Goal: Transaction & Acquisition: Purchase product/service

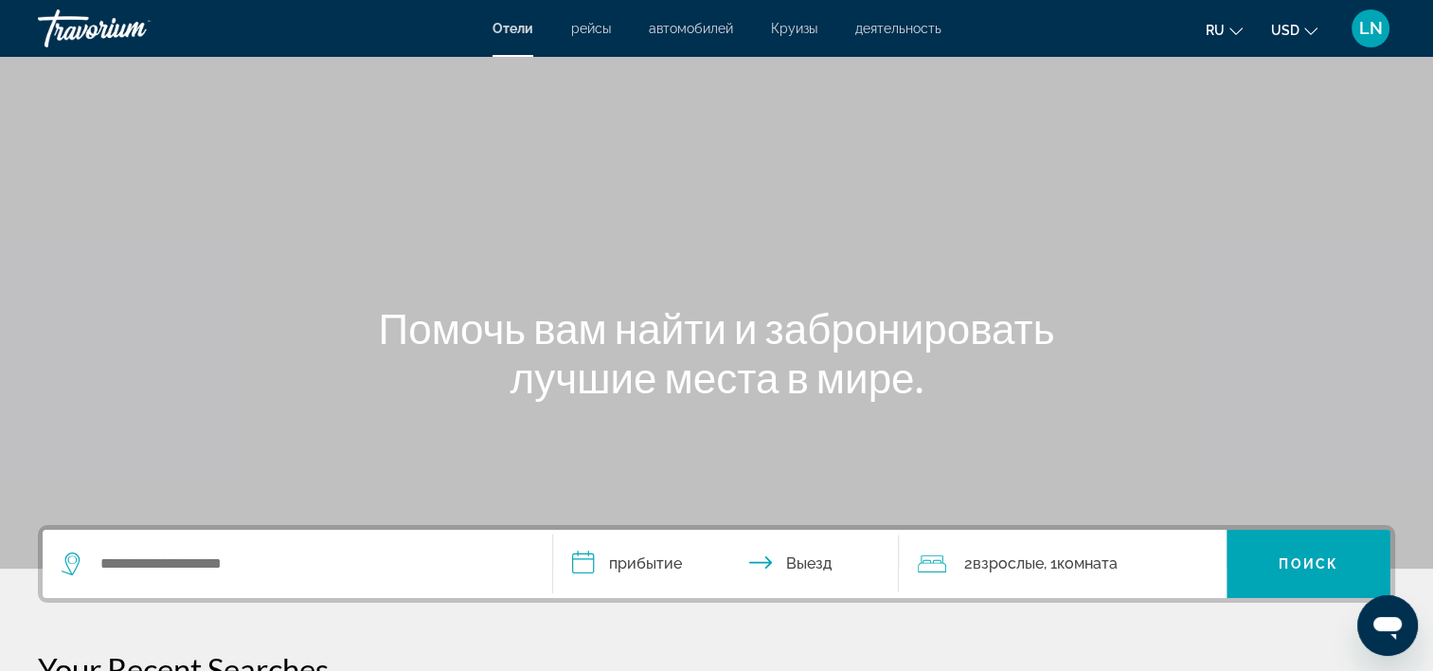
click at [1213, 19] on button "ru English Español Français Italiano Português русский" at bounding box center [1224, 29] width 37 height 27
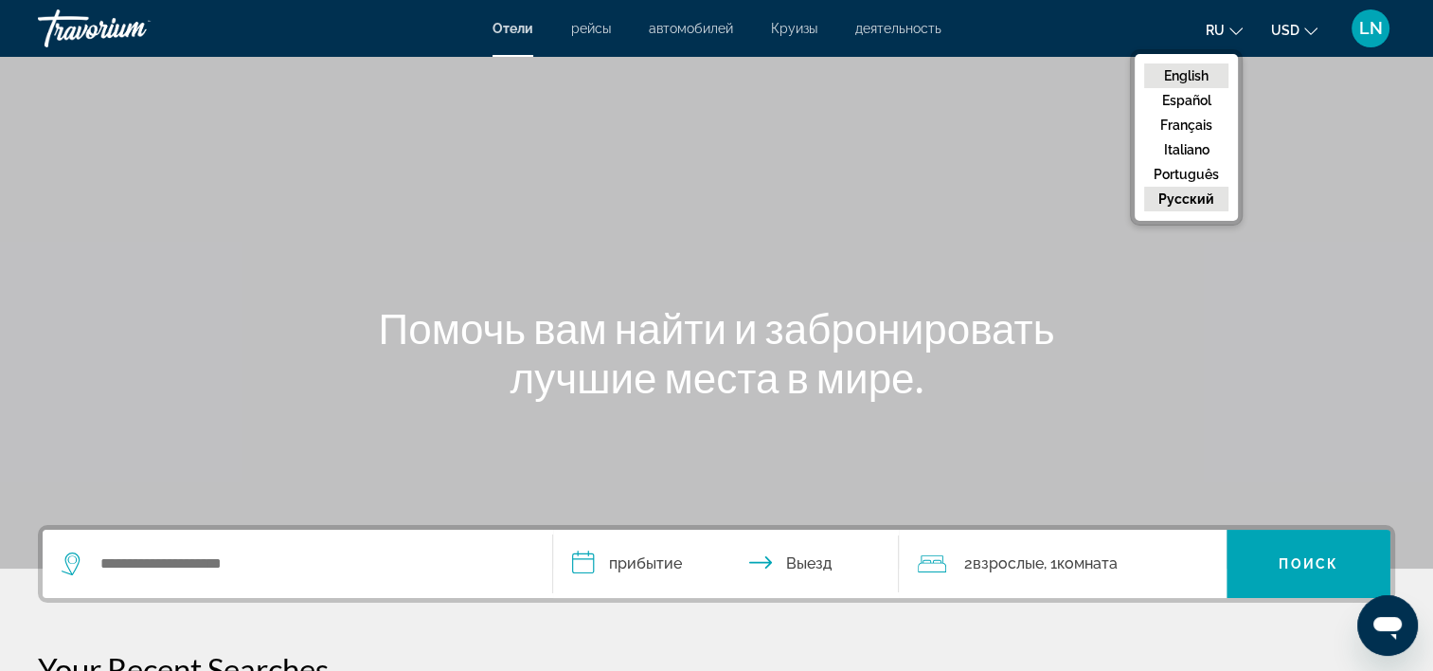
click at [1187, 74] on button "English" at bounding box center [1186, 75] width 84 height 25
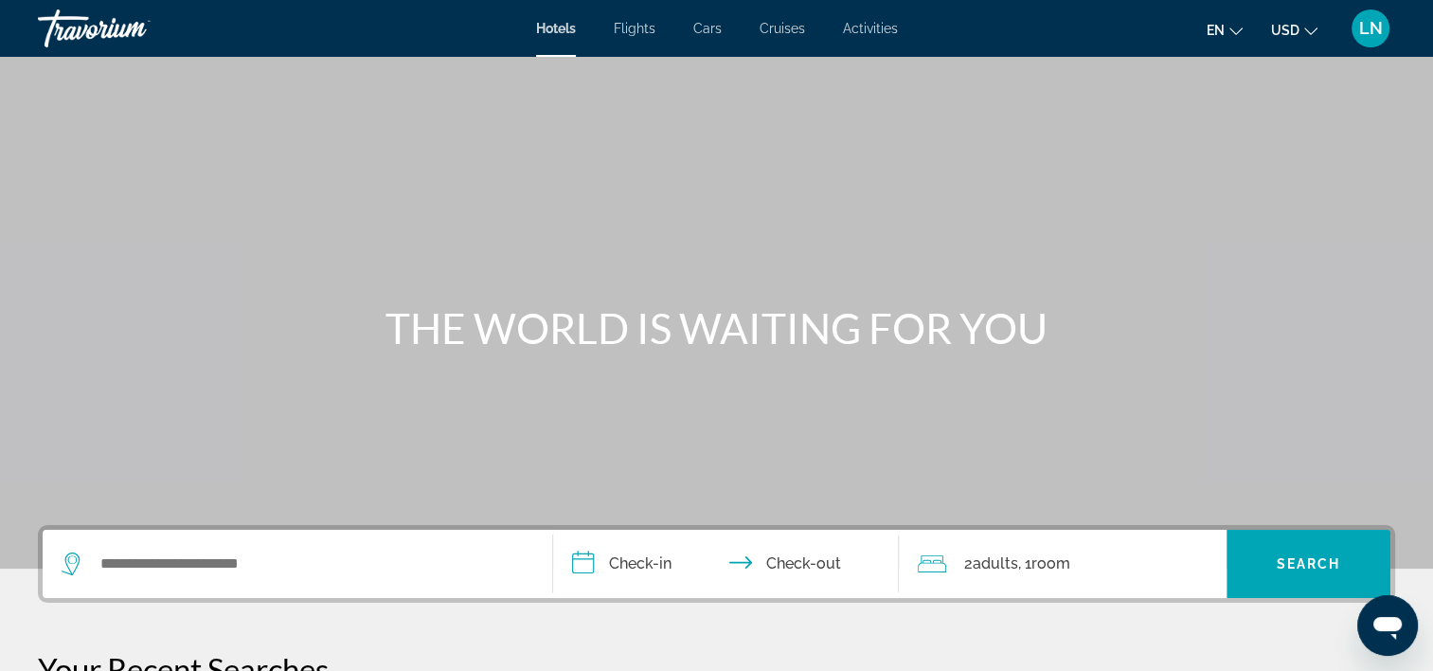
click at [649, 569] on input "**********" at bounding box center [730, 567] width 354 height 74
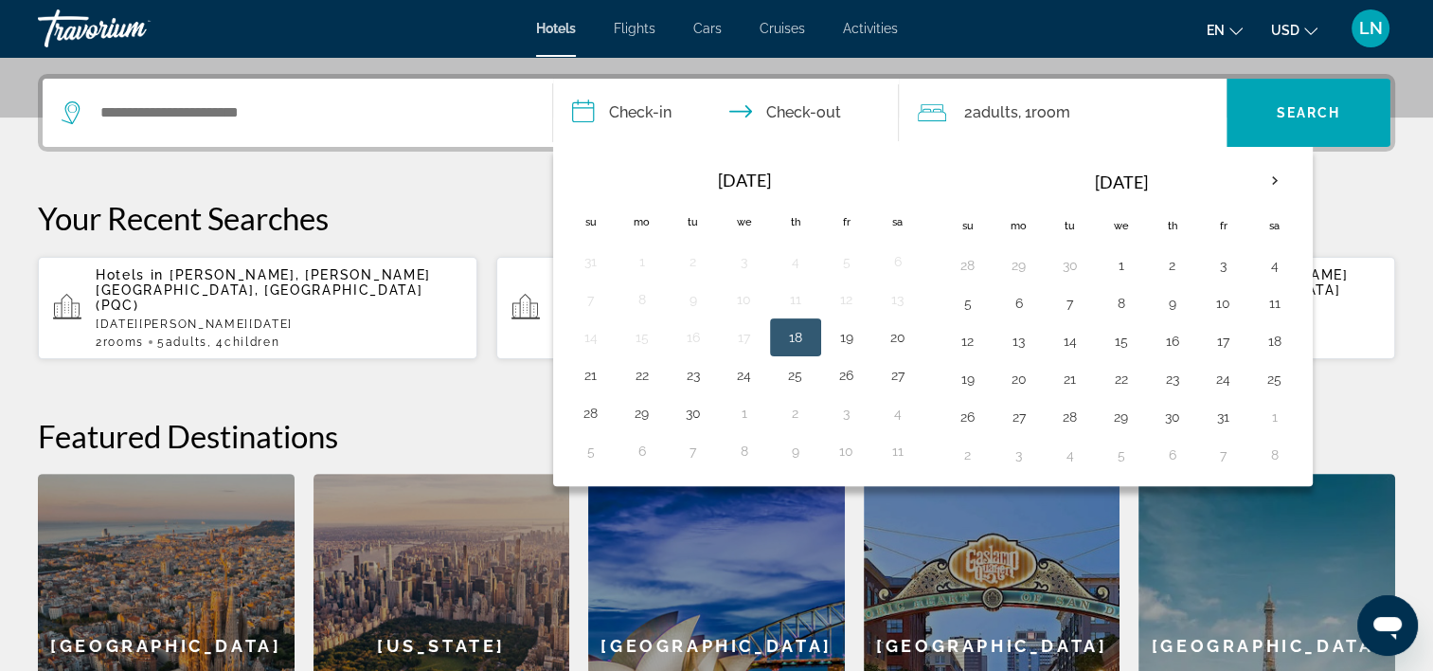
scroll to position [462, 0]
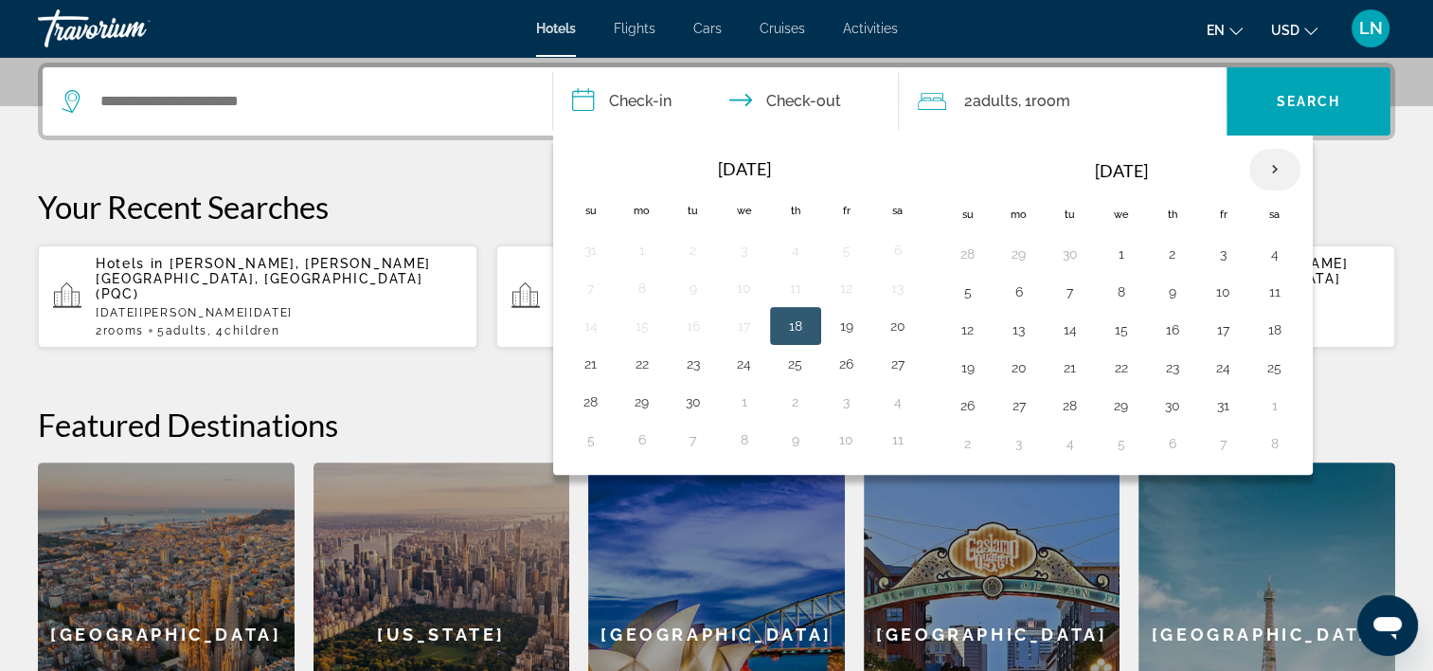
click at [1270, 166] on th "Next month" at bounding box center [1274, 170] width 51 height 42
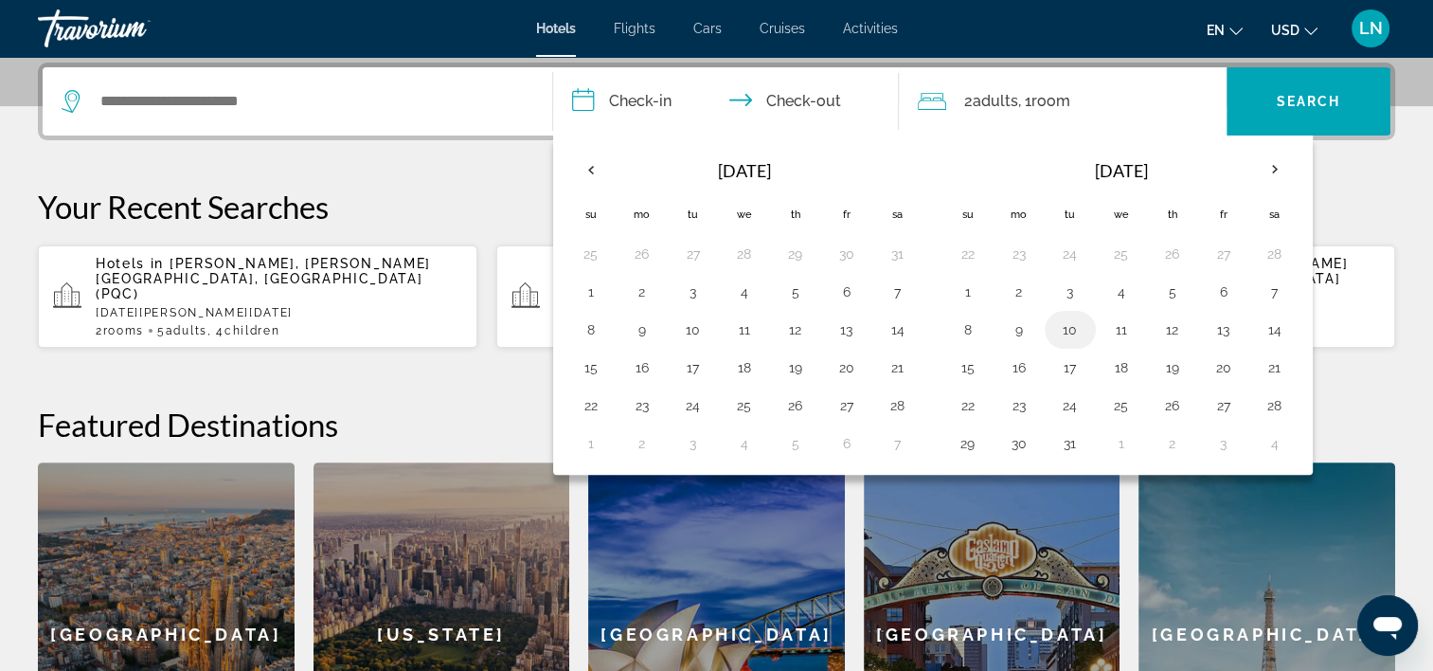
click at [1074, 326] on button "10" at bounding box center [1070, 329] width 30 height 27
click at [1269, 325] on button "14" at bounding box center [1275, 329] width 30 height 27
type input "**********"
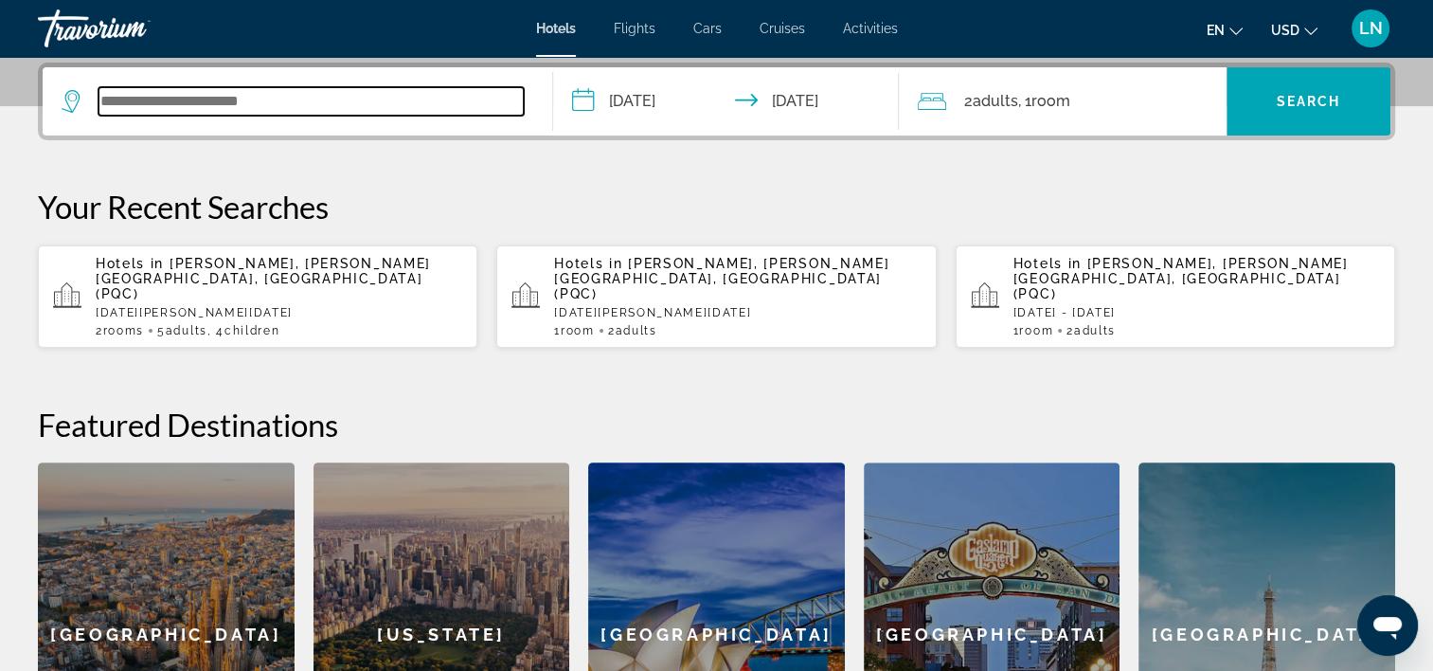
paste input "**********"
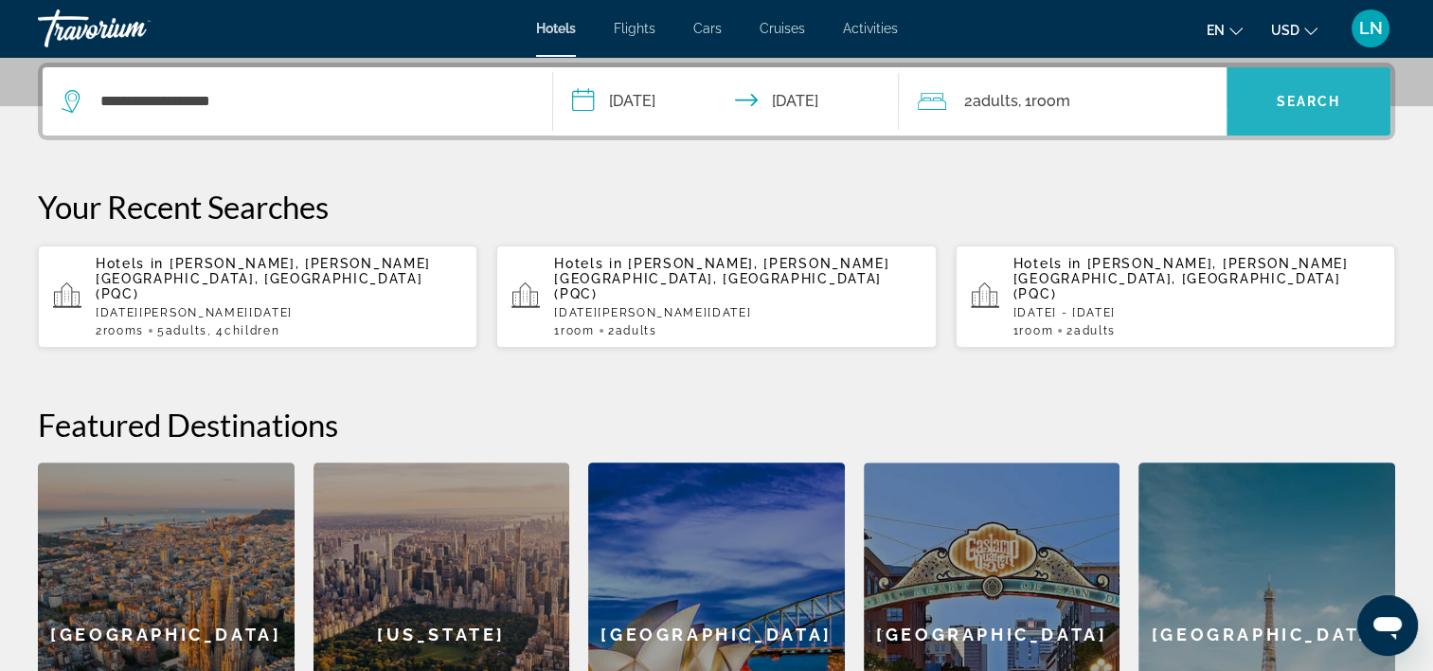
click at [1300, 113] on span "Search widget" at bounding box center [1309, 101] width 164 height 45
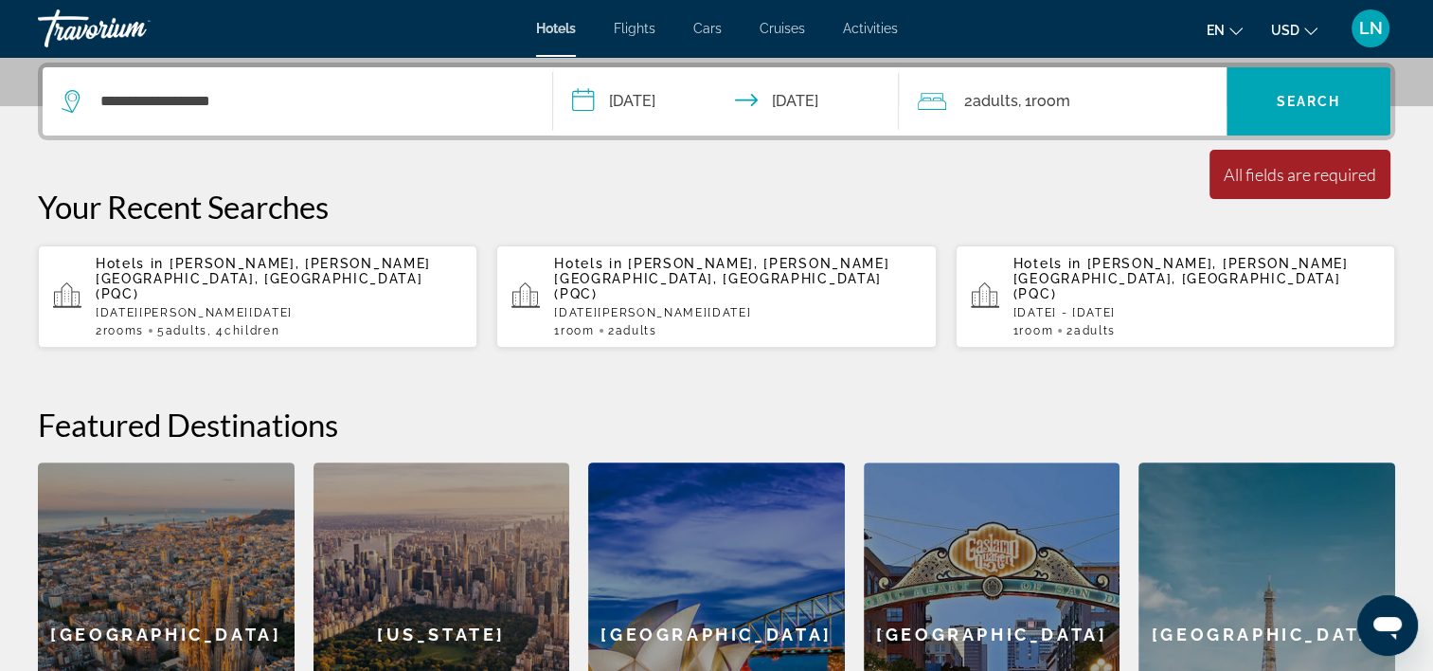
click at [244, 67] on div "**********" at bounding box center [298, 101] width 472 height 68
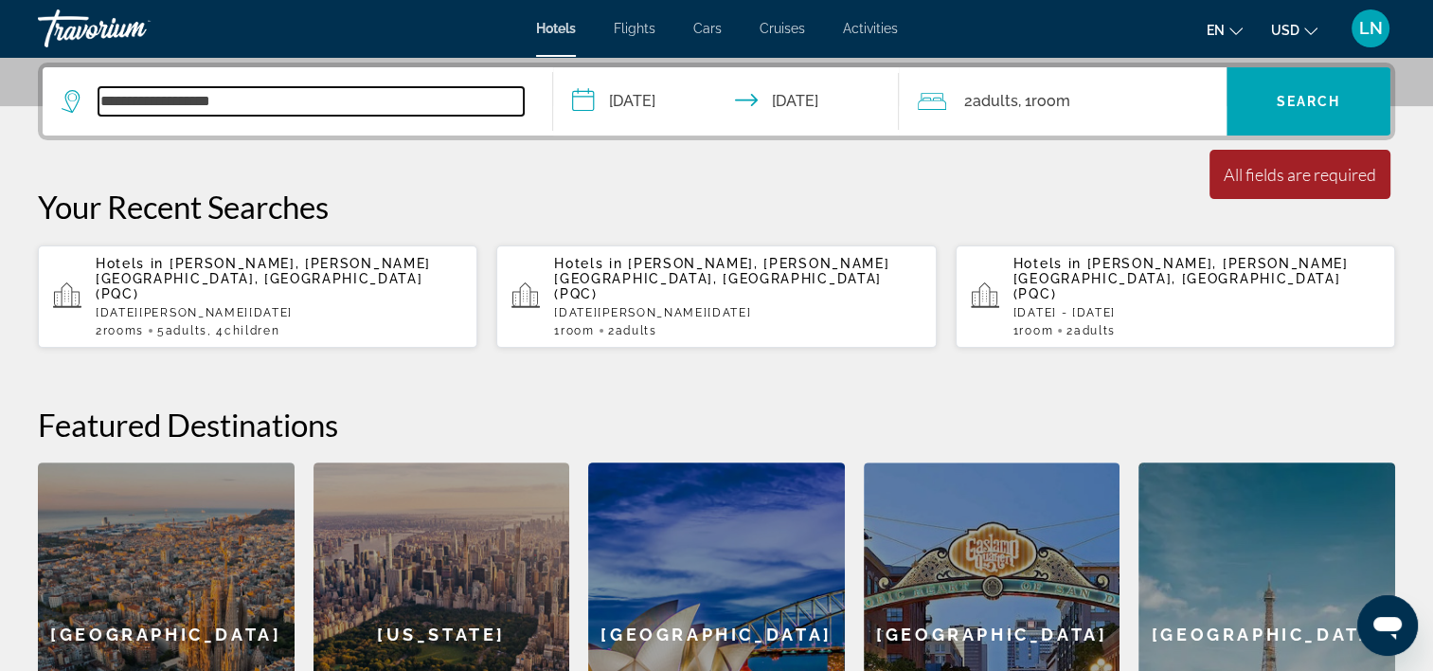
click at [244, 87] on input "**********" at bounding box center [311, 101] width 425 height 28
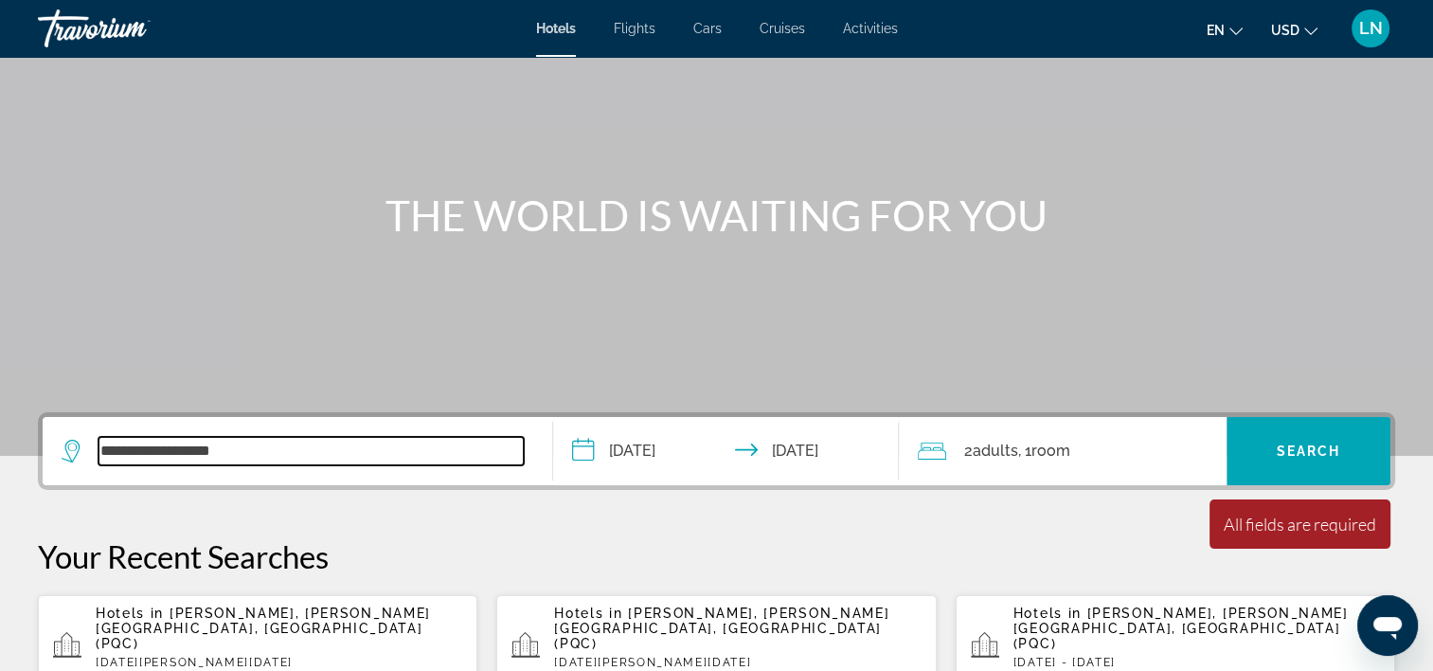
scroll to position [83, 0]
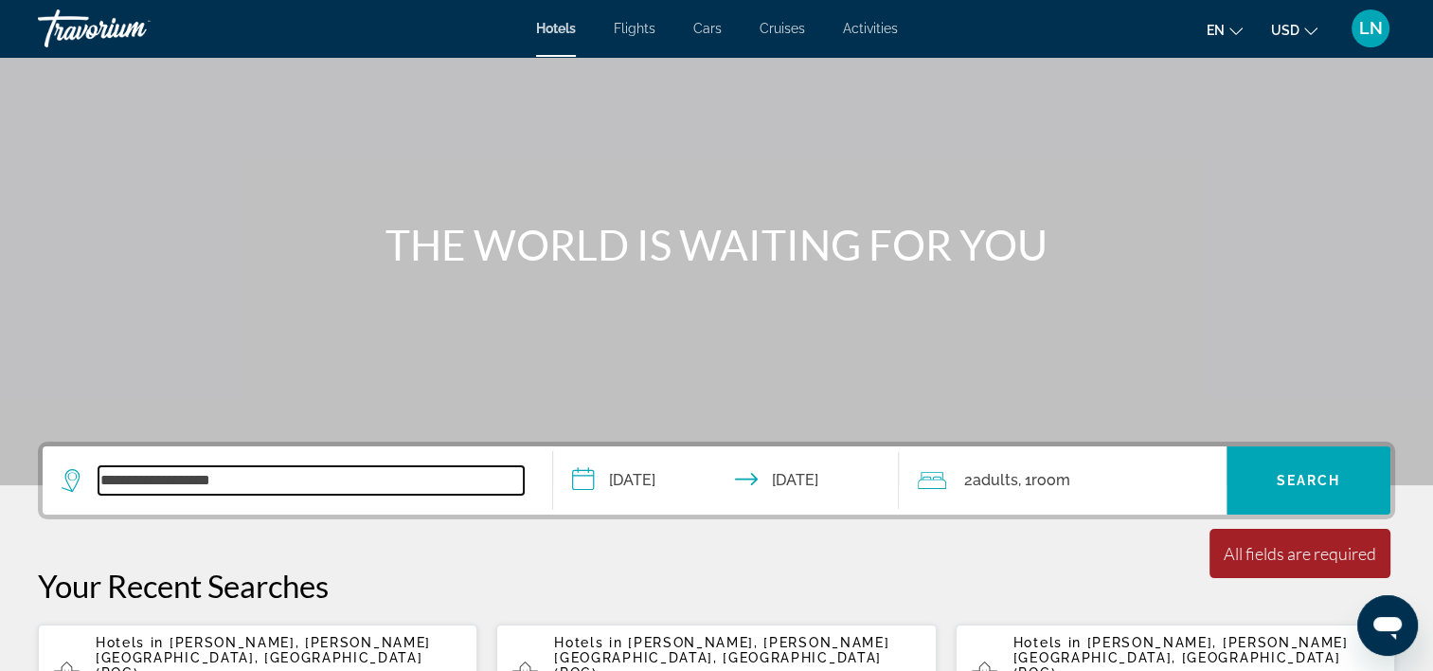
drag, startPoint x: 203, startPoint y: 481, endPoint x: 68, endPoint y: 466, distance: 135.4
click at [68, 466] on div "**********" at bounding box center [293, 480] width 462 height 28
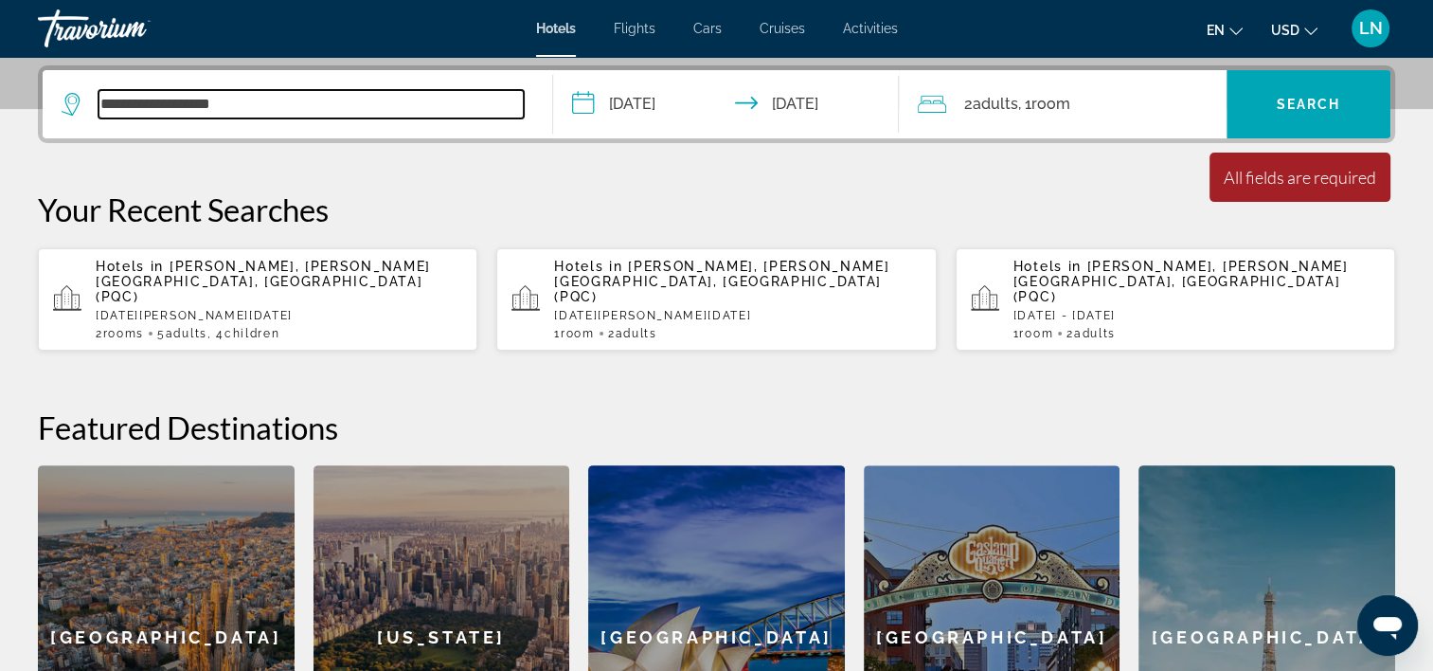
scroll to position [462, 0]
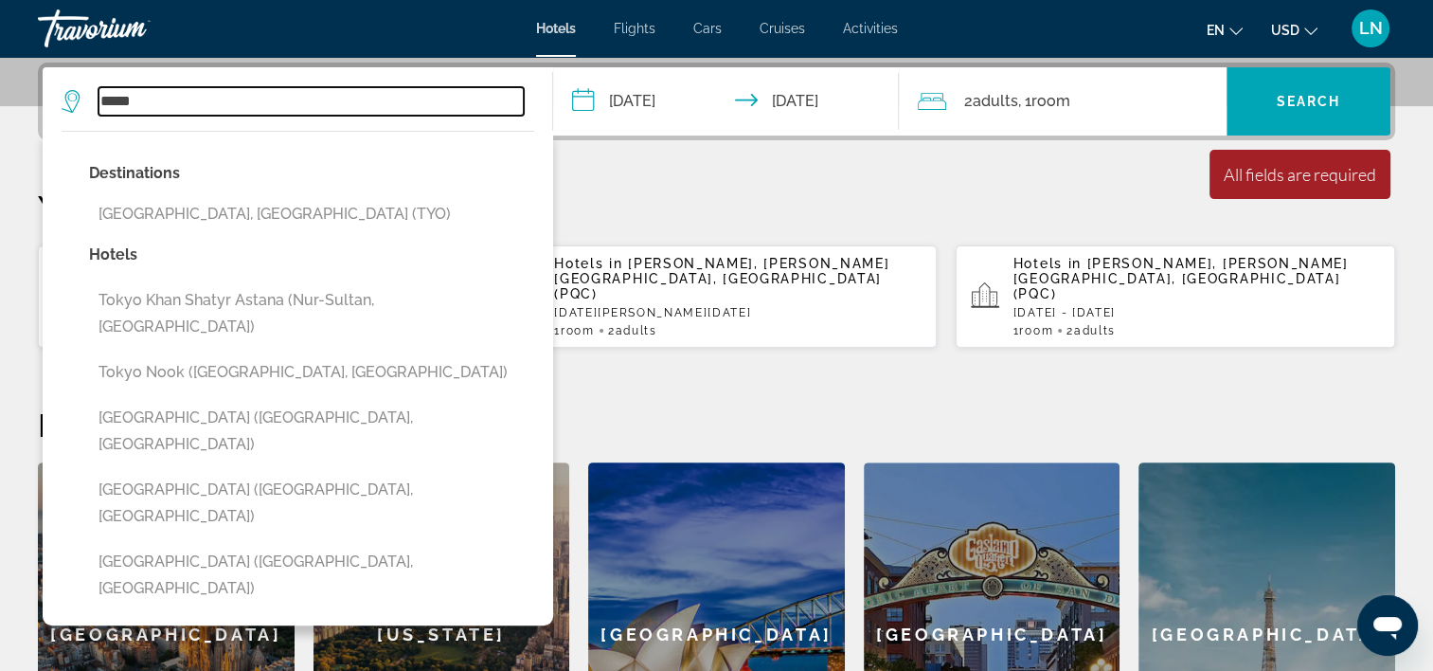
click at [195, 102] on input "*****" at bounding box center [311, 101] width 425 height 28
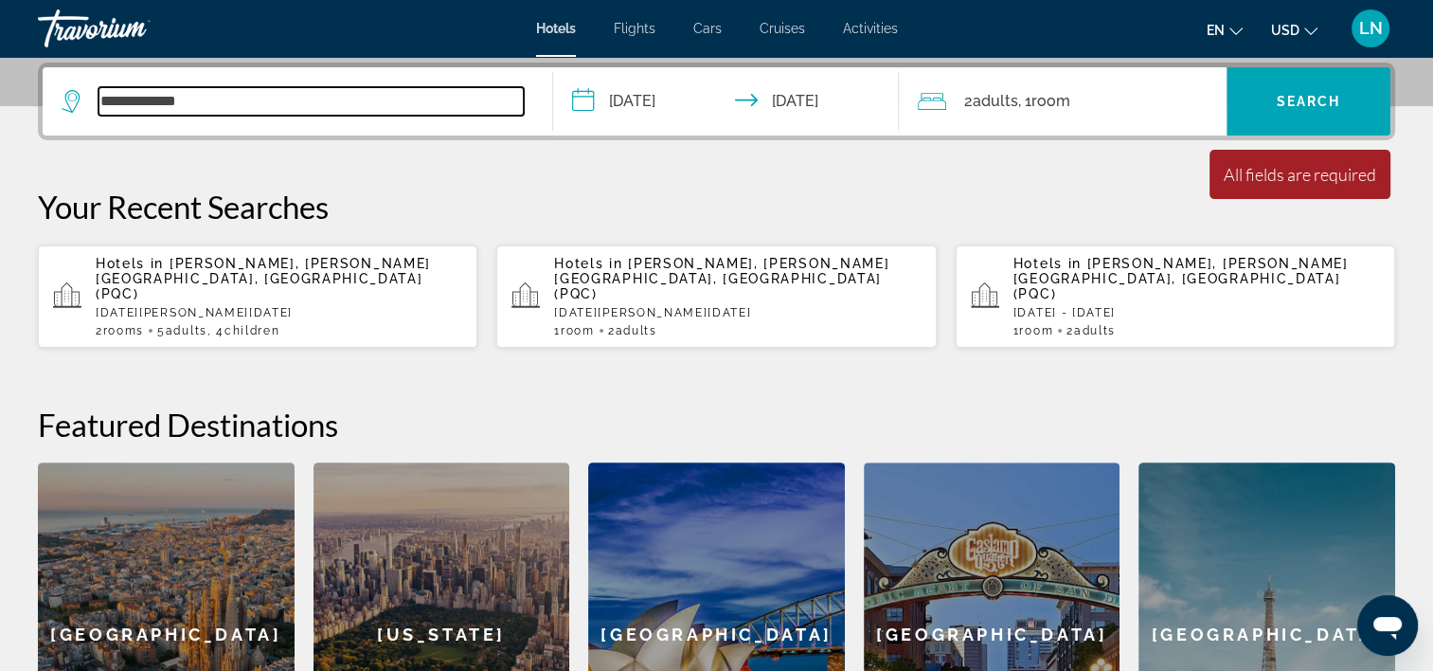
click at [302, 99] on input "**********" at bounding box center [311, 101] width 425 height 28
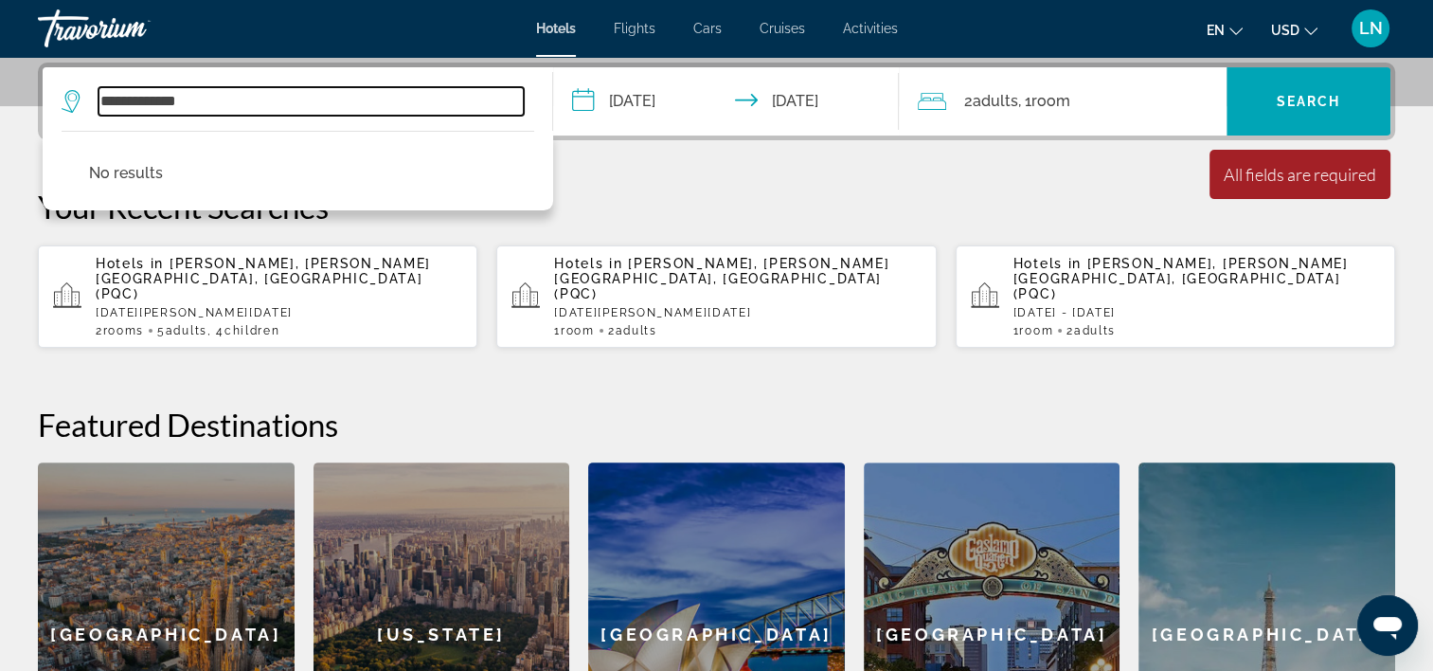
click at [302, 99] on input "**********" at bounding box center [311, 101] width 425 height 28
paste input "******"
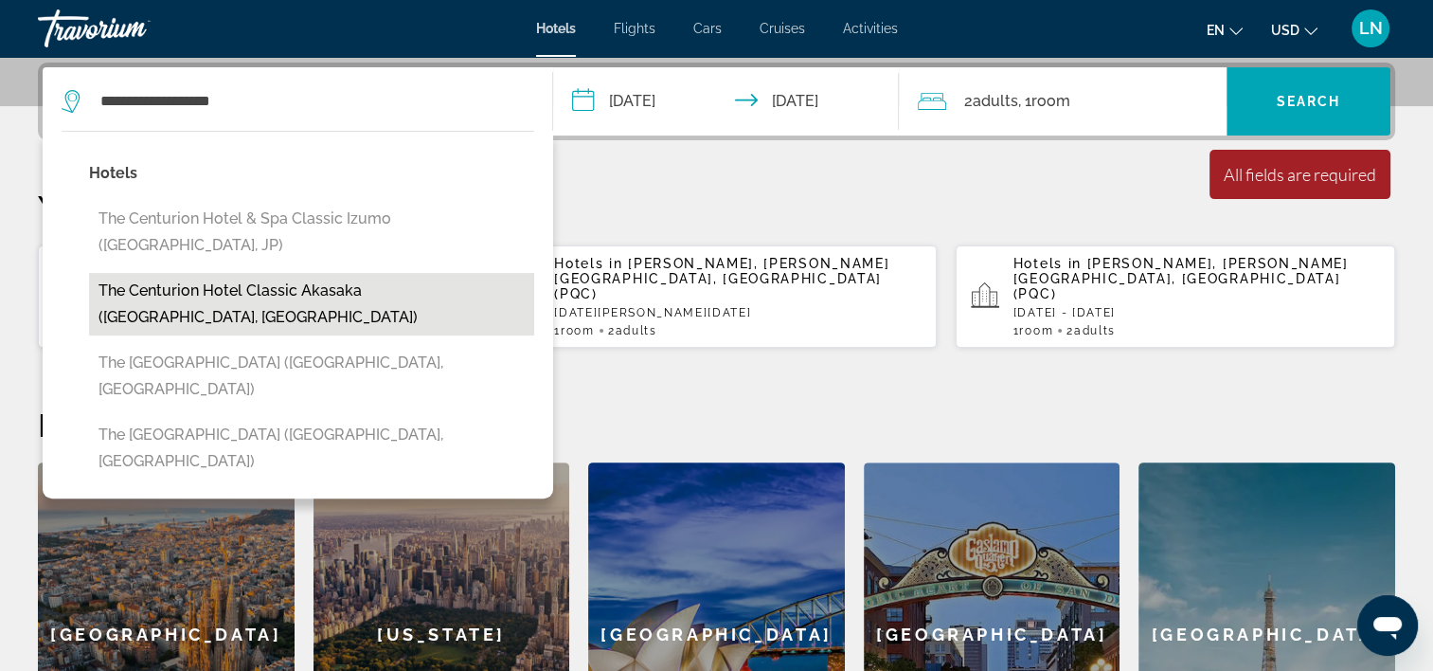
click at [387, 273] on button "The Centurion Hotel Classic Akasaka (Tokyo, JP)" at bounding box center [311, 304] width 445 height 63
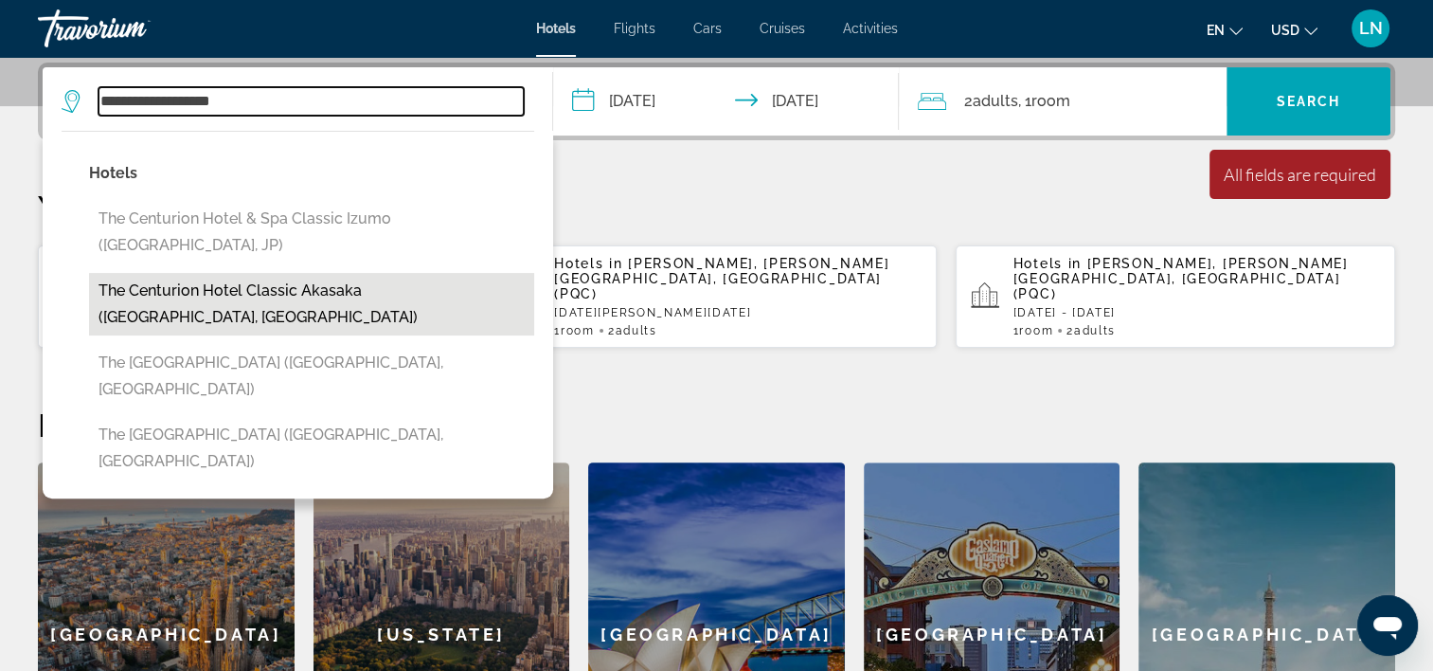
type input "**********"
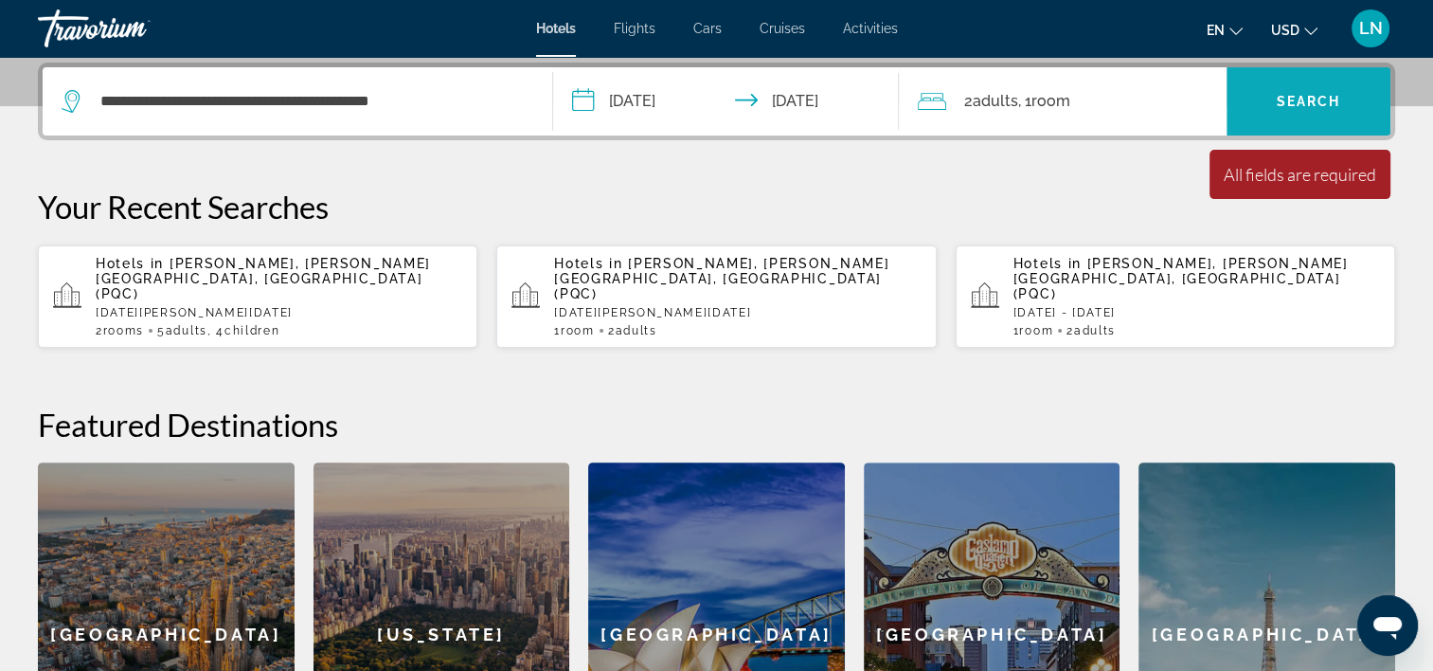
click at [1254, 98] on span "Search widget" at bounding box center [1309, 101] width 164 height 45
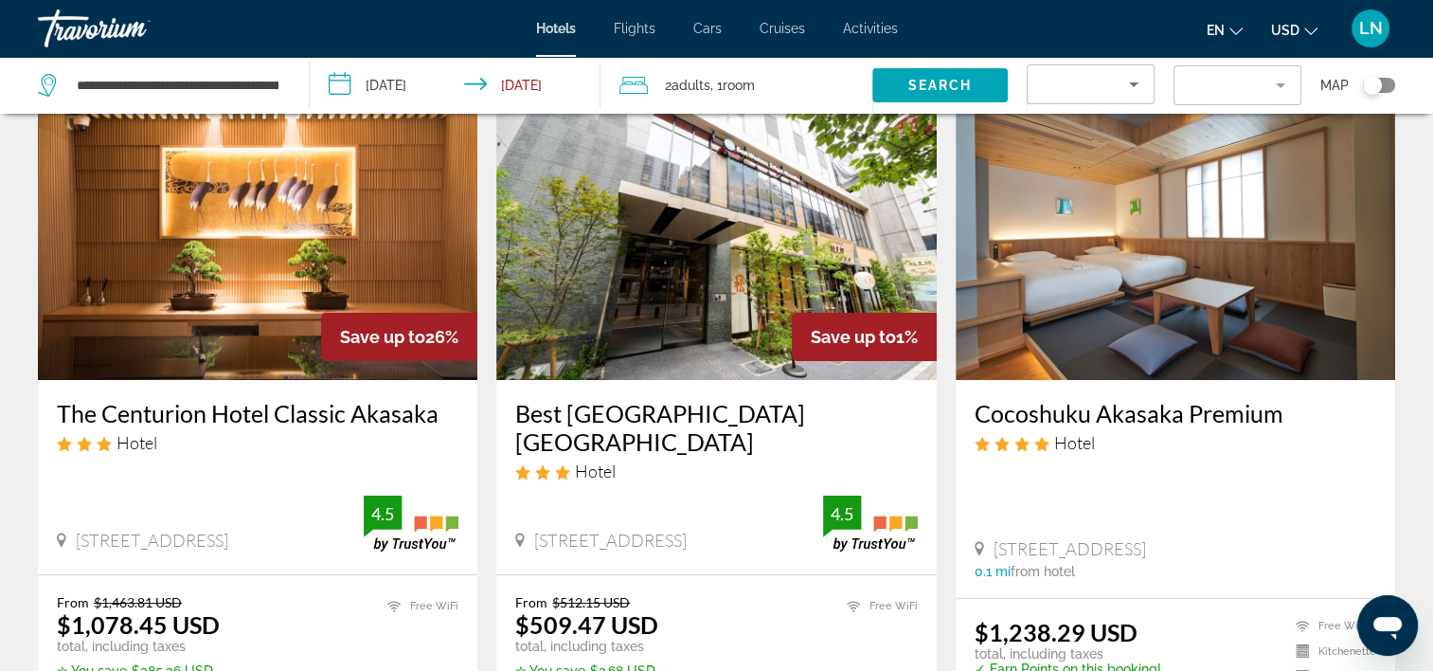
scroll to position [284, 0]
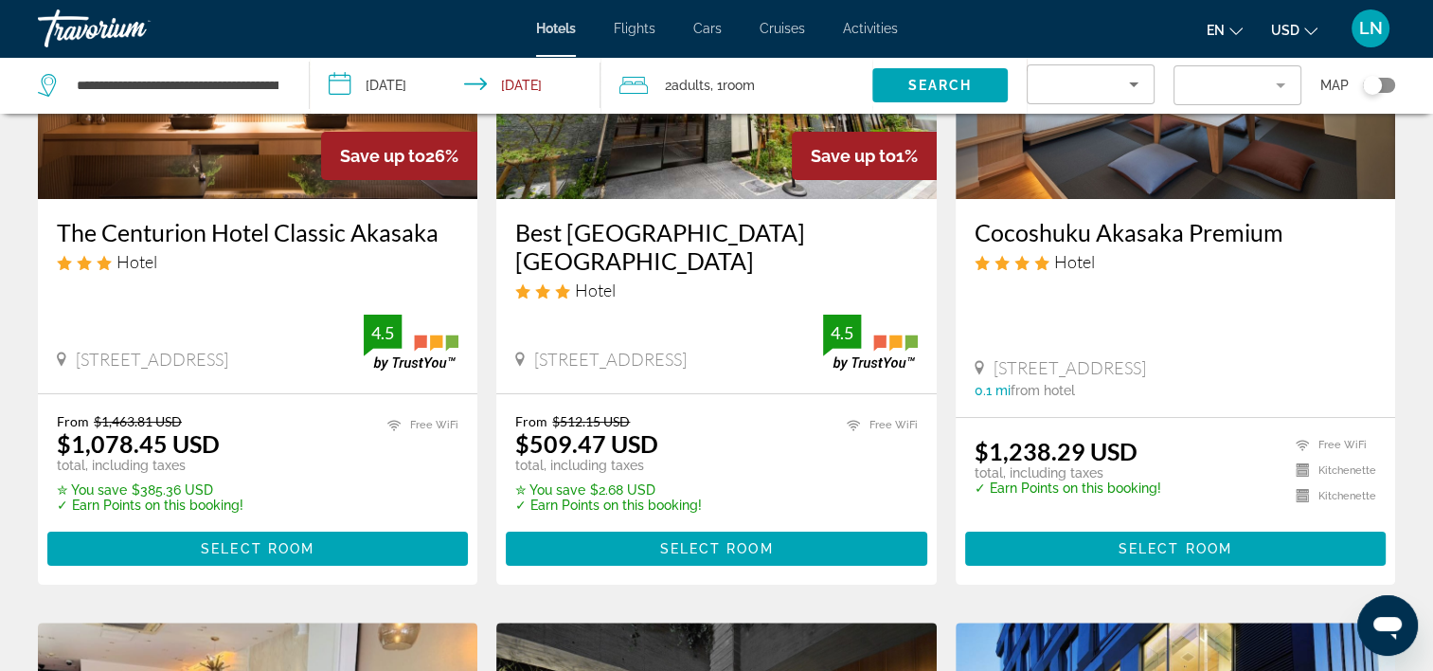
click at [354, 543] on span "Main content" at bounding box center [257, 548] width 421 height 45
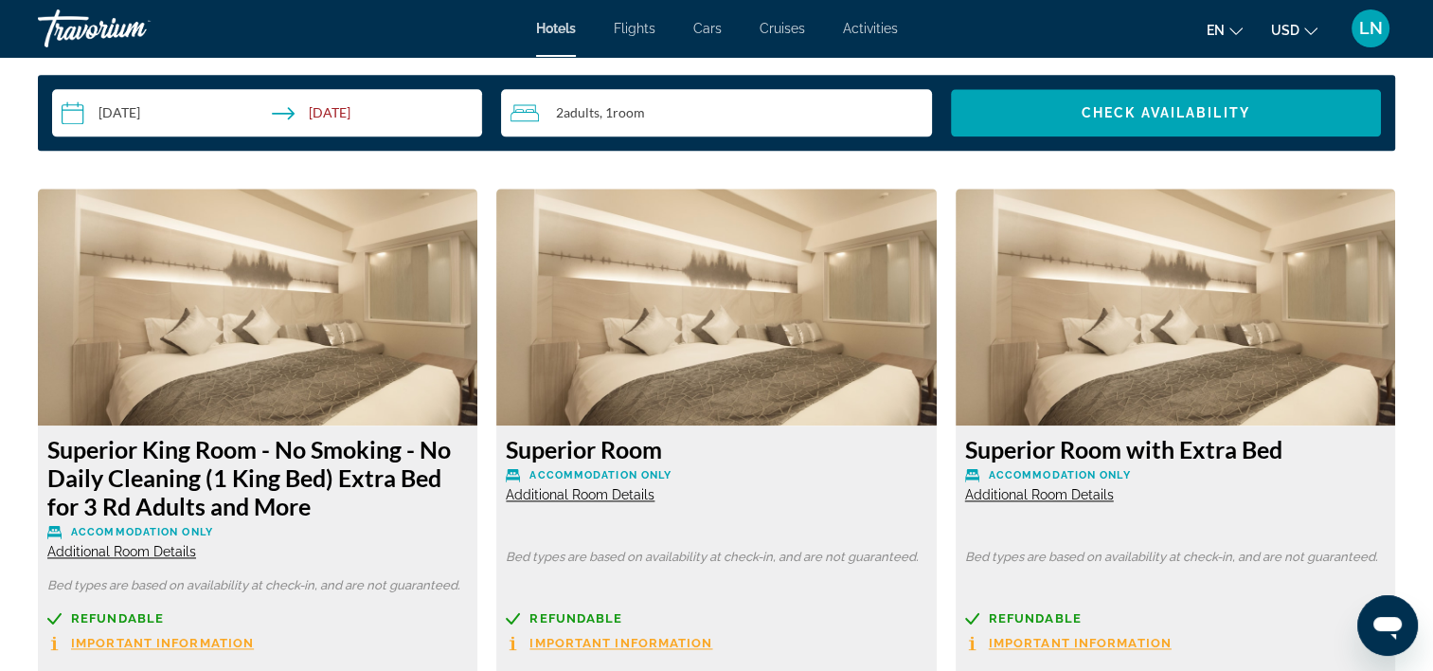
scroll to position [2558, 0]
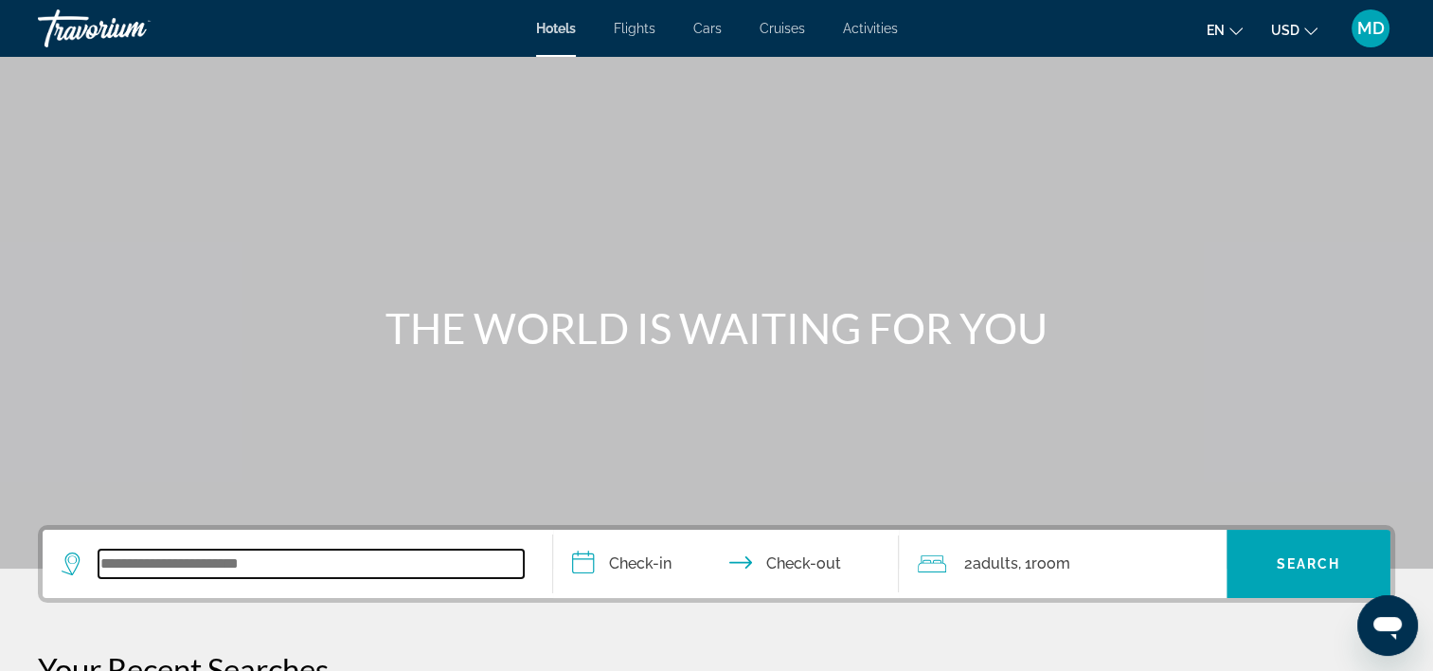
click at [348, 568] on input "Search widget" at bounding box center [311, 563] width 425 height 28
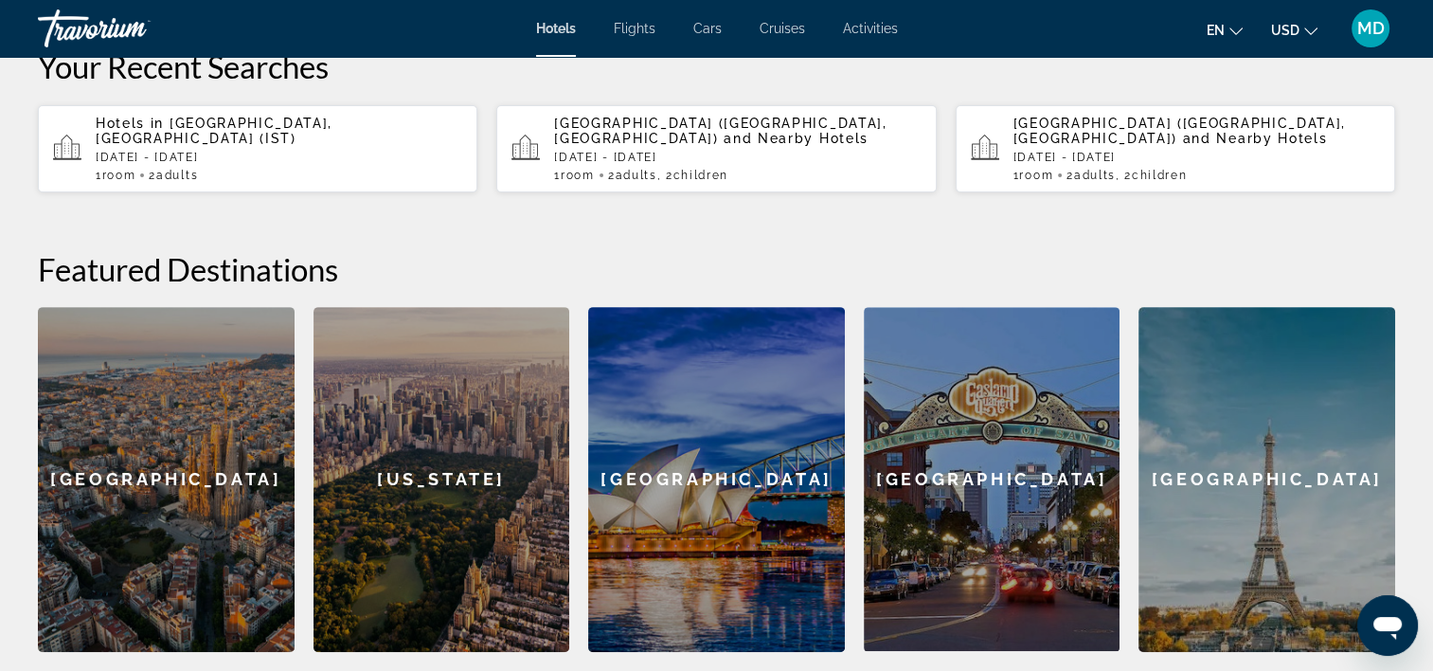
scroll to position [652, 0]
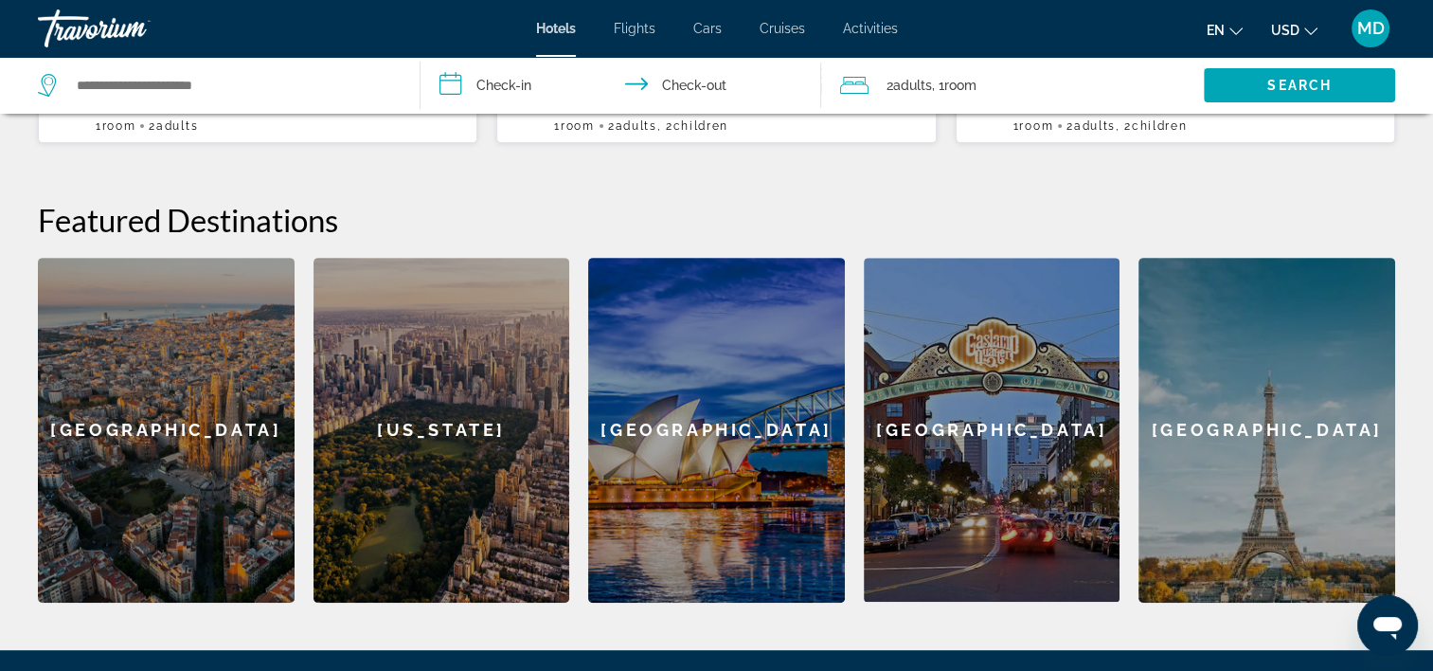
click at [737, 402] on div "[GEOGRAPHIC_DATA]" at bounding box center [716, 430] width 257 height 345
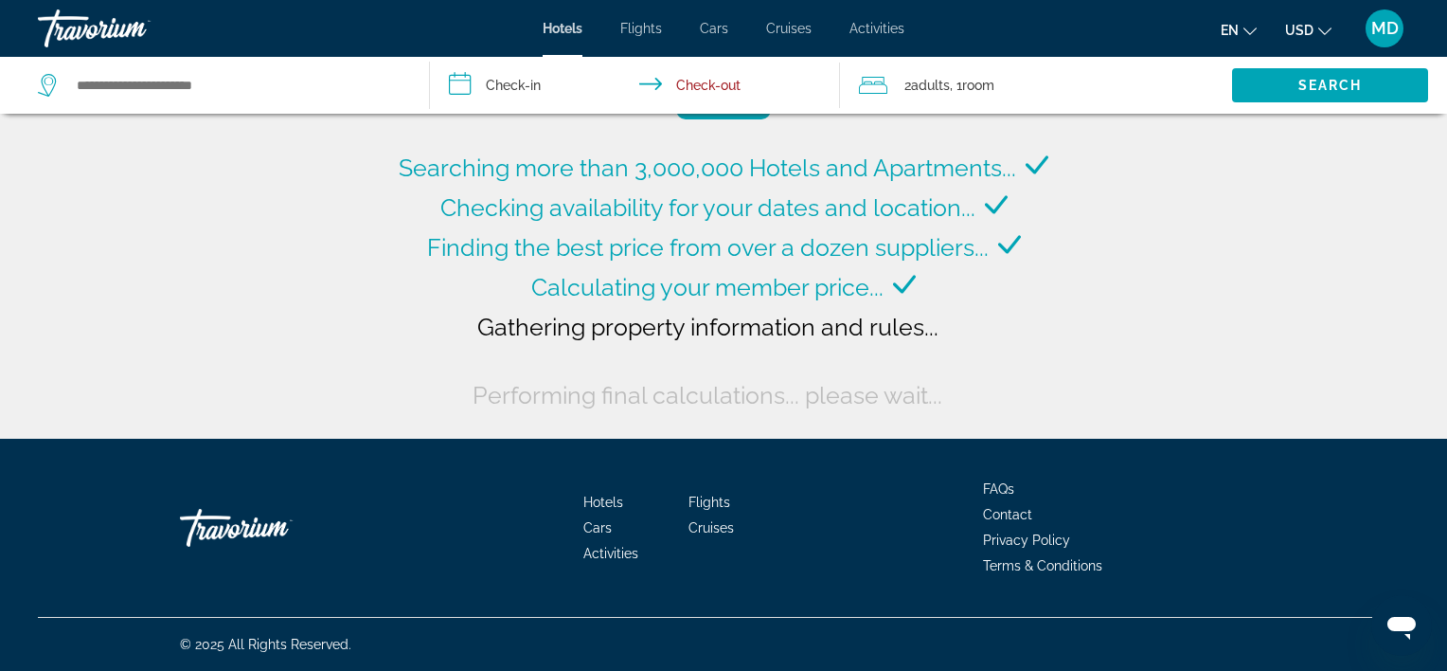
type input "**********"
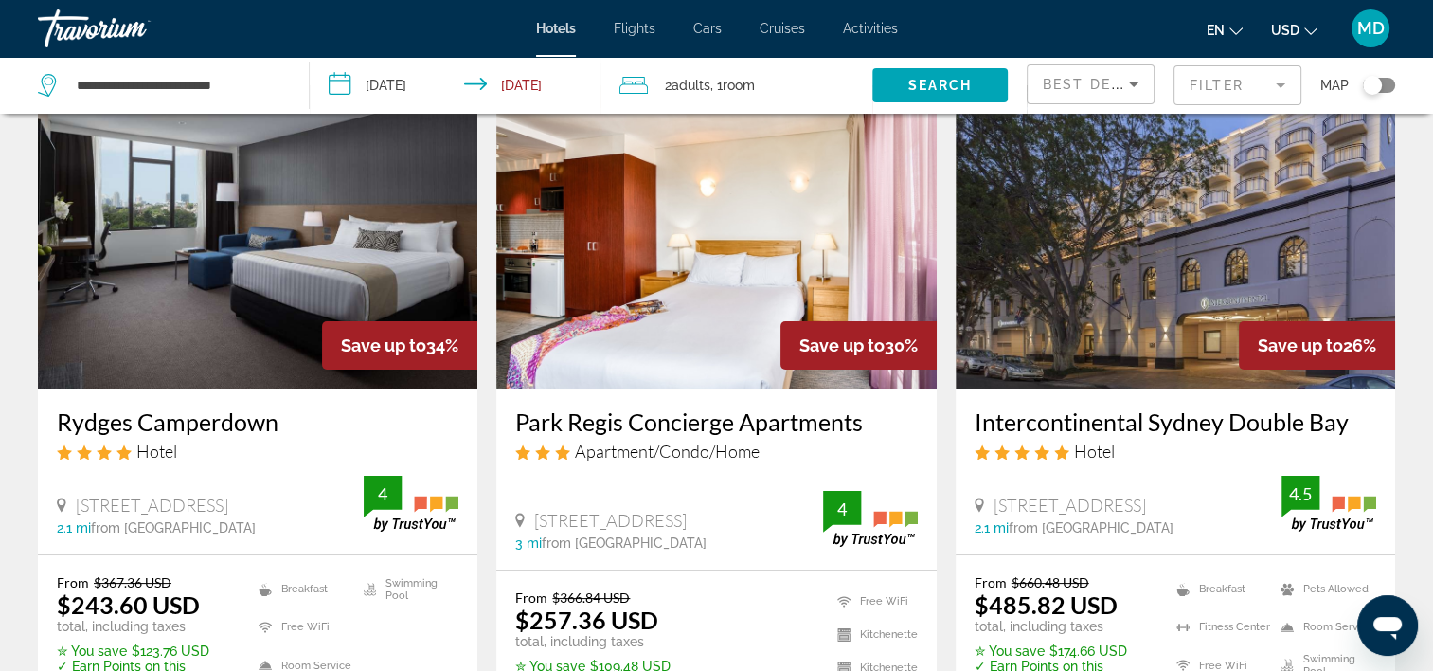
scroll to position [189, 0]
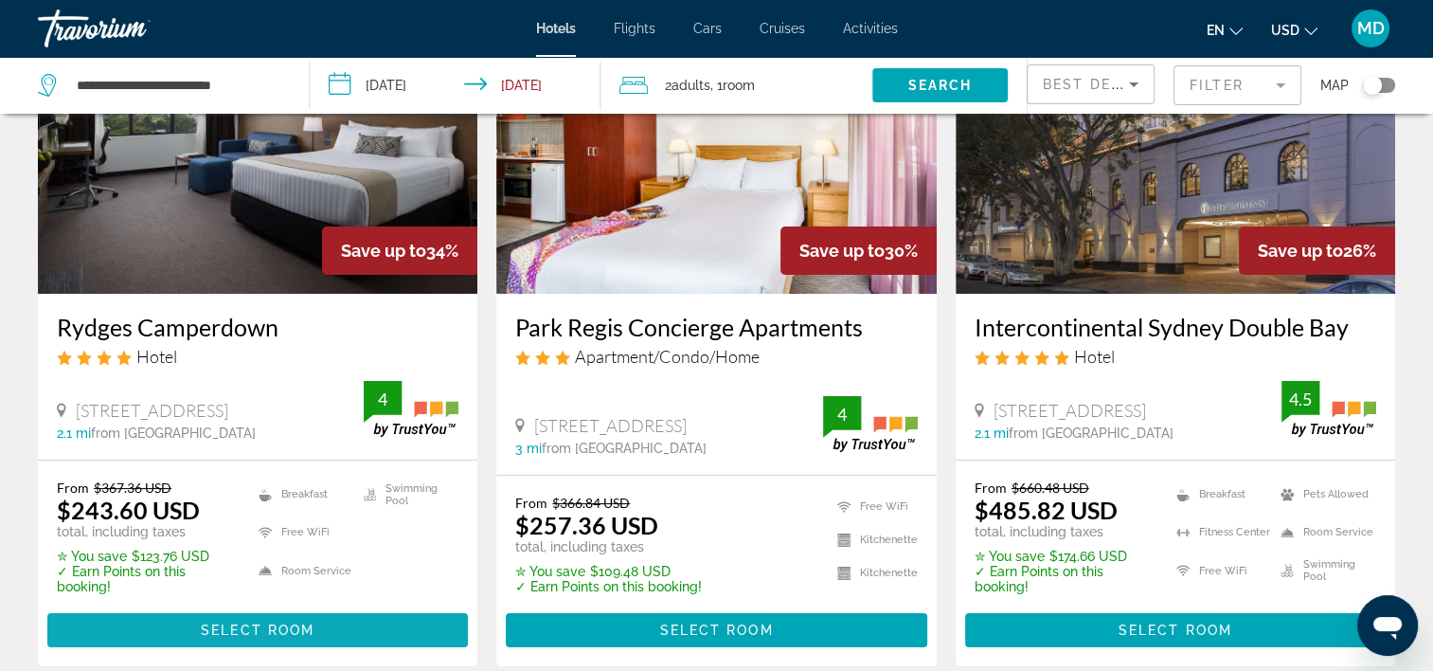
click at [244, 629] on span "Select Room" at bounding box center [258, 629] width 114 height 15
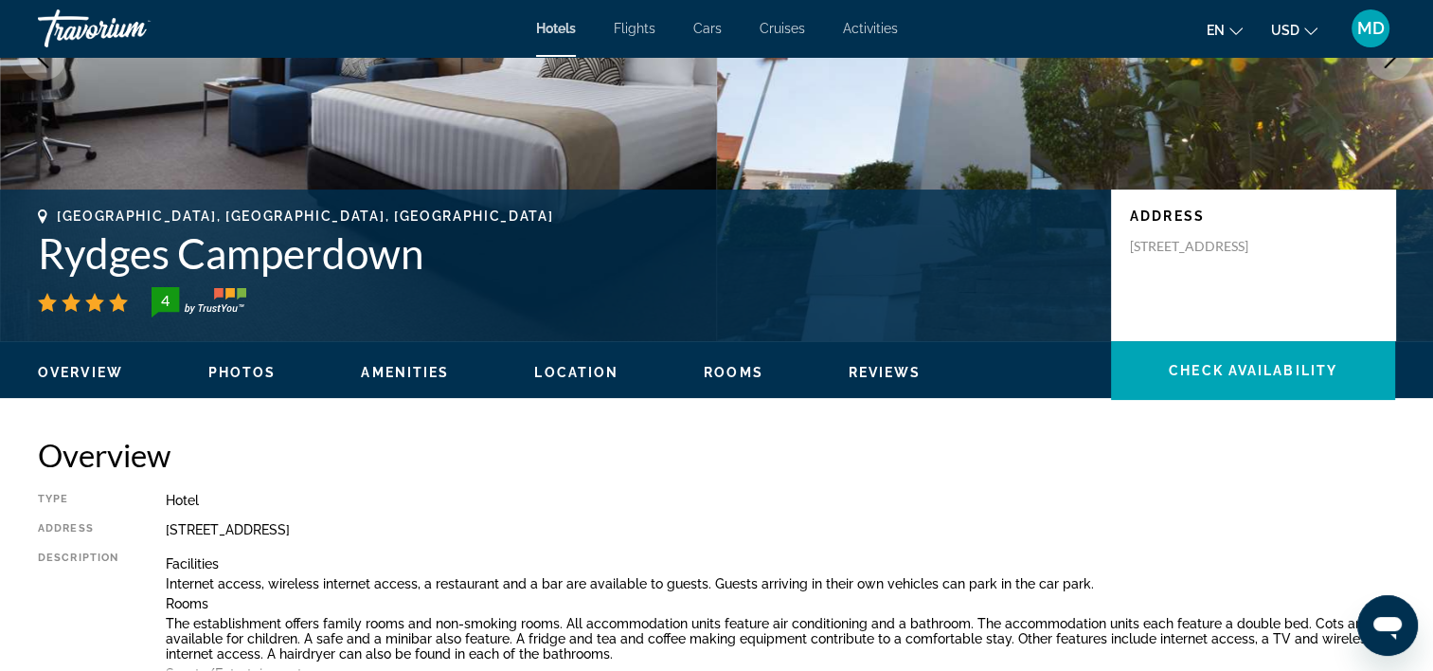
scroll to position [758, 0]
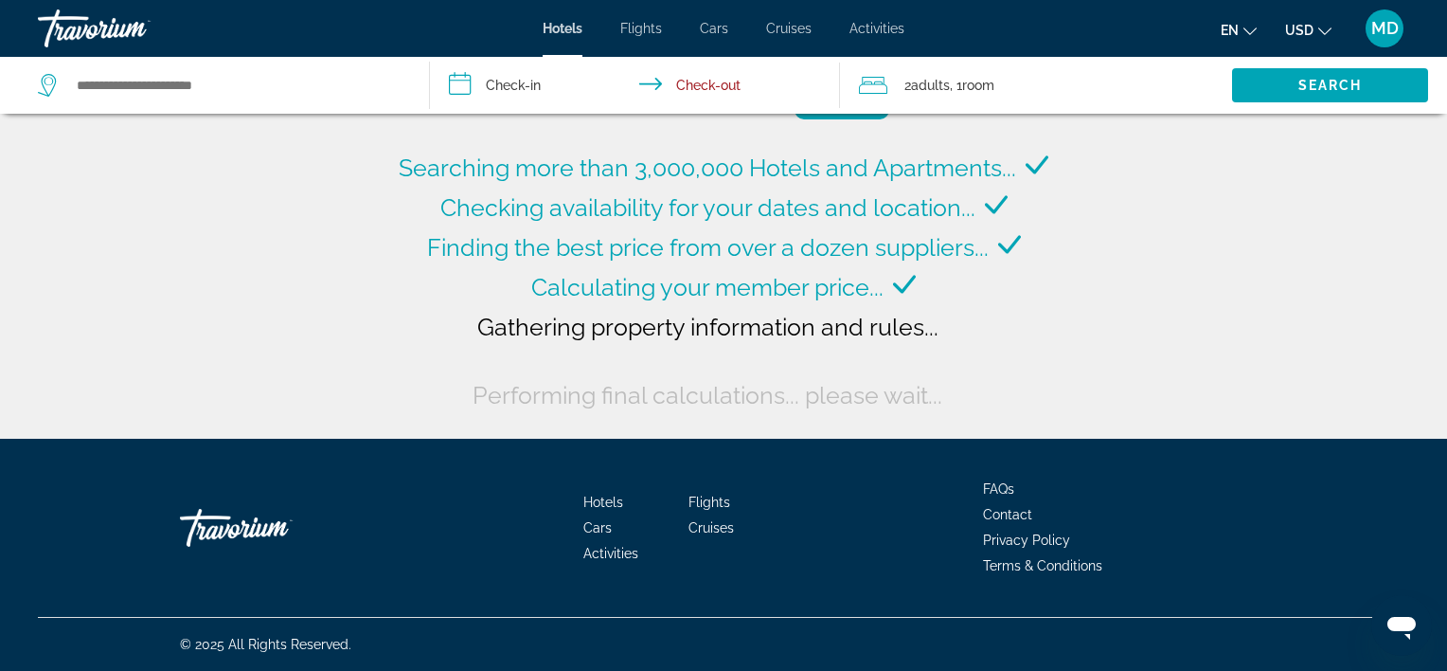
type input "**********"
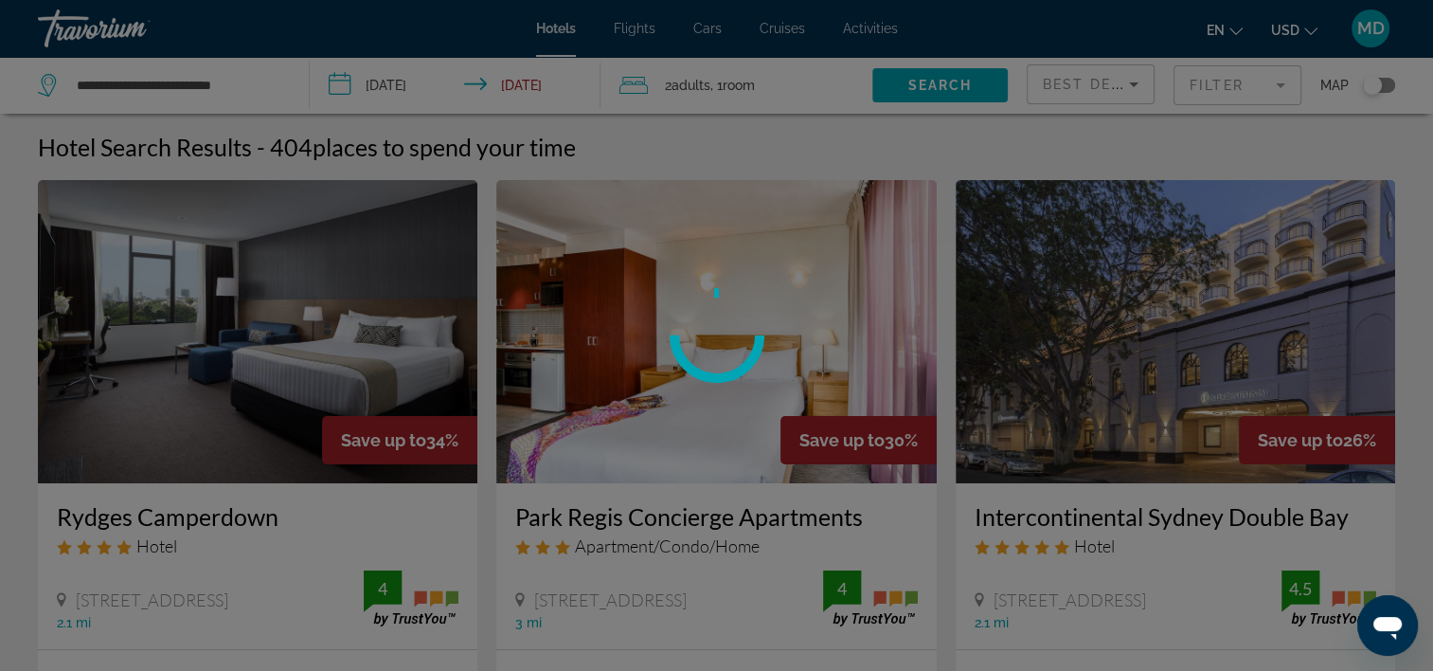
click at [397, 77] on div at bounding box center [716, 335] width 1433 height 671
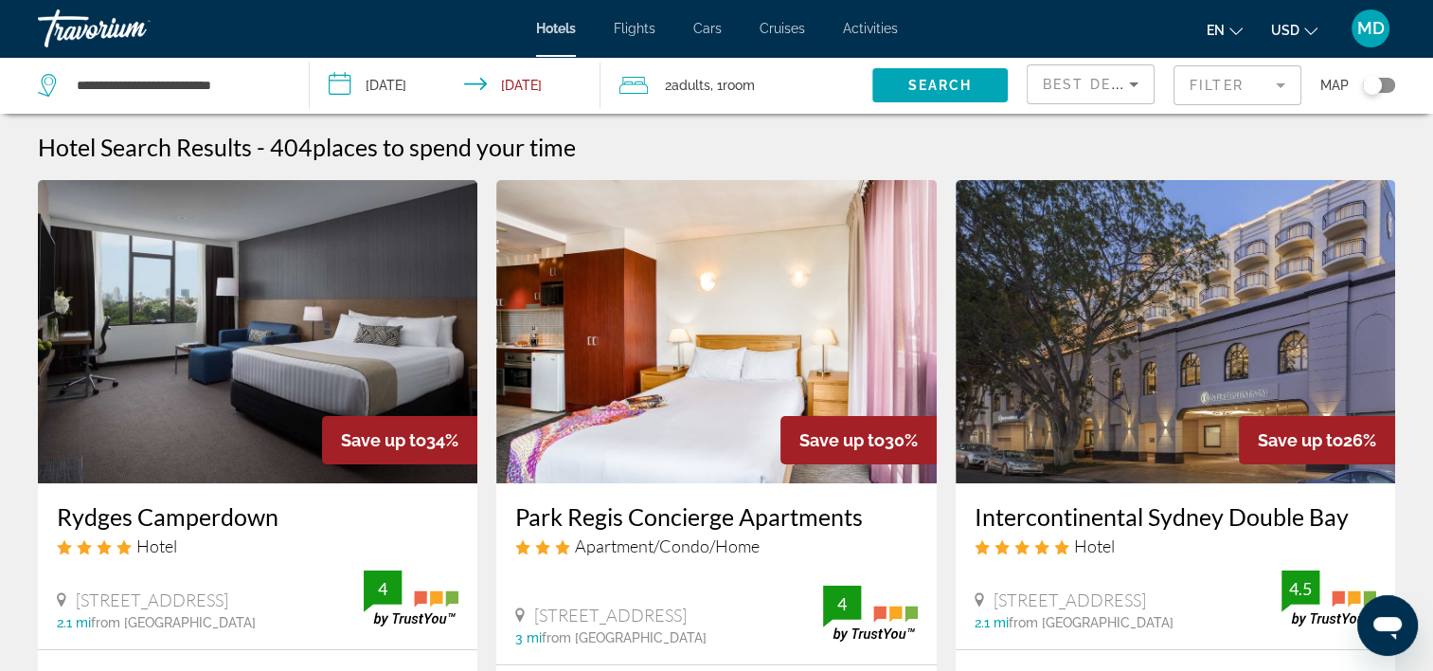
click at [431, 81] on input "**********" at bounding box center [459, 88] width 298 height 63
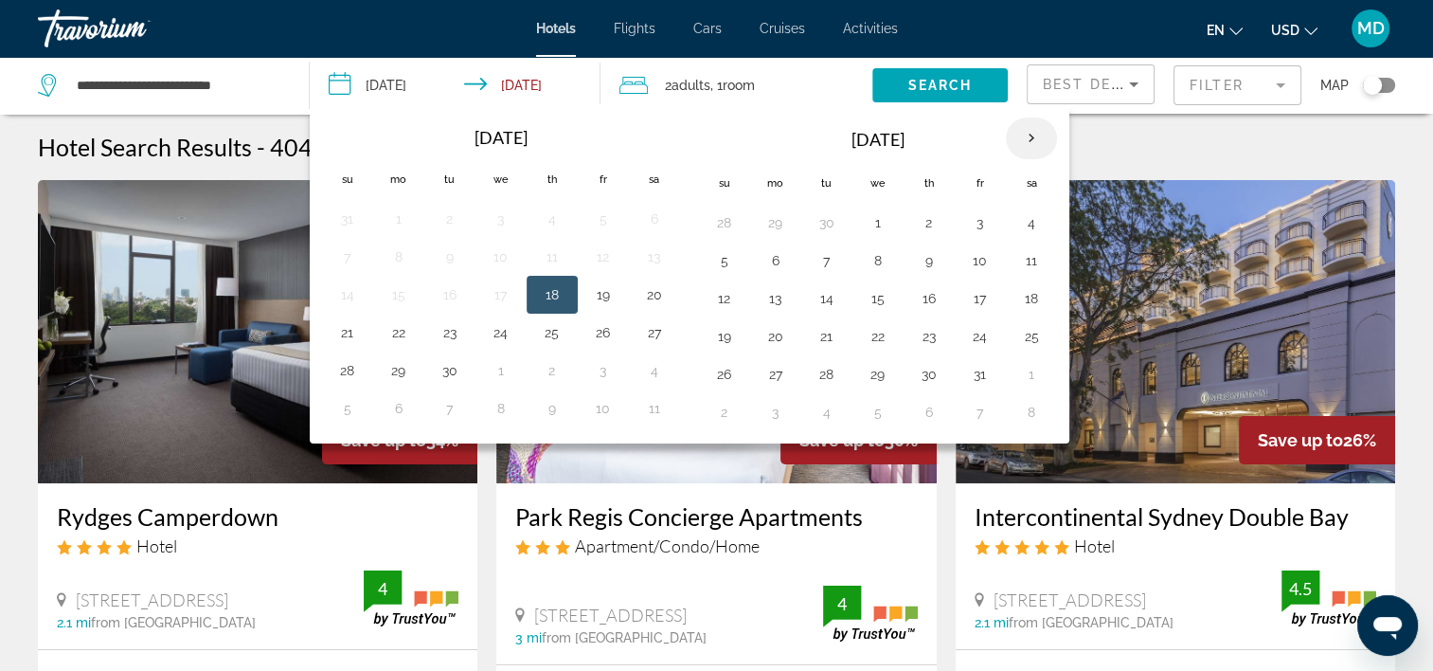
click at [1016, 143] on th "Next month" at bounding box center [1031, 138] width 51 height 42
click at [1012, 151] on th "Next month" at bounding box center [1031, 138] width 51 height 42
click at [1016, 140] on th "Next month" at bounding box center [1031, 138] width 51 height 42
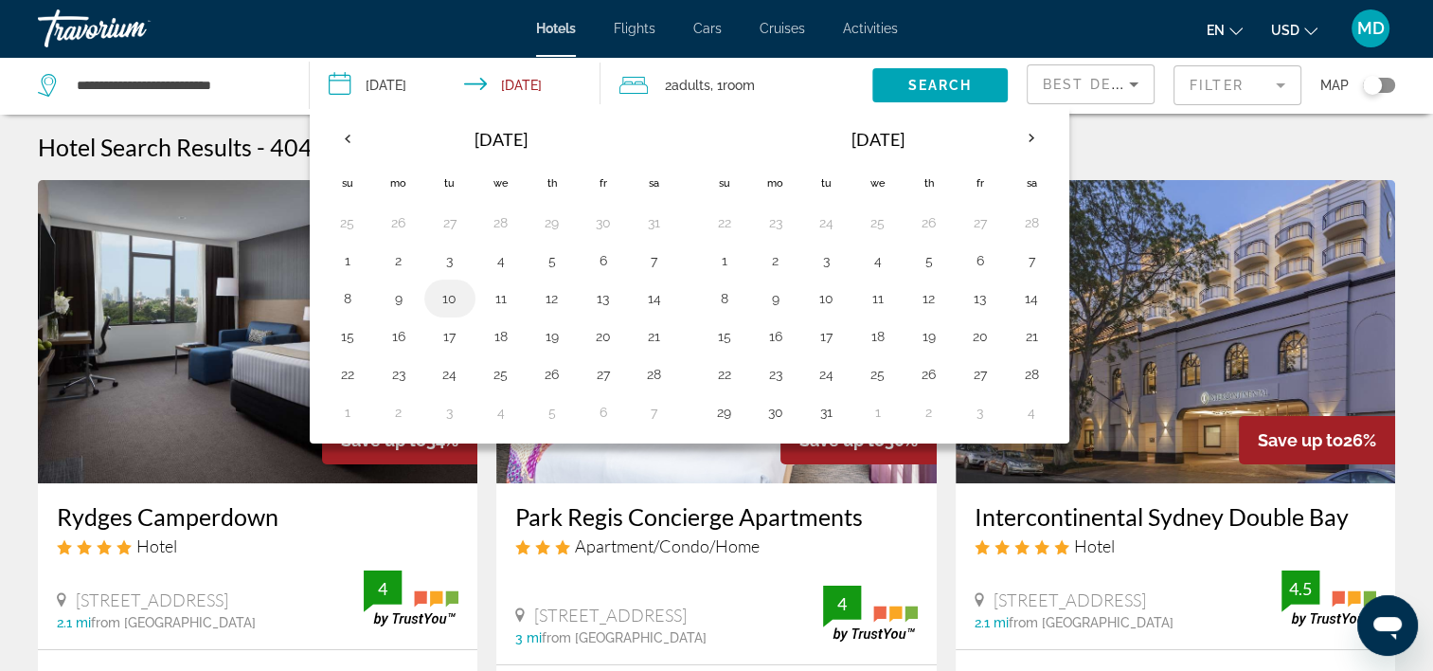
click at [452, 305] on button "10" at bounding box center [450, 298] width 30 height 27
click at [643, 304] on button "14" at bounding box center [654, 298] width 30 height 27
type input "**********"
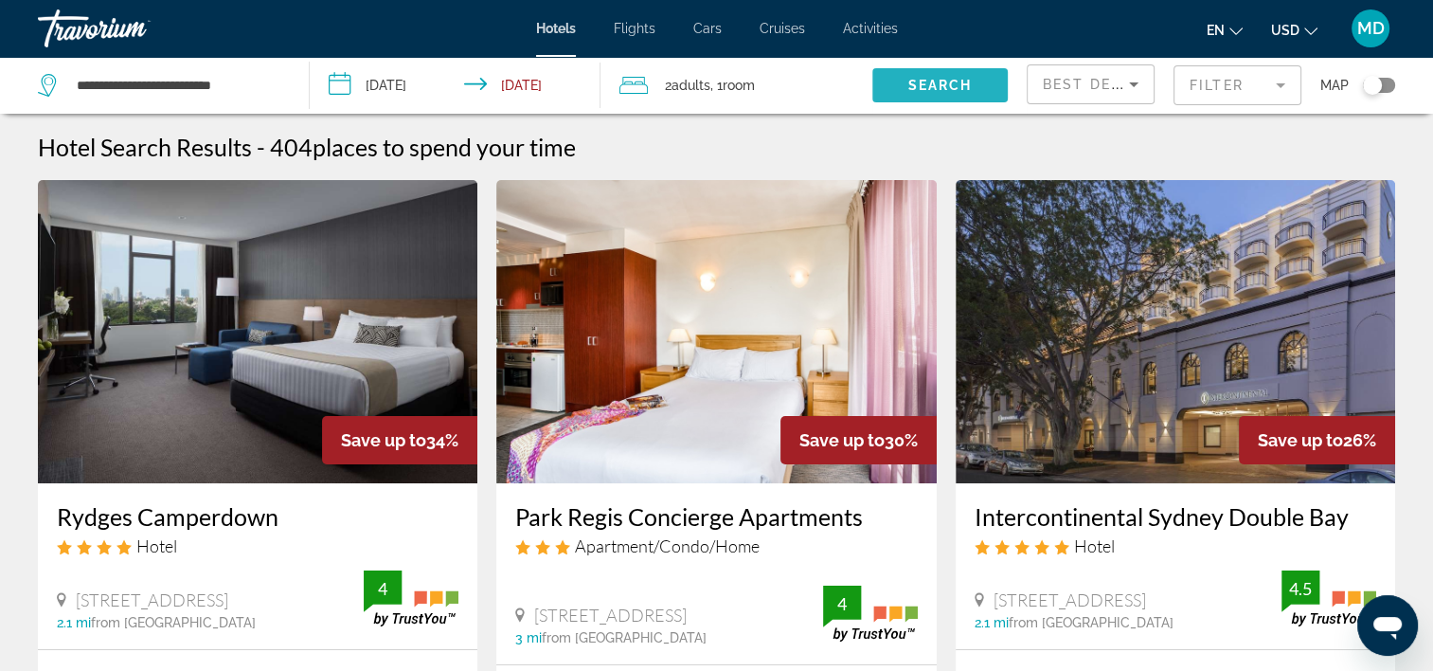
click at [983, 82] on span "Search widget" at bounding box center [939, 85] width 135 height 45
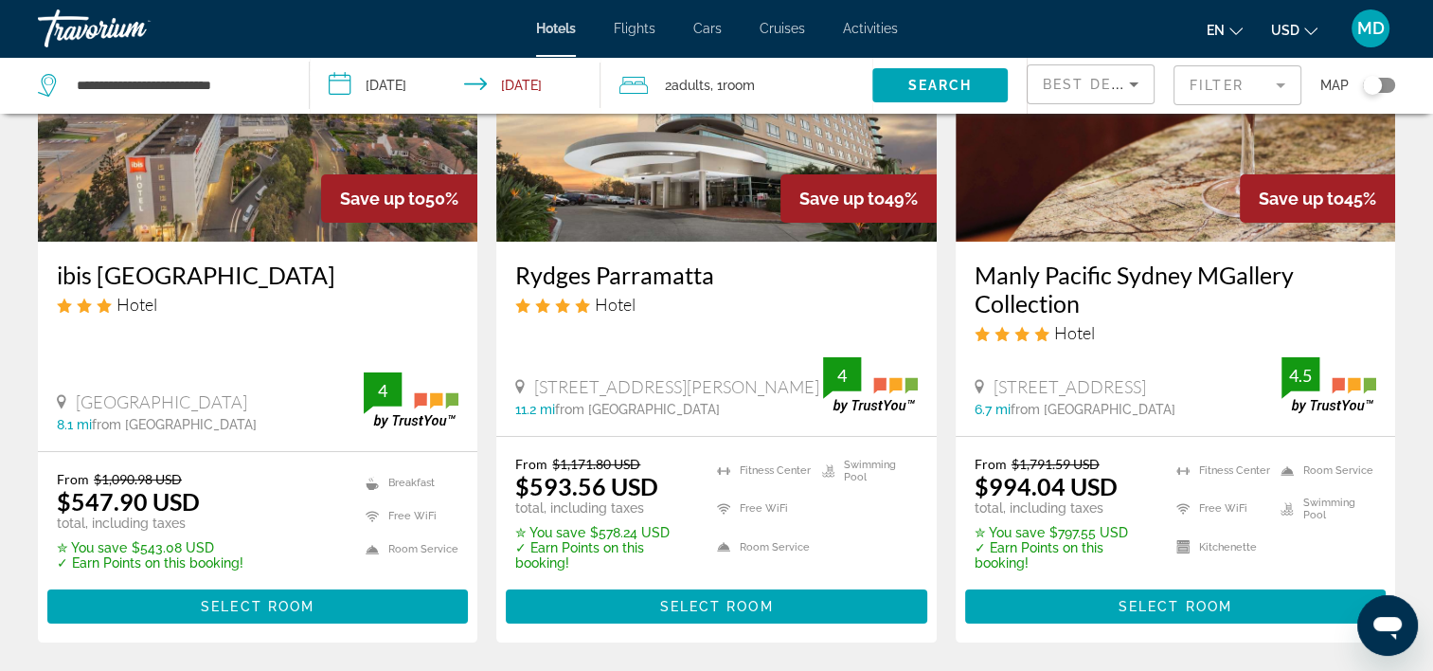
scroll to position [284, 0]
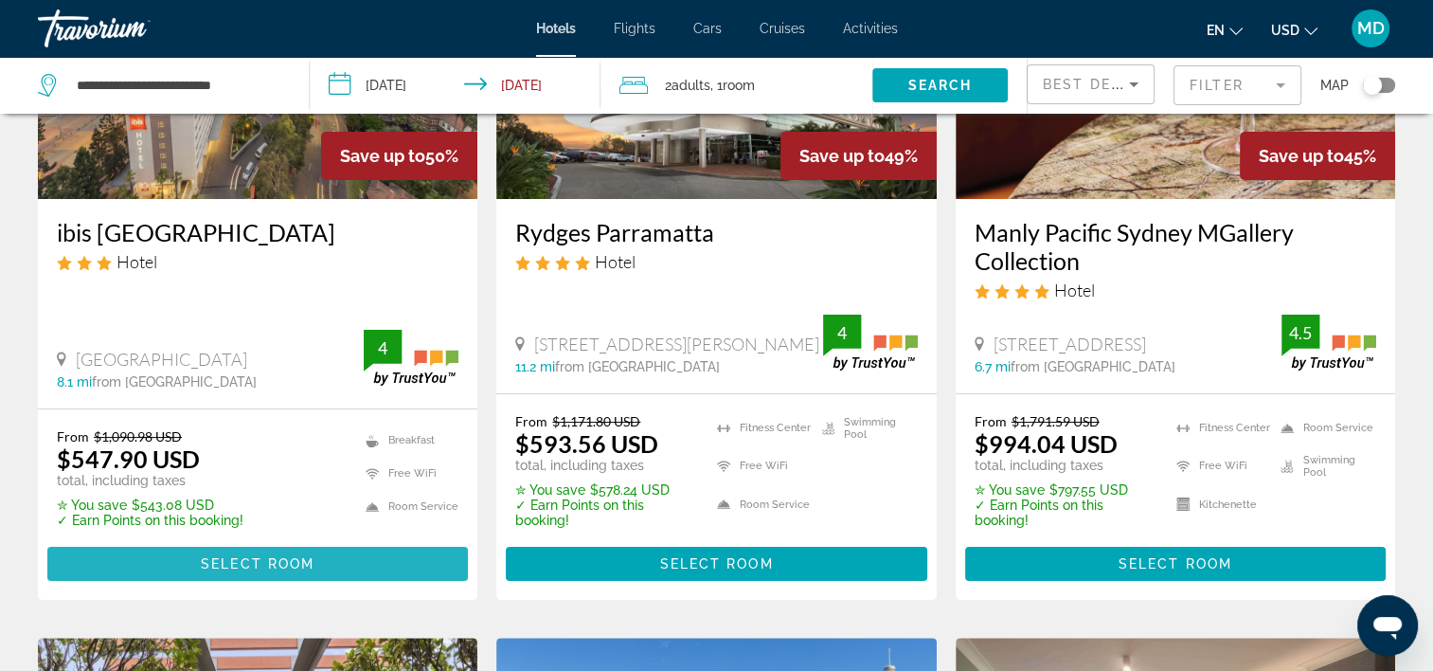
click at [302, 553] on span "Main content" at bounding box center [257, 563] width 421 height 45
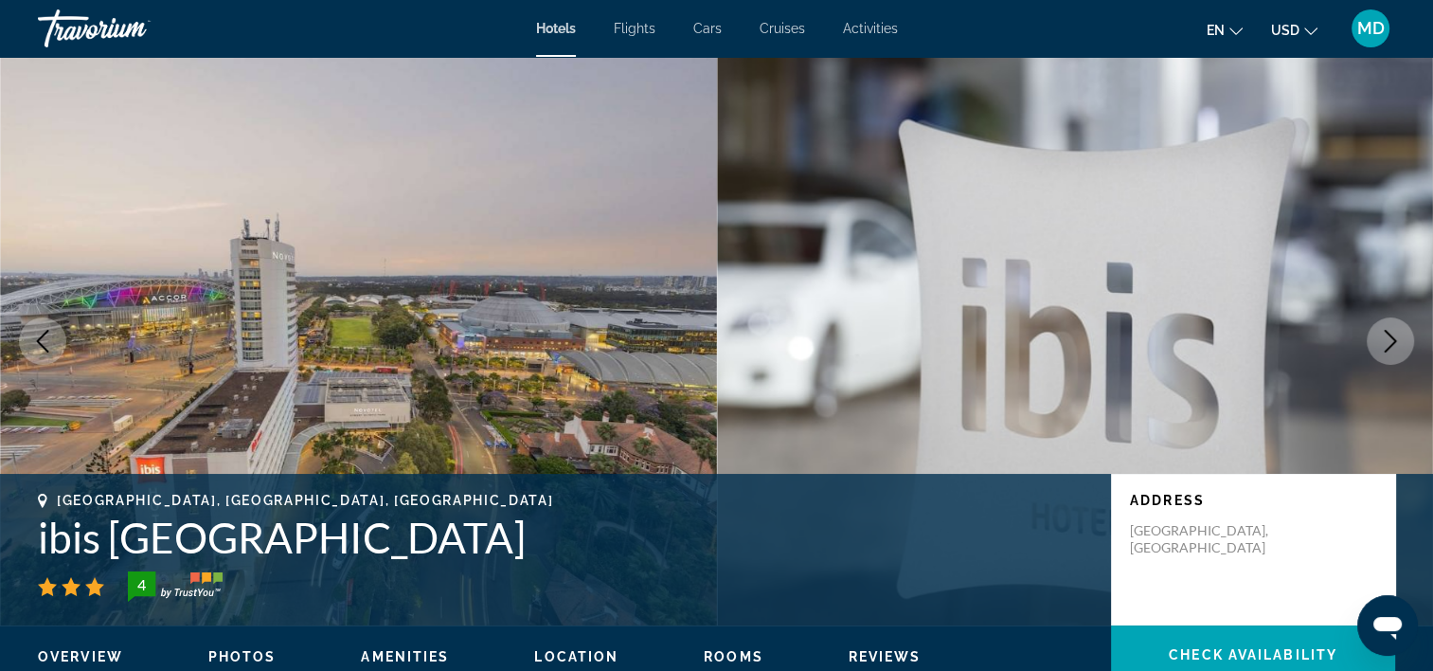
drag, startPoint x: 75, startPoint y: 536, endPoint x: 505, endPoint y: 548, distance: 430.3
click at [505, 548] on div "Sydney, NSW, Australia ibis Sydney Olympic Park 4 Address Olympic Boulevard Syd…" at bounding box center [716, 550] width 1433 height 114
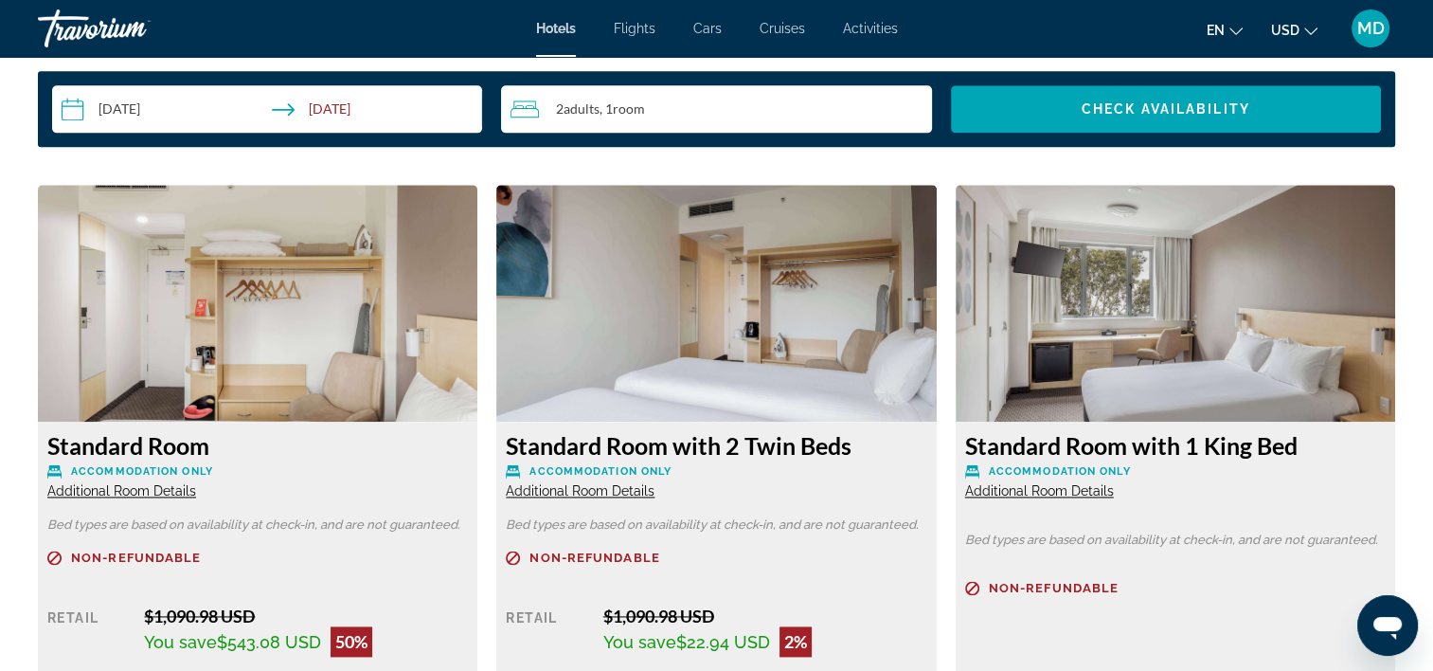
scroll to position [2652, 0]
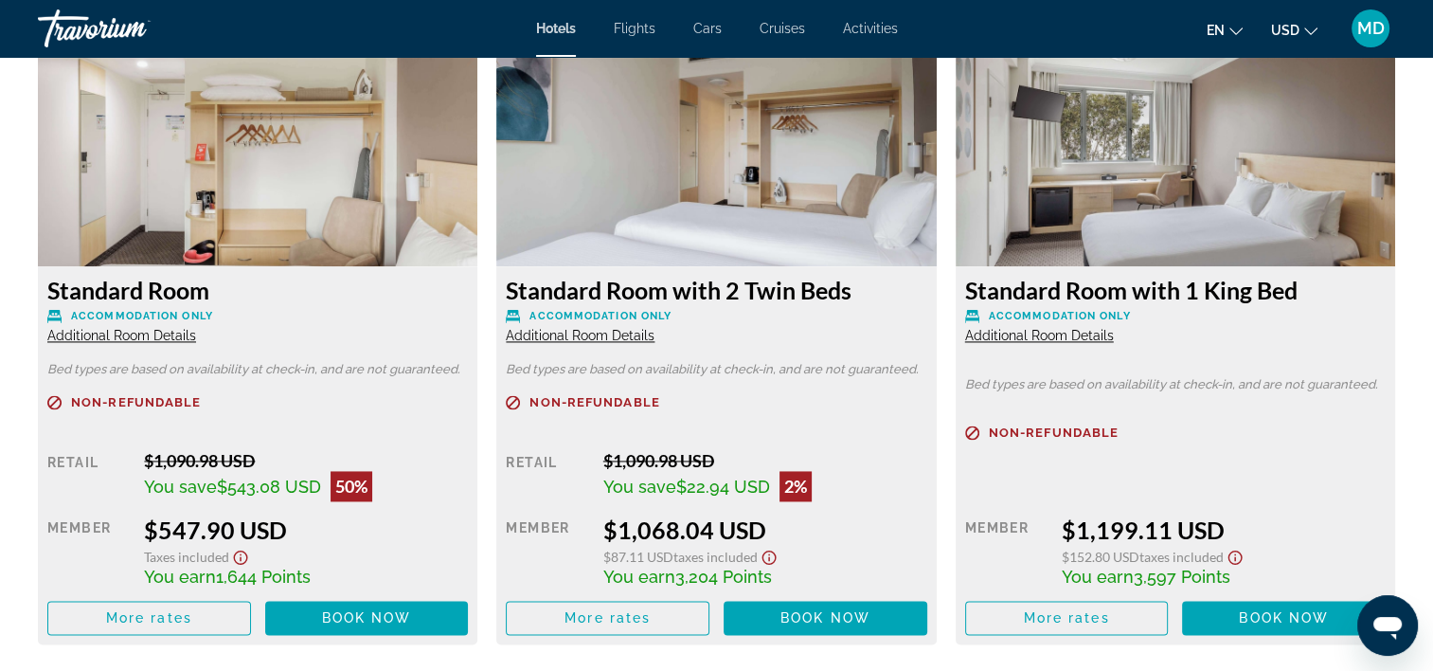
click at [166, 338] on span "Additional Room Details" at bounding box center [121, 335] width 149 height 15
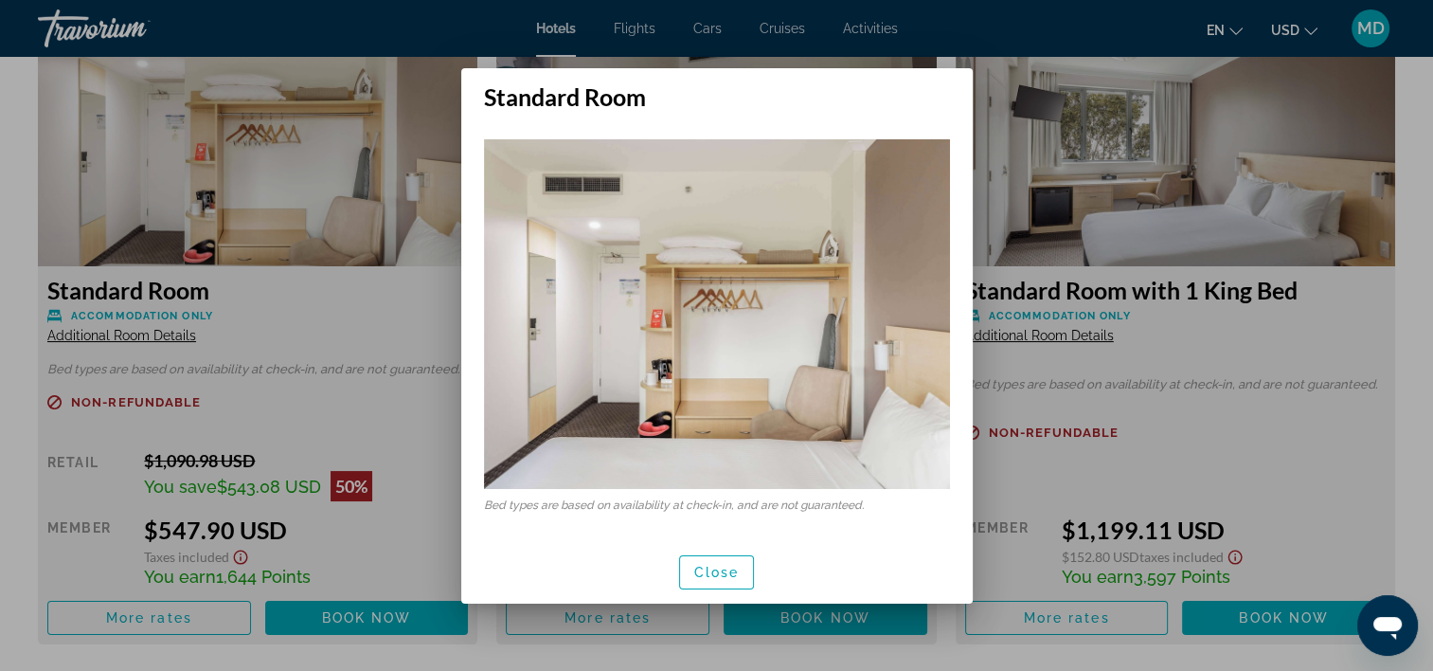
scroll to position [0, 0]
click at [716, 576] on span "Close" at bounding box center [716, 572] width 45 height 15
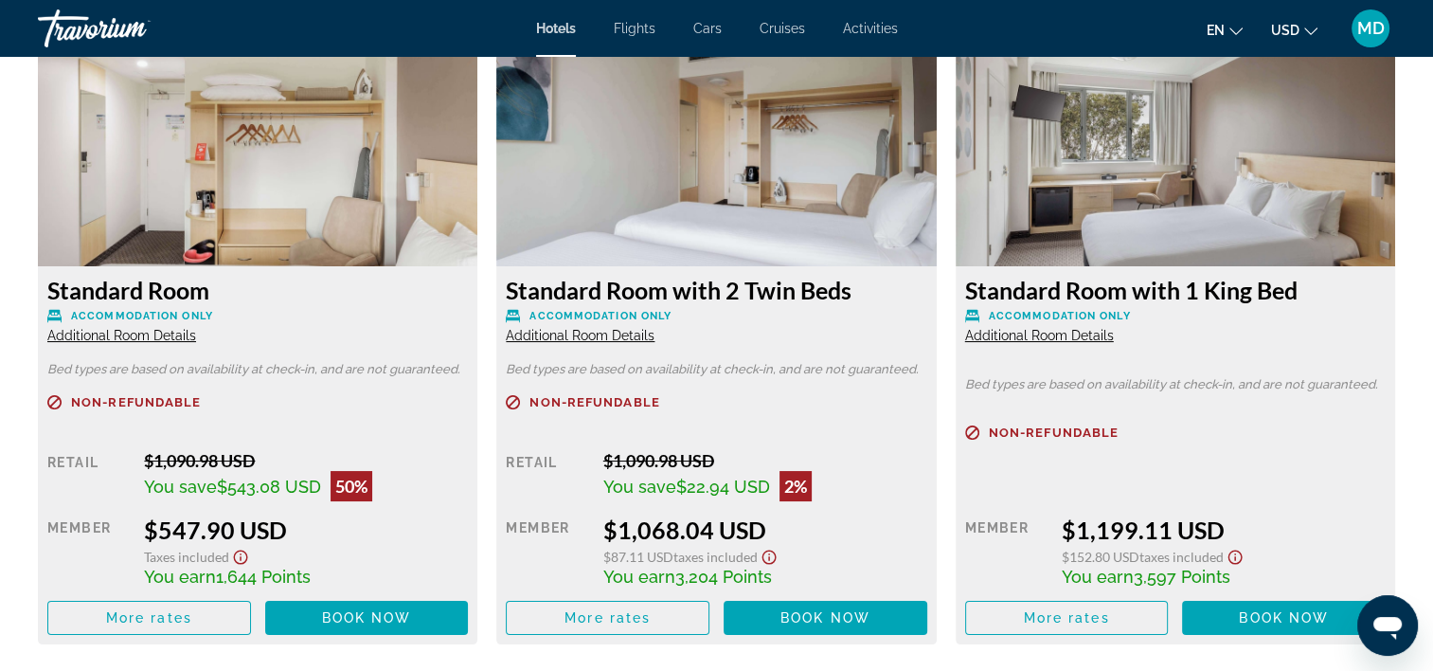
scroll to position [2652, 0]
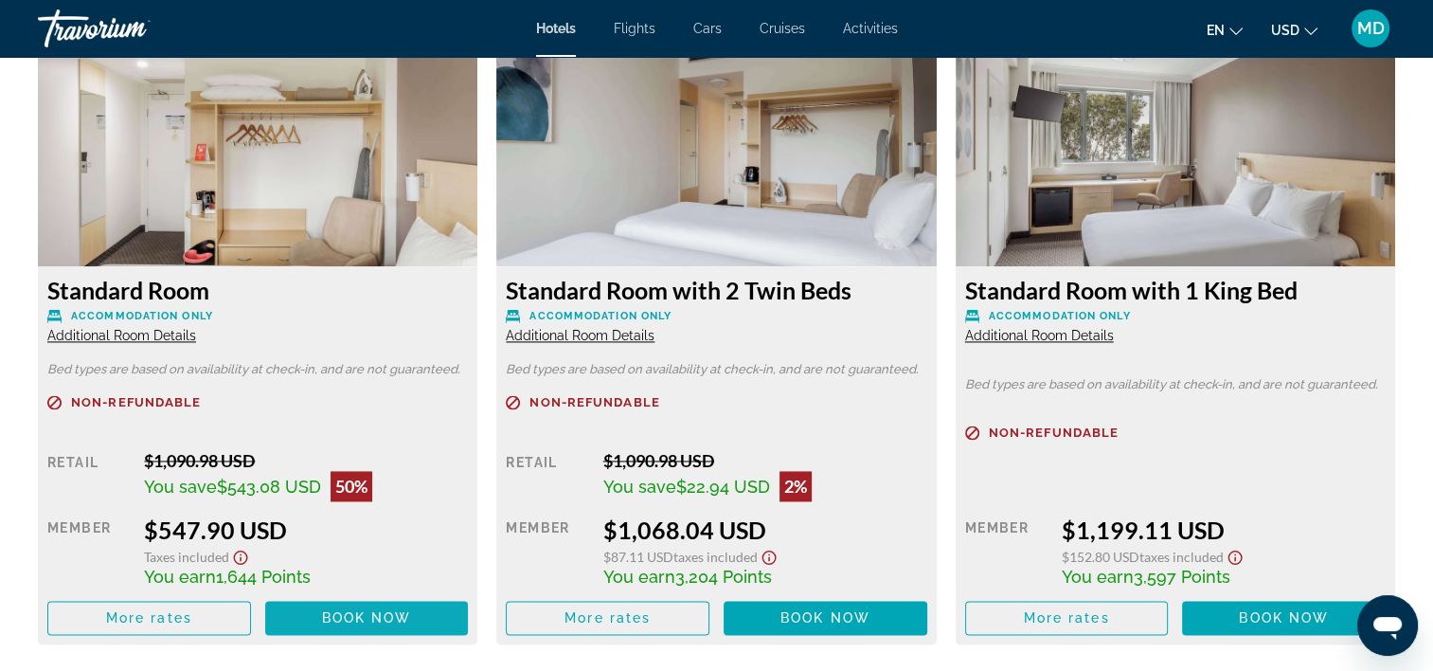
click at [312, 614] on span "Main content" at bounding box center [367, 617] width 204 height 45
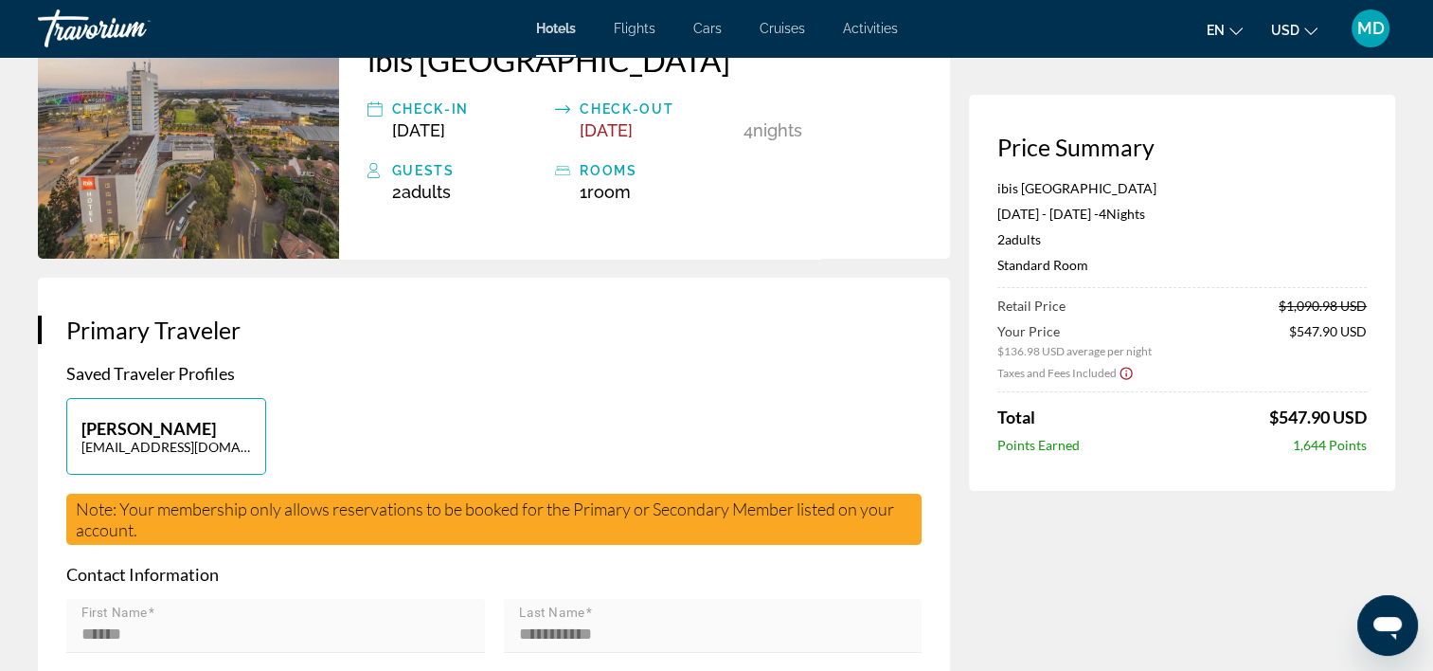
scroll to position [189, 0]
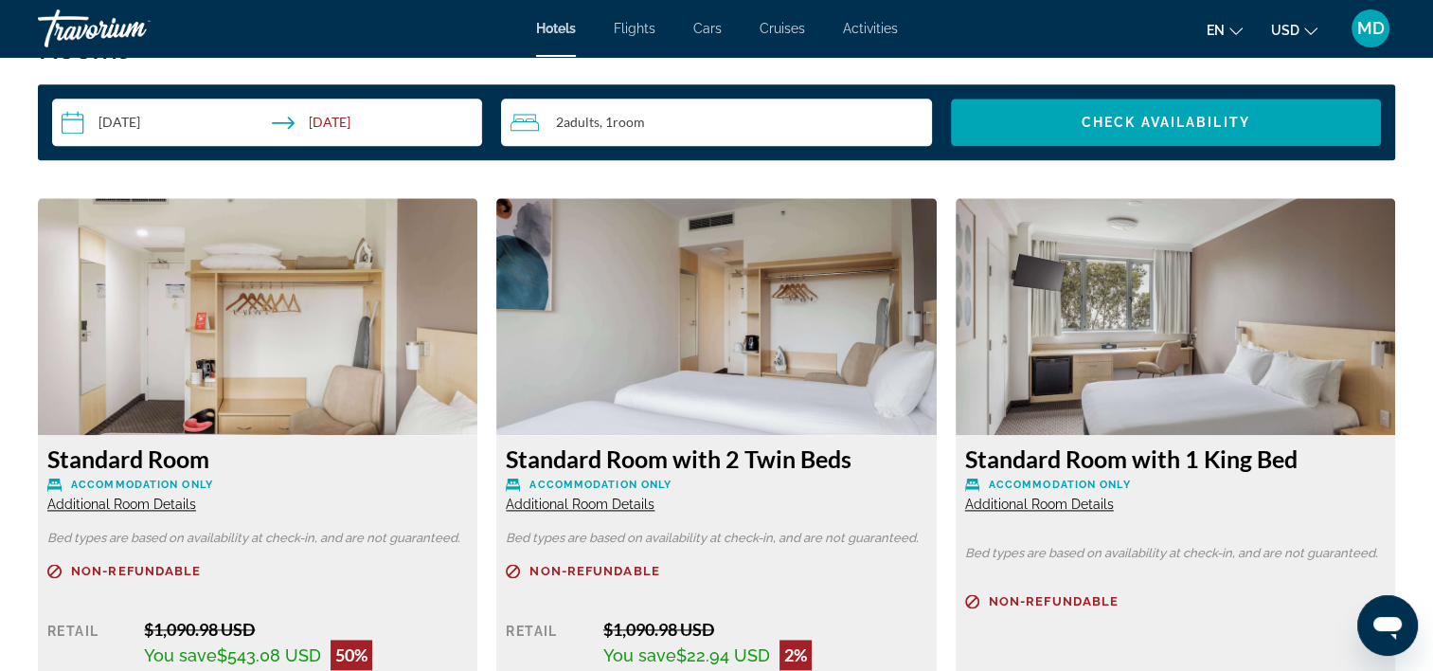
scroll to position [2463, 0]
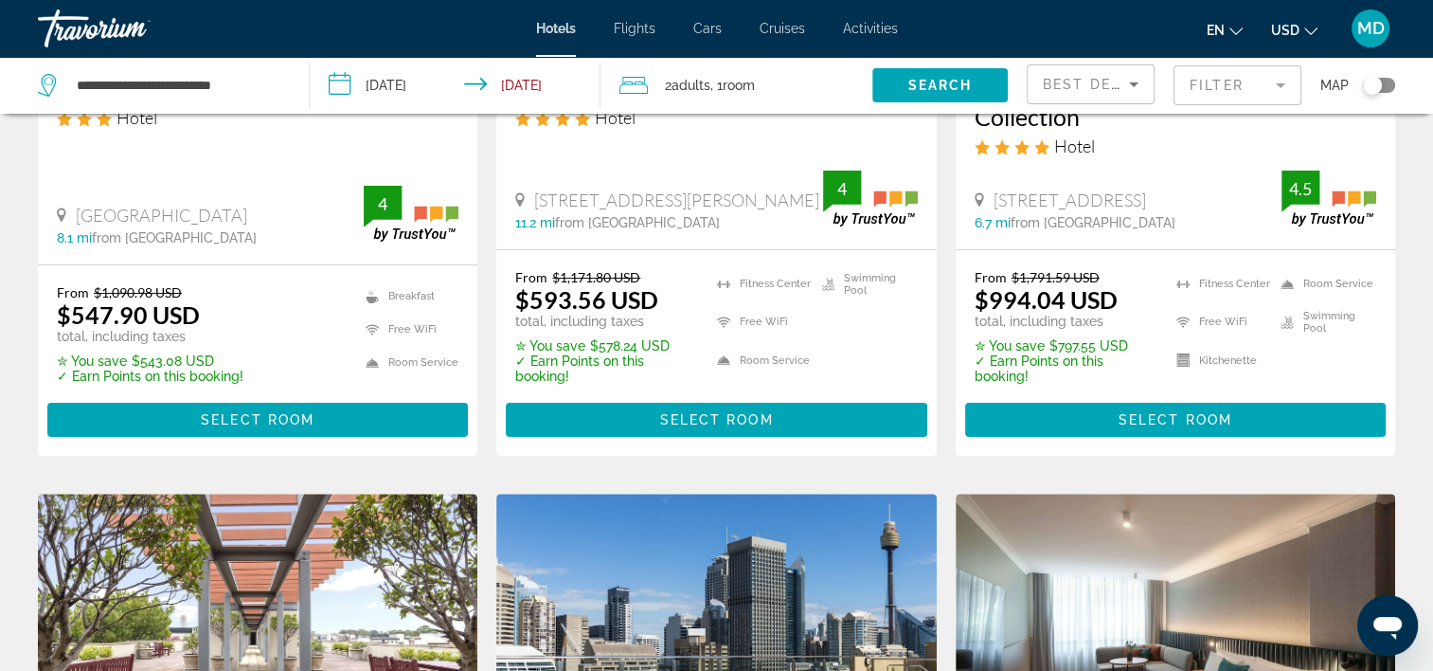
scroll to position [474, 0]
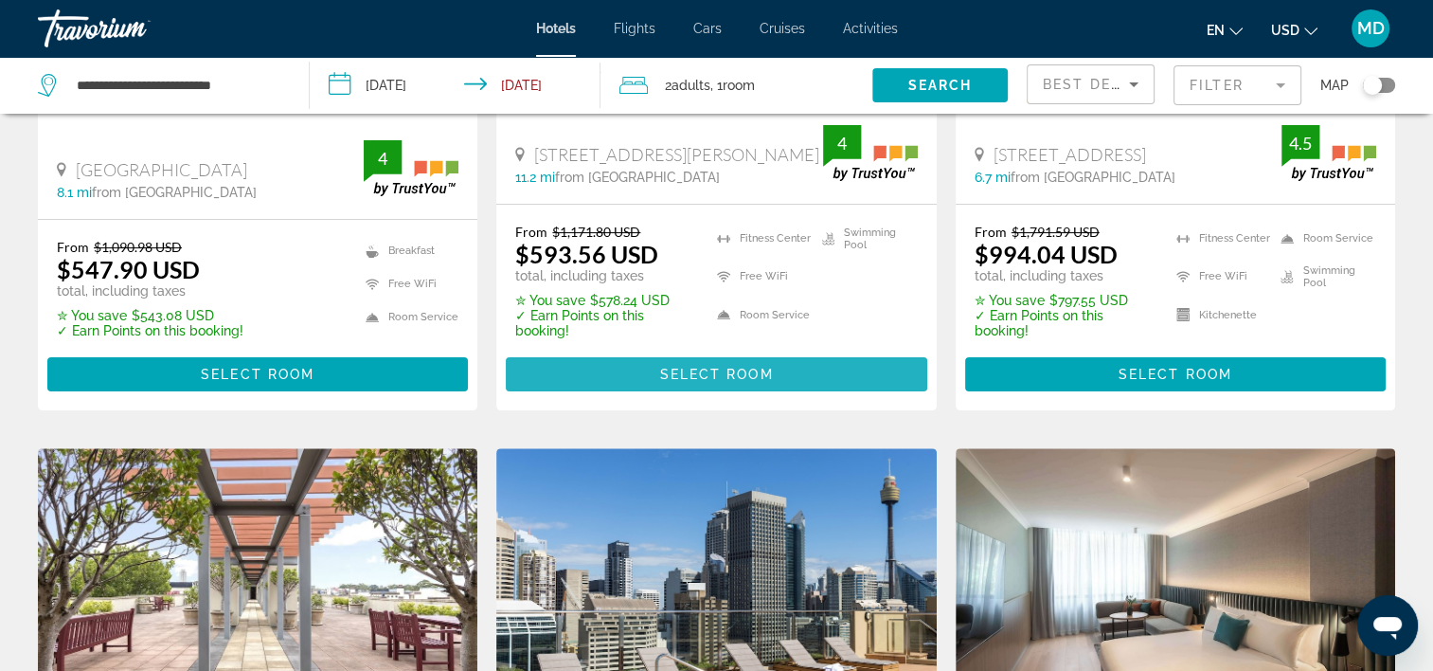
click at [764, 384] on span "Main content" at bounding box center [716, 373] width 421 height 45
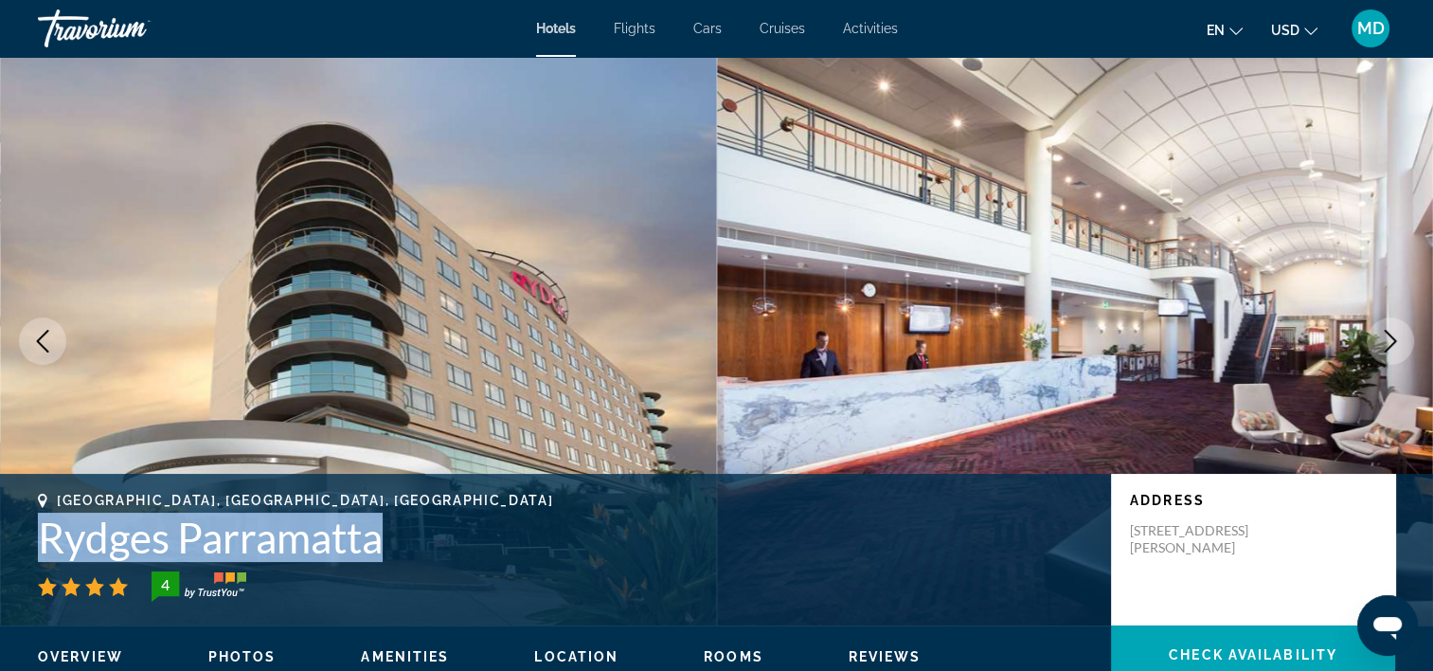
drag, startPoint x: 23, startPoint y: 533, endPoint x: 403, endPoint y: 539, distance: 379.9
click at [403, 539] on div "Rosehill, NSW, Australia Rydges Parramatta 4 Address 116 James Ruse Drive, Rose…" at bounding box center [716, 550] width 1433 height 114
copy h1 "Rydges Parramatta"
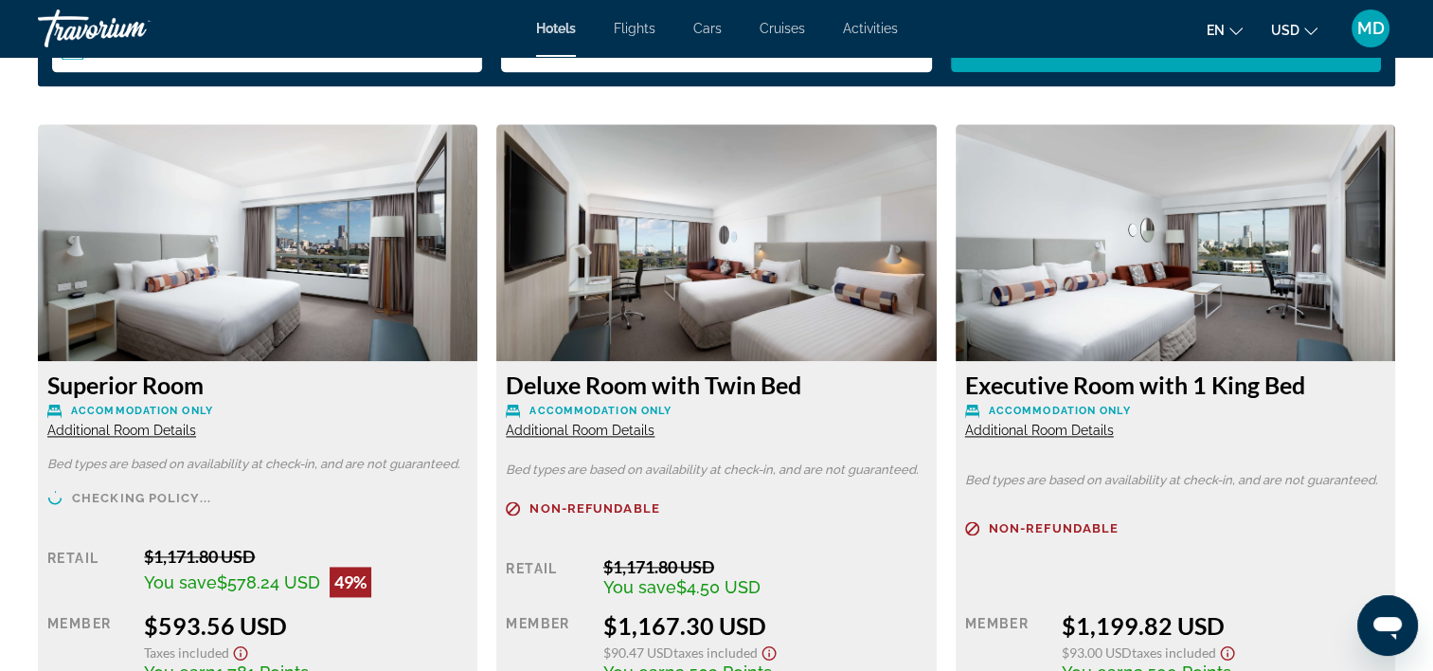
scroll to position [2652, 0]
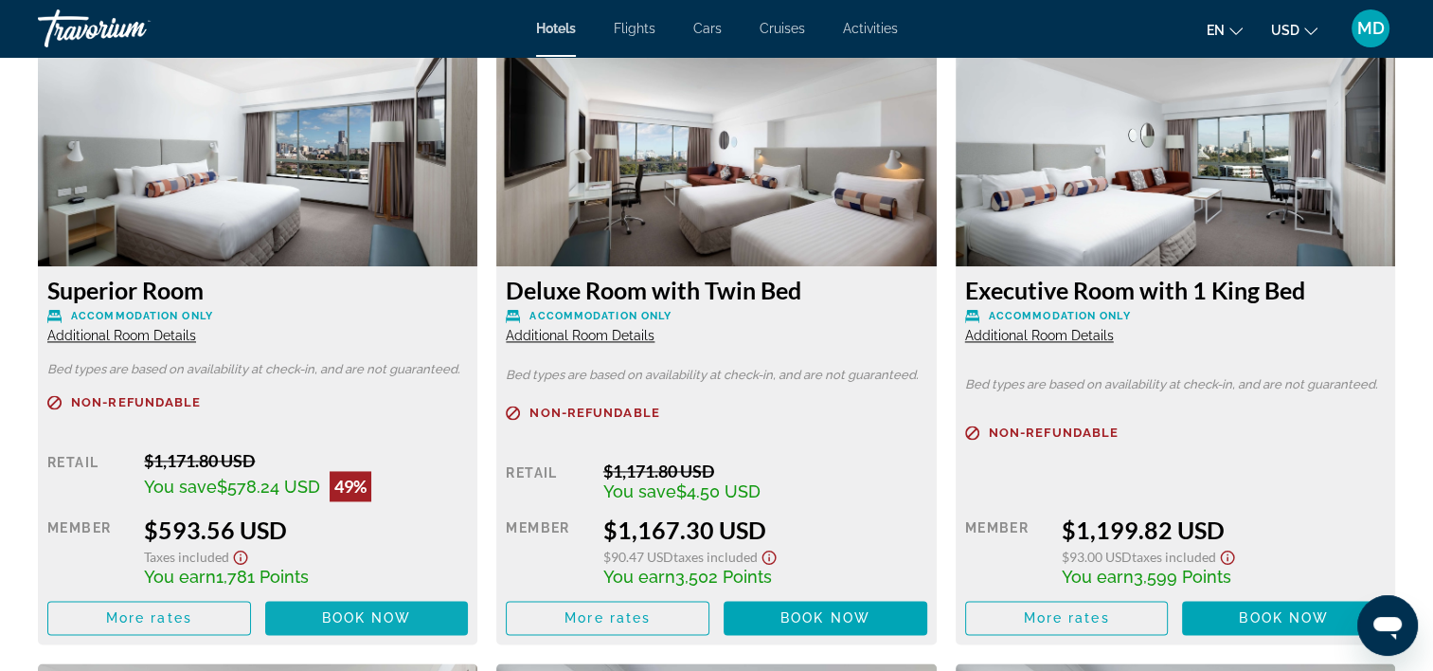
click at [374, 608] on span "Main content" at bounding box center [367, 617] width 204 height 45
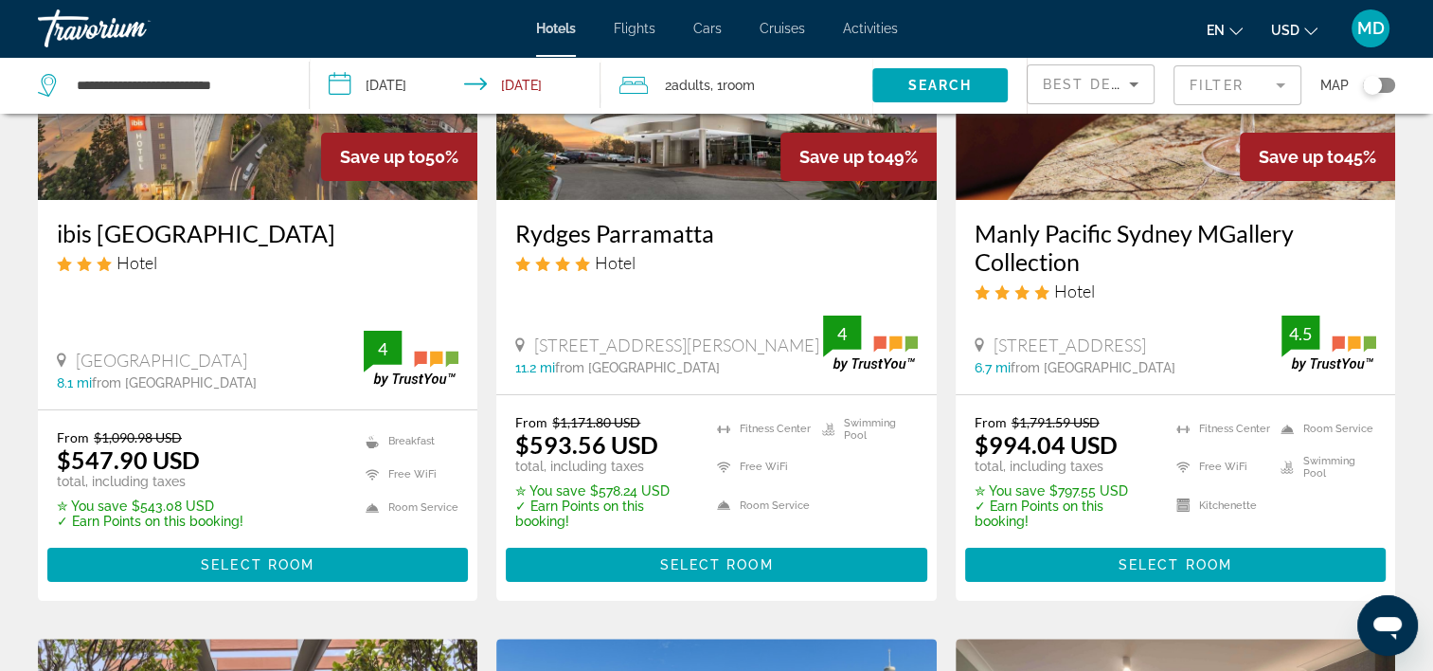
scroll to position [284, 0]
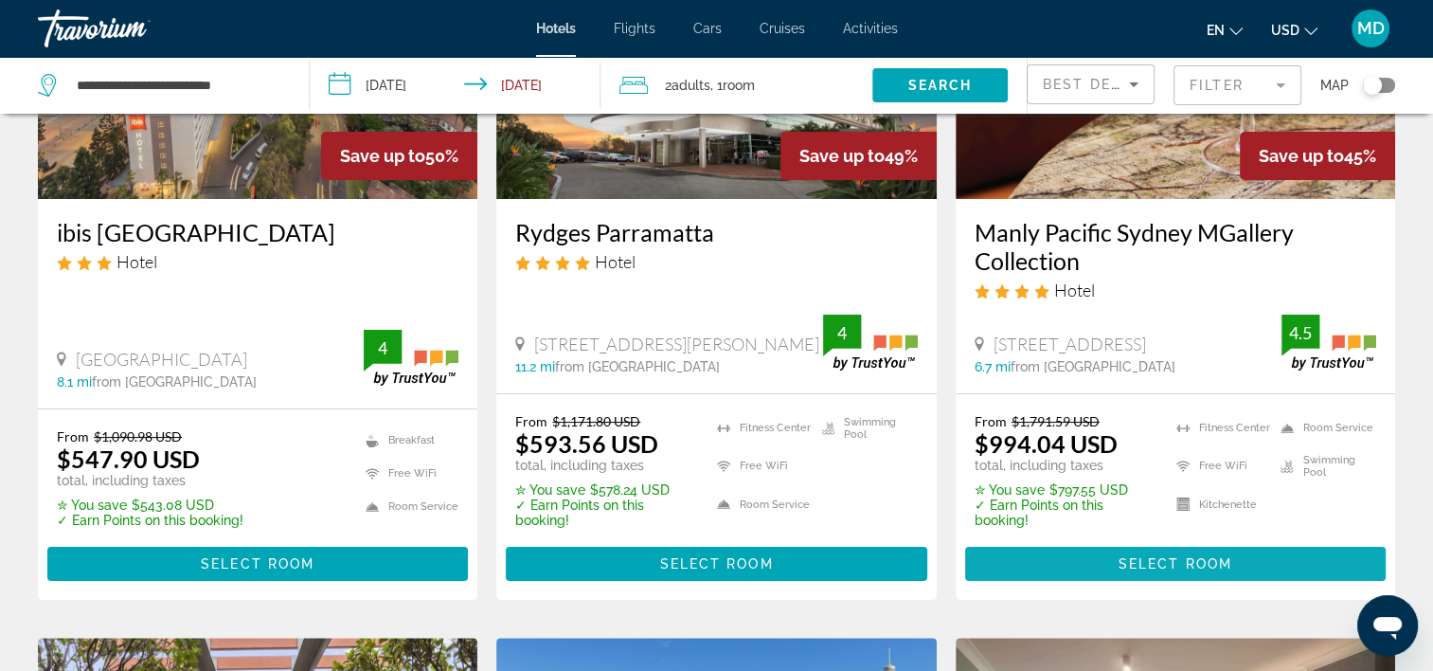
click at [1069, 562] on span "Main content" at bounding box center [1175, 563] width 421 height 45
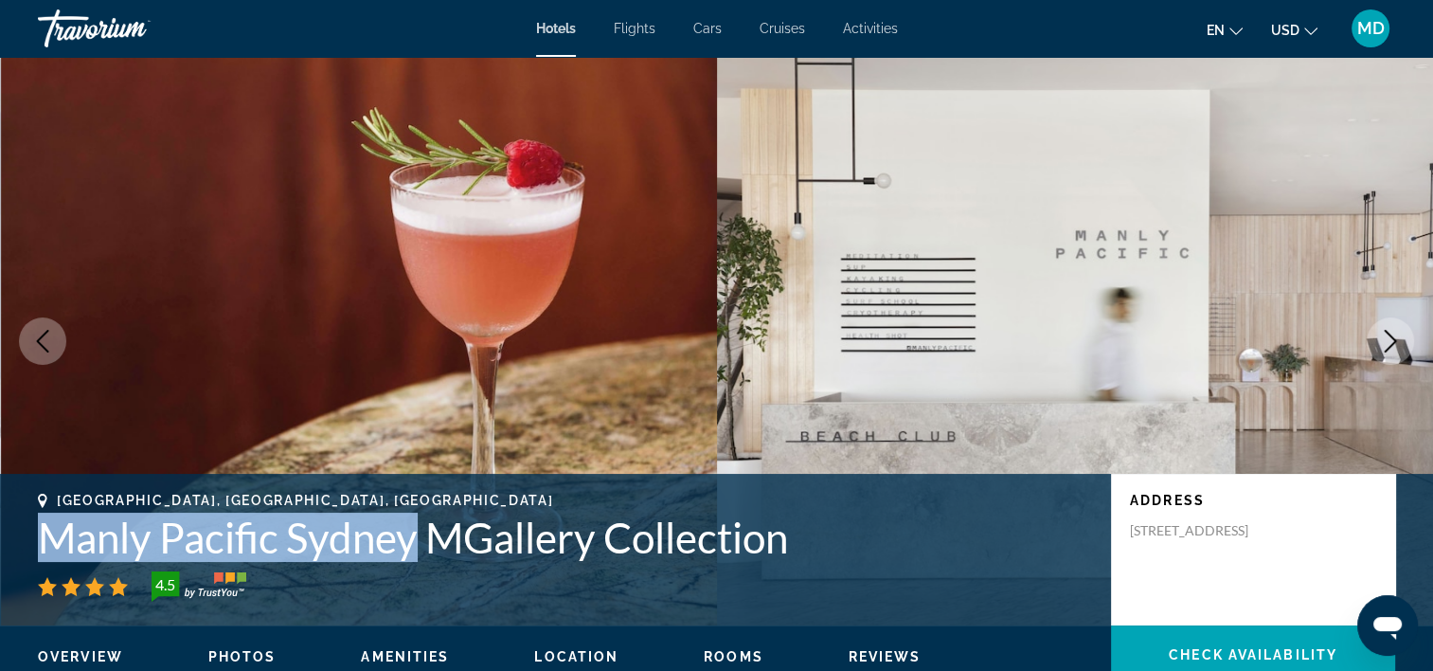
drag, startPoint x: 414, startPoint y: 543, endPoint x: 27, endPoint y: 512, distance: 387.7
click at [27, 512] on div "Manly, NSW, Australia Manly Pacific Sydney MGallery Collection 4.5 Address 55 N…" at bounding box center [716, 550] width 1433 height 114
copy h1 "Manly Pacific Sydney"
click at [29, 534] on div "Manly, NSW, Australia Manly Pacific Sydney MGallery Collection 4.5 Address 55 N…" at bounding box center [716, 550] width 1433 height 114
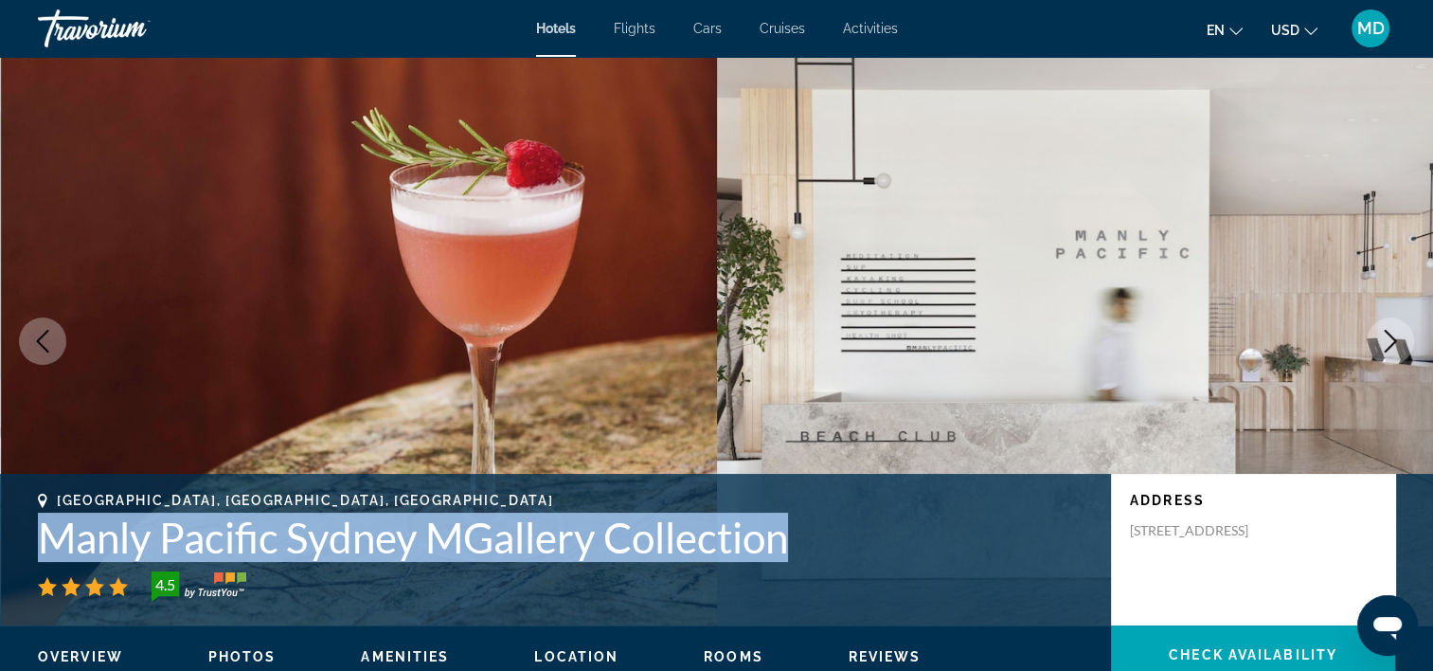
drag, startPoint x: 36, startPoint y: 534, endPoint x: 837, endPoint y: 542, distance: 801.5
click at [837, 542] on div "Manly, NSW, Australia Manly Pacific Sydney MGallery Collection 4.5 Address 55 N…" at bounding box center [716, 550] width 1433 height 114
copy h1 "Manly Pacific Sydney MGallery Collection"
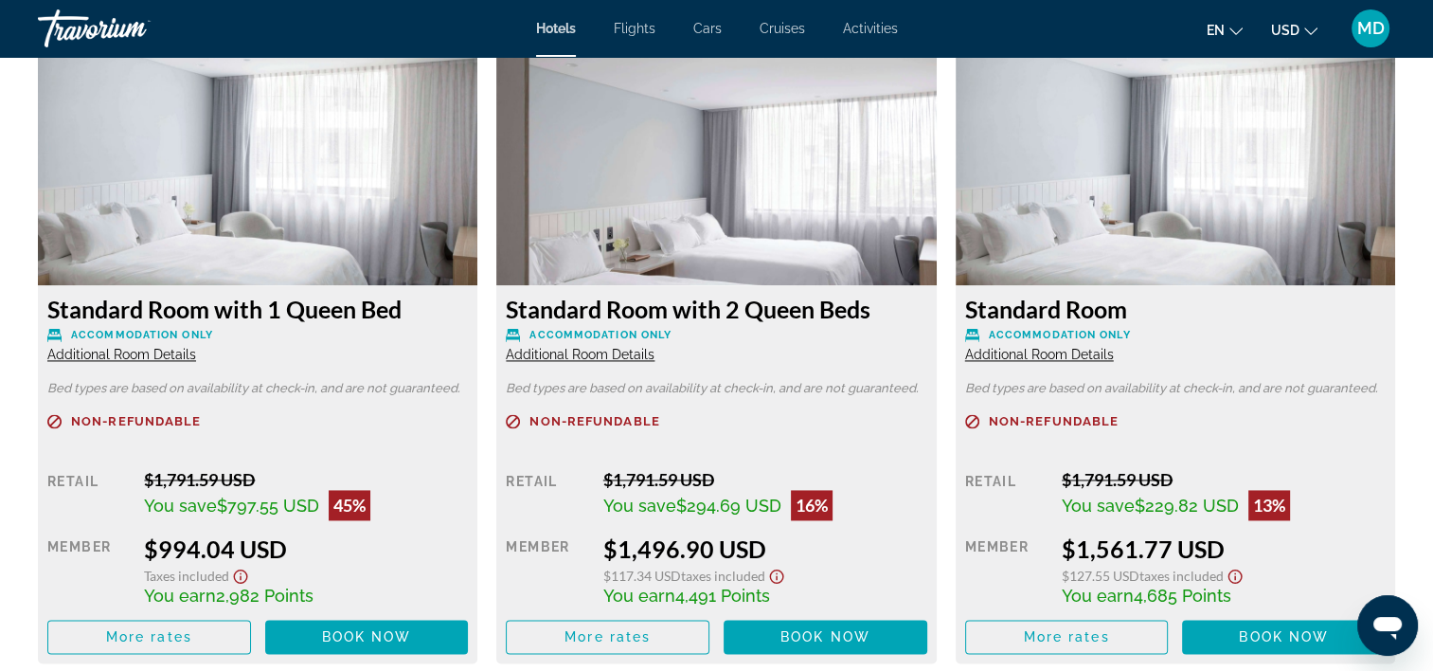
scroll to position [2747, 0]
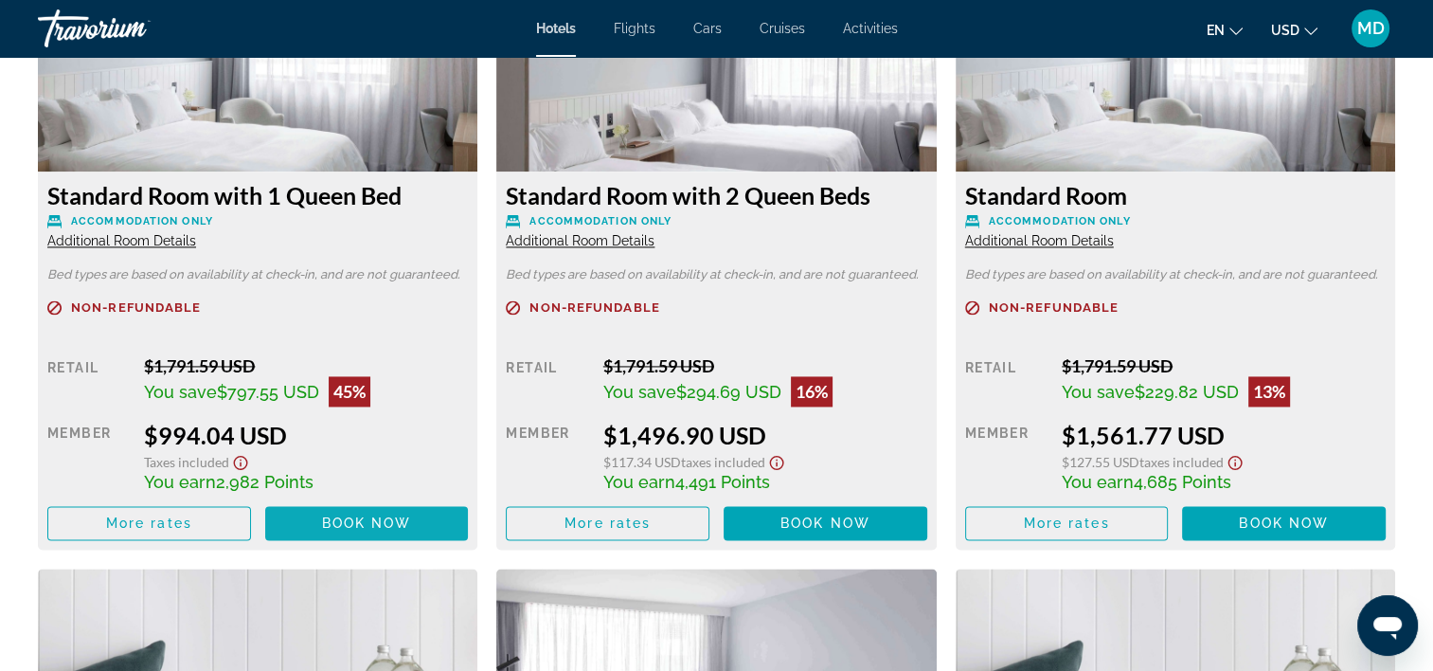
click at [362, 514] on span "Main content" at bounding box center [367, 522] width 204 height 45
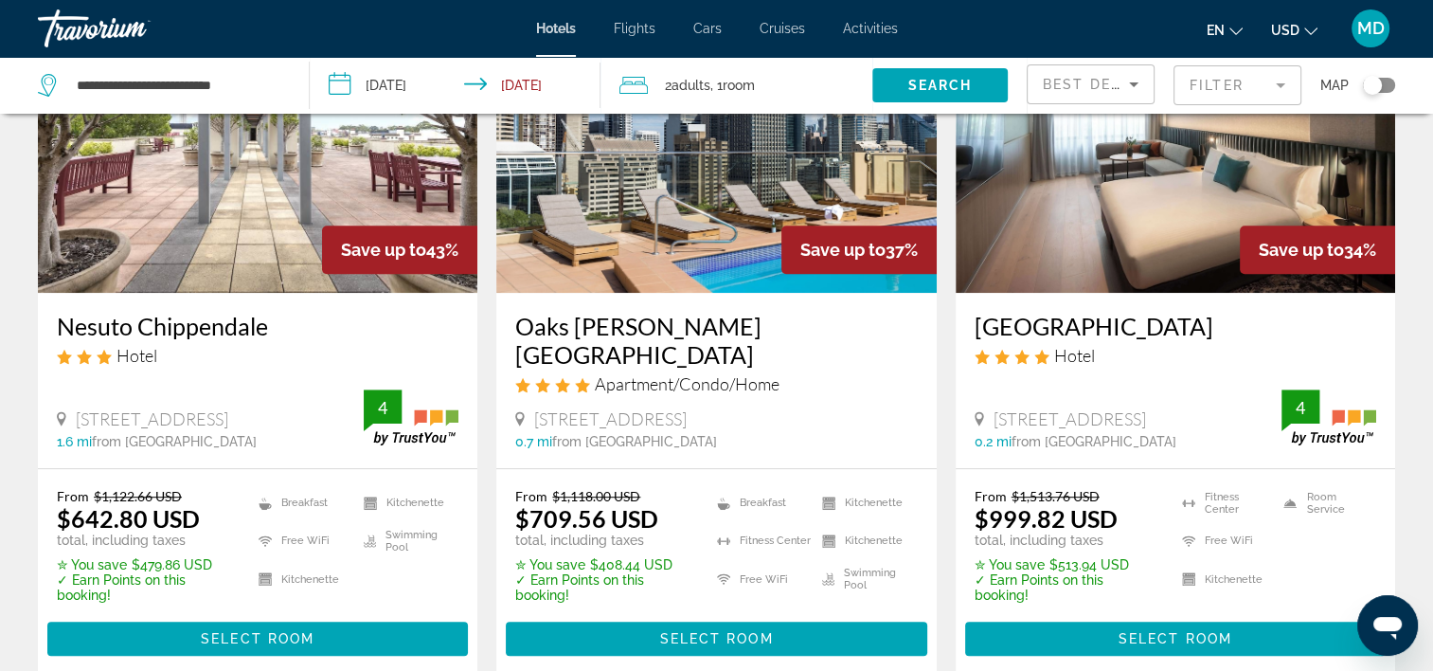
scroll to position [947, 0]
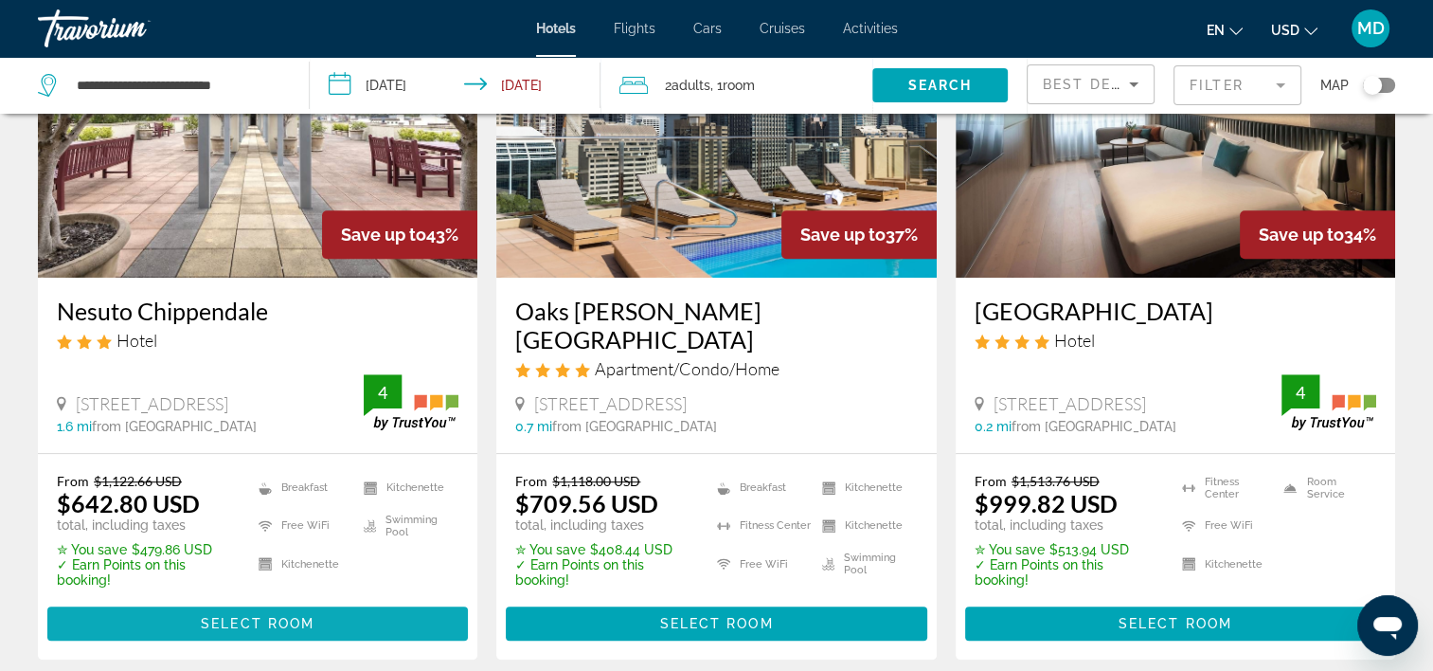
click at [277, 616] on span "Select Room" at bounding box center [258, 623] width 114 height 15
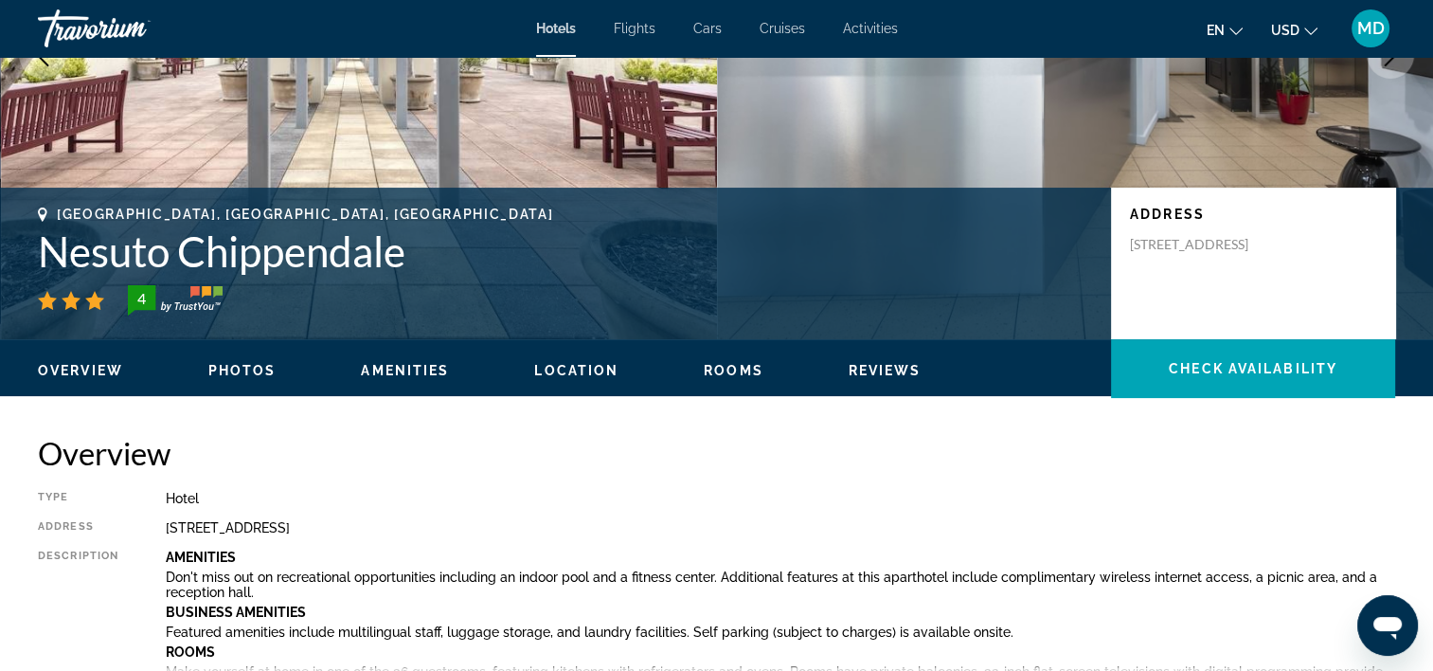
scroll to position [284, 0]
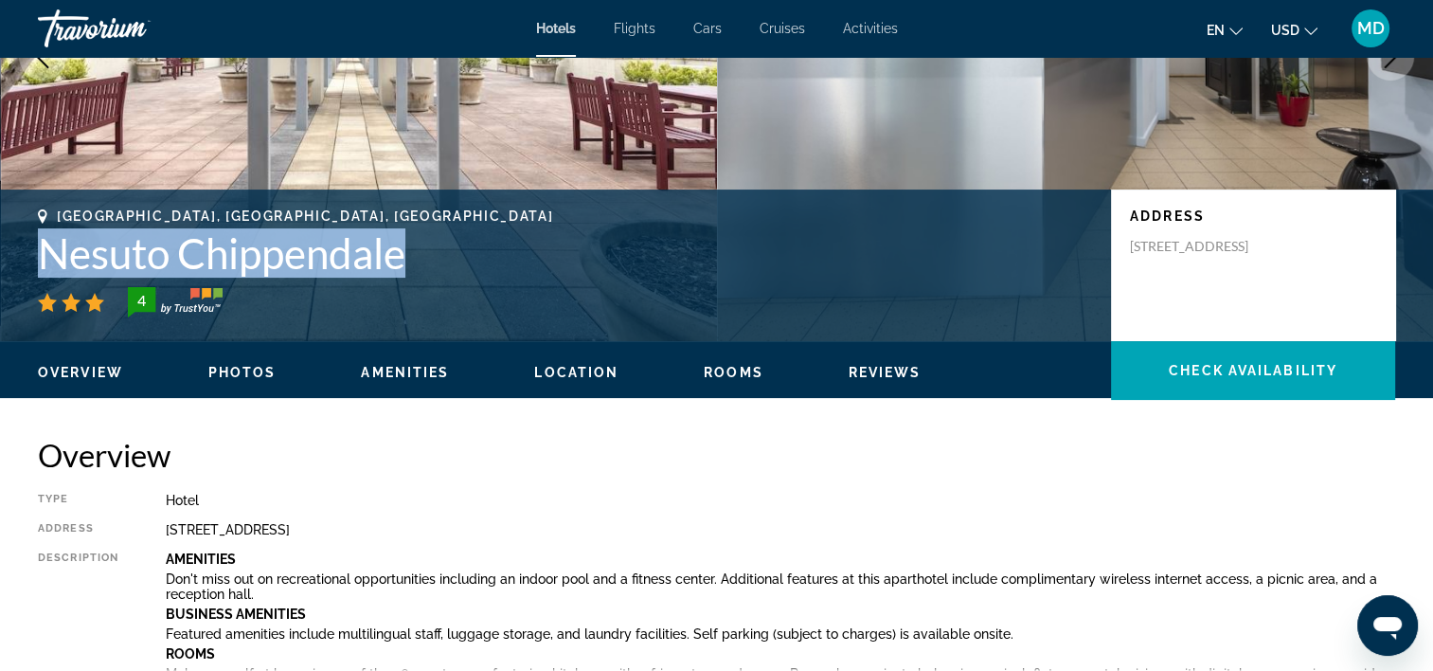
drag, startPoint x: 29, startPoint y: 248, endPoint x: 448, endPoint y: 258, distance: 418.8
click at [448, 258] on div "Chippendale, NSW, Australia Nesuto Chippendale 4 Address 47 Chippen Street, Chi…" at bounding box center [716, 265] width 1433 height 114
copy h1 "Nesuto Chippendale"
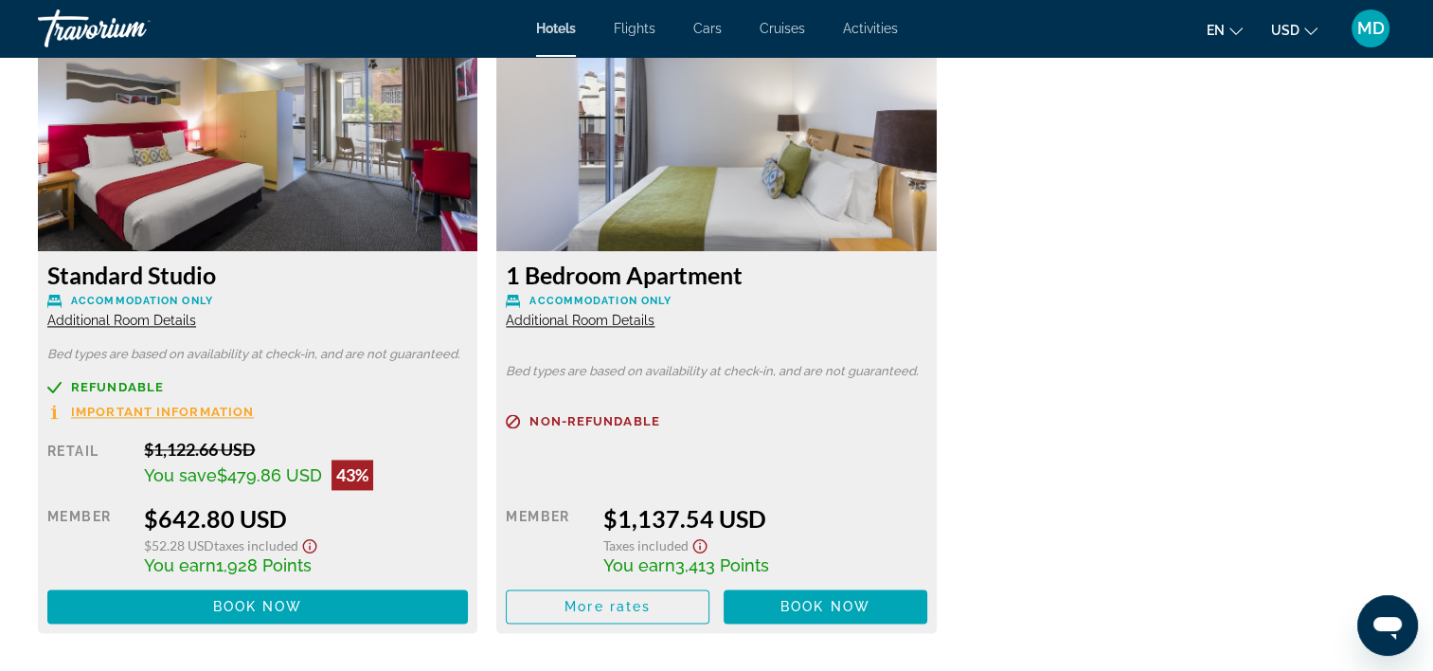
scroll to position [2747, 0]
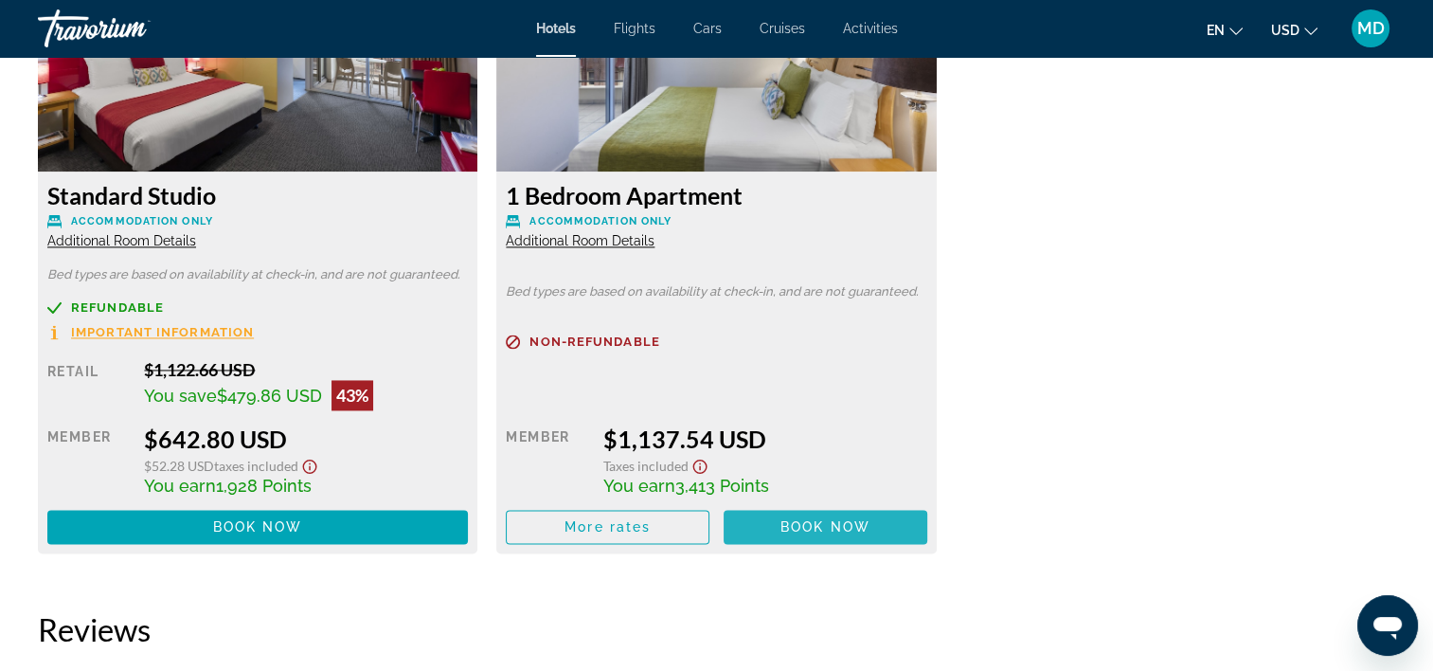
click at [805, 529] on span "Book now" at bounding box center [826, 526] width 90 height 15
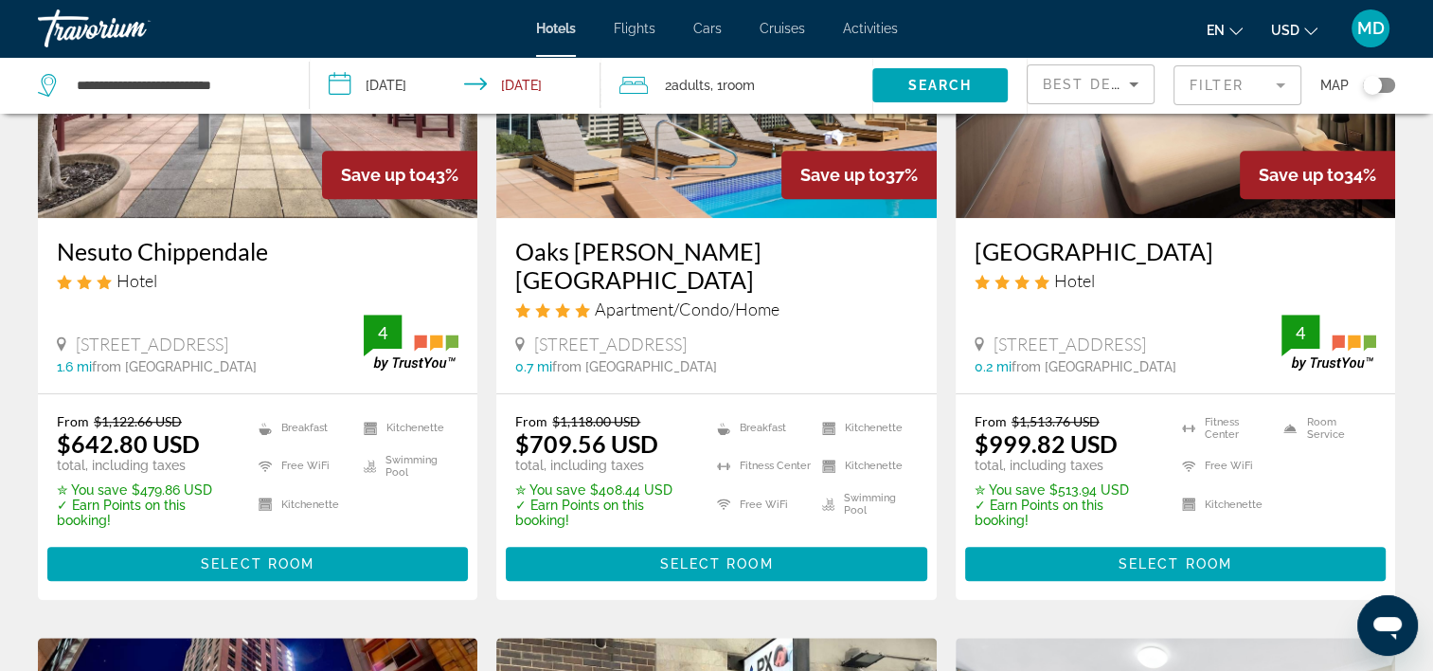
scroll to position [1042, 0]
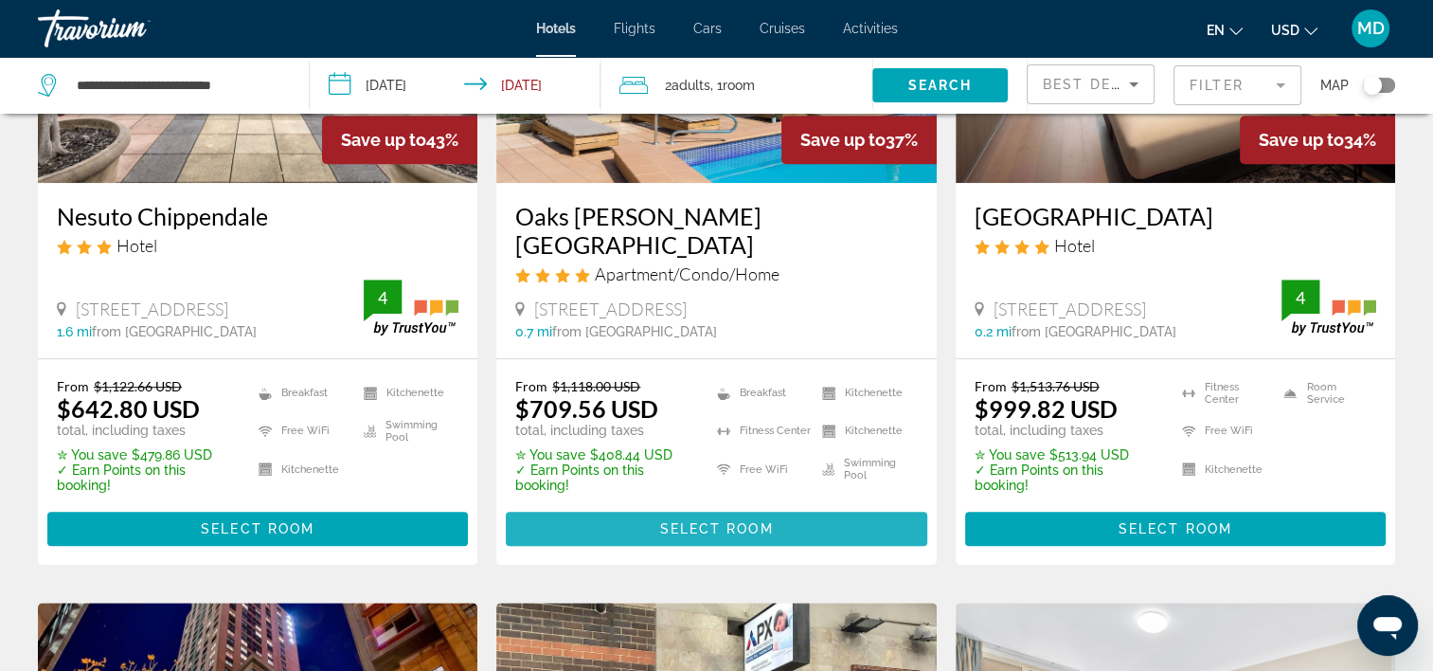
click at [705, 526] on span "Select Room" at bounding box center [716, 528] width 114 height 15
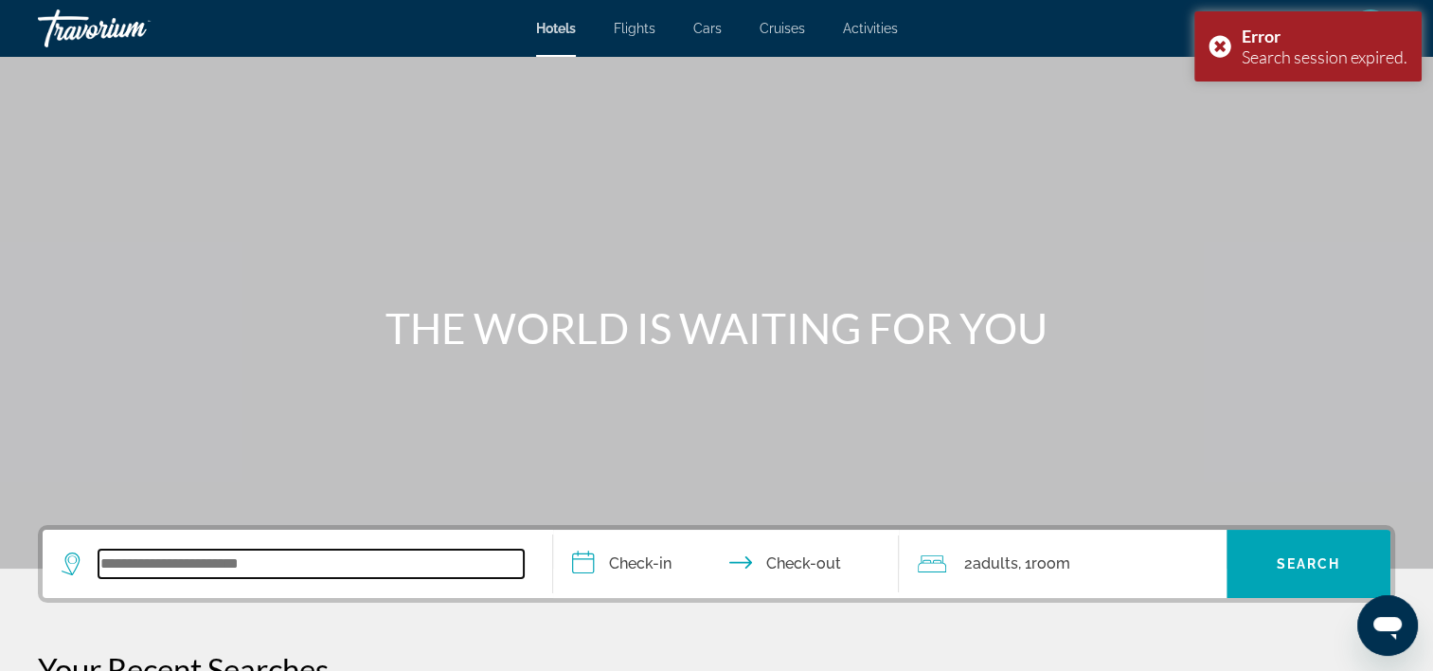
click at [201, 554] on input "Search widget" at bounding box center [311, 563] width 425 height 28
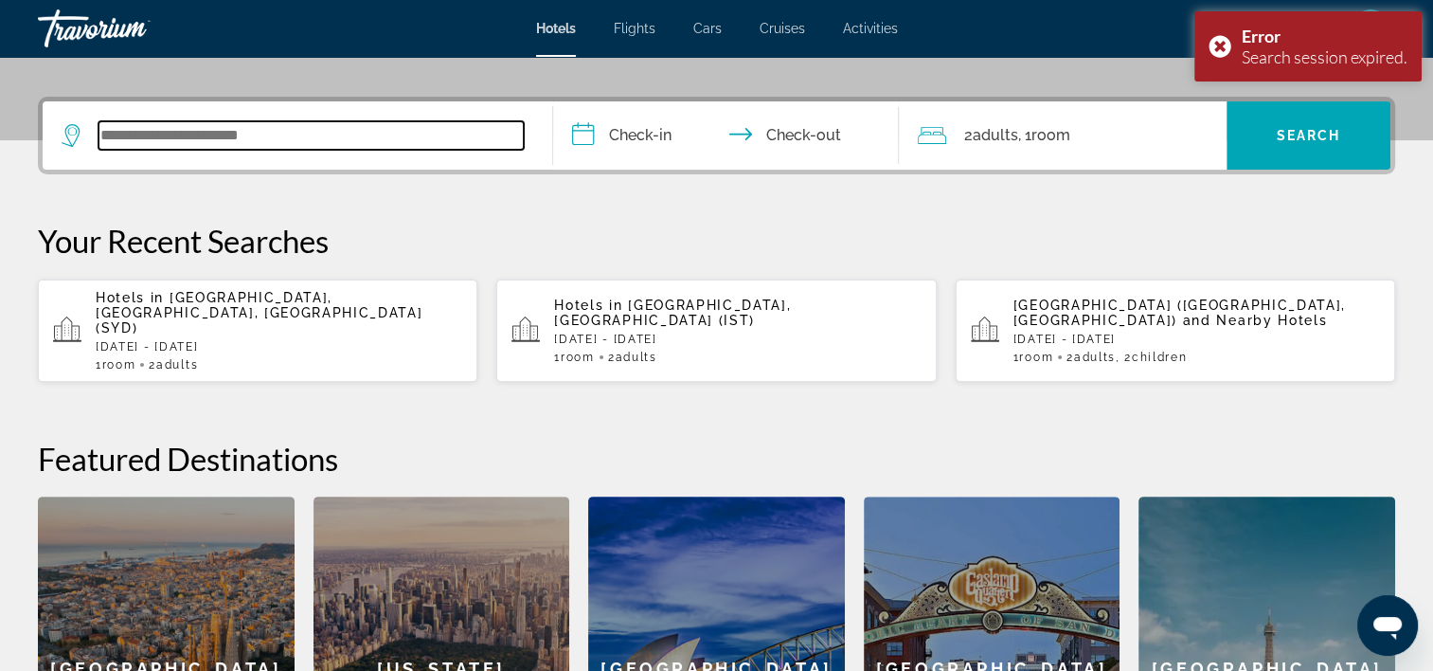
scroll to position [462, 0]
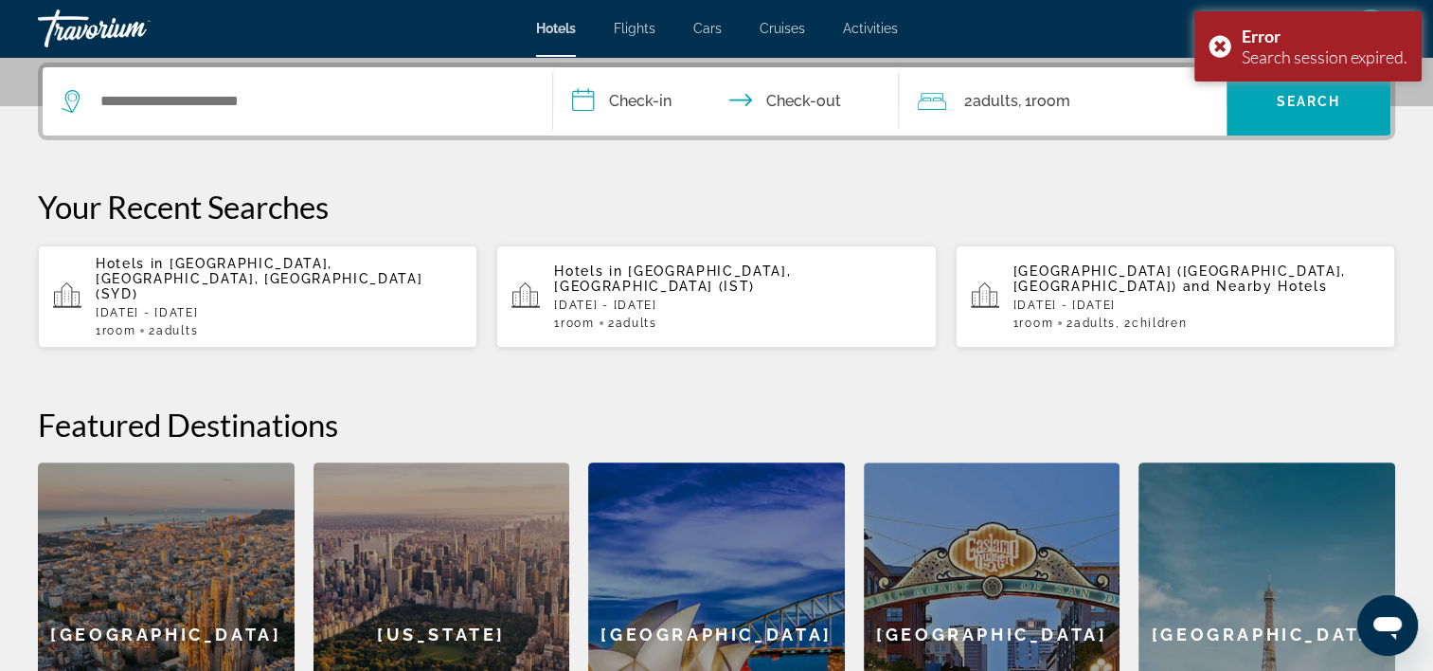
click at [333, 324] on div "1 Room rooms 2 Adult Adults" at bounding box center [279, 330] width 367 height 13
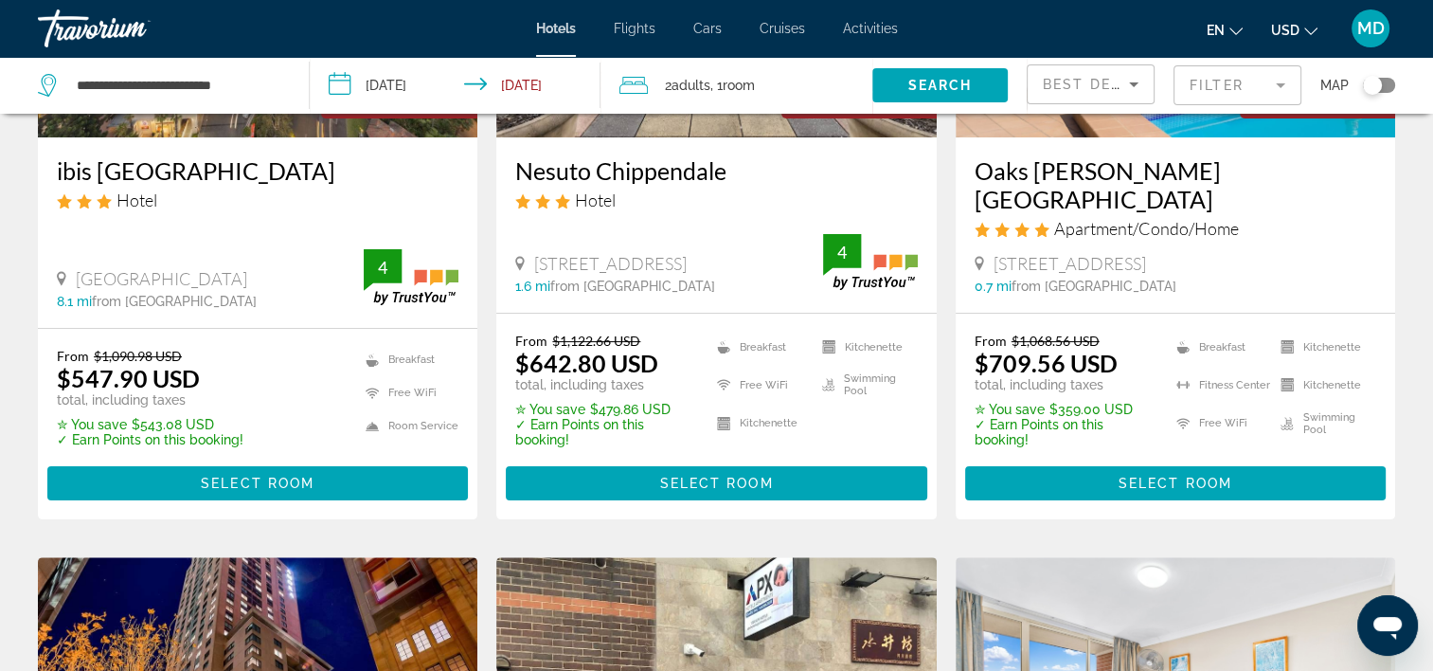
scroll to position [379, 0]
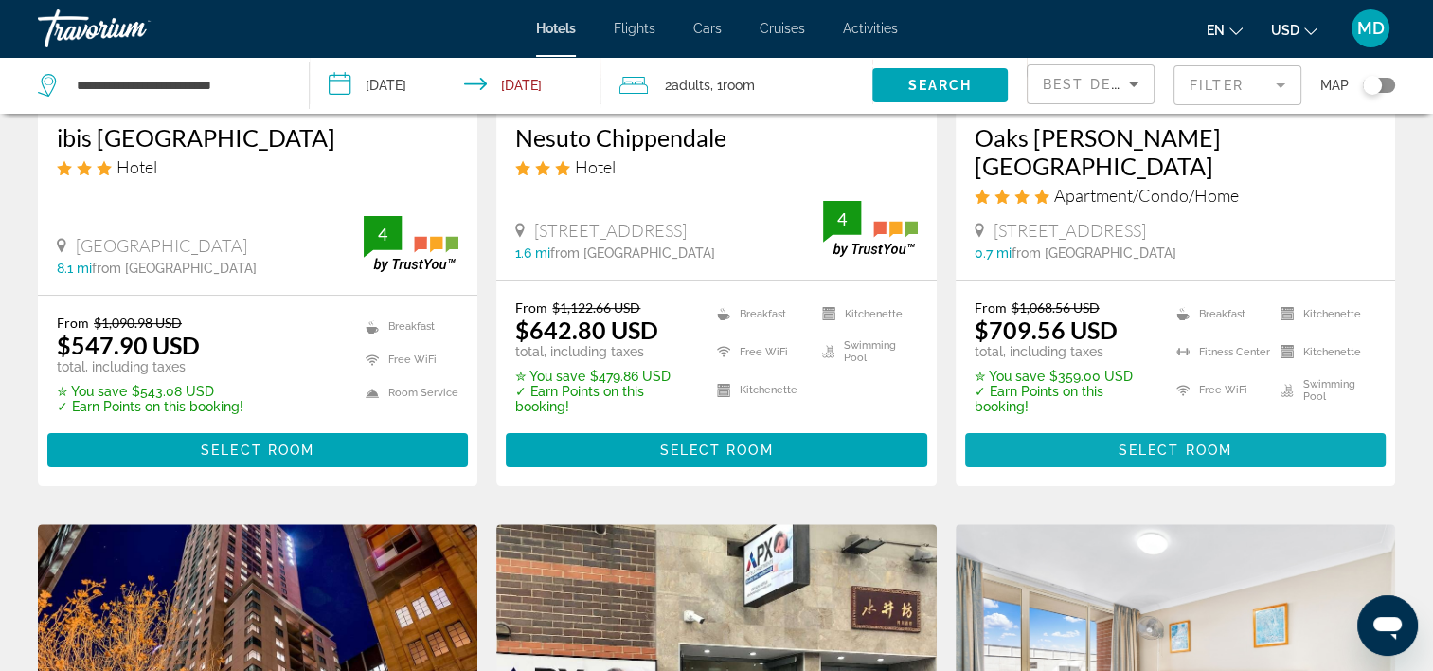
click at [1045, 445] on span "Main content" at bounding box center [1175, 449] width 421 height 45
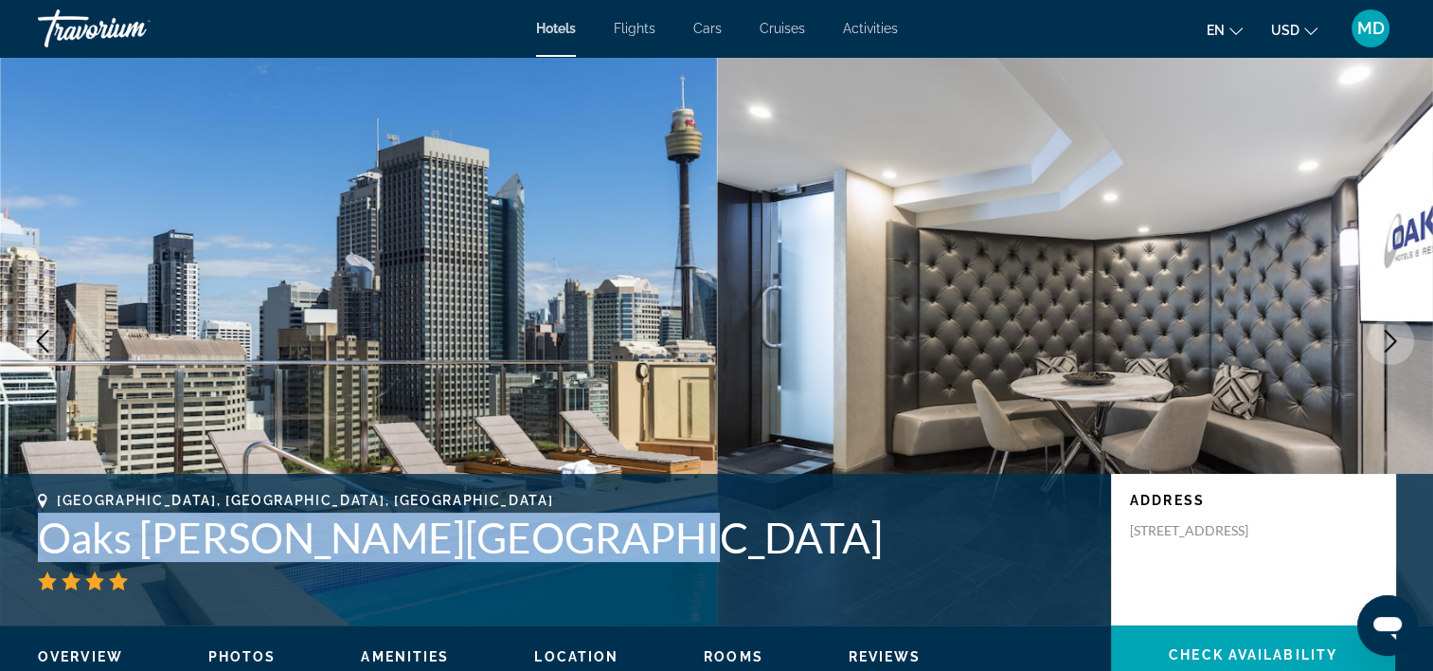
drag, startPoint x: 21, startPoint y: 536, endPoint x: 615, endPoint y: 534, distance: 594.0
click at [615, 534] on div "Sydney, NSW, Australia Oaks Sydney Hyde Park Suites Address 38 College Street, …" at bounding box center [716, 550] width 1433 height 114
drag, startPoint x: 615, startPoint y: 534, endPoint x: 516, endPoint y: 531, distance: 98.6
copy h1 "Oaks Sydney Hyde Park Suites"
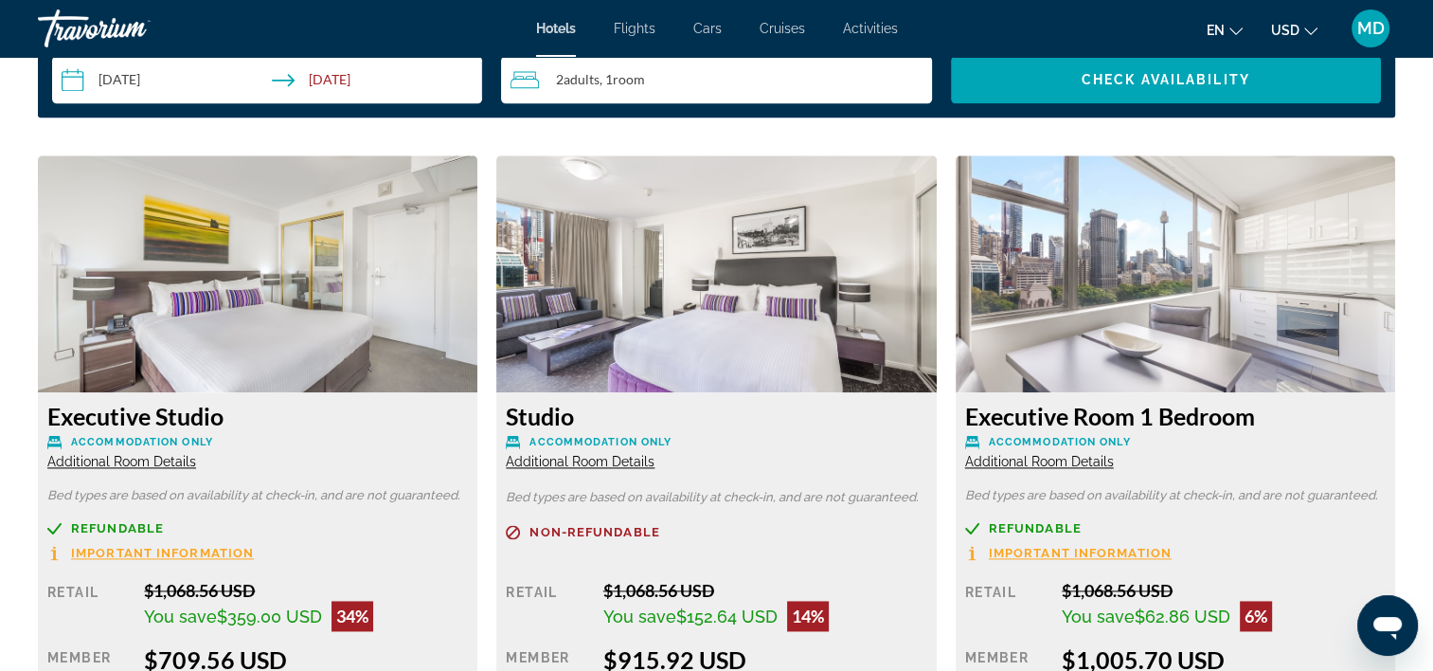
scroll to position [2652, 0]
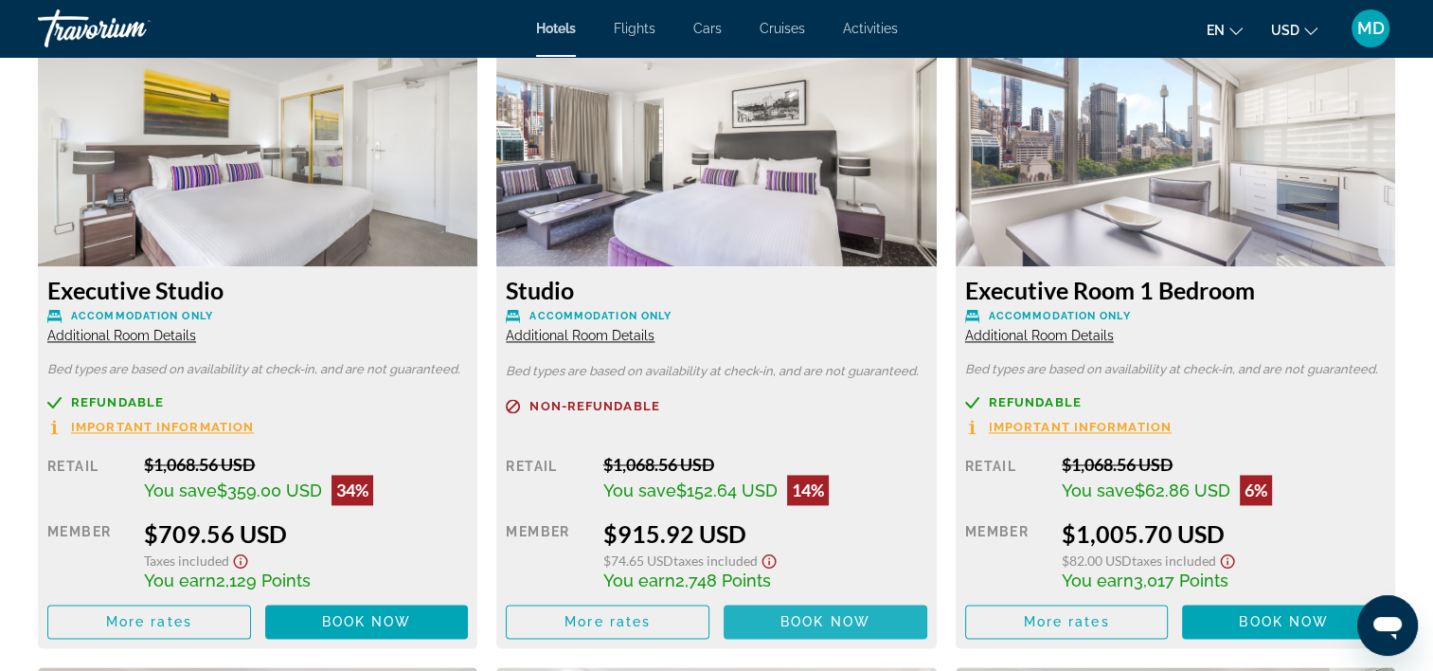
click at [838, 621] on span "Book now" at bounding box center [826, 621] width 90 height 15
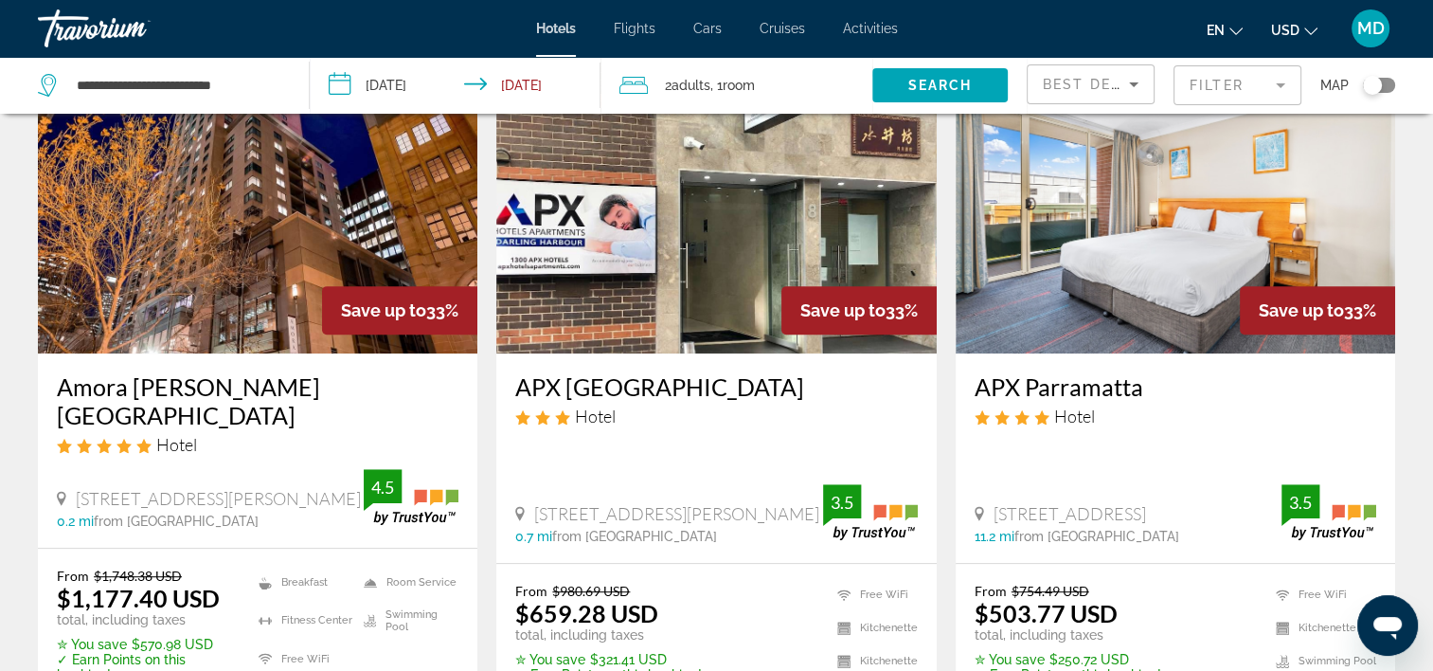
scroll to position [568, 0]
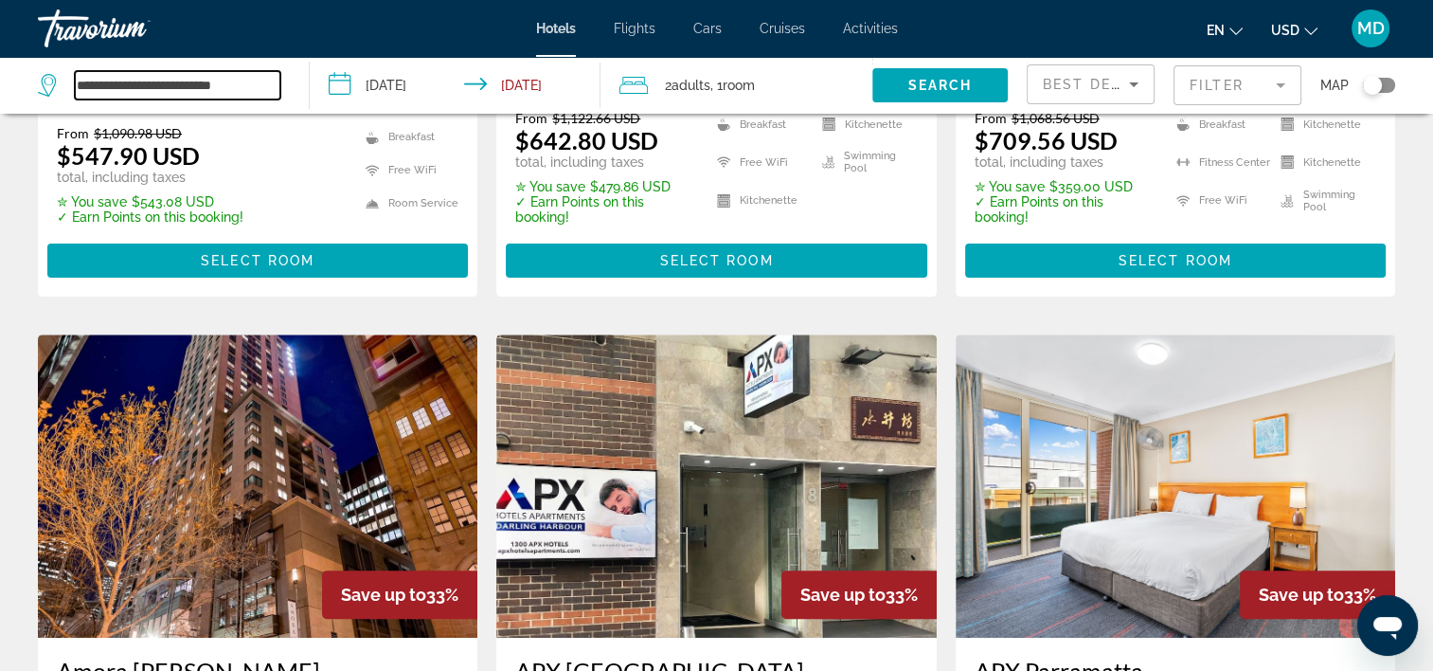
click at [206, 81] on input "**********" at bounding box center [178, 85] width 206 height 28
paste input "Search widget"
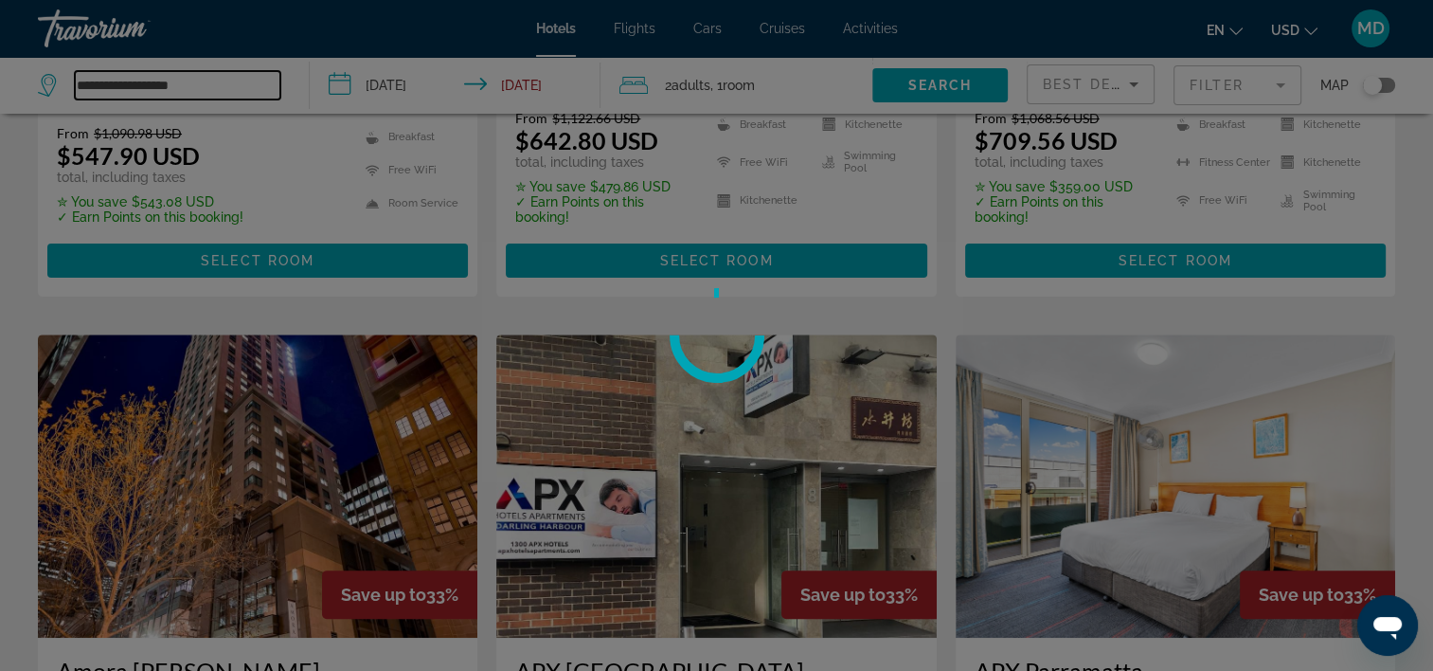
type input "**********"
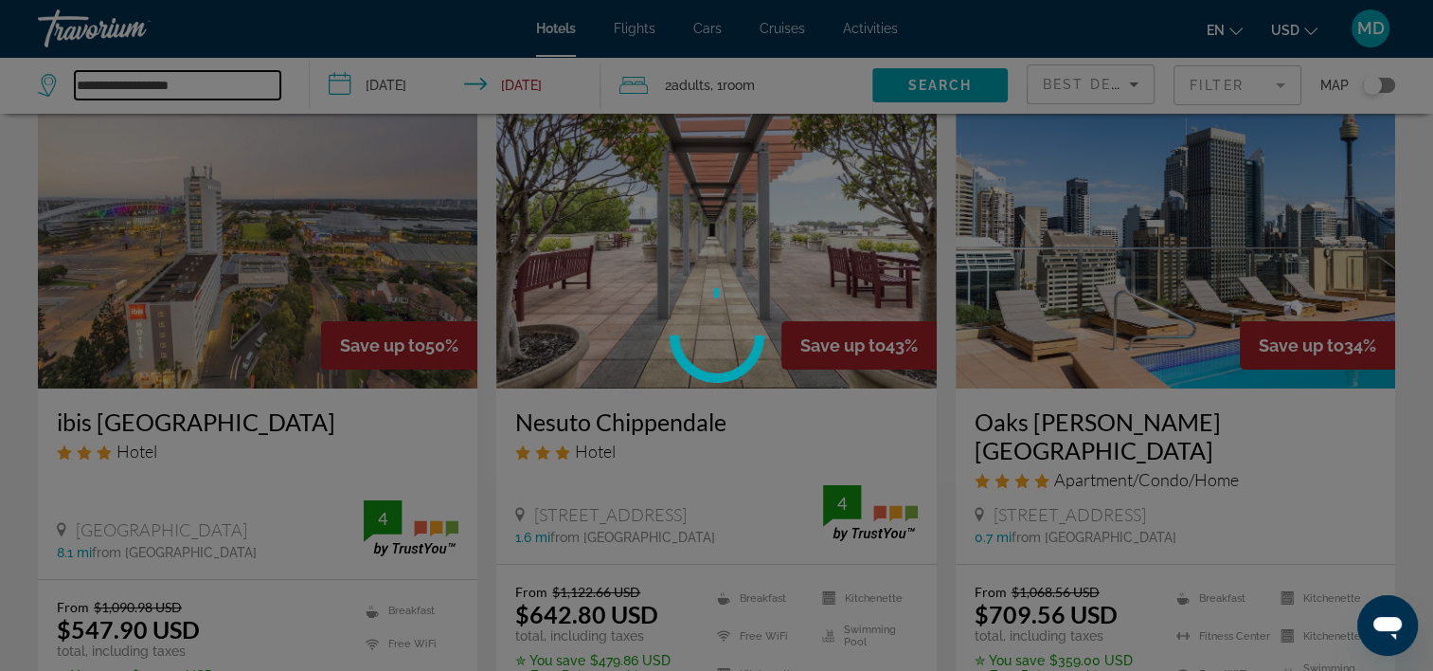
scroll to position [0, 0]
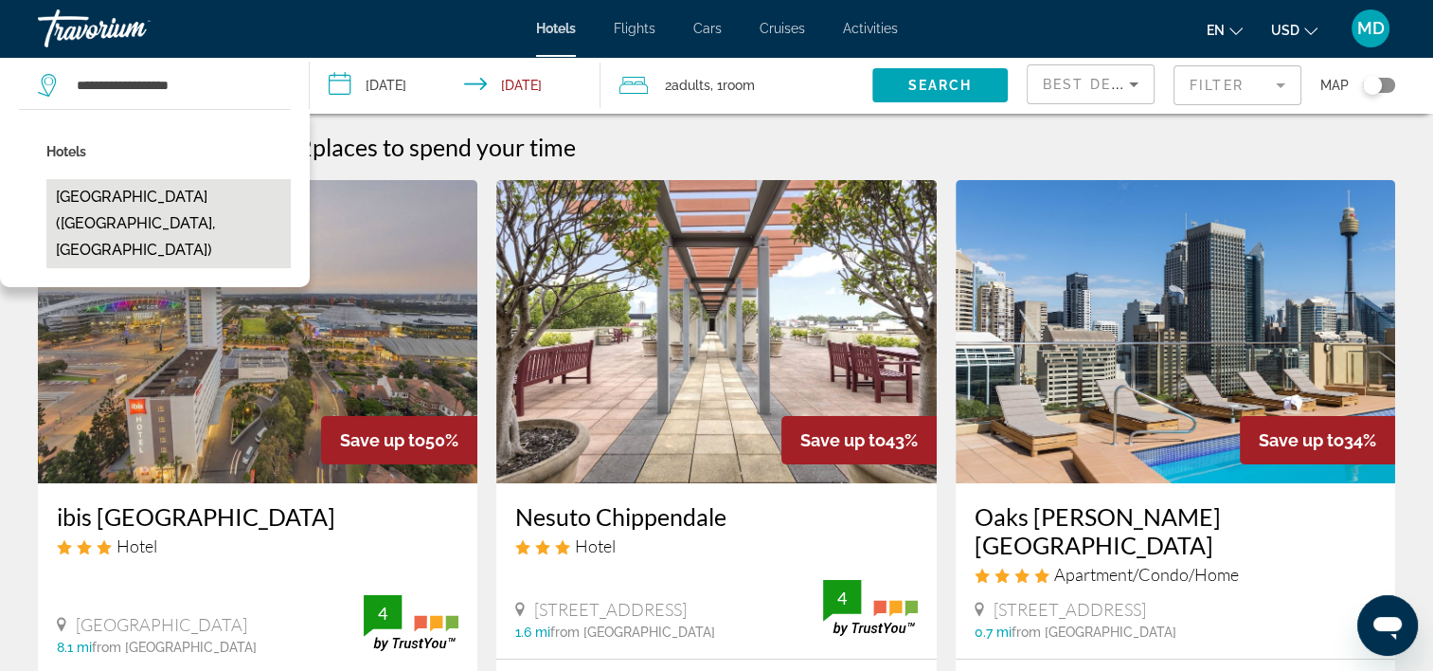
click at [171, 189] on button "[GEOGRAPHIC_DATA] ([GEOGRAPHIC_DATA], [GEOGRAPHIC_DATA])" at bounding box center [168, 223] width 244 height 89
type input "**********"
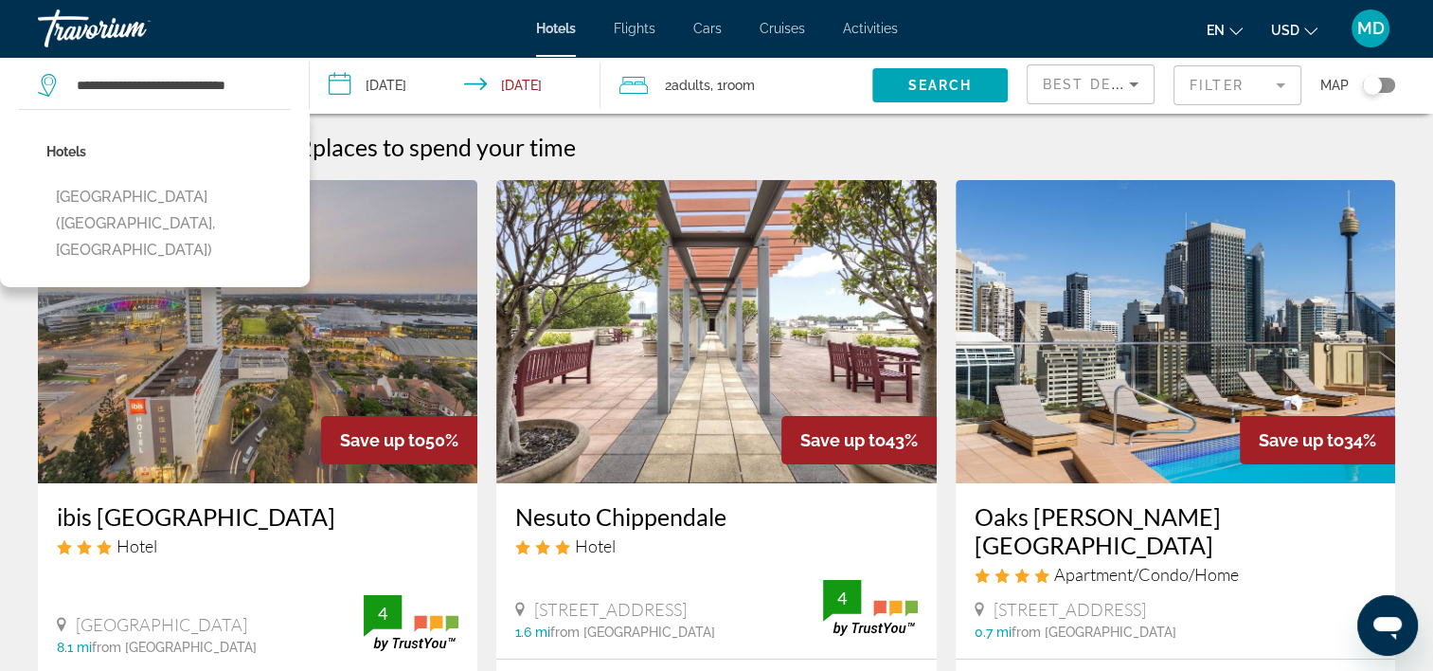
click at [231, 189] on img "Main content" at bounding box center [258, 331] width 440 height 303
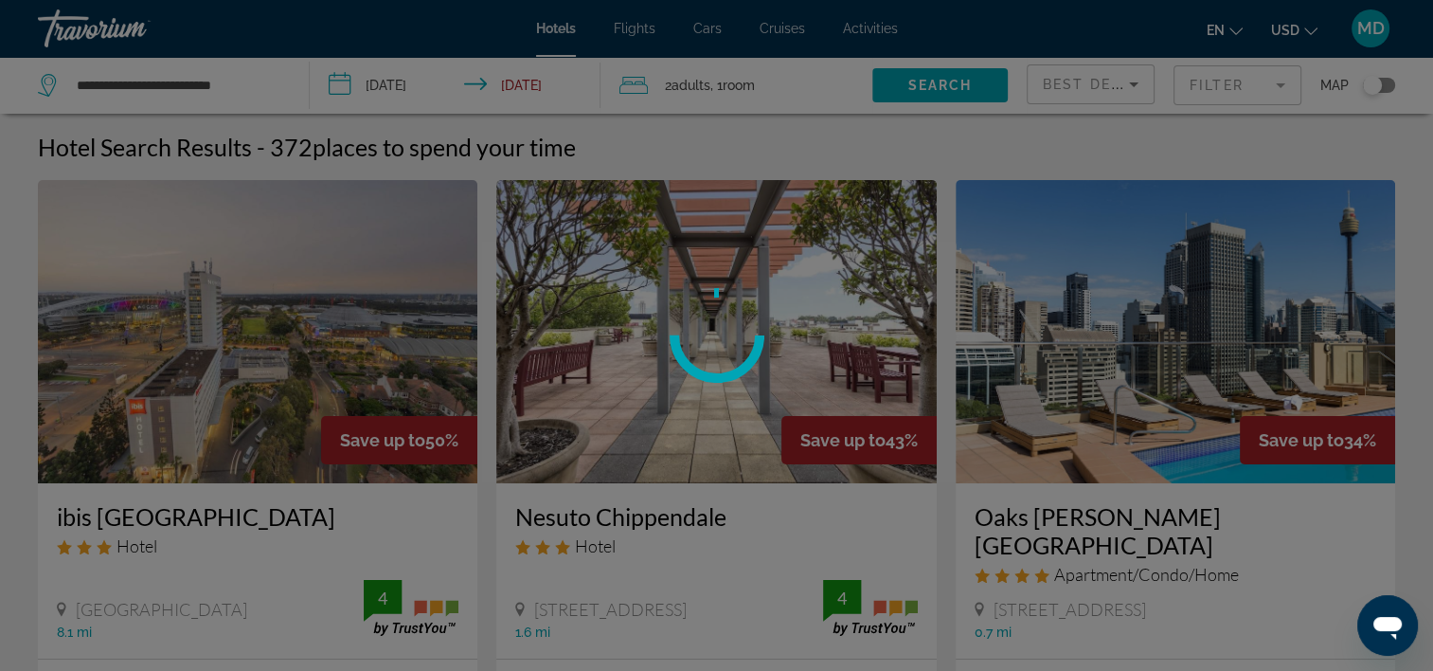
click at [145, 79] on div at bounding box center [716, 335] width 1433 height 671
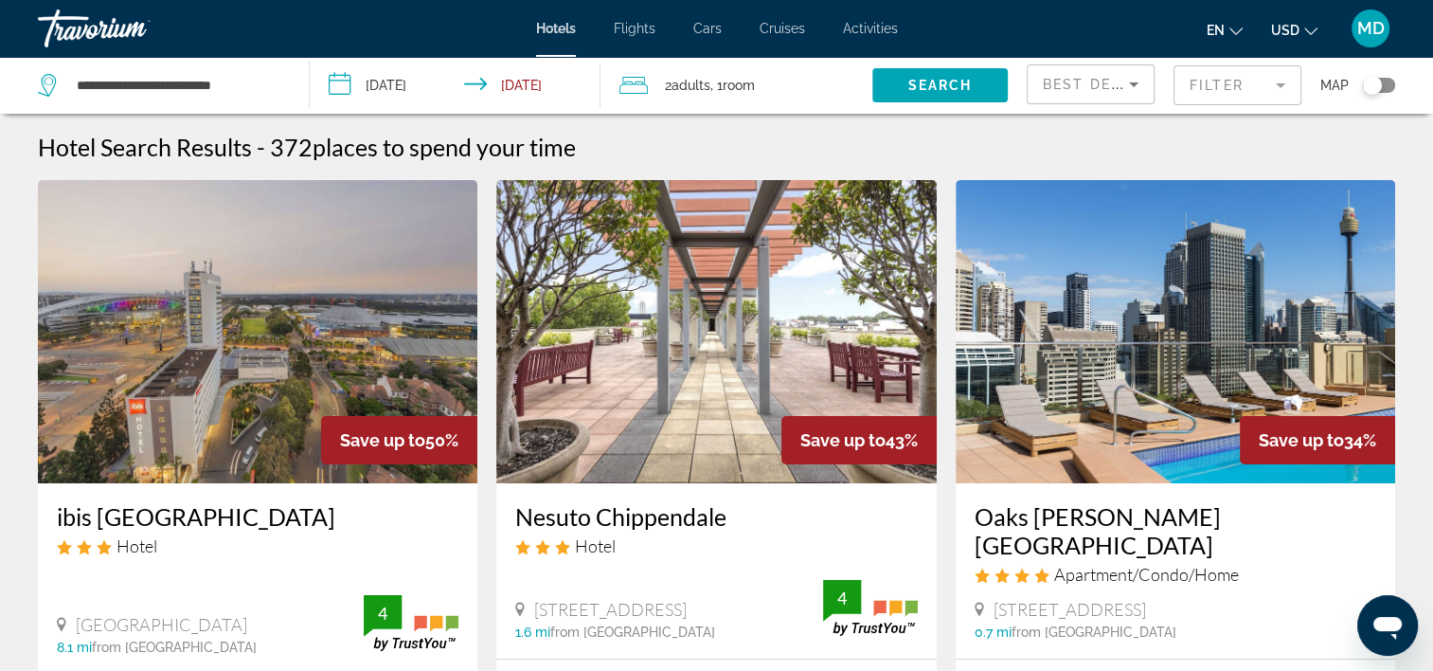
click at [155, 104] on div "**********" at bounding box center [164, 85] width 252 height 57
click at [156, 88] on input "**********" at bounding box center [178, 85] width 206 height 28
paste input "Search widget"
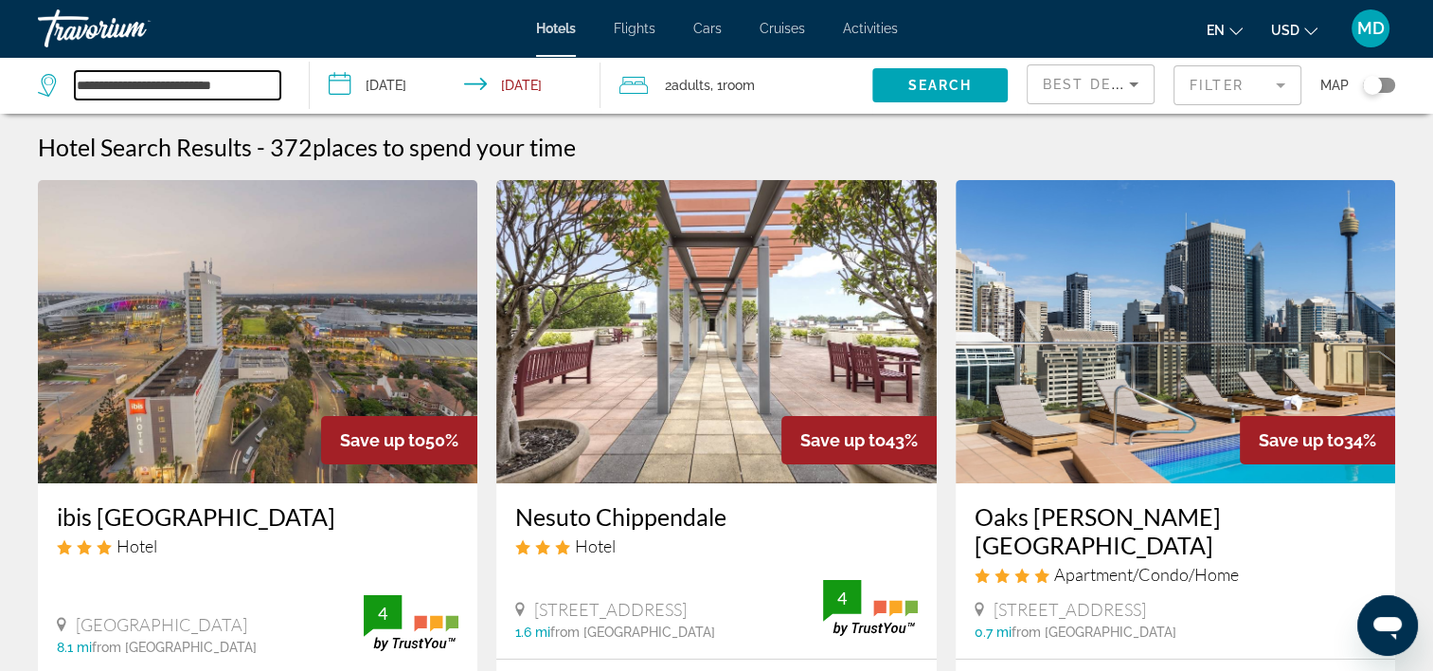
type input "**********"
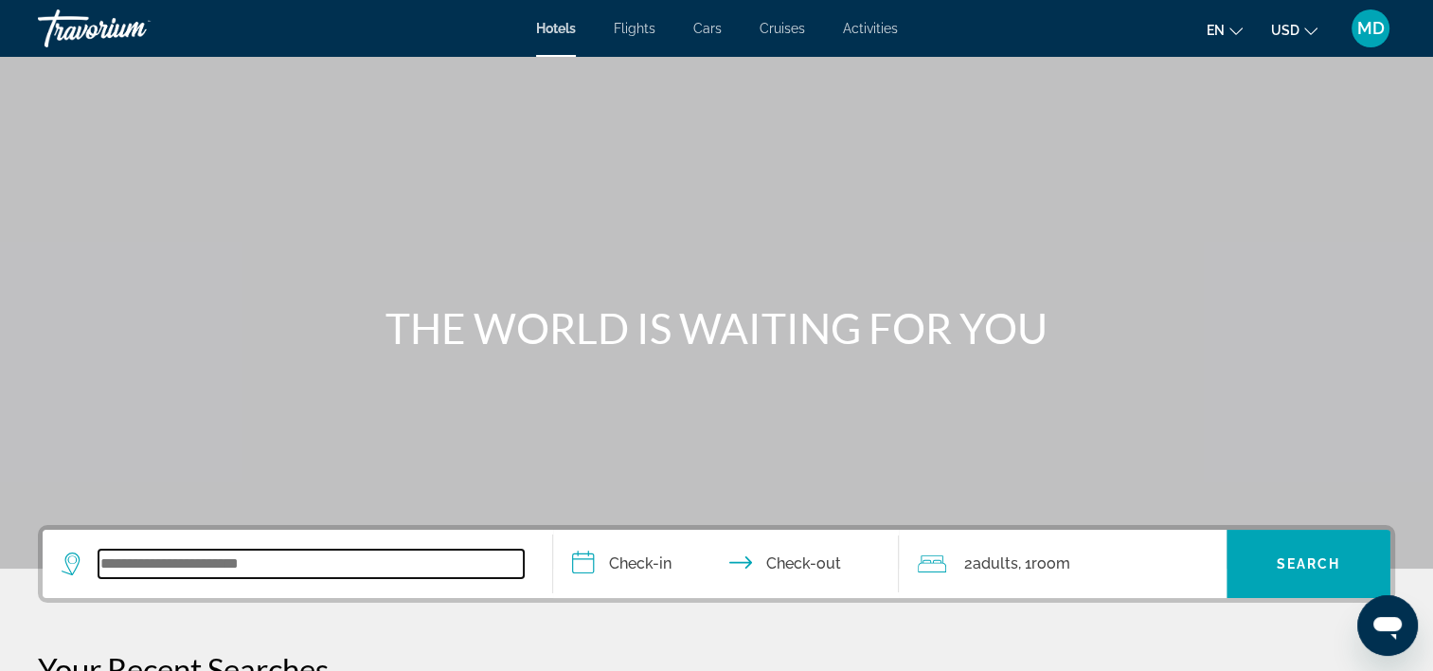
click at [311, 575] on input "Search widget" at bounding box center [311, 563] width 425 height 28
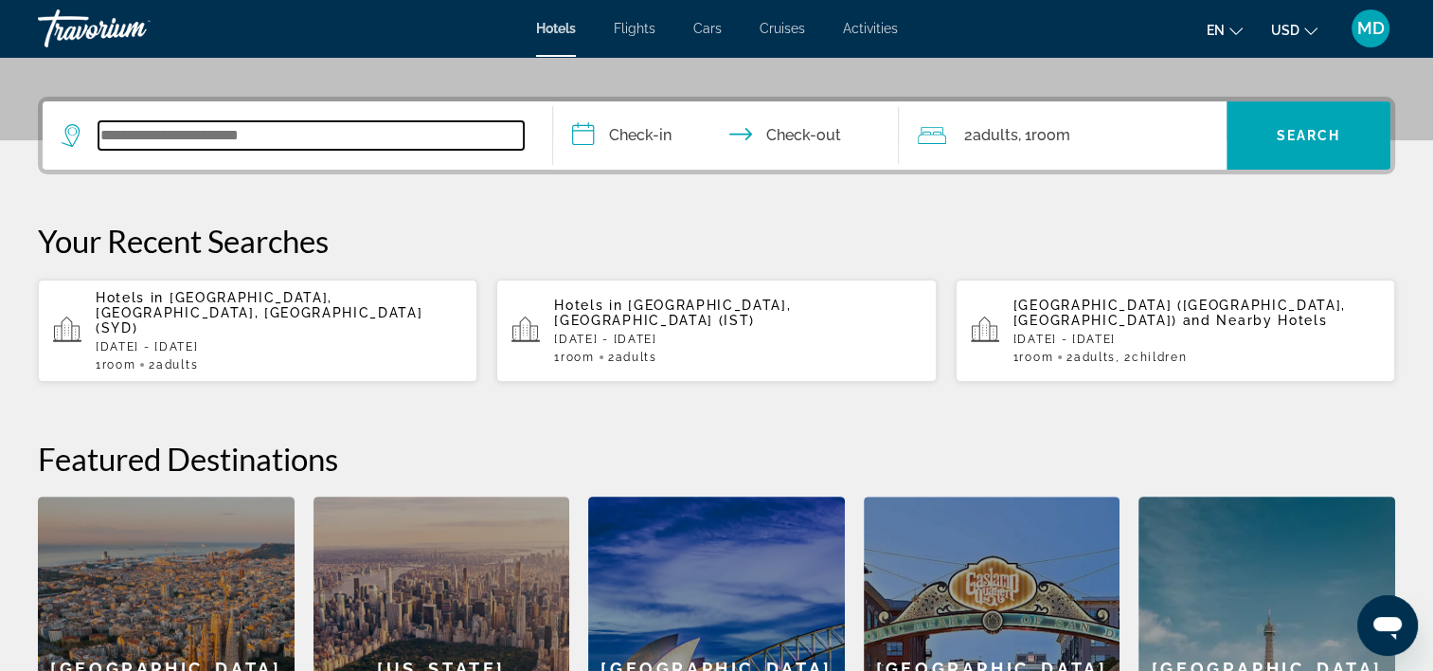
scroll to position [462, 0]
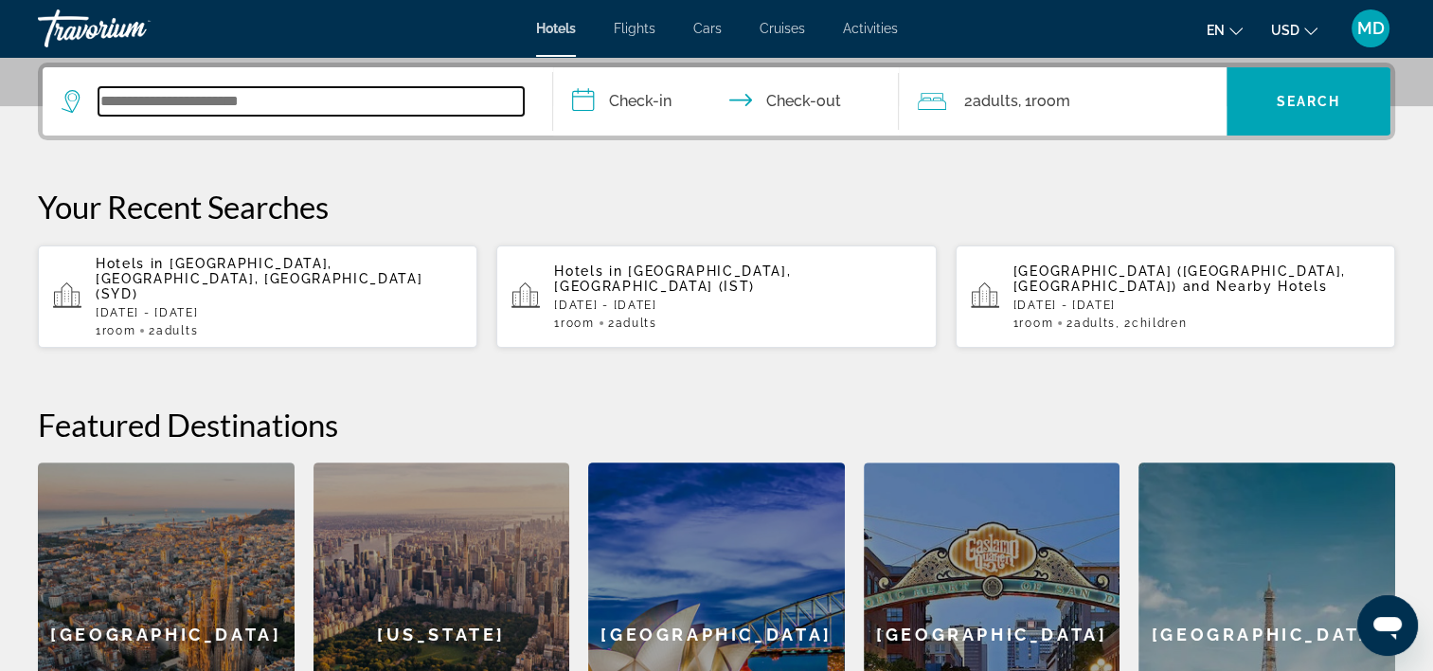
paste input "**********"
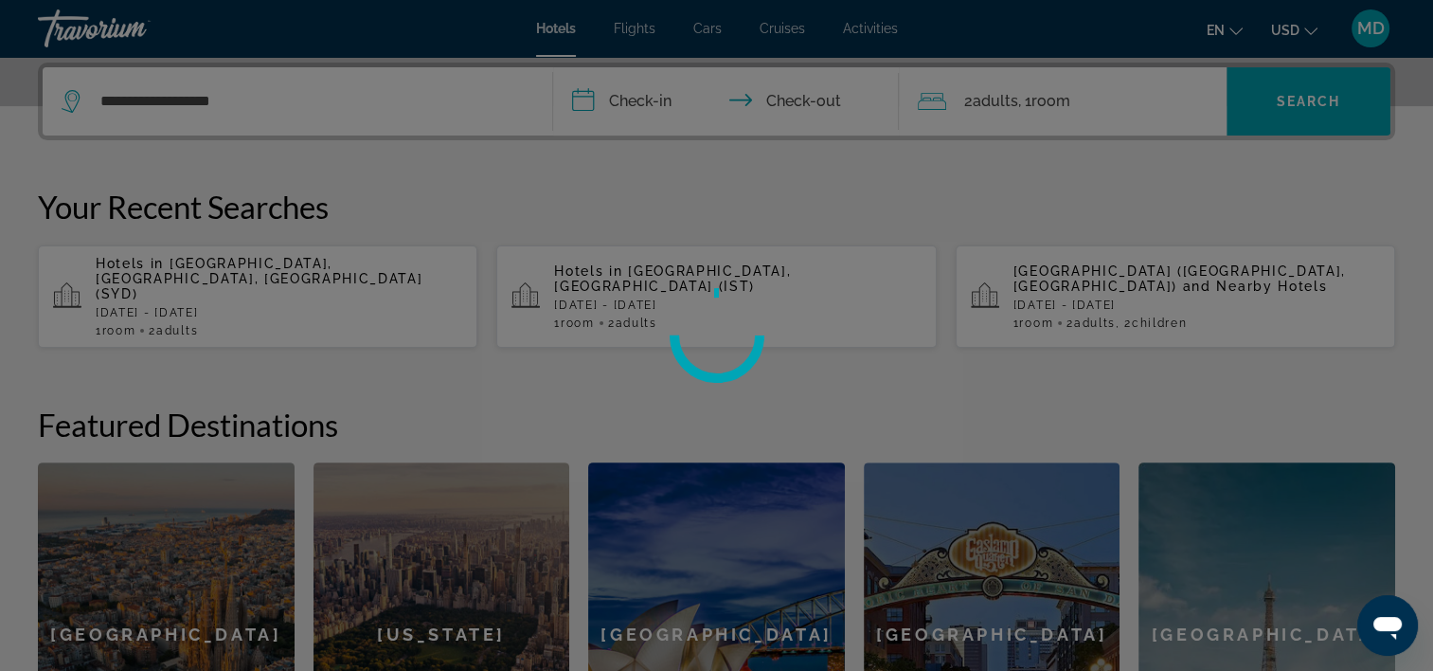
click at [653, 95] on div at bounding box center [716, 335] width 1433 height 671
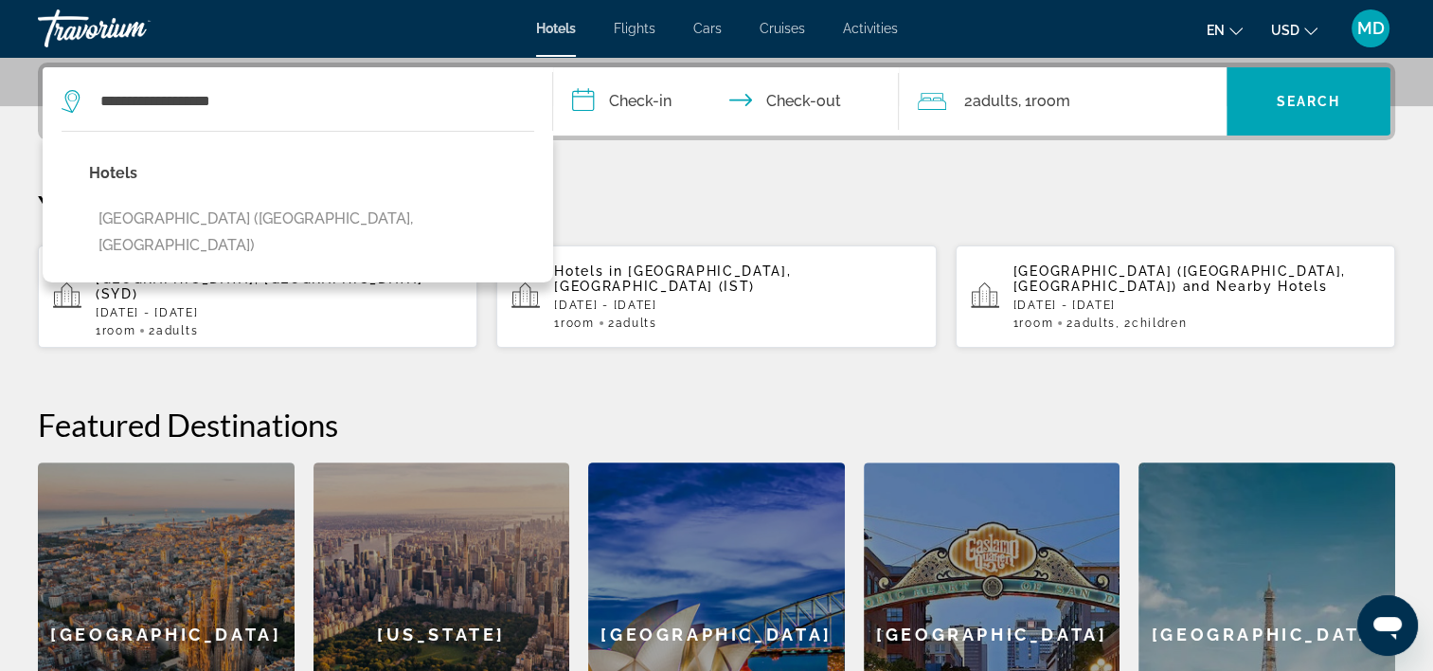
click at [432, 216] on div "Hotels [GEOGRAPHIC_DATA] ([GEOGRAPHIC_DATA], [GEOGRAPHIC_DATA])" at bounding box center [298, 207] width 511 height 152
drag, startPoint x: 266, startPoint y: 231, endPoint x: 659, endPoint y: 224, distance: 393.2
click at [265, 230] on button "[GEOGRAPHIC_DATA] ([GEOGRAPHIC_DATA], [GEOGRAPHIC_DATA])" at bounding box center [311, 232] width 445 height 63
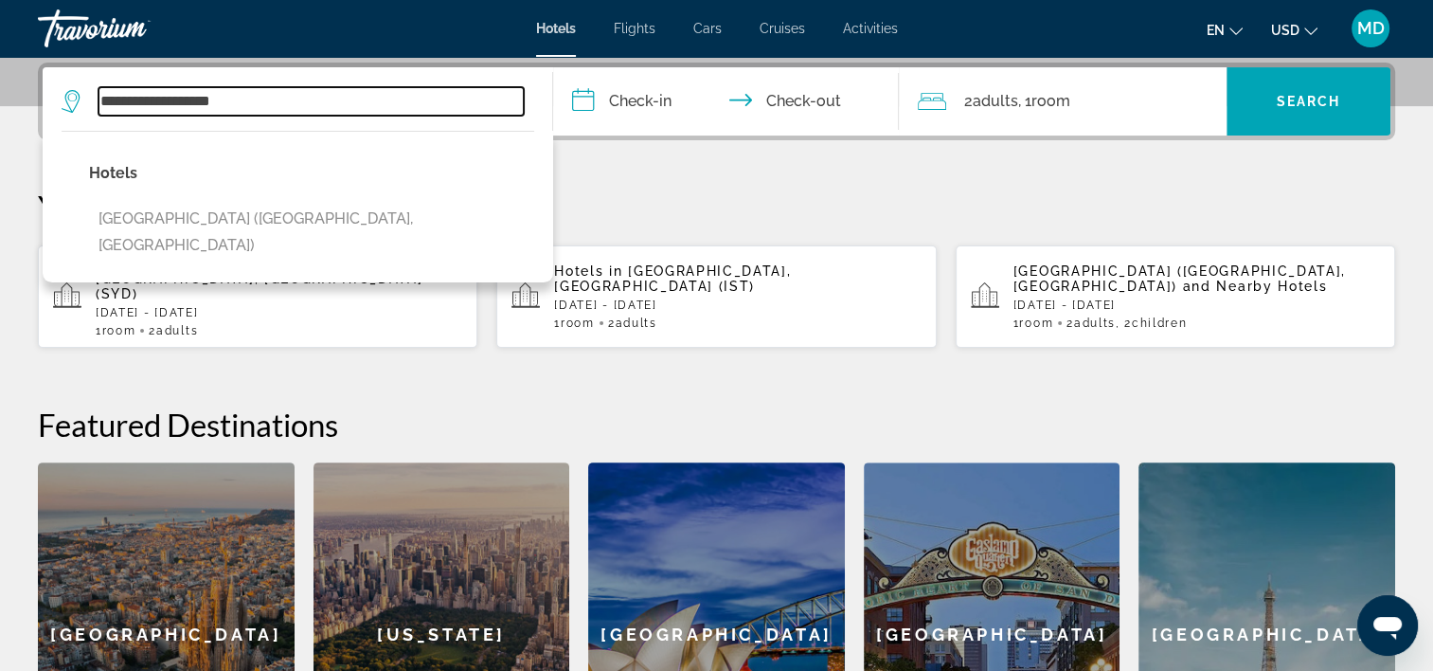
type input "**********"
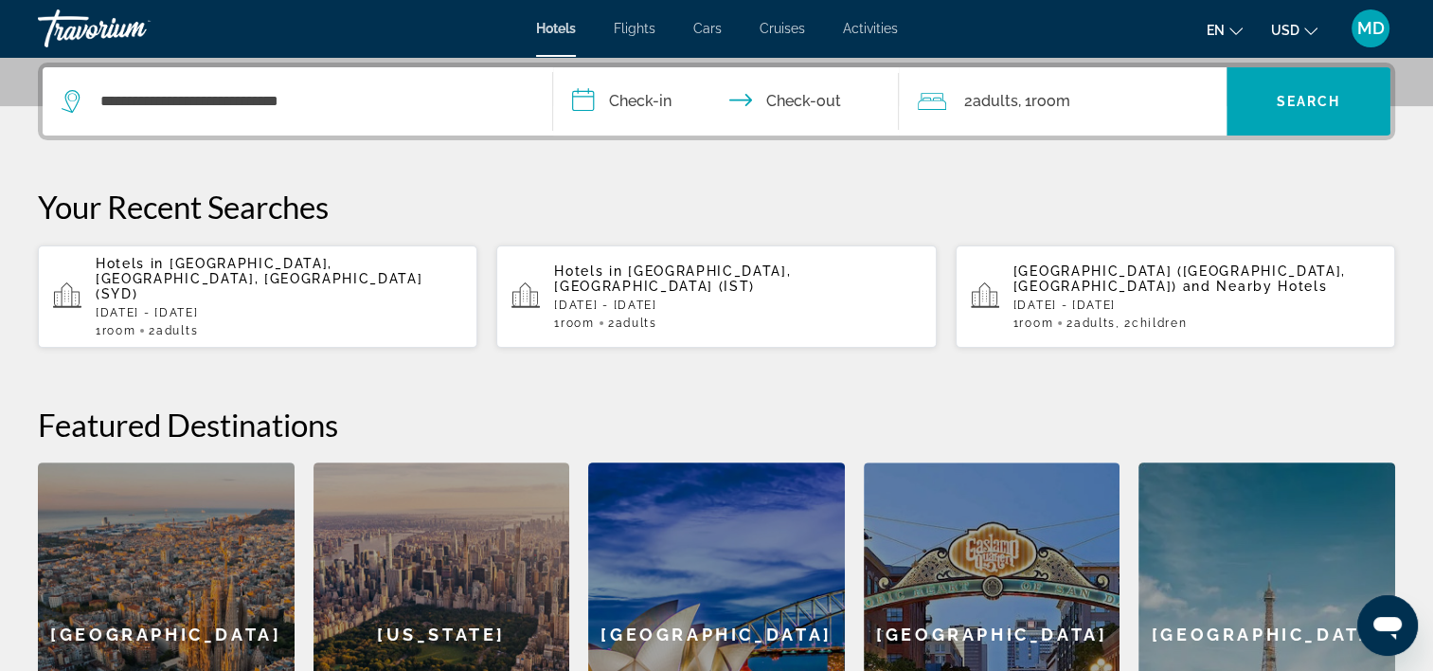
click at [632, 97] on input "**********" at bounding box center [730, 104] width 354 height 74
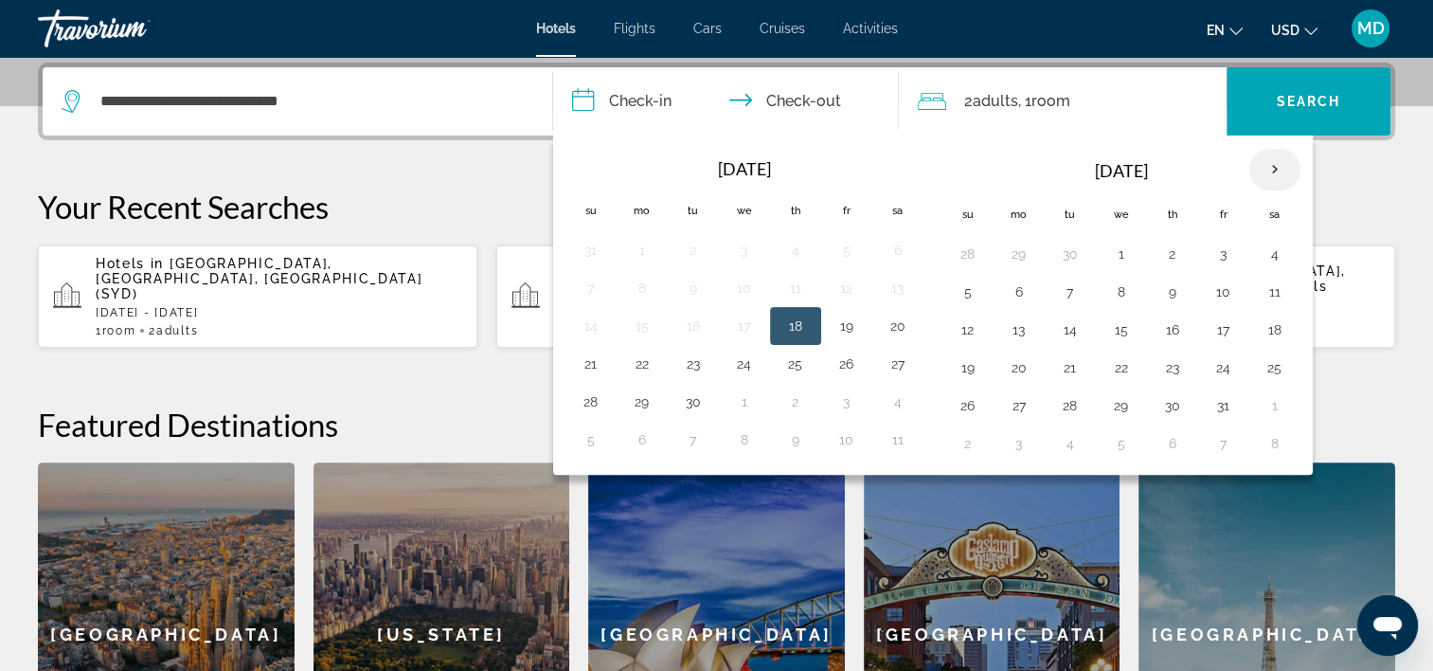
click at [1273, 173] on th "Next month" at bounding box center [1274, 170] width 51 height 42
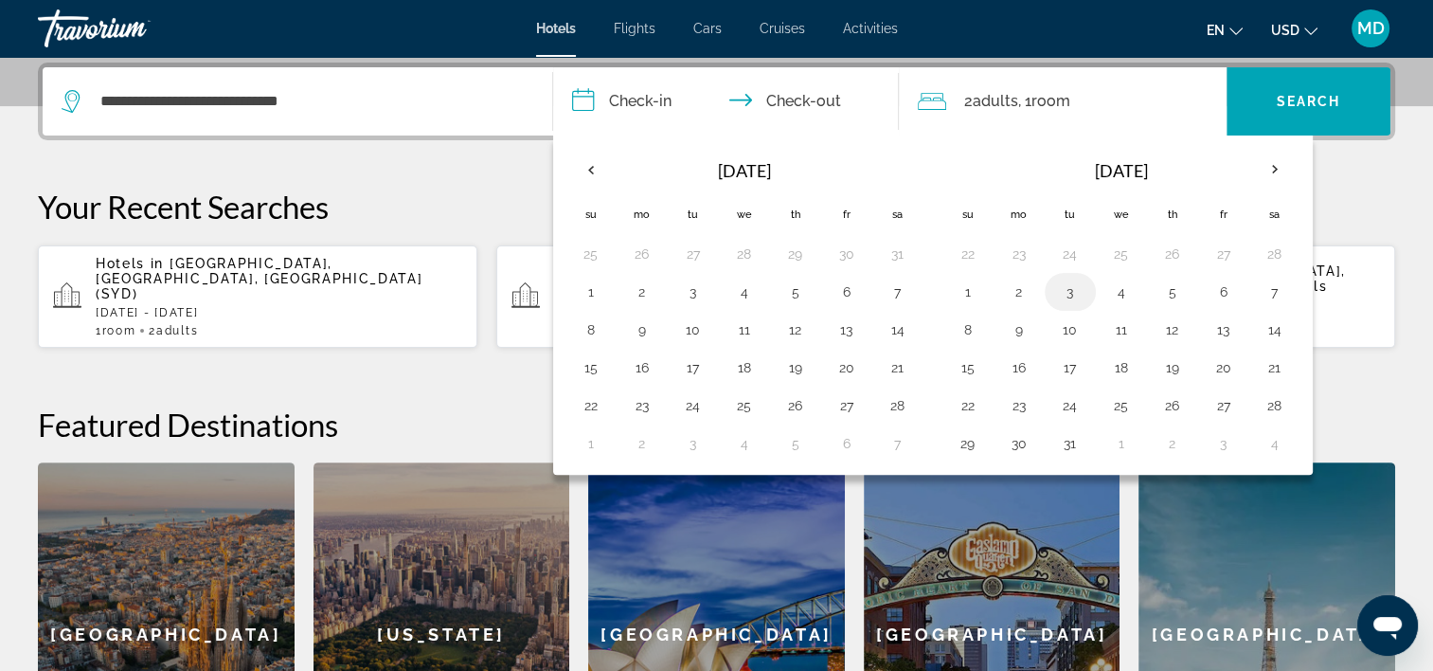
click at [1073, 297] on button "3" at bounding box center [1070, 292] width 30 height 27
click at [1282, 293] on button "7" at bounding box center [1275, 292] width 30 height 27
type input "**********"
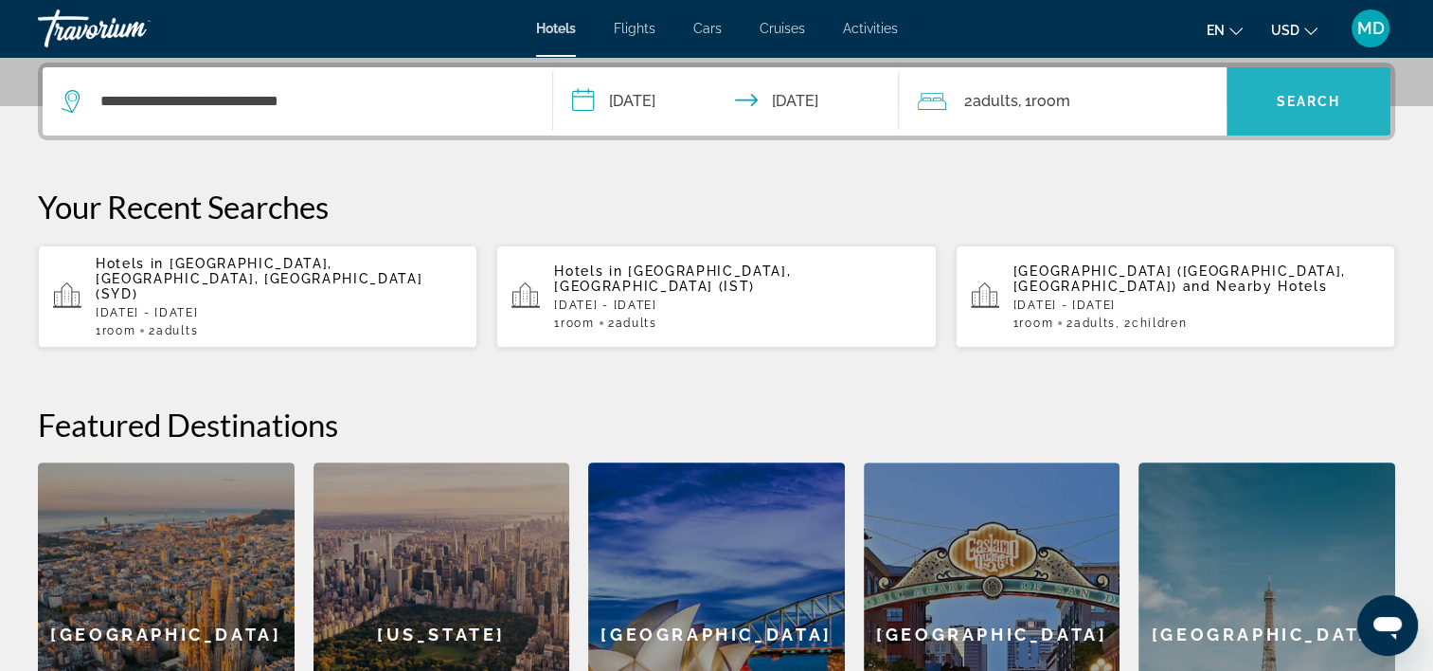
click at [1281, 109] on span "Search widget" at bounding box center [1309, 101] width 164 height 45
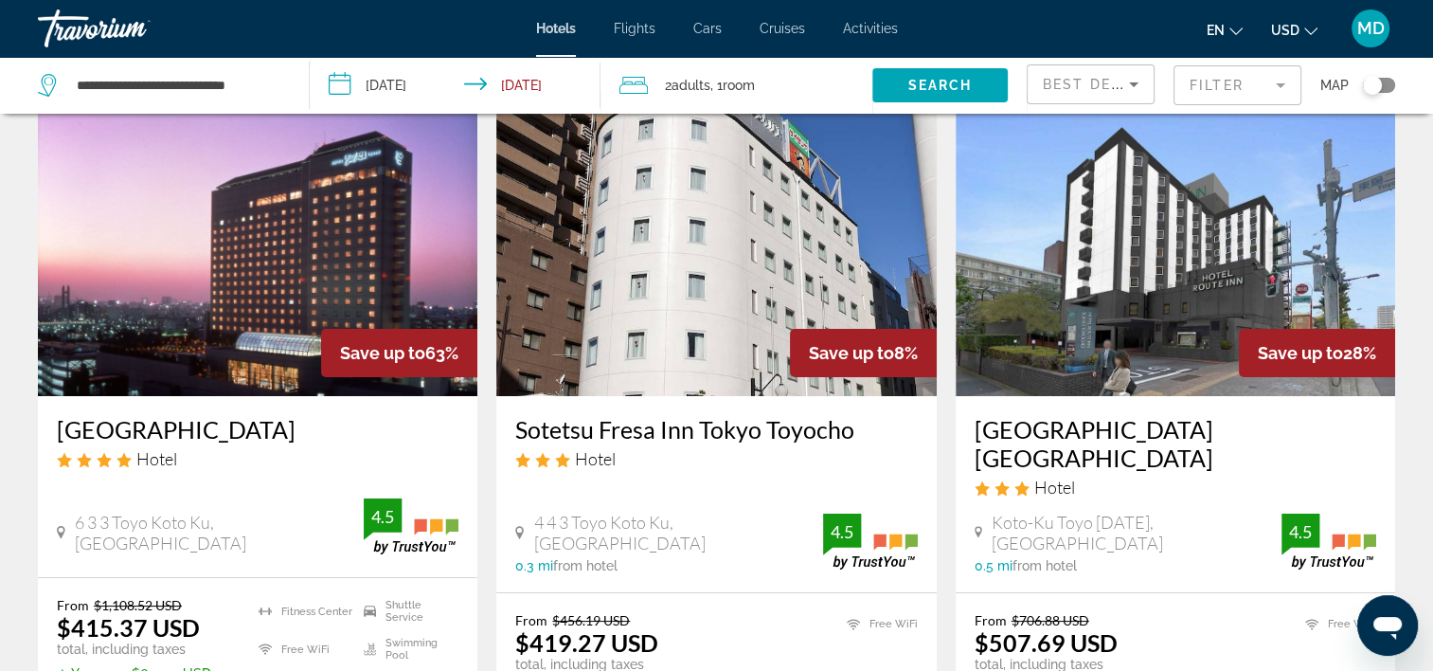
scroll to position [189, 0]
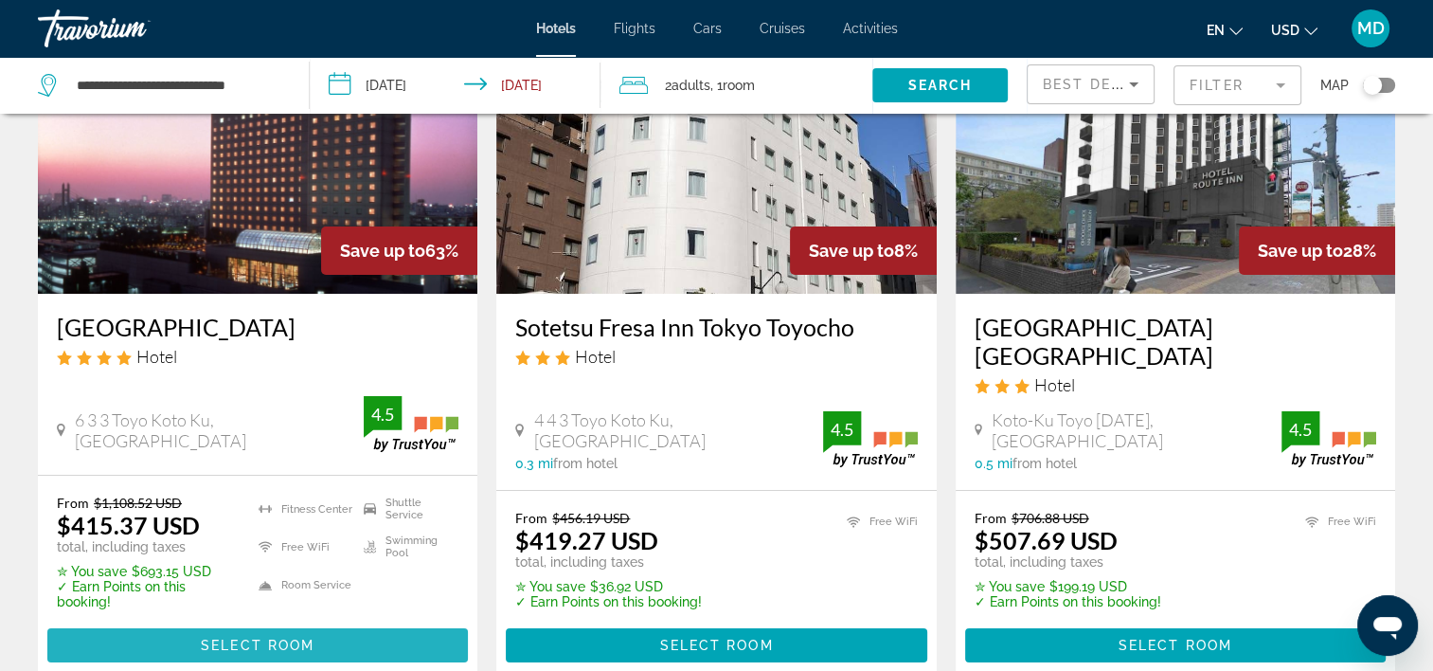
click at [293, 622] on span "Main content" at bounding box center [257, 644] width 421 height 45
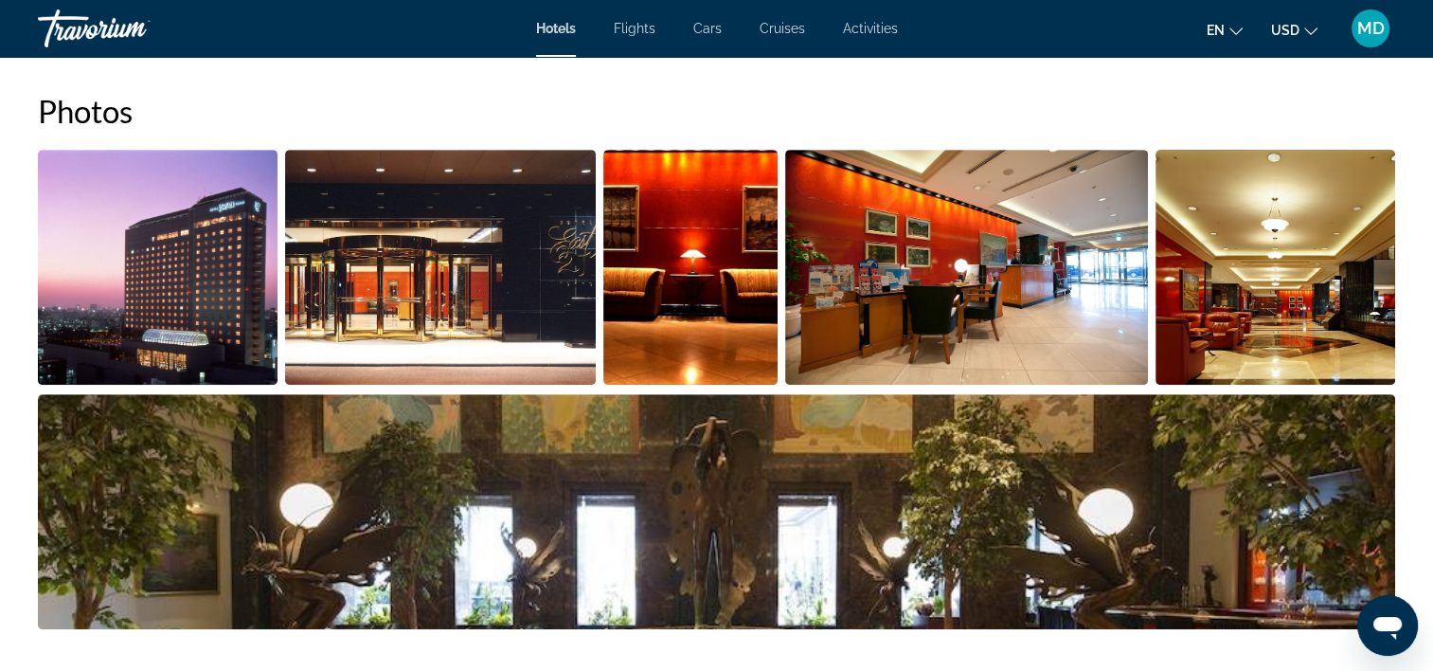
scroll to position [379, 0]
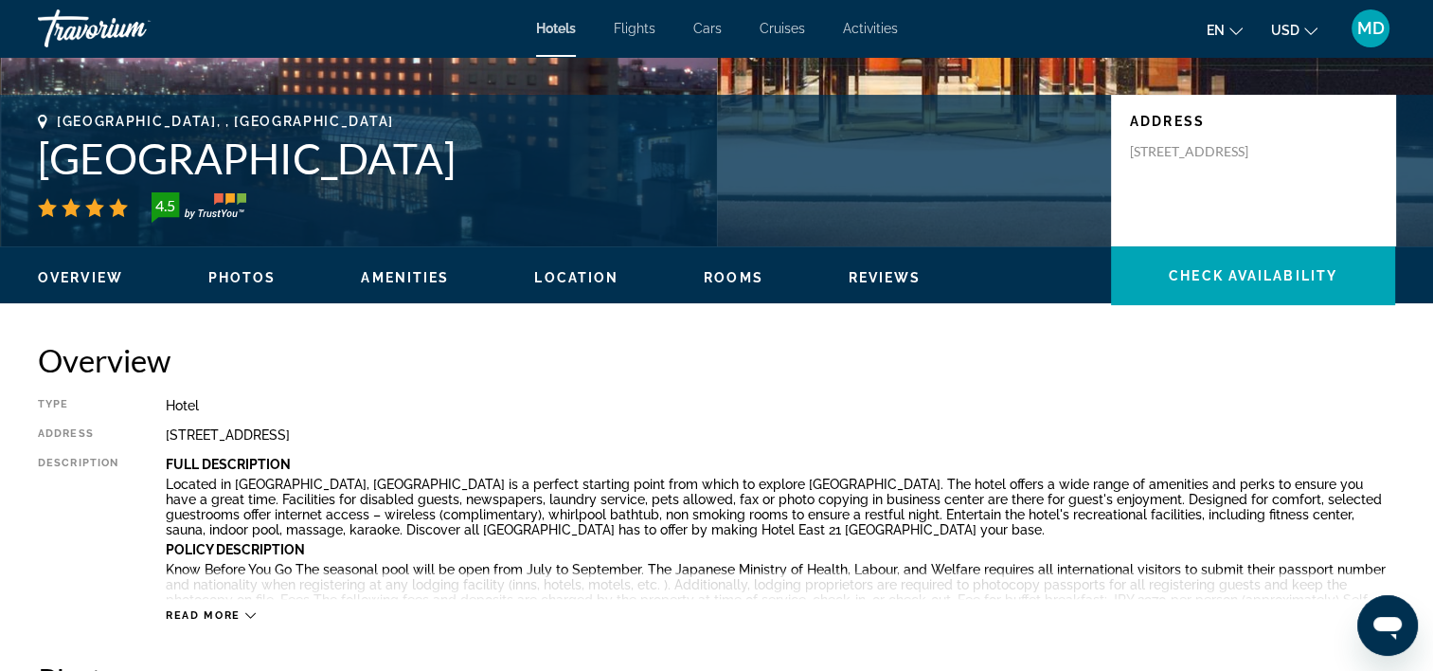
drag, startPoint x: 19, startPoint y: 168, endPoint x: 455, endPoint y: 148, distance: 436.2
click at [455, 148] on div "Tokyo, , Japan Hotel East 21 Tokyo 4.5 Address 6 3 3 Toyo Koto Ku, Tokyo 135 00…" at bounding box center [716, 171] width 1433 height 114
drag, startPoint x: 455, startPoint y: 148, endPoint x: 276, endPoint y: 175, distance: 181.1
copy h1 "Hotel East 21 Tokyo"
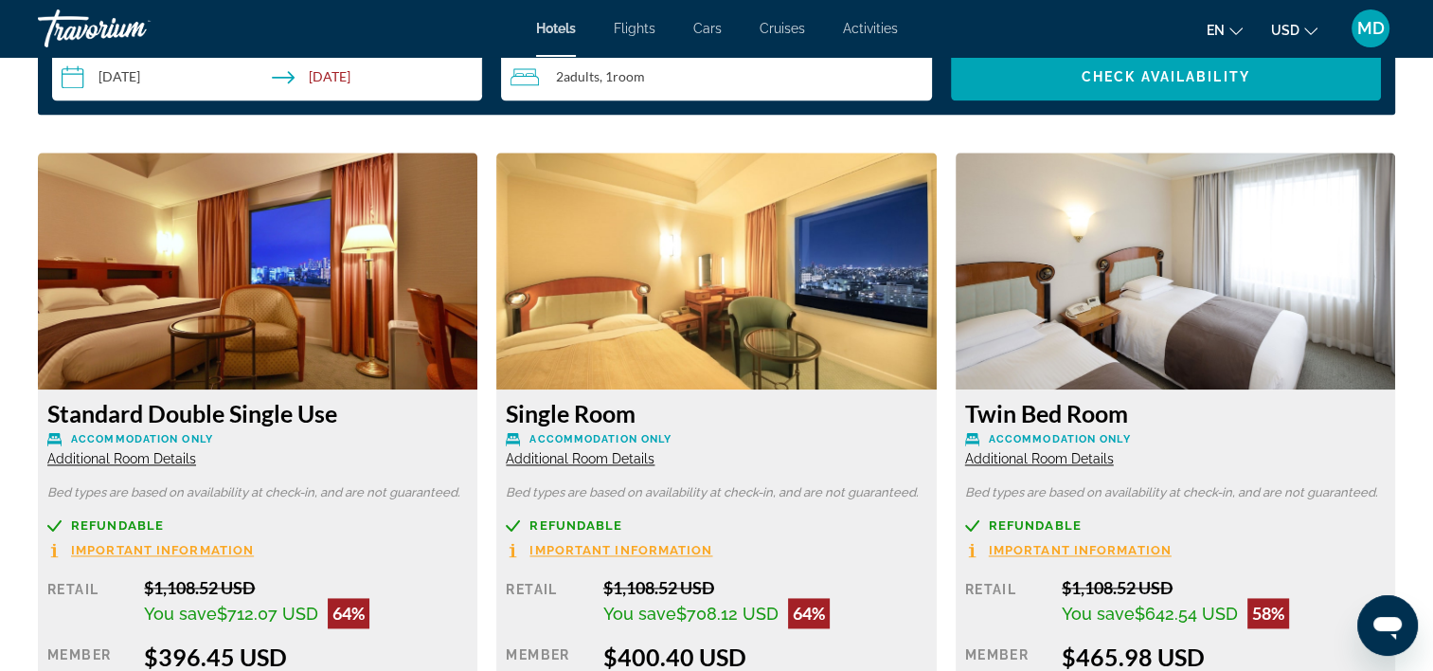
scroll to position [2652, 0]
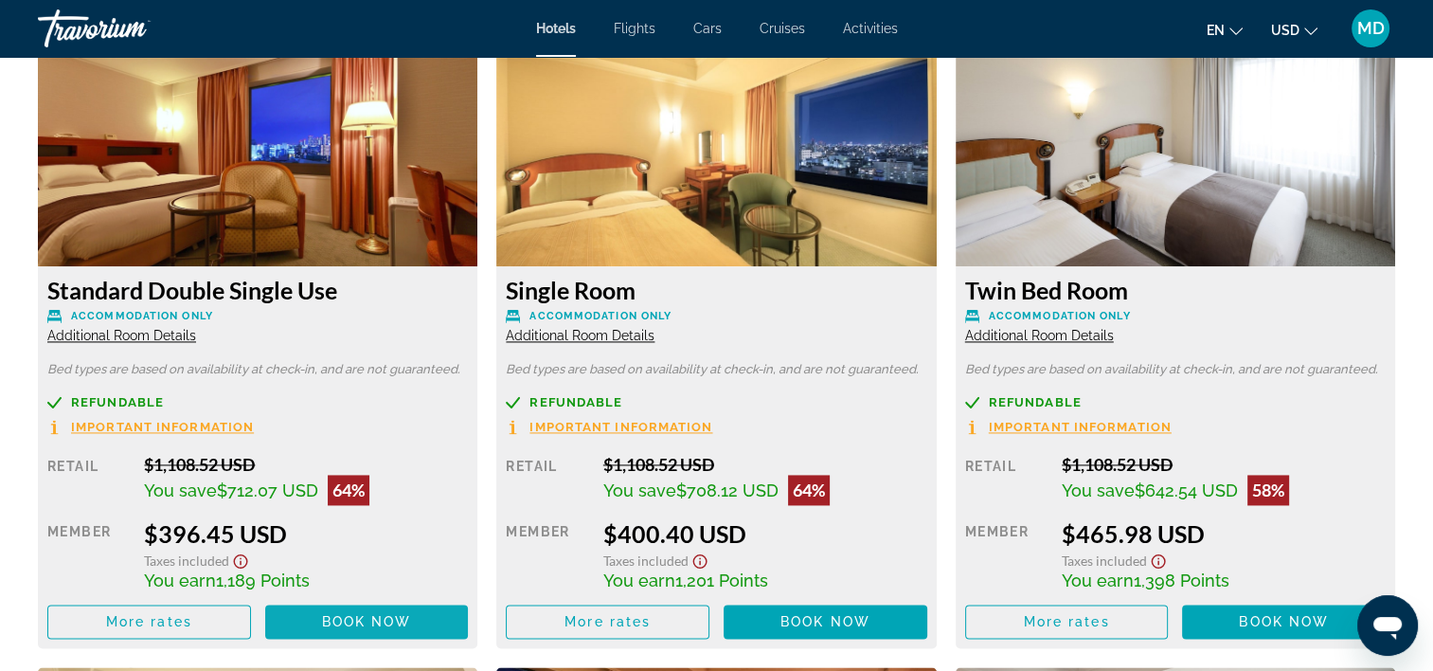
click at [356, 619] on span "Book now" at bounding box center [367, 621] width 90 height 15
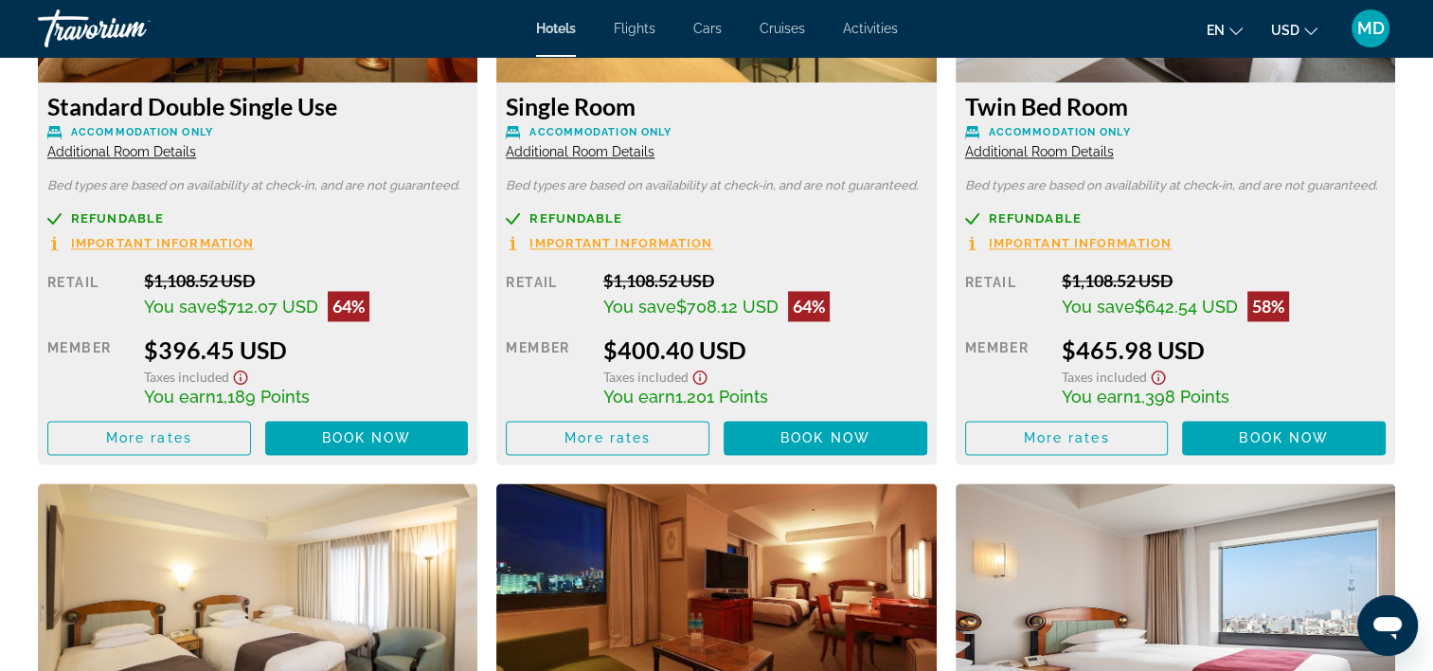
scroll to position [2835, 0]
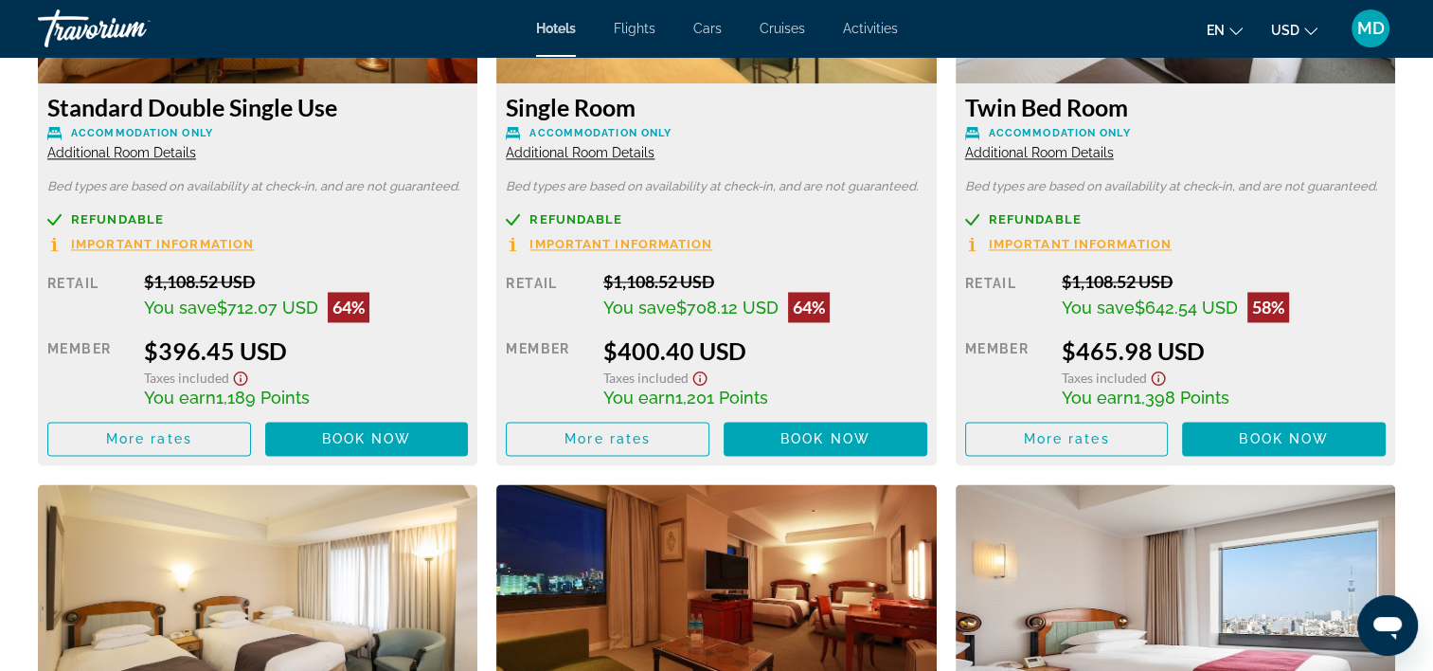
click at [167, 152] on span "Additional Room Details" at bounding box center [121, 152] width 149 height 15
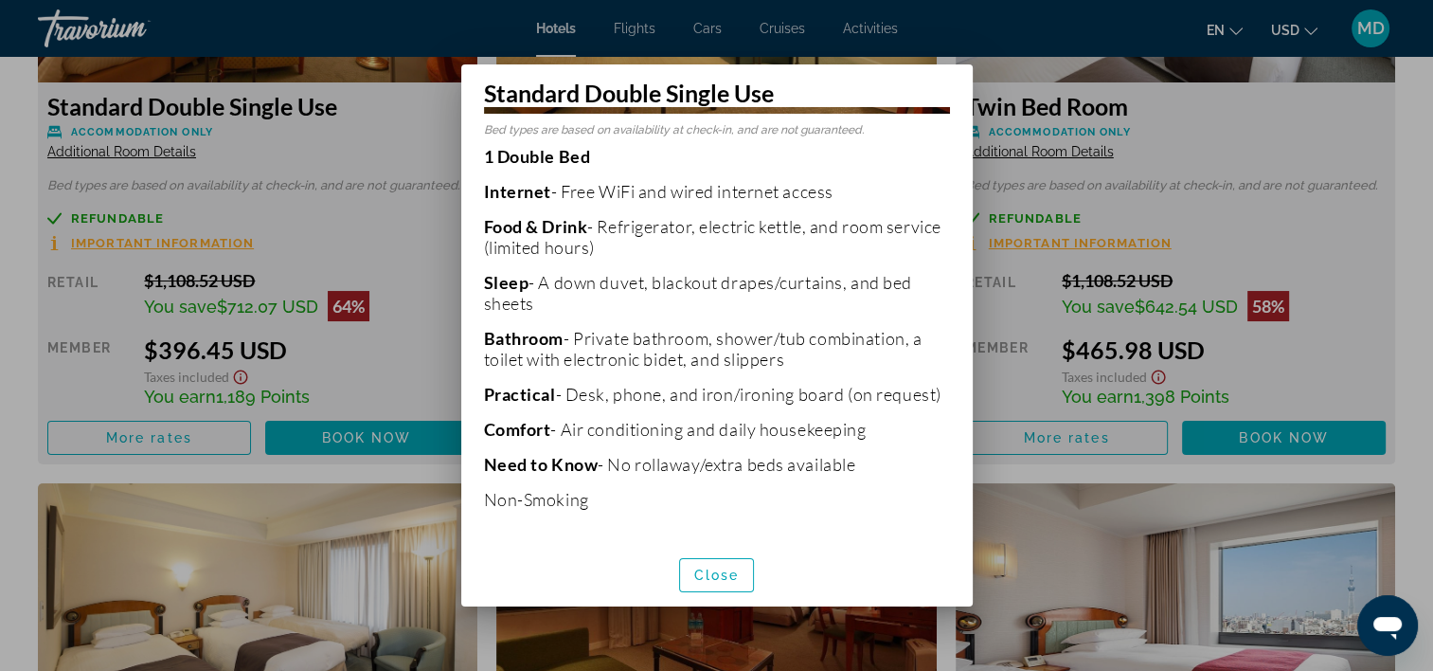
scroll to position [58, 0]
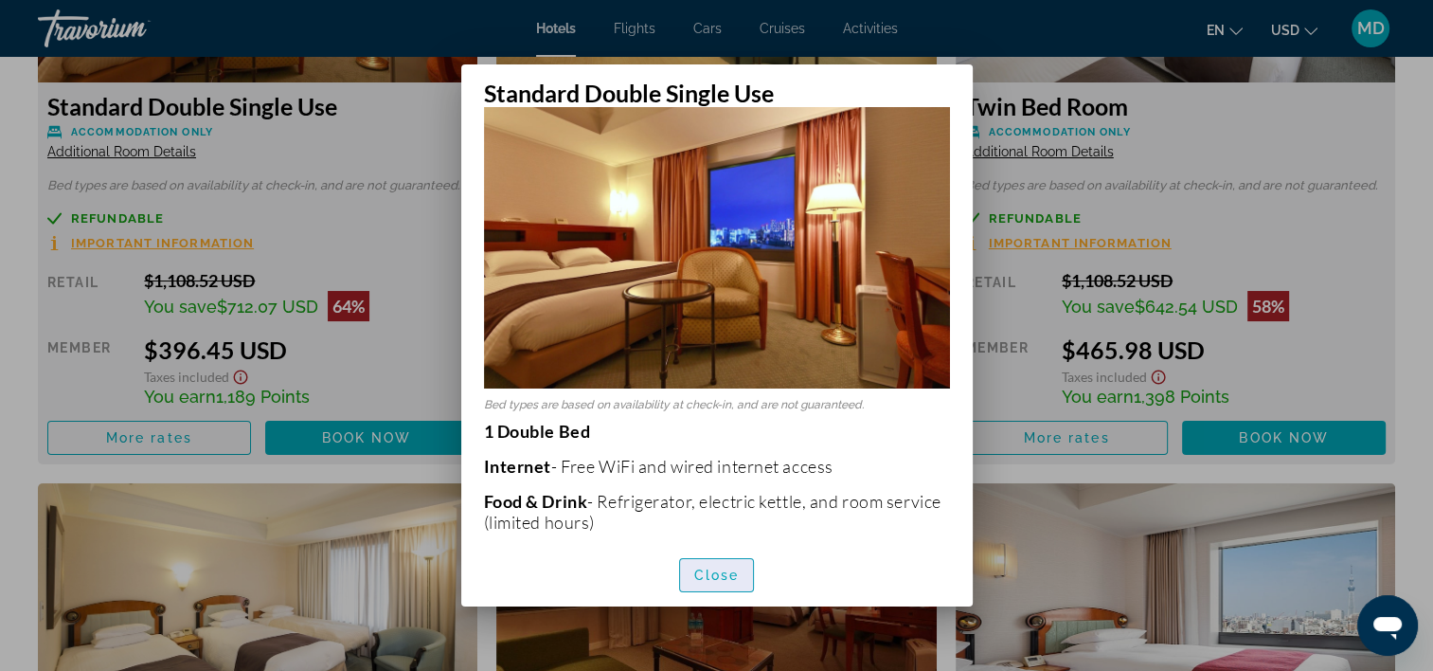
click at [720, 567] on span "Close" at bounding box center [716, 574] width 45 height 15
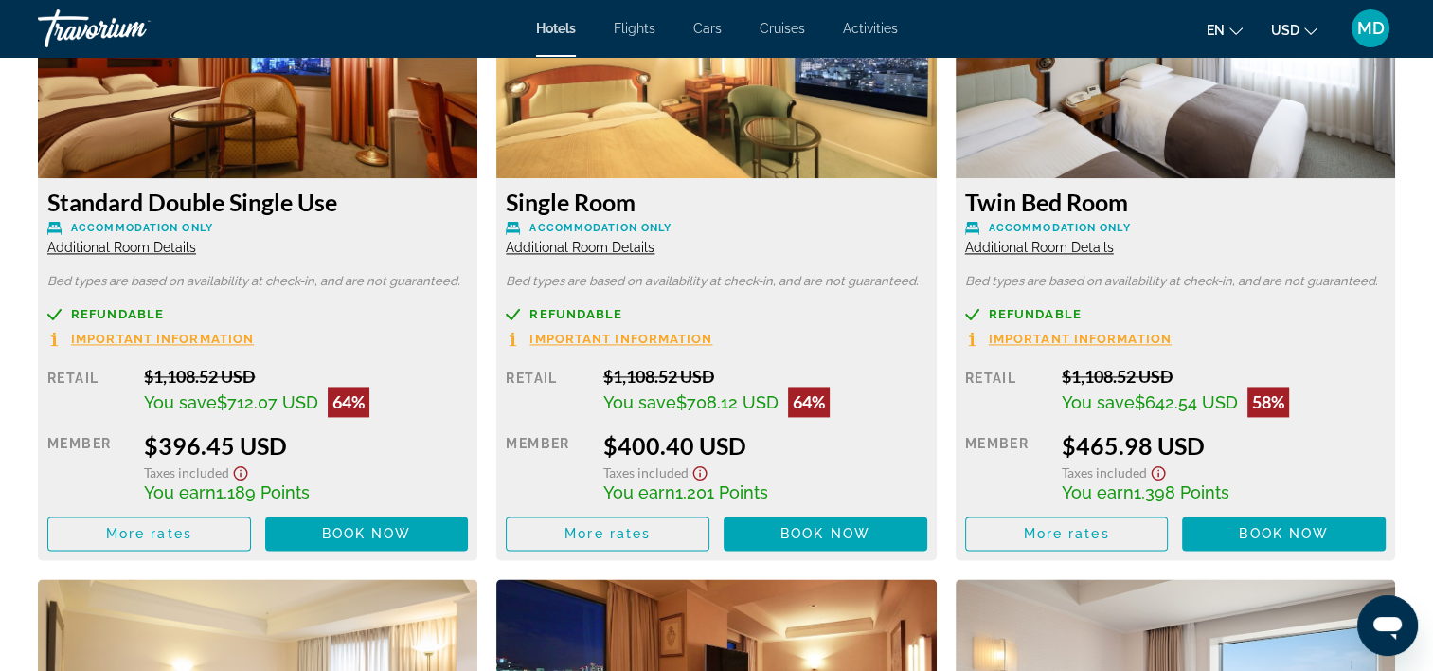
scroll to position [2835, 0]
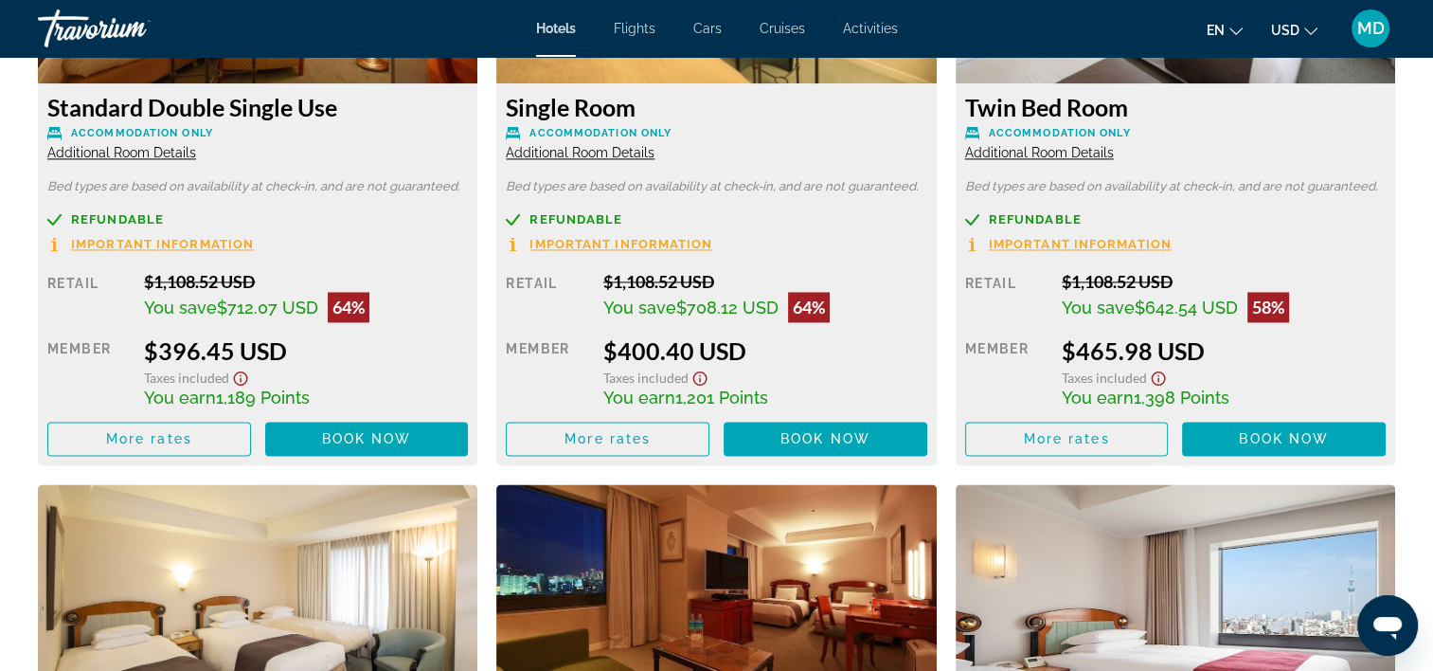
click at [1054, 149] on span "Additional Room Details" at bounding box center [1039, 152] width 149 height 15
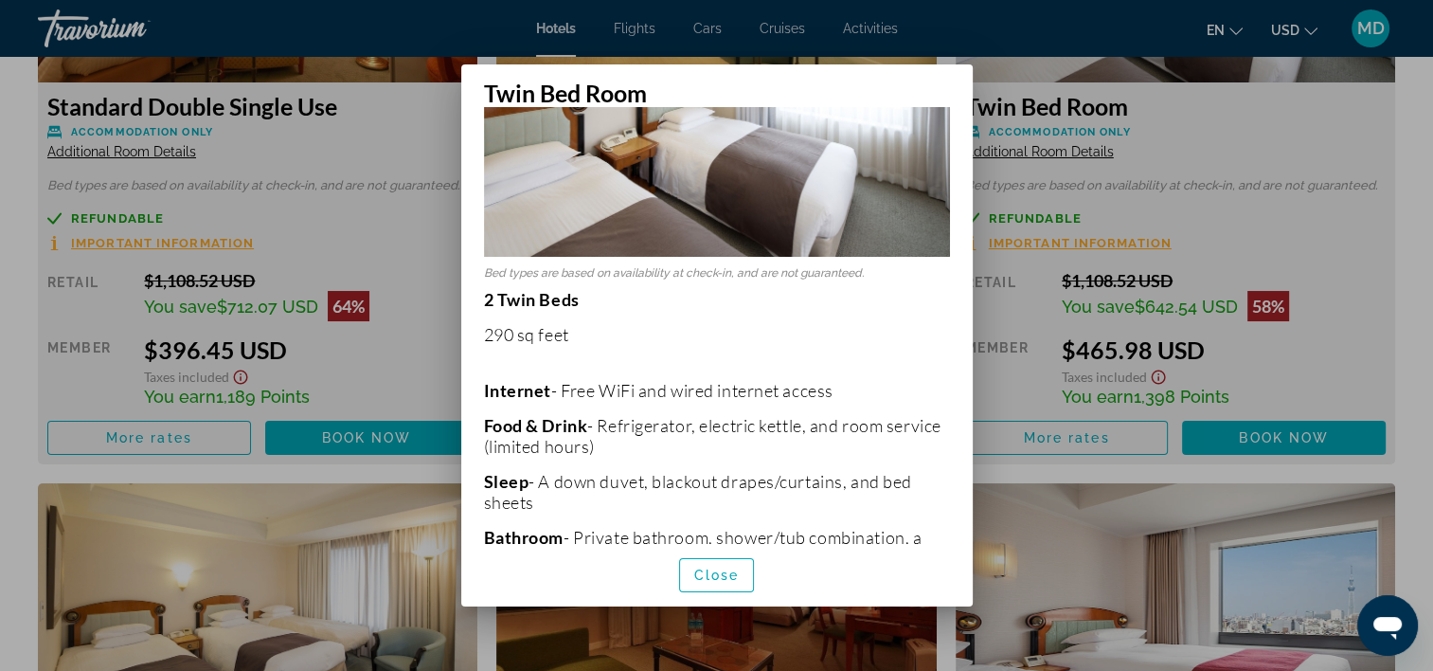
scroll to position [379, 0]
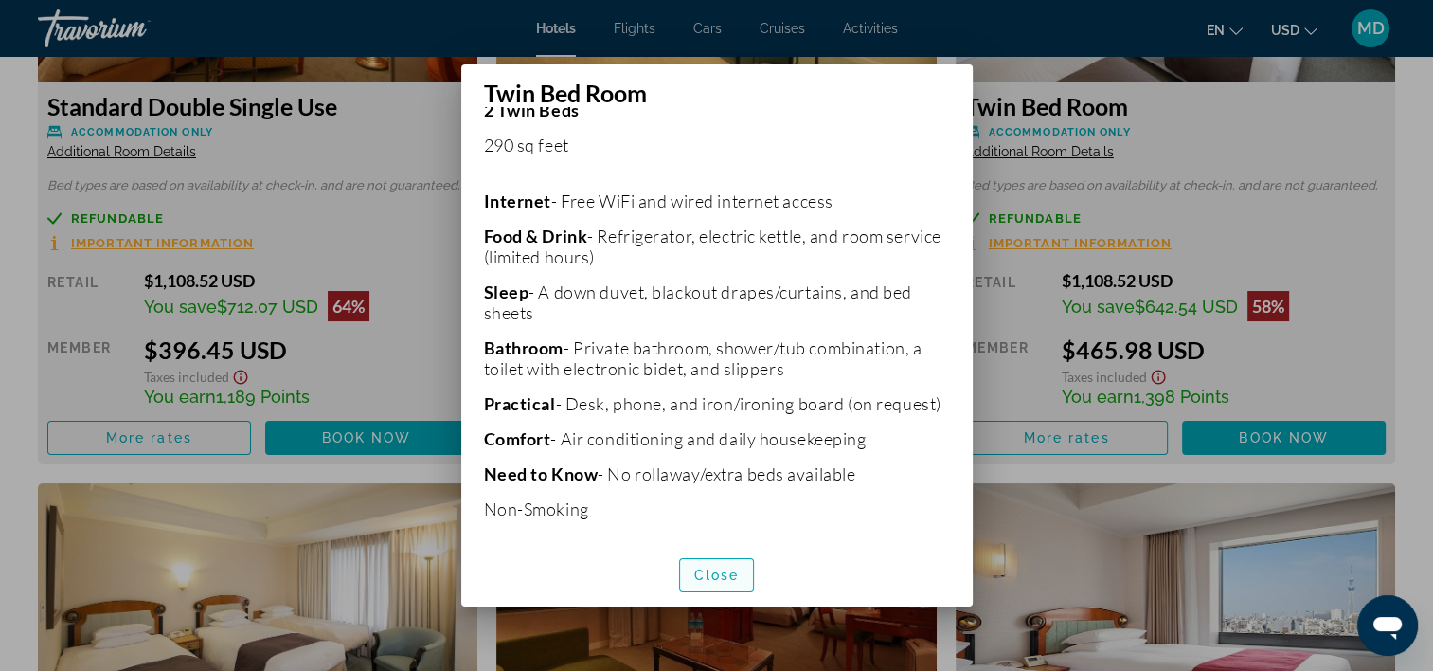
click at [710, 580] on button "Close" at bounding box center [717, 575] width 76 height 34
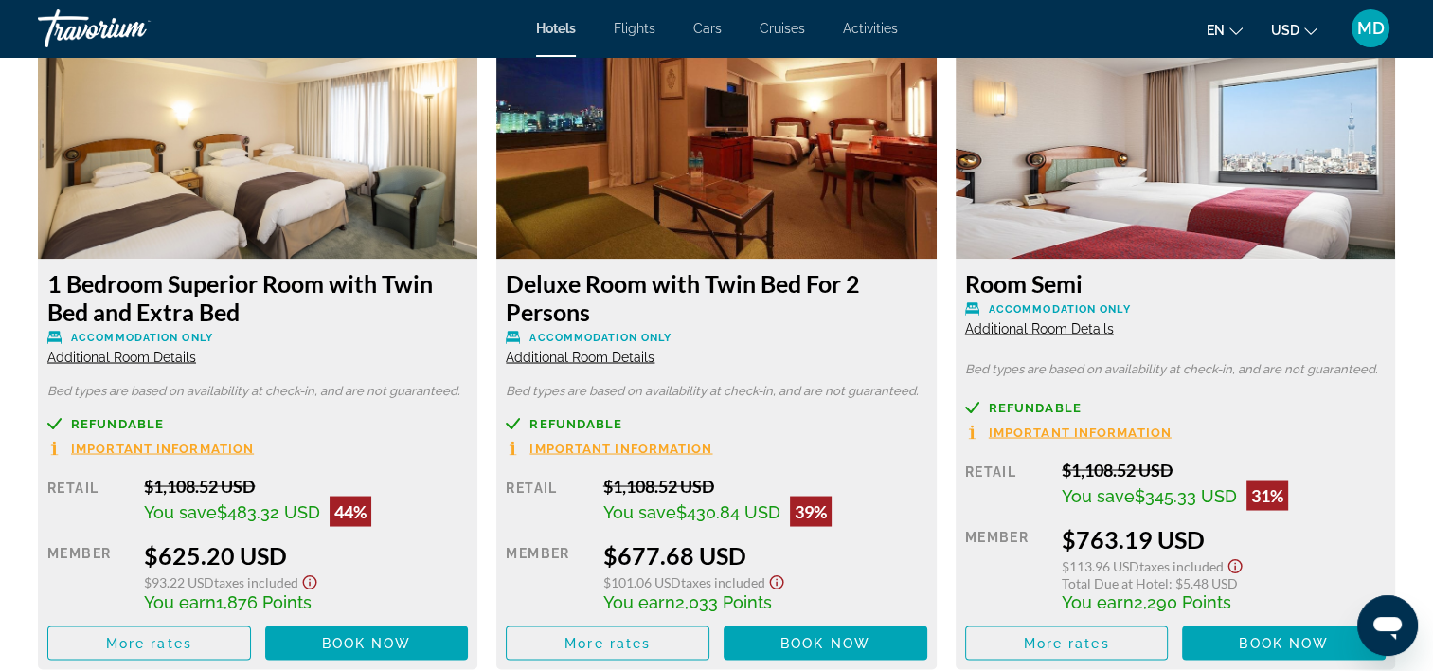
scroll to position [3309, 0]
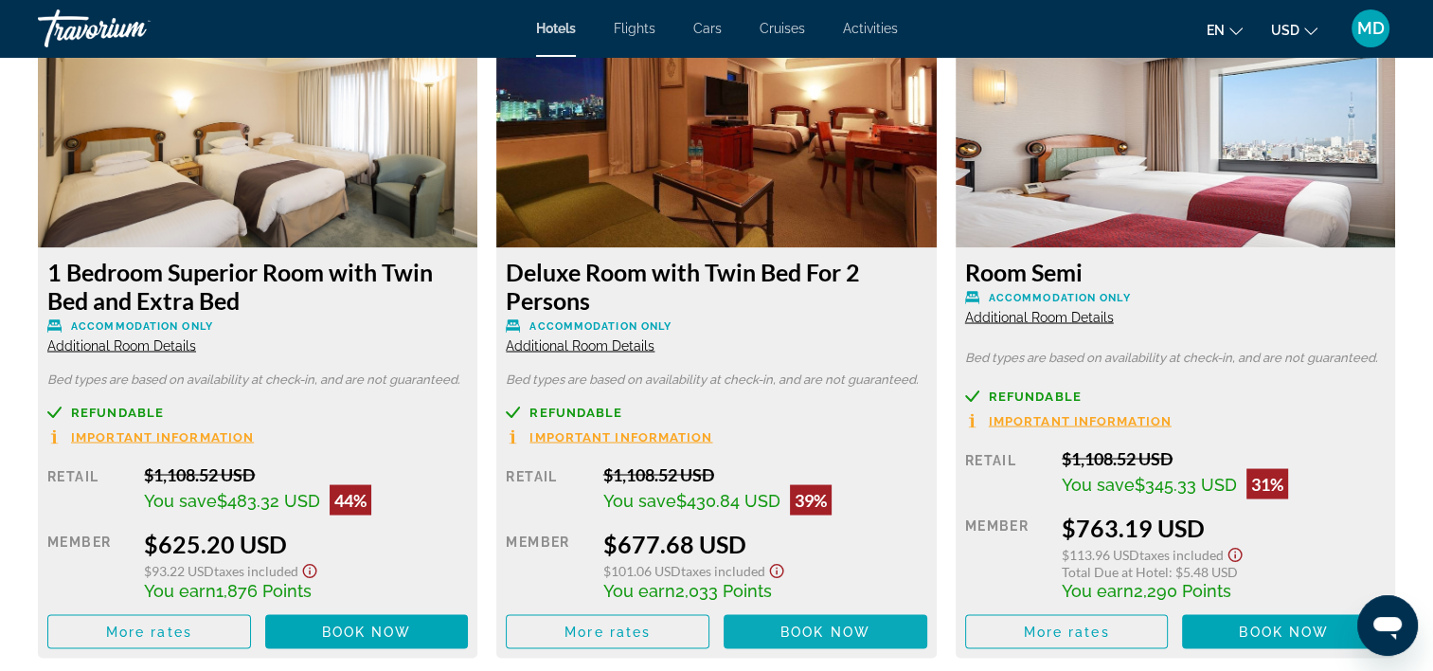
click at [797, 629] on span "Book now" at bounding box center [826, 630] width 90 height 15
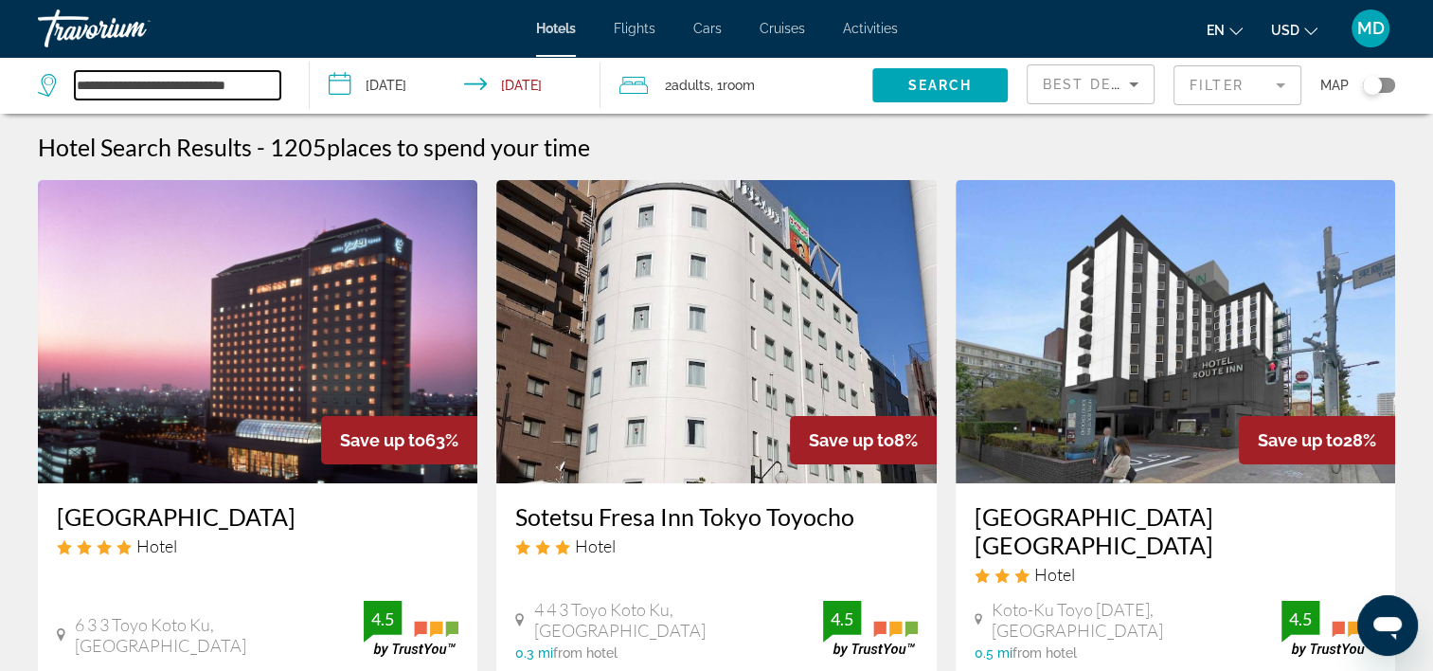
drag, startPoint x: 199, startPoint y: 99, endPoint x: 197, endPoint y: 86, distance: 12.5
click at [199, 99] on input "**********" at bounding box center [178, 85] width 206 height 28
click at [197, 87] on input "**********" at bounding box center [178, 85] width 206 height 28
click at [197, 86] on input "**********" at bounding box center [178, 85] width 206 height 28
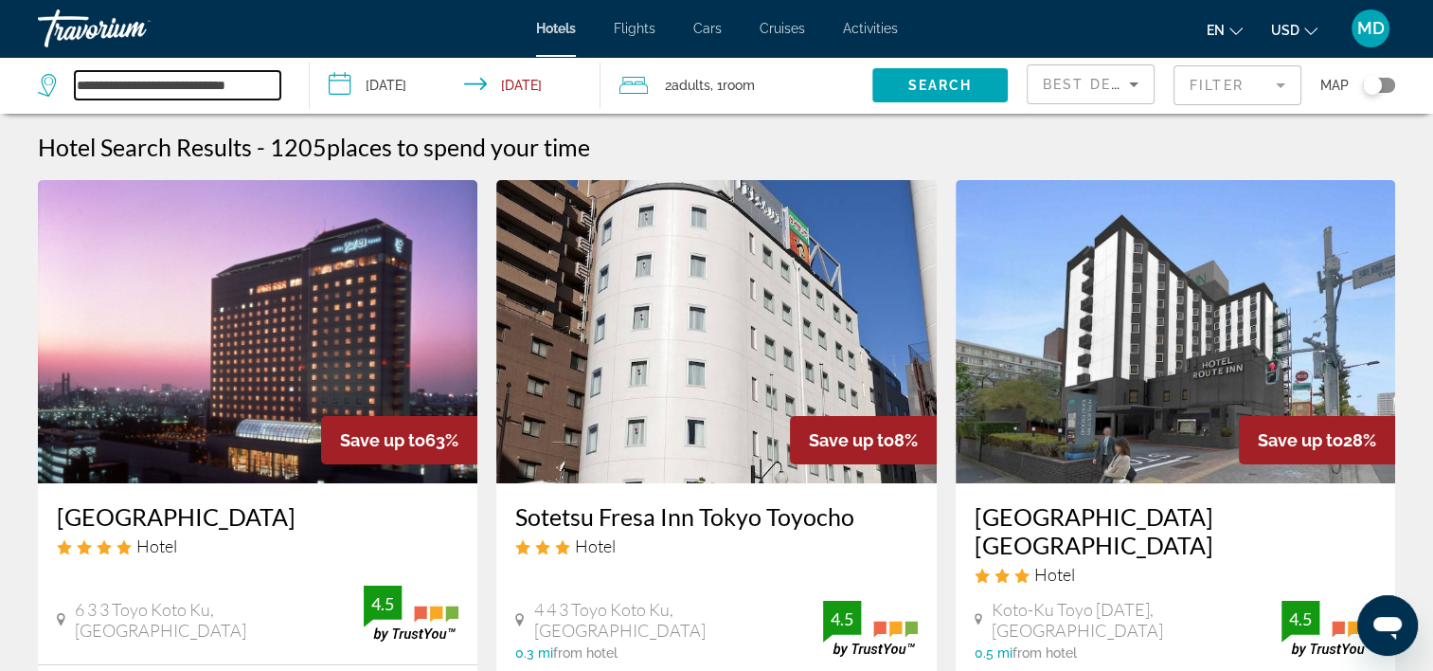
paste input "Search widget"
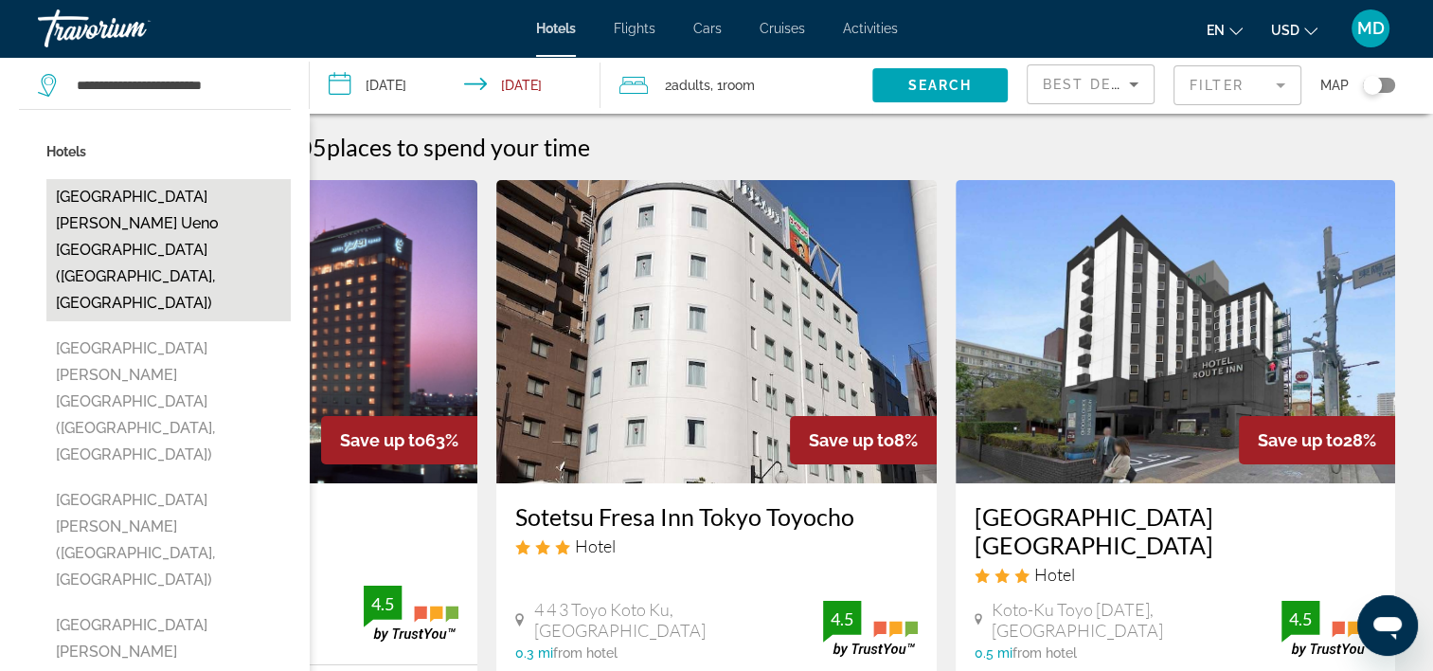
click at [243, 221] on button "Hotel Villa Fontaine Tokyo Ueno Okachimachi (Tokyo, JP)" at bounding box center [168, 250] width 244 height 142
type input "**********"
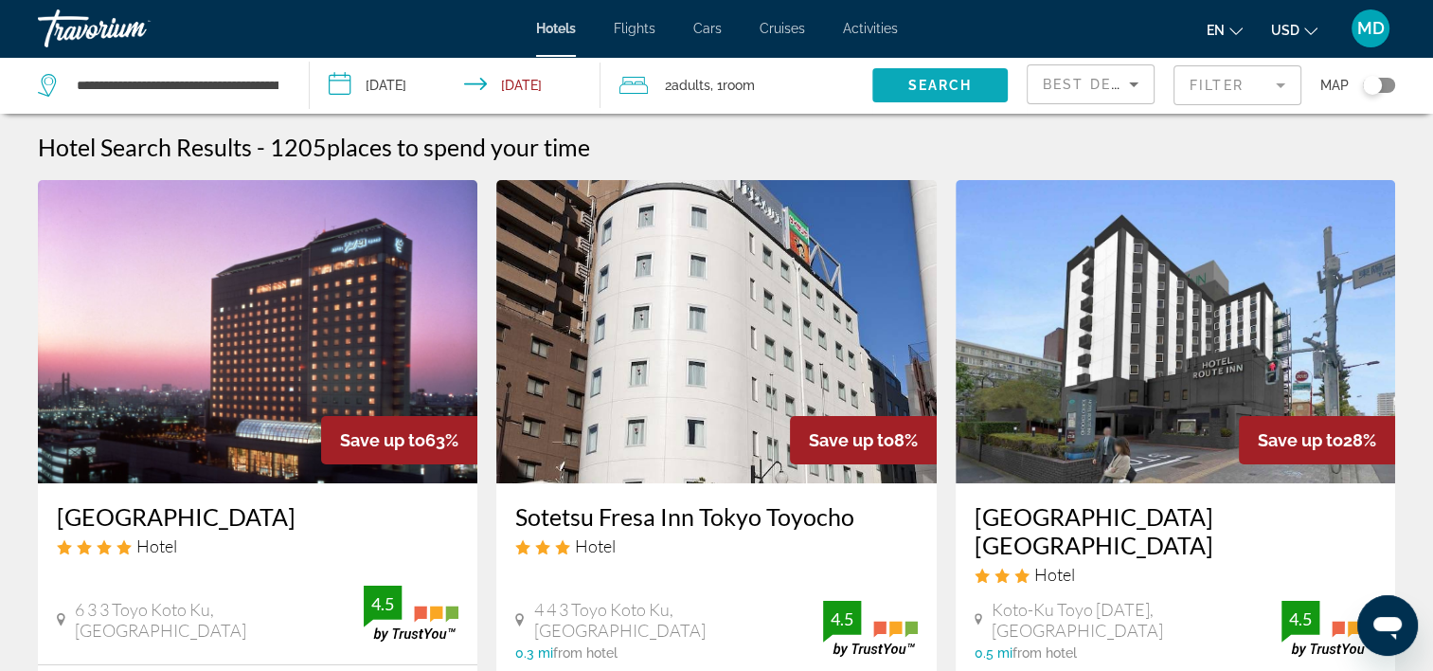
click at [906, 91] on span "Search widget" at bounding box center [939, 85] width 135 height 45
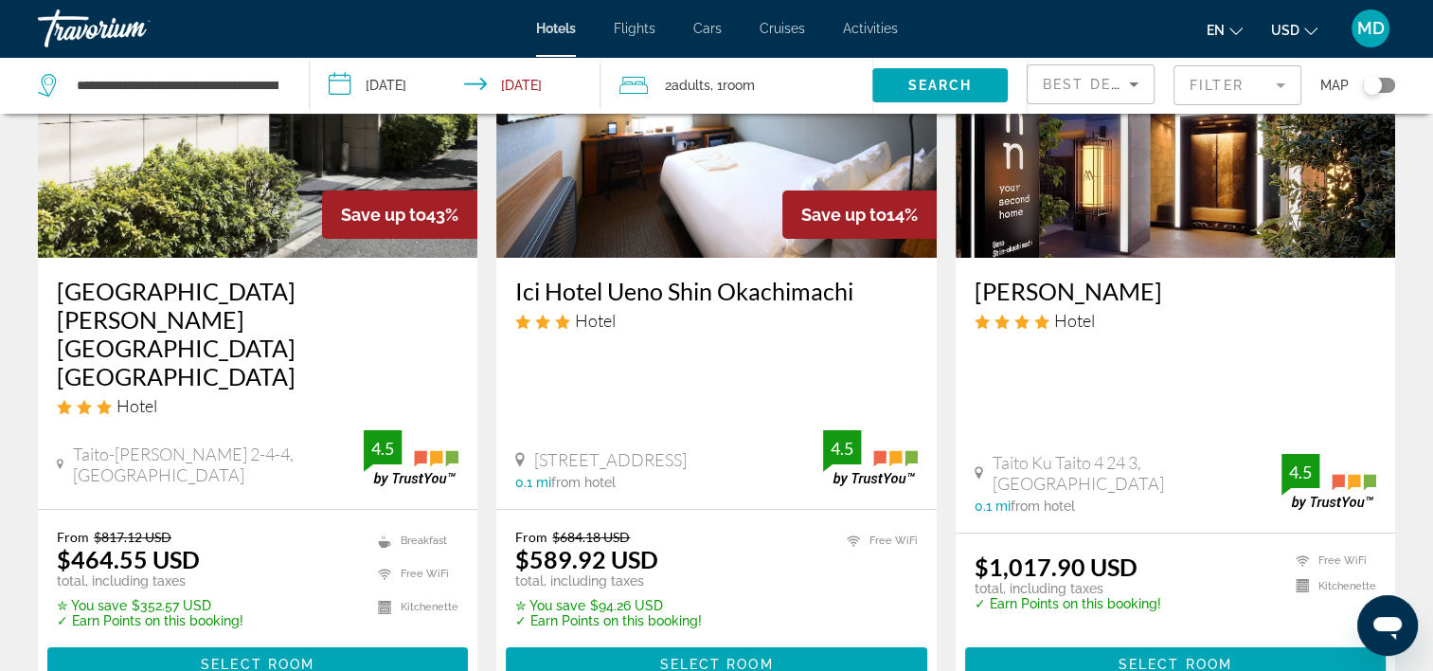
scroll to position [379, 0]
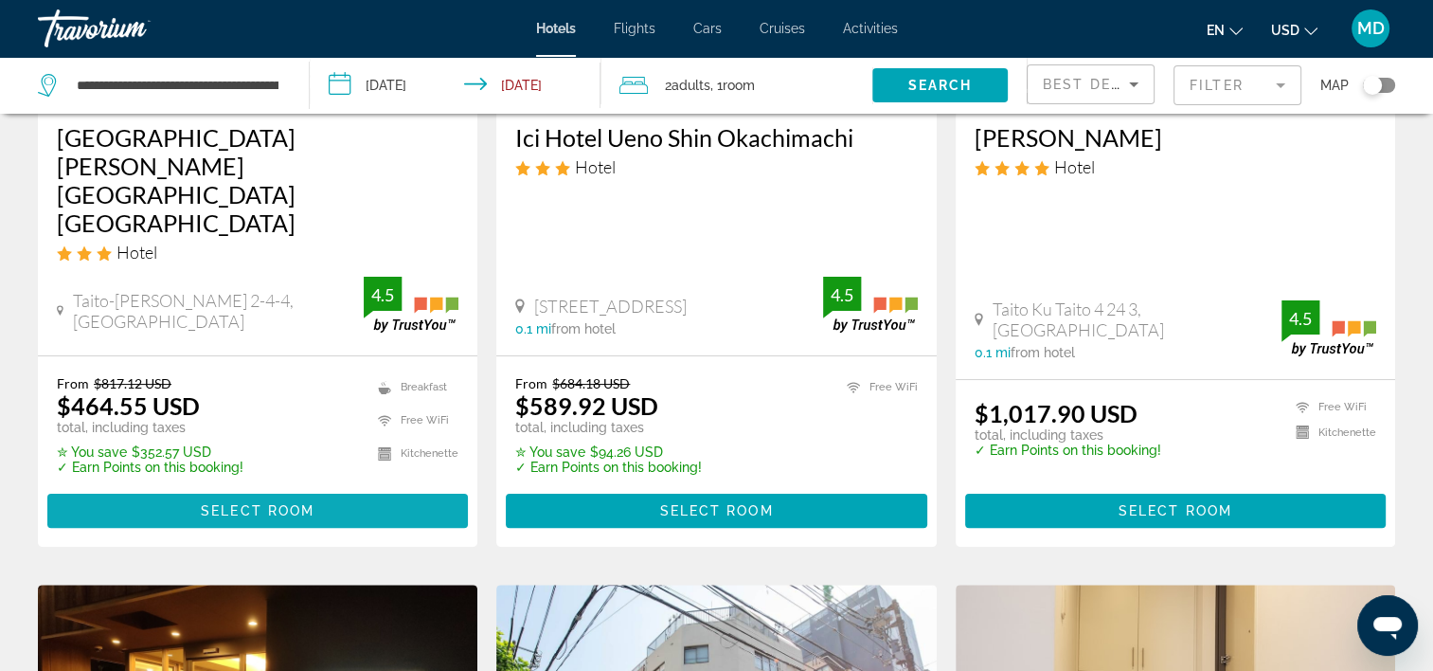
click at [330, 488] on span "Main content" at bounding box center [257, 510] width 421 height 45
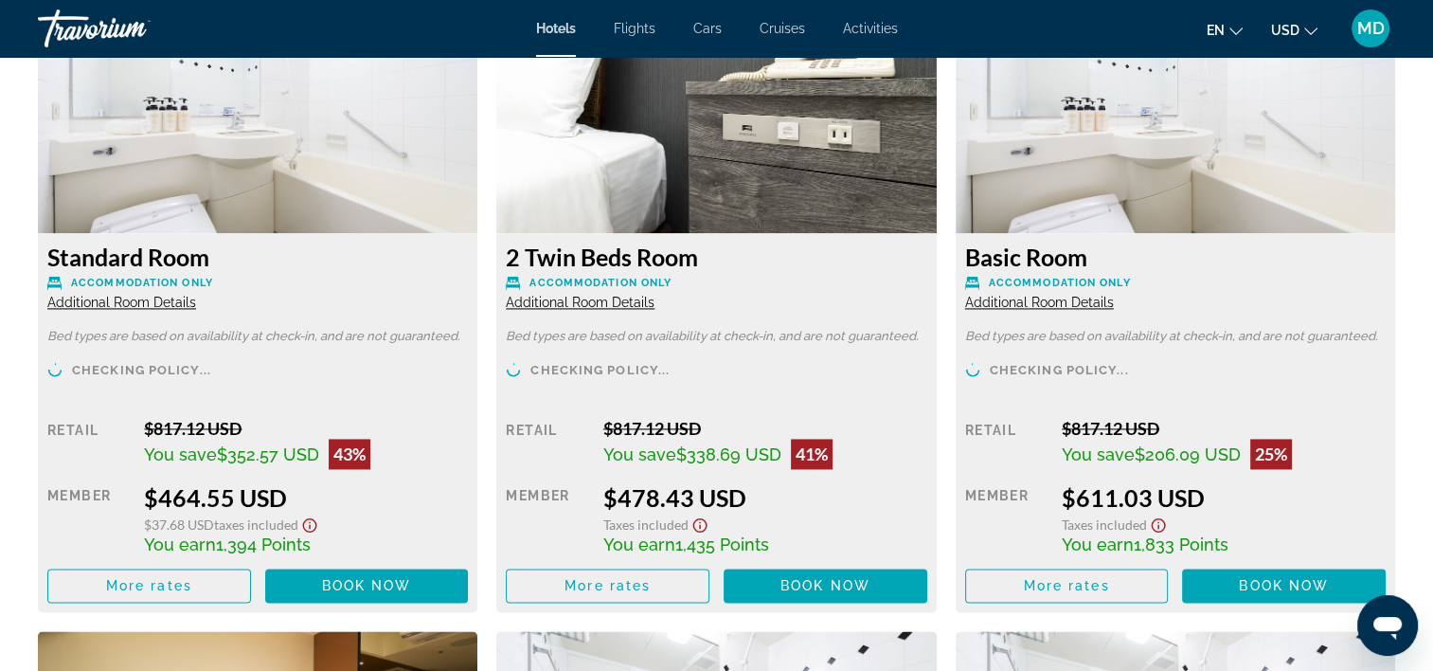
scroll to position [2652, 0]
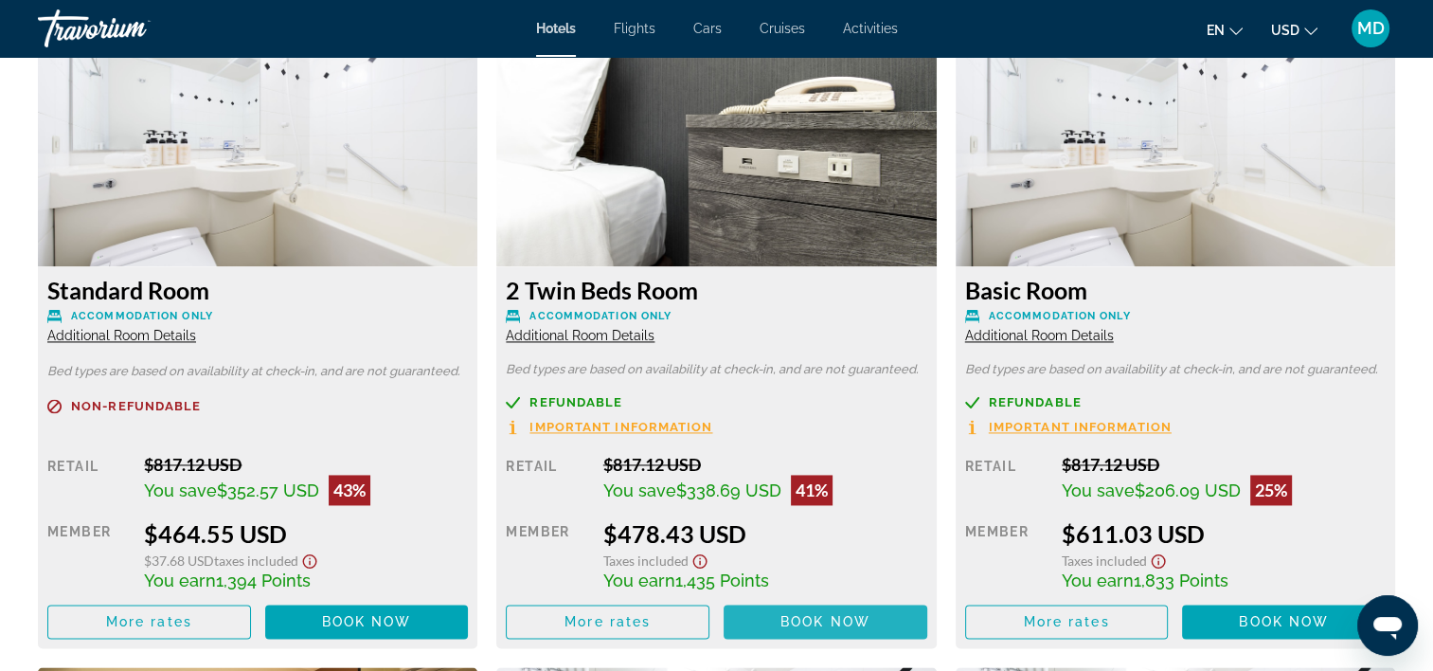
click at [837, 620] on span "Book now" at bounding box center [826, 621] width 90 height 15
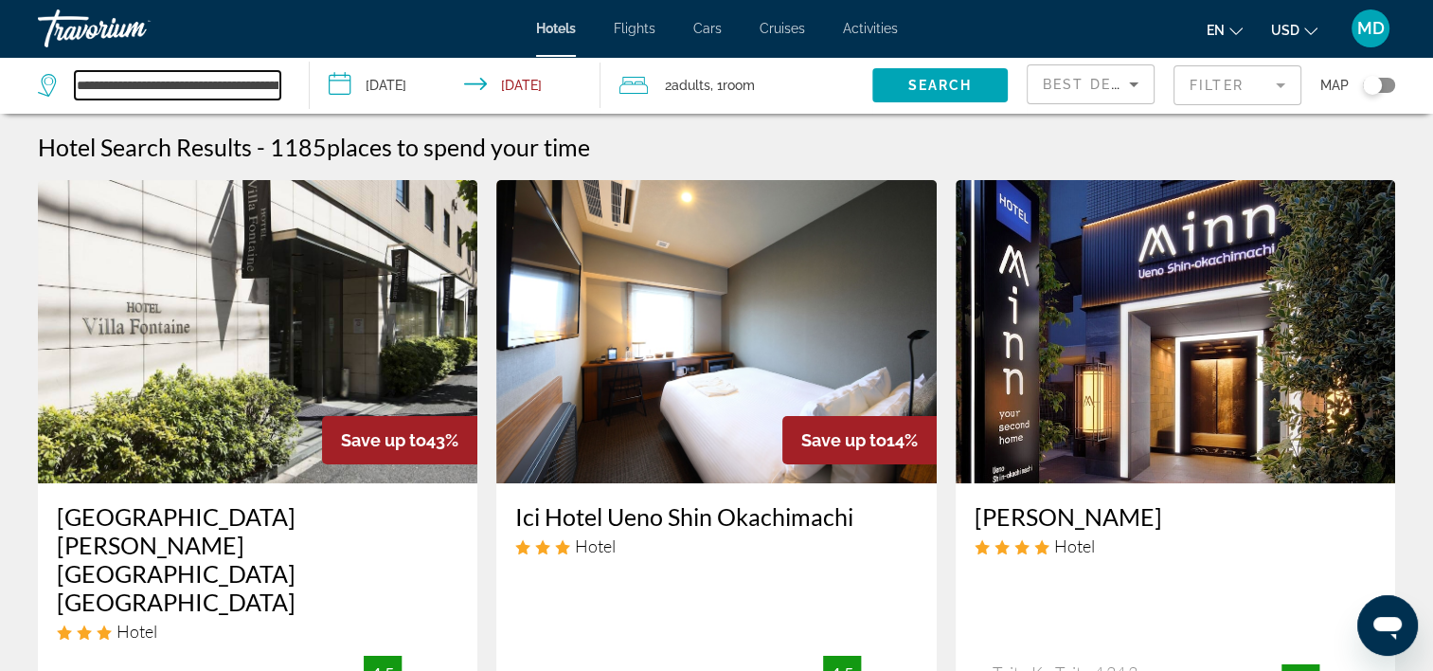
click at [120, 83] on input "**********" at bounding box center [178, 85] width 206 height 28
paste input "Search widget"
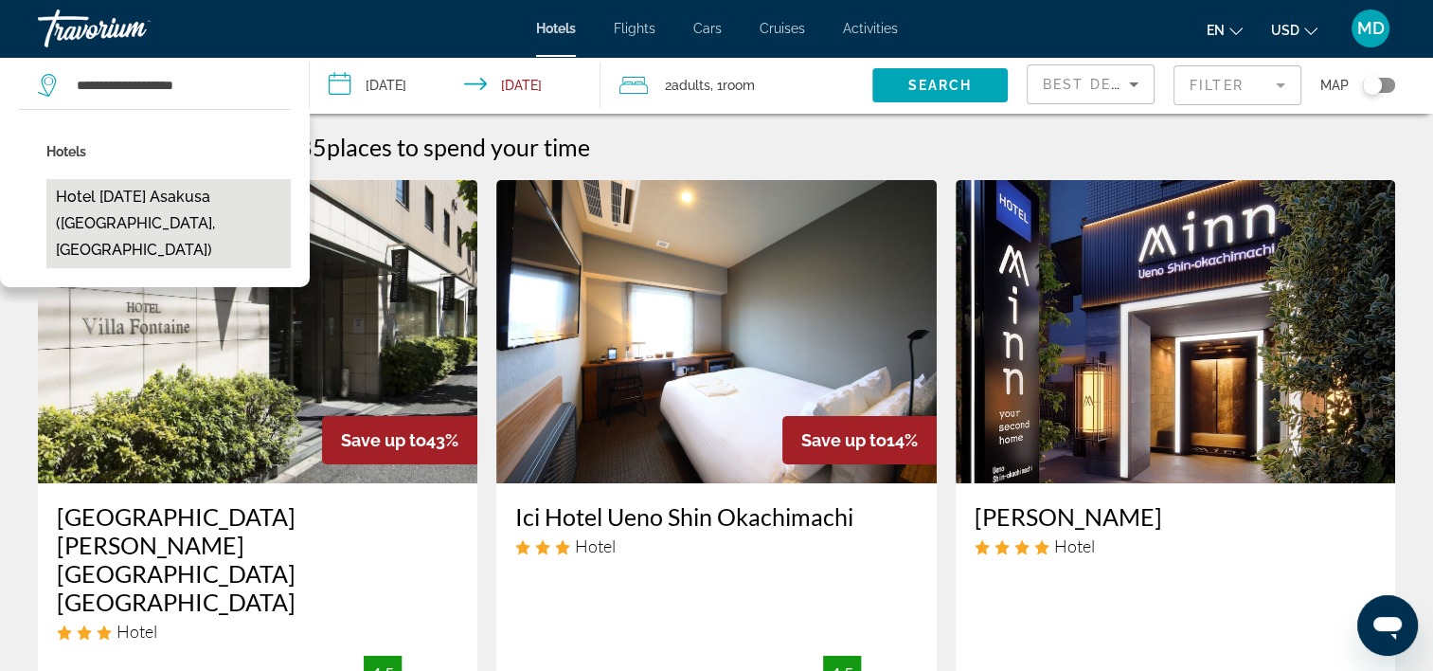
click at [207, 196] on button "hotel MONday Asakusa (Tokyo, JP)" at bounding box center [168, 223] width 244 height 89
type input "**********"
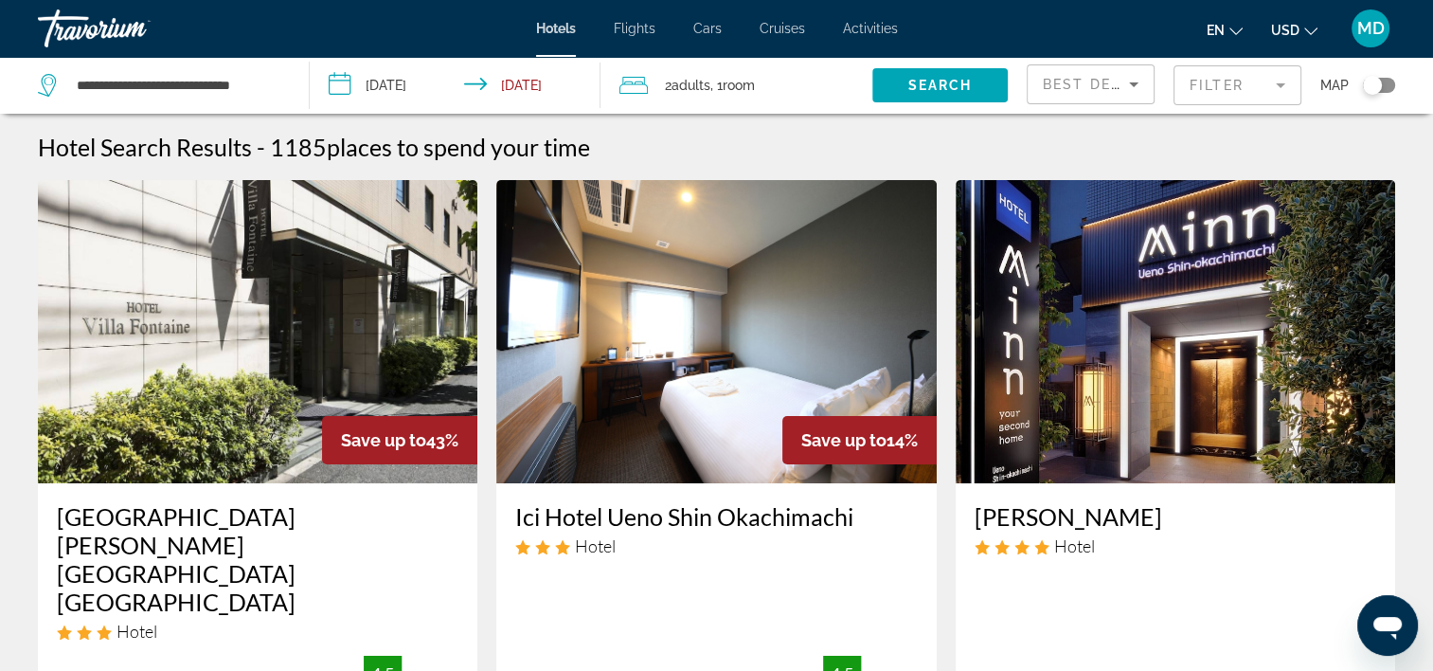
drag, startPoint x: 425, startPoint y: 75, endPoint x: 428, endPoint y: 94, distance: 19.2
click at [425, 76] on input "**********" at bounding box center [459, 88] width 298 height 63
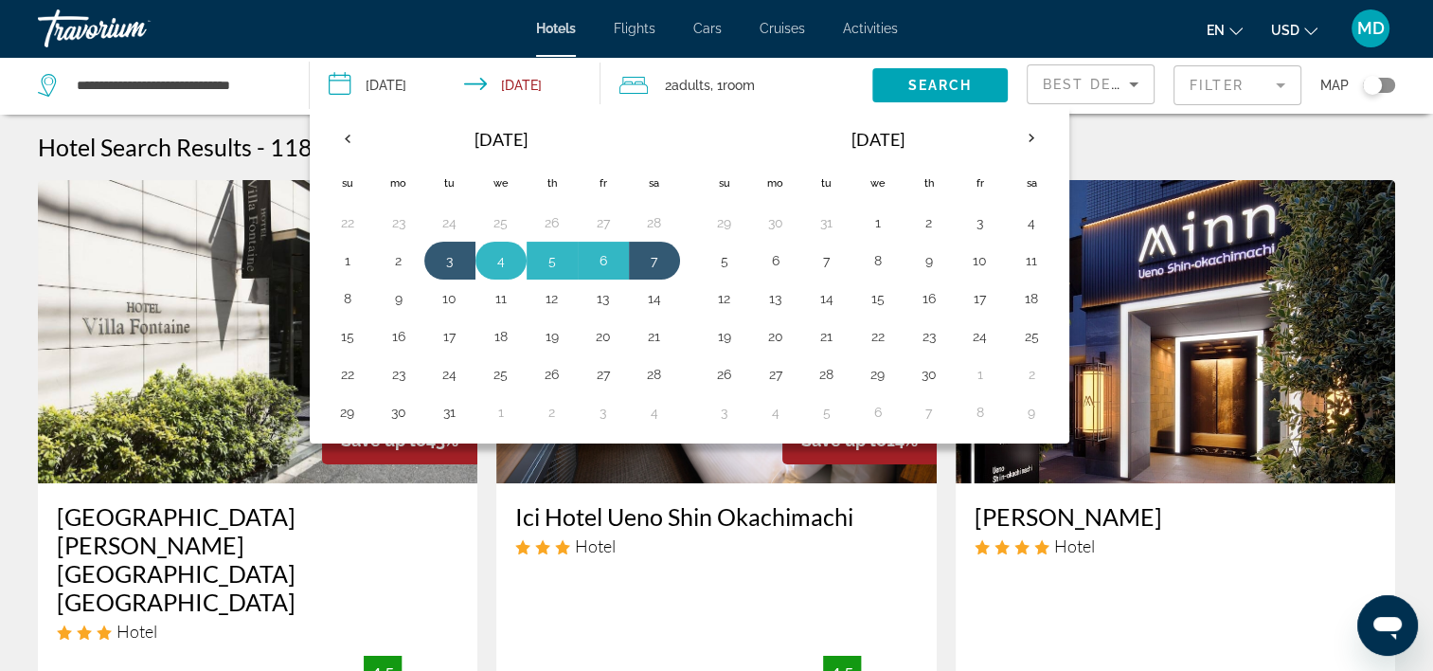
click at [351, 263] on button "1" at bounding box center [348, 260] width 30 height 27
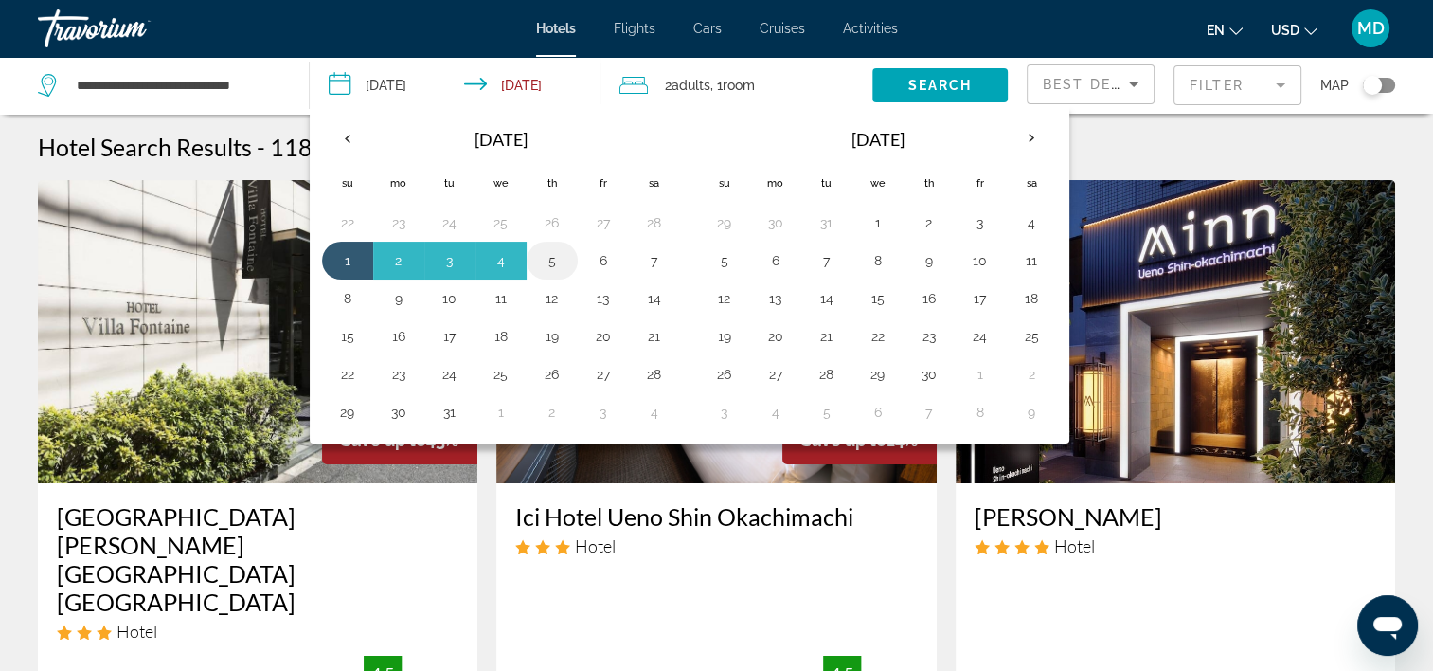
click at [553, 262] on button "5" at bounding box center [552, 260] width 30 height 27
type input "**********"
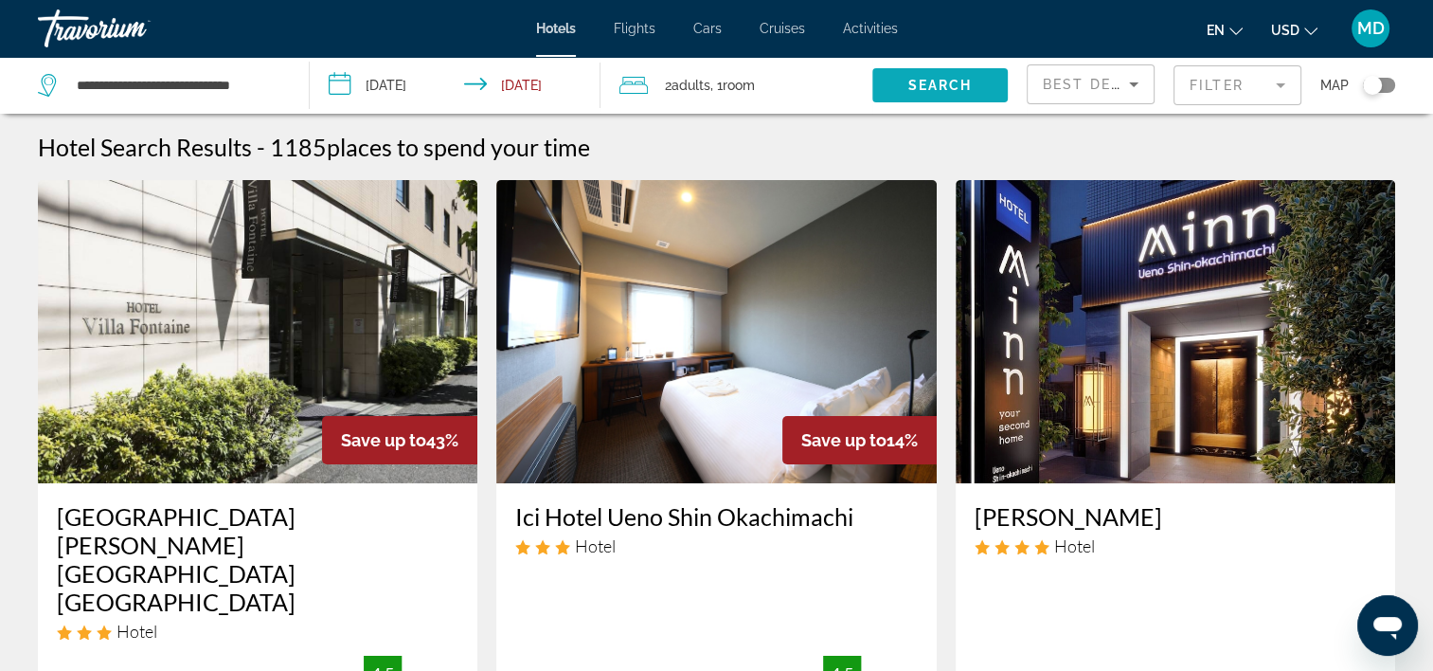
click at [964, 68] on span "Search widget" at bounding box center [939, 85] width 135 height 45
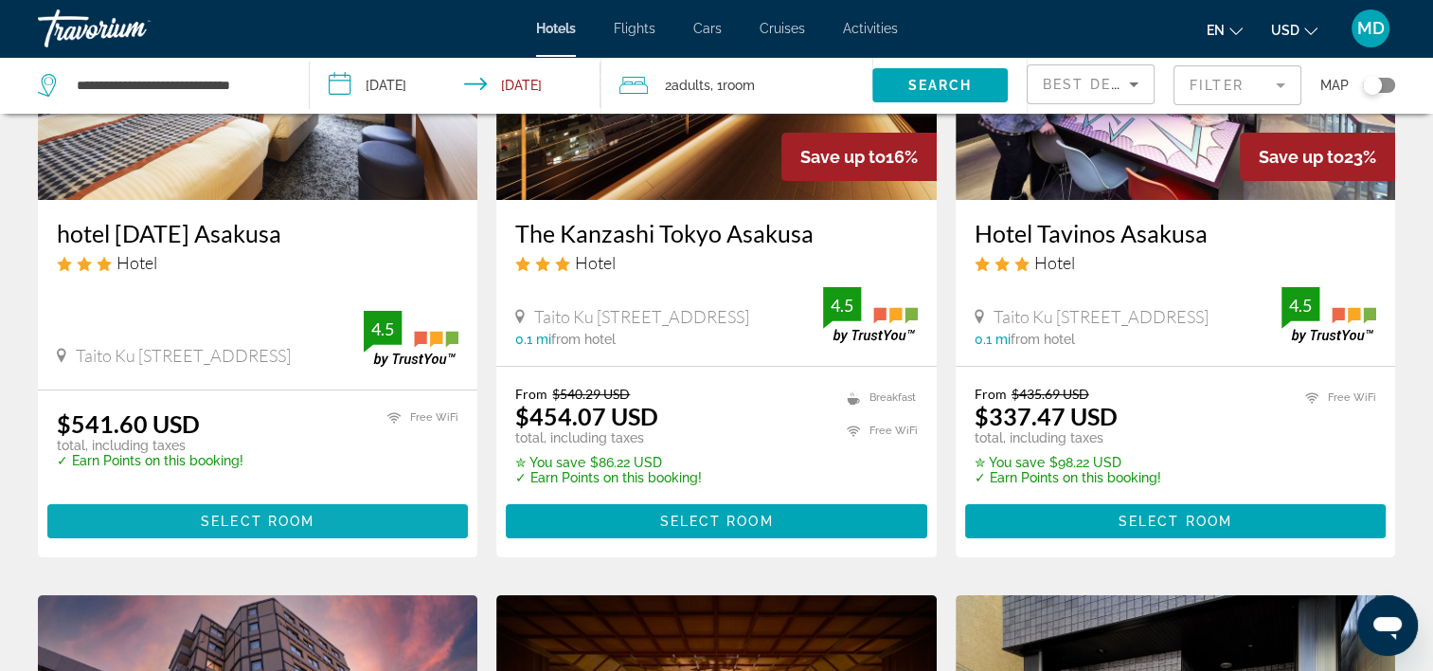
scroll to position [284, 0]
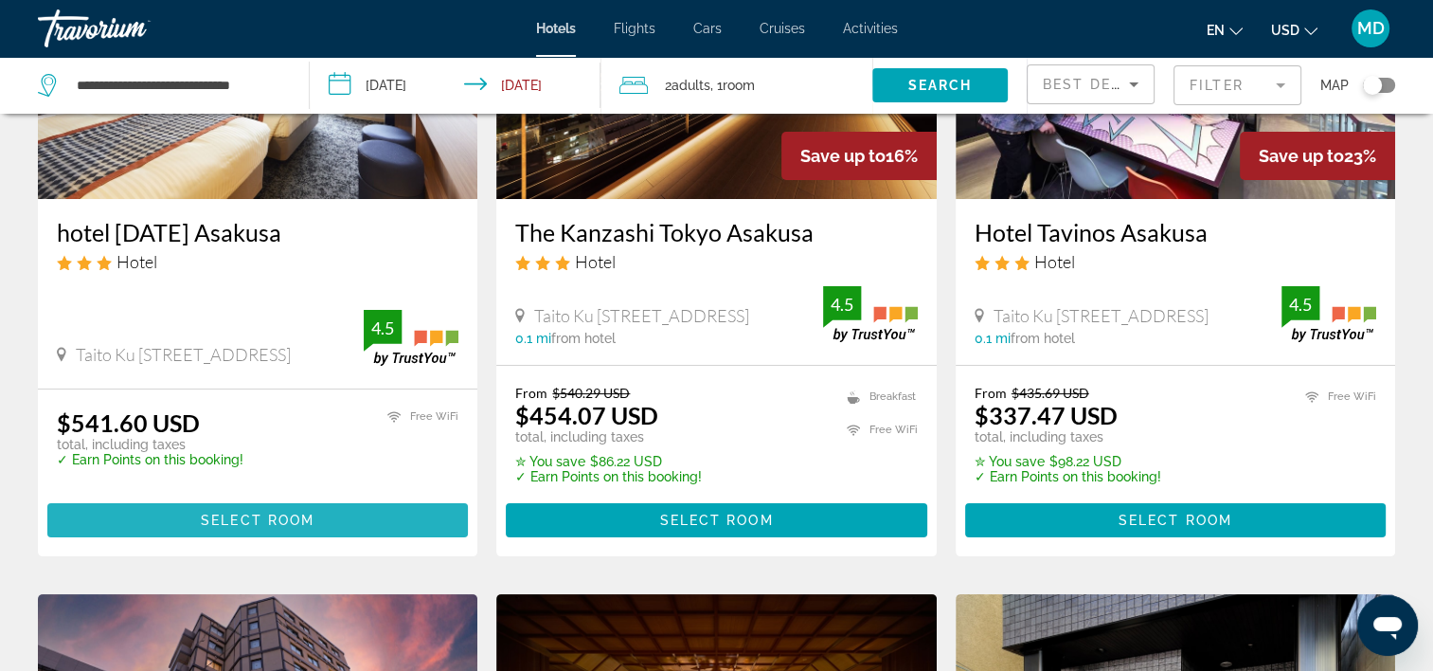
click at [280, 523] on span "Select Room" at bounding box center [258, 519] width 114 height 15
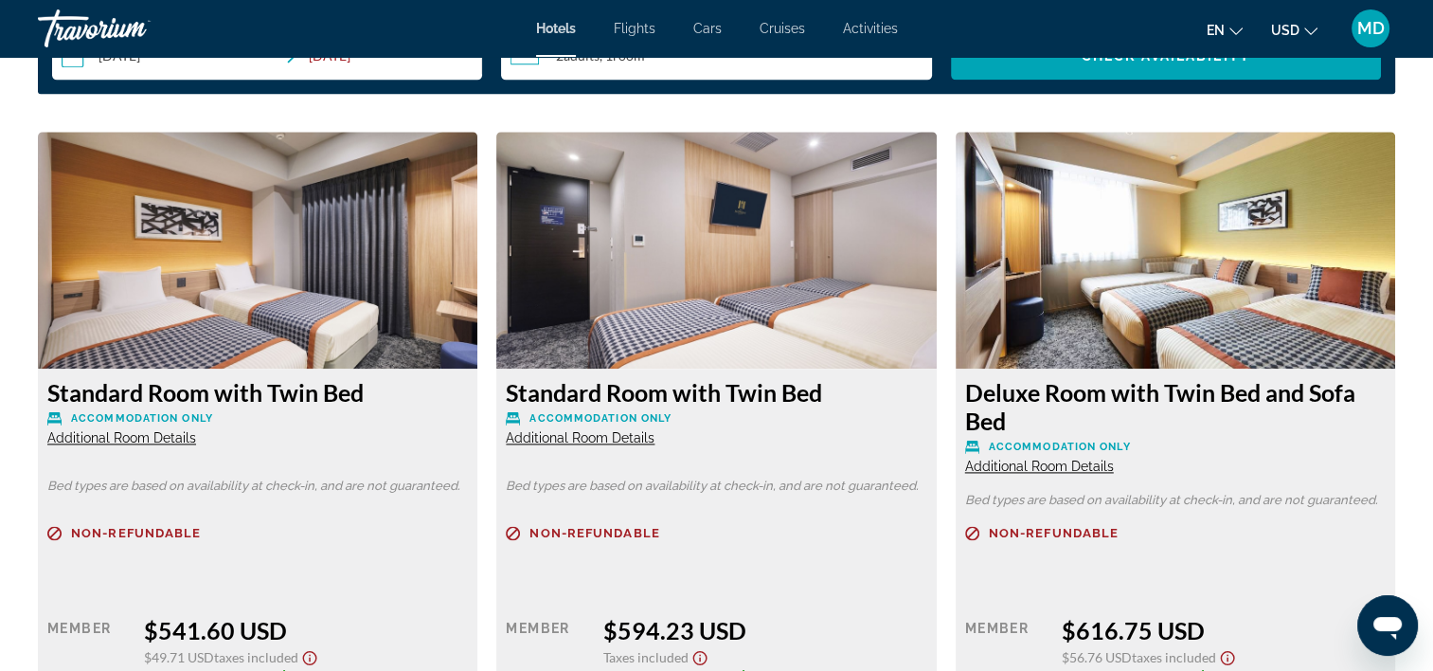
scroll to position [2558, 0]
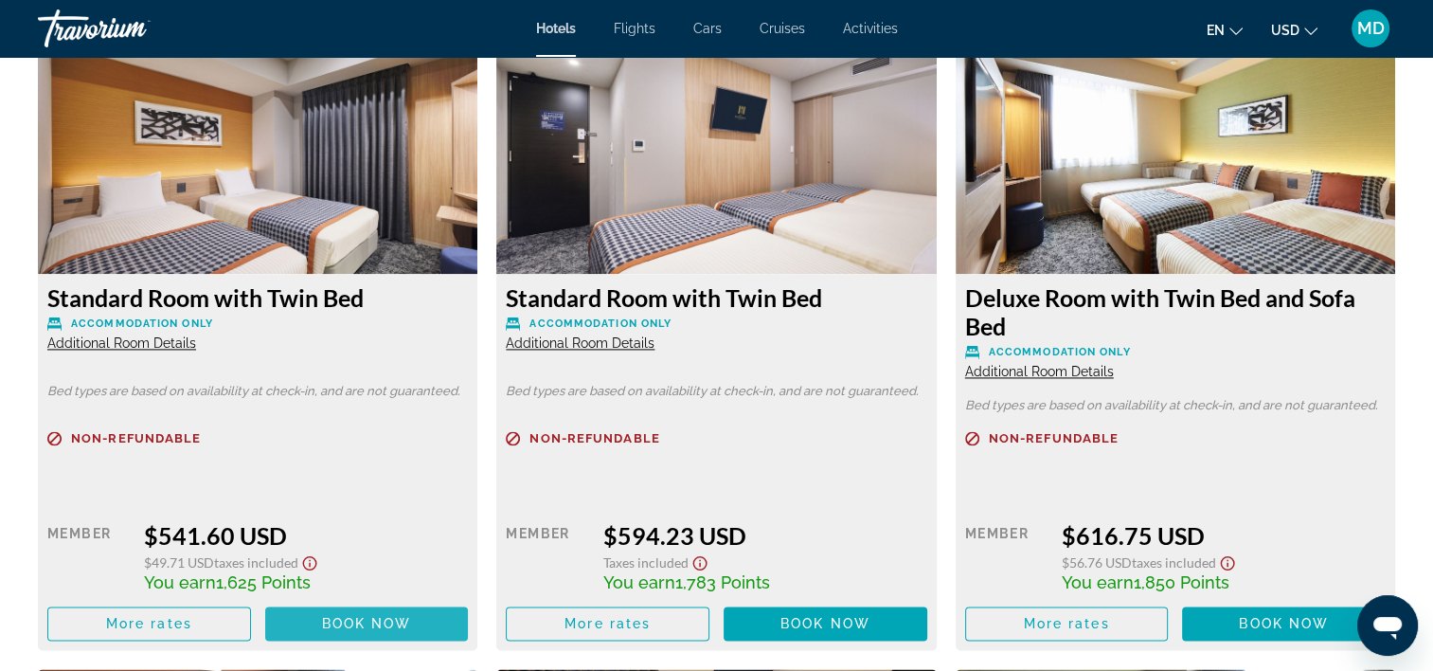
click at [402, 621] on span "Book now" at bounding box center [367, 623] width 90 height 15
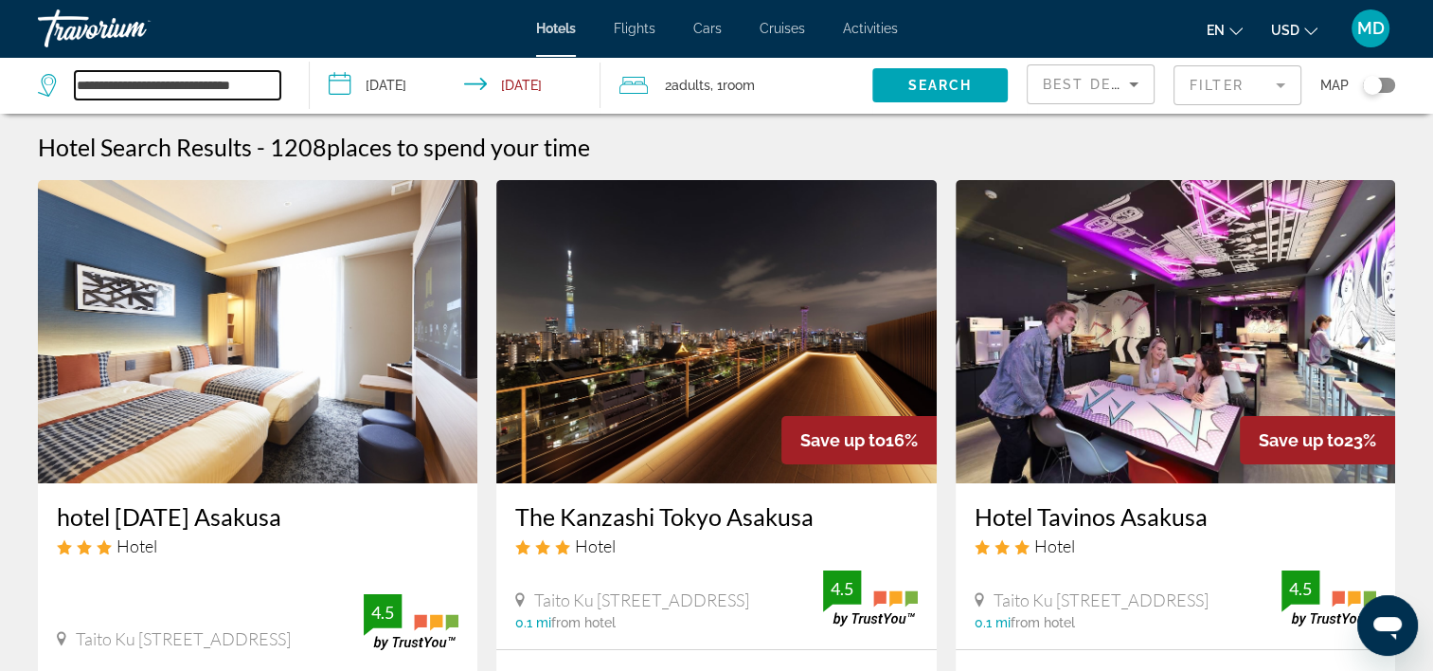
click at [230, 78] on input "**********" at bounding box center [178, 85] width 206 height 28
paste input "**********"
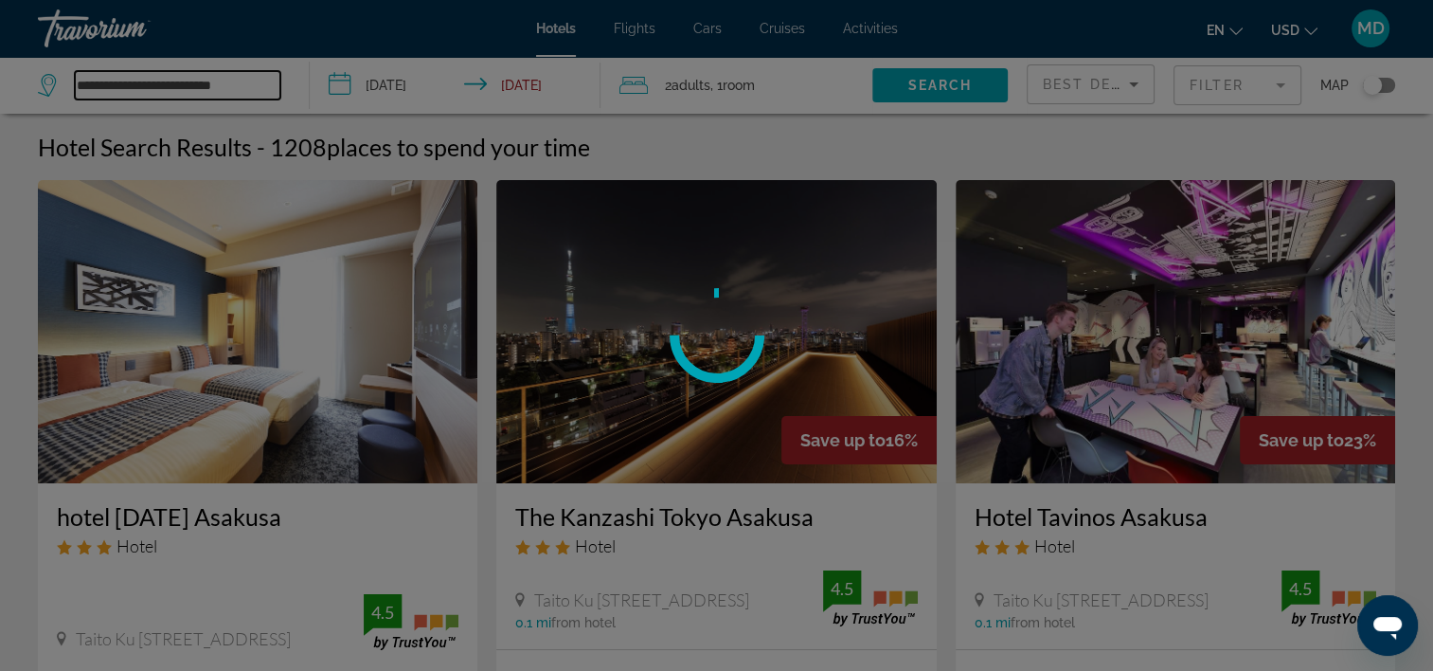
type input "**********"
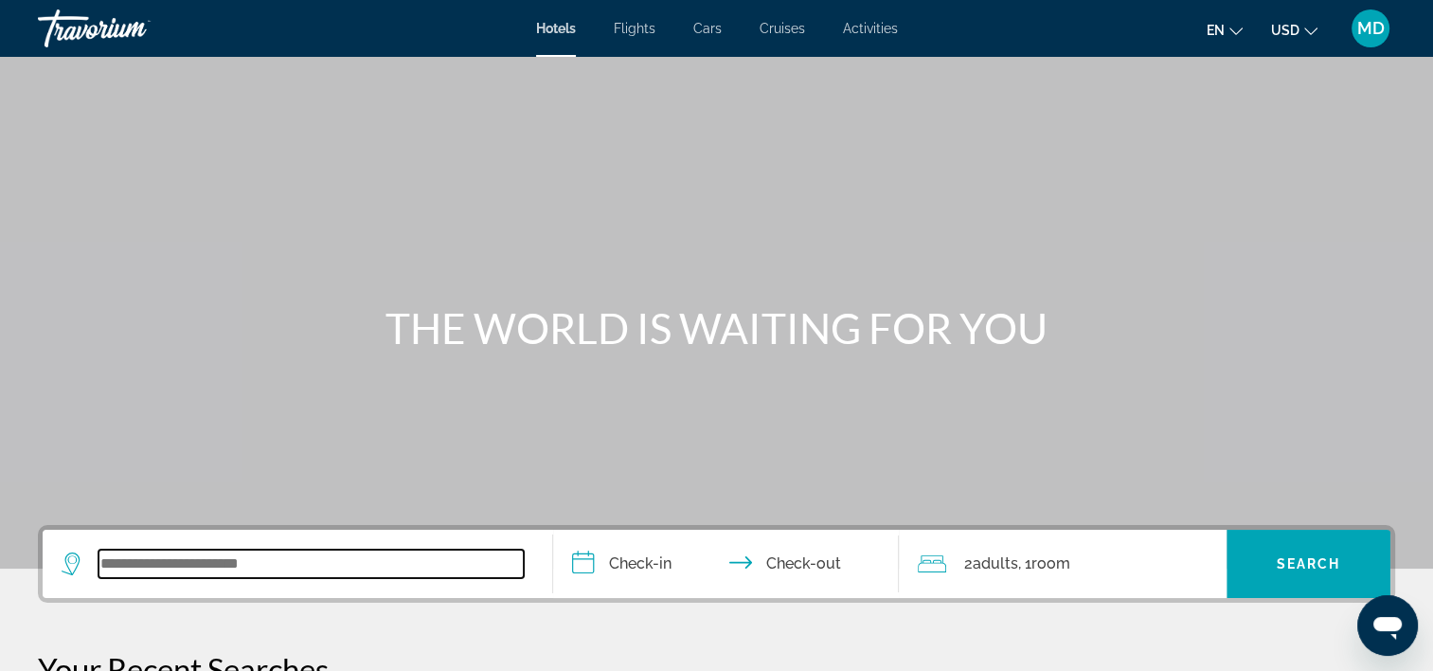
paste input "**********"
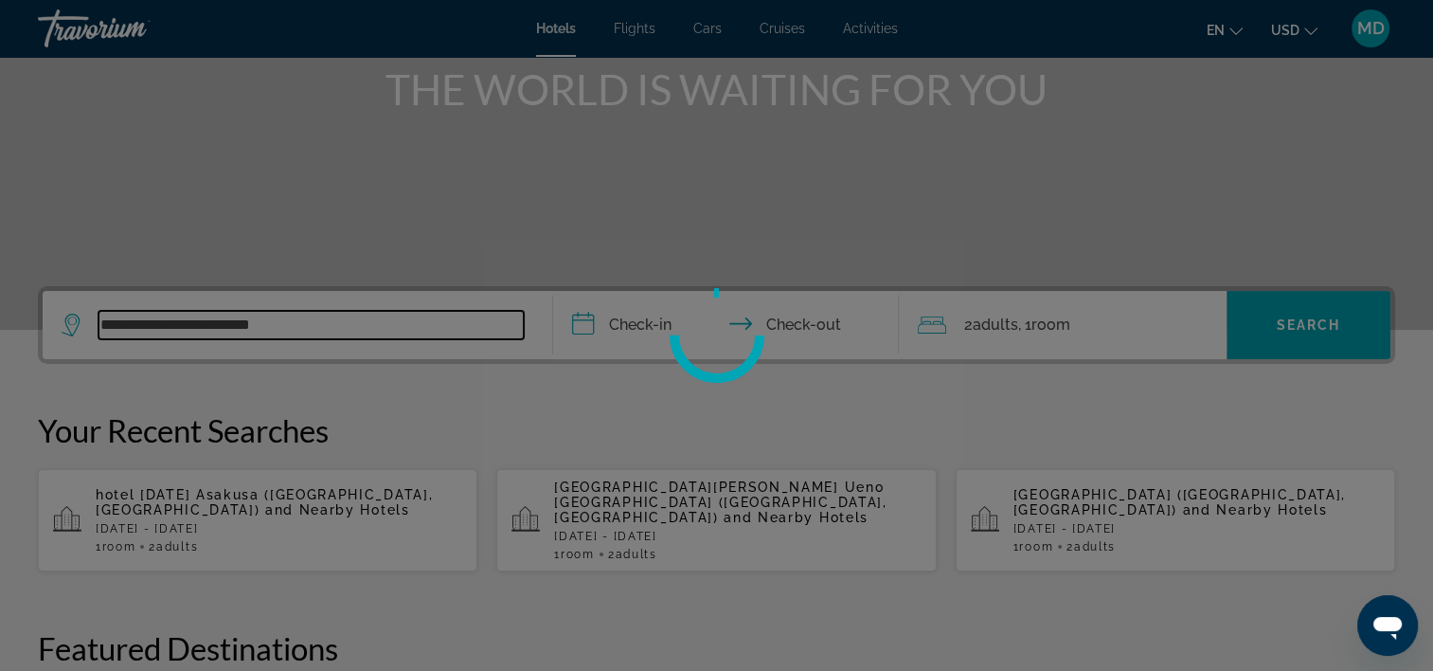
scroll to position [284, 0]
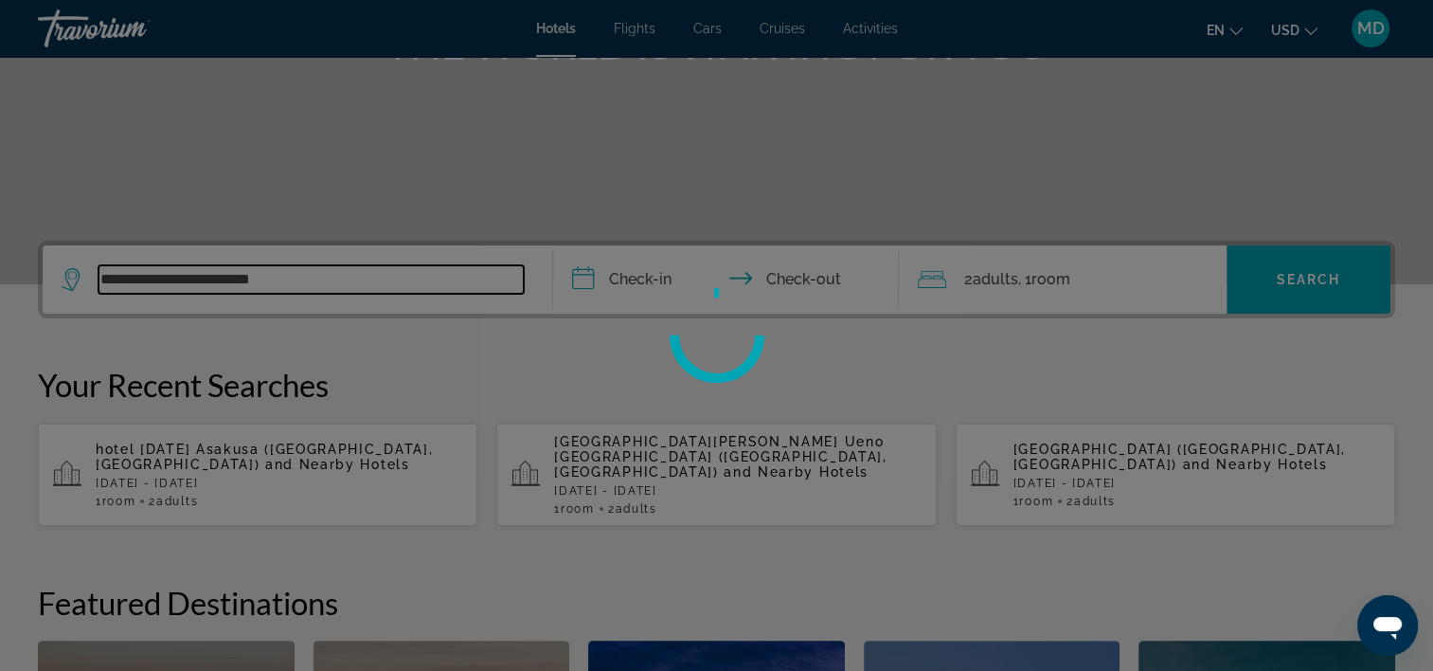
type input "**********"
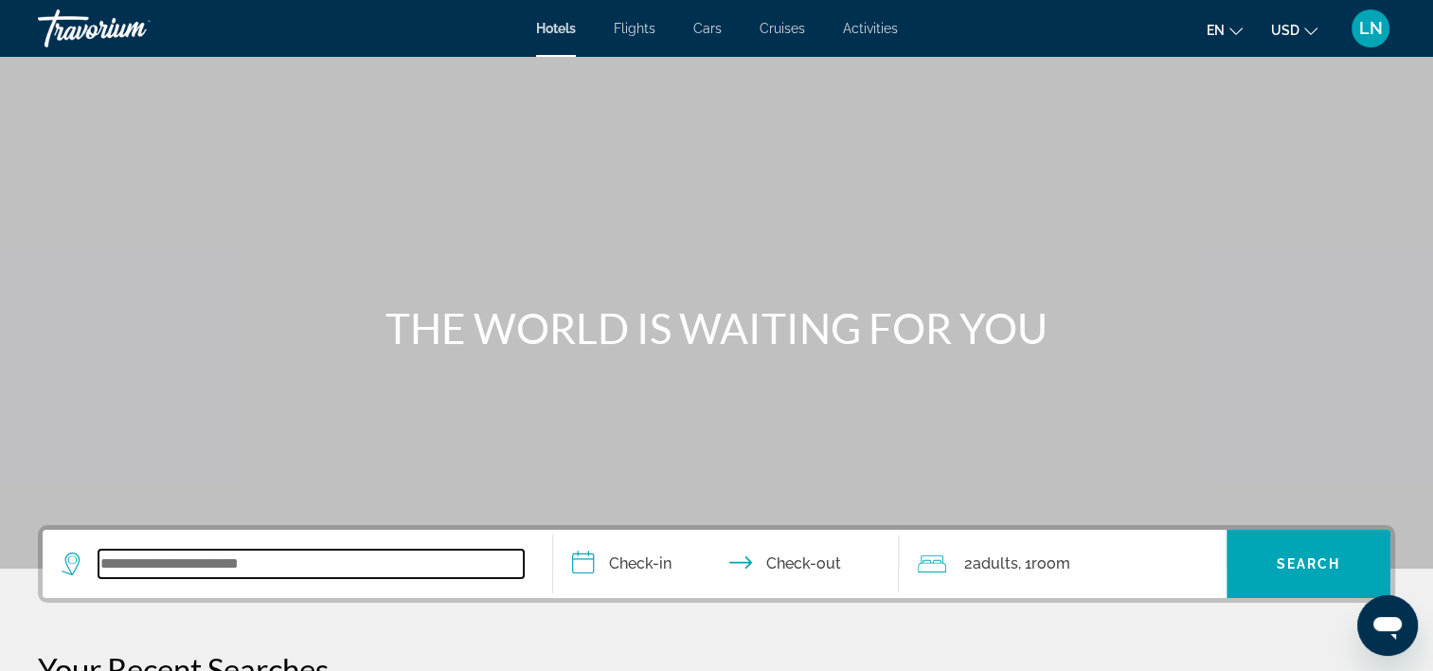
paste input "**********"
type input "**********"
click at [440, 558] on input "**********" at bounding box center [311, 563] width 425 height 28
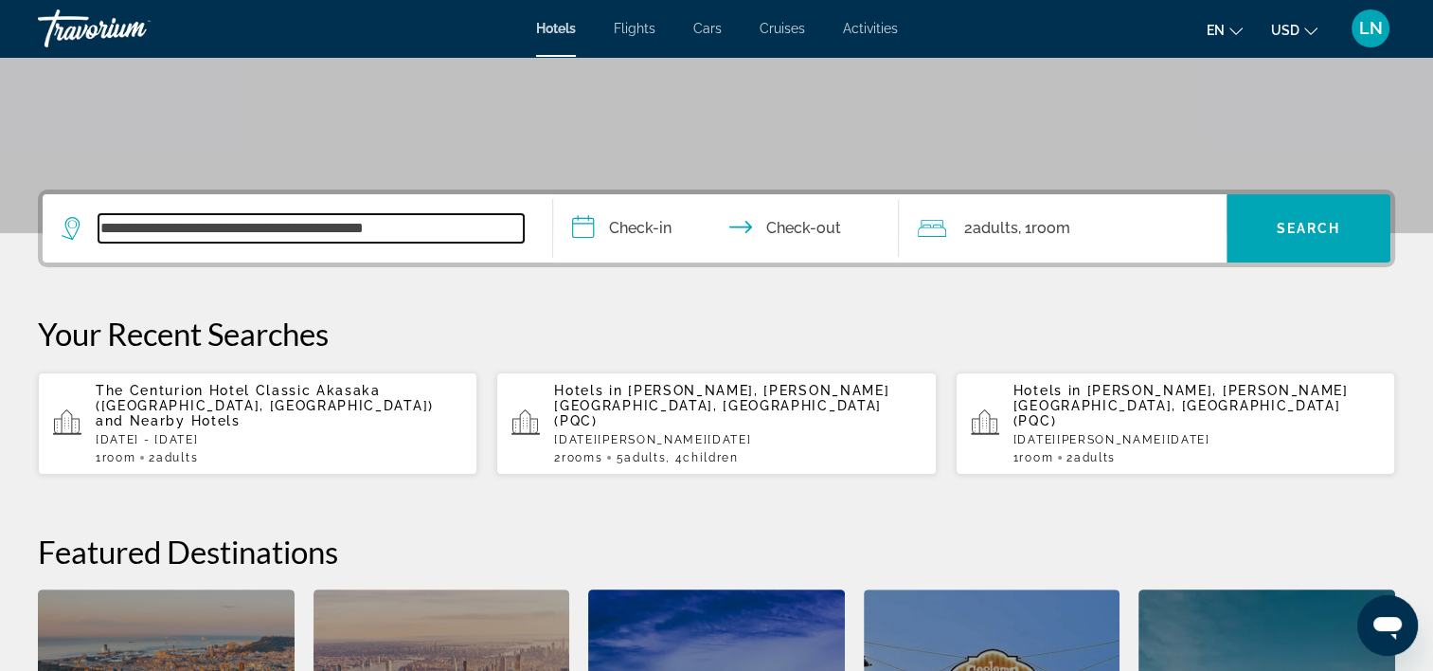
scroll to position [178, 0]
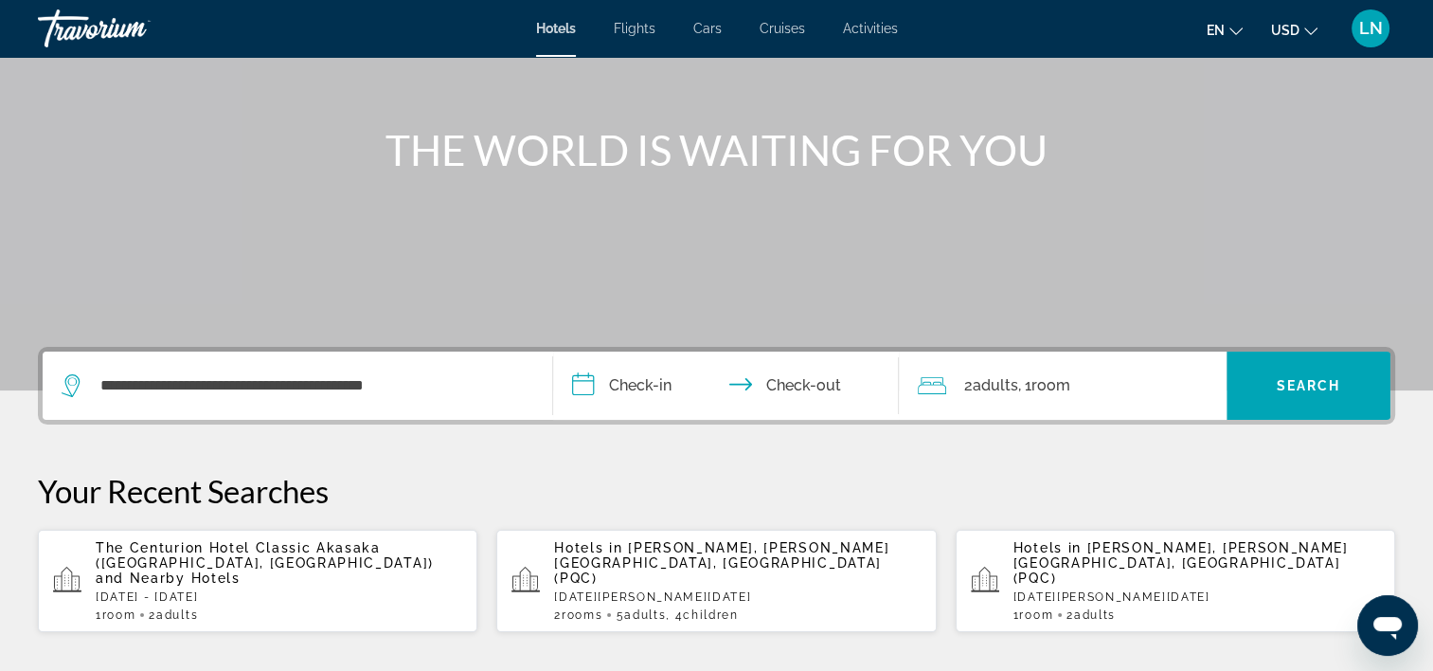
click at [586, 386] on input "**********" at bounding box center [730, 388] width 354 height 74
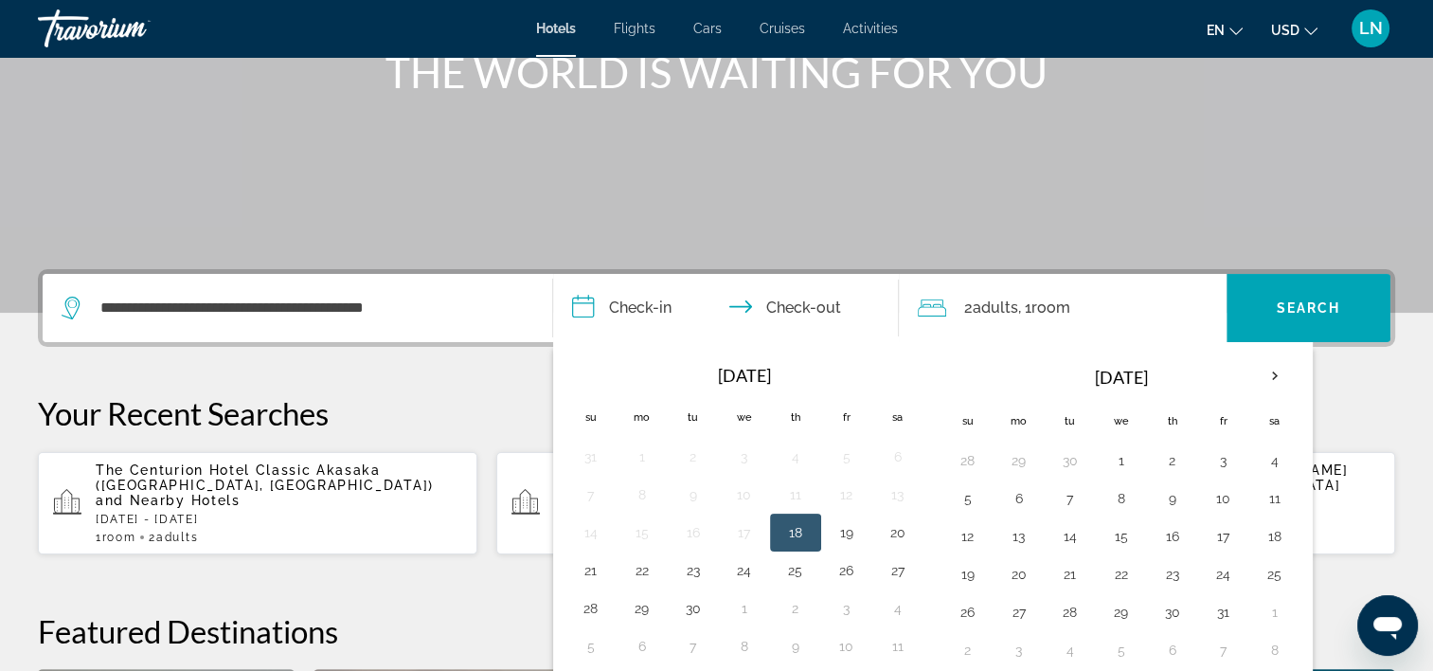
scroll to position [462, 0]
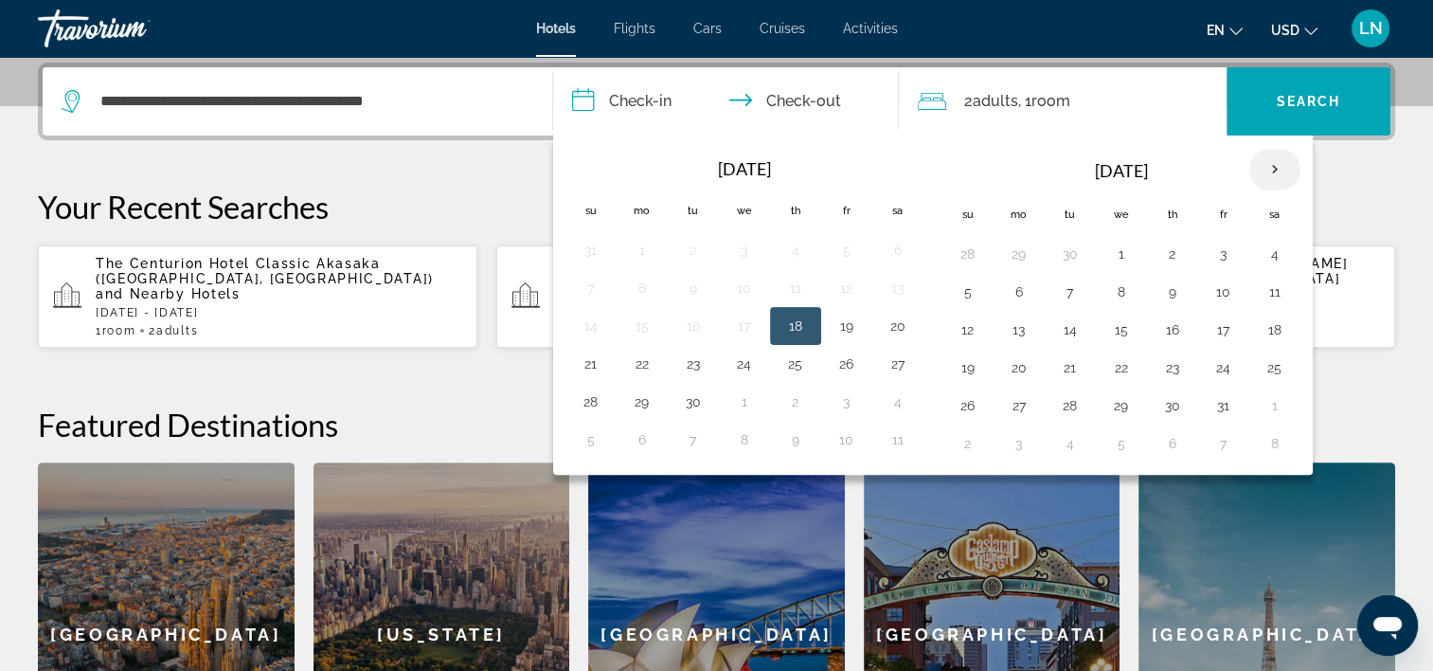
click at [1272, 161] on th "Next month" at bounding box center [1274, 170] width 51 height 42
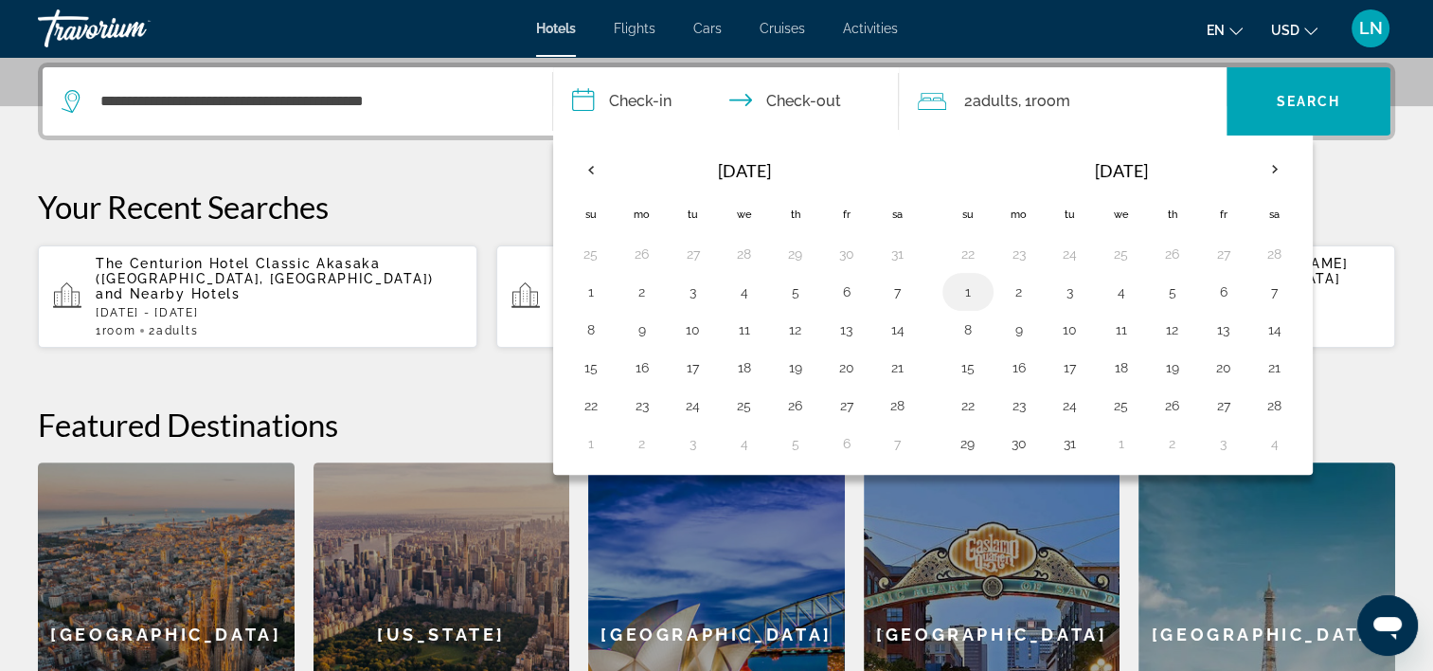
click at [971, 288] on button "1" at bounding box center [968, 292] width 30 height 27
click at [1160, 293] on button "5" at bounding box center [1173, 292] width 30 height 27
type input "**********"
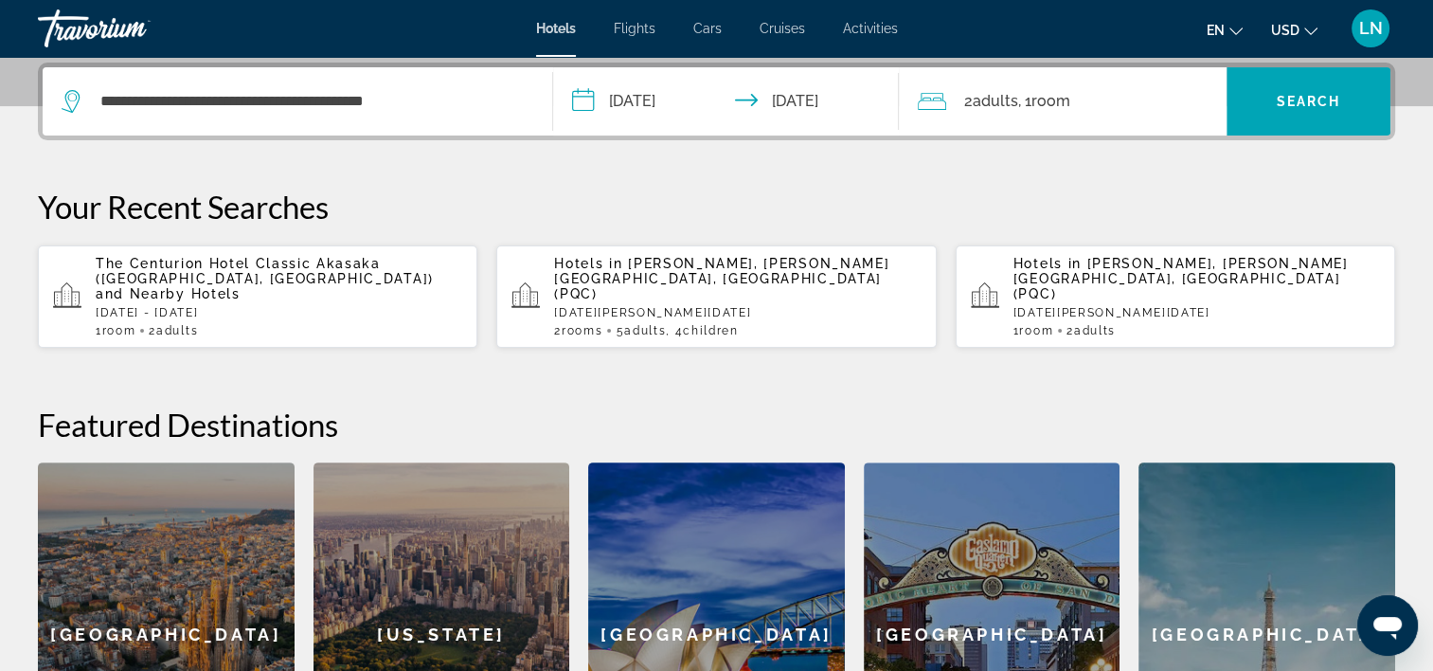
click at [655, 196] on p "Your Recent Searches" at bounding box center [716, 207] width 1357 height 38
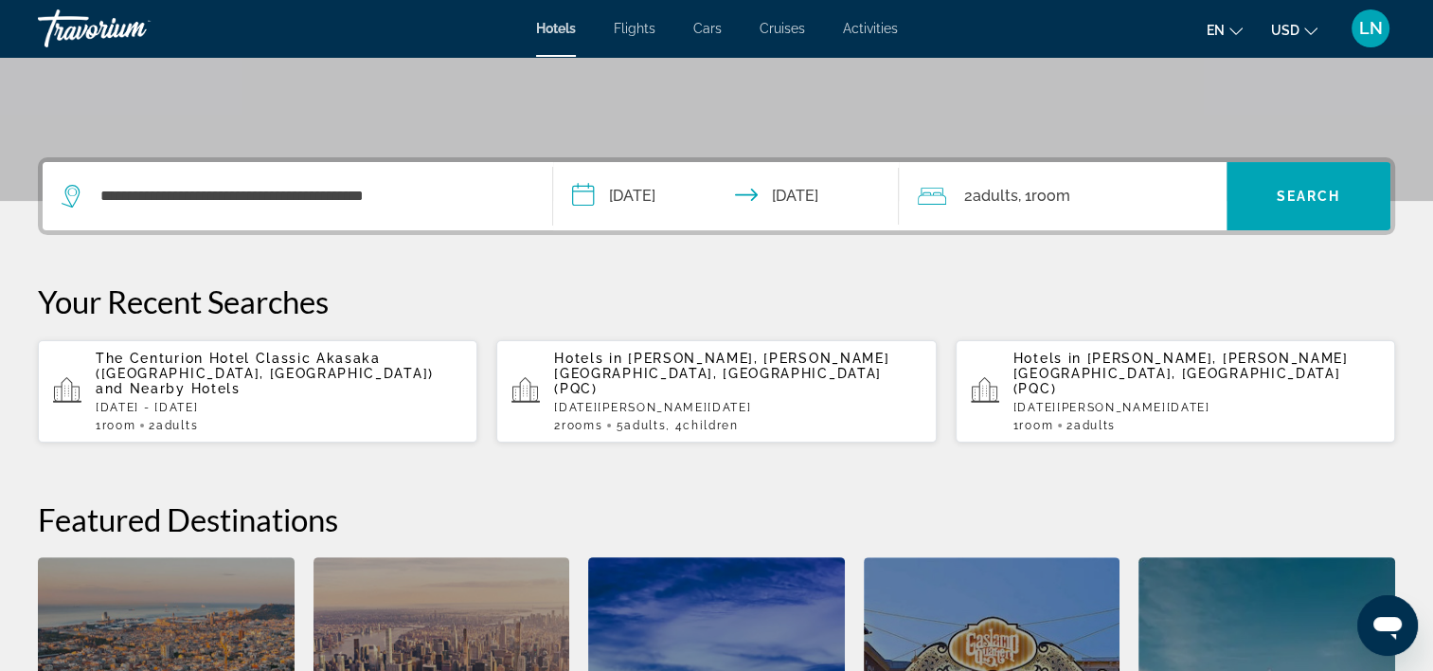
click at [451, 213] on div "**********" at bounding box center [298, 196] width 472 height 68
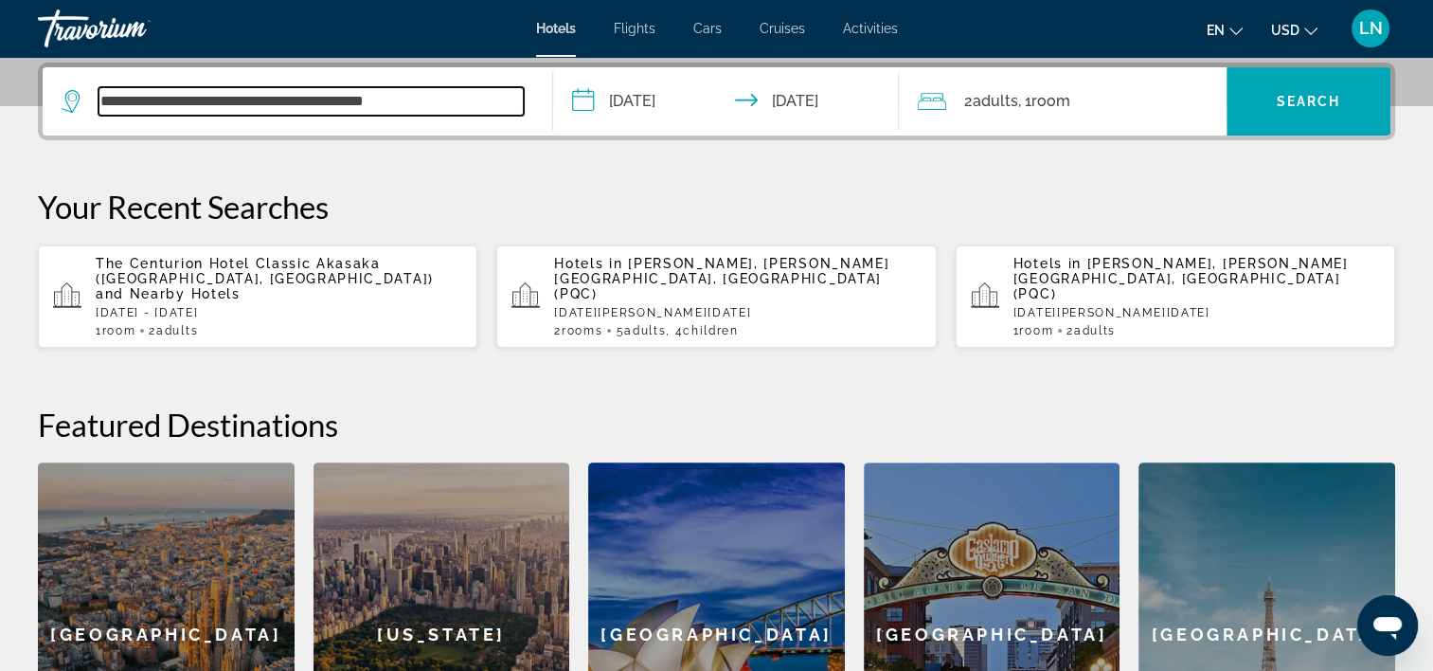
click at [456, 99] on input "**********" at bounding box center [311, 101] width 425 height 28
click at [491, 104] on input "**********" at bounding box center [311, 101] width 425 height 28
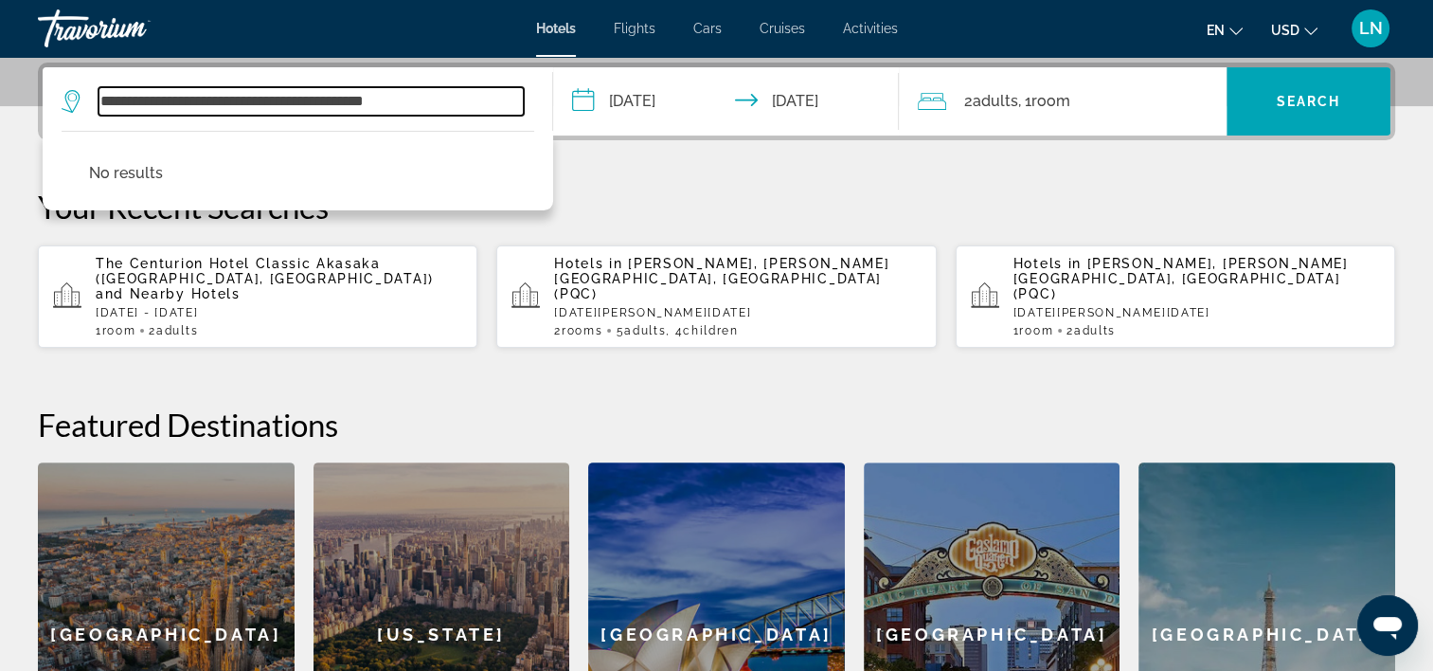
click at [491, 103] on input "**********" at bounding box center [311, 101] width 425 height 28
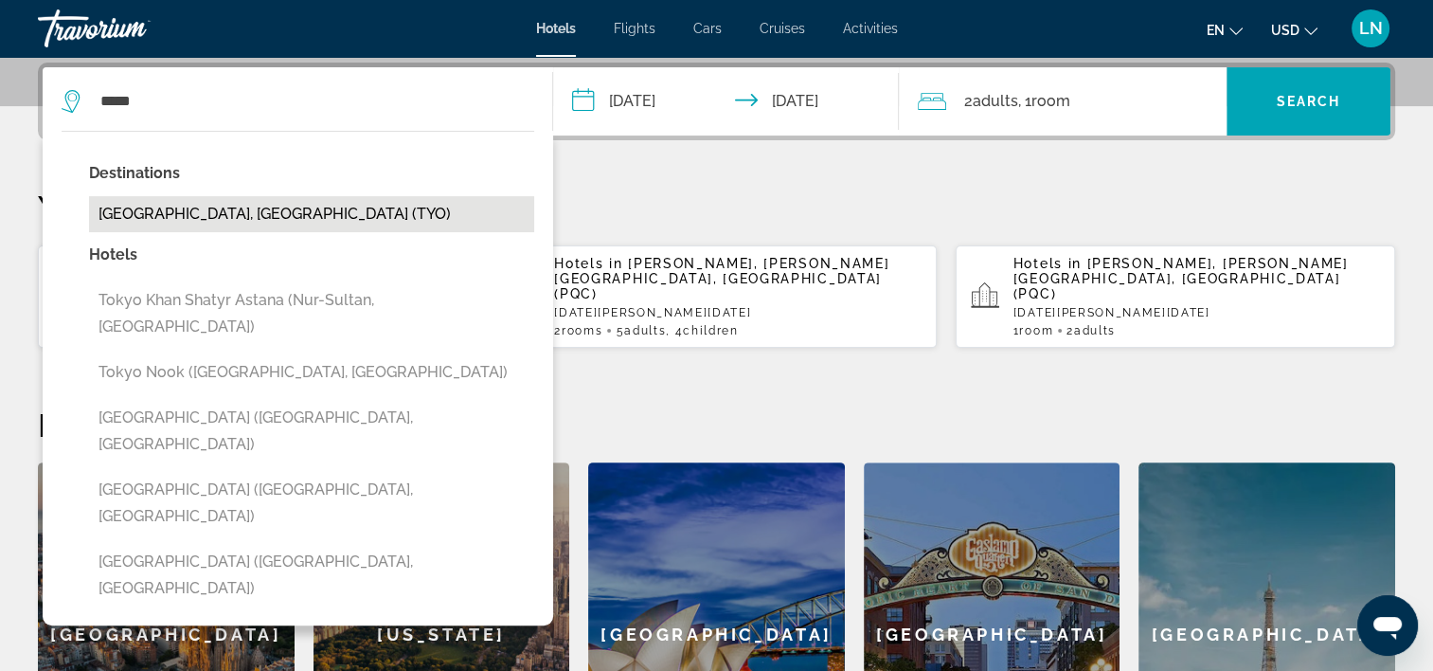
click at [243, 198] on button "[GEOGRAPHIC_DATA], [GEOGRAPHIC_DATA] (TYO)" at bounding box center [311, 214] width 445 height 36
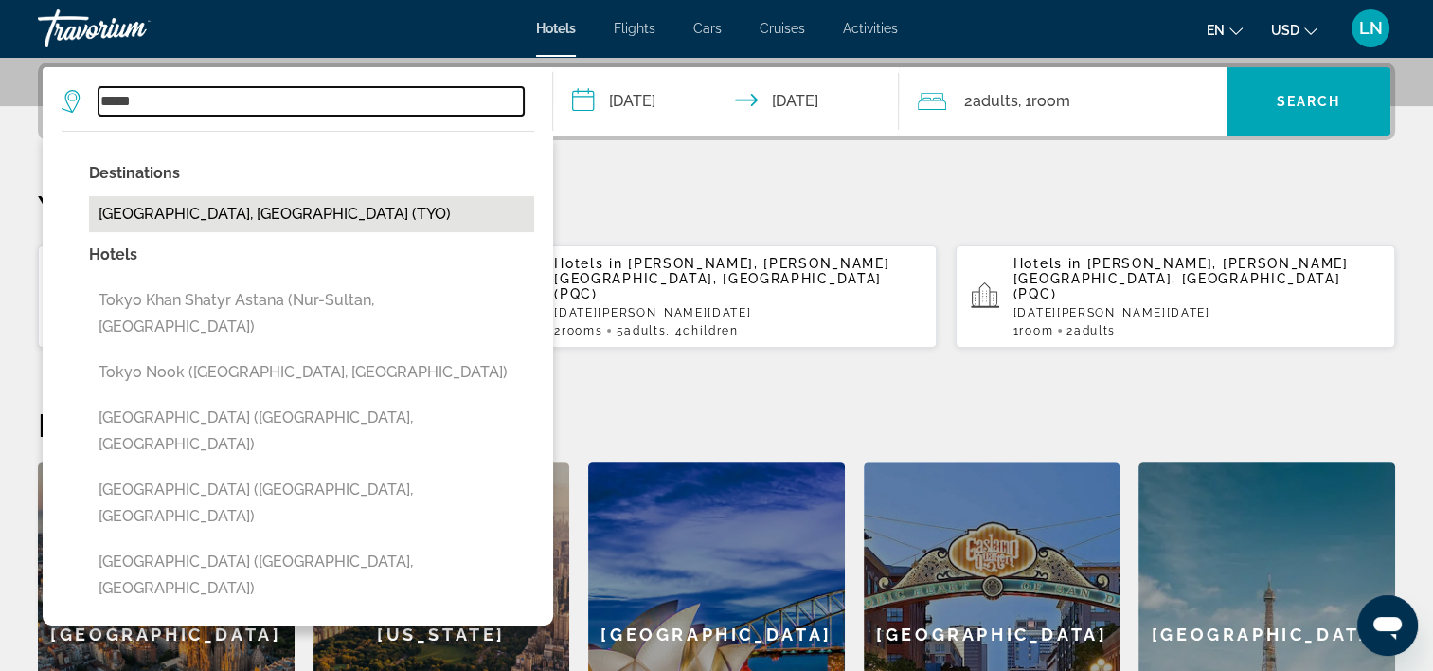
type input "**********"
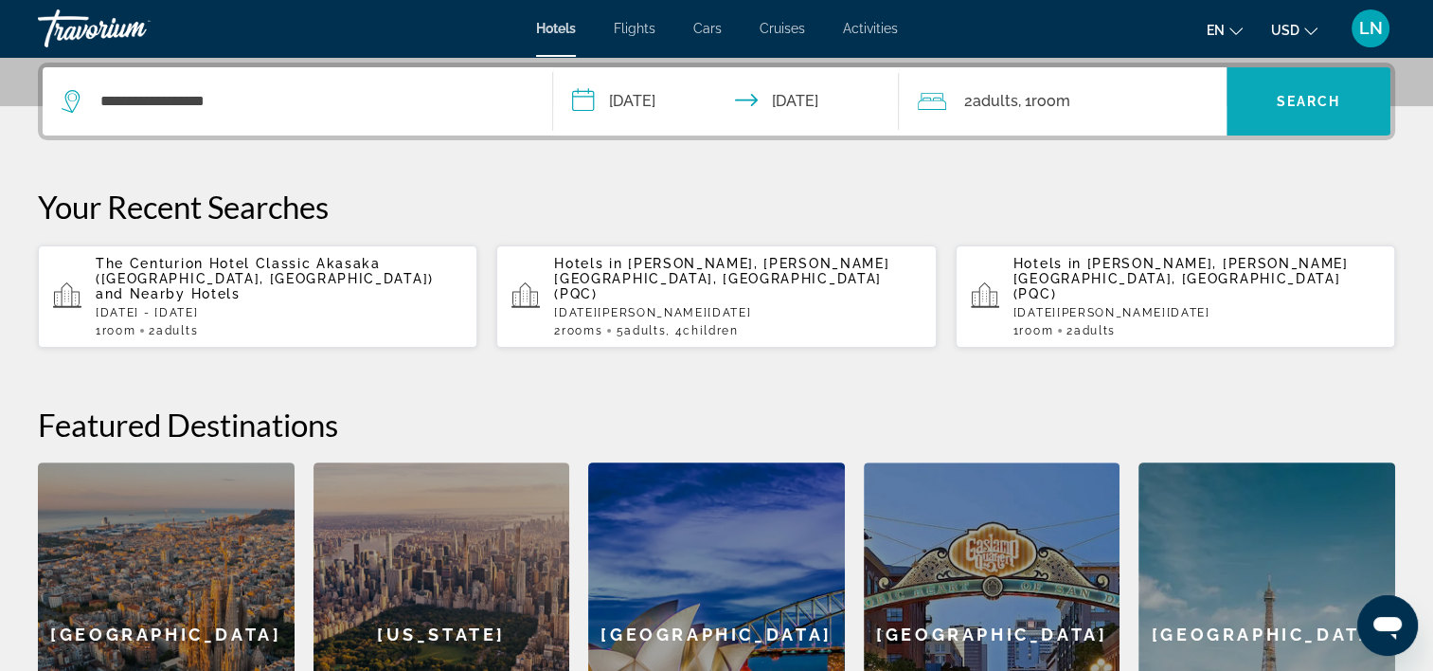
click at [1260, 110] on span "Search widget" at bounding box center [1309, 101] width 164 height 45
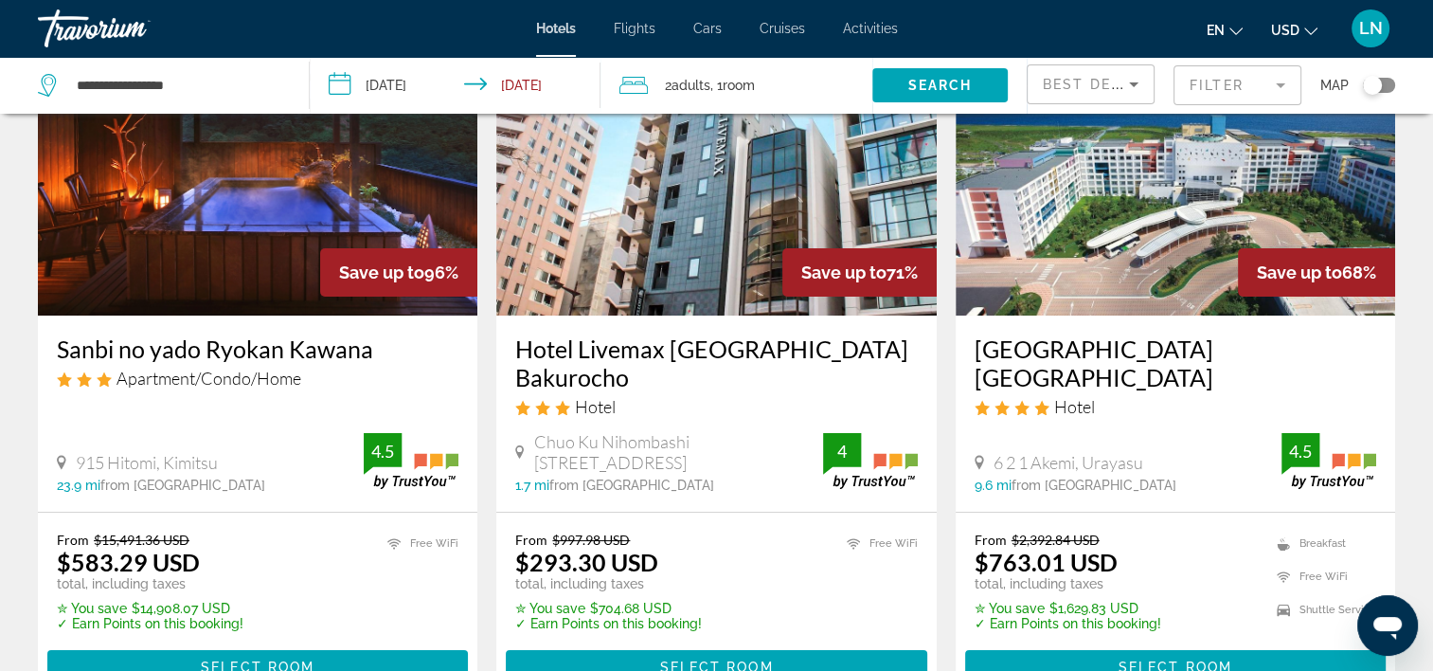
scroll to position [189, 0]
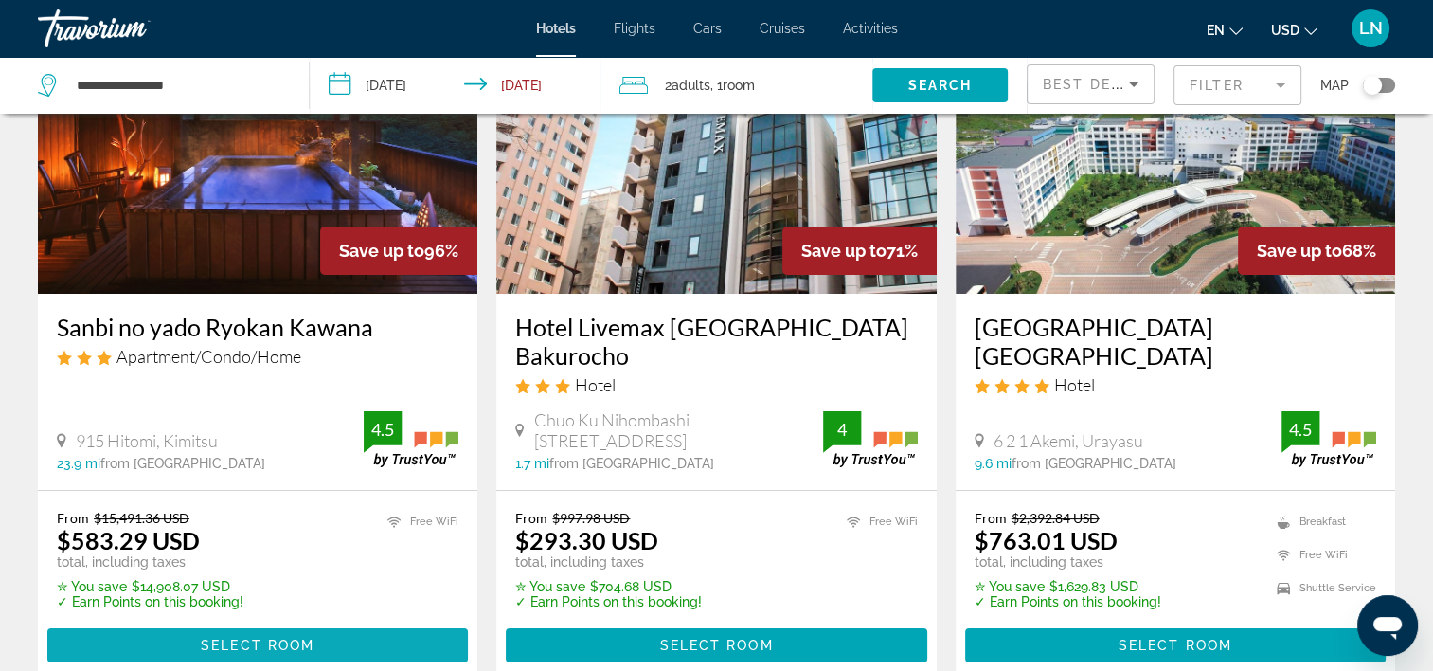
click at [342, 622] on span "Main content" at bounding box center [257, 644] width 421 height 45
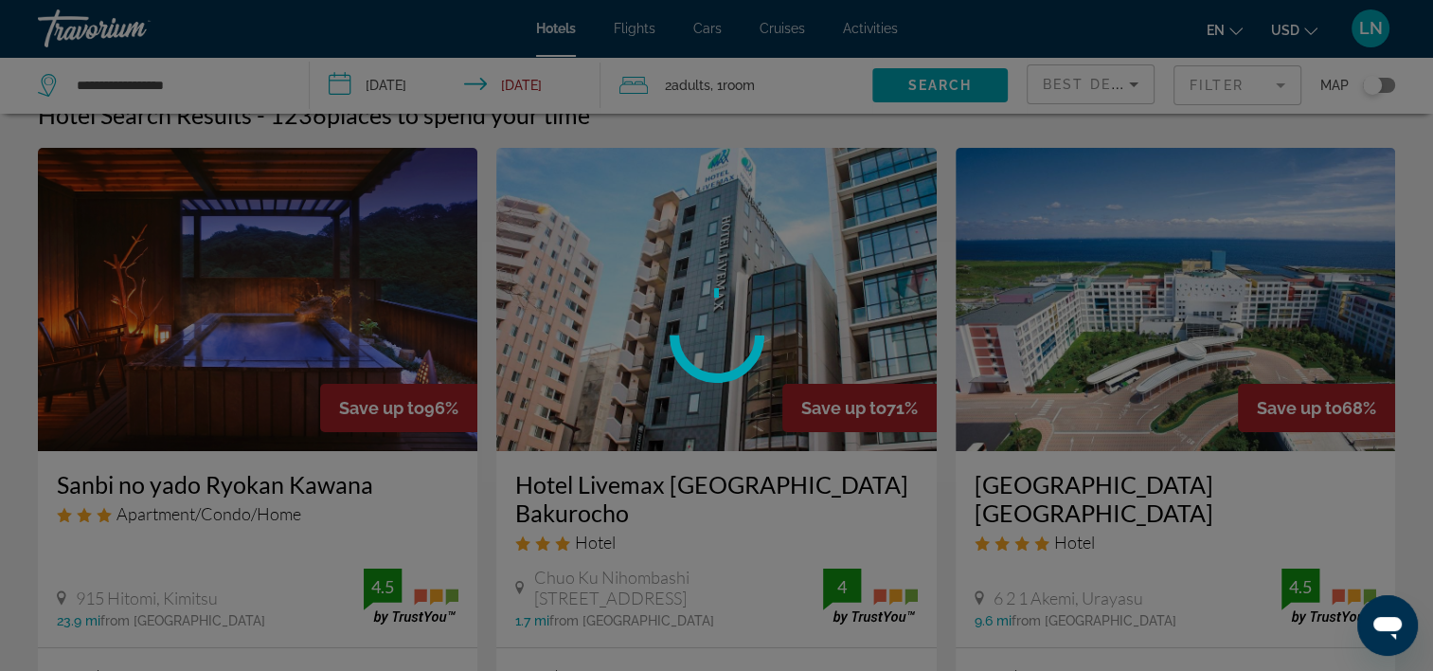
scroll to position [0, 0]
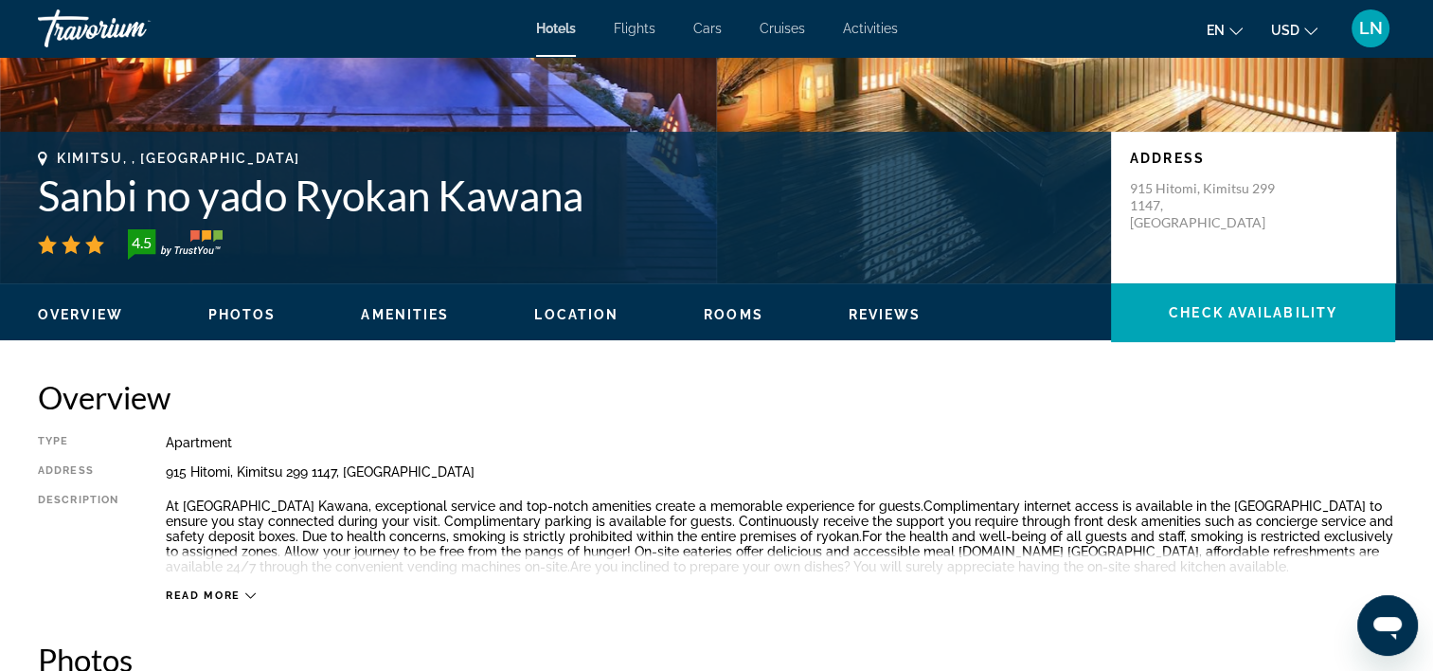
scroll to position [189, 0]
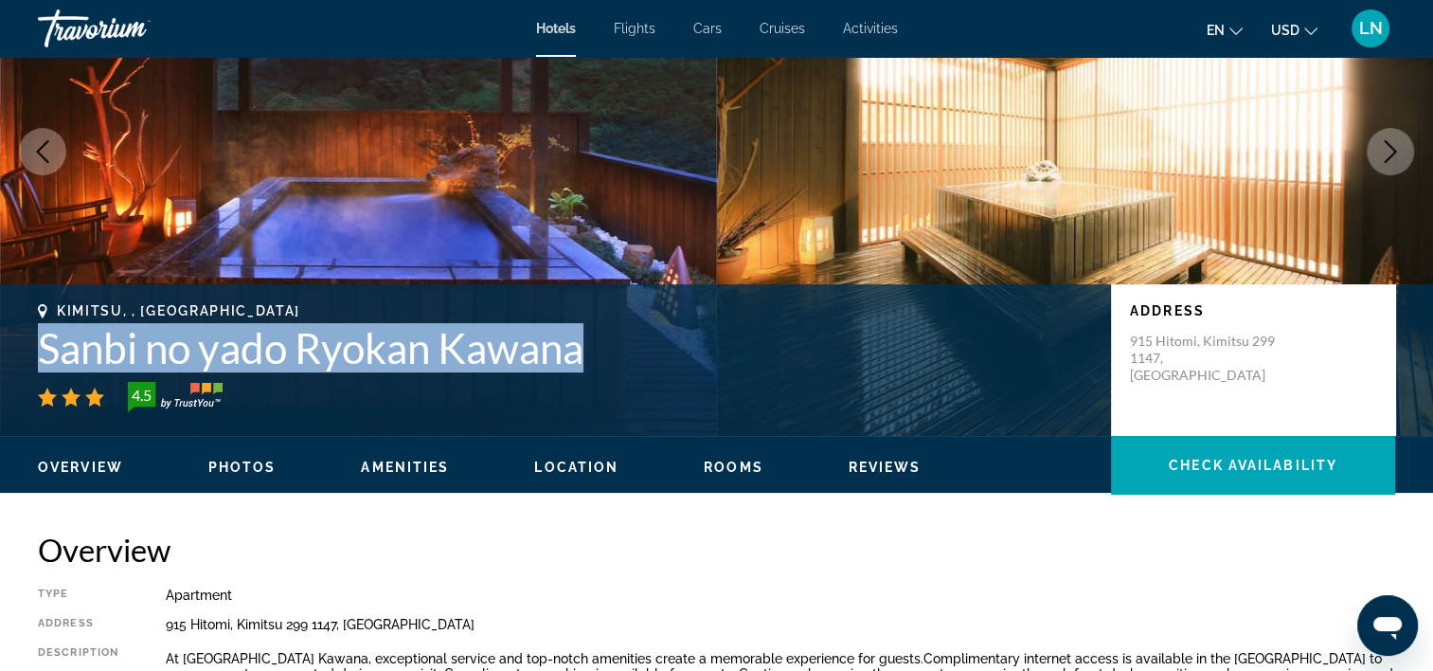
drag, startPoint x: 24, startPoint y: 346, endPoint x: 585, endPoint y: 351, distance: 561.8
click at [585, 351] on div "Kimitsu, , Japan Sanbi no yado Ryokan Kawana 4.5 Address 915 Hitomi, Kimitsu 29…" at bounding box center [716, 360] width 1433 height 114
copy h1 "Sanbi no yado Ryokan Kawana"
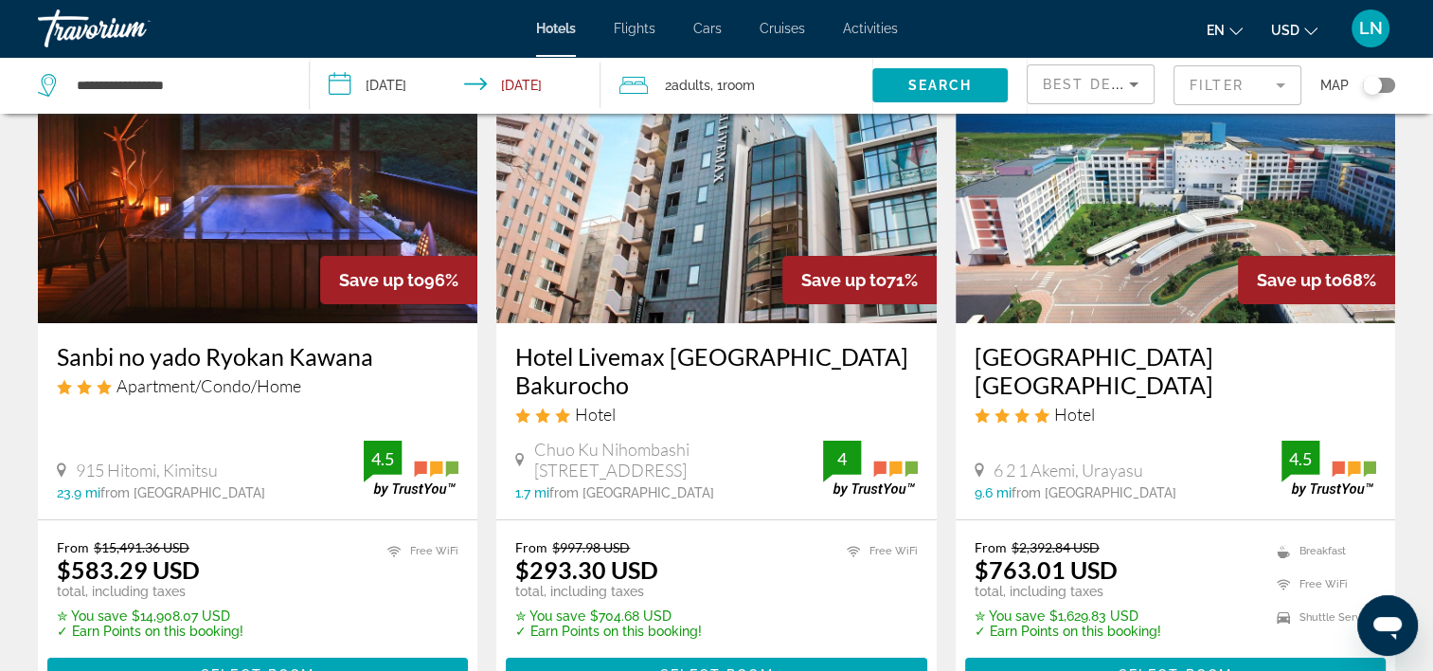
scroll to position [189, 0]
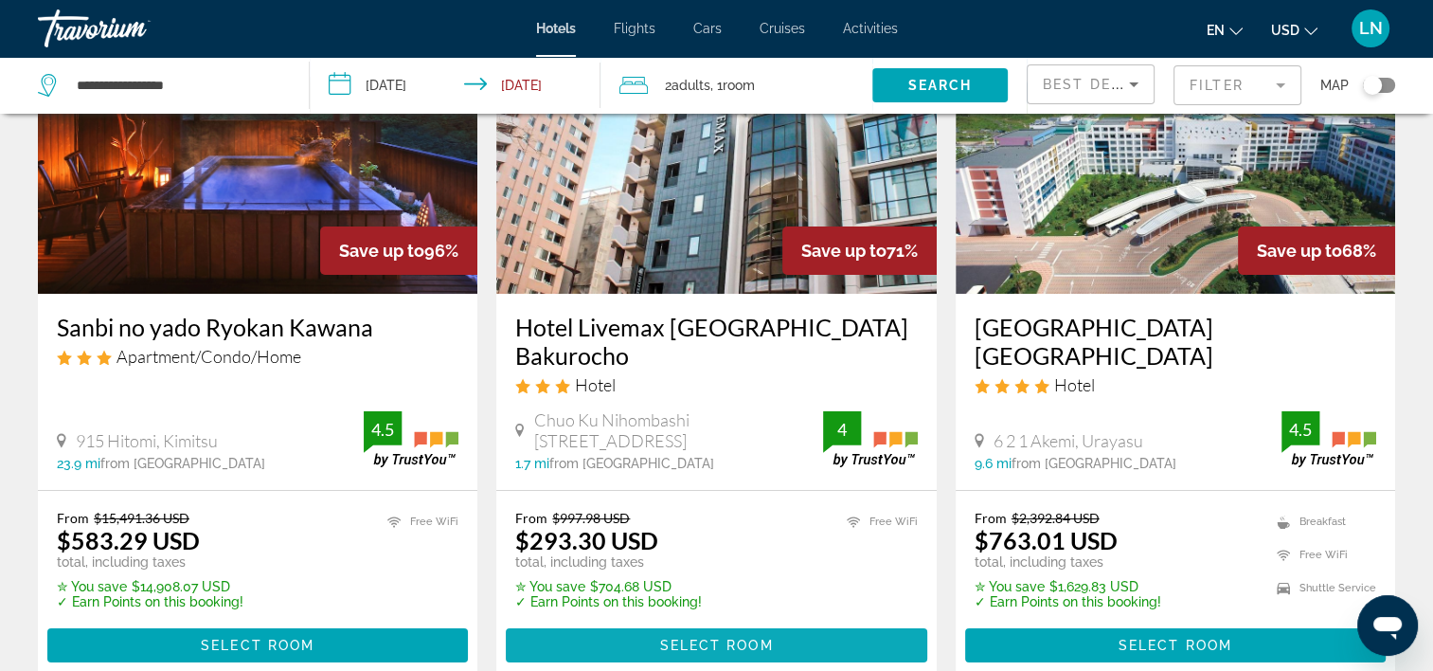
click at [767, 638] on span "Select Room" at bounding box center [716, 645] width 114 height 15
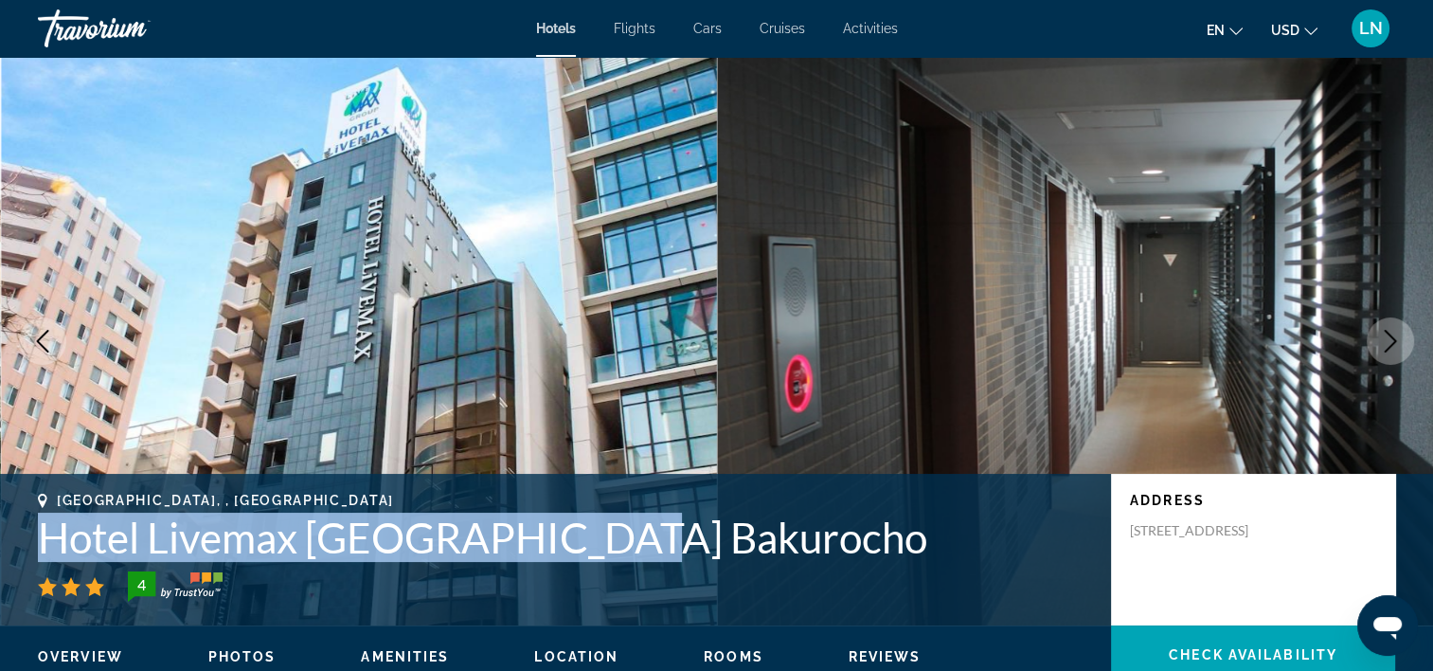
drag, startPoint x: 30, startPoint y: 549, endPoint x: 644, endPoint y: 546, distance: 613.9
click at [644, 546] on div "Tokyo, , Japan Hotel Livemax Tokyo Bakurocho 4 Address Chuo Ku Nihombashi Bakur…" at bounding box center [716, 550] width 1433 height 114
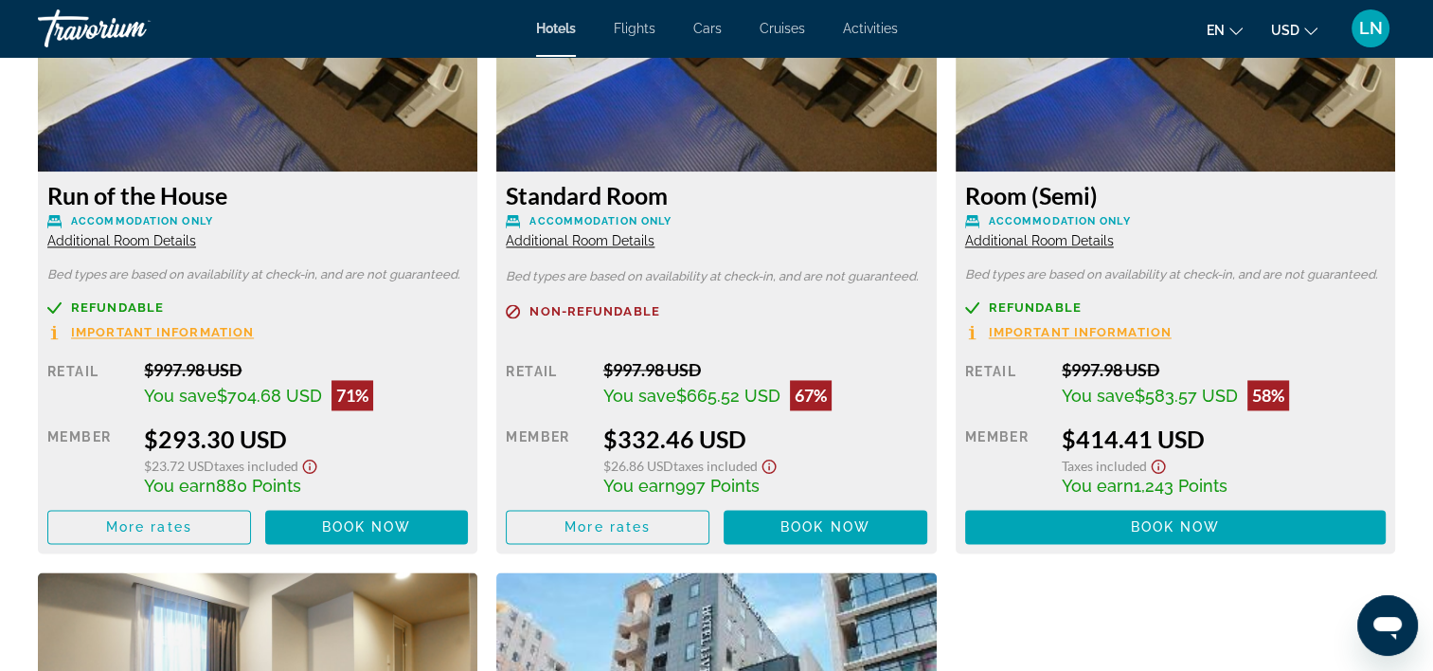
scroll to position [2652, 0]
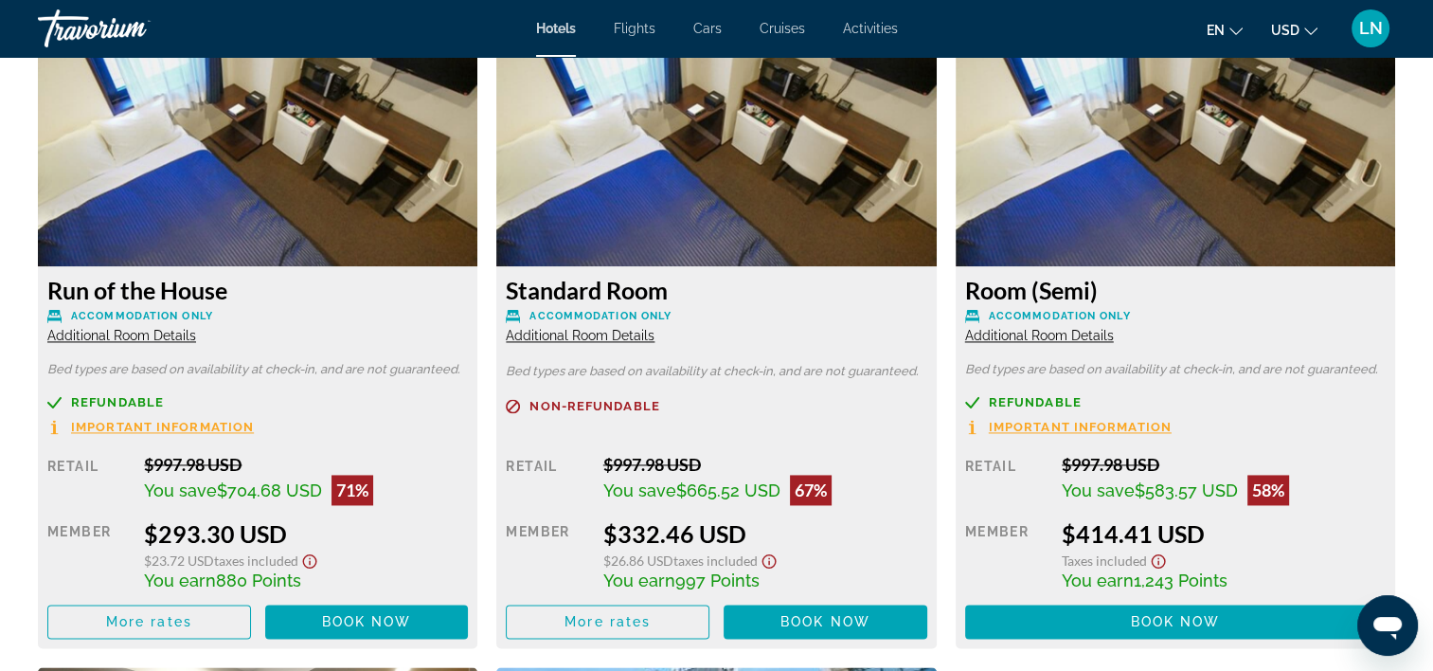
click at [1095, 337] on span "Additional Room Details" at bounding box center [1039, 335] width 149 height 15
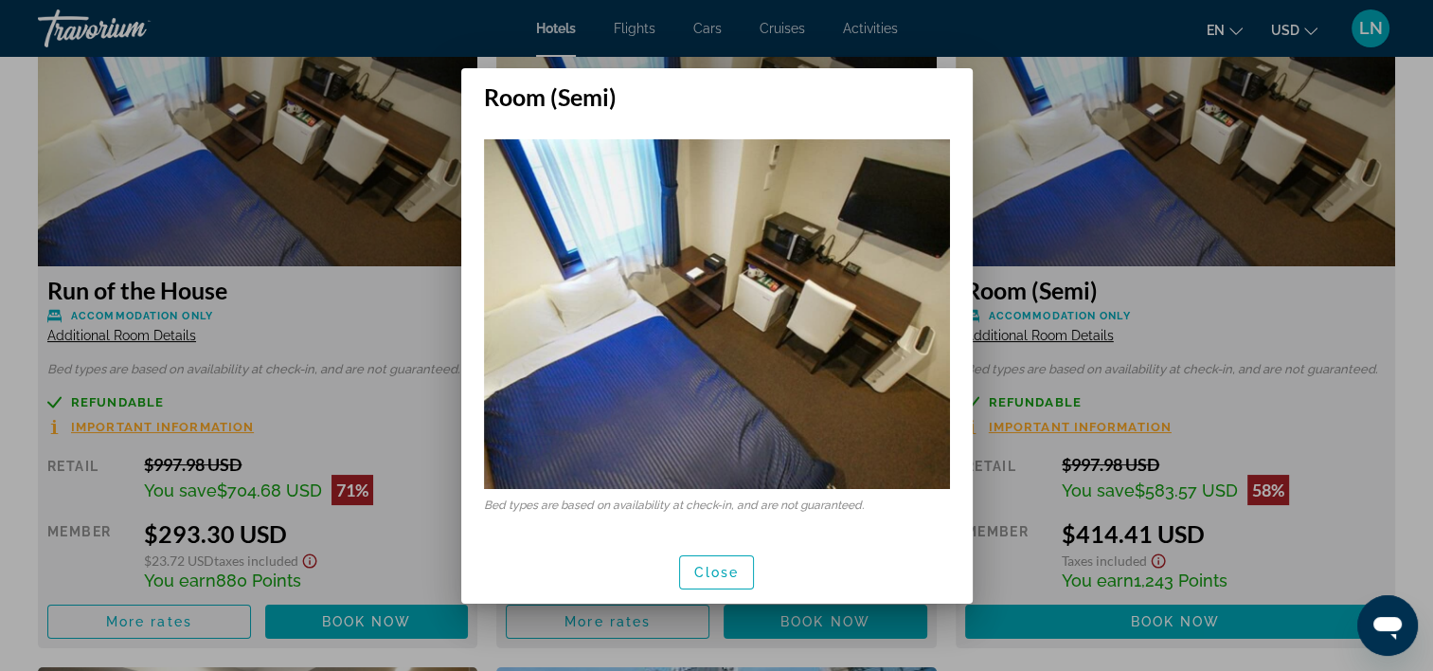
scroll to position [0, 0]
click at [709, 564] on button "Close" at bounding box center [717, 572] width 76 height 34
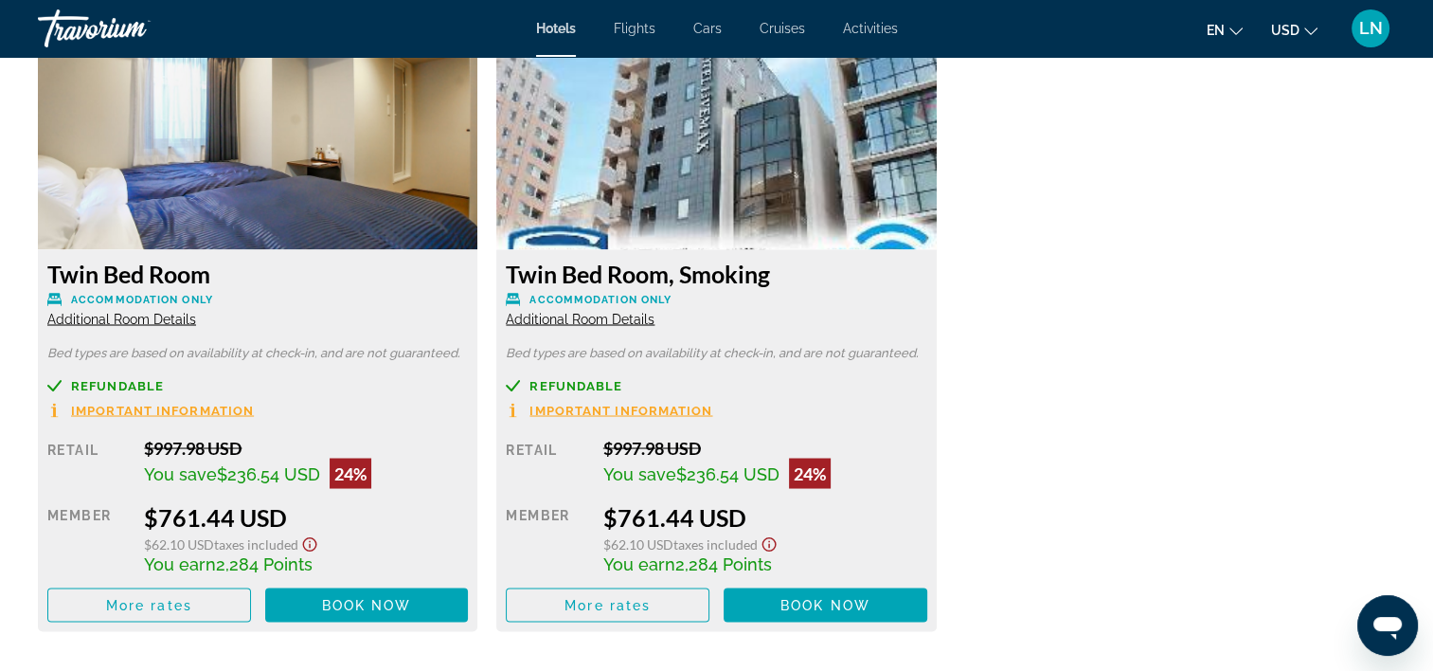
scroll to position [3316, 0]
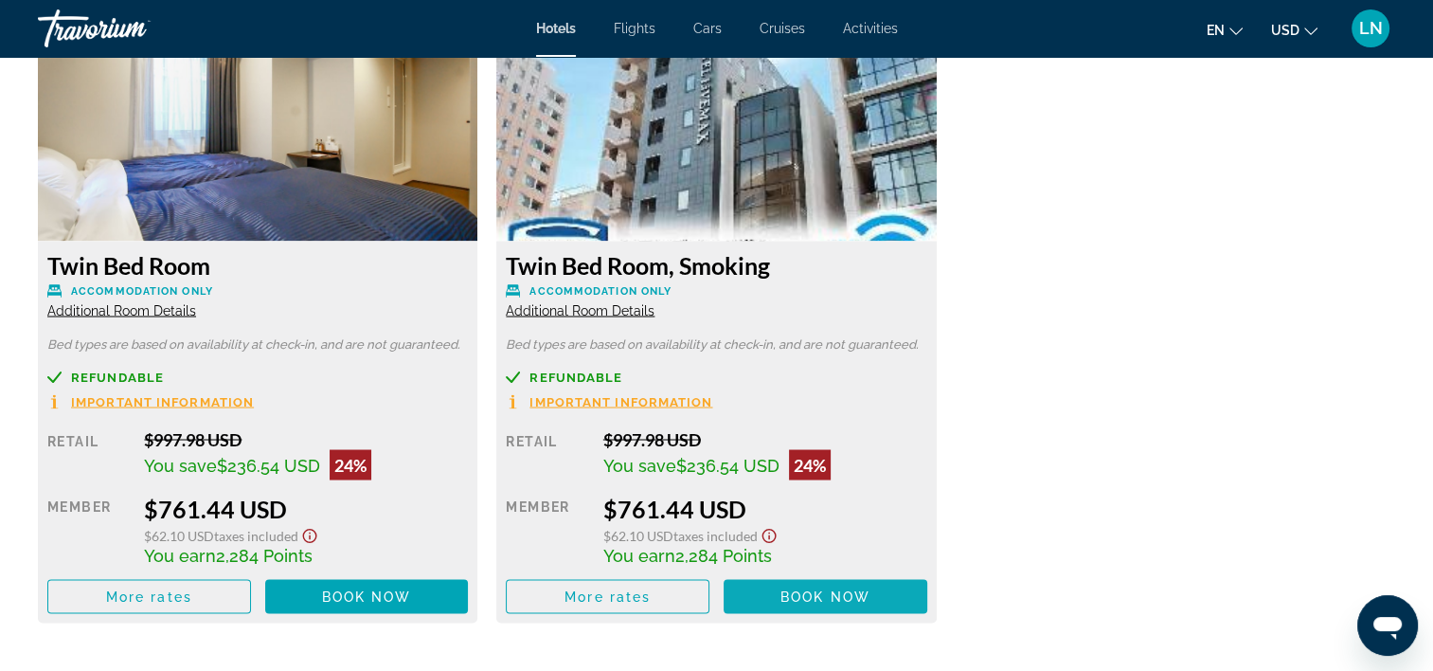
click at [877, 587] on span "Main content" at bounding box center [826, 595] width 204 height 45
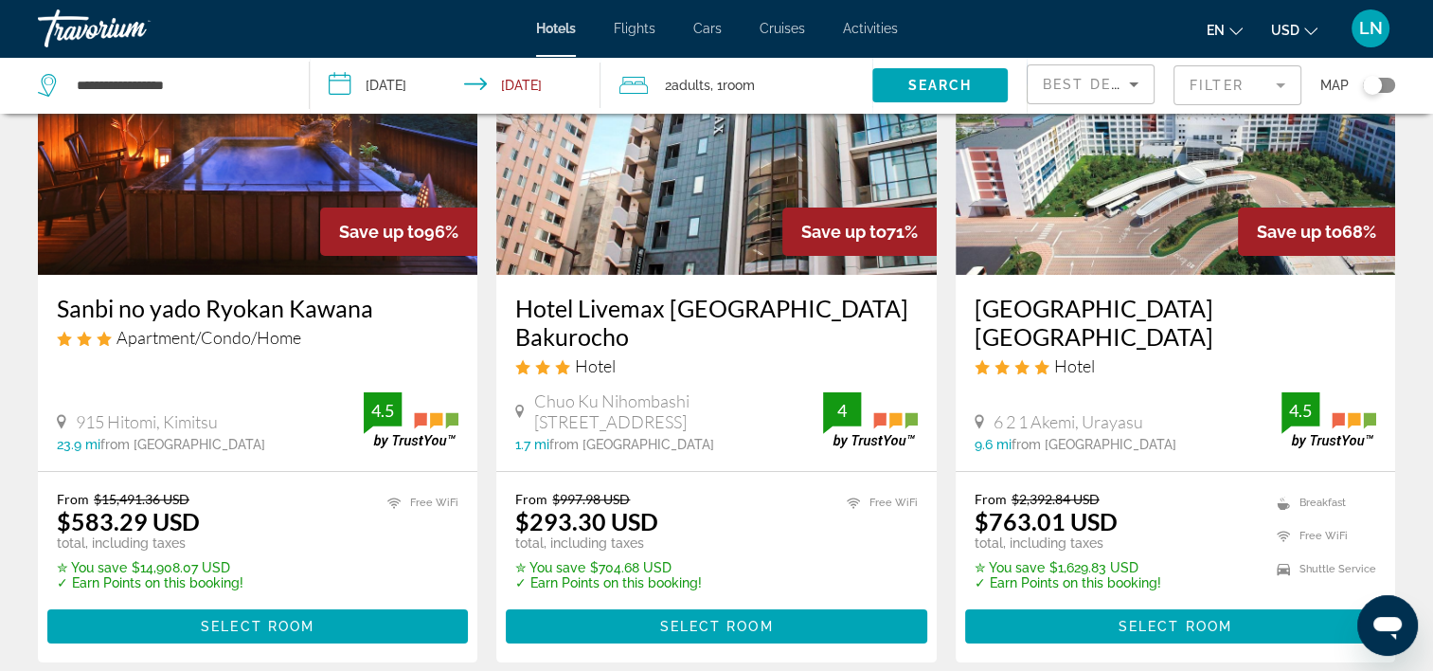
scroll to position [216, 0]
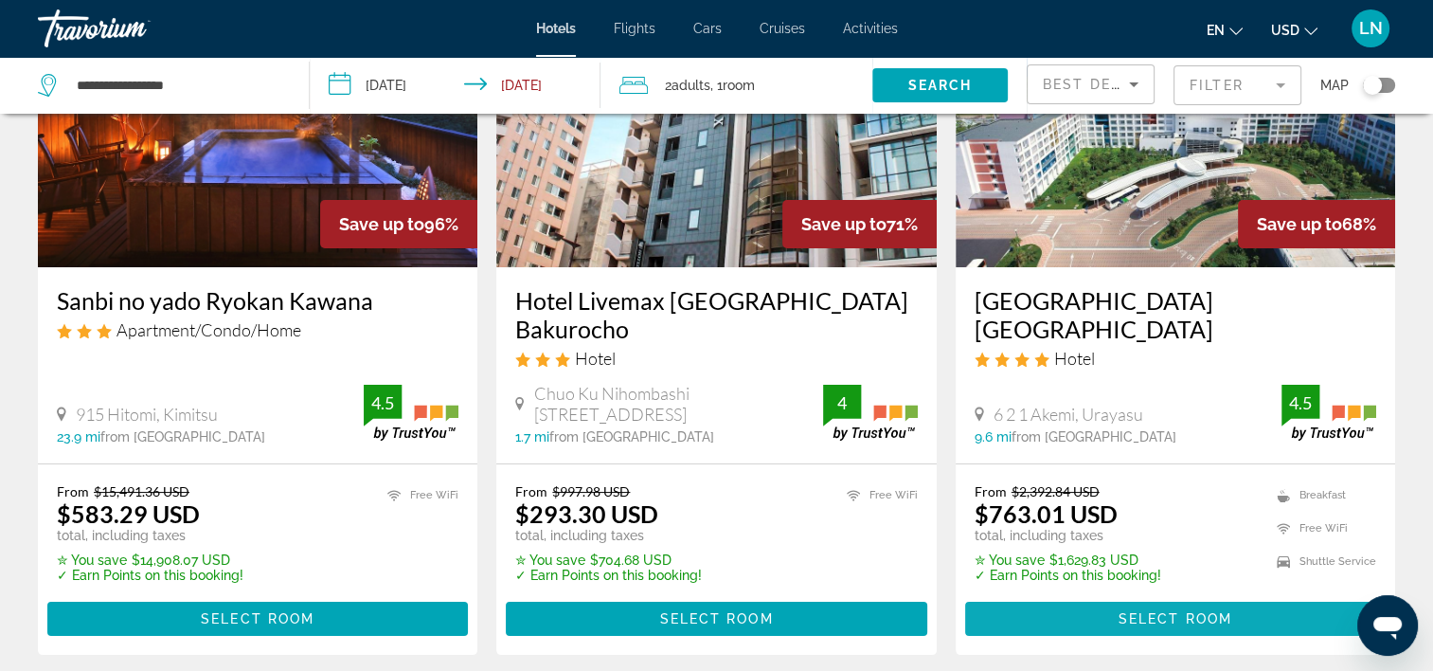
click at [1022, 596] on span "Main content" at bounding box center [1175, 618] width 421 height 45
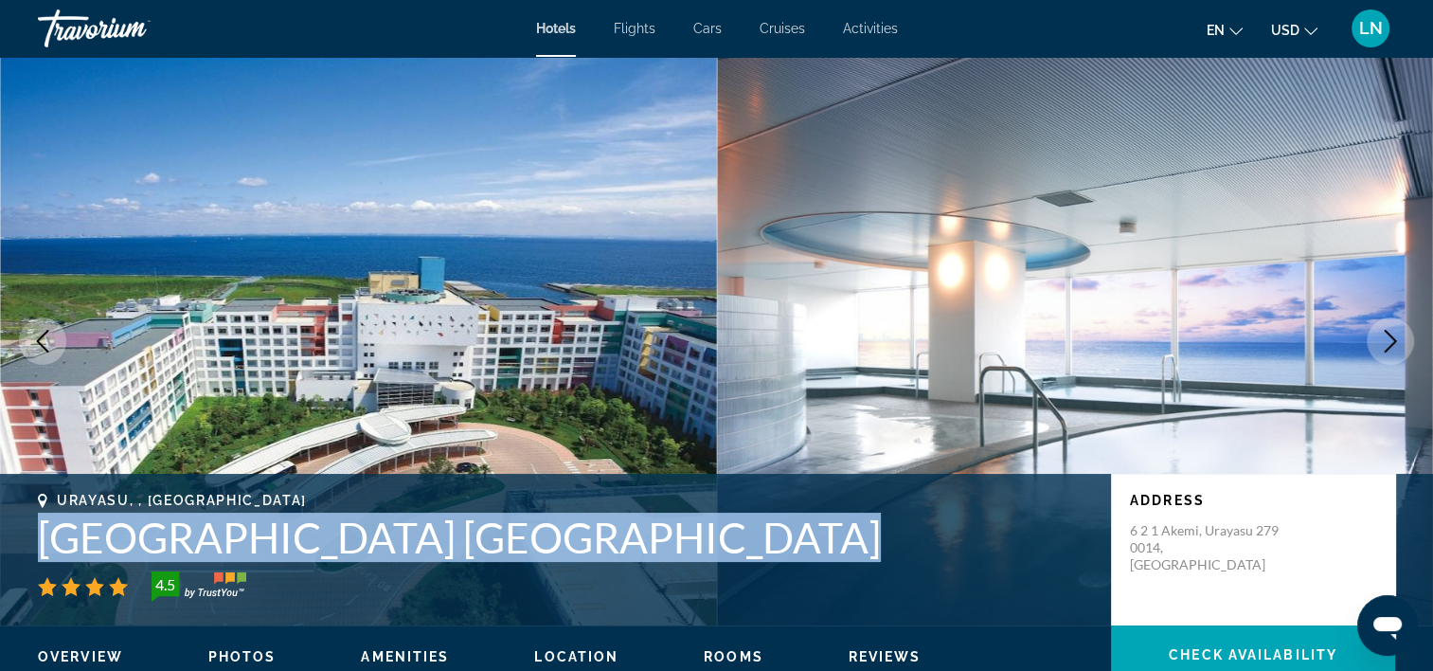
drag, startPoint x: 728, startPoint y: 530, endPoint x: 24, endPoint y: 527, distance: 703.9
click at [24, 527] on div "Urayasu, , Japan Mitsui Garden Hotel Prana Tokyo Bay 4.5 Address 6 2 1 Akemi, U…" at bounding box center [716, 550] width 1433 height 114
copy h1 "Mitsui Garden Hotel Prana Tokyo Bay"
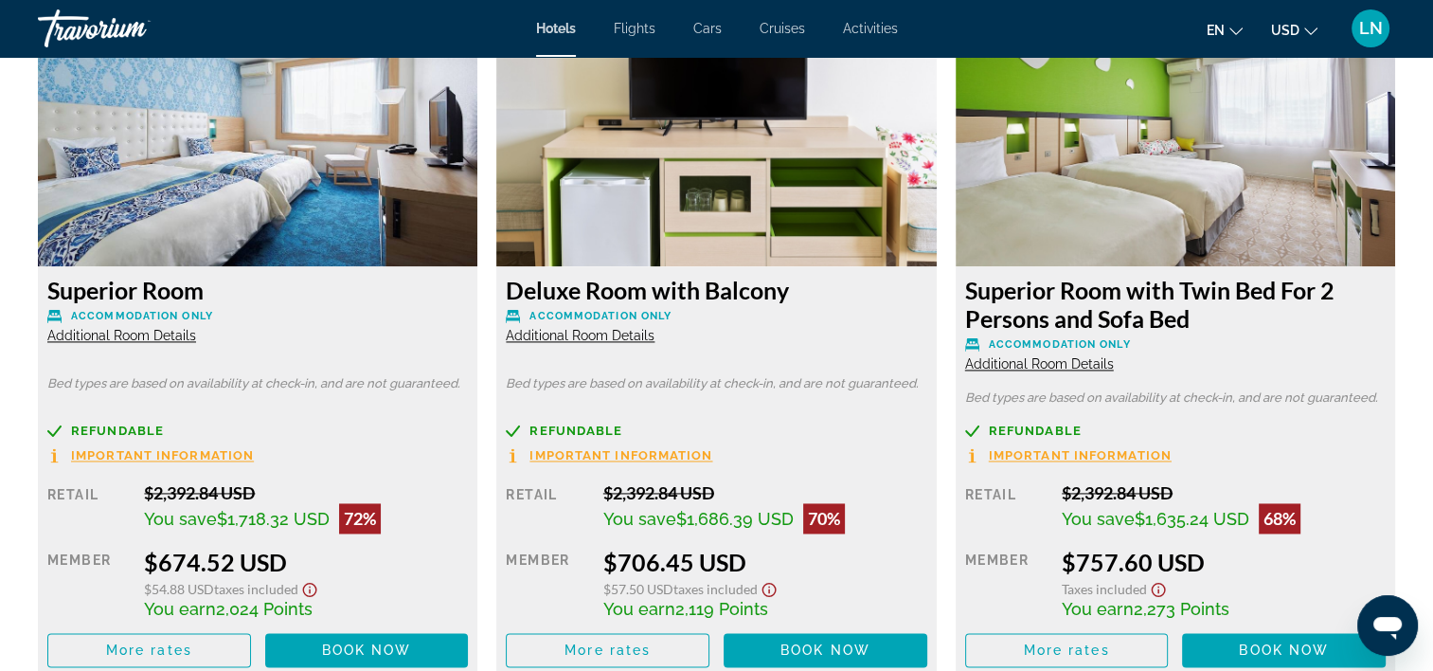
scroll to position [2558, 0]
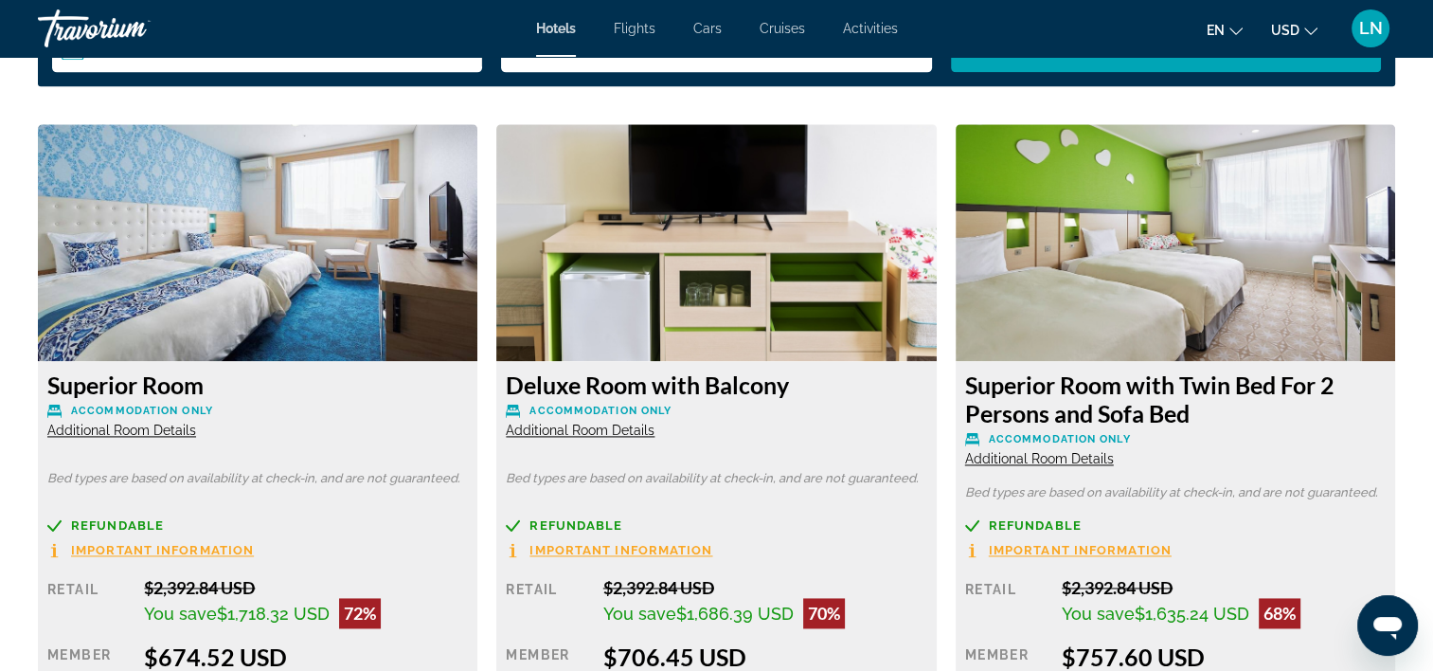
click at [91, 424] on span "Additional Room Details" at bounding box center [121, 429] width 149 height 15
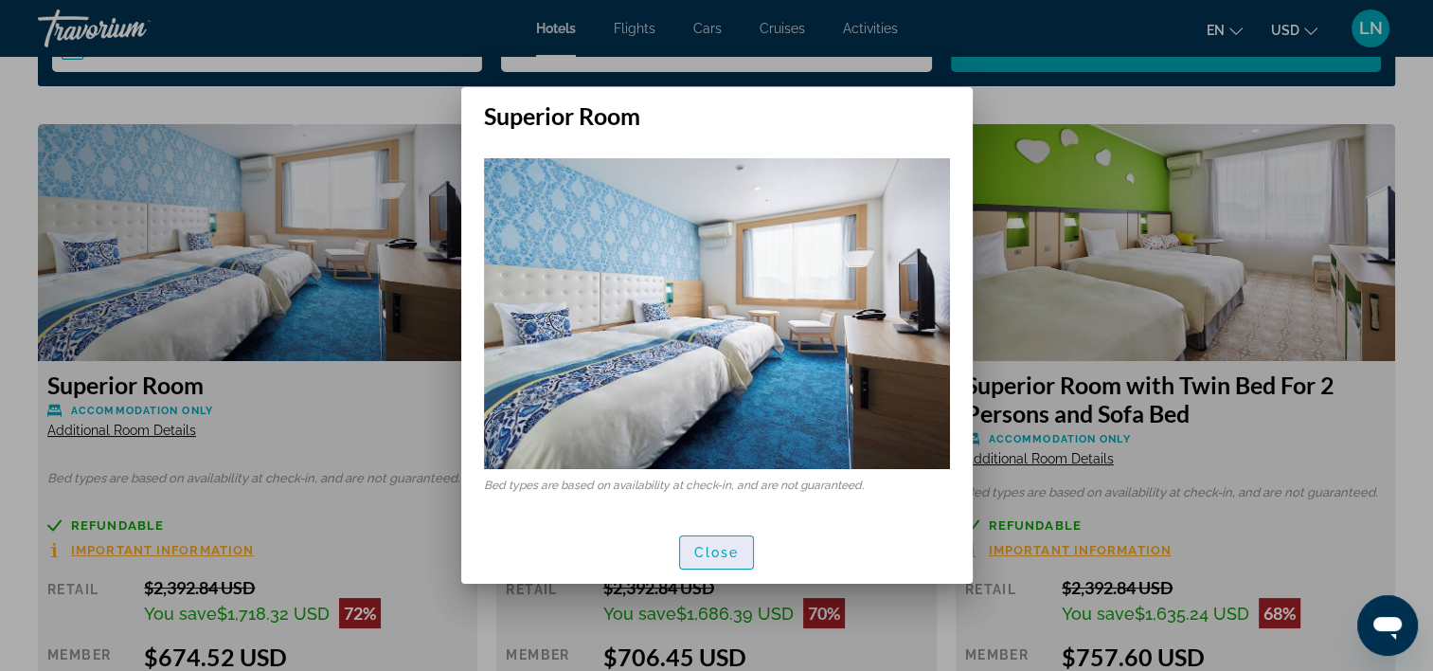
click at [738, 557] on span "Close" at bounding box center [716, 552] width 45 height 15
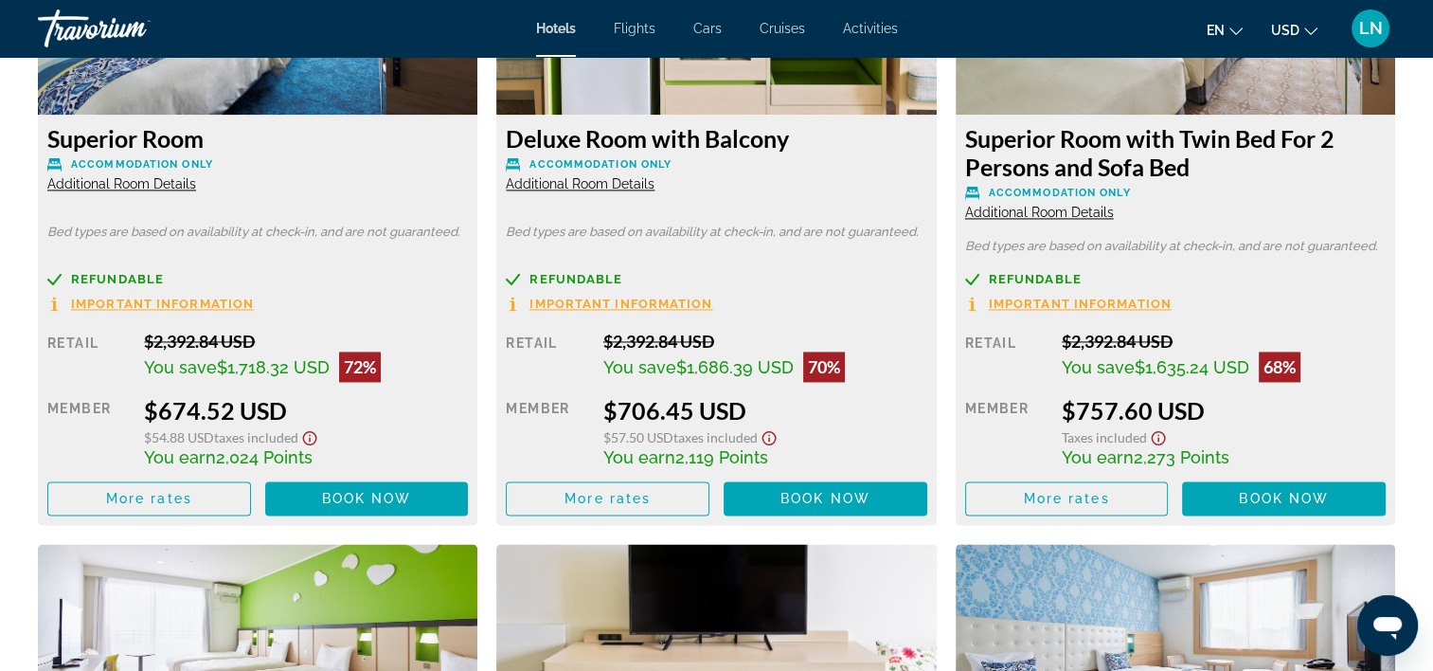
scroll to position [2842, 0]
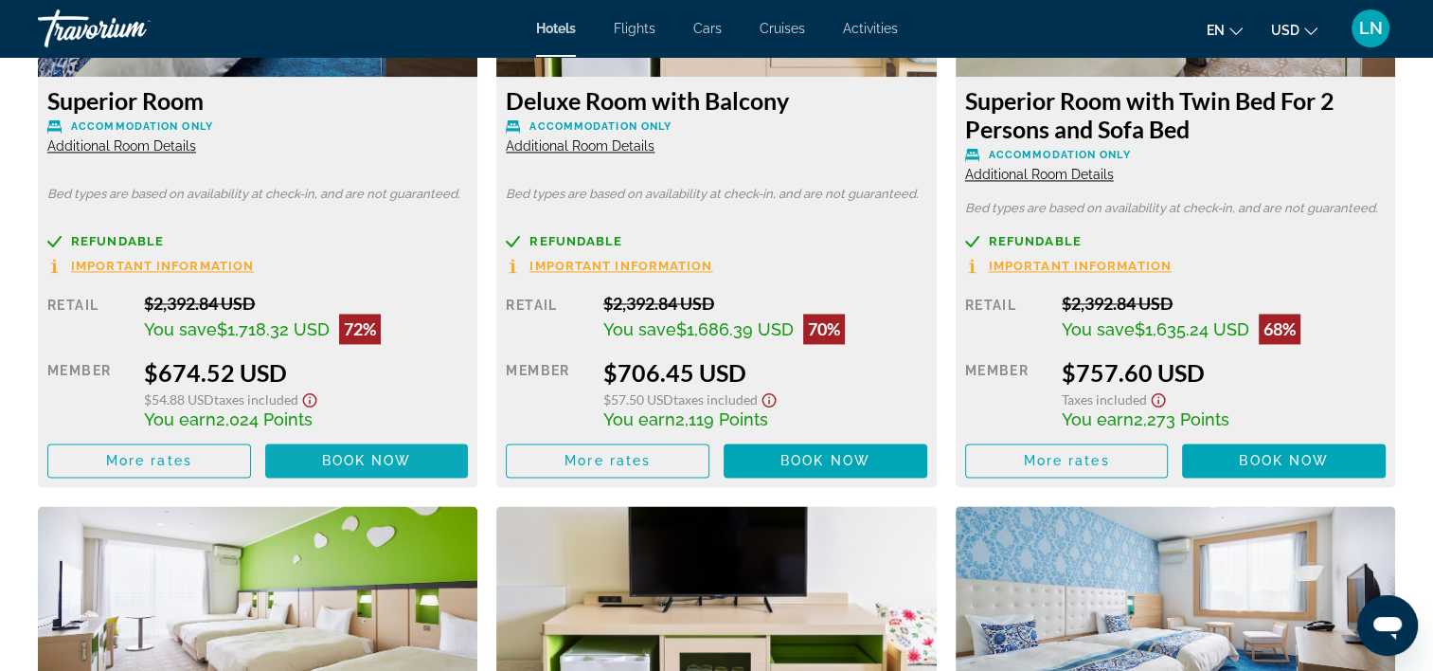
click at [354, 465] on span "Book now" at bounding box center [367, 460] width 90 height 15
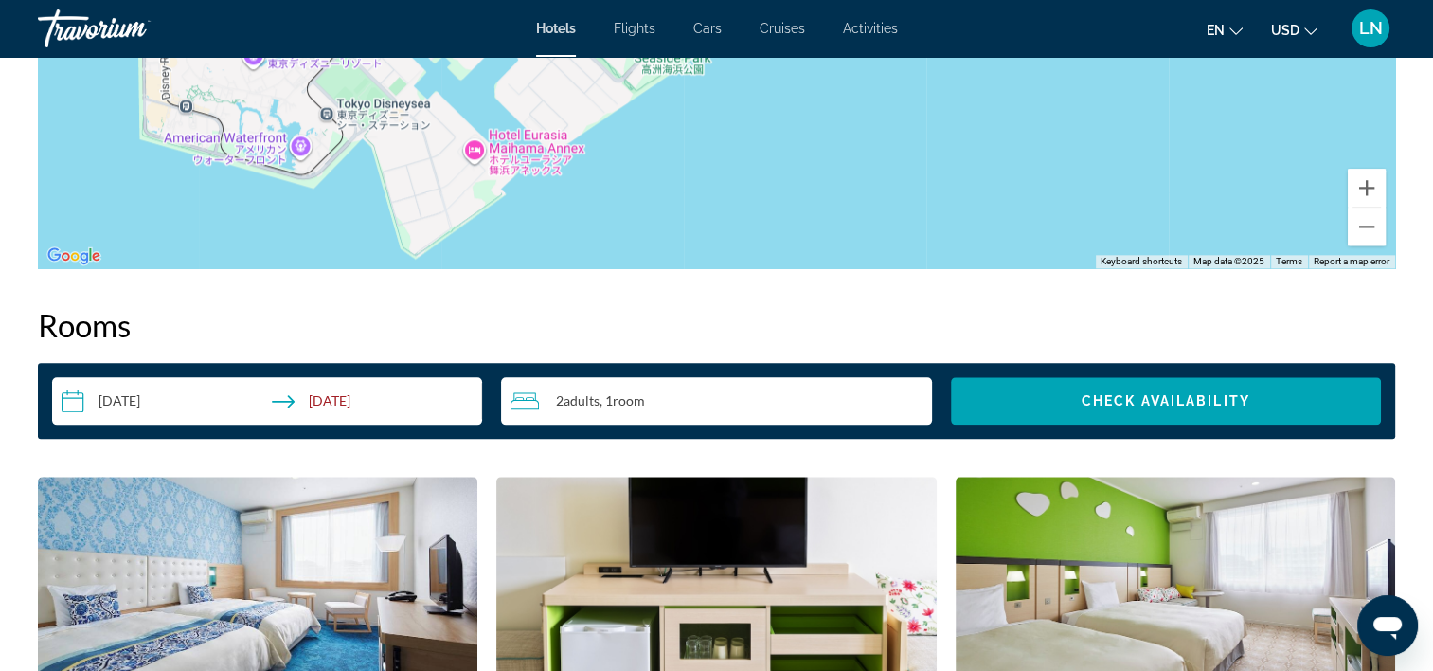
scroll to position [2179, 0]
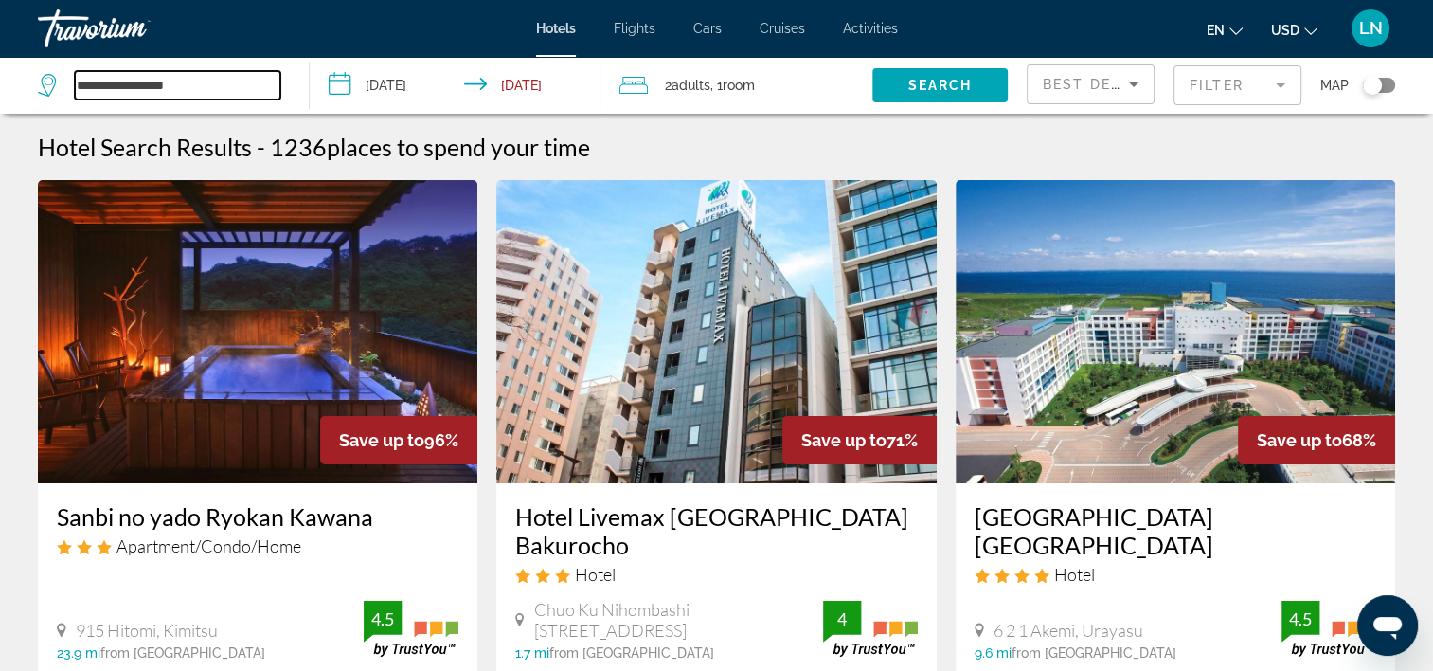
click at [167, 82] on input "**********" at bounding box center [178, 85] width 206 height 28
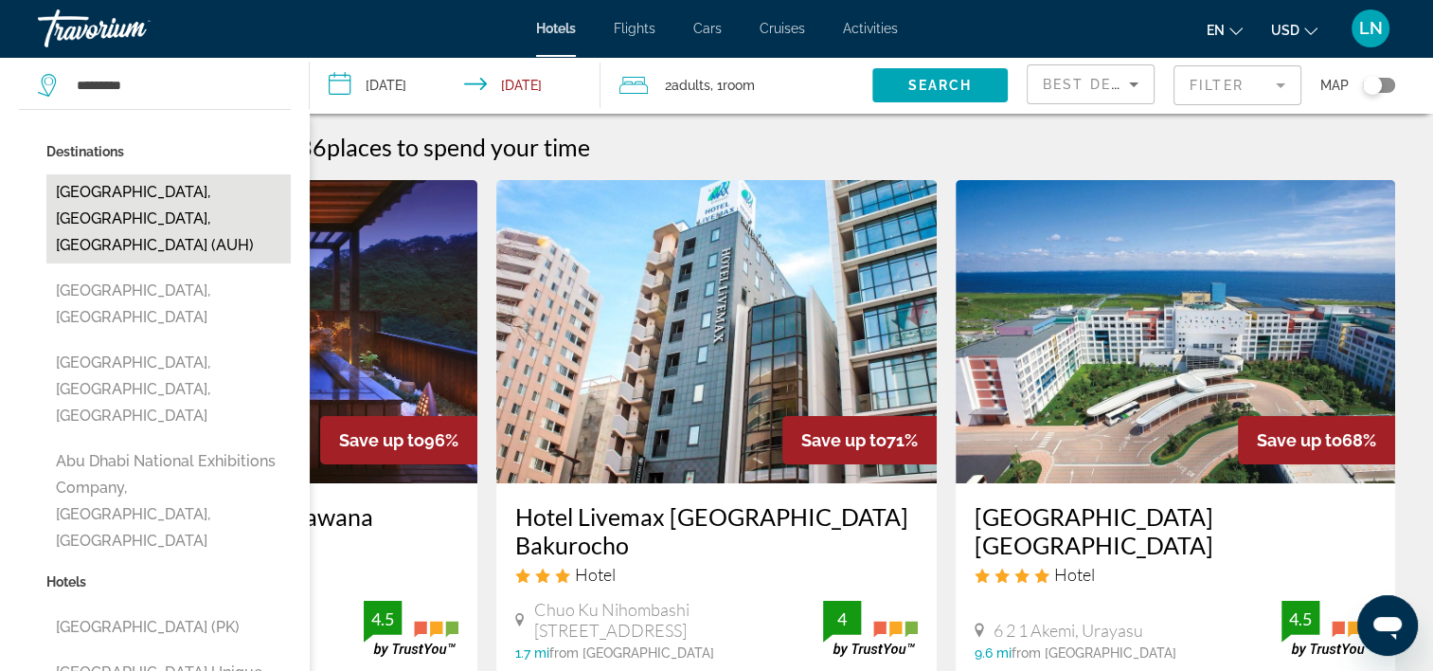
click at [215, 197] on button "Abu Dhabi, Abu Dhabi Emirate, United Arab Emirates (AUH)" at bounding box center [168, 218] width 244 height 89
type input "**********"
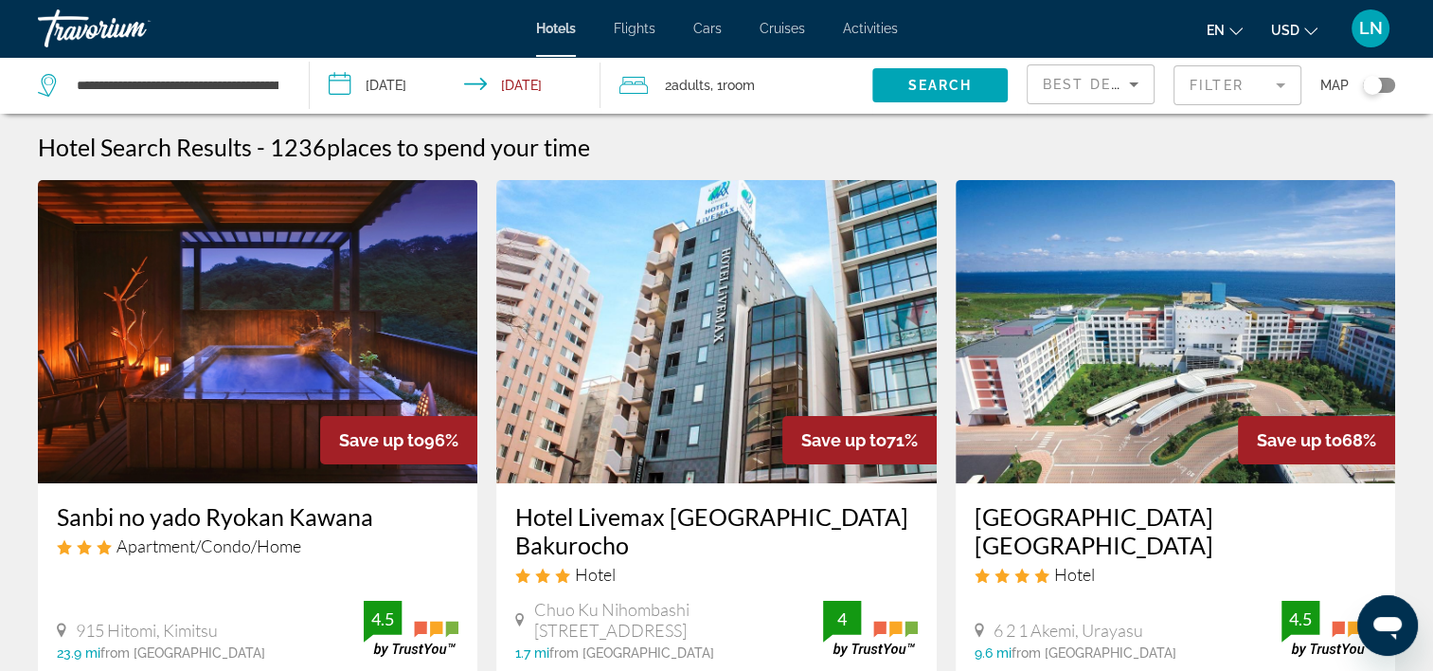
click at [447, 78] on input "**********" at bounding box center [459, 88] width 298 height 63
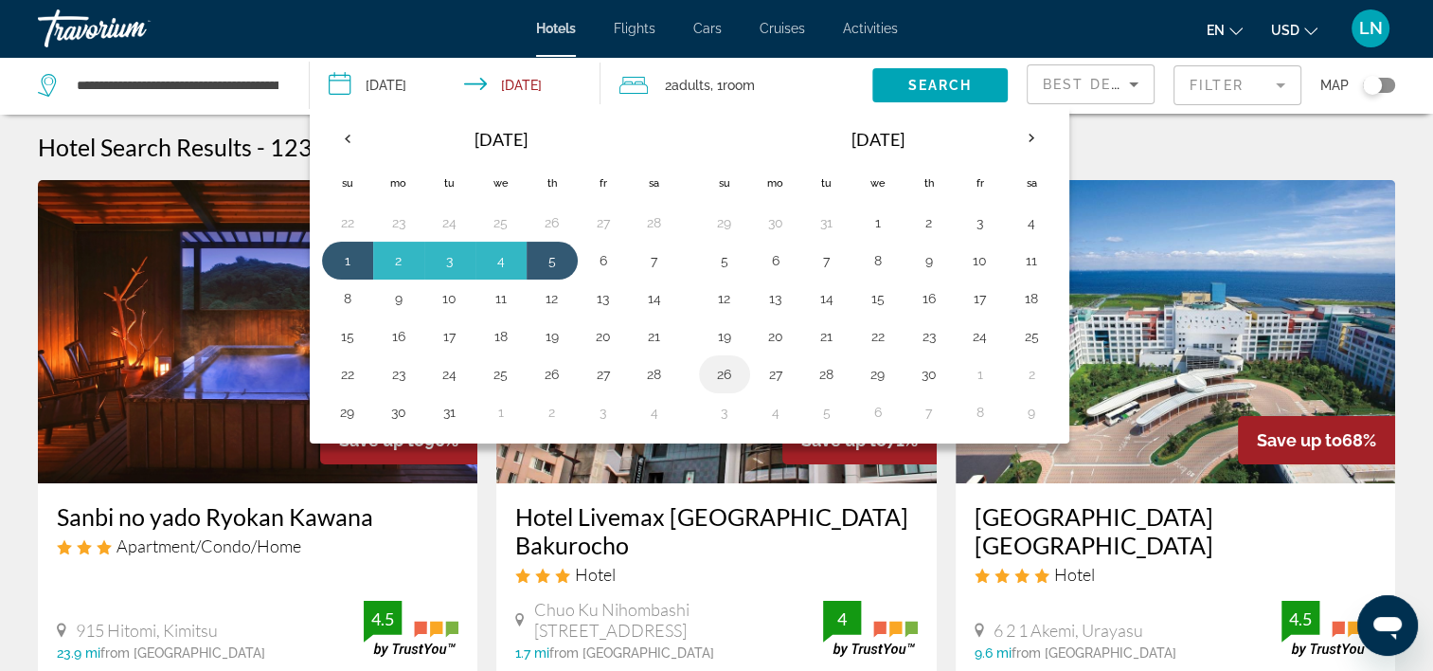
click at [729, 380] on button "26" at bounding box center [725, 374] width 30 height 27
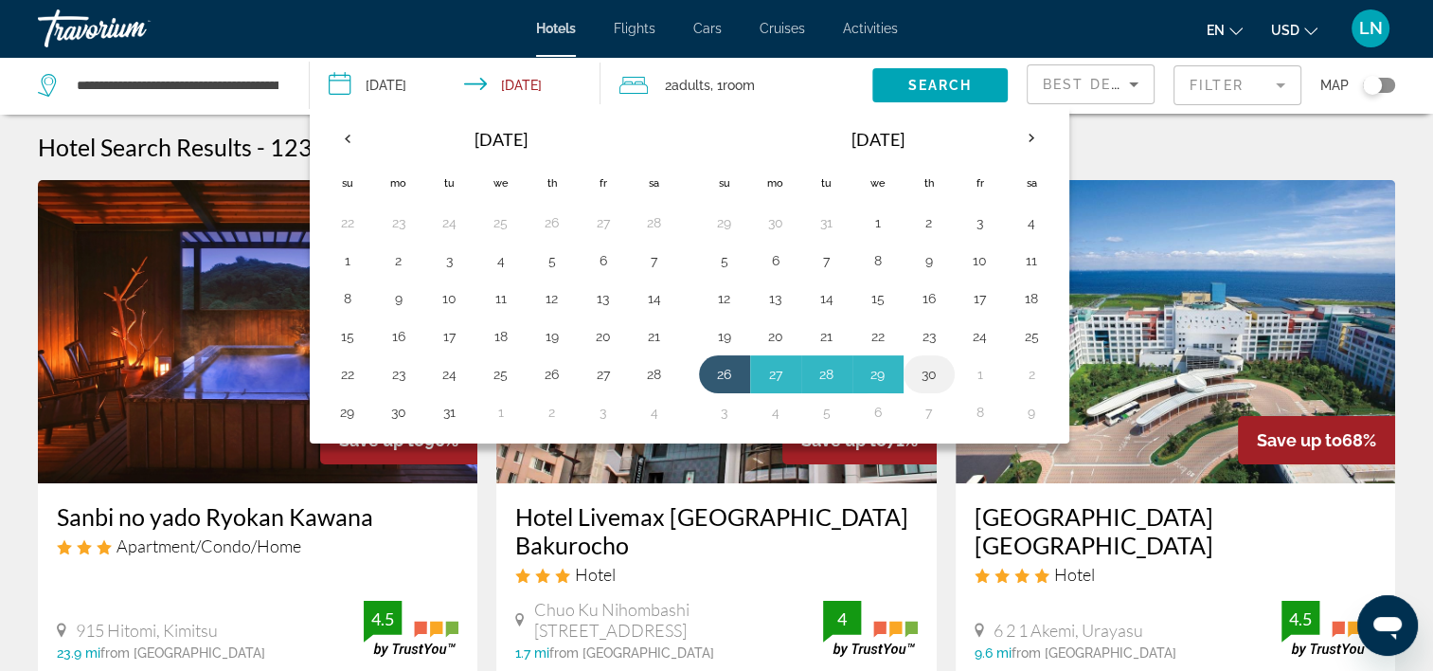
click at [916, 374] on button "30" at bounding box center [929, 374] width 30 height 27
type input "**********"
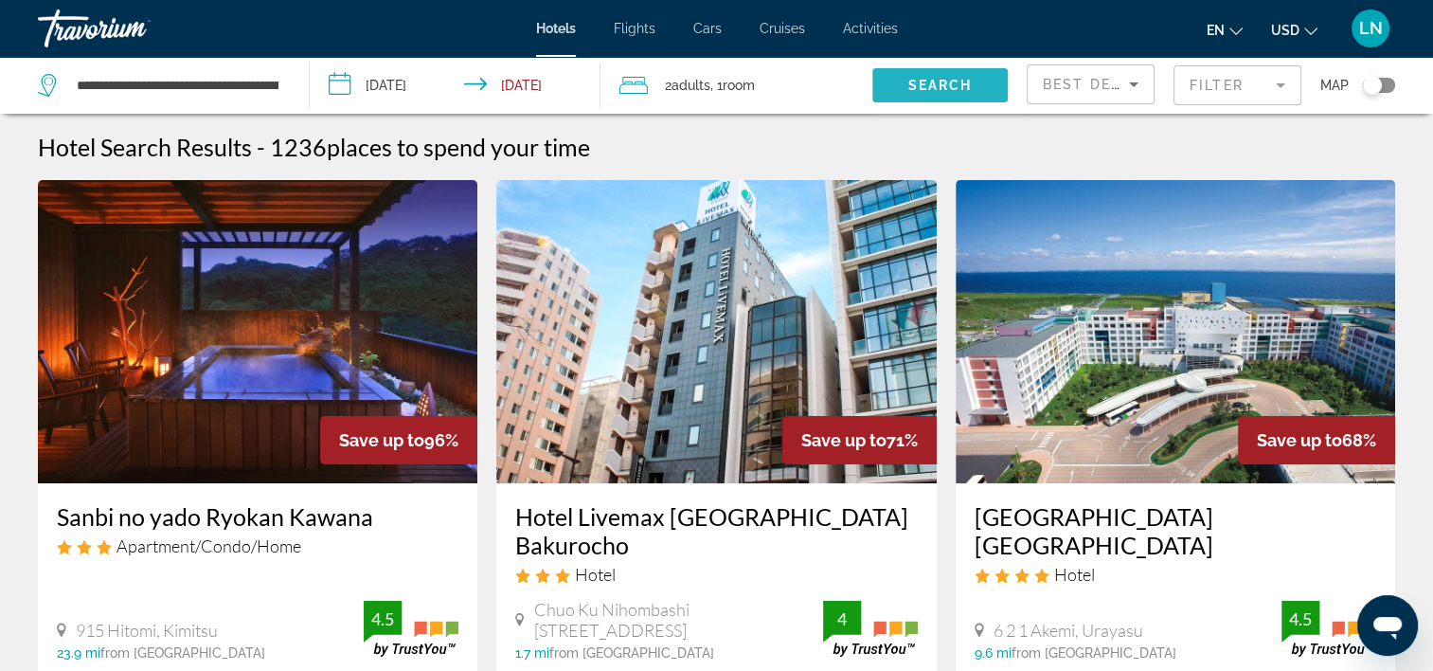
click at [939, 76] on span "Search widget" at bounding box center [939, 85] width 135 height 45
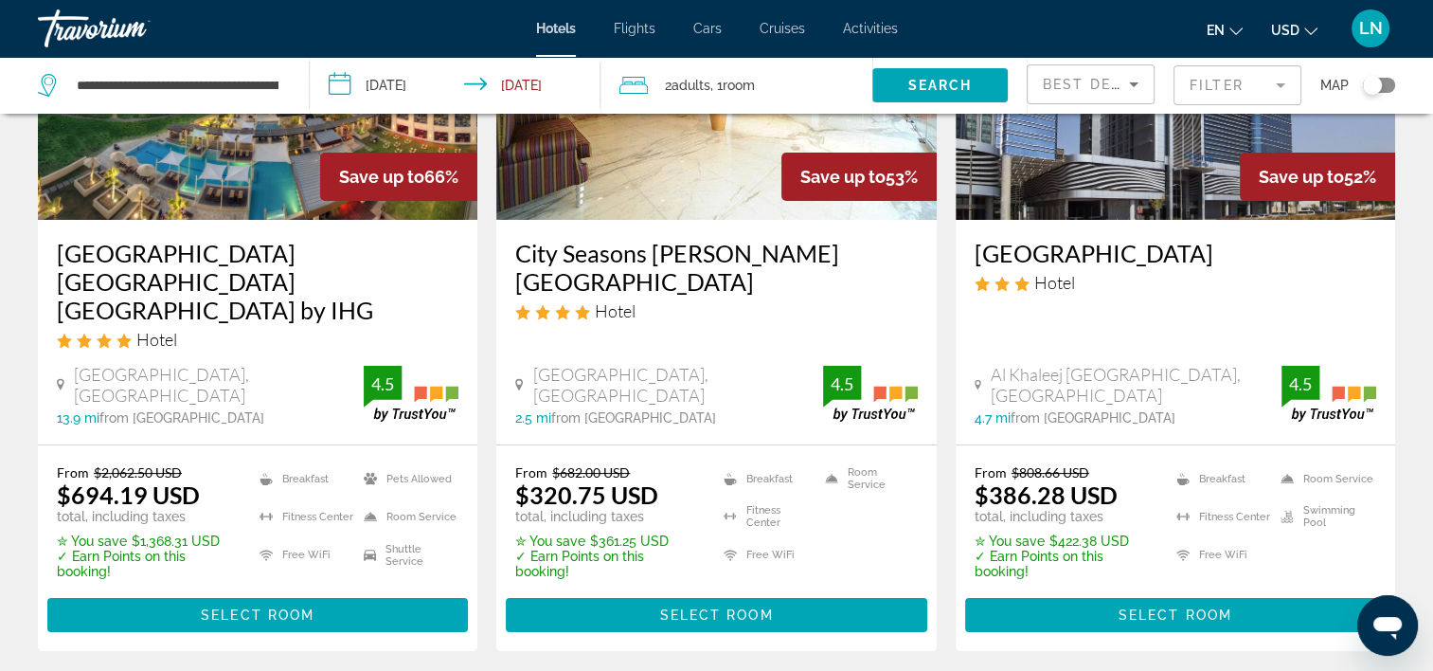
scroll to position [284, 0]
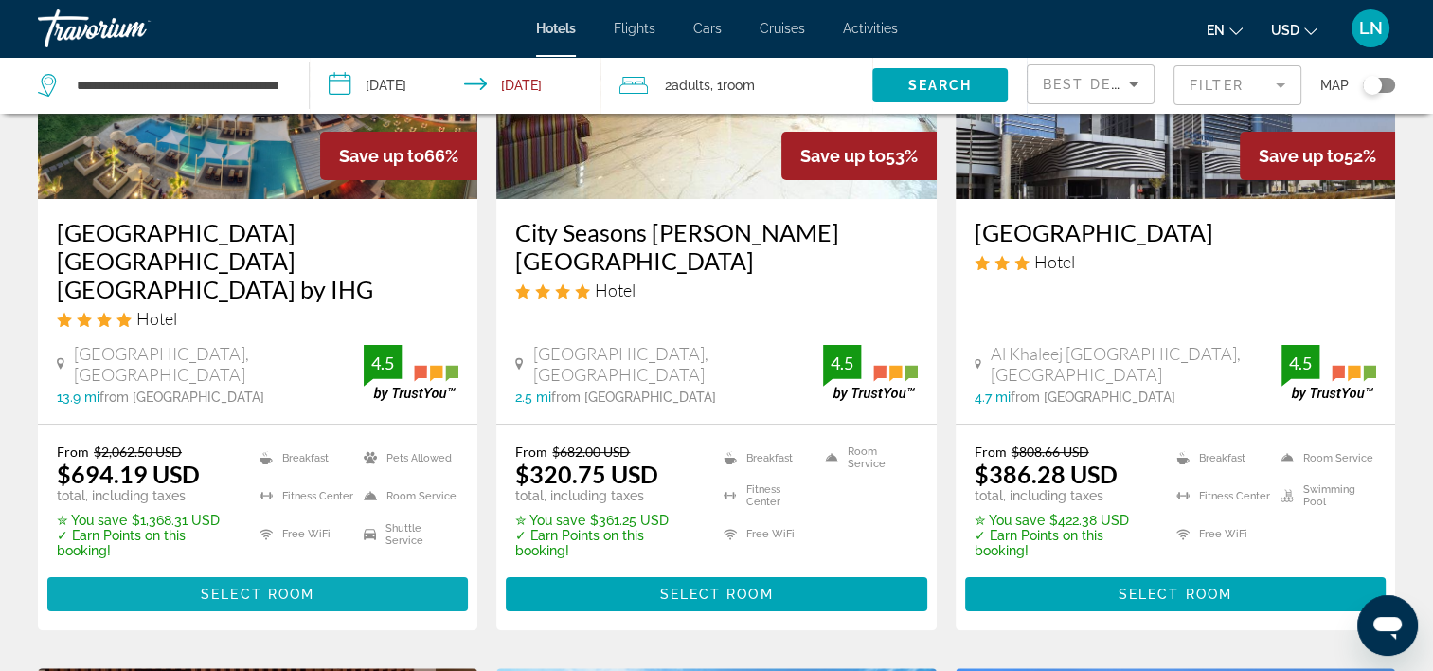
click at [258, 586] on span "Select Room" at bounding box center [258, 593] width 114 height 15
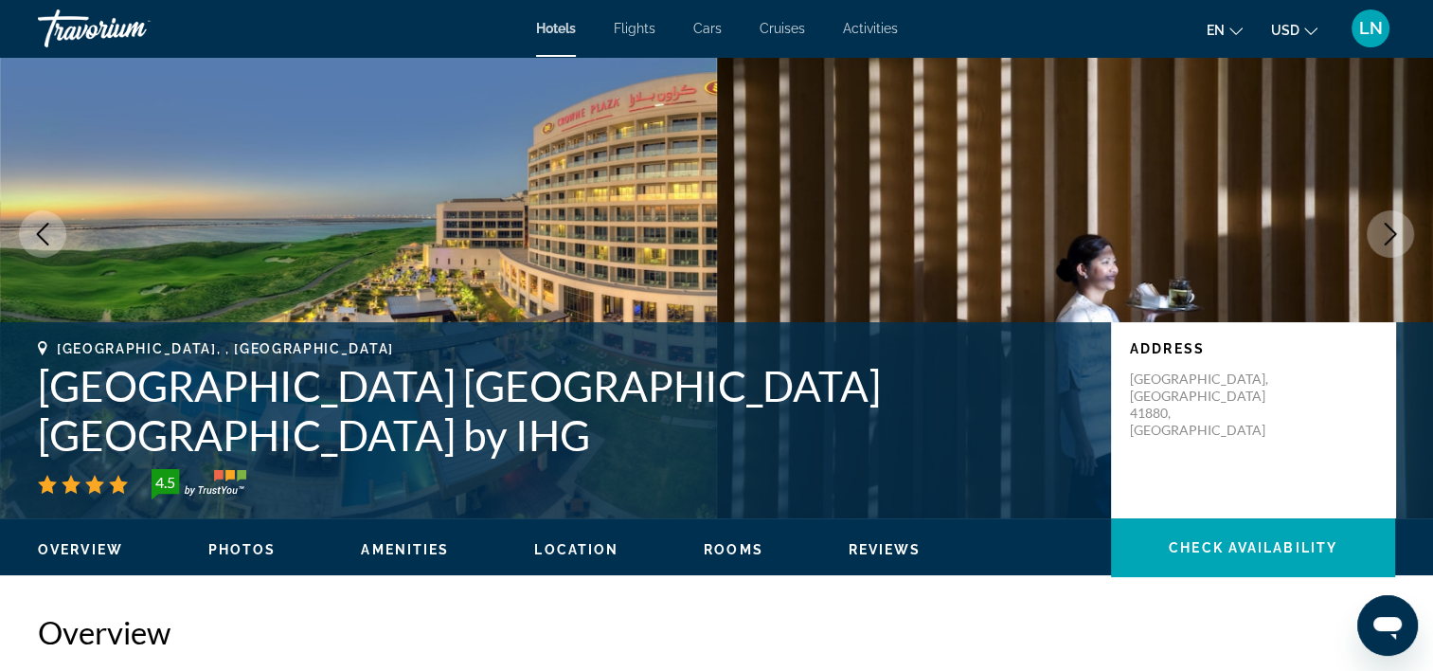
scroll to position [189, 0]
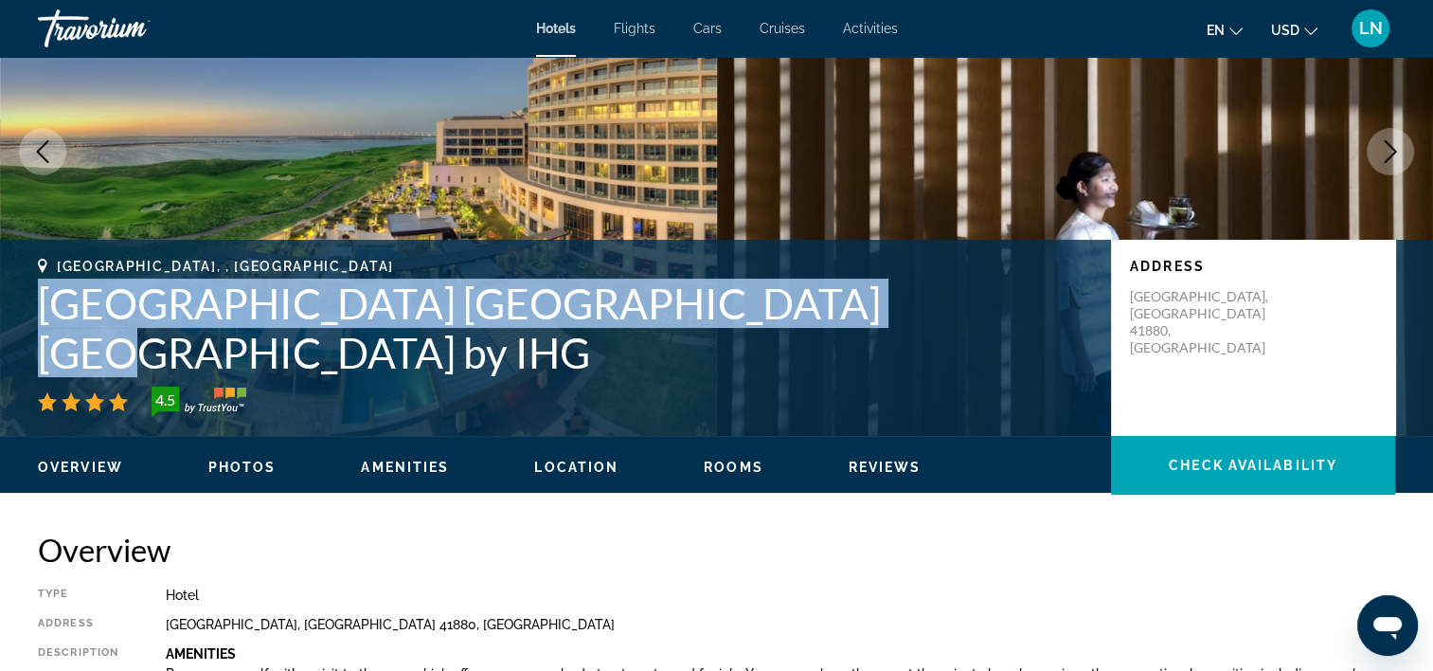
drag, startPoint x: 26, startPoint y: 338, endPoint x: 849, endPoint y: 343, distance: 823.2
click at [849, 343] on div "Abu Dhabi, , United Arab Emirates Crowne Plaza Abu Dhabi Yas Island by IHG 4.5 …" at bounding box center [716, 338] width 1433 height 158
drag, startPoint x: 849, startPoint y: 343, endPoint x: 645, endPoint y: 340, distance: 203.7
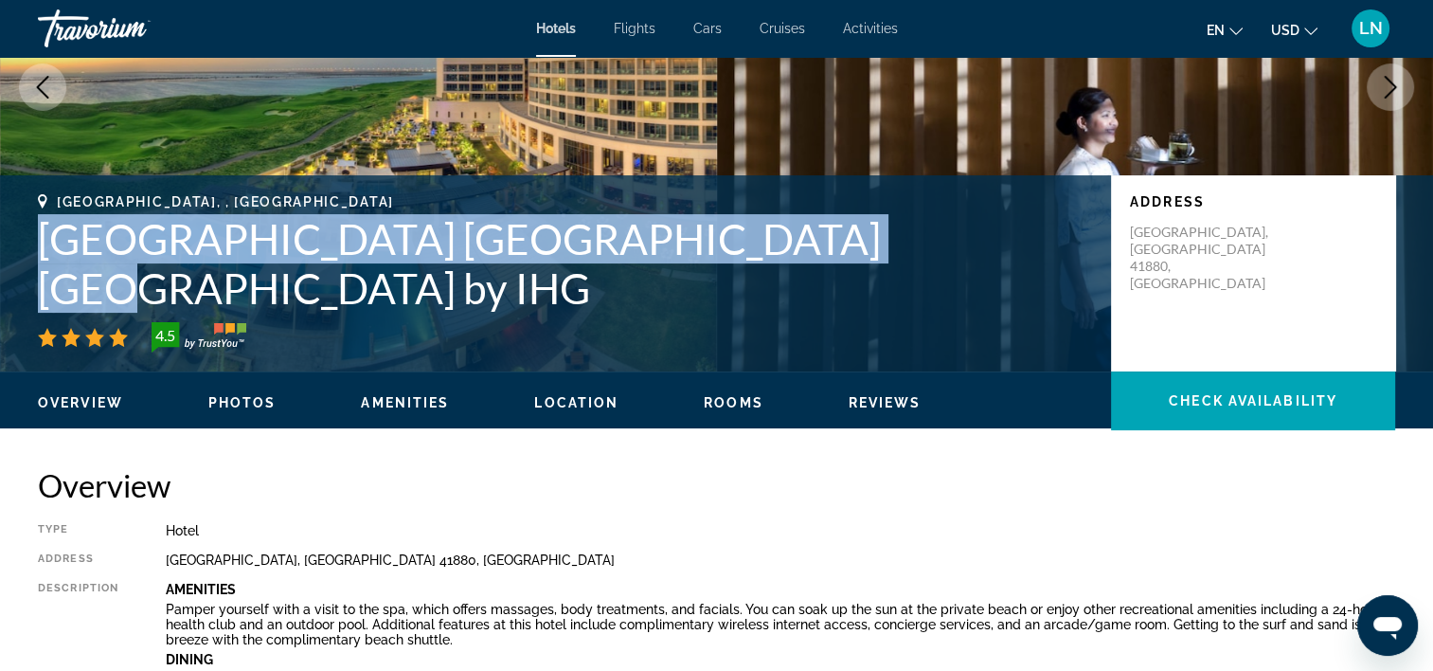
scroll to position [379, 0]
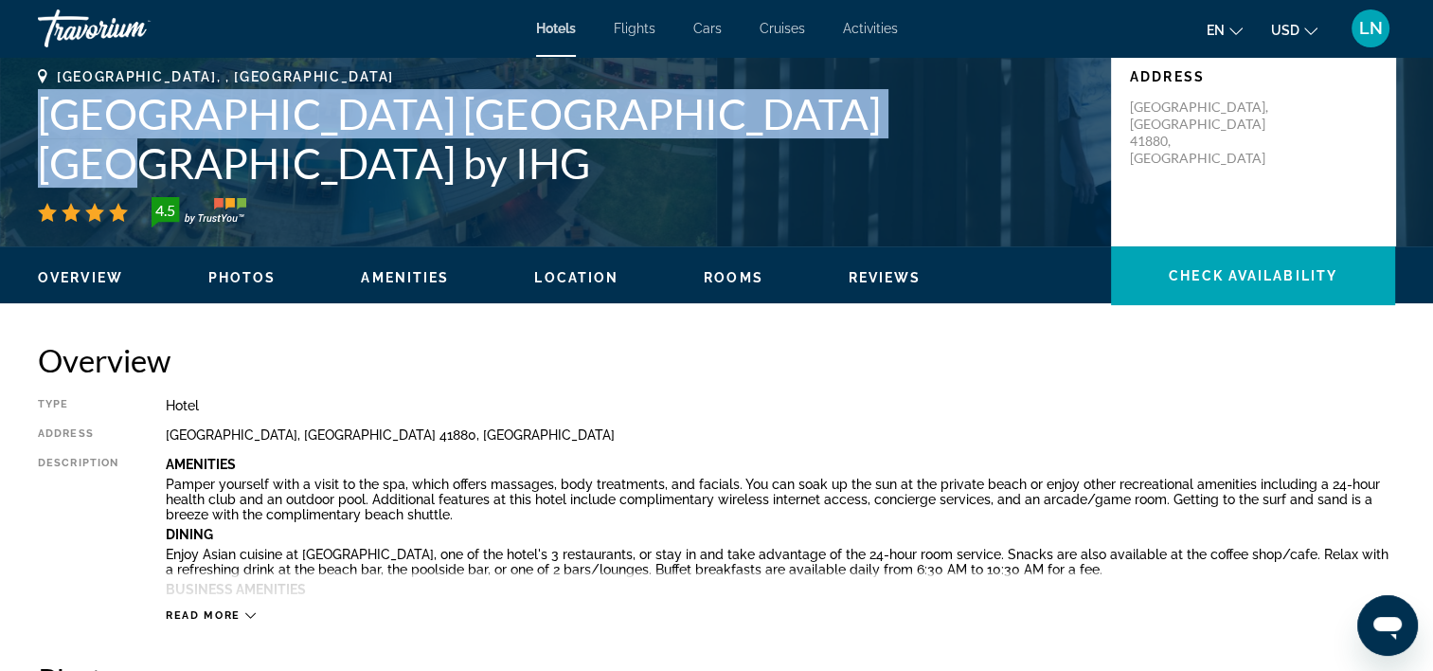
copy h1 "Crowne Plaza Abu Dhabi Yas Island by IHG"
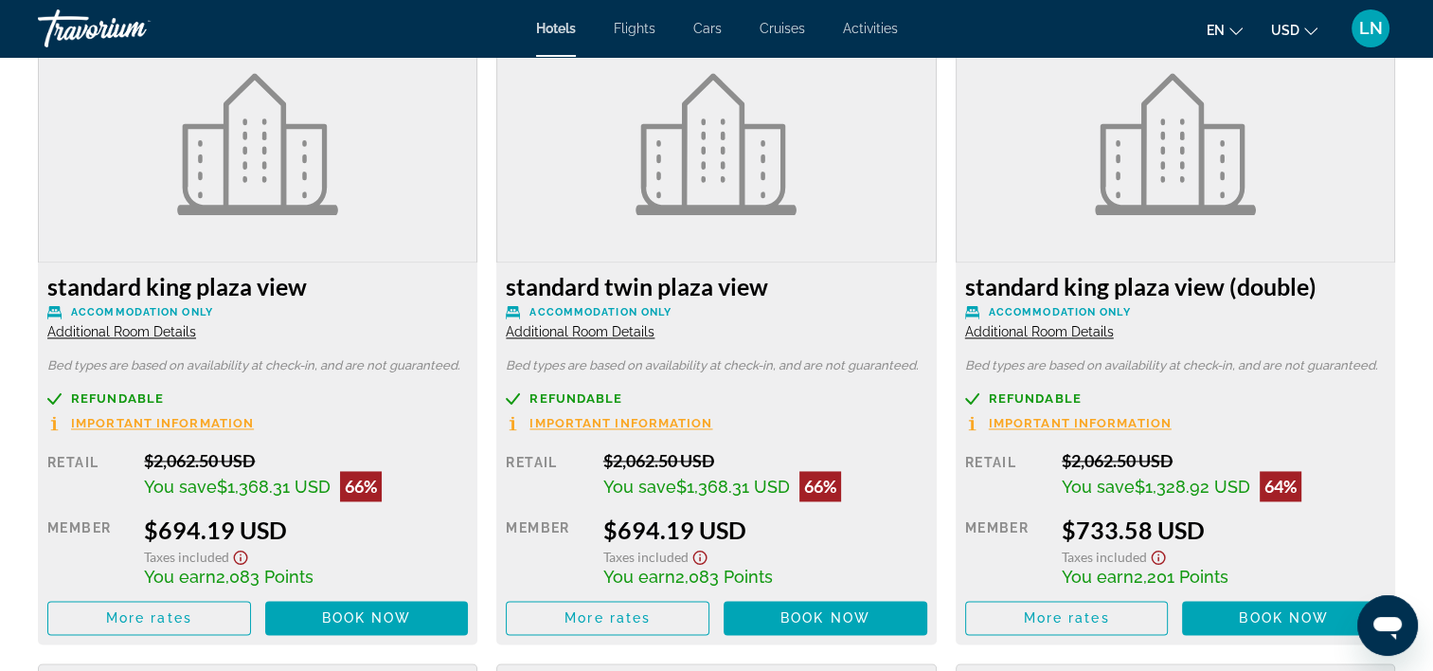
scroll to position [2652, 0]
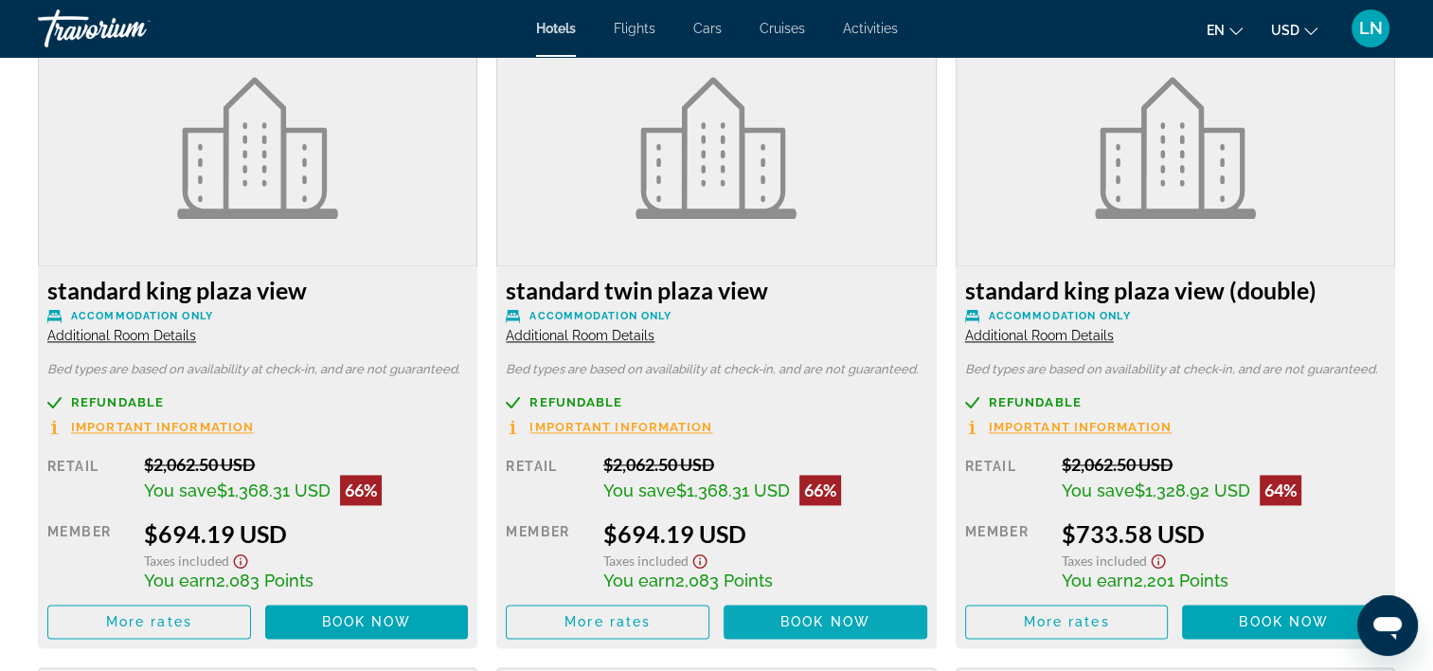
click at [849, 619] on span "Book now" at bounding box center [826, 621] width 90 height 15
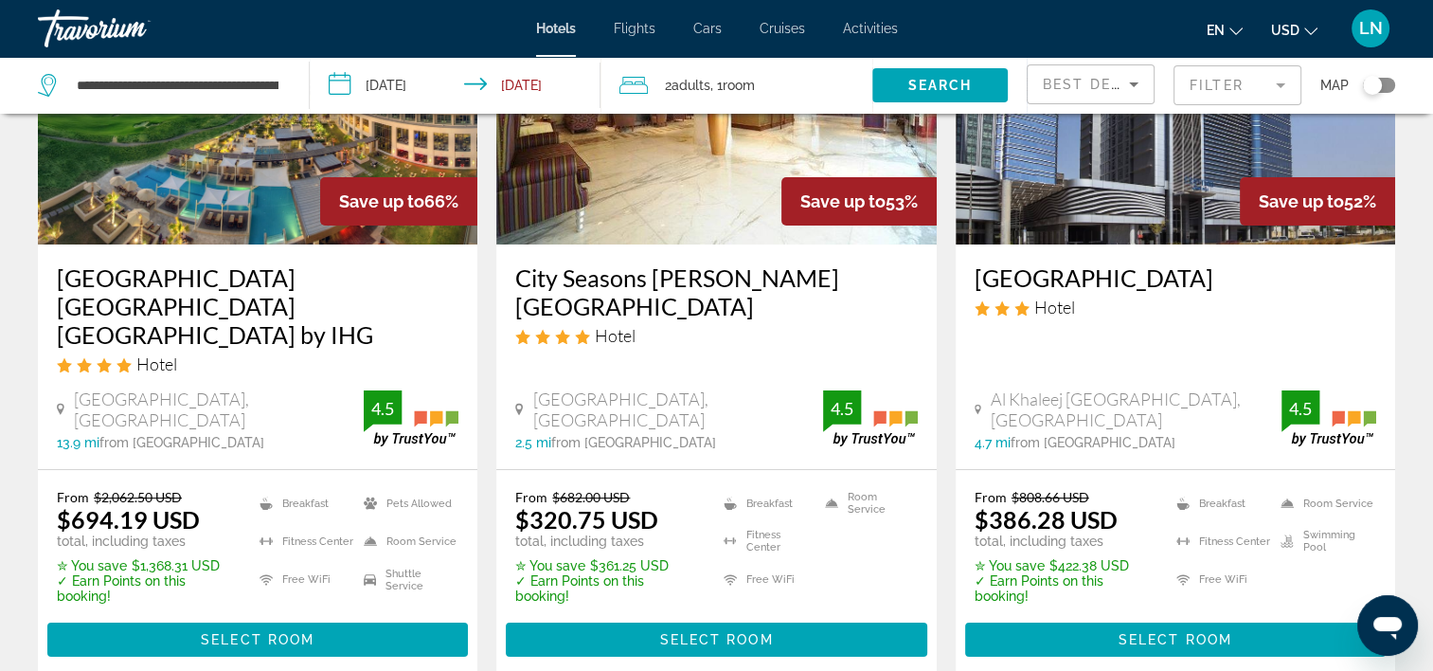
scroll to position [284, 0]
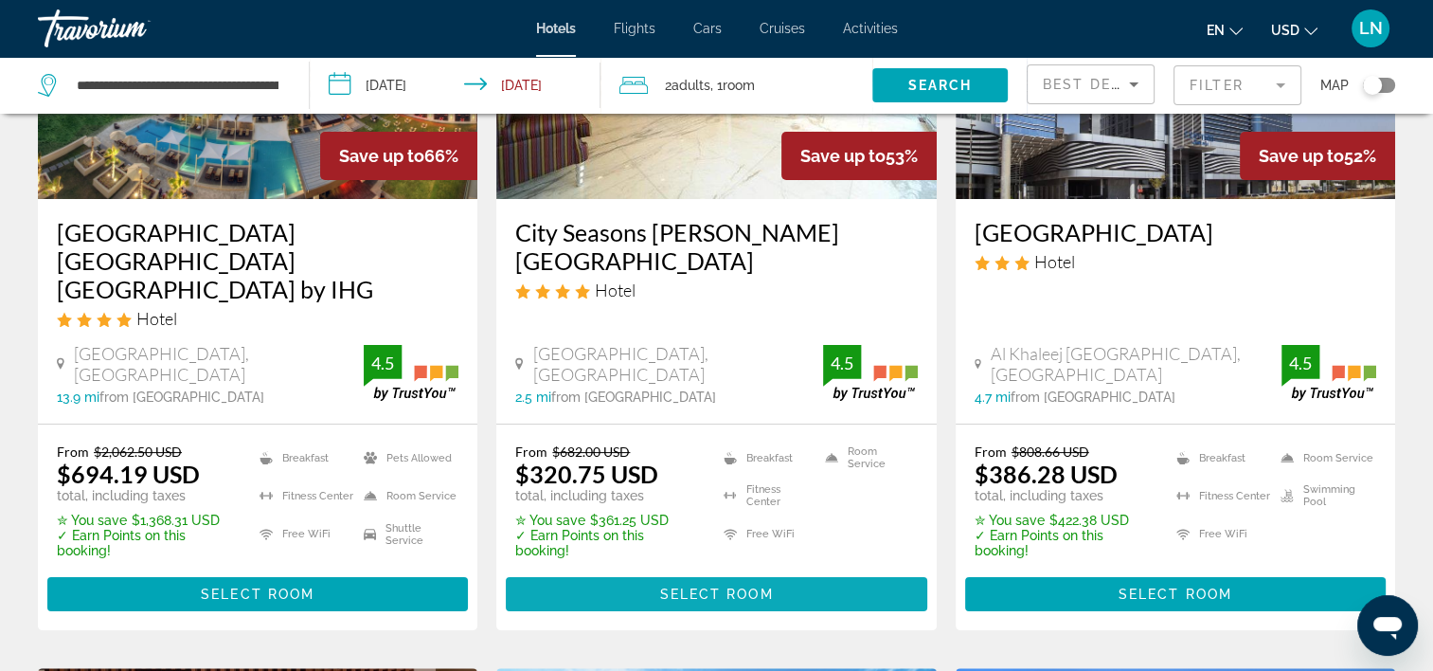
click at [717, 571] on span "Main content" at bounding box center [716, 593] width 421 height 45
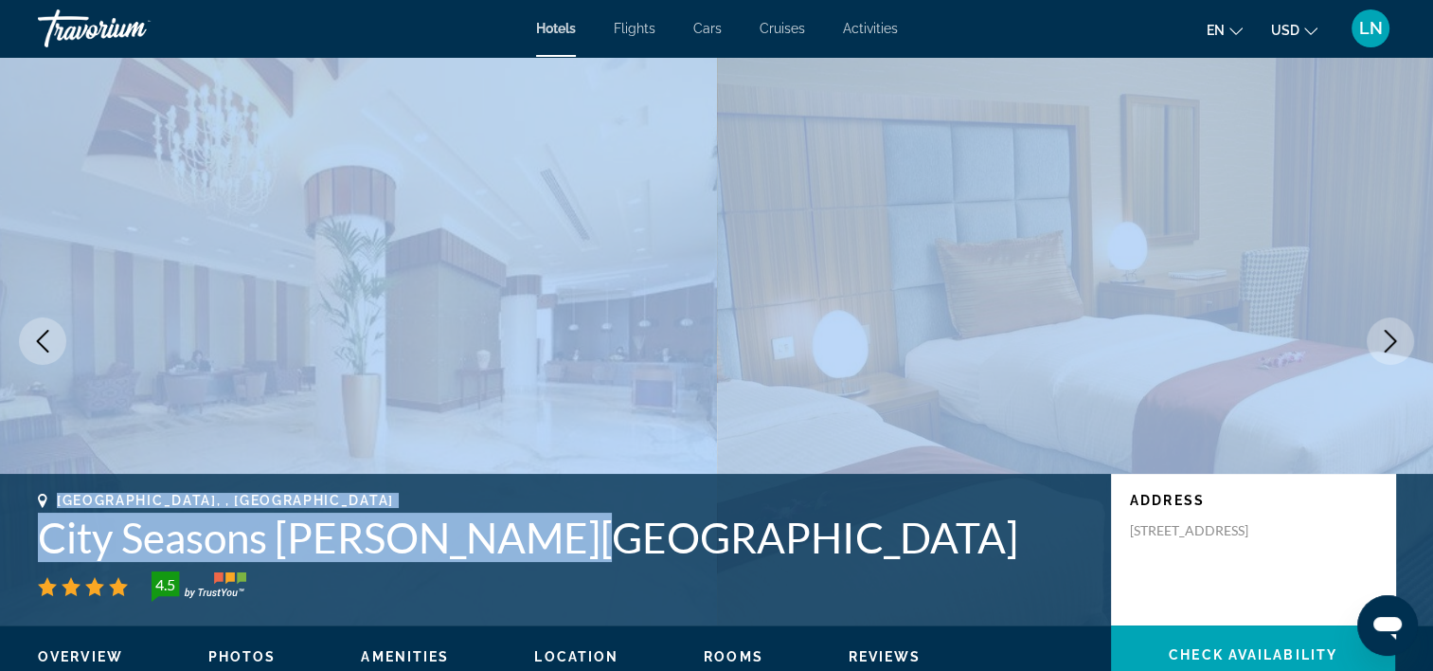
drag, startPoint x: 572, startPoint y: 546, endPoint x: -4, endPoint y: 537, distance: 576.0
click at [0, 537] on html "Skip to main content Hotels Flights Cars Cruises Activities Hotels Flights Cars…" at bounding box center [716, 335] width 1433 height 671
drag, startPoint x: -4, startPoint y: 537, endPoint x: 199, endPoint y: 542, distance: 202.8
click at [199, 542] on h1 "City Seasons Al Hamra Hotel" at bounding box center [565, 536] width 1054 height 49
click at [189, 542] on h1 "City Seasons Al Hamra Hotel" at bounding box center [565, 536] width 1054 height 49
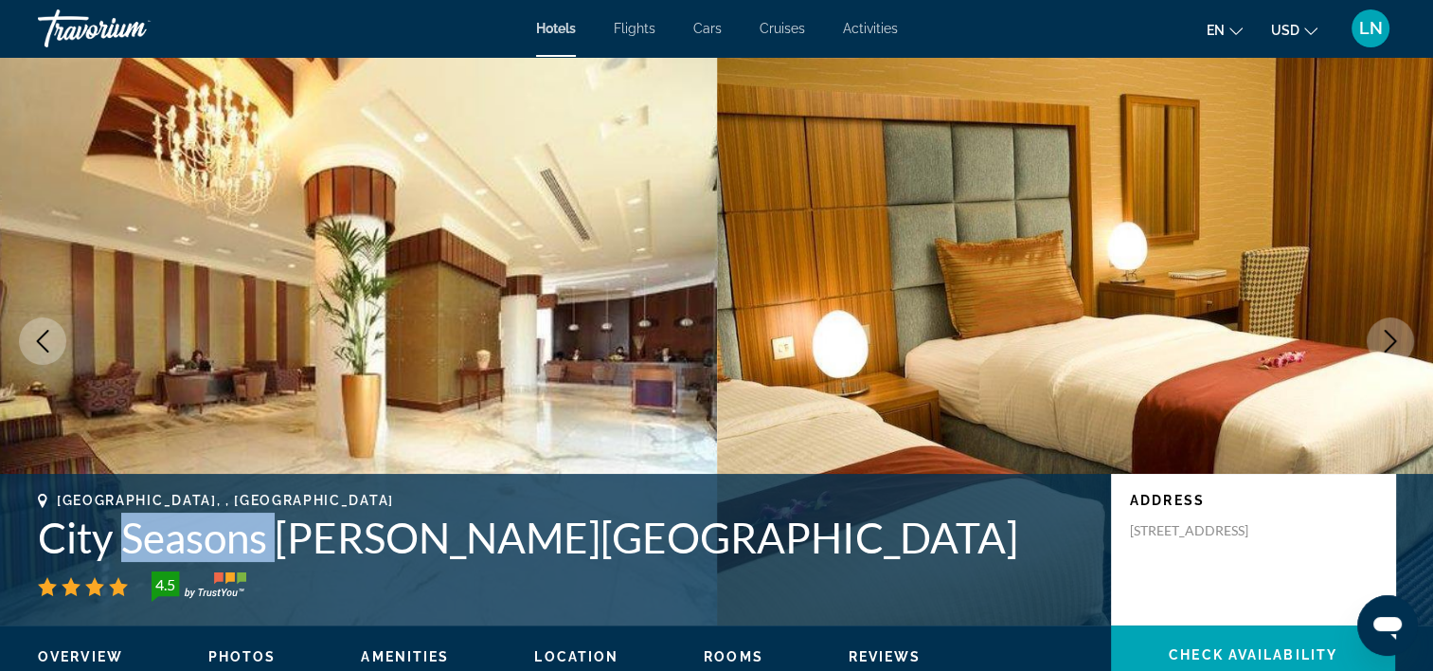
click at [189, 542] on h1 "City Seasons Al Hamra Hotel" at bounding box center [565, 536] width 1054 height 49
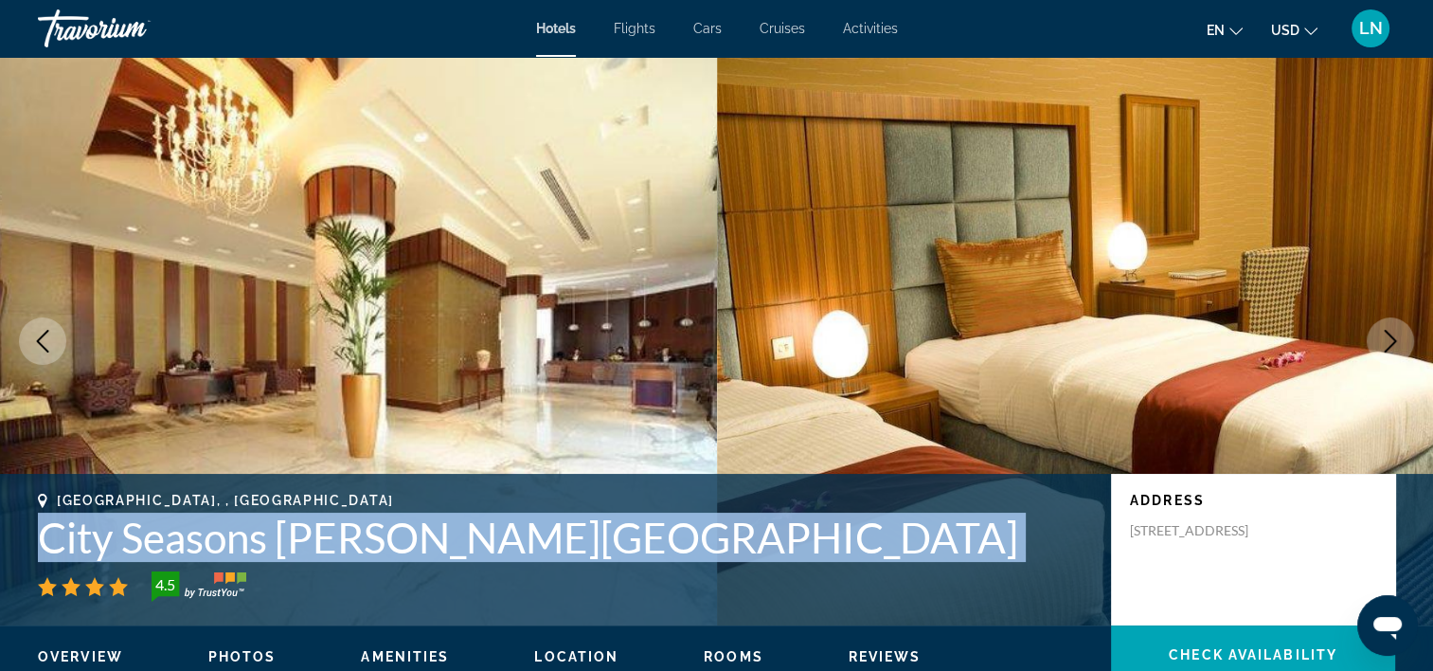
click at [189, 542] on h1 "City Seasons Al Hamra Hotel" at bounding box center [565, 536] width 1054 height 49
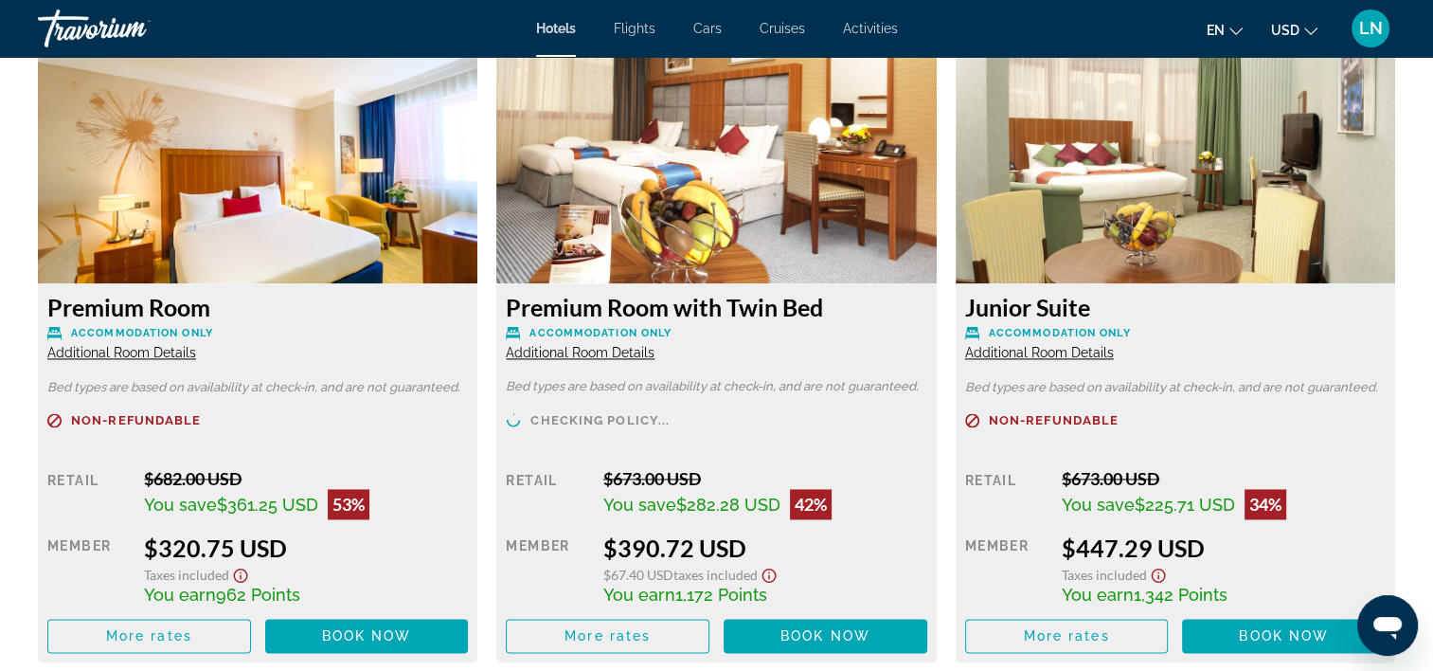
scroll to position [2652, 0]
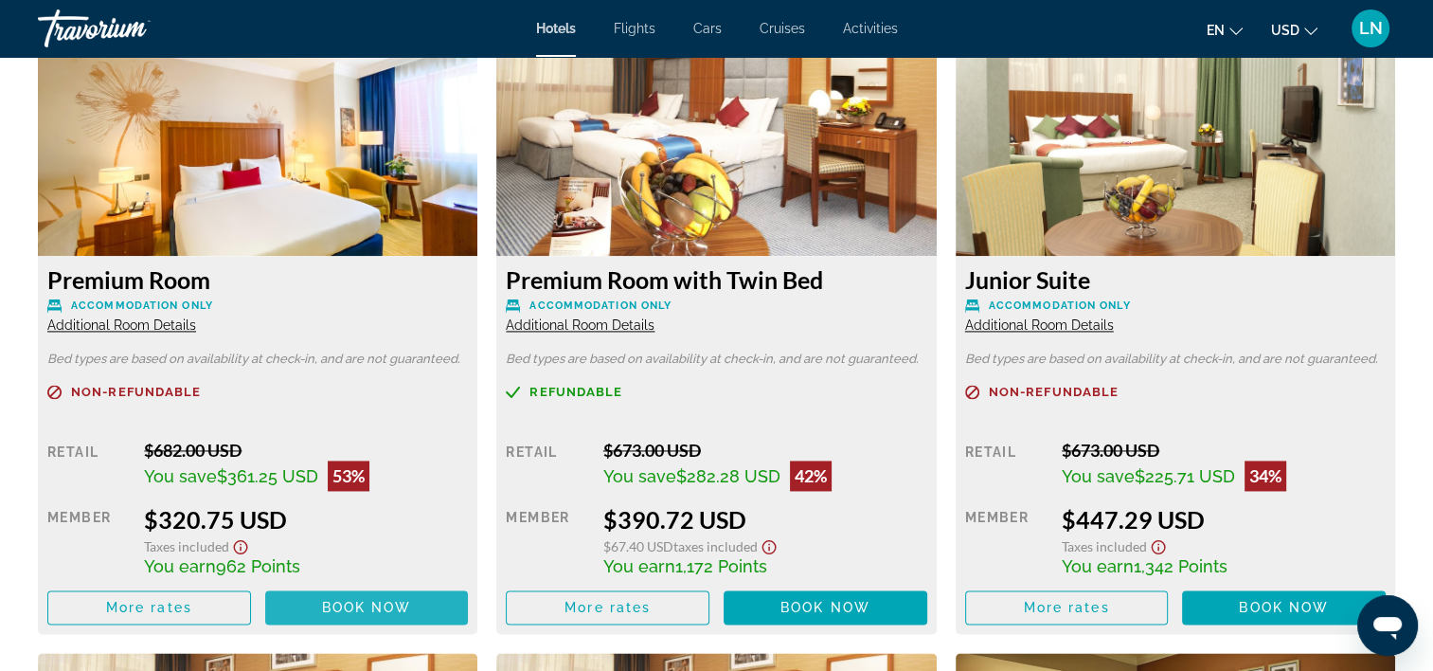
click at [356, 602] on span "Book now" at bounding box center [367, 607] width 90 height 15
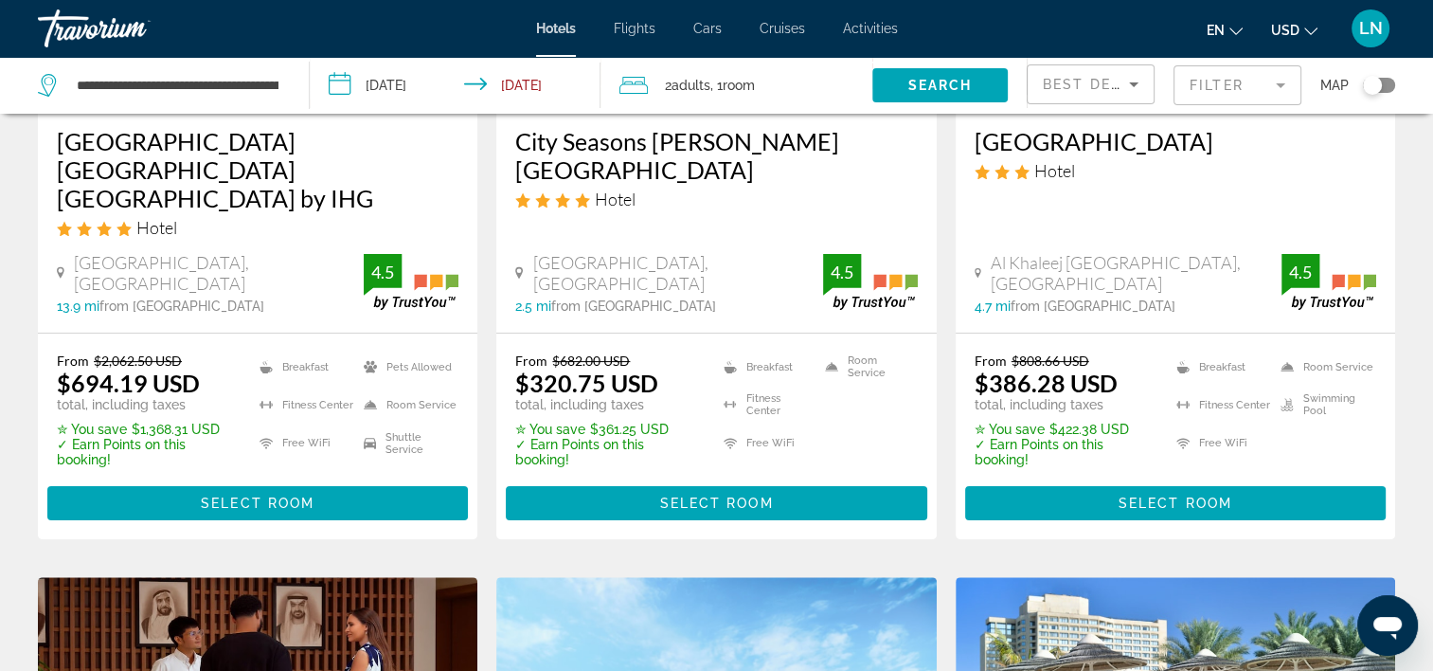
scroll to position [379, 0]
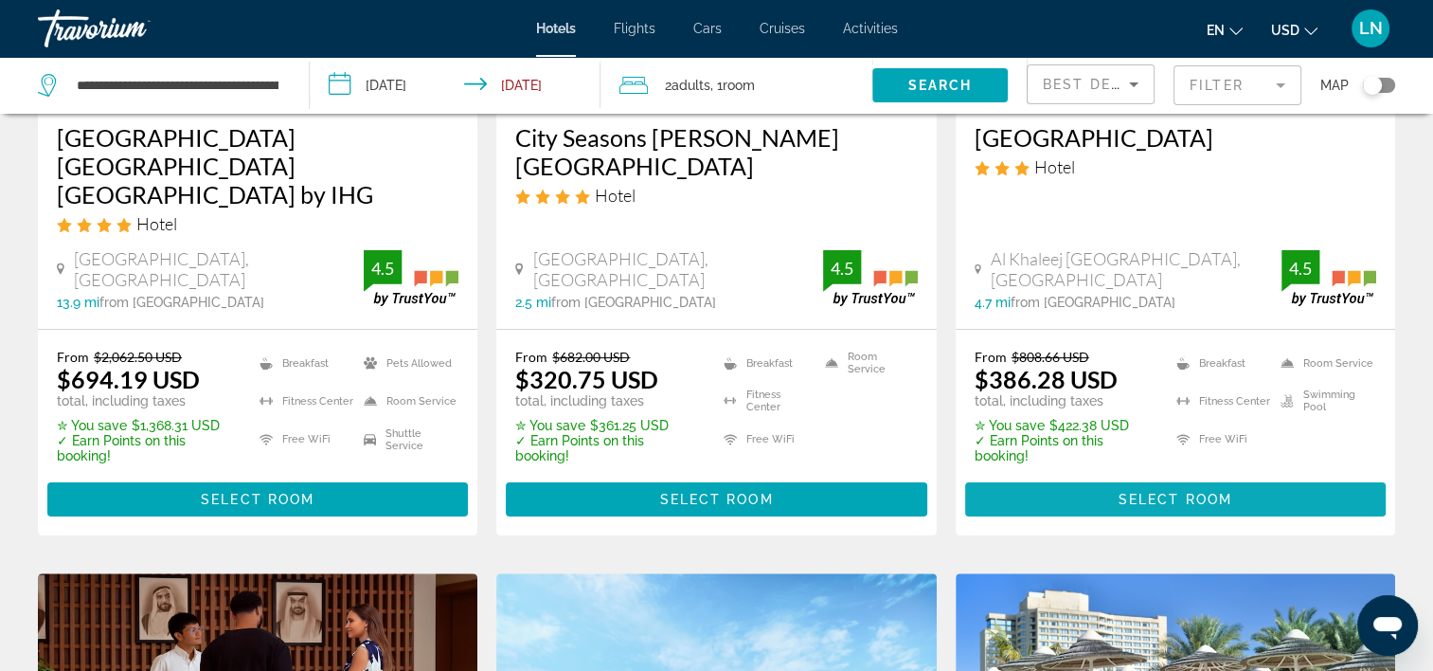
click at [1133, 492] on span "Select Room" at bounding box center [1176, 499] width 114 height 15
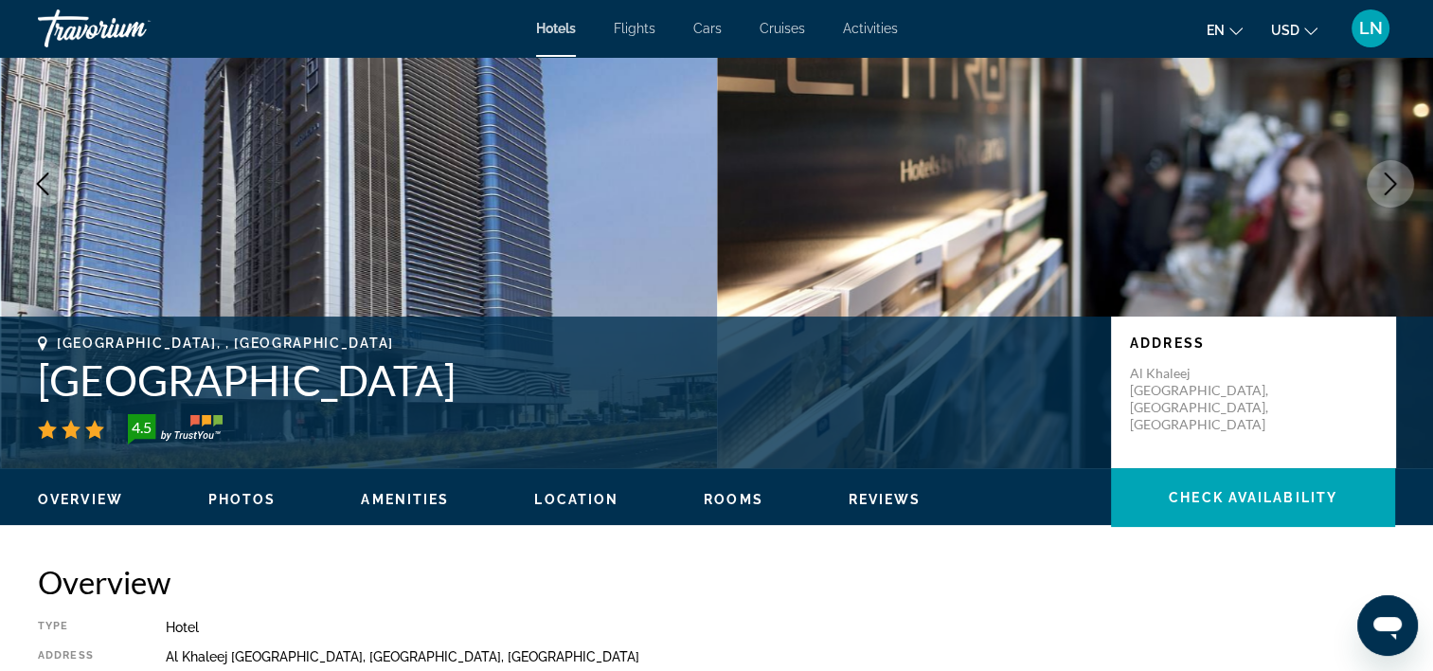
scroll to position [189, 0]
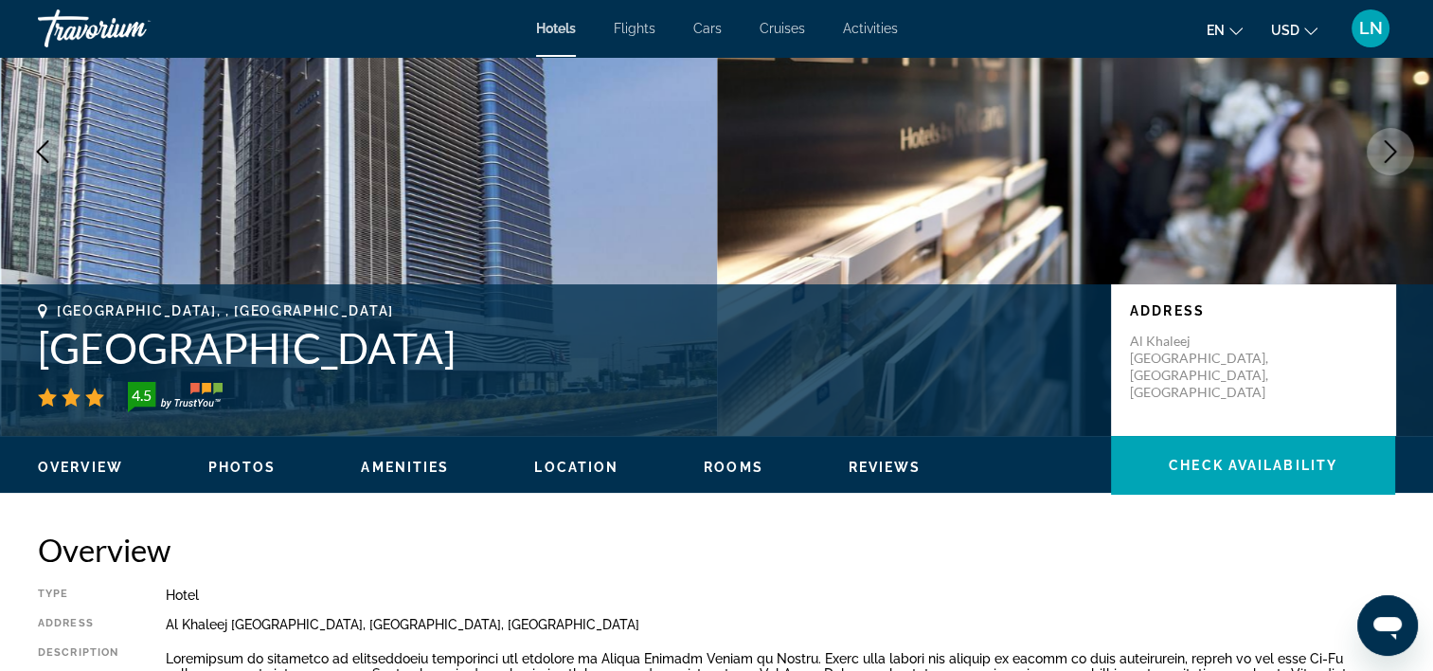
click at [326, 349] on h1 "Centro Capital Centre" at bounding box center [565, 347] width 1054 height 49
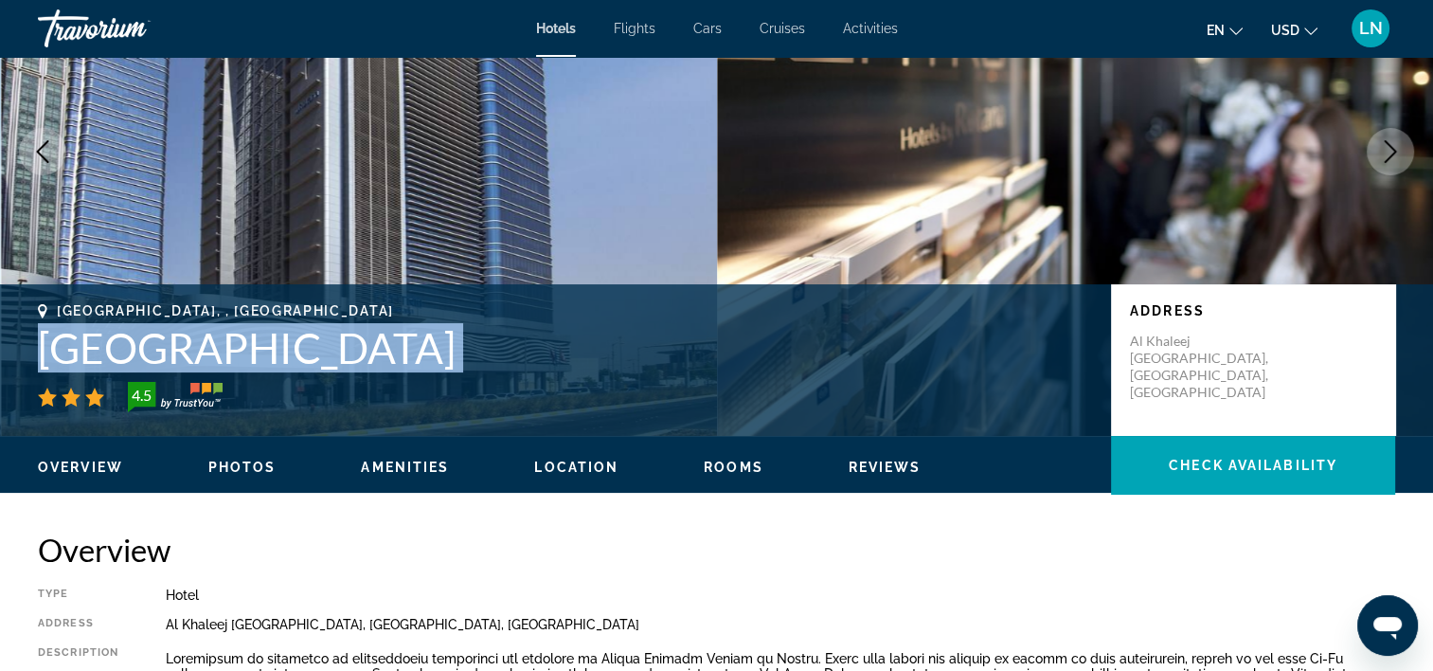
click at [326, 349] on h1 "Centro Capital Centre" at bounding box center [565, 347] width 1054 height 49
copy div "Centro Capital Centre"
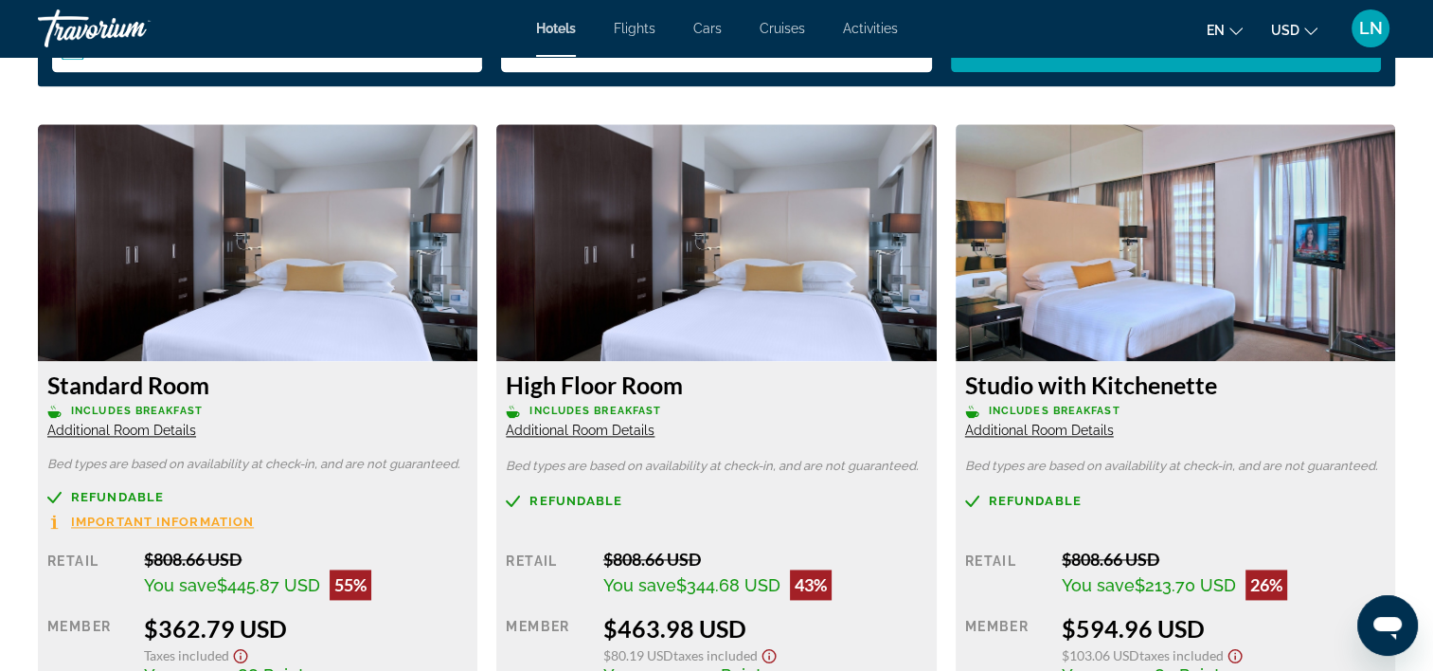
scroll to position [2652, 0]
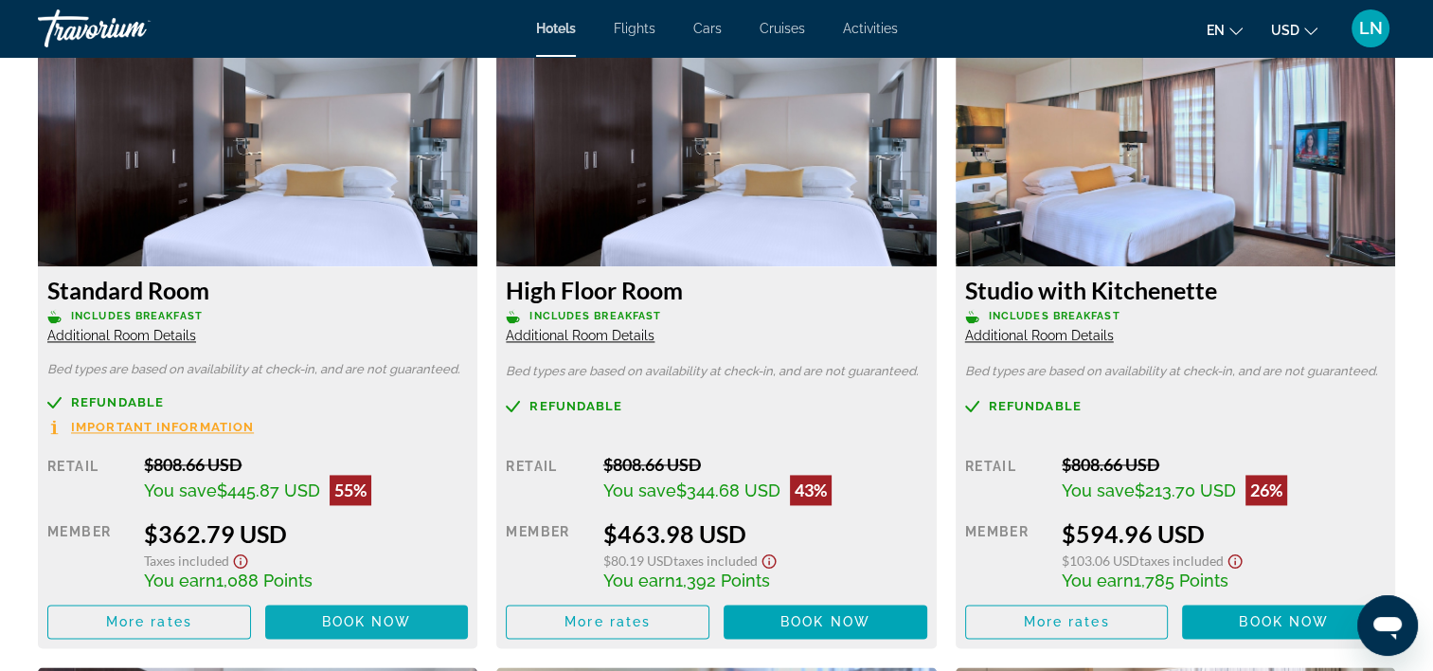
click at [304, 617] on span "Main content" at bounding box center [367, 621] width 204 height 45
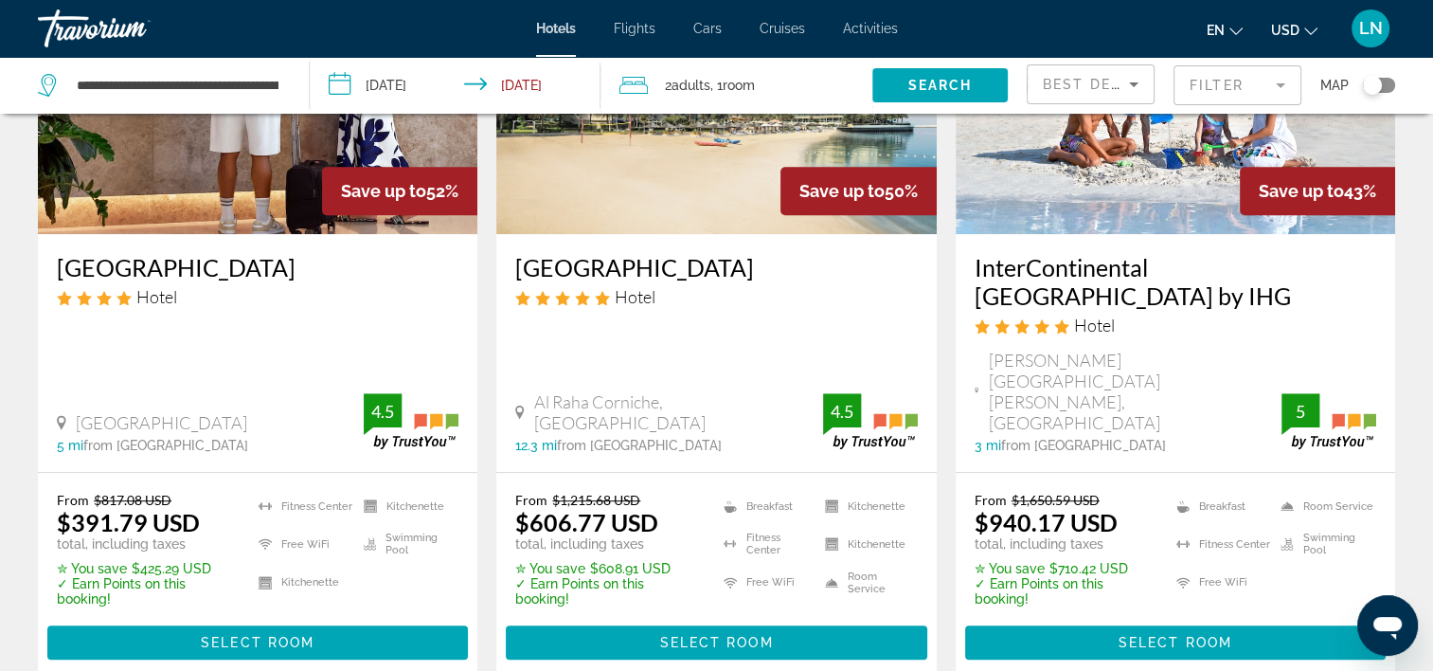
scroll to position [1042, 0]
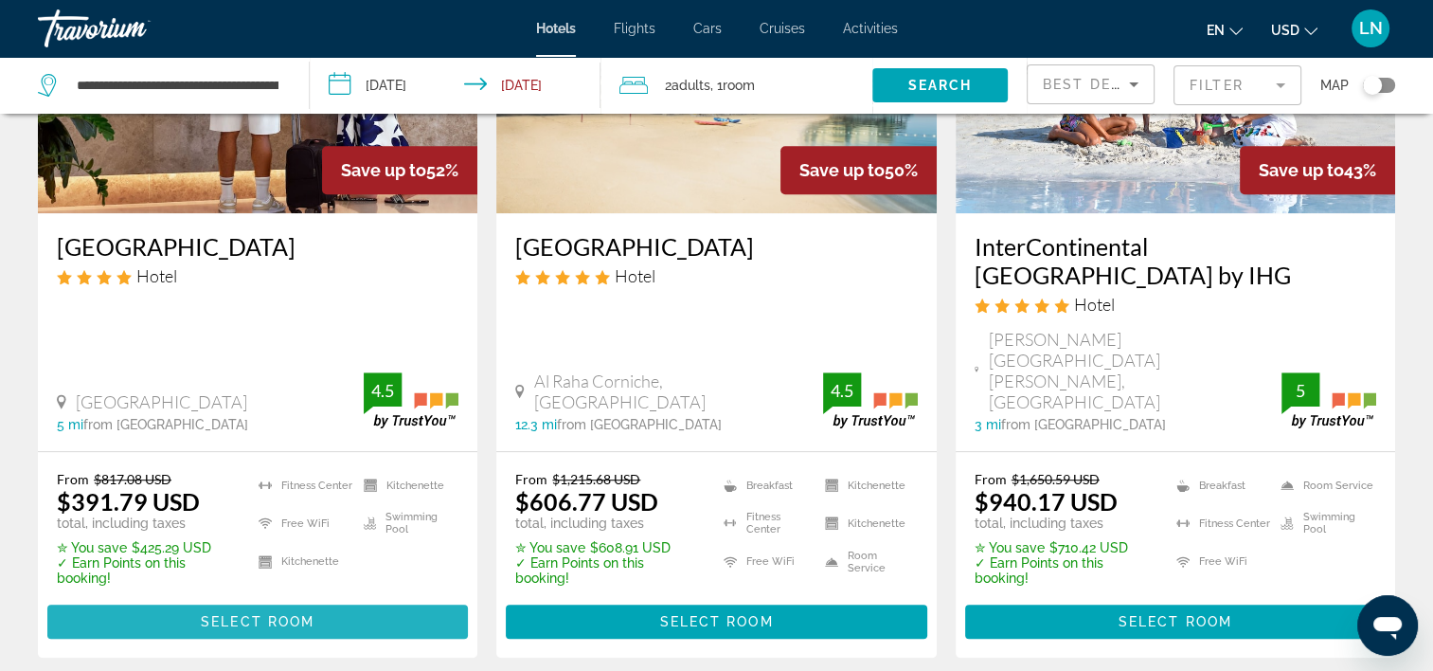
click at [277, 614] on span "Select Room" at bounding box center [258, 621] width 114 height 15
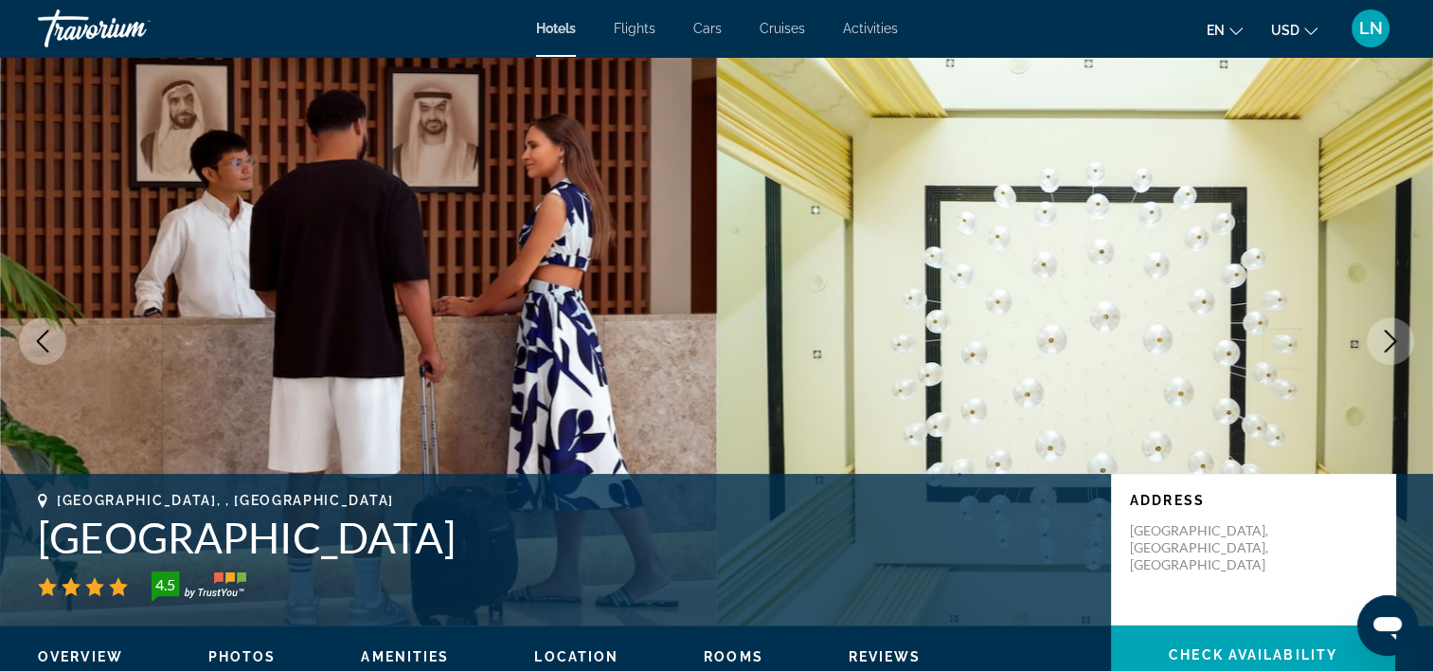
drag, startPoint x: 567, startPoint y: 537, endPoint x: 27, endPoint y: 537, distance: 540.0
click at [27, 537] on div "Abu Dhabi, , United Arab Emirates Andalus Al Seef Resort & Spa 4.5 Address Abu …" at bounding box center [716, 550] width 1433 height 114
copy h1 "Andalus Al Seef Resort & Spa"
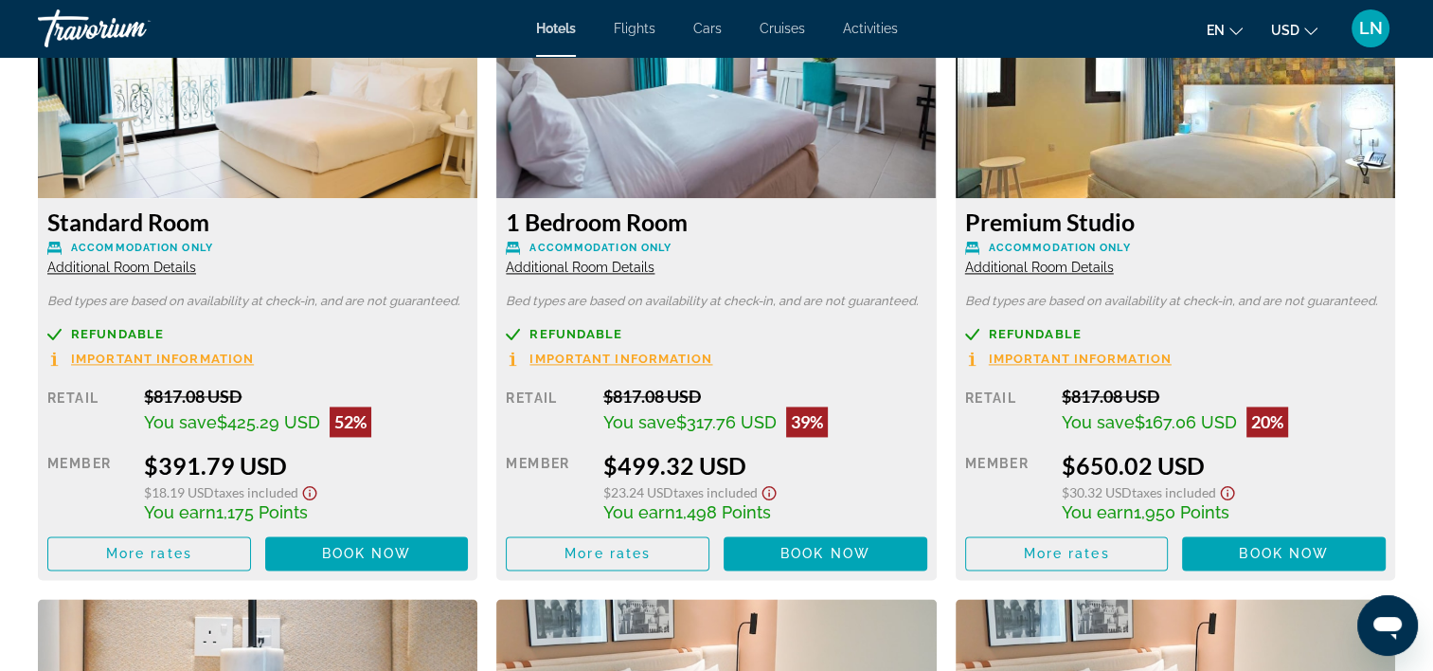
scroll to position [2747, 0]
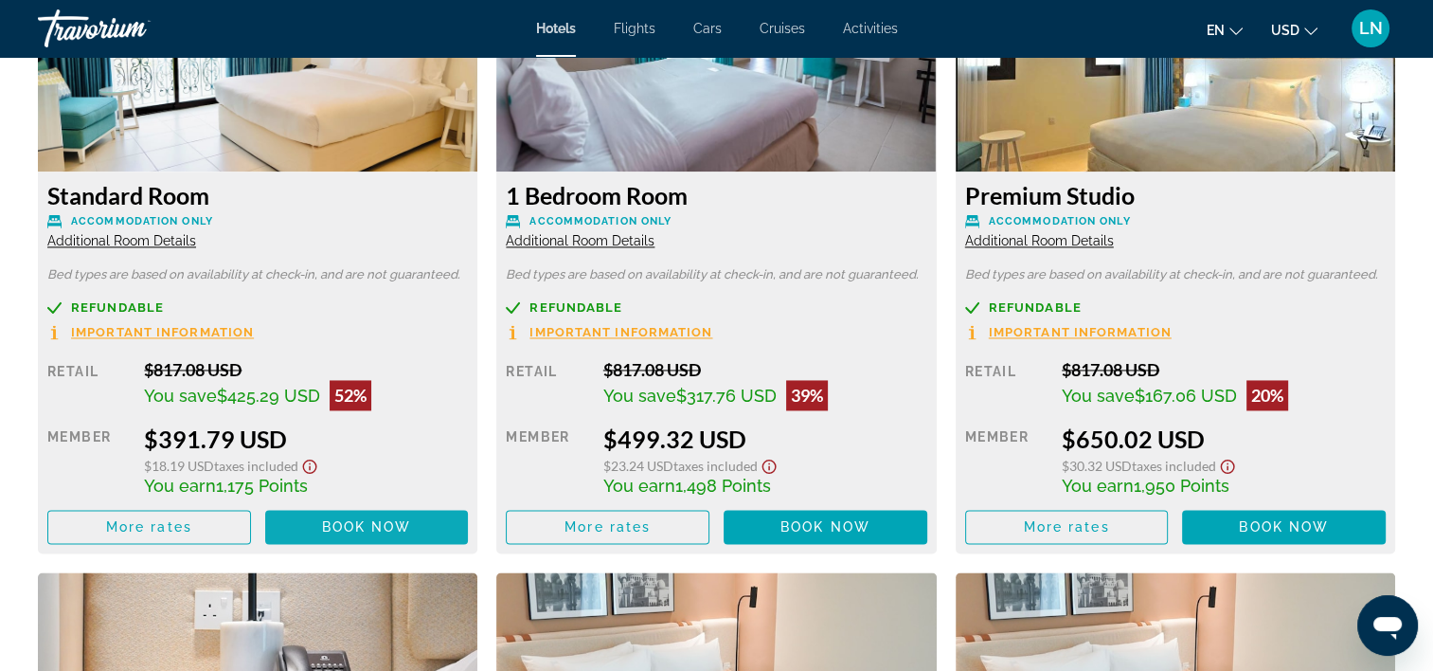
click at [343, 523] on span "Book now" at bounding box center [367, 526] width 90 height 15
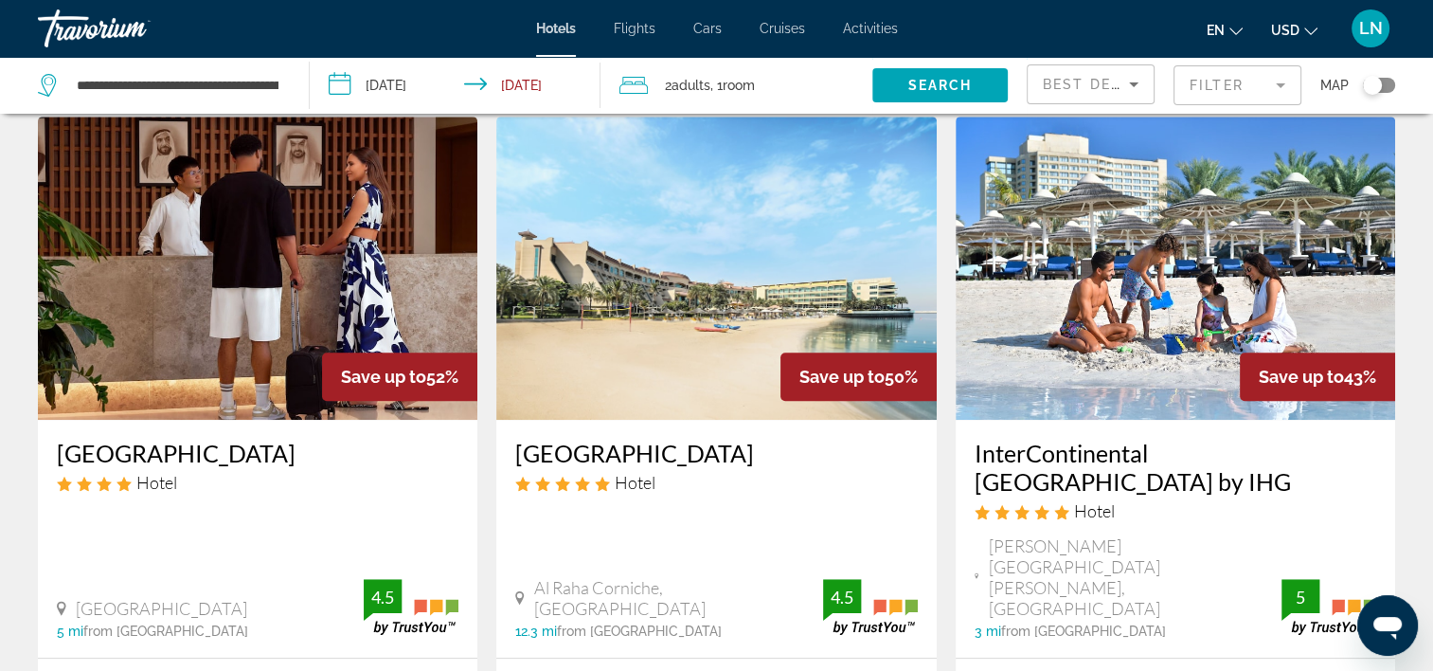
scroll to position [947, 0]
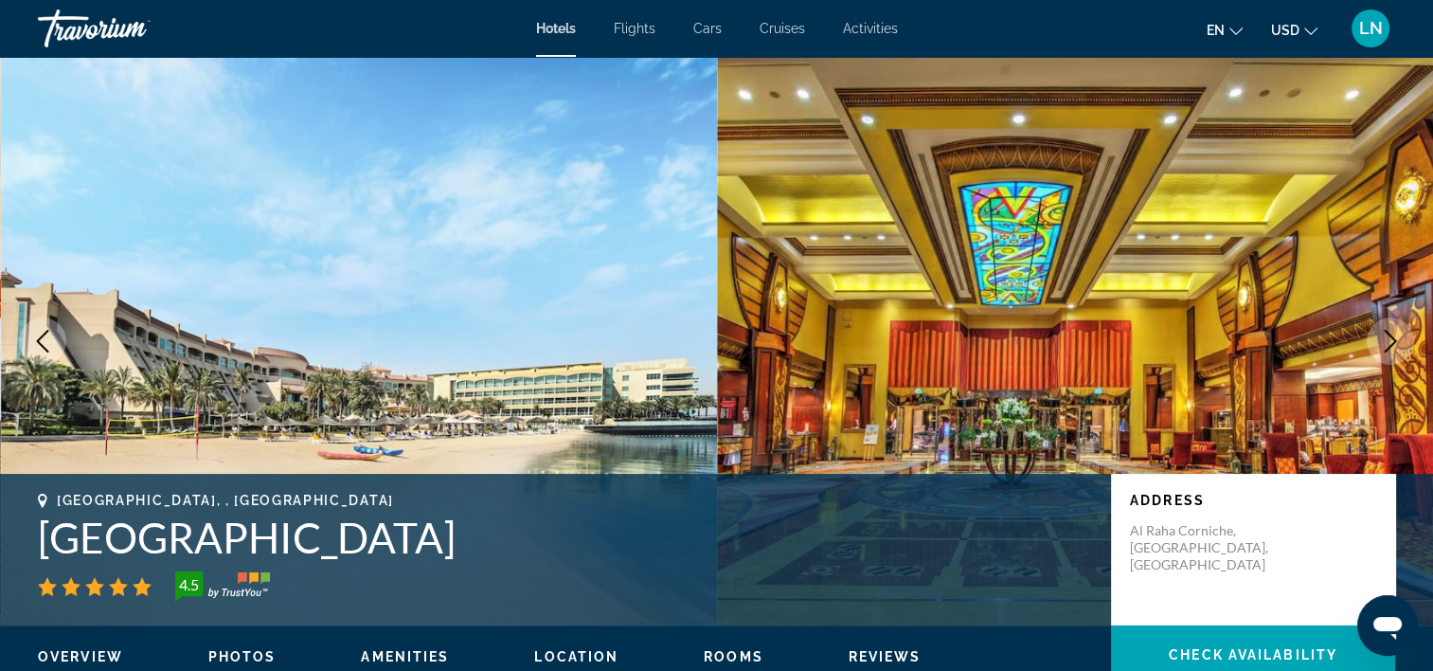
drag, startPoint x: 536, startPoint y: 532, endPoint x: 24, endPoint y: 530, distance: 512.5
click at [24, 530] on div "Abu Dhabi, , United Arab Emirates Al Raha Beach Resort & Spa 4.5 Address Al Rah…" at bounding box center [716, 550] width 1433 height 114
drag, startPoint x: 24, startPoint y: 530, endPoint x: 156, endPoint y: 532, distance: 132.6
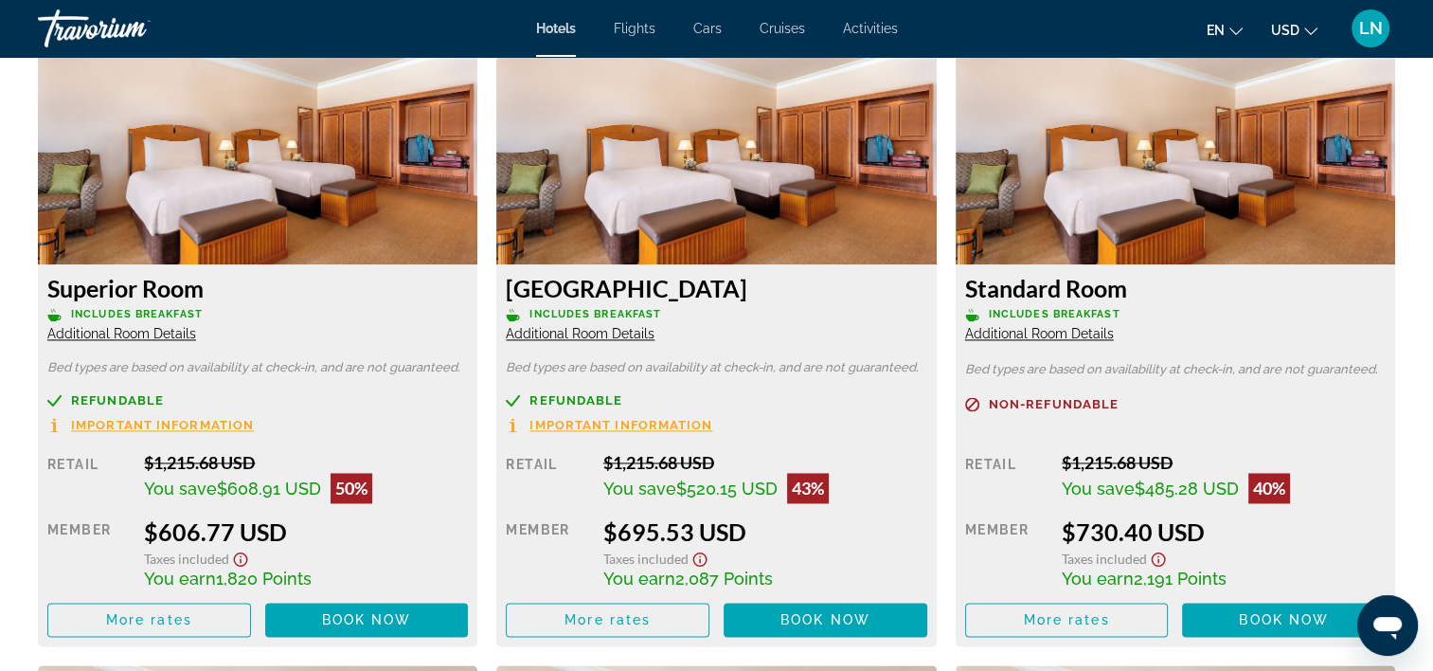
scroll to position [2652, 0]
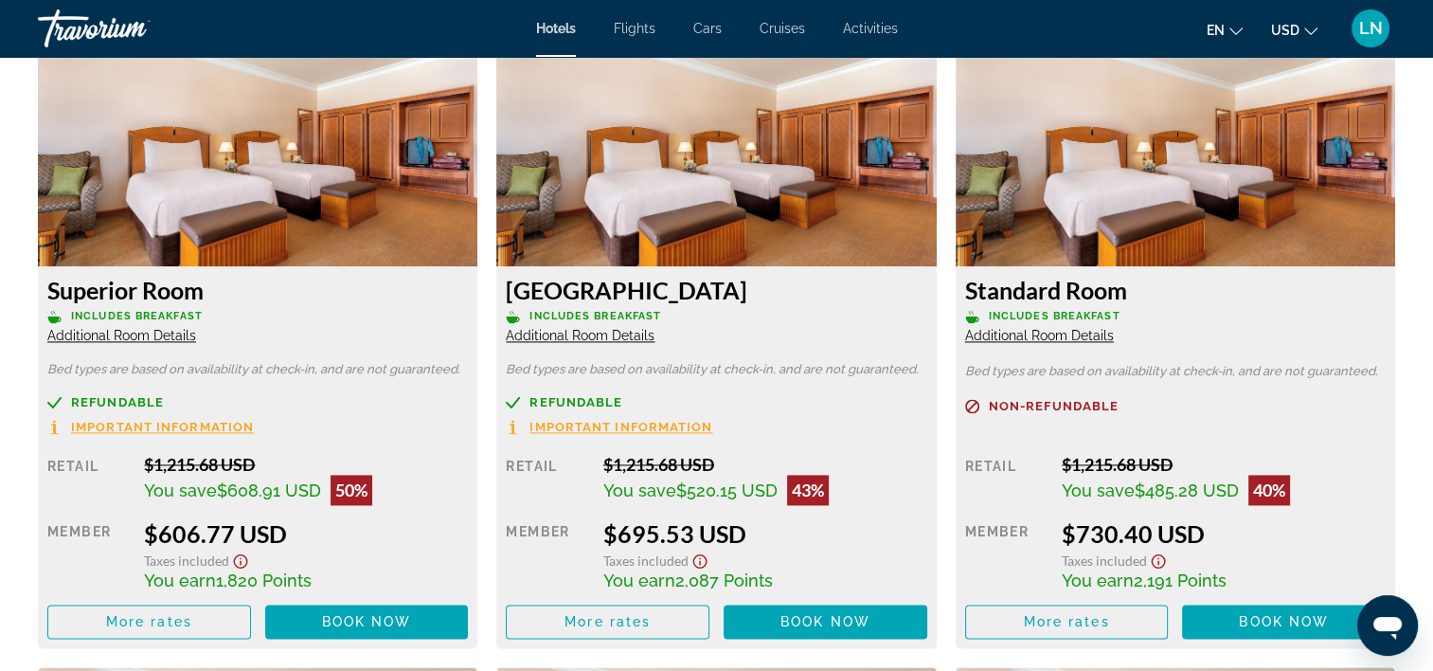
click at [993, 334] on span "Additional Room Details" at bounding box center [1039, 335] width 149 height 15
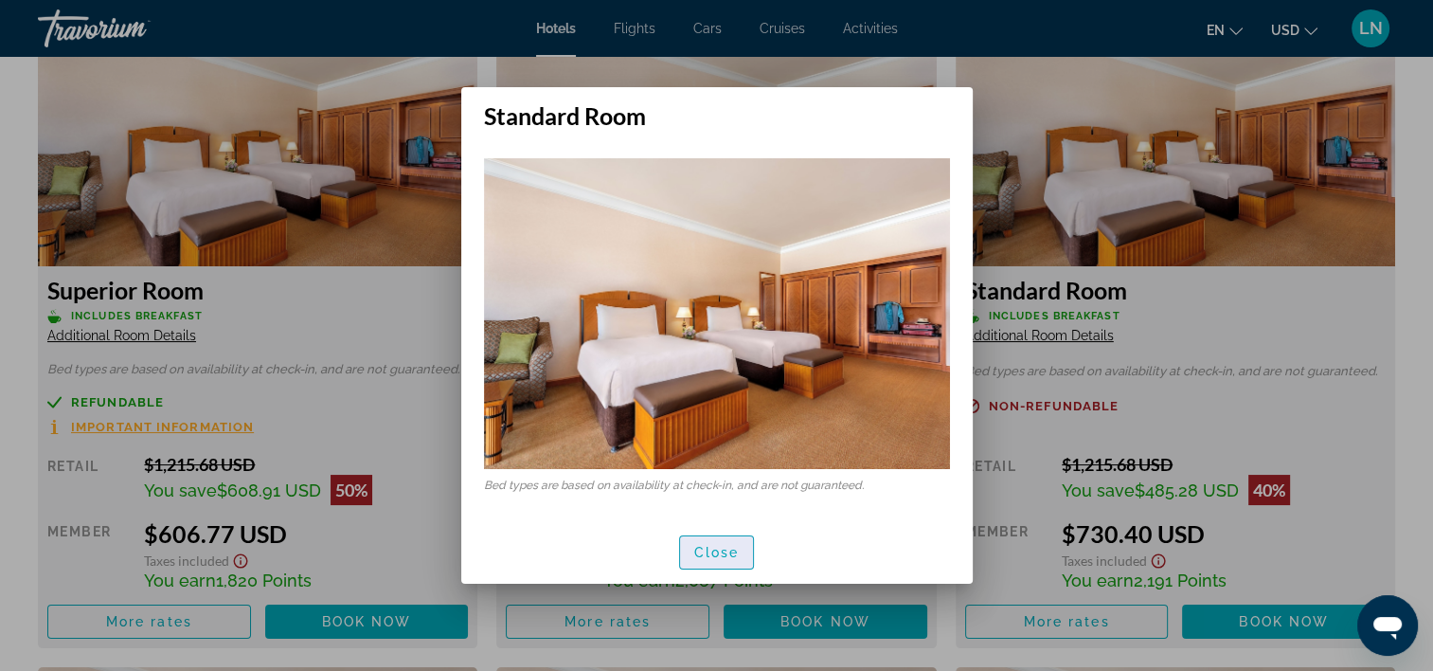
click at [726, 551] on span "Close" at bounding box center [716, 552] width 45 height 15
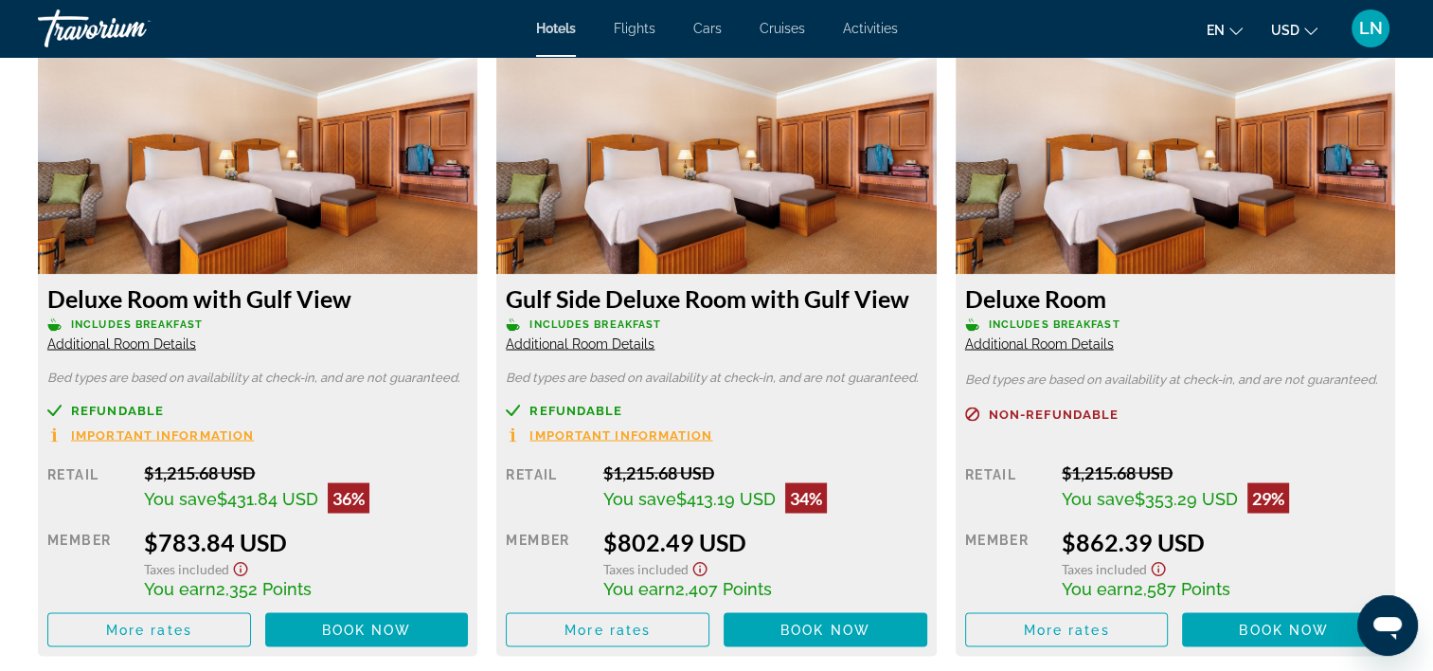
scroll to position [3316, 0]
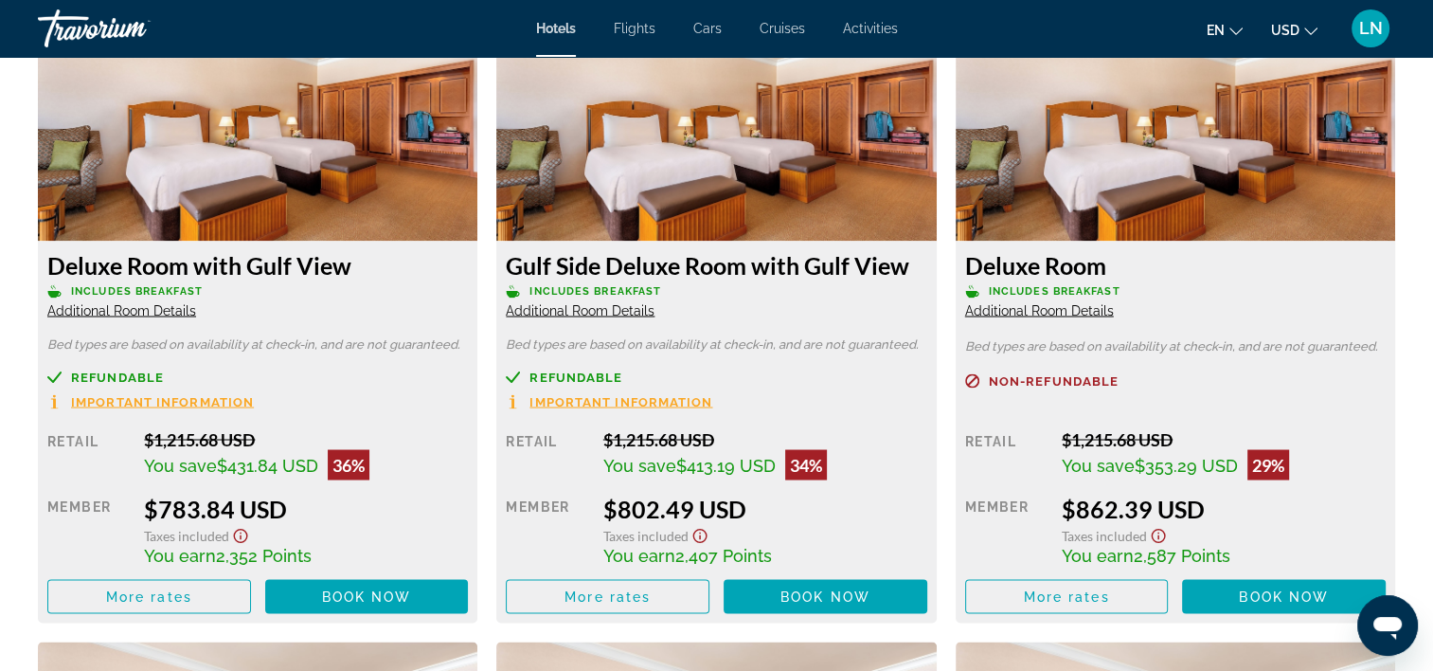
click at [1038, 307] on span "Additional Room Details" at bounding box center [1039, 309] width 149 height 15
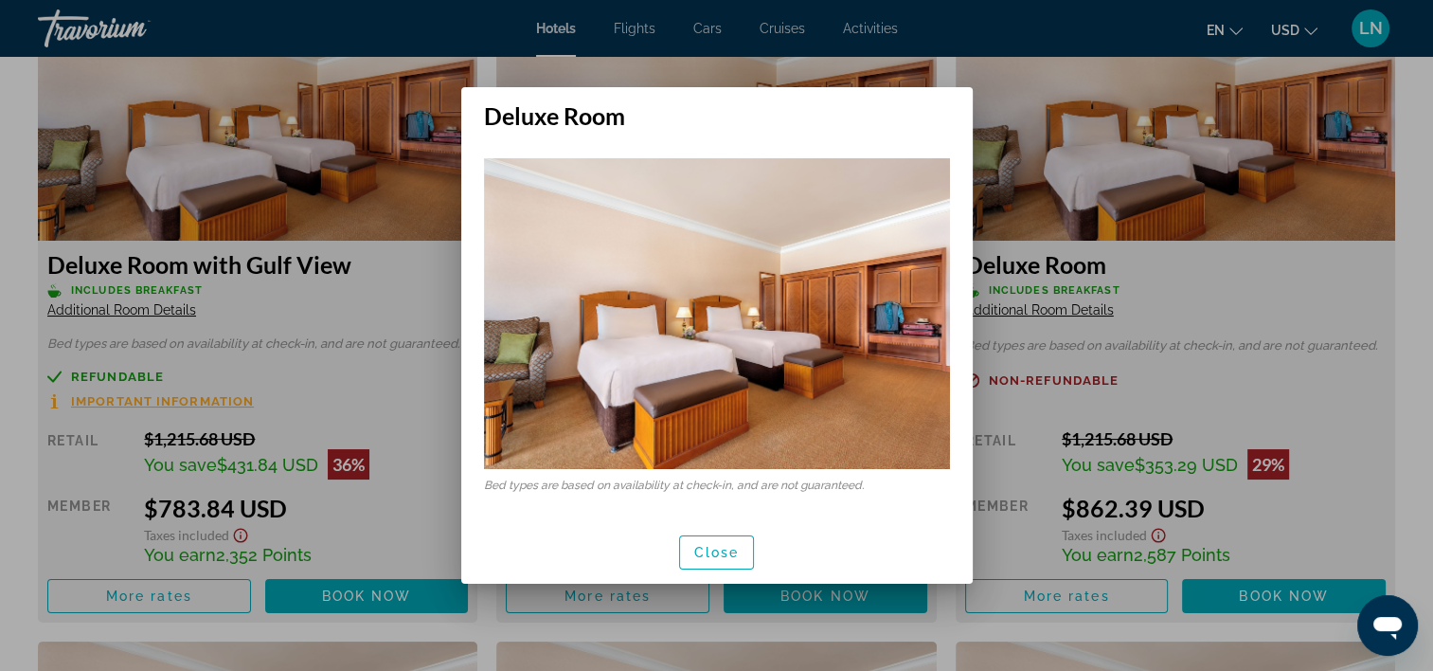
click at [1038, 307] on div at bounding box center [716, 335] width 1433 height 671
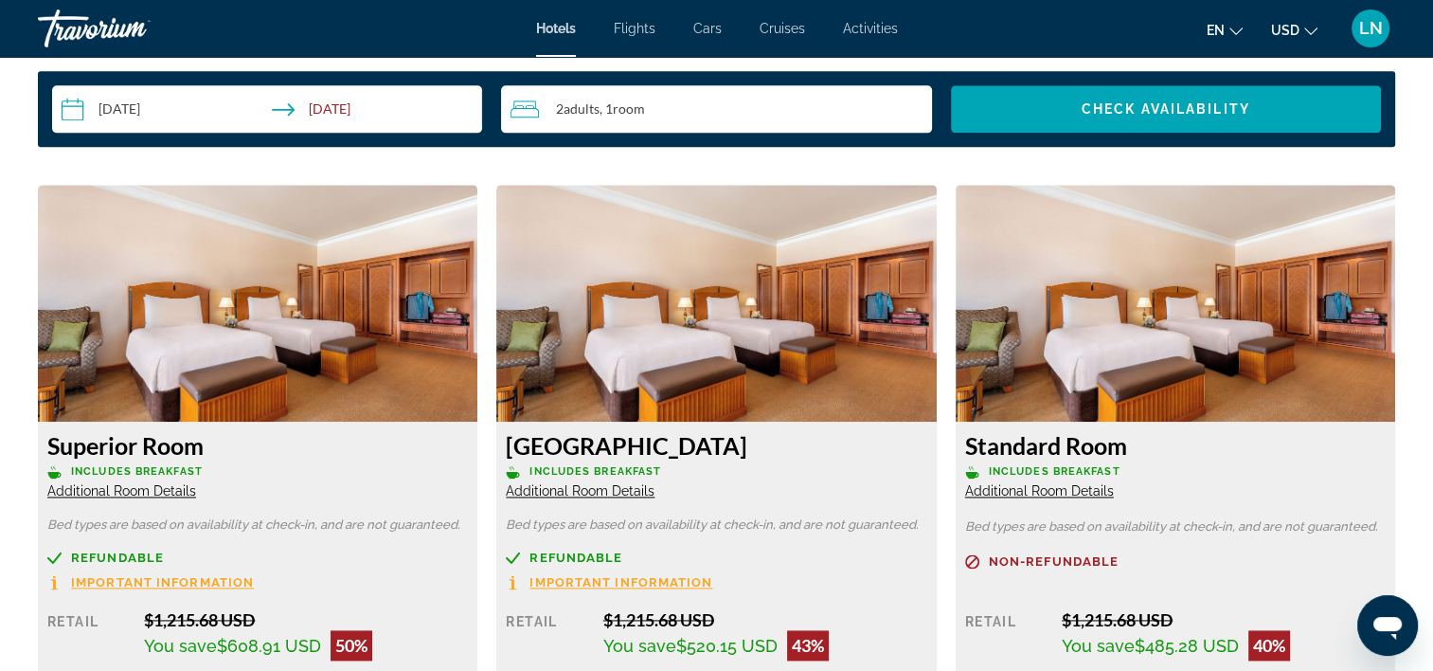
scroll to position [2463, 0]
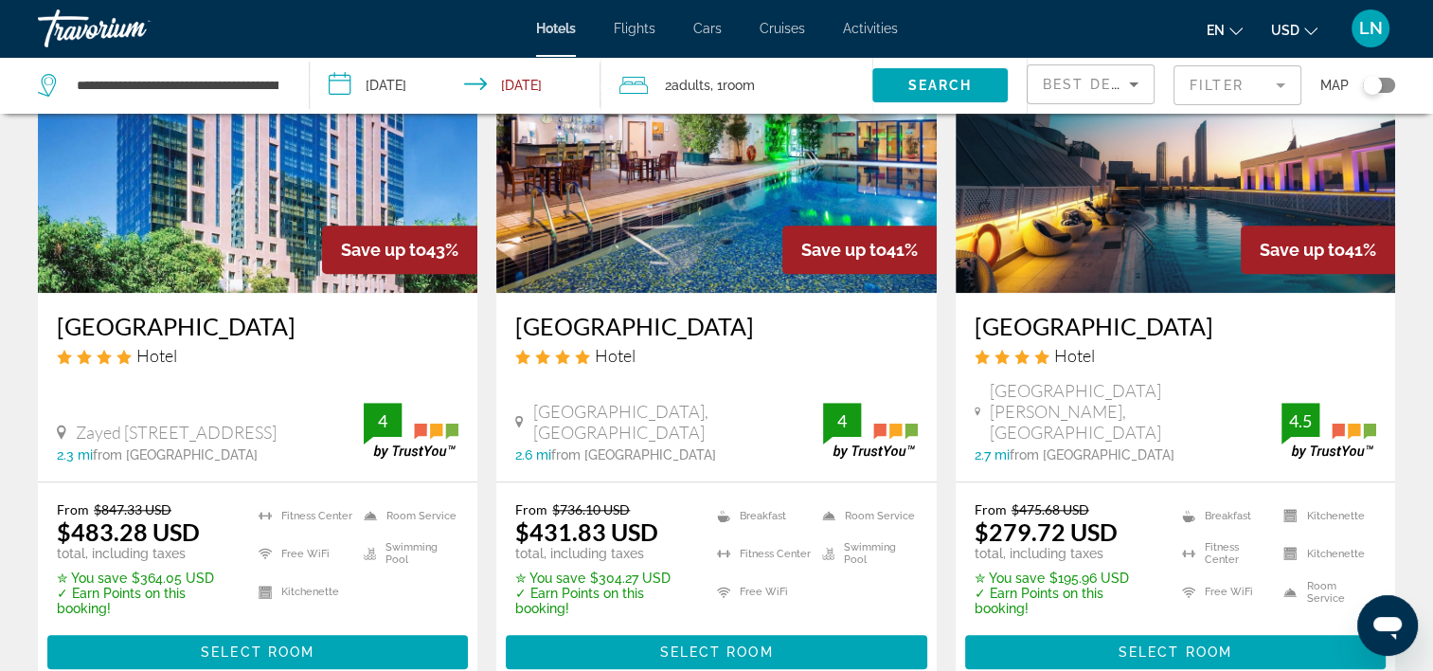
scroll to position [1800, 0]
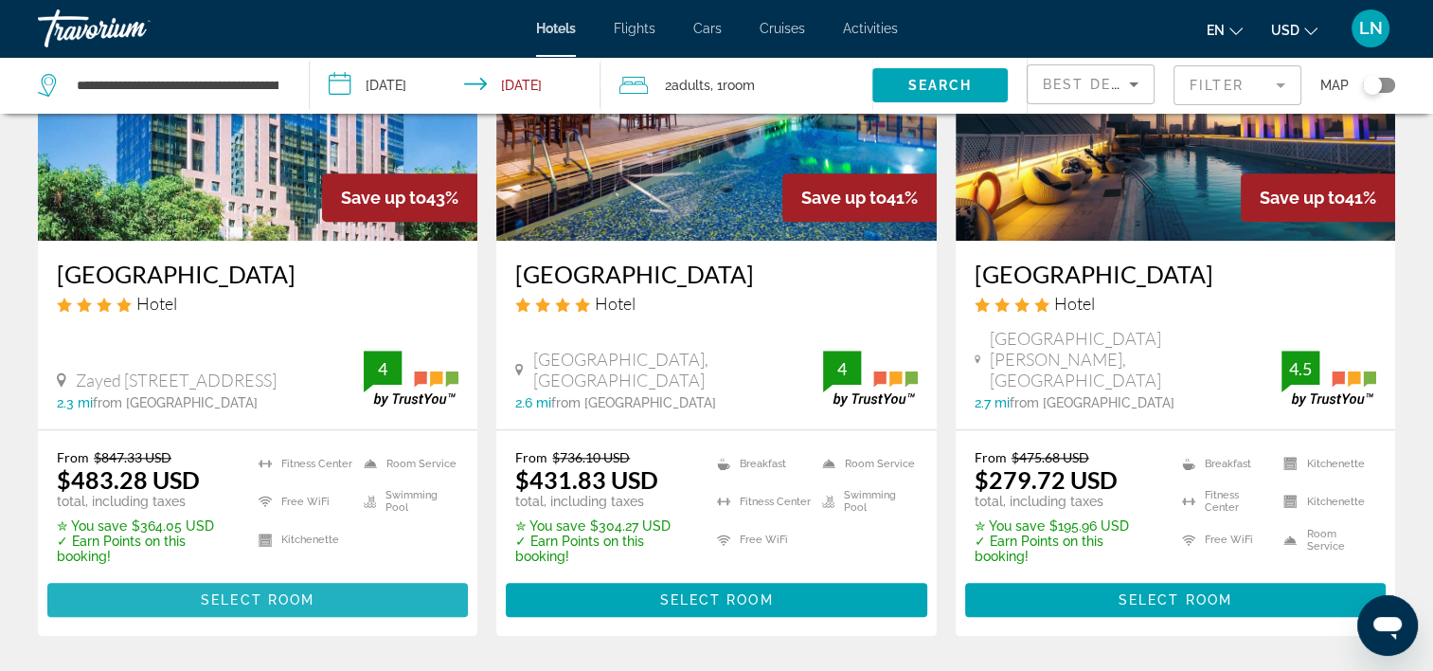
click at [235, 577] on span "Main content" at bounding box center [257, 599] width 421 height 45
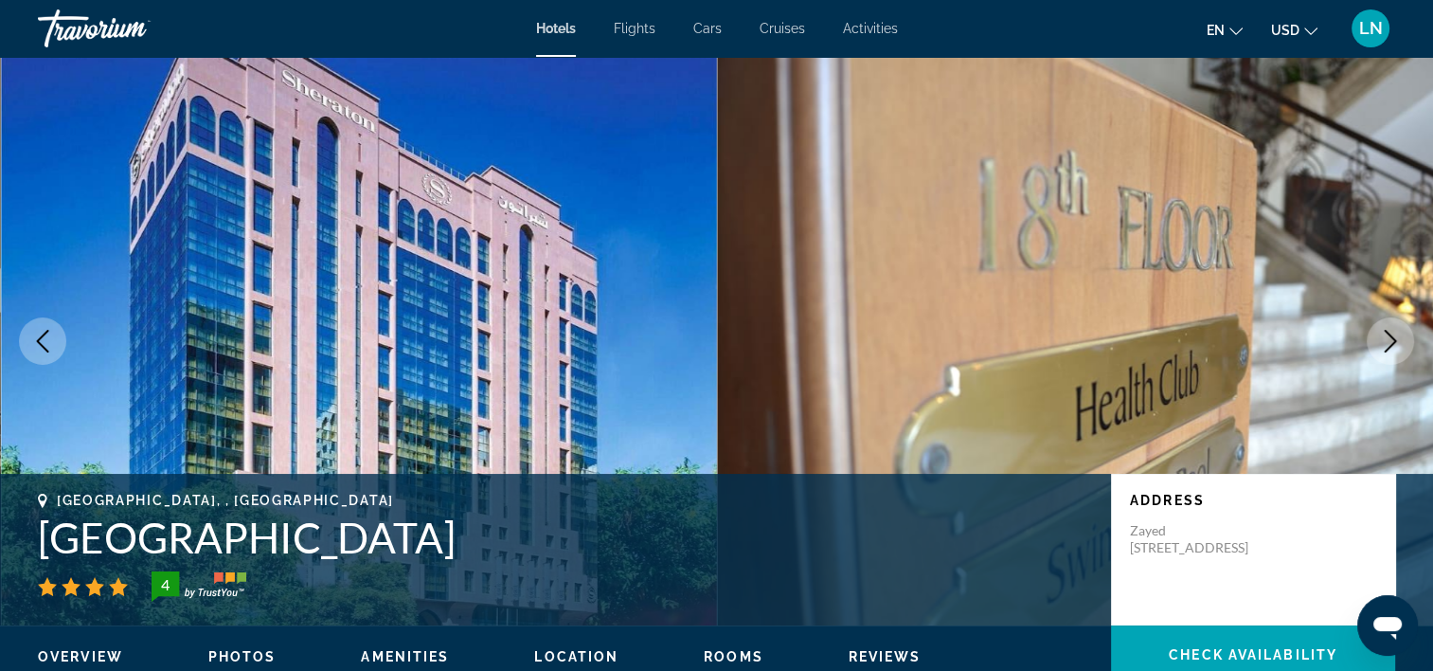
drag, startPoint x: 17, startPoint y: 538, endPoint x: 512, endPoint y: 549, distance: 494.6
click at [512, 549] on div "Abu Dhabi, , United Arab Emirates Sheraton Khalidiya Hotel 4 Address Zayed 1St …" at bounding box center [716, 550] width 1433 height 114
drag, startPoint x: 512, startPoint y: 549, endPoint x: 388, endPoint y: 540, distance: 123.5
copy h1 "Sheraton Khalidiya Hotel"
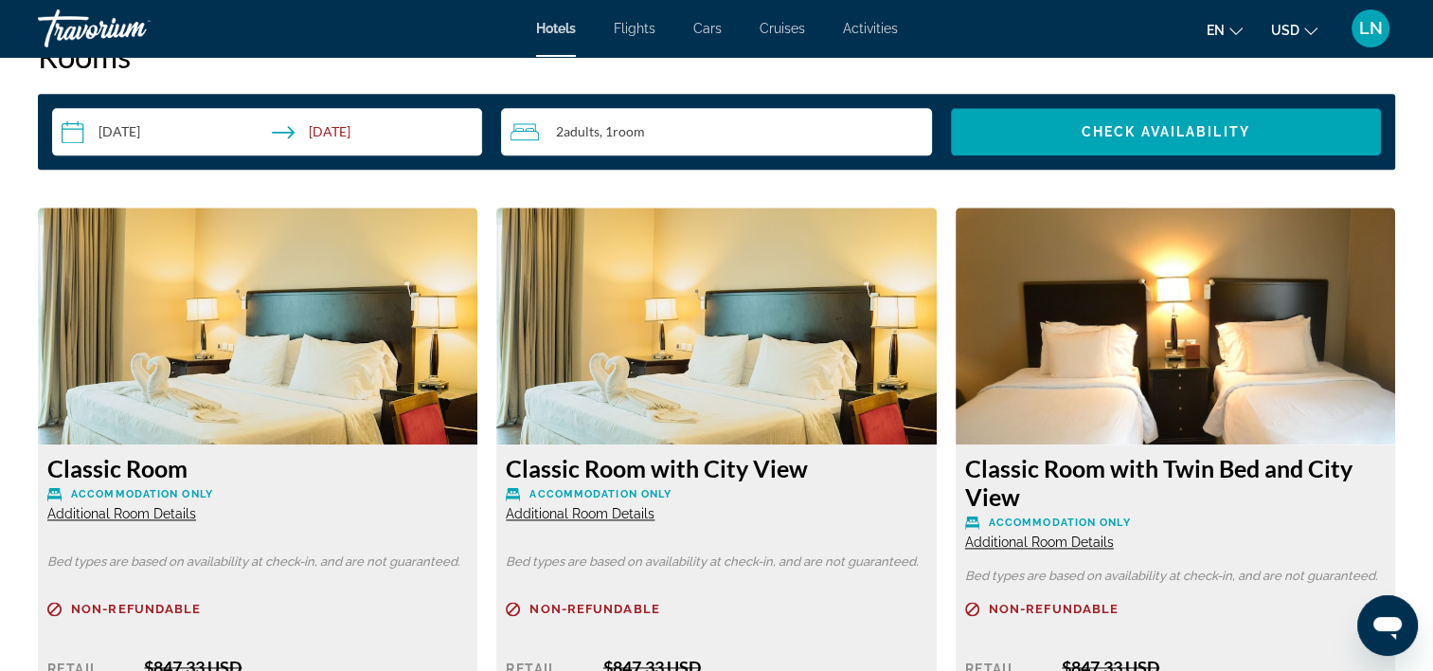
scroll to position [2652, 0]
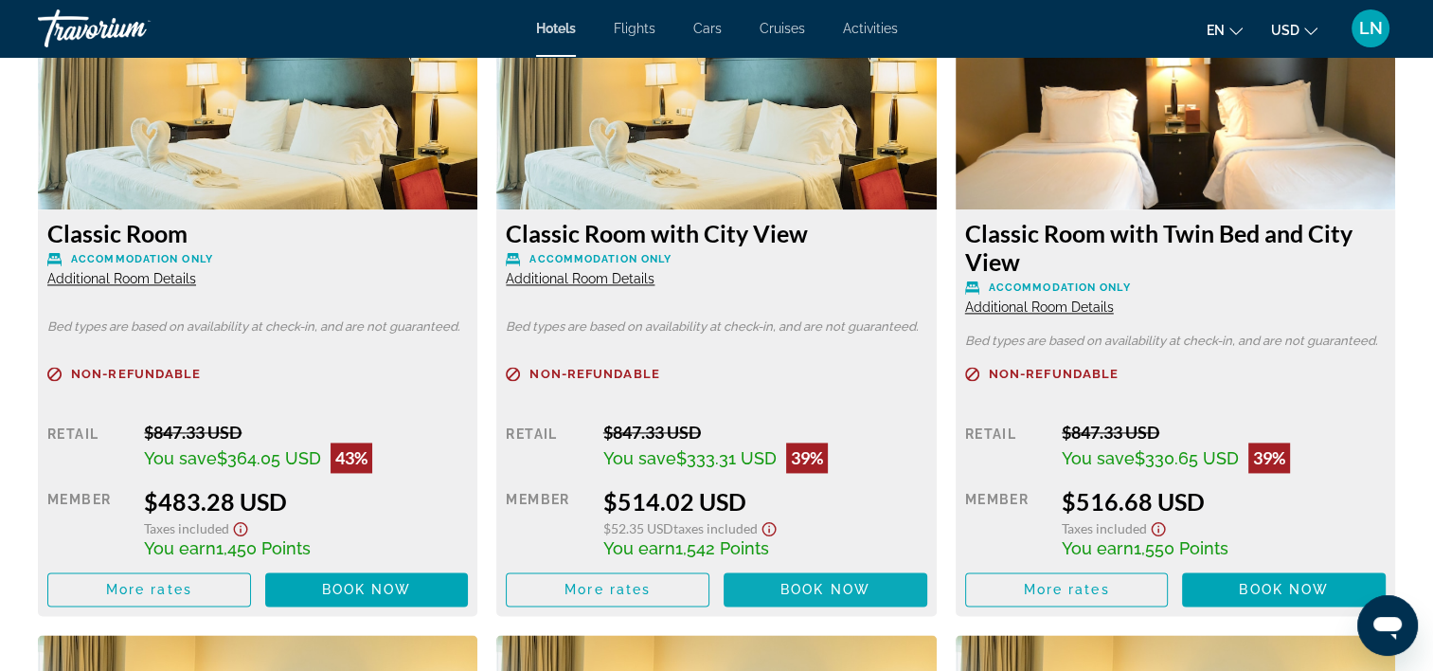
click at [787, 595] on span "Book now" at bounding box center [826, 589] width 90 height 15
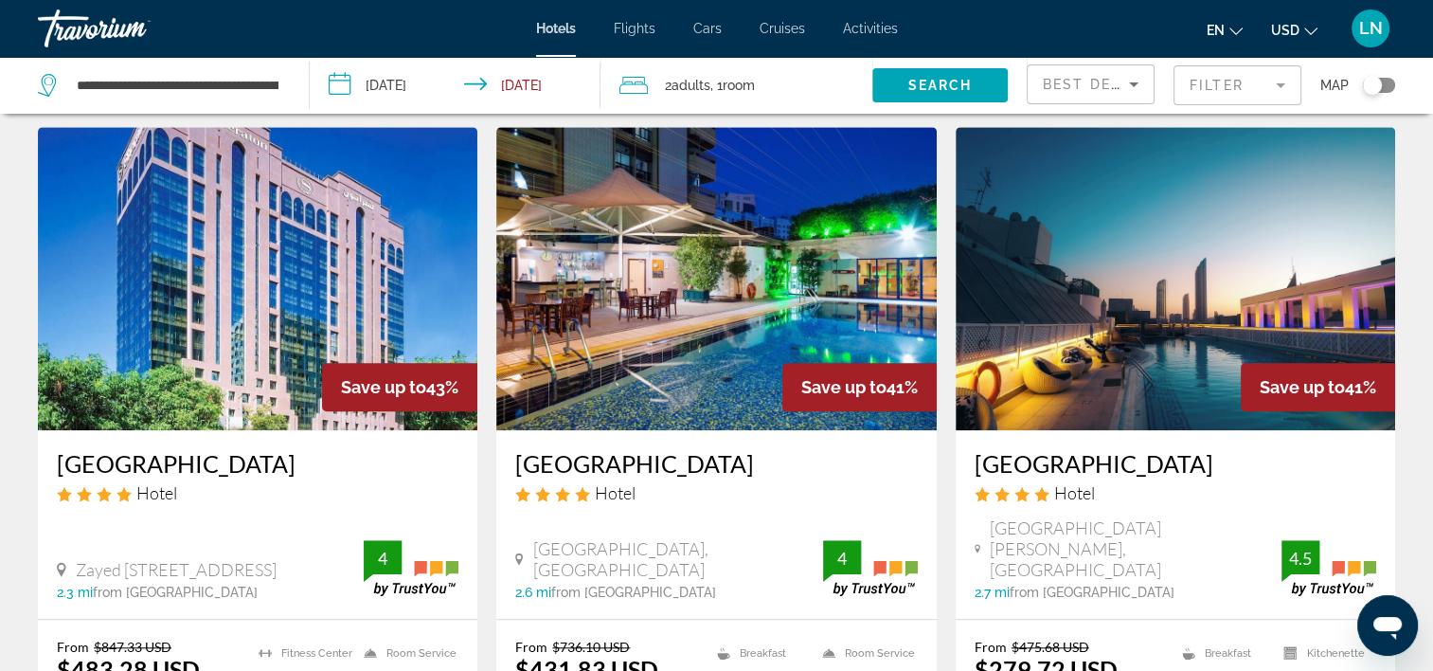
scroll to position [1705, 0]
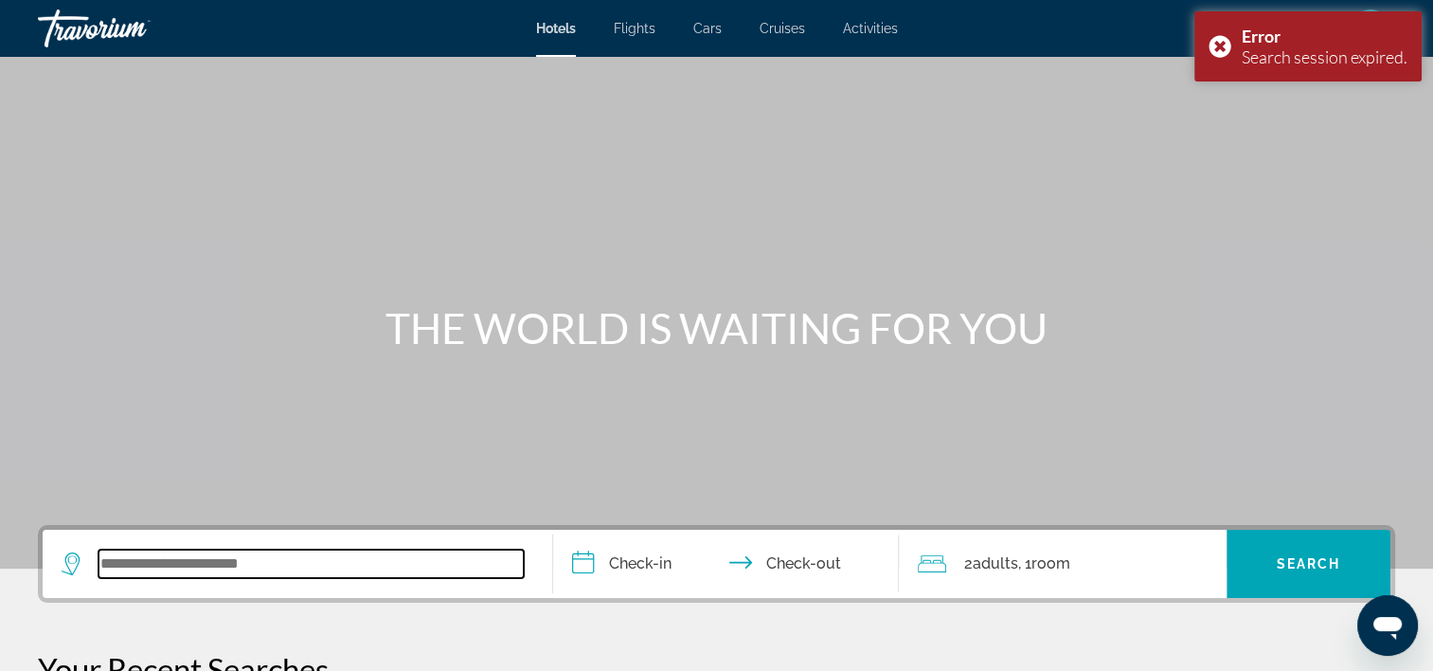
click at [324, 557] on input "Search widget" at bounding box center [311, 563] width 425 height 28
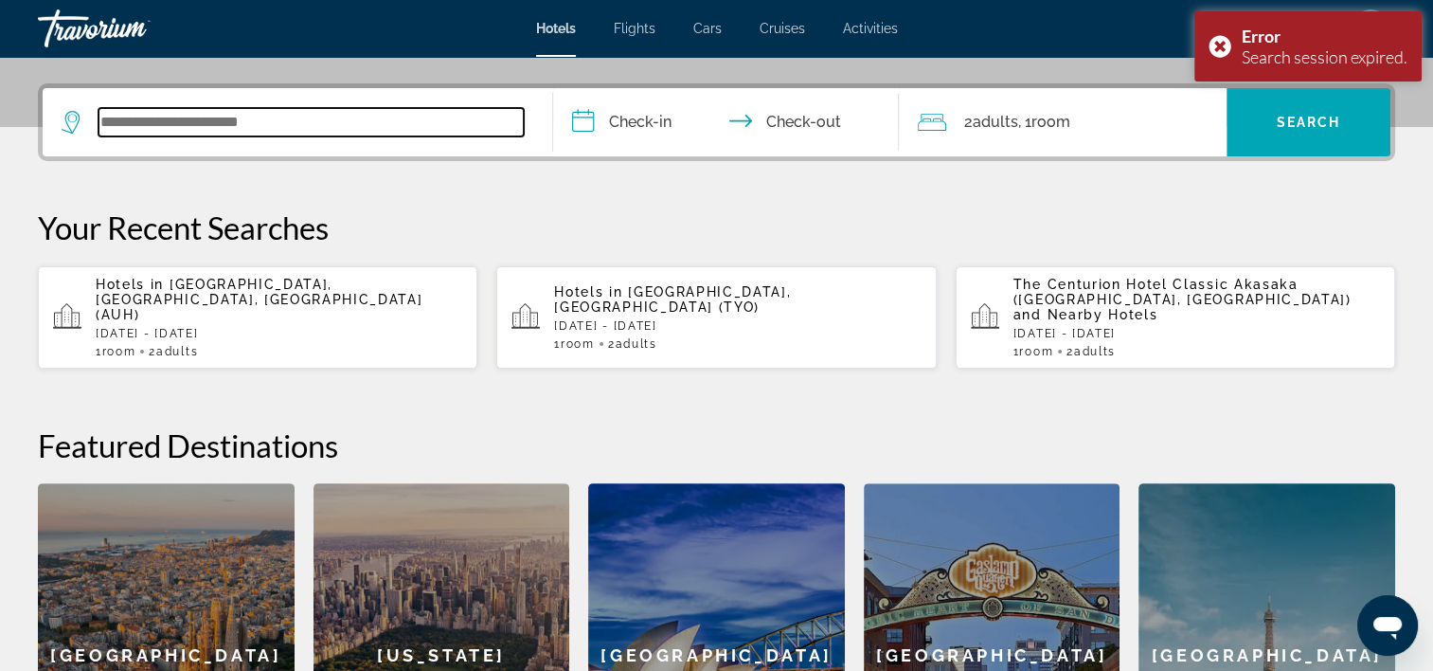
scroll to position [462, 0]
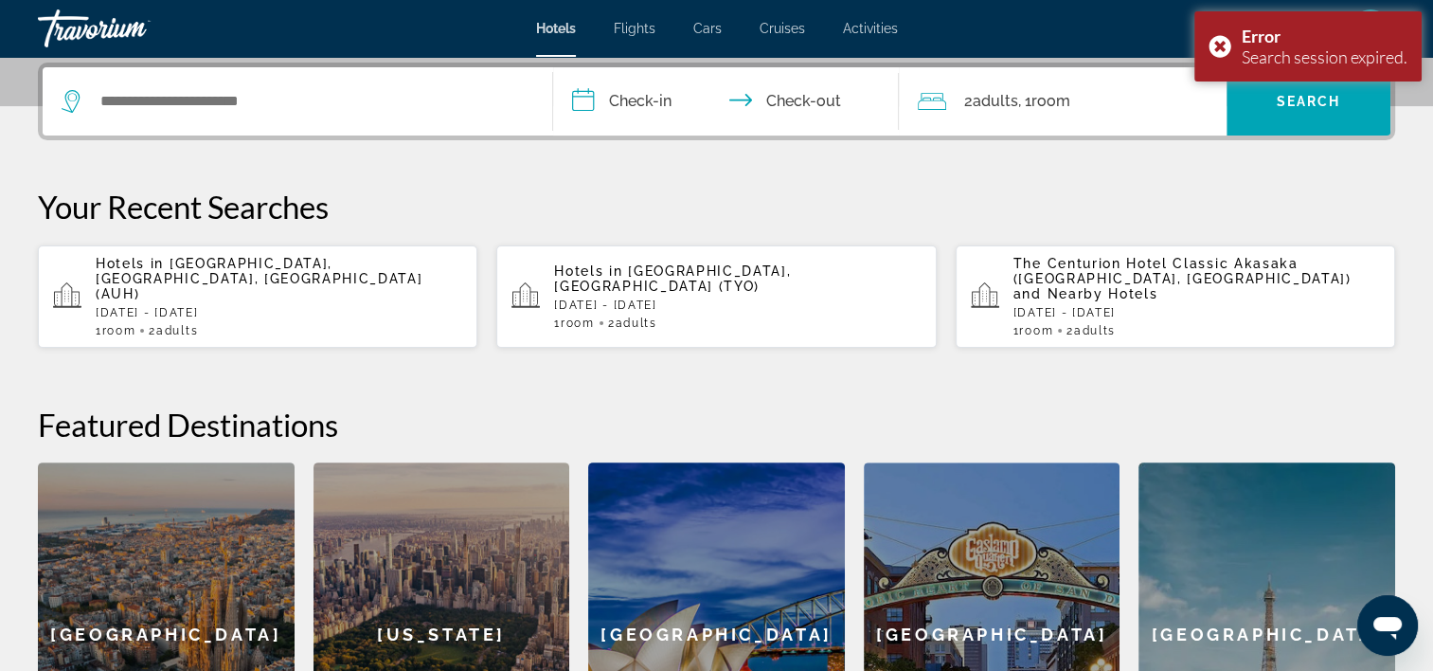
click at [327, 304] on div "Hotels in Abu Dhabi, Abu Dhabi Emirate, United Arab Emirates (AUH) Sun, 26 Apr …" at bounding box center [279, 296] width 367 height 81
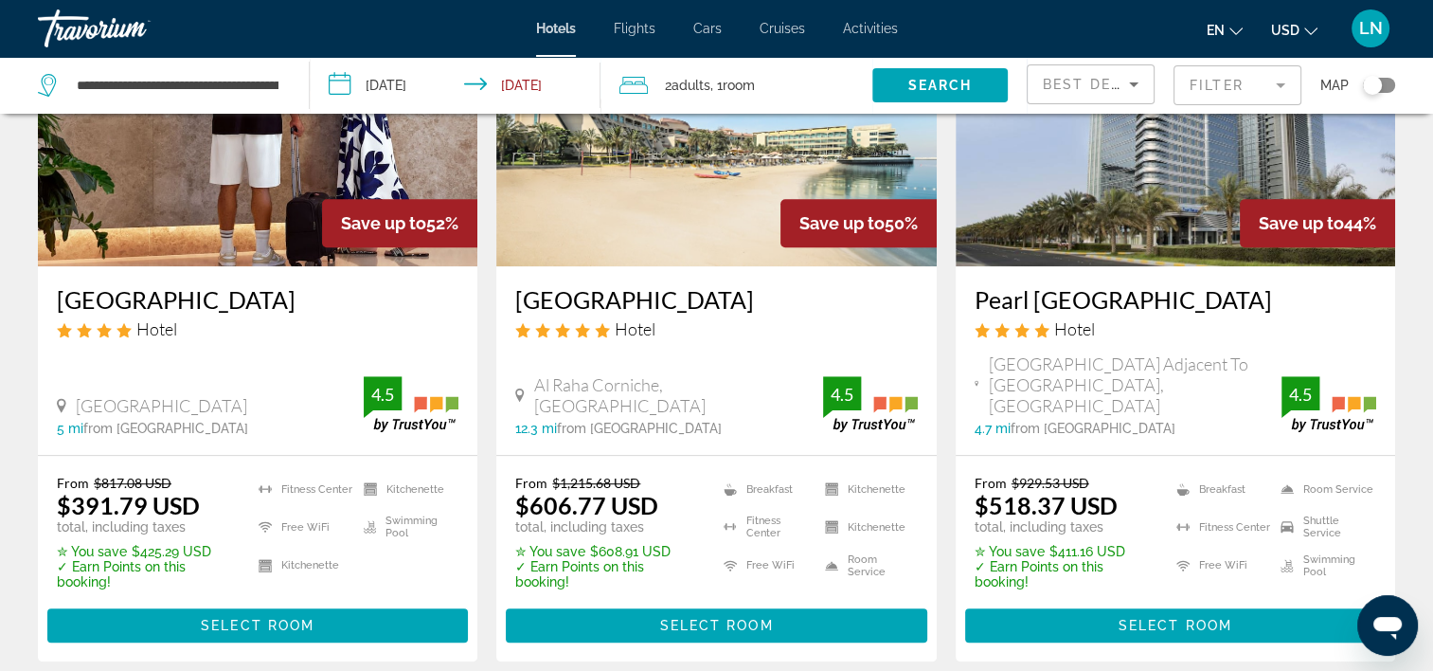
scroll to position [1042, 0]
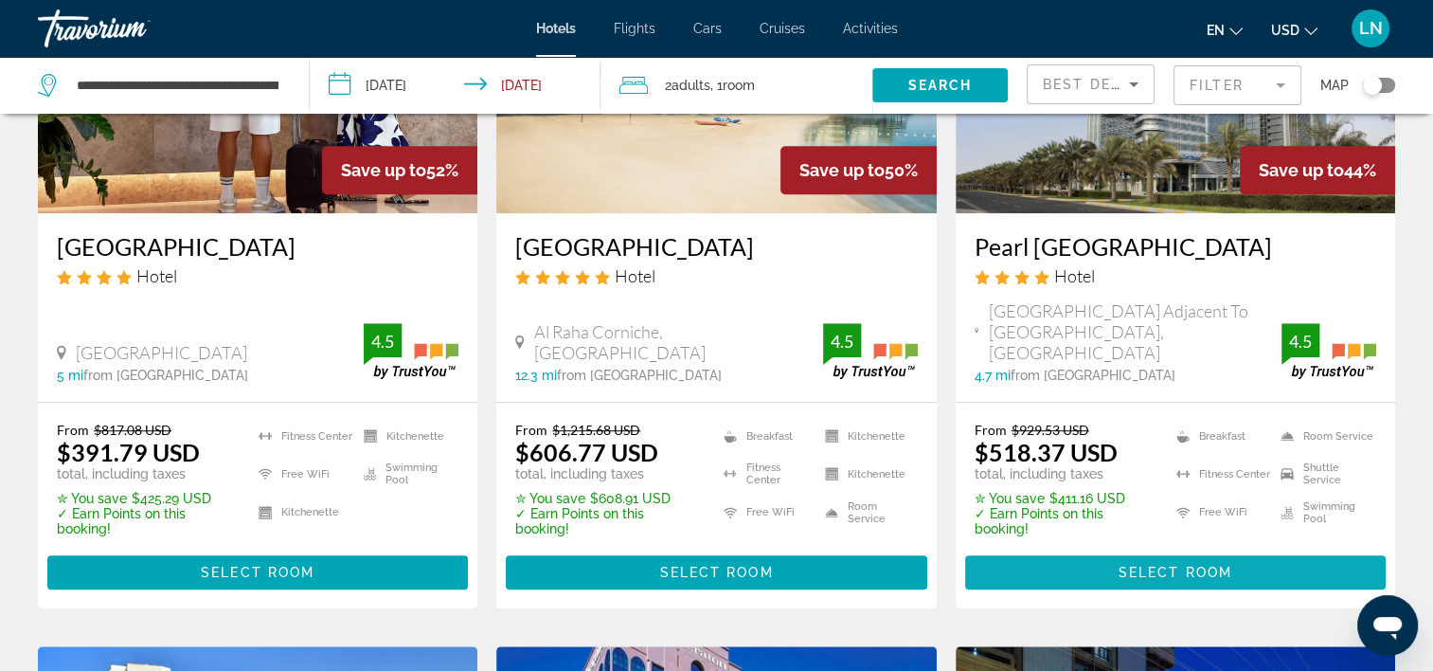
click at [1067, 549] on span "Main content" at bounding box center [1175, 571] width 421 height 45
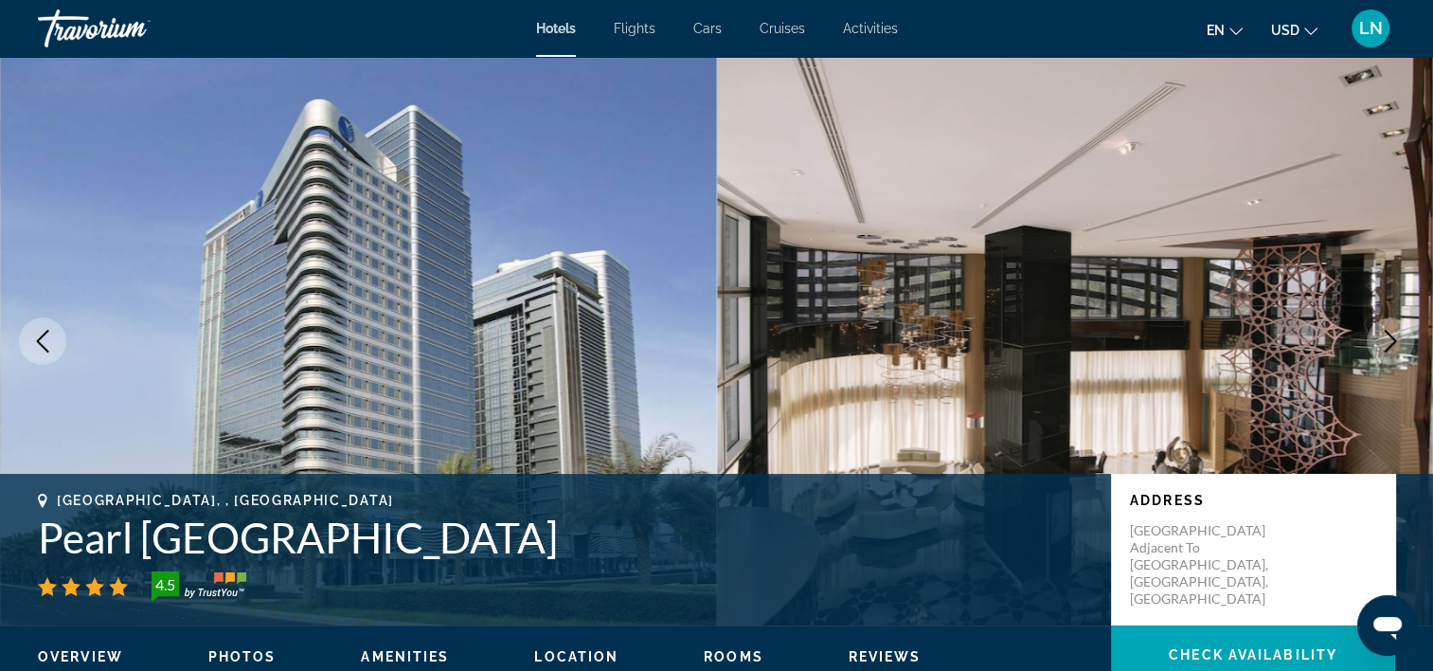
drag, startPoint x: 315, startPoint y: 536, endPoint x: 549, endPoint y: 540, distance: 235.0
click at [549, 540] on div "Abu Dhabi, , United Arab Emirates Pearl Rotana Capital Centre 4.5 Address Al Kh…" at bounding box center [716, 550] width 1433 height 114
drag, startPoint x: 549, startPoint y: 540, endPoint x: 466, endPoint y: 524, distance: 84.9
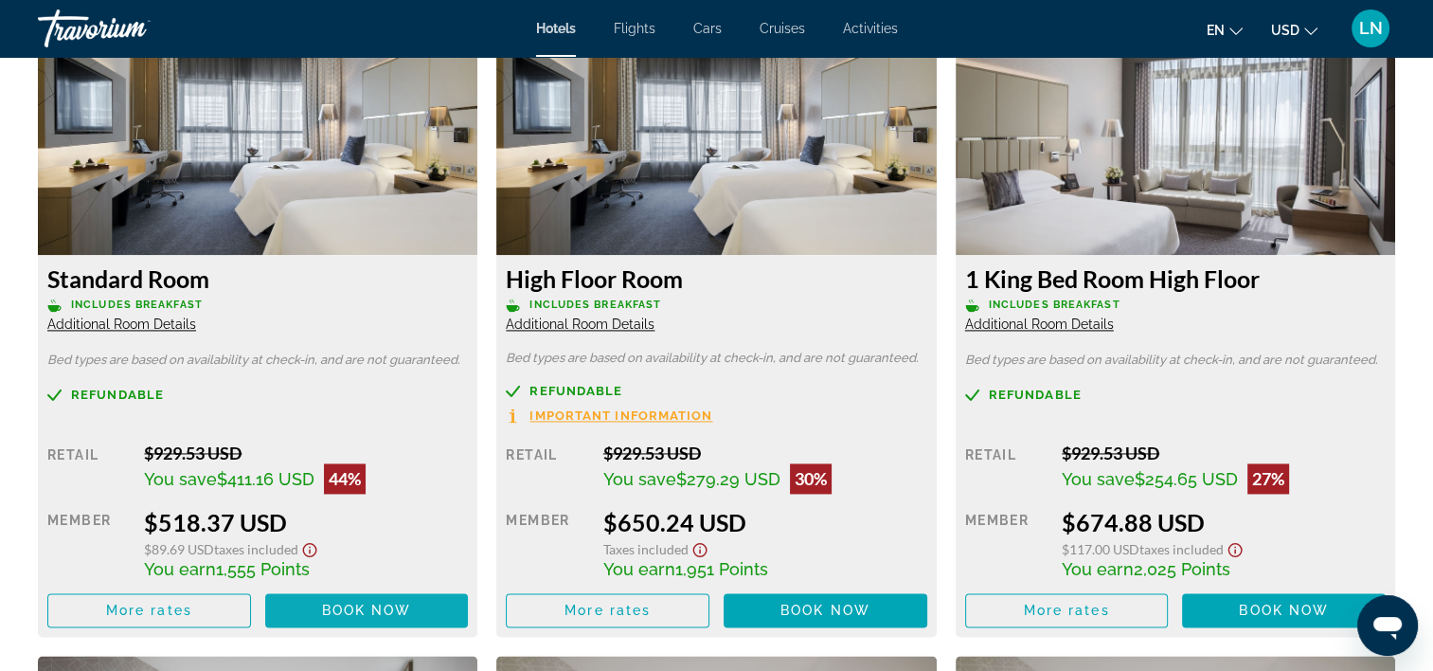
scroll to position [2747, 0]
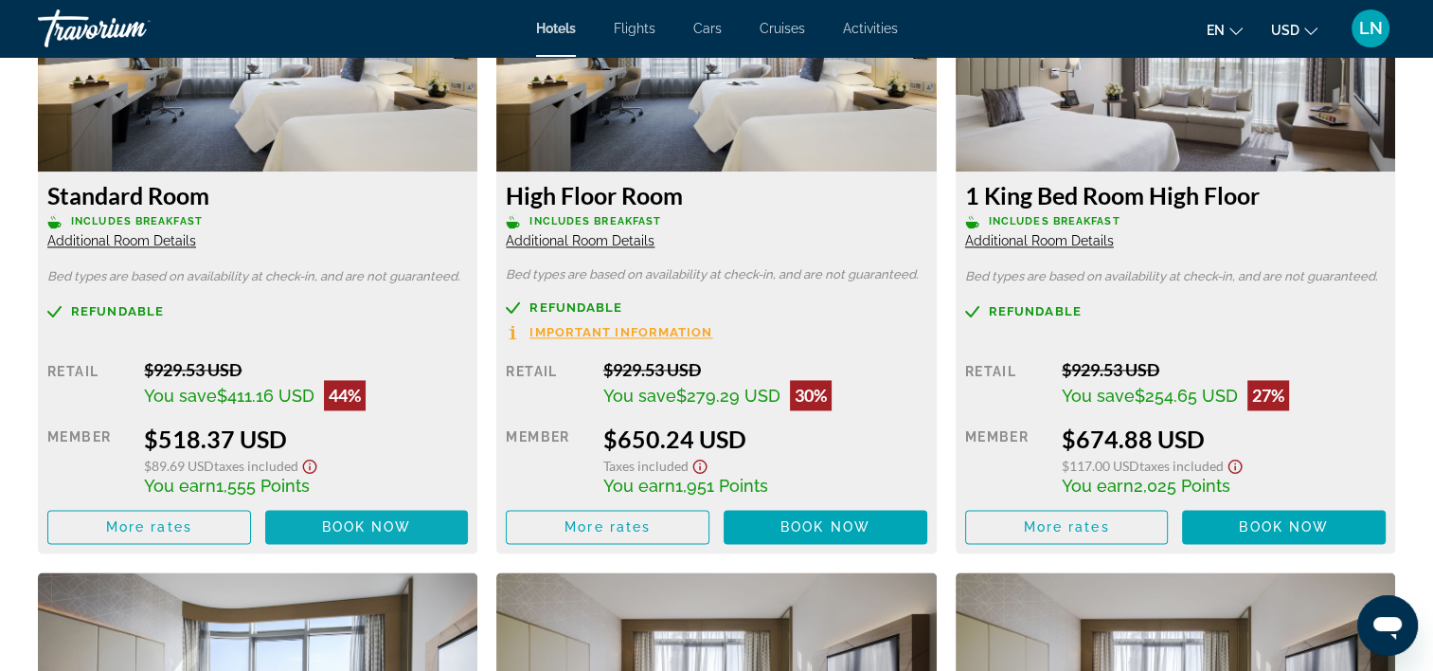
click at [300, 518] on span "Main content" at bounding box center [367, 526] width 204 height 45
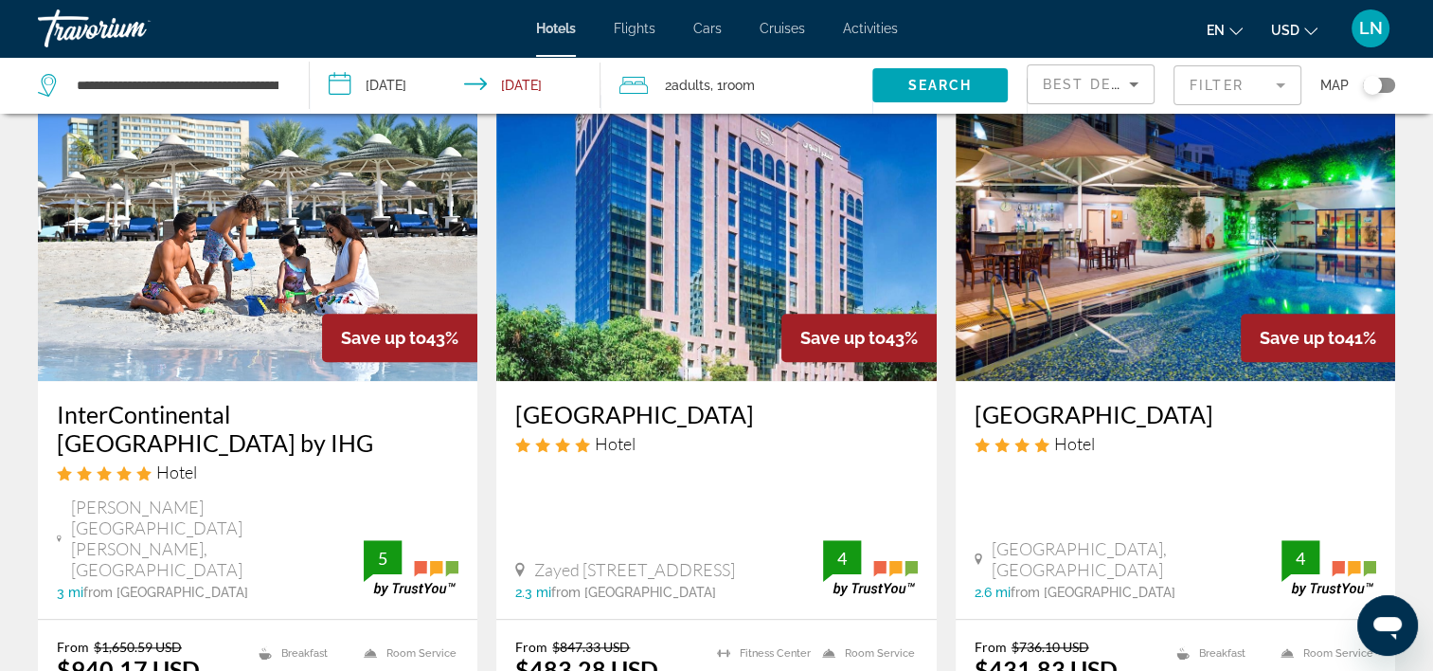
scroll to position [1705, 0]
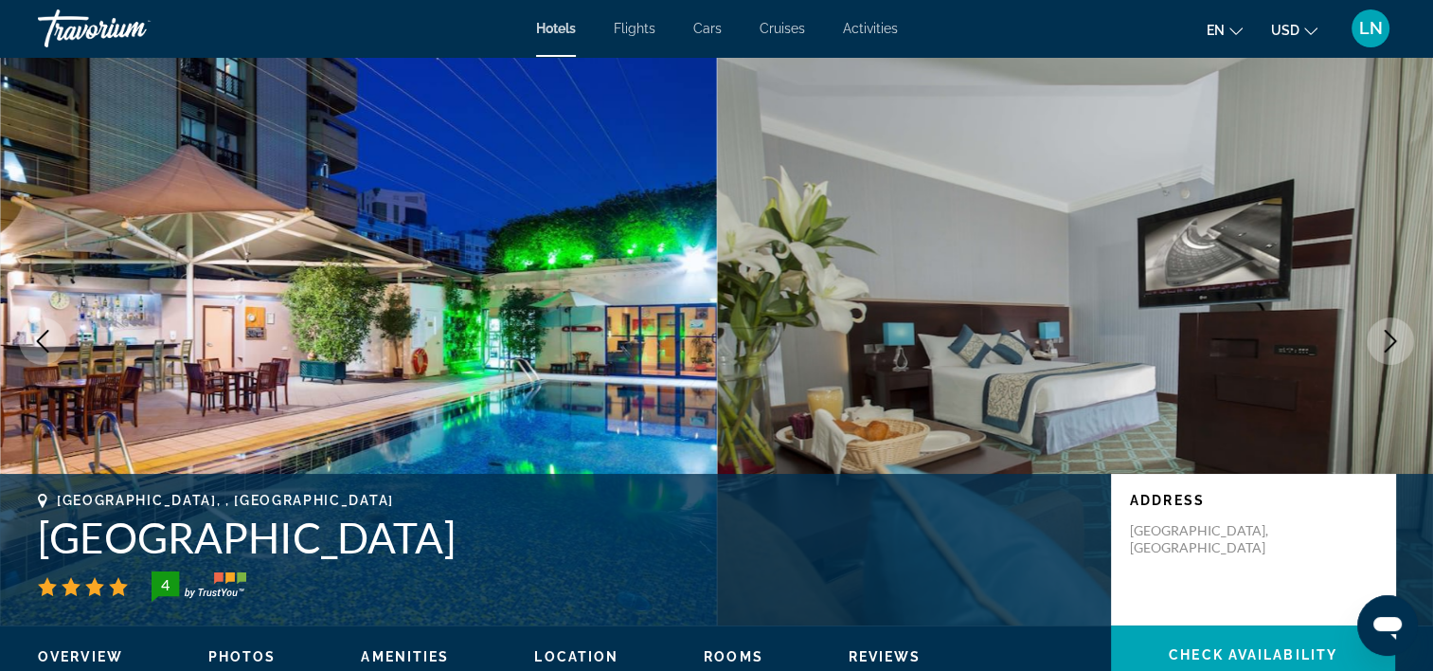
drag, startPoint x: 8, startPoint y: 526, endPoint x: 535, endPoint y: 545, distance: 528.0
click at [535, 545] on div "Abu Dhabi, , United Arab Emirates Novel Hotel City Center 4 Address Hamdan Stre…" at bounding box center [716, 550] width 1433 height 114
copy h1 "Novel Hotel City Center"
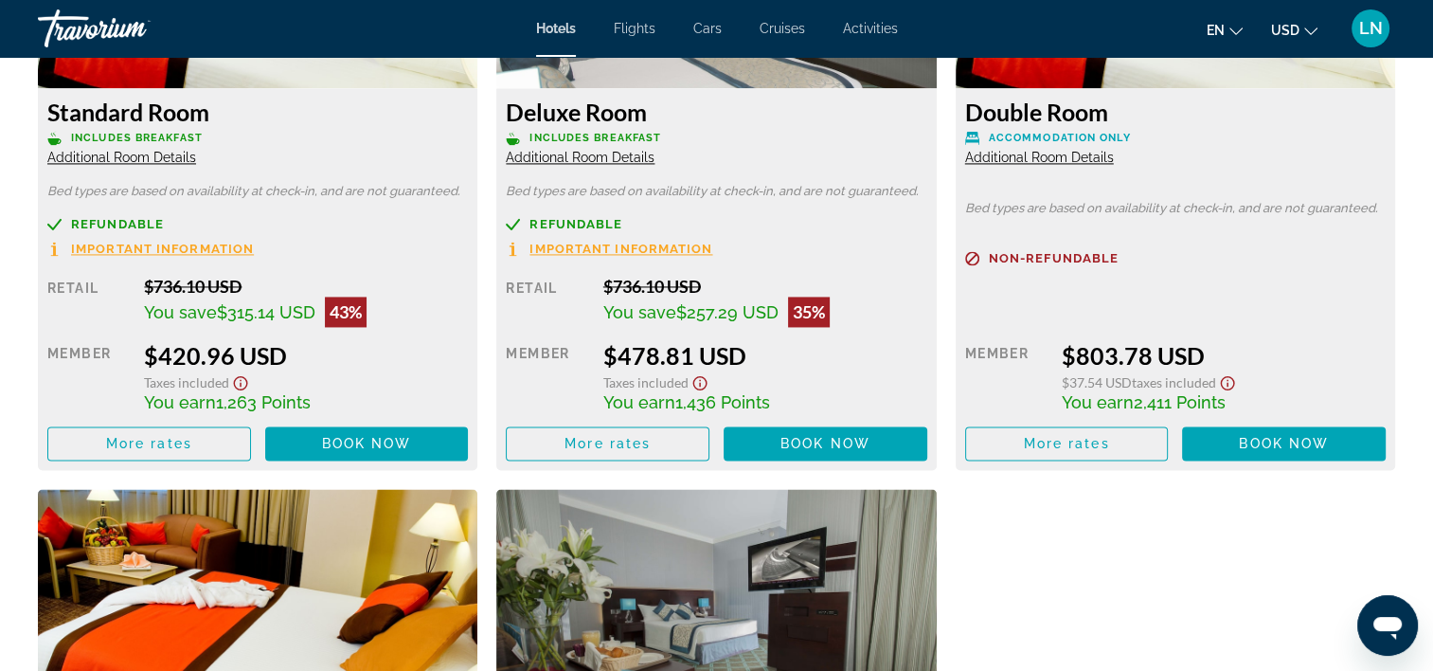
scroll to position [2842, 0]
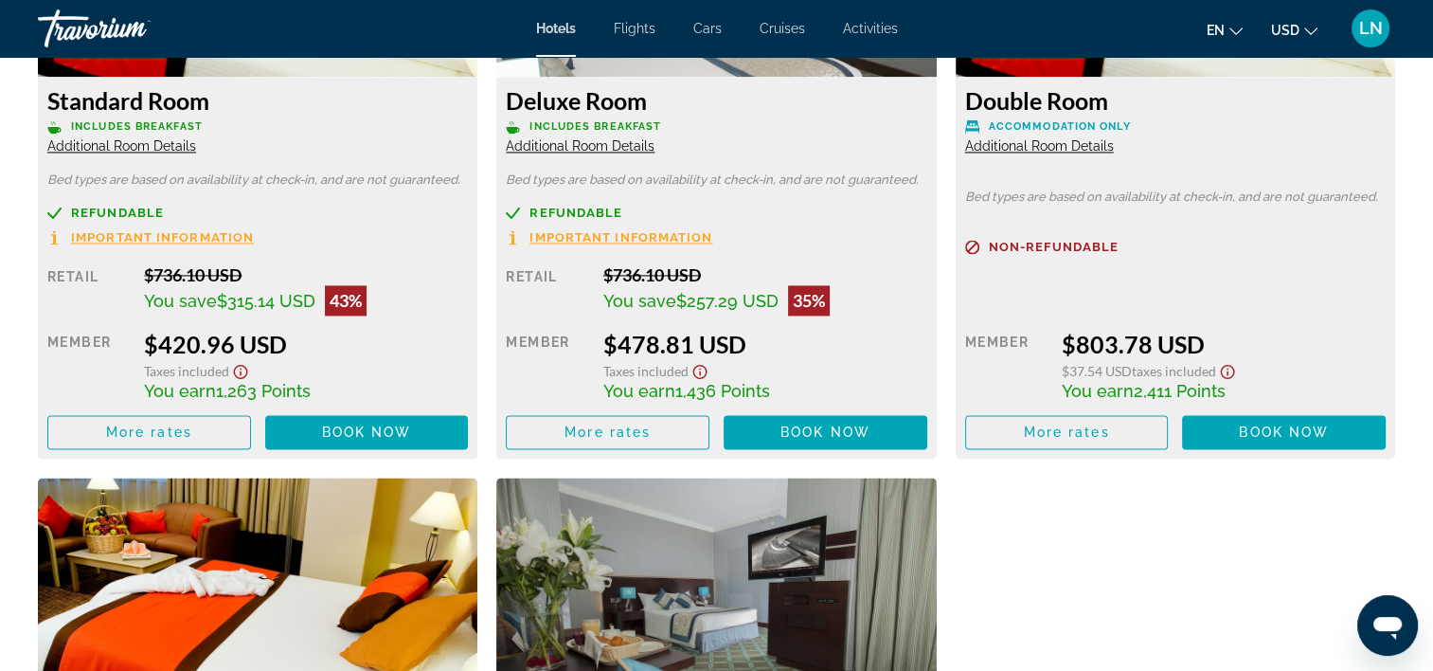
drag, startPoint x: 322, startPoint y: 432, endPoint x: 589, endPoint y: 391, distance: 270.2
click at [322, 431] on span "Book now" at bounding box center [367, 431] width 90 height 15
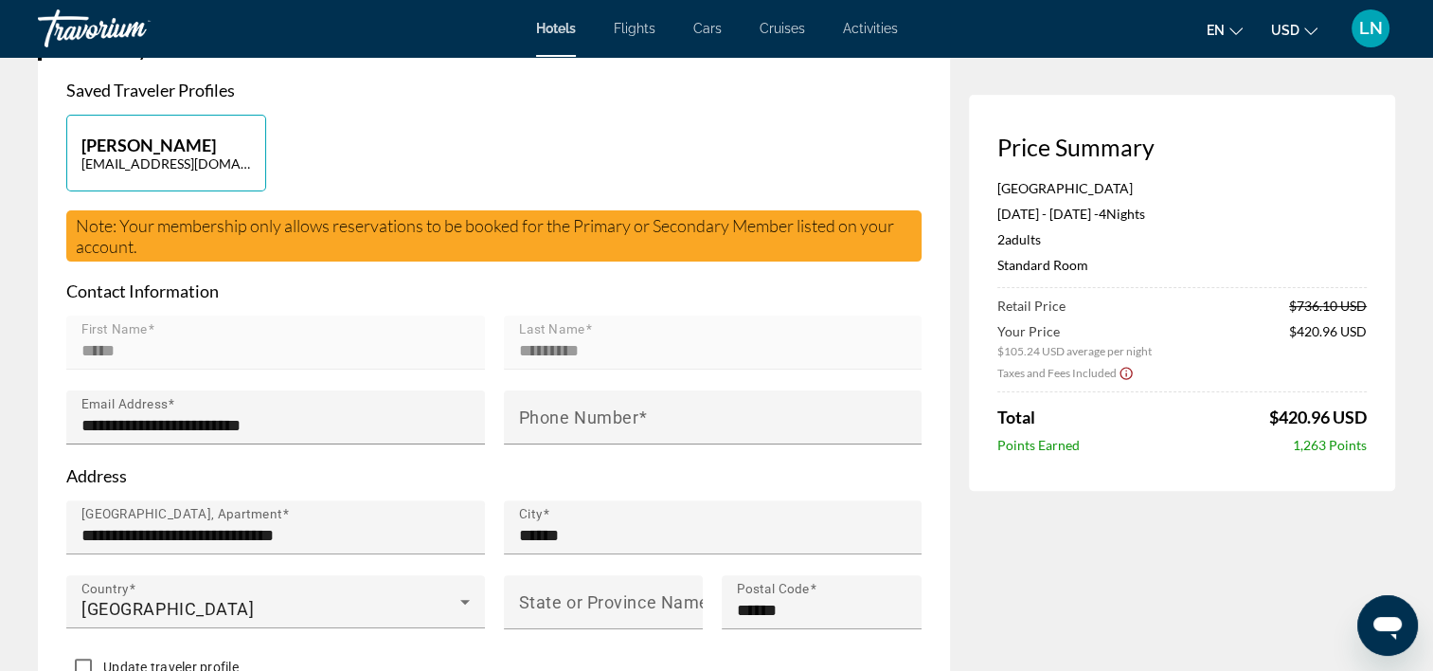
scroll to position [474, 0]
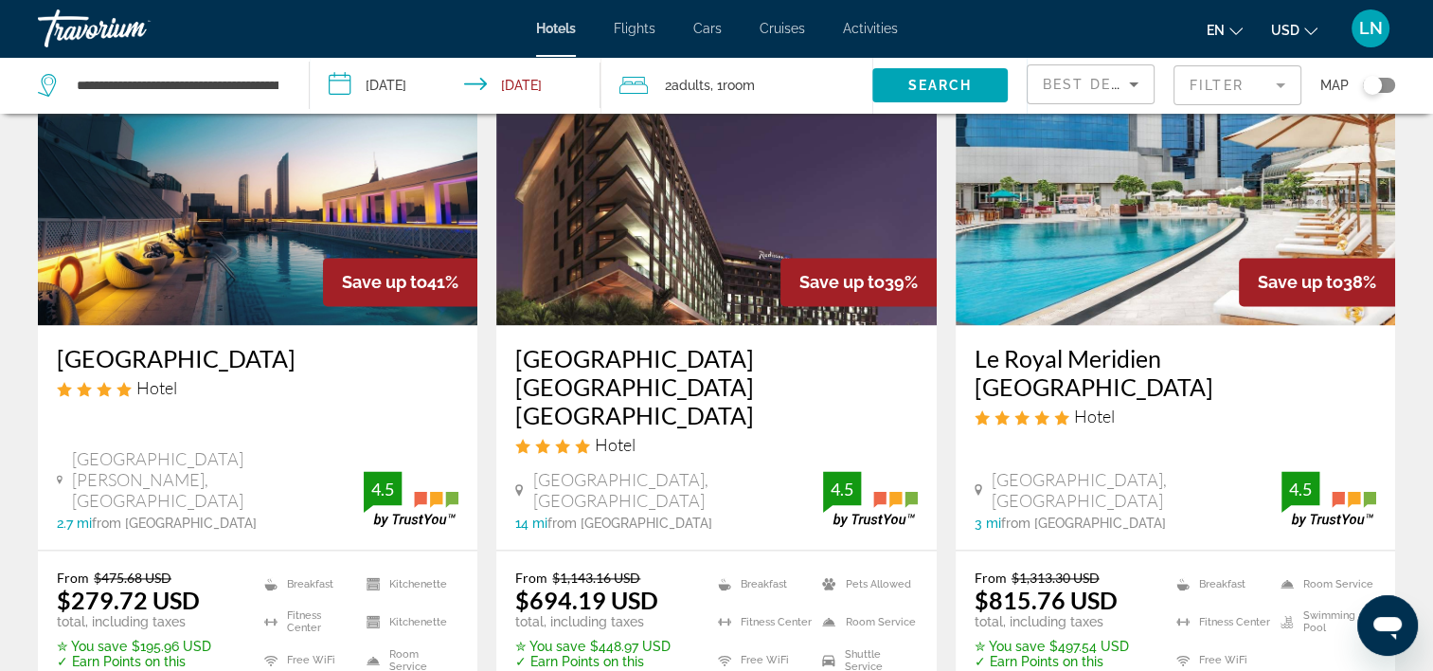
scroll to position [2463, 0]
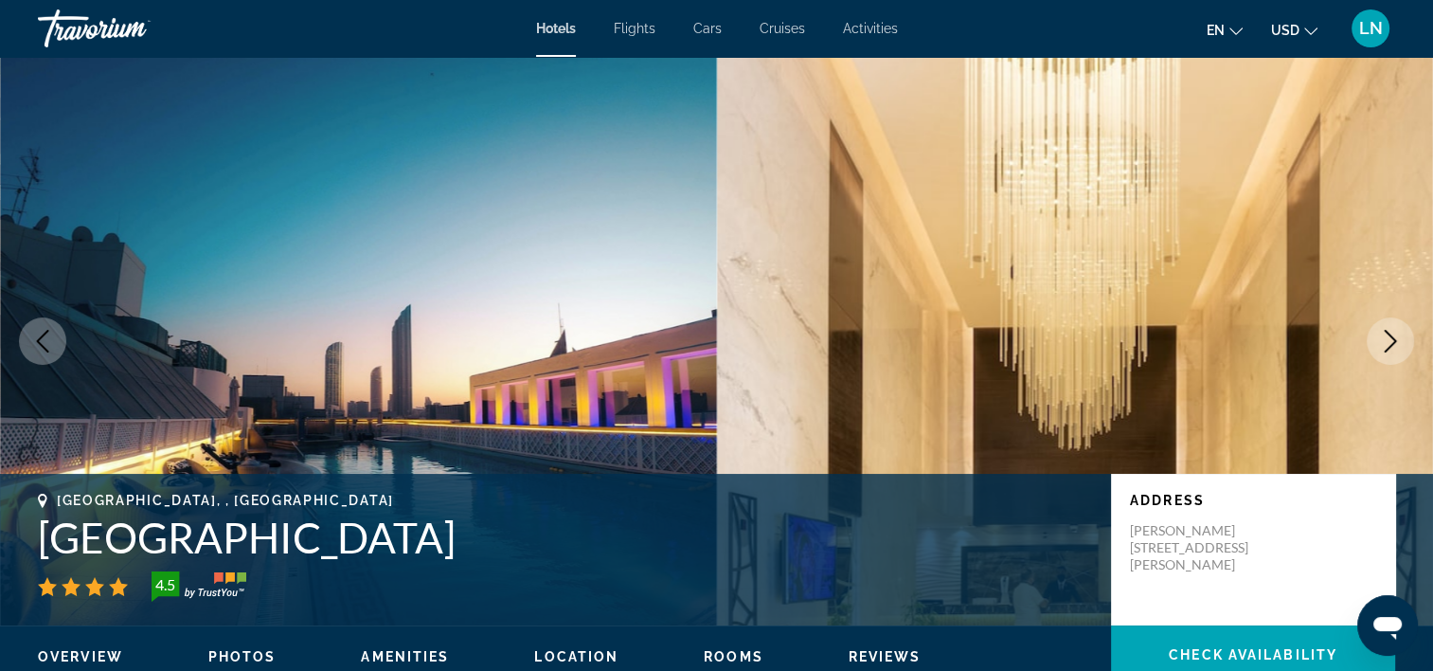
drag, startPoint x: 199, startPoint y: 526, endPoint x: -4, endPoint y: 541, distance: 203.3
click at [0, 541] on html "Skip to main content Hotels Flights Cars Cruises Activities Hotels Flights Cars…" at bounding box center [716, 335] width 1433 height 671
drag, startPoint x: -4, startPoint y: 541, endPoint x: 90, endPoint y: 571, distance: 98.6
click at [90, 571] on div "Abu Dhabi, , United Arab Emirates Millennium Downtown 4.5" at bounding box center [565, 547] width 1054 height 109
click at [90, 548] on h1 "Millennium Downtown" at bounding box center [565, 536] width 1054 height 49
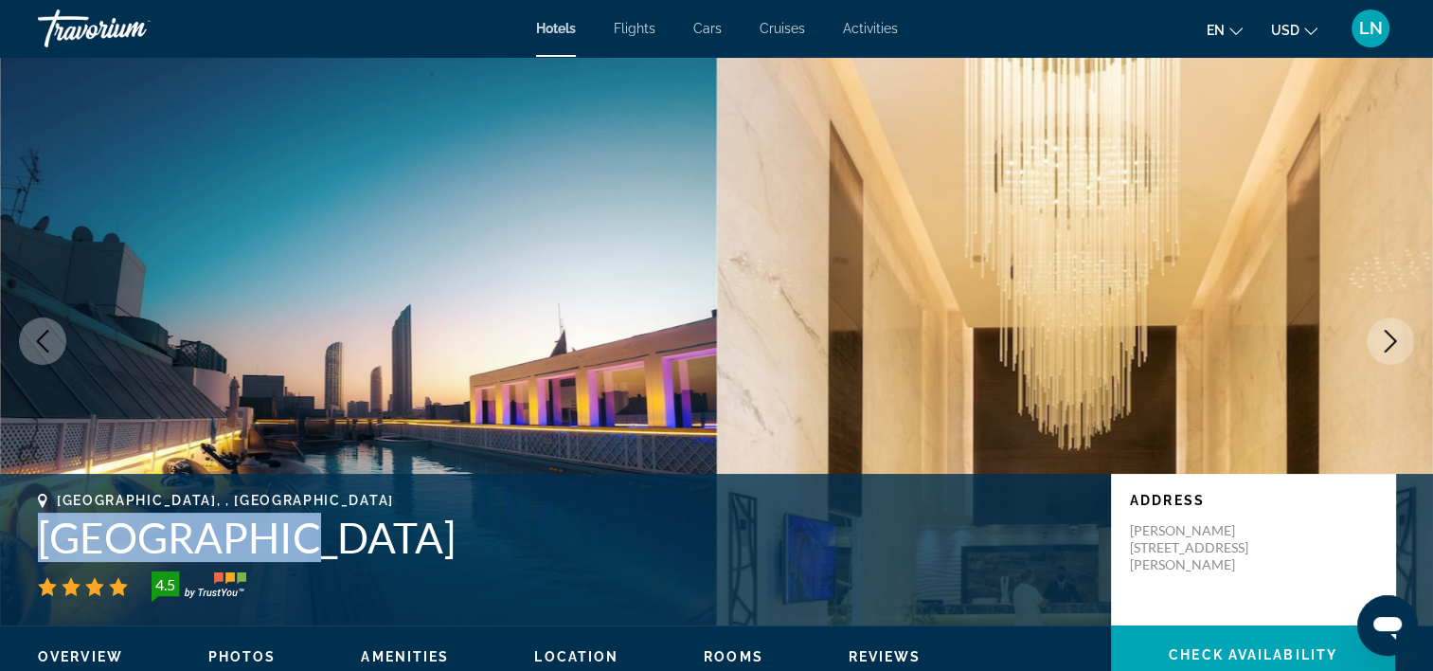
click at [90, 548] on h1 "Millennium Downtown" at bounding box center [565, 536] width 1054 height 49
copy div "Millennium Downtown"
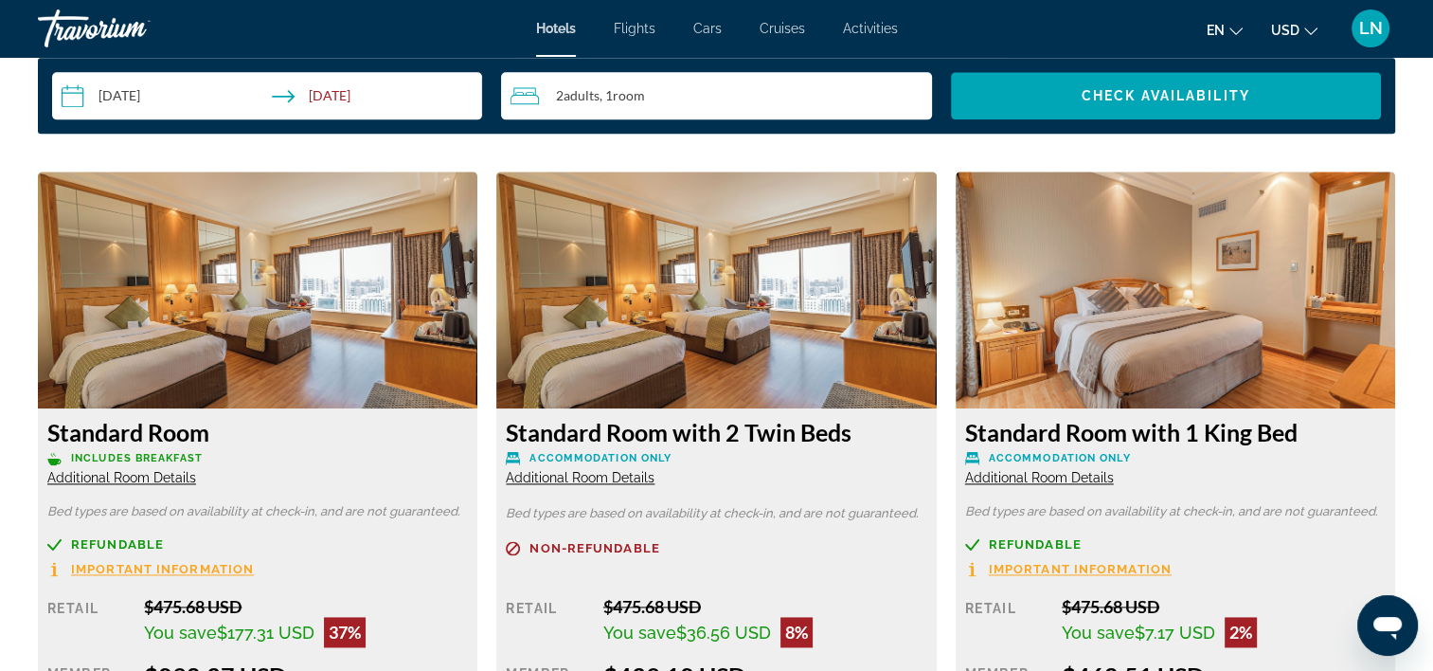
scroll to position [2652, 0]
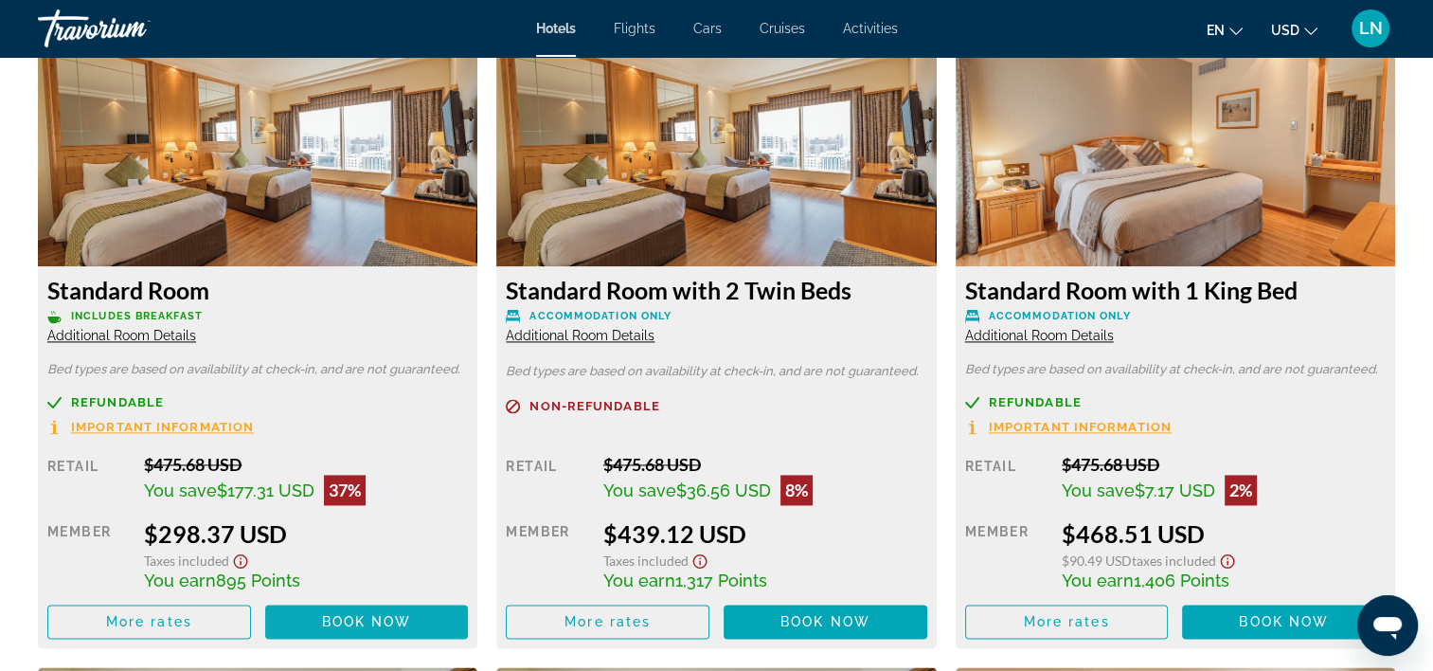
click at [330, 631] on span "Main content" at bounding box center [367, 621] width 204 height 45
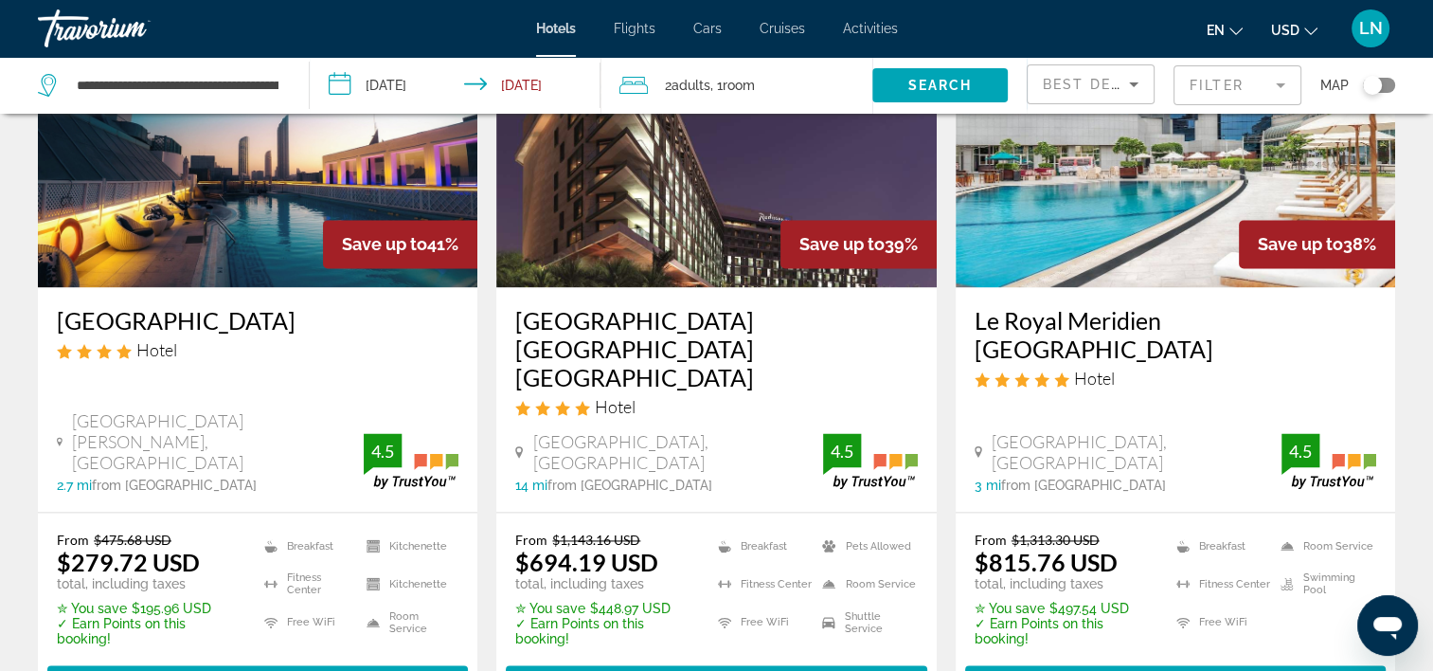
scroll to position [2463, 0]
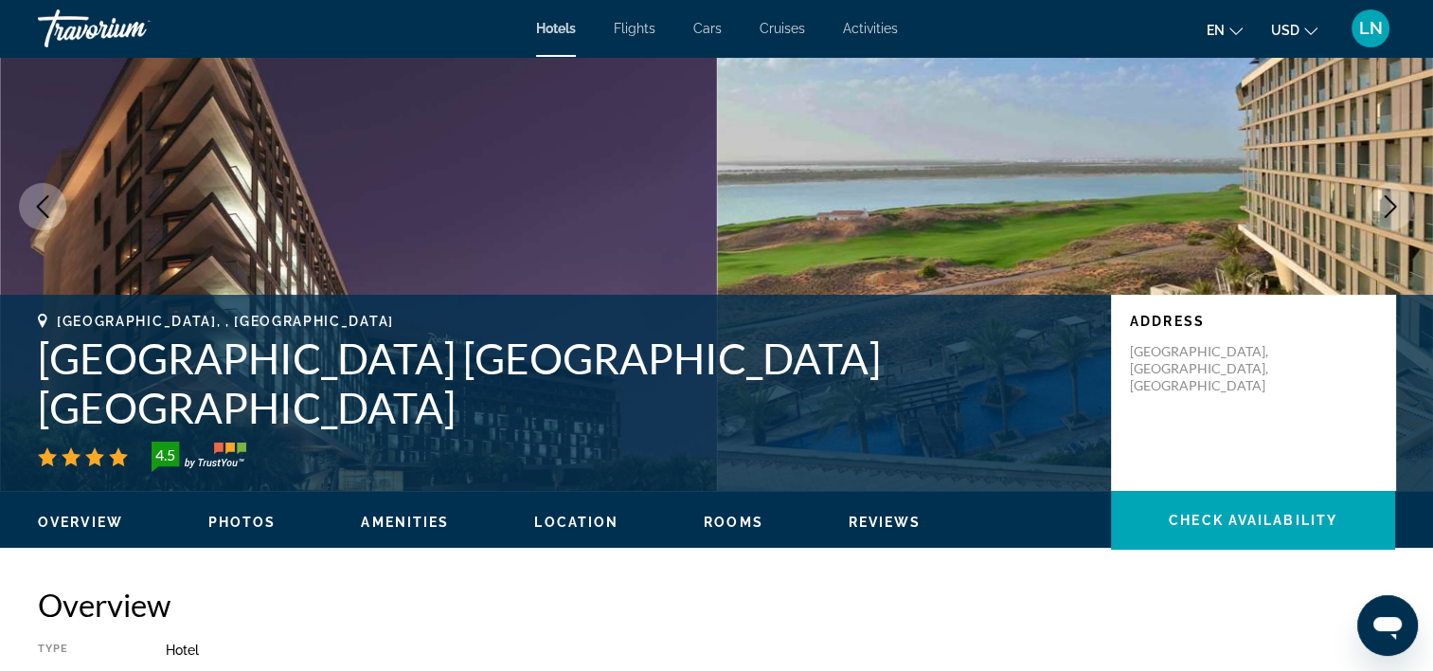
scroll to position [284, 0]
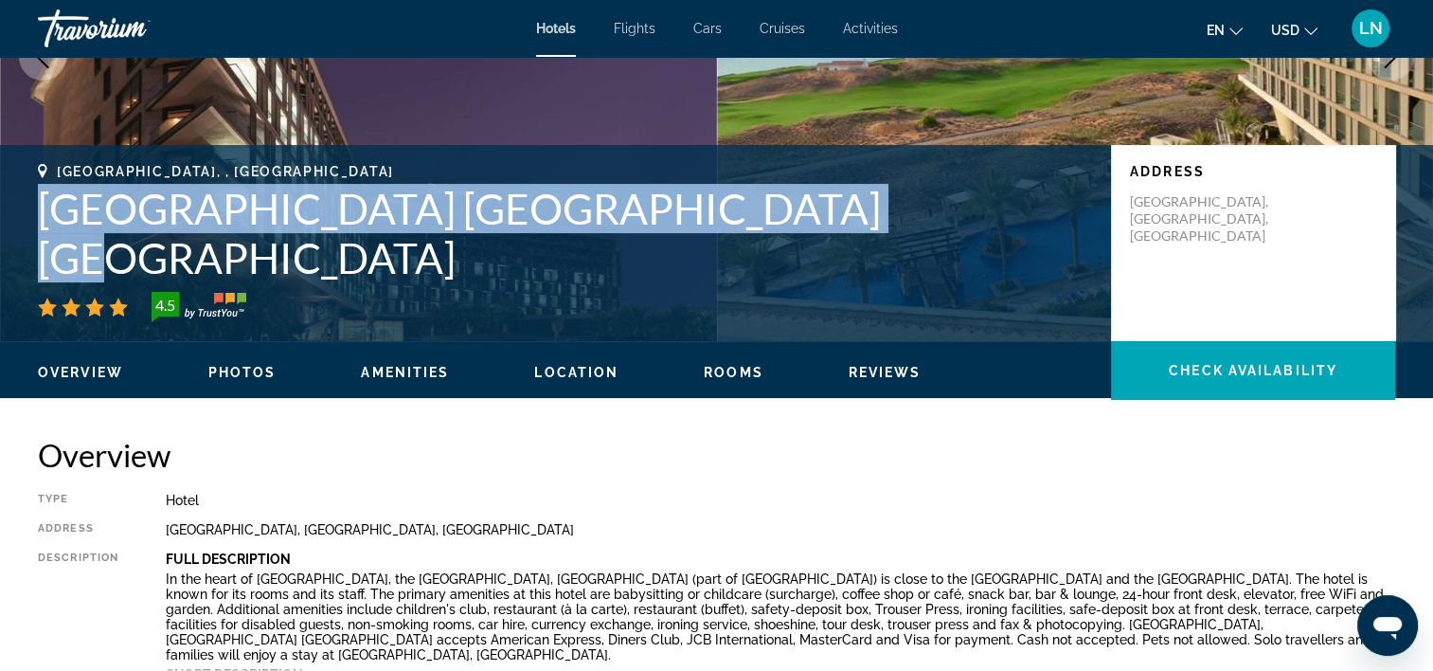
drag, startPoint x: 781, startPoint y: 261, endPoint x: 31, endPoint y: 244, distance: 749.5
click at [31, 244] on div "Abu Dhabi, , United Arab Emirates Radisson Blu Hotel Abu Dhabi Yas Island 4.5 A…" at bounding box center [716, 243] width 1433 height 158
copy h1 "Radisson Blu Hotel Abu Dhabi Yas Island"
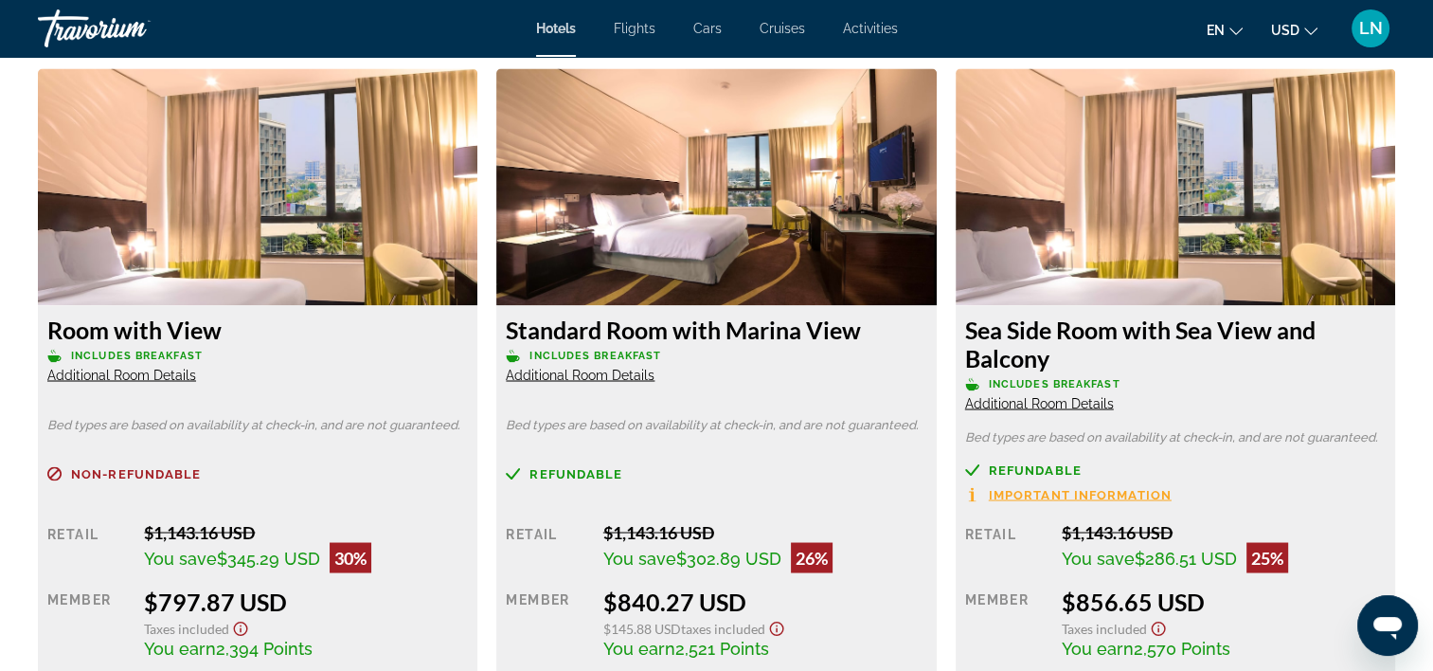
scroll to position [3129, 0]
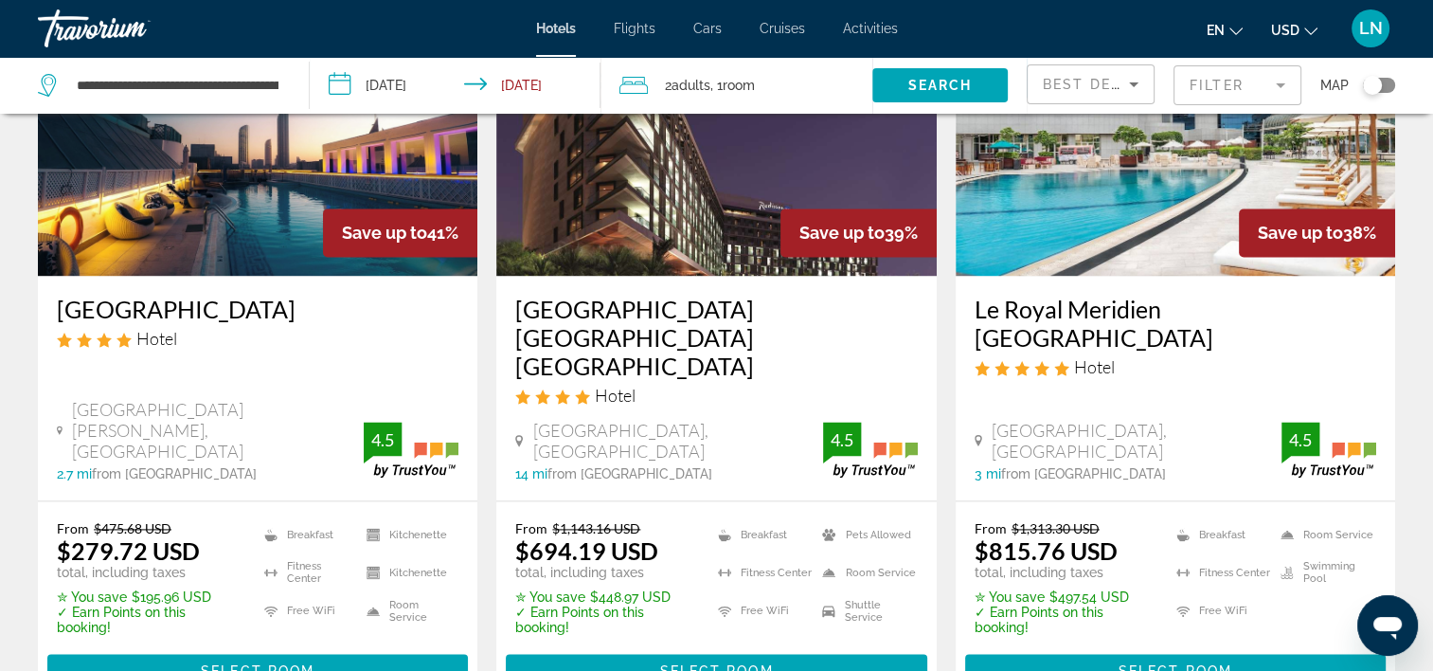
scroll to position [2558, 0]
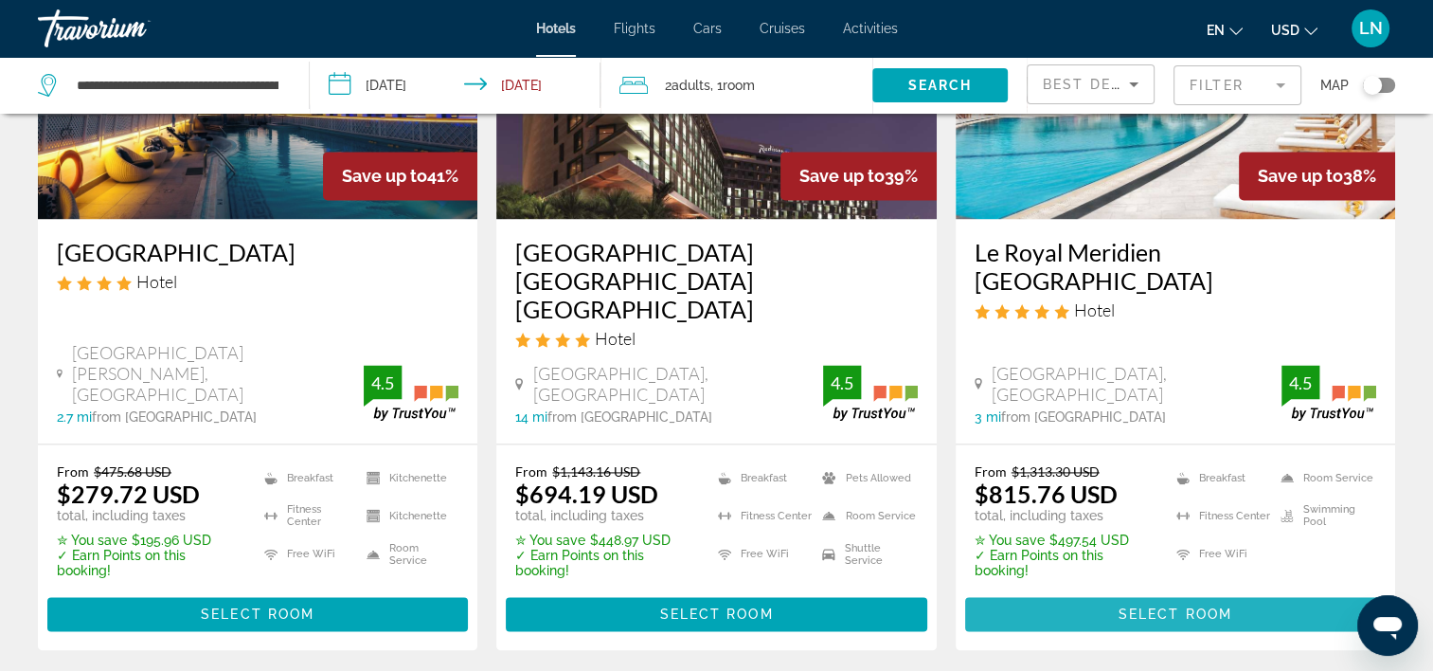
click at [1051, 591] on span "Main content" at bounding box center [1175, 613] width 421 height 45
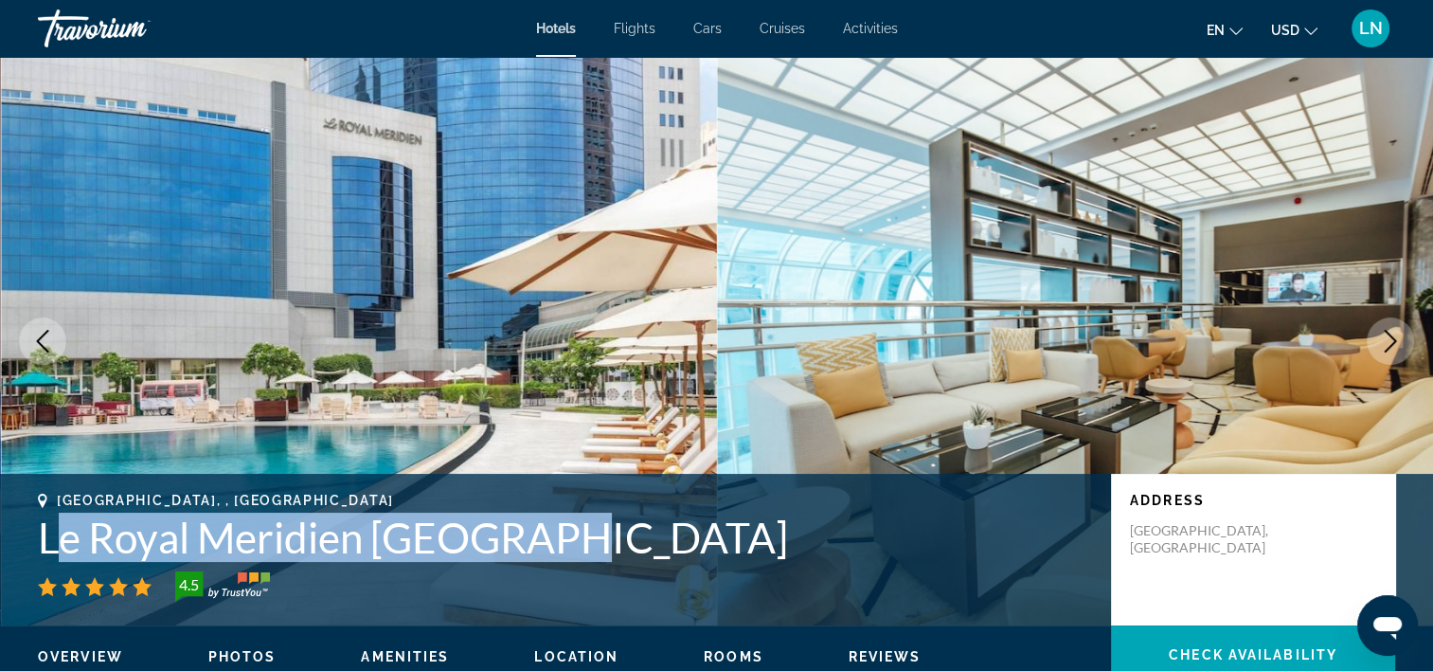
drag, startPoint x: 584, startPoint y: 546, endPoint x: 64, endPoint y: 550, distance: 519.1
click at [64, 550] on h1 "Le Royal Meridien Abu Dhabi" at bounding box center [565, 536] width 1054 height 49
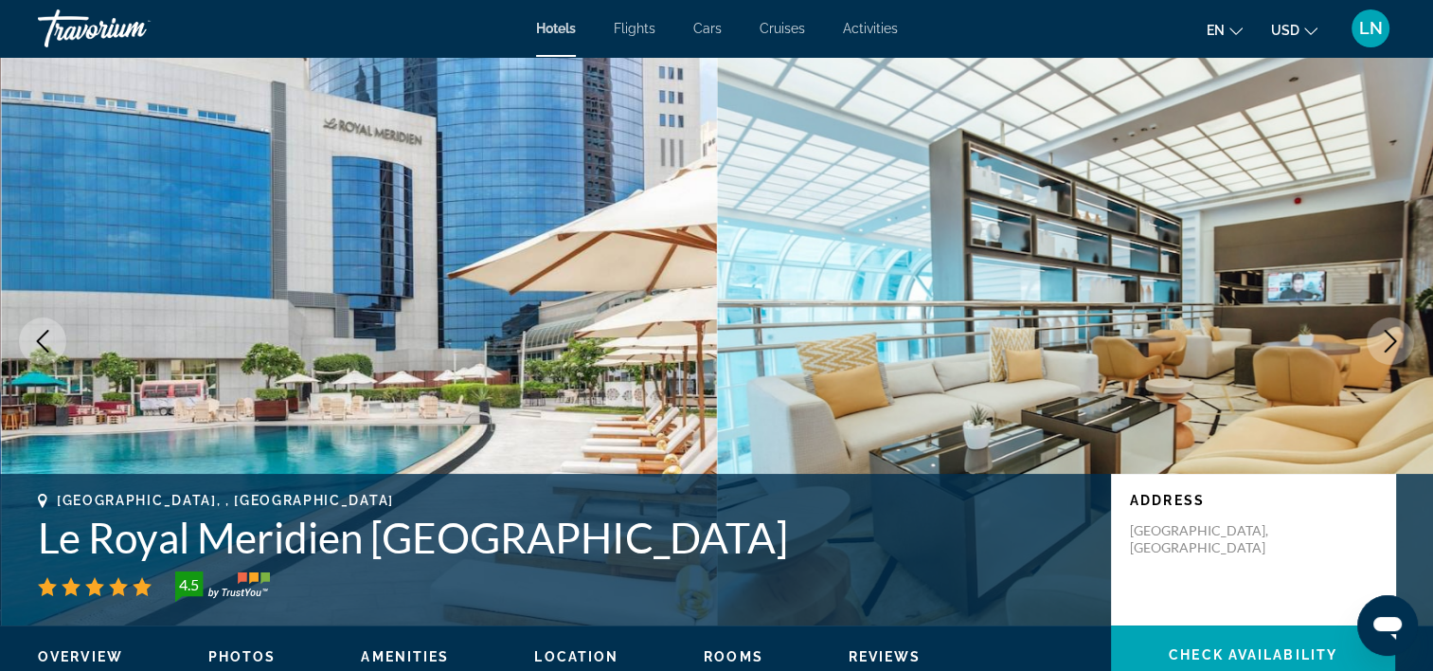
drag, startPoint x: 64, startPoint y: 550, endPoint x: 21, endPoint y: 538, distance: 45.3
click at [21, 538] on div "Abu Dhabi, , United Arab Emirates Le Royal Meridien Abu Dhabi 4.5 Address Sheik…" at bounding box center [716, 550] width 1433 height 114
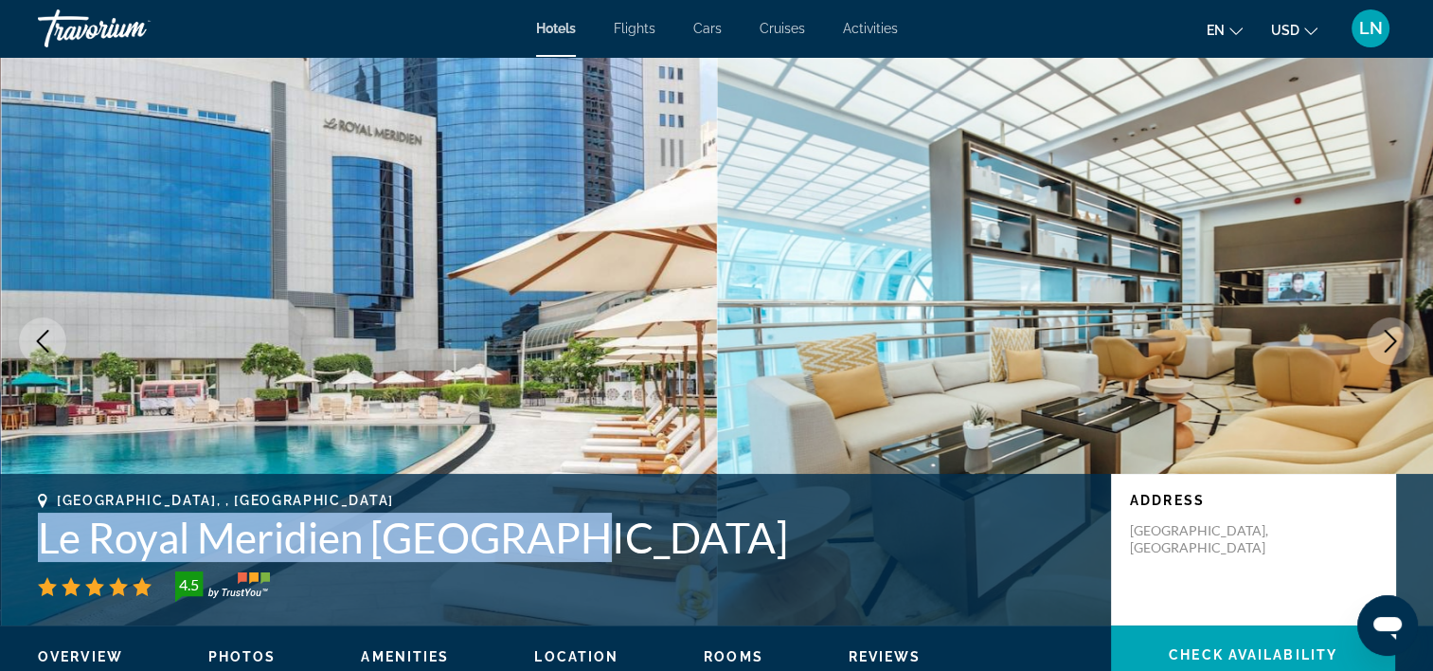
drag, startPoint x: 22, startPoint y: 538, endPoint x: 590, endPoint y: 554, distance: 568.6
click at [590, 554] on div "Abu Dhabi, , United Arab Emirates Le Royal Meridien Abu Dhabi 4.5 Address Sheik…" at bounding box center [716, 550] width 1433 height 114
copy h1 "Le Royal Meridien Abu Dhabi"
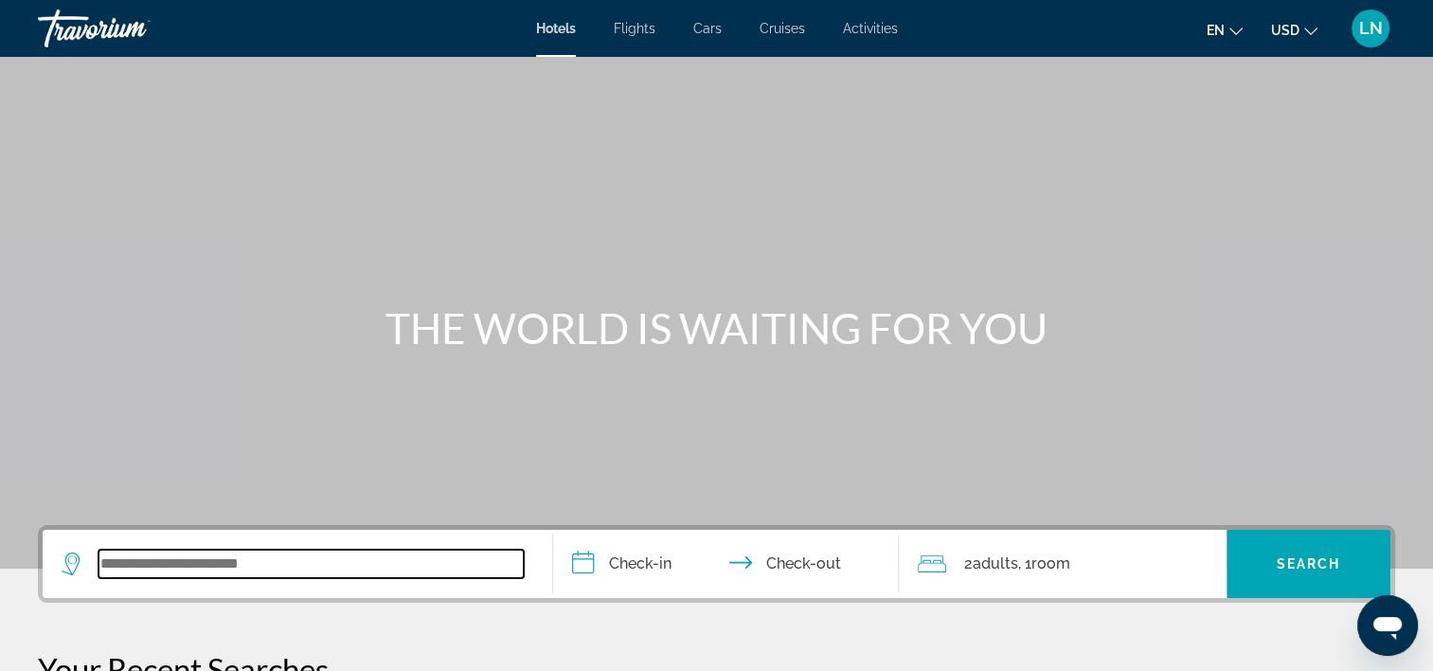
click at [248, 577] on input "Search widget" at bounding box center [311, 563] width 425 height 28
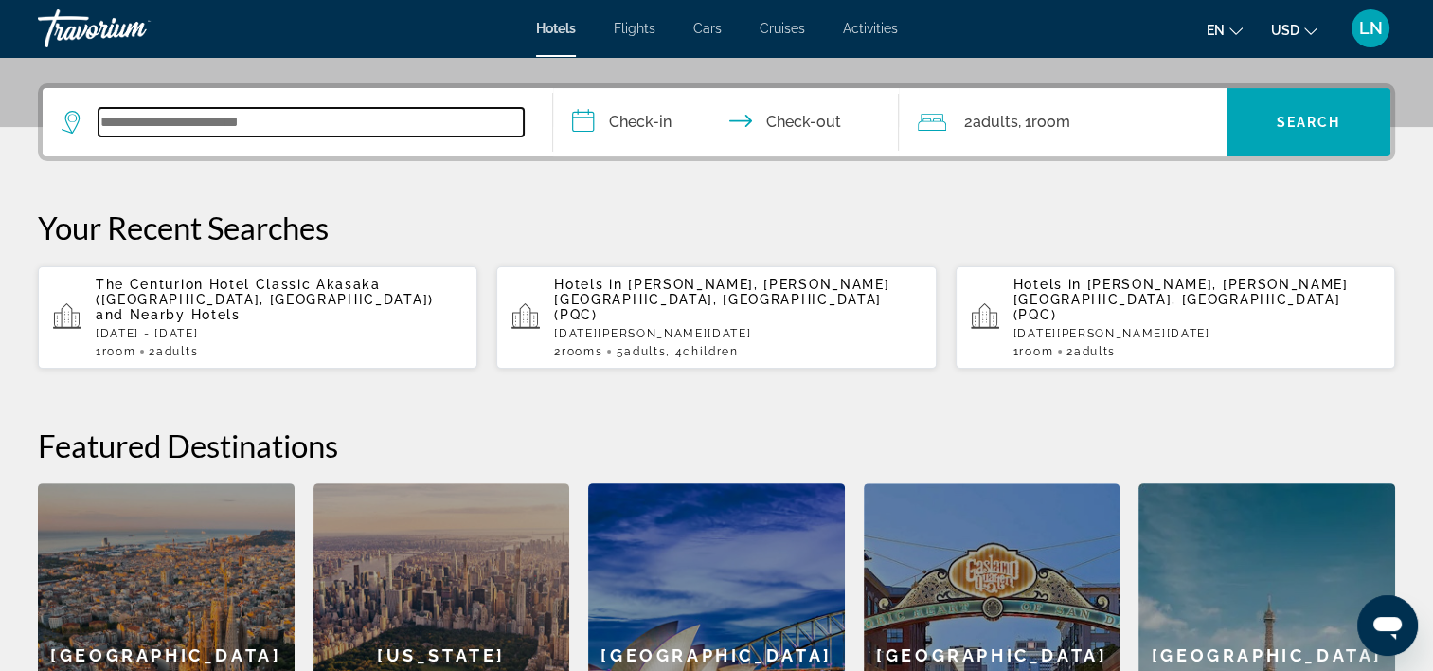
scroll to position [462, 0]
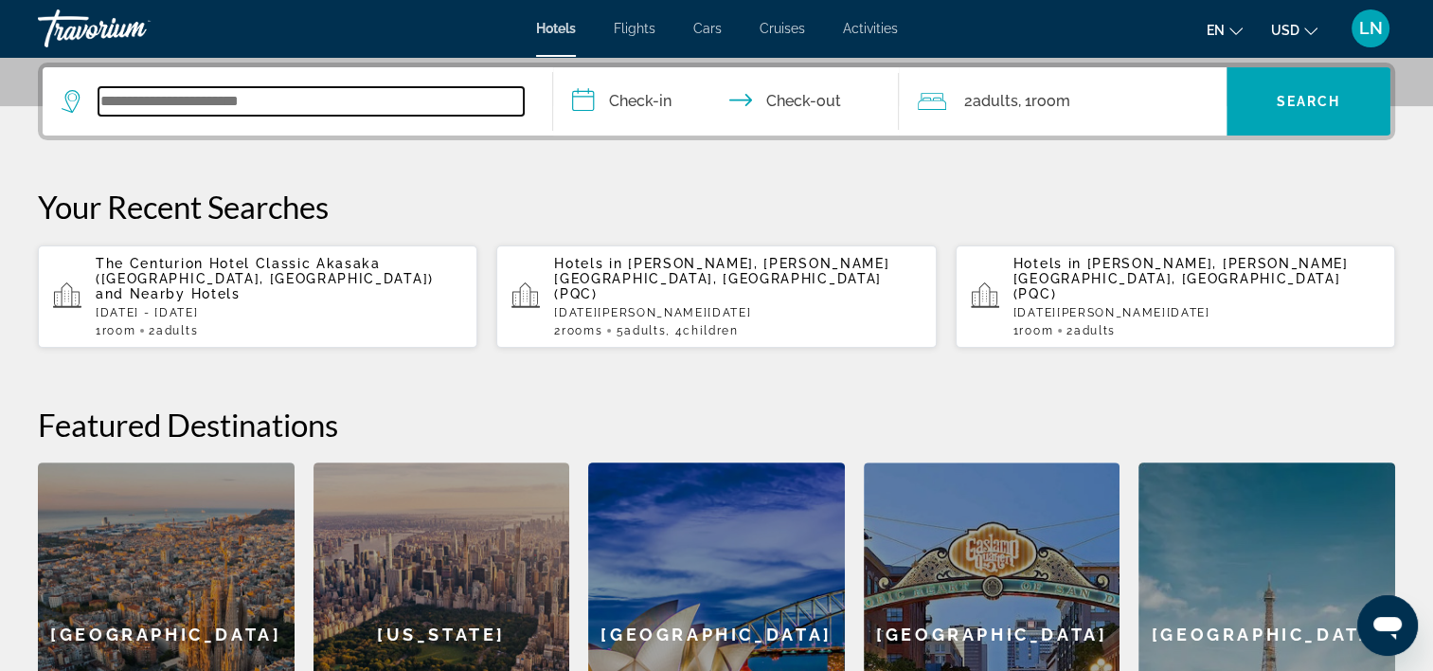
paste input "**********"
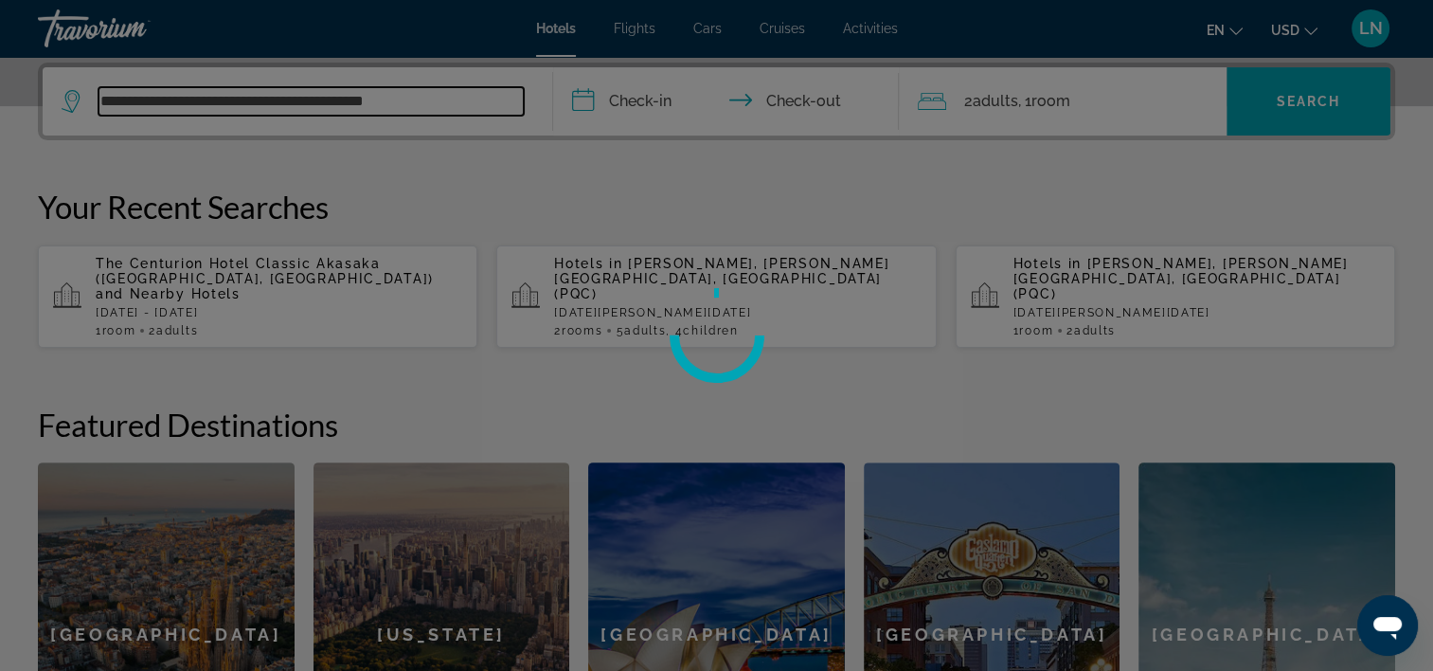
type input "**********"
click at [817, 234] on div at bounding box center [716, 335] width 1433 height 671
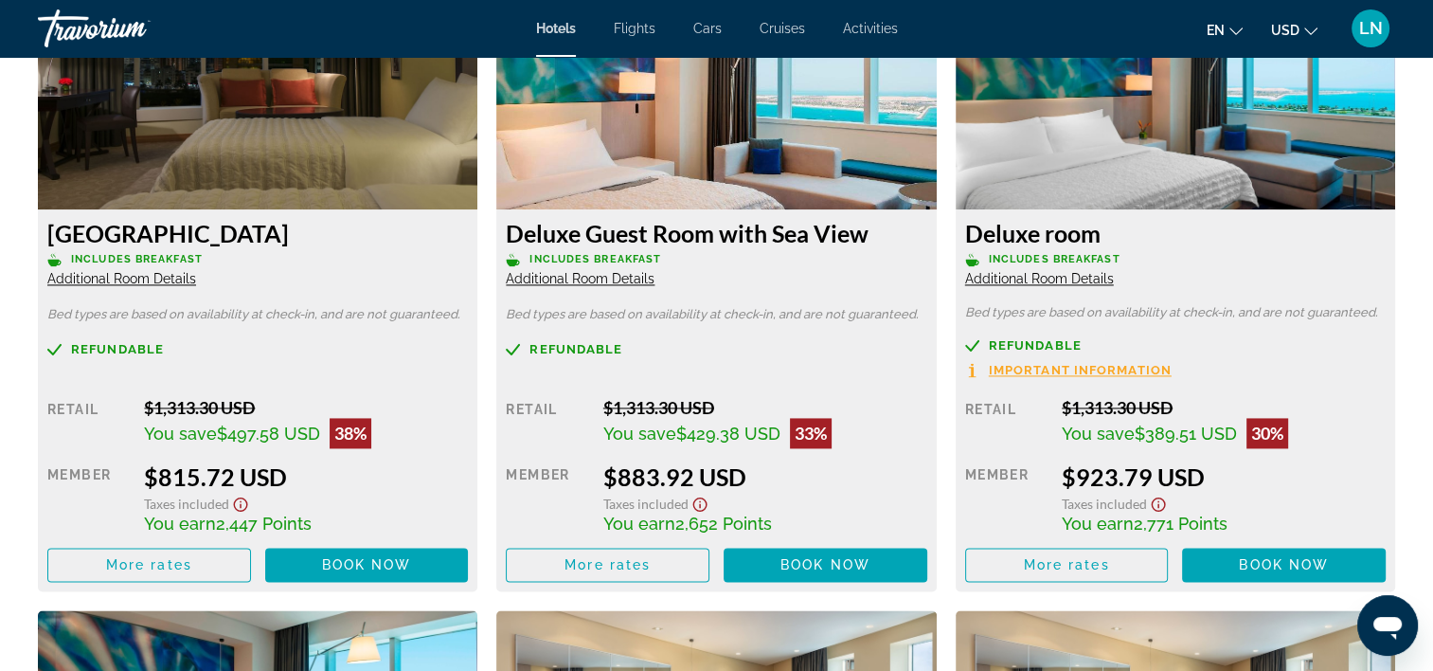
scroll to position [2558, 0]
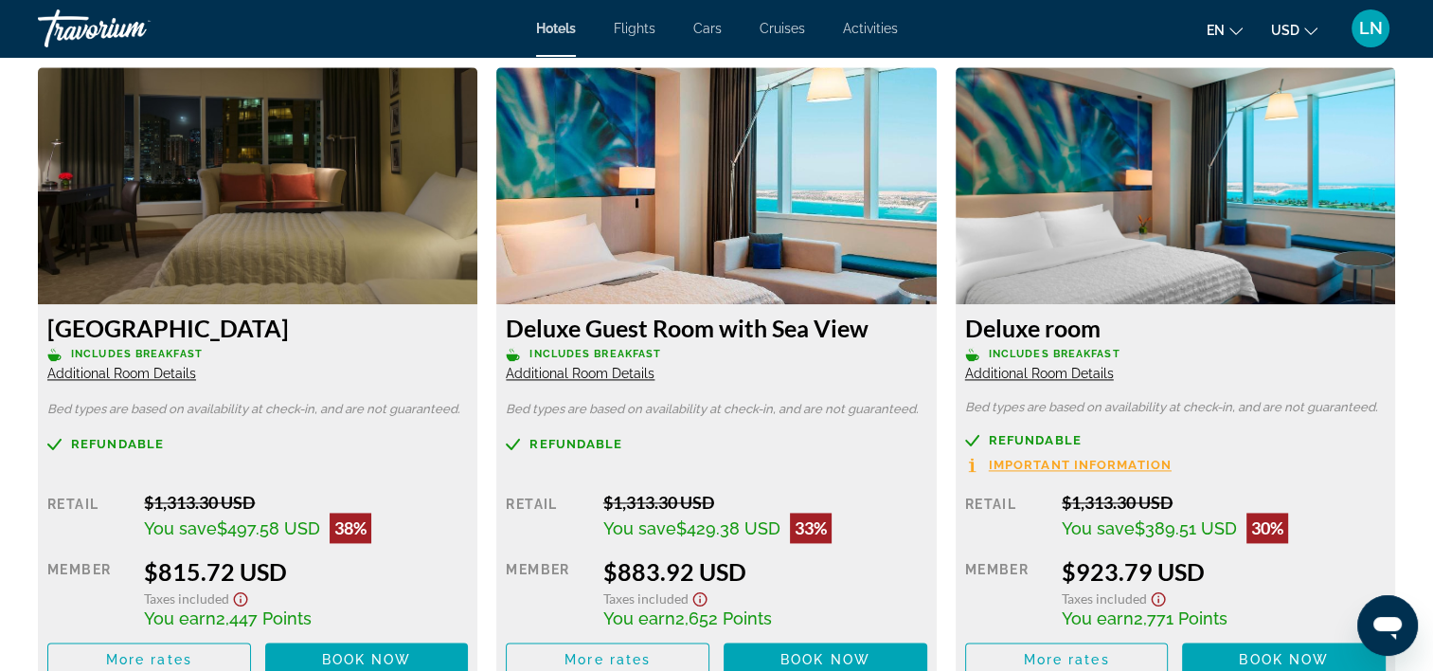
click at [154, 370] on span "Additional Room Details" at bounding box center [121, 373] width 149 height 15
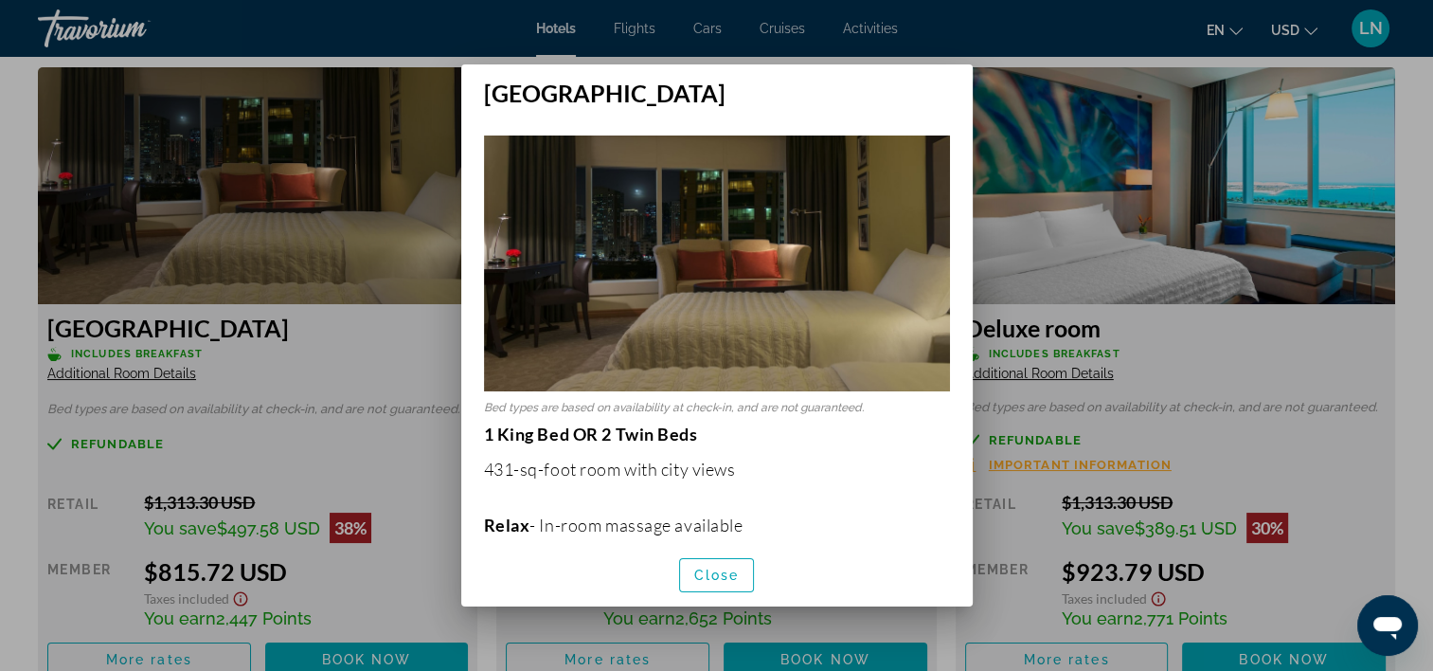
scroll to position [0, 0]
click at [724, 582] on span "Close" at bounding box center [716, 574] width 45 height 15
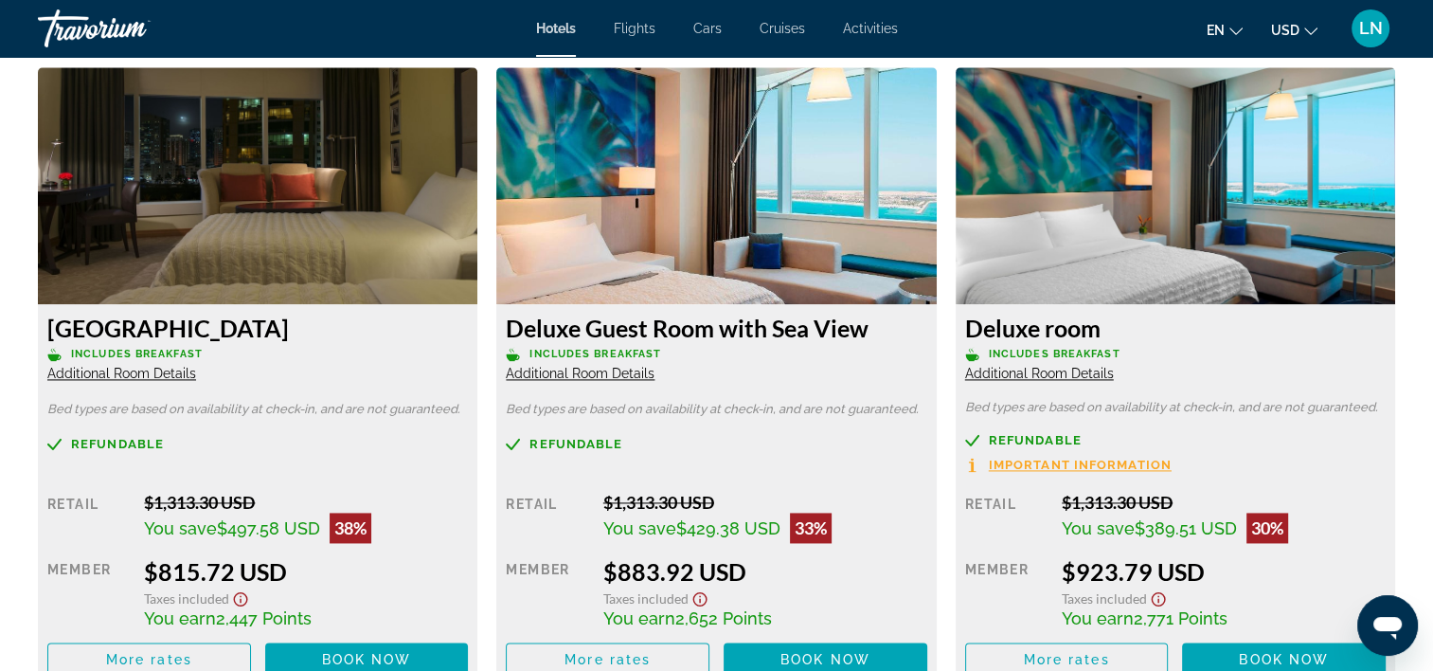
scroll to position [2652, 0]
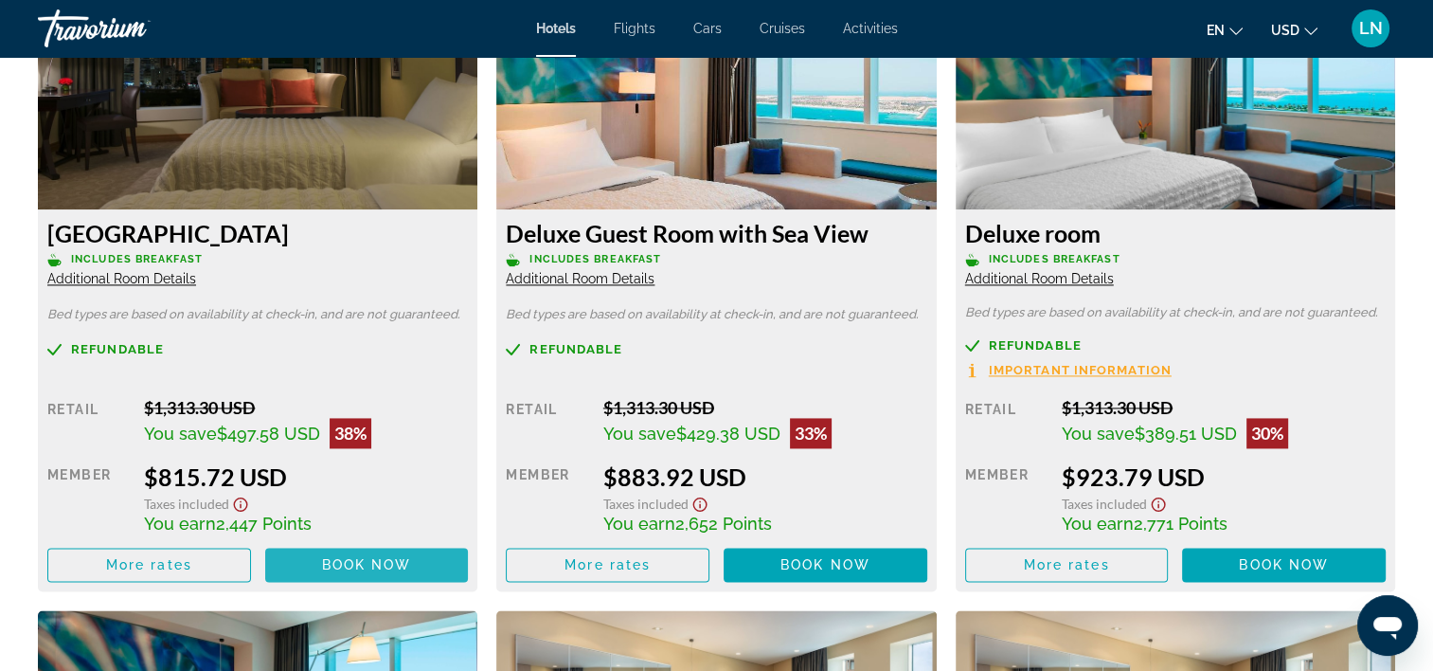
click at [320, 560] on span "Main content" at bounding box center [367, 564] width 204 height 45
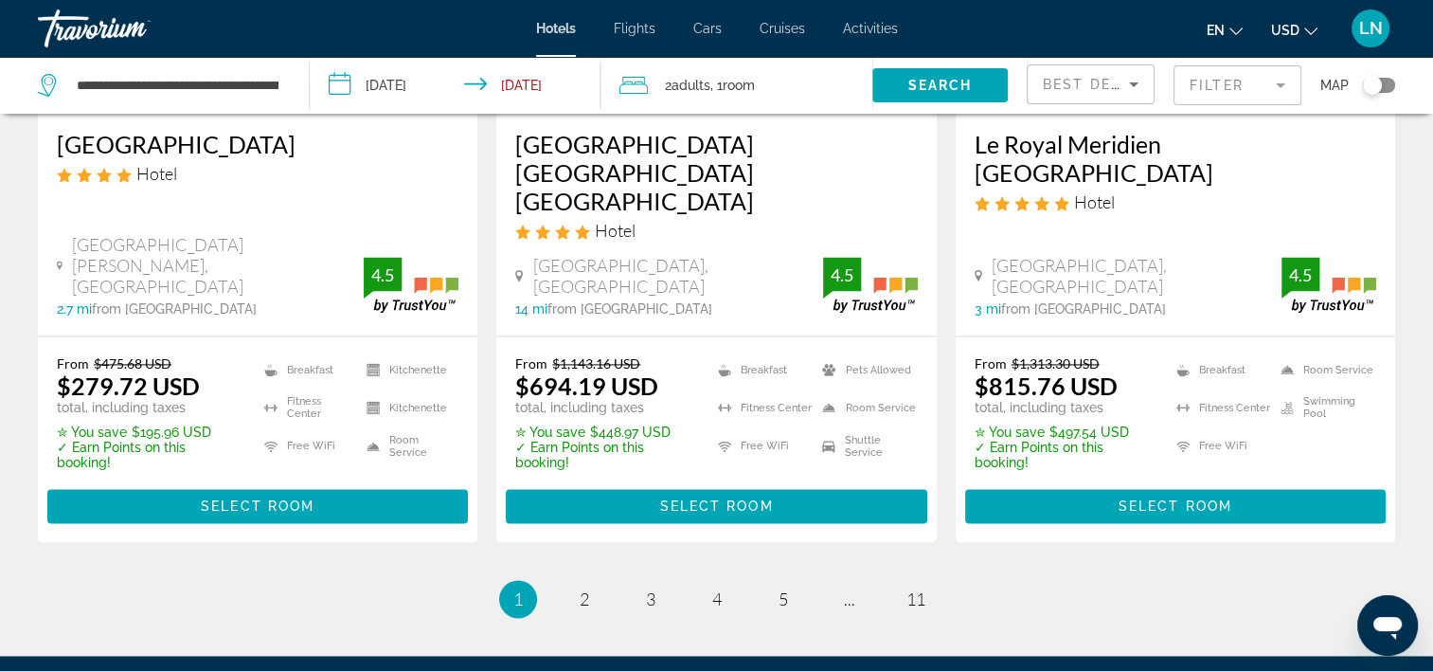
scroll to position [2562, 0]
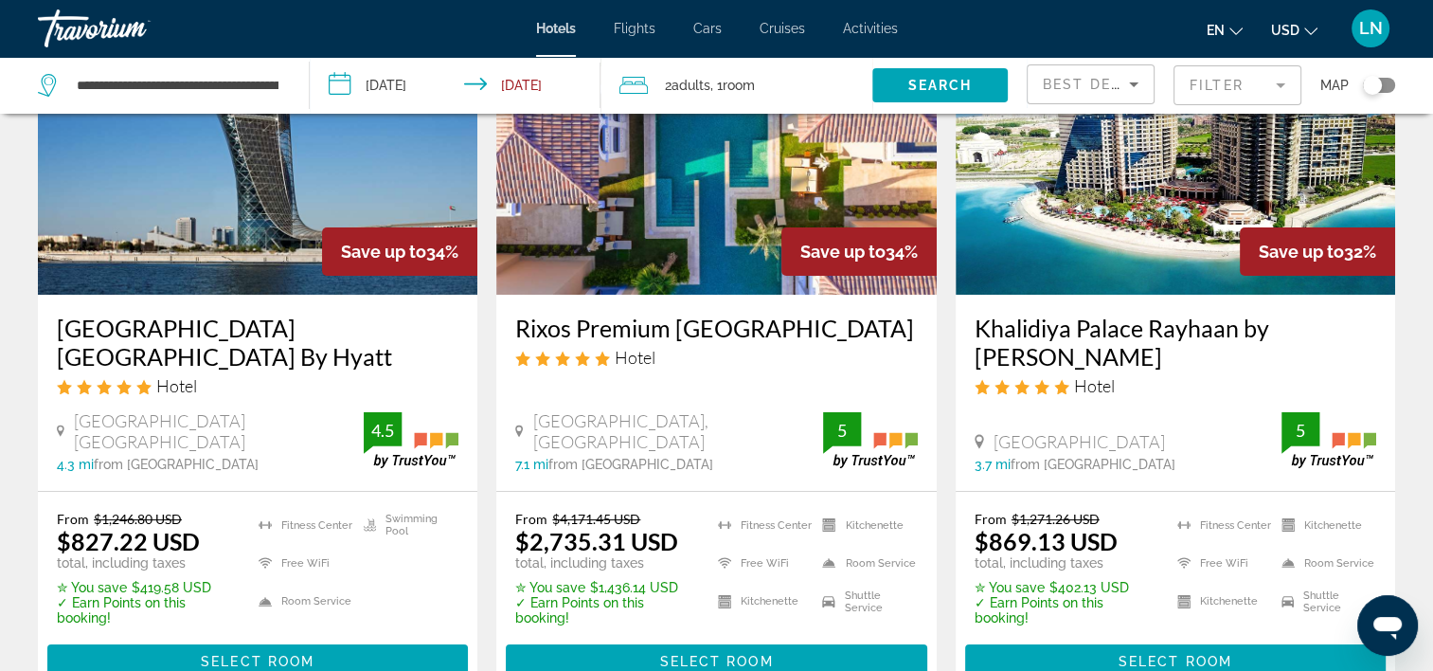
scroll to position [189, 0]
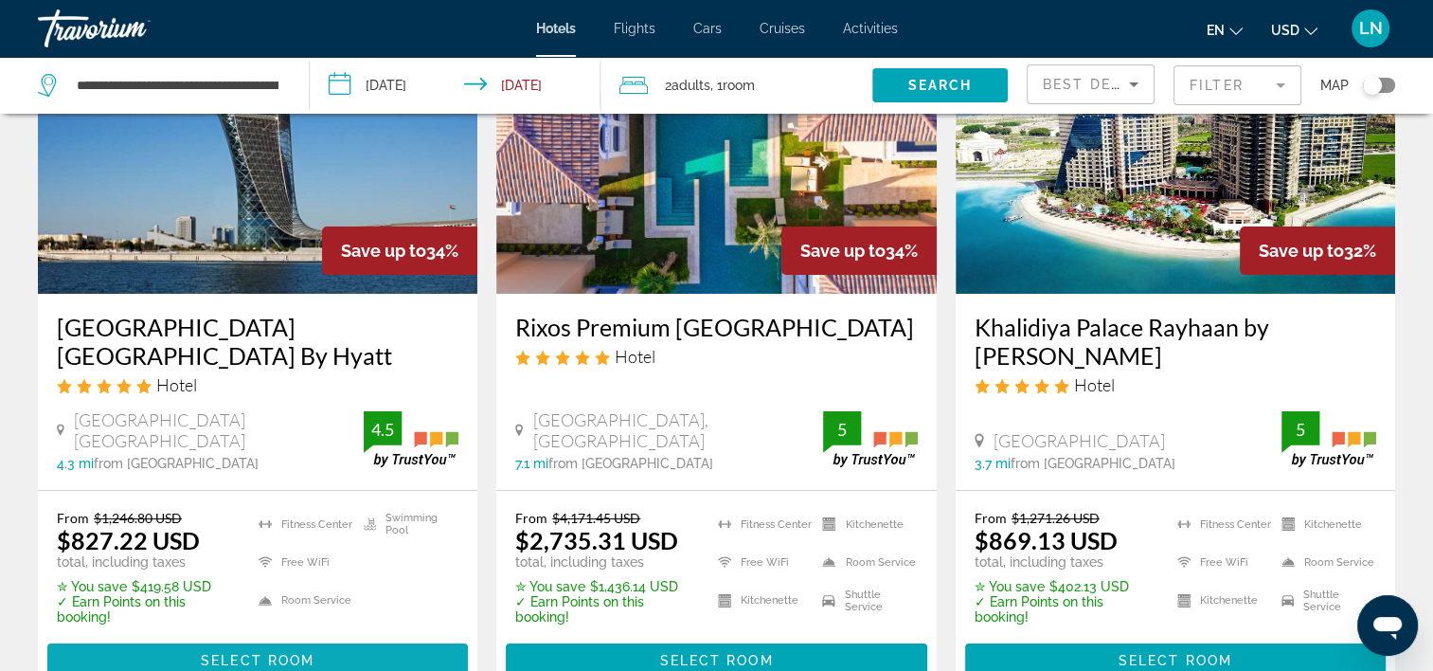
click at [307, 658] on span "Select Room" at bounding box center [258, 660] width 114 height 15
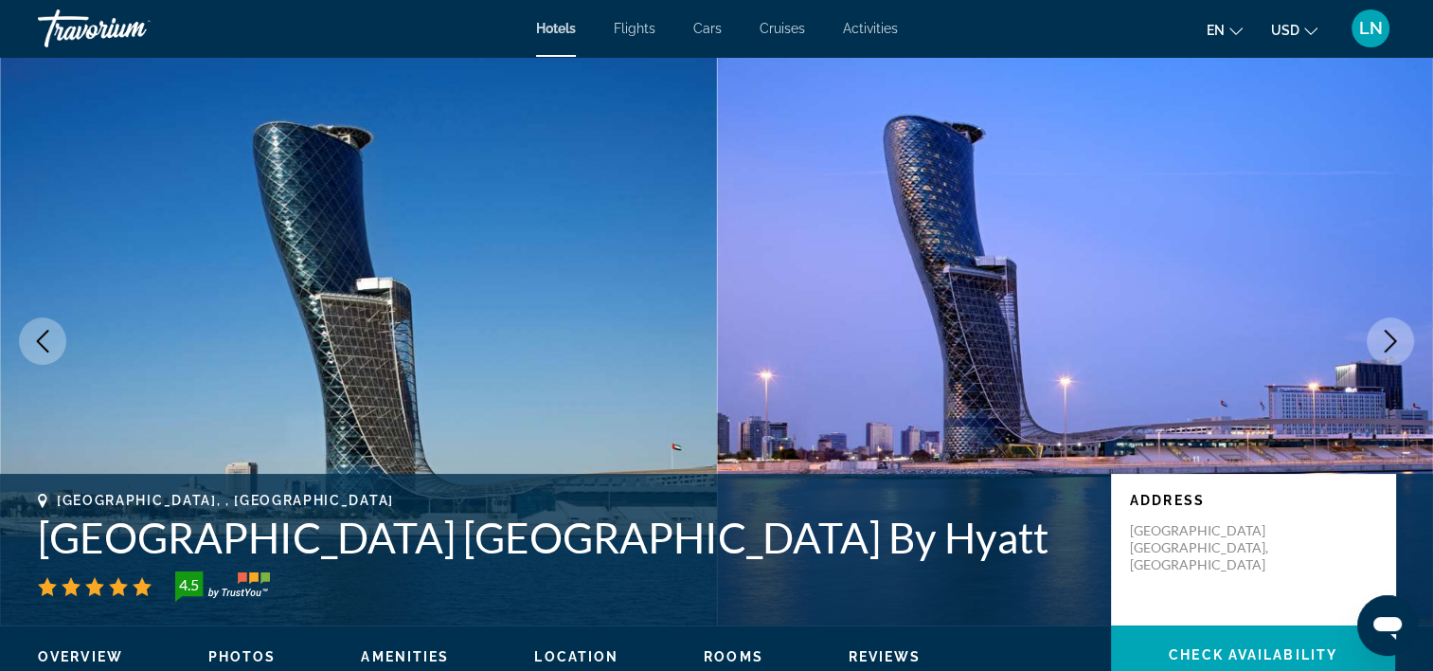
click at [46, 542] on h1 "[GEOGRAPHIC_DATA] [GEOGRAPHIC_DATA] By Hyatt" at bounding box center [565, 536] width 1054 height 49
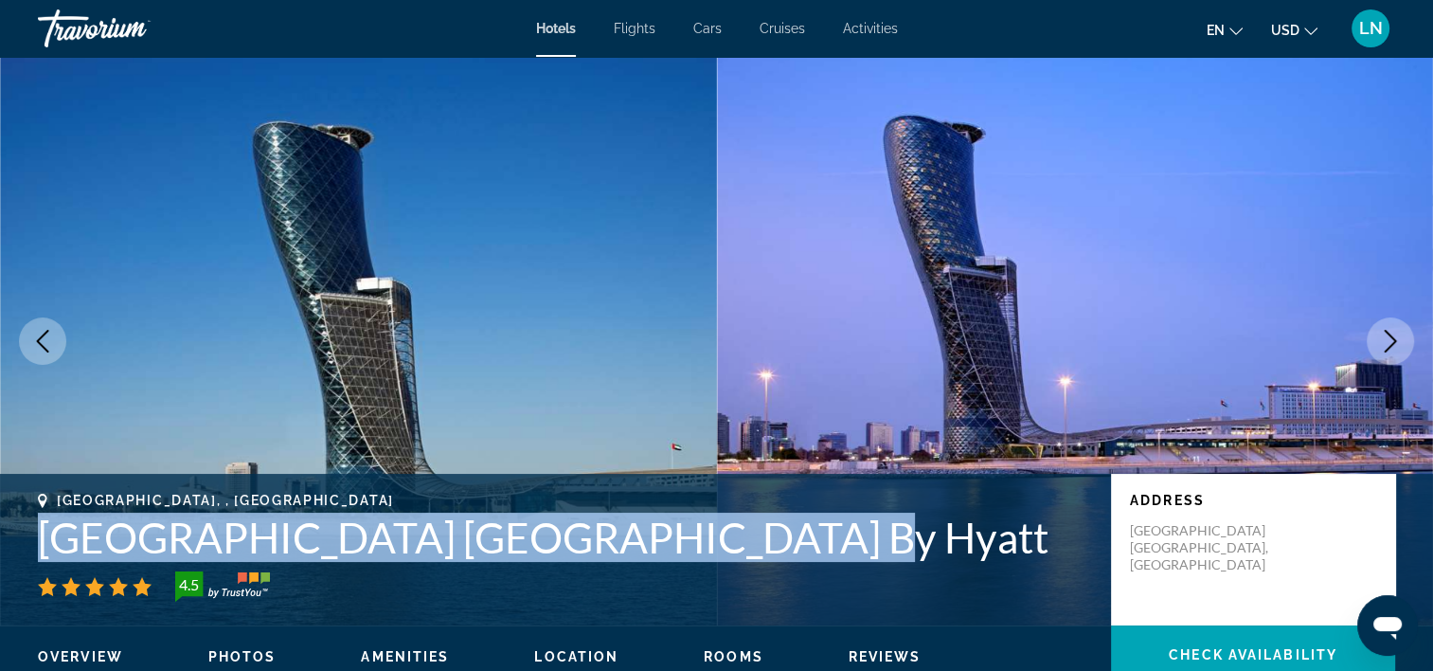
drag, startPoint x: 44, startPoint y: 543, endPoint x: 779, endPoint y: 538, distance: 735.1
click at [779, 538] on h1 "[GEOGRAPHIC_DATA] [GEOGRAPHIC_DATA] By Hyatt" at bounding box center [565, 536] width 1054 height 49
drag, startPoint x: 779, startPoint y: 538, endPoint x: 691, endPoint y: 545, distance: 88.3
copy h1 "[GEOGRAPHIC_DATA] [GEOGRAPHIC_DATA] By Hyatt"
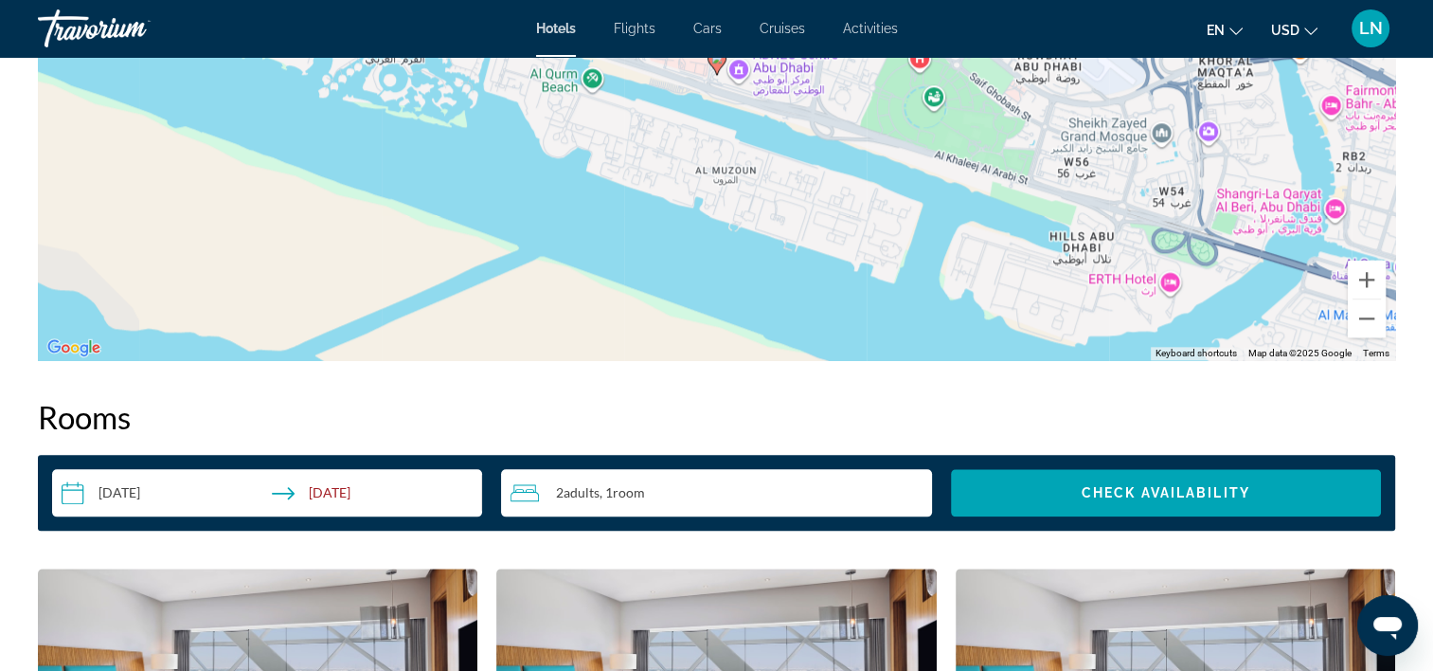
scroll to position [2084, 0]
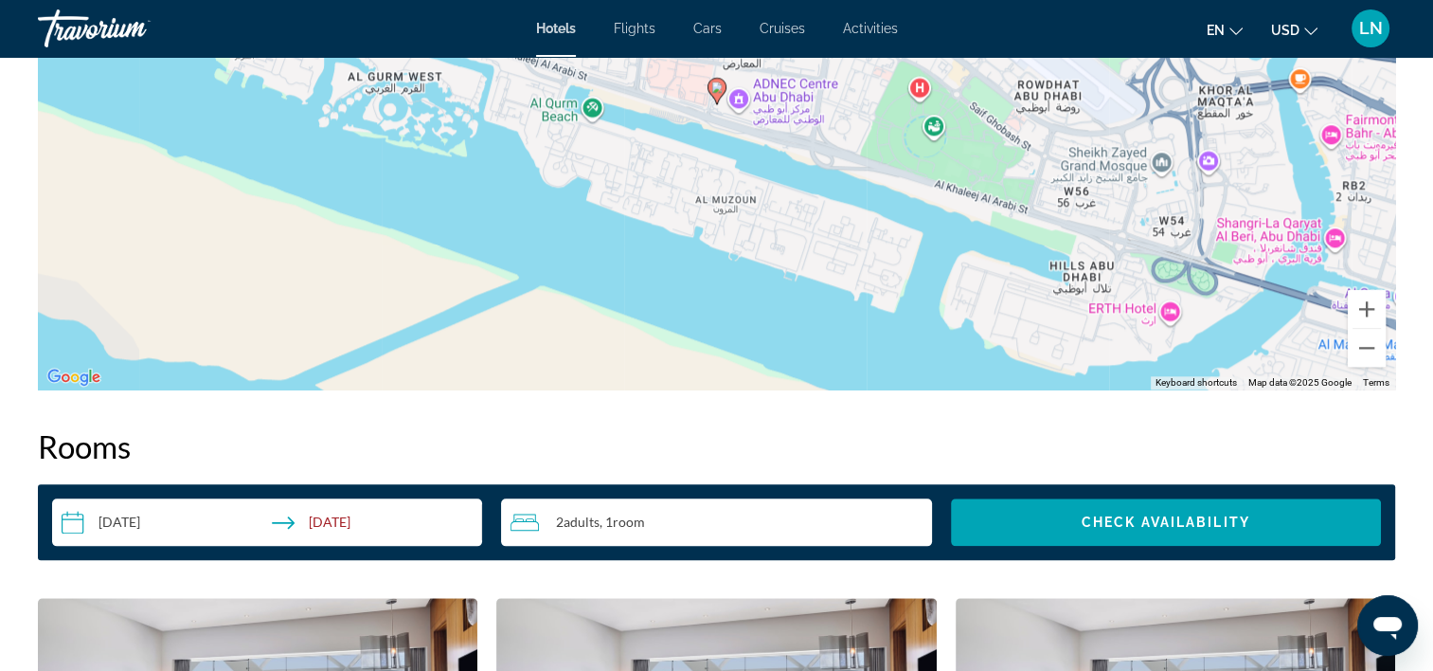
click at [187, 530] on input "**********" at bounding box center [271, 524] width 438 height 53
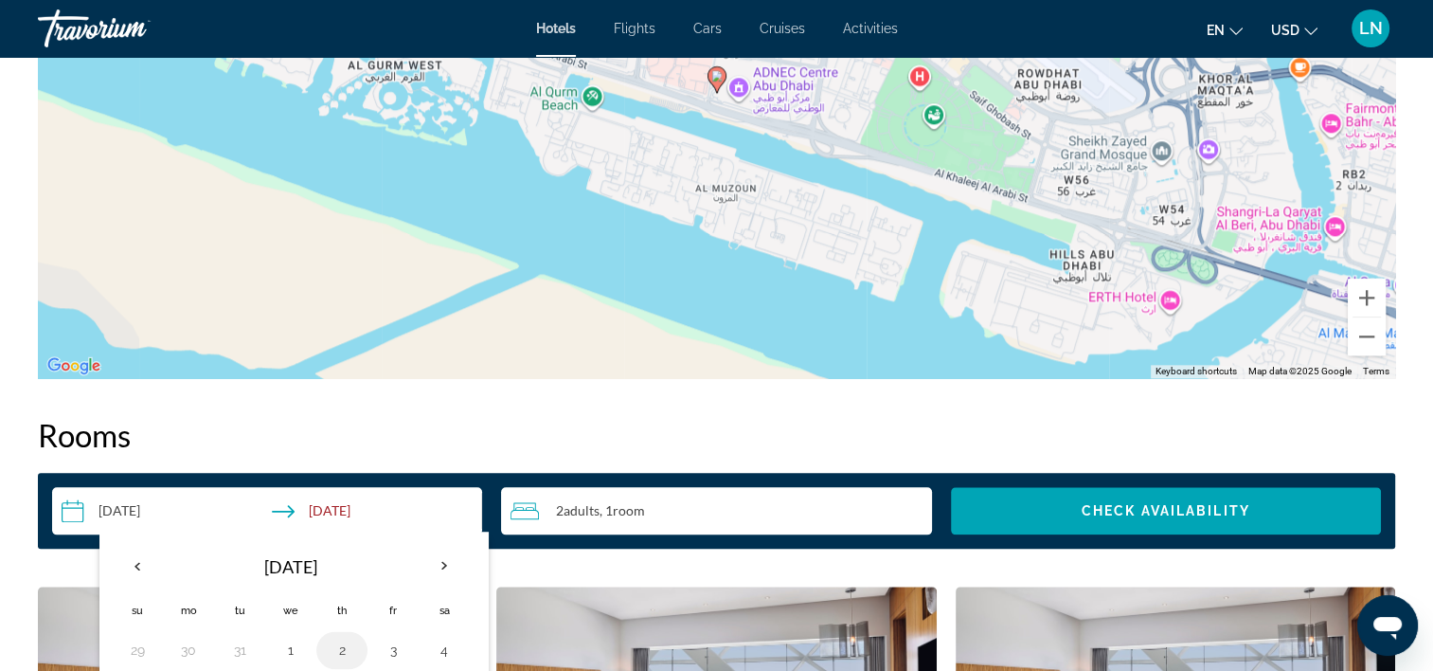
scroll to position [2274, 0]
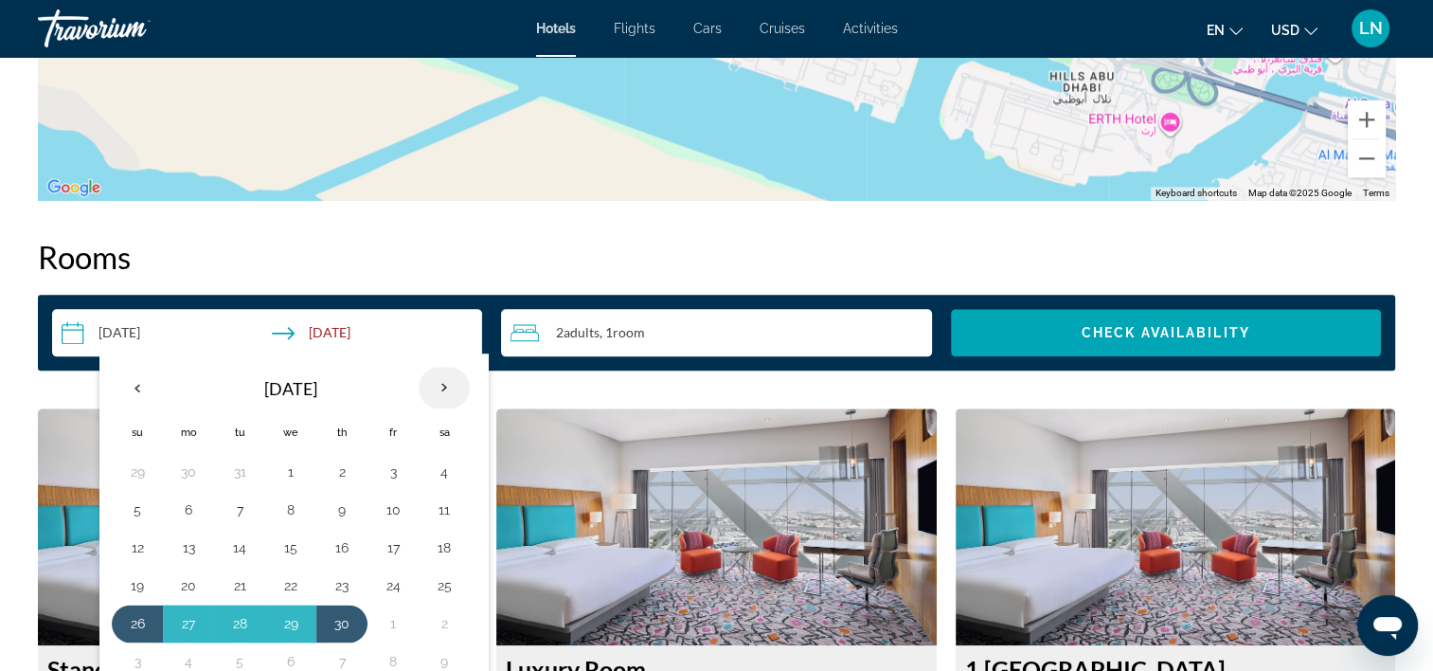
click at [440, 388] on th "Next month" at bounding box center [444, 388] width 51 height 42
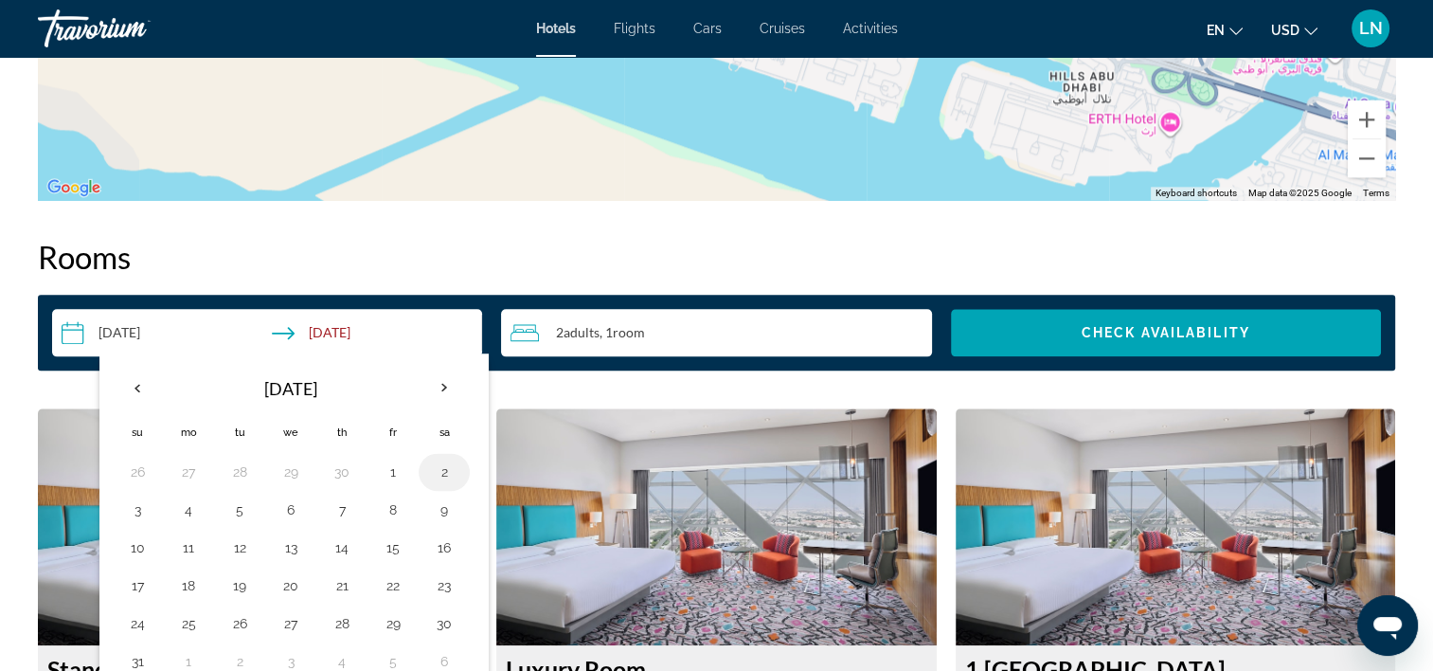
click at [438, 473] on button "2" at bounding box center [444, 471] width 30 height 27
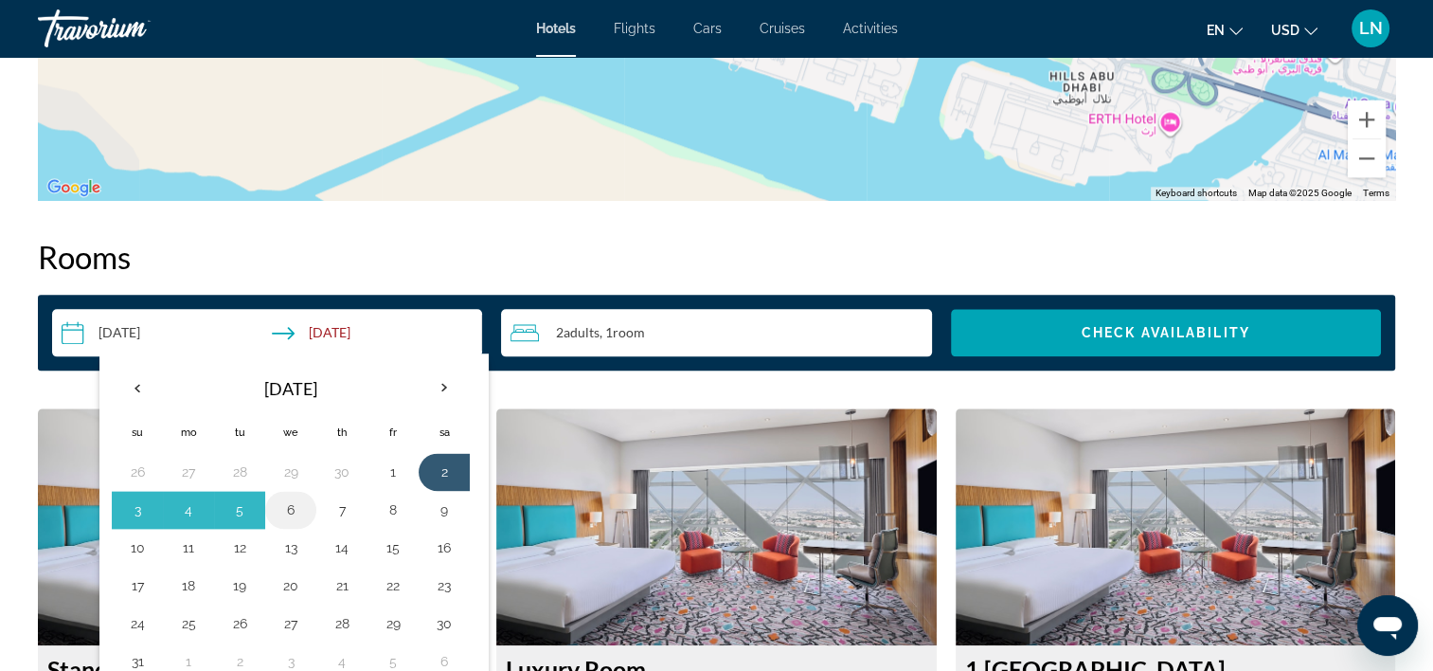
click at [292, 512] on button "6" at bounding box center [291, 509] width 30 height 27
type input "**********"
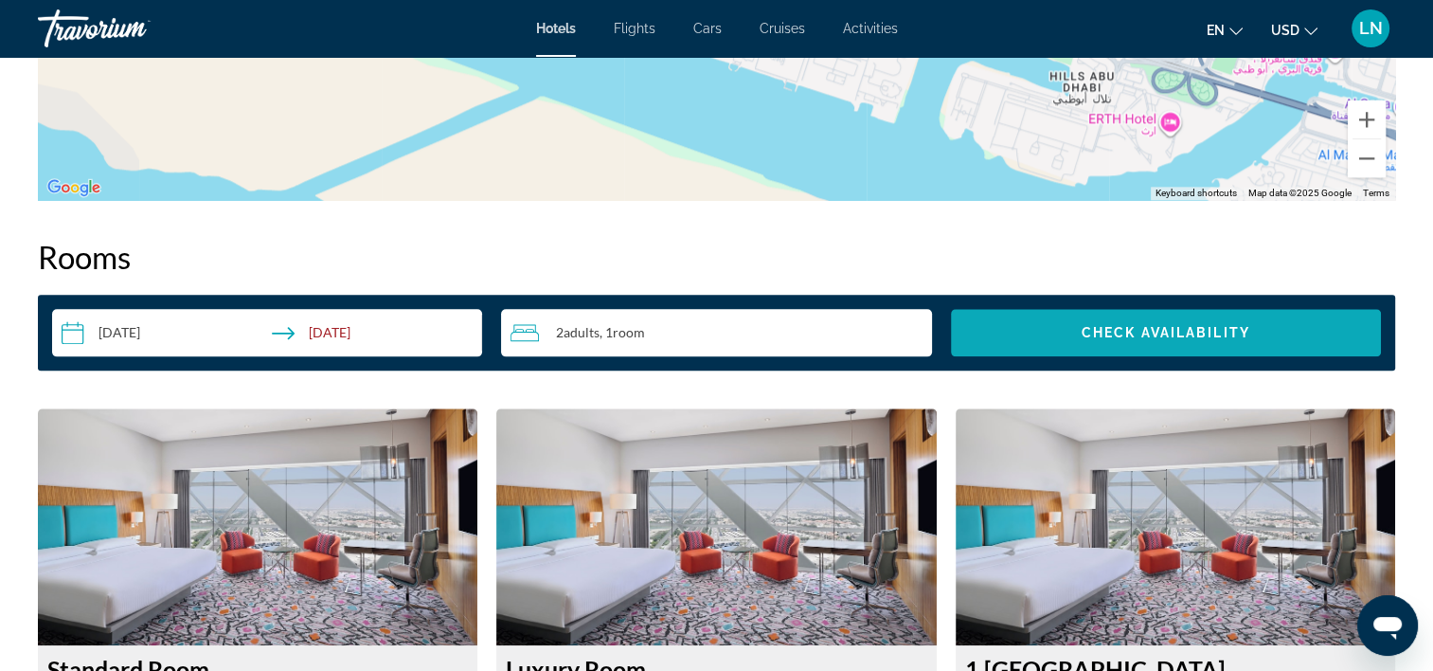
click at [1059, 337] on span "Search widget" at bounding box center [1166, 332] width 430 height 45
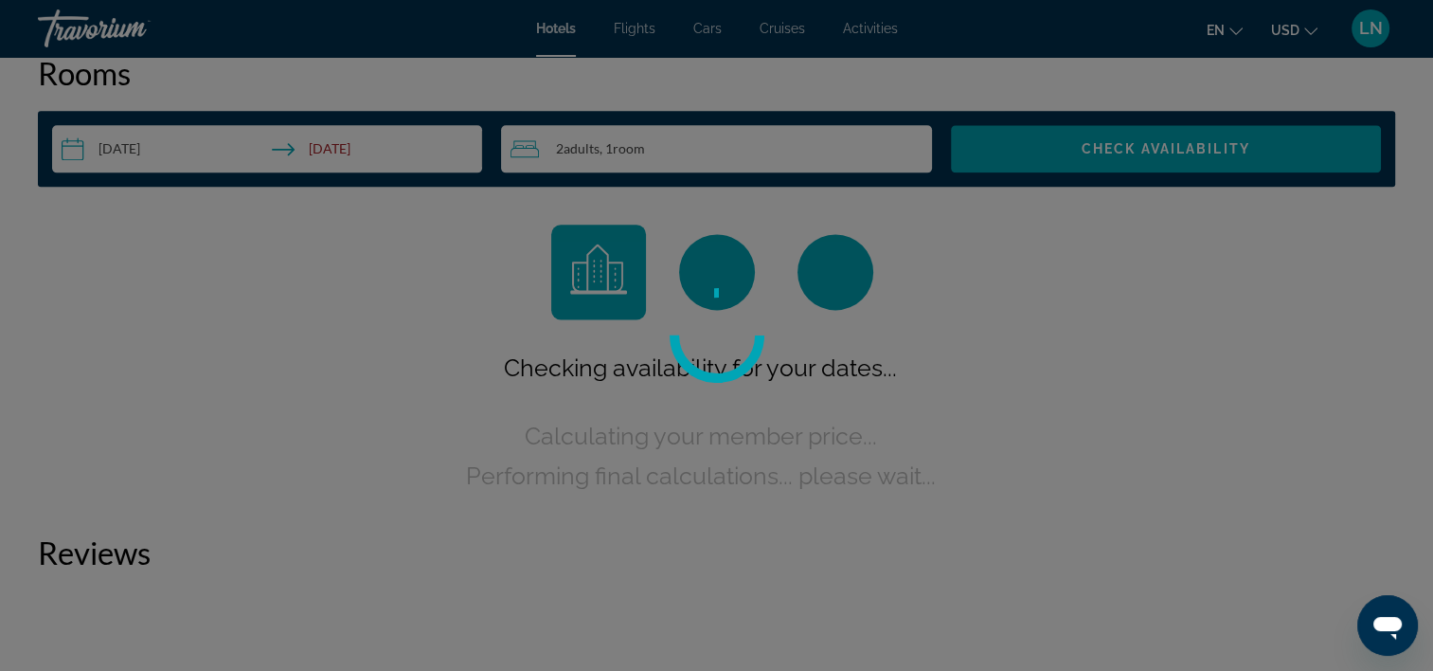
scroll to position [2652, 0]
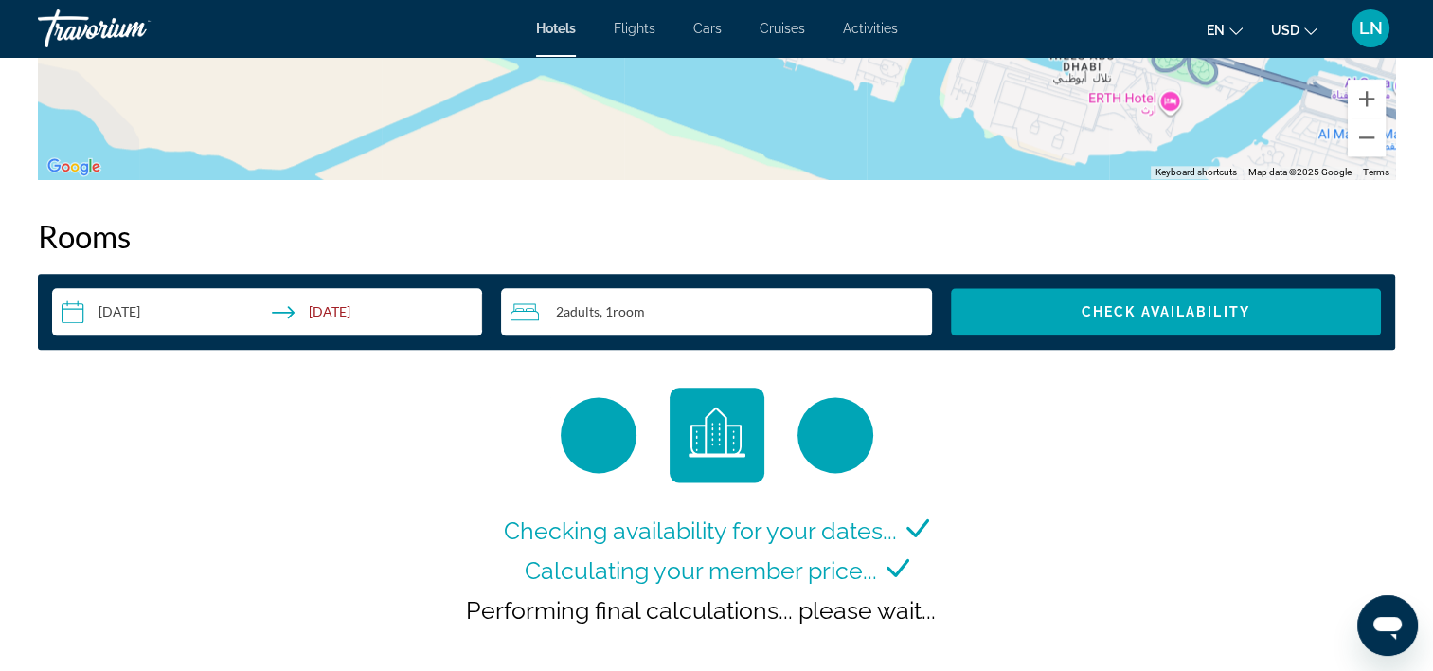
scroll to position [2179, 0]
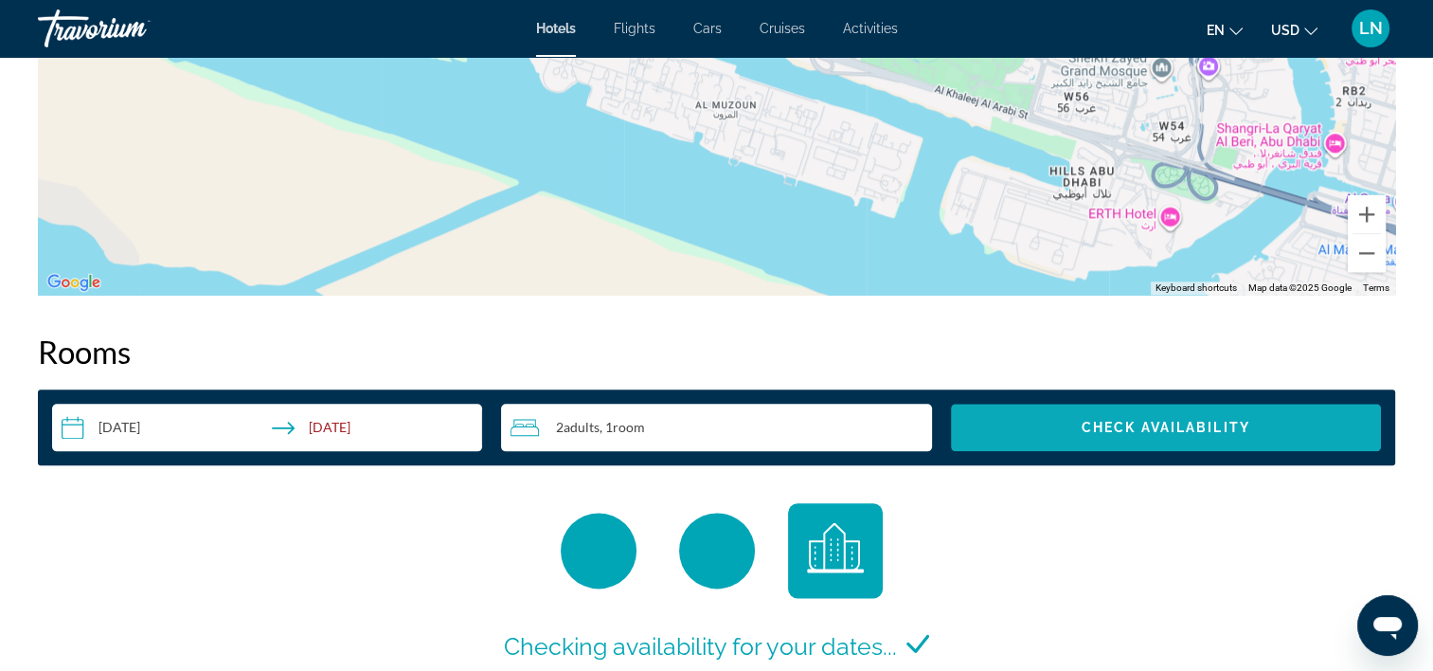
click at [1106, 437] on span "Search widget" at bounding box center [1166, 426] width 430 height 45
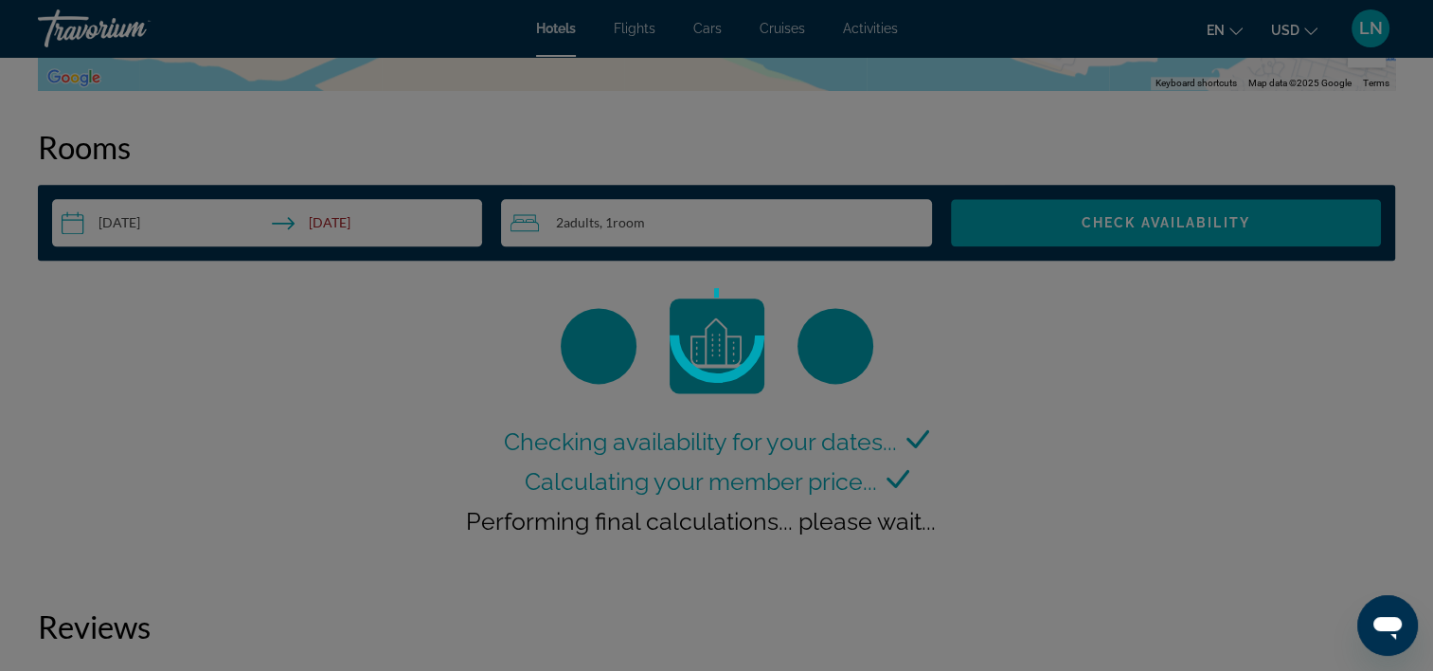
scroll to position [2398, 0]
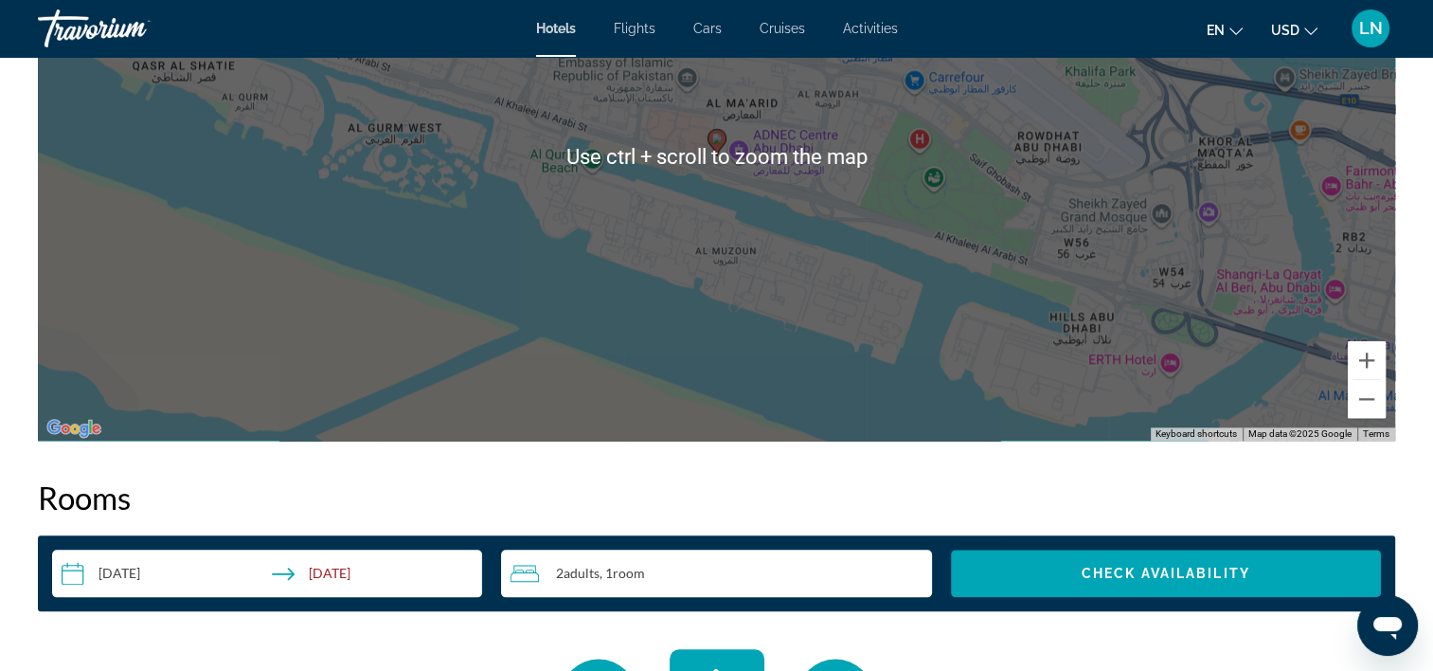
scroll to position [2179, 0]
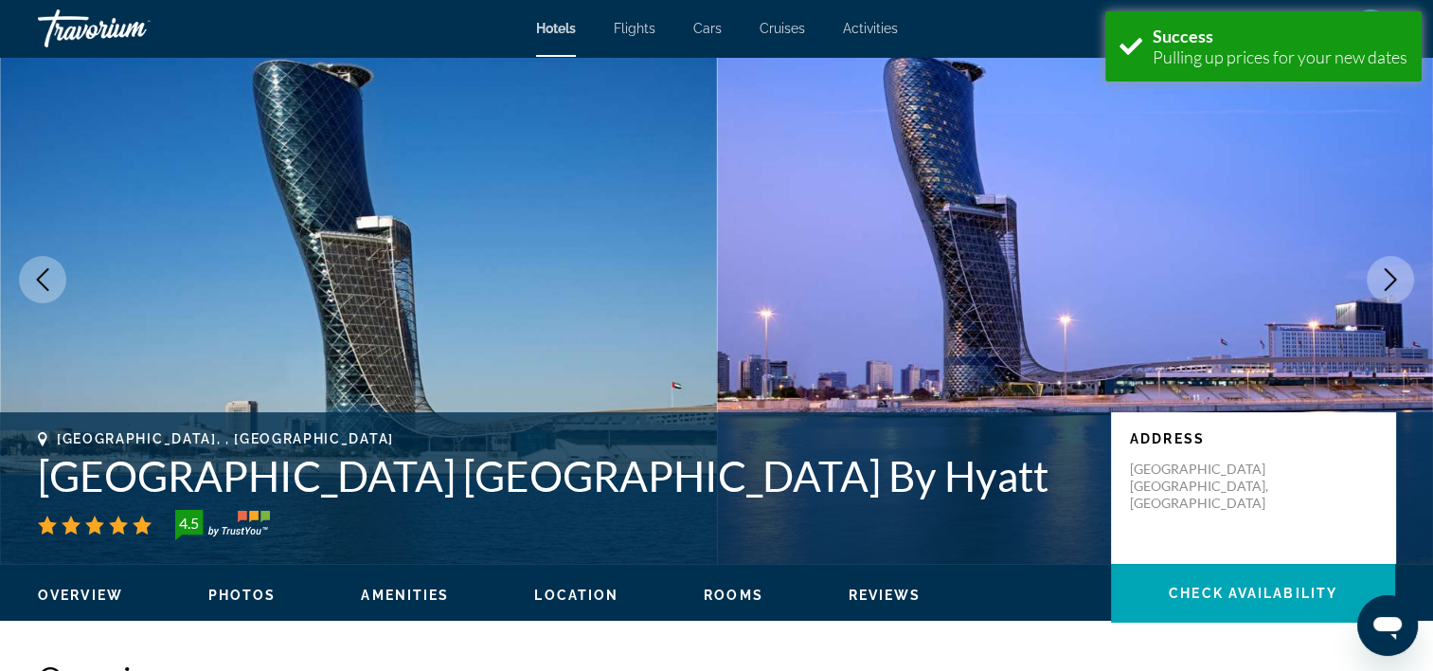
scroll to position [95, 0]
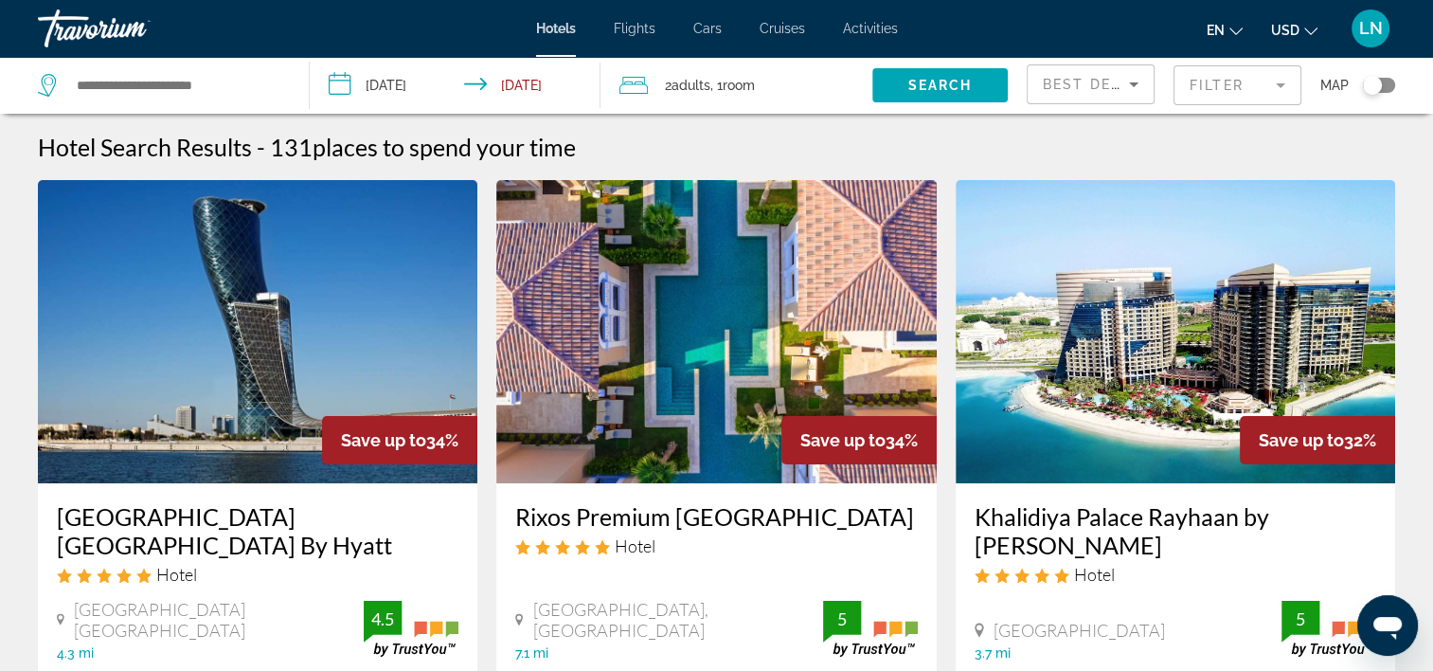
scroll to position [284, 0]
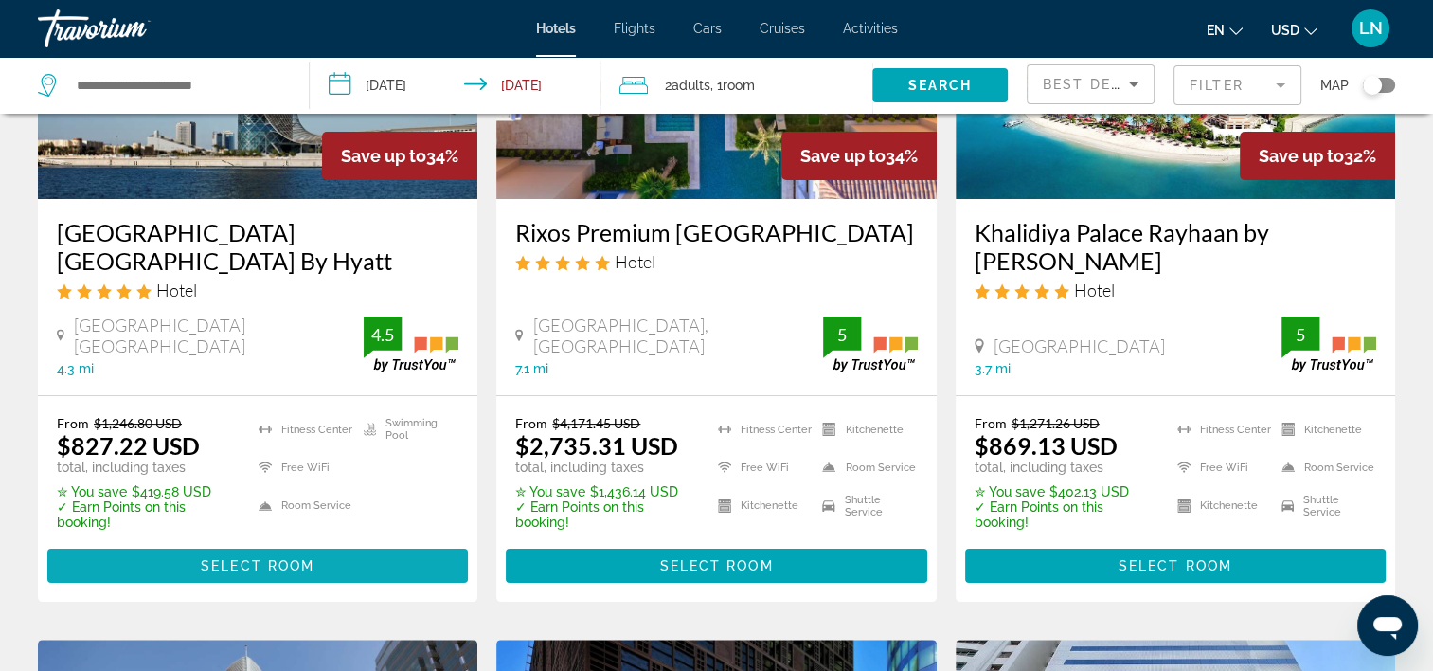
click at [326, 561] on span "Main content" at bounding box center [257, 565] width 421 height 45
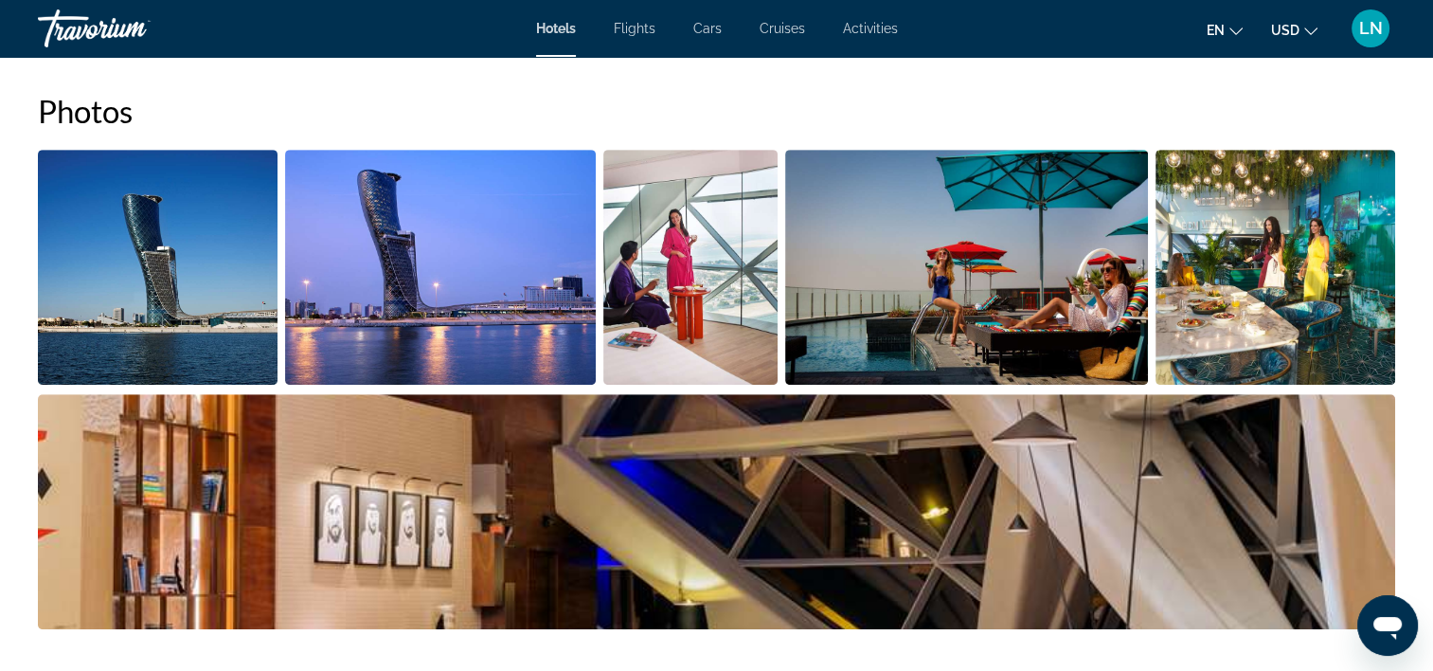
scroll to position [352, 0]
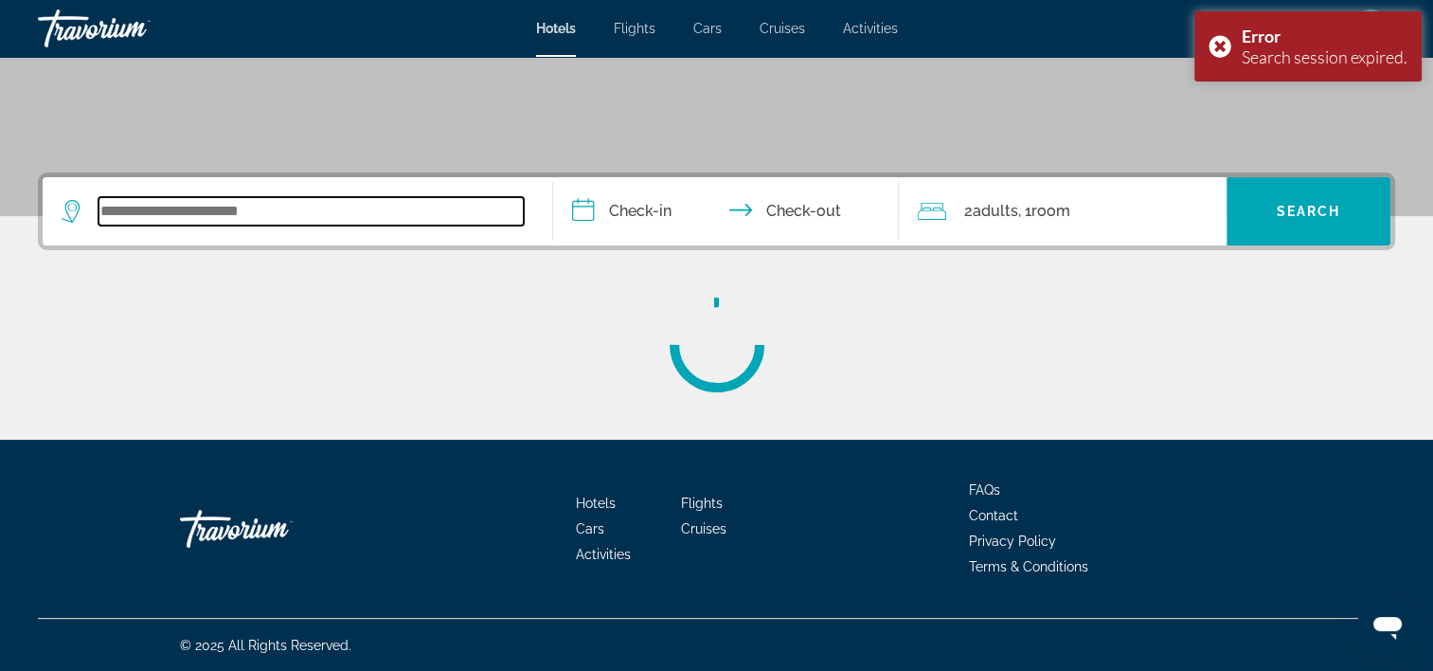
click at [356, 217] on input "Search widget" at bounding box center [311, 211] width 425 height 28
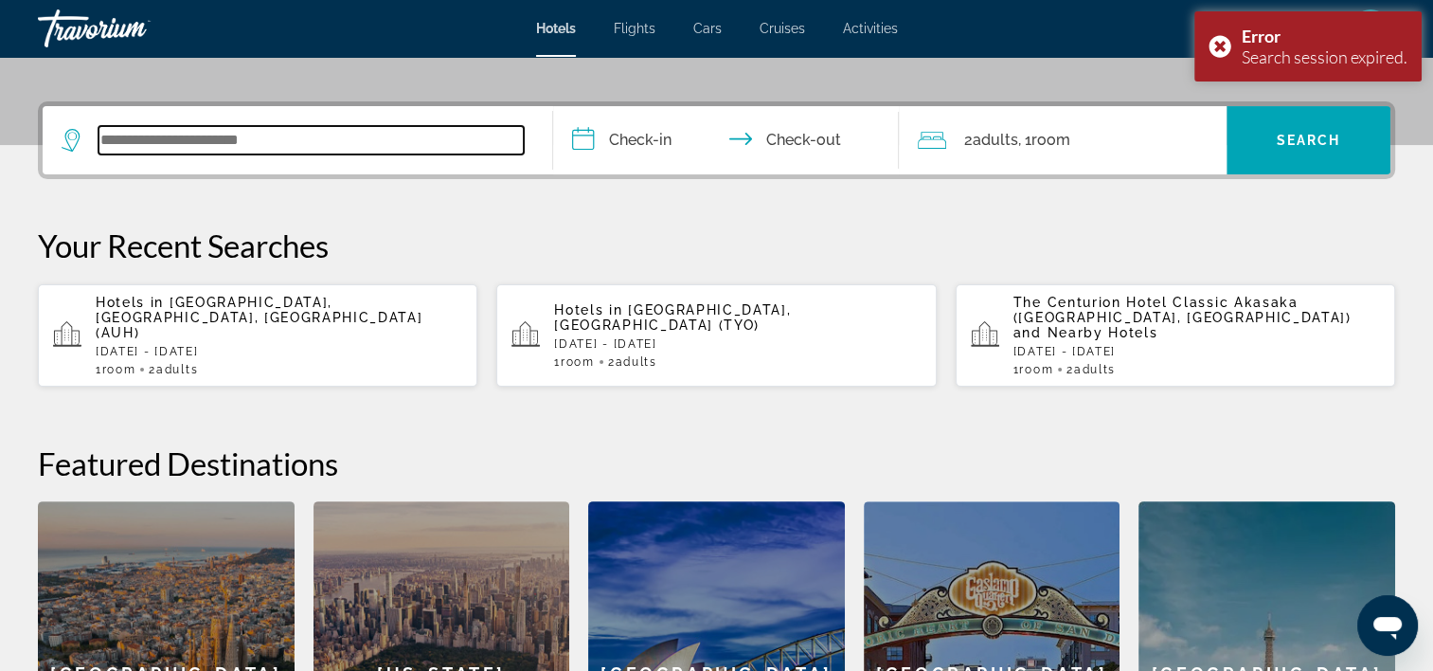
scroll to position [462, 0]
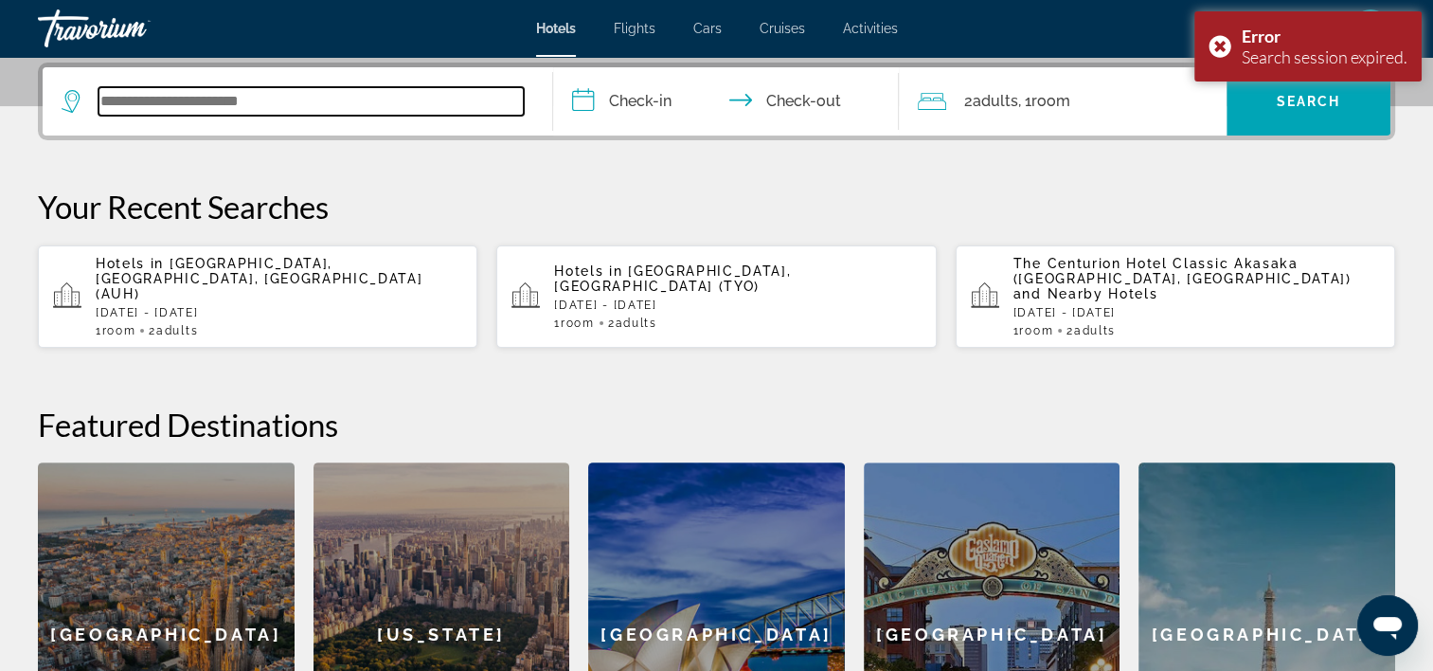
paste input "**********"
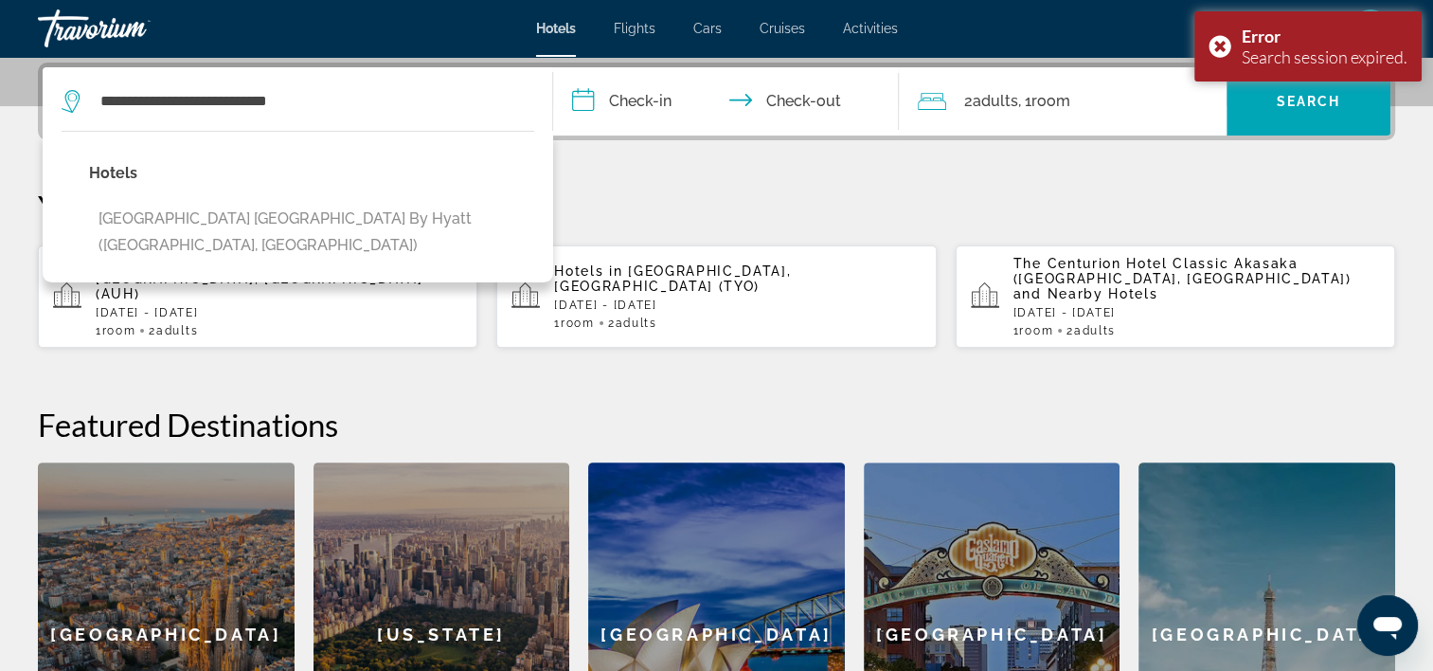
click at [356, 217] on button "Andaz Capital Gate Abu Dhabi By Hyatt (Abu Dhabi, AE)" at bounding box center [311, 232] width 445 height 63
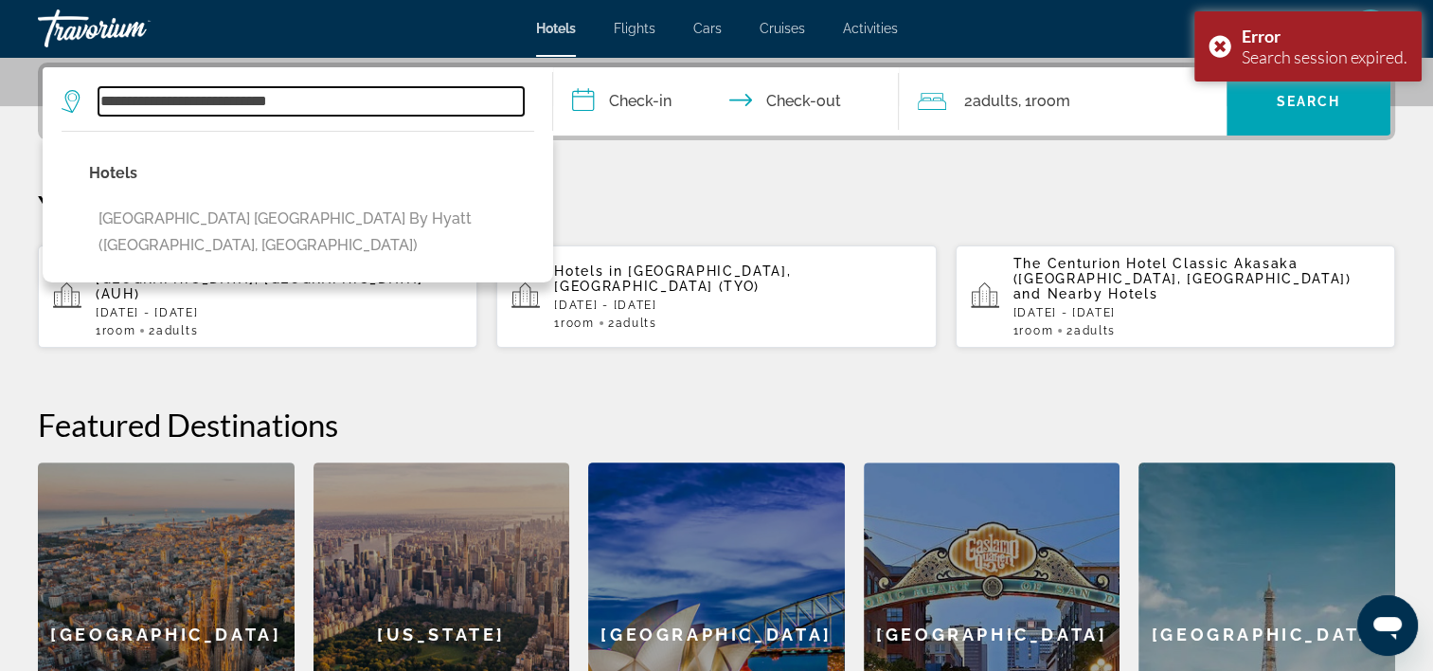
type input "**********"
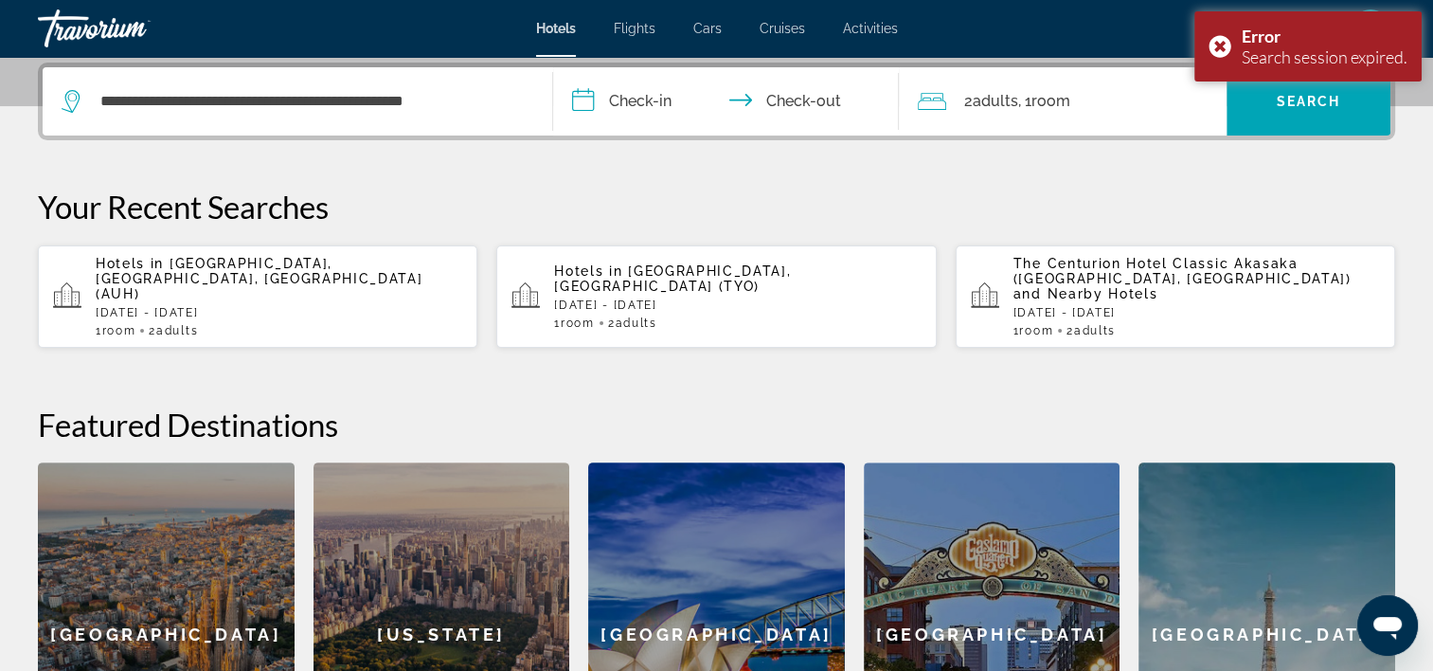
click at [607, 88] on input "**********" at bounding box center [730, 104] width 354 height 74
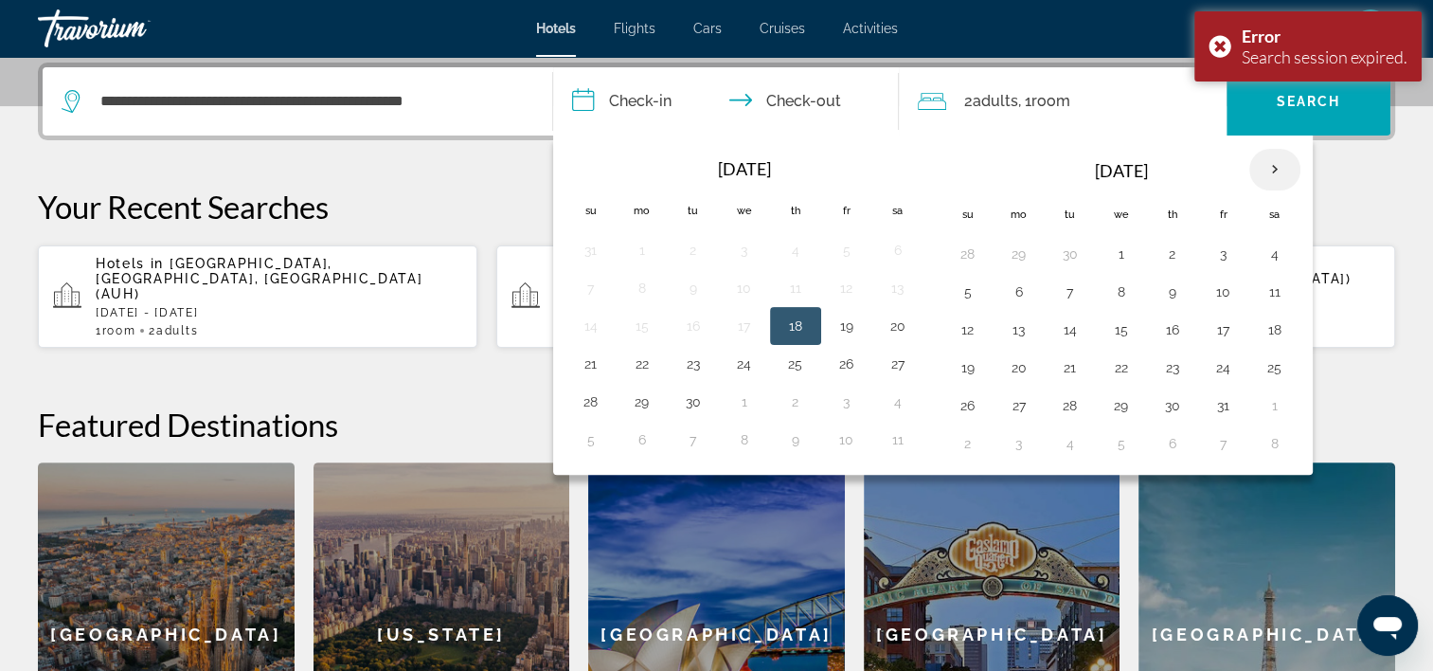
click at [1256, 155] on th "Next month" at bounding box center [1274, 170] width 51 height 42
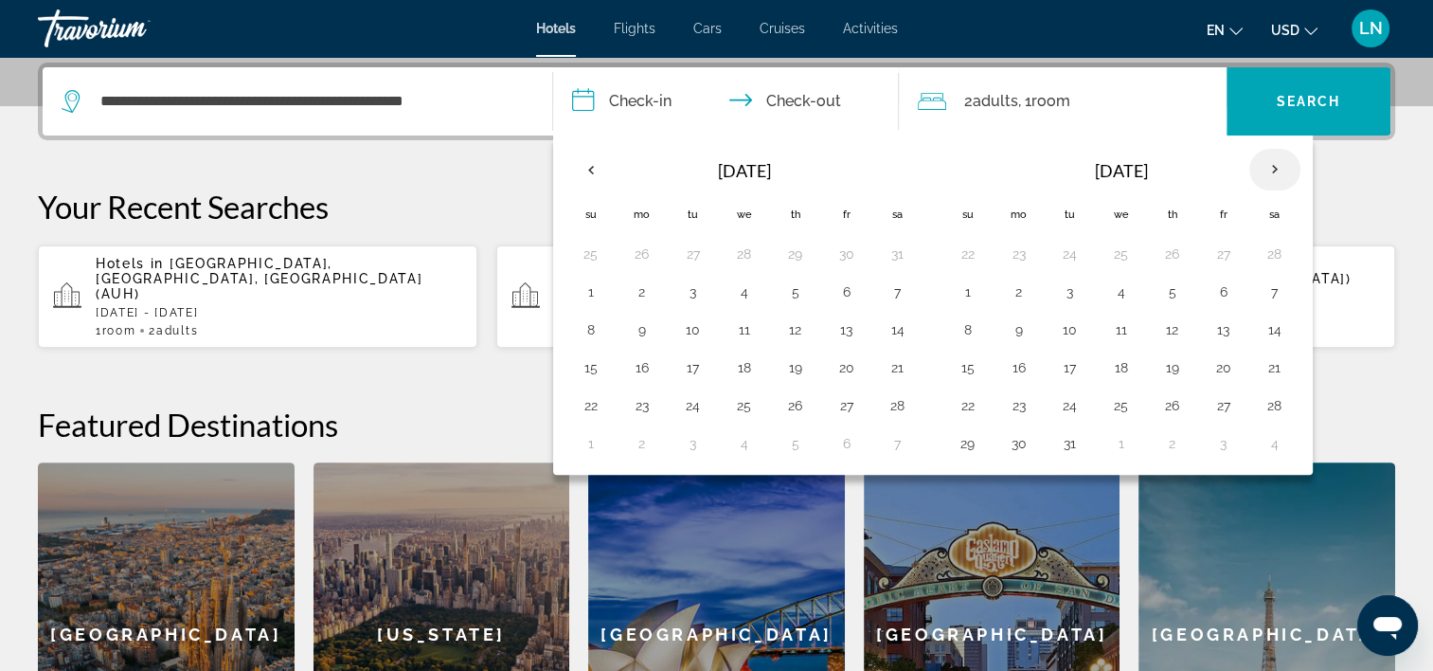
click at [1266, 154] on th "Next month" at bounding box center [1274, 170] width 51 height 42
click at [1286, 256] on td "2" at bounding box center [1274, 254] width 51 height 38
click at [1267, 255] on button "2" at bounding box center [1275, 254] width 30 height 27
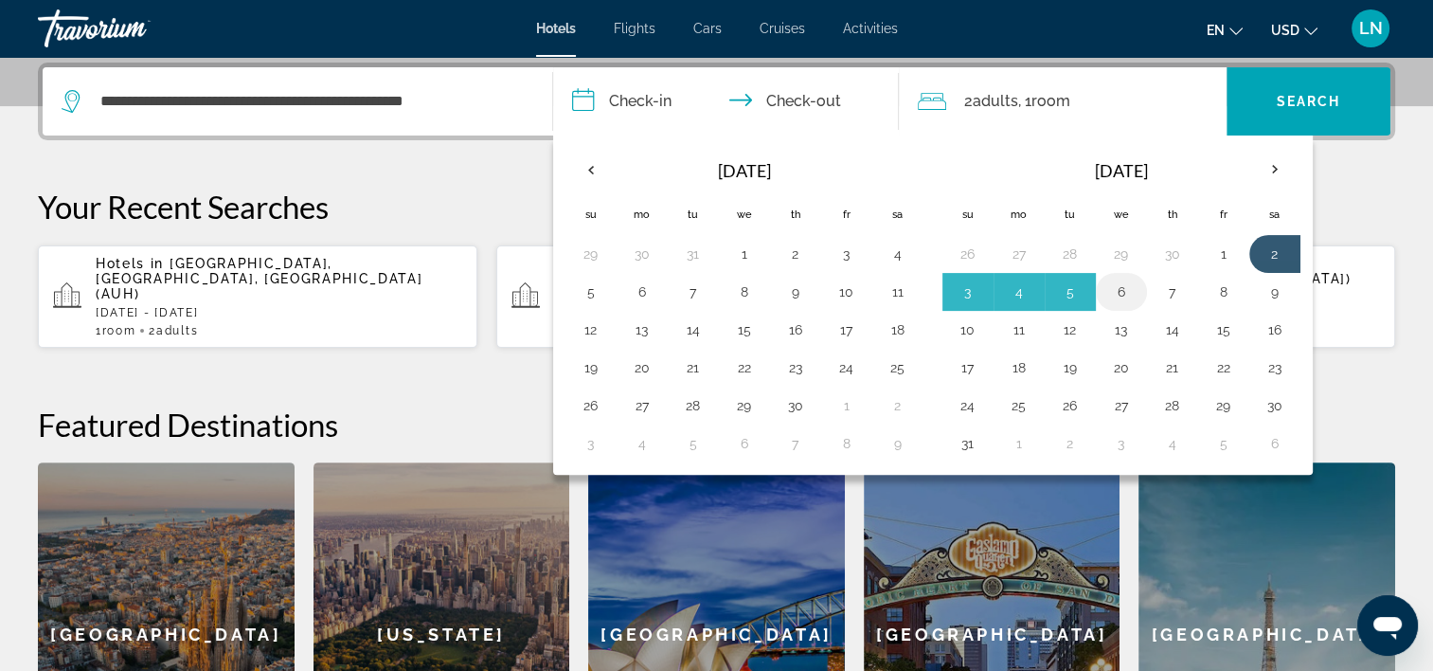
click at [1109, 286] on button "6" at bounding box center [1121, 292] width 30 height 27
type input "**********"
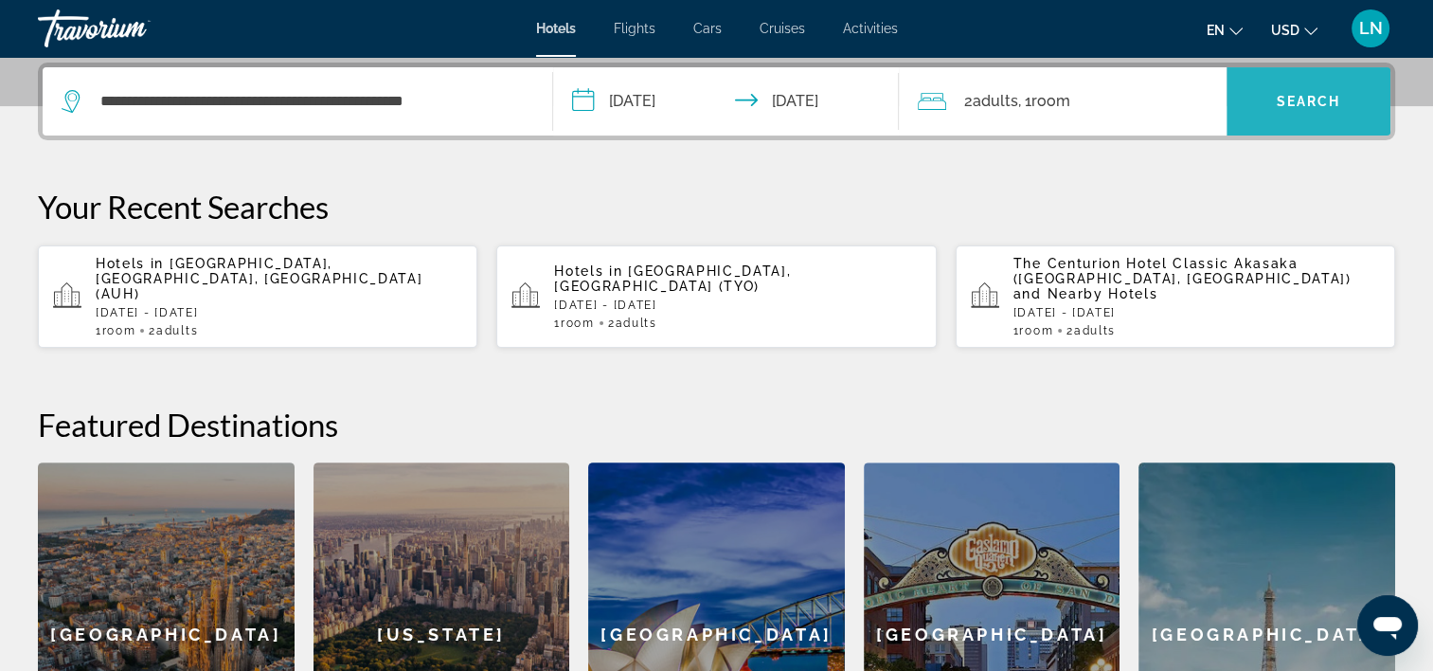
click at [1278, 100] on span "Search" at bounding box center [1309, 101] width 64 height 15
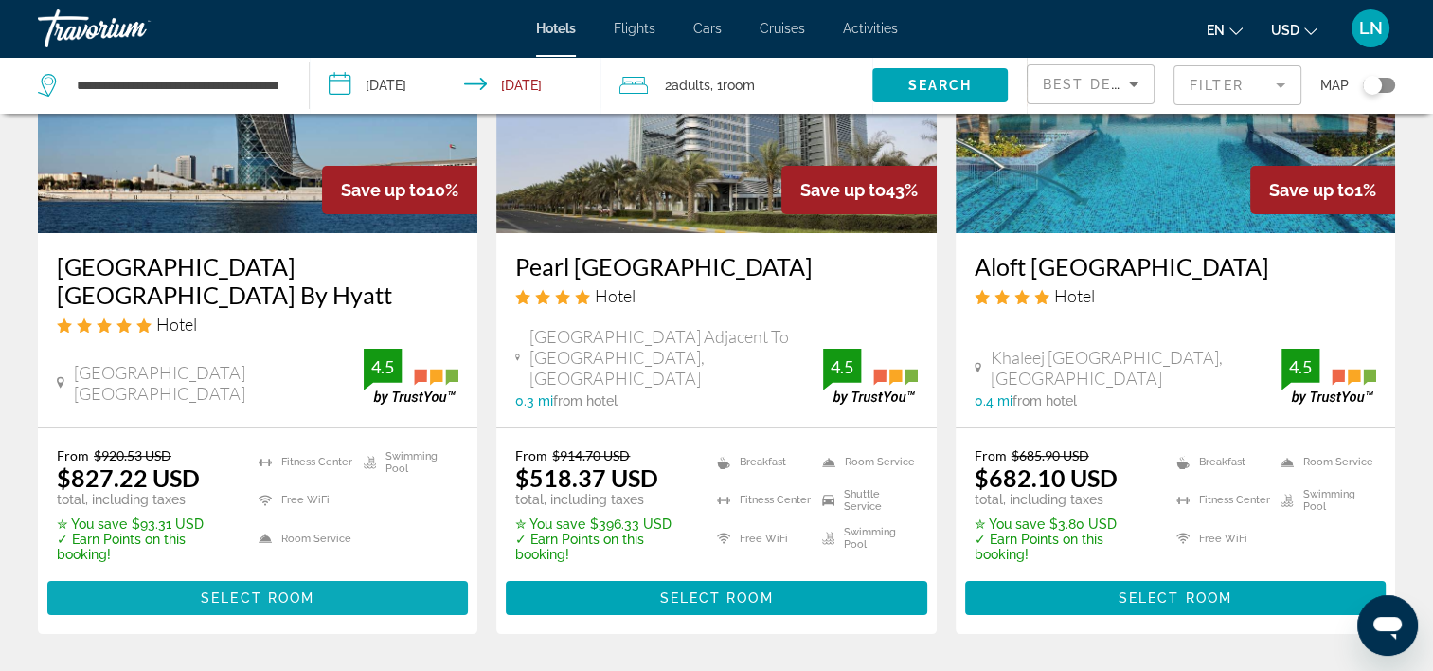
scroll to position [284, 0]
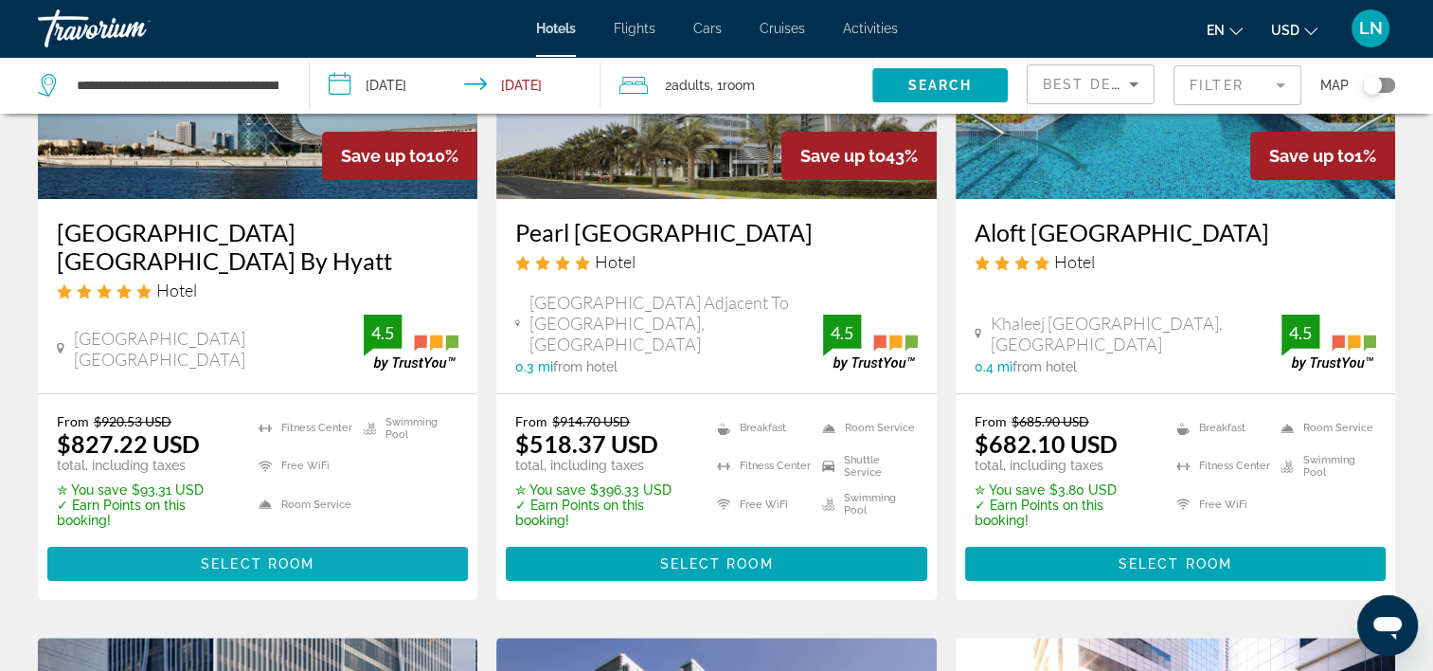
click at [365, 553] on span "Main content" at bounding box center [257, 563] width 421 height 45
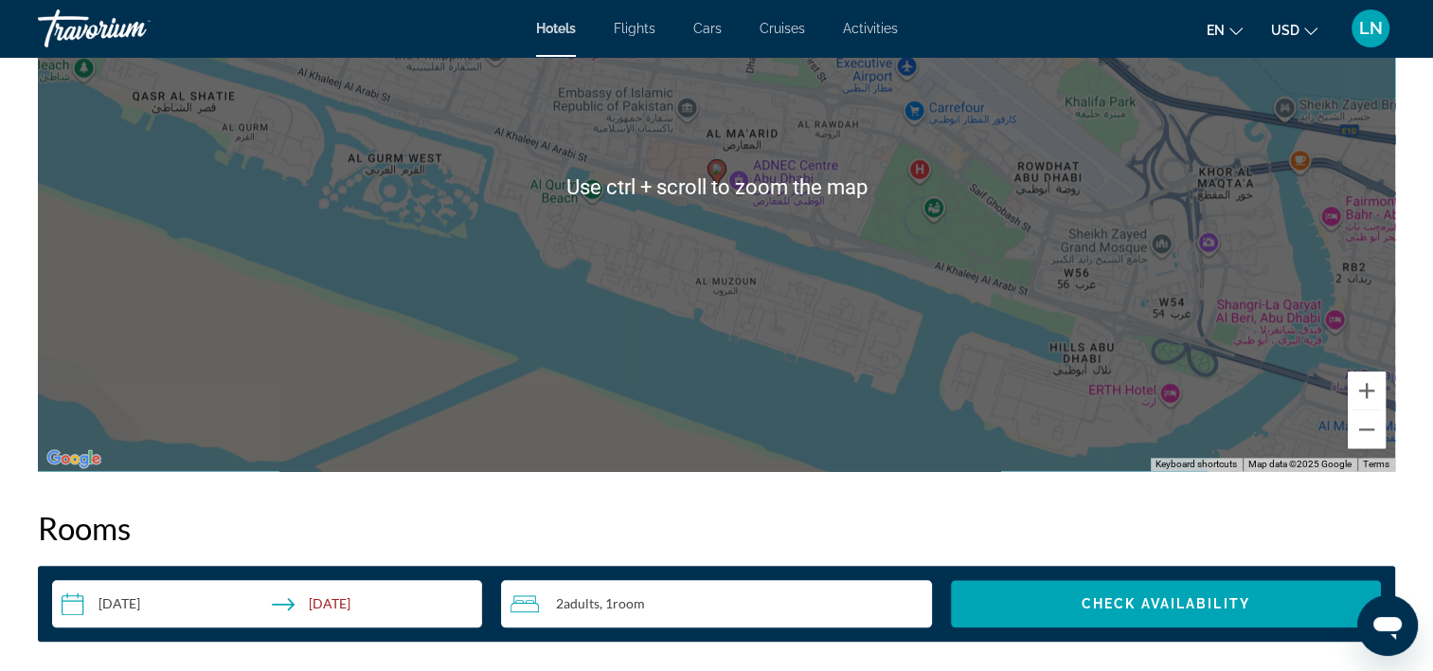
scroll to position [1888, 0]
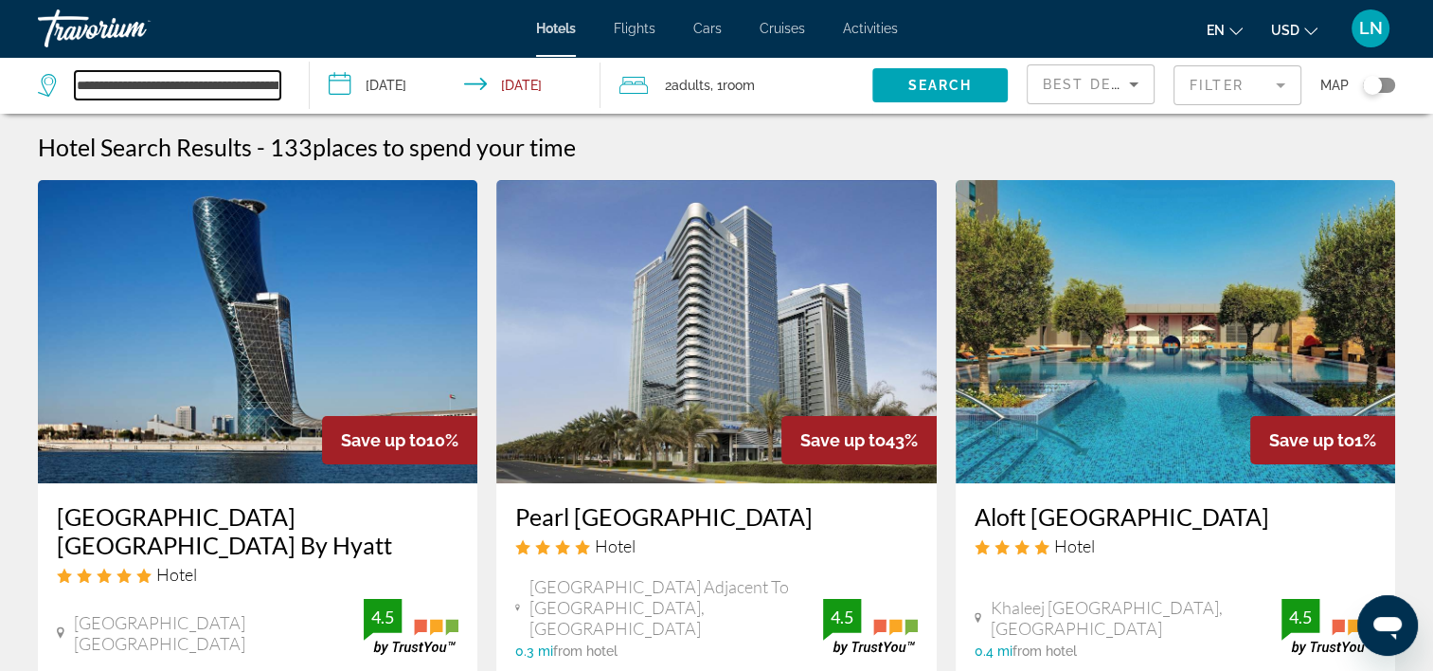
click at [184, 92] on input "**********" at bounding box center [178, 85] width 206 height 28
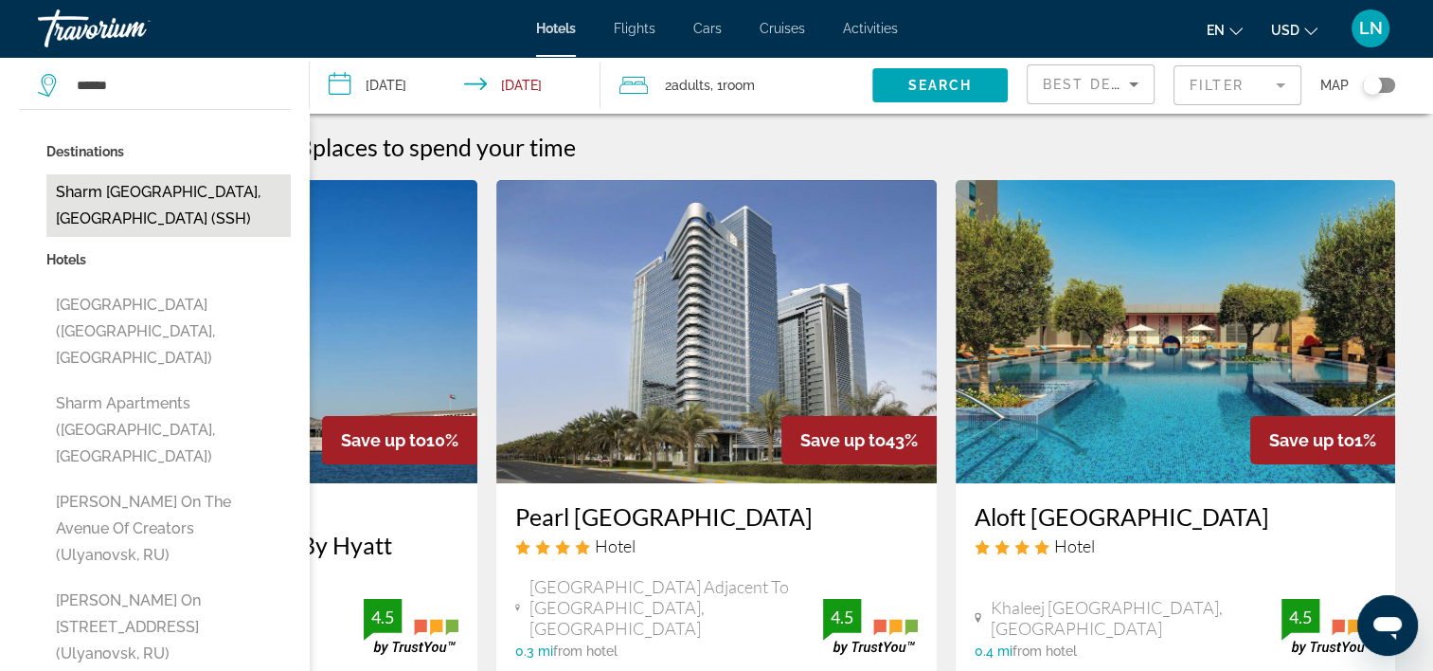
click at [181, 189] on button "Sharm El Sheikh, Egypt (SSH)" at bounding box center [168, 205] width 244 height 63
type input "**********"
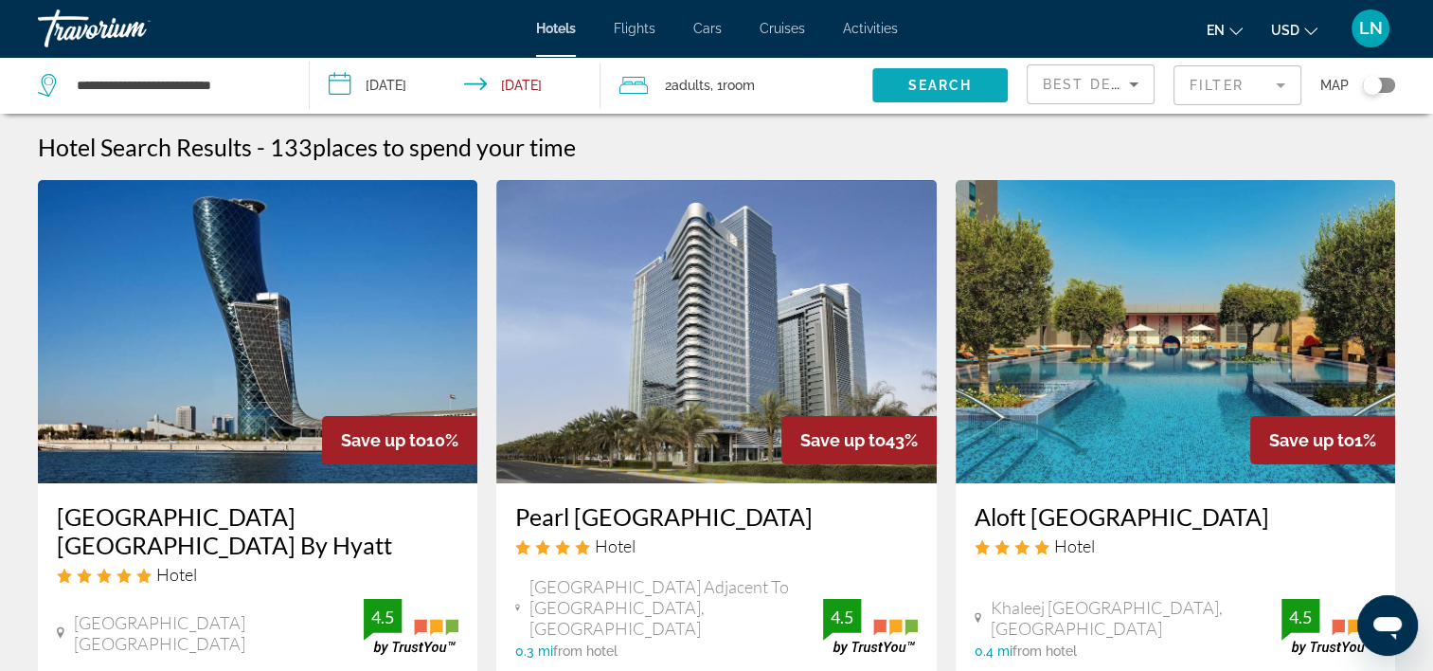
click at [953, 73] on span "Search widget" at bounding box center [939, 85] width 135 height 45
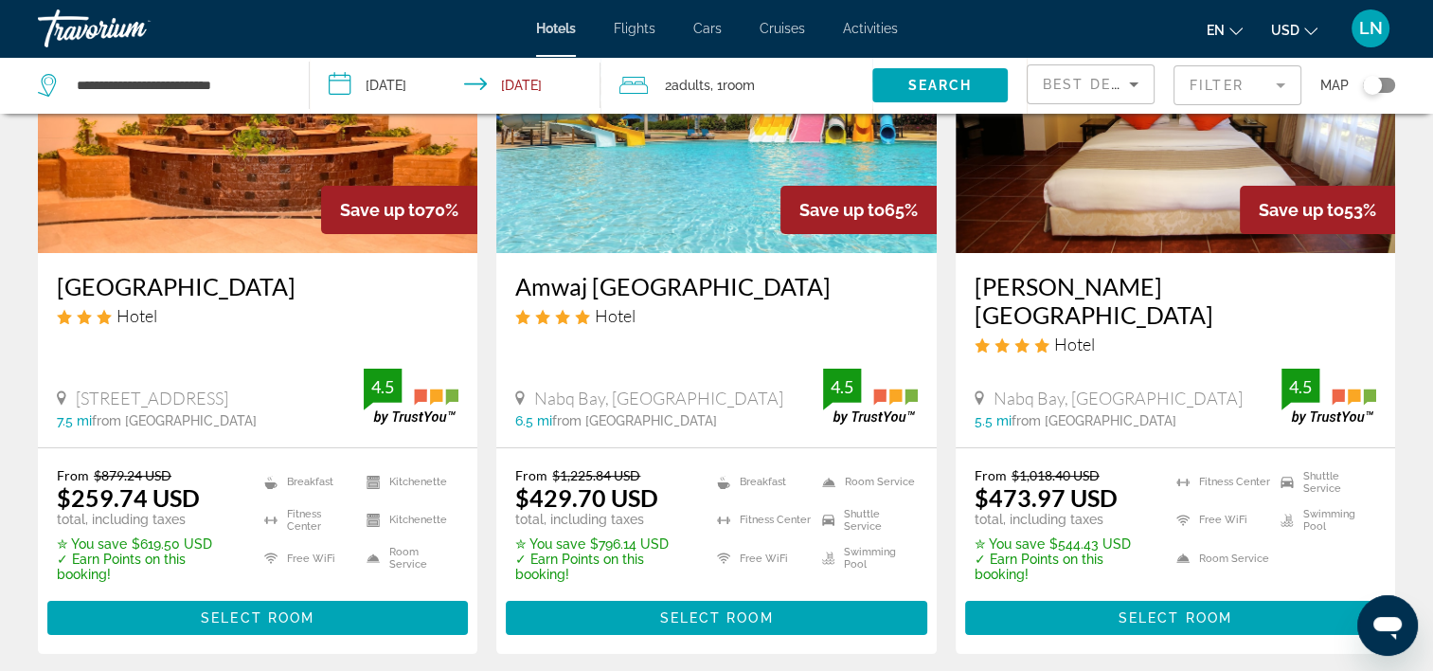
scroll to position [284, 0]
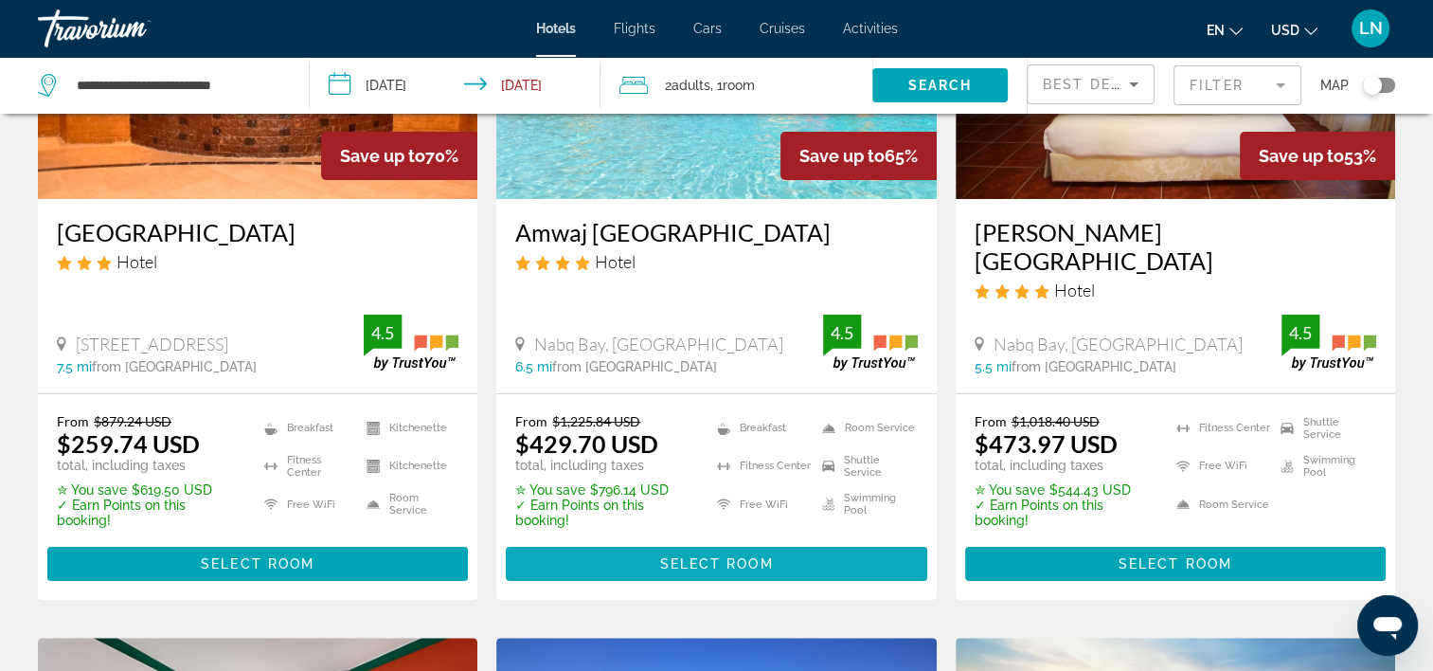
click at [760, 556] on span "Select Room" at bounding box center [716, 563] width 114 height 15
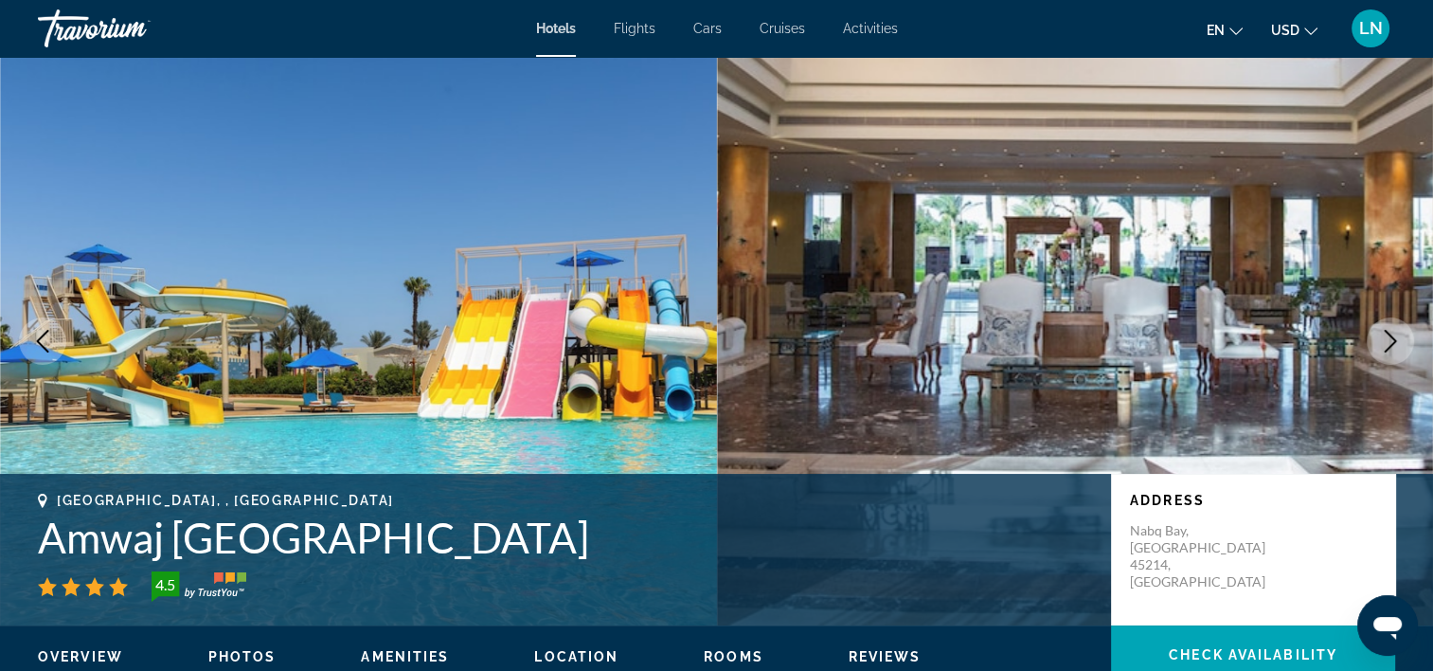
scroll to position [379, 0]
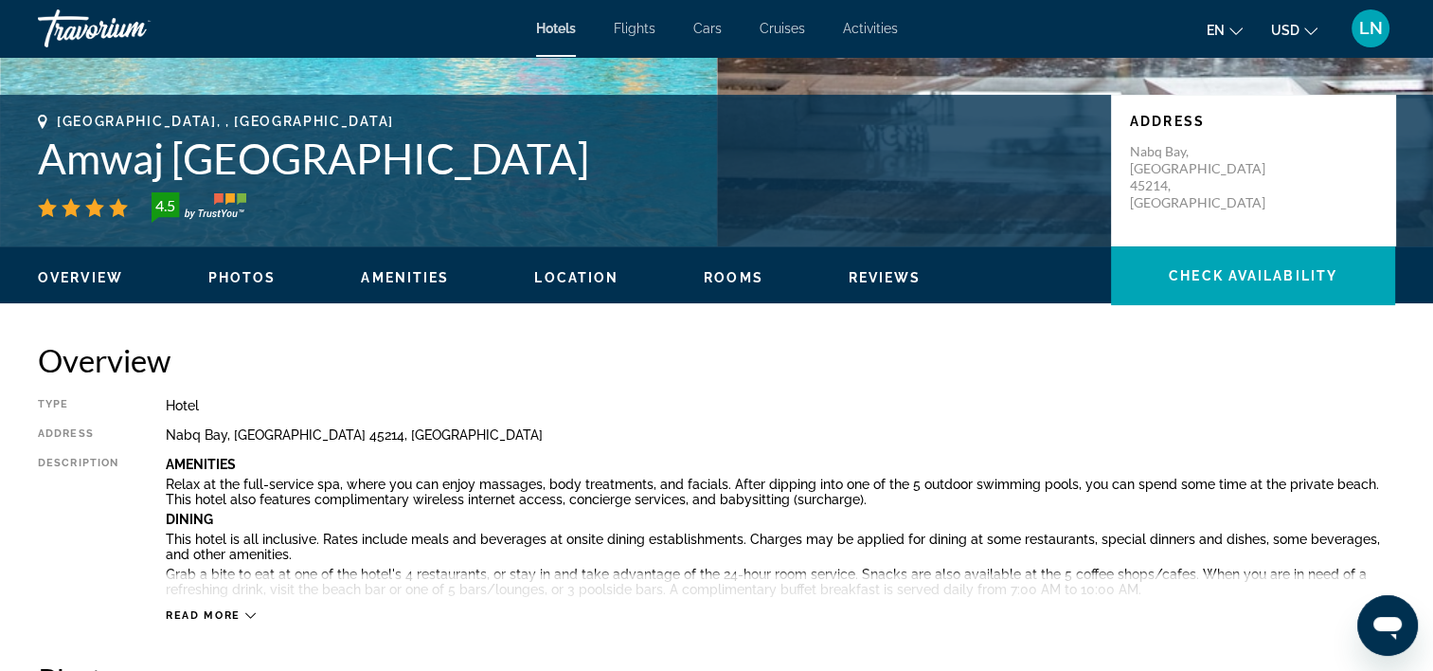
drag, startPoint x: 27, startPoint y: 168, endPoint x: 625, endPoint y: 178, distance: 597.8
click at [625, 178] on div "Sharm El-Sheikh, , Egypt Amwaj Oyoun Resort & Casino 4.5 Address Nabq Bay, Shar…" at bounding box center [716, 171] width 1433 height 114
copy h1 "Amwaj Oyoun Resort & Casino"
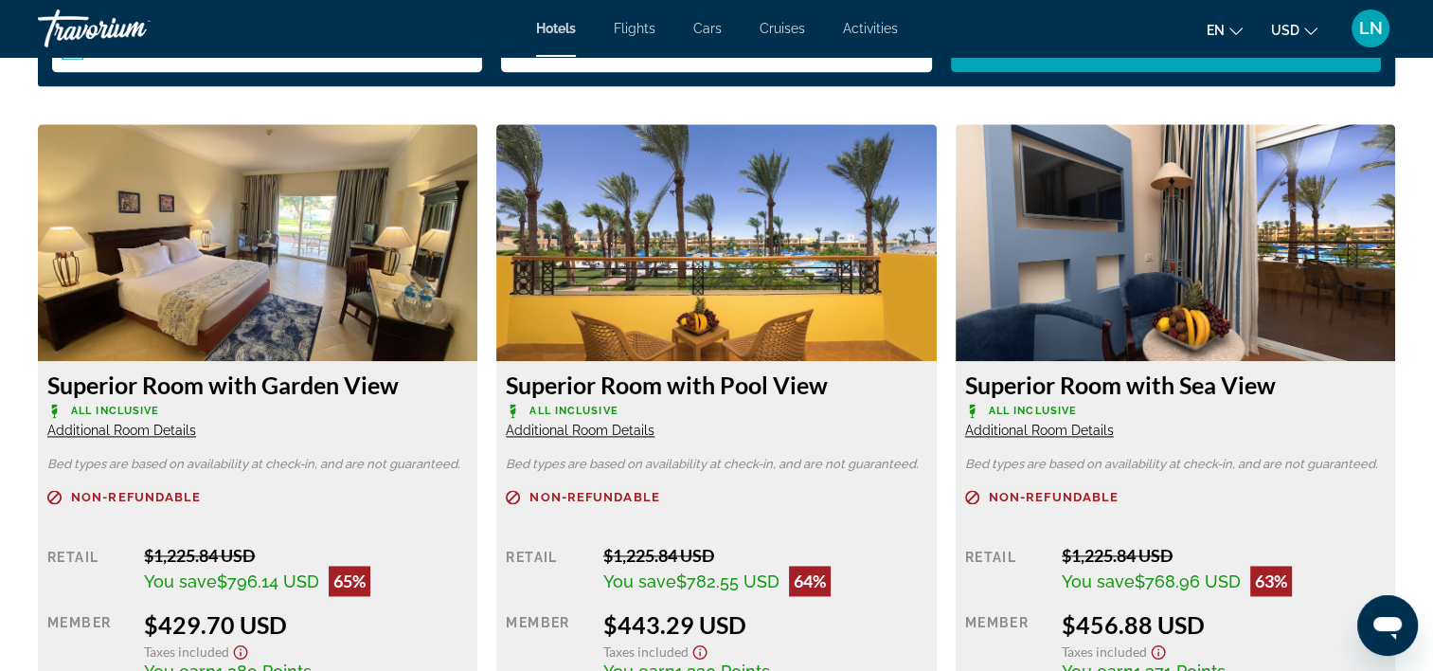
scroll to position [2652, 0]
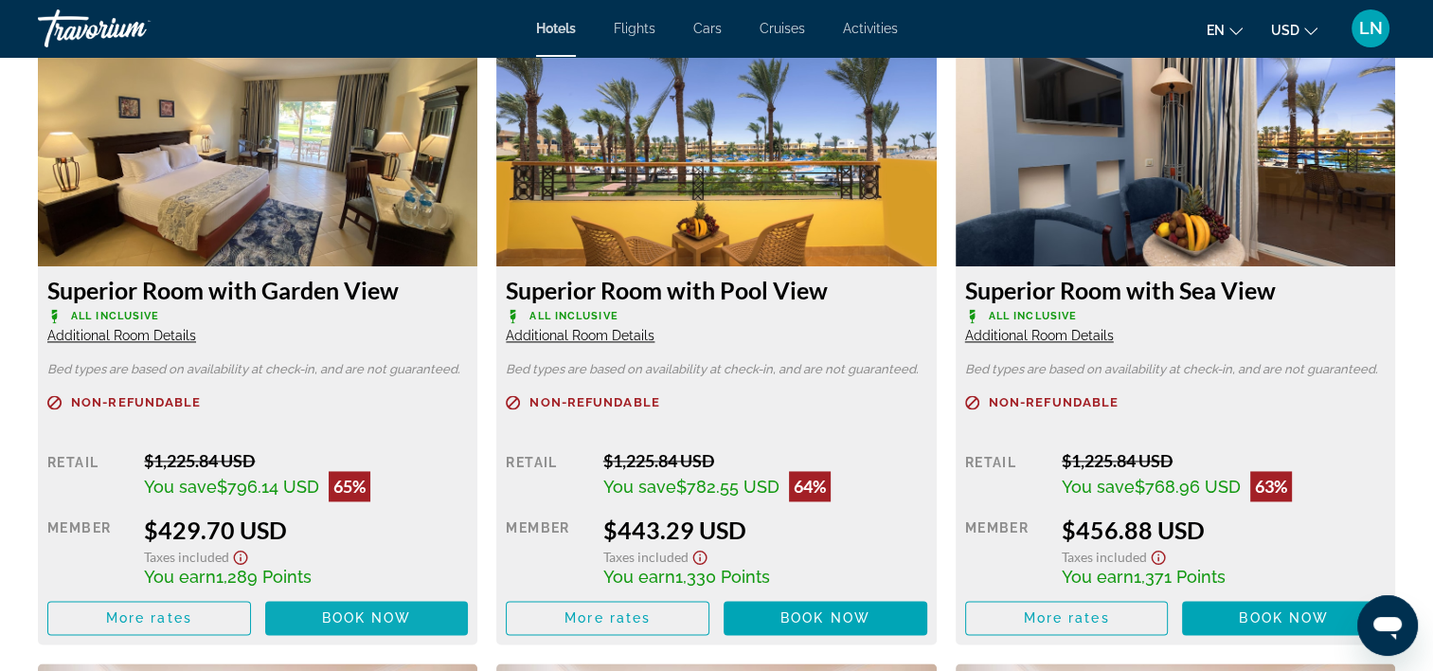
click at [318, 618] on span "Main content" at bounding box center [367, 617] width 204 height 45
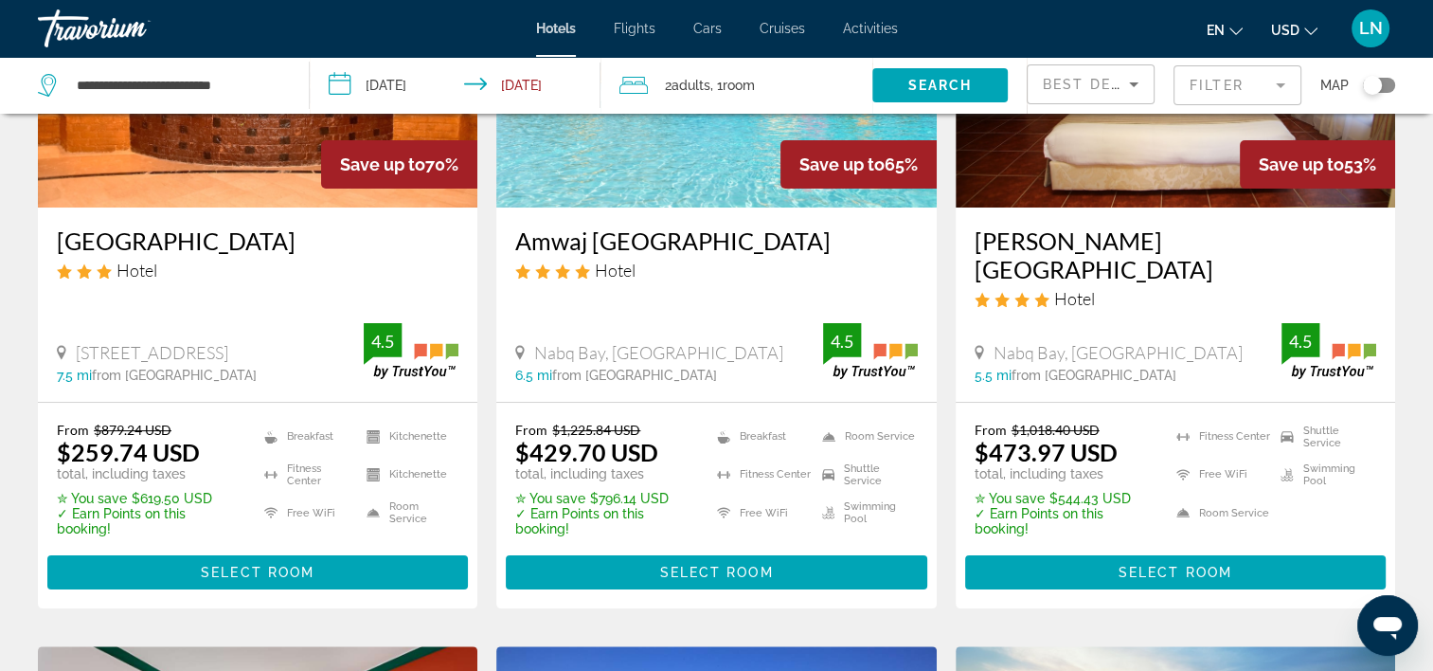
scroll to position [284, 0]
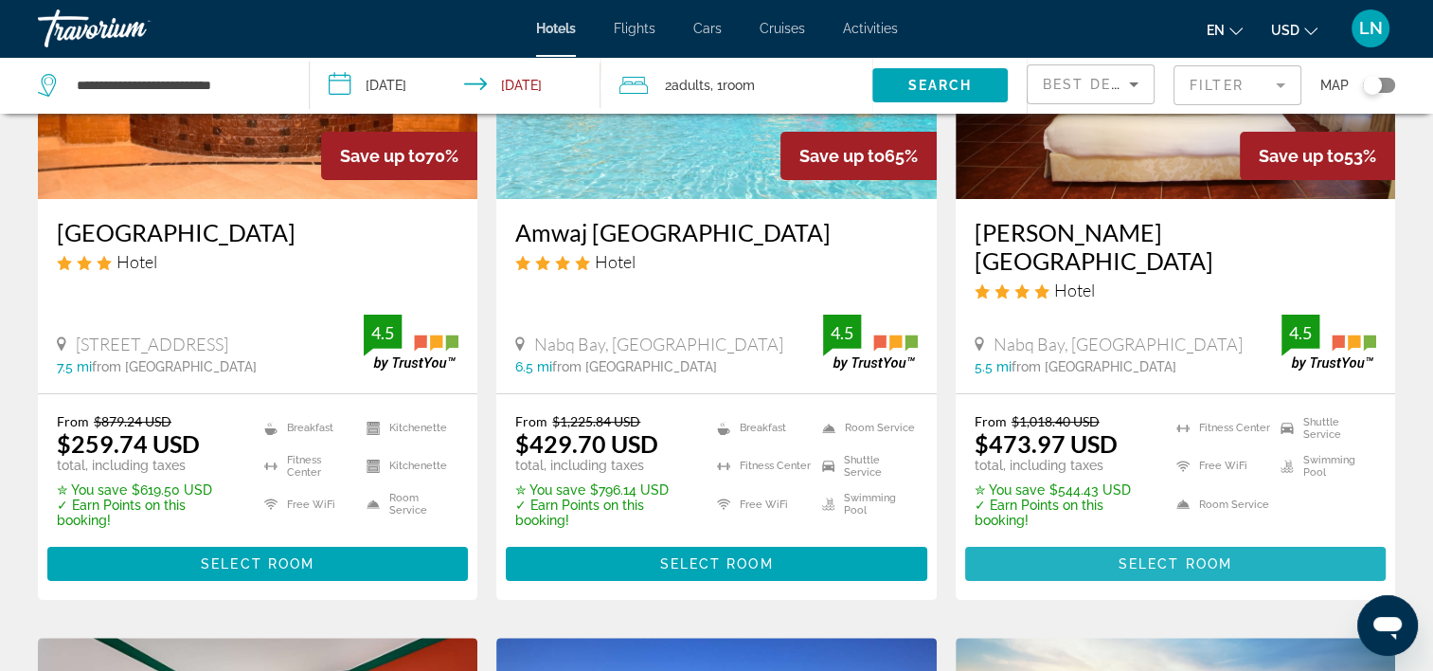
click at [1096, 541] on span "Main content" at bounding box center [1175, 563] width 421 height 45
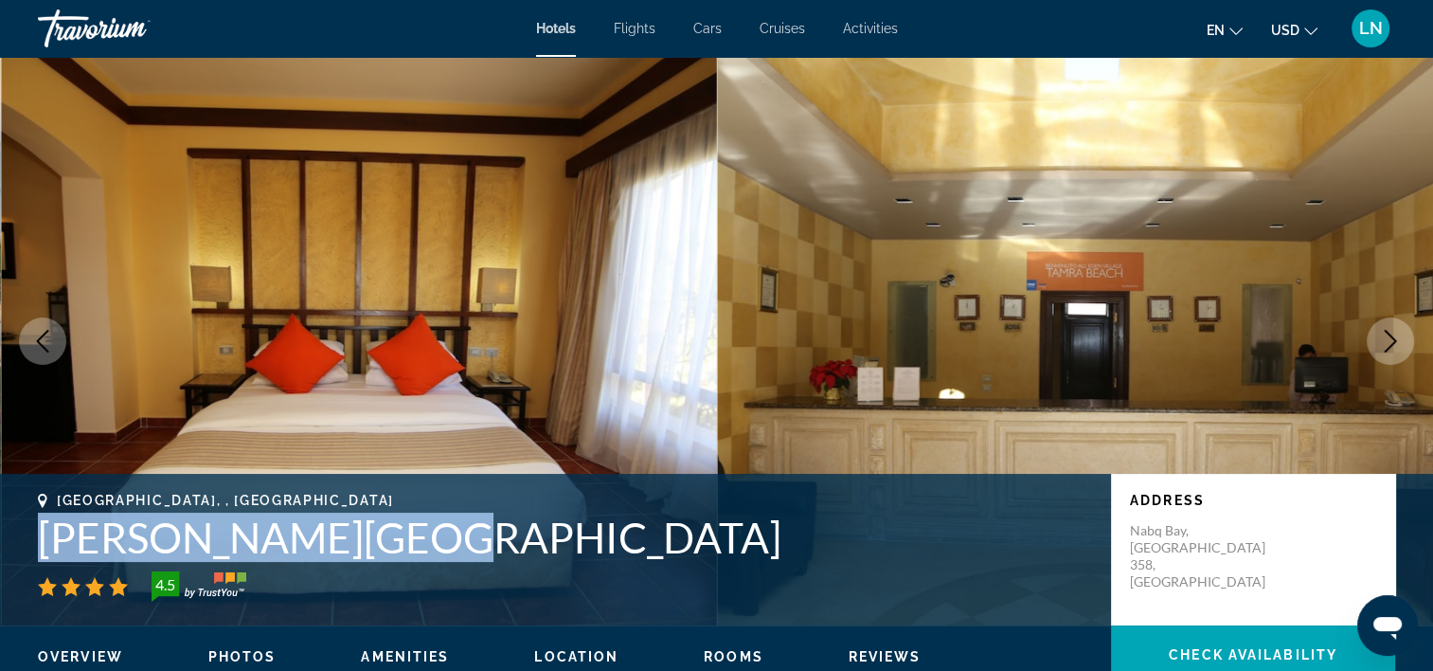
drag, startPoint x: 48, startPoint y: 532, endPoint x: 407, endPoint y: 547, distance: 359.3
click at [407, 547] on h1 "Tamra Beach Resort" at bounding box center [565, 536] width 1054 height 49
copy h1 "Tamra Beach Resort"
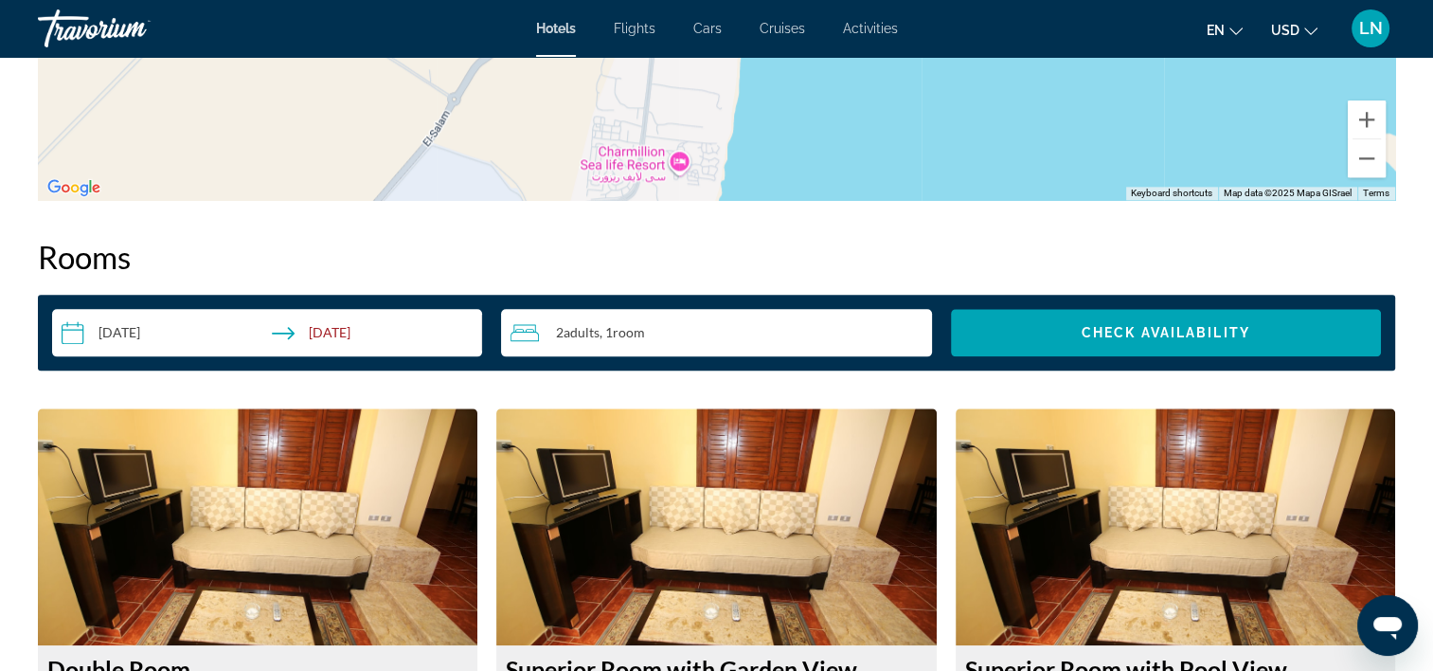
scroll to position [2652, 0]
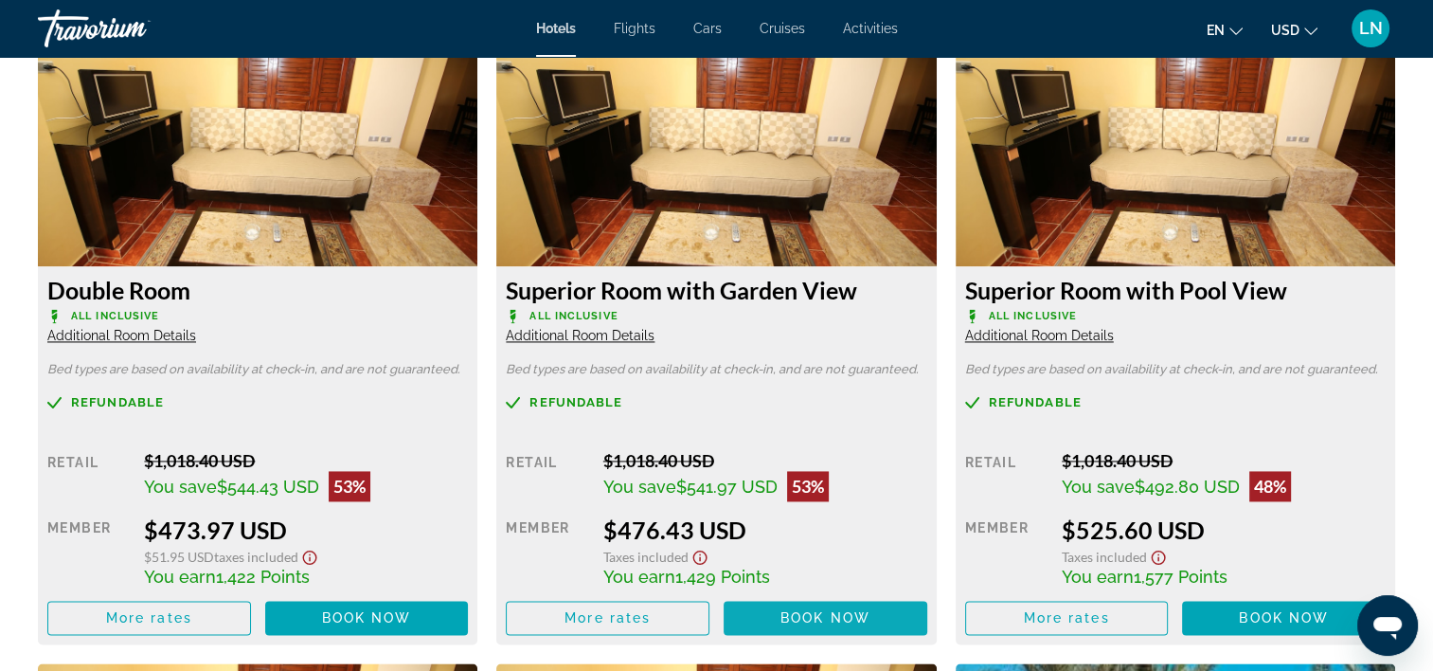
click at [847, 610] on span "Book now" at bounding box center [826, 617] width 90 height 15
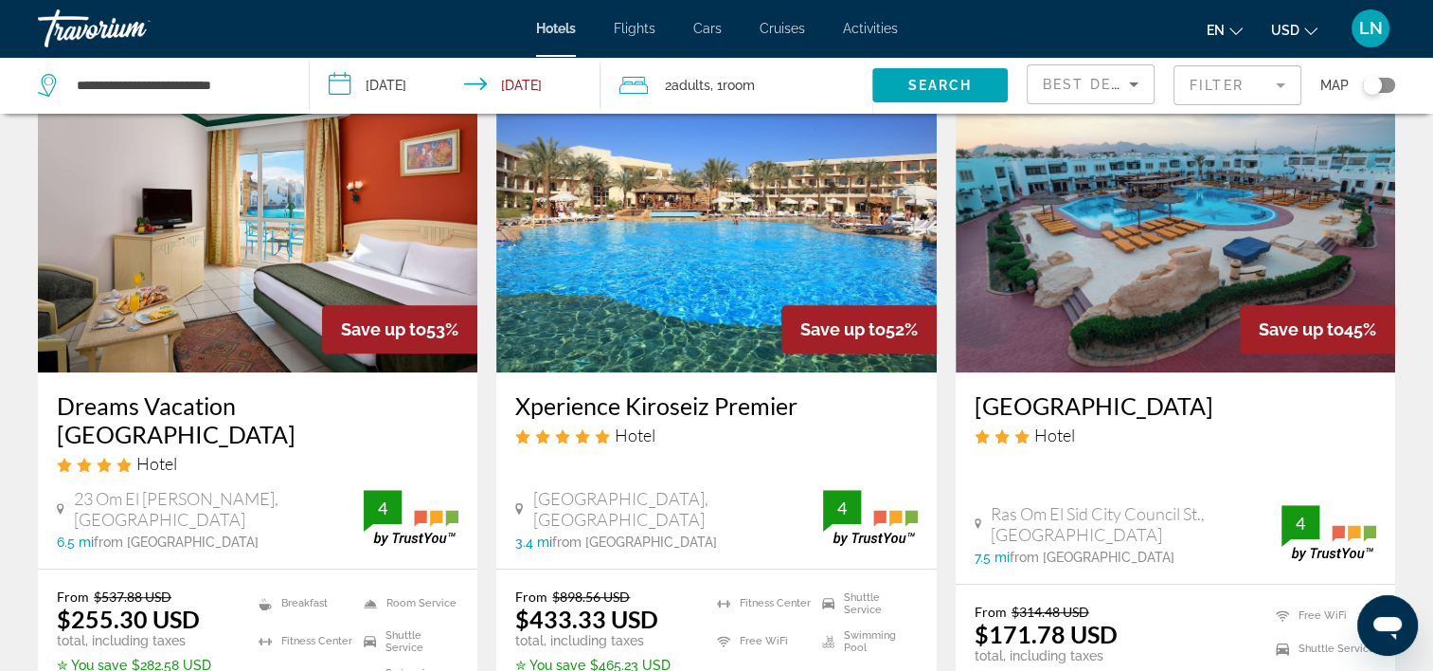
scroll to position [947, 0]
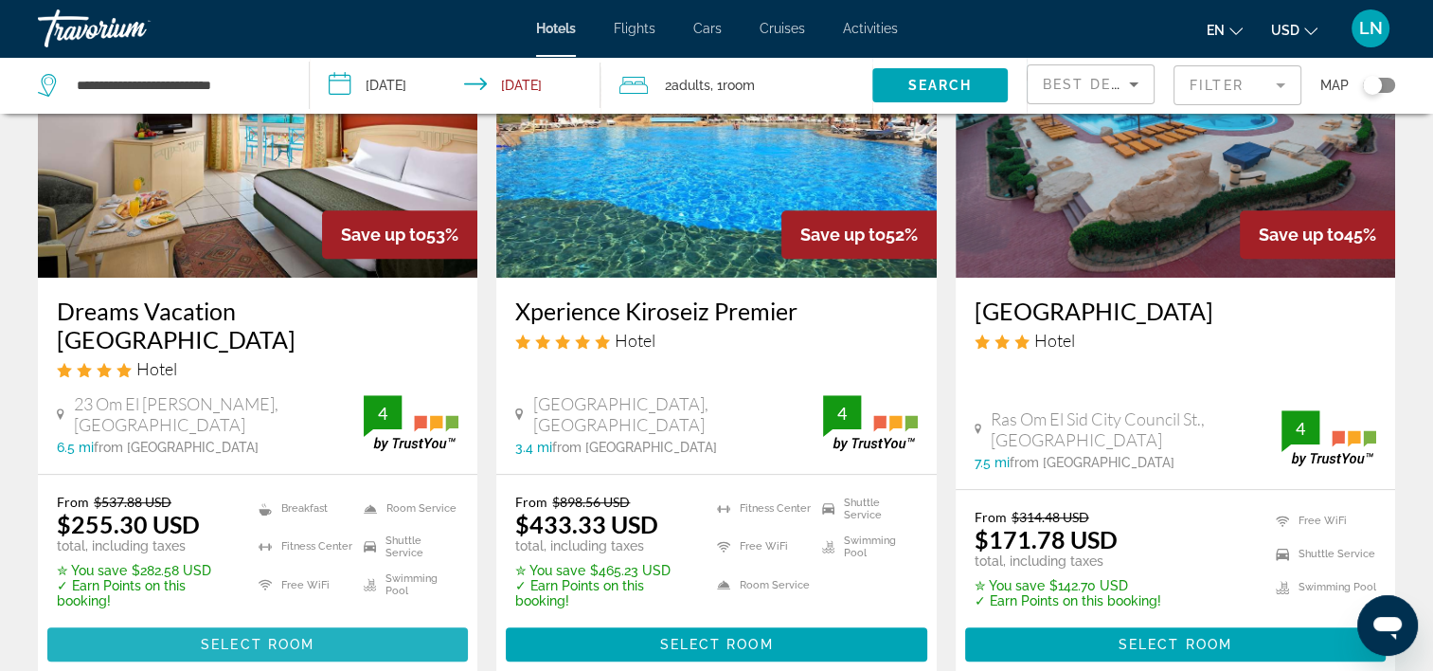
click at [279, 637] on span "Select Room" at bounding box center [258, 644] width 114 height 15
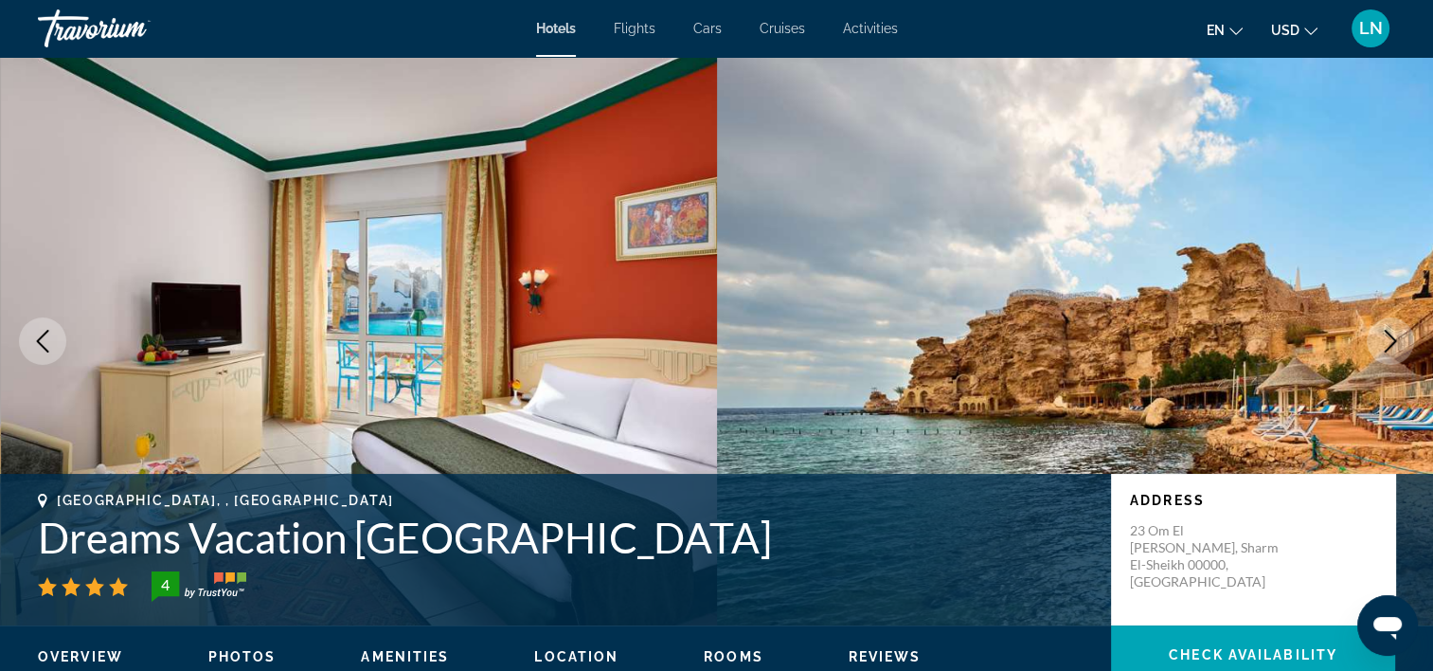
drag, startPoint x: 44, startPoint y: 537, endPoint x: 109, endPoint y: 541, distance: 65.5
click at [42, 537] on h1 "Dreams Vacation Sharm El Sheikh" at bounding box center [565, 536] width 1054 height 49
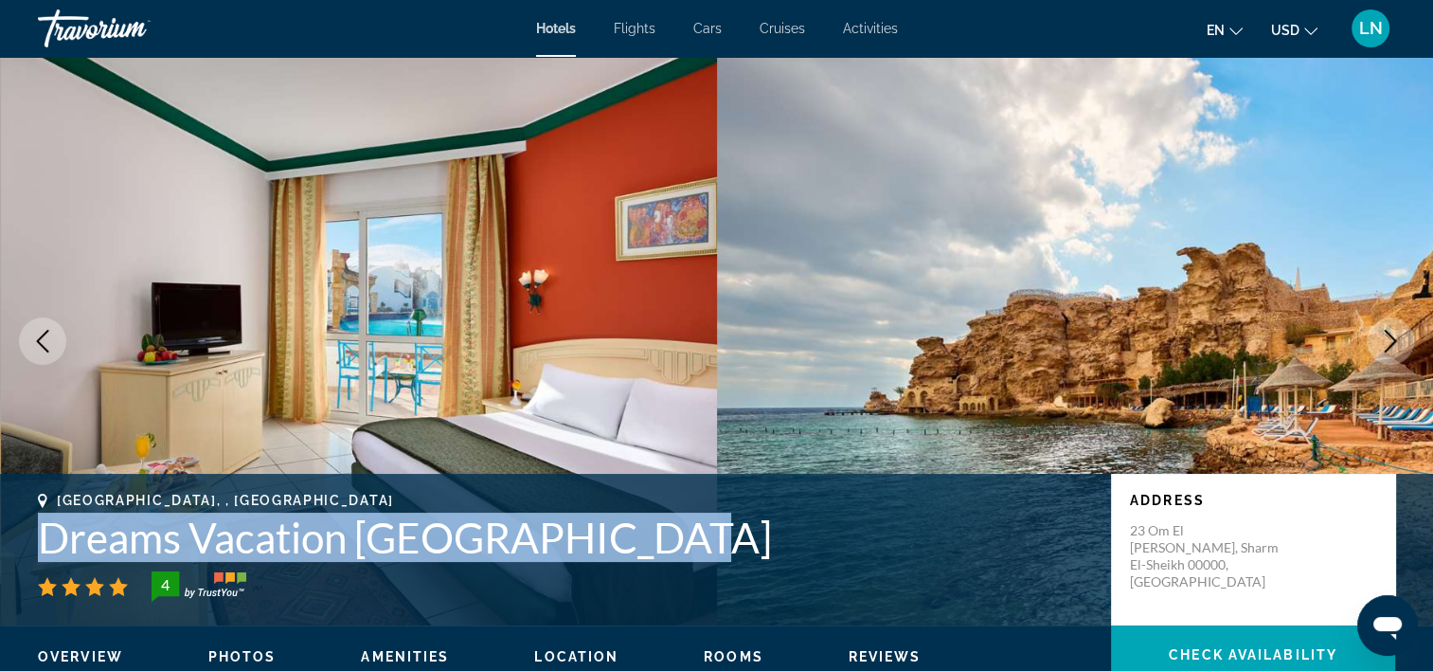
drag, startPoint x: 109, startPoint y: 541, endPoint x: 670, endPoint y: 545, distance: 560.8
click at [670, 545] on h1 "Dreams Vacation Sharm El Sheikh" at bounding box center [565, 536] width 1054 height 49
copy h1 "Dreams Vacation Sharm El Sheikh"
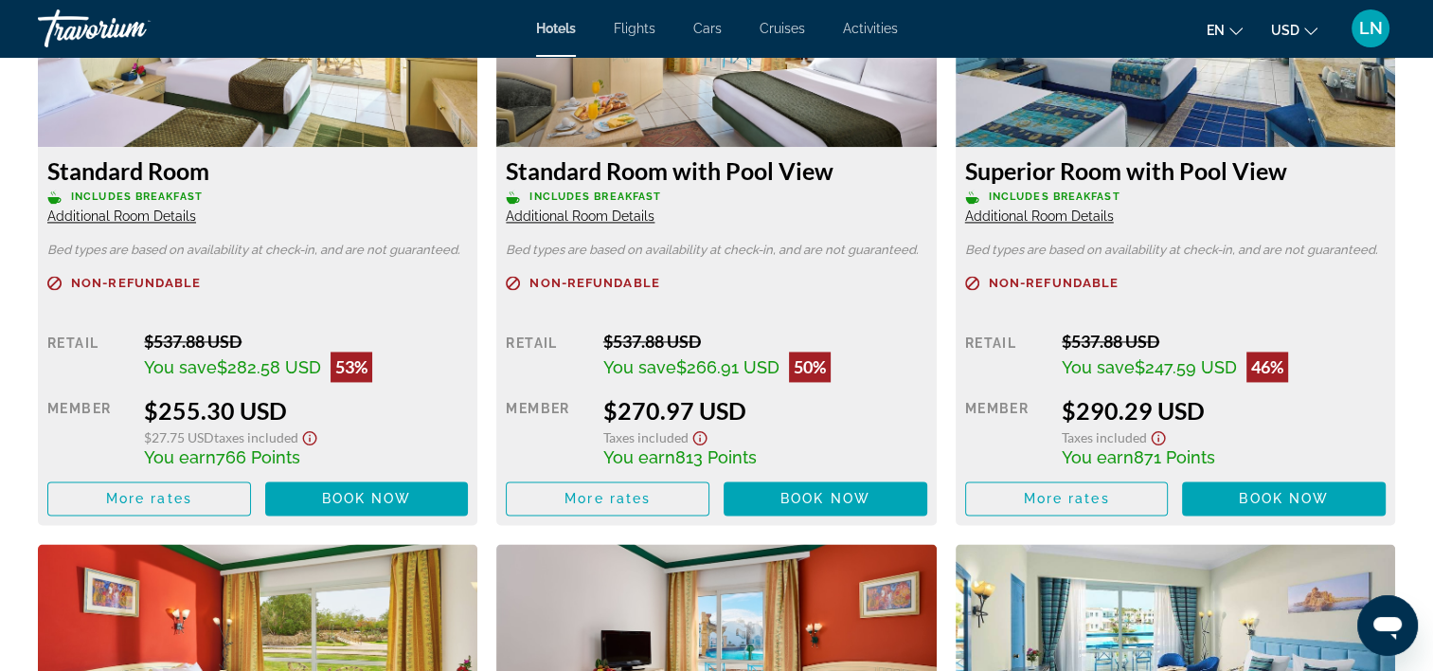
scroll to position [2558, 0]
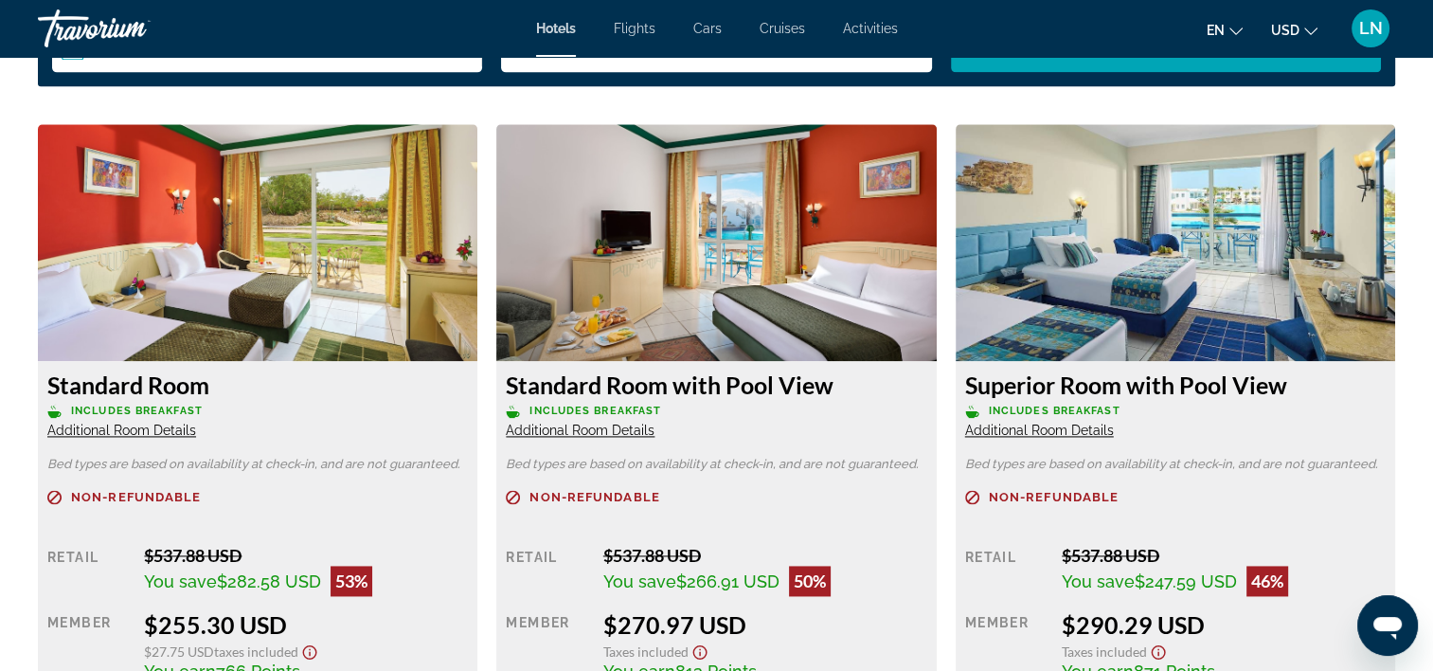
click at [162, 424] on span "Additional Room Details" at bounding box center [121, 429] width 149 height 15
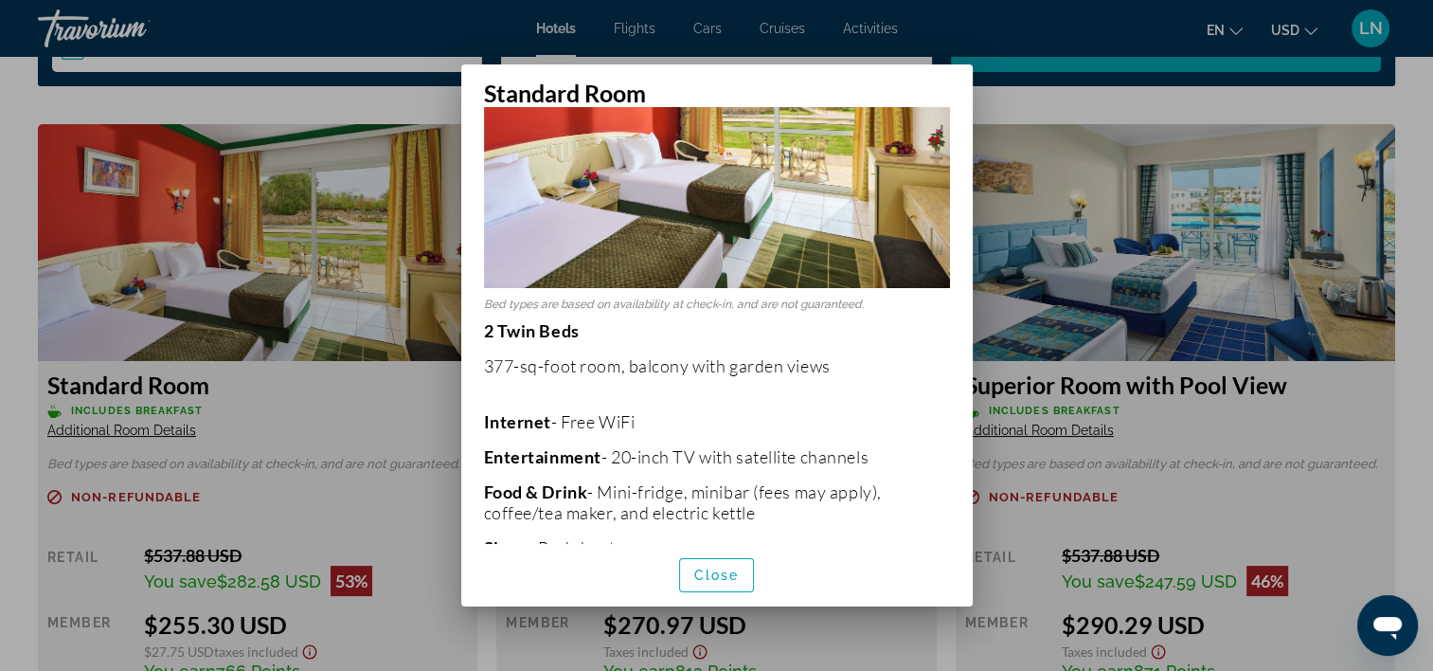
scroll to position [189, 0]
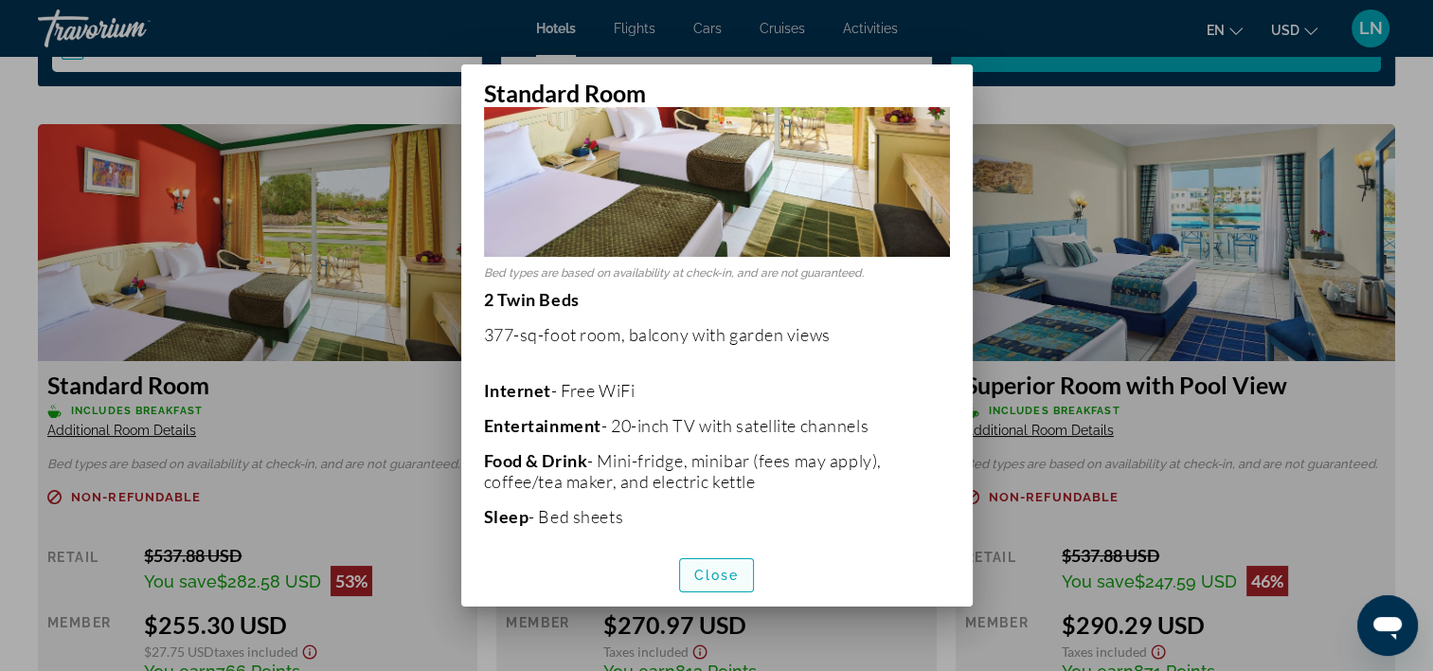
click at [718, 583] on span "button" at bounding box center [717, 574] width 74 height 45
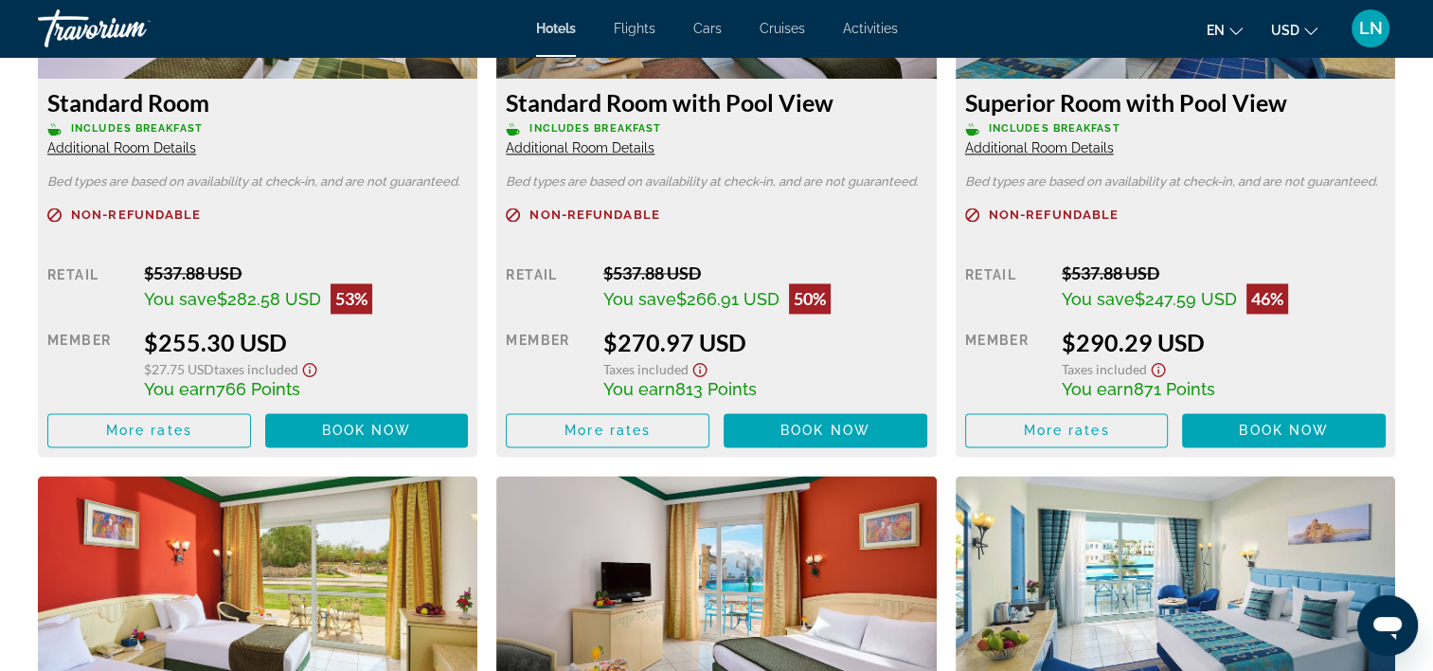
scroll to position [2842, 0]
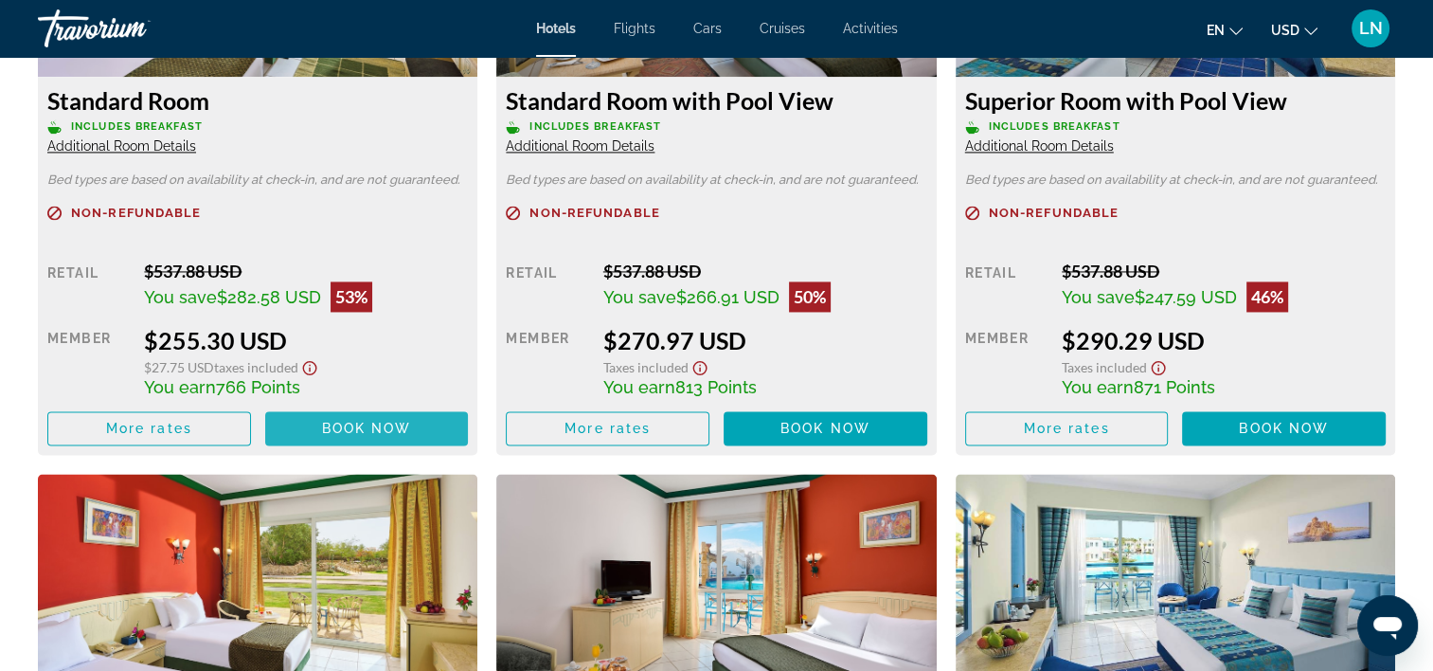
click at [322, 427] on span "Book now" at bounding box center [367, 428] width 90 height 15
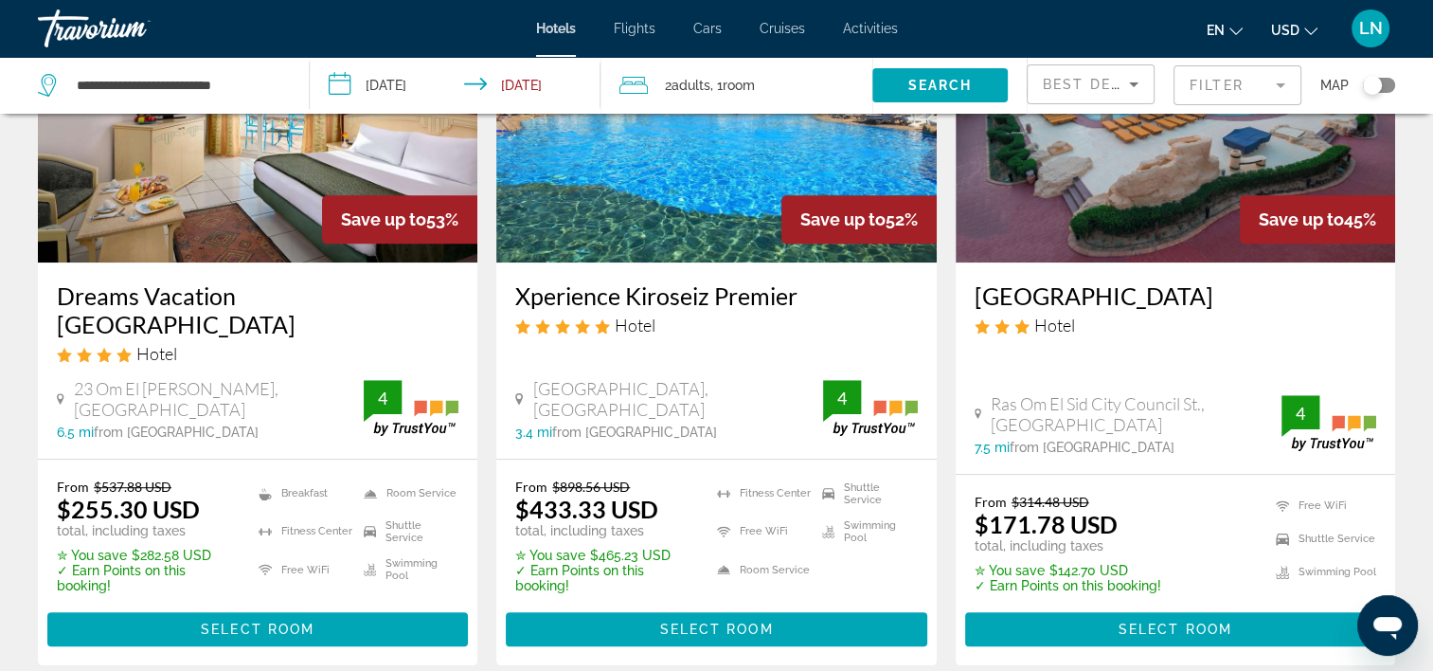
scroll to position [978, 0]
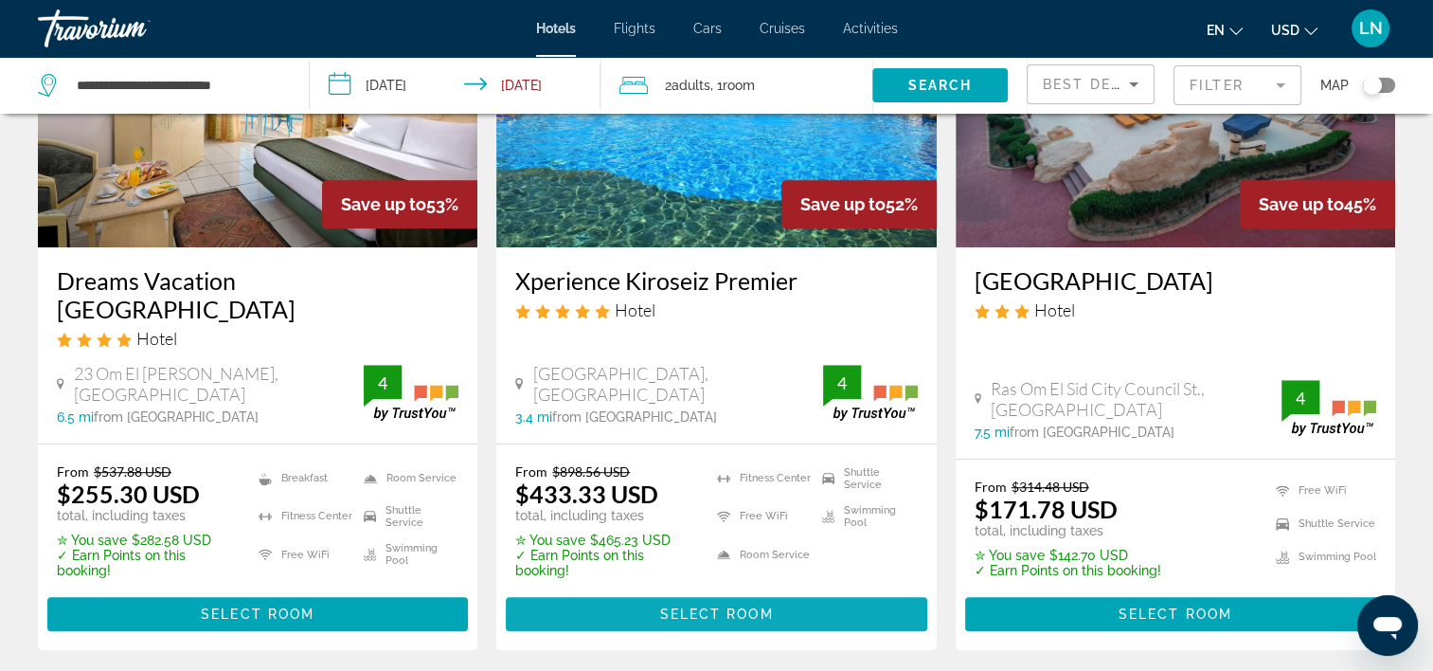
click at [706, 606] on span "Select Room" at bounding box center [716, 613] width 114 height 15
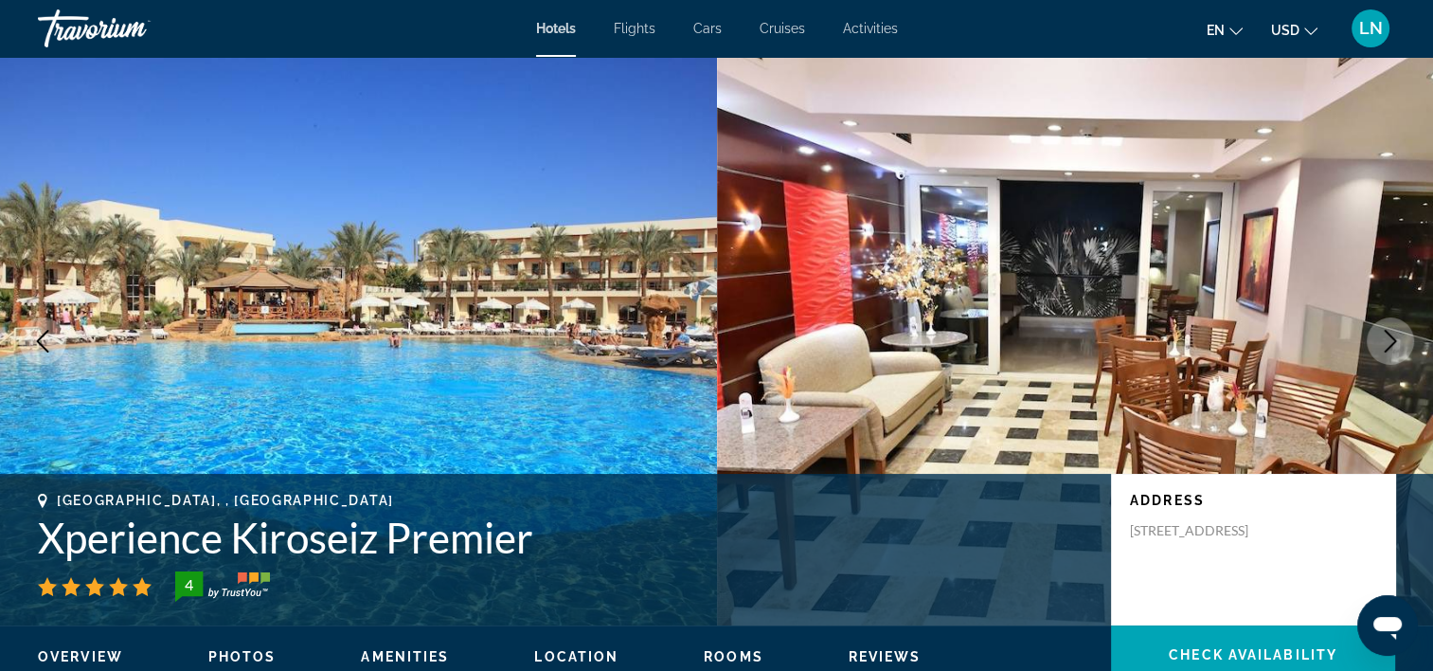
scroll to position [189, 0]
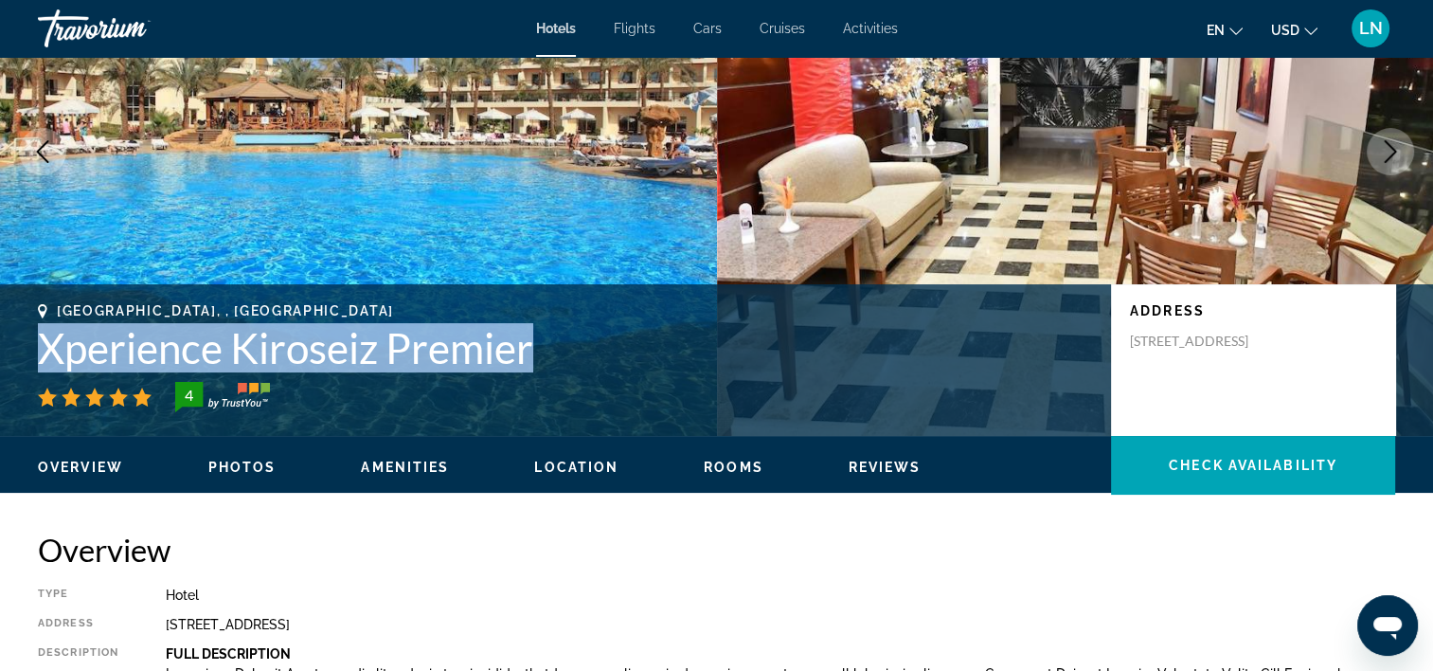
drag, startPoint x: 530, startPoint y: 356, endPoint x: 27, endPoint y: 346, distance: 503.1
click at [27, 346] on div "Sharm El-Sheikh, , Egypt Xperience Kiroseiz Premier 4 Address Salam Road Peace …" at bounding box center [716, 360] width 1433 height 114
copy h1 "Xperience Kiroseiz Premier"
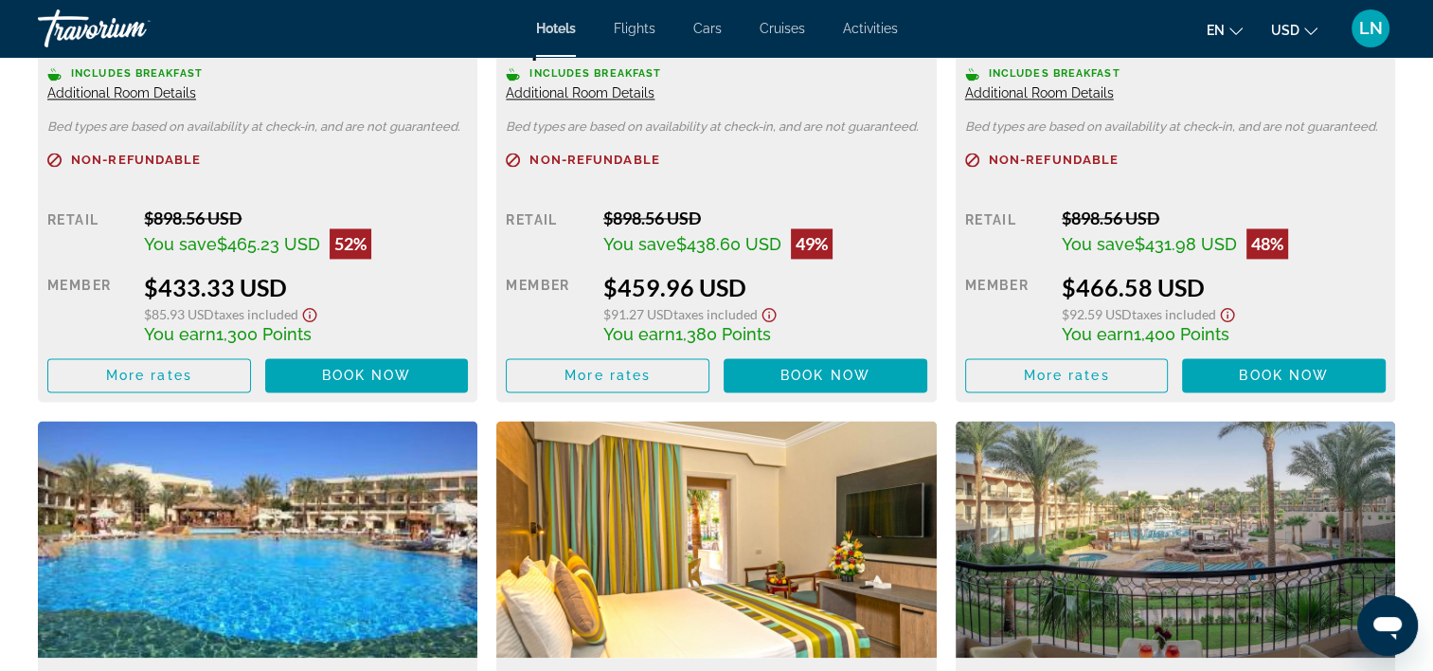
scroll to position [3126, 0]
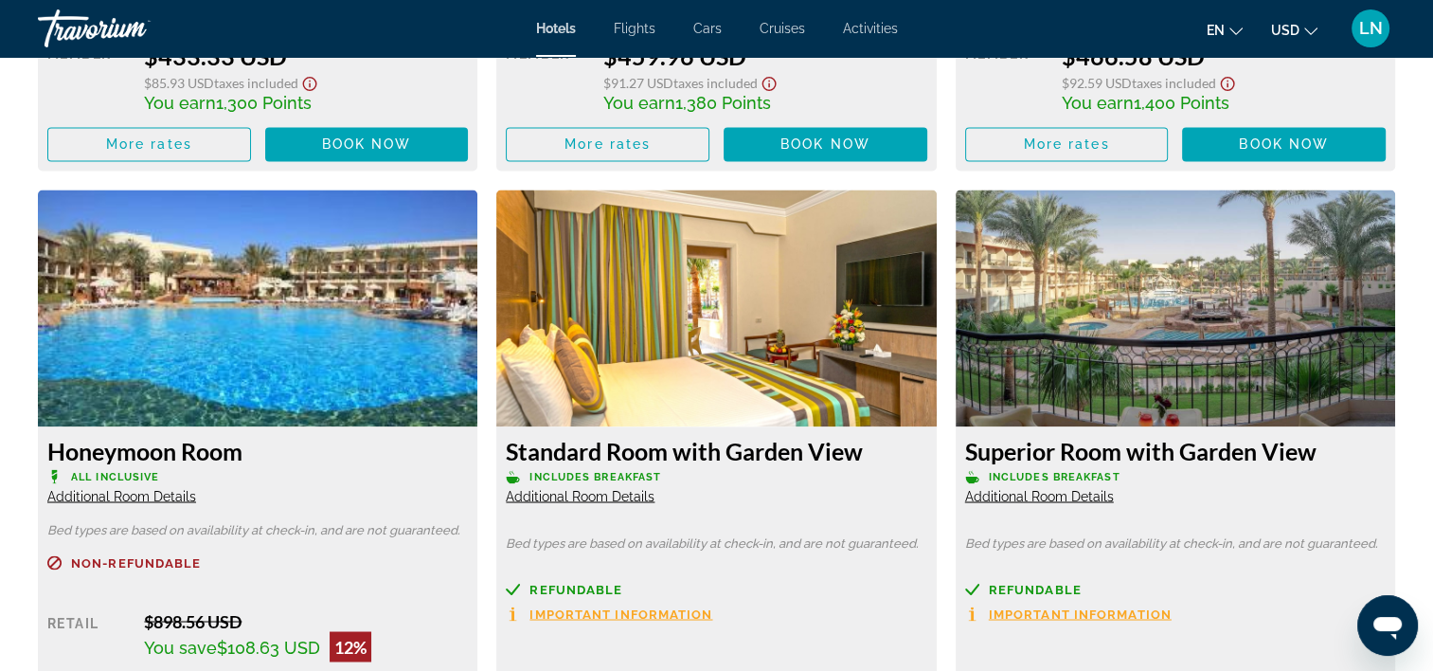
click at [177, 494] on span "Additional Room Details" at bounding box center [121, 495] width 149 height 15
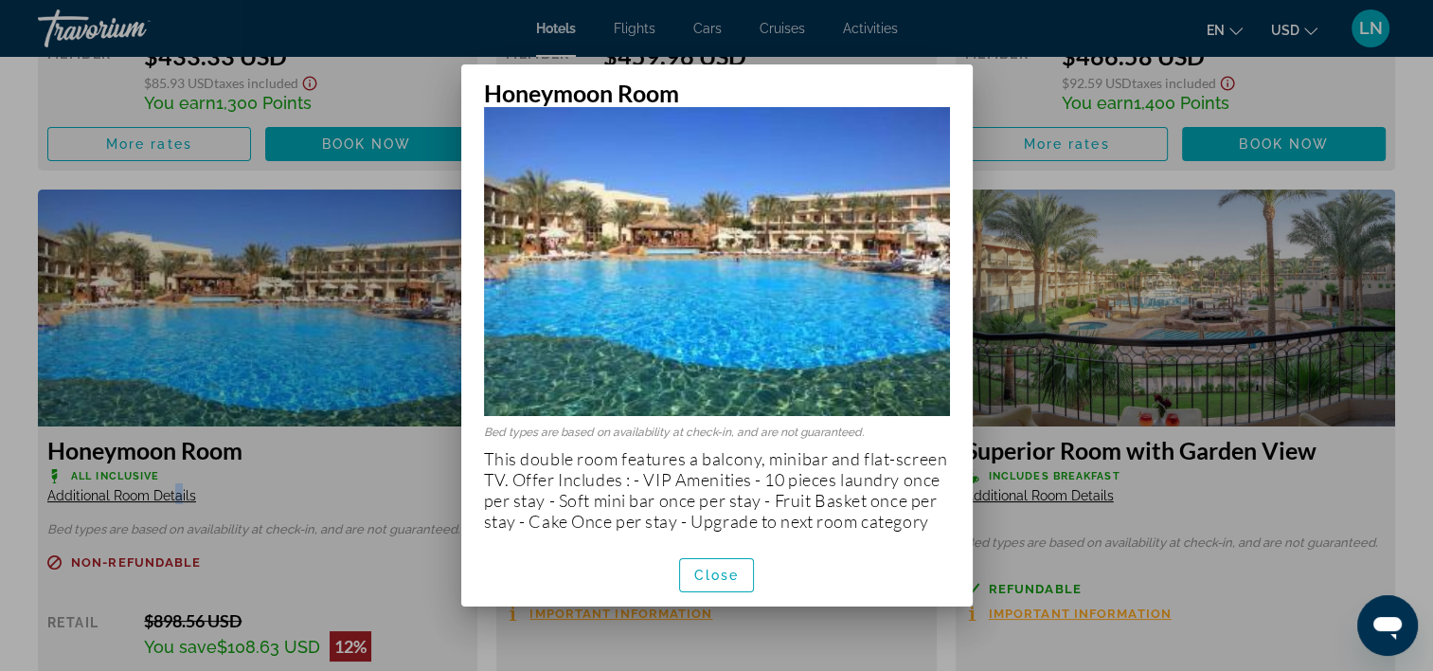
scroll to position [48, 0]
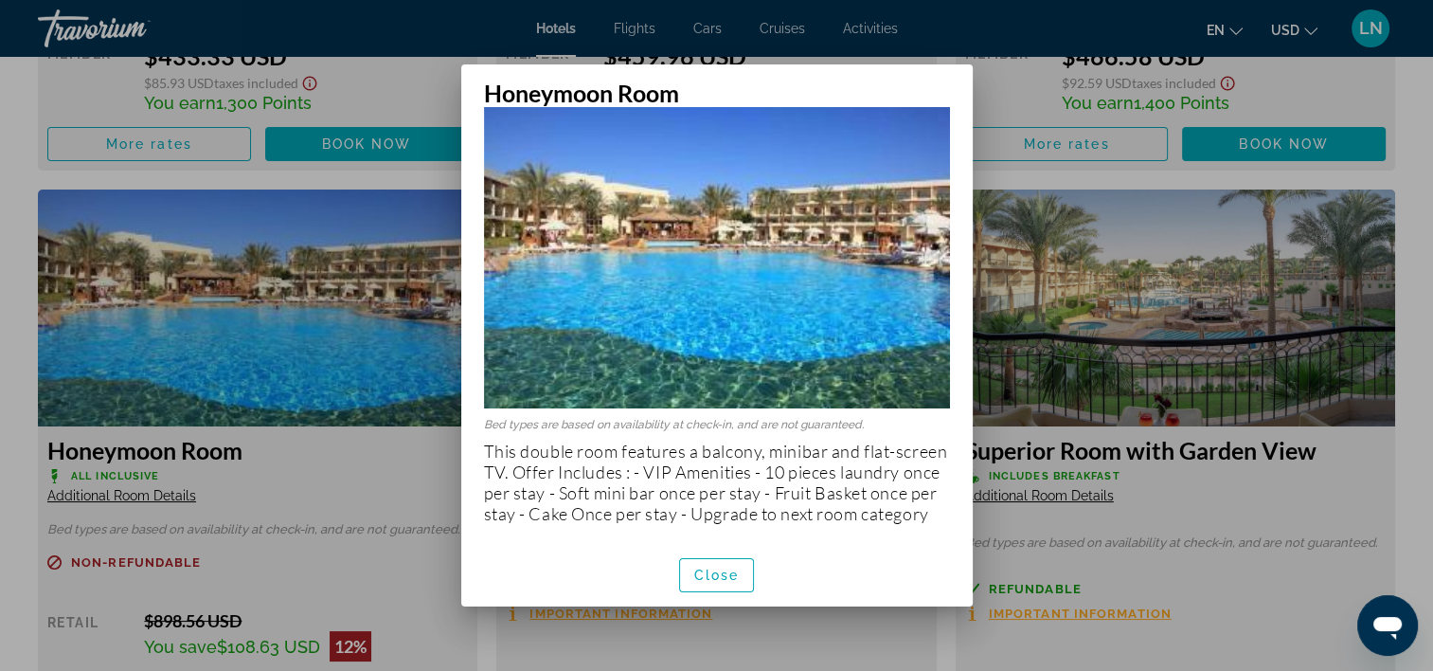
click at [356, 476] on div at bounding box center [716, 335] width 1433 height 671
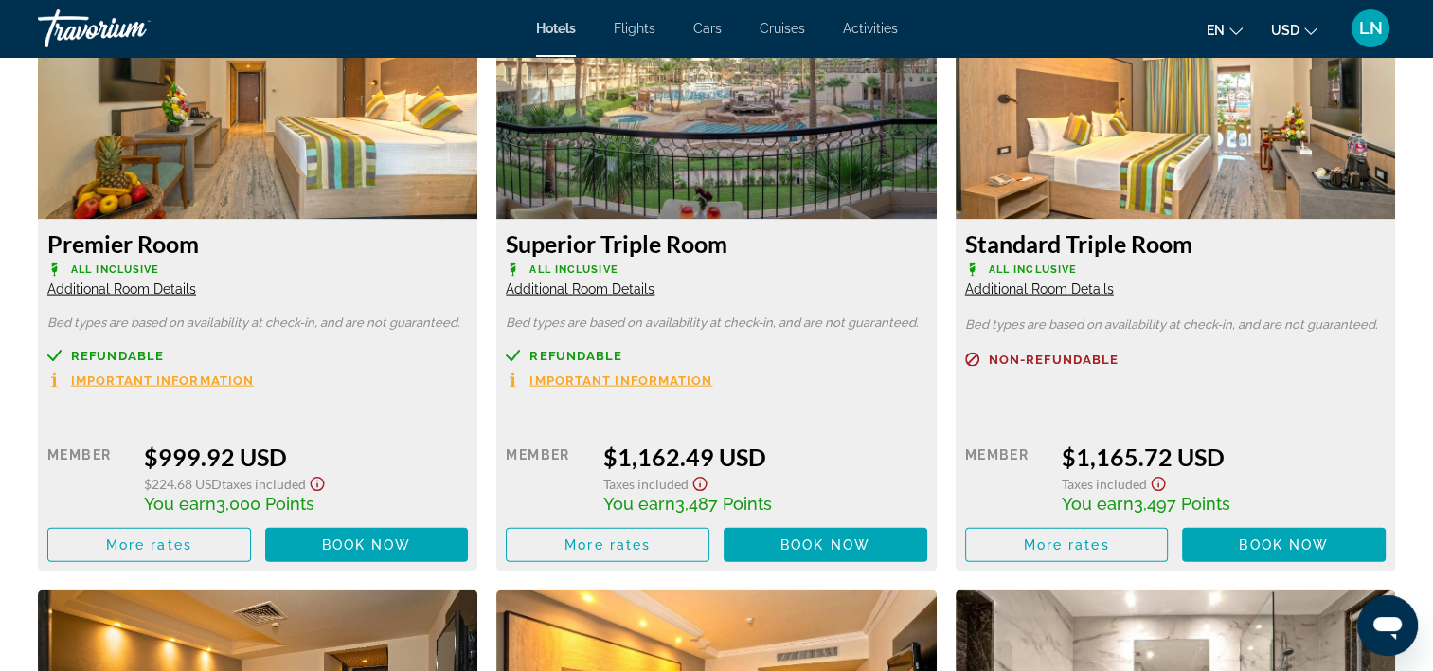
scroll to position [3789, 0]
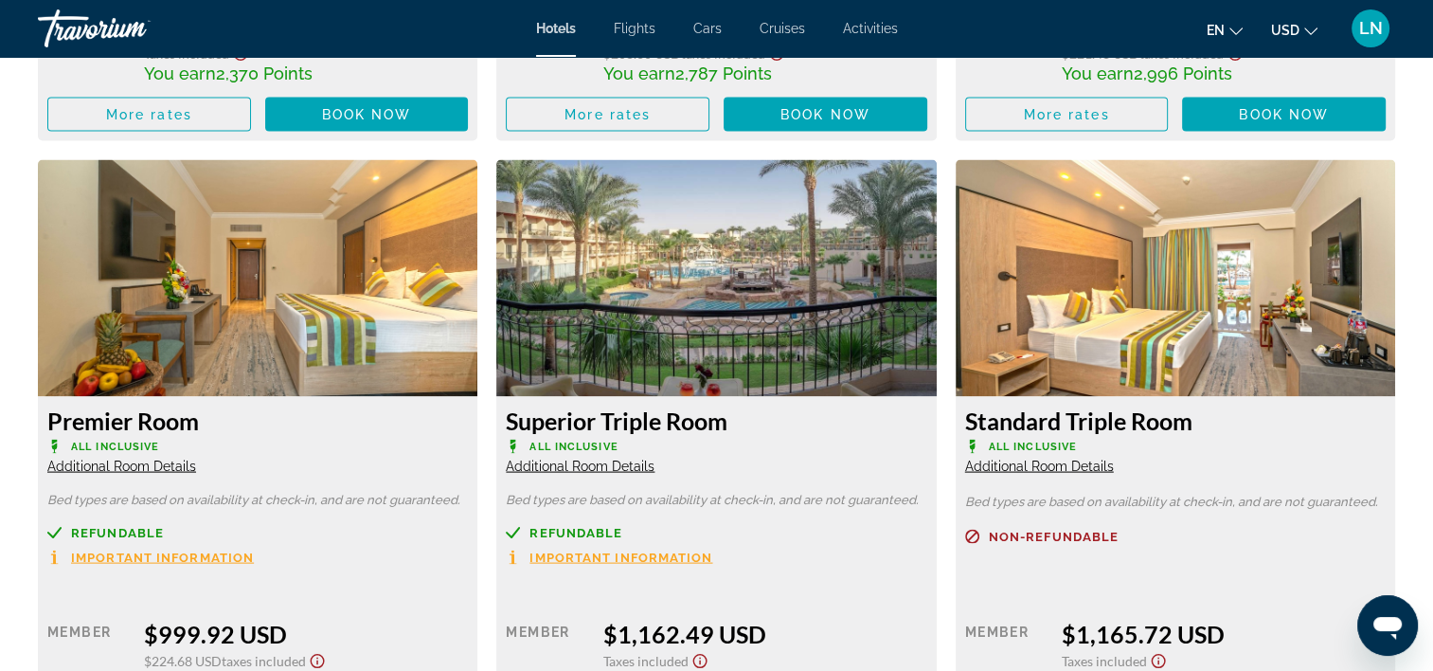
click at [610, 462] on span "Additional Room Details" at bounding box center [580, 465] width 149 height 15
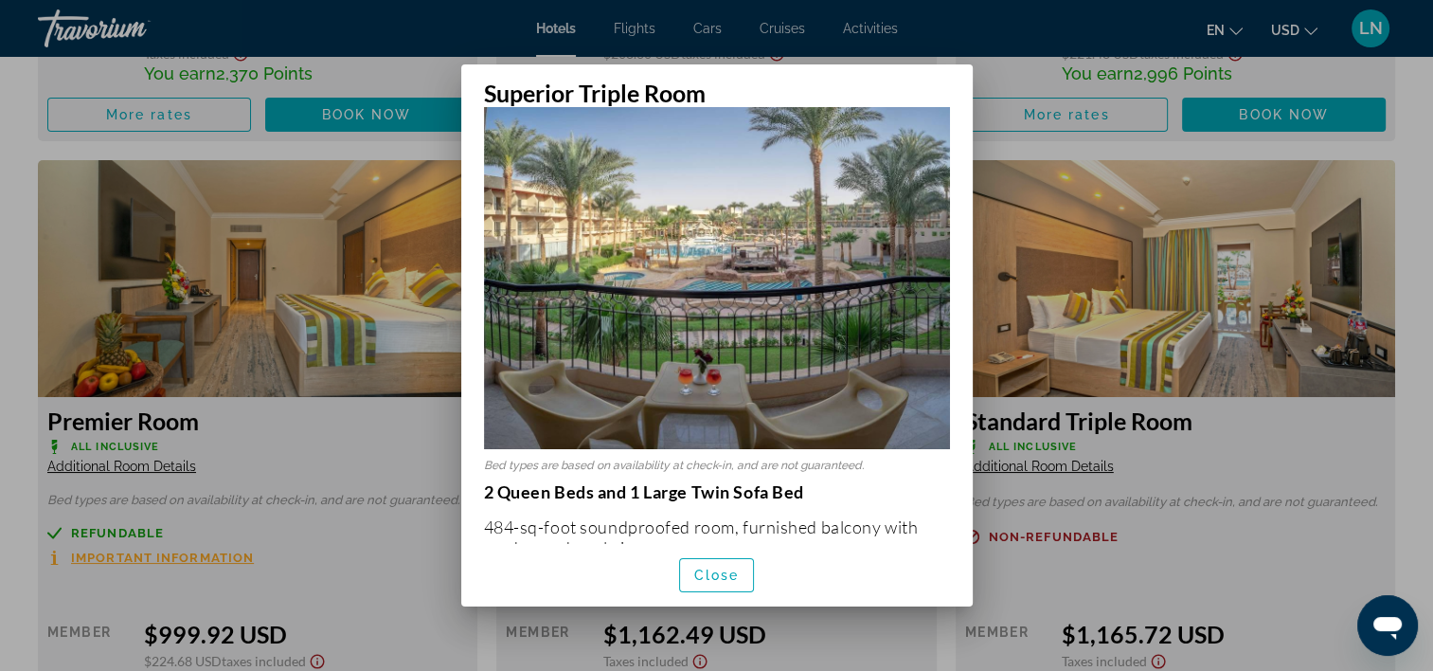
scroll to position [379, 0]
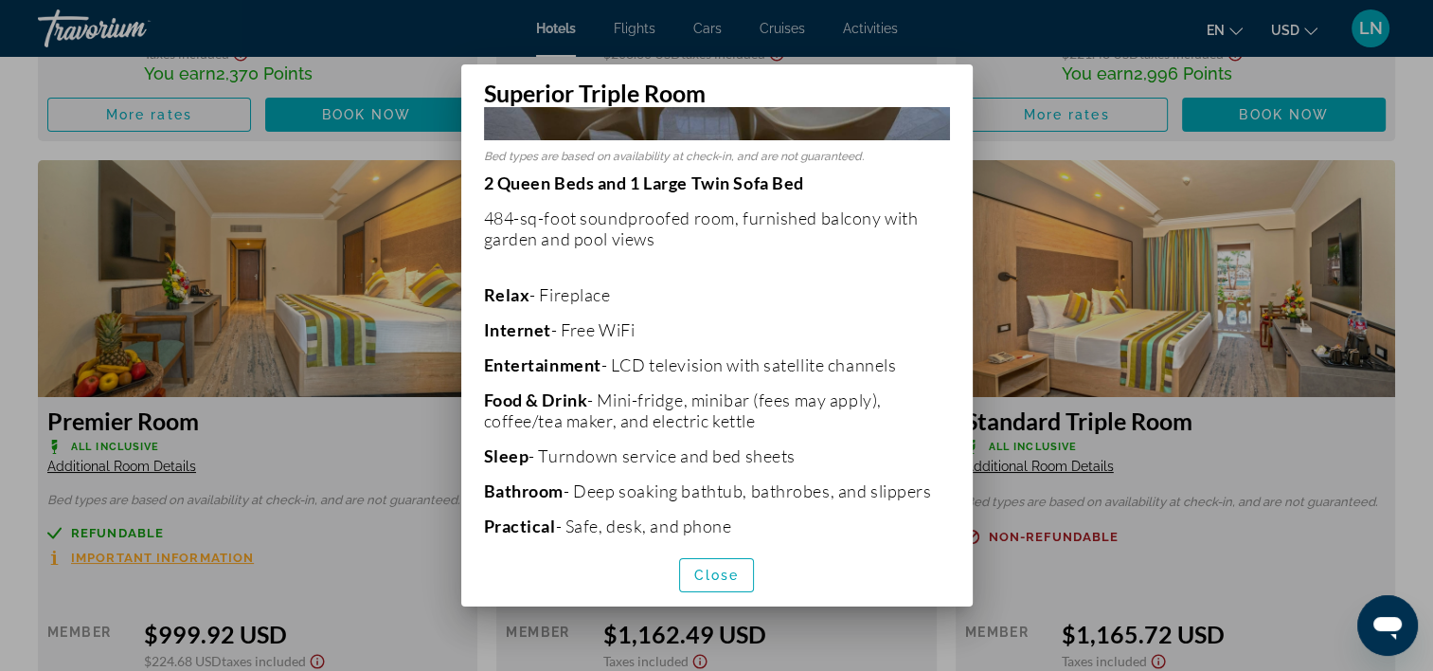
click at [701, 568] on span "Close" at bounding box center [716, 574] width 45 height 15
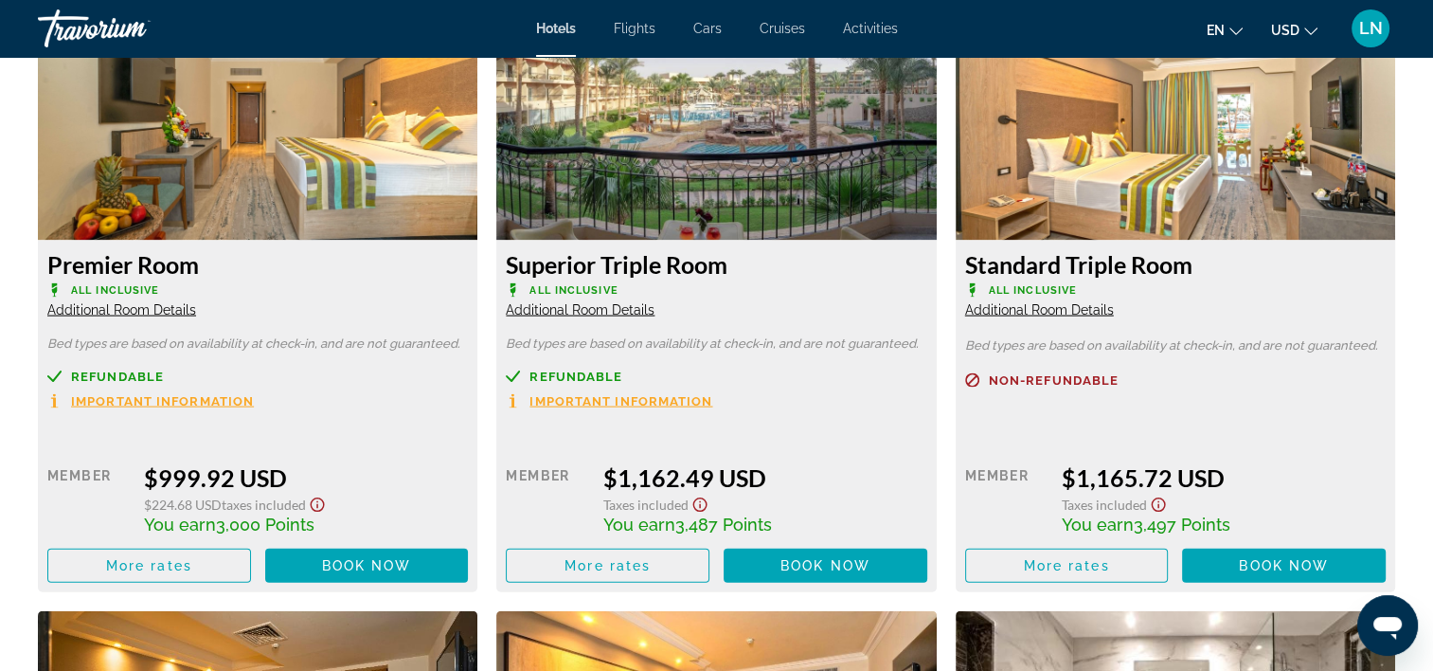
scroll to position [3979, 0]
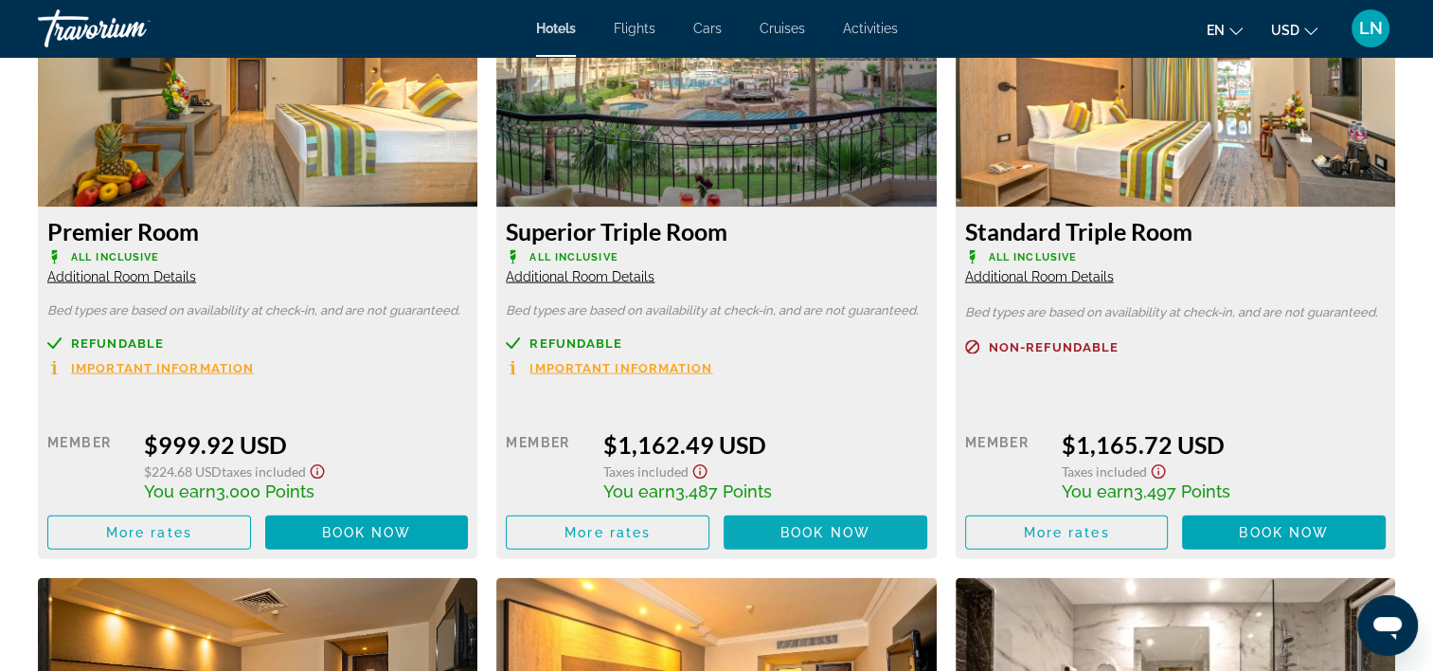
click at [818, 535] on span "Book now" at bounding box center [826, 532] width 90 height 15
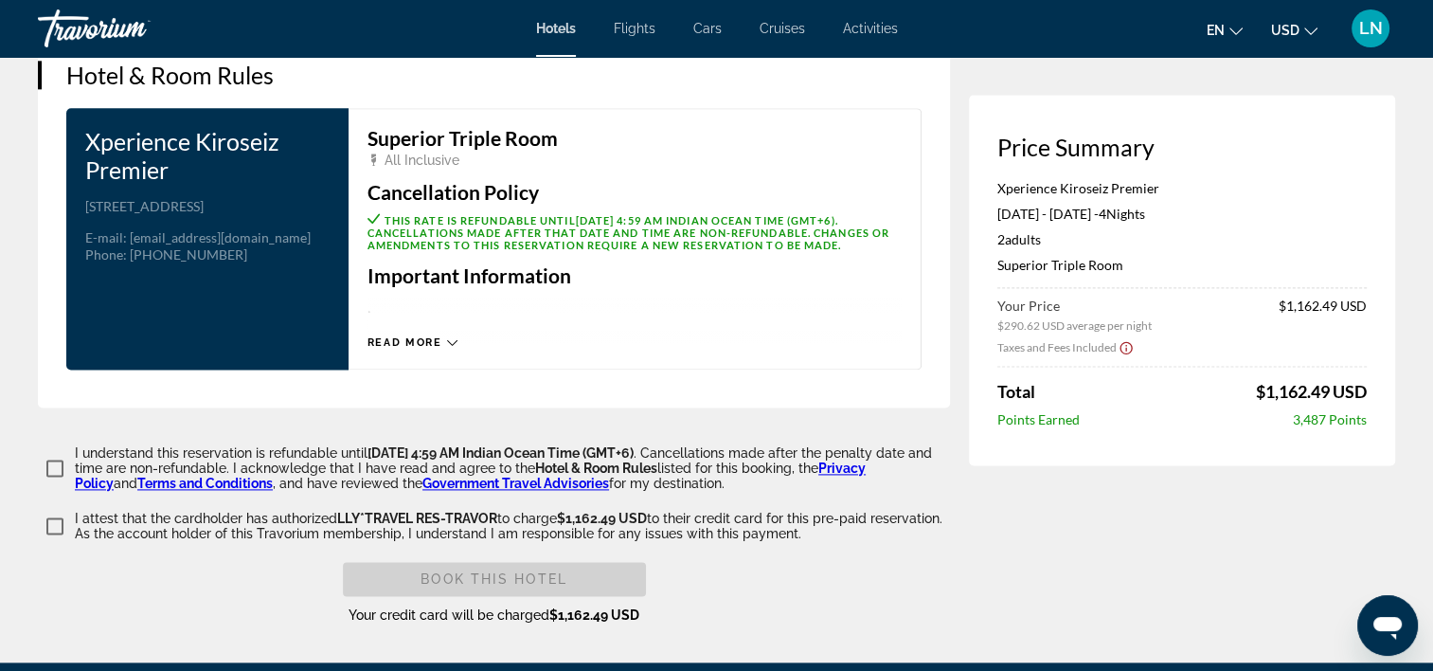
scroll to position [2253, 0]
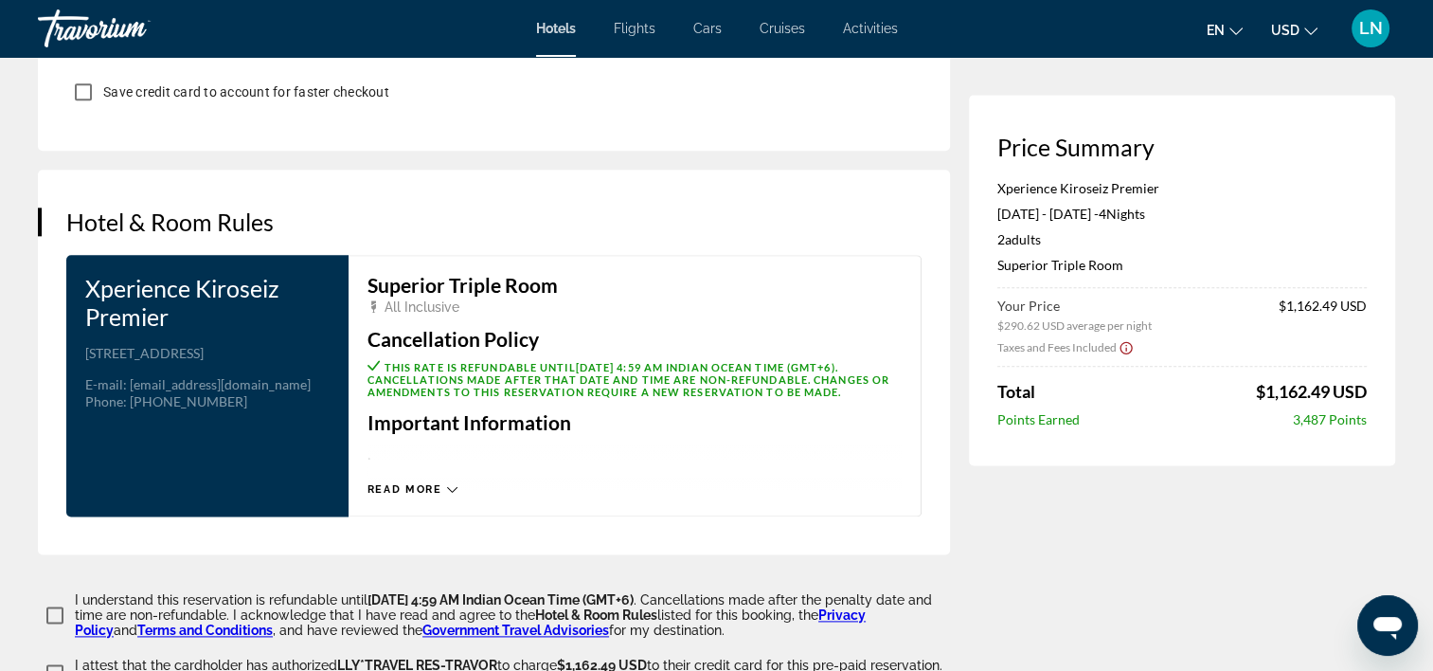
drag, startPoint x: 990, startPoint y: 266, endPoint x: 1134, endPoint y: 263, distance: 144.0
click at [1134, 263] on div "Price Summary Xperience Kiroseiz Premier May 2, 2026 - May 6, 2026 - 4 Night Ni…" at bounding box center [1182, 280] width 426 height 370
copy p "Superior Triple Room"
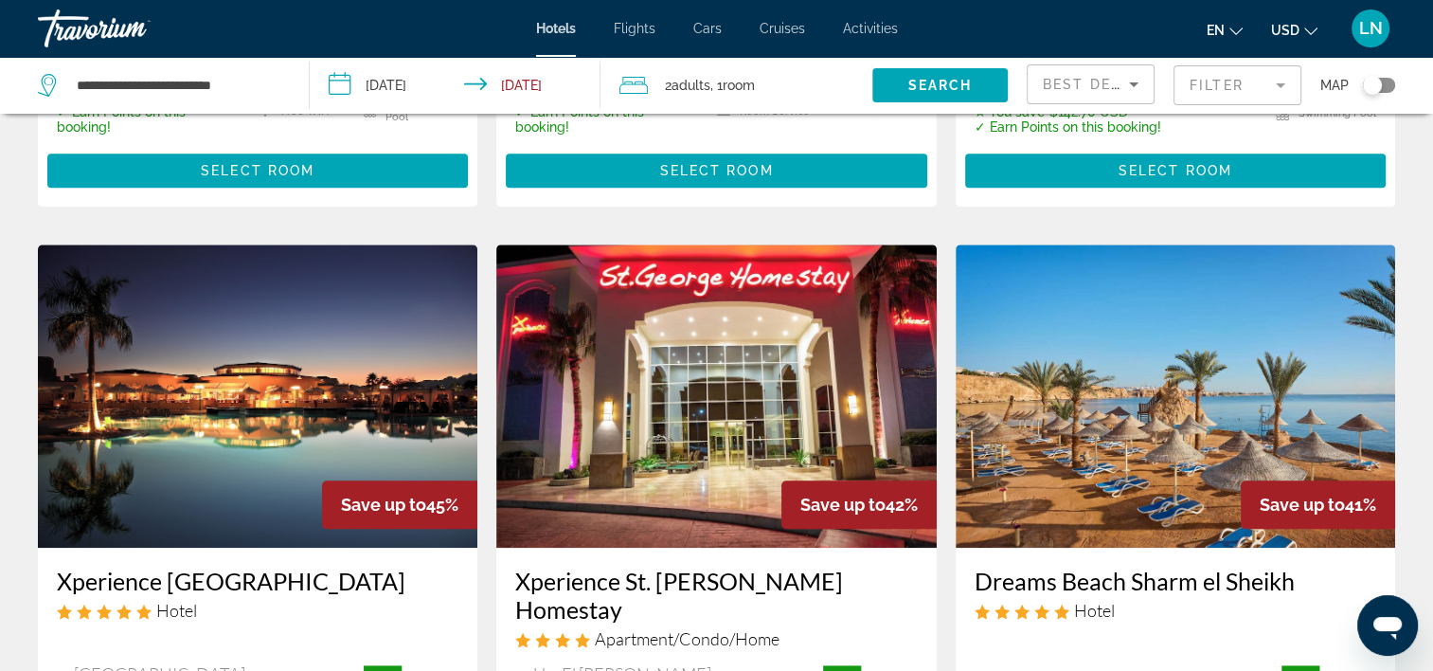
scroll to position [1705, 0]
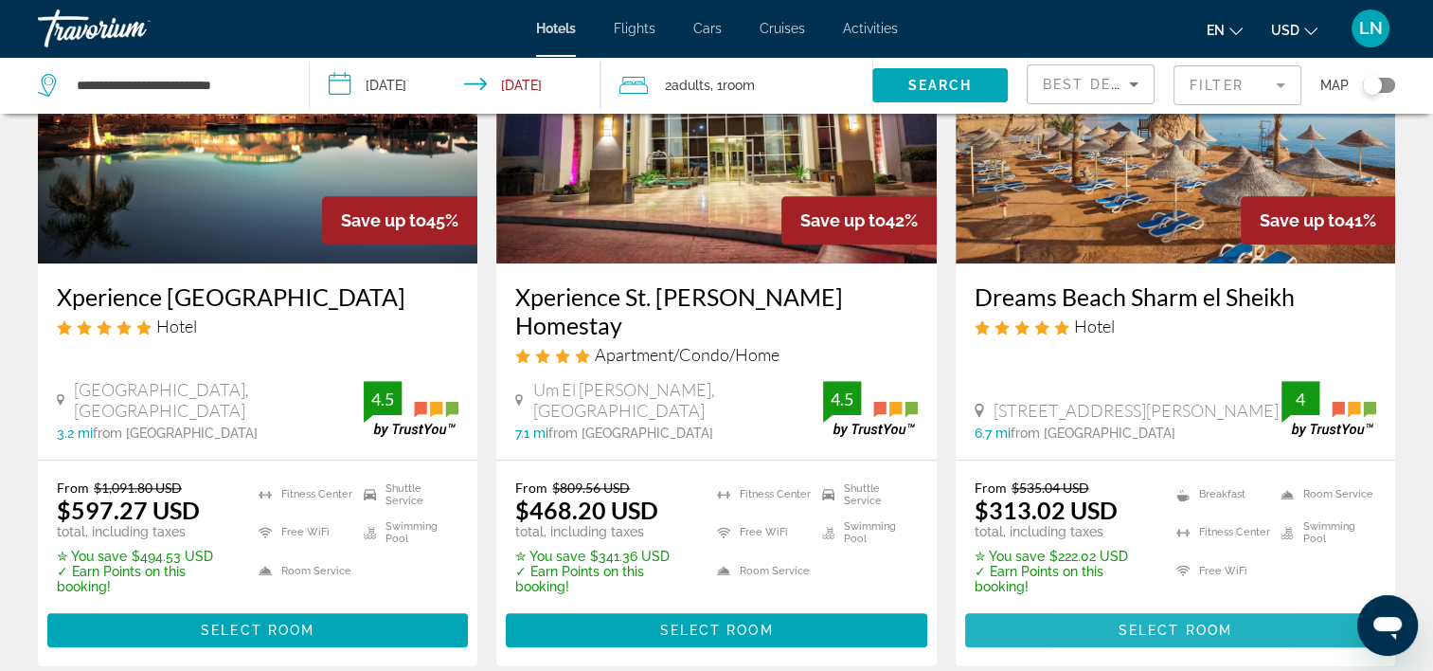
click at [1099, 607] on span "Main content" at bounding box center [1175, 629] width 421 height 45
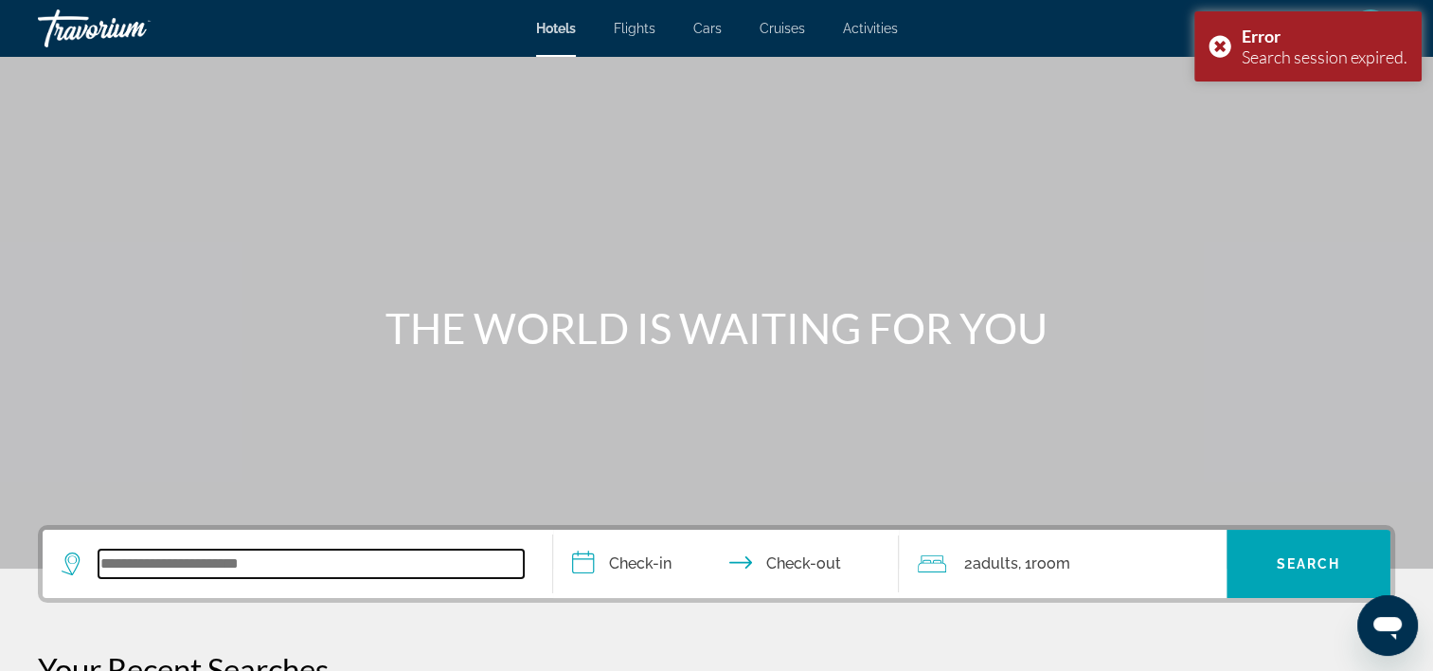
click at [324, 556] on input "Search widget" at bounding box center [311, 563] width 425 height 28
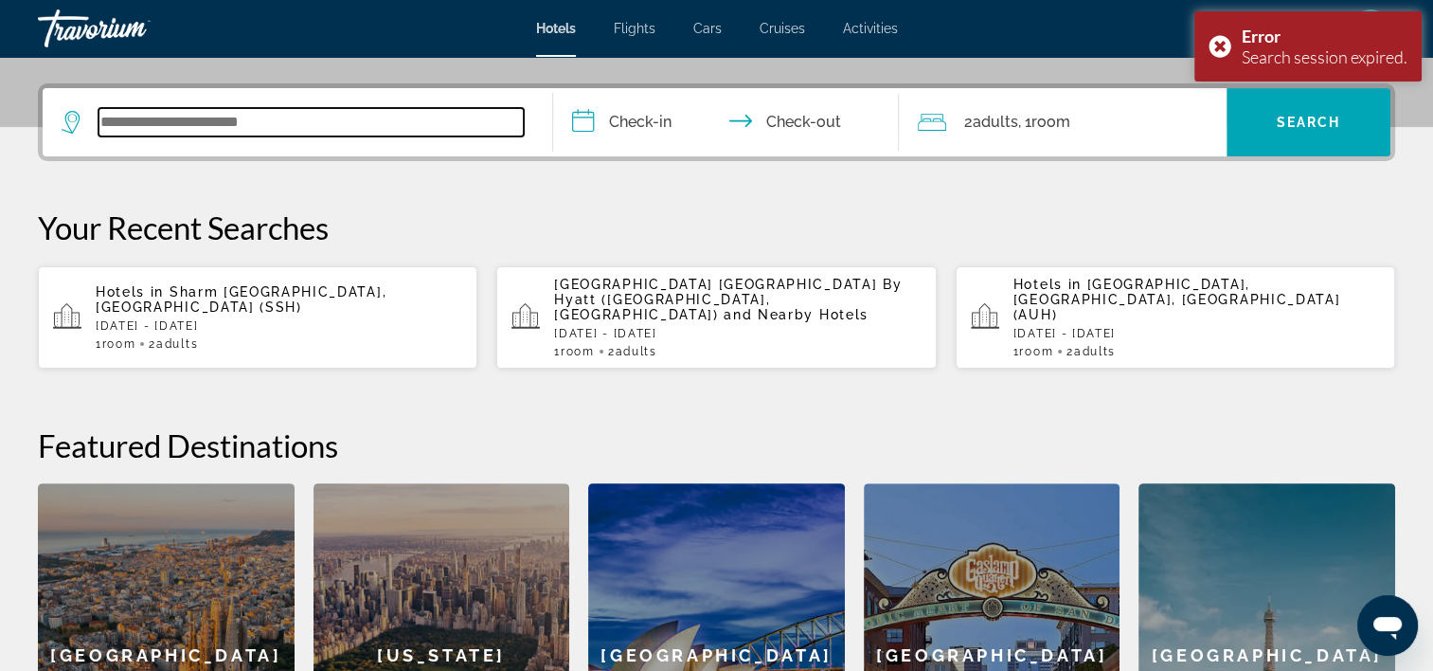
scroll to position [462, 0]
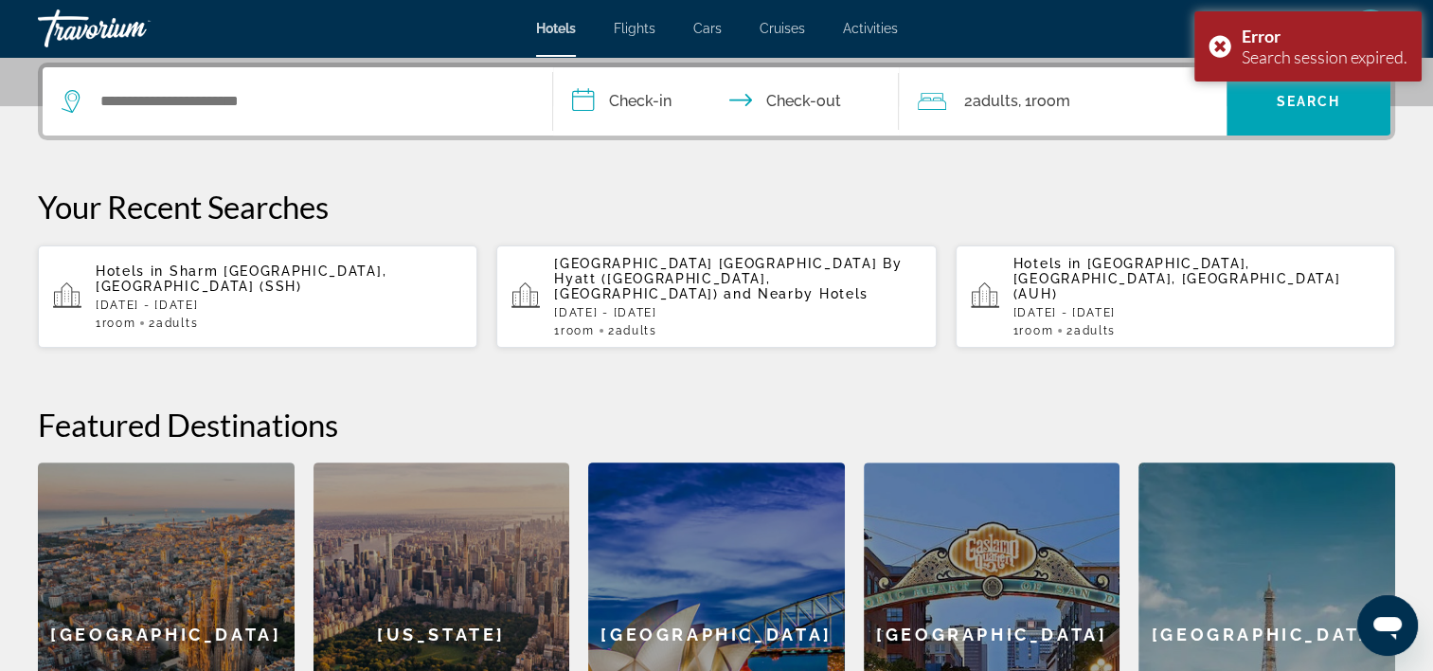
click at [298, 273] on span "Sharm El Sheikh, Egypt (SSH)" at bounding box center [241, 278] width 291 height 30
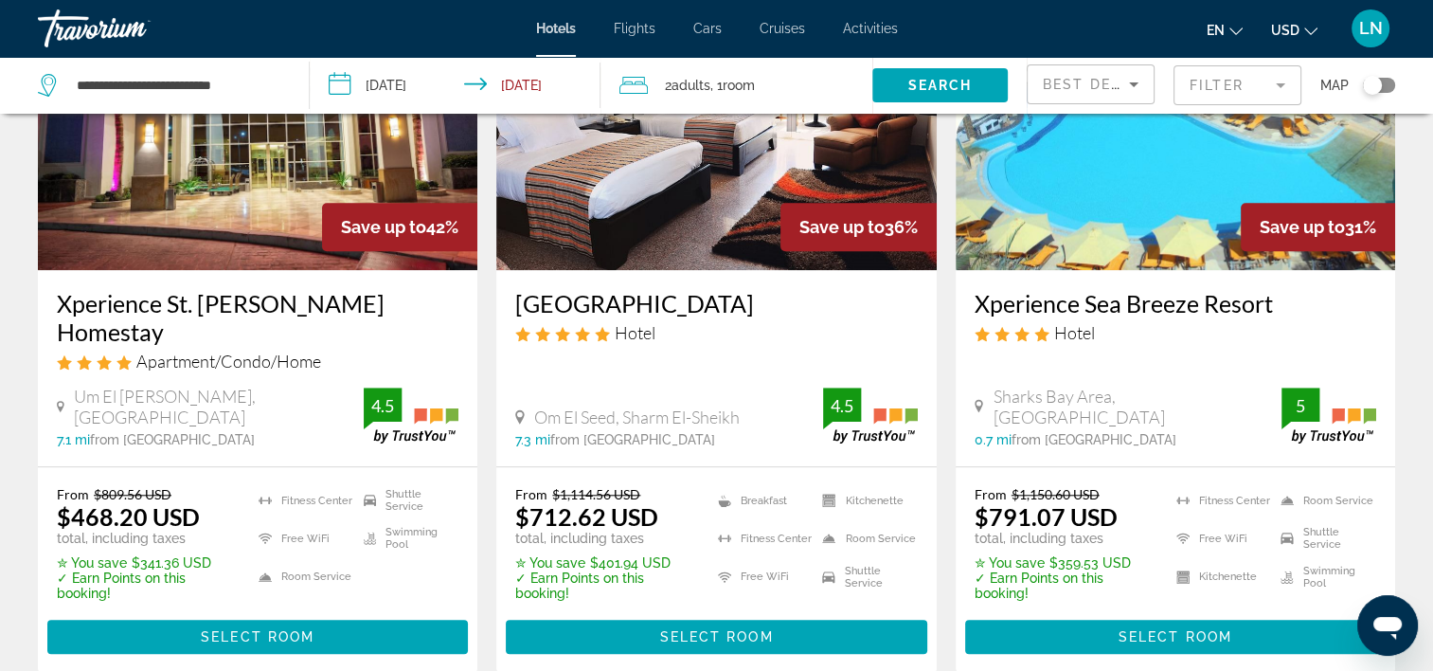
scroll to position [1705, 0]
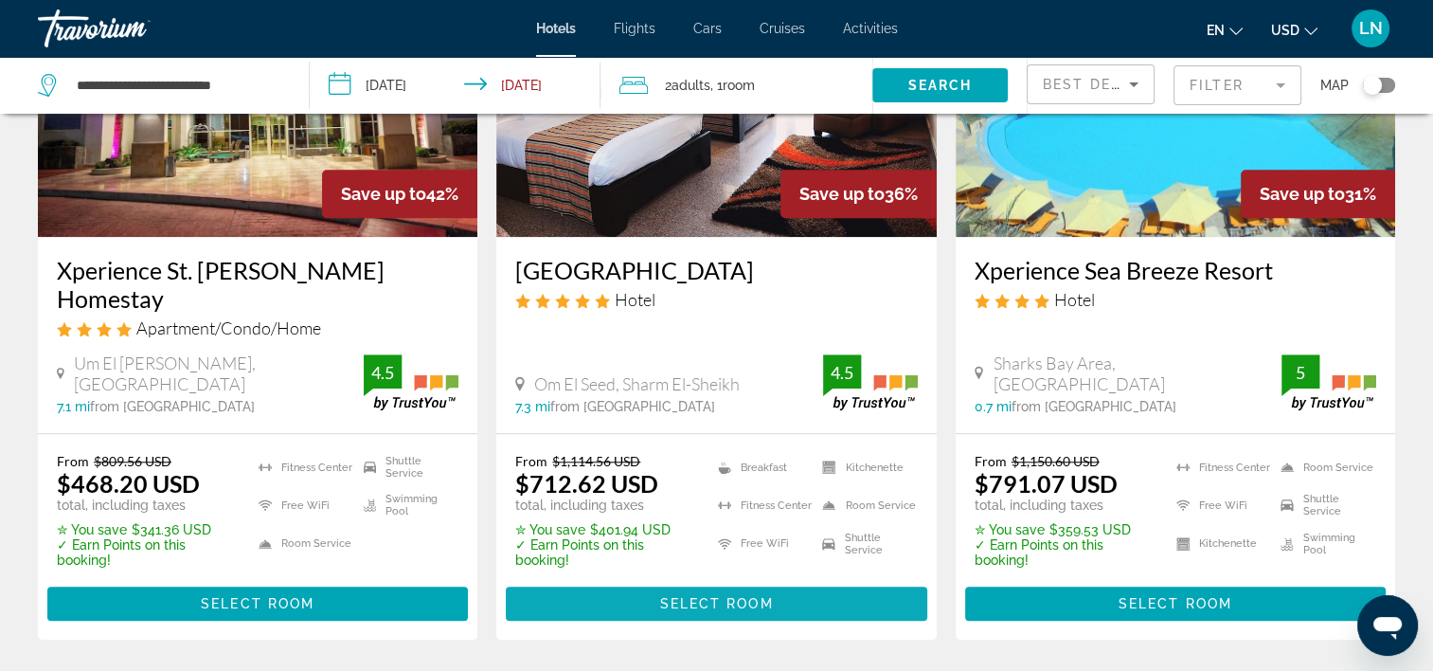
click at [608, 581] on span "Main content" at bounding box center [716, 603] width 421 height 45
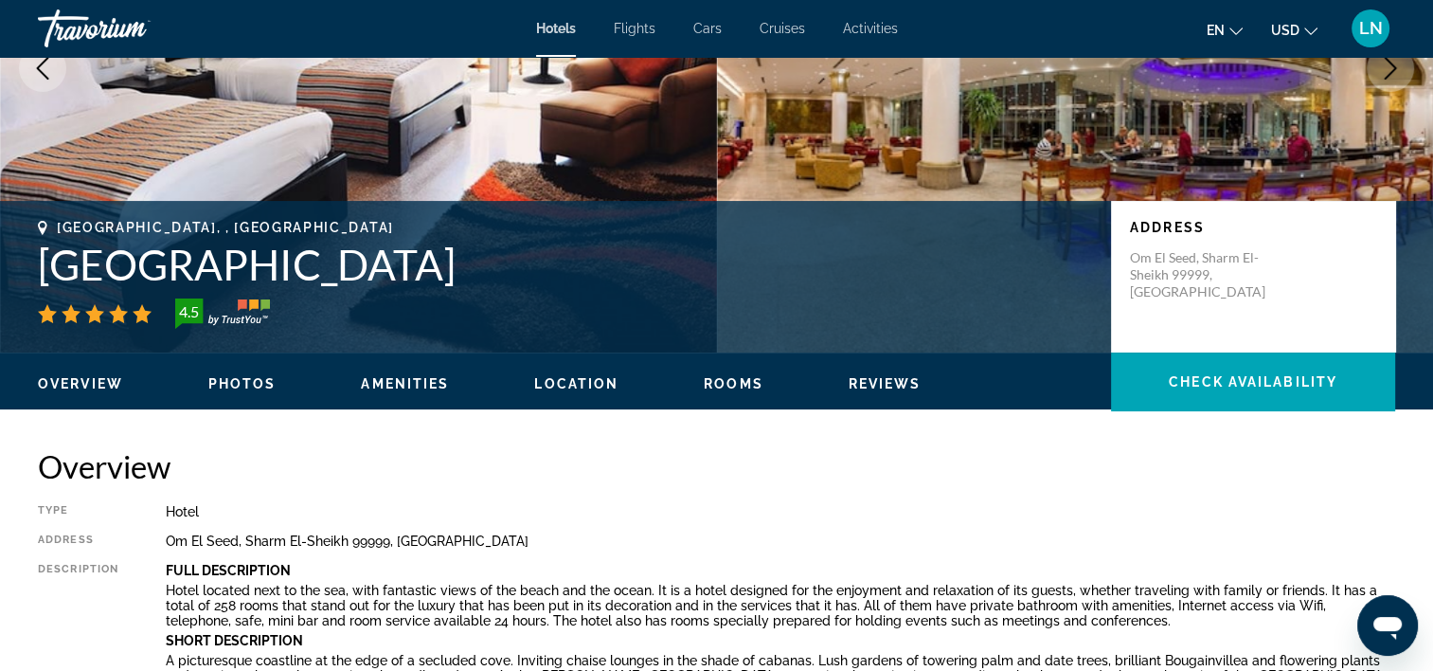
scroll to position [284, 0]
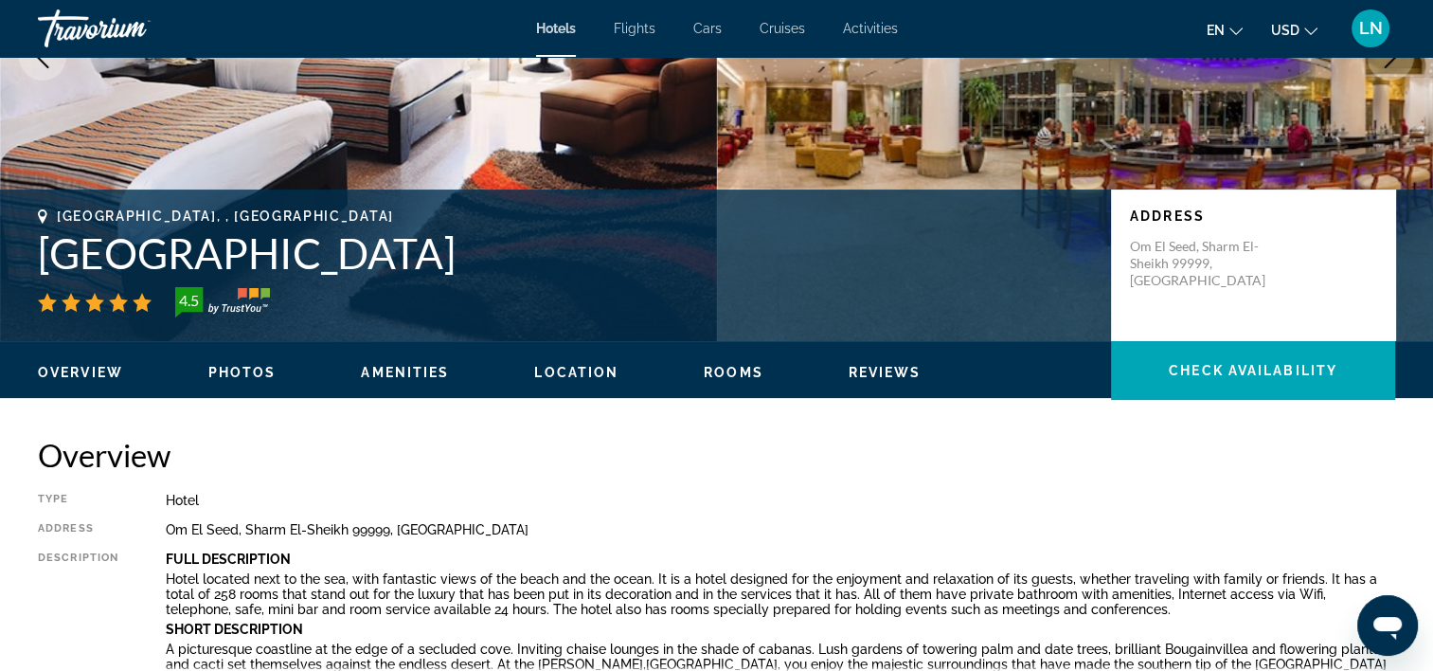
drag, startPoint x: 23, startPoint y: 252, endPoint x: 617, endPoint y: 263, distance: 594.1
click at [671, 242] on div "Sharm El-Sheikh, , Egypt Monte Carlo Sharm Resort & Spa 4.5 Address Om El Seed,…" at bounding box center [716, 265] width 1433 height 114
drag, startPoint x: 617, startPoint y: 263, endPoint x: 603, endPoint y: 259, distance: 14.1
copy h1 "Monte Carlo Sharm Resort & Spa"
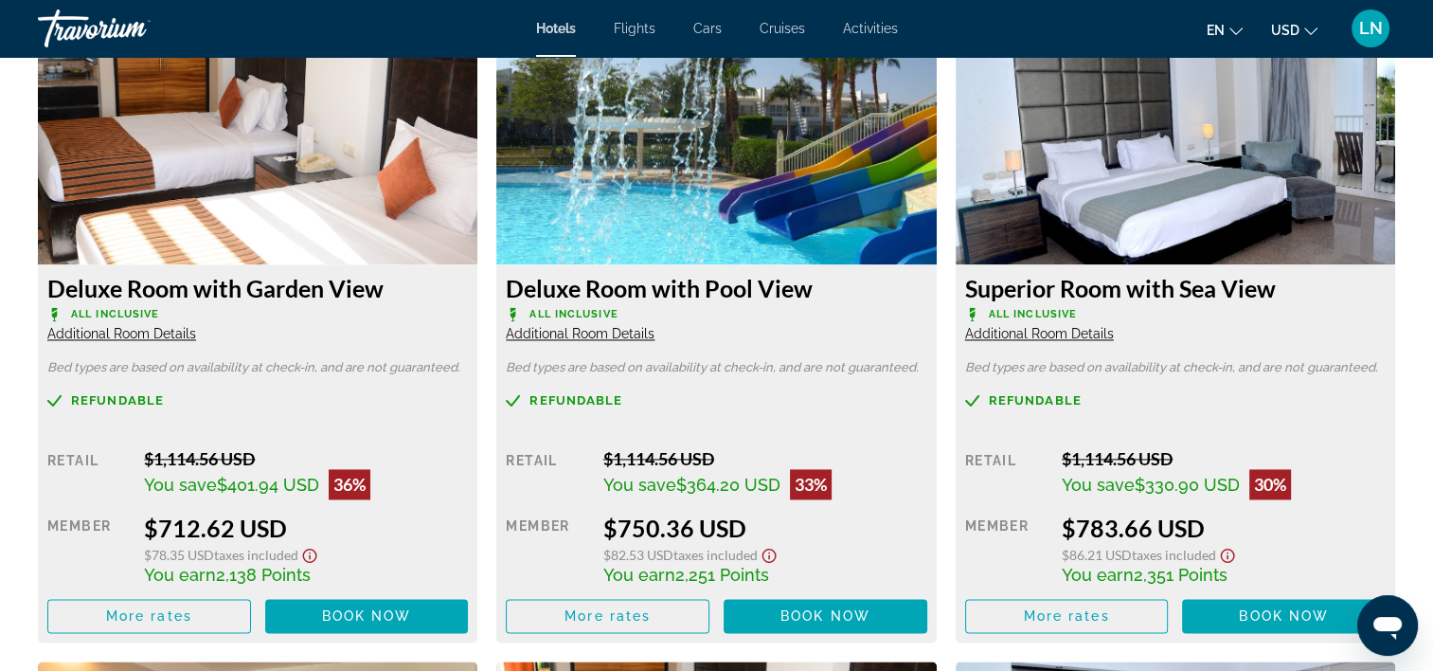
scroll to position [2652, 0]
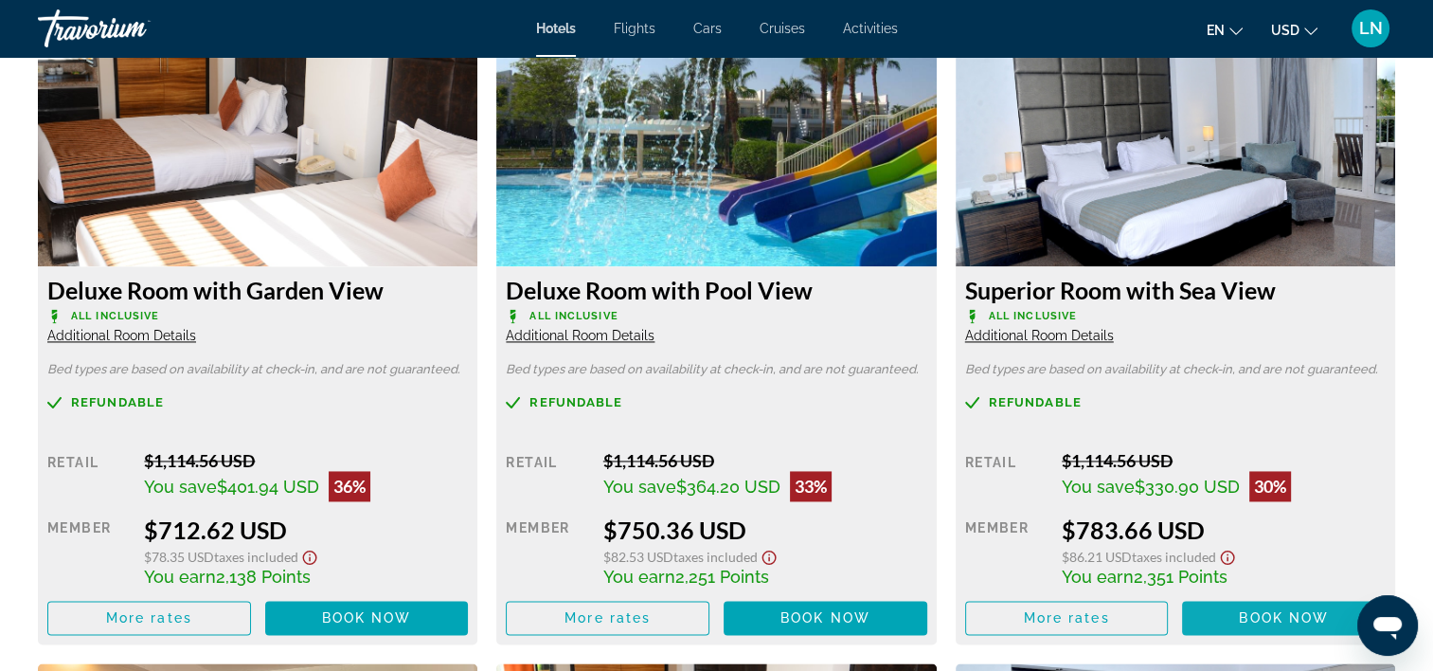
click at [1232, 617] on span "Main content" at bounding box center [1284, 617] width 204 height 45
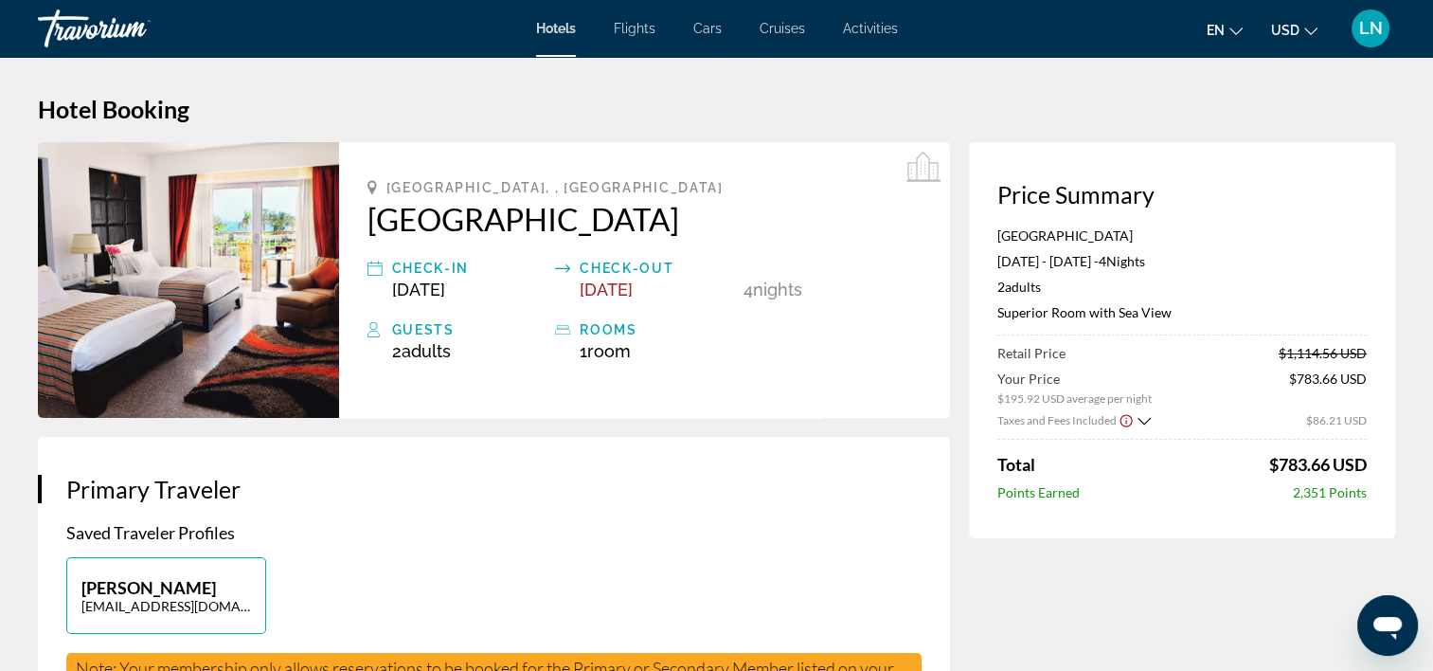
drag, startPoint x: 989, startPoint y: 313, endPoint x: 1171, endPoint y: 306, distance: 182.0
click at [1171, 306] on div "Price Summary Monte Carlo Sharm Resort & Spa May 2, 2026 - May 6, 2026 - 4 Nigh…" at bounding box center [1182, 340] width 426 height 396
copy p "Superior Room with Sea View"
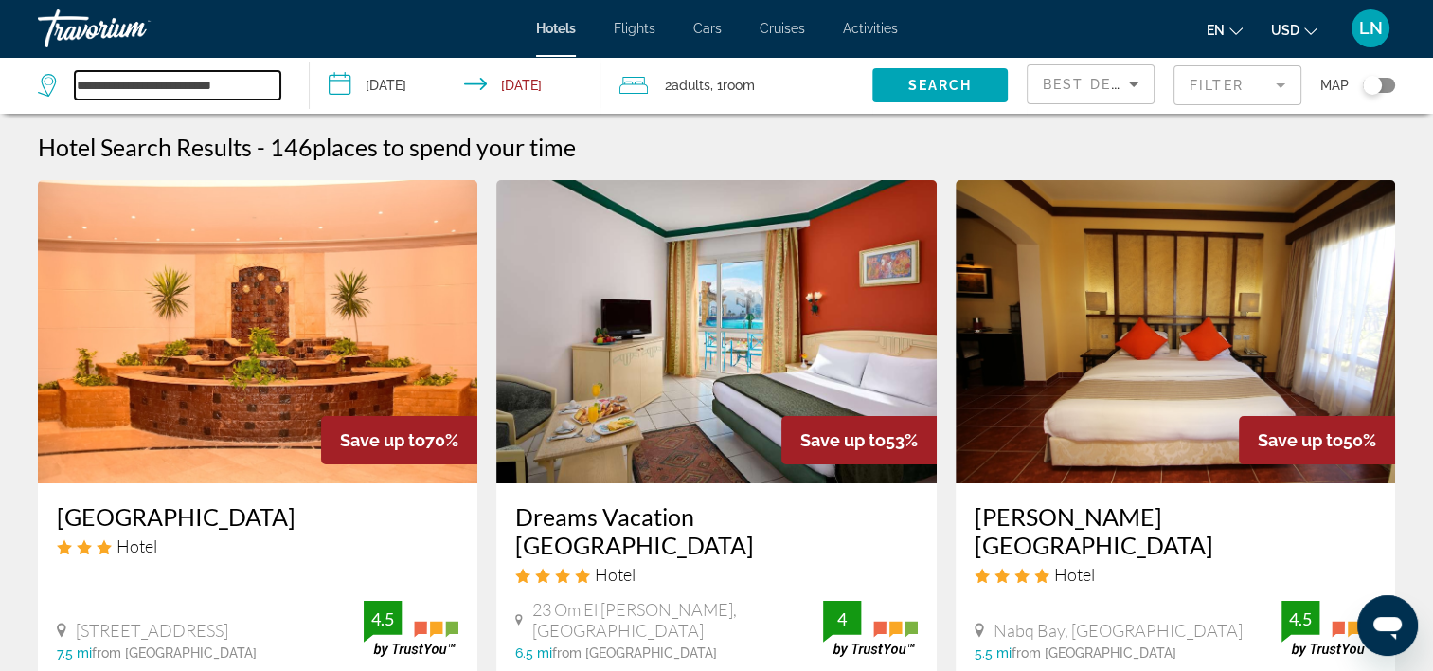
click at [188, 92] on input "**********" at bounding box center [178, 85] width 206 height 28
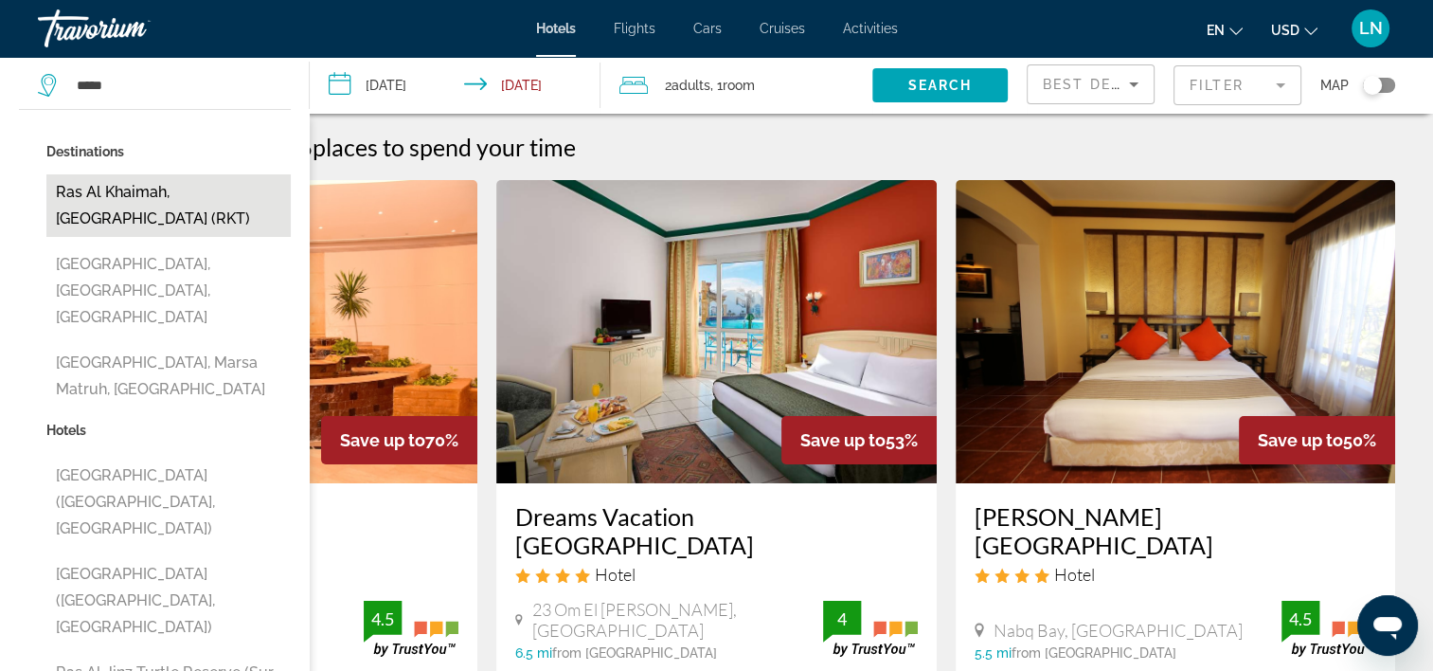
click at [232, 188] on button "Ras Al Khaimah, United Arab Emirates (RKT)" at bounding box center [168, 205] width 244 height 63
type input "**********"
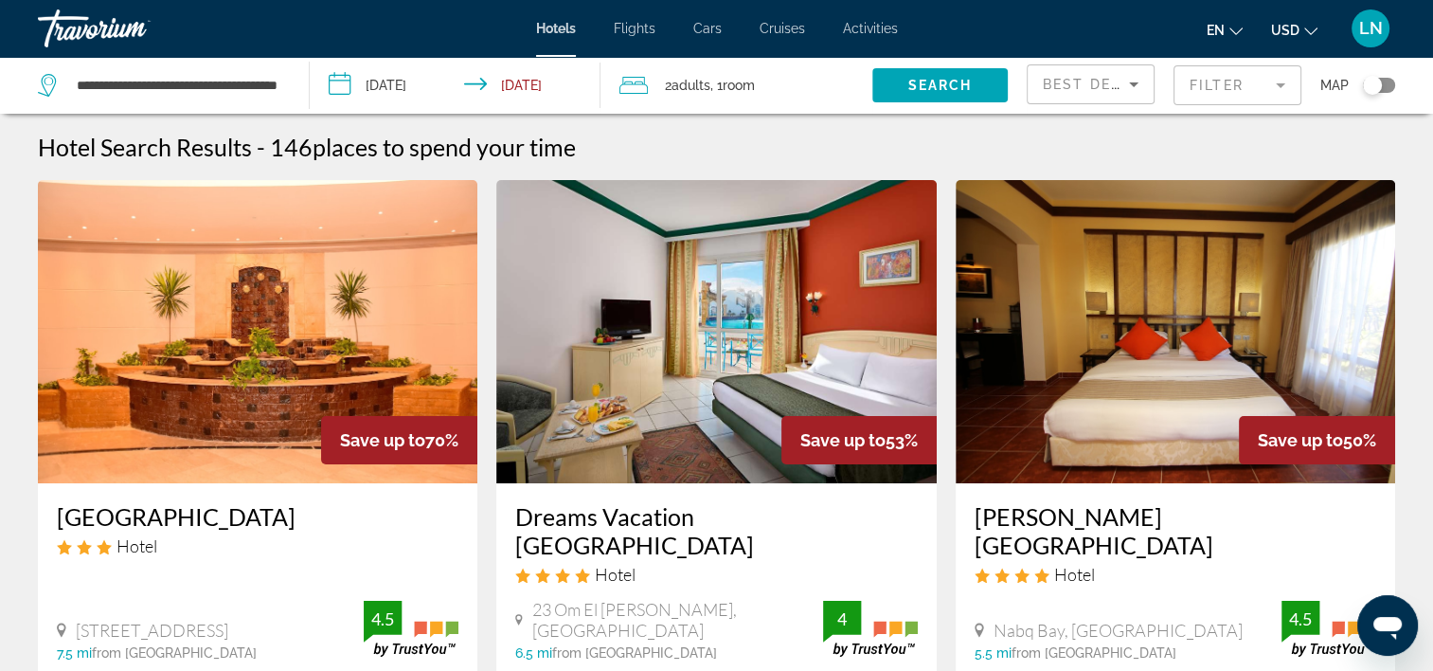
click at [409, 83] on input "**********" at bounding box center [459, 88] width 298 height 63
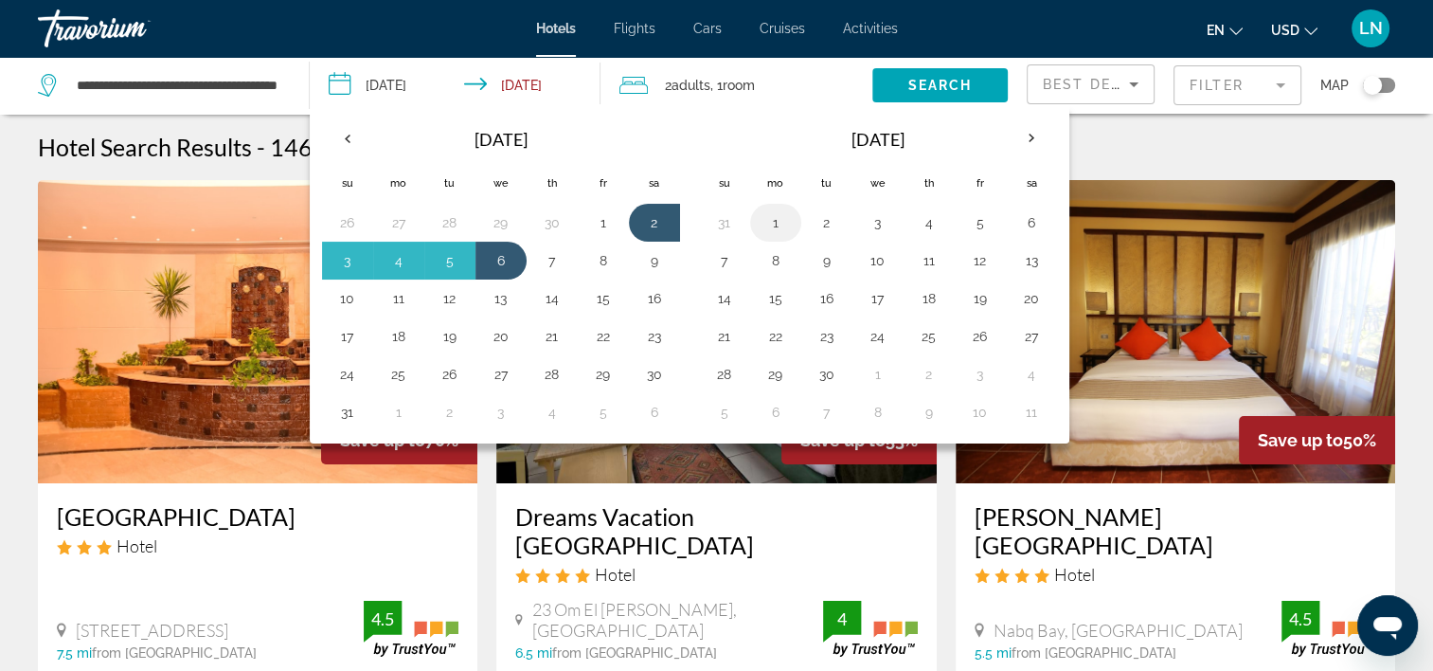
click at [785, 221] on button "1" at bounding box center [776, 222] width 30 height 27
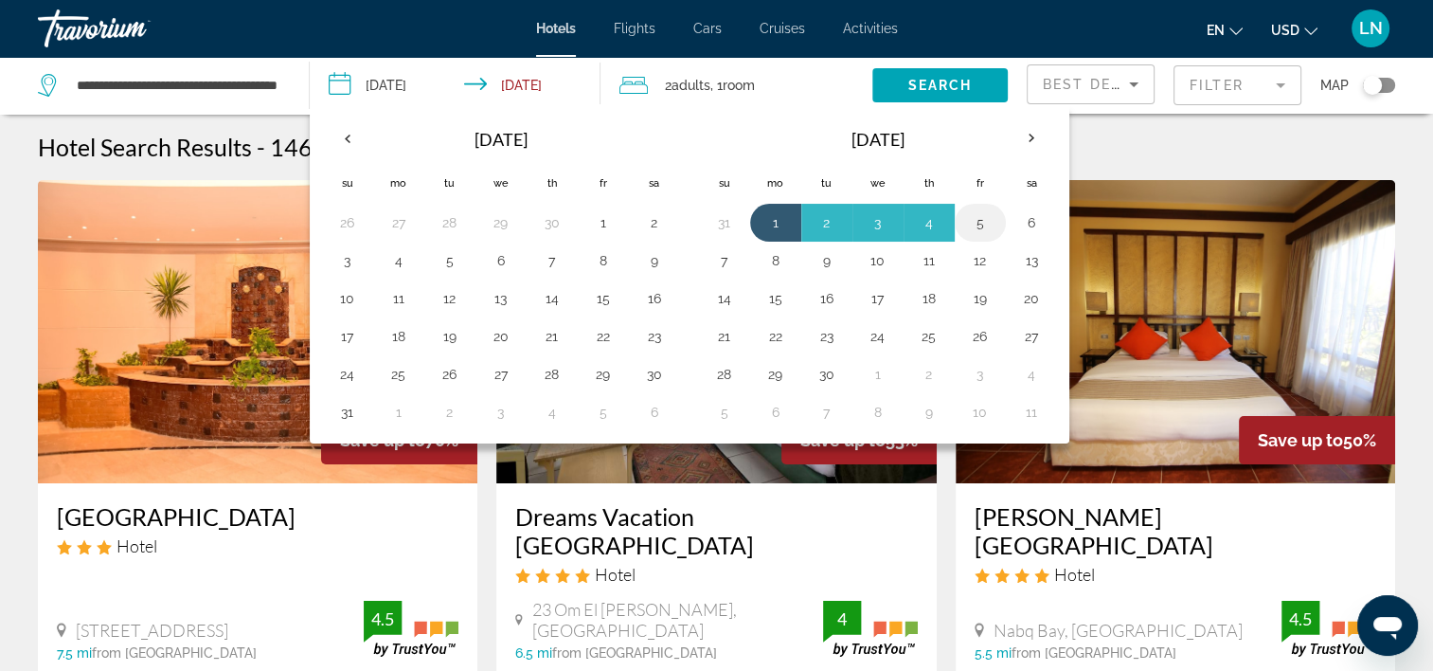
click at [974, 225] on button "5" at bounding box center [980, 222] width 30 height 27
type input "**********"
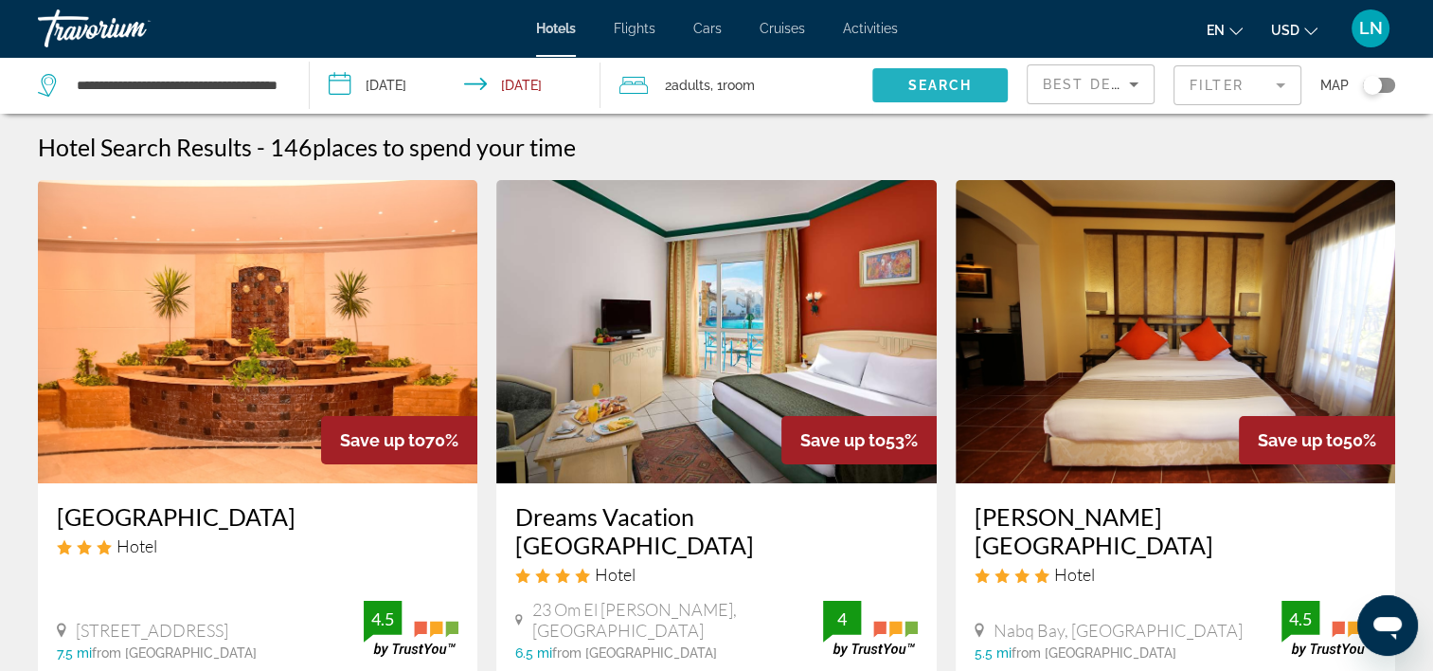
click at [922, 91] on span "Search" at bounding box center [940, 85] width 64 height 15
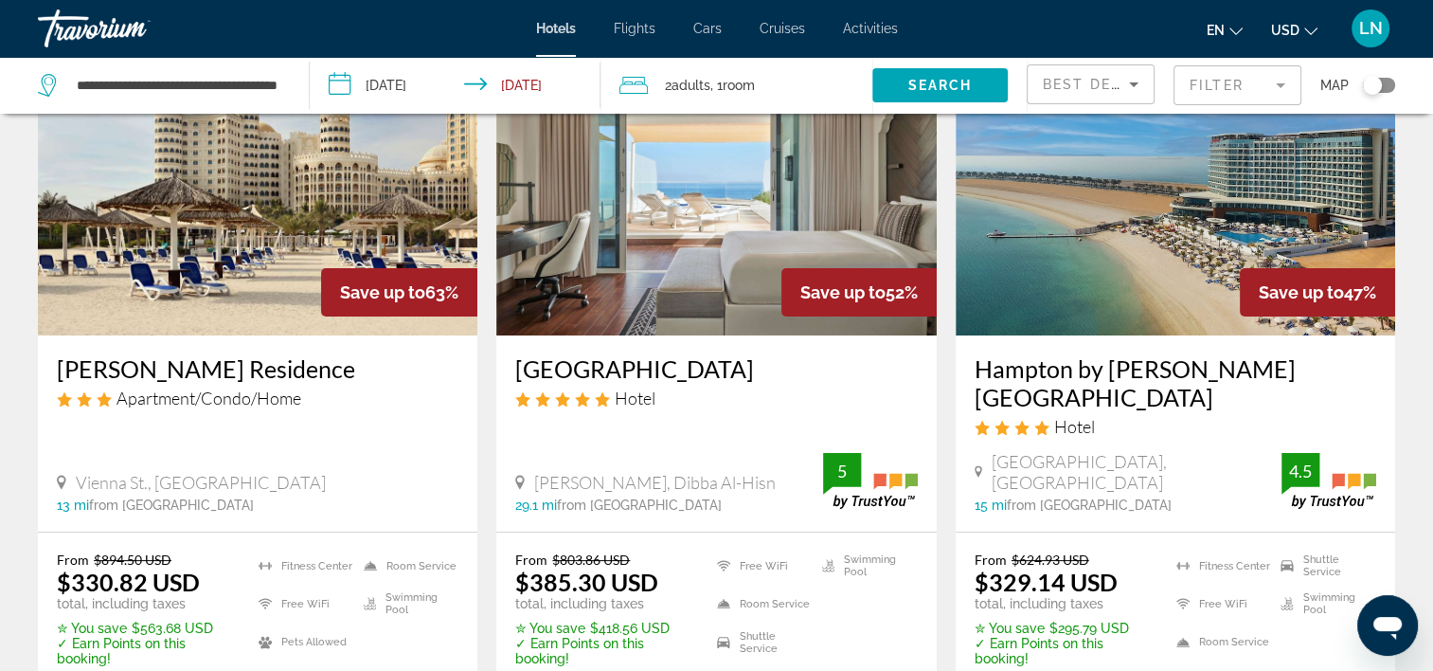
scroll to position [284, 0]
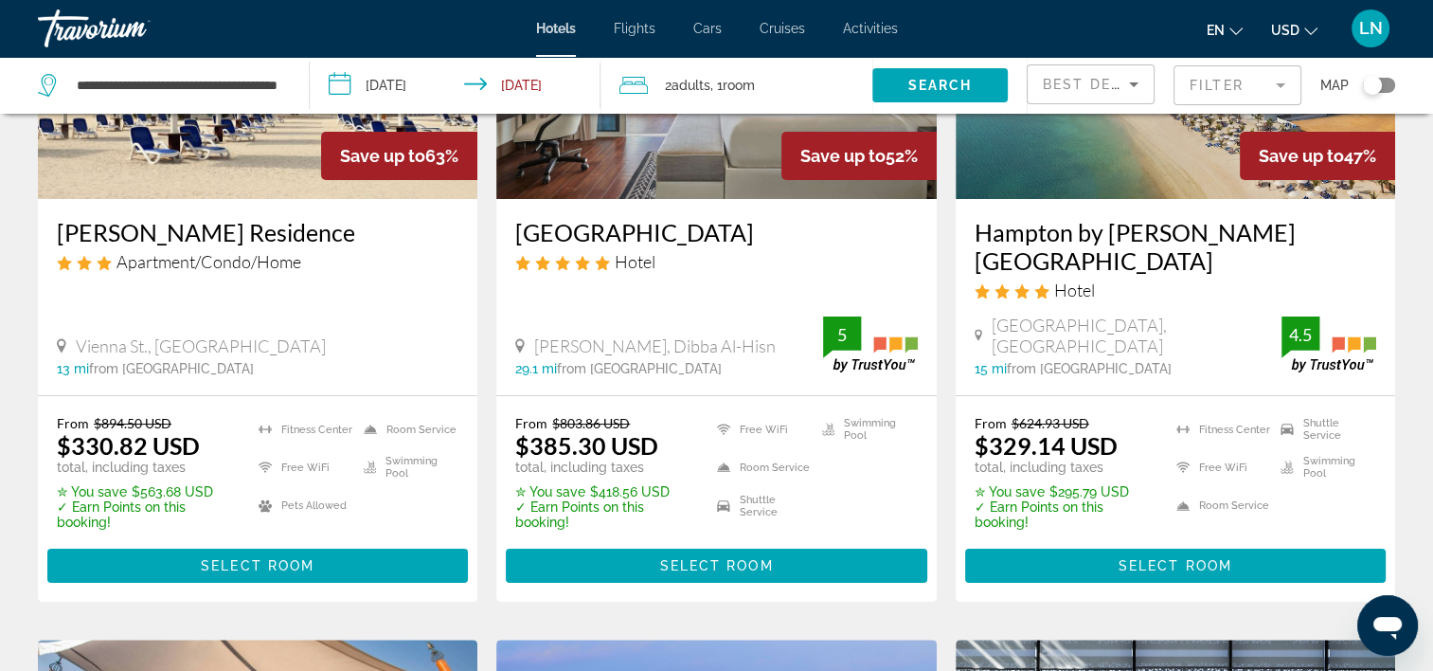
click at [352, 543] on span "Main content" at bounding box center [257, 565] width 421 height 45
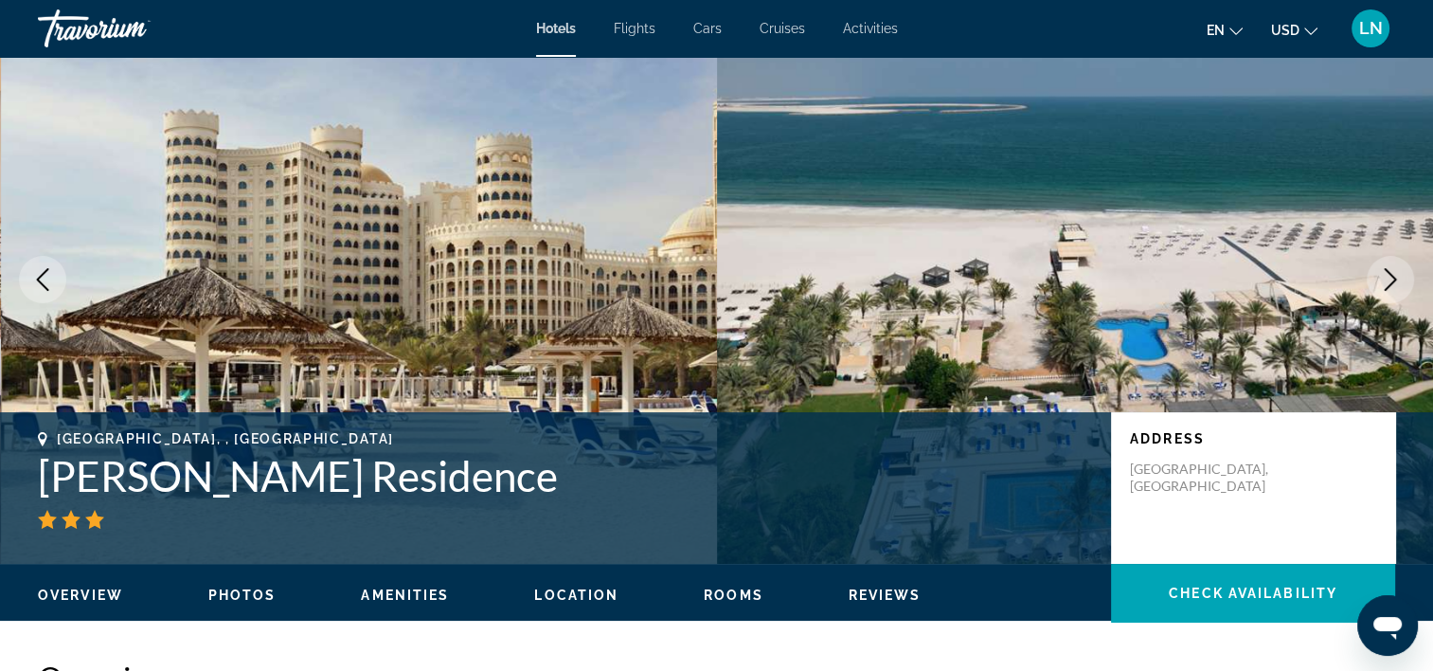
scroll to position [95, 0]
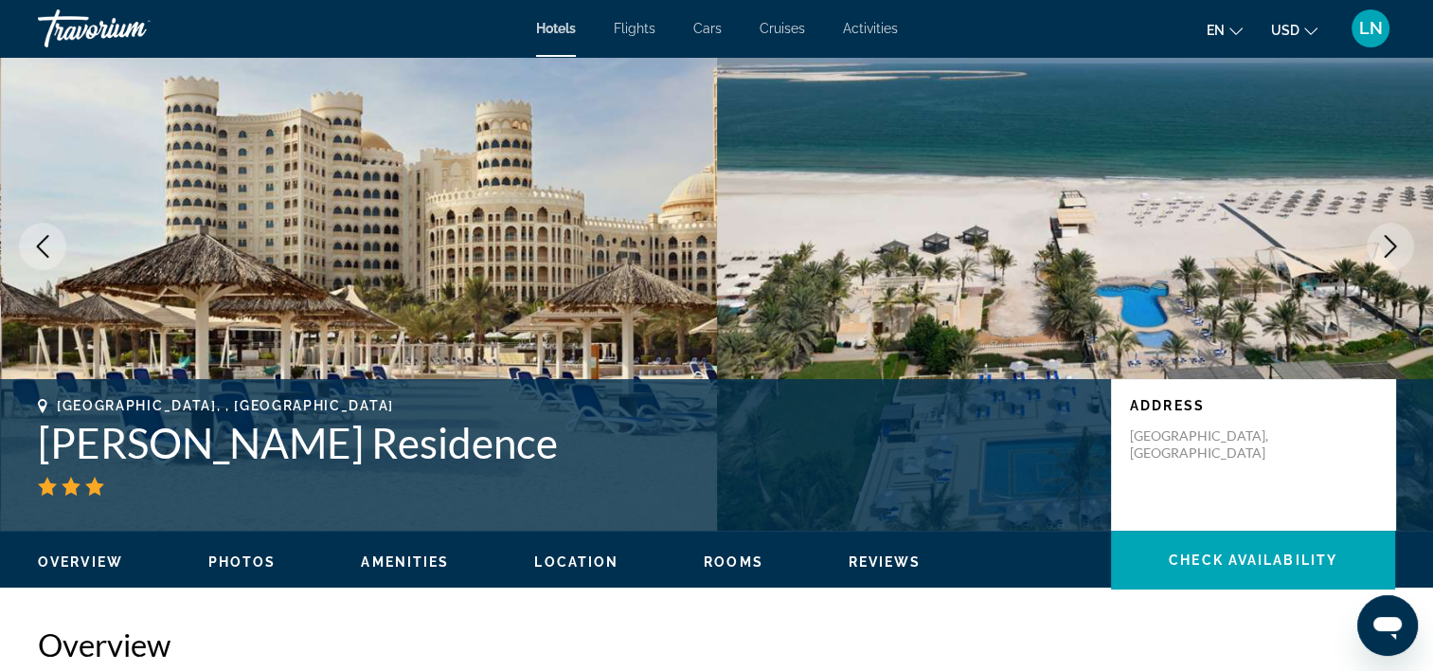
click at [258, 441] on h1 "Al Hamra Residence" at bounding box center [565, 442] width 1054 height 49
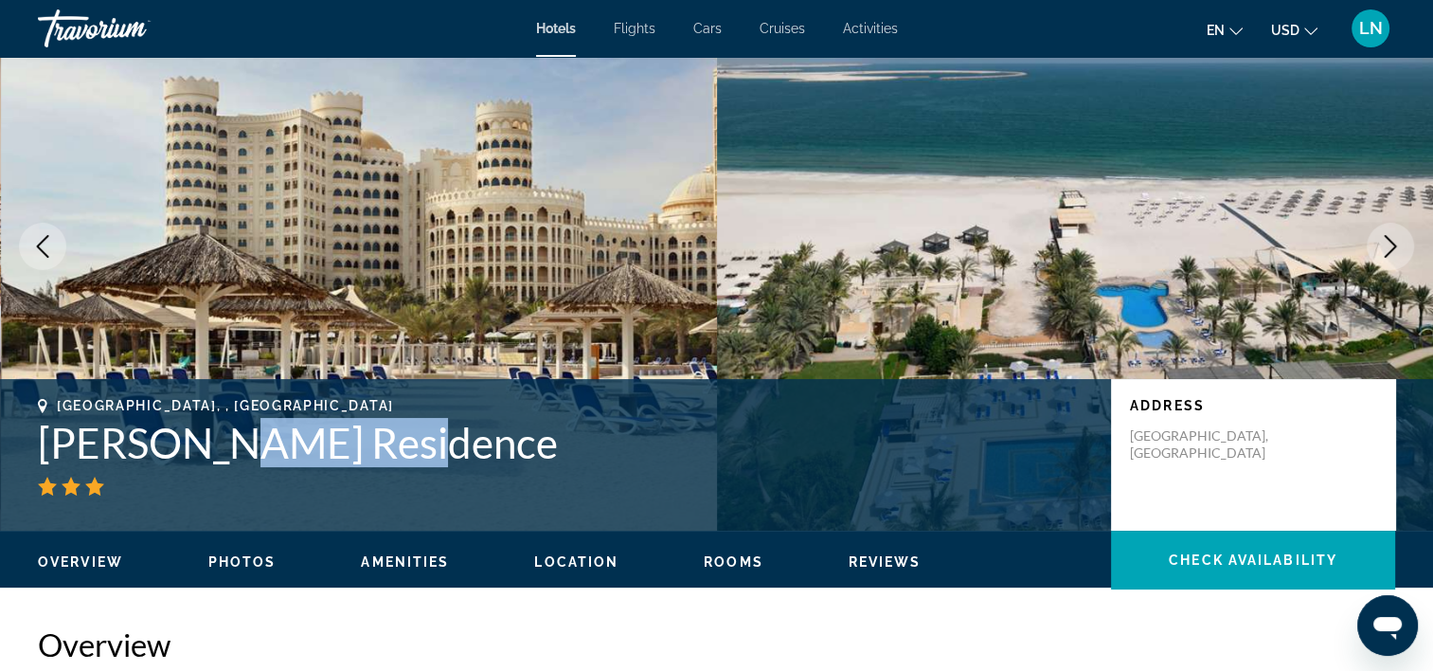
click at [258, 441] on h1 "Al Hamra Residence" at bounding box center [565, 442] width 1054 height 49
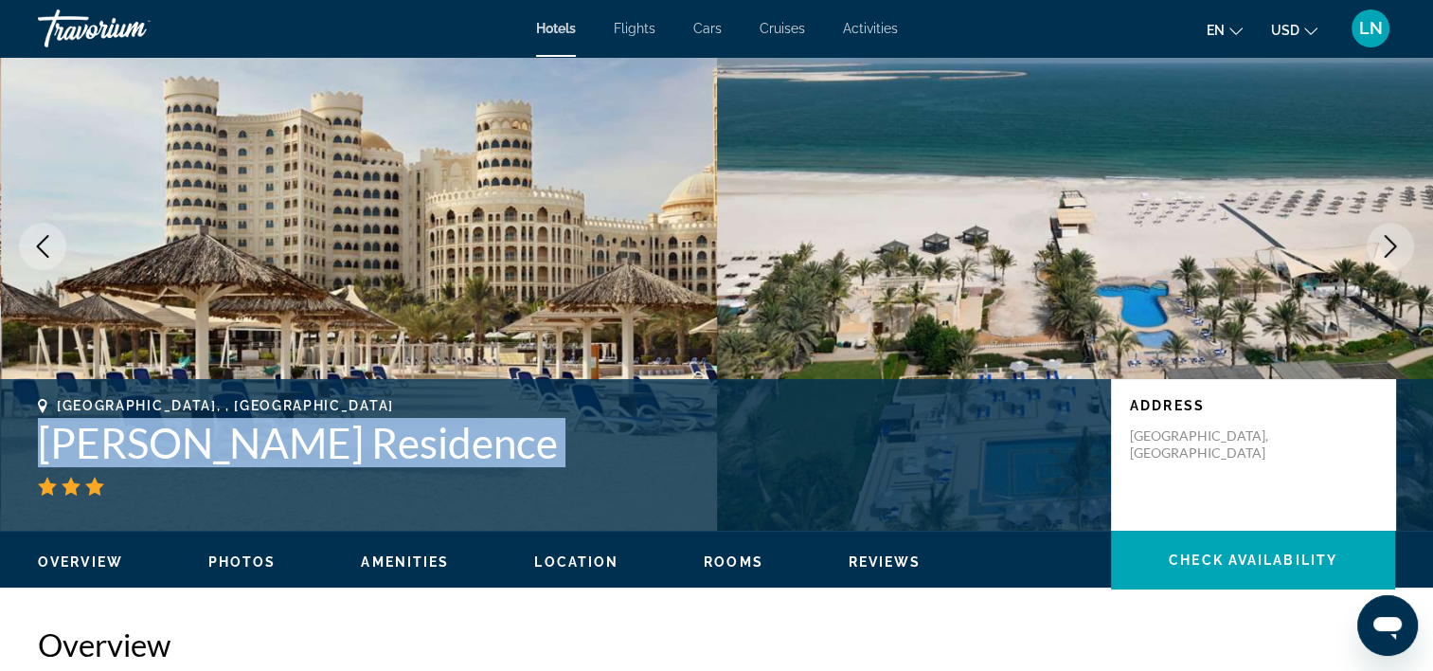
click at [258, 441] on h1 "Al Hamra Residence" at bounding box center [565, 442] width 1054 height 49
copy div "Al Hamra Residence"
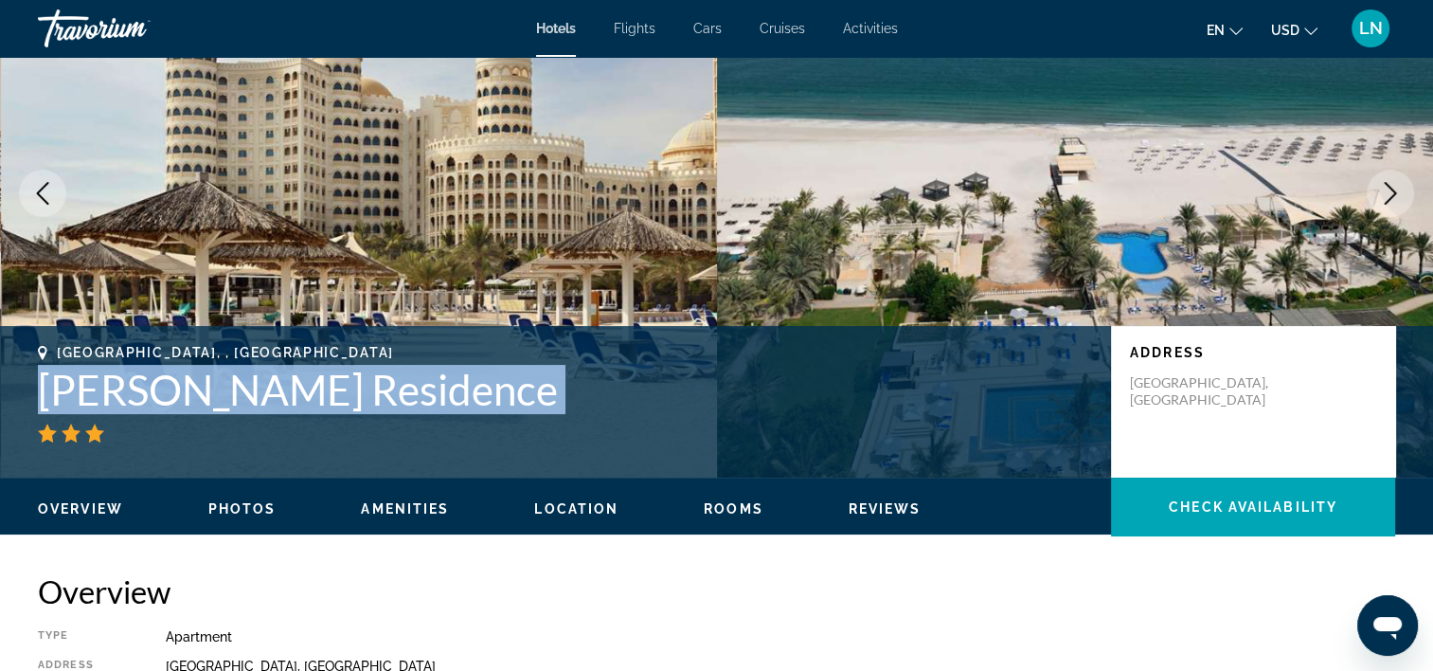
scroll to position [0, 0]
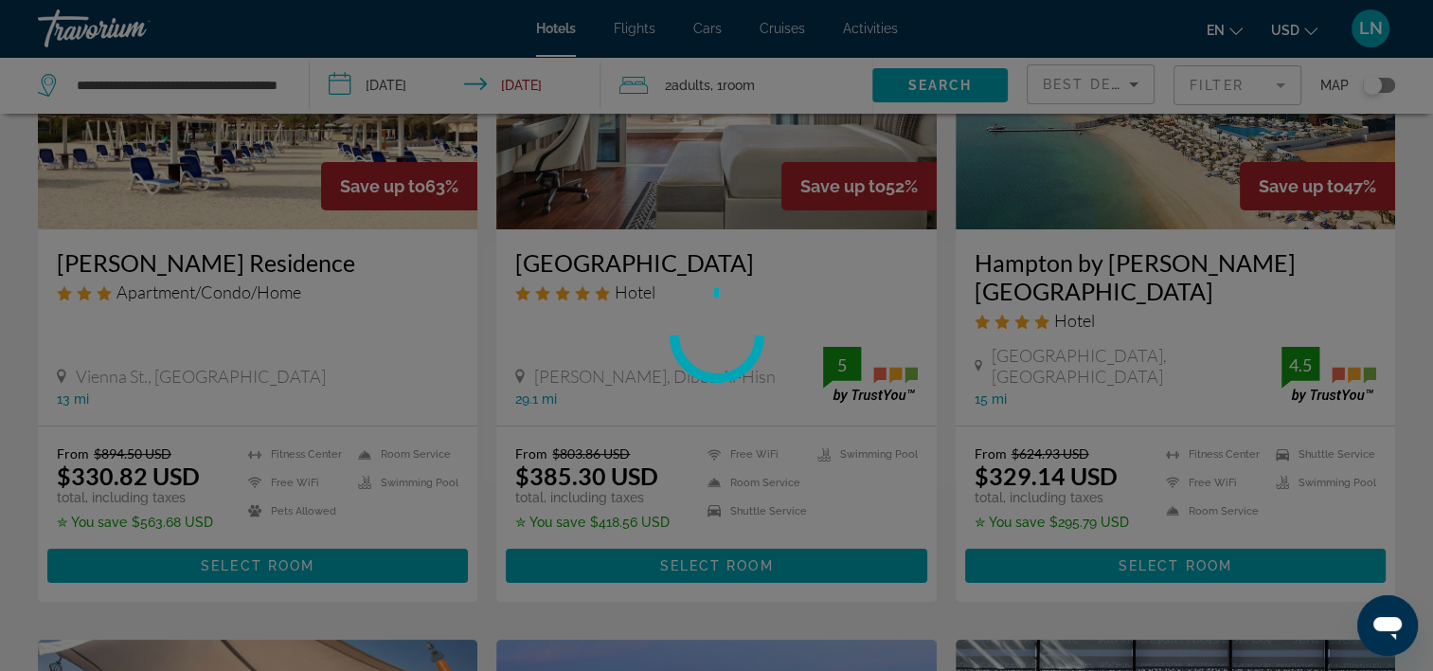
scroll to position [284, 0]
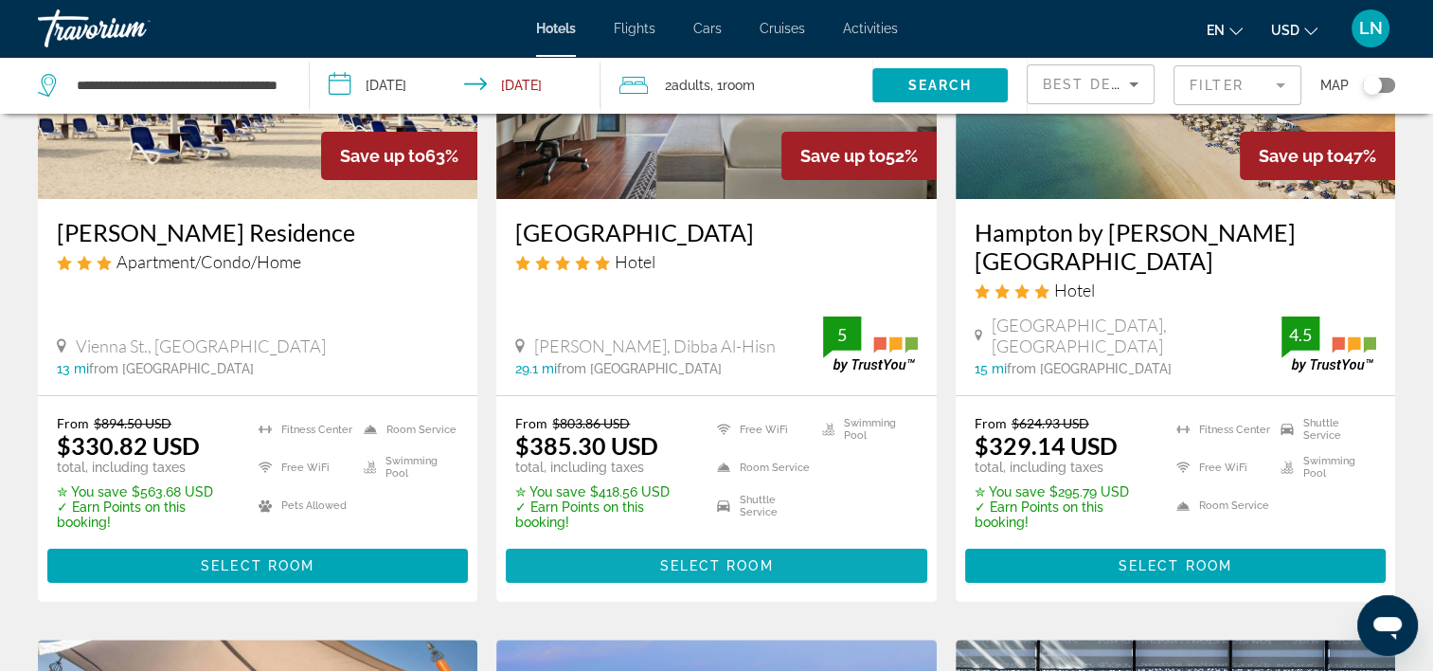
click at [803, 543] on span "Main content" at bounding box center [716, 565] width 421 height 45
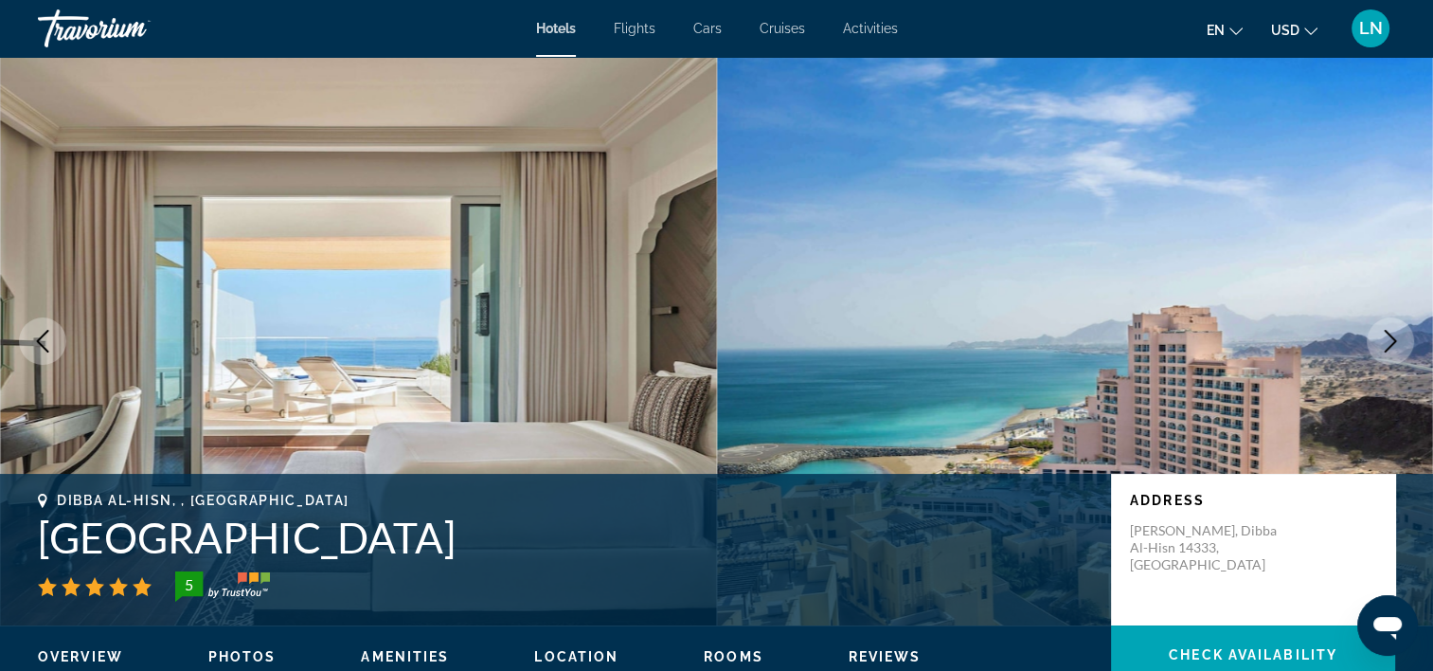
drag, startPoint x: 27, startPoint y: 549, endPoint x: 628, endPoint y: 542, distance: 601.6
click at [628, 542] on div "Dibba Al-Hisn, , United Arab Emirates Fairmont Fujairah Beach Resort 5 Address …" at bounding box center [716, 550] width 1433 height 114
drag, startPoint x: 628, startPoint y: 542, endPoint x: 543, endPoint y: 542, distance: 85.3
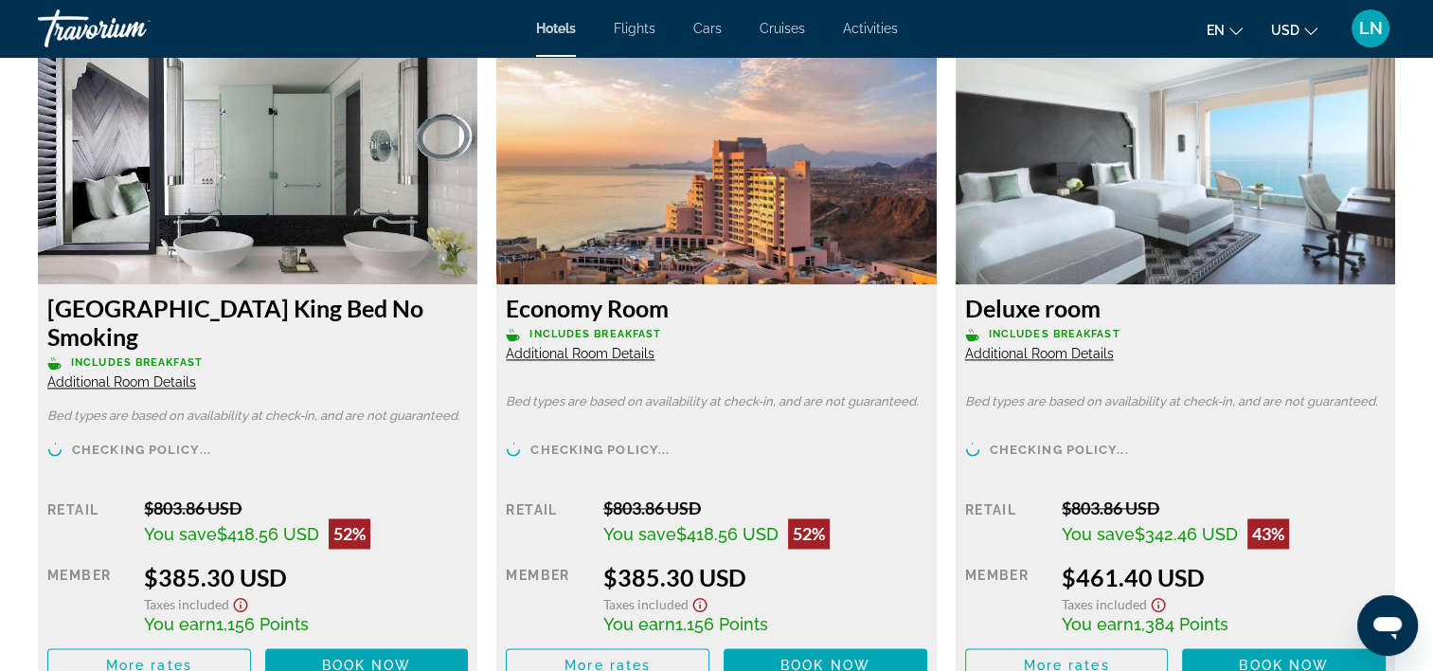
scroll to position [2652, 0]
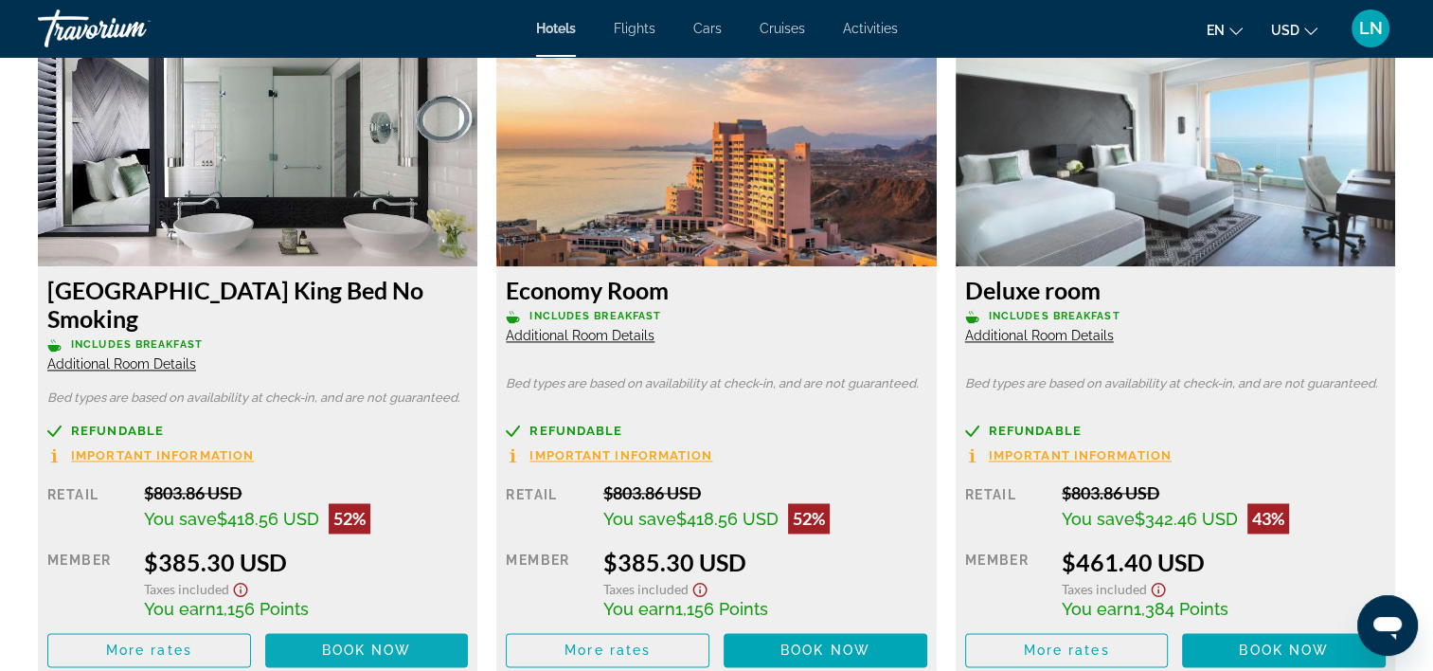
click at [347, 627] on span "Main content" at bounding box center [367, 649] width 204 height 45
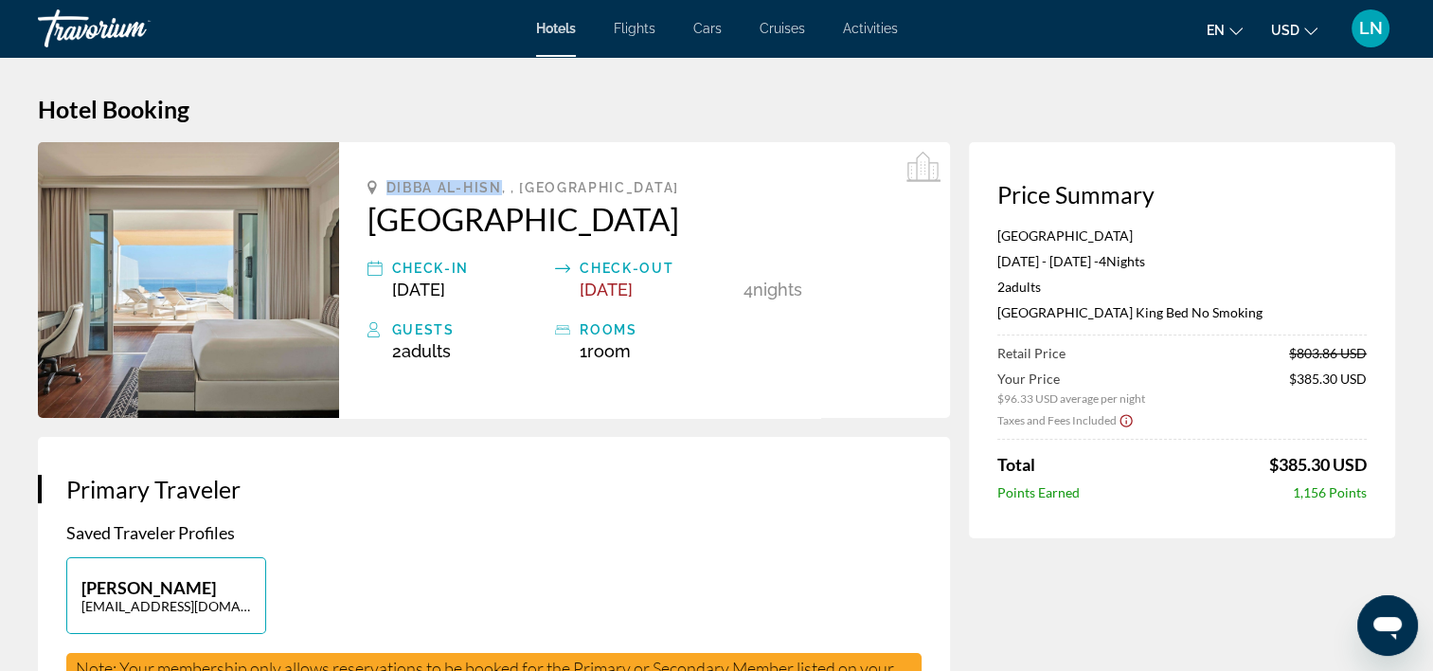
drag, startPoint x: 387, startPoint y: 184, endPoint x: 498, endPoint y: 184, distance: 110.8
click at [498, 184] on span "Dibba Al-Hisn, , United Arab Emirates" at bounding box center [533, 187] width 293 height 15
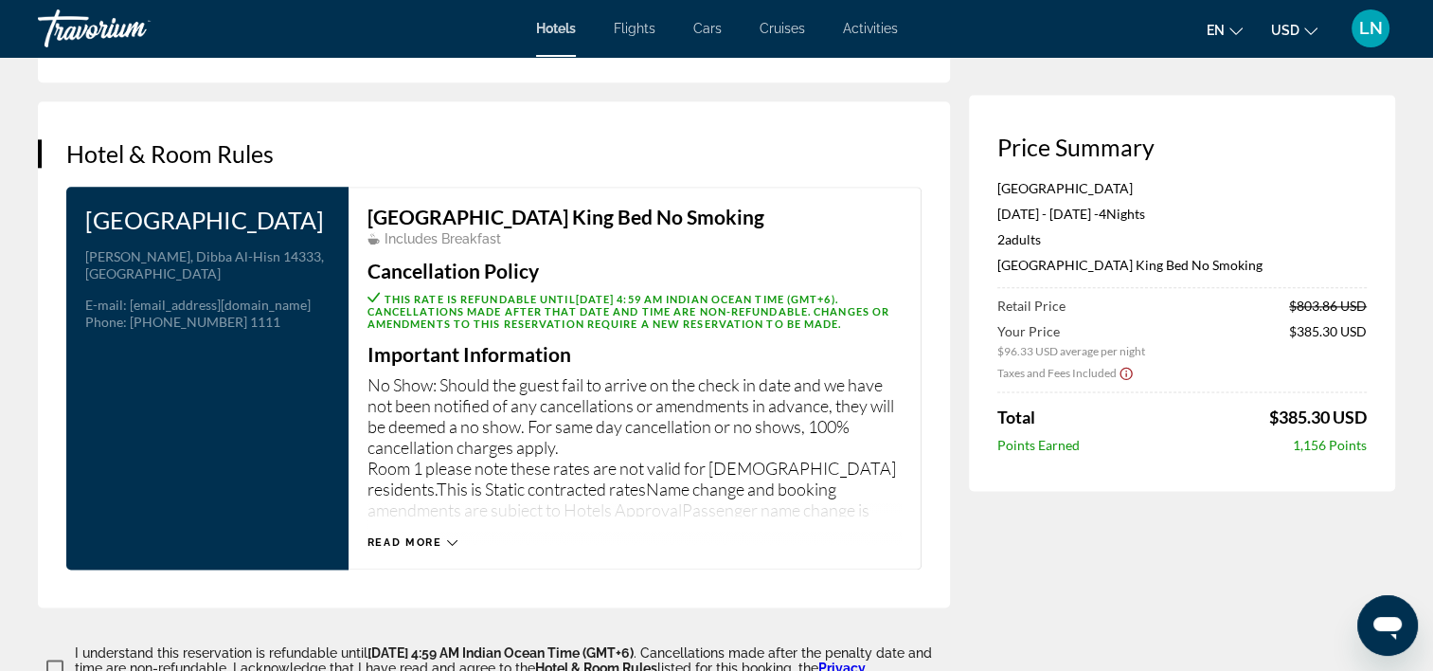
scroll to position [2368, 0]
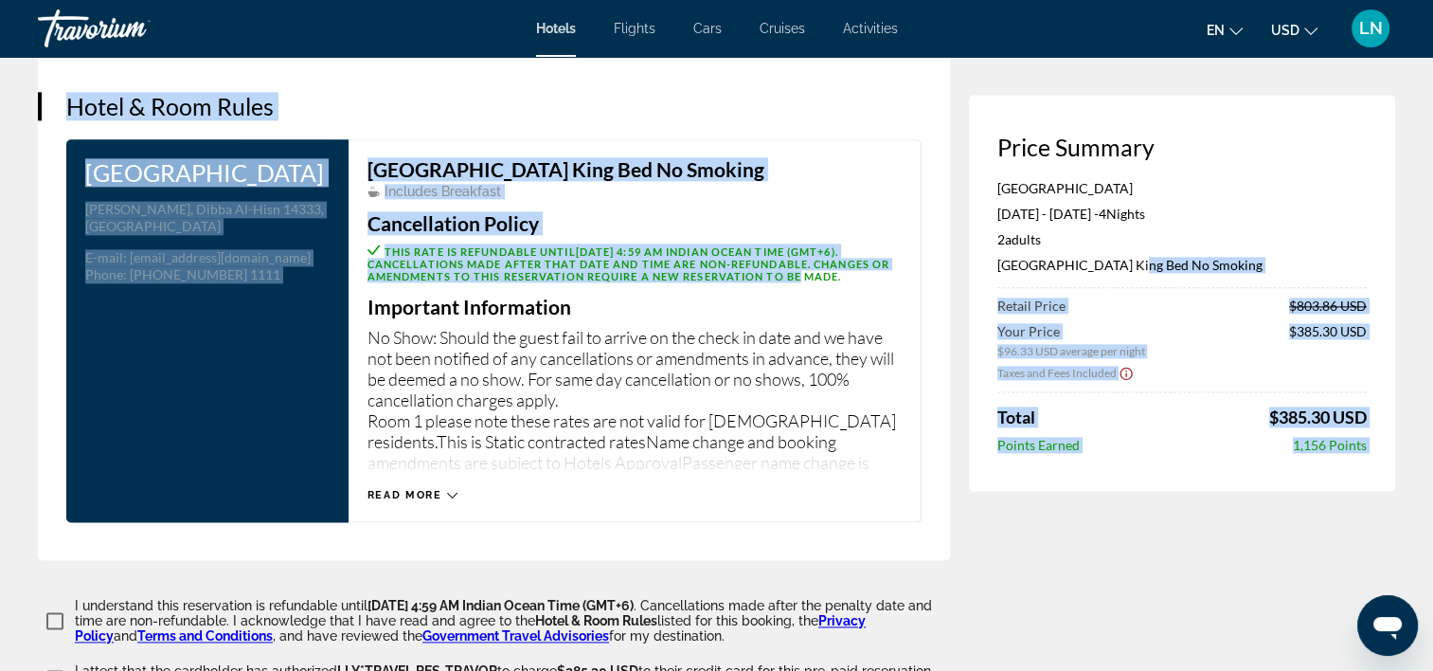
drag, startPoint x: 1118, startPoint y: 261, endPoint x: 965, endPoint y: 269, distance: 152.7
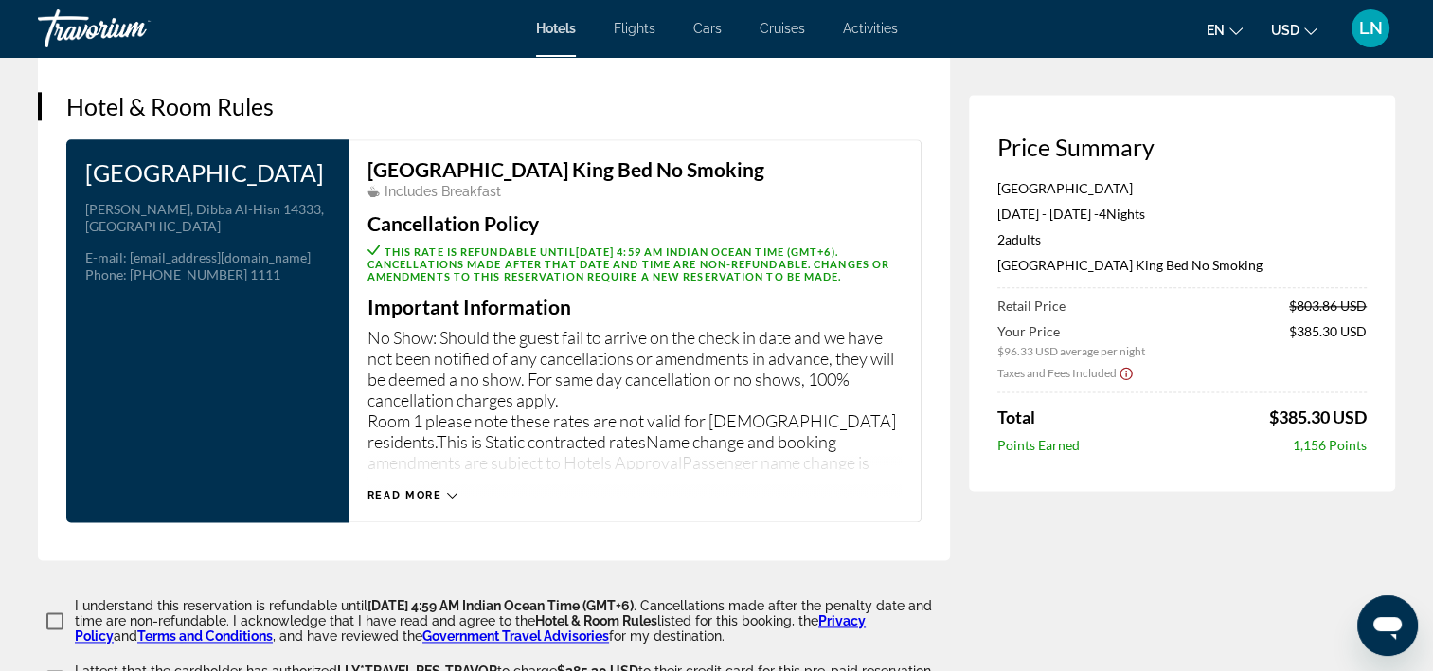
click at [1118, 224] on div "Fairmont Fujairah Beach Resort Jun 1, 2026 - Jun 5, 2026 - 4 Night Nights 2 Adu…" at bounding box center [1182, 234] width 369 height 108
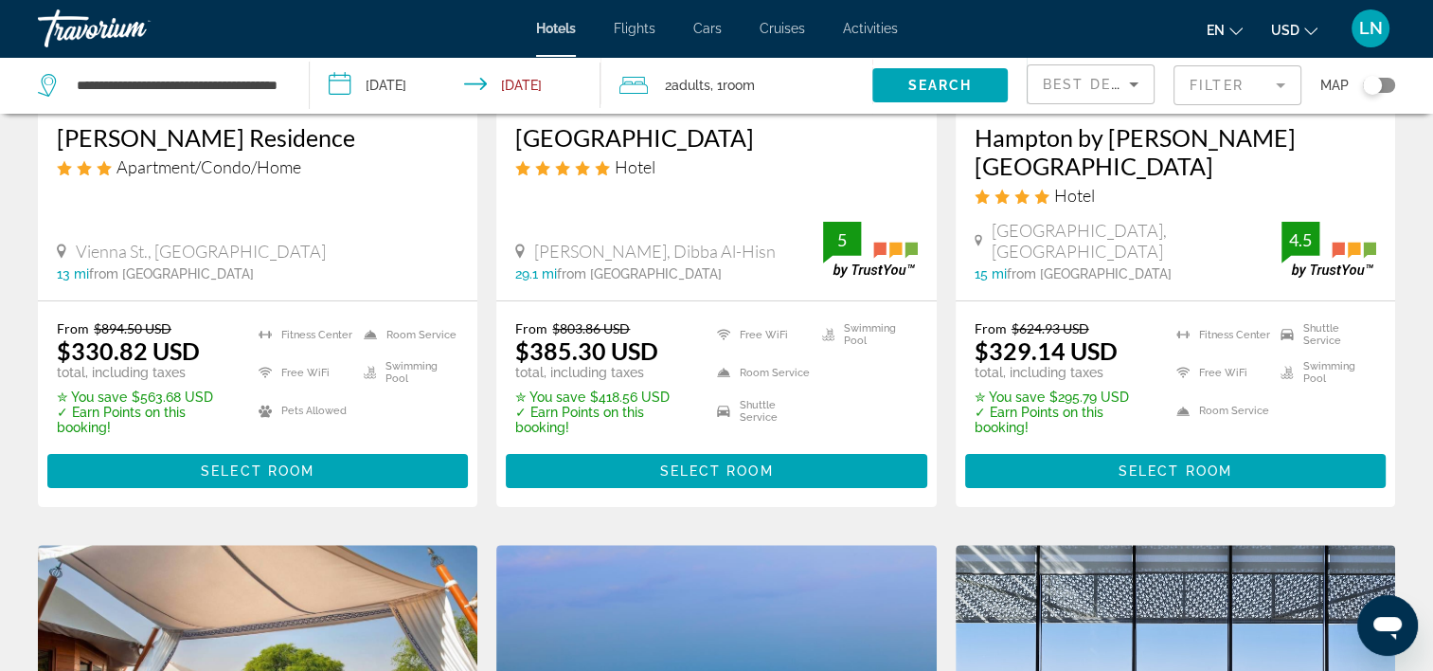
scroll to position [284, 0]
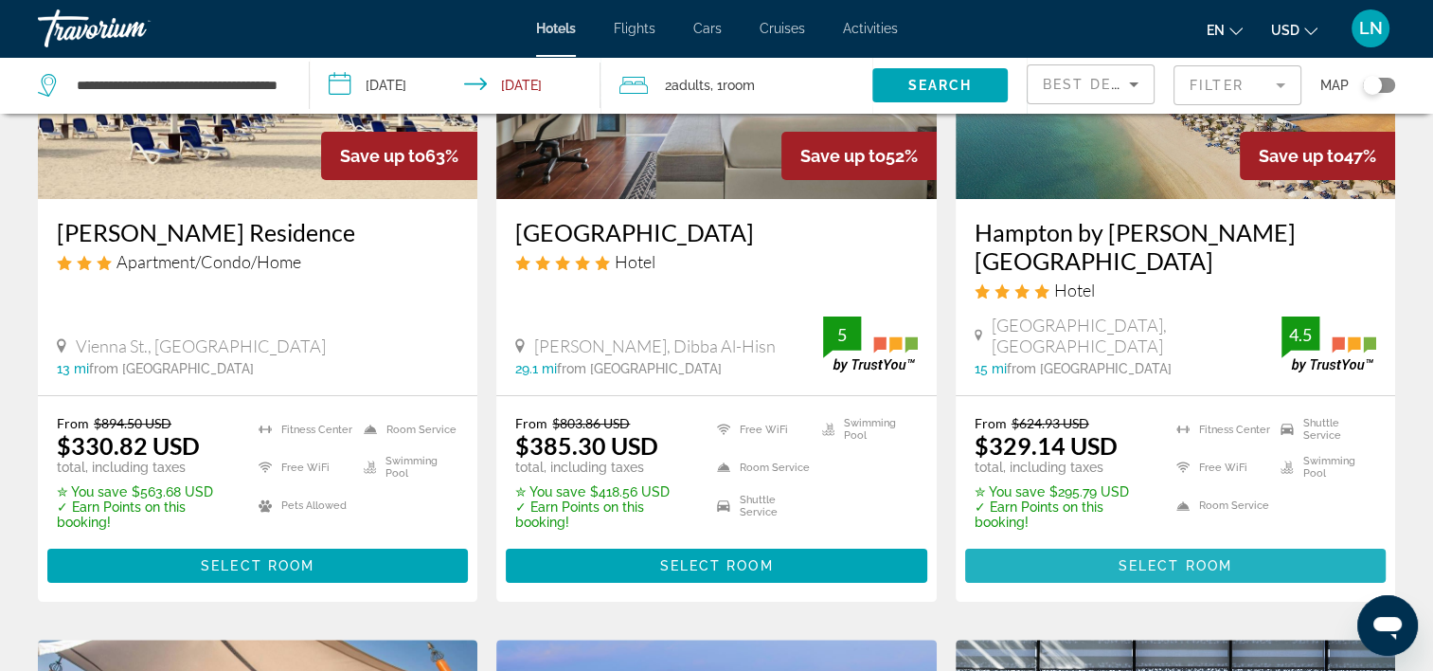
click at [1144, 558] on span "Select Room" at bounding box center [1176, 565] width 114 height 15
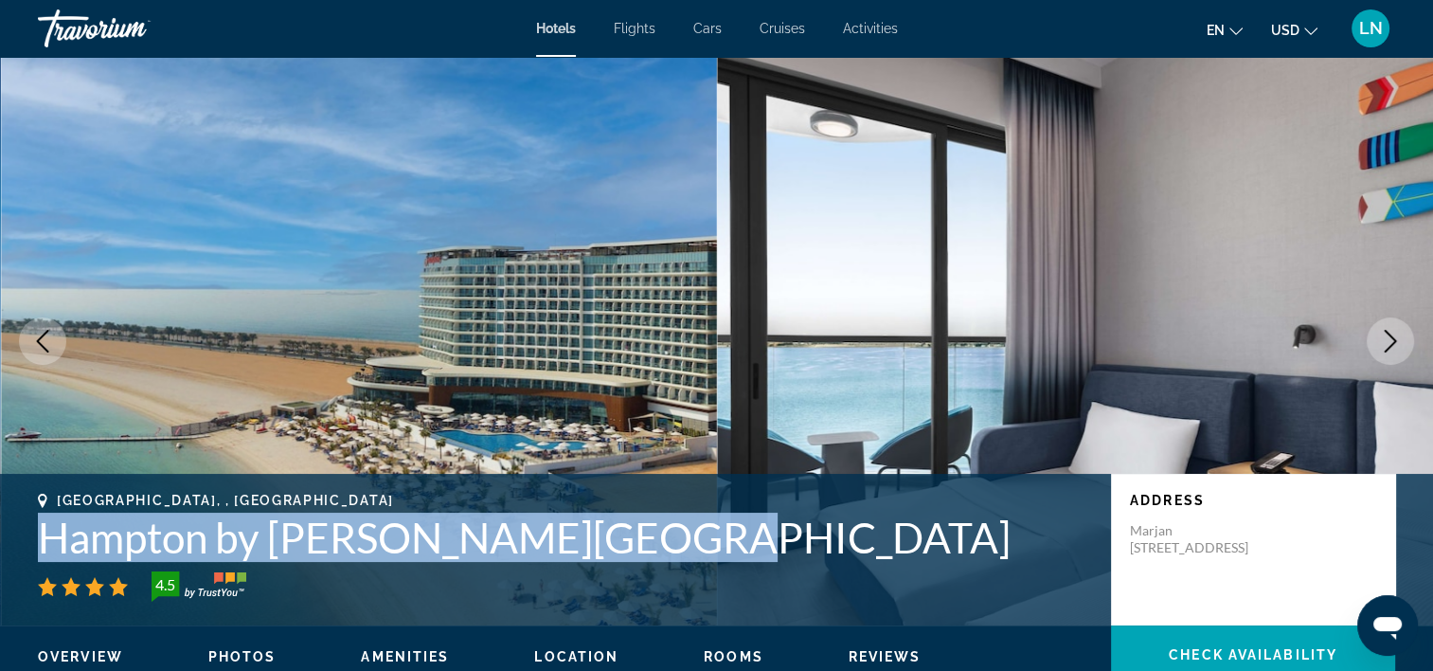
drag, startPoint x: 34, startPoint y: 534, endPoint x: 677, endPoint y: 539, distance: 643.2
click at [677, 539] on div "Ras Al Khaimah City, , United Arab Emirates Hampton by Hilton Marjan Island 4.5…" at bounding box center [716, 550] width 1433 height 114
copy h1 "Hampton by Hilton Marjan Island"
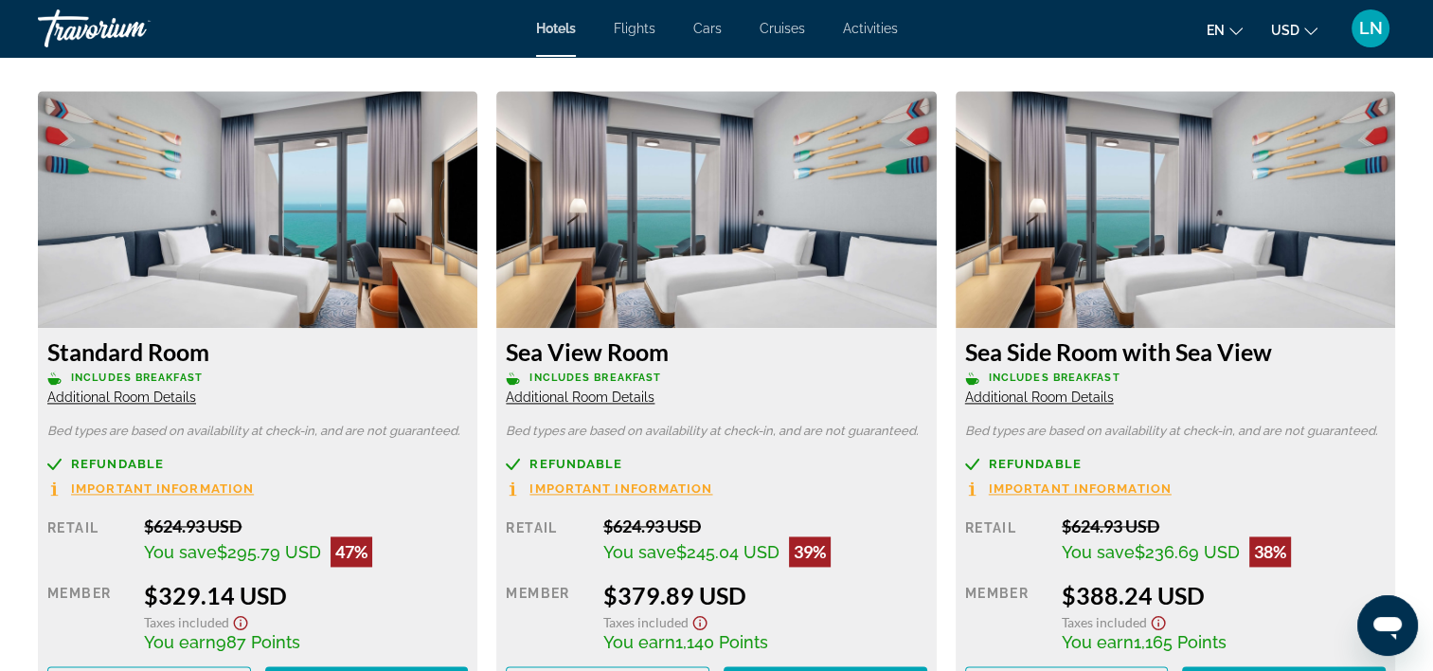
scroll to position [2558, 0]
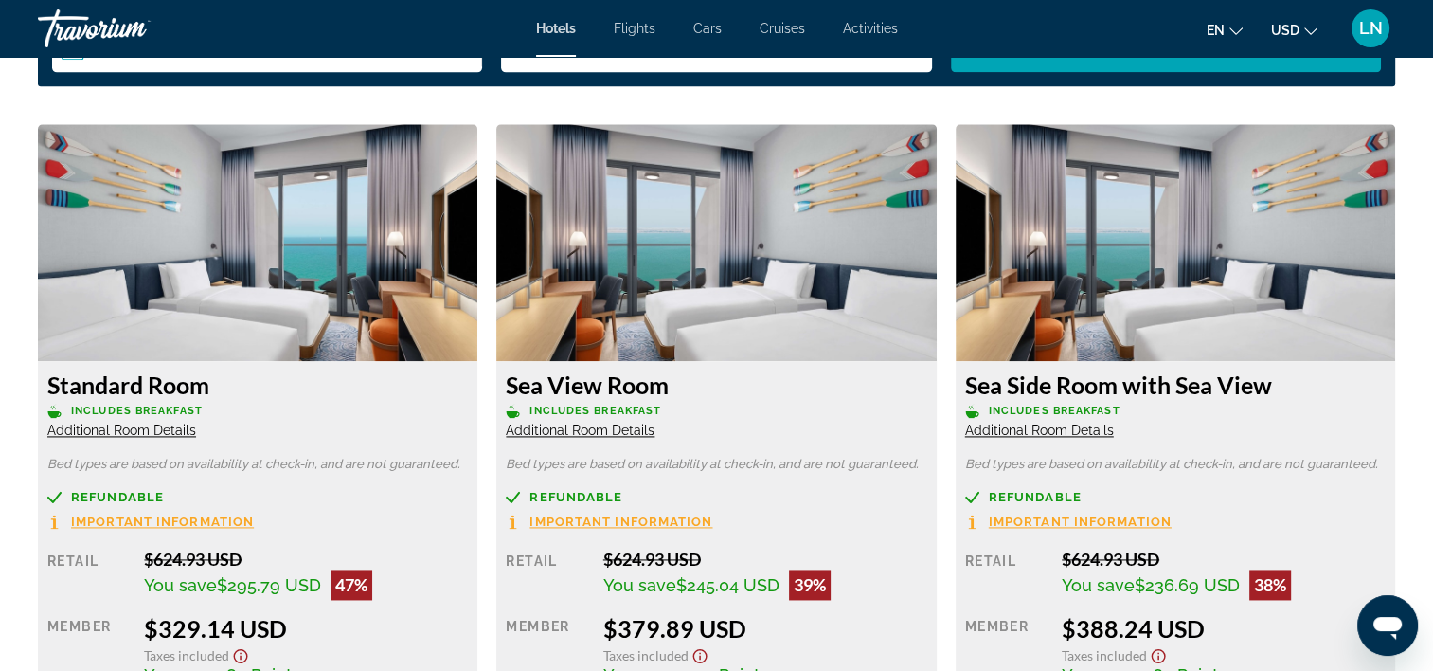
click at [103, 435] on span "Additional Room Details" at bounding box center [121, 429] width 149 height 15
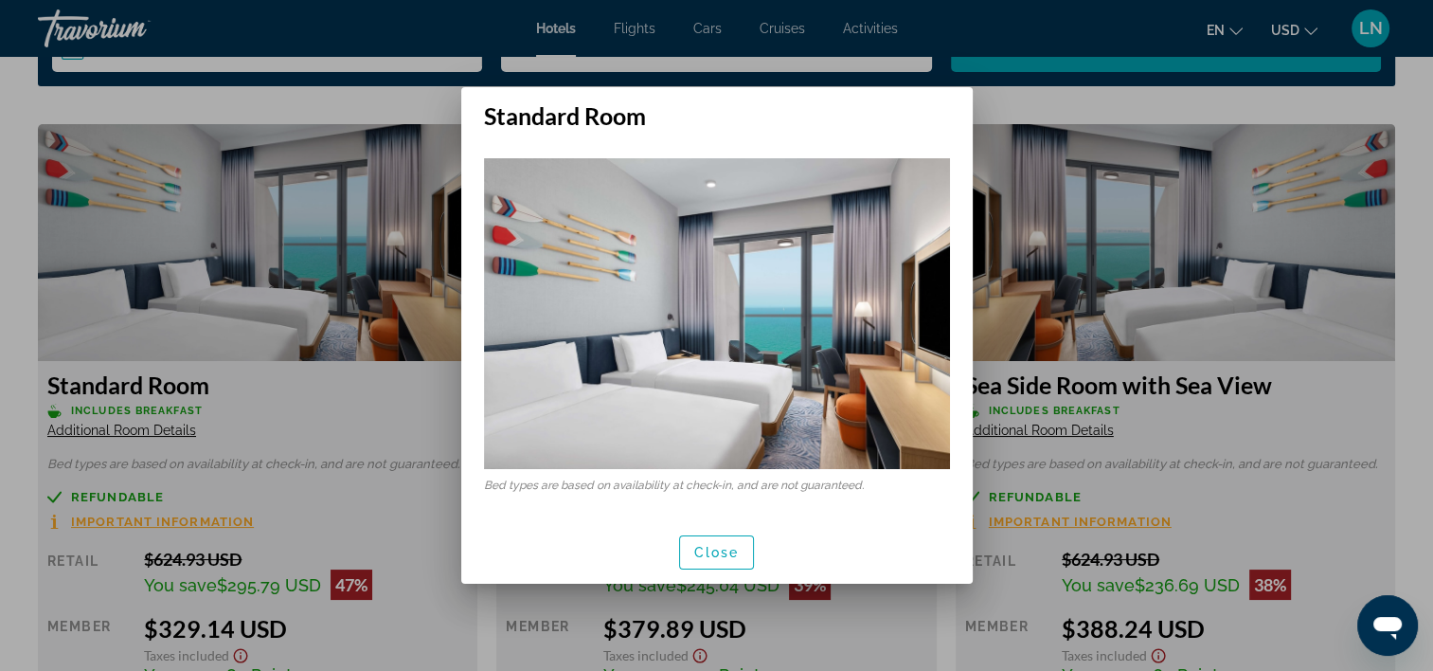
scroll to position [0, 0]
click at [708, 555] on span "Close" at bounding box center [716, 552] width 45 height 15
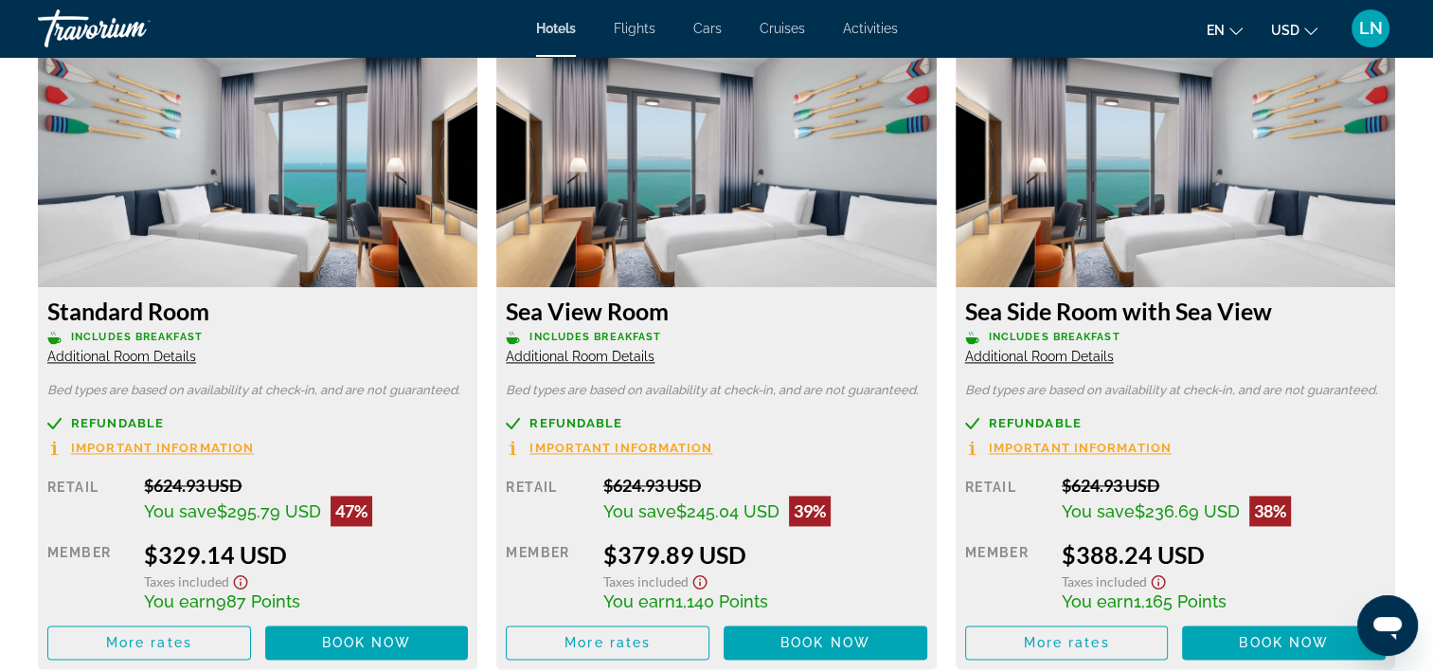
scroll to position [2652, 0]
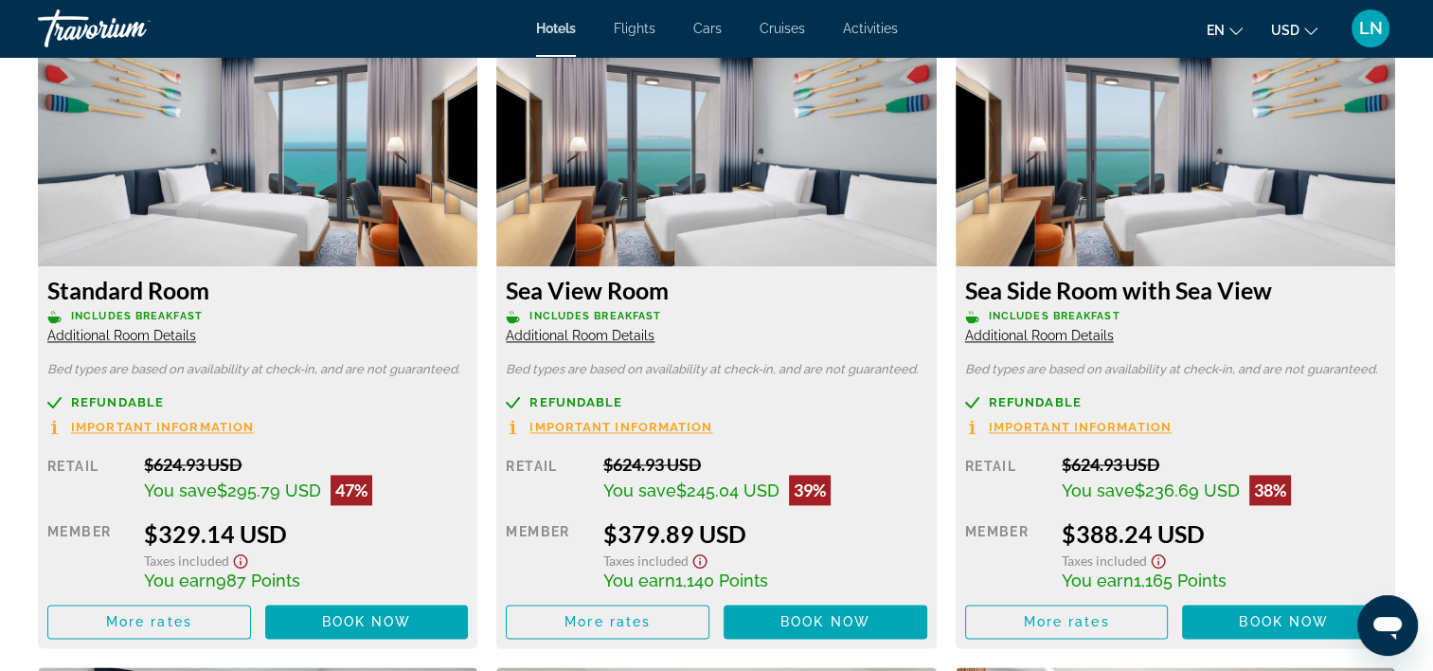
click at [602, 331] on span "Additional Room Details" at bounding box center [580, 335] width 149 height 15
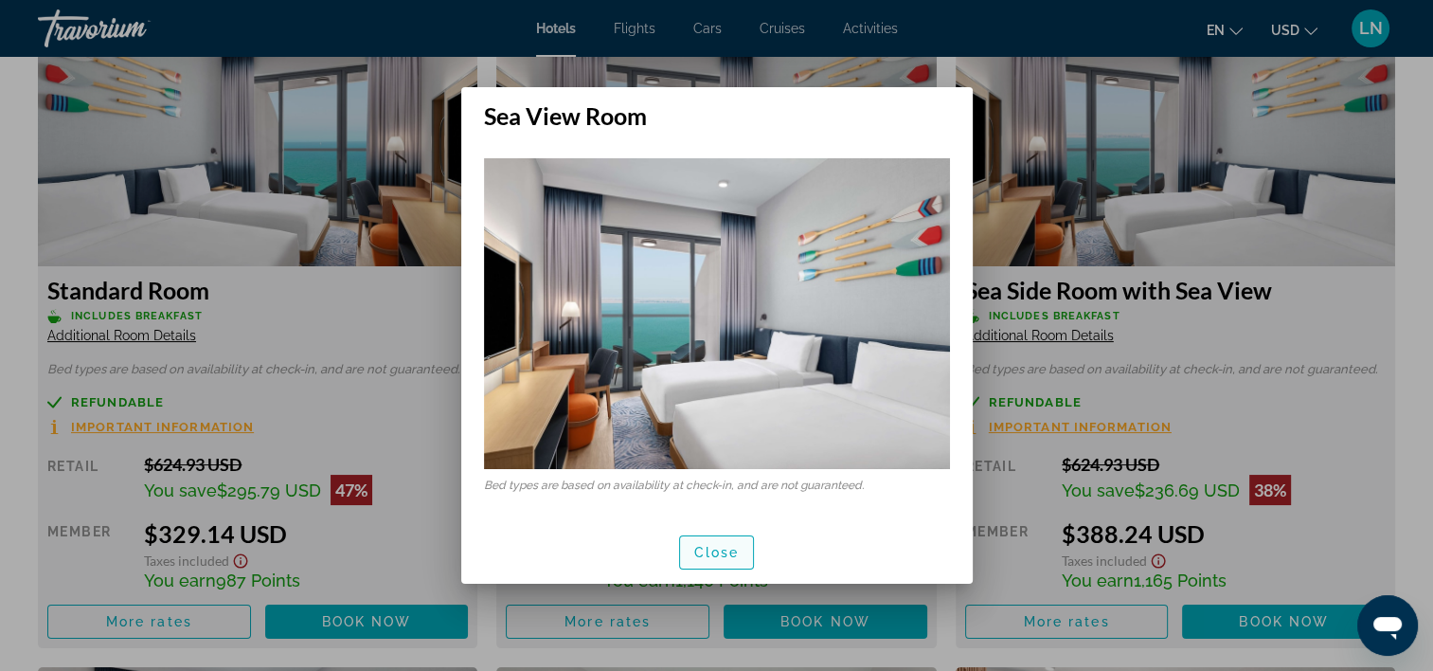
click at [735, 542] on span "button" at bounding box center [717, 552] width 74 height 45
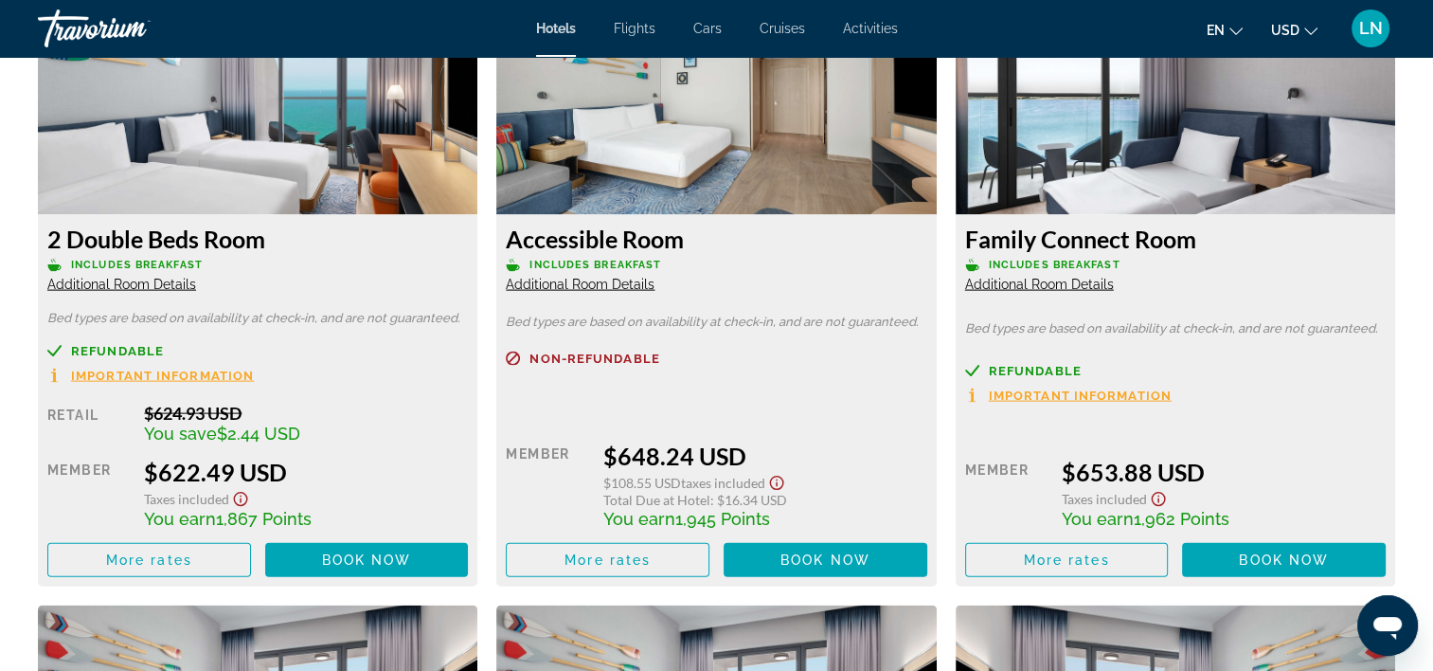
scroll to position [3789, 0]
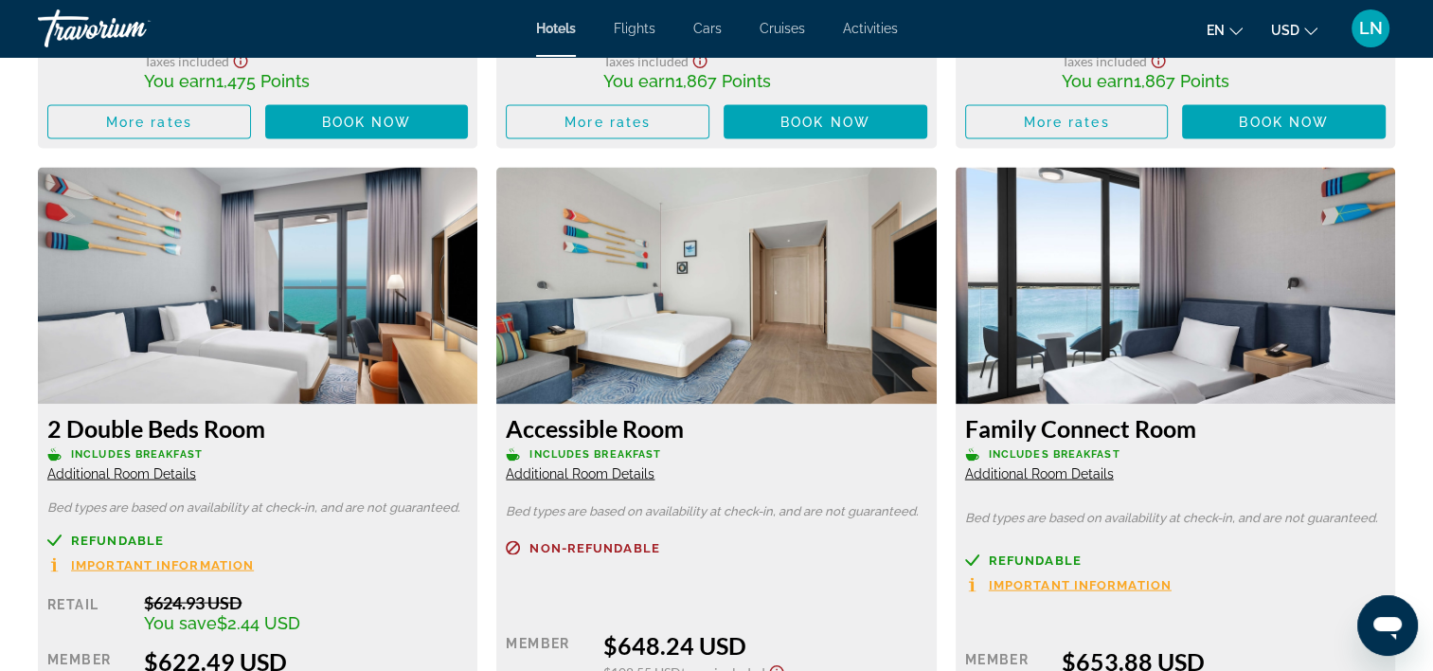
click at [153, 476] on span "Additional Room Details" at bounding box center [121, 473] width 149 height 15
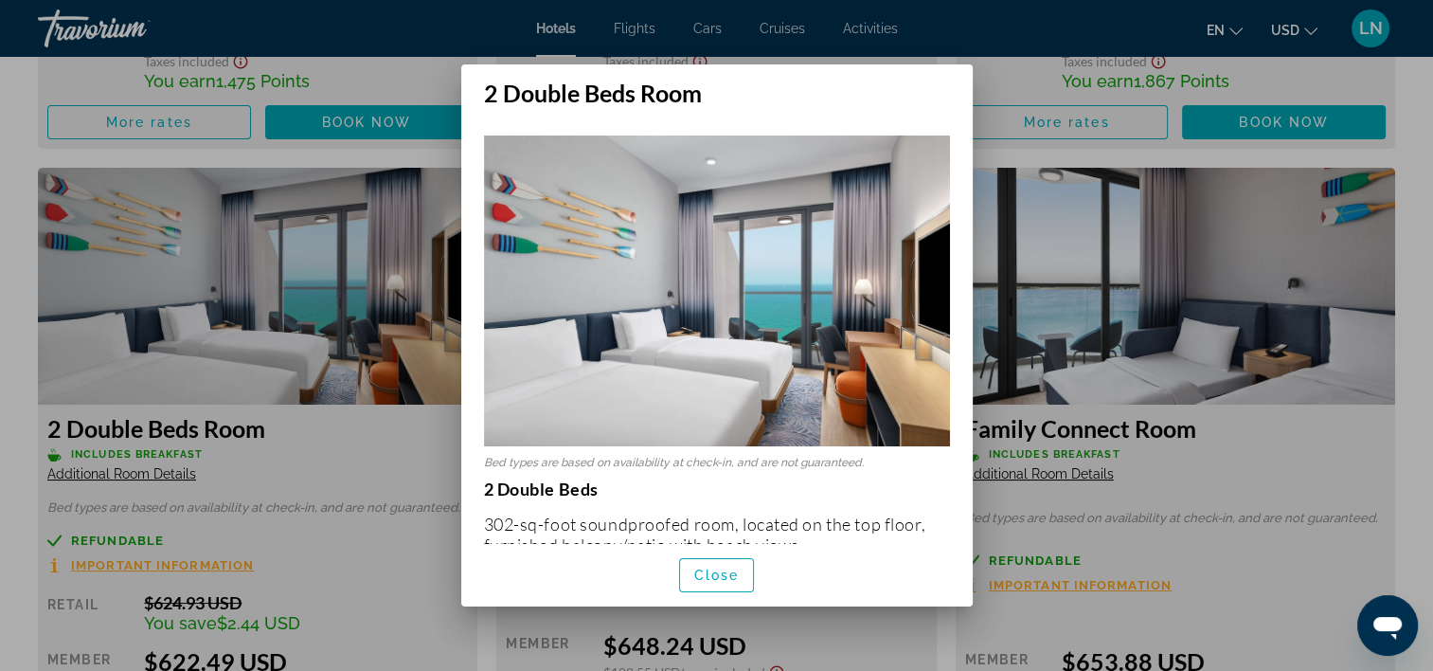
scroll to position [189, 0]
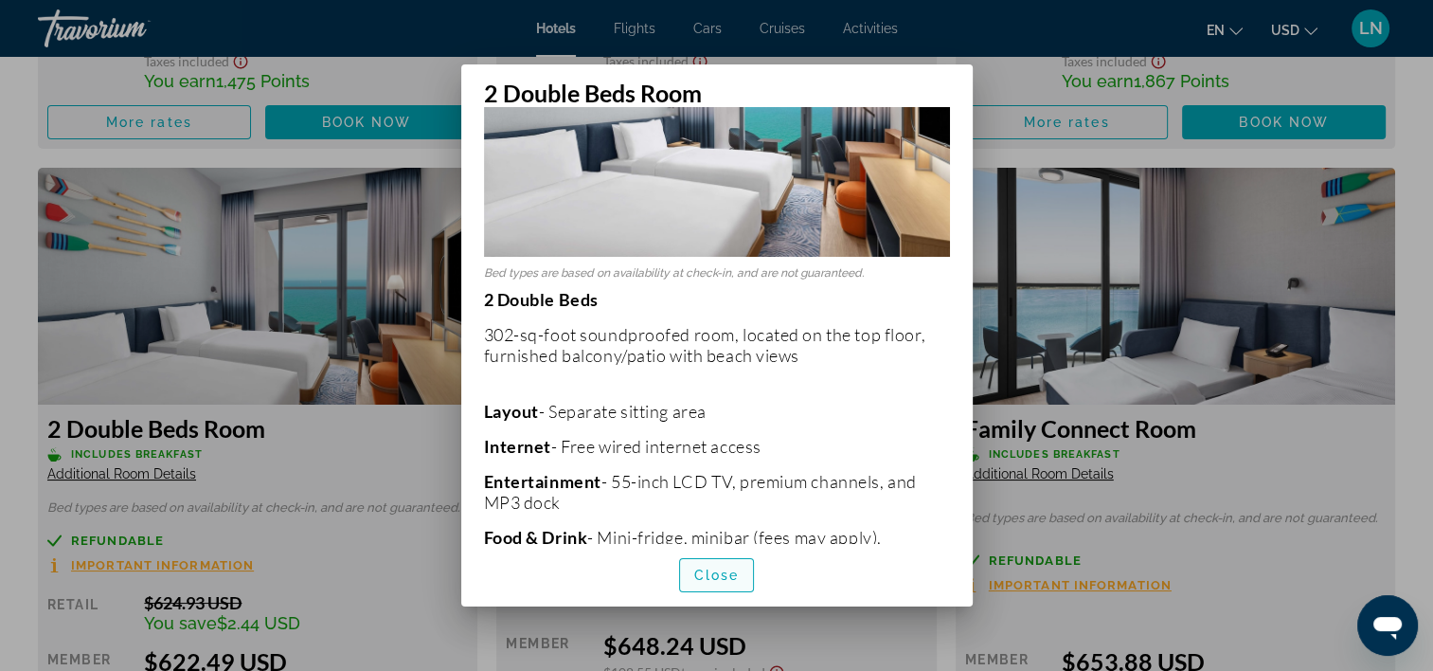
click at [720, 567] on span "Close" at bounding box center [716, 574] width 45 height 15
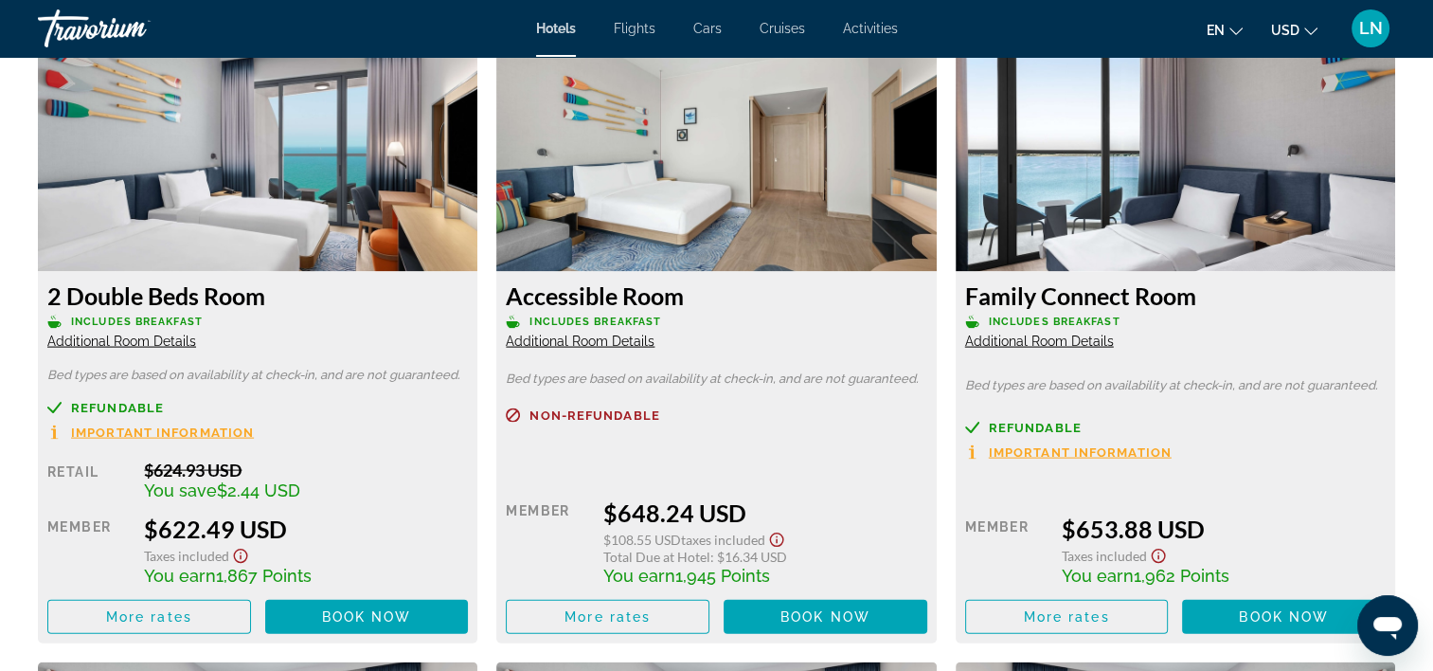
scroll to position [3979, 0]
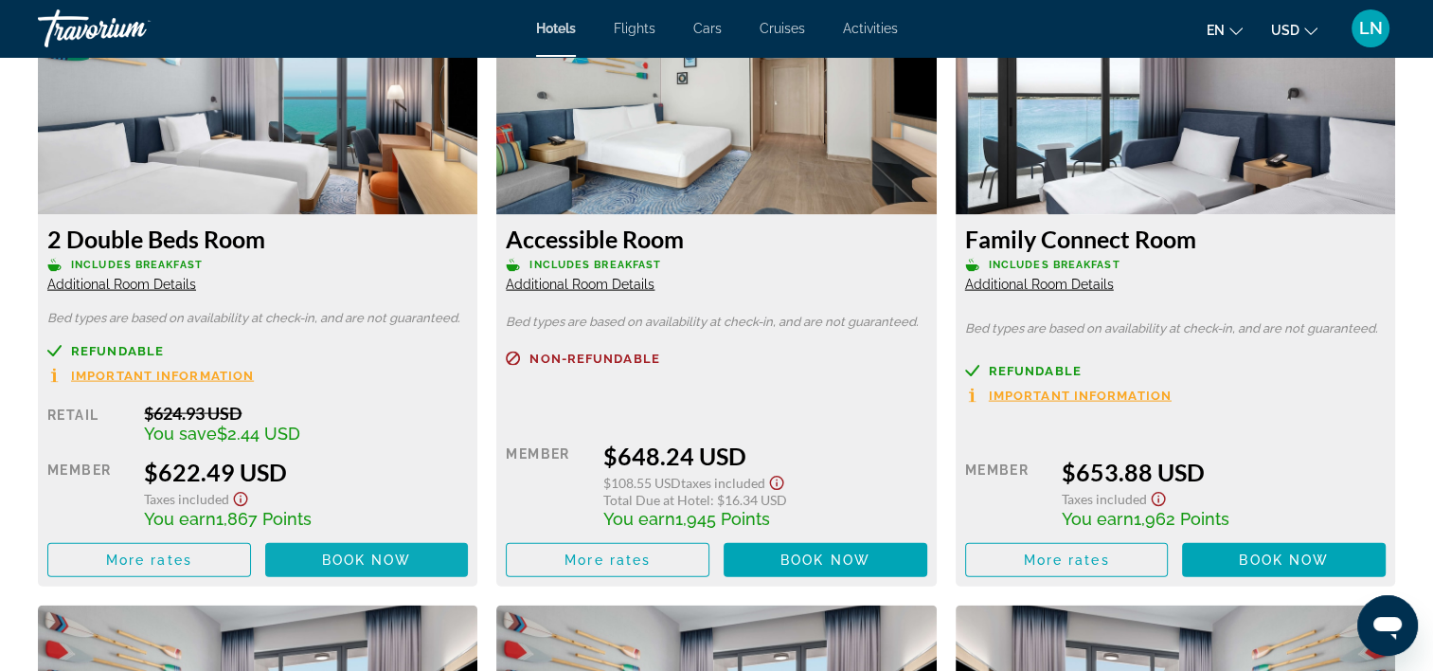
click at [398, 561] on span "Book now" at bounding box center [367, 559] width 90 height 15
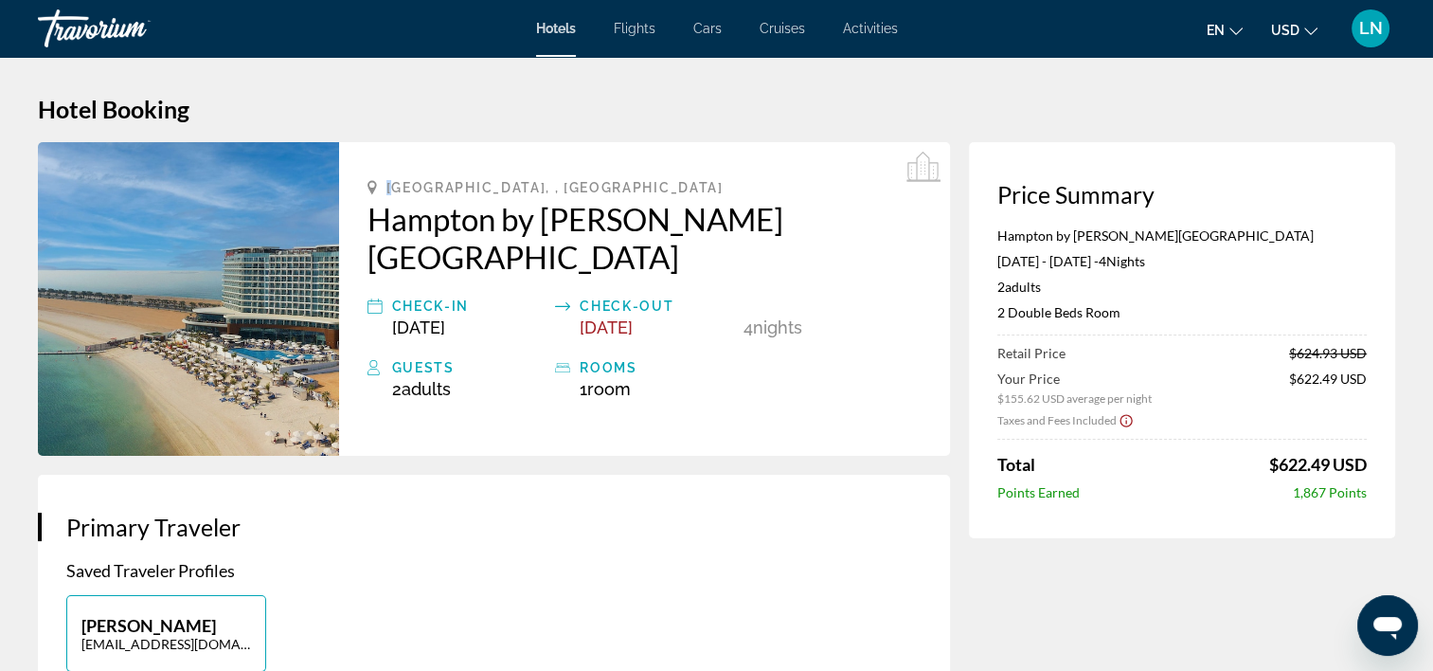
click at [394, 181] on div "Ras Al Khaimah City, , United Arab Emirates" at bounding box center [645, 187] width 554 height 15
drag, startPoint x: 1117, startPoint y: 311, endPoint x: 966, endPoint y: 315, distance: 150.7
click at [974, 315] on div "Price Summary Hampton by Hilton Marjan Island Jun 1, 2026 - Jun 5, 2026 - 4 Nig…" at bounding box center [1182, 340] width 426 height 396
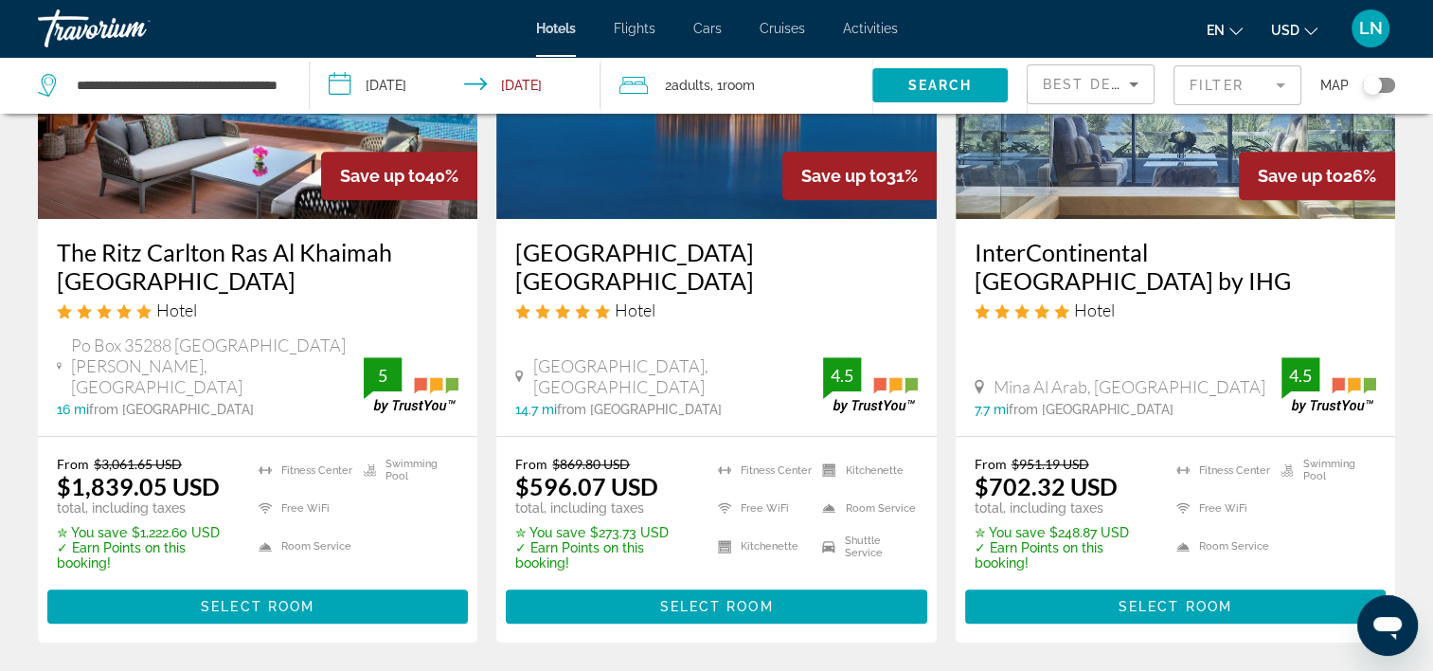
scroll to position [1042, 0]
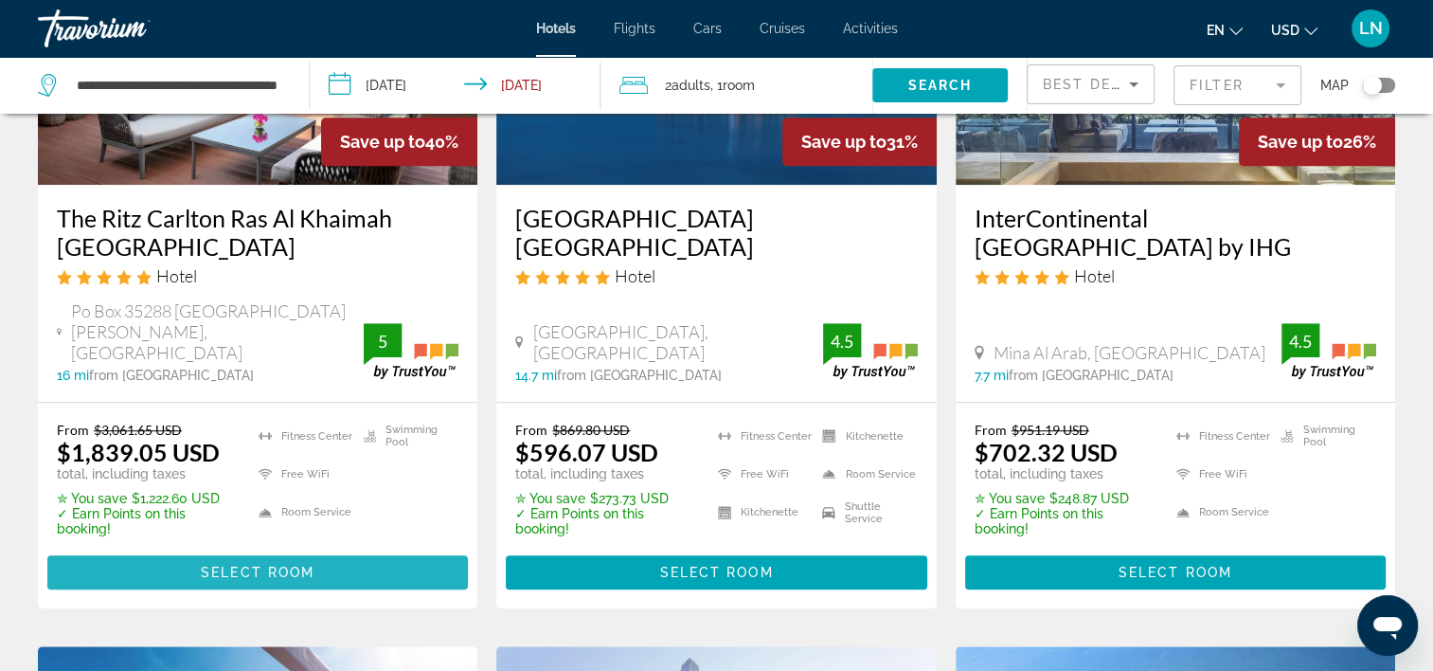
click at [318, 549] on span "Main content" at bounding box center [257, 571] width 421 height 45
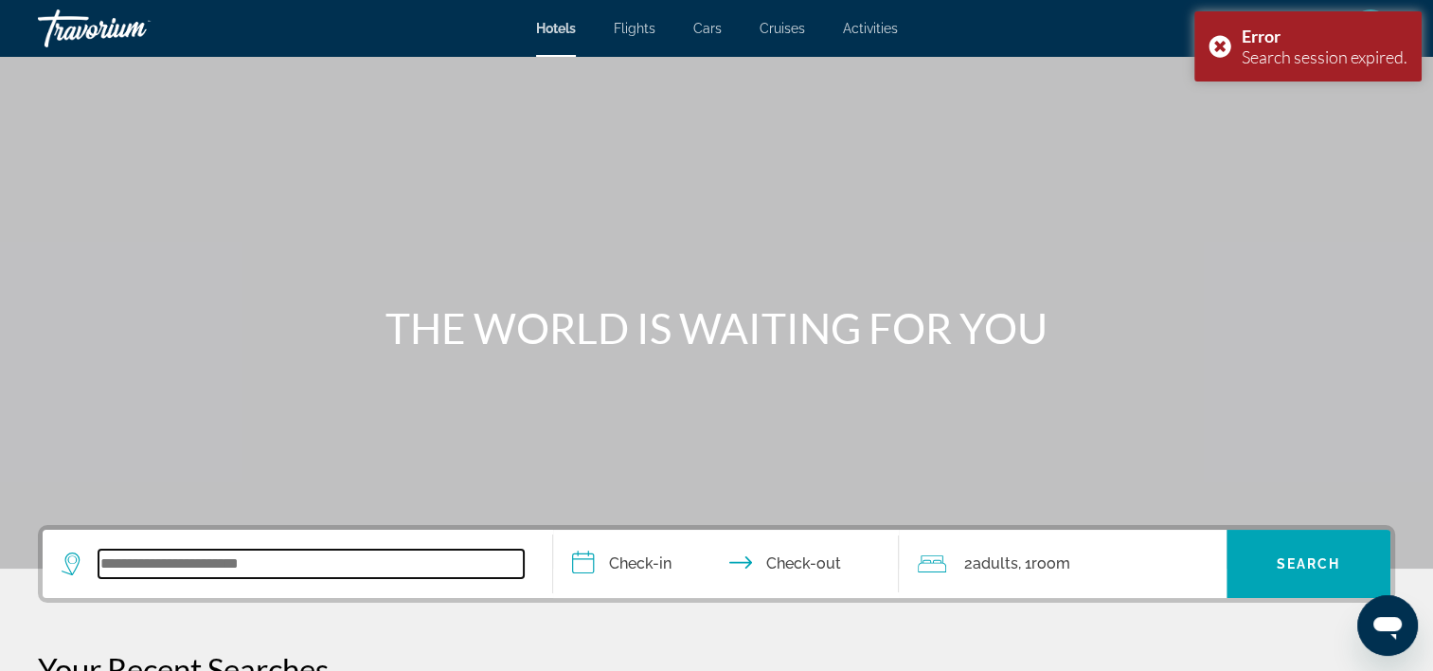
click at [296, 551] on input "Search widget" at bounding box center [311, 563] width 425 height 28
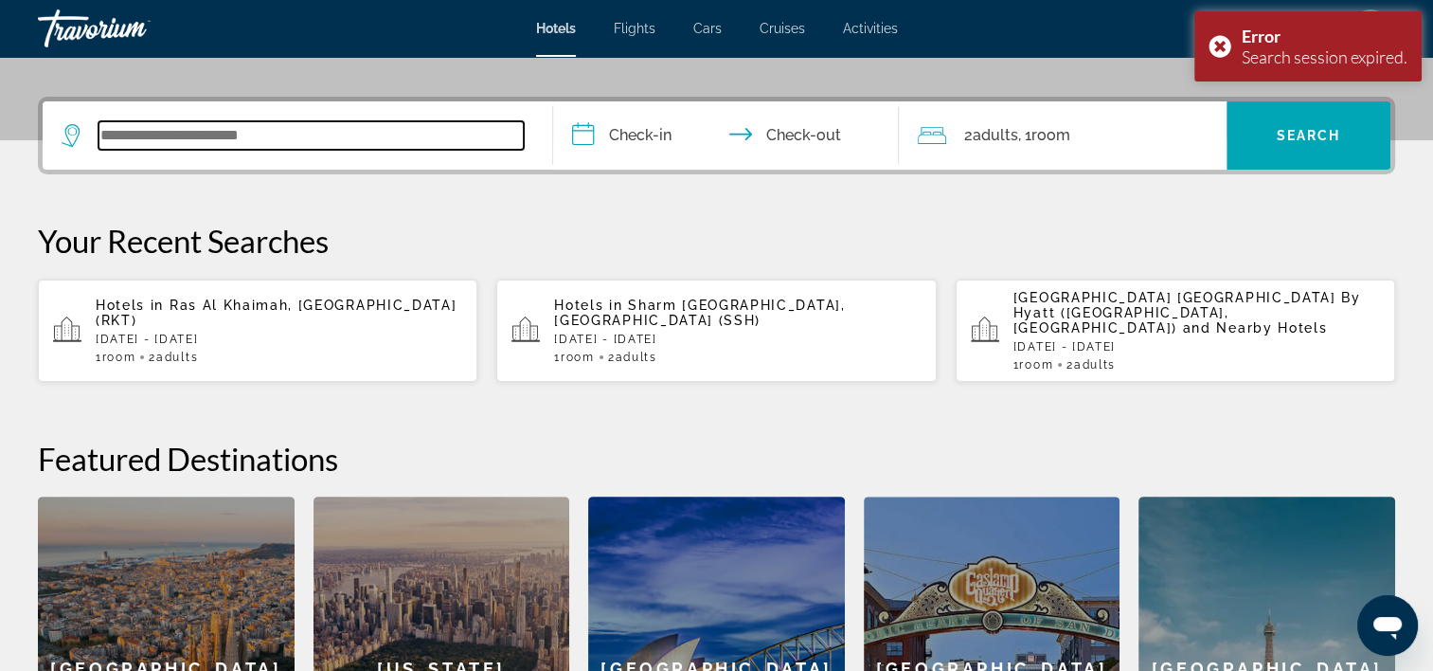
scroll to position [462, 0]
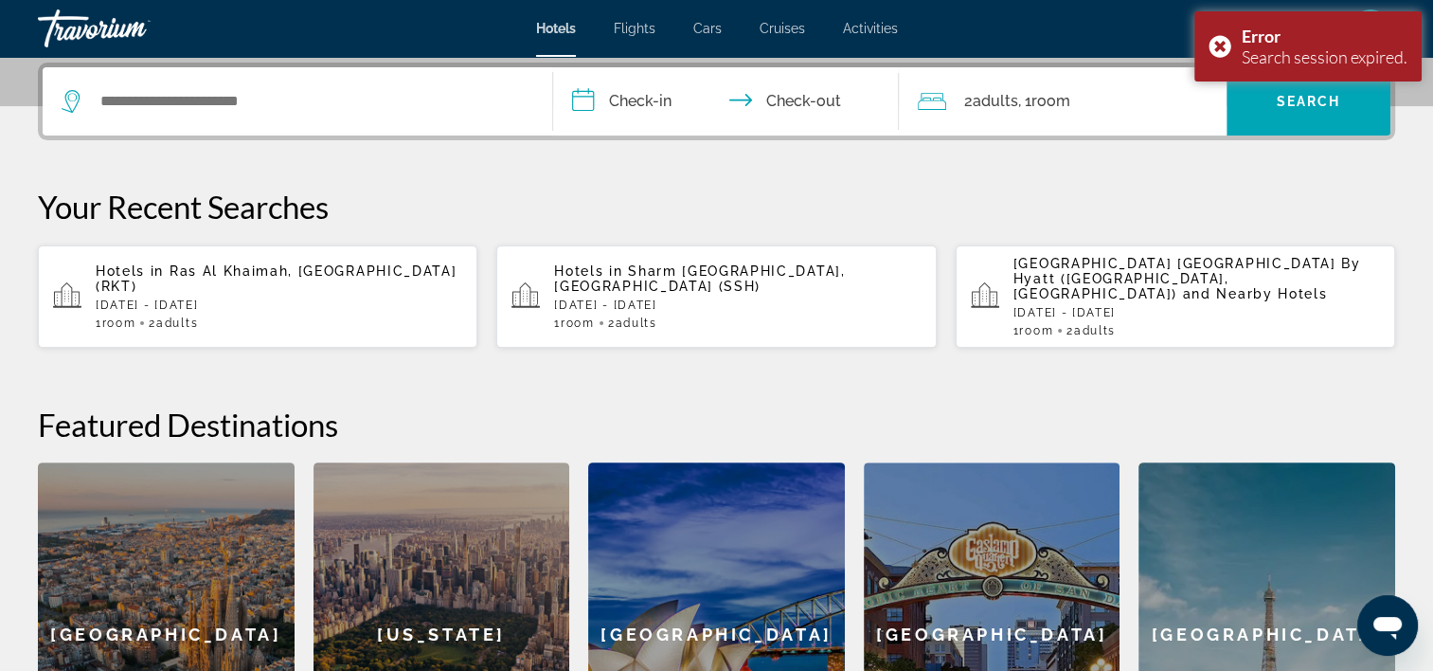
click at [246, 299] on p "Mon, 01 Jun - Fri, 05 Jun" at bounding box center [279, 304] width 367 height 13
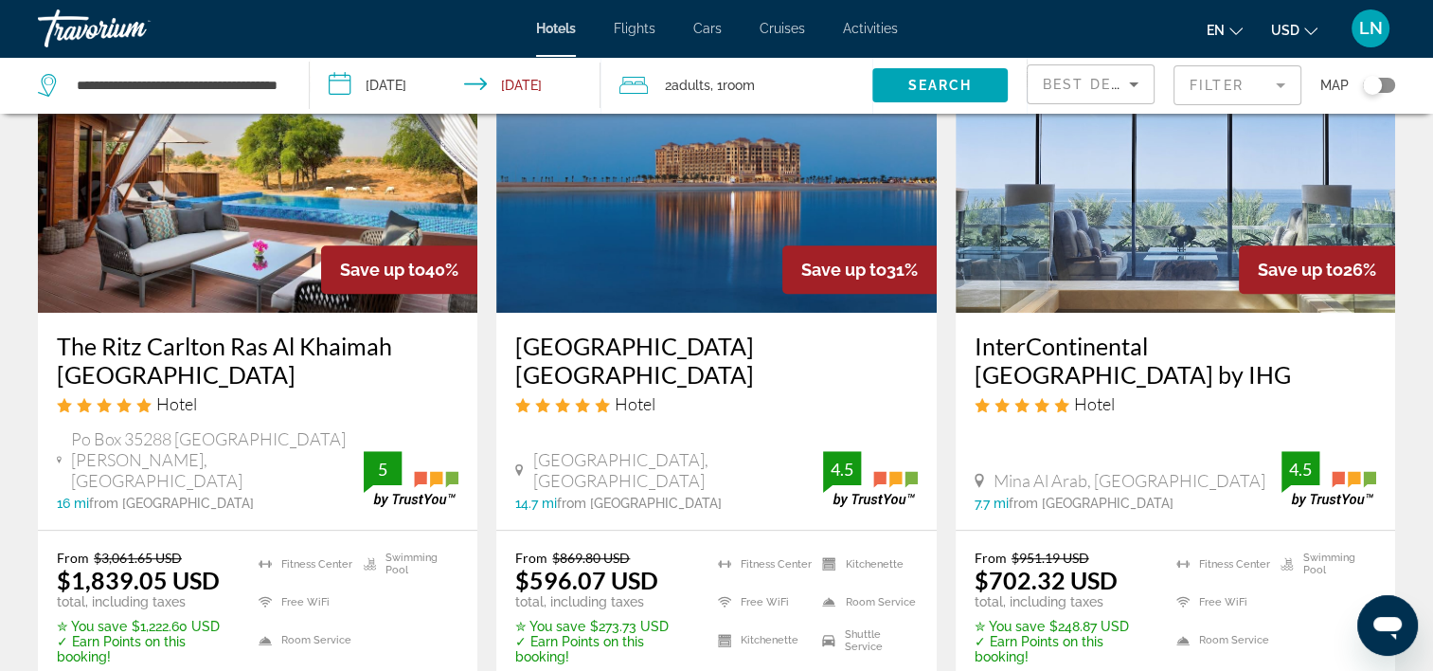
scroll to position [947, 0]
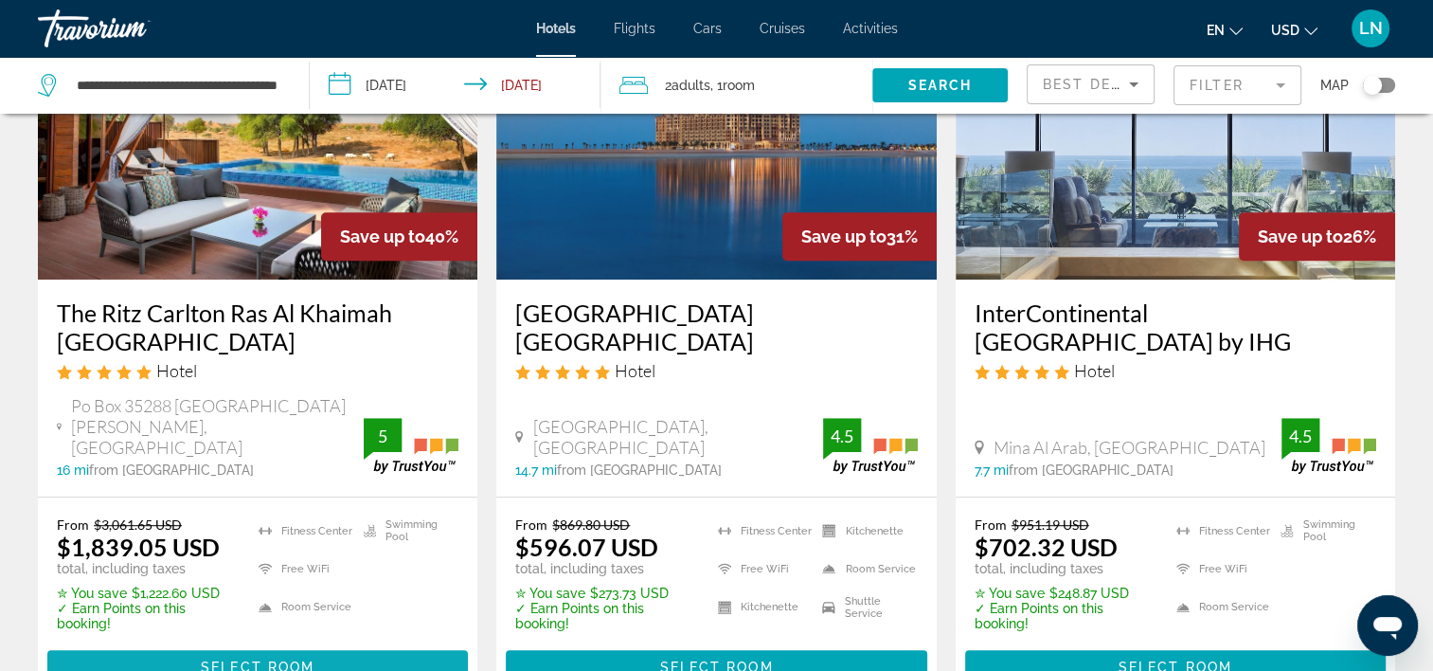
click at [403, 644] on span "Main content" at bounding box center [257, 666] width 421 height 45
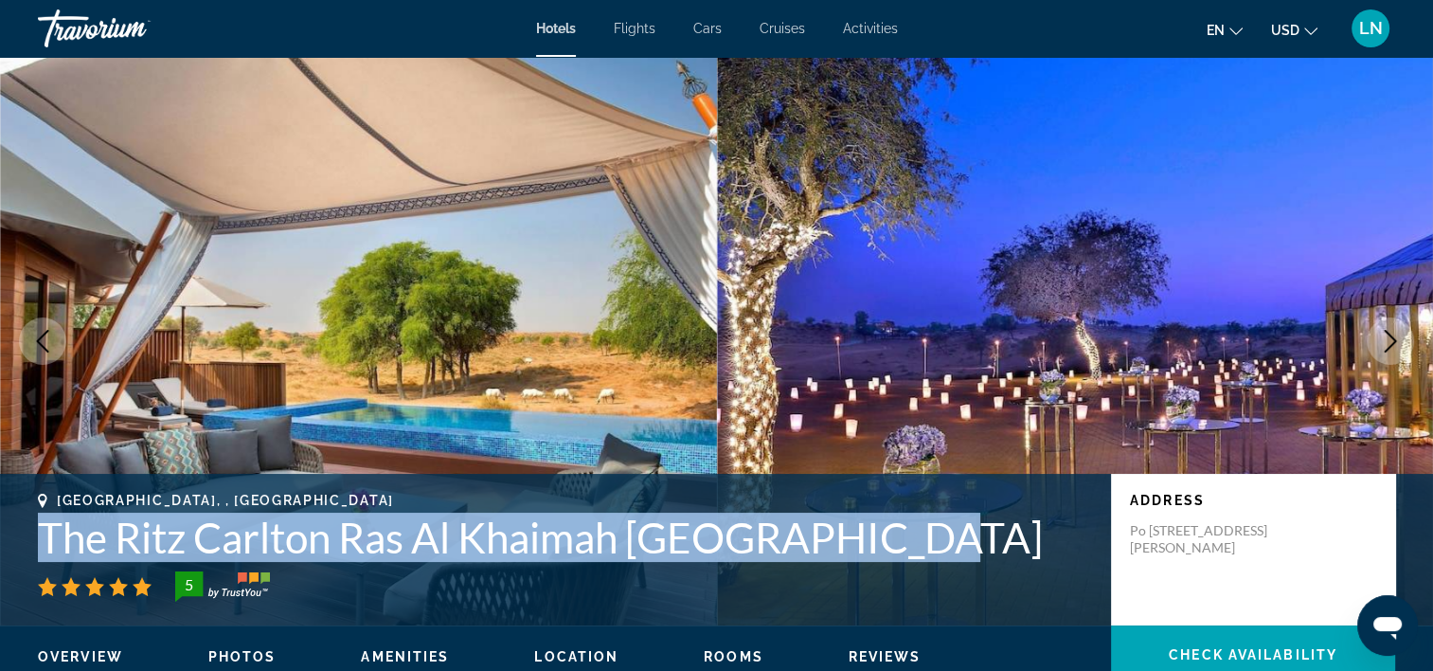
drag, startPoint x: 270, startPoint y: 540, endPoint x: 984, endPoint y: 530, distance: 714.3
click at [984, 530] on div "Ras Al Khaimah City, , United Arab Emirates The Ritz Carlton Ras Al Khaimah Al …" at bounding box center [716, 550] width 1433 height 114
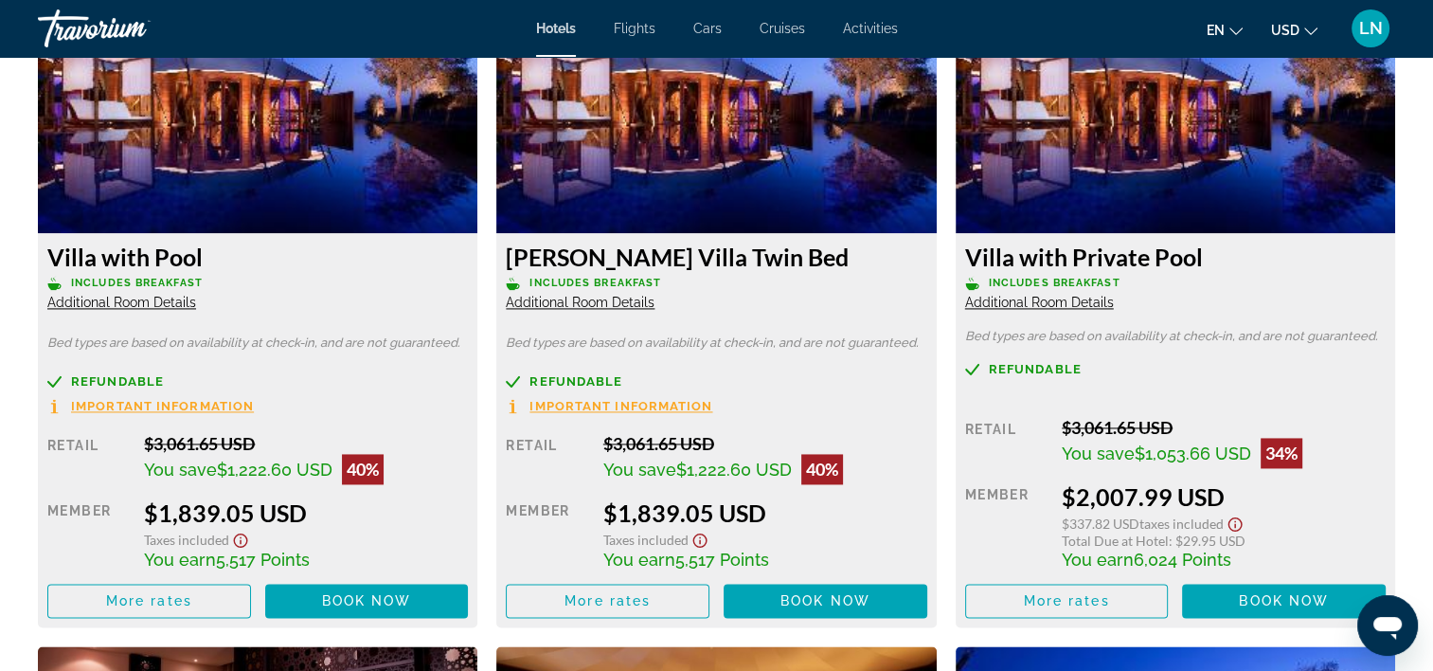
scroll to position [2652, 0]
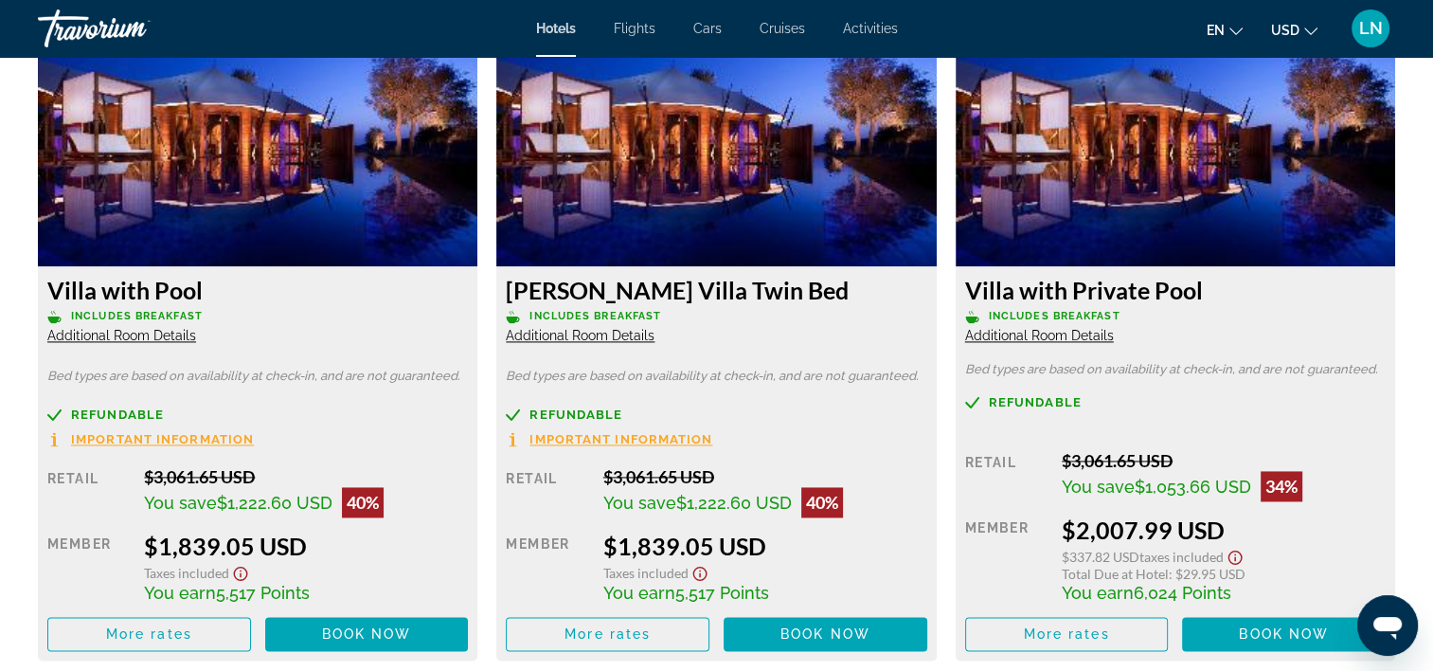
click at [155, 336] on span "Additional Room Details" at bounding box center [121, 335] width 149 height 15
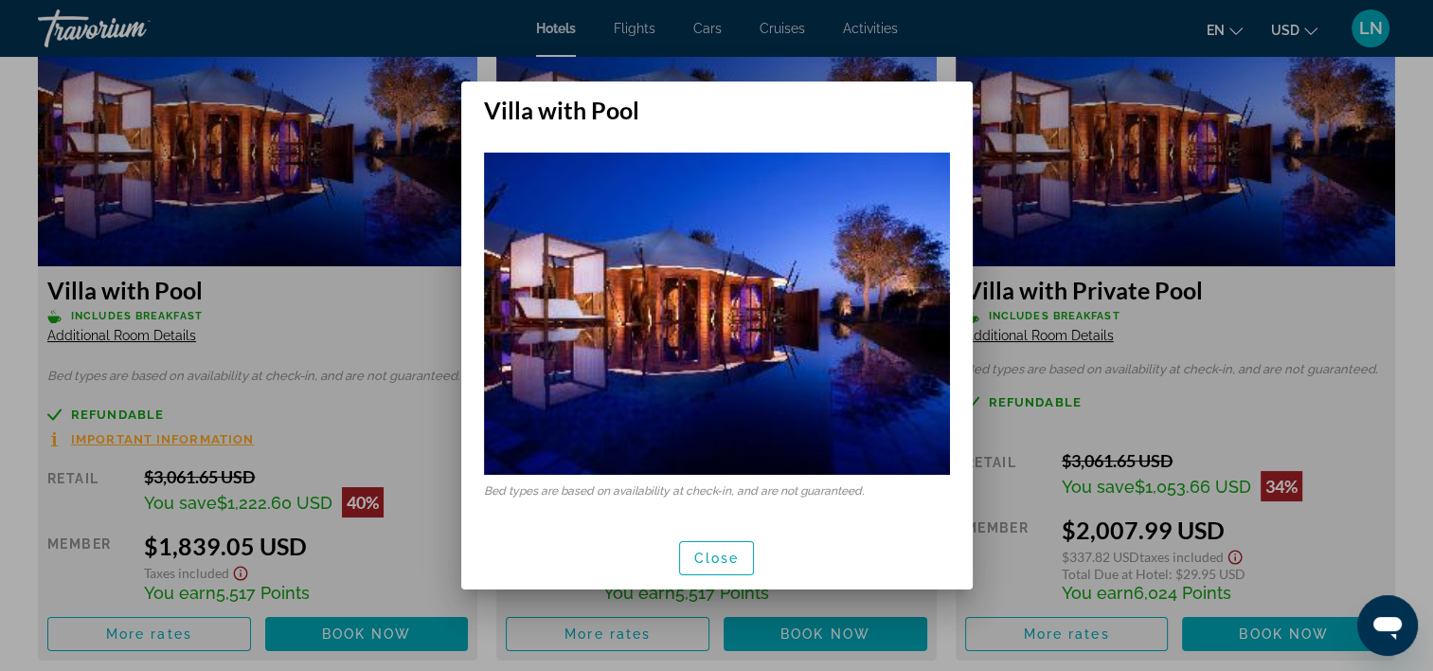
scroll to position [0, 0]
click at [709, 552] on span "Close" at bounding box center [716, 557] width 45 height 15
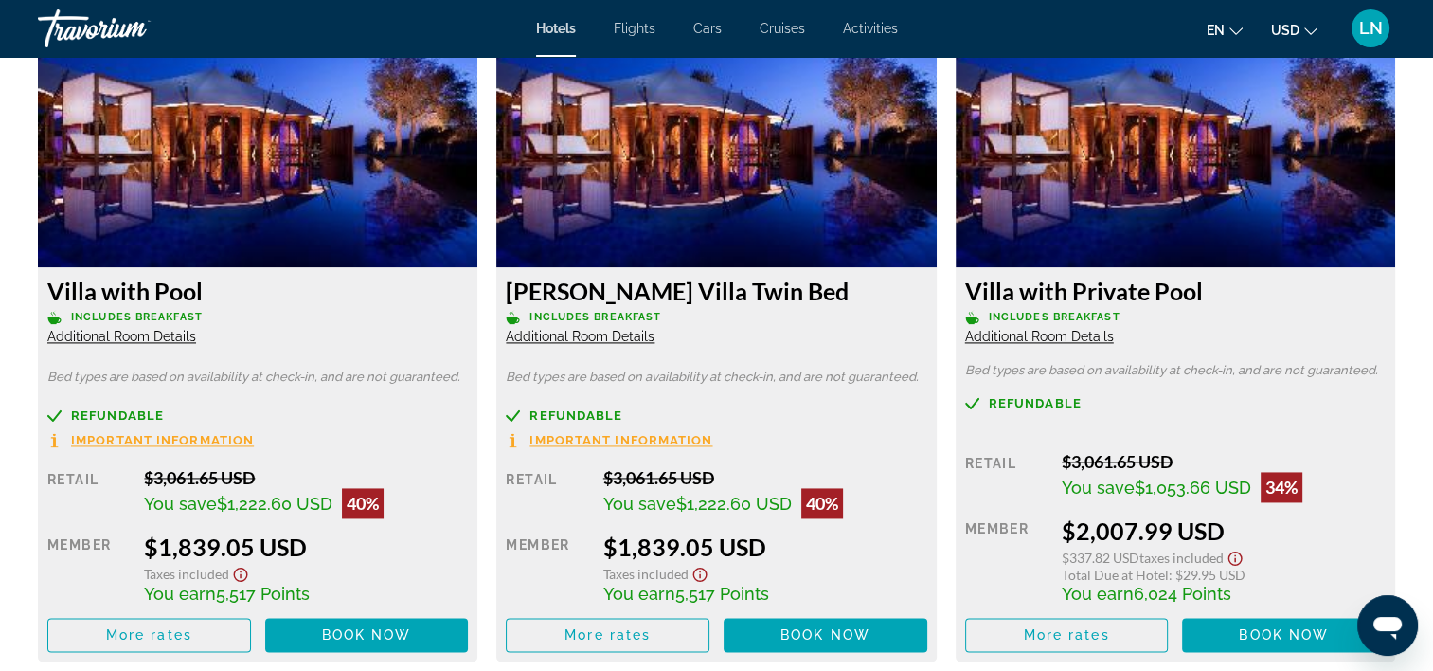
scroll to position [2652, 0]
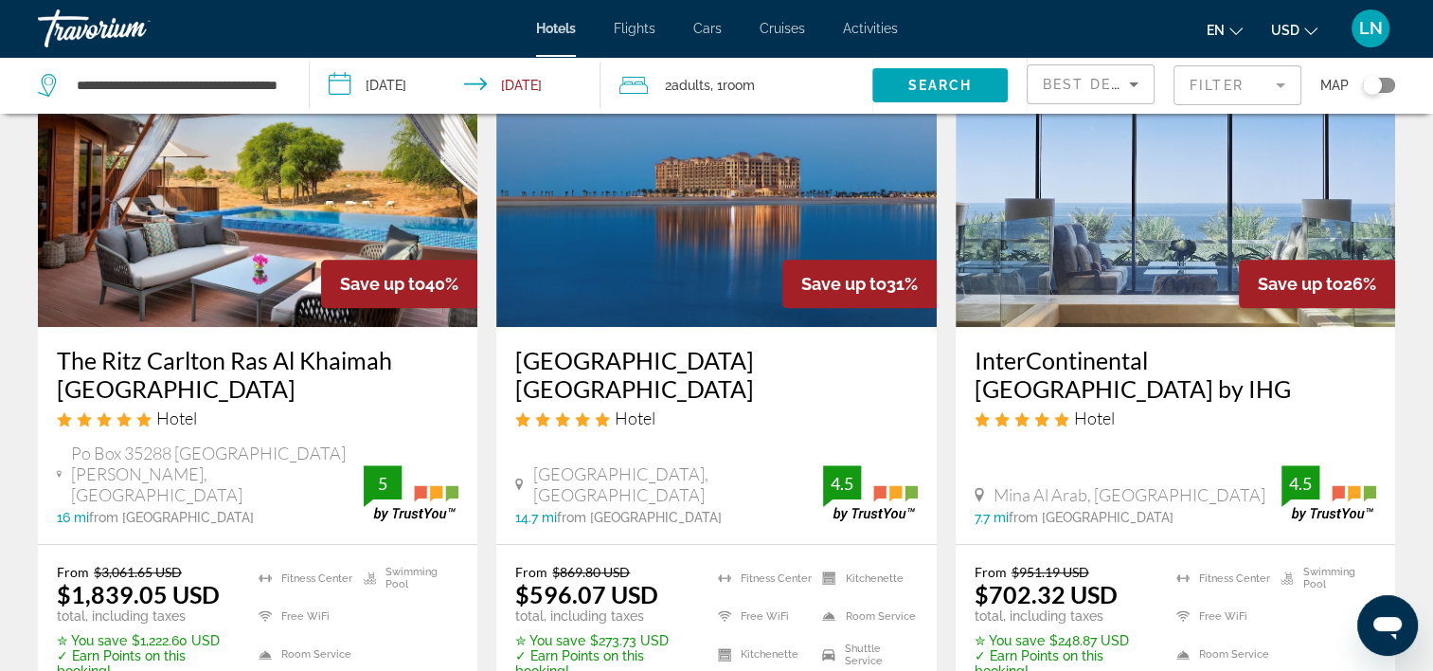
scroll to position [947, 0]
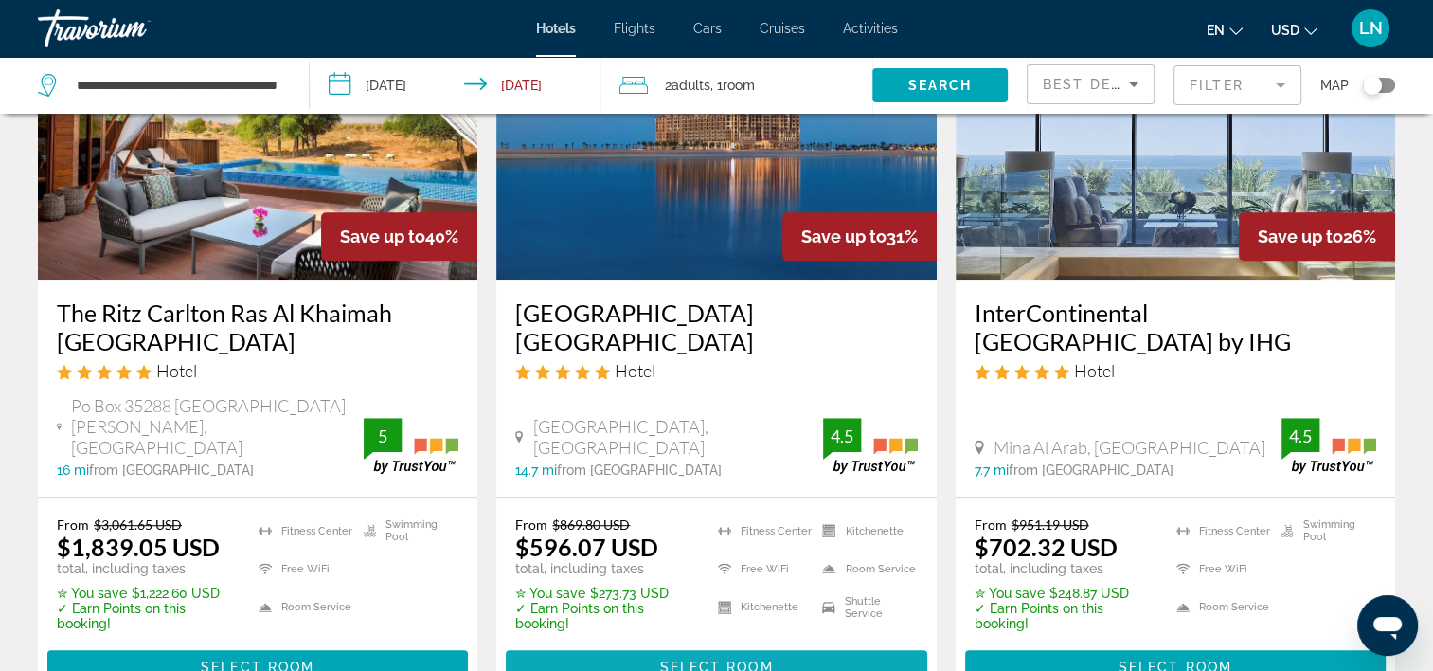
click at [642, 644] on span "Main content" at bounding box center [716, 666] width 421 height 45
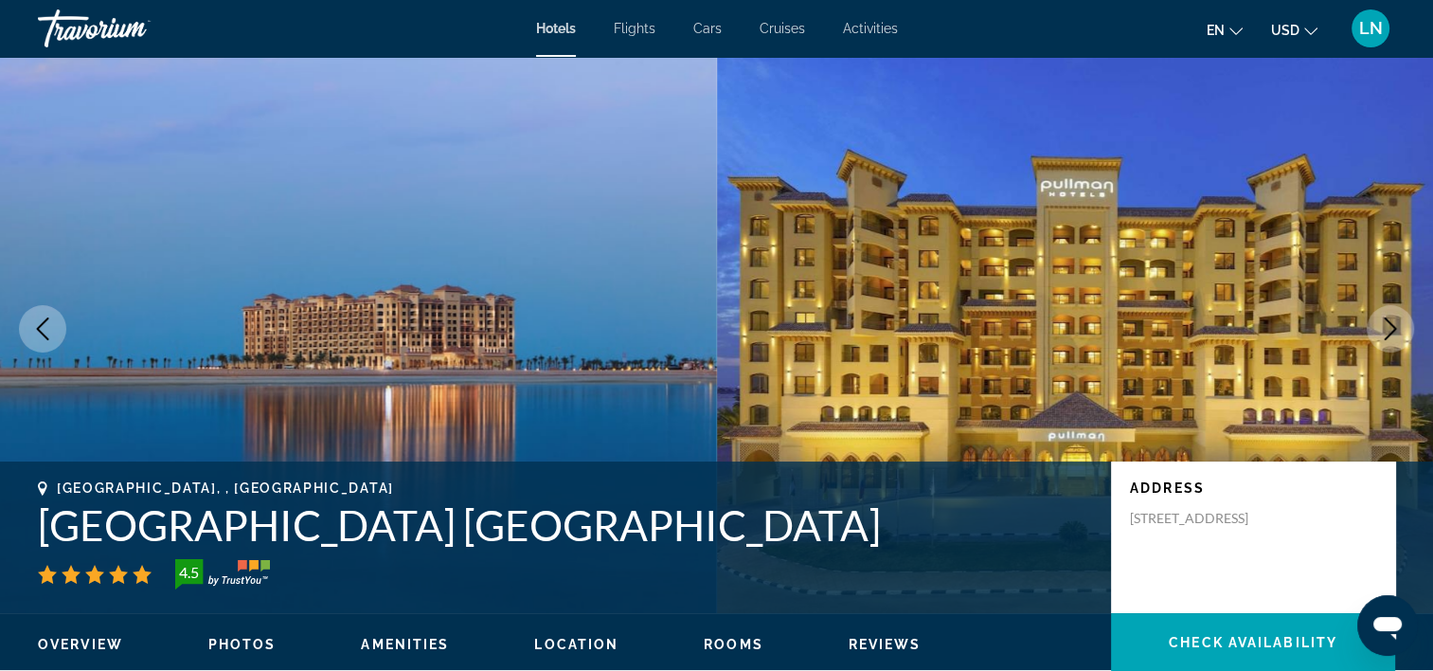
scroll to position [95, 0]
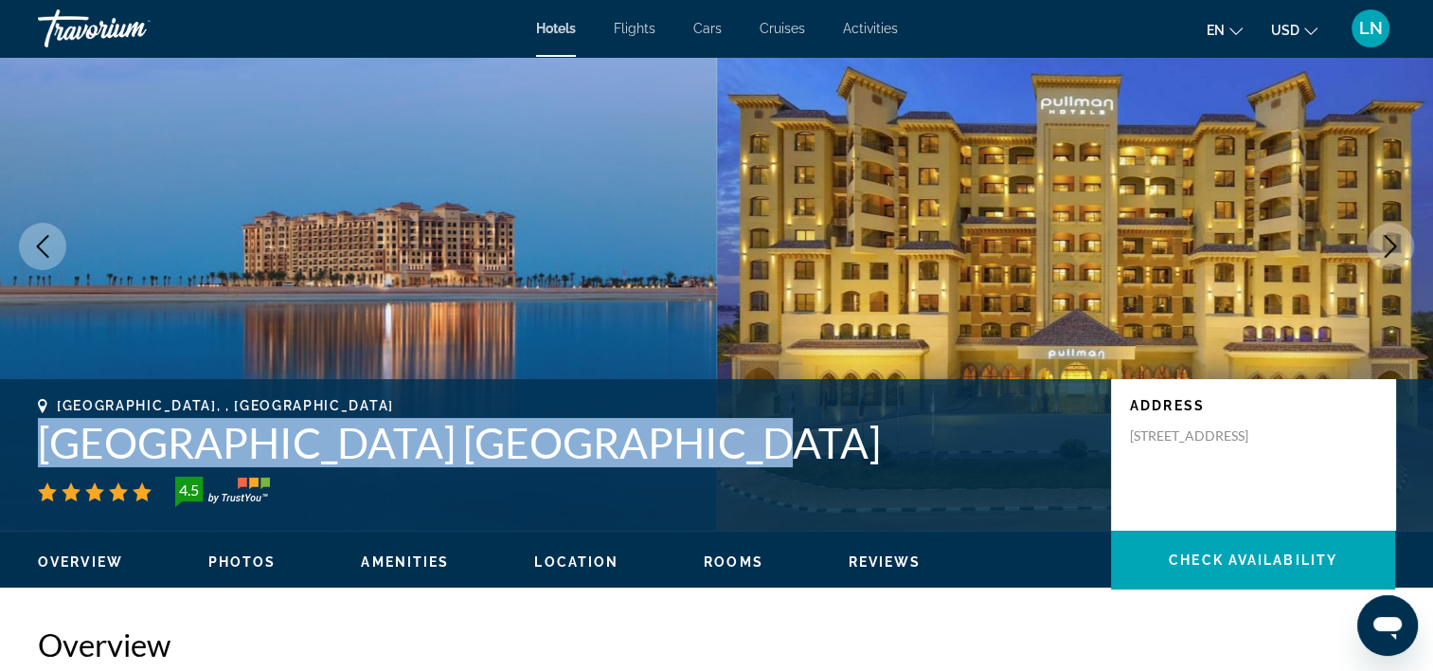
drag, startPoint x: 38, startPoint y: 451, endPoint x: 649, endPoint y: 436, distance: 611.2
click at [649, 436] on div "Ras Al Khaimah City, , United Arab Emirates Pullman Resort Al Marjan Island 4.5…" at bounding box center [716, 455] width 1433 height 114
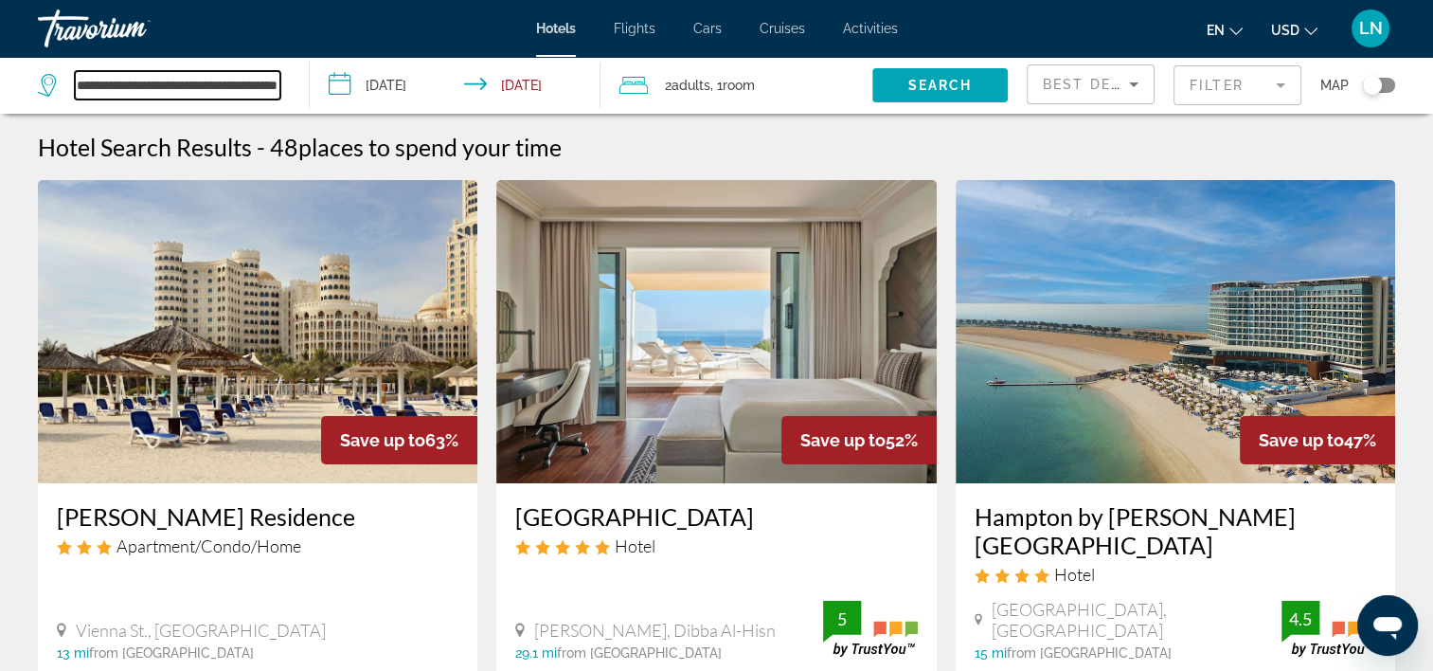
click at [256, 78] on input "**********" at bounding box center [178, 85] width 206 height 28
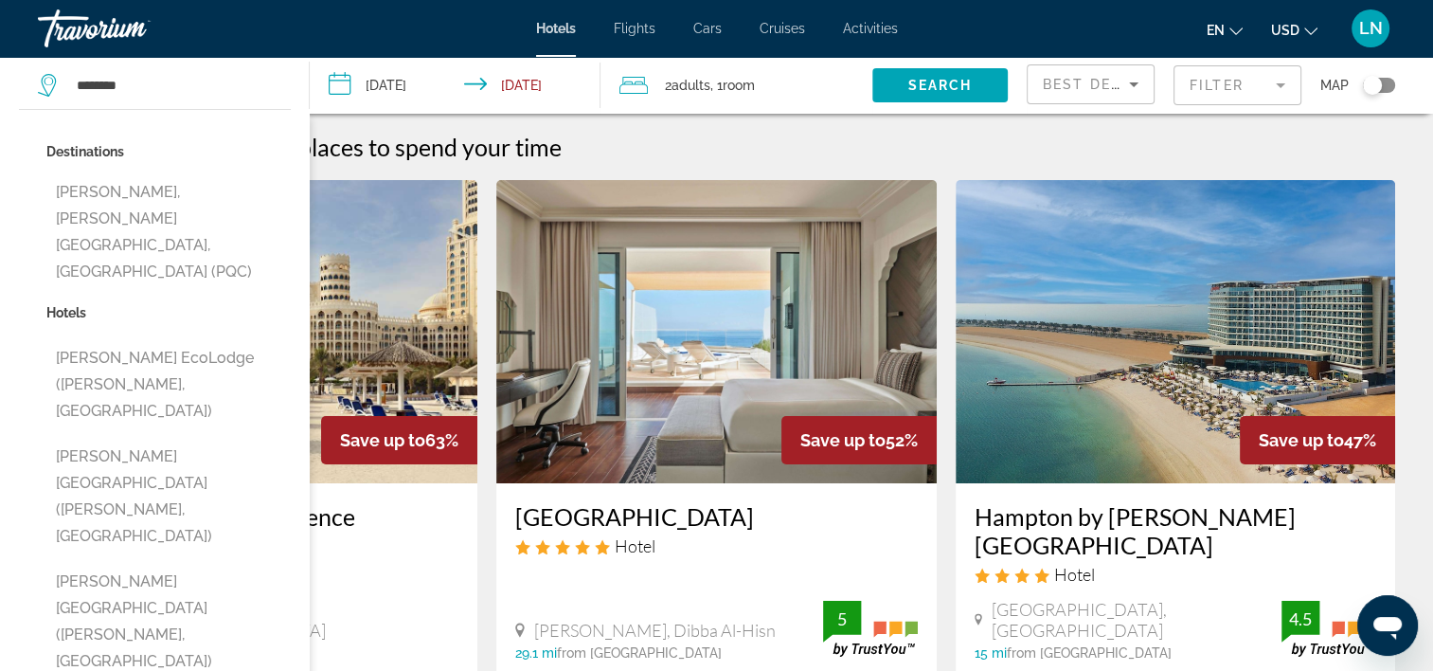
click at [144, 200] on button "[PERSON_NAME], [PERSON_NAME][GEOGRAPHIC_DATA], [GEOGRAPHIC_DATA] (PQC)" at bounding box center [168, 232] width 244 height 116
type input "**********"
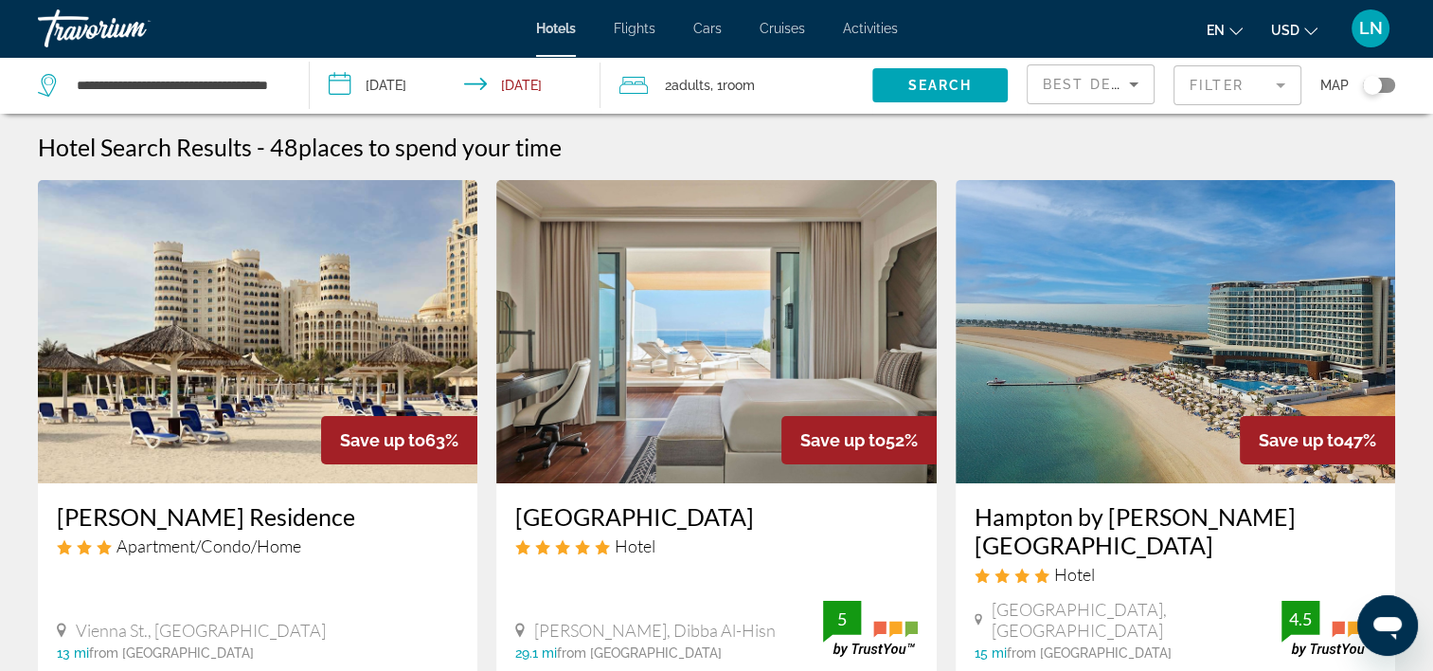
click at [415, 79] on input "**********" at bounding box center [459, 88] width 298 height 63
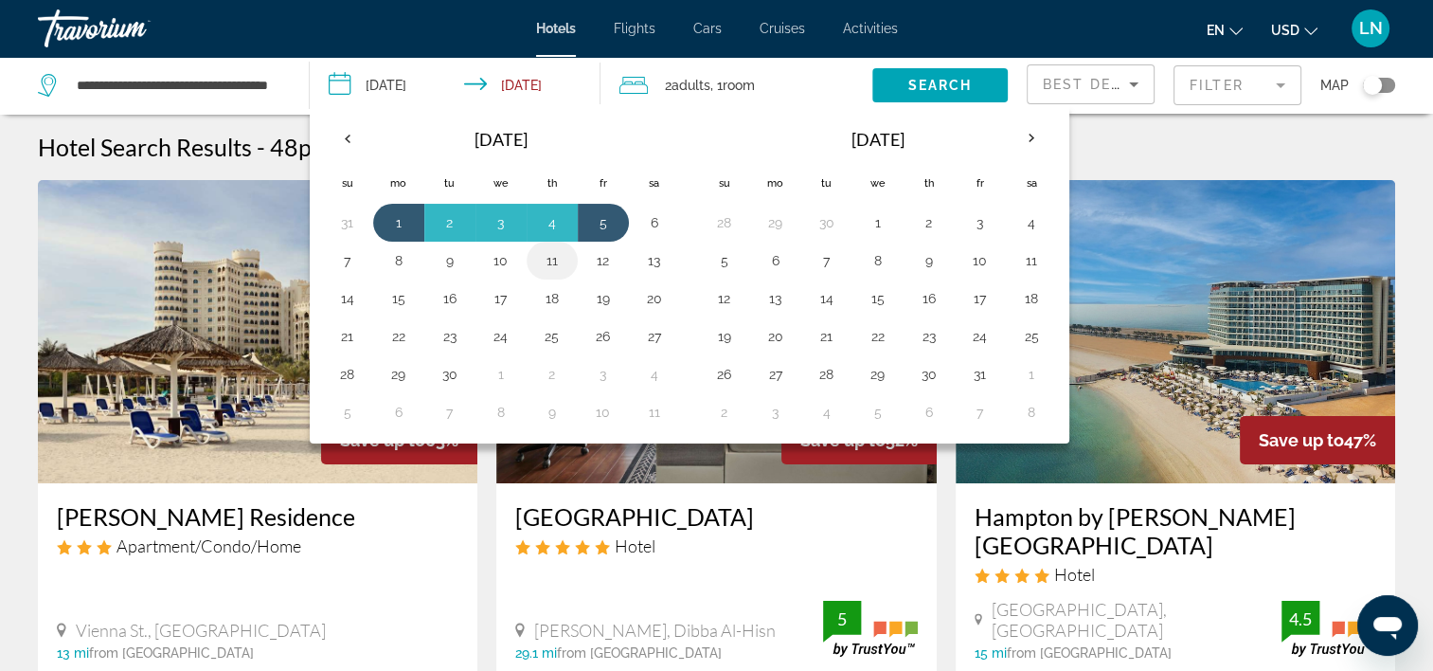
click at [544, 265] on button "11" at bounding box center [552, 260] width 30 height 27
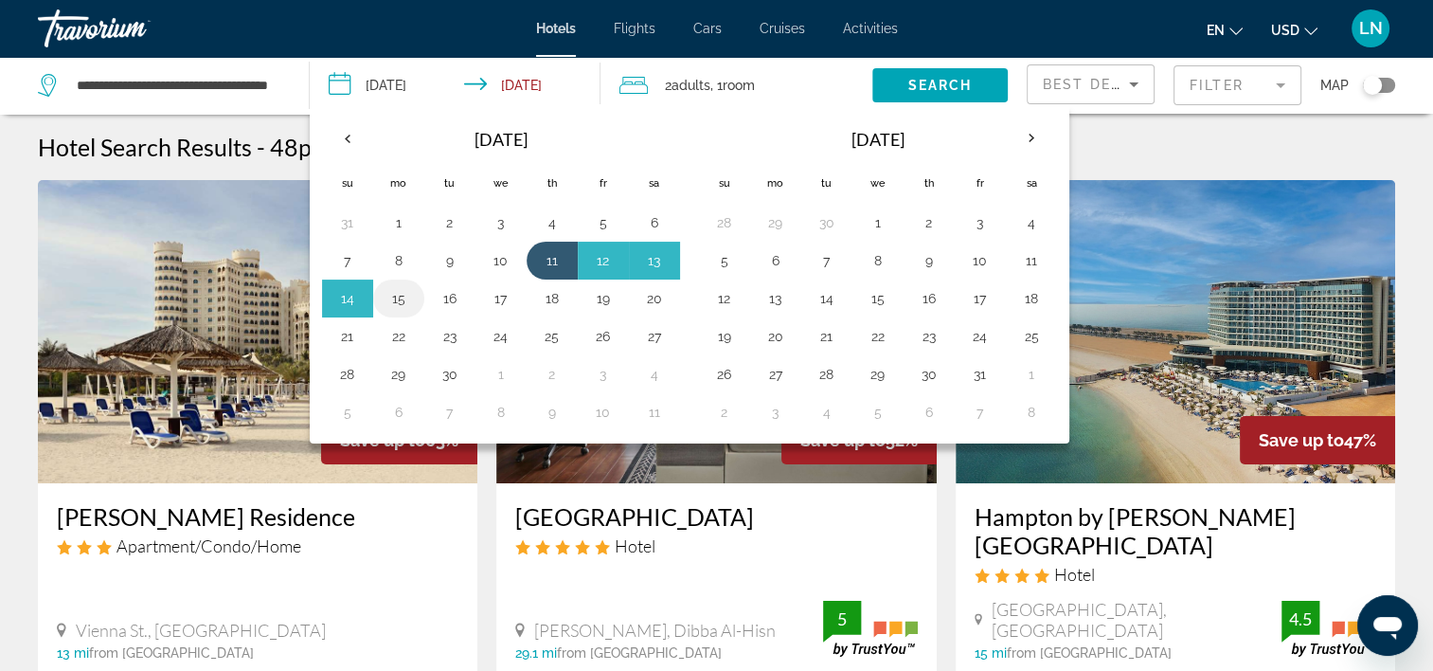
click at [420, 301] on td "15" at bounding box center [398, 298] width 51 height 38
click at [394, 302] on button "15" at bounding box center [399, 298] width 30 height 27
type input "**********"
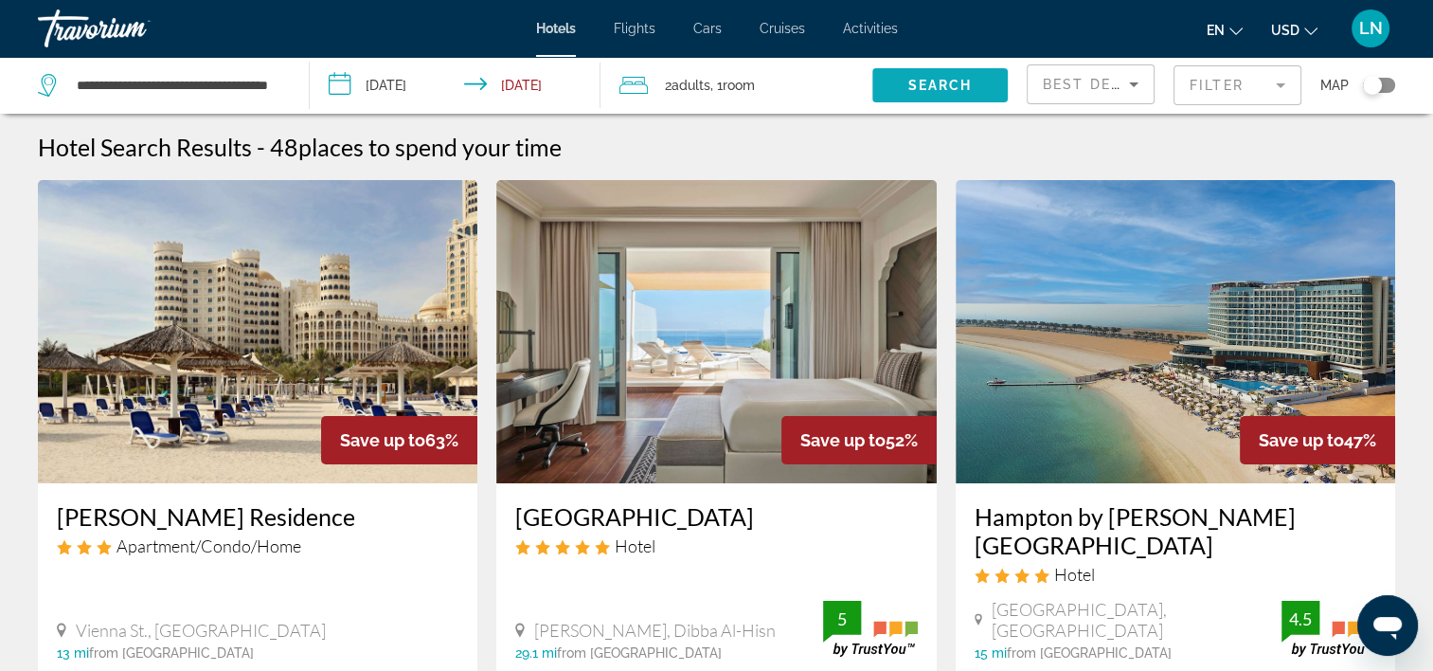
click at [953, 81] on span "Search" at bounding box center [940, 85] width 64 height 15
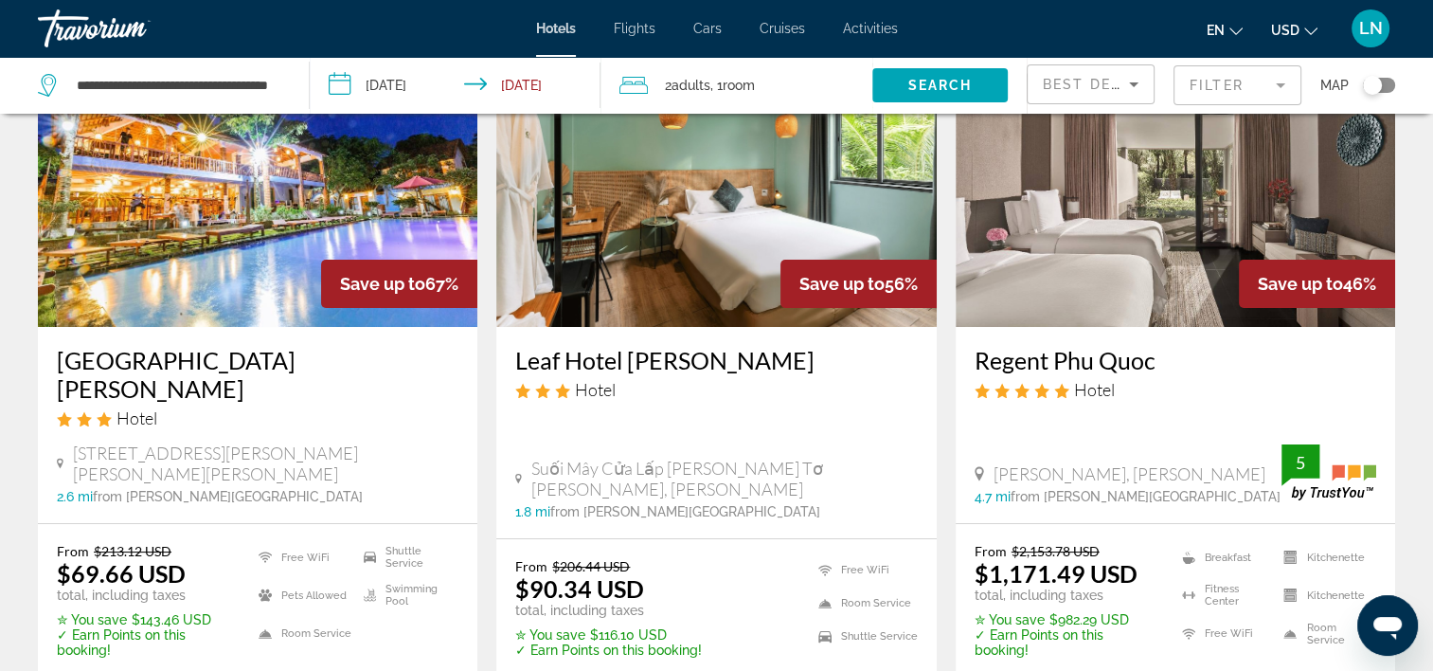
scroll to position [189, 0]
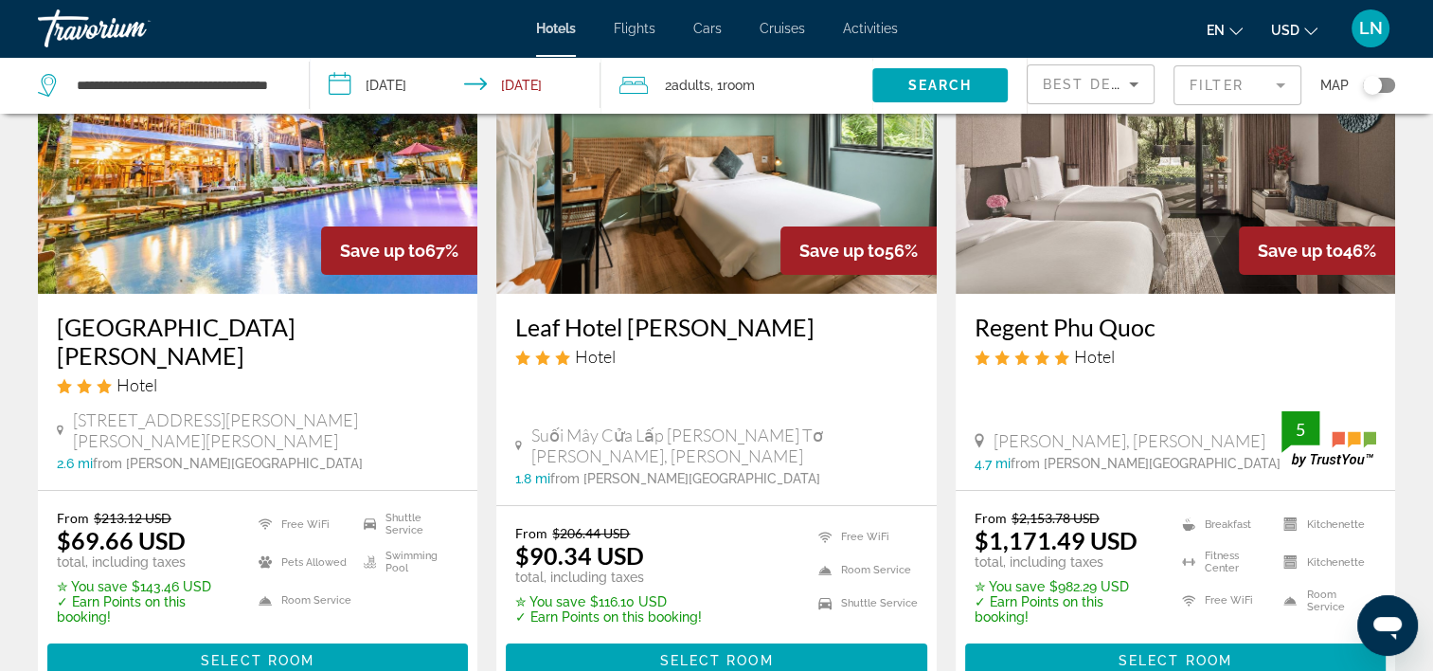
drag, startPoint x: 350, startPoint y: 636, endPoint x: 351, endPoint y: 626, distance: 9.5
click at [350, 638] on span "Main content" at bounding box center [257, 660] width 421 height 45
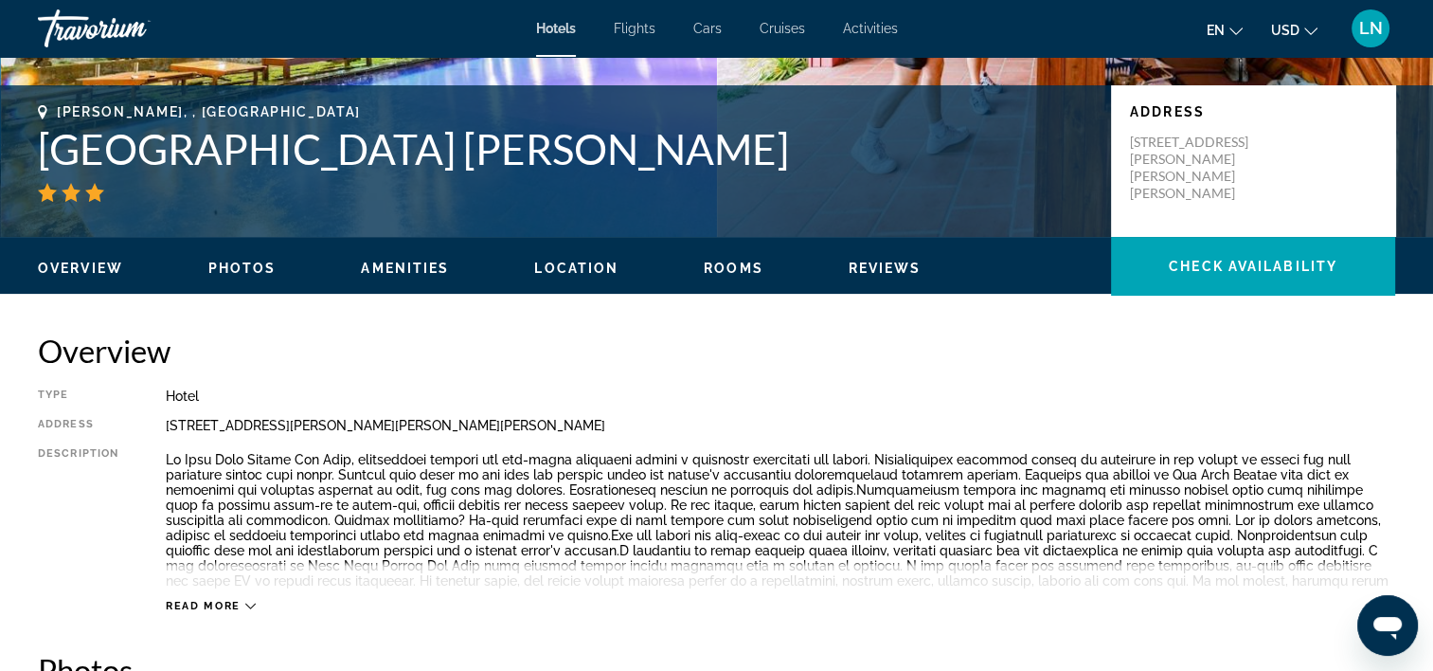
scroll to position [379, 0]
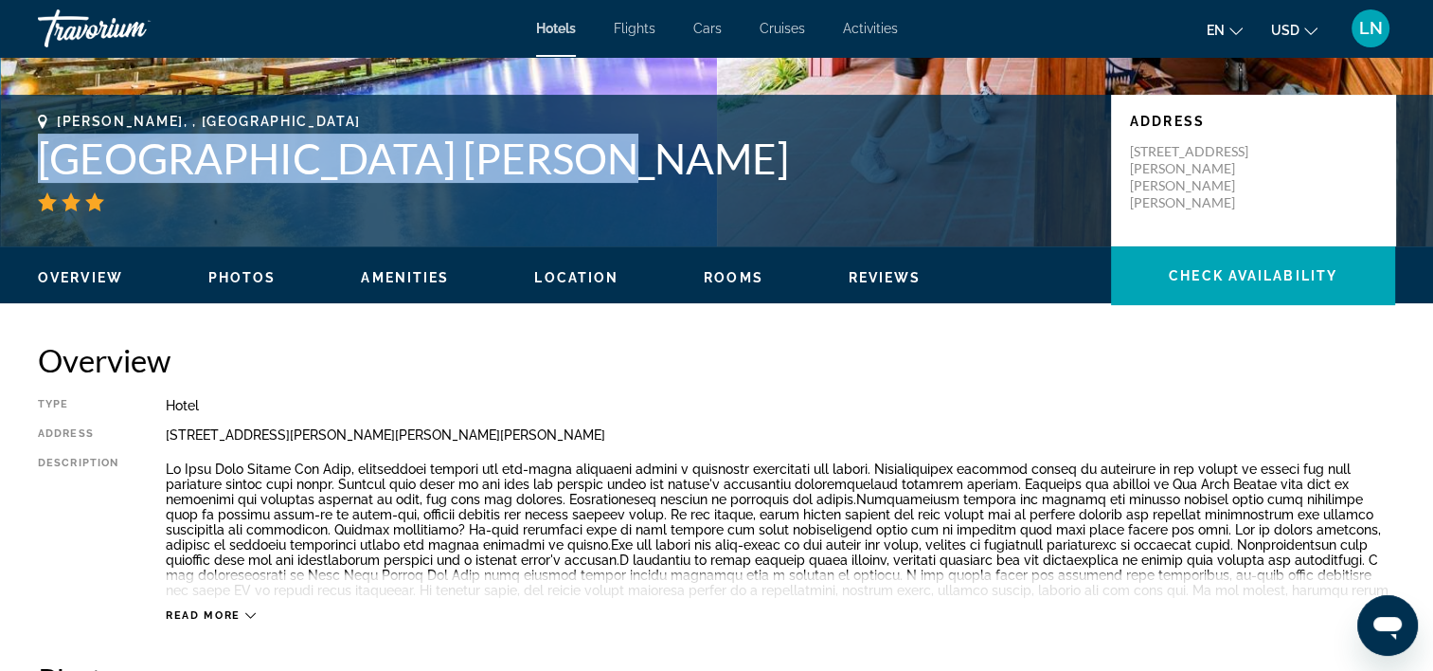
drag, startPoint x: 25, startPoint y: 164, endPoint x: 508, endPoint y: 164, distance: 483.1
click at [508, 164] on div "Phu Quoc, , Vietnam Star Hill Resort Phu Quoc Address 127 Tran Hung Dao, Phu Qu…" at bounding box center [716, 171] width 1433 height 114
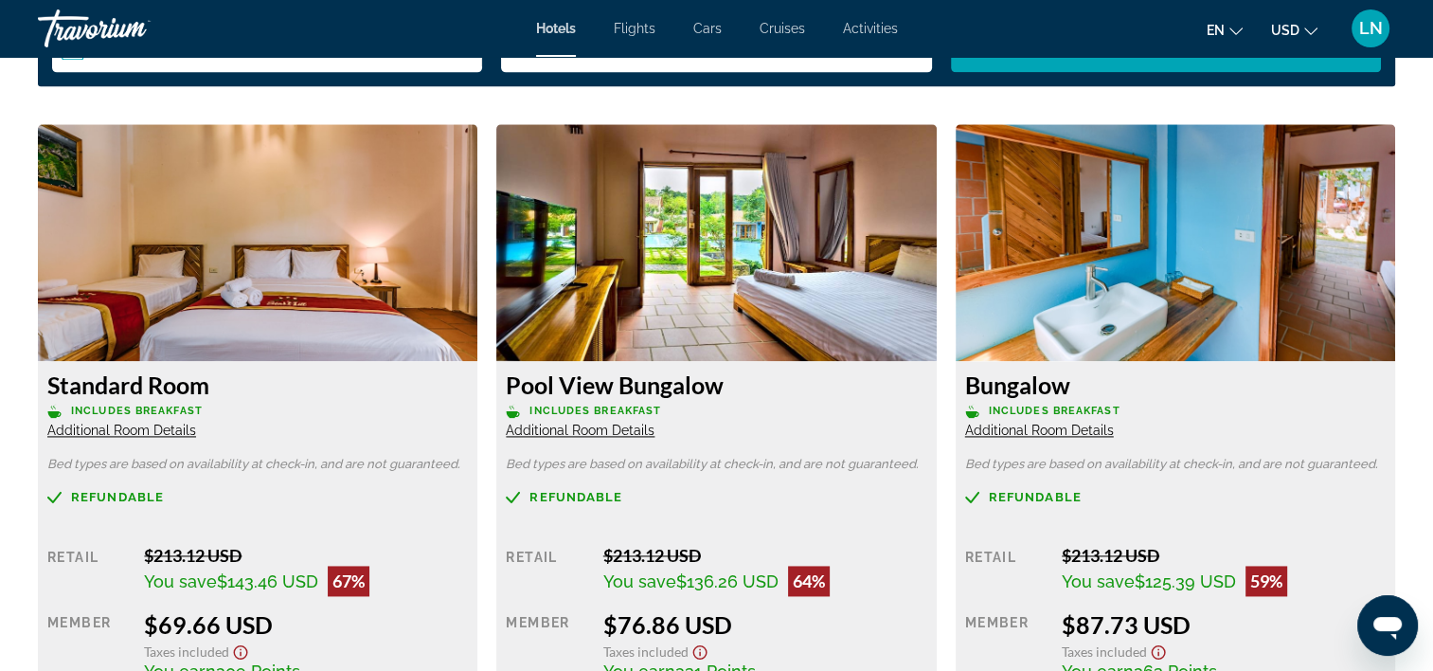
scroll to position [2652, 0]
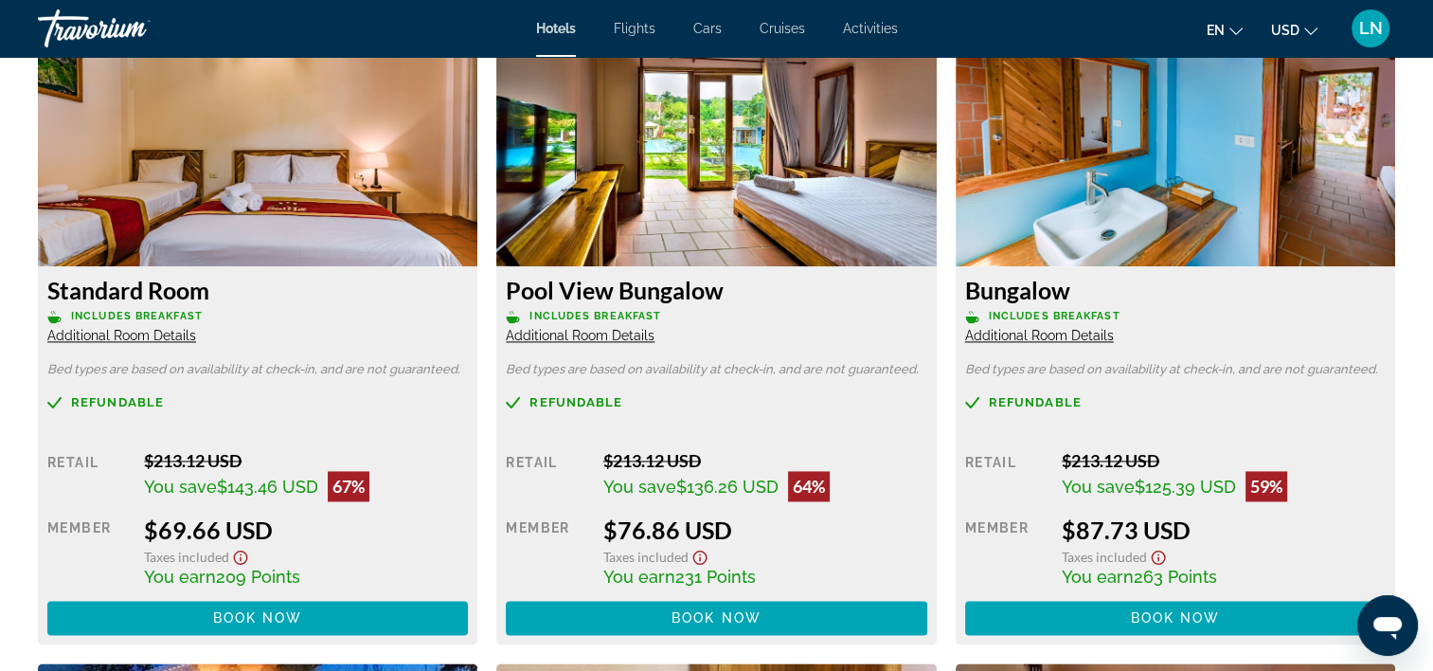
click at [1052, 333] on span "Additional Room Details" at bounding box center [1039, 335] width 149 height 15
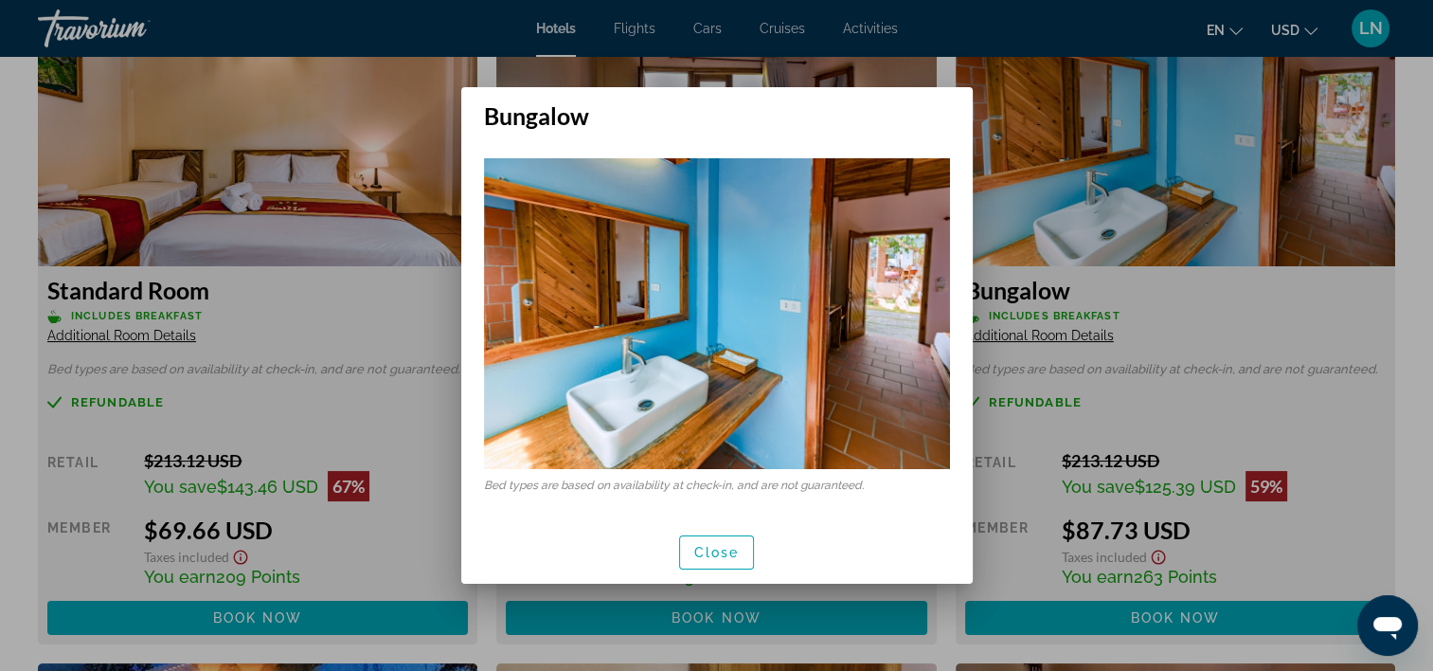
scroll to position [0, 0]
click at [736, 547] on span "Close" at bounding box center [716, 552] width 45 height 15
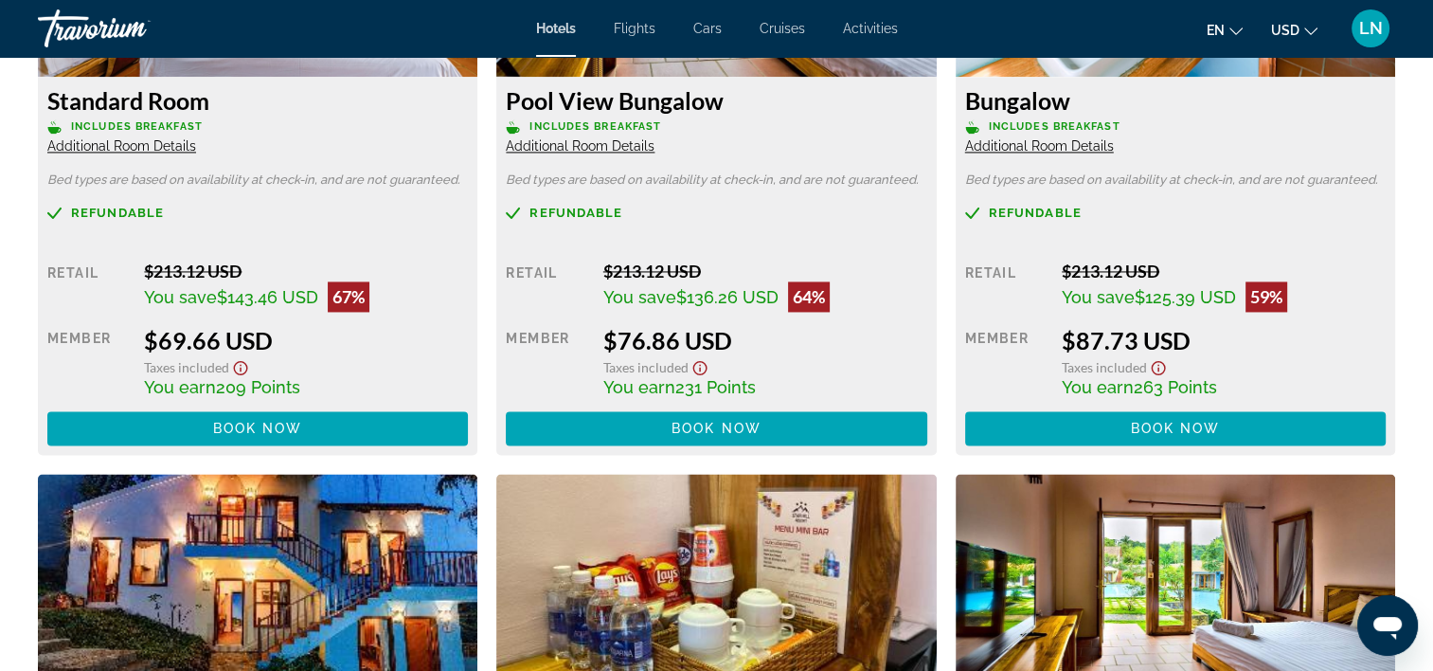
scroll to position [2652, 0]
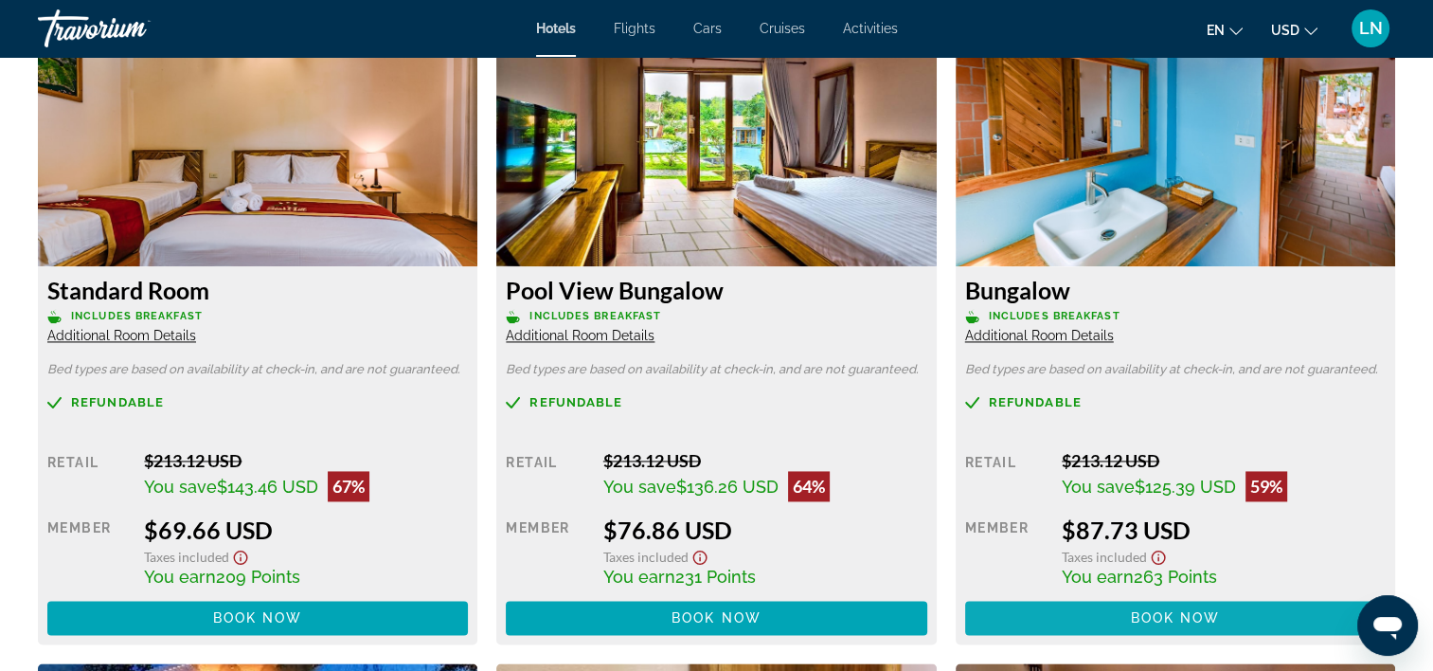
click at [1119, 618] on span "Main content" at bounding box center [1175, 617] width 421 height 45
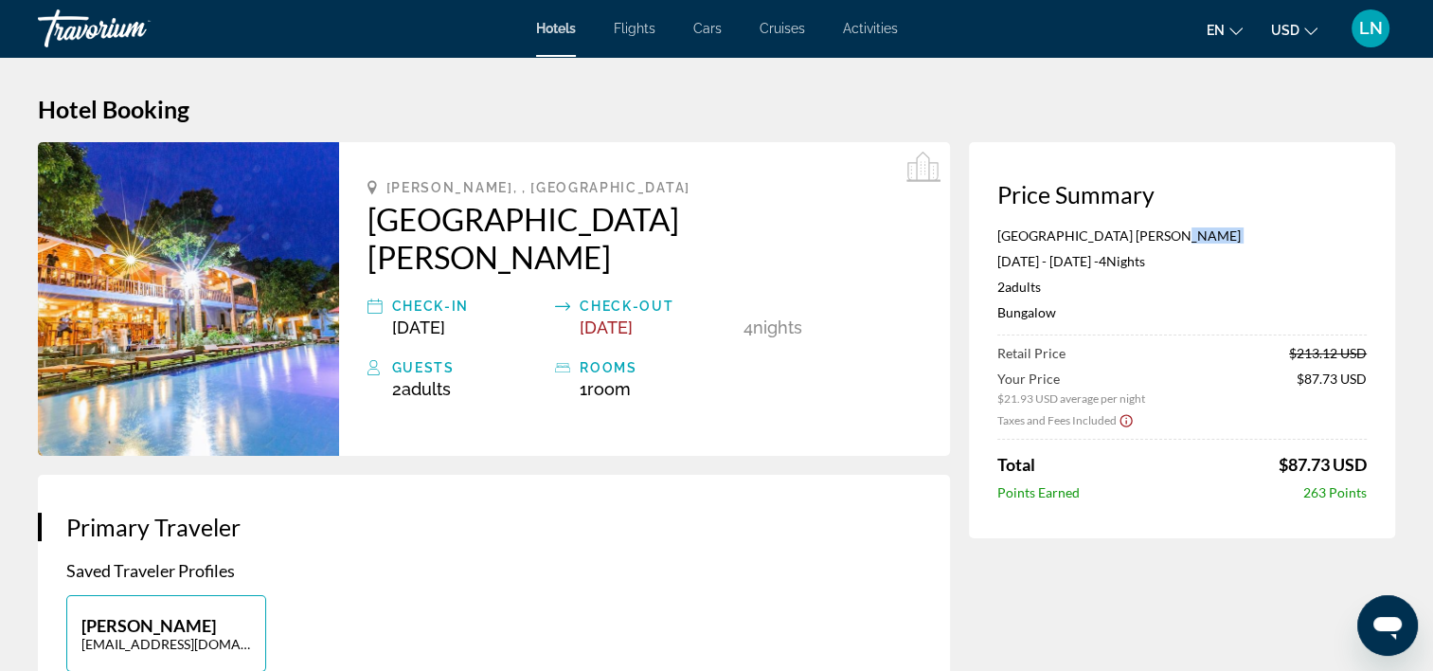
drag, startPoint x: 1163, startPoint y: 237, endPoint x: 979, endPoint y: 246, distance: 185.0
click at [981, 246] on div "Price Summary Star Hill Resort Phu Quoc Jun 11, 2026 - Jun 15, 2026 - 4 Night N…" at bounding box center [1182, 340] width 426 height 396
drag, startPoint x: 984, startPoint y: 242, endPoint x: 1164, endPoint y: 232, distance: 180.2
click at [1164, 232] on div "Price Summary Star Hill Resort Phu Quoc Jun 11, 2026 - Jun 15, 2026 - 4 Night N…" at bounding box center [1182, 340] width 426 height 396
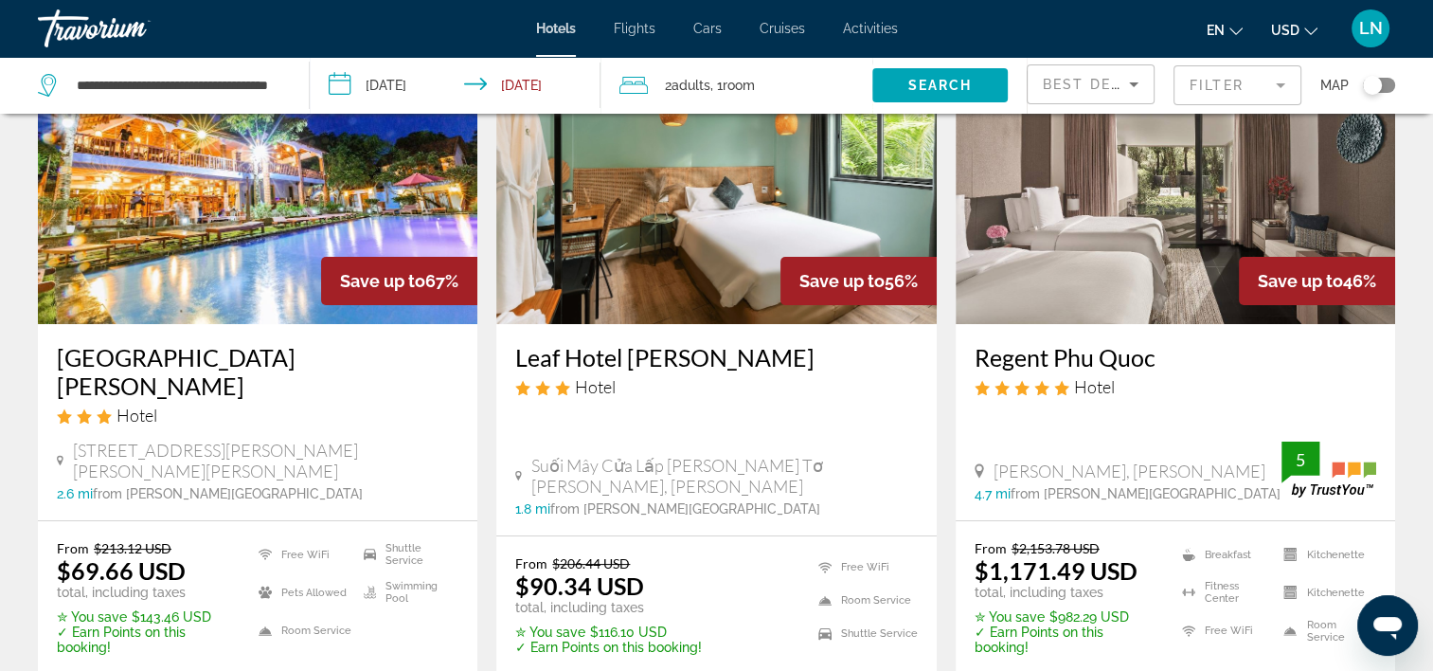
scroll to position [284, 0]
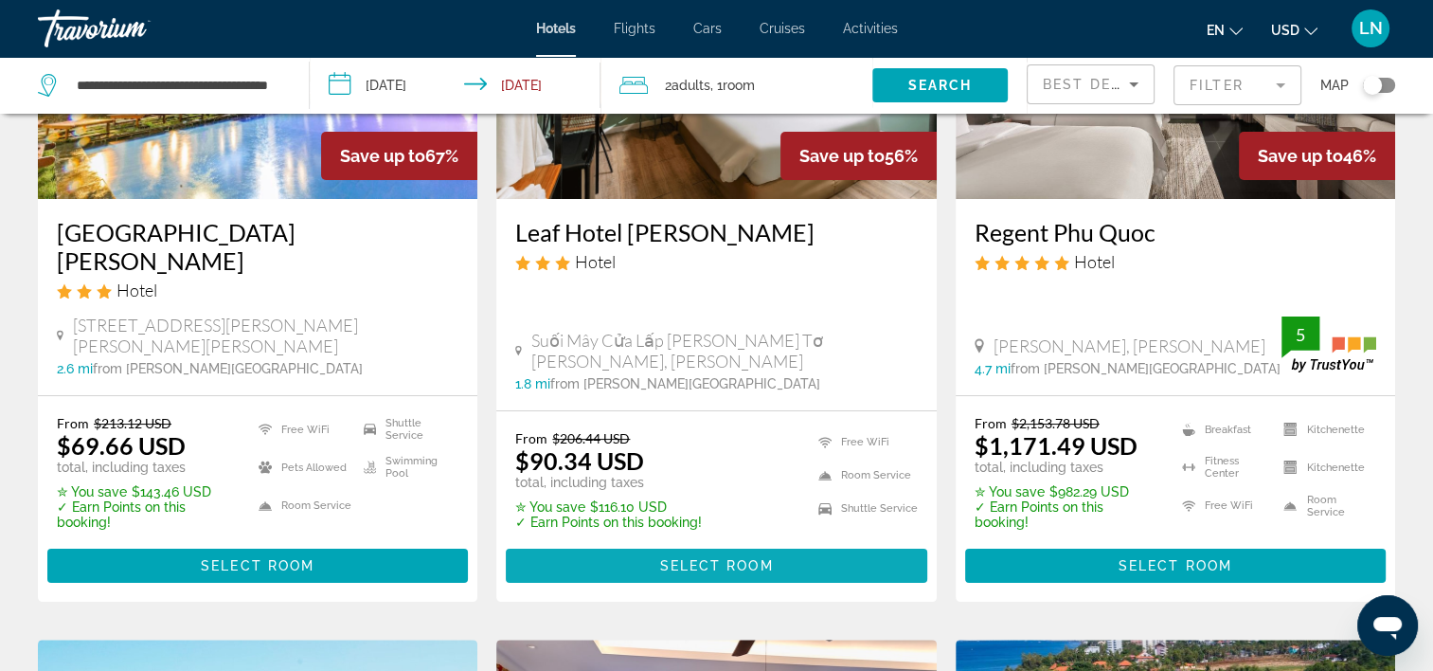
click at [739, 543] on span "Main content" at bounding box center [716, 565] width 421 height 45
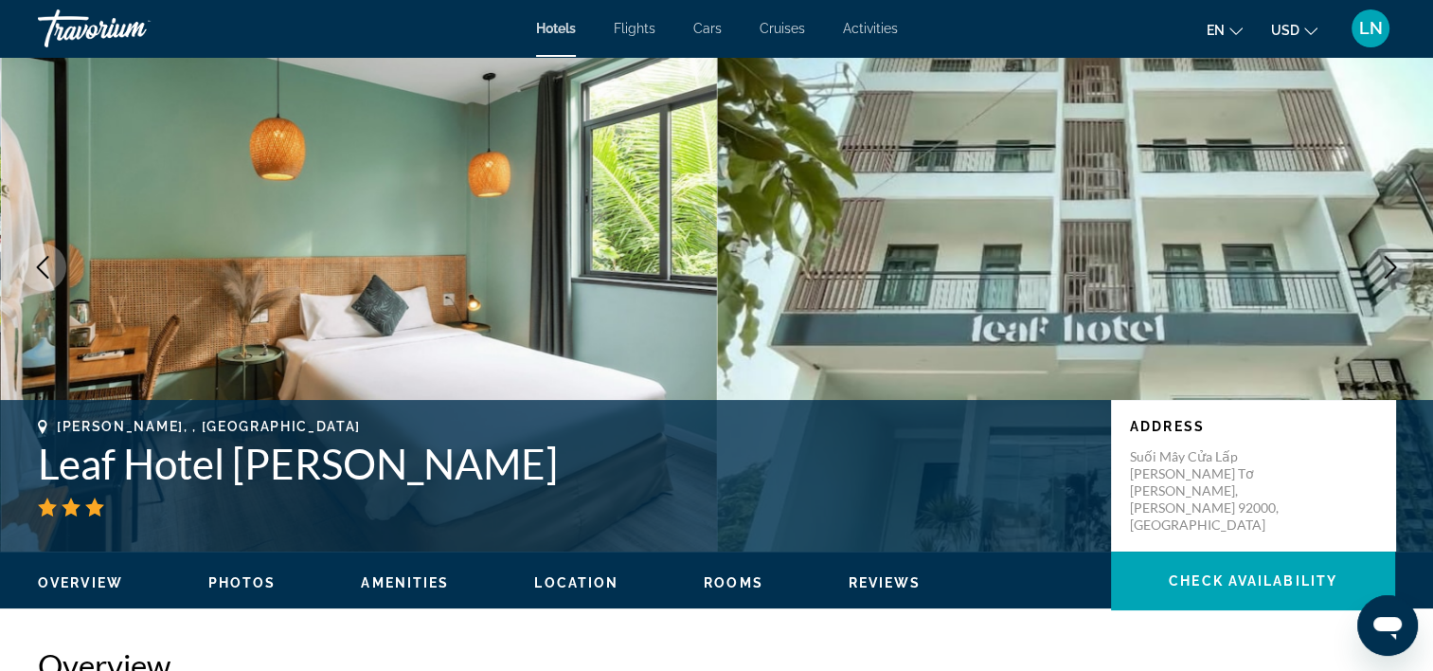
scroll to position [95, 0]
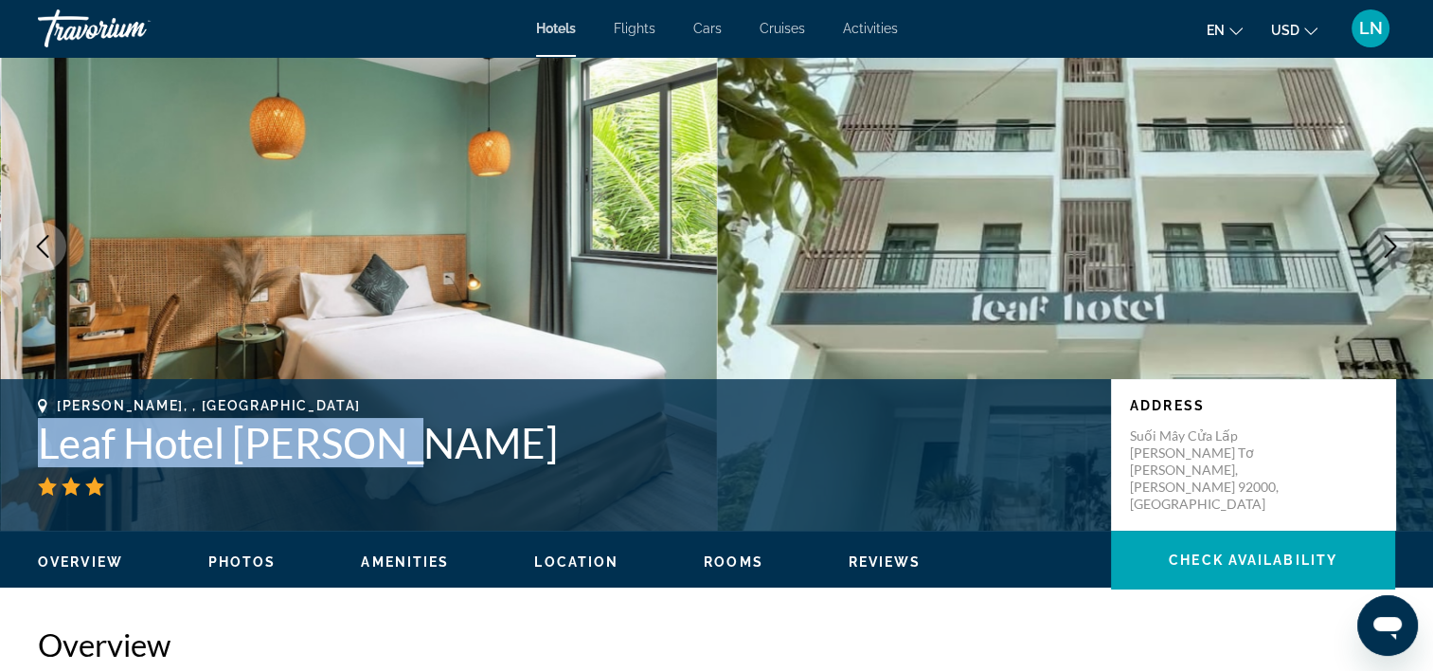
drag, startPoint x: 35, startPoint y: 440, endPoint x: 442, endPoint y: 438, distance: 407.3
click at [440, 438] on div "Phu Quoc, , Vietnam Leaf Hotel Phu Quoc Address Suối Mây Cửa Lấp Dương Tơ Phú Q…" at bounding box center [716, 455] width 1433 height 114
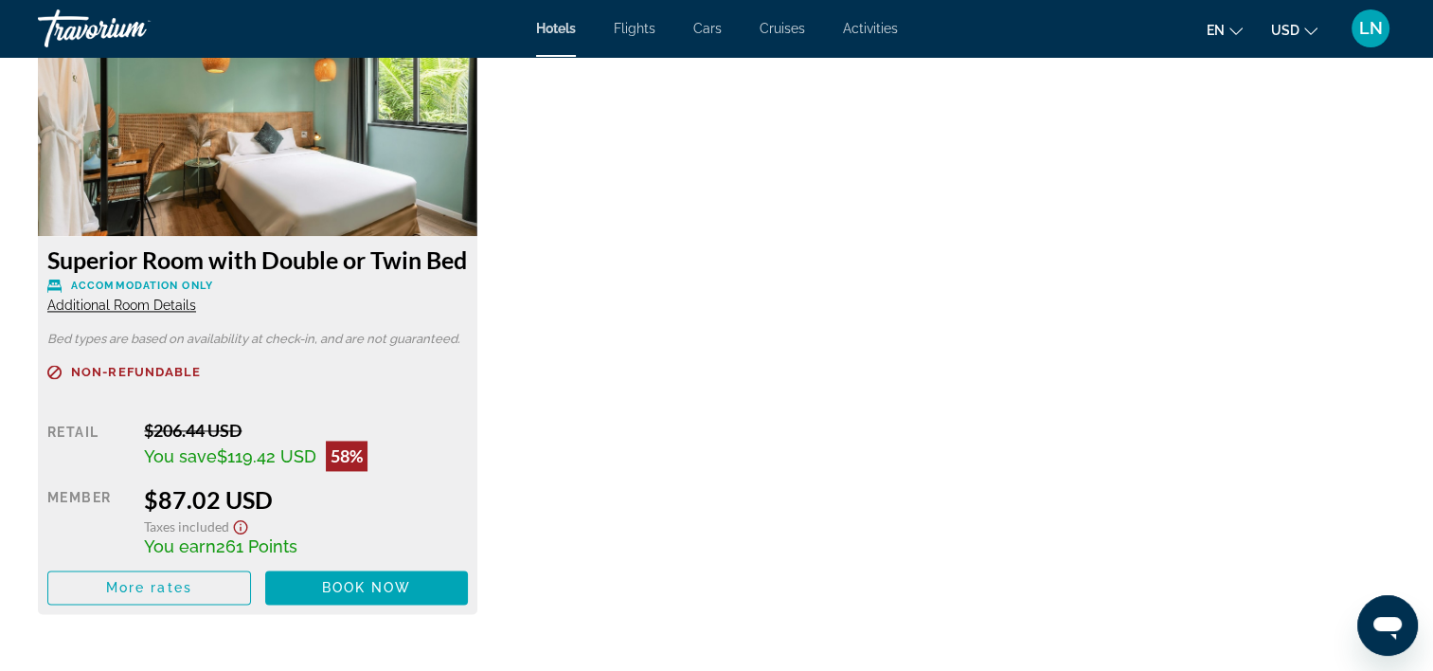
scroll to position [2652, 0]
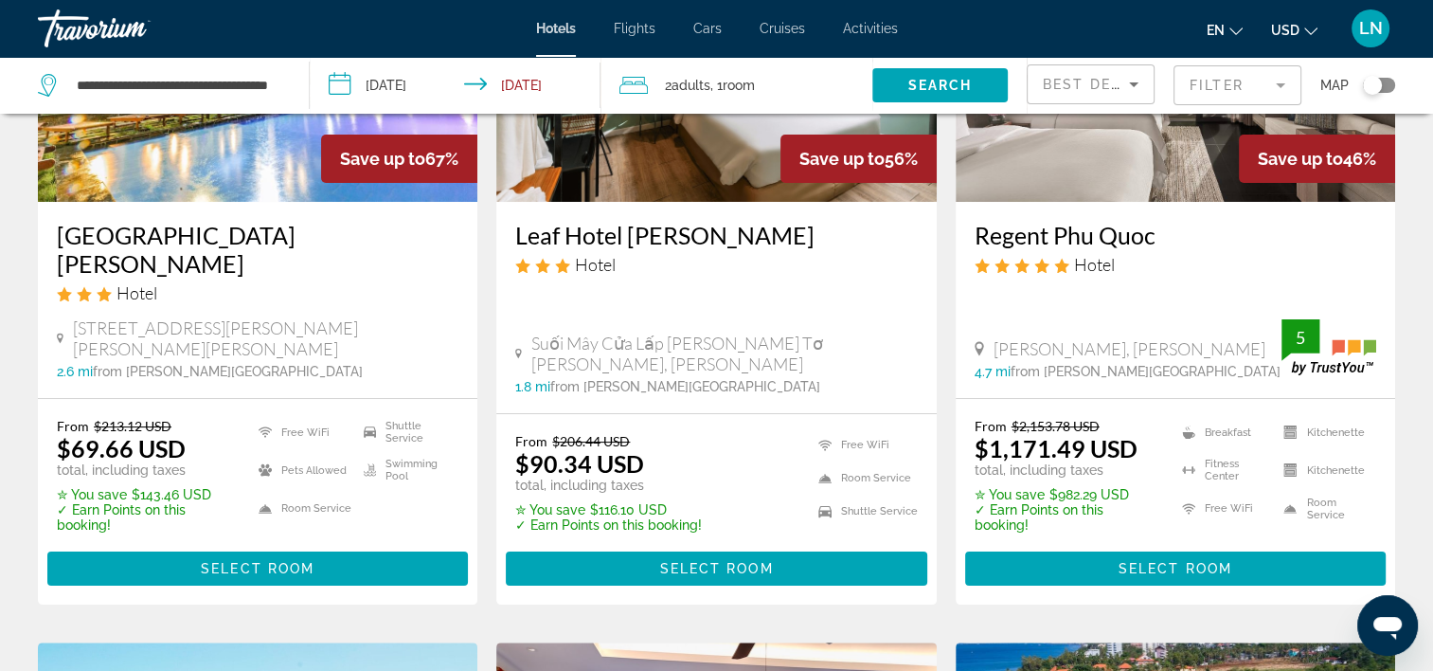
scroll to position [284, 0]
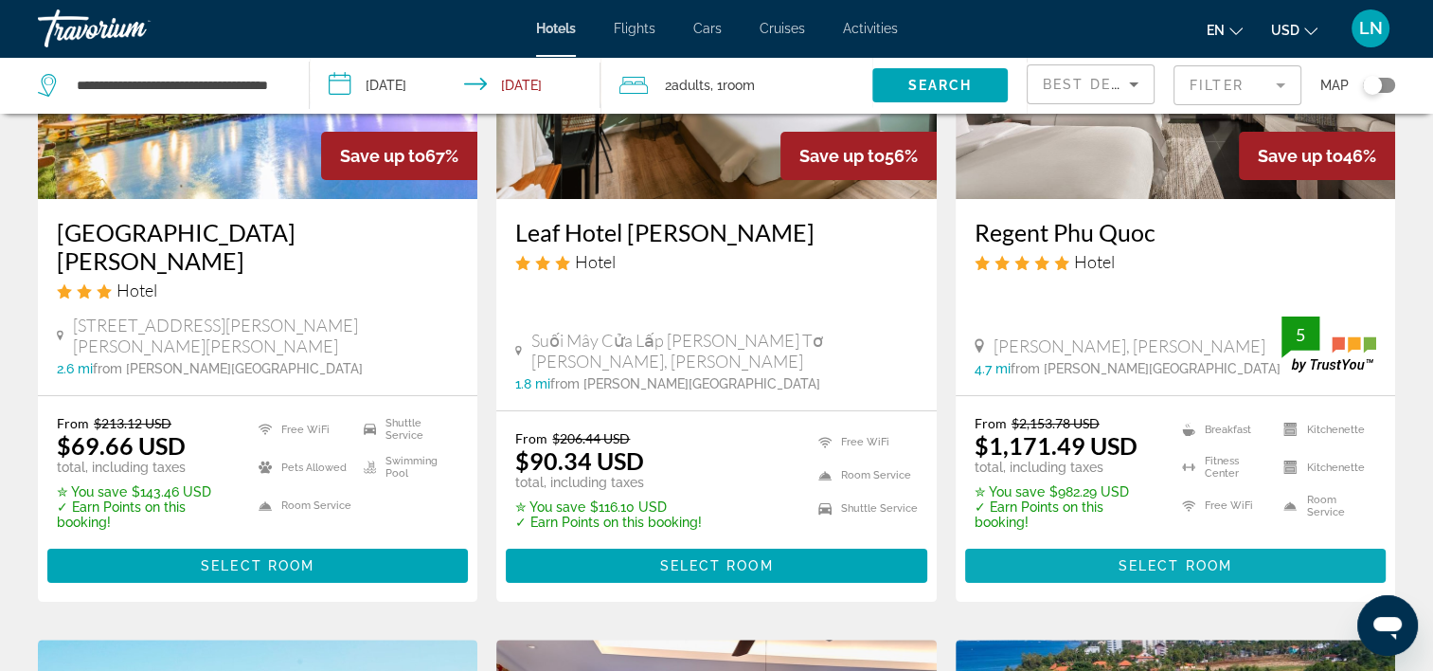
click at [1062, 543] on span "Main content" at bounding box center [1175, 565] width 421 height 45
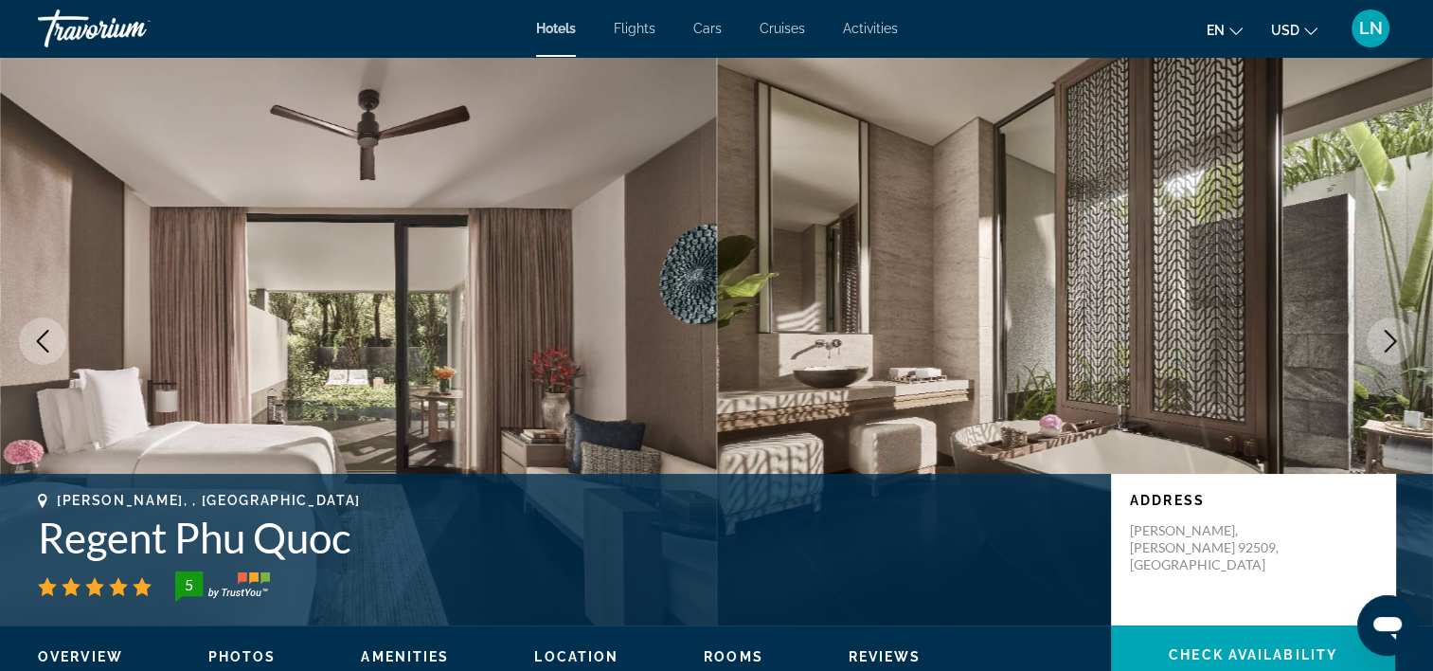
click at [348, 563] on div "Phu Quoc, , Vietnam Regent Phu Quoc 5" at bounding box center [565, 547] width 1054 height 109
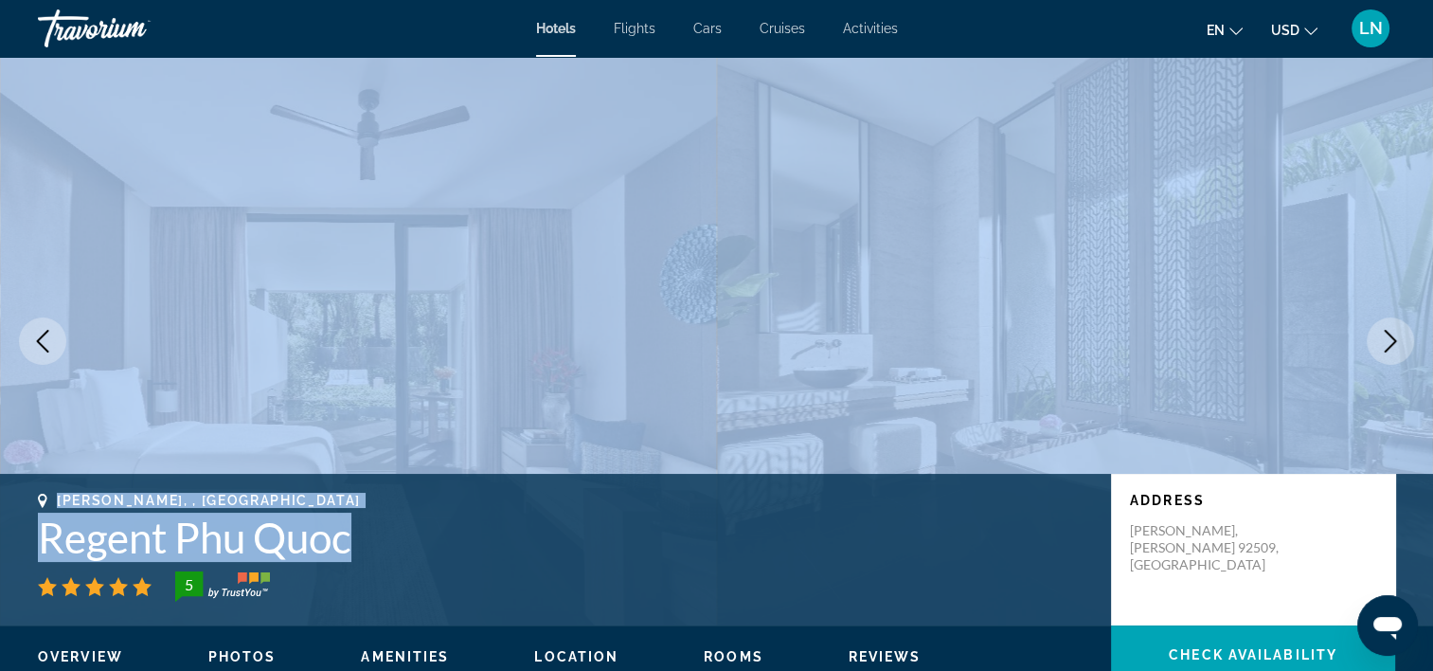
drag, startPoint x: 358, startPoint y: 549, endPoint x: -4, endPoint y: 534, distance: 362.2
click at [0, 534] on html "Skip to main content Hotels Flights Cars Cruises Activities Hotels Flights Cars…" at bounding box center [716, 335] width 1433 height 671
click at [54, 537] on h1 "Regent Phu Quoc" at bounding box center [565, 536] width 1054 height 49
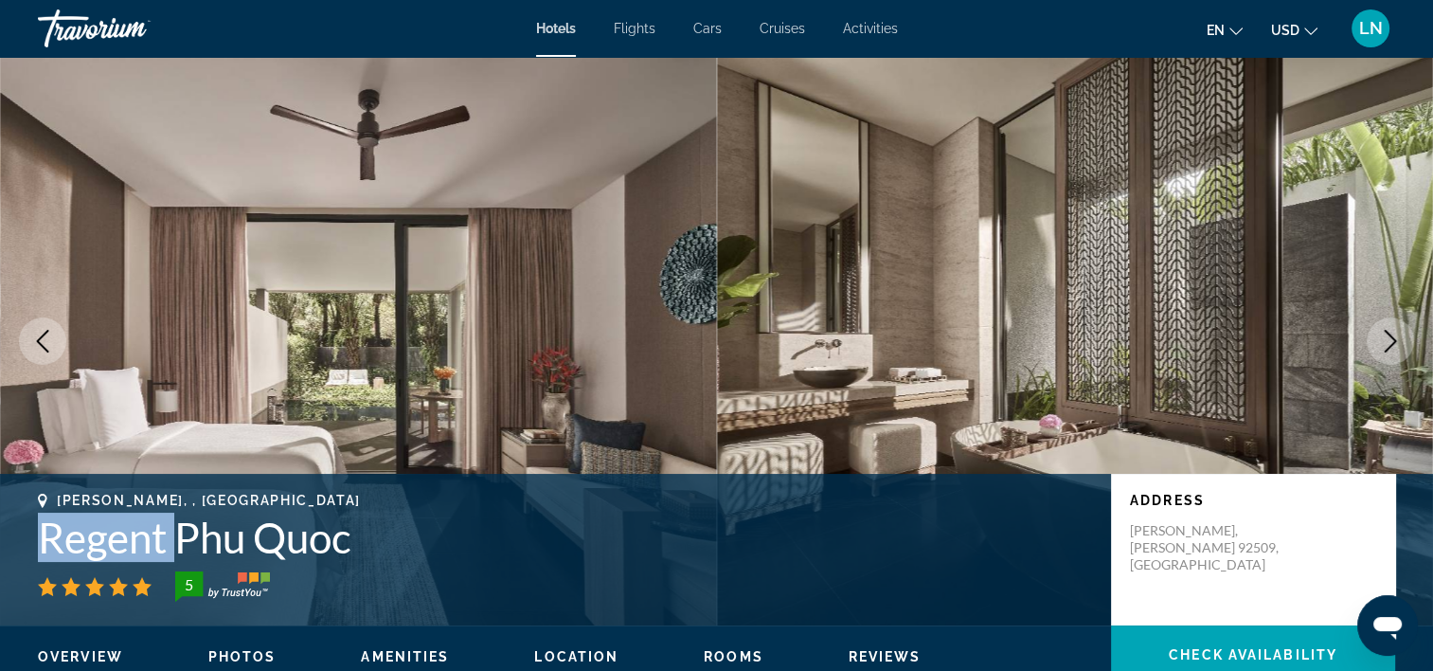
click at [54, 537] on h1 "Regent Phu Quoc" at bounding box center [565, 536] width 1054 height 49
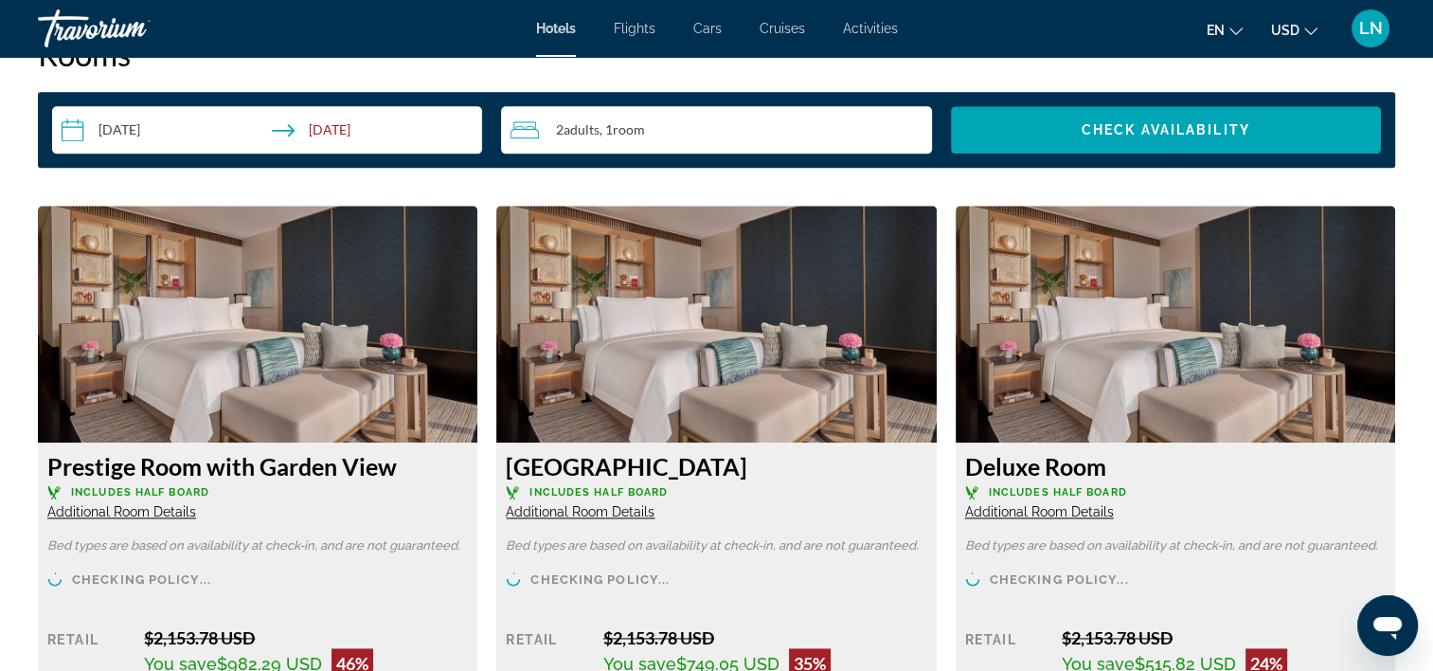
scroll to position [2558, 0]
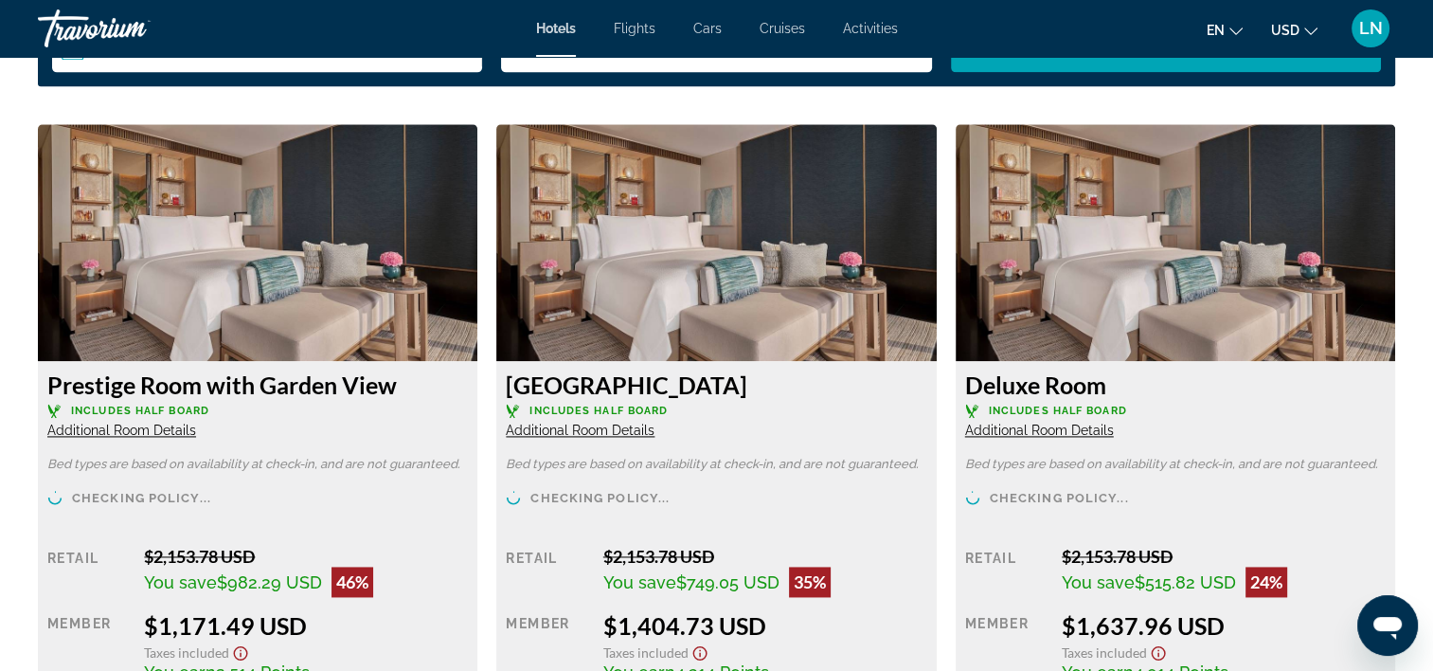
click at [623, 433] on span "Additional Room Details" at bounding box center [580, 429] width 149 height 15
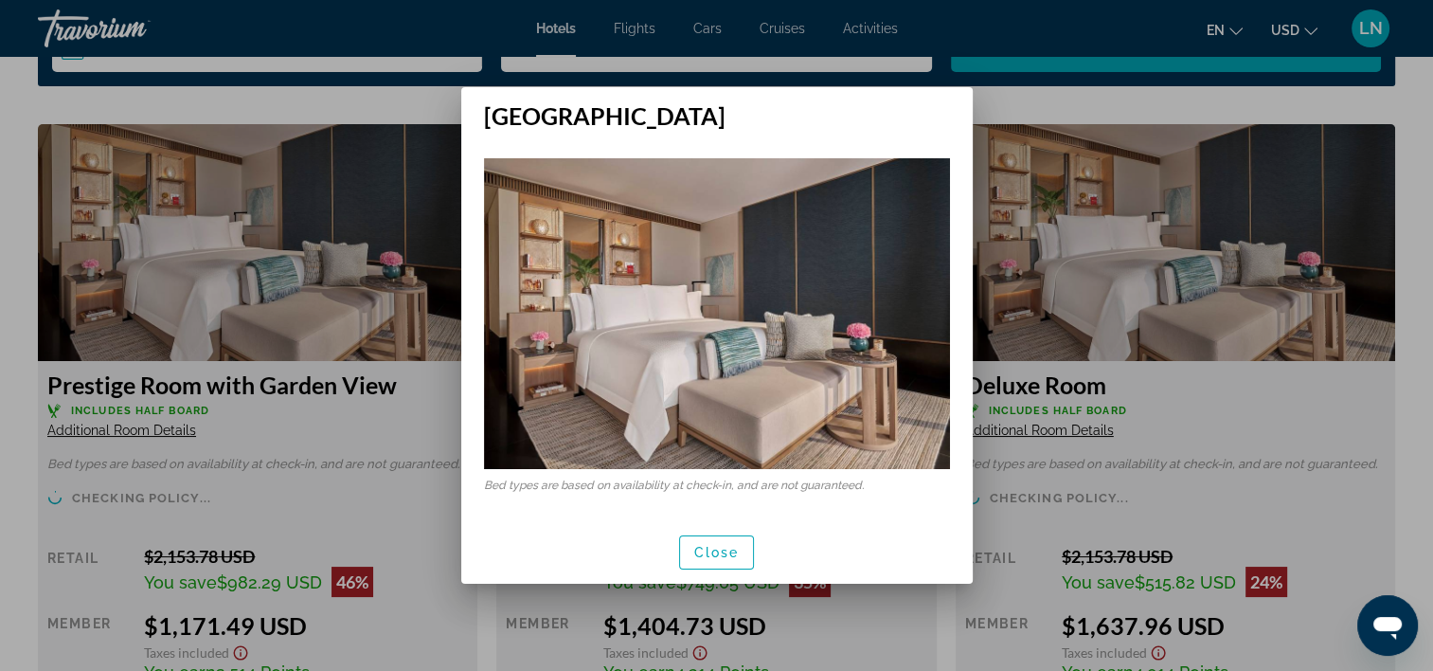
scroll to position [0, 0]
click at [720, 546] on span "Close" at bounding box center [716, 552] width 45 height 15
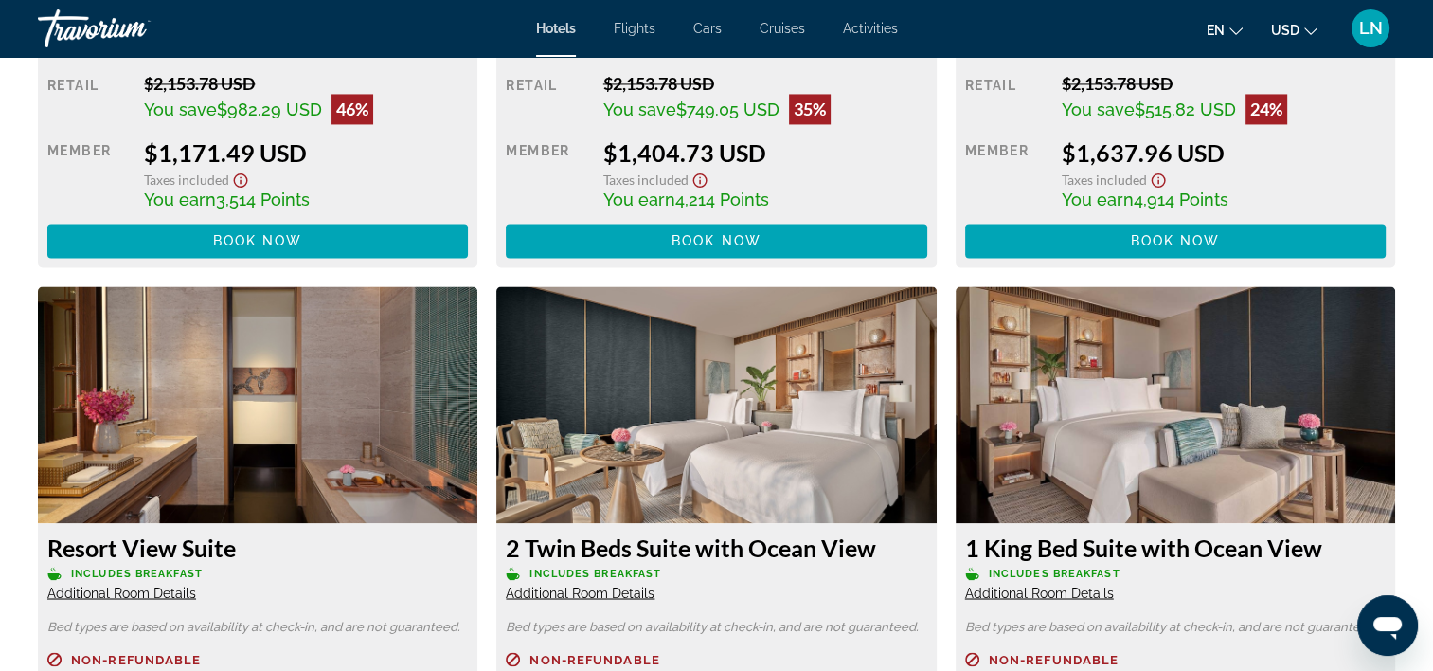
scroll to position [3031, 0]
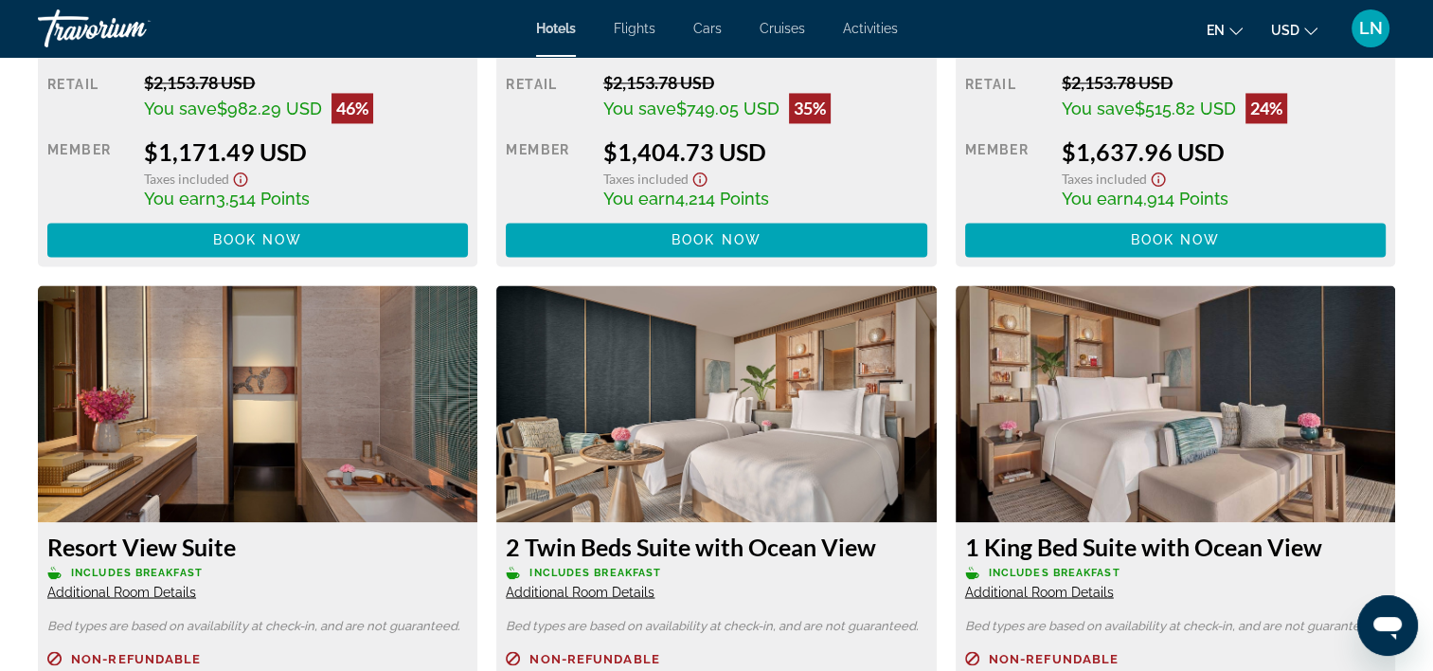
click at [1011, 595] on span "Additional Room Details" at bounding box center [1039, 591] width 149 height 15
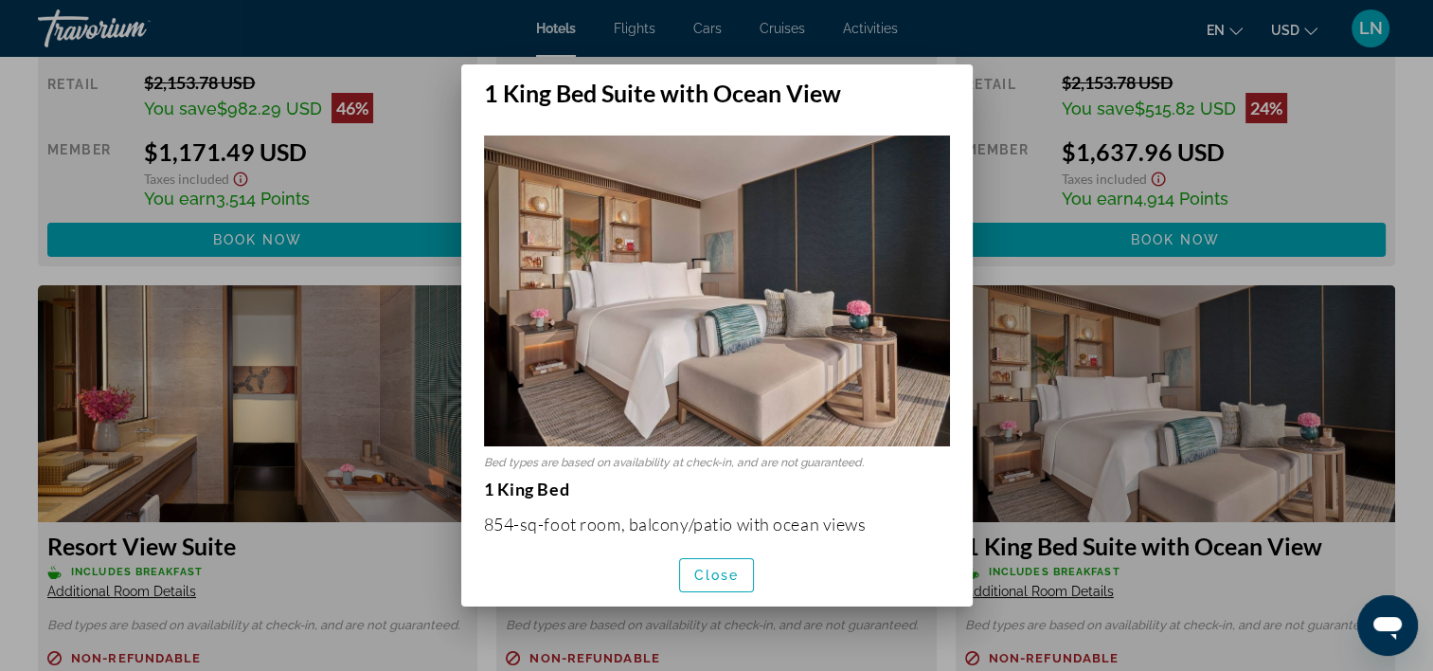
scroll to position [95, 0]
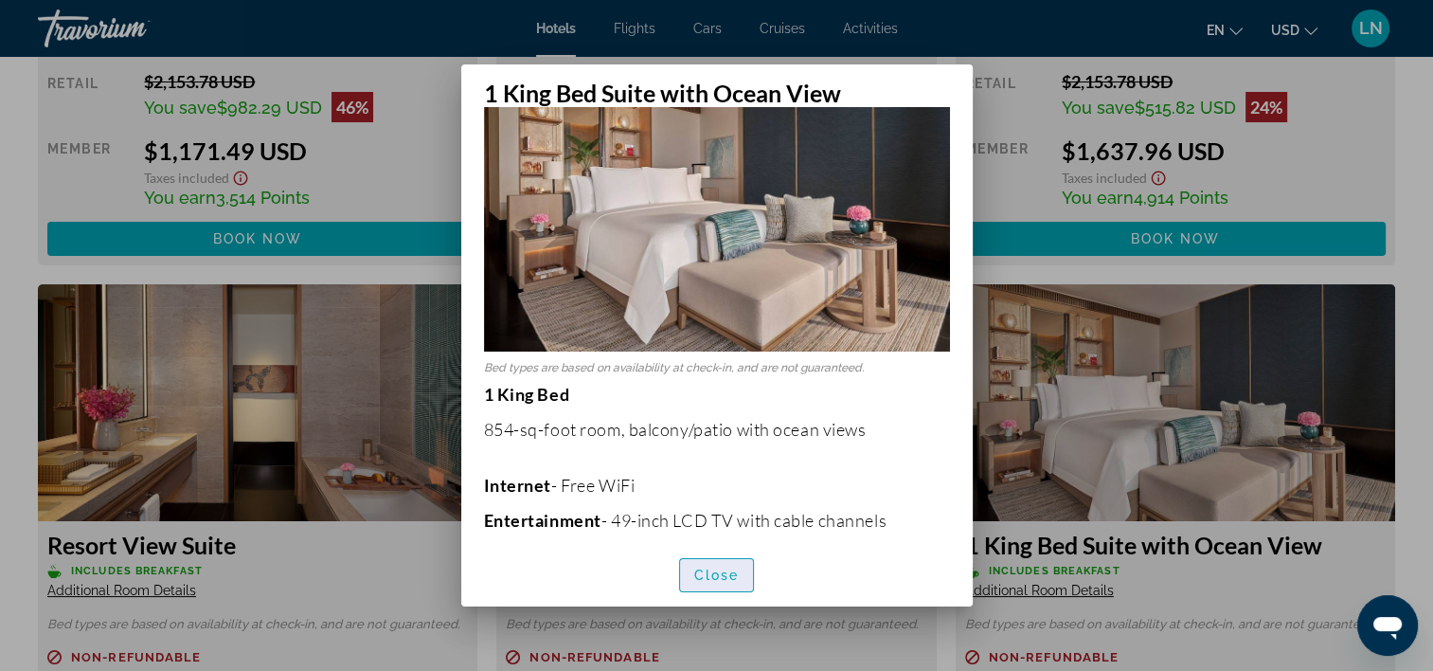
click at [712, 576] on span "Close" at bounding box center [716, 574] width 45 height 15
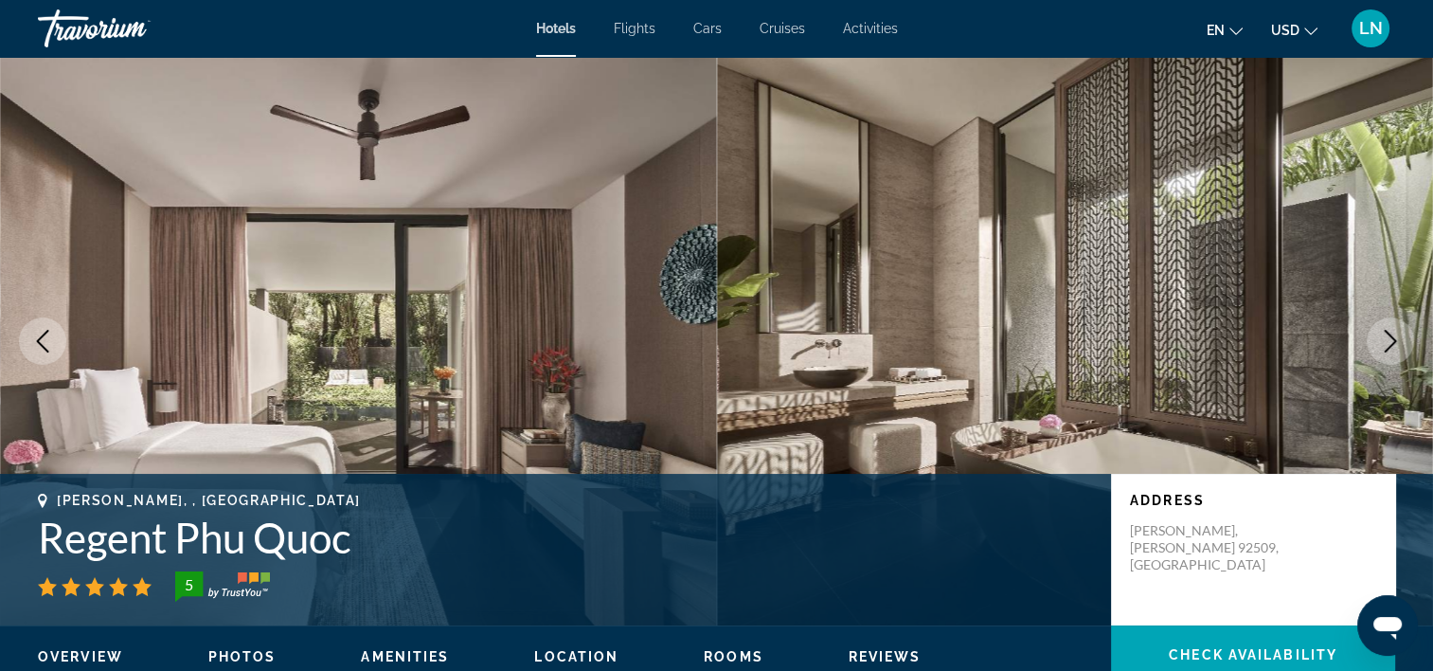
scroll to position [3031, 0]
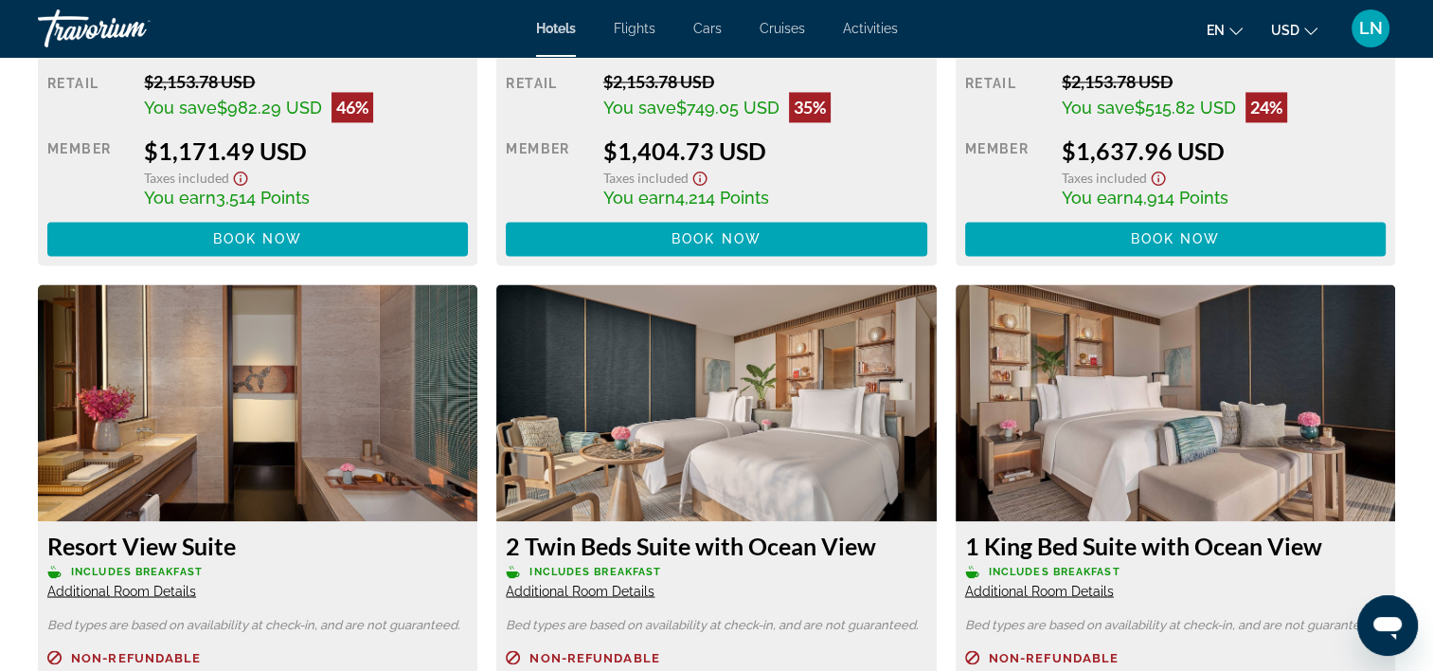
click at [598, 590] on span "Additional Room Details" at bounding box center [580, 590] width 149 height 15
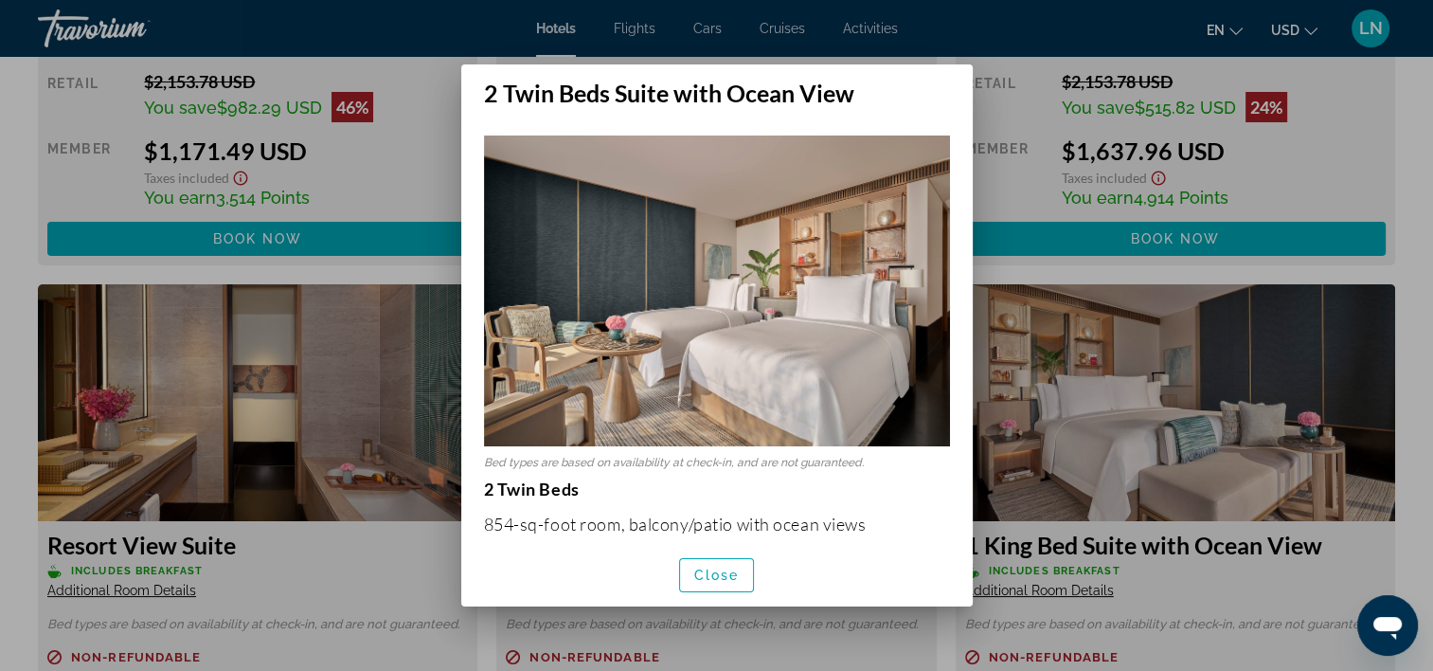
scroll to position [0, 0]
drag, startPoint x: 716, startPoint y: 577, endPoint x: 691, endPoint y: 582, distance: 26.0
click at [712, 581] on span "Close" at bounding box center [716, 574] width 45 height 15
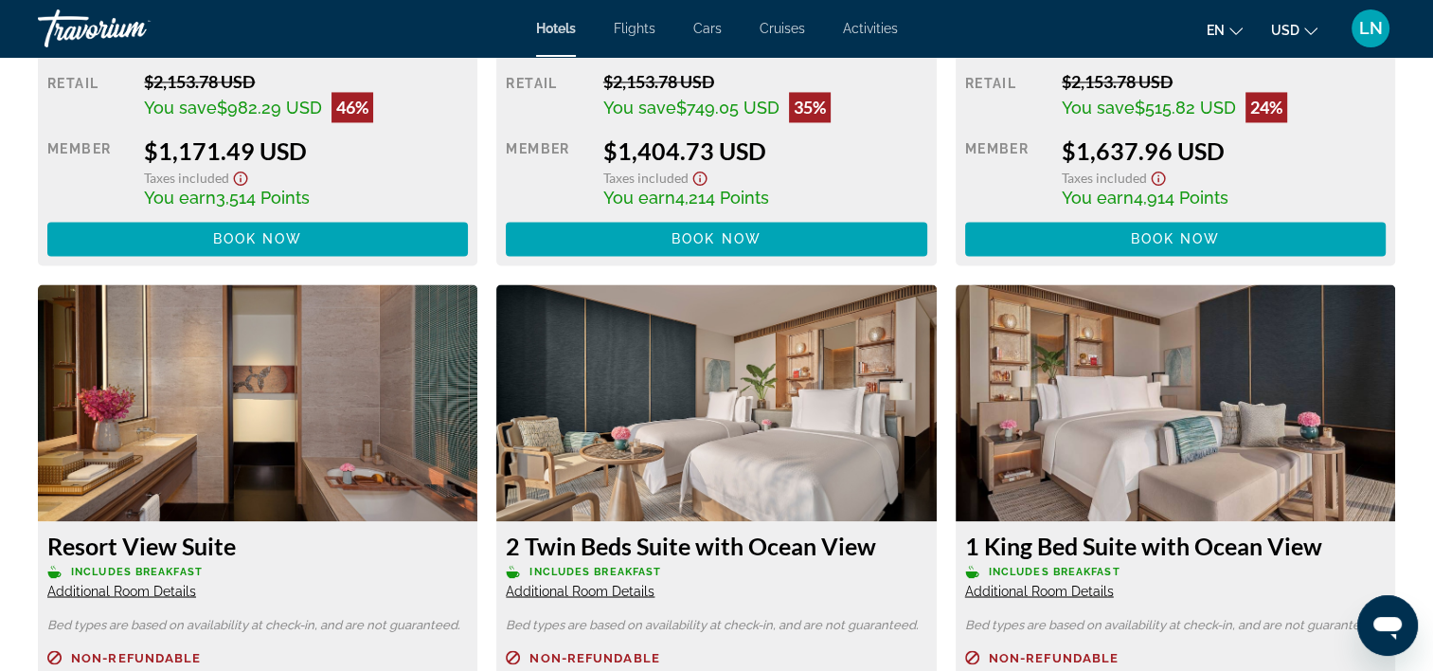
click at [162, 598] on div "Resort View Suite Includes Breakfast Additional Room Details" at bounding box center [257, 564] width 421 height 68
click at [187, 588] on span "Additional Room Details" at bounding box center [121, 590] width 149 height 15
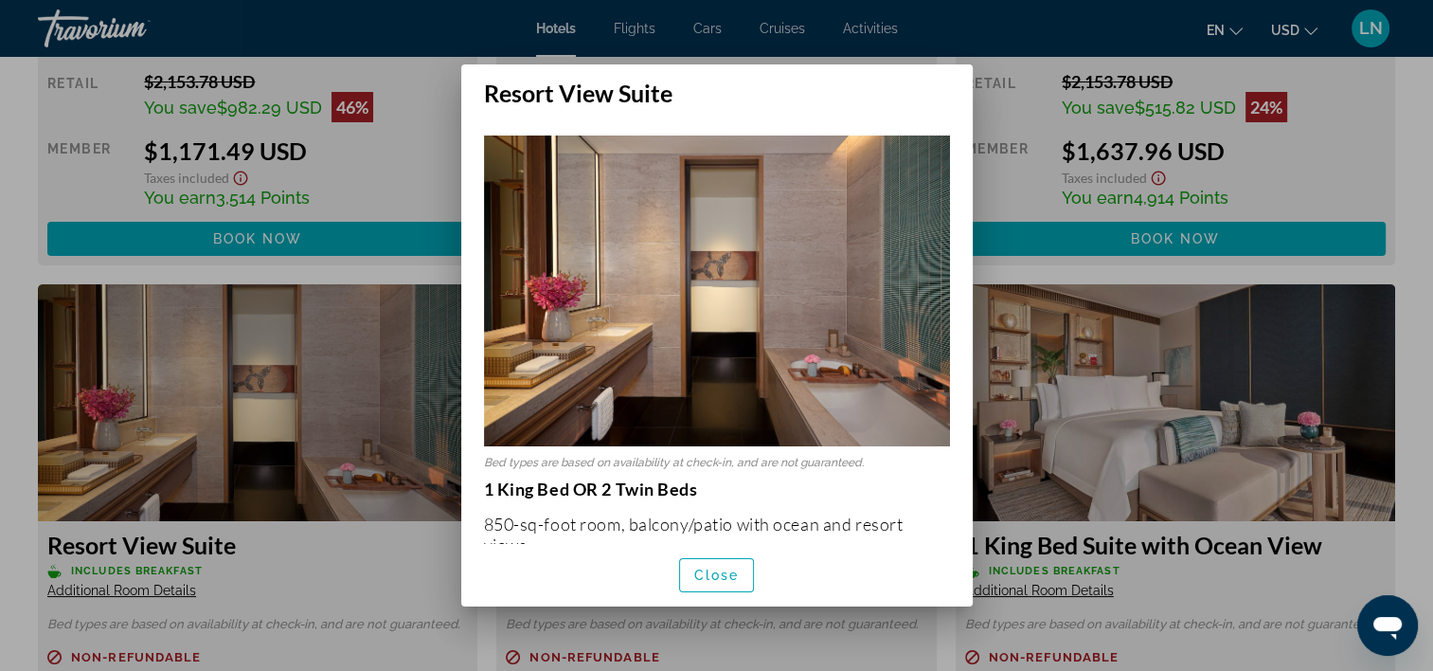
scroll to position [0, 0]
click at [720, 565] on span "button" at bounding box center [717, 574] width 74 height 45
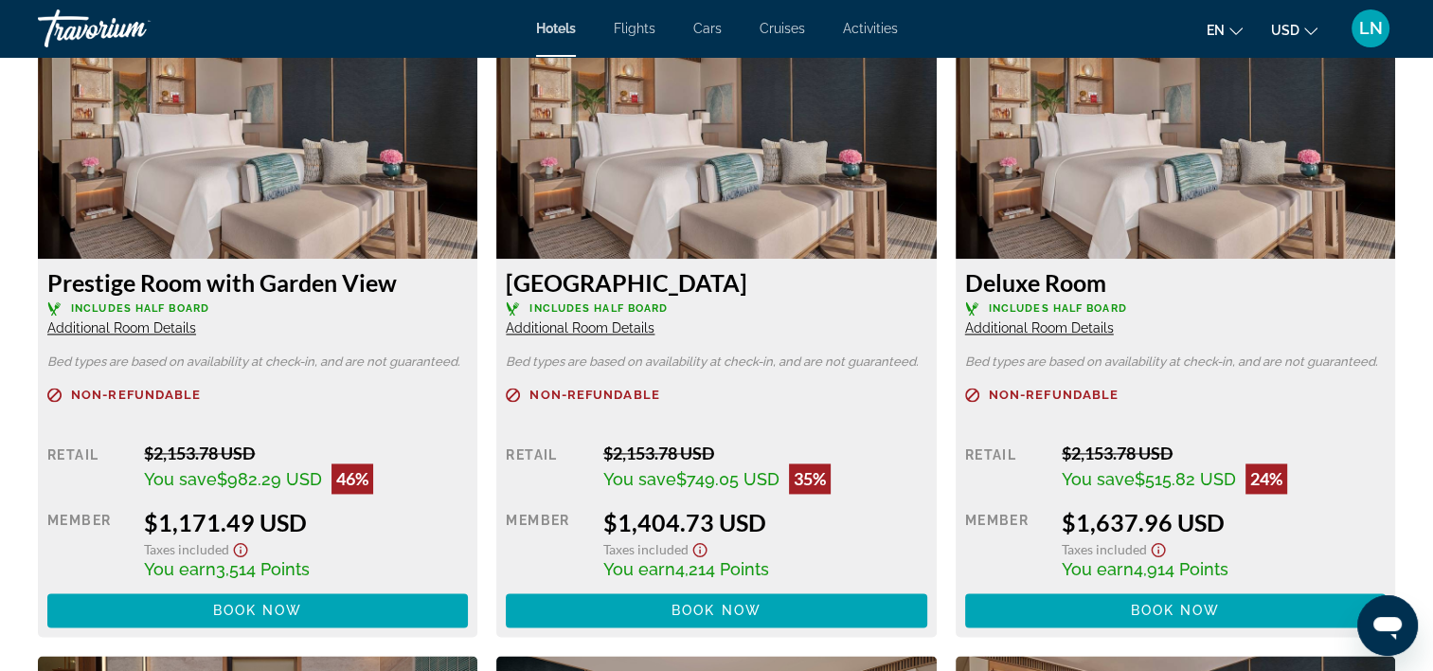
scroll to position [2652, 0]
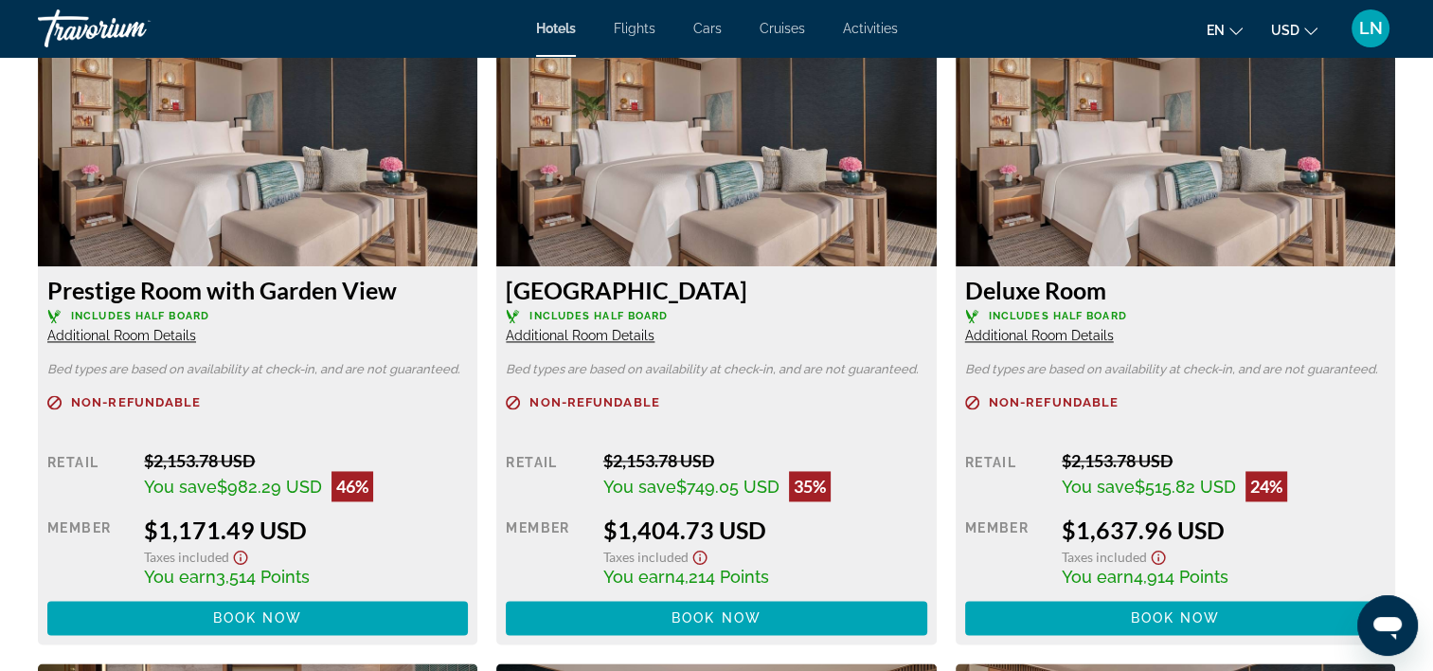
click at [1044, 328] on span "Additional Room Details" at bounding box center [1039, 335] width 149 height 15
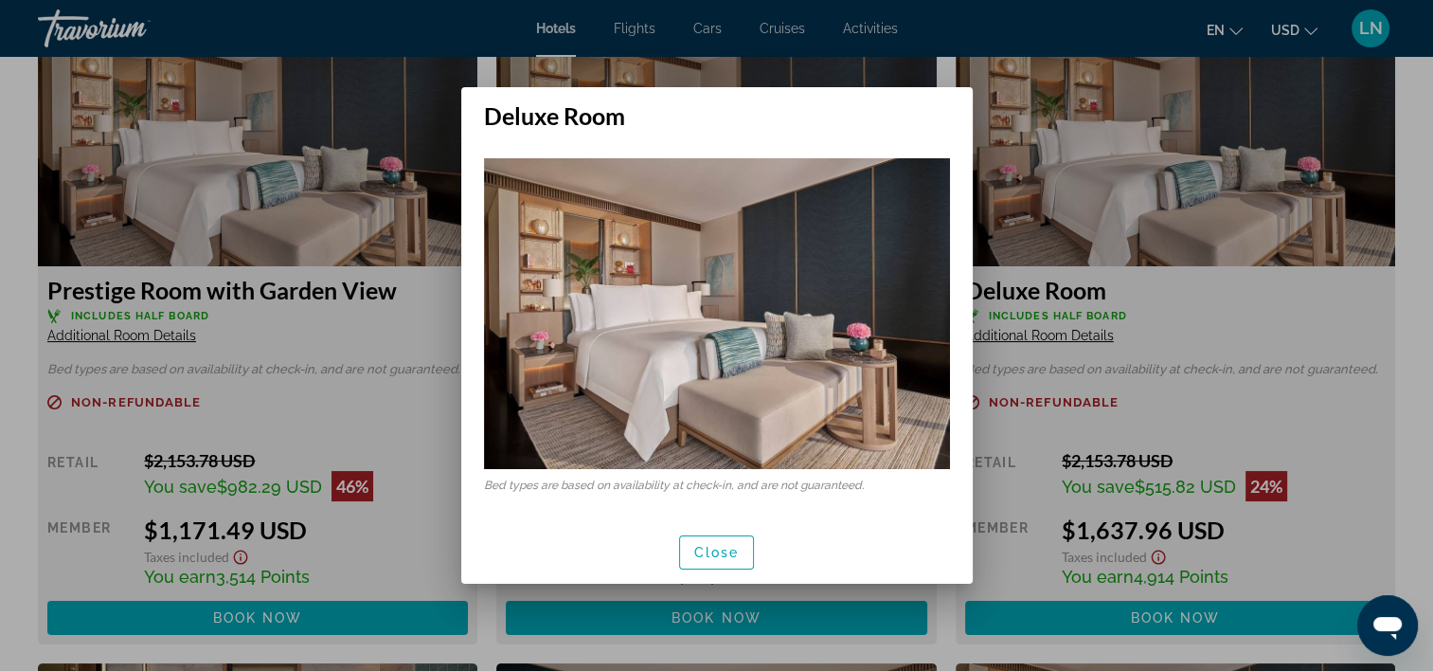
scroll to position [0, 0]
click at [710, 574] on span "button" at bounding box center [717, 552] width 74 height 45
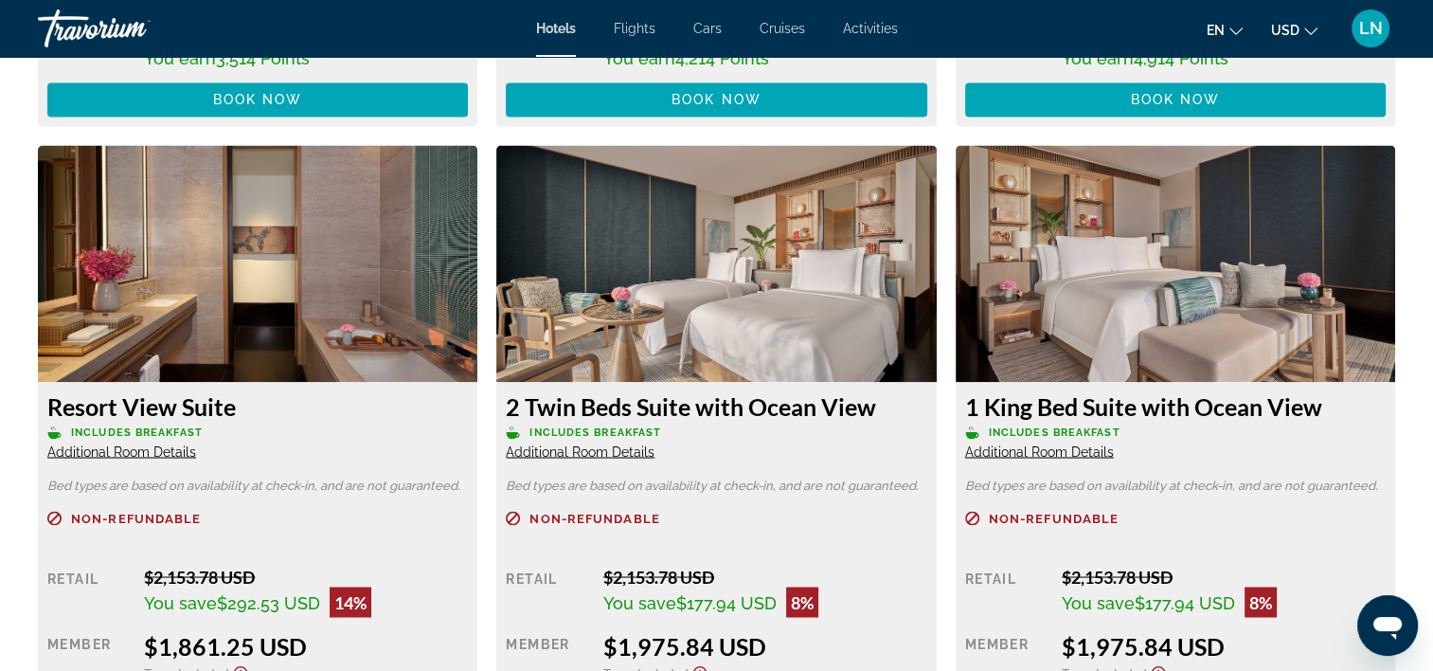
scroll to position [3221, 0]
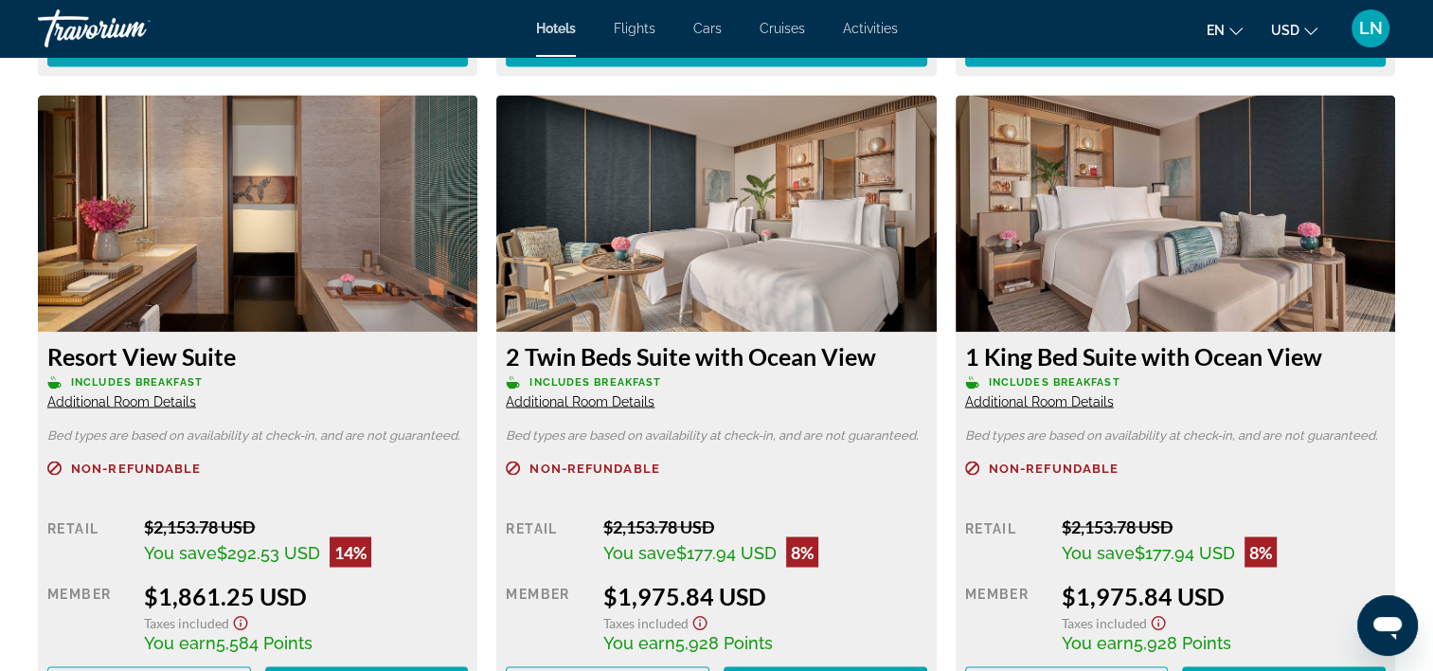
click at [153, 404] on span "Additional Room Details" at bounding box center [121, 400] width 149 height 15
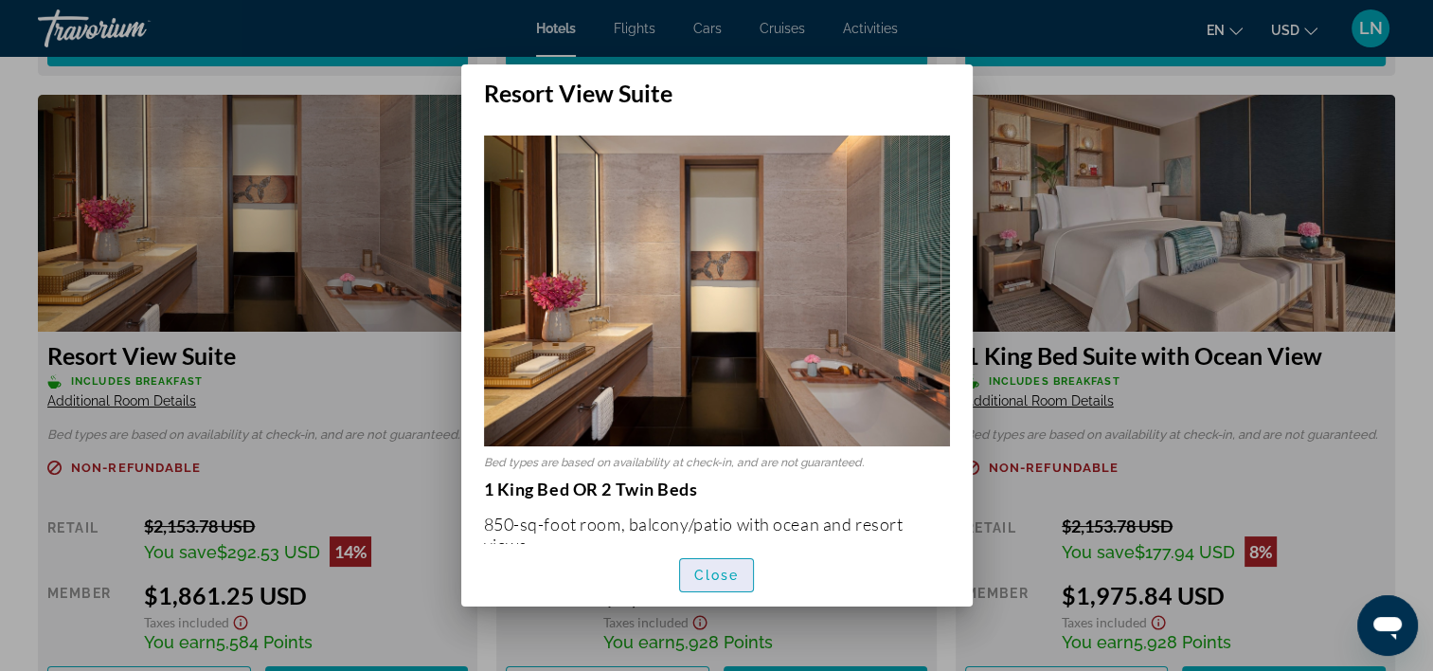
click at [719, 565] on span "button" at bounding box center [717, 574] width 74 height 45
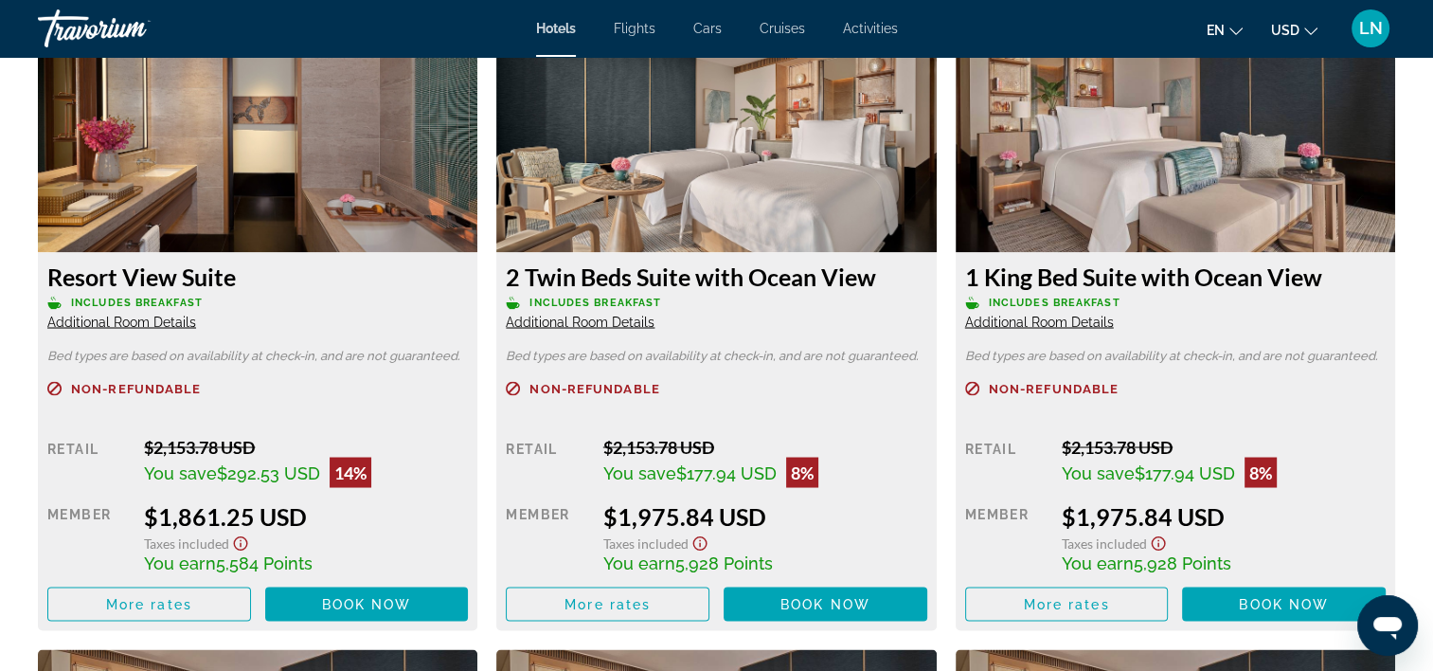
scroll to position [3410, 0]
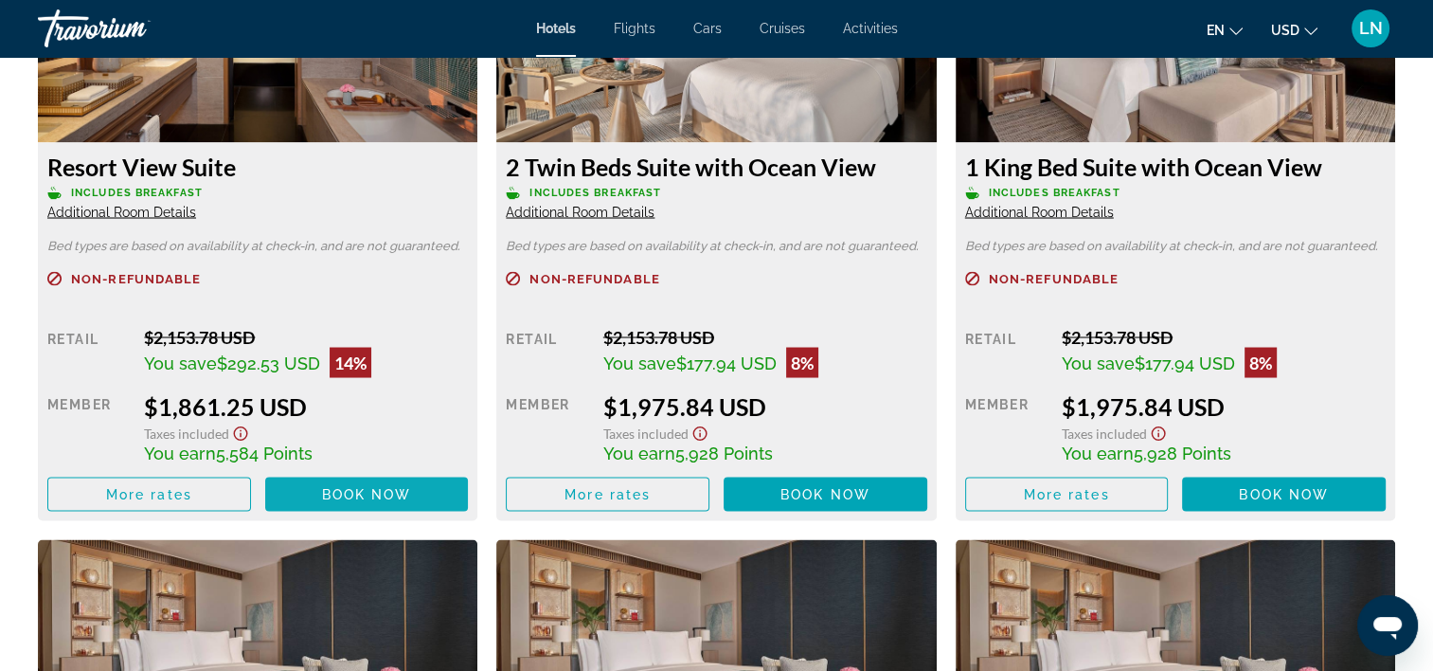
click at [398, 494] on span "Book now" at bounding box center [367, 493] width 90 height 15
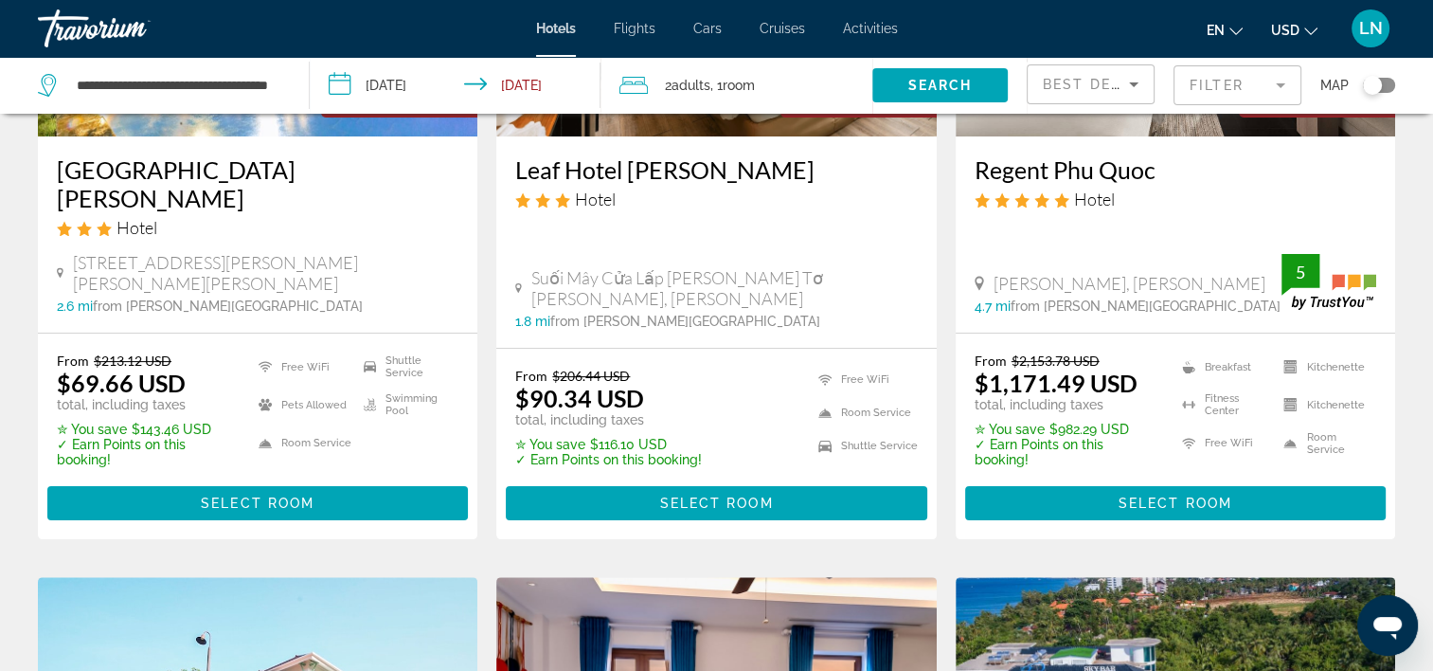
scroll to position [379, 0]
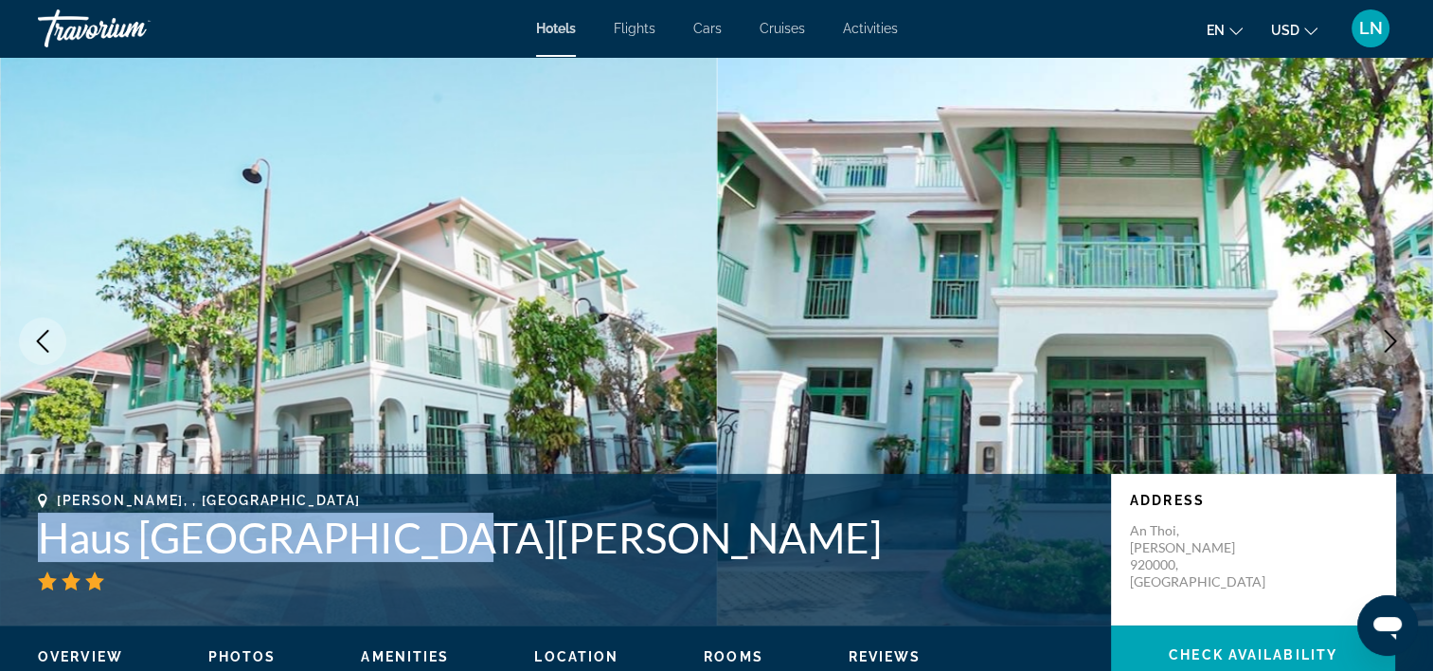
drag, startPoint x: 38, startPoint y: 529, endPoint x: 435, endPoint y: 530, distance: 396.9
click at [435, 530] on h1 "Haus [GEOGRAPHIC_DATA][PERSON_NAME]" at bounding box center [565, 536] width 1054 height 49
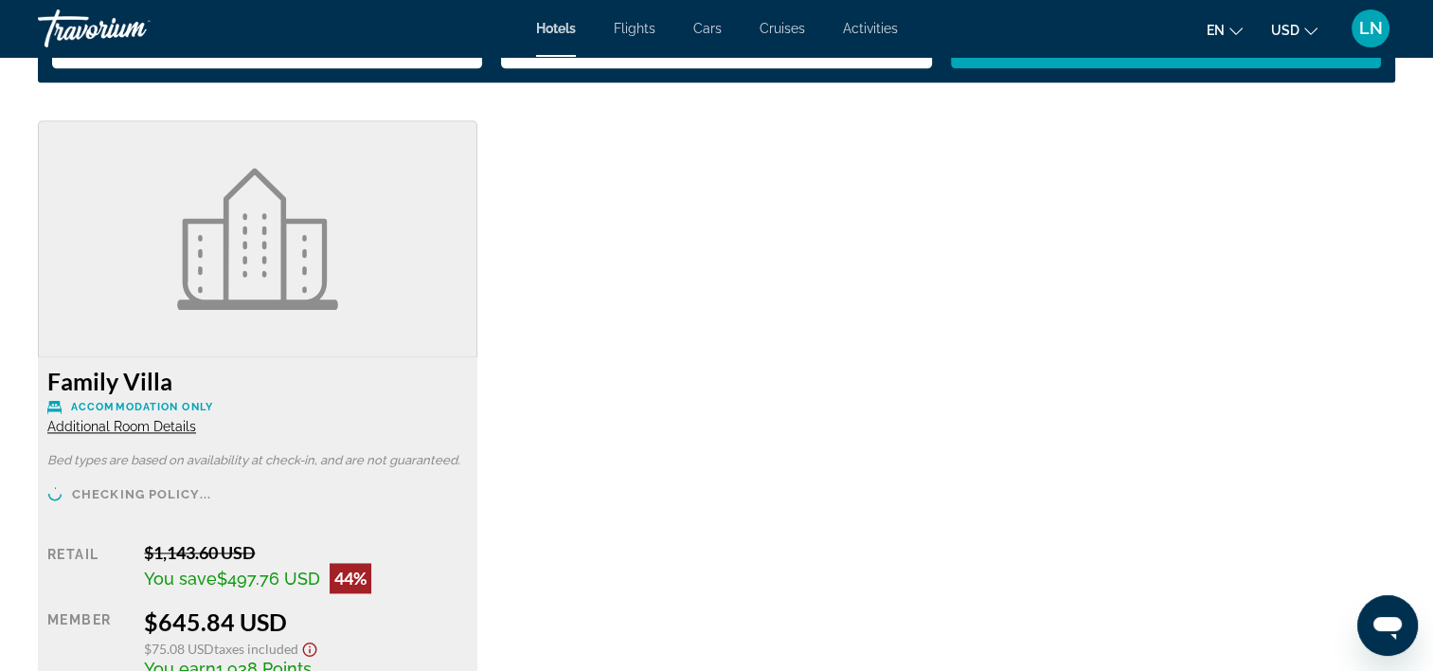
scroll to position [2558, 0]
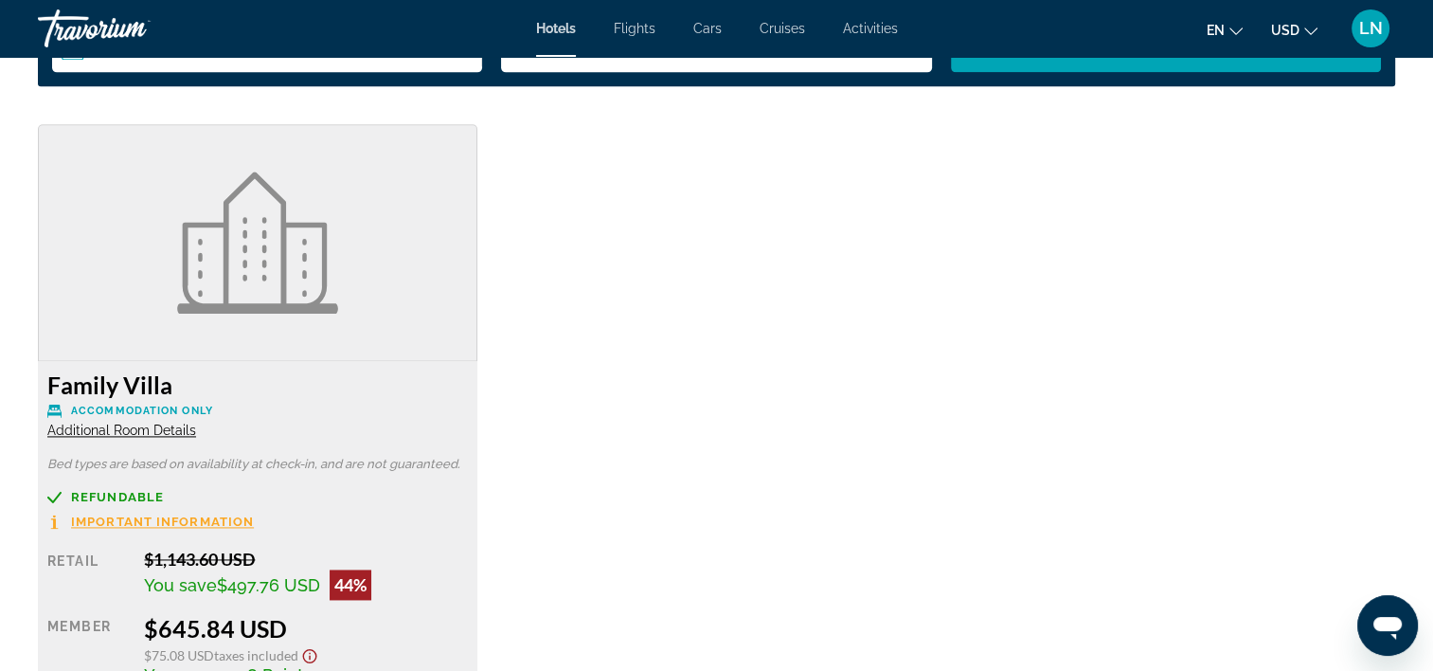
click at [110, 428] on span "Additional Room Details" at bounding box center [121, 429] width 149 height 15
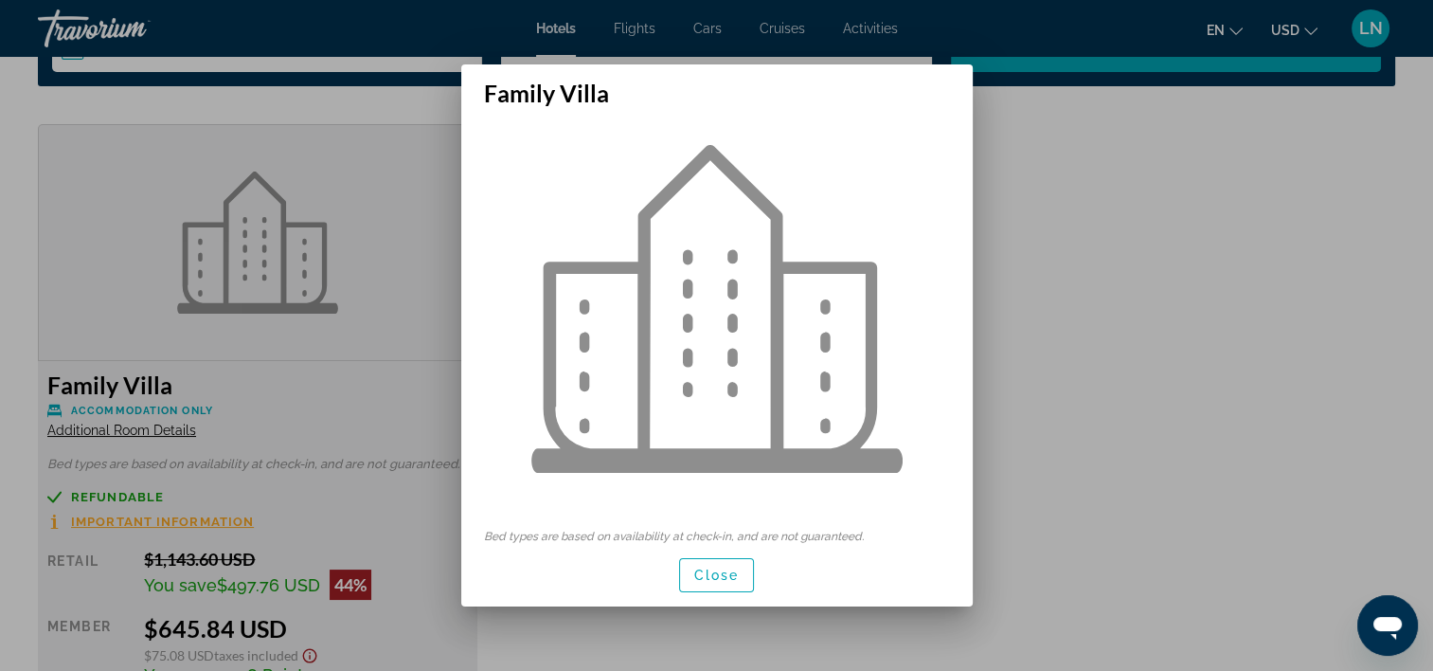
scroll to position [53, 0]
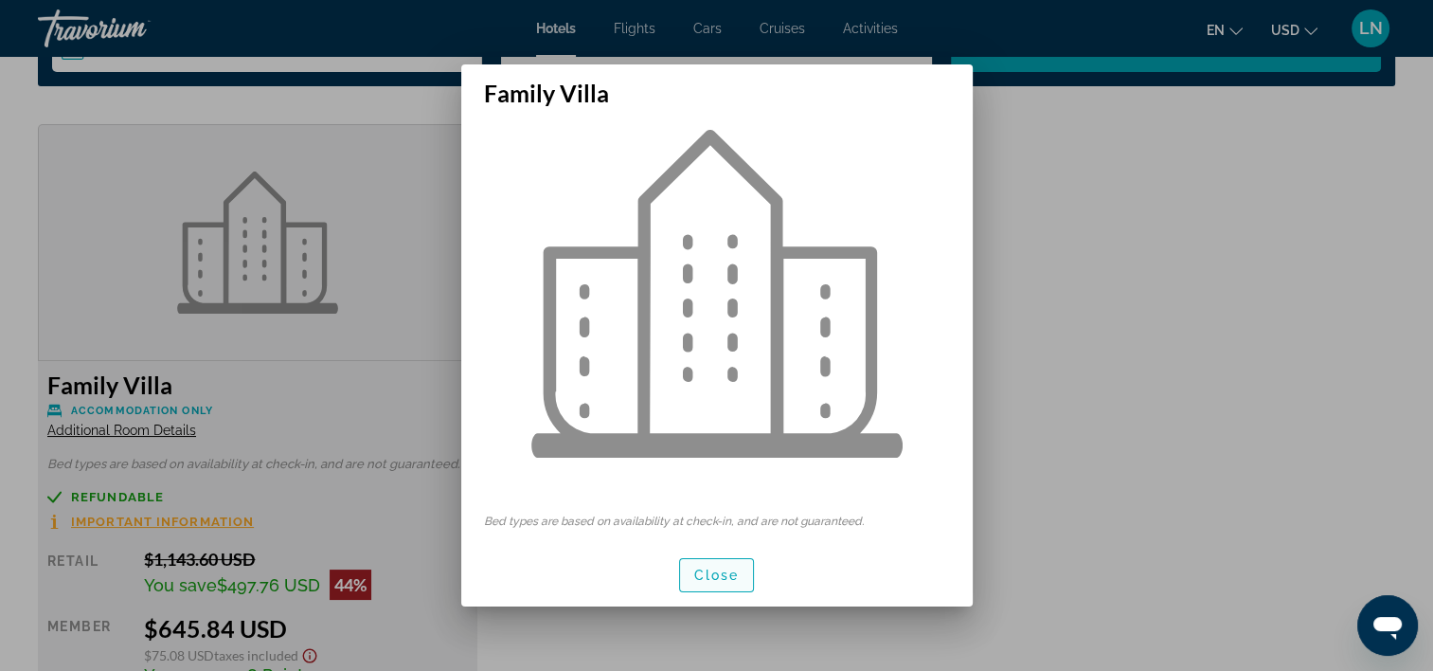
click at [718, 575] on span "Close" at bounding box center [716, 574] width 45 height 15
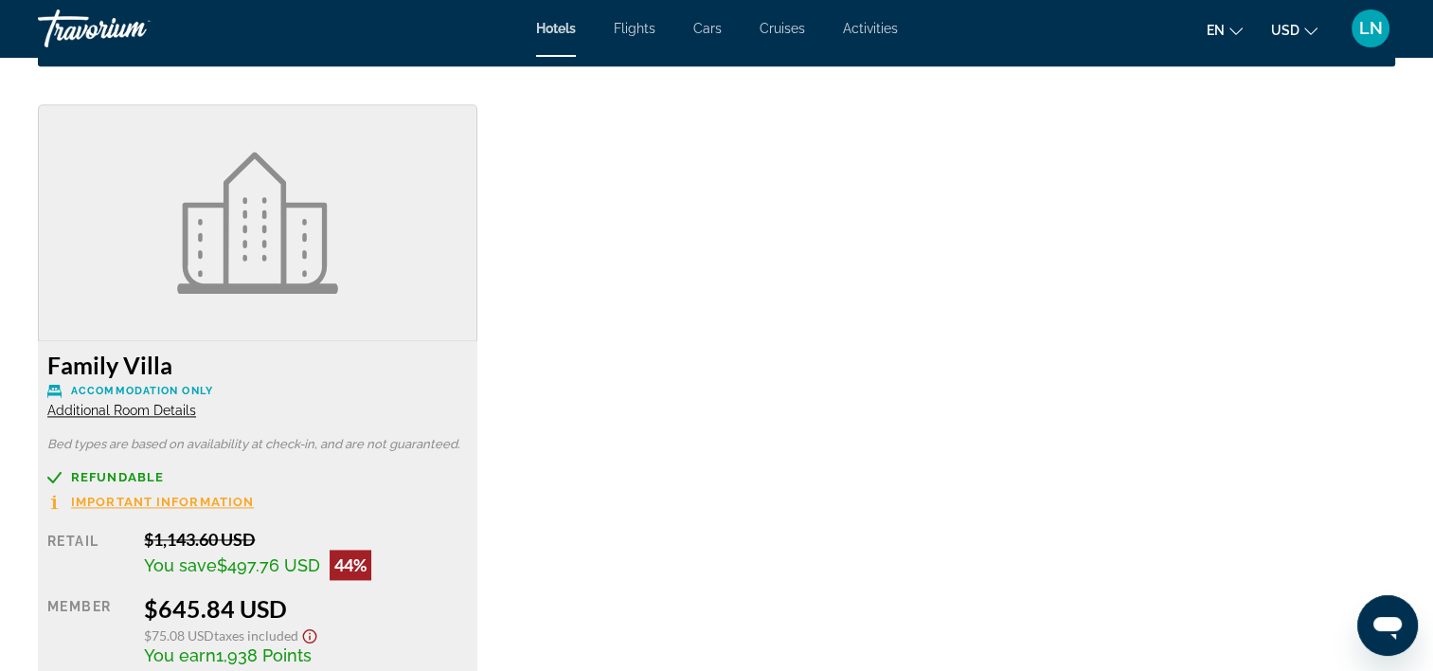
scroll to position [2558, 0]
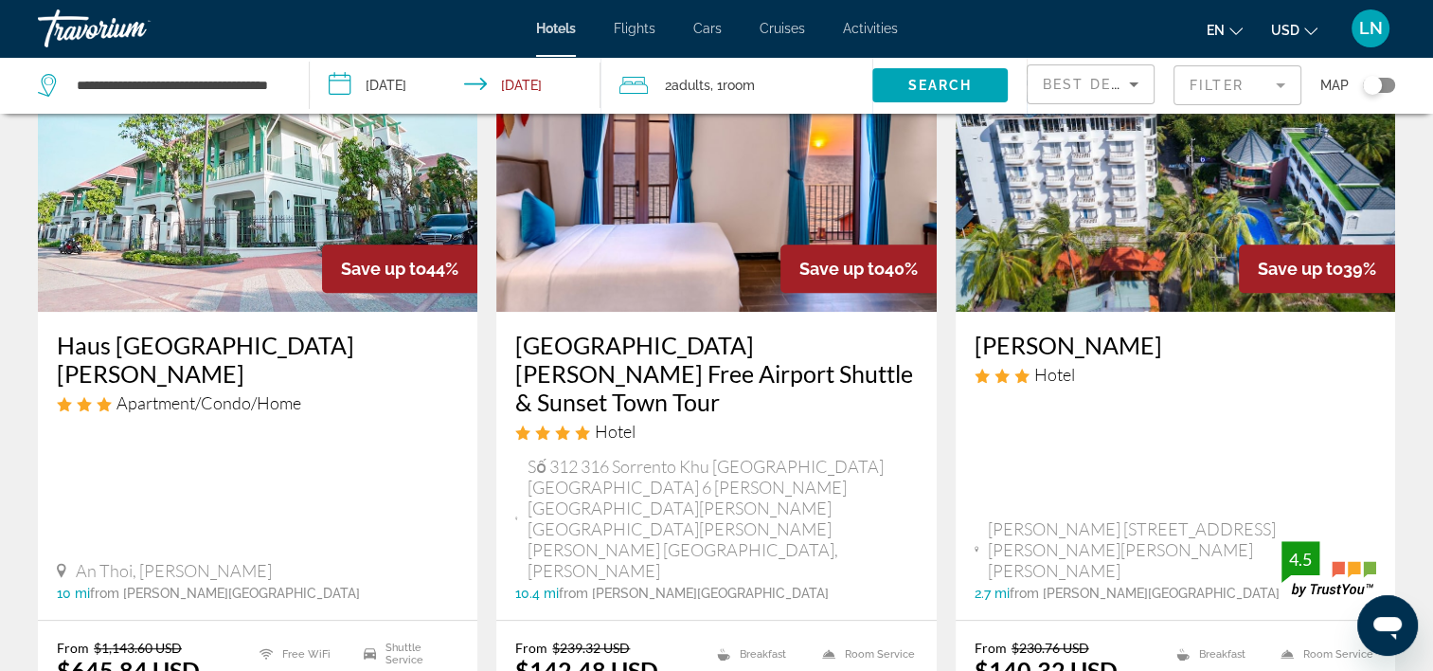
scroll to position [947, 0]
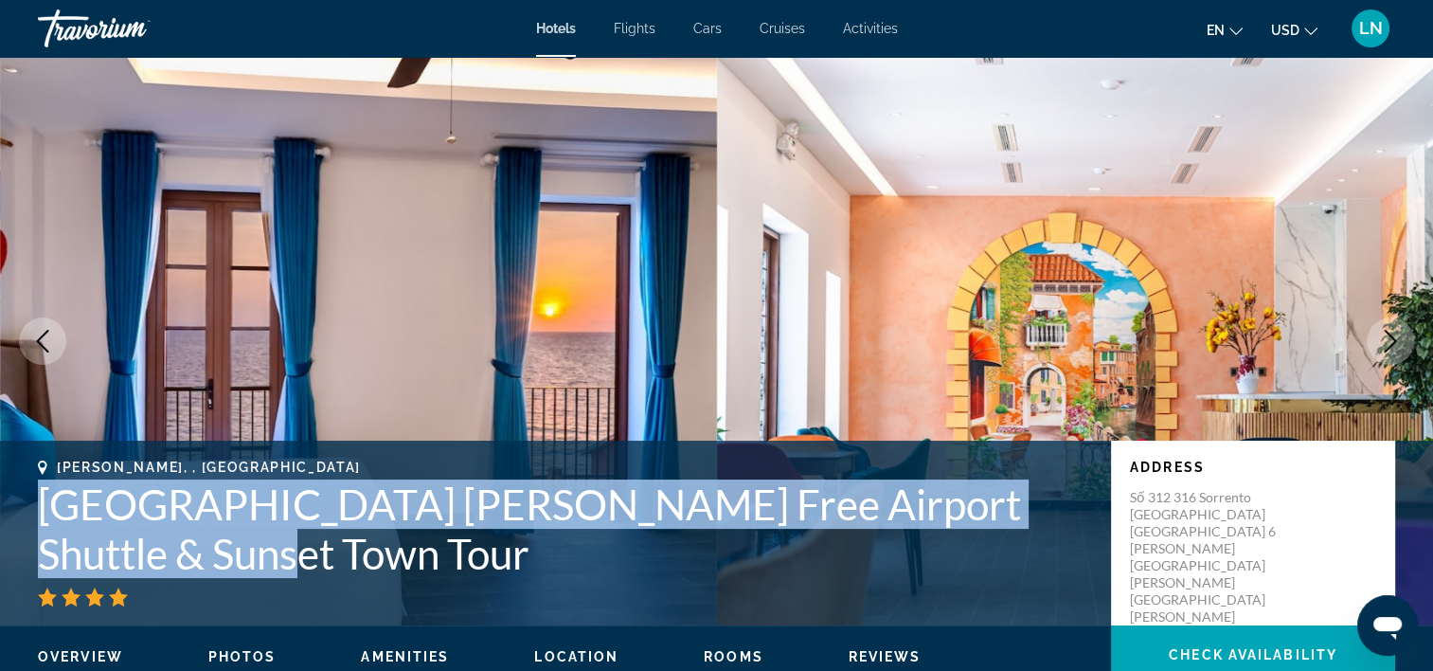
drag, startPoint x: 24, startPoint y: 503, endPoint x: 153, endPoint y: 542, distance: 134.6
click at [153, 542] on div "Phu Quoc, , Vietnam Roma Hotel Phu Quoc Free Airport Shuttle & Sunset Town Tour…" at bounding box center [716, 532] width 1433 height 147
drag, startPoint x: 153, startPoint y: 542, endPoint x: 104, endPoint y: 502, distance: 62.6
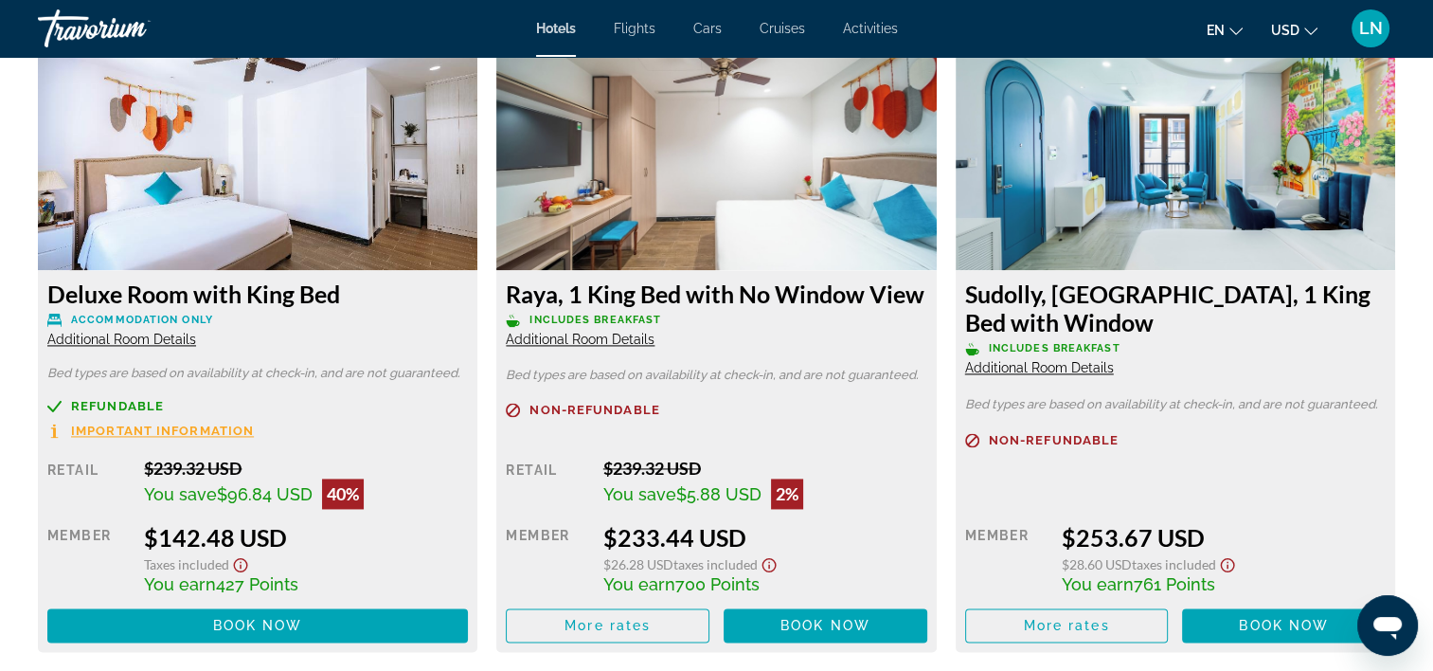
scroll to position [2558, 0]
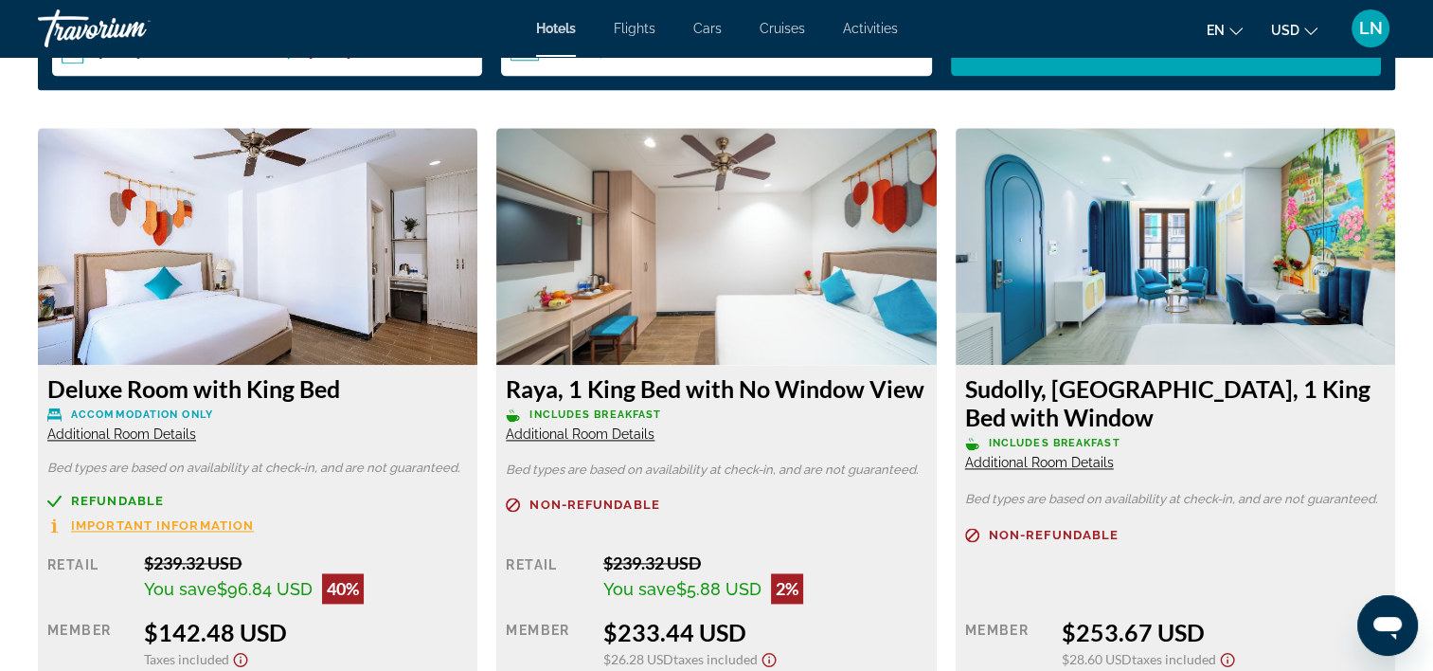
click at [623, 426] on span "Additional Room Details" at bounding box center [580, 433] width 149 height 15
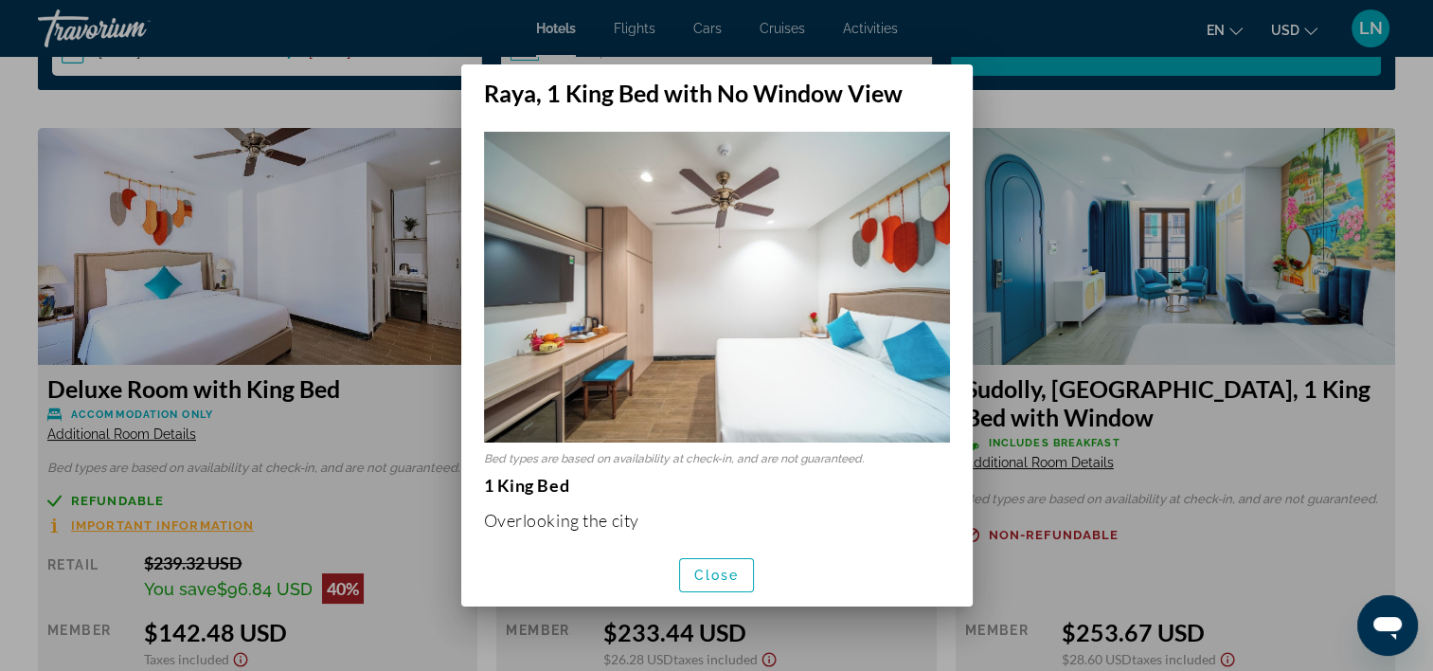
scroll to position [0, 0]
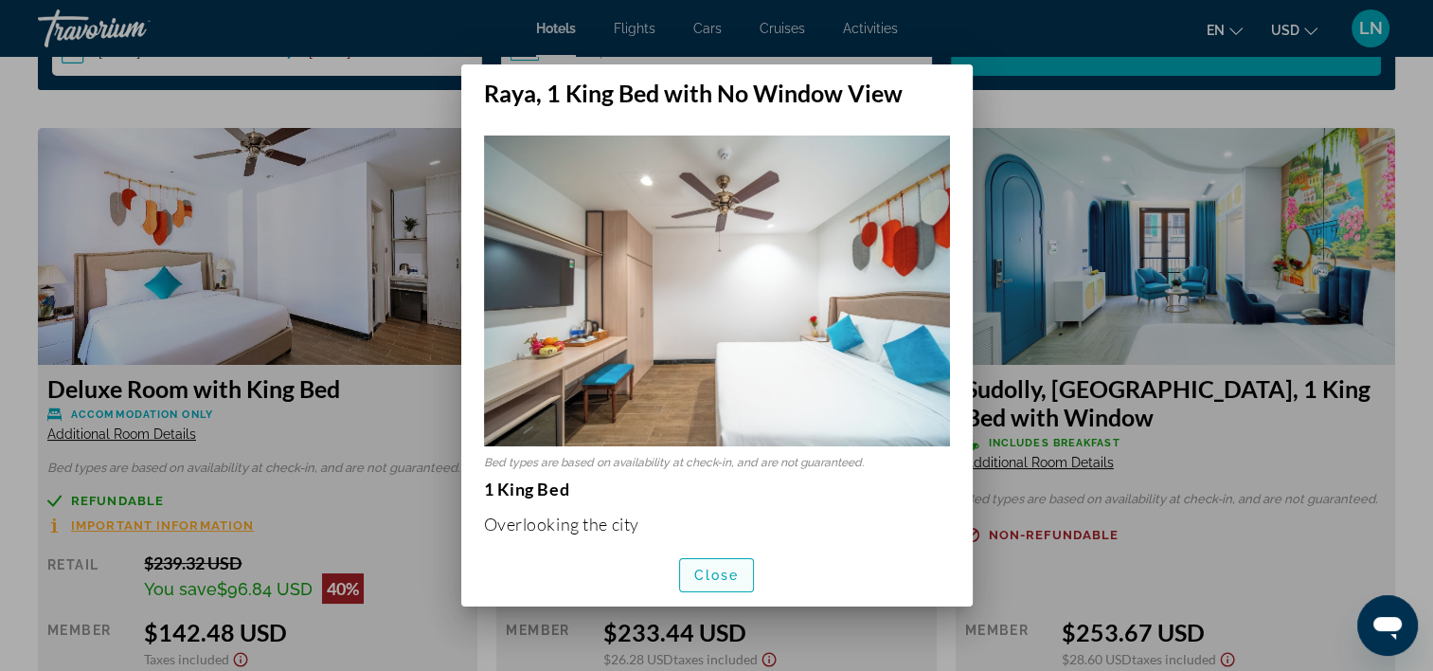
click at [715, 572] on span "Close" at bounding box center [716, 574] width 45 height 15
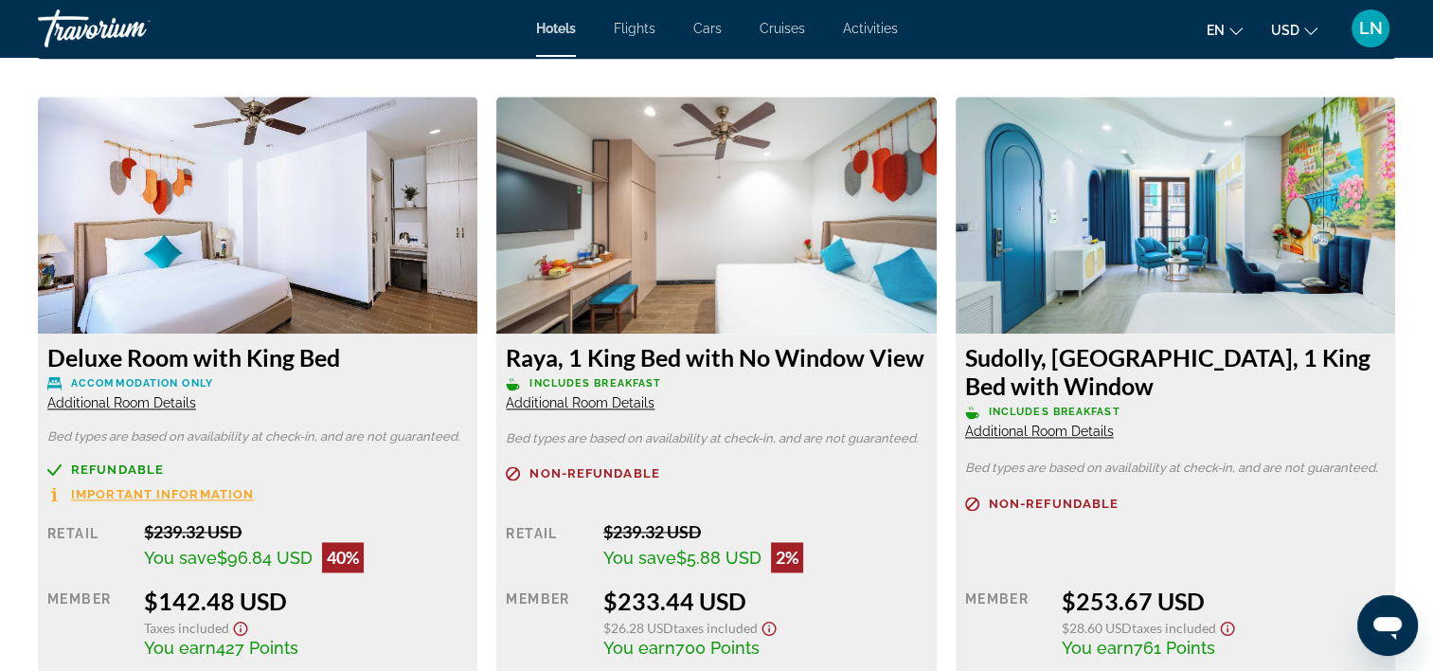
scroll to position [2558, 0]
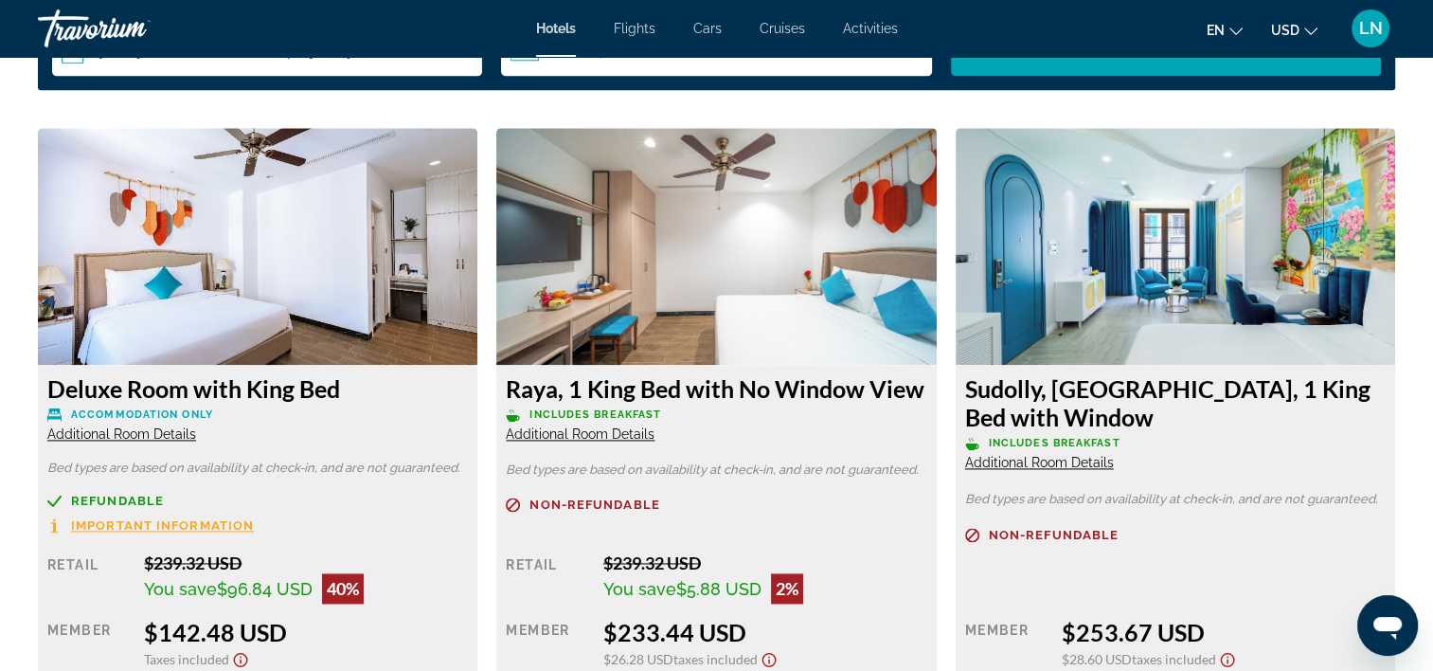
click at [1088, 455] on span "Additional Room Details" at bounding box center [1039, 462] width 149 height 15
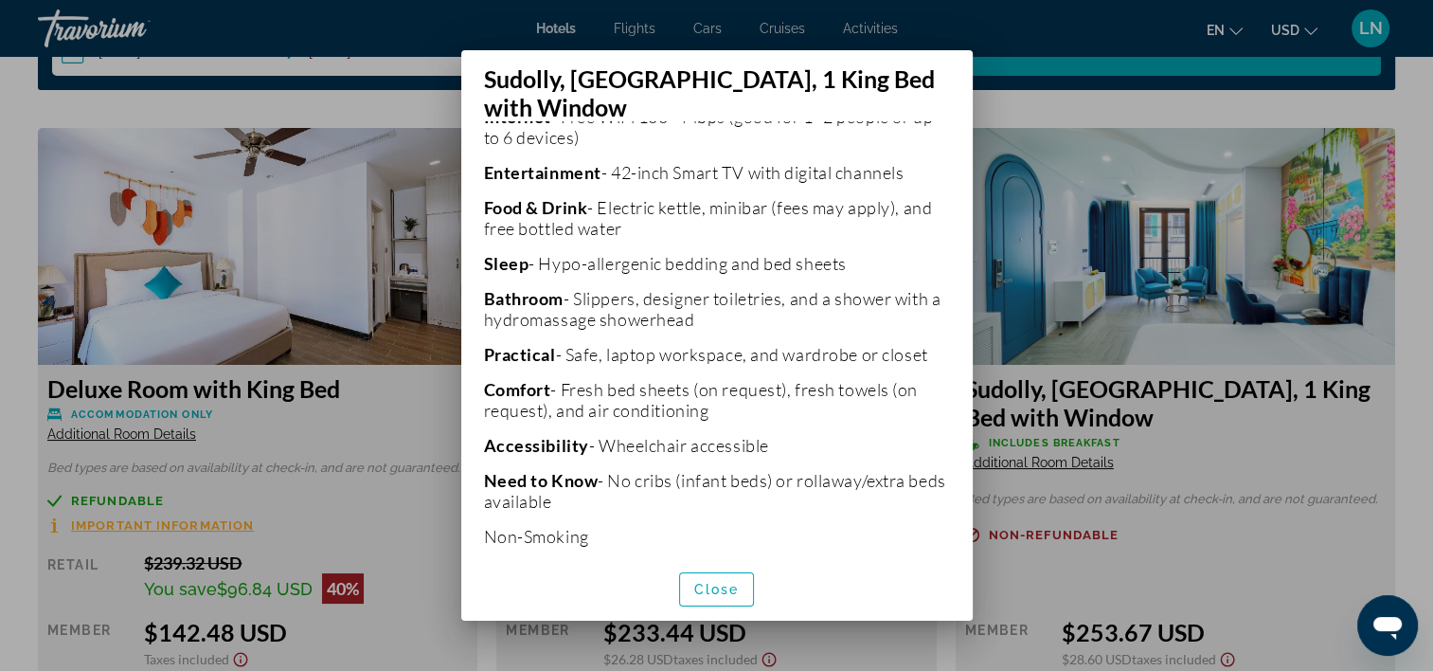
scroll to position [490, 0]
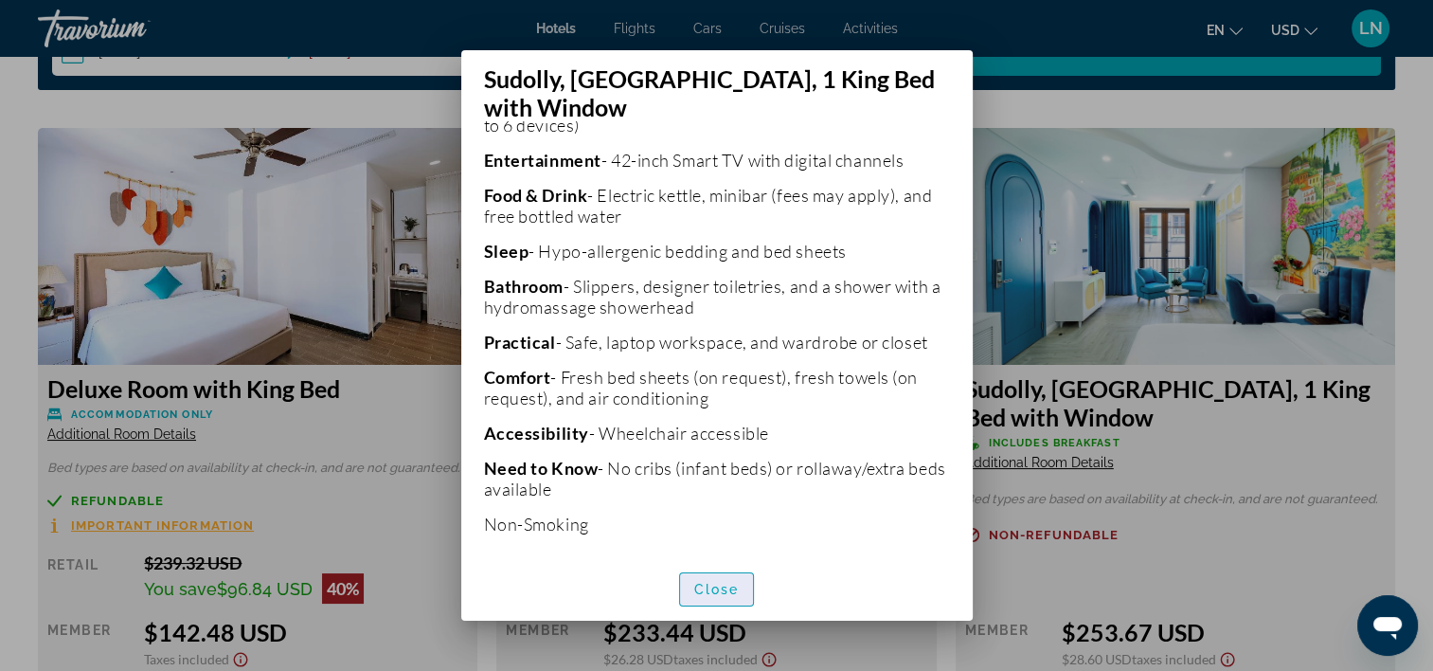
click at [726, 582] on span "Close" at bounding box center [716, 589] width 45 height 15
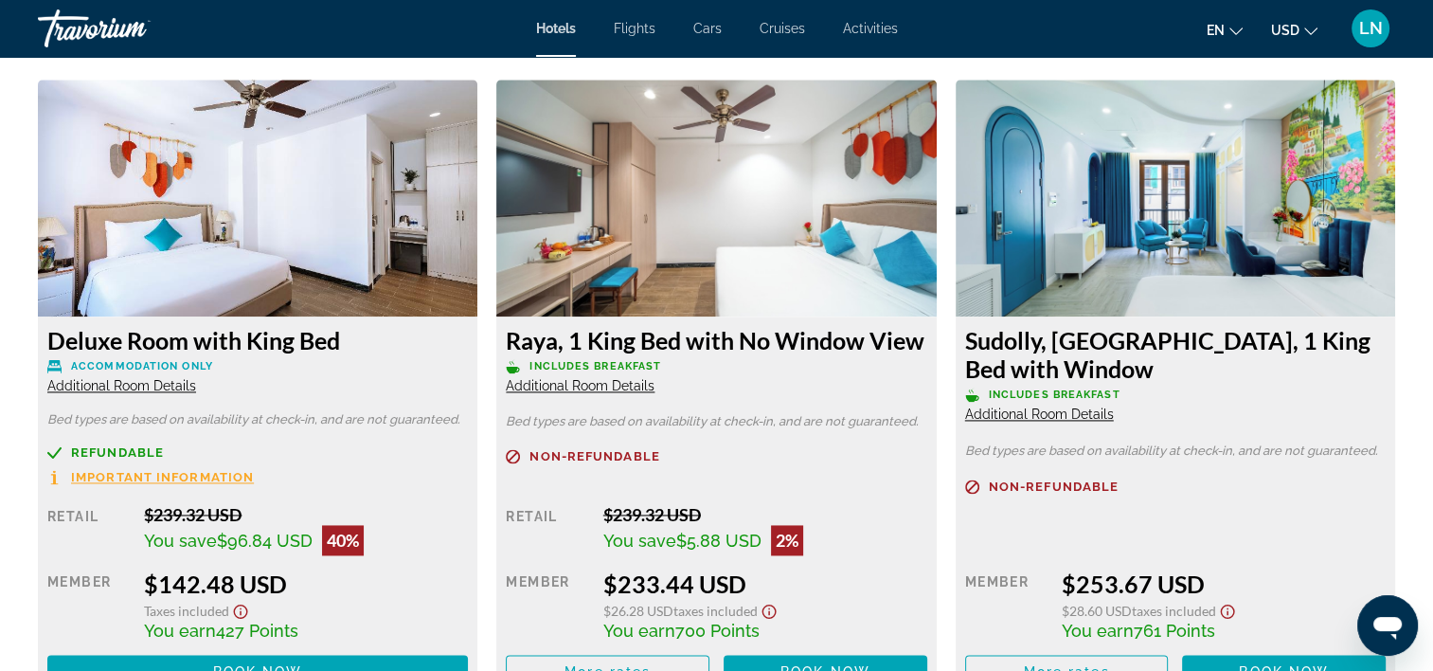
scroll to position [2652, 0]
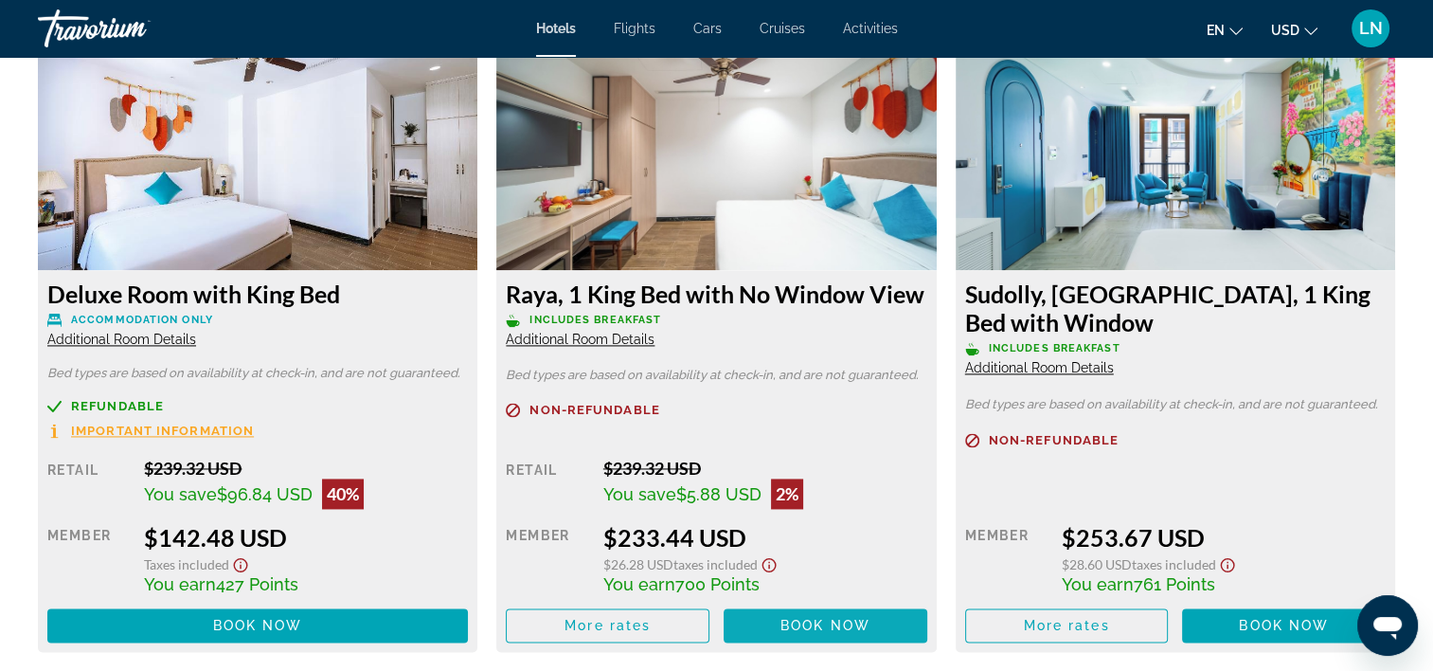
click at [800, 618] on span "Book now" at bounding box center [826, 625] width 90 height 15
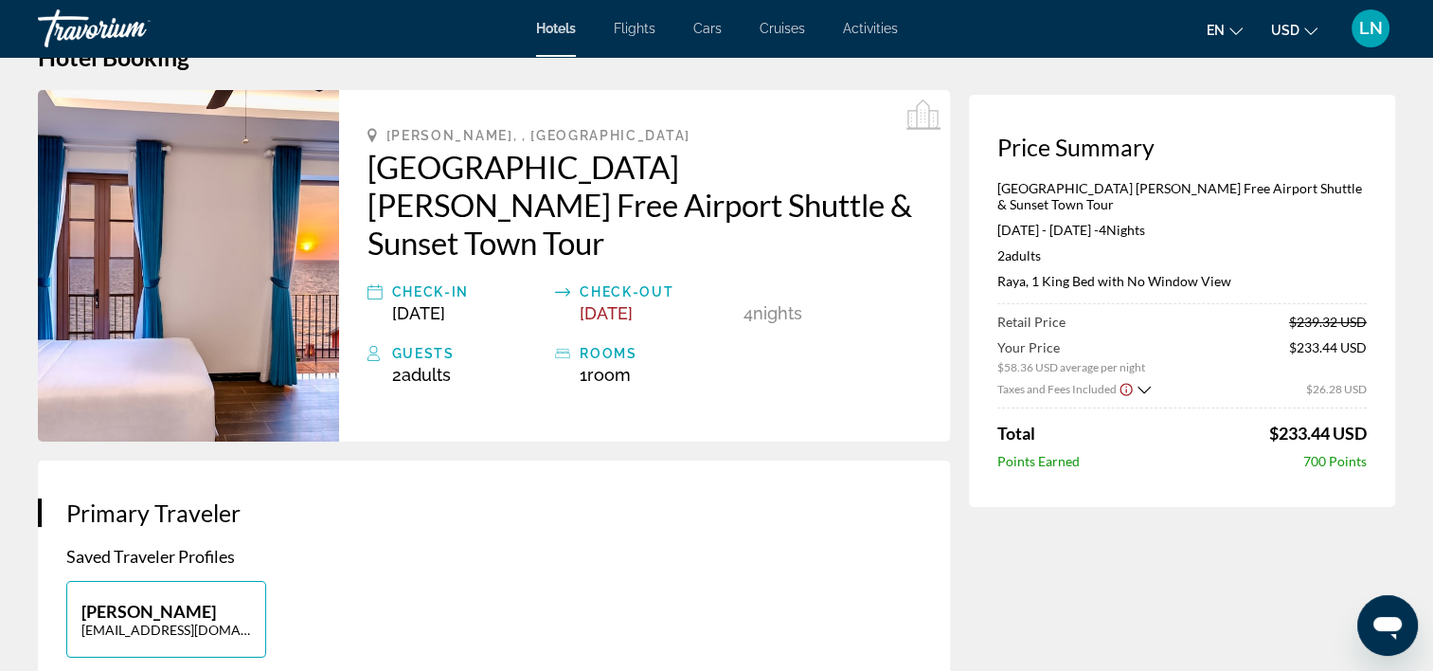
scroll to position [95, 0]
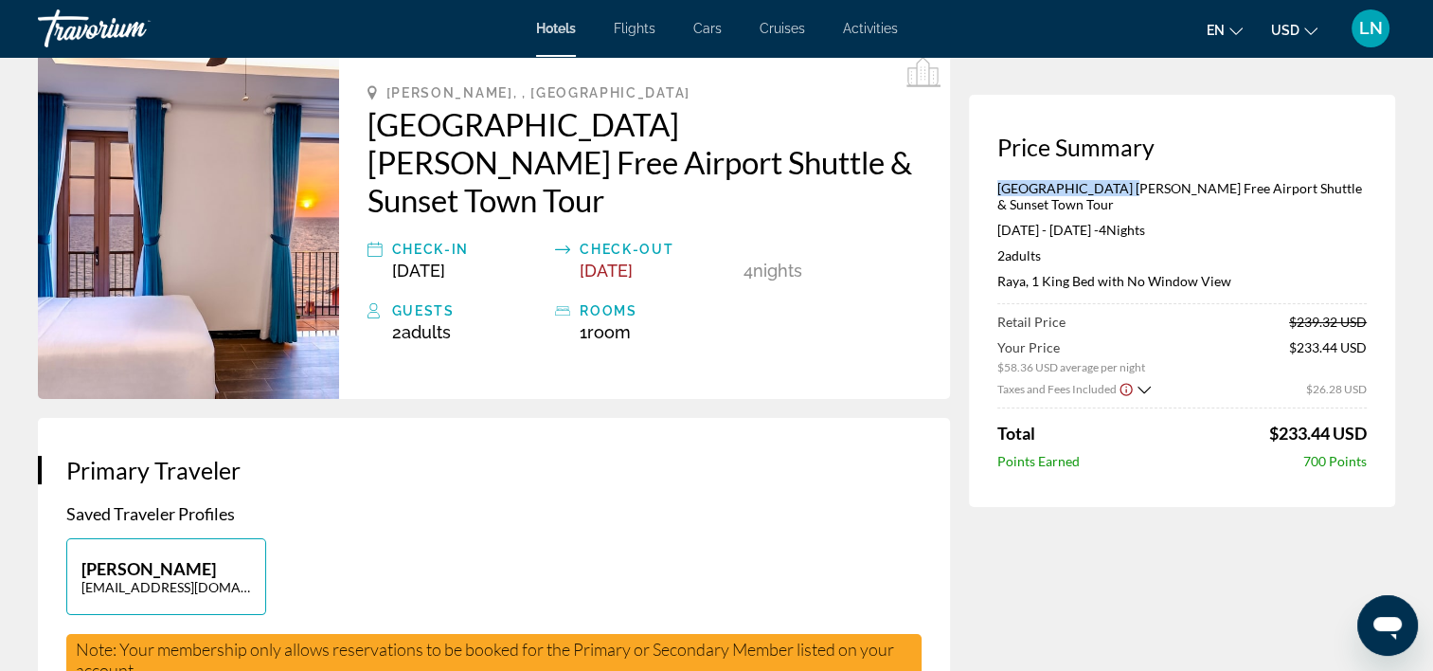
drag, startPoint x: 993, startPoint y: 188, endPoint x: 1124, endPoint y: 192, distance: 130.8
click at [1124, 192] on div "Price Summary Roma Hotel Phu Quoc Free Airport Shuttle & Sunset Town Tour Jun 1…" at bounding box center [1182, 301] width 426 height 412
copy p "Roma Hotel Phu Quoc"
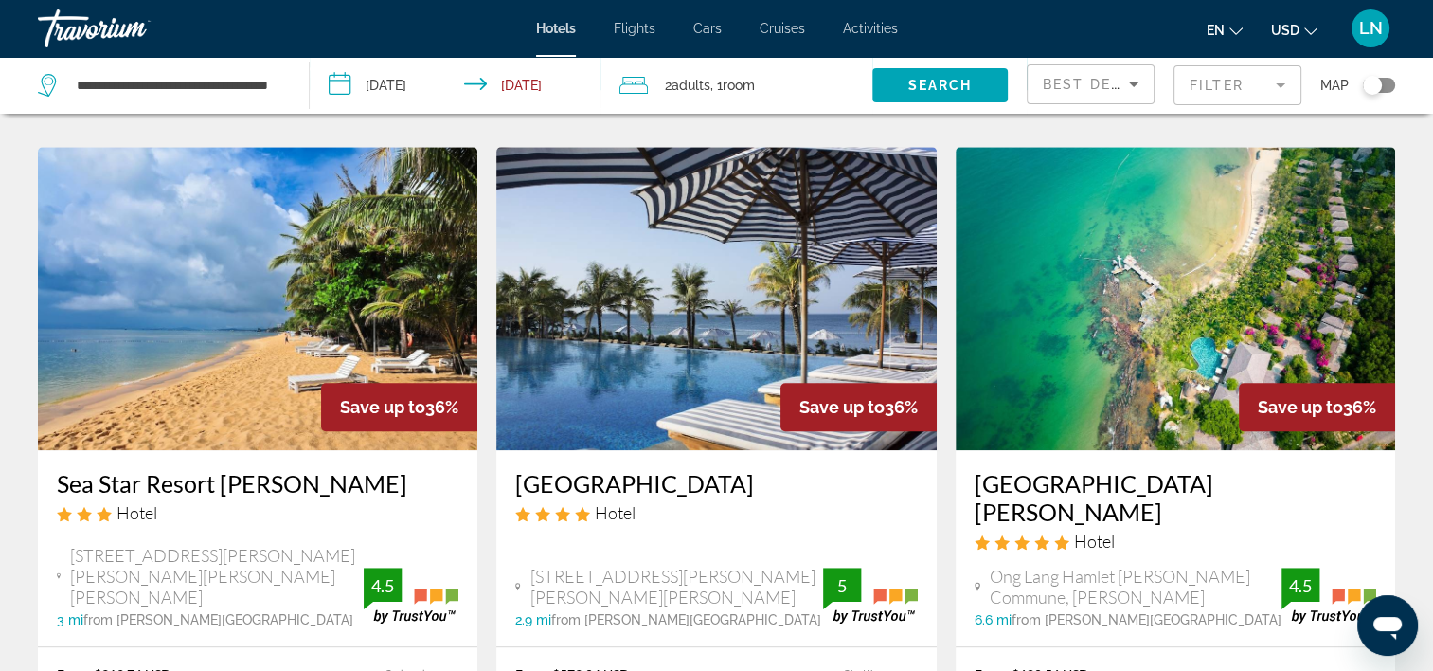
scroll to position [1705, 0]
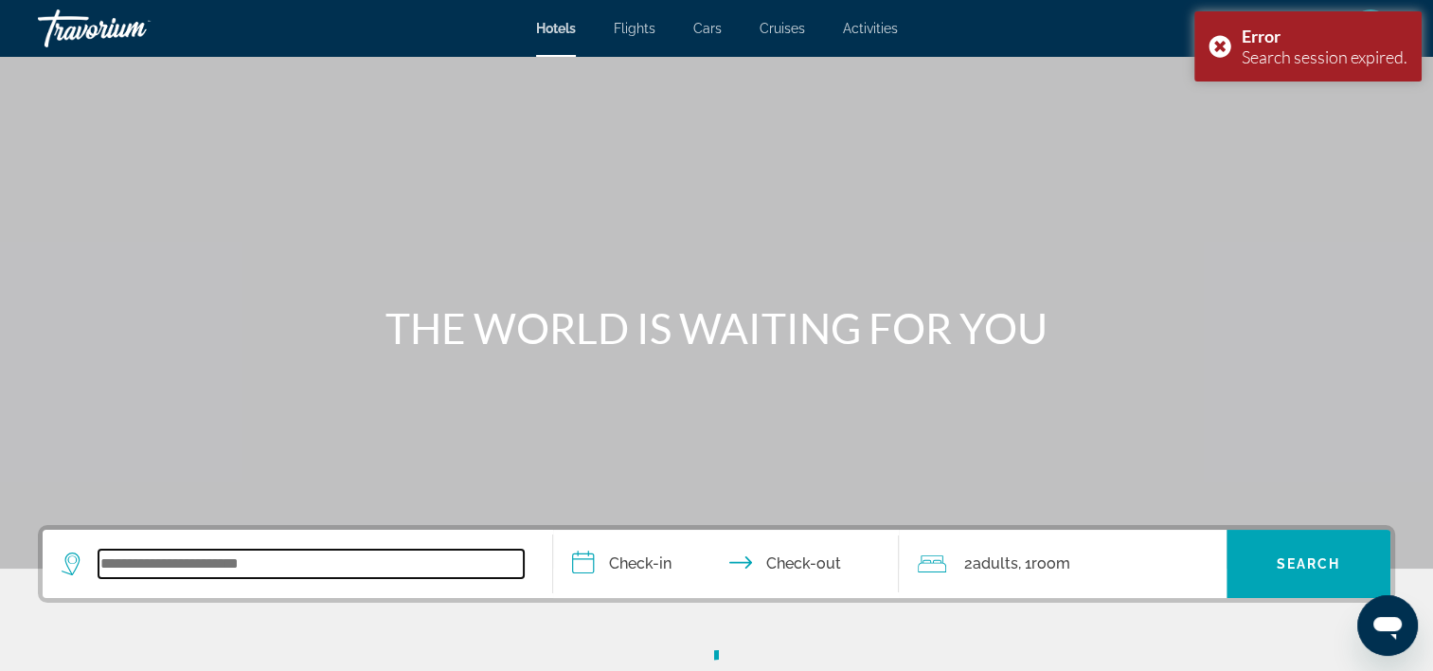
click at [242, 574] on input "Search widget" at bounding box center [311, 563] width 425 height 28
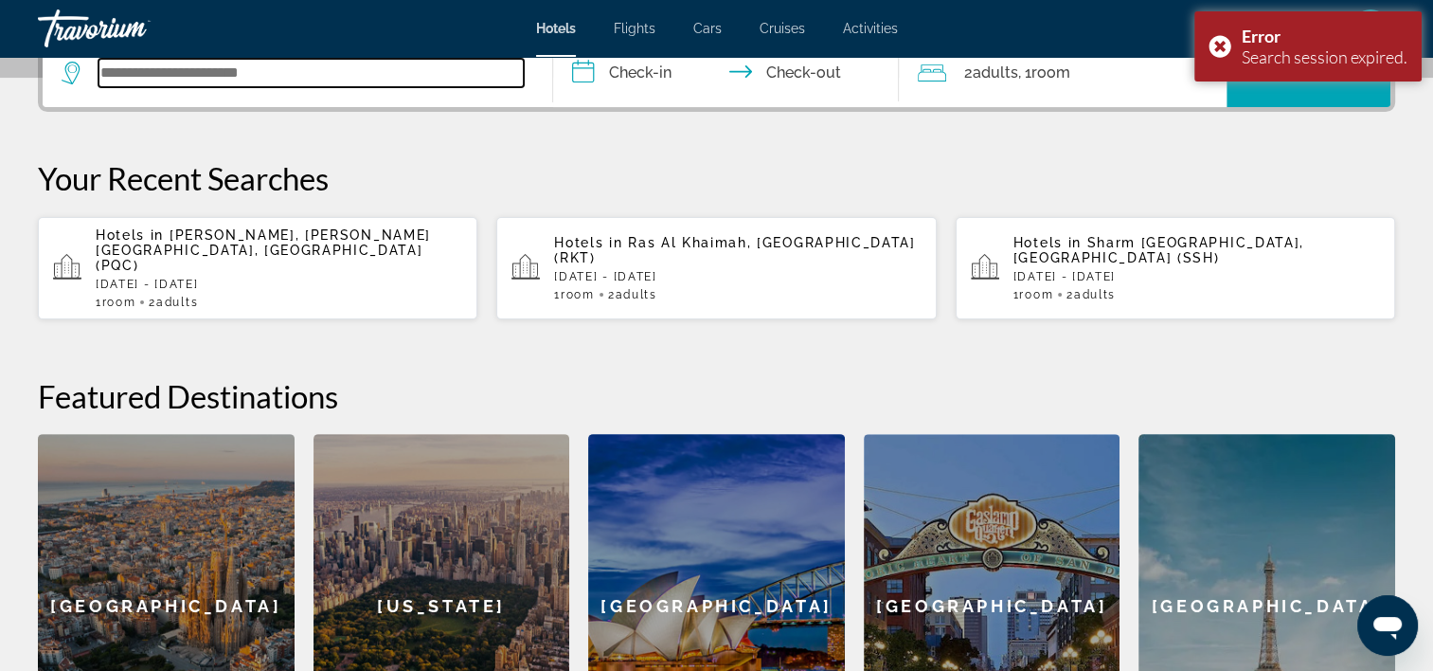
scroll to position [493, 0]
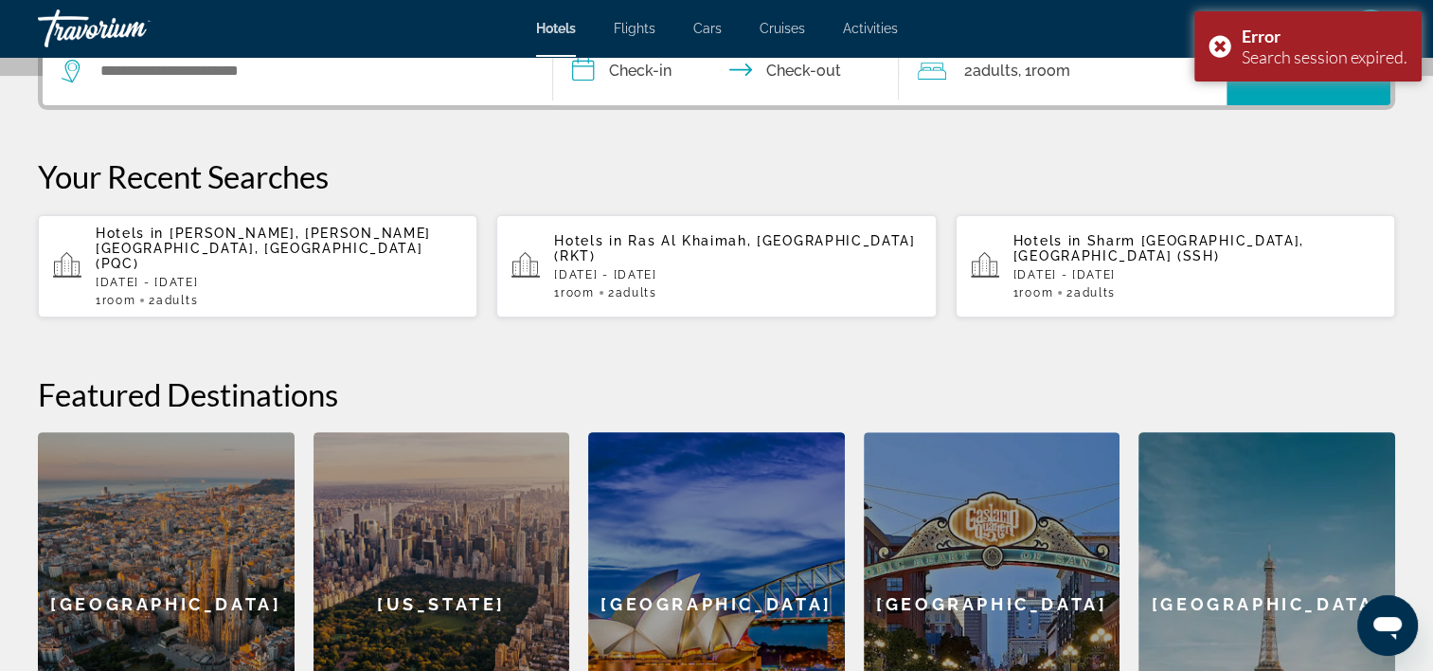
click at [246, 276] on p "[DATE] - [DATE]" at bounding box center [279, 282] width 367 height 13
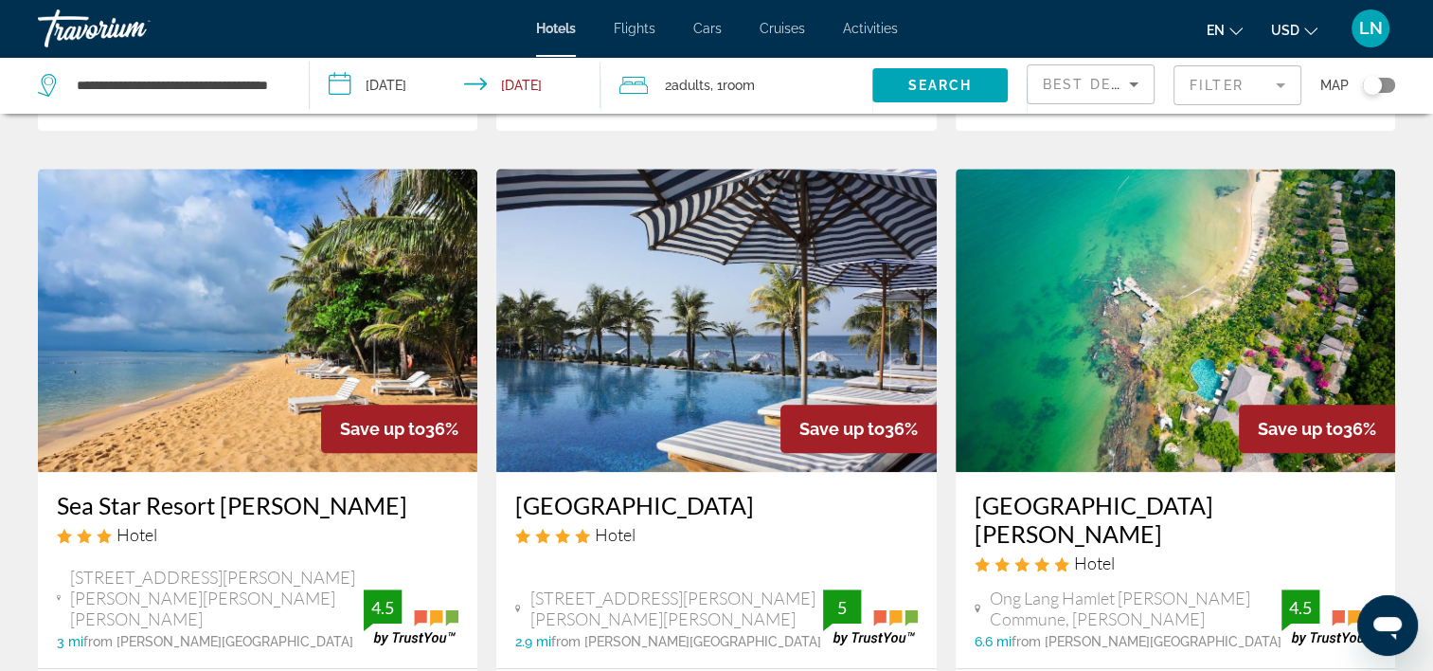
scroll to position [1705, 0]
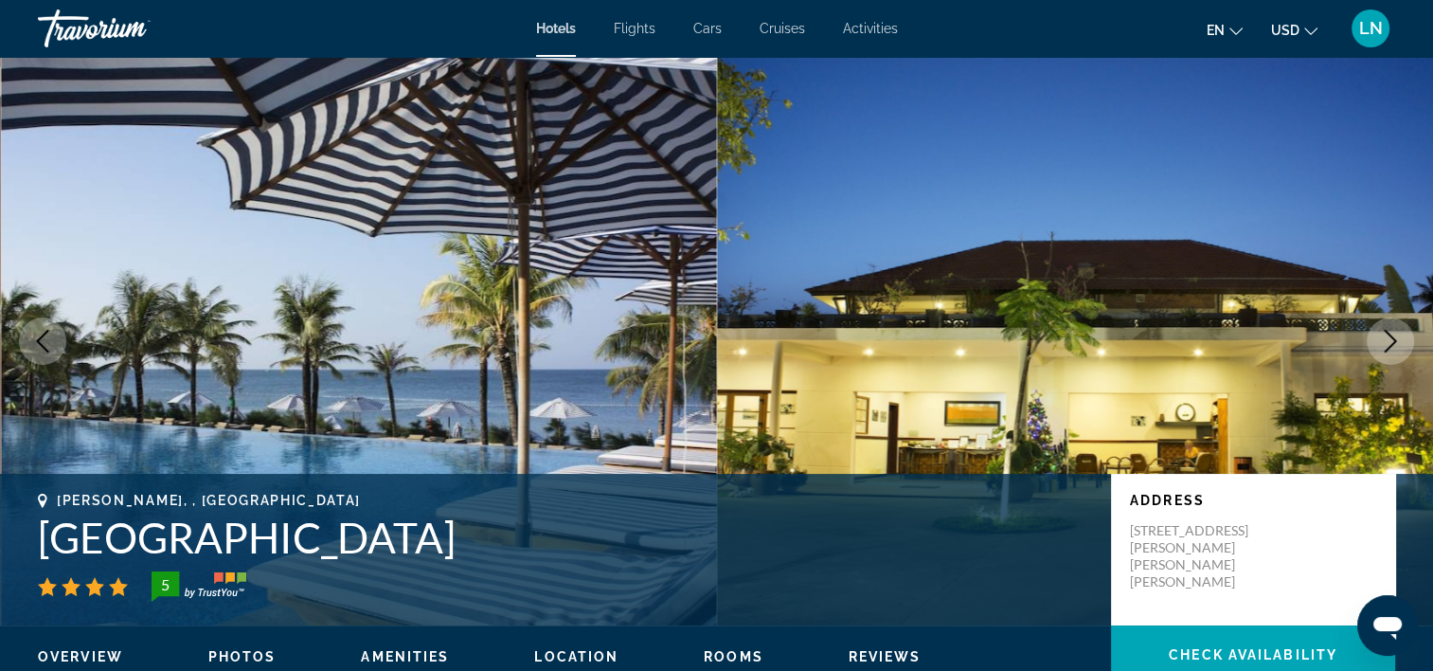
drag, startPoint x: 28, startPoint y: 534, endPoint x: 648, endPoint y: 542, distance: 619.6
click at [648, 542] on div "Phu Quoc, , Vietnam Cassia Cottage Resort and Spa 5 Address Khu Pho 7, Tran Hun…" at bounding box center [716, 550] width 1433 height 114
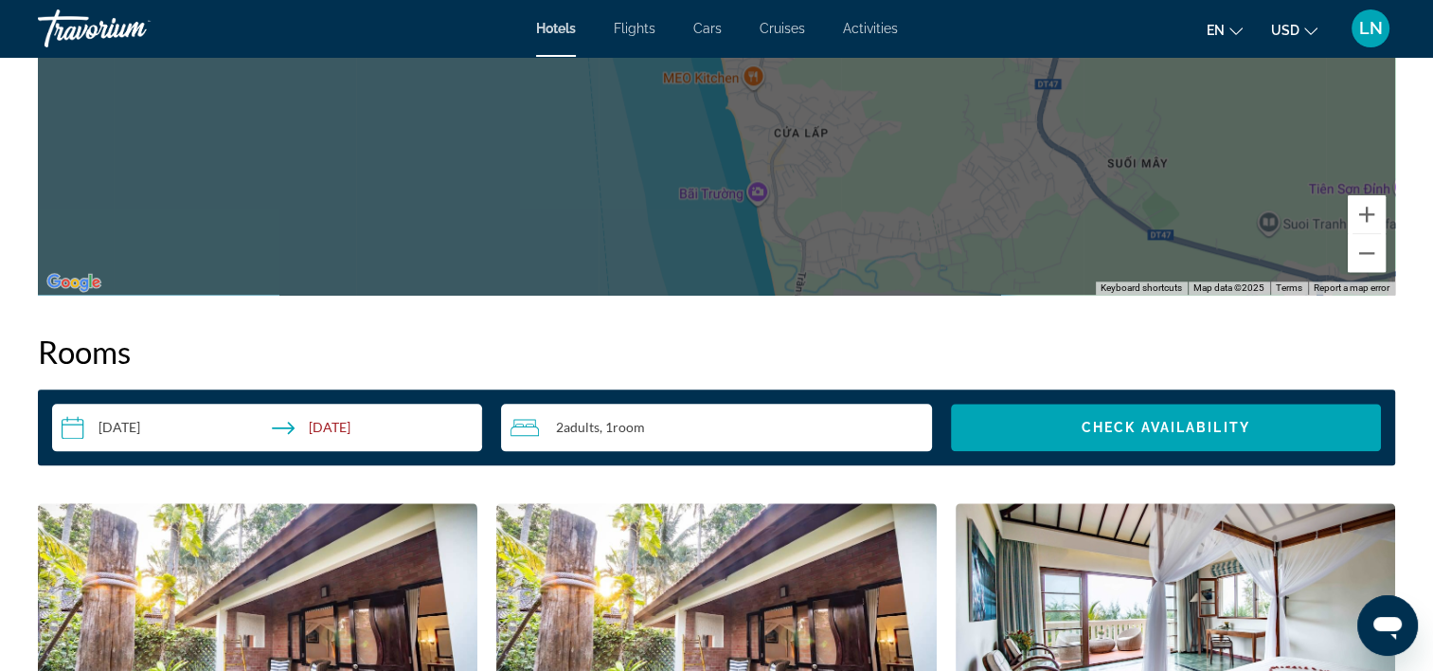
scroll to position [2652, 0]
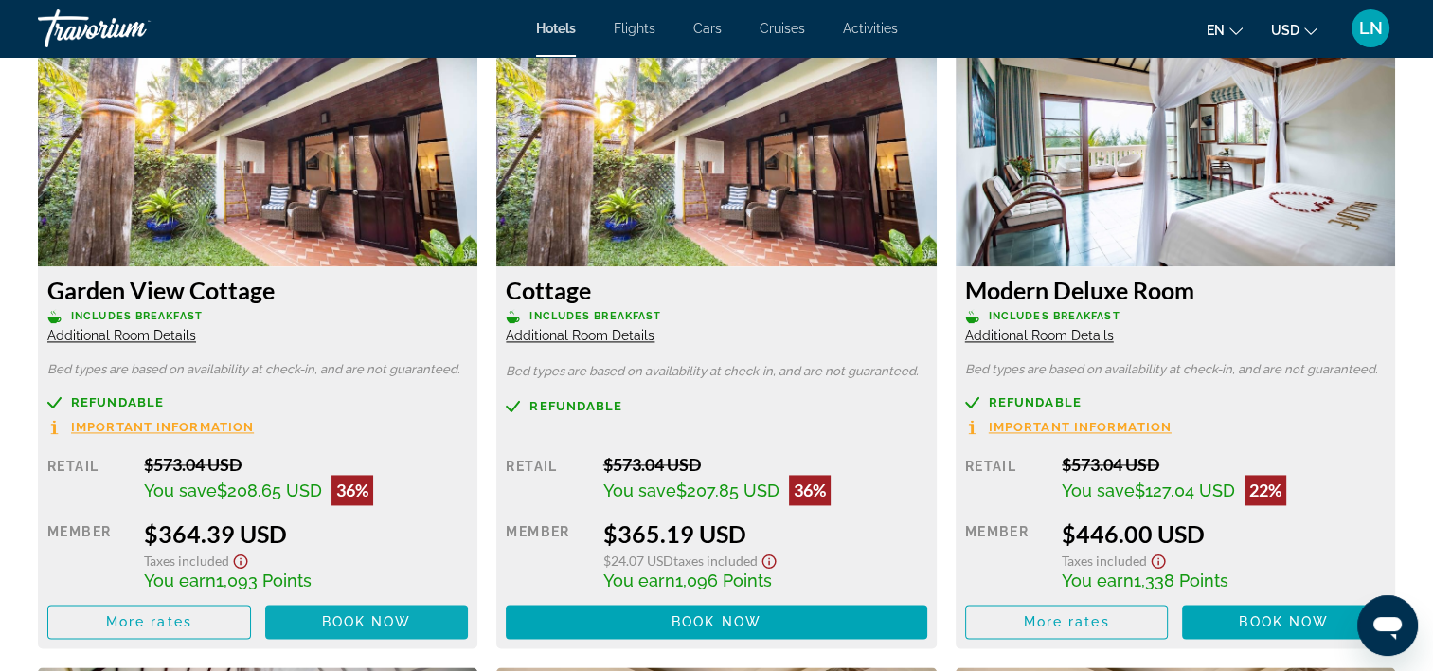
click at [370, 618] on span "Book now" at bounding box center [367, 621] width 90 height 15
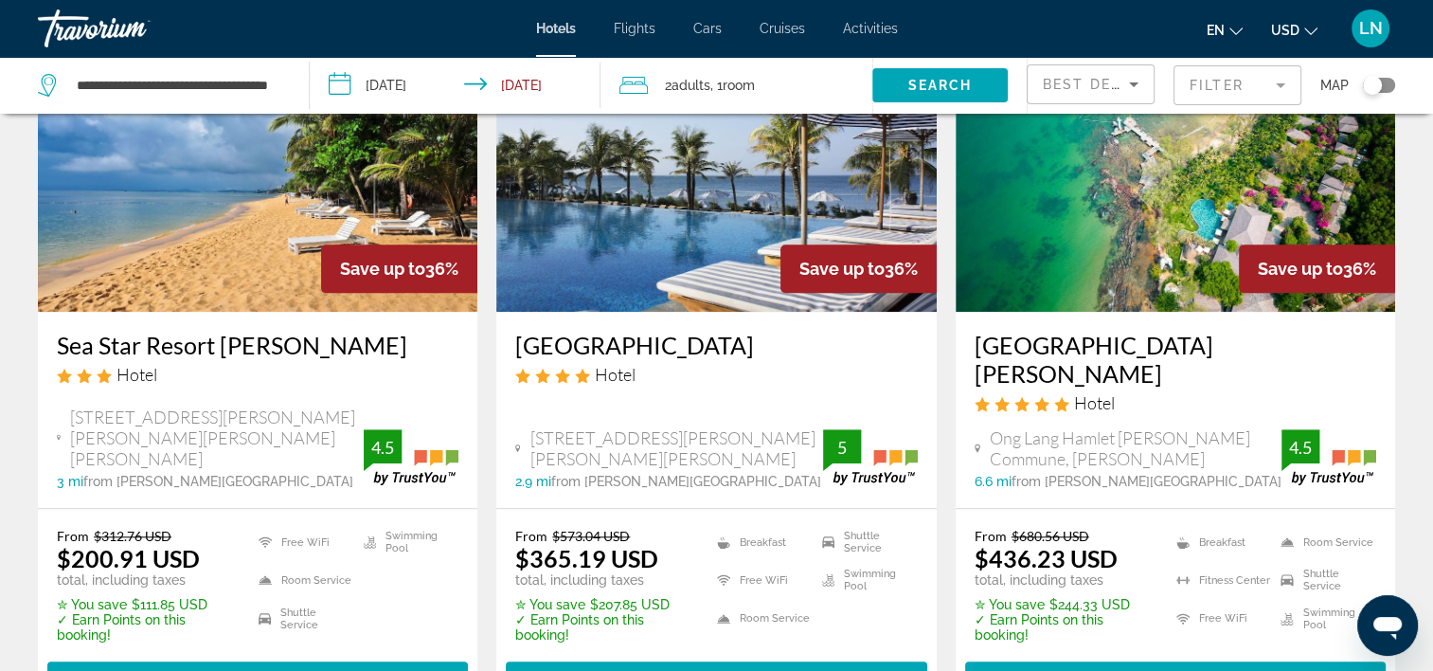
scroll to position [1800, 0]
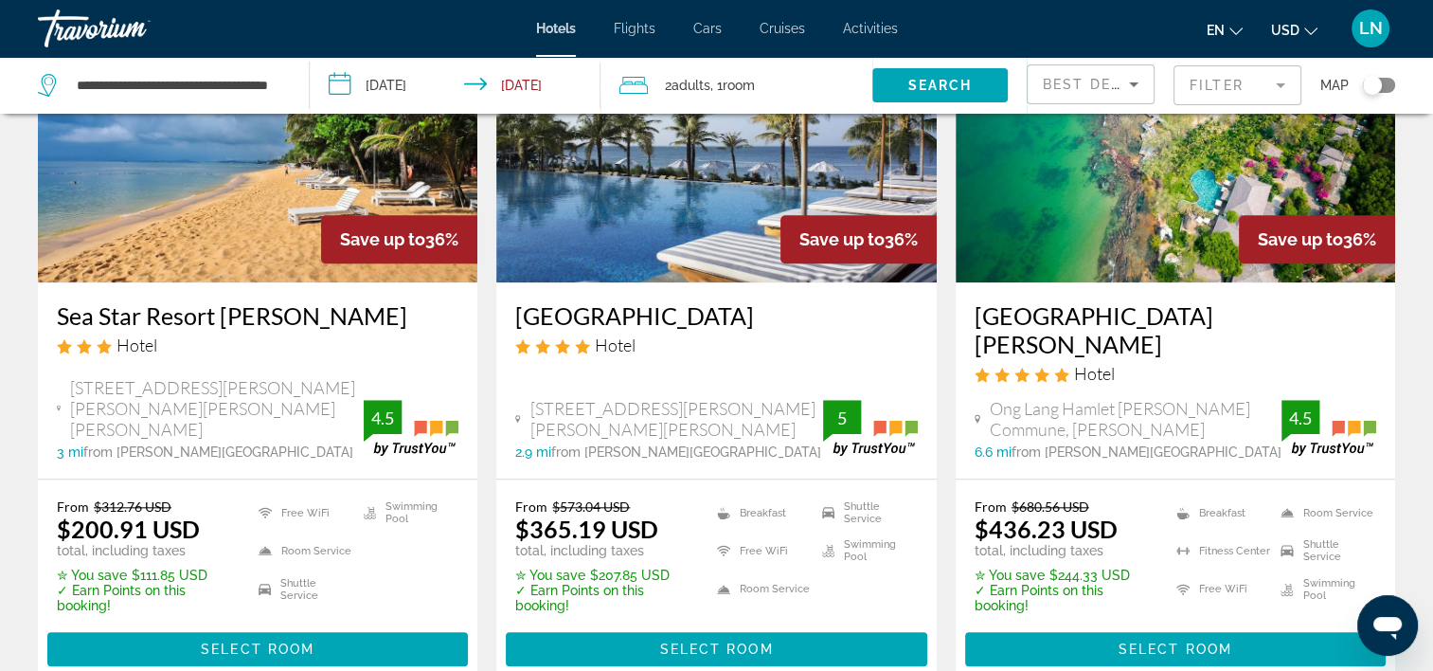
drag, startPoint x: 1067, startPoint y: 494, endPoint x: 1086, endPoint y: 494, distance: 19.0
click at [1067, 626] on span "Main content" at bounding box center [1175, 648] width 421 height 45
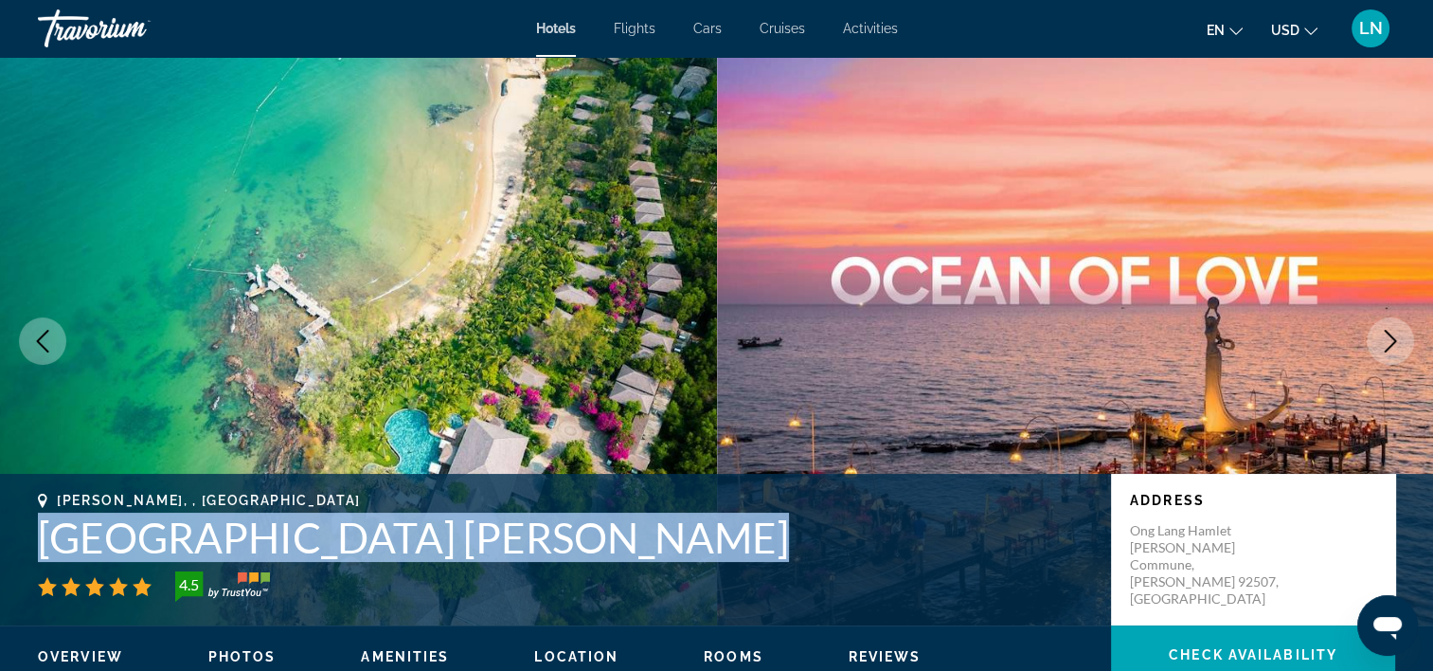
drag, startPoint x: 32, startPoint y: 533, endPoint x: 656, endPoint y: 546, distance: 623.4
click at [656, 546] on div "Phu Quoc, , Vietnam Ocean Bay Resort & Spa Phu Quoc 4.5 Address Ong Lang Hamlet…" at bounding box center [716, 550] width 1433 height 114
copy h1 "Ocean Bay Resort & Spa Phu Quoc"
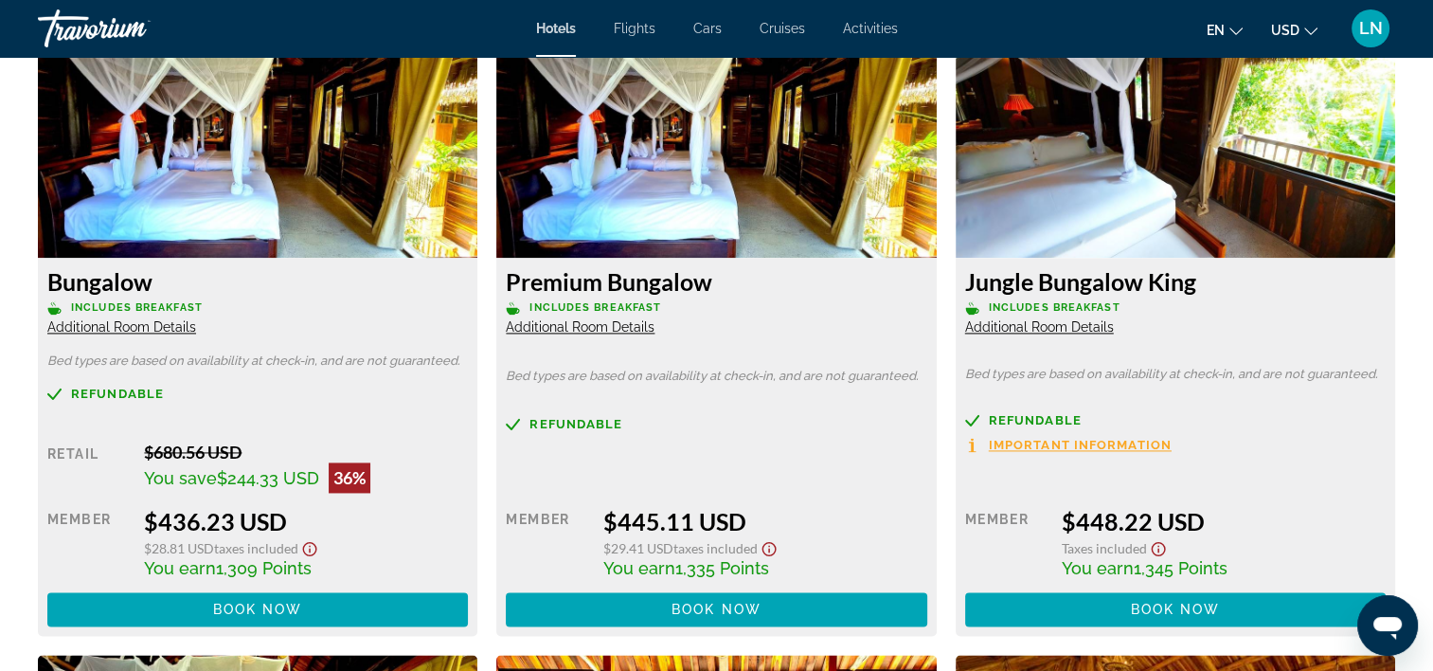
scroll to position [2652, 0]
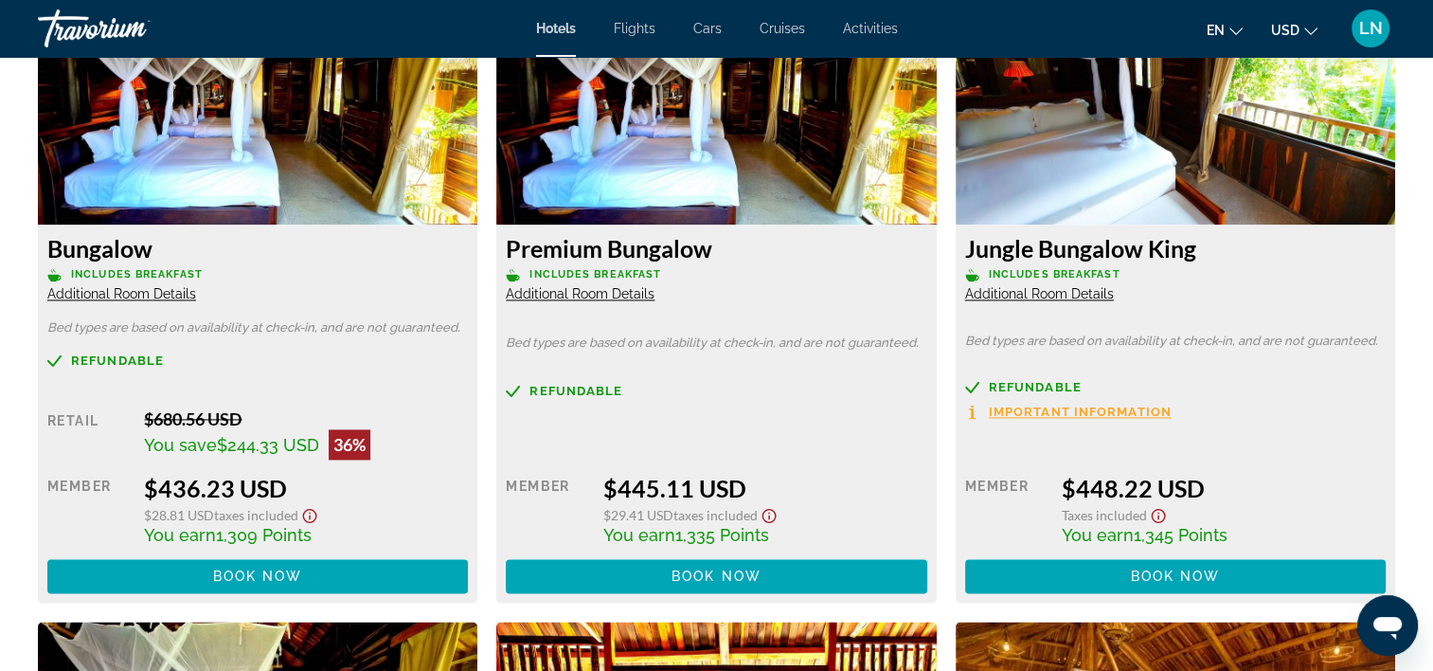
click at [112, 296] on span "Additional Room Details" at bounding box center [121, 293] width 149 height 15
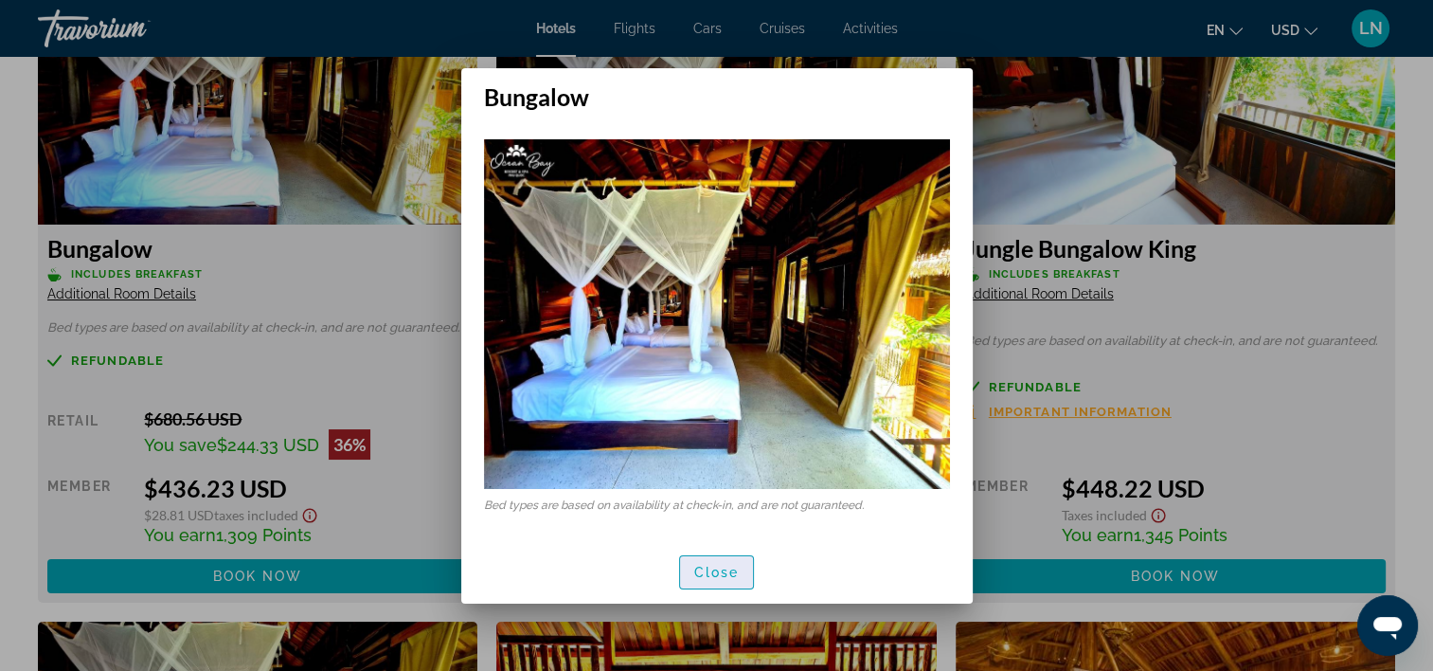
click at [718, 574] on span "Close" at bounding box center [716, 572] width 45 height 15
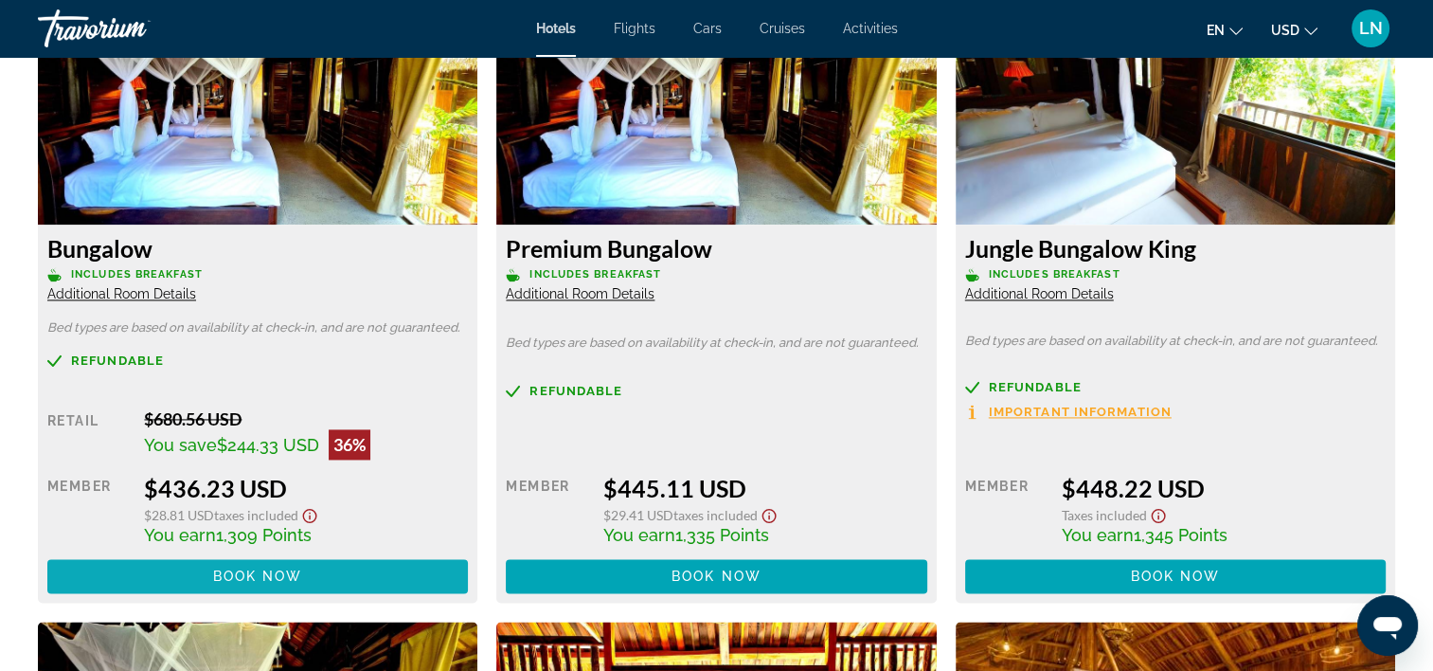
click at [315, 569] on span "Main content" at bounding box center [257, 575] width 421 height 45
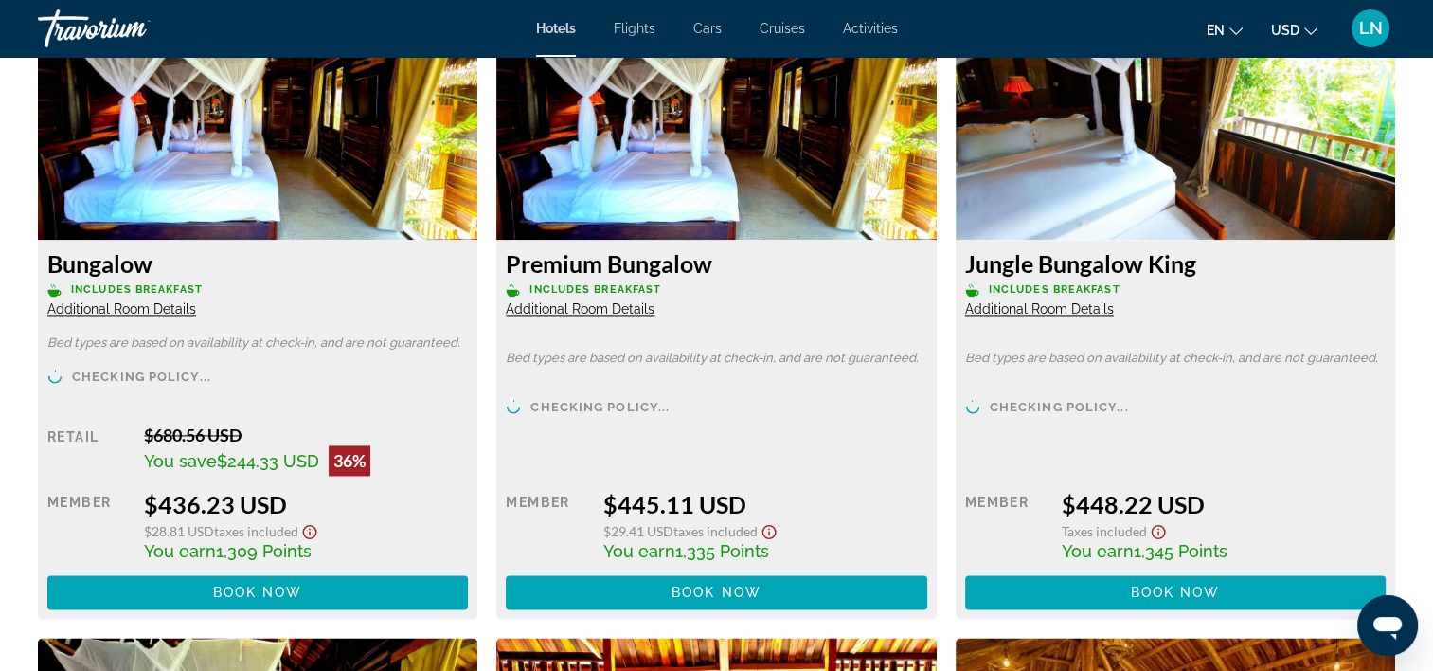
scroll to position [2604, 0]
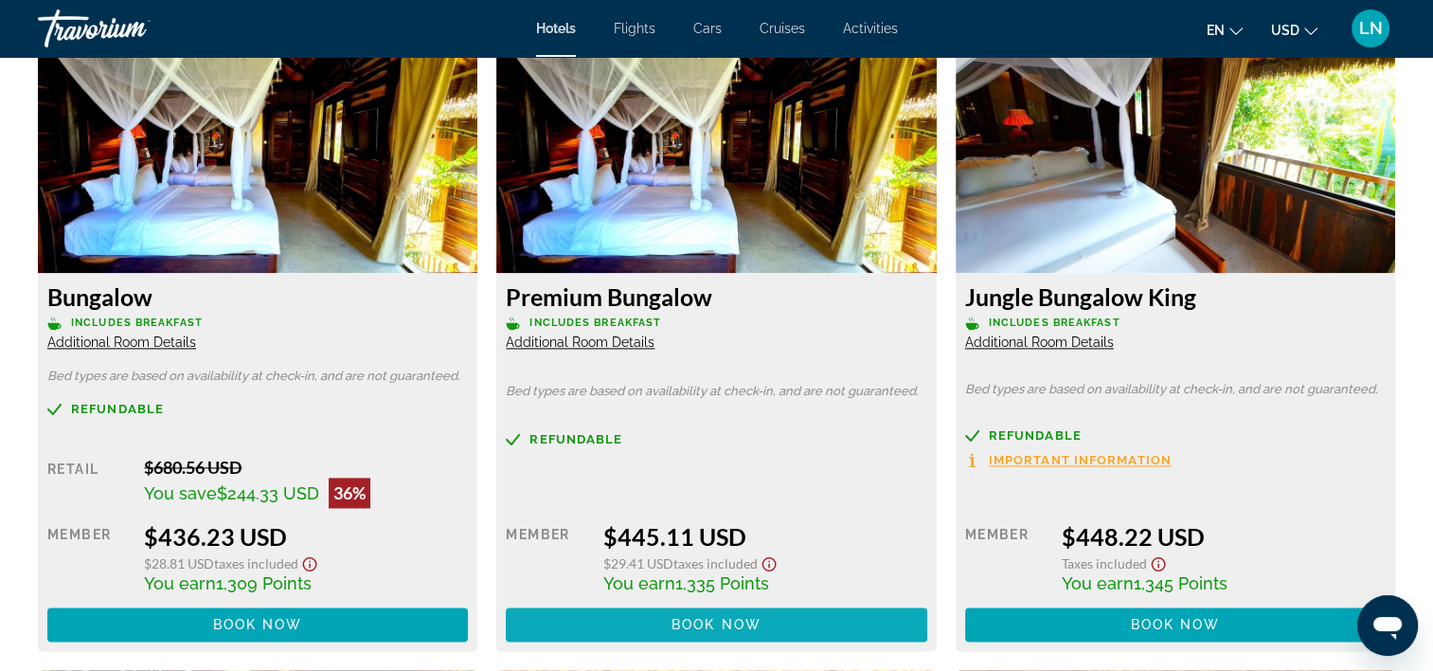
click at [690, 610] on span "Main content" at bounding box center [716, 624] width 421 height 45
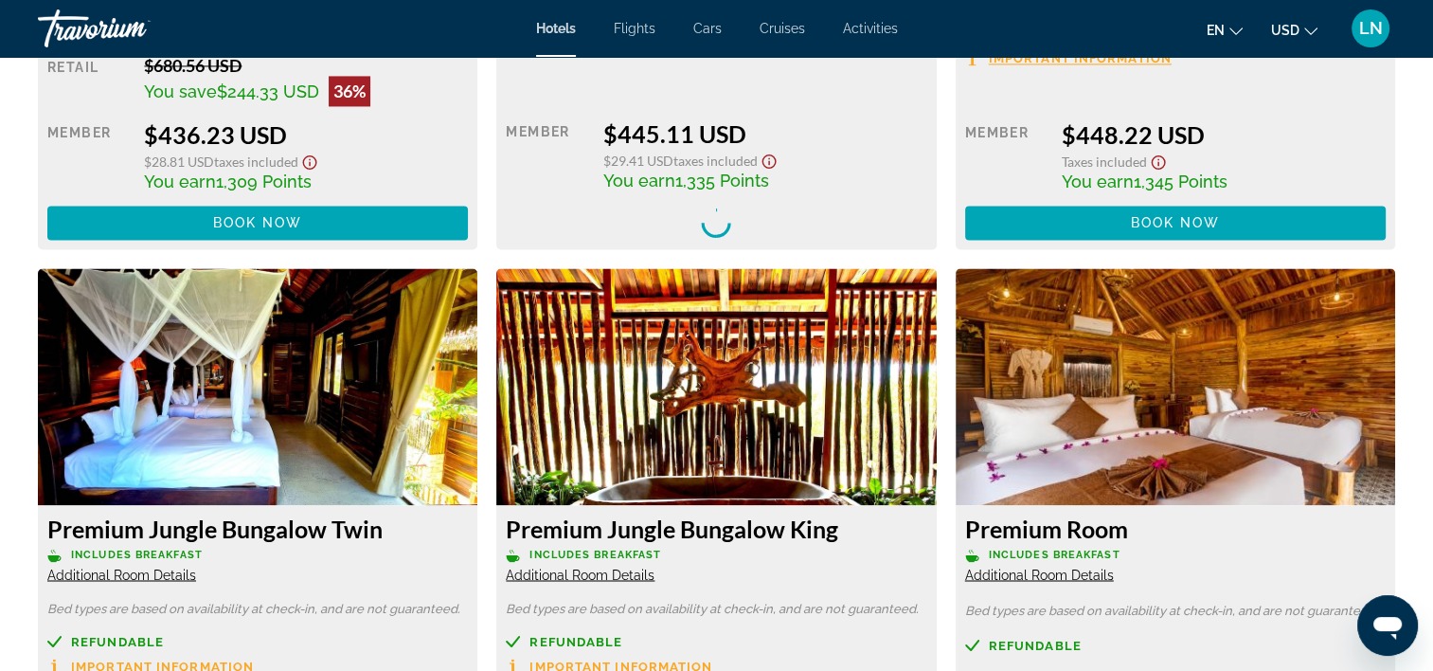
scroll to position [0, 0]
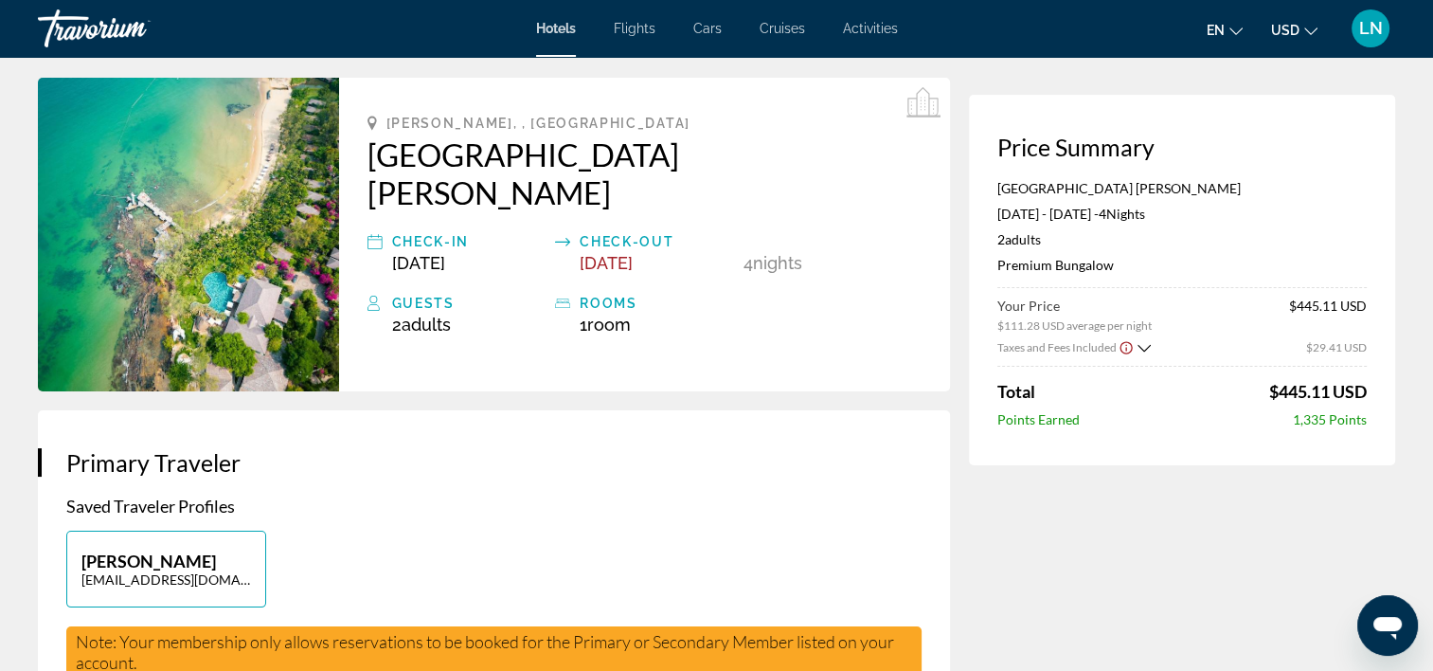
scroll to position [95, 0]
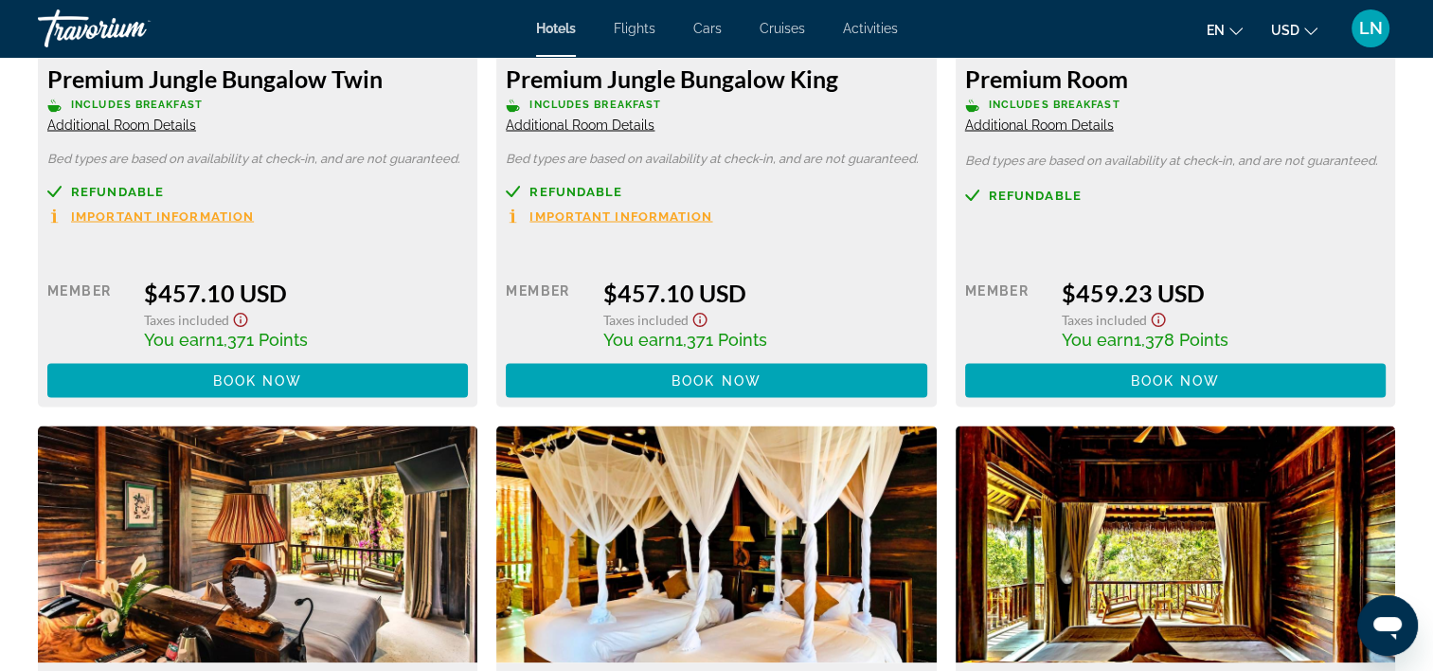
scroll to position [3361, 0]
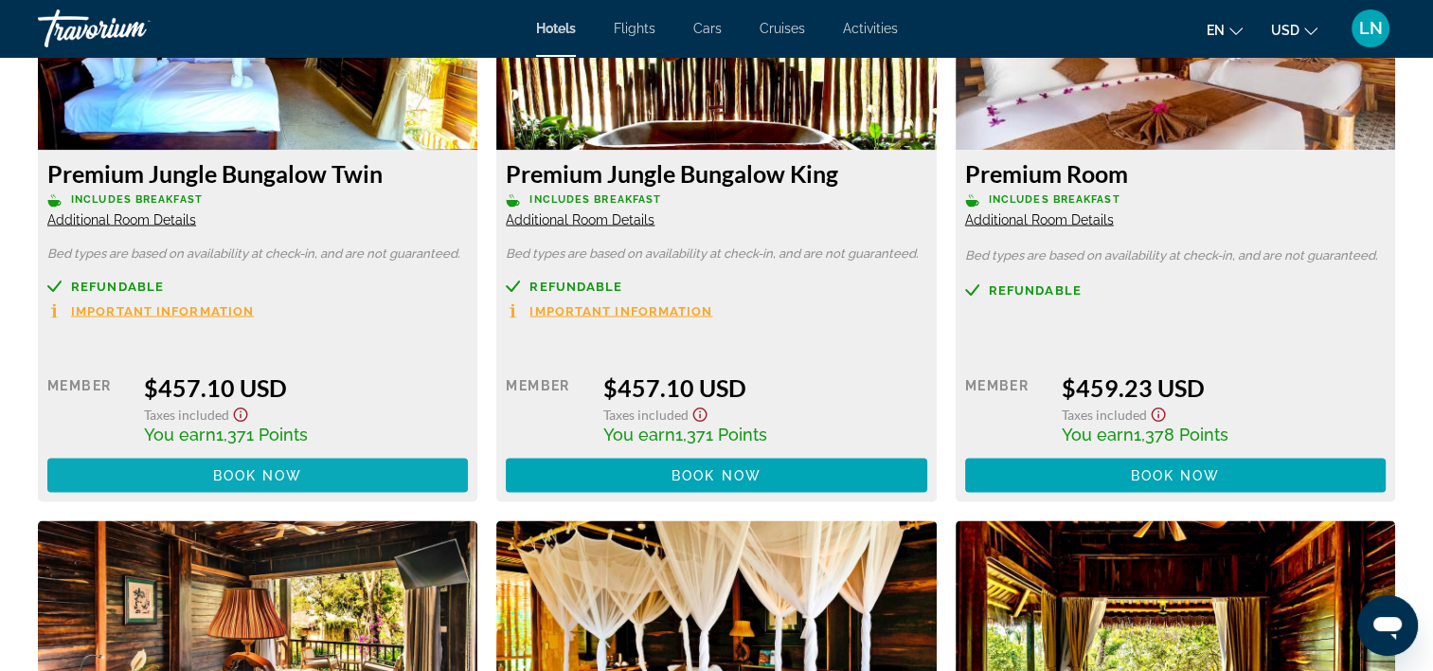
click at [315, 477] on span "Main content" at bounding box center [257, 474] width 421 height 45
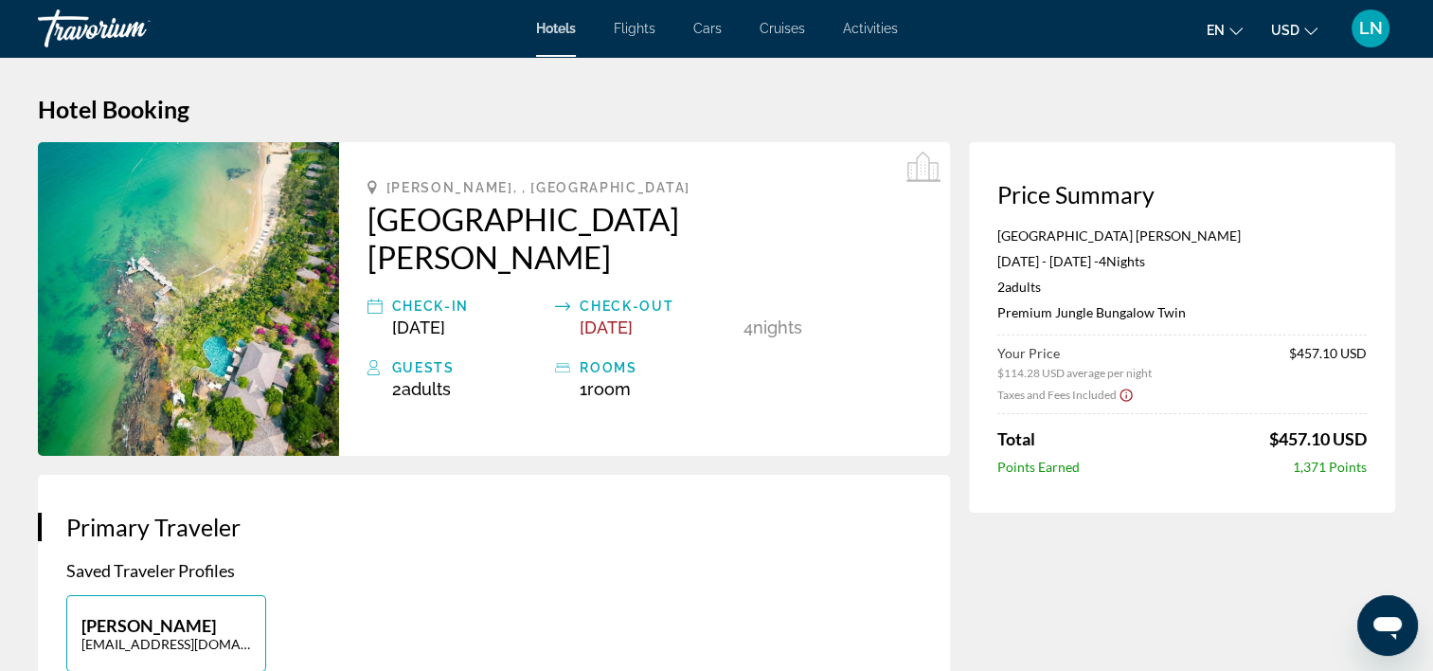
drag, startPoint x: 994, startPoint y: 312, endPoint x: 1213, endPoint y: 297, distance: 219.3
click at [1213, 297] on div "Price Summary Ocean Bay Resort & Spa Phu Quoc Jun 11, 2026 - Jun 15, 2026 - 4 N…" at bounding box center [1182, 327] width 426 height 370
copy p "Premium Jungle Bungalow Twin"
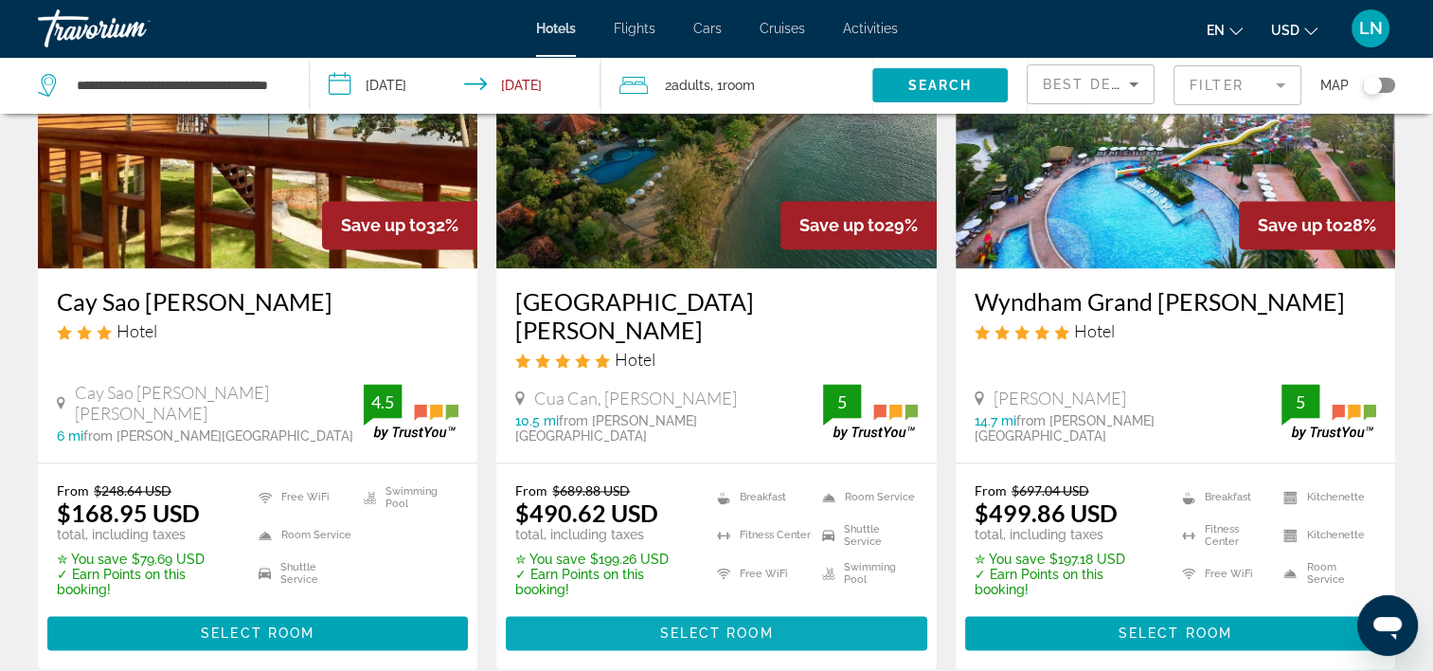
scroll to position [2368, 0]
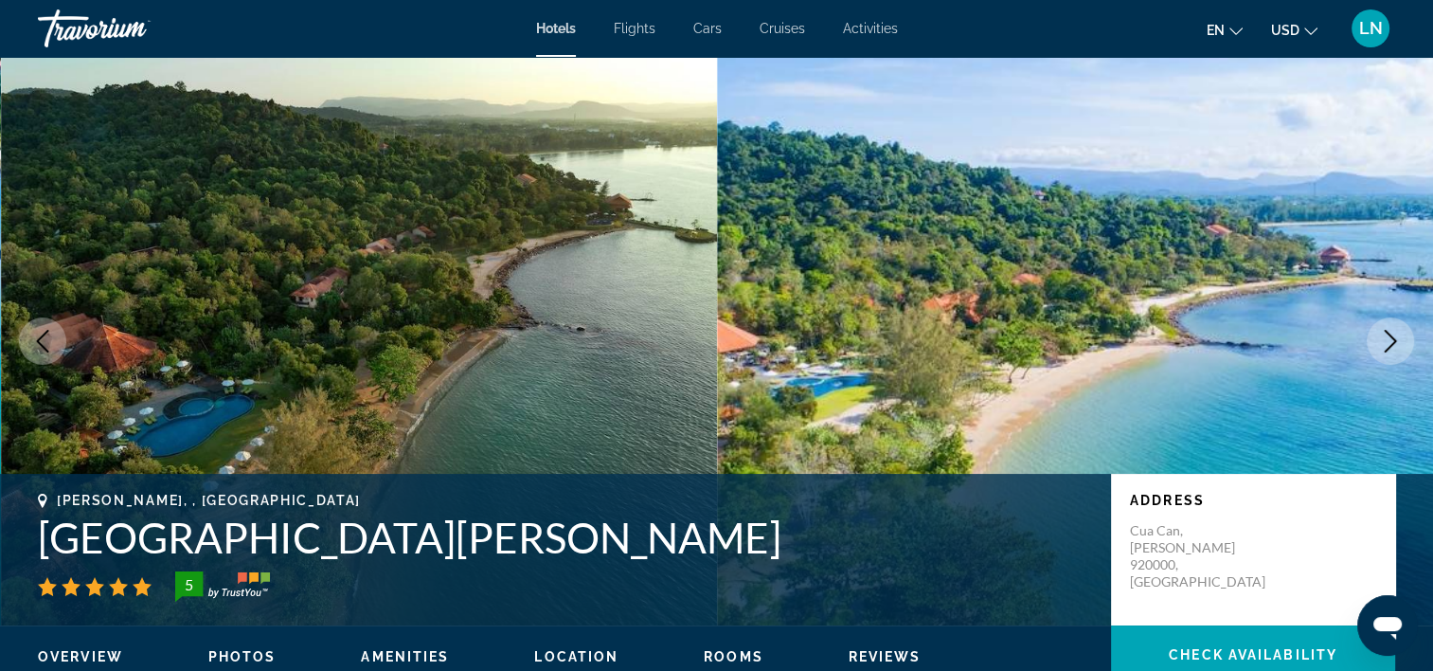
drag, startPoint x: 43, startPoint y: 544, endPoint x: 653, endPoint y: 544, distance: 610.1
click at [653, 544] on h1 "Green Bay Phu Quoc Resort & Spa" at bounding box center [565, 536] width 1054 height 49
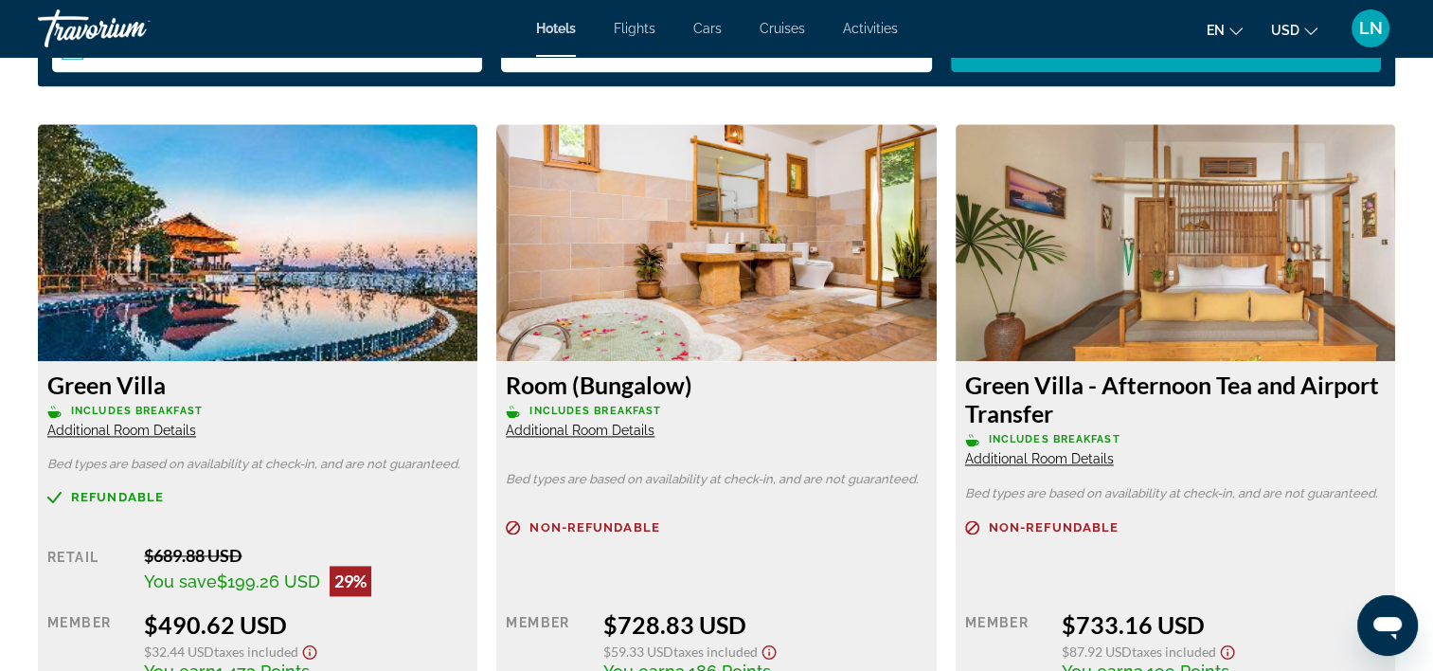
scroll to position [2652, 0]
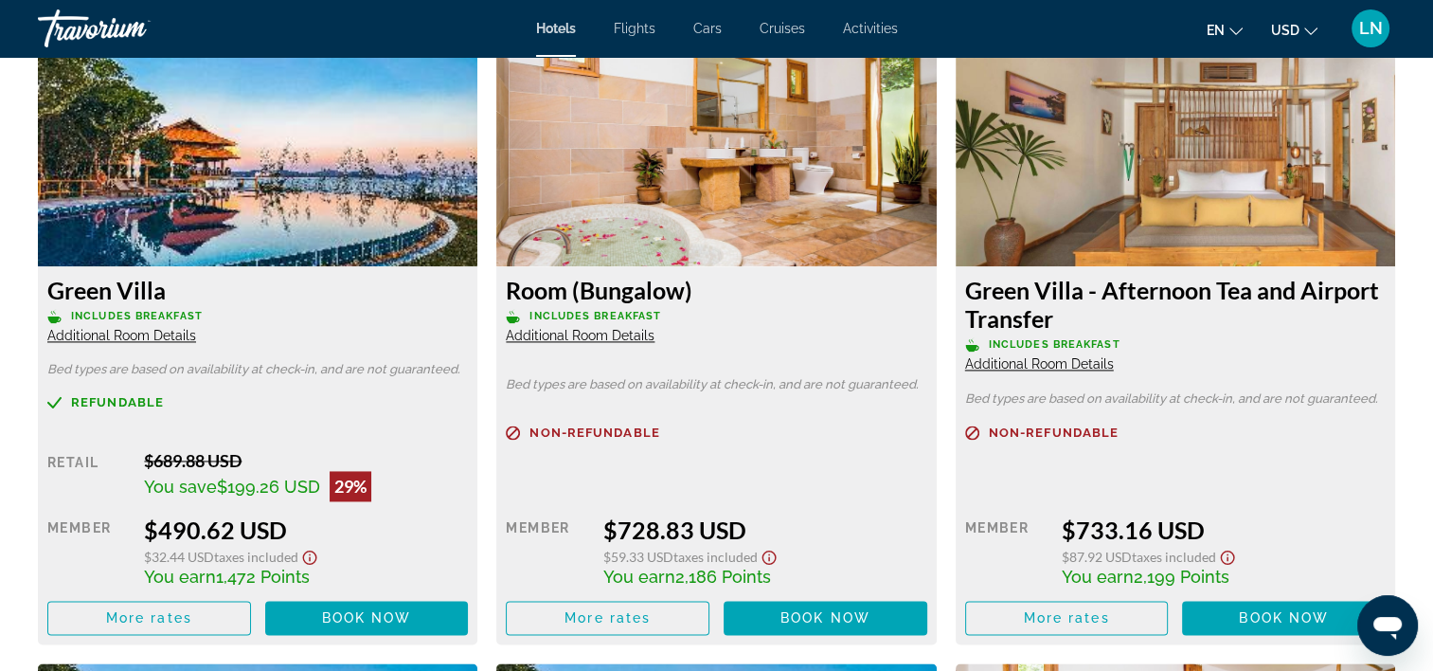
click at [130, 326] on div "Green Villa Includes Breakfast Additional Room Details" at bounding box center [257, 310] width 421 height 68
click at [127, 332] on span "Additional Room Details" at bounding box center [121, 335] width 149 height 15
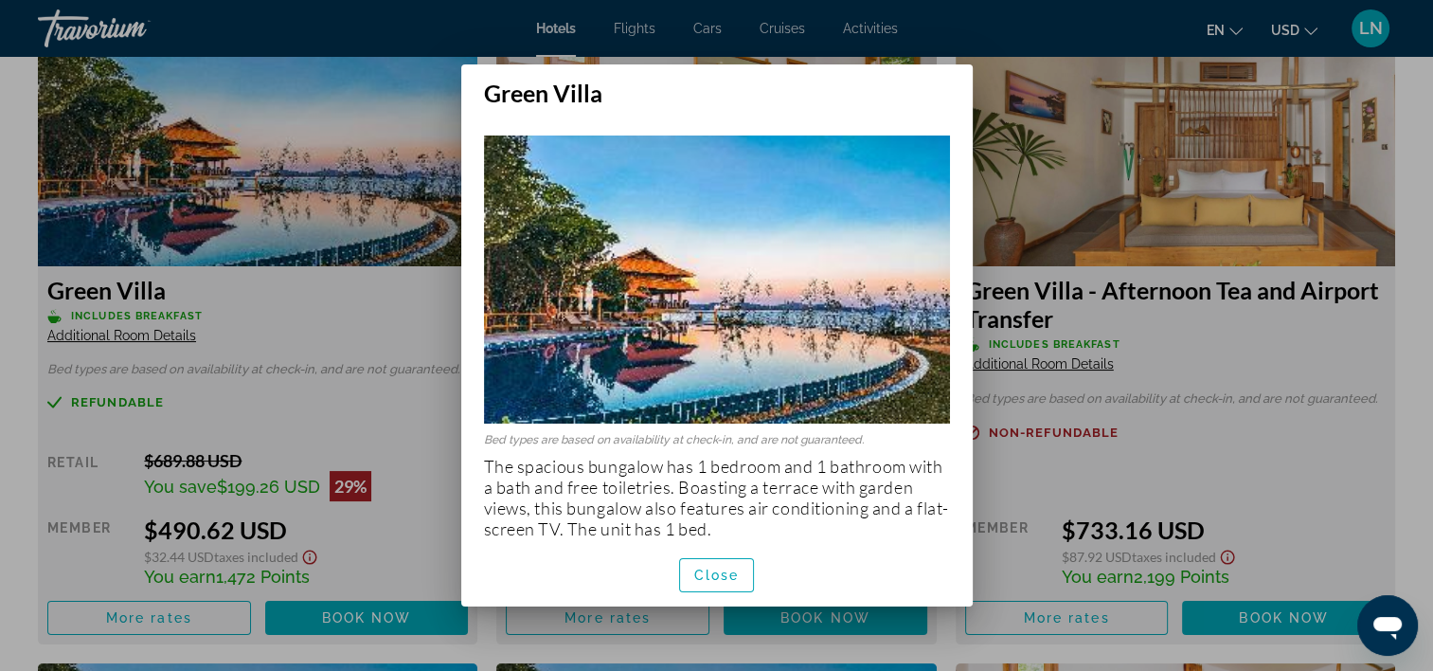
scroll to position [0, 0]
click at [723, 580] on span "Close" at bounding box center [716, 574] width 45 height 15
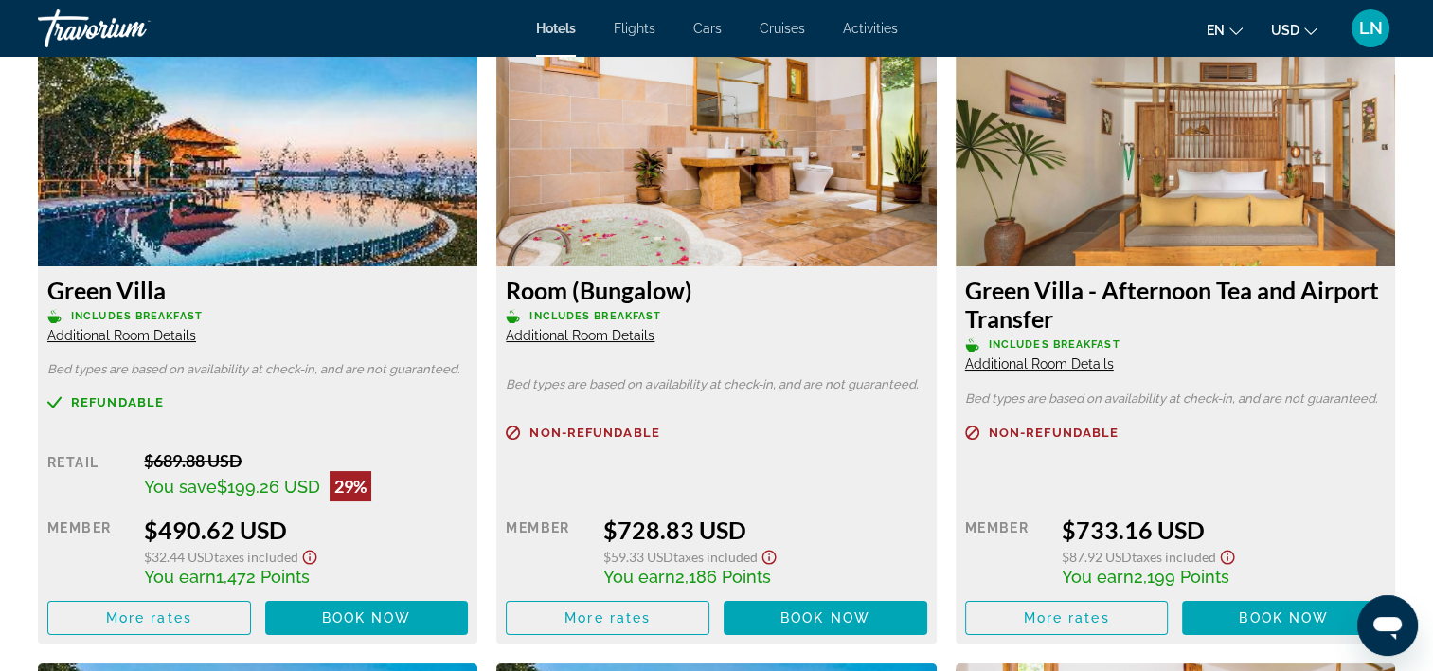
scroll to position [2652, 0]
click at [1035, 362] on span "Additional Room Details" at bounding box center [1039, 363] width 149 height 15
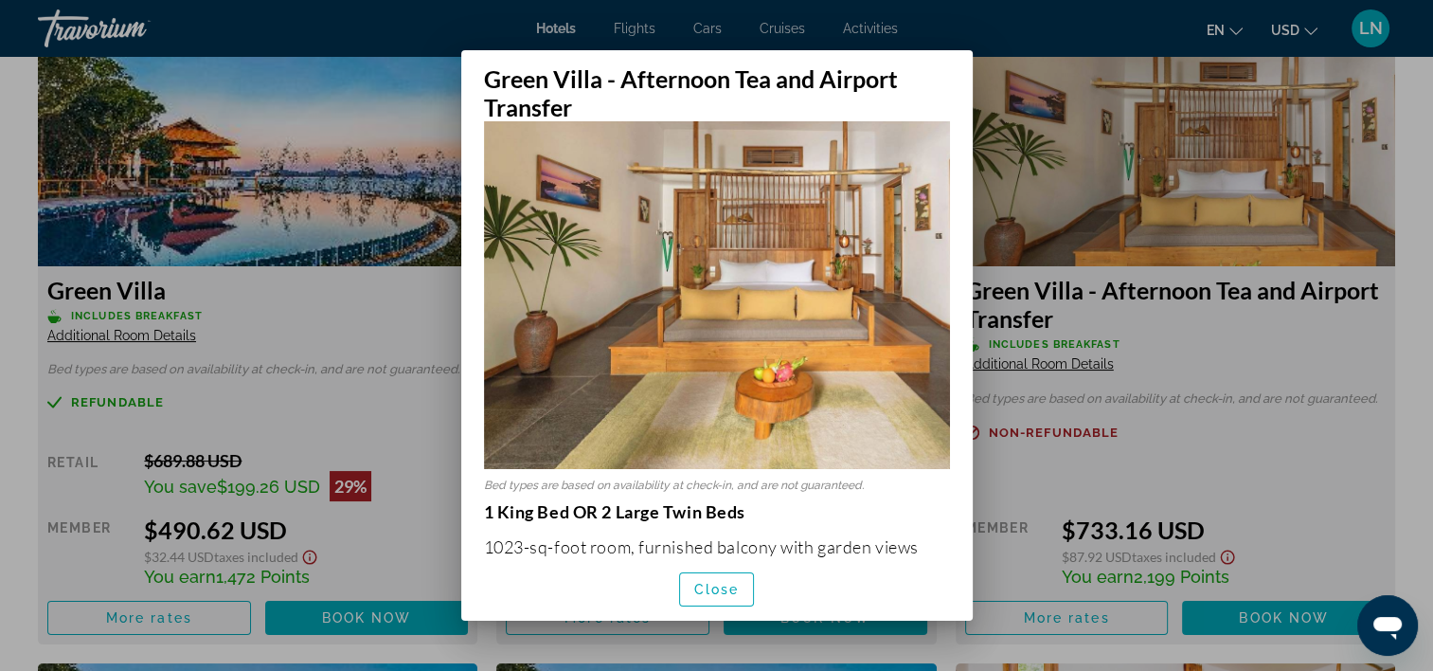
scroll to position [379, 0]
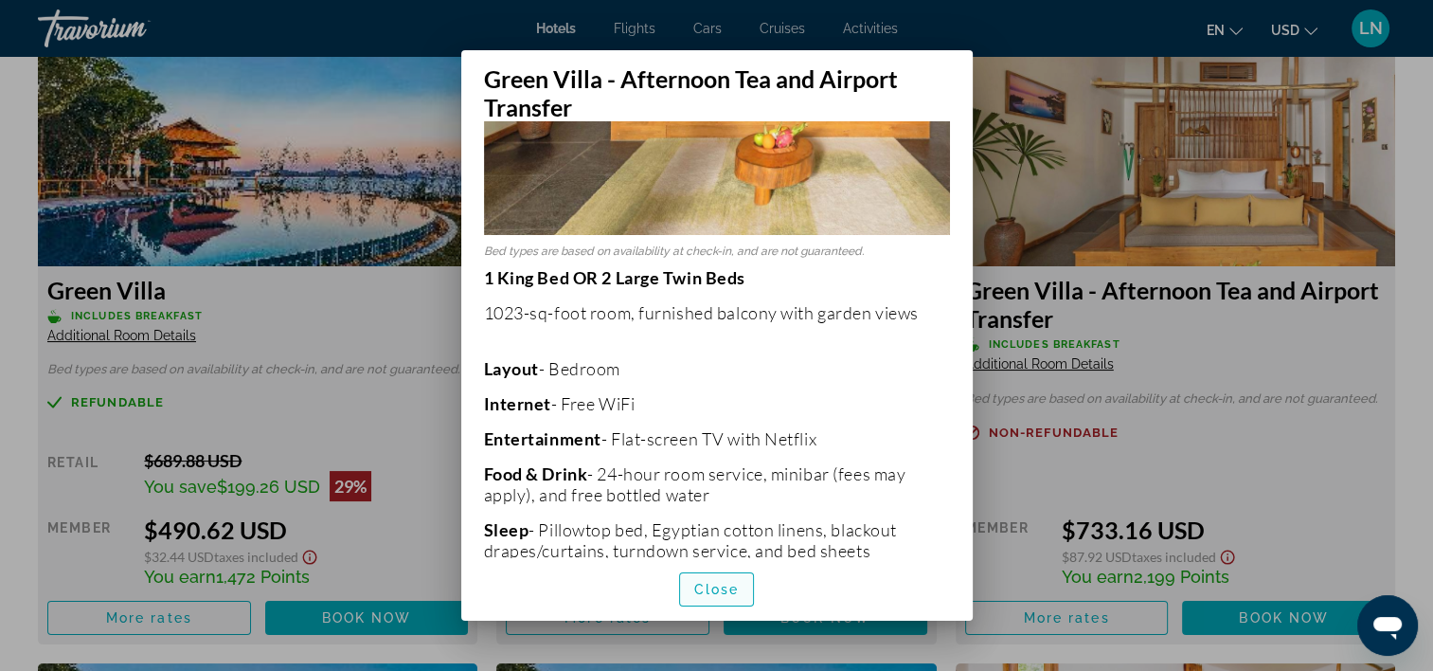
click at [709, 594] on span "Close" at bounding box center [716, 589] width 45 height 15
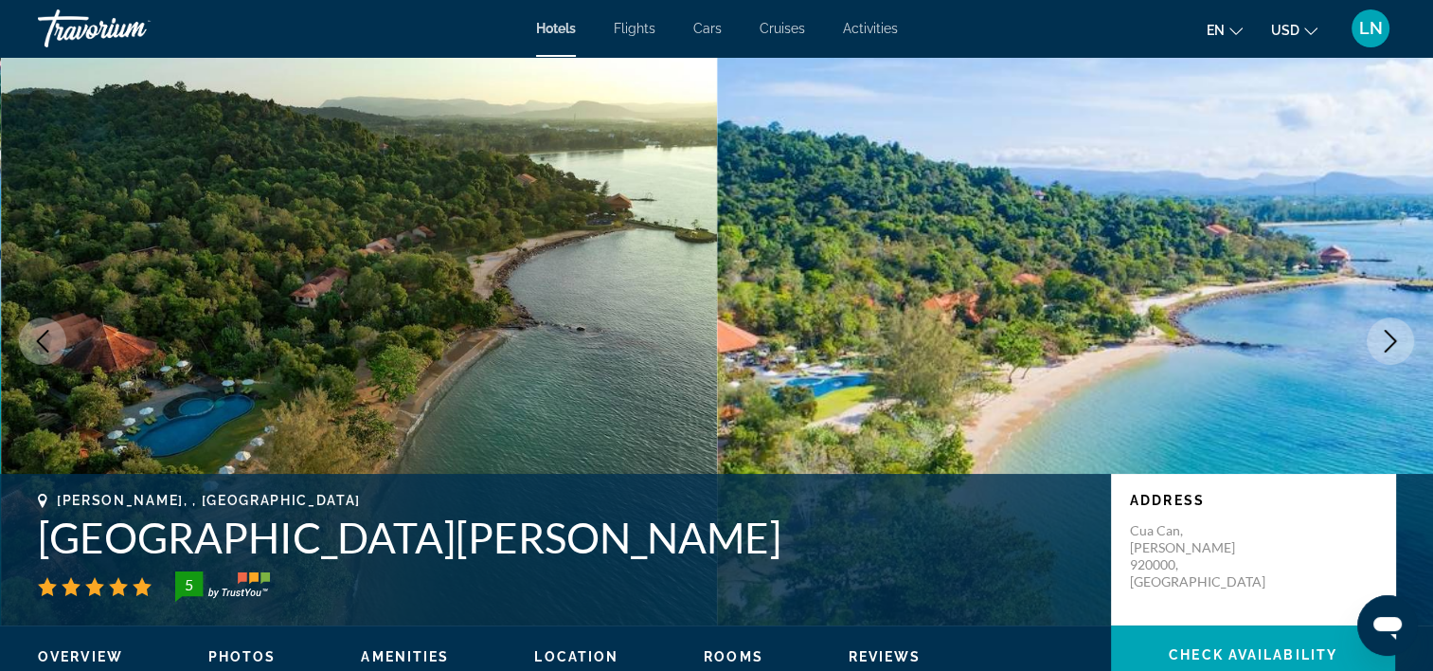
scroll to position [2652, 0]
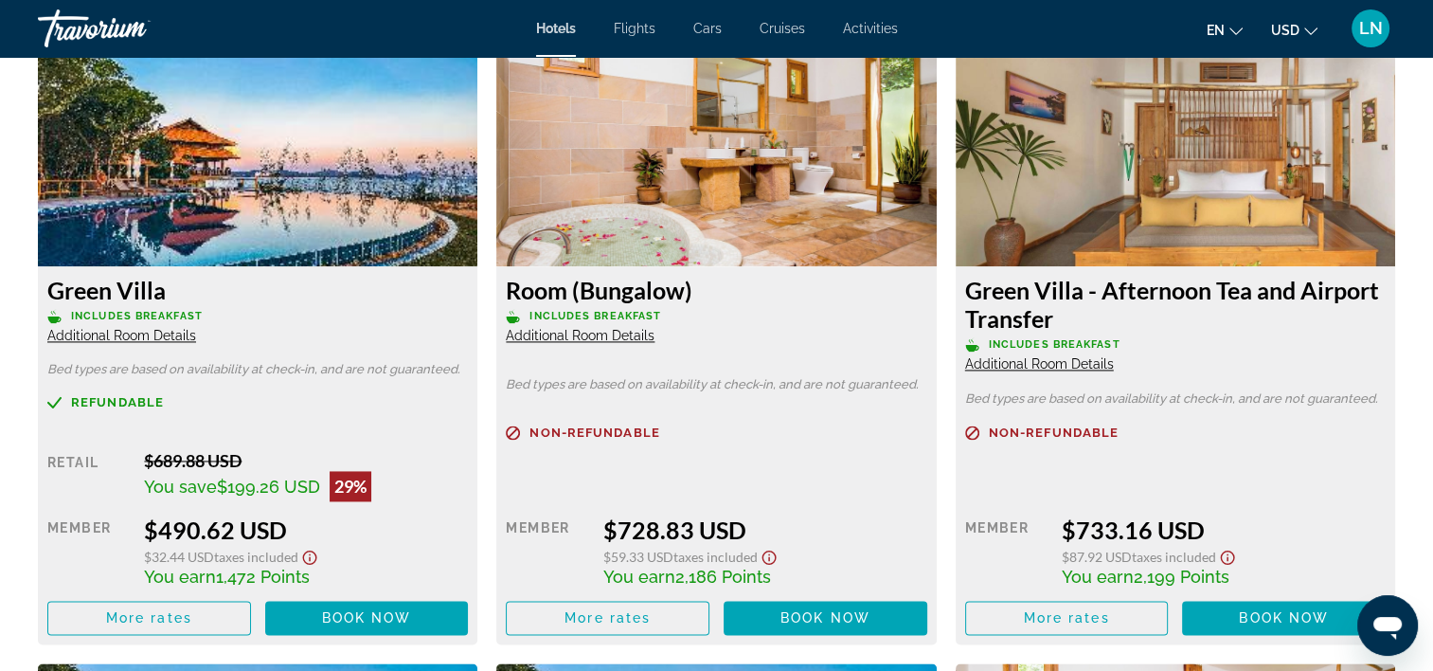
click at [117, 341] on span "Additional Room Details" at bounding box center [121, 335] width 149 height 15
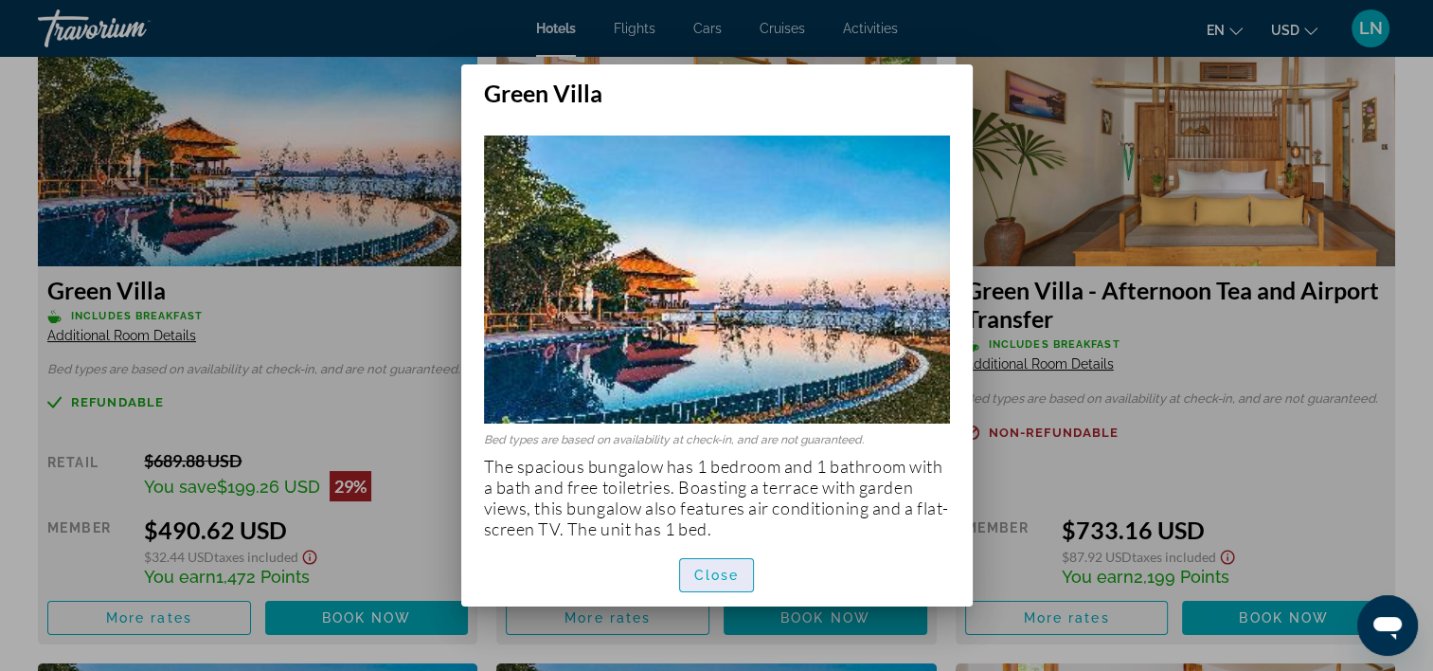
click at [725, 572] on span "Close" at bounding box center [716, 574] width 45 height 15
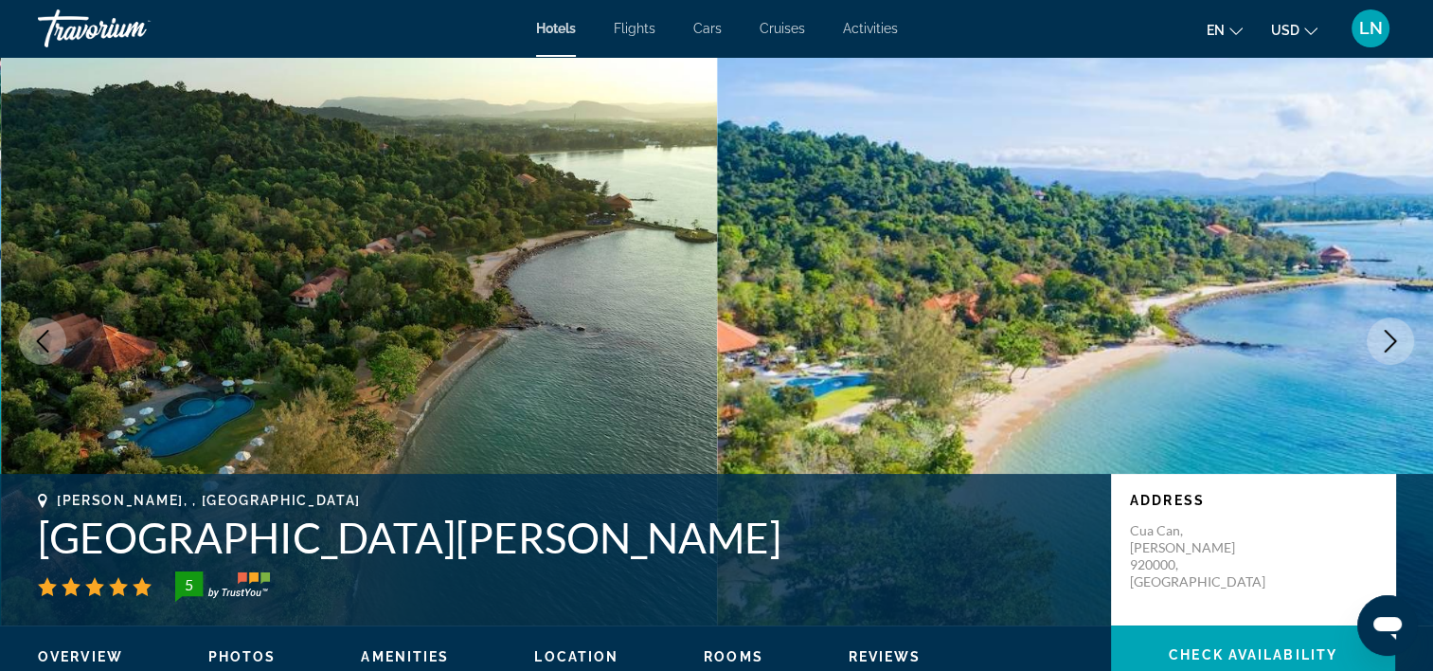
scroll to position [2652, 0]
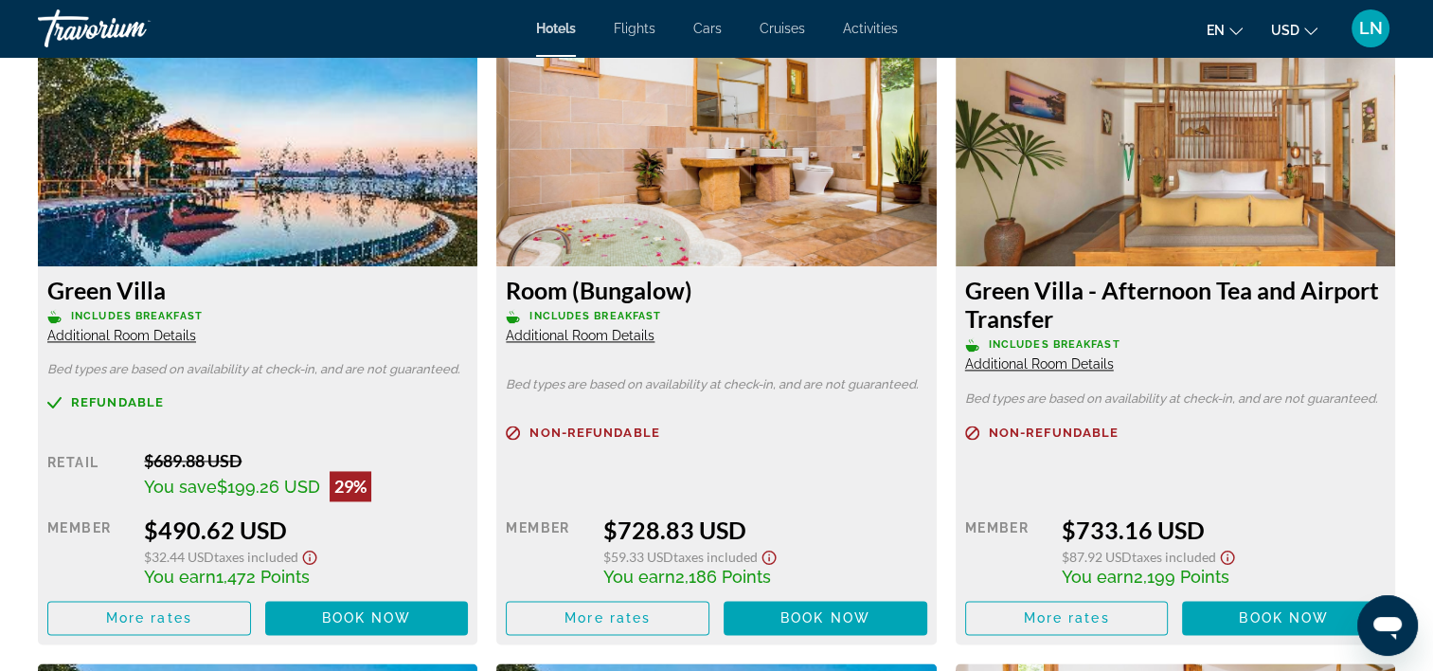
click at [176, 340] on span "Additional Room Details" at bounding box center [121, 335] width 149 height 15
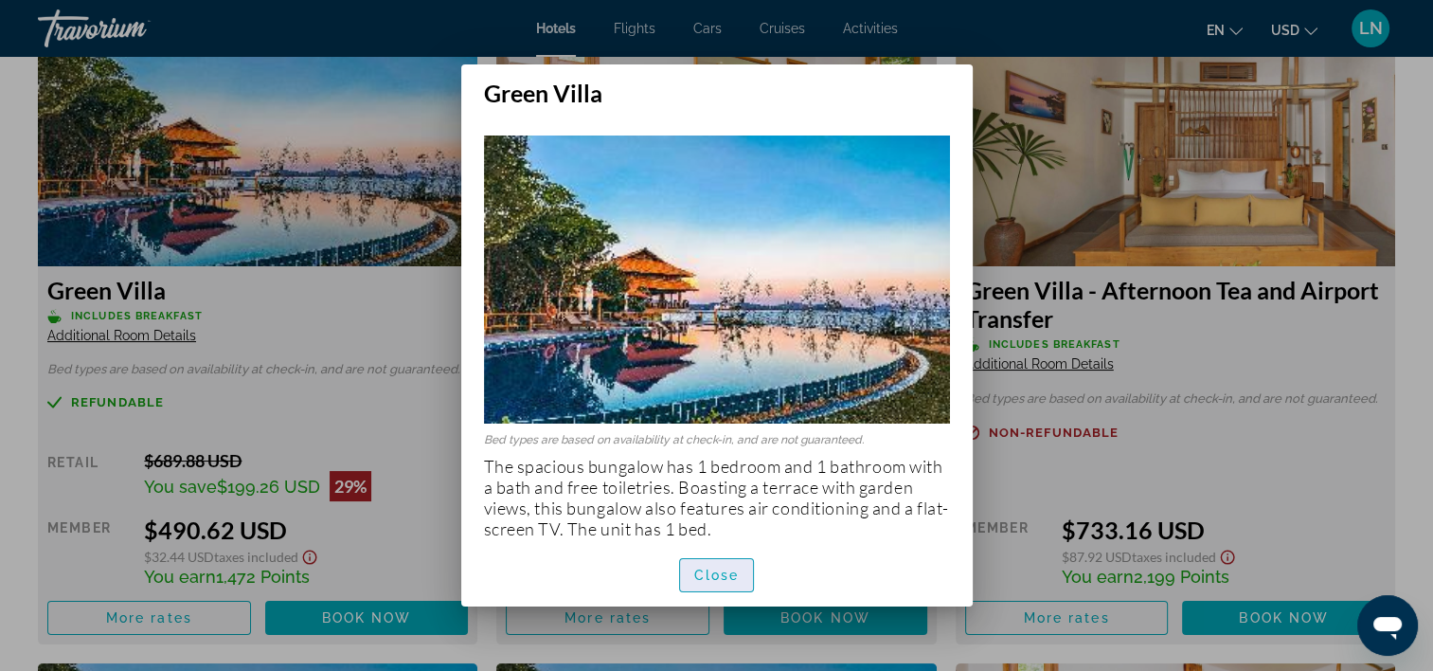
click at [721, 572] on span "Close" at bounding box center [716, 574] width 45 height 15
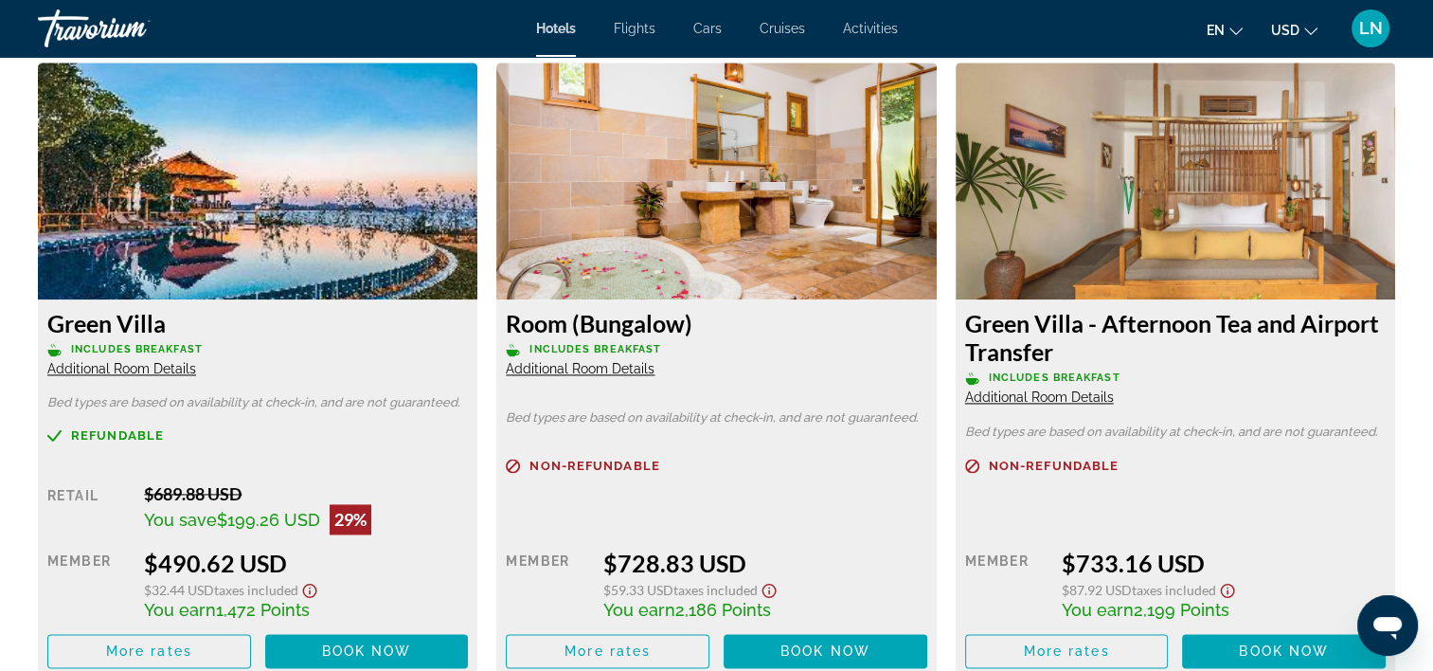
scroll to position [2652, 0]
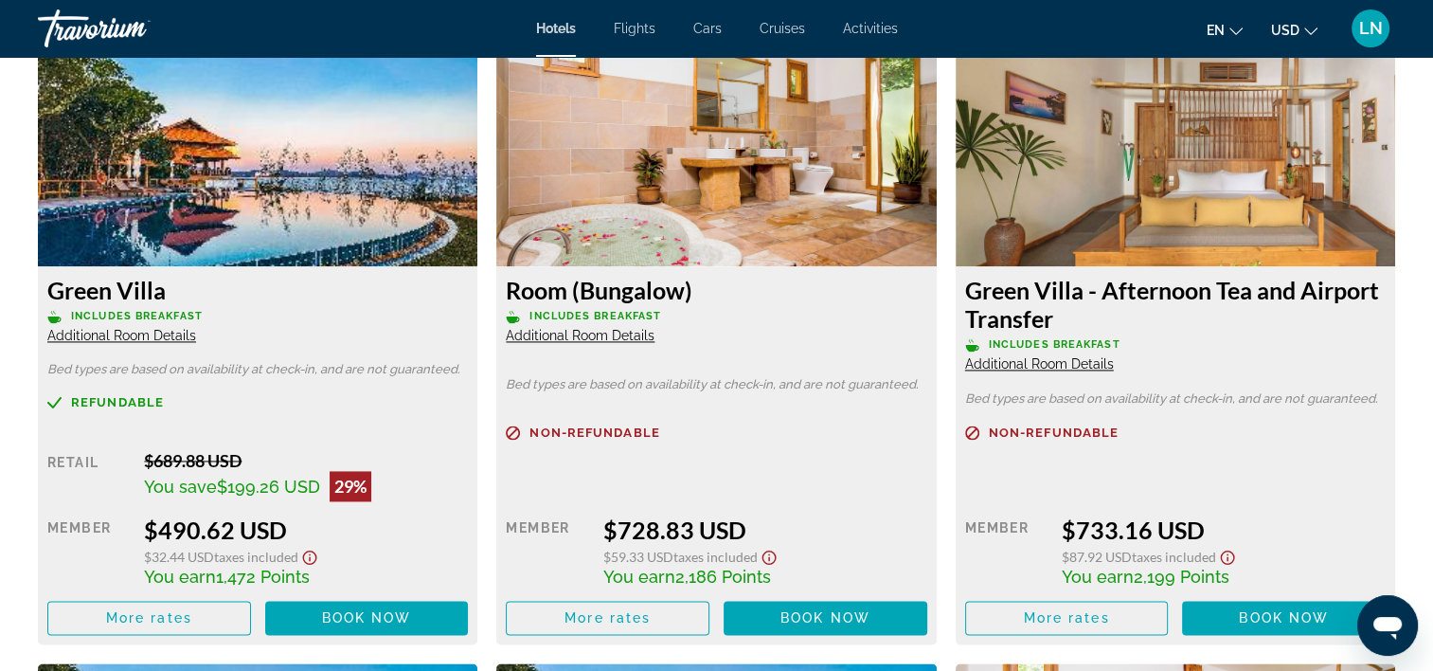
click at [118, 392] on div "Green Villa Includes Breakfast Additional Room Details Bed types are based on a…" at bounding box center [258, 455] width 440 height 378
click at [119, 397] on span "Refundable" at bounding box center [117, 402] width 93 height 12
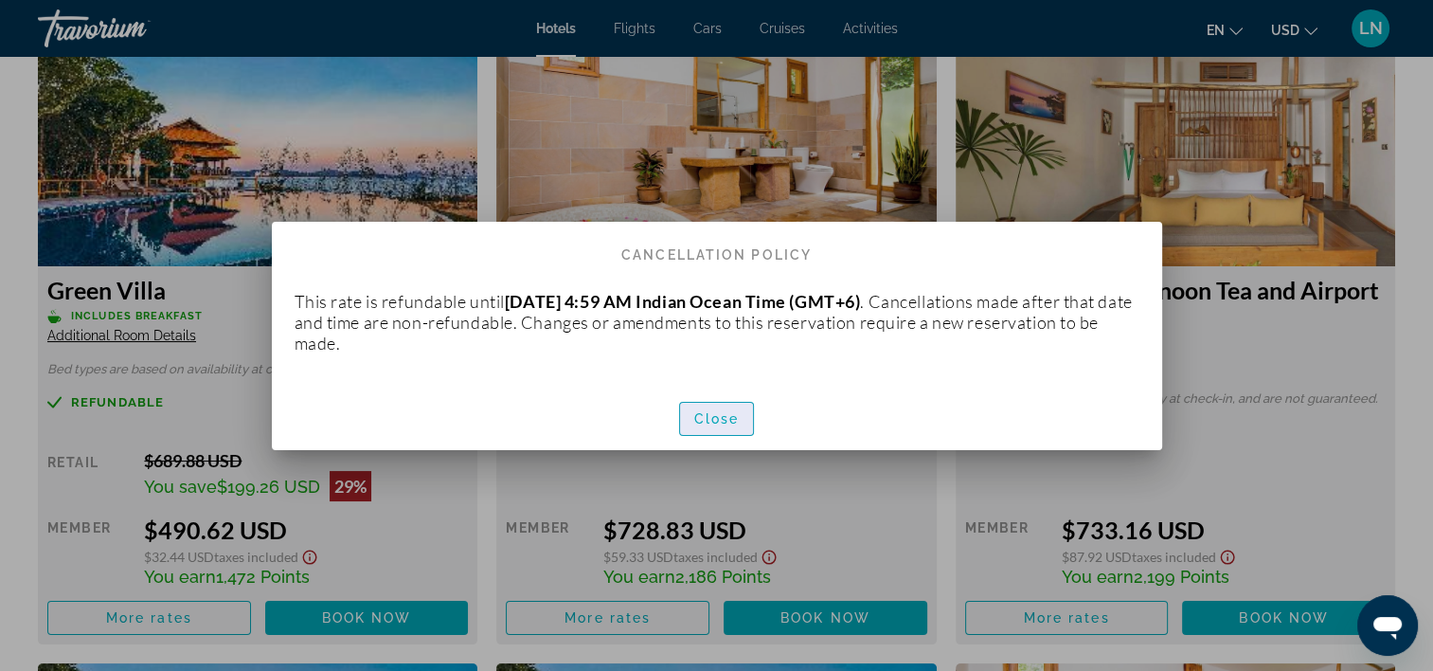
click at [733, 412] on span "Close" at bounding box center [716, 418] width 45 height 15
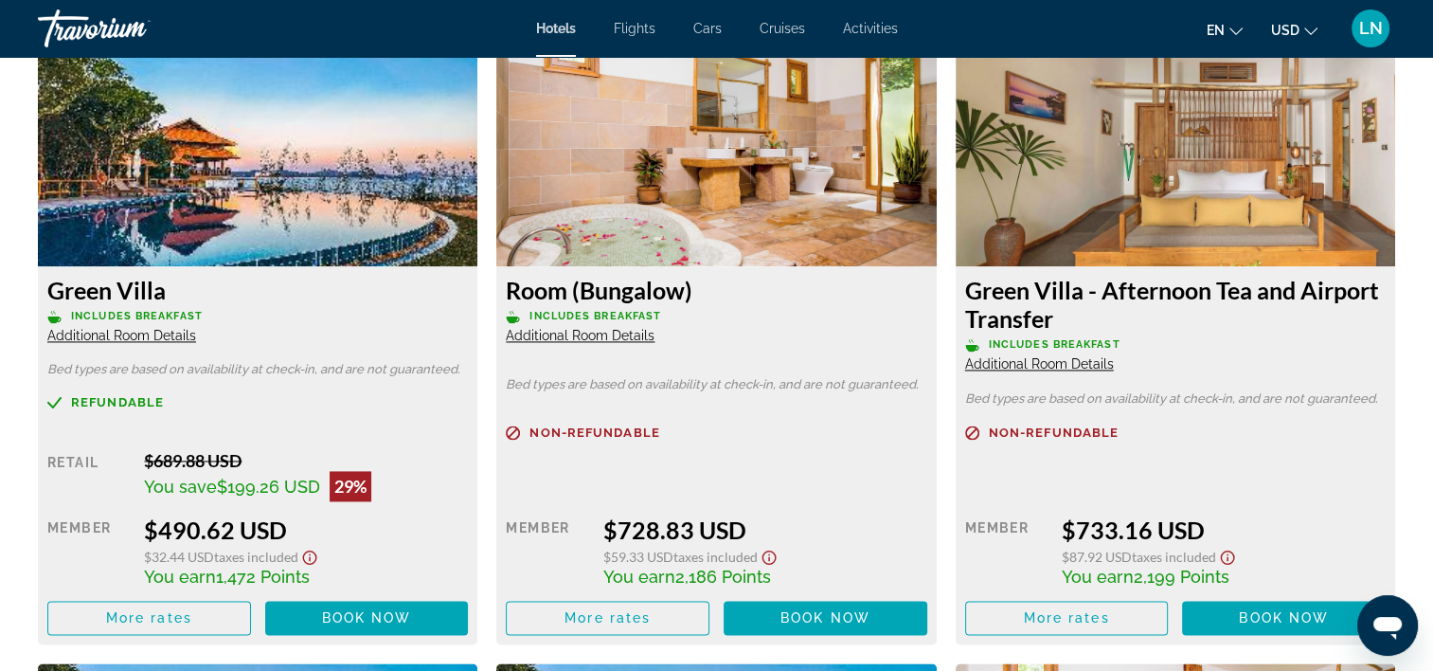
scroll to position [2558, 0]
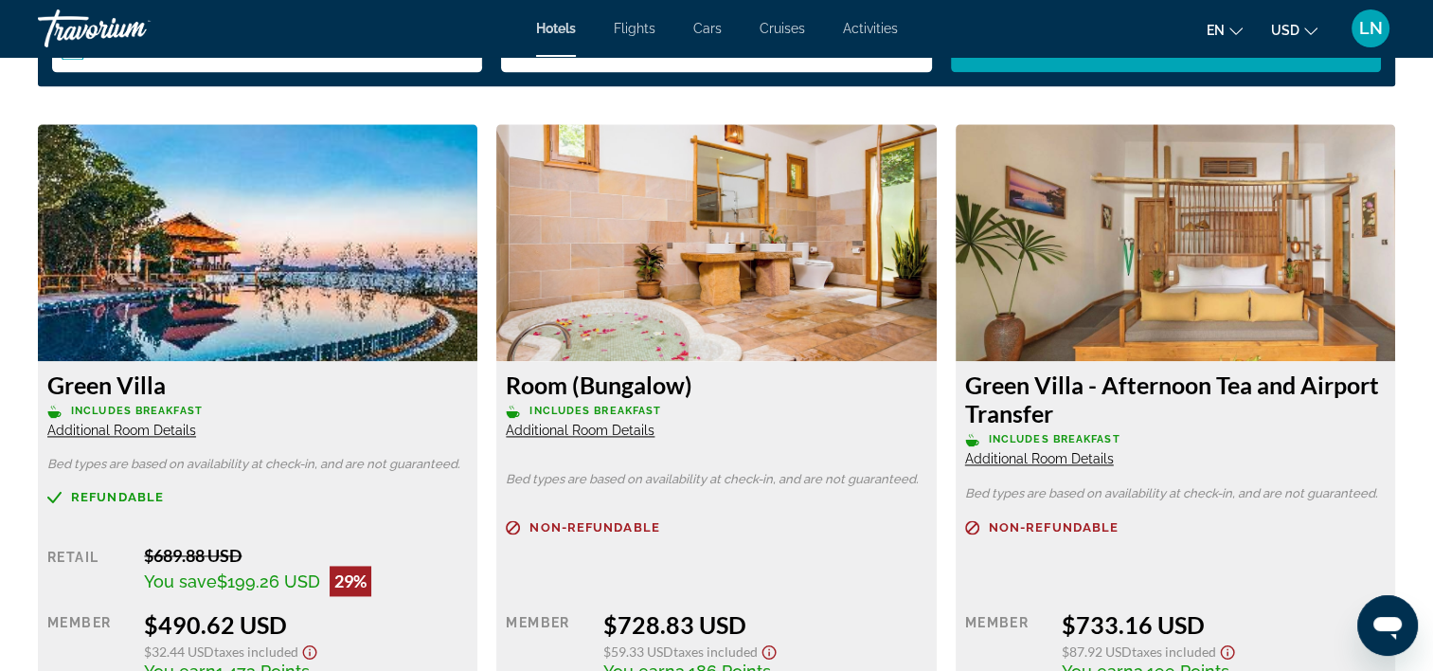
click at [1043, 525] on span "Non-refundable" at bounding box center [1054, 527] width 130 height 12
click at [606, 527] on span "Non-refundable" at bounding box center [595, 527] width 130 height 12
click at [595, 432] on span "Additional Room Details" at bounding box center [580, 429] width 149 height 15
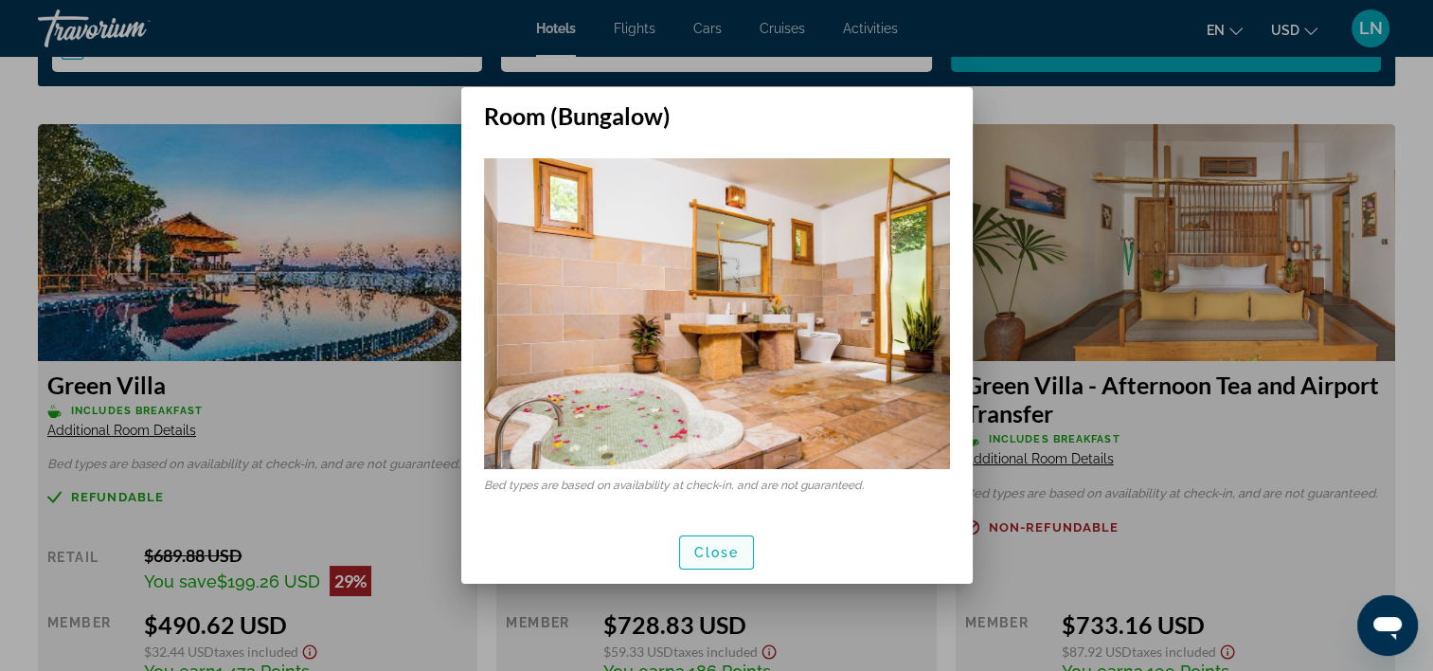
click at [717, 549] on span "Close" at bounding box center [716, 552] width 45 height 15
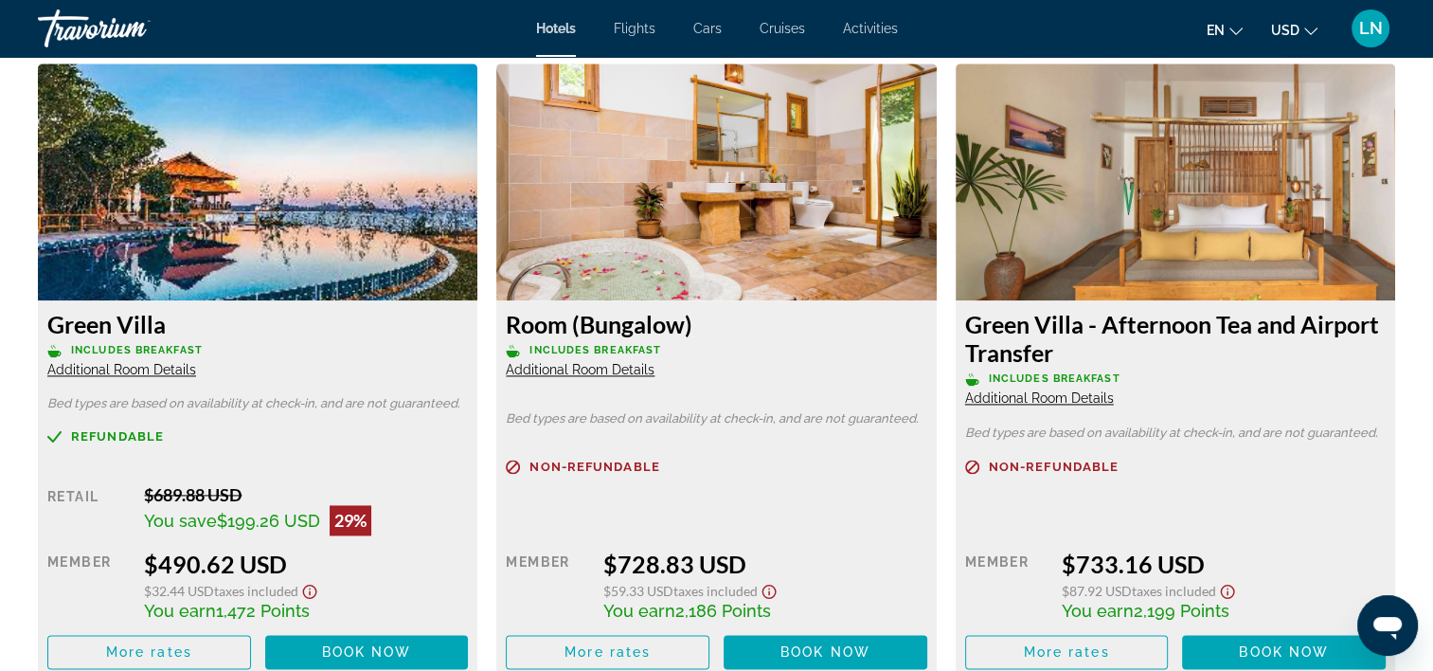
scroll to position [2652, 0]
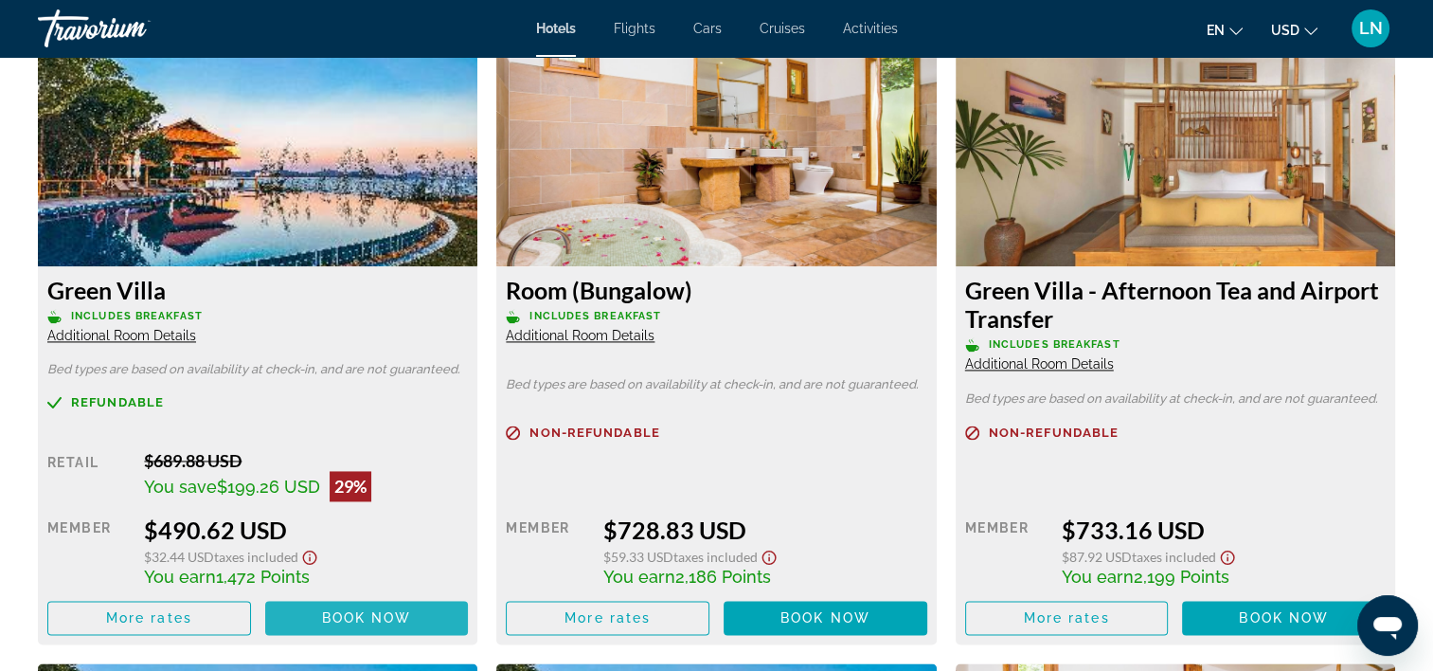
click at [315, 620] on span "Main content" at bounding box center [367, 617] width 204 height 45
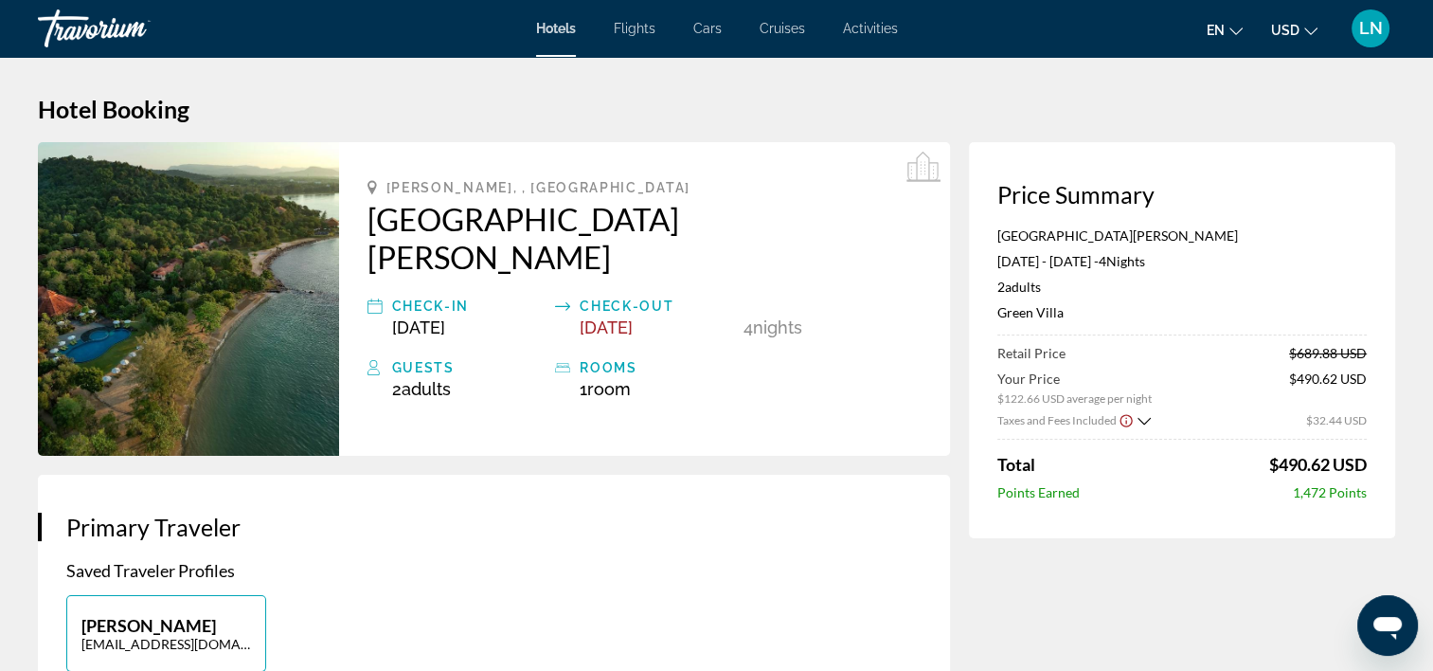
drag, startPoint x: 1000, startPoint y: 315, endPoint x: 1064, endPoint y: 315, distance: 63.5
click at [1064, 315] on p "Green Villa" at bounding box center [1182, 312] width 369 height 16
copy p "Green Villa"
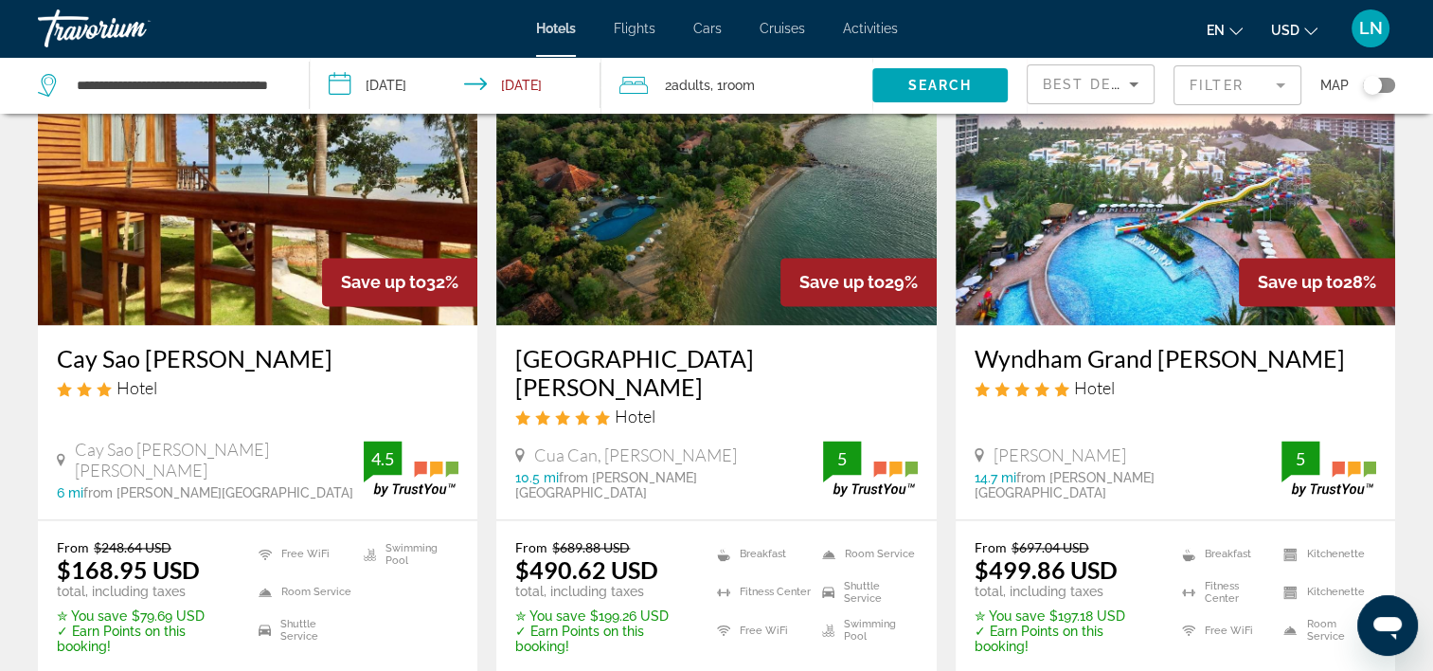
scroll to position [2558, 0]
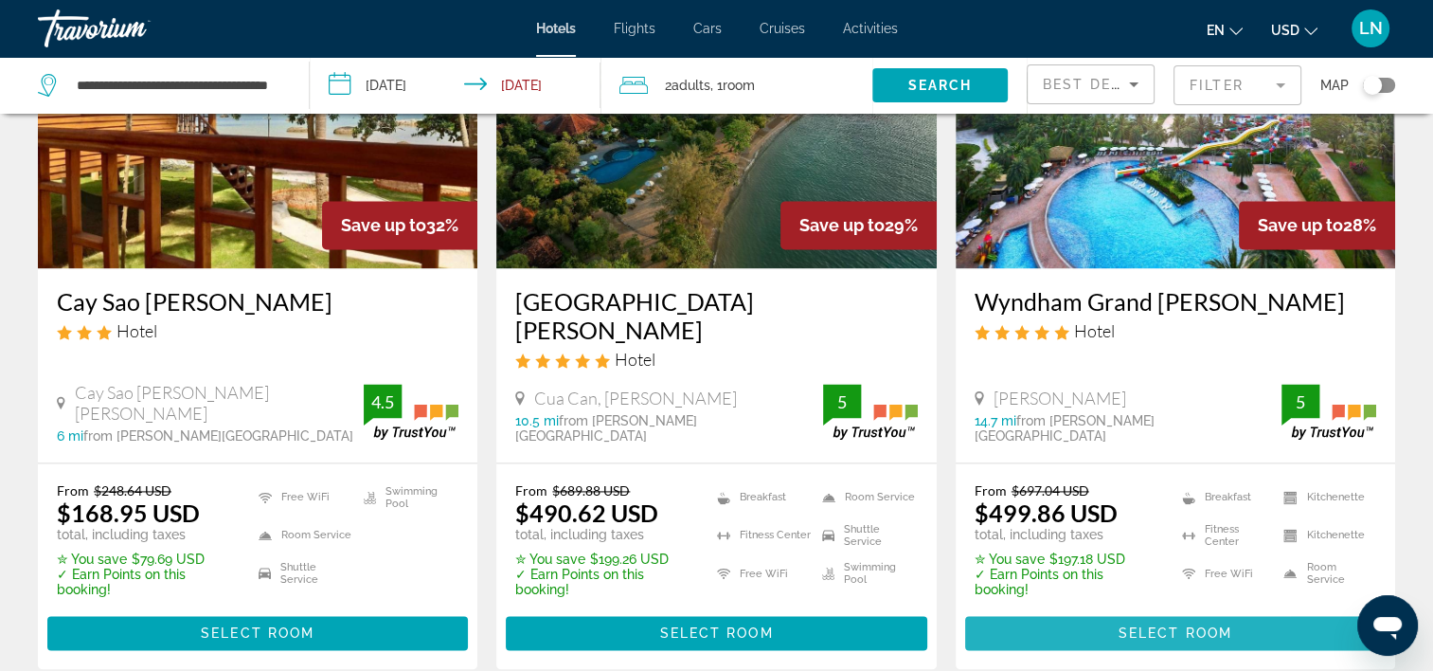
click at [1098, 610] on span "Main content" at bounding box center [1175, 632] width 421 height 45
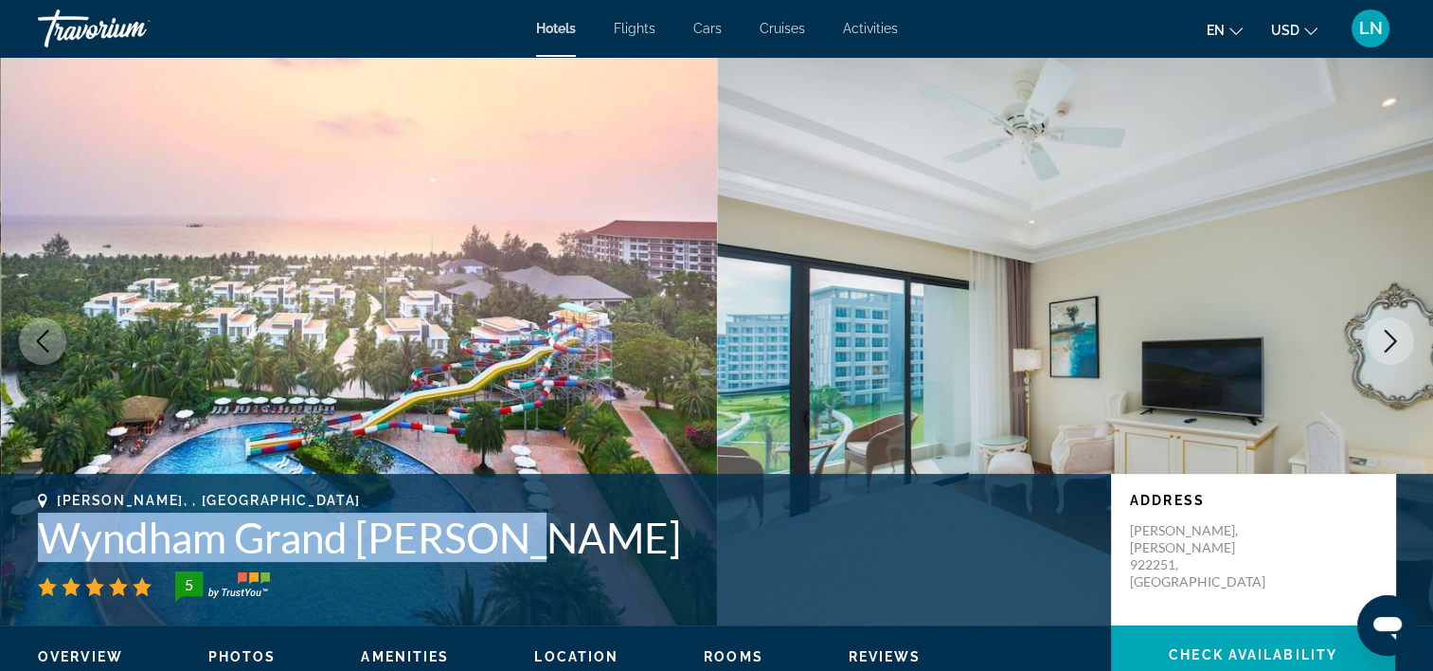
drag, startPoint x: 27, startPoint y: 553, endPoint x: 545, endPoint y: 542, distance: 518.3
click at [545, 542] on div "Phu Quoc, , Vietnam Wyndham Grand Phu Quoc 5 Address Phu Quoc, Phu Quoc 922251,…" at bounding box center [716, 550] width 1433 height 114
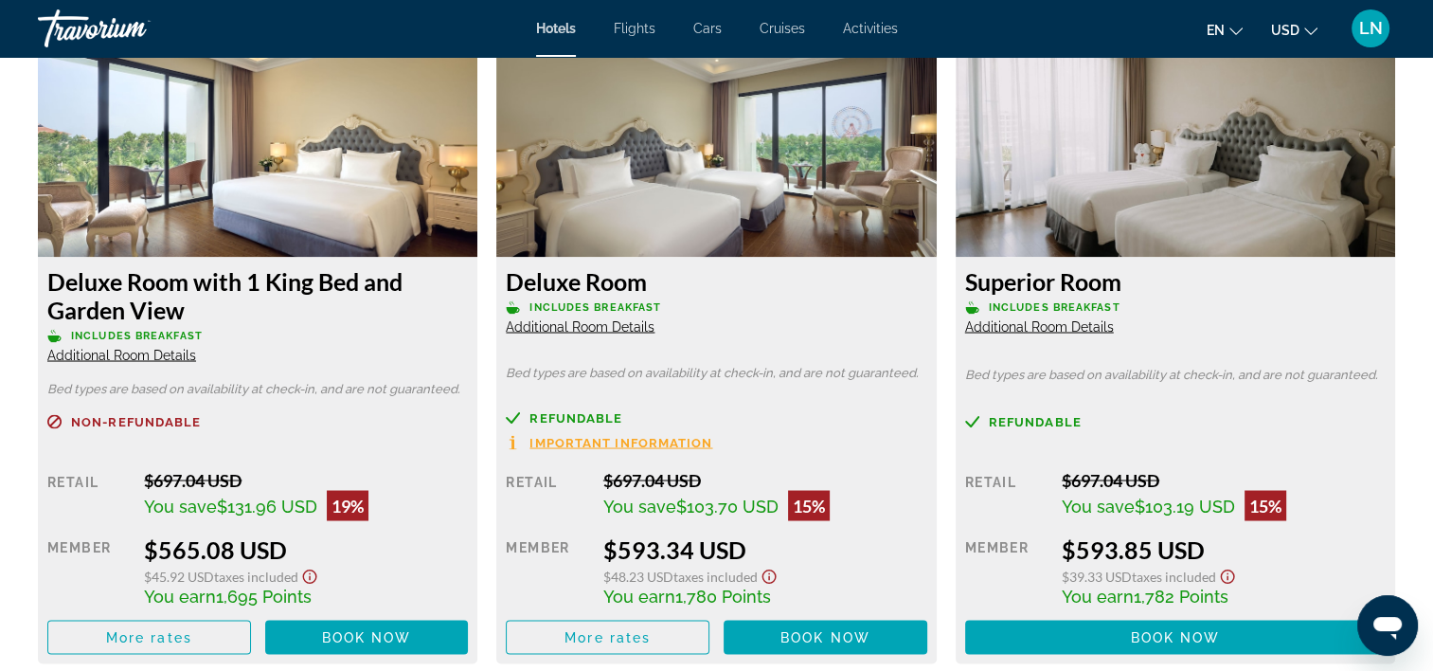
scroll to position [3221, 0]
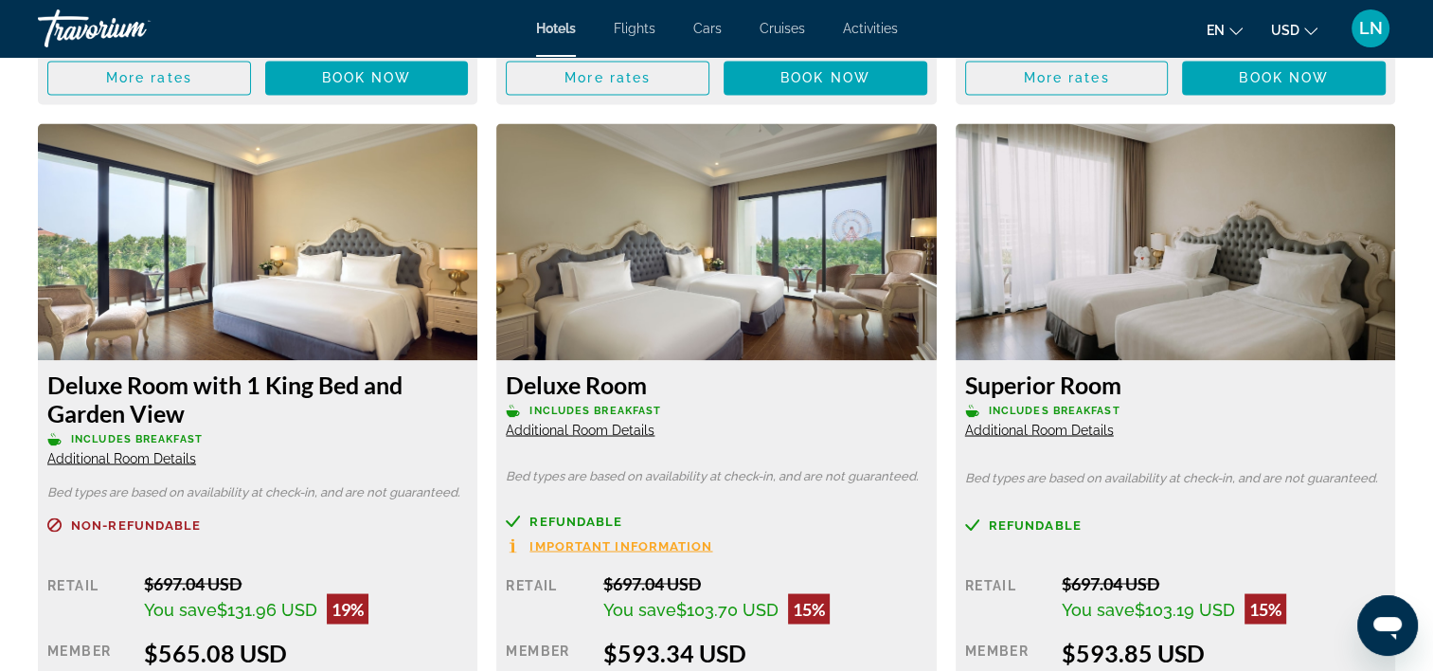
click at [575, 409] on span "Includes Breakfast" at bounding box center [596, 410] width 132 height 12
click at [583, 433] on span "Additional Room Details" at bounding box center [580, 429] width 149 height 15
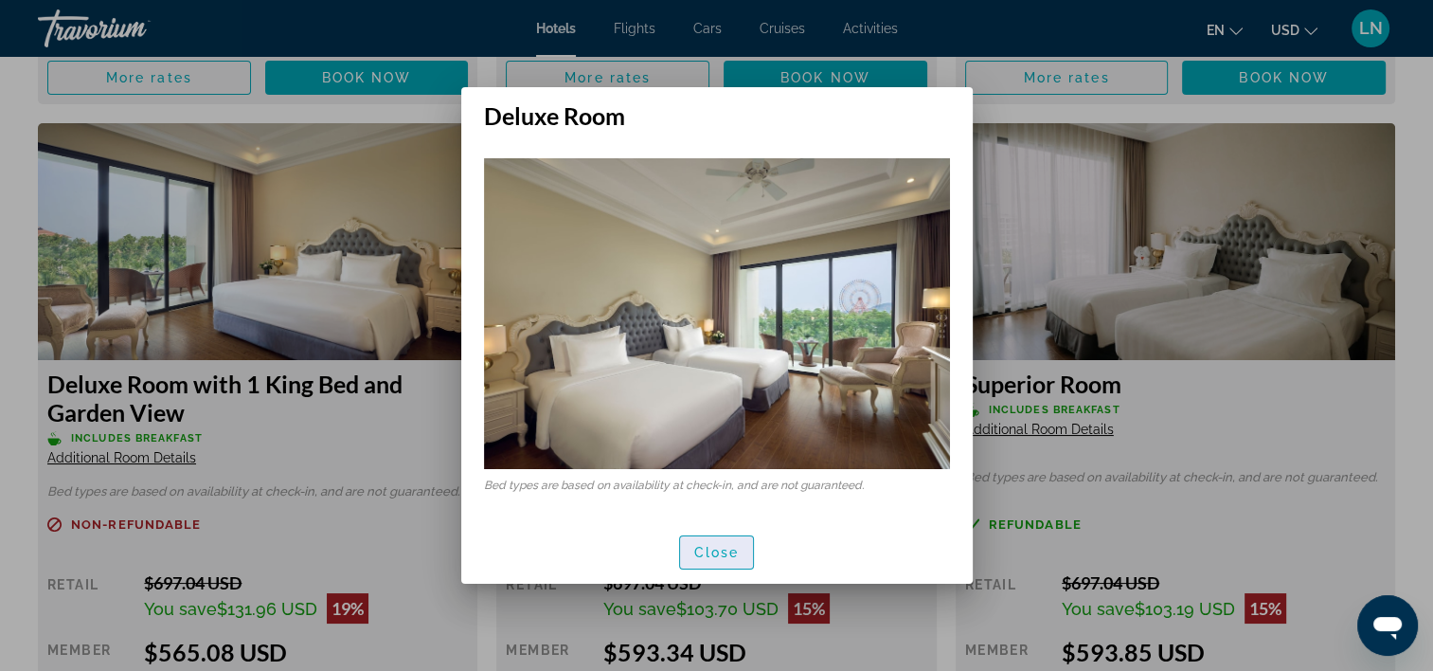
click at [722, 568] on span "button" at bounding box center [717, 552] width 74 height 45
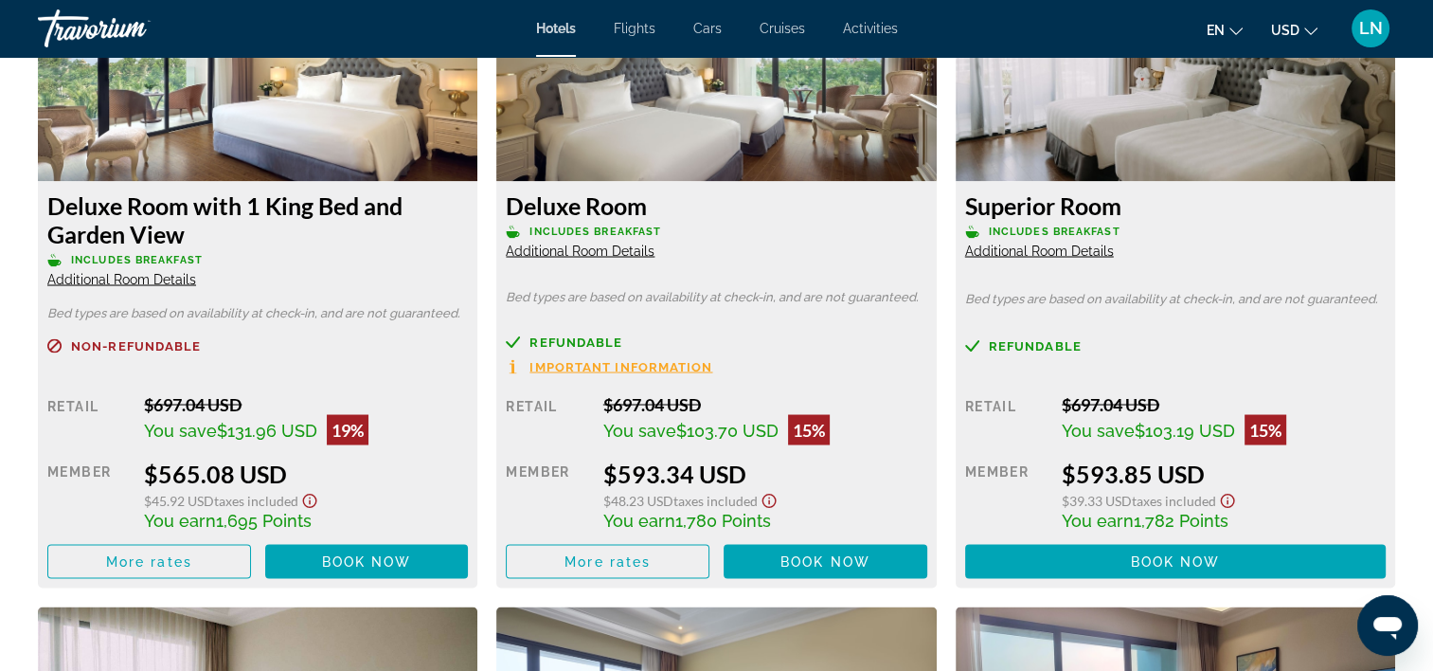
scroll to position [3410, 0]
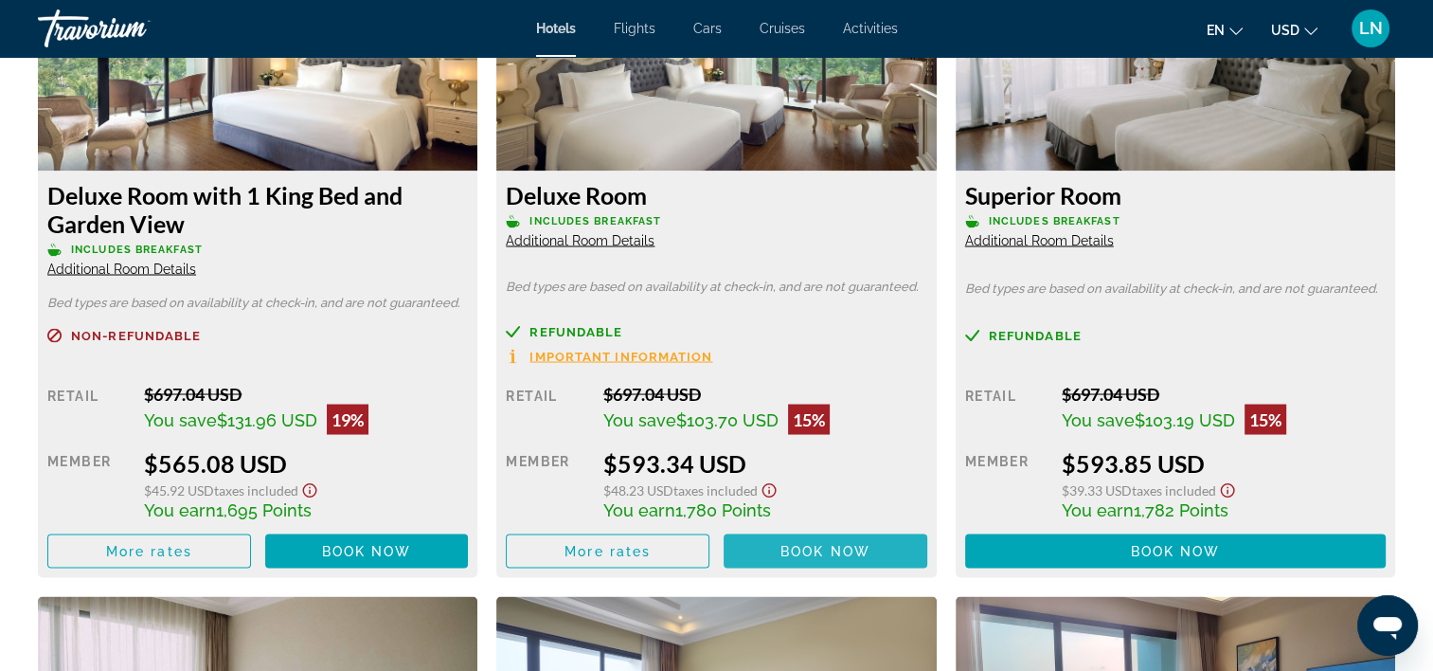
click at [799, 552] on span "Book now" at bounding box center [826, 550] width 90 height 15
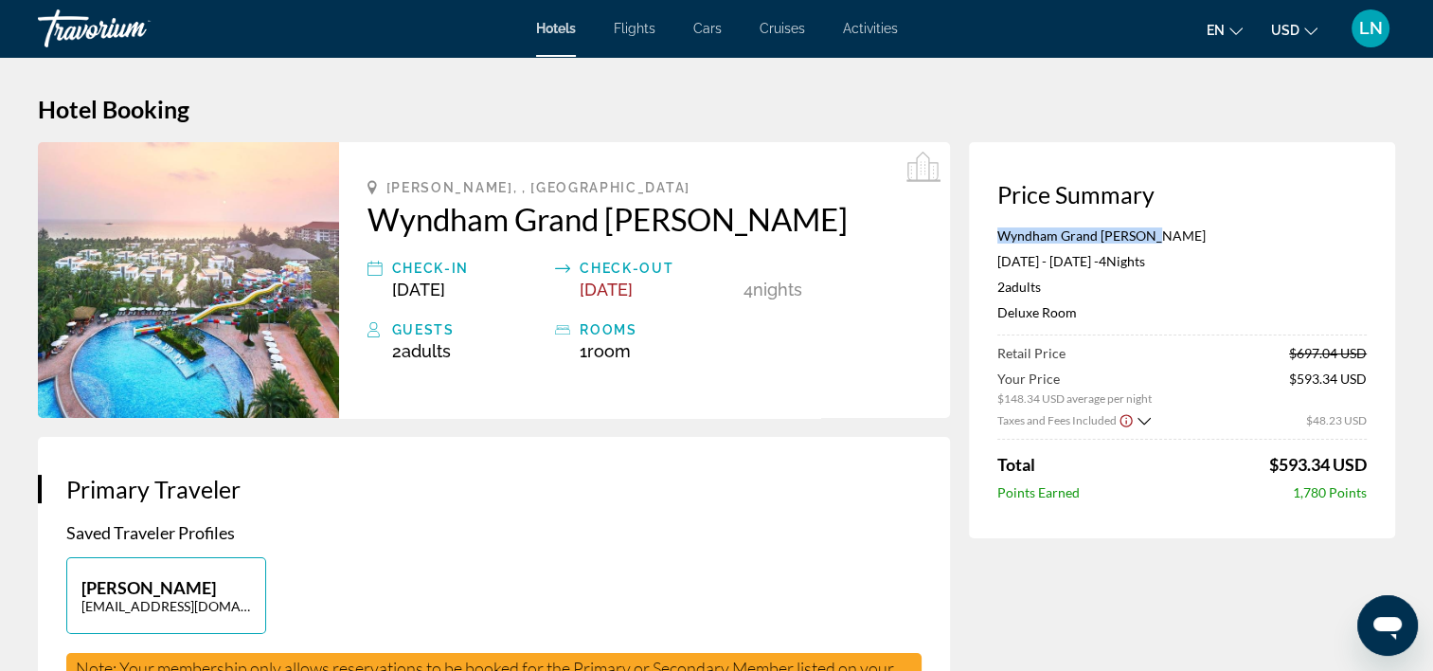
drag, startPoint x: 989, startPoint y: 237, endPoint x: 1231, endPoint y: 235, distance: 242.5
click at [1231, 235] on div "Price Summary Wyndham Grand Phu Quoc Jun 11, 2026 - Jun 15, 2026 - 4 Night Nigh…" at bounding box center [1182, 340] width 426 height 396
copy p "Wyndham Grand Phu Quoc"
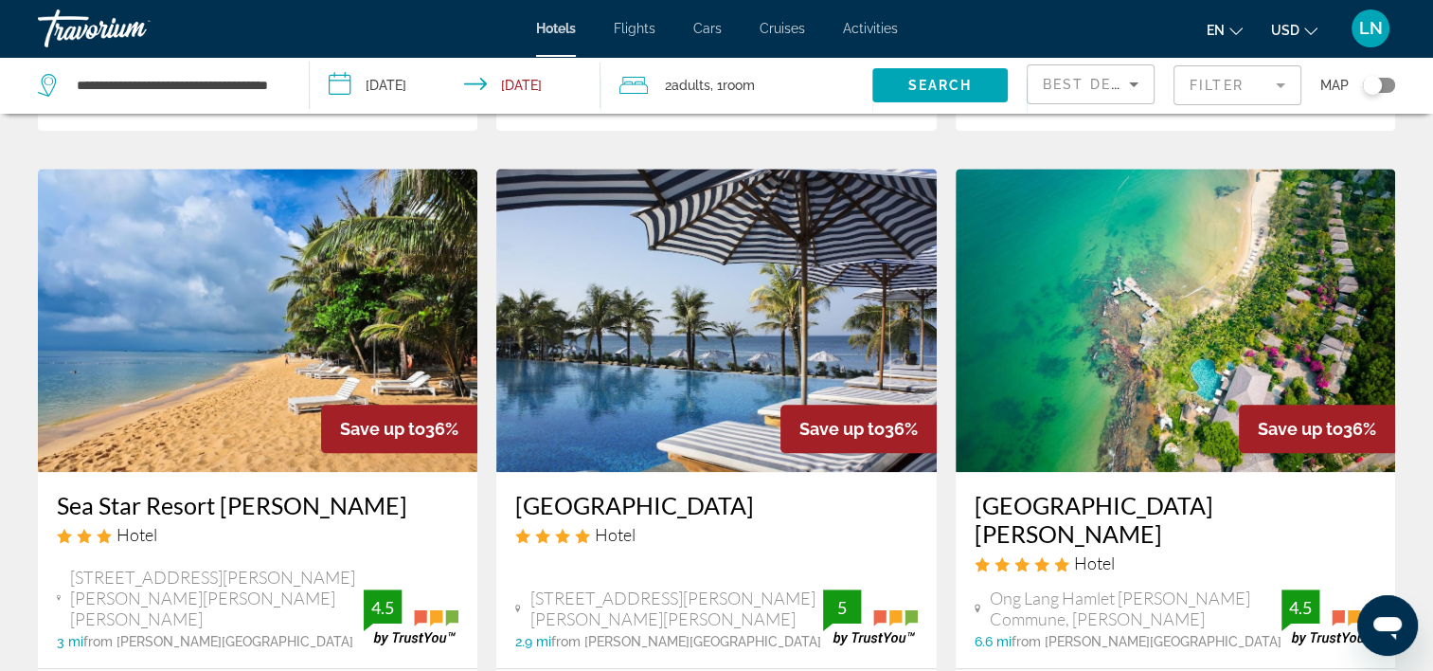
scroll to position [1705, 0]
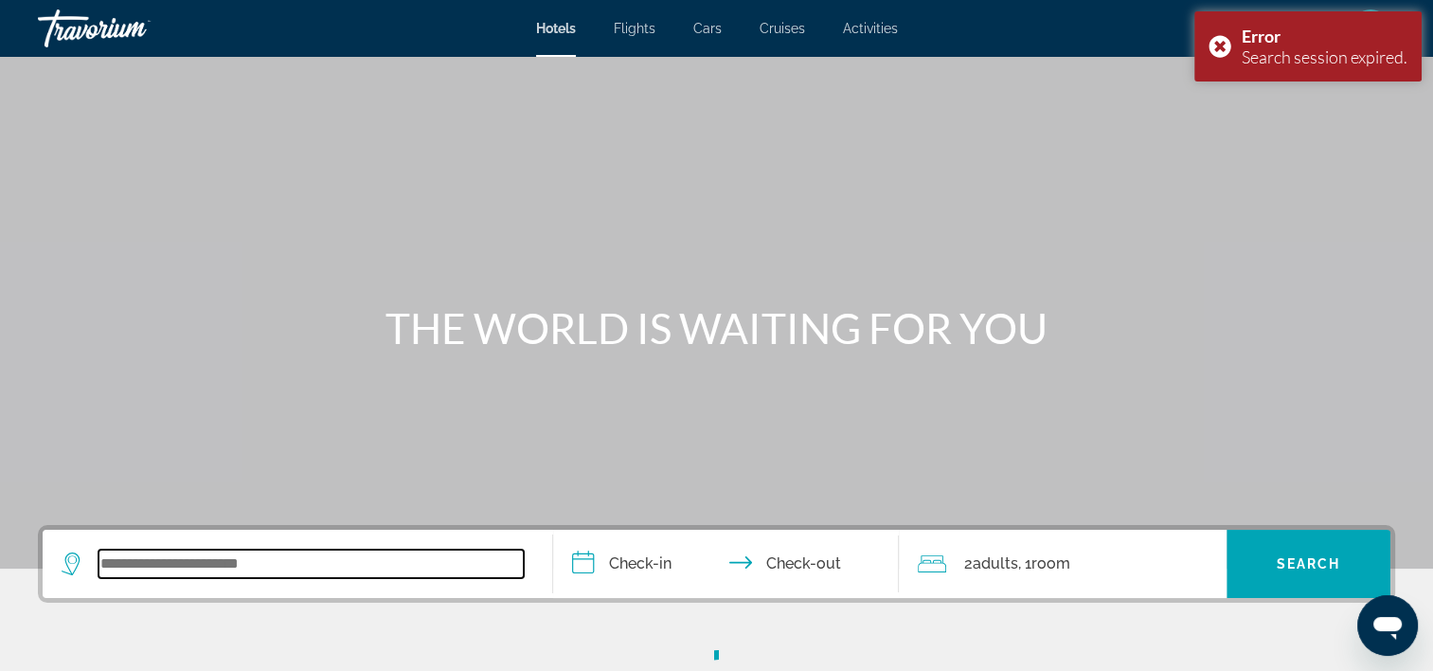
click at [249, 561] on input "Search widget" at bounding box center [311, 563] width 425 height 28
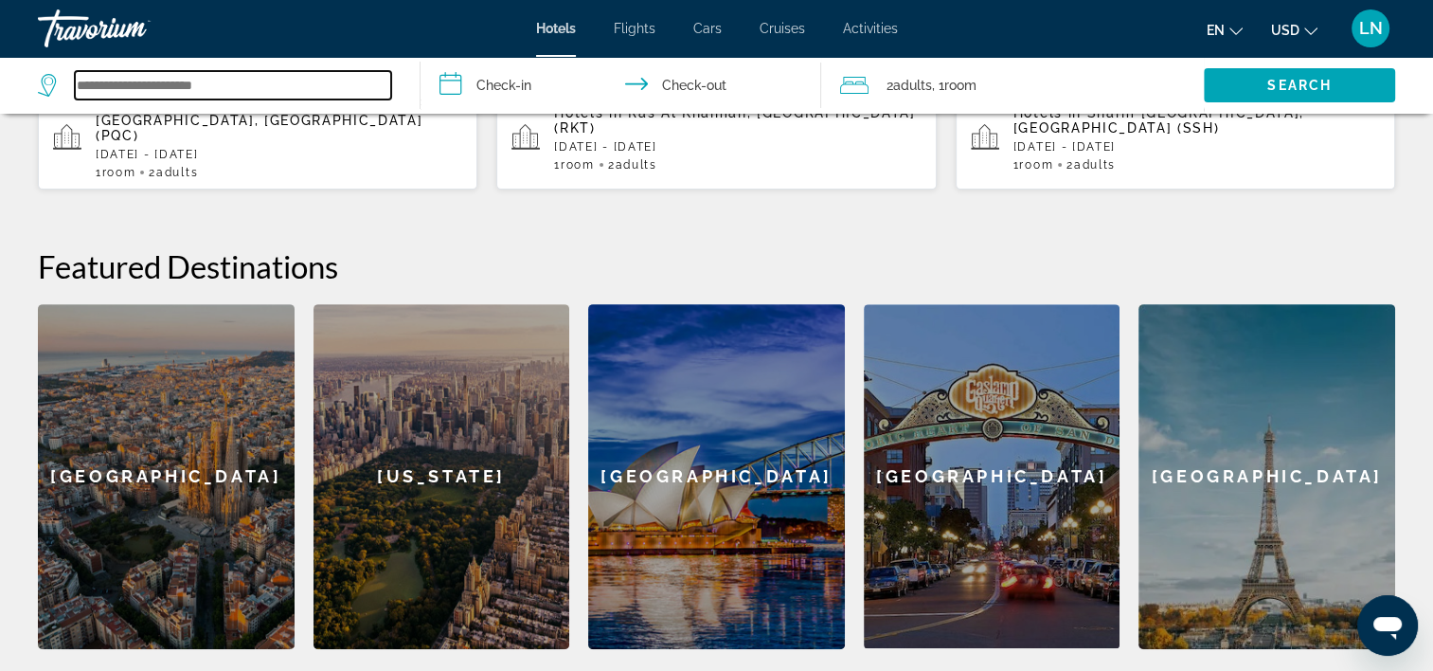
scroll to position [568, 0]
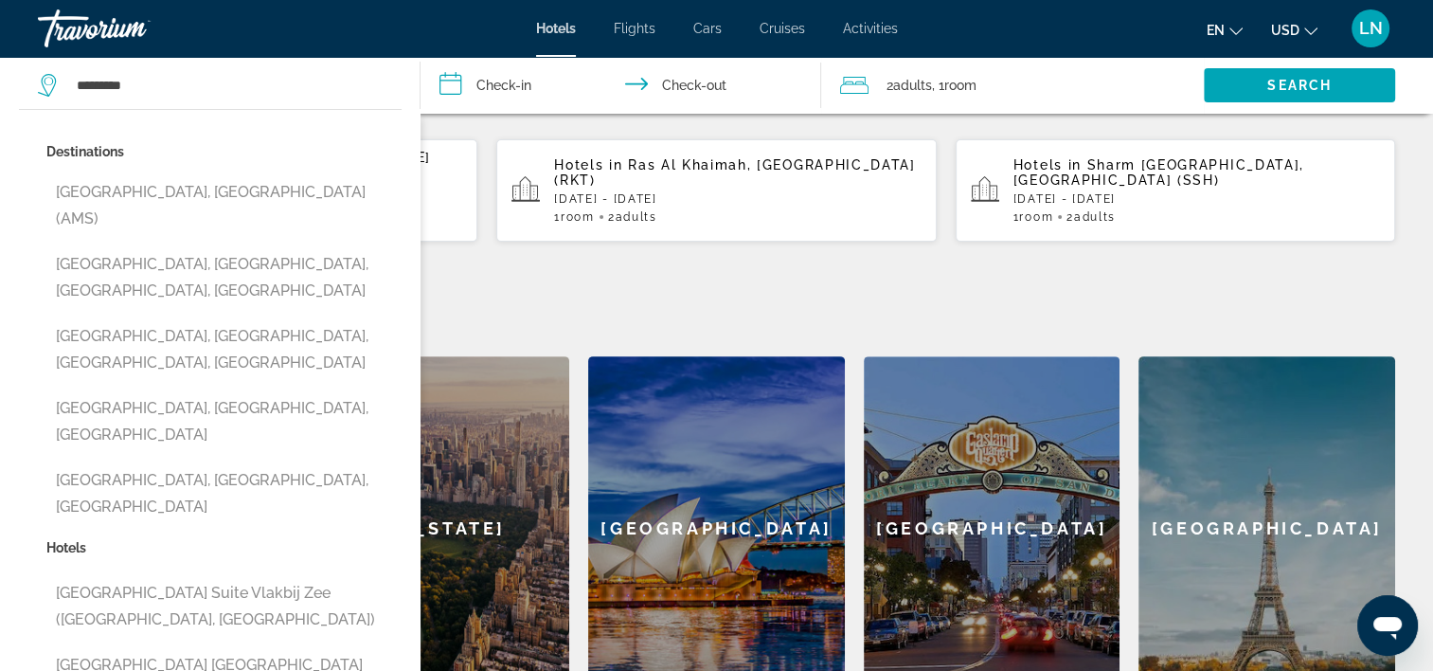
click at [512, 90] on input "**********" at bounding box center [625, 88] width 409 height 63
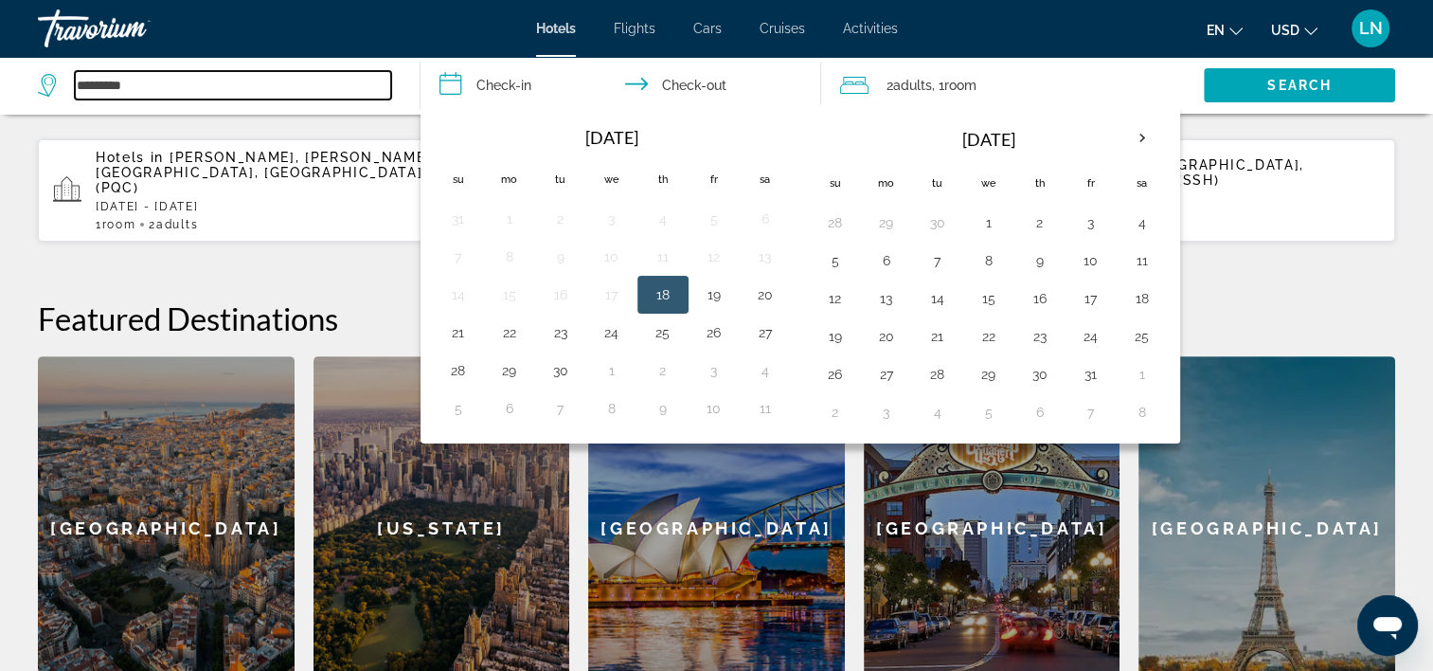
click at [288, 91] on input "*********" at bounding box center [233, 85] width 316 height 28
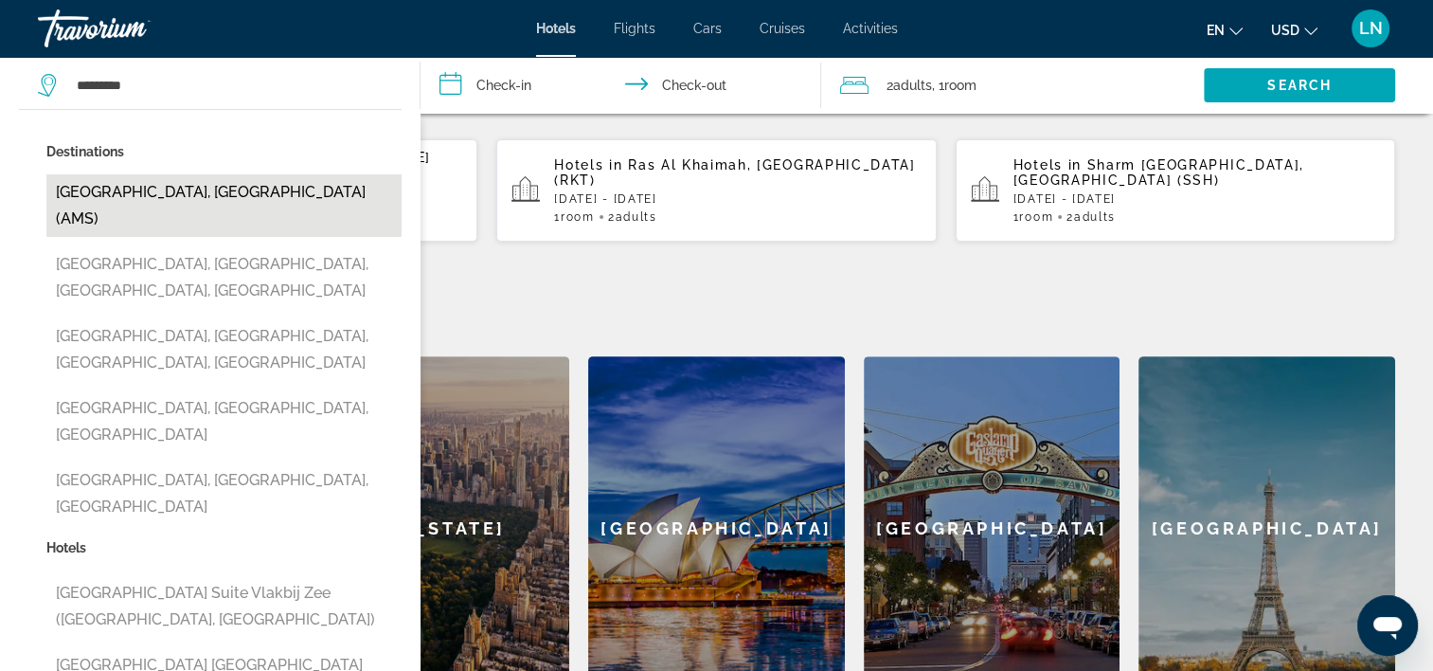
click at [297, 184] on button "[GEOGRAPHIC_DATA], [GEOGRAPHIC_DATA] (AMS)" at bounding box center [223, 205] width 355 height 63
type input "**********"
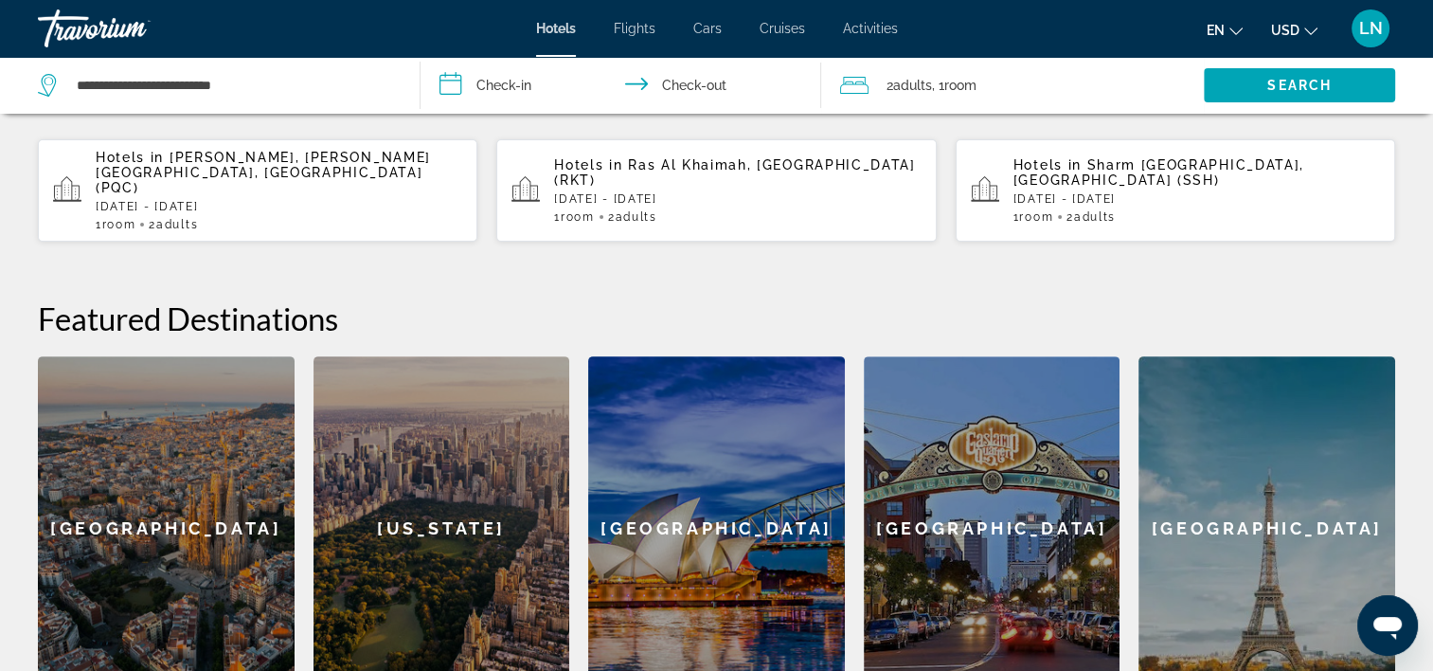
click at [472, 86] on input "**********" at bounding box center [625, 88] width 409 height 63
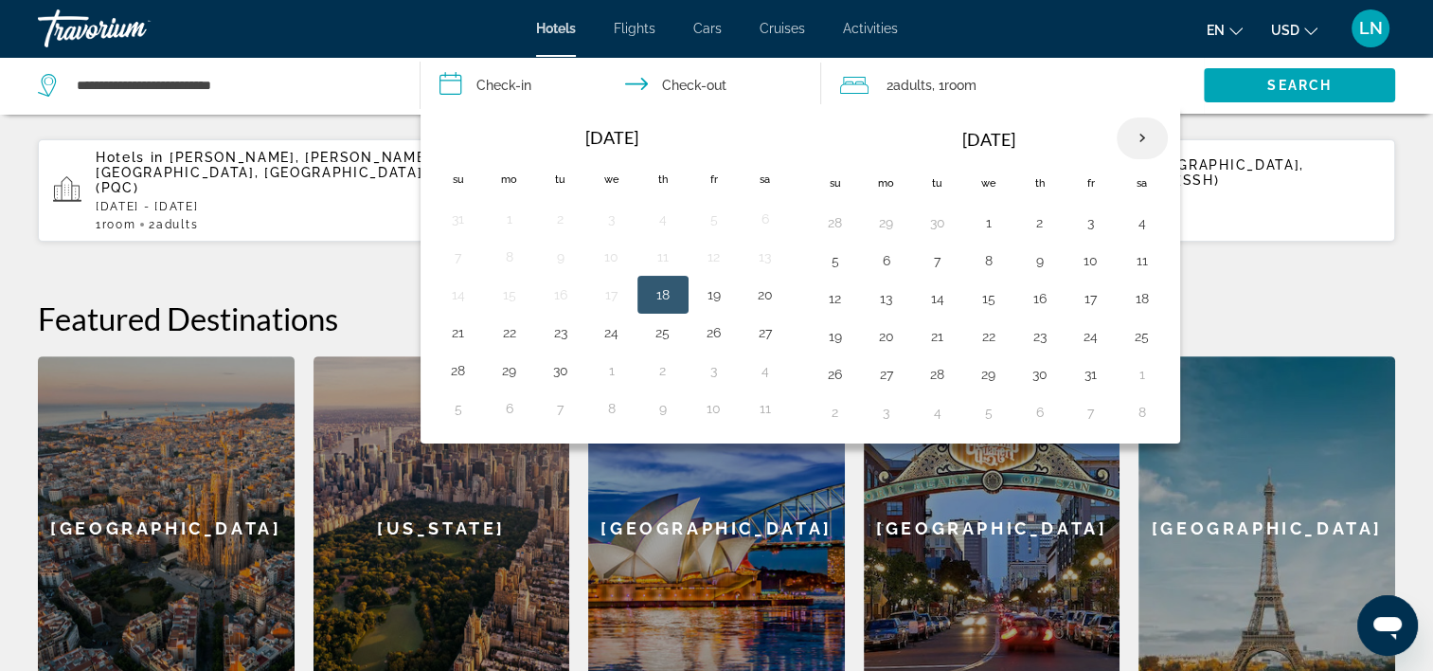
click at [1146, 138] on th "Next month" at bounding box center [1142, 138] width 51 height 42
click at [950, 373] on td "27" at bounding box center [937, 374] width 51 height 38
click at [940, 375] on button "27" at bounding box center [938, 374] width 30 height 27
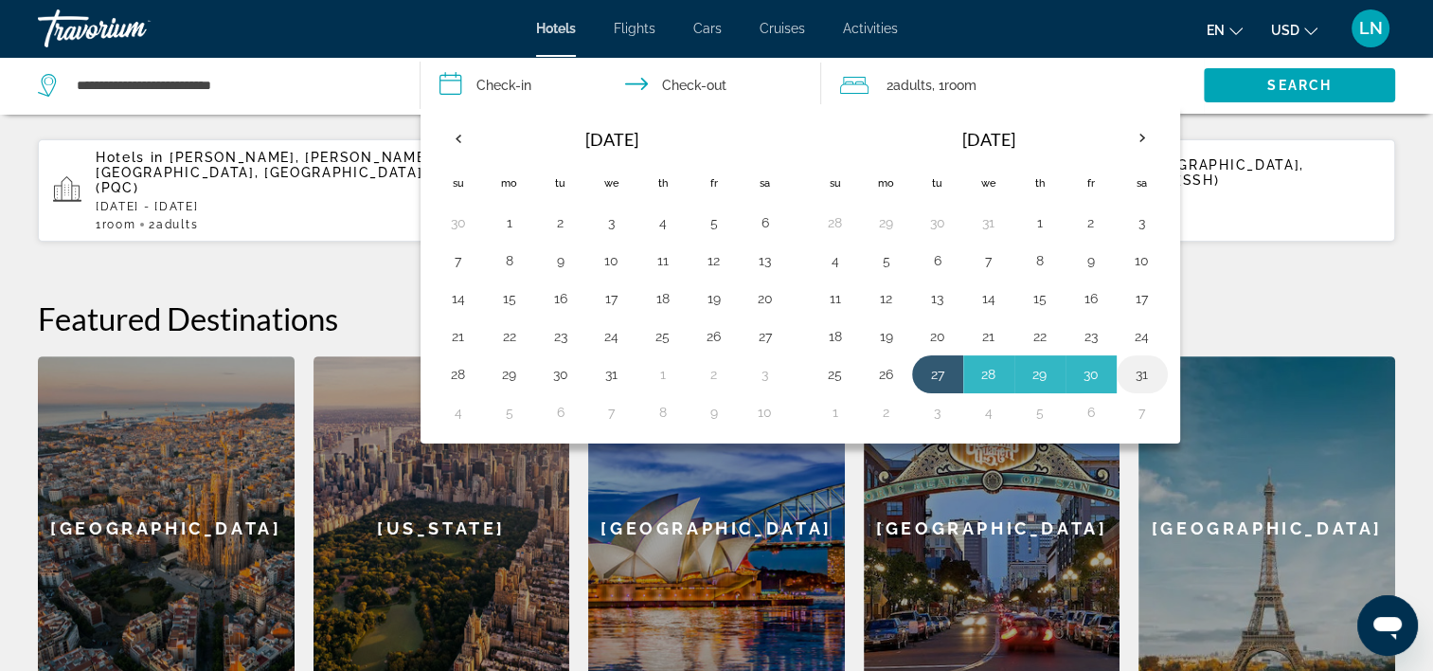
click at [1135, 377] on button "31" at bounding box center [1142, 374] width 30 height 27
type input "**********"
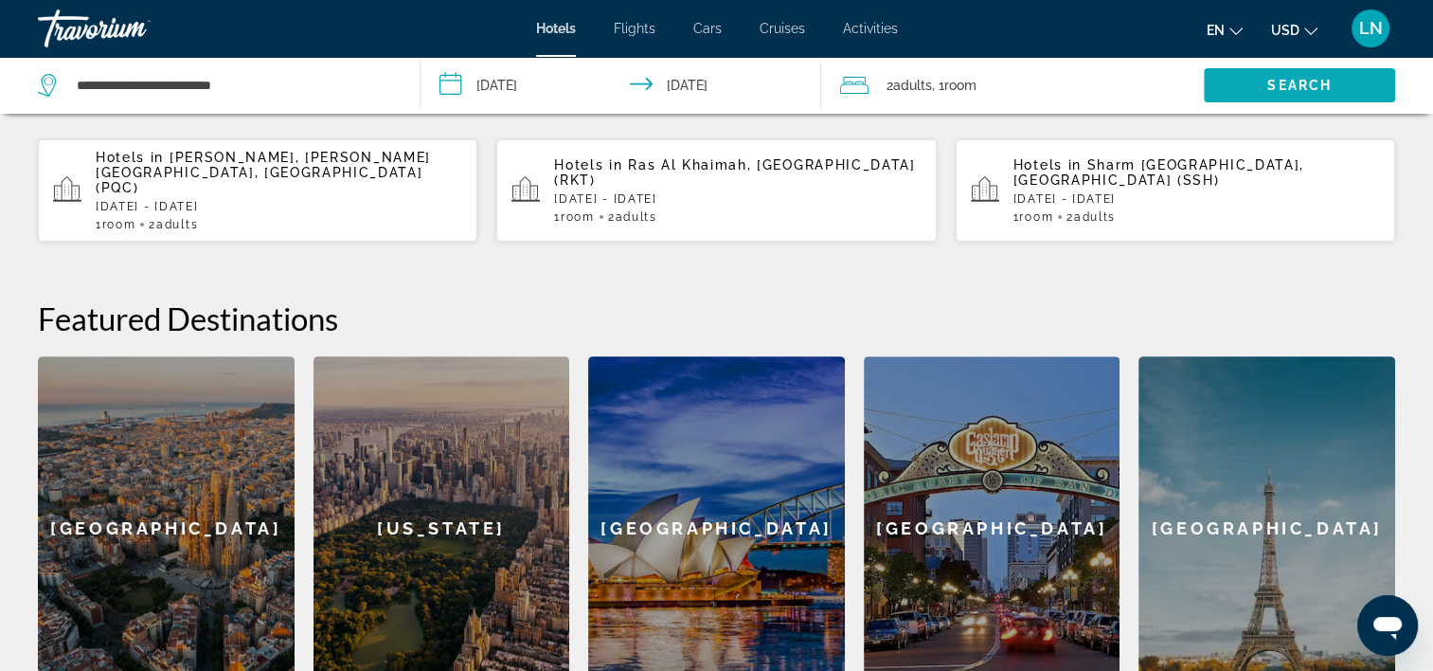
click at [1239, 86] on span "Search widget" at bounding box center [1299, 85] width 191 height 45
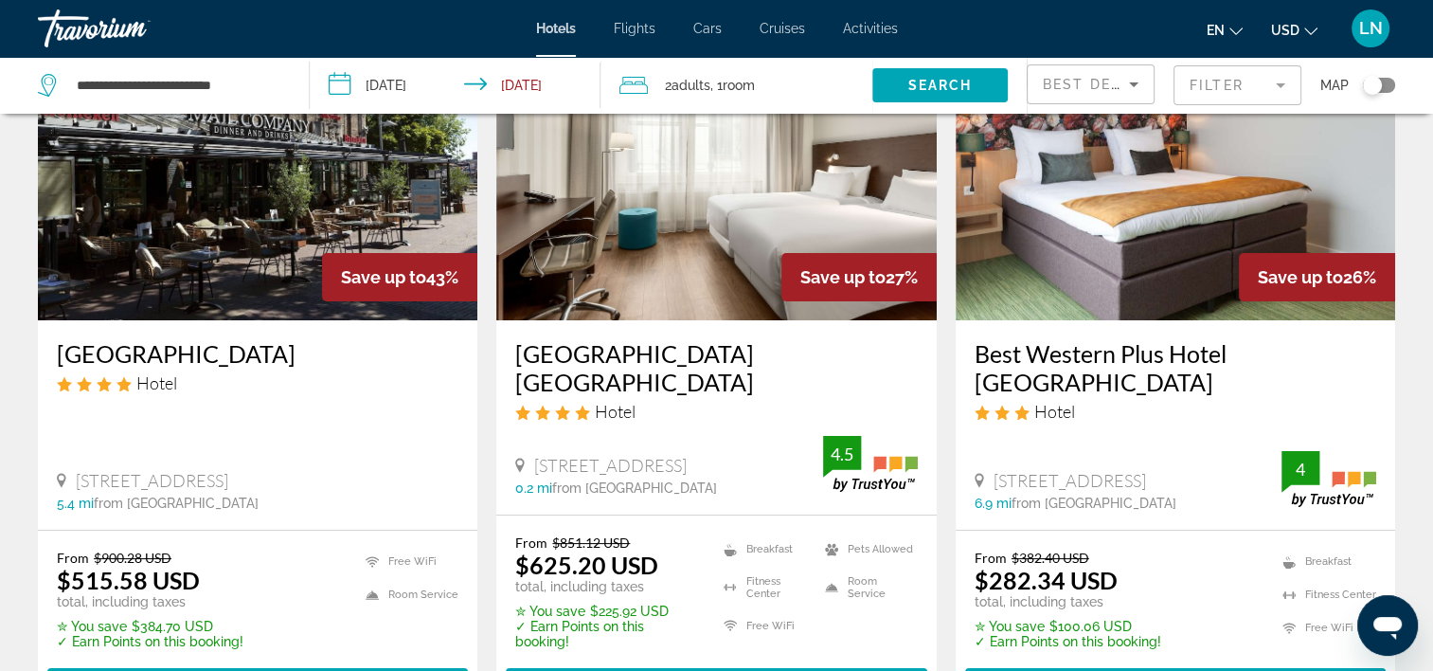
scroll to position [189, 0]
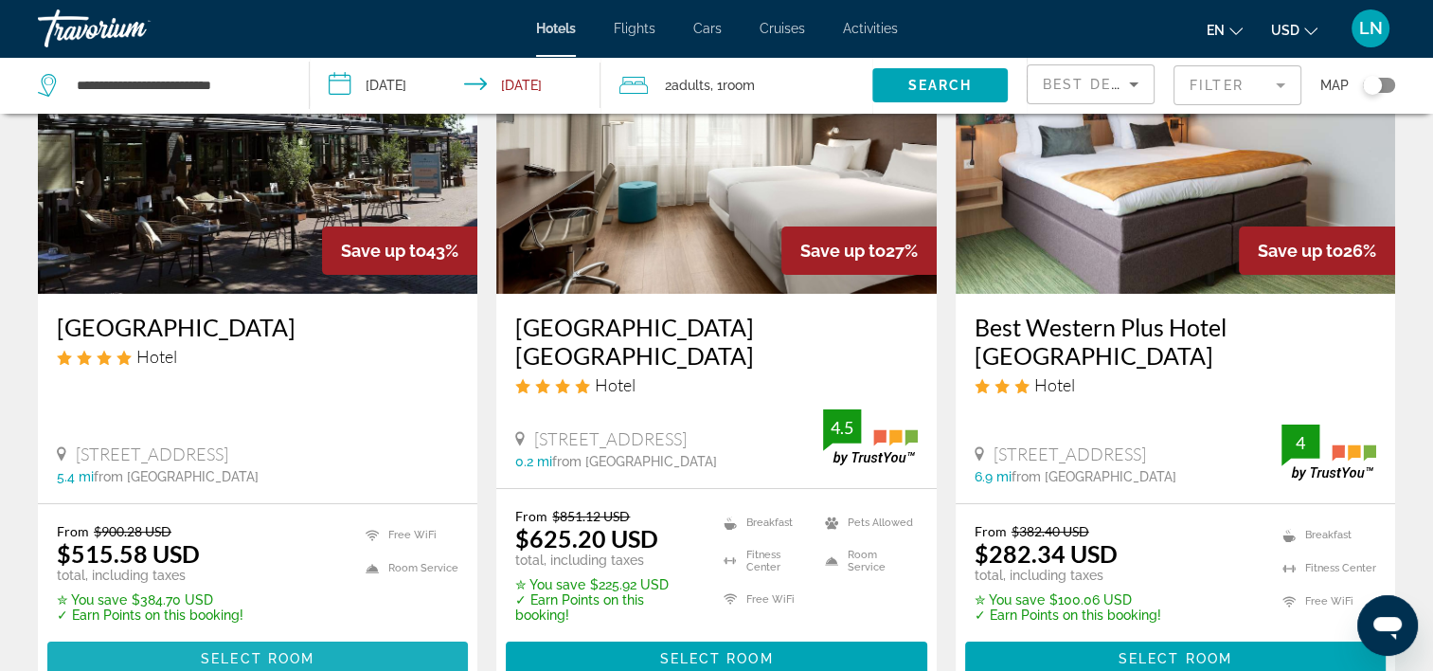
click at [355, 636] on span "Main content" at bounding box center [257, 658] width 421 height 45
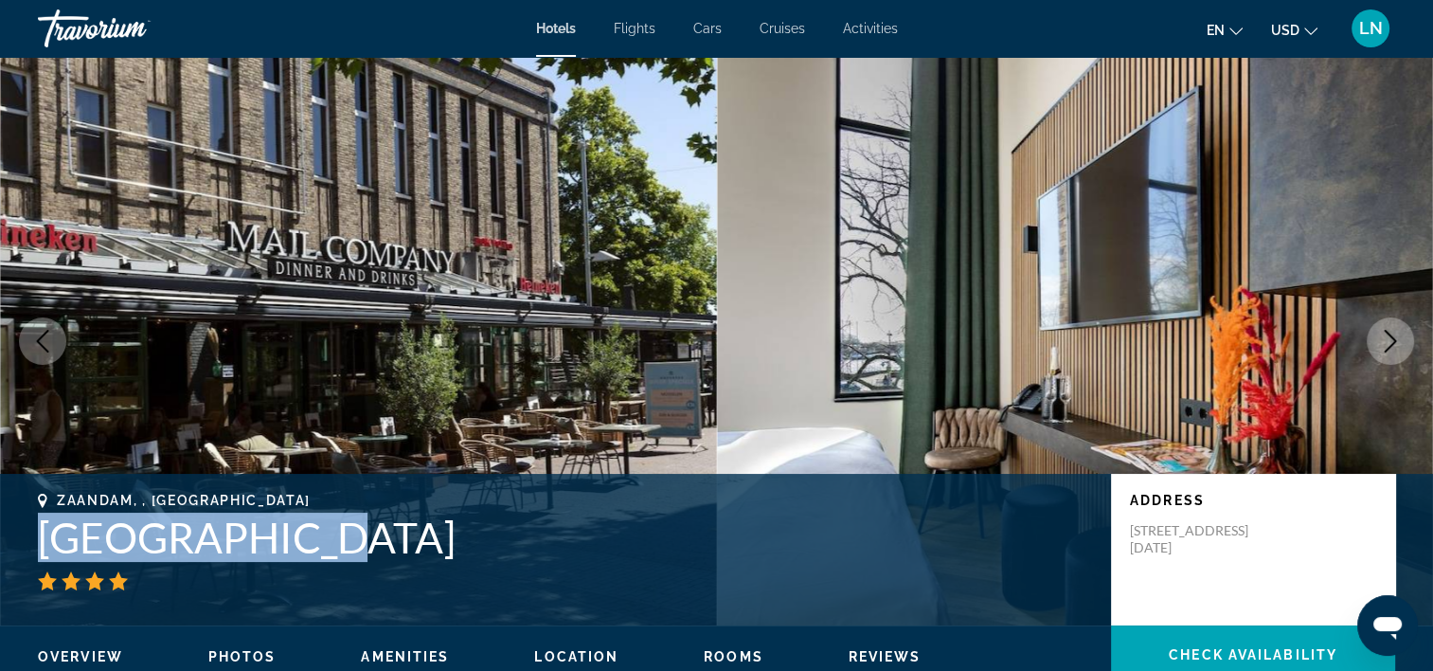
drag, startPoint x: 28, startPoint y: 539, endPoint x: 362, endPoint y: 539, distance: 333.5
click at [362, 539] on div "Zaandam, , Netherlands Monument Hotel Address De Dam 7, Zaandam 1506 BC, Nether…" at bounding box center [716, 550] width 1433 height 114
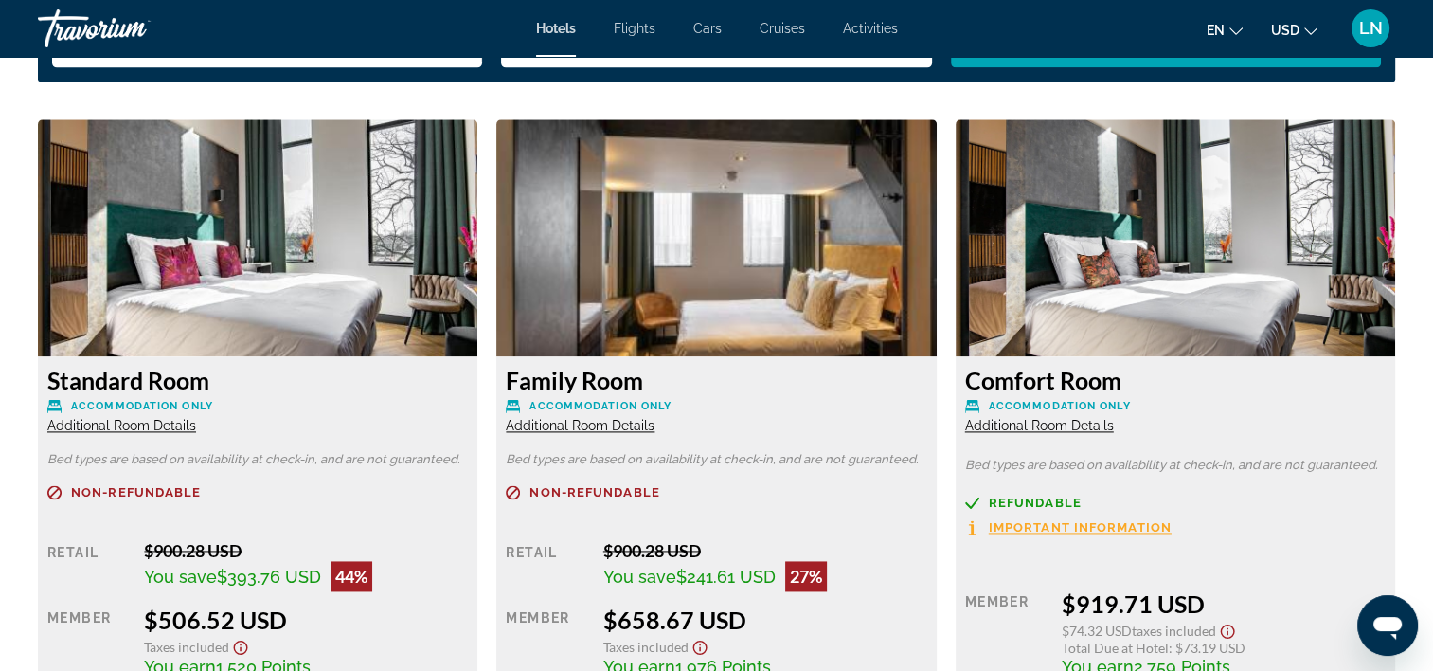
scroll to position [2652, 0]
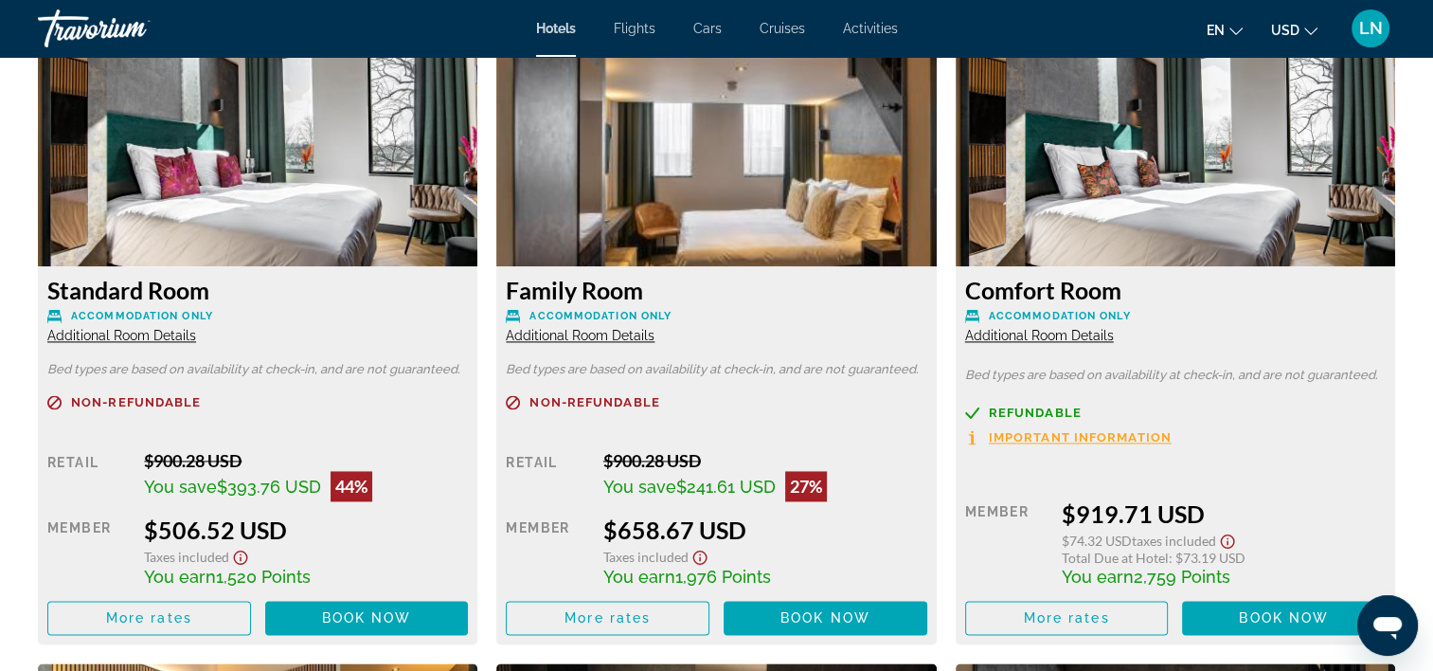
click at [114, 341] on span "Additional Room Details" at bounding box center [121, 335] width 149 height 15
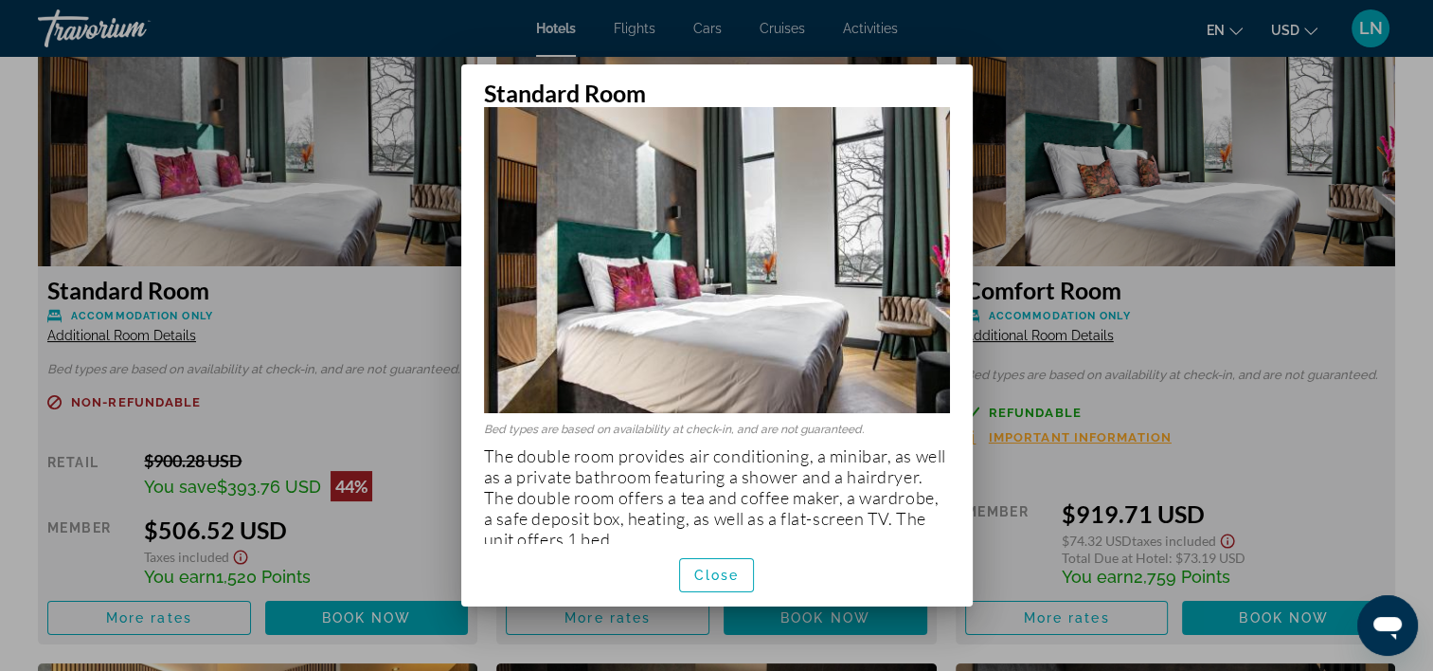
scroll to position [48, 0]
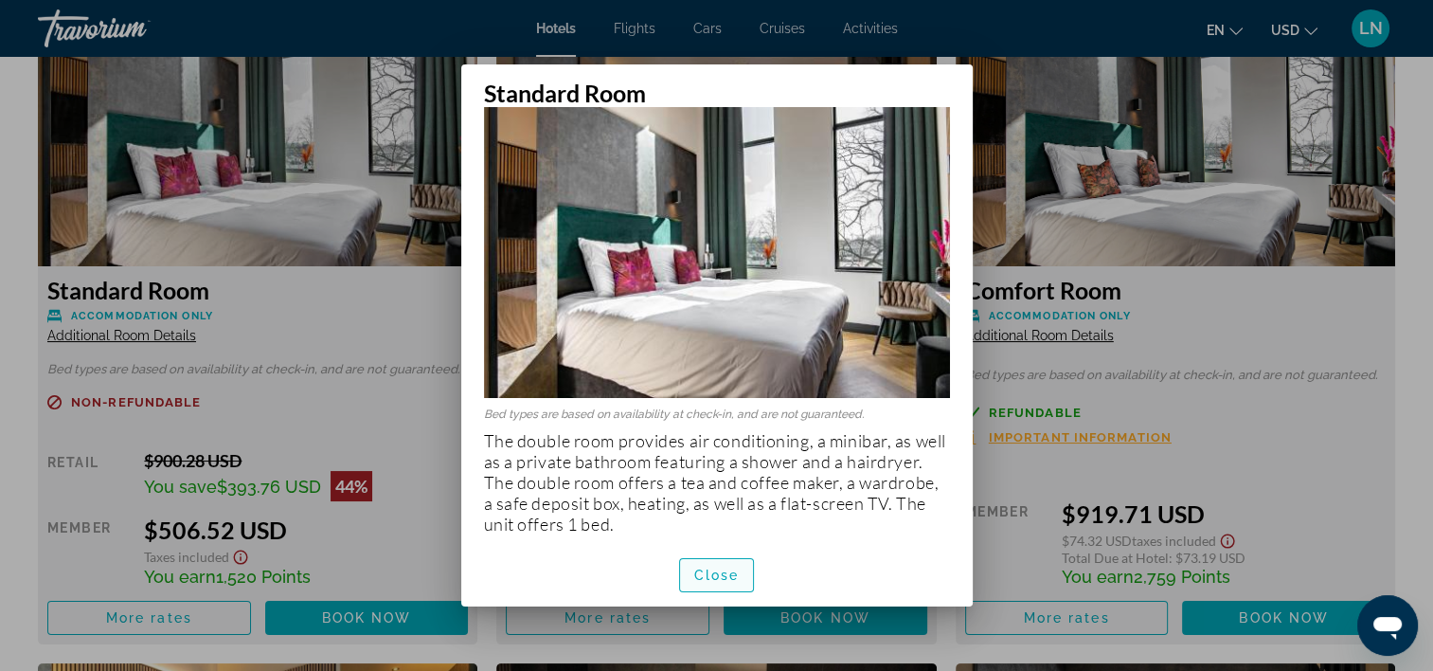
click at [711, 582] on span "Close" at bounding box center [716, 574] width 45 height 15
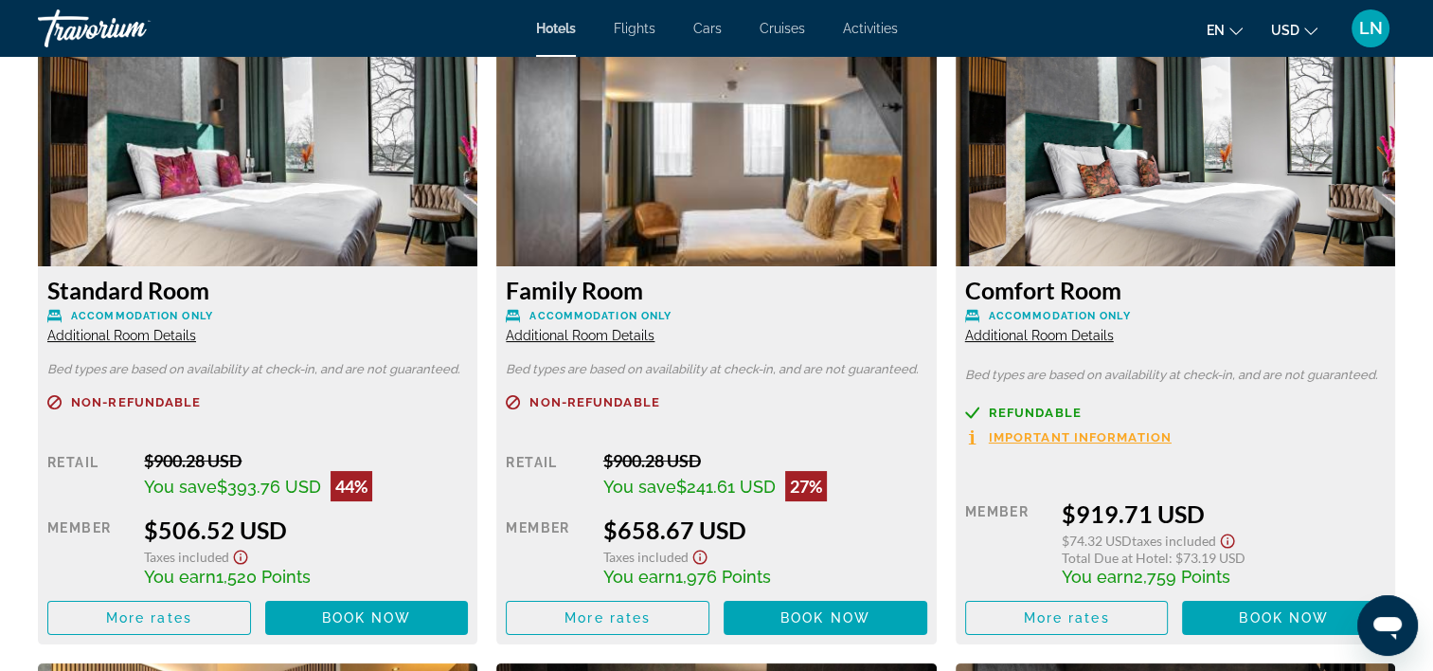
scroll to position [2652, 0]
click at [1008, 333] on span "Additional Room Details" at bounding box center [1039, 335] width 149 height 15
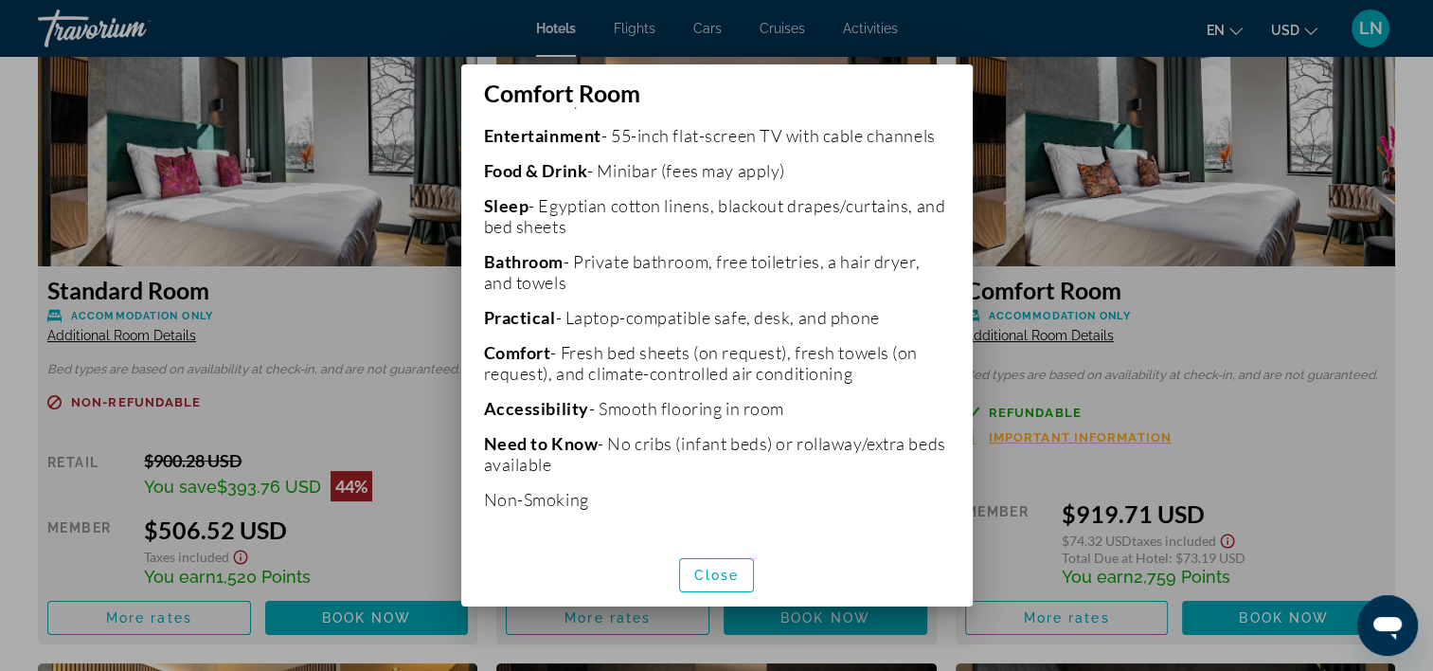
scroll to position [546, 0]
click at [717, 580] on span "Close" at bounding box center [716, 574] width 45 height 15
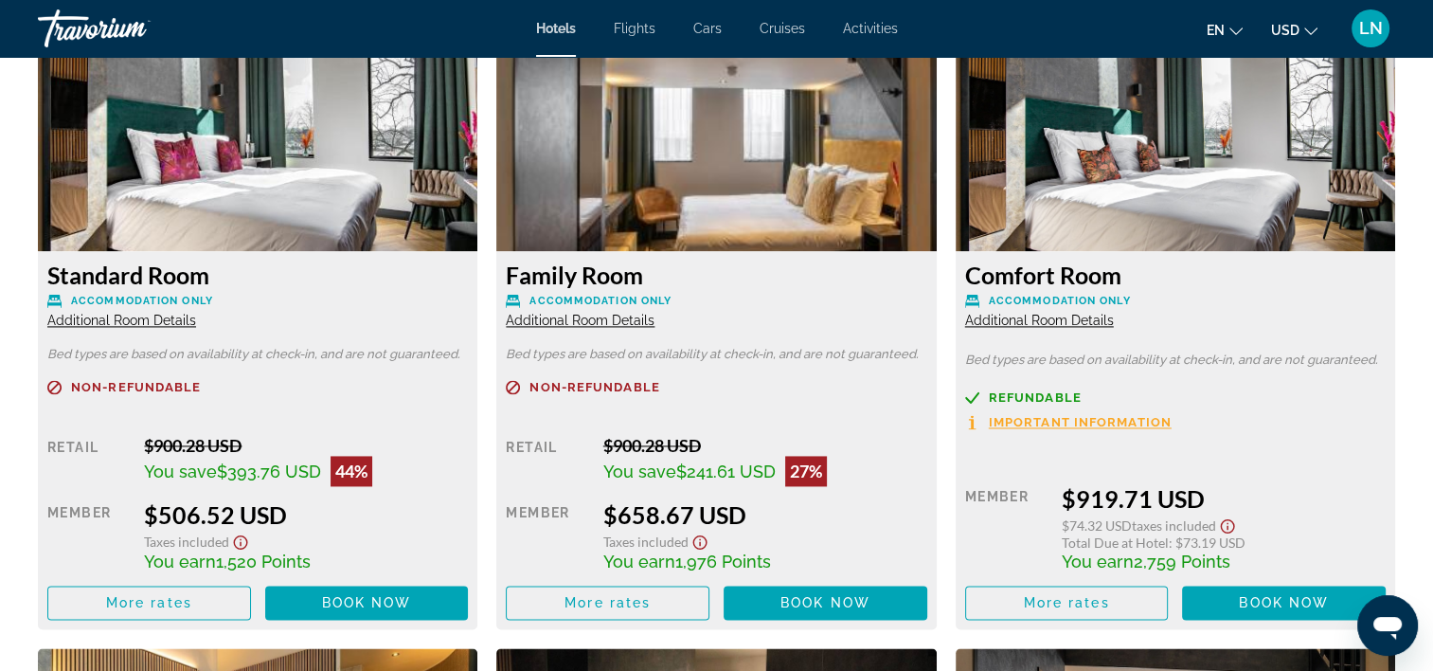
scroll to position [2652, 0]
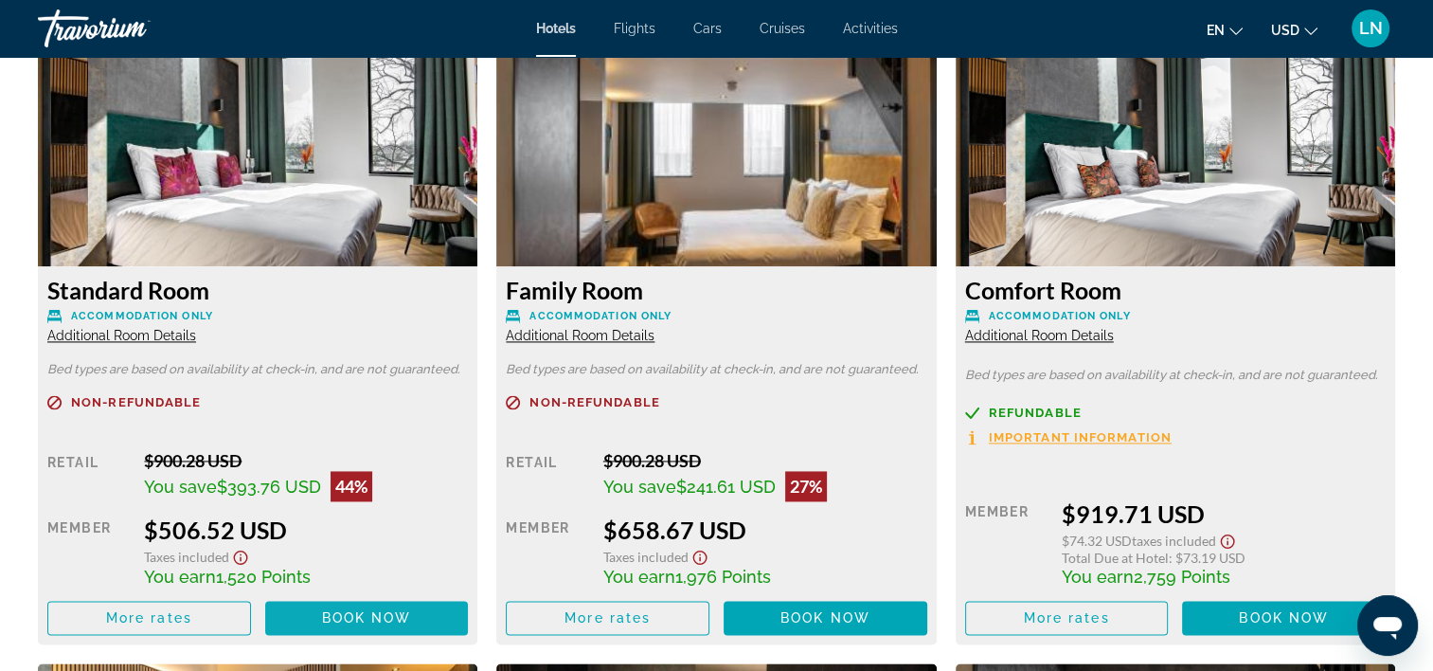
click at [366, 617] on span "Book now" at bounding box center [367, 617] width 90 height 15
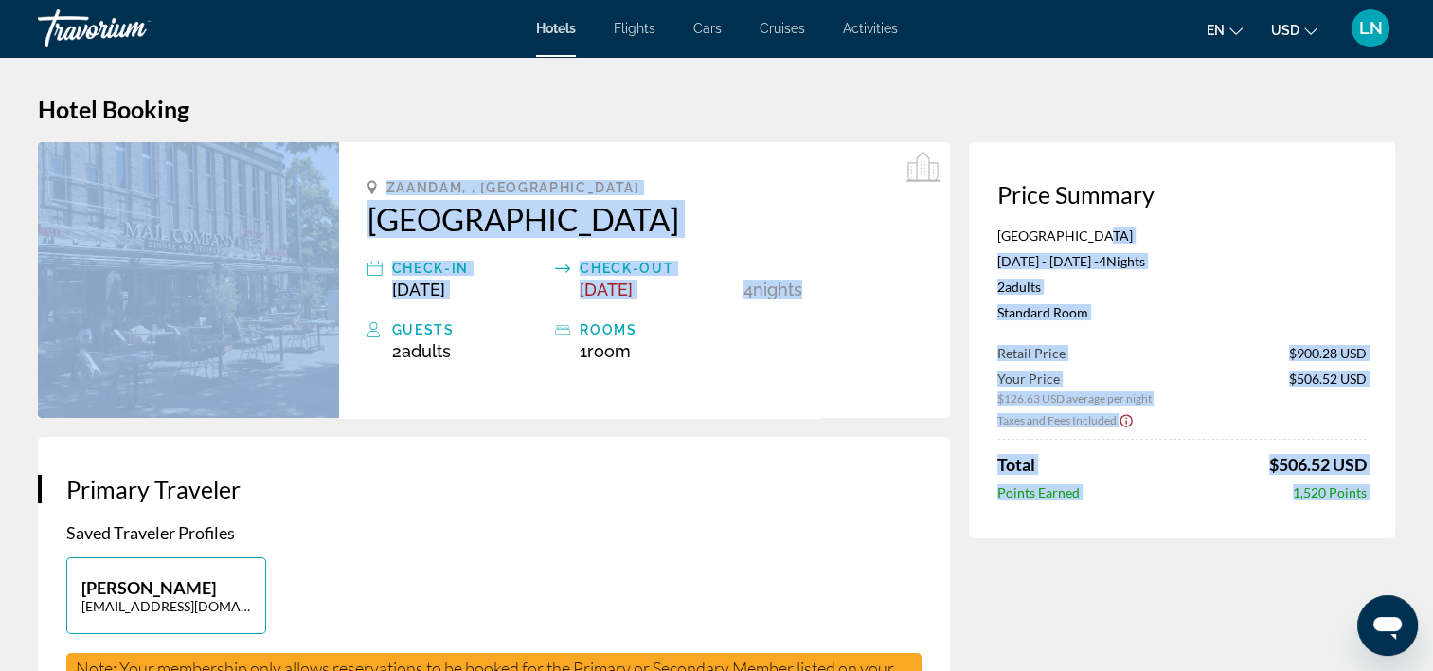
drag, startPoint x: 1098, startPoint y: 231, endPoint x: 966, endPoint y: 239, distance: 131.9
drag, startPoint x: 966, startPoint y: 239, endPoint x: 1084, endPoint y: 247, distance: 117.8
click at [1084, 247] on div "Monument Hotel Jan 27, 2026 - Jan 31, 2026 - 4 Night Nights 2 Adult Adults , 0 …" at bounding box center [1182, 281] width 369 height 108
click at [1111, 231] on p "Monument Hotel" at bounding box center [1182, 235] width 369 height 16
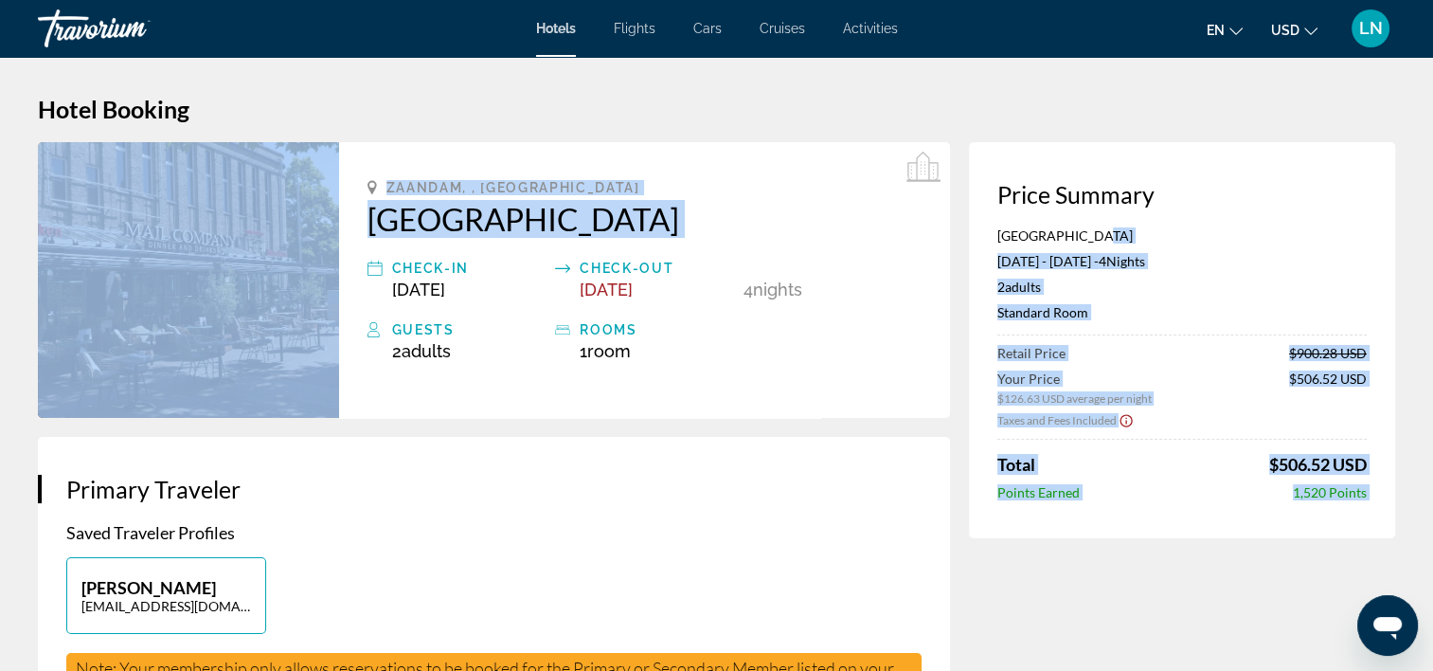
drag, startPoint x: 1111, startPoint y: 231, endPoint x: 966, endPoint y: 228, distance: 145.0
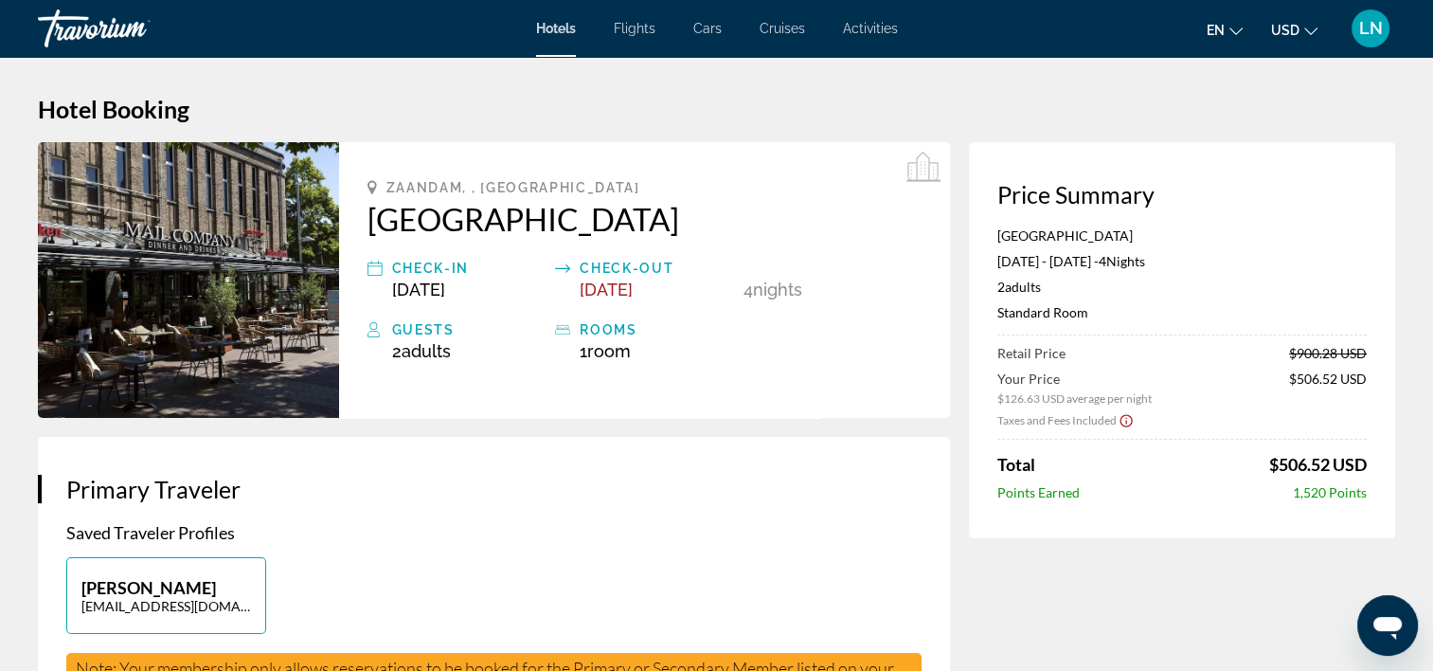
click at [993, 239] on div "Price Summary Monument Hotel Jan 27, 2026 - Jan 31, 2026 - 4 Night Nights 2 Adu…" at bounding box center [1182, 340] width 426 height 396
drag, startPoint x: 991, startPoint y: 239, endPoint x: 1129, endPoint y: 238, distance: 138.3
click at [1129, 238] on div "Price Summary Monument Hotel Jan 27, 2026 - Jan 31, 2026 - 4 Night Nights 2 Adu…" at bounding box center [1182, 340] width 426 height 396
copy p "Monument Hotel"
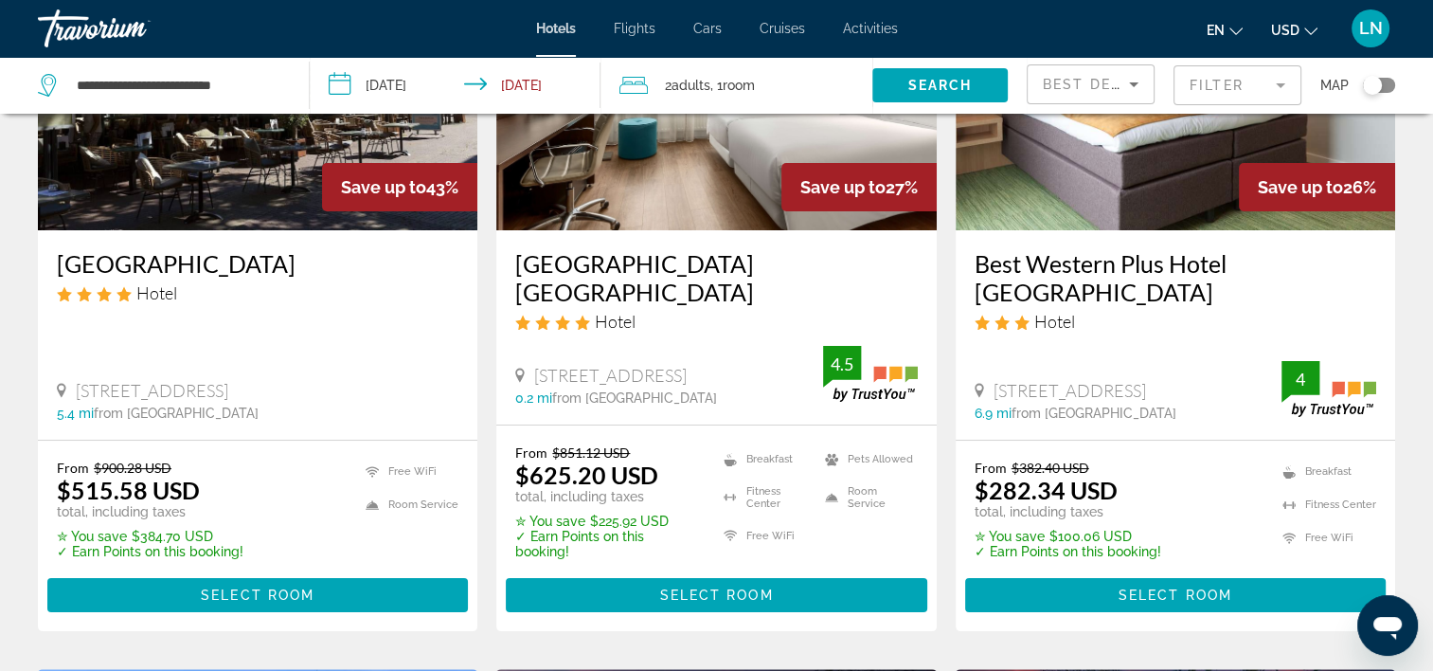
scroll to position [284, 0]
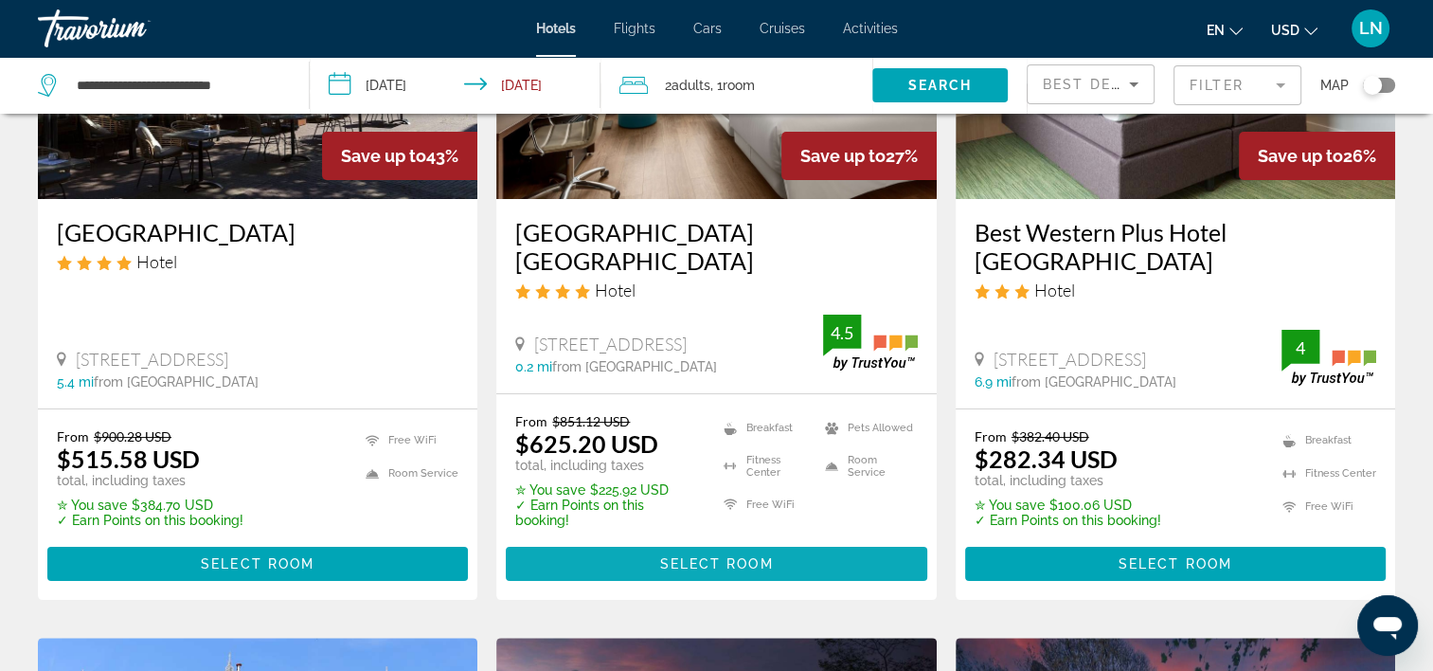
click at [704, 556] on span "Select Room" at bounding box center [716, 563] width 114 height 15
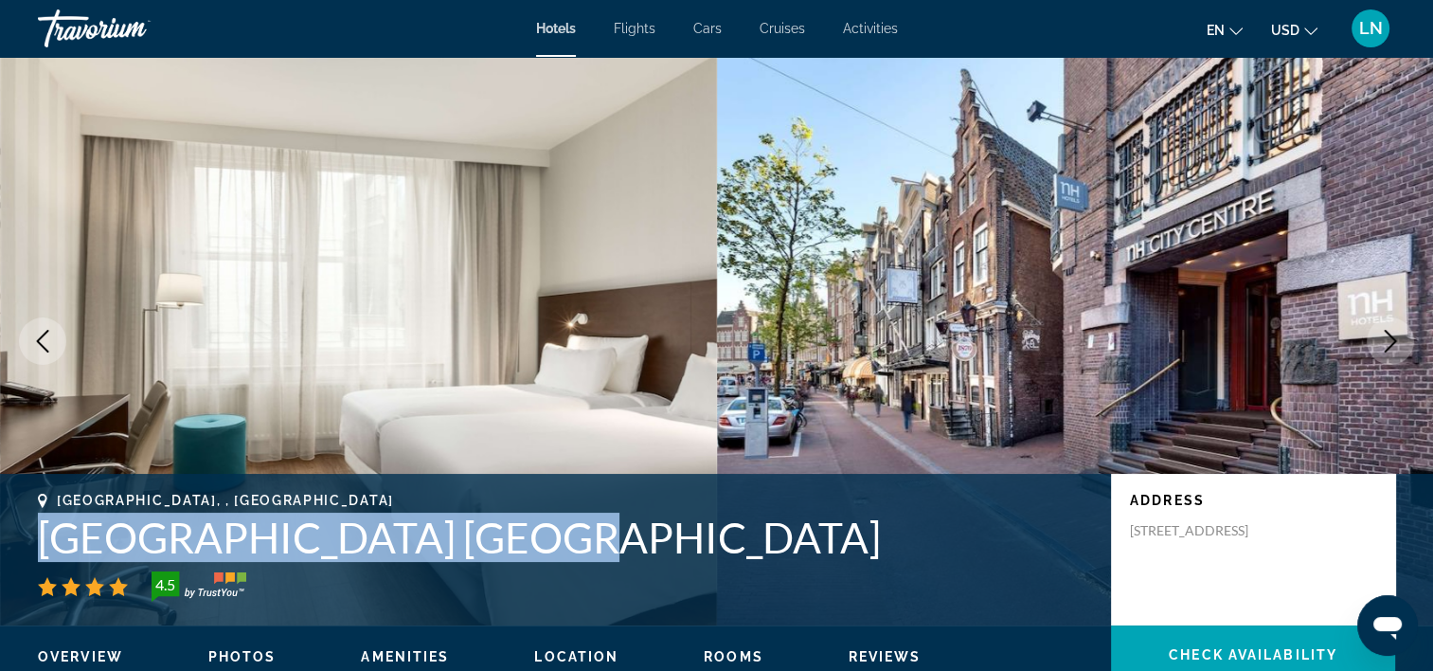
drag, startPoint x: 31, startPoint y: 543, endPoint x: 532, endPoint y: 540, distance: 501.1
click at [532, 540] on div "Amsterdam, , Netherlands NH City Centre Amsterdam 4.5 Address Spuistraat 288 29…" at bounding box center [716, 550] width 1433 height 114
copy h1 "NH City Centre Amsterdam"
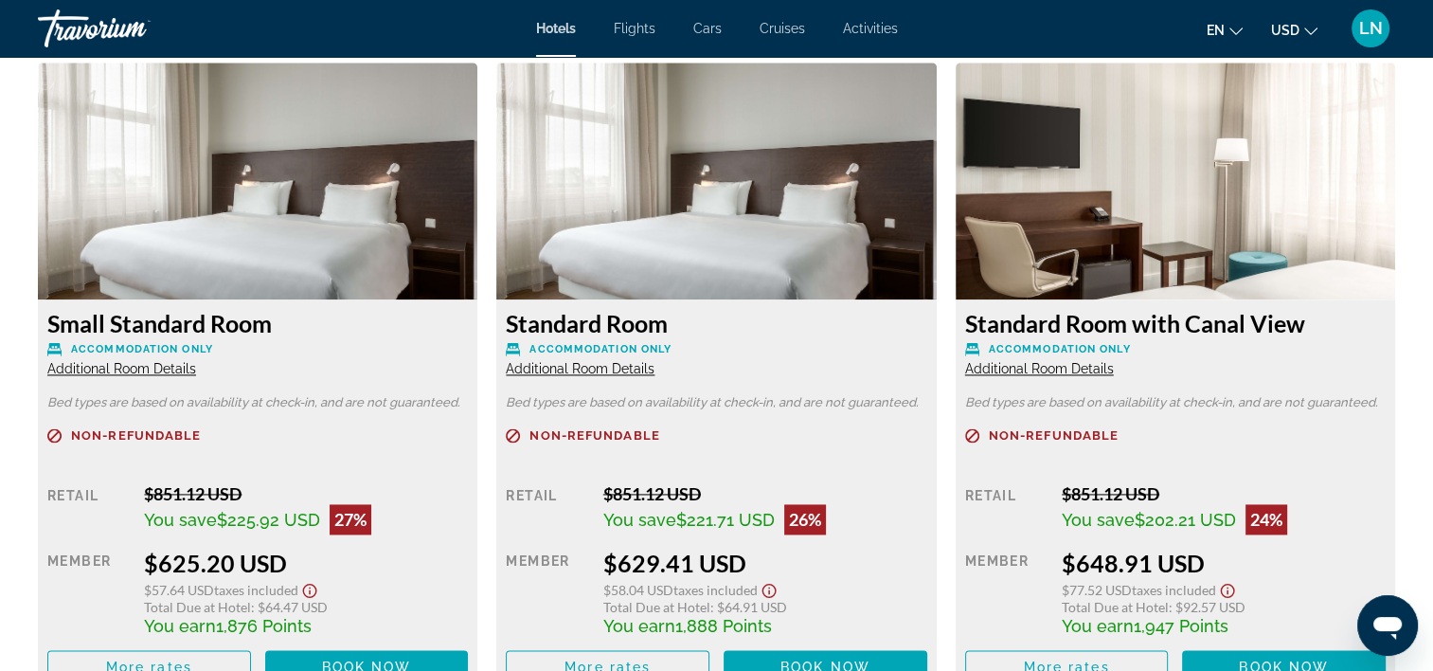
scroll to position [2652, 0]
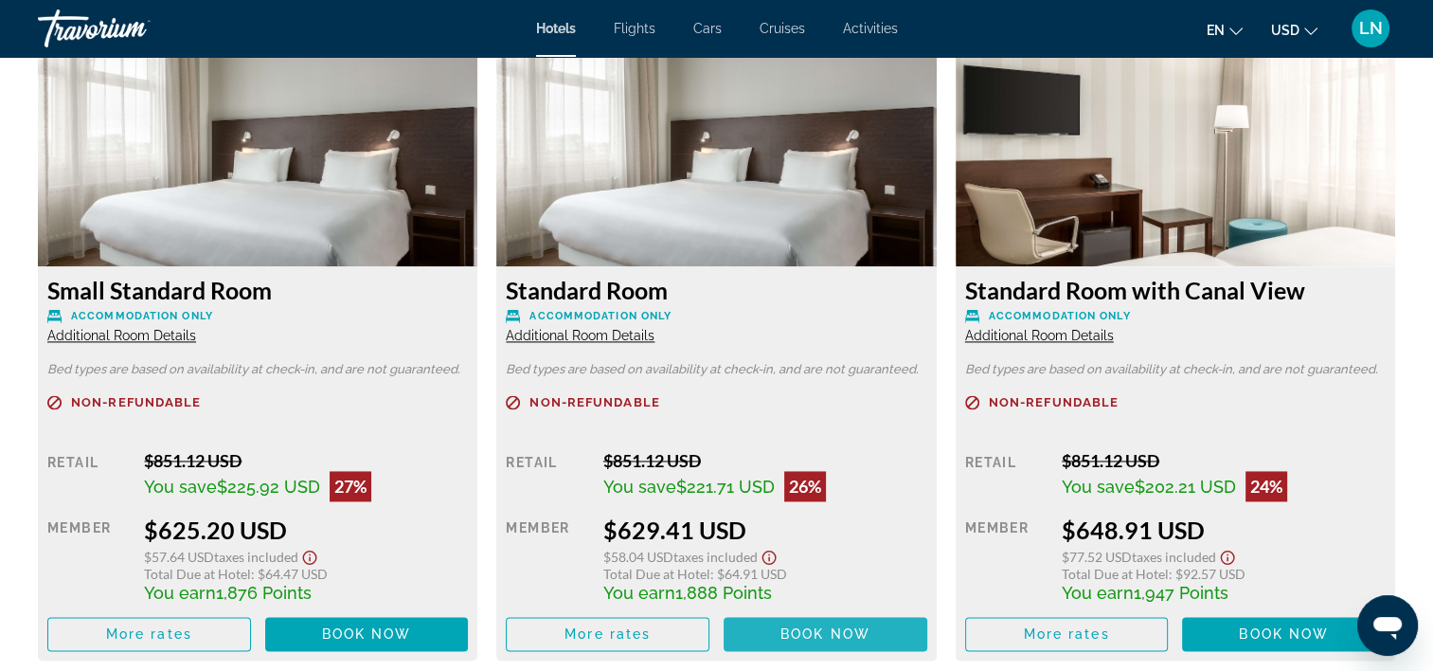
click at [795, 637] on span "Book now" at bounding box center [826, 633] width 90 height 15
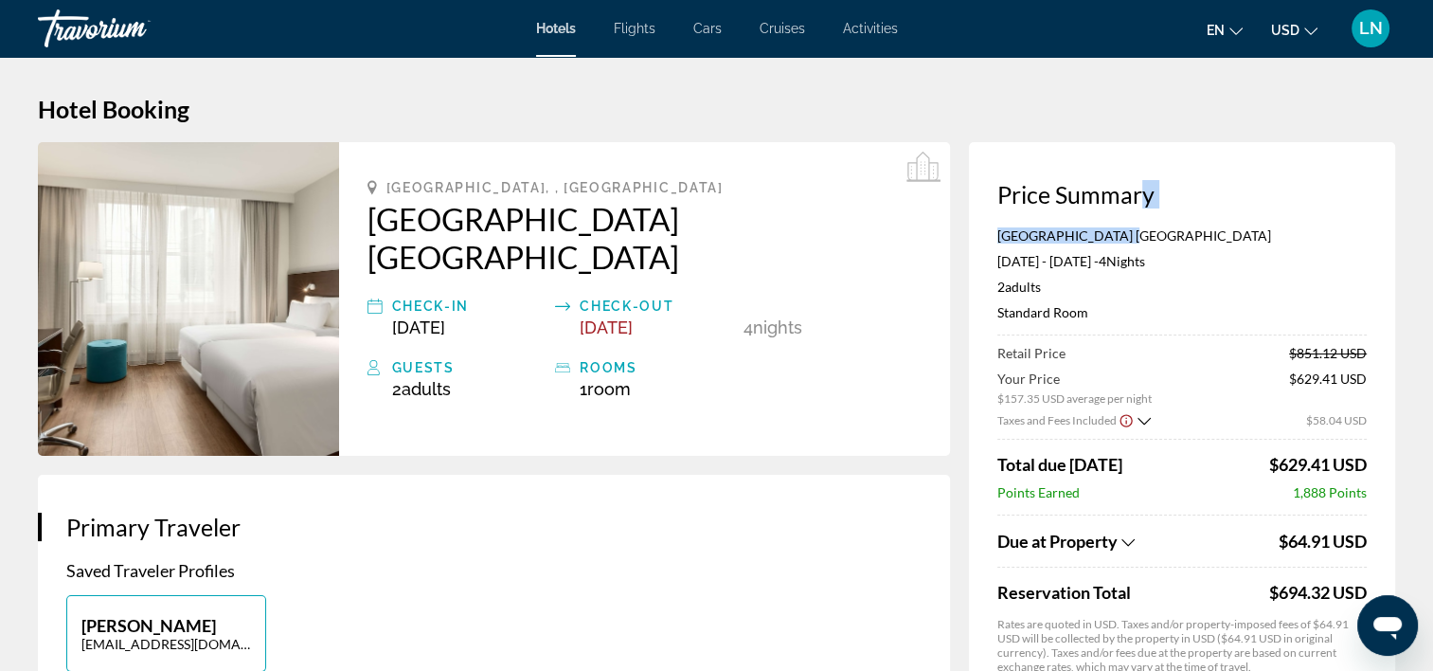
drag, startPoint x: 1167, startPoint y: 221, endPoint x: 1121, endPoint y: 240, distance: 50.1
click at [1121, 240] on app-price-summary-new "Price Summary NH City Centre Amsterdam Jan 27, 2026 - Jan 31, 2026 - 4 Night Ni…" at bounding box center [1182, 455] width 369 height 550
drag, startPoint x: 1121, startPoint y: 240, endPoint x: 1188, endPoint y: 240, distance: 67.3
click at [1188, 240] on p "NH City Centre Amsterdam" at bounding box center [1182, 235] width 369 height 16
drag, startPoint x: 1188, startPoint y: 240, endPoint x: 995, endPoint y: 240, distance: 193.3
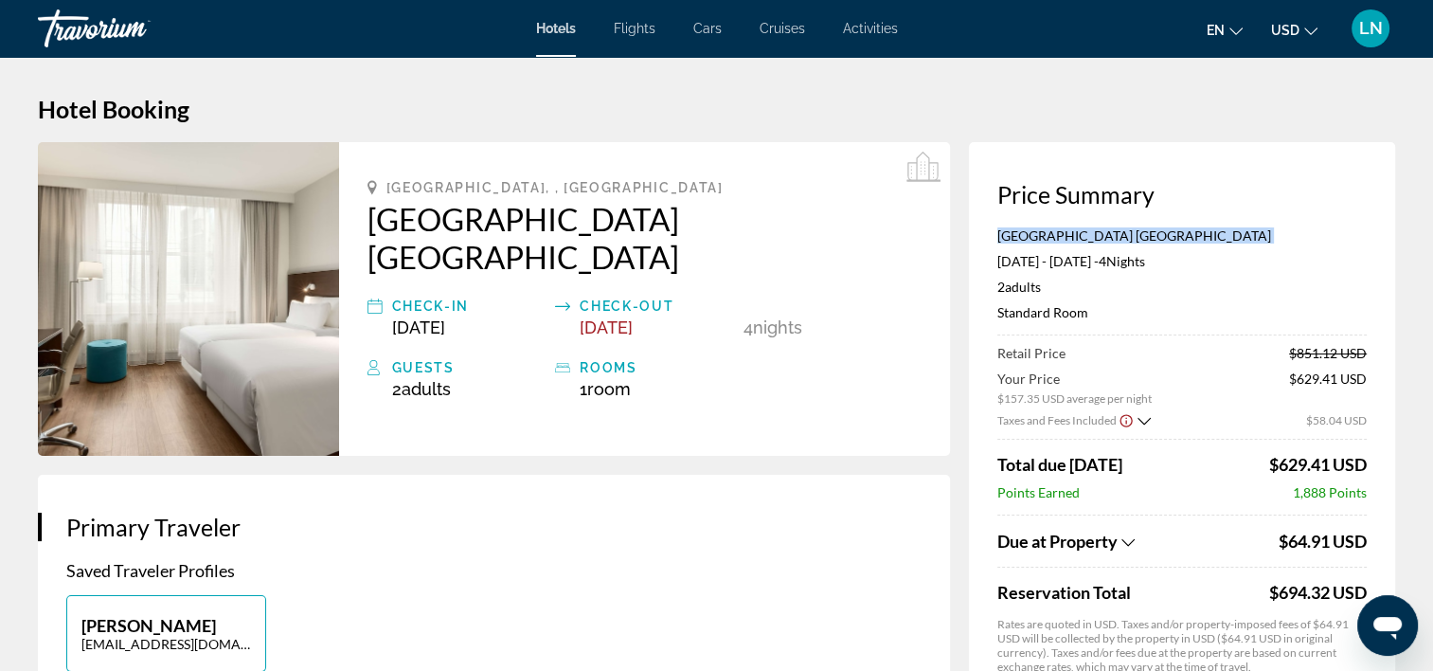
click at [995, 240] on div "Price Summary NH City Centre Amsterdam Jan 27, 2026 - Jan 31, 2026 - 4 Night Ni…" at bounding box center [1182, 462] width 426 height 640
copy p "NH City Centre Amsterdam"
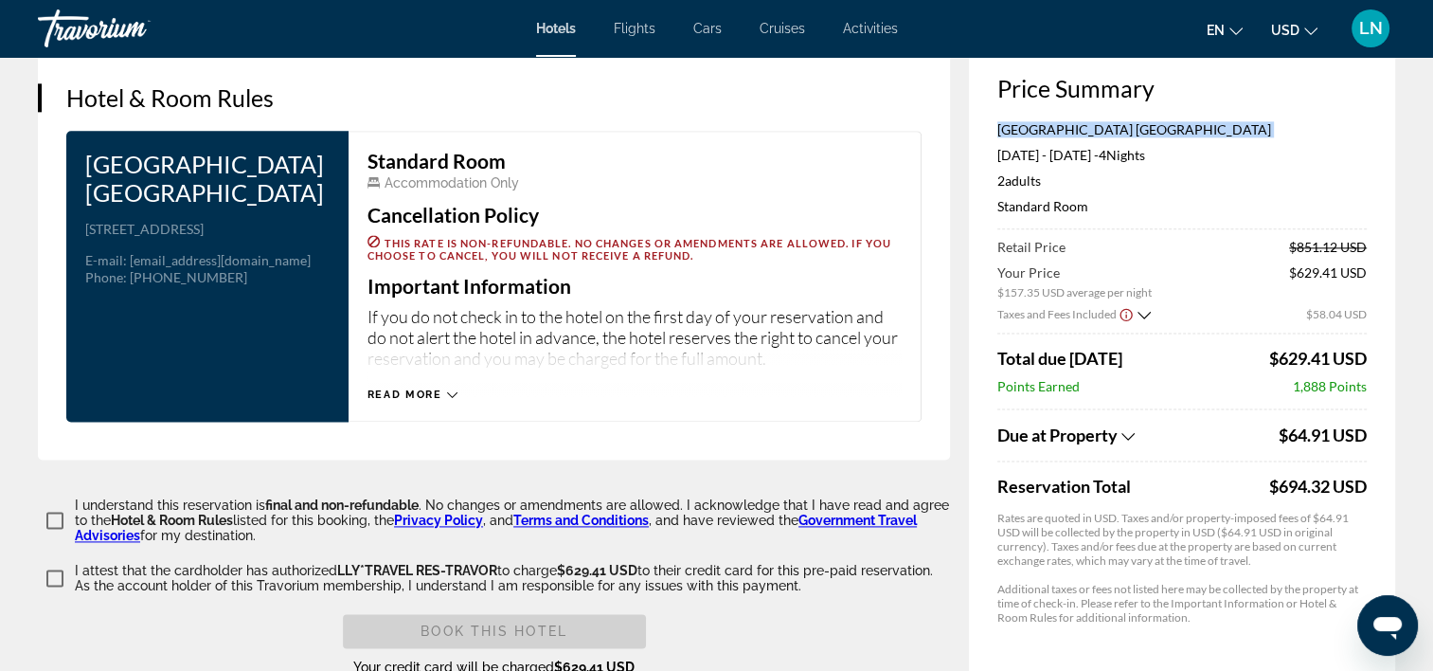
scroll to position [2270, 0]
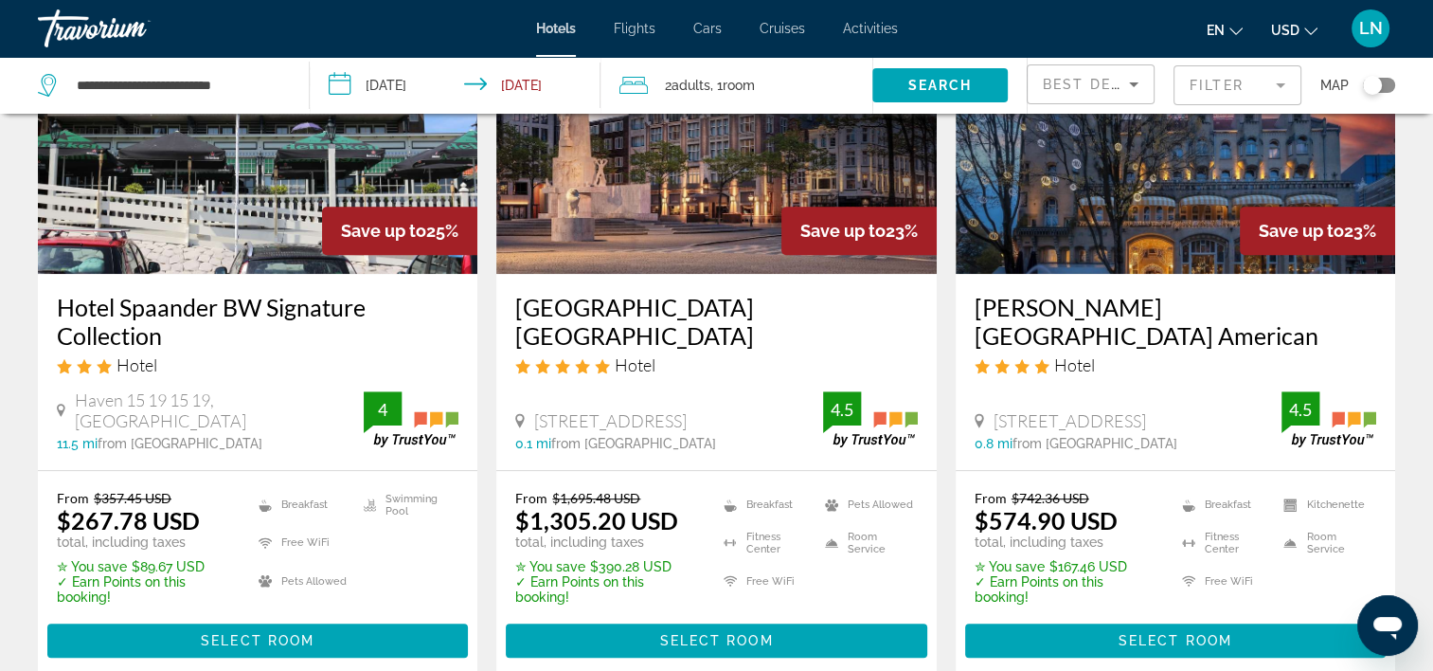
scroll to position [1042, 0]
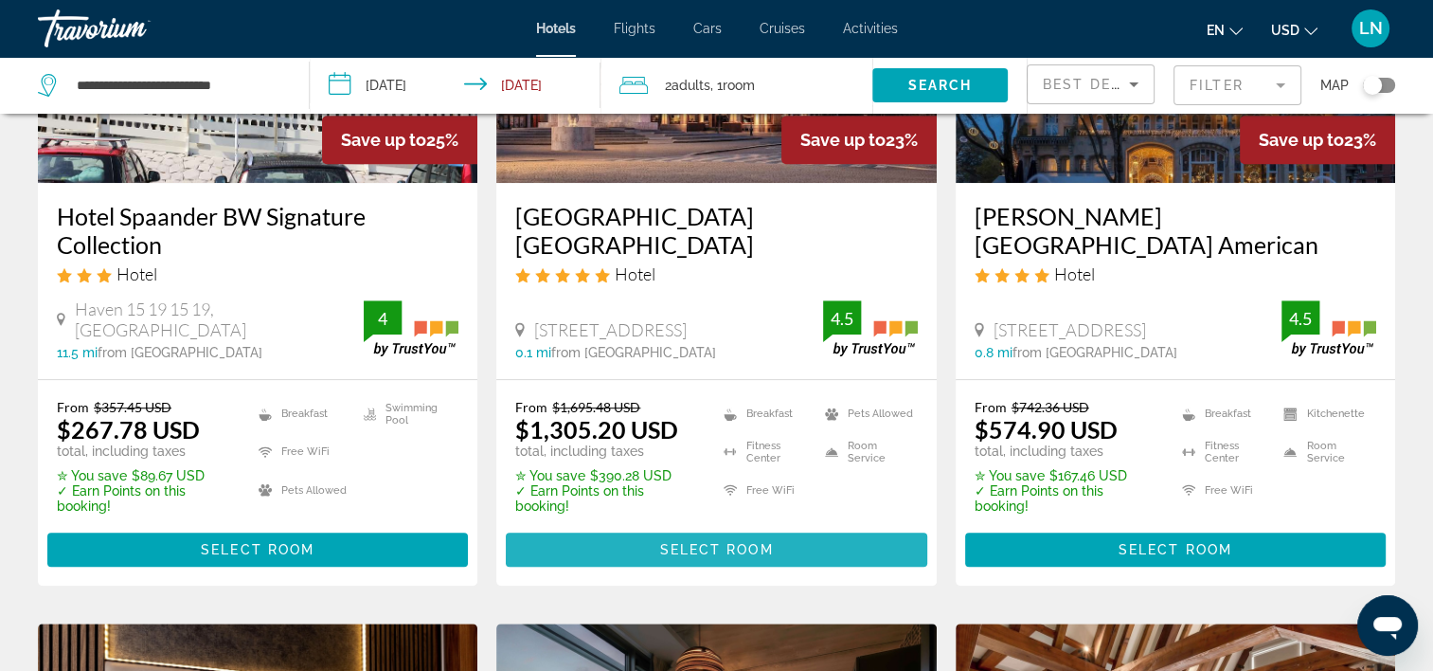
click at [806, 527] on span "Main content" at bounding box center [716, 549] width 421 height 45
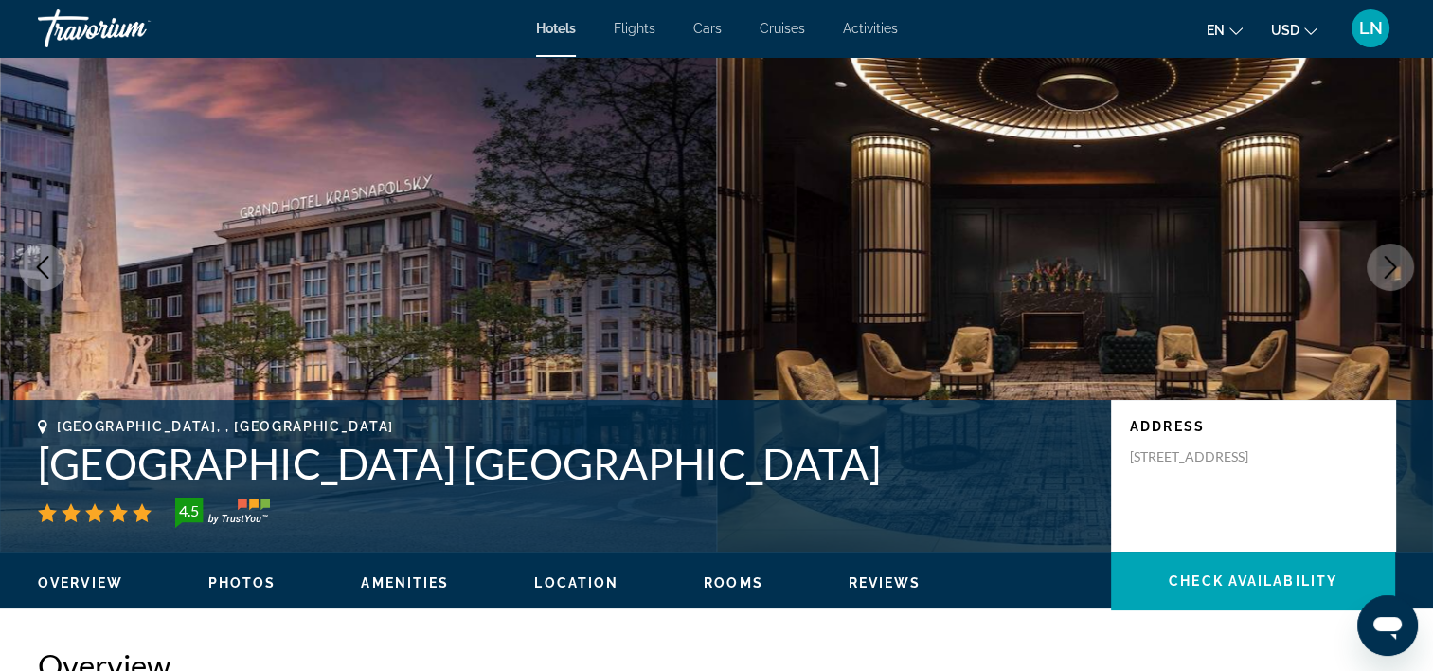
scroll to position [95, 0]
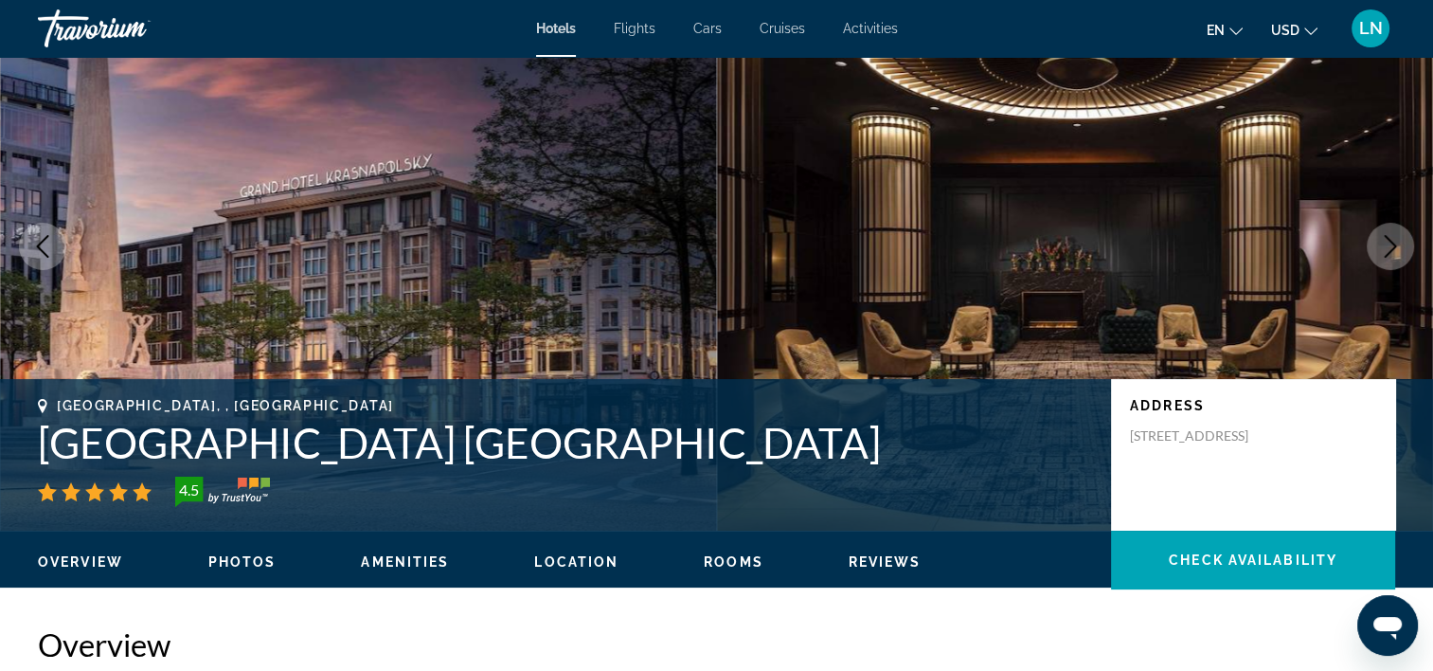
drag, startPoint x: 34, startPoint y: 442, endPoint x: 971, endPoint y: 462, distance: 937.1
click at [971, 462] on div "Amsterdam, , Netherlands Anantara Grand Hotel Krasnapolsky Amsterdam 4.5 Addres…" at bounding box center [716, 455] width 1433 height 114
copy h1 "Anantara Grand Hotel Krasnapolsky Amsterdam"
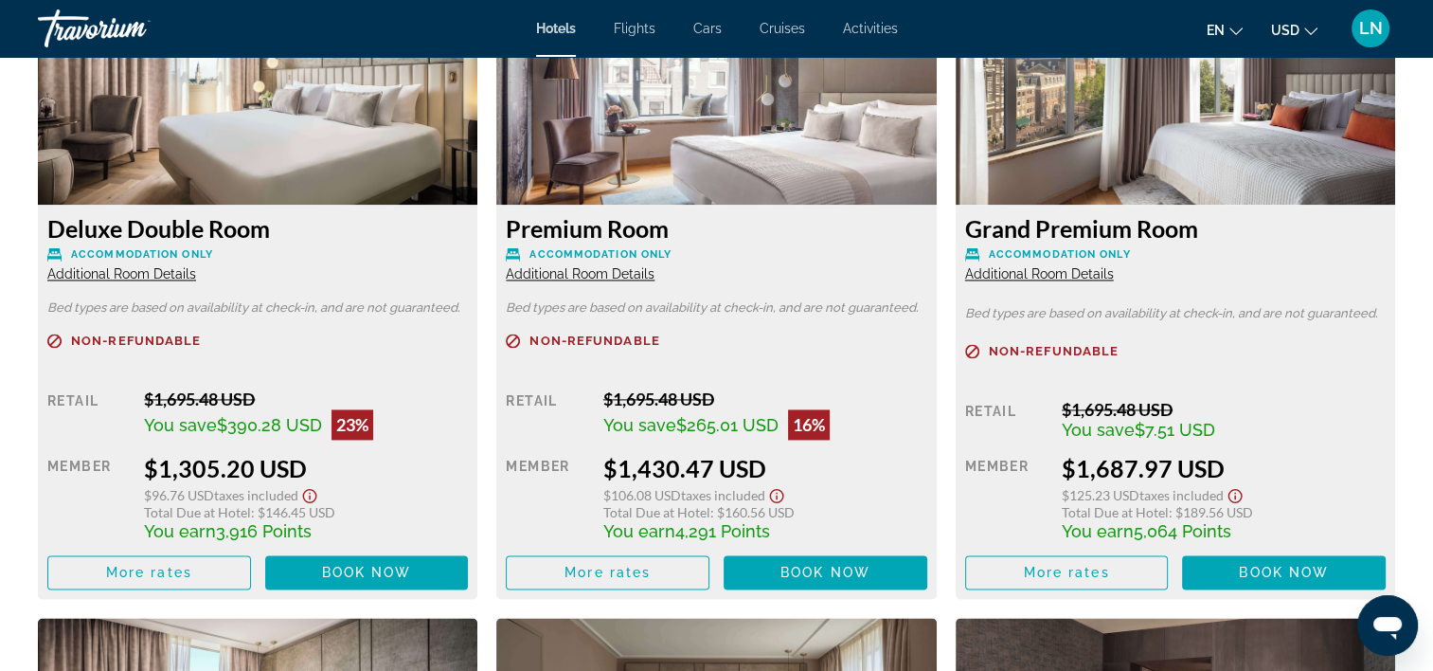
scroll to position [2747, 0]
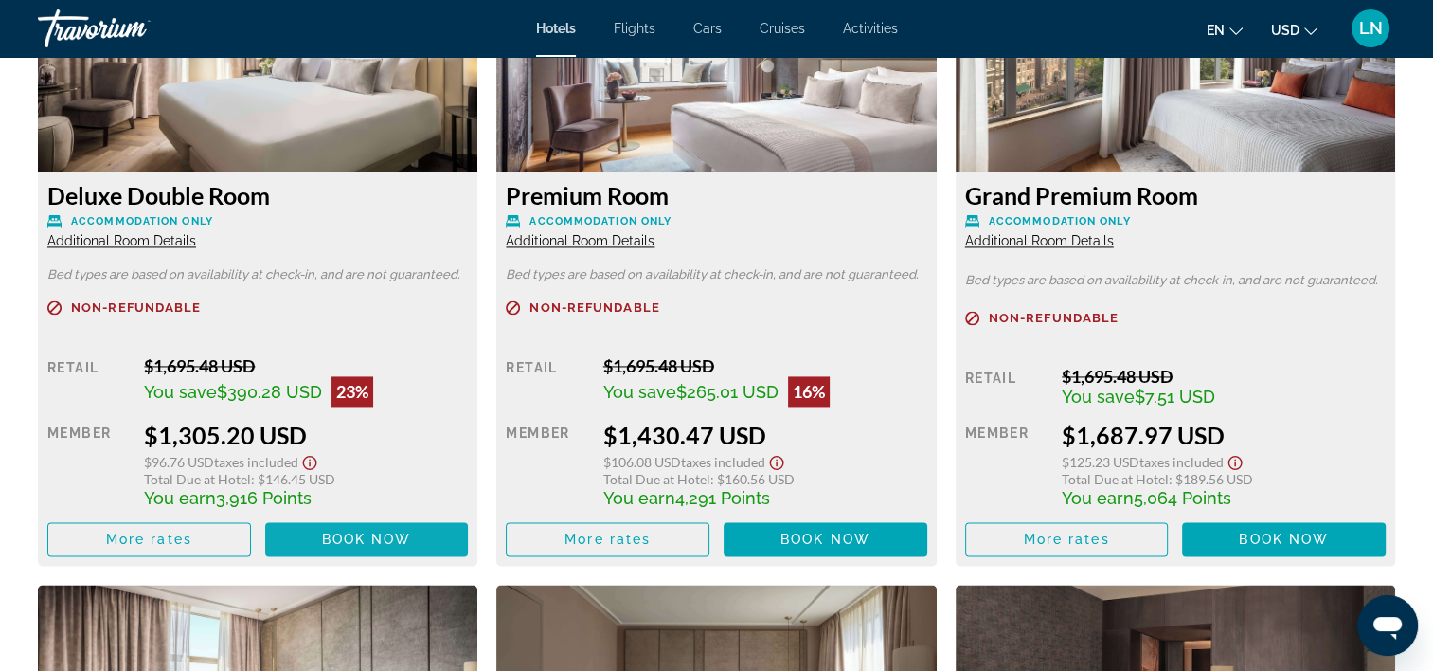
click at [337, 542] on span "Book now" at bounding box center [367, 538] width 90 height 15
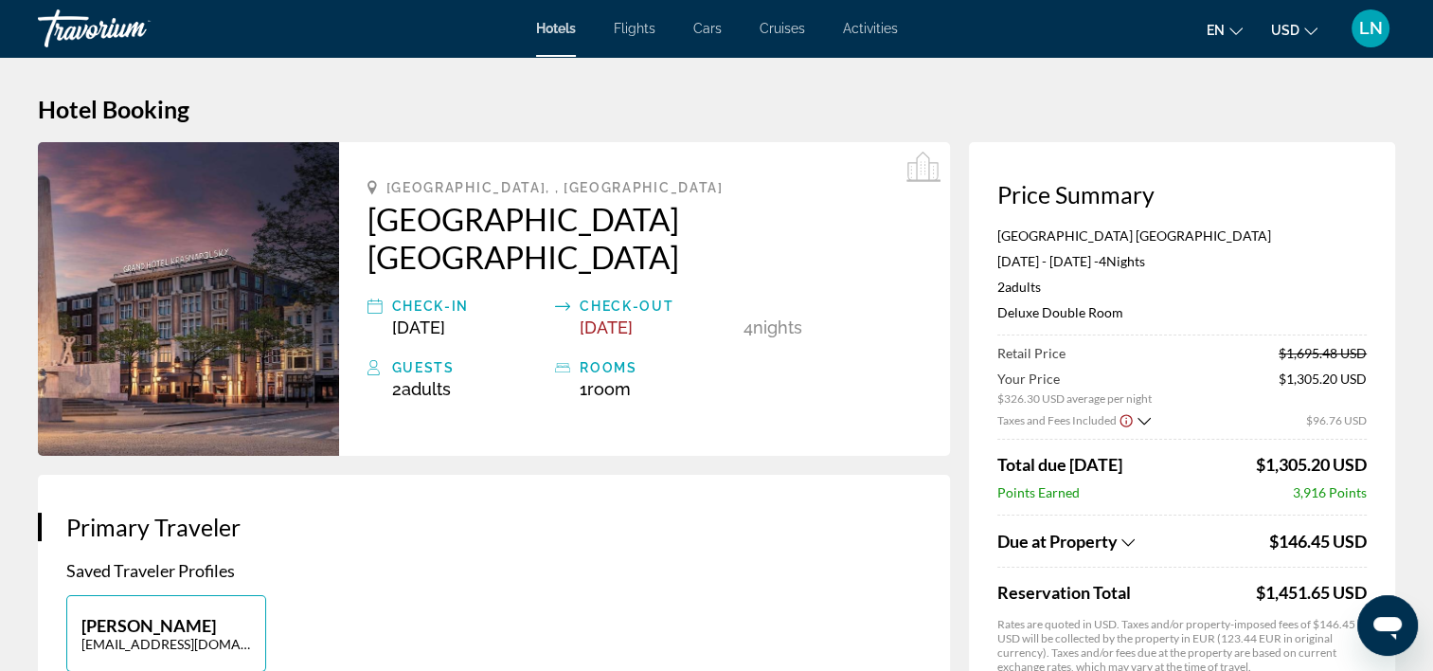
scroll to position [95, 0]
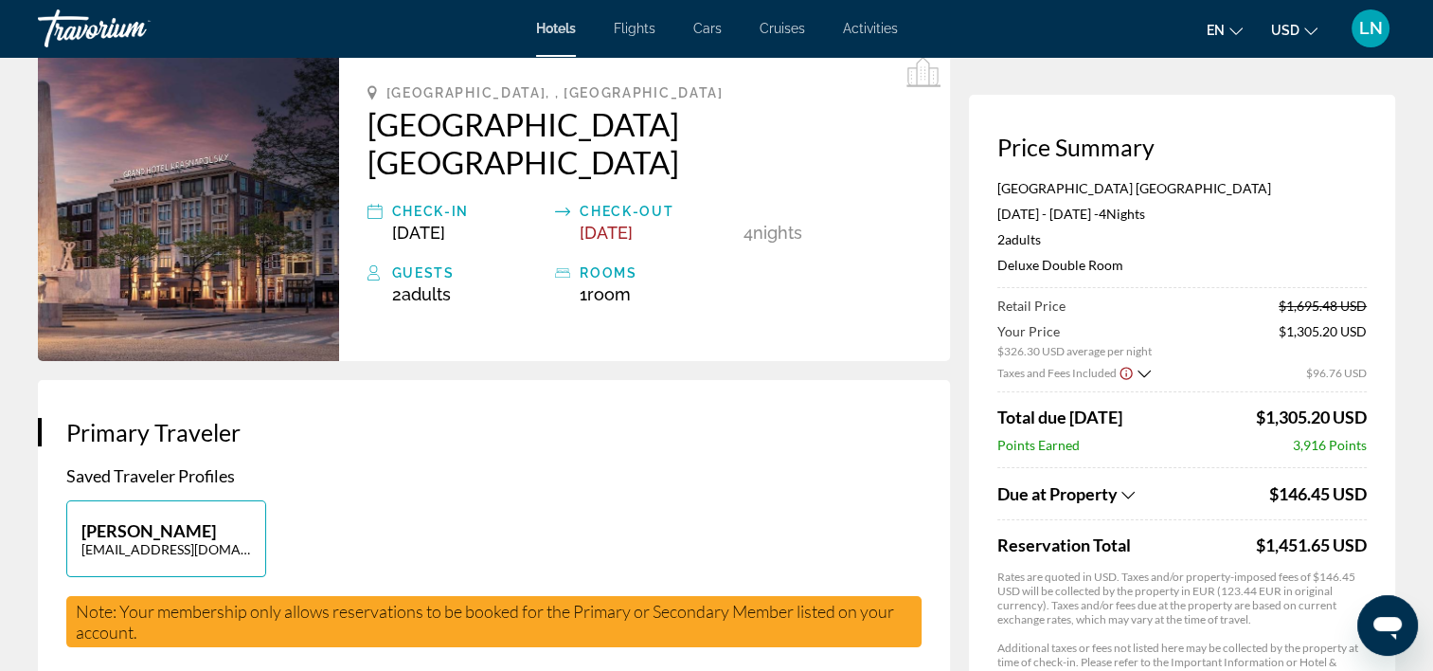
drag, startPoint x: 998, startPoint y: 187, endPoint x: 1338, endPoint y: 191, distance: 339.2
click at [1338, 191] on div "Price Summary Anantara Grand Hotel Krasnapolsky Amsterdam Jan 27, 2026 - Jan 31…" at bounding box center [1182, 415] width 426 height 640
copy p "Anantara Grand Hotel Krasnapolsky Amsterdam"
click at [1129, 498] on icon "Show Taxes and Fees breakdown" at bounding box center [1128, 495] width 13 height 16
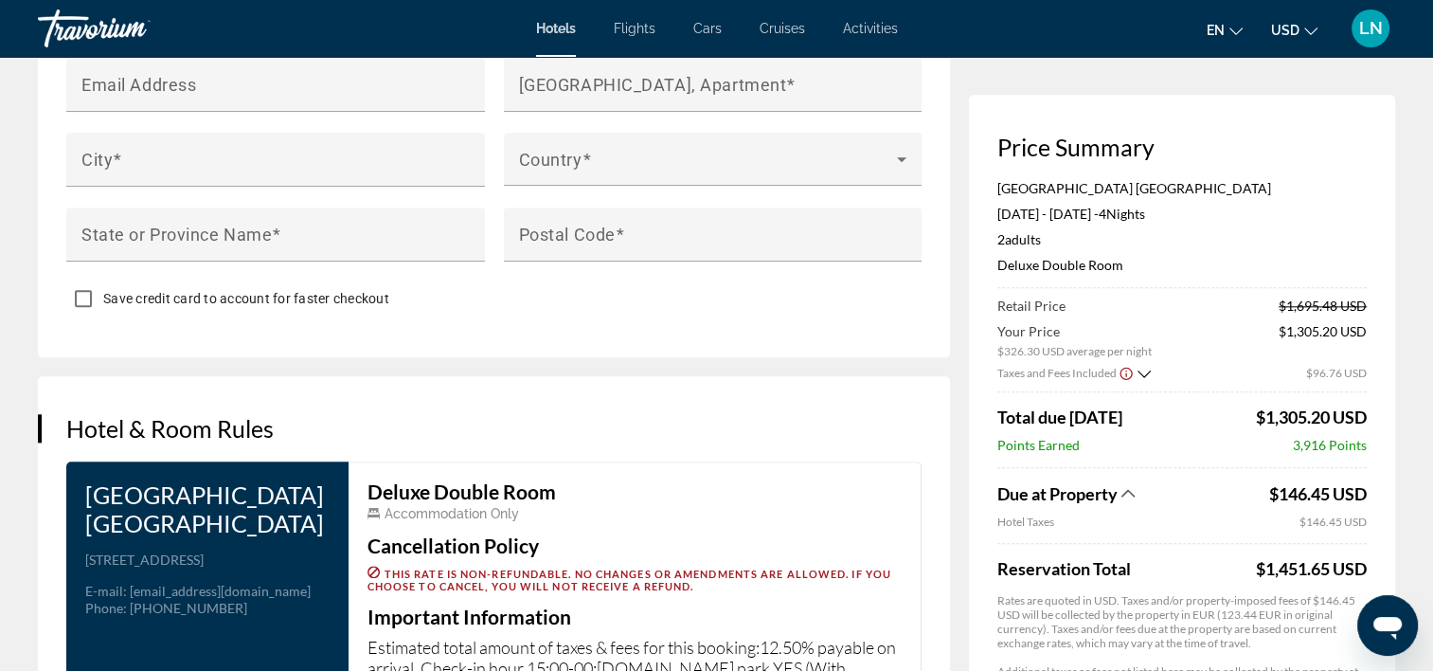
scroll to position [2368, 0]
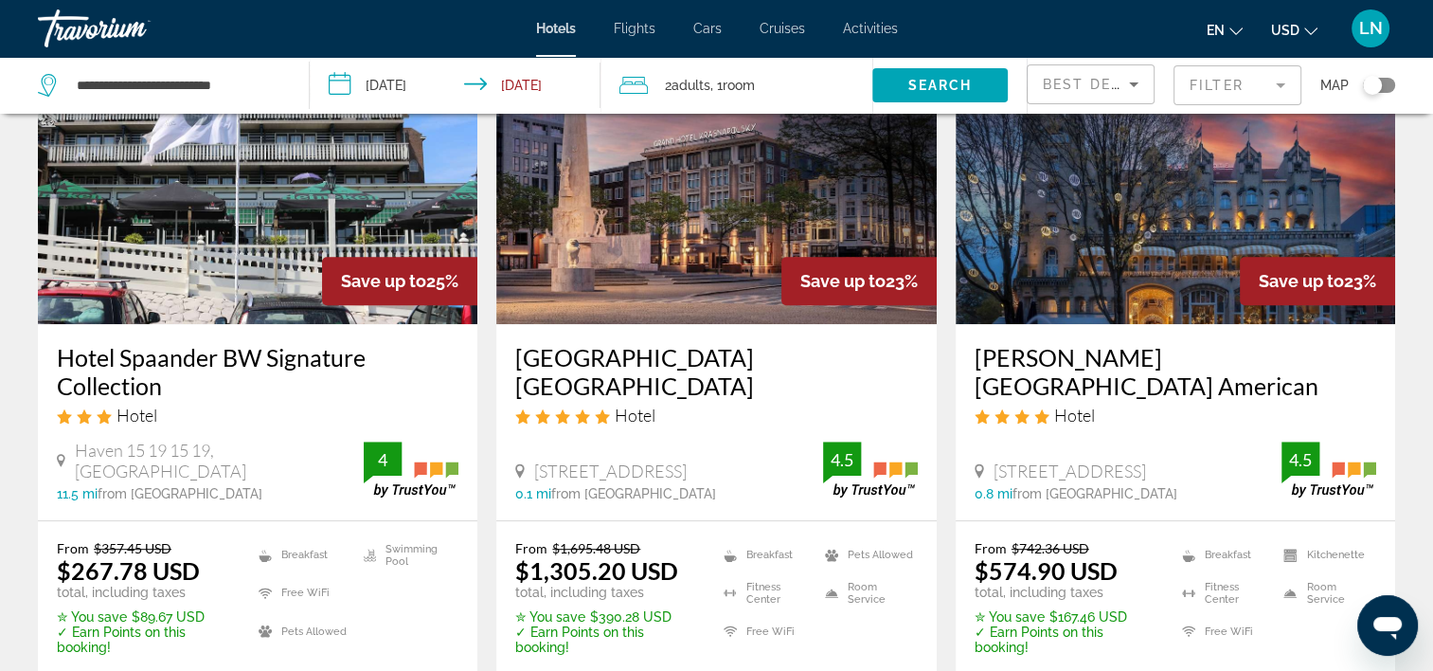
scroll to position [947, 0]
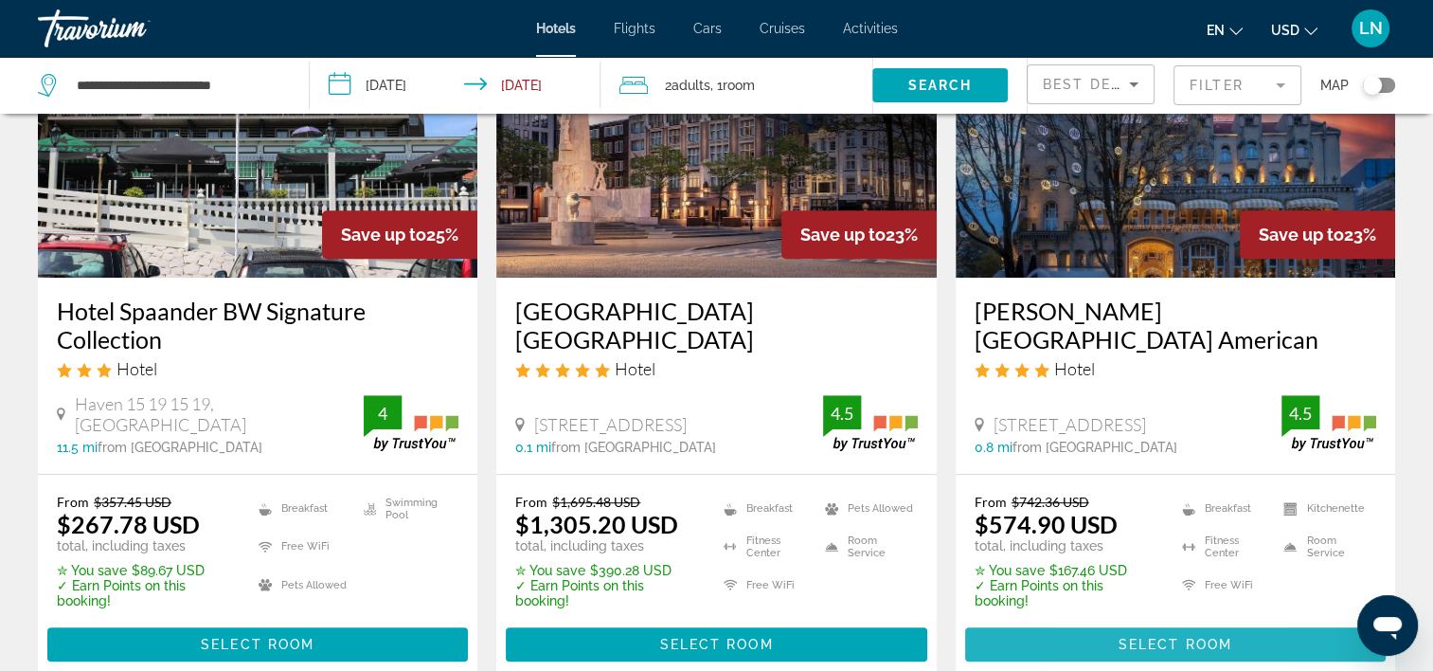
click at [1097, 621] on span "Main content" at bounding box center [1175, 643] width 421 height 45
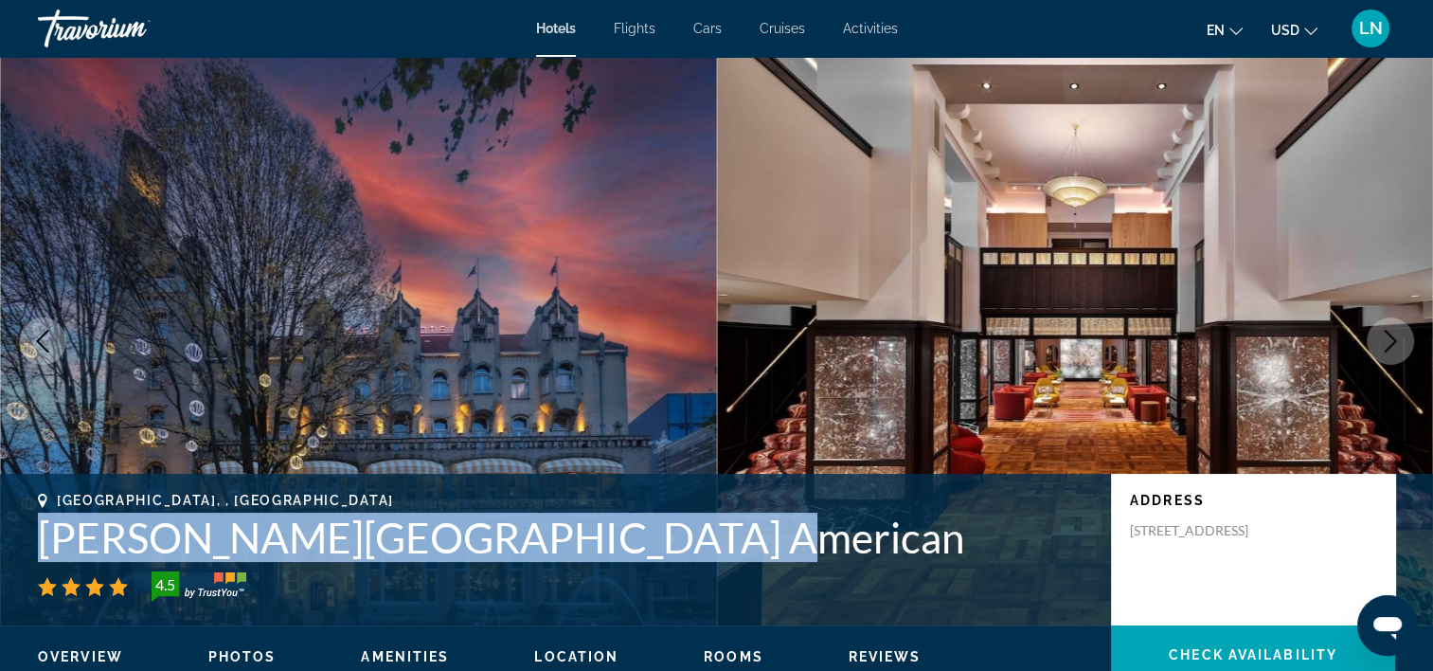
drag, startPoint x: 9, startPoint y: 532, endPoint x: 710, endPoint y: 538, distance: 701.0
click at [710, 538] on div "Amsterdam, , Netherlands Clayton Hotel Amsterdam American 4.5 Address Leidsekad…" at bounding box center [716, 550] width 1433 height 114
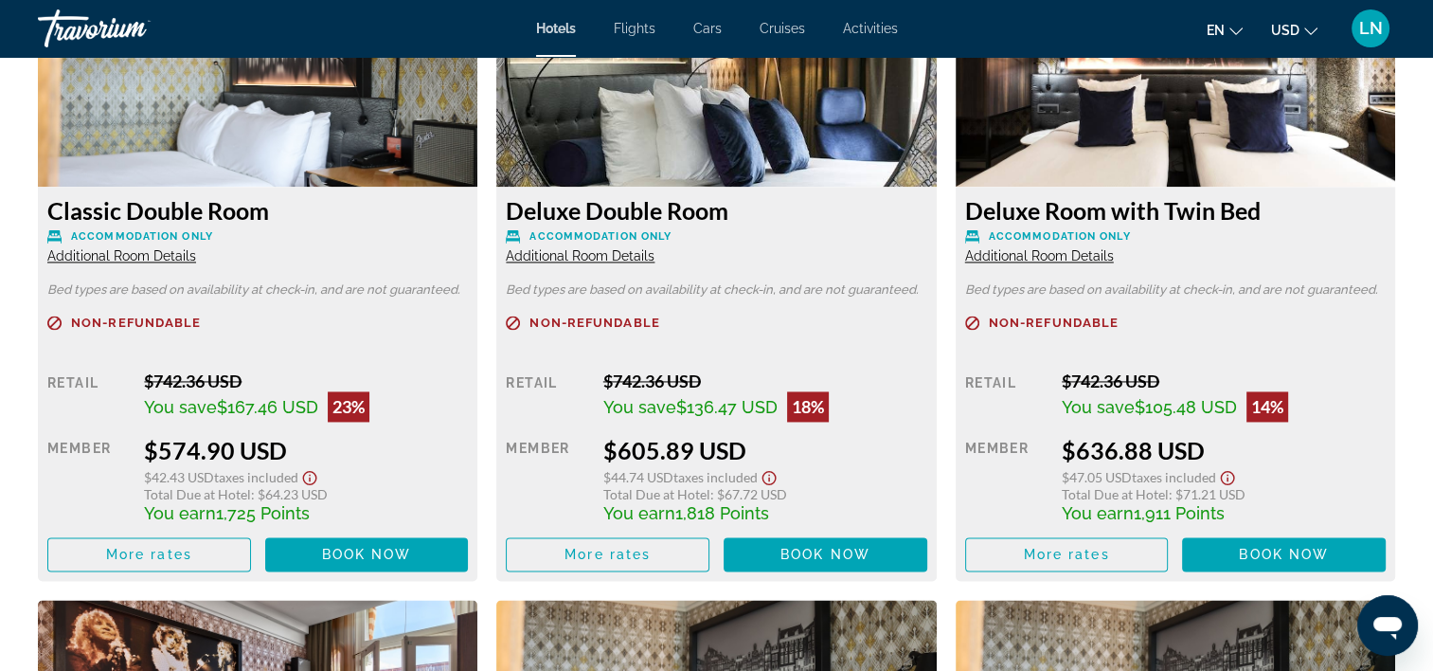
scroll to position [2747, 0]
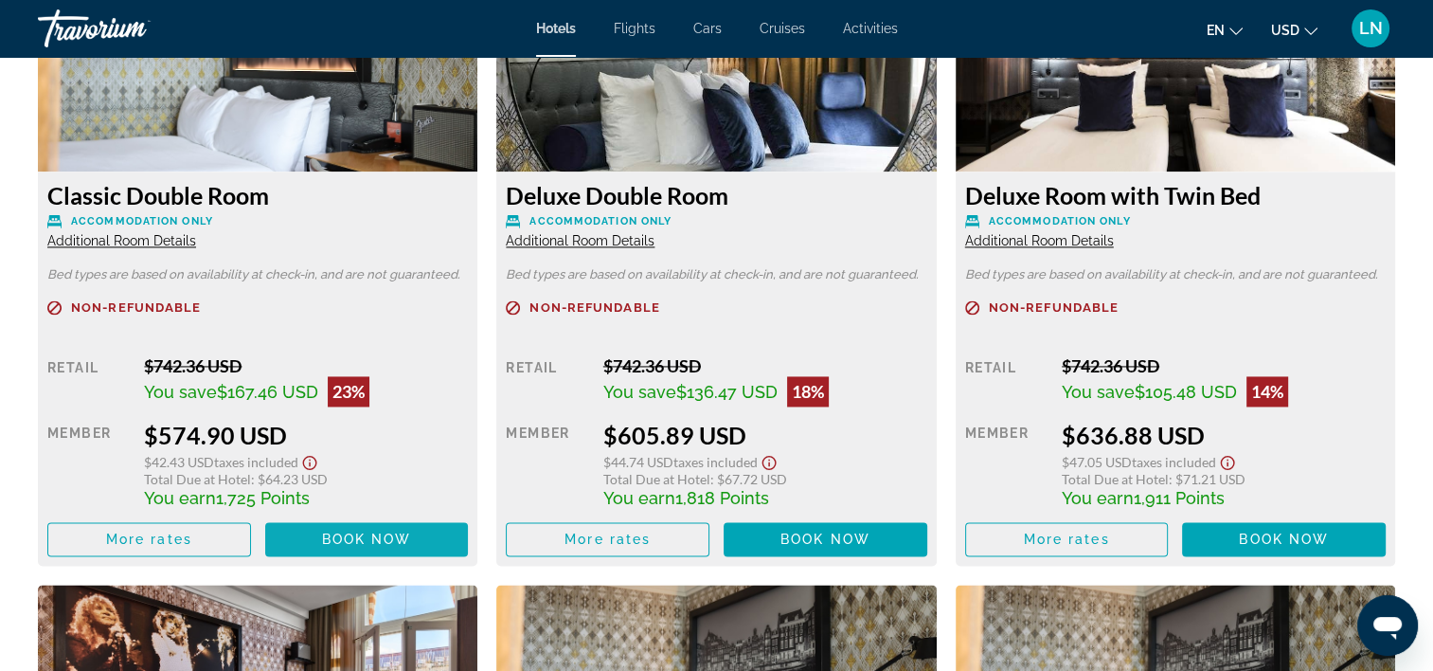
click at [322, 536] on span "Book now" at bounding box center [367, 538] width 90 height 15
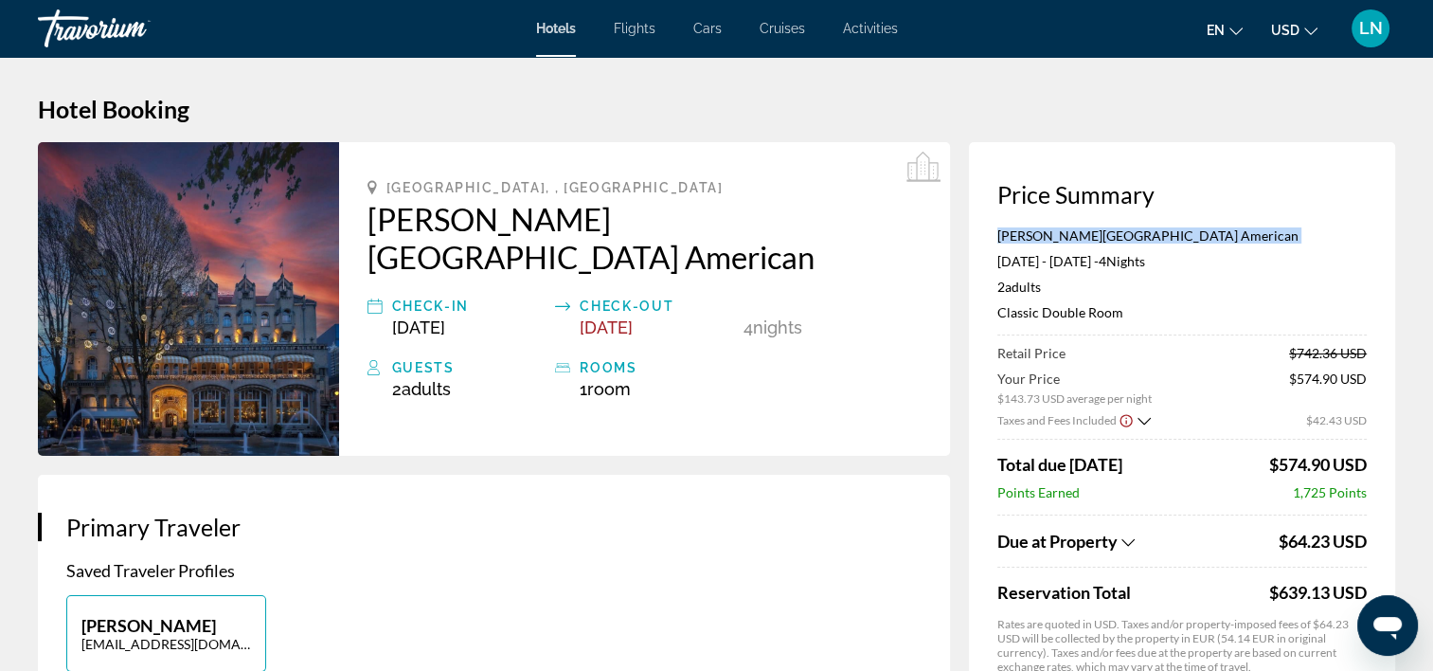
drag, startPoint x: 978, startPoint y: 244, endPoint x: 1213, endPoint y: 225, distance: 235.7
click at [1213, 225] on div "Price Summary Clayton Hotel Amsterdam American Jan 27, 2026 - Jan 31, 2026 - 4 …" at bounding box center [1182, 462] width 426 height 640
click at [1211, 232] on p "Clayton Hotel Amsterdam American" at bounding box center [1182, 235] width 369 height 16
click at [1217, 237] on p "Clayton Hotel Amsterdam American" at bounding box center [1182, 235] width 369 height 16
drag, startPoint x: 1213, startPoint y: 240, endPoint x: 990, endPoint y: 240, distance: 223.6
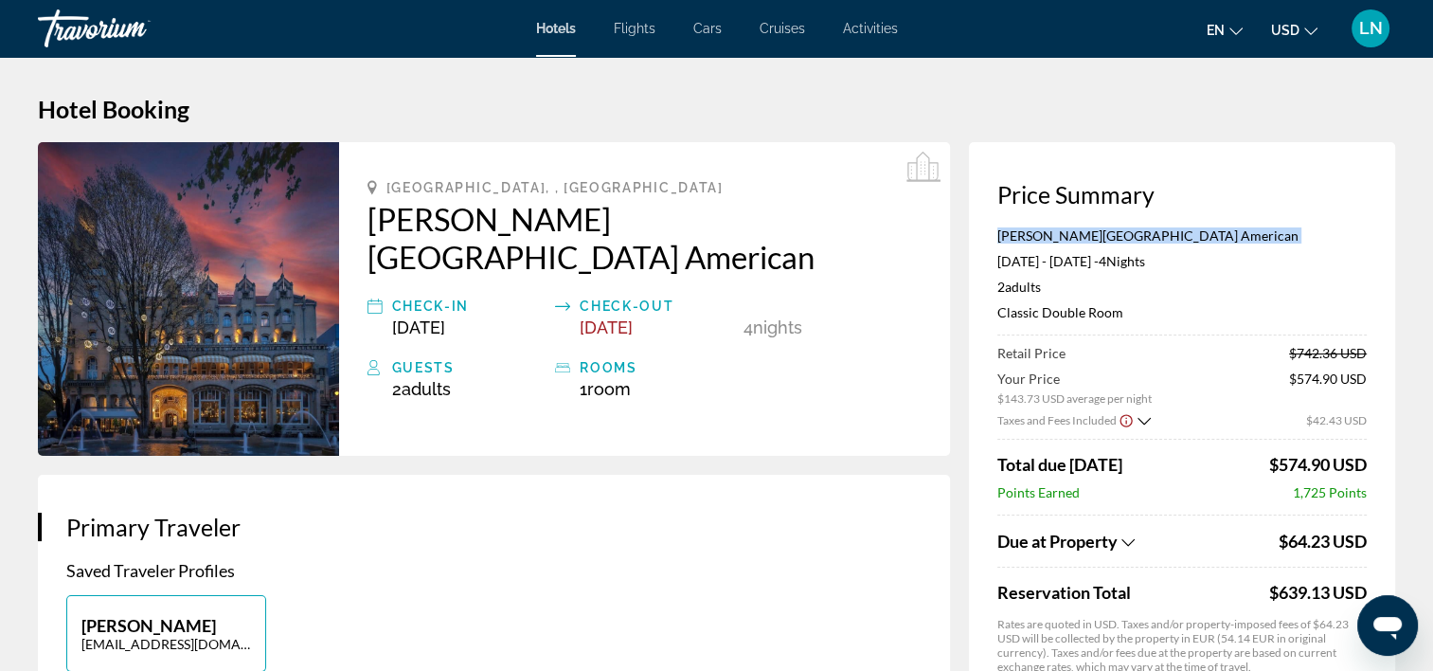
click at [990, 240] on div "Price Summary Clayton Hotel Amsterdam American Jan 27, 2026 - Jan 31, 2026 - 4 …" at bounding box center [1182, 462] width 426 height 640
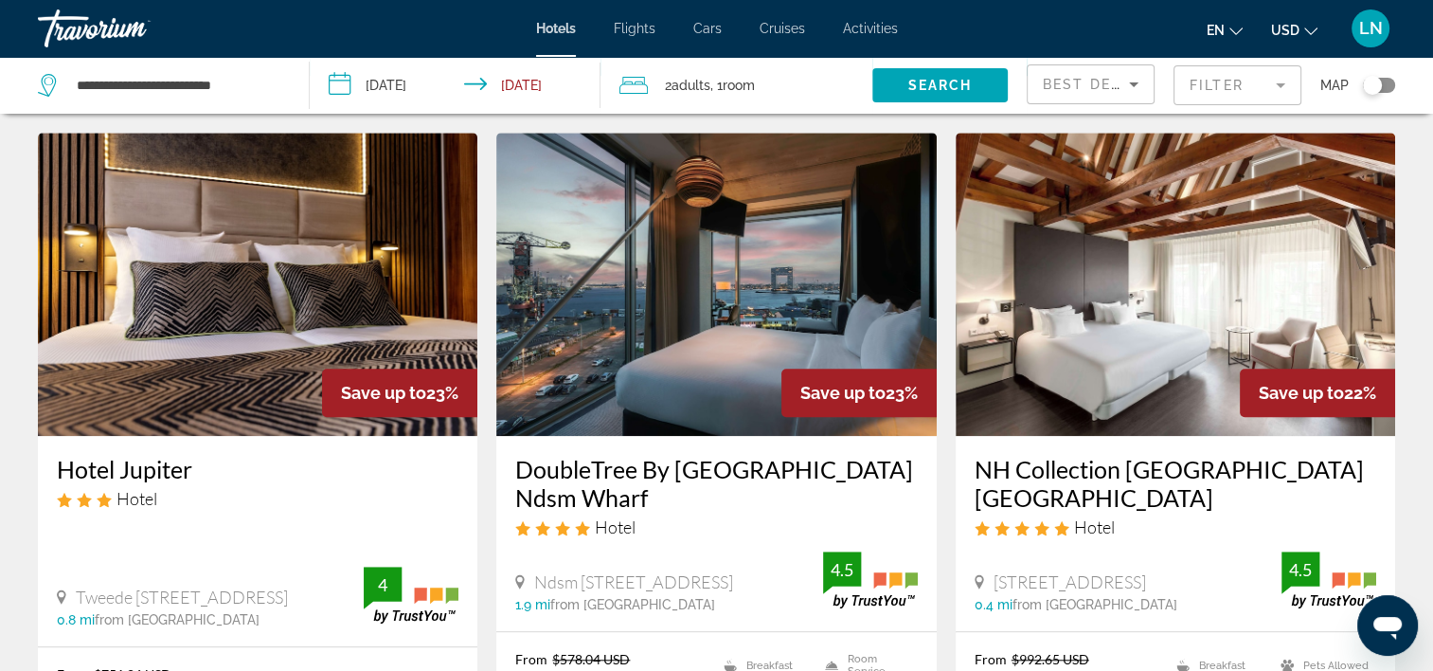
scroll to position [1705, 0]
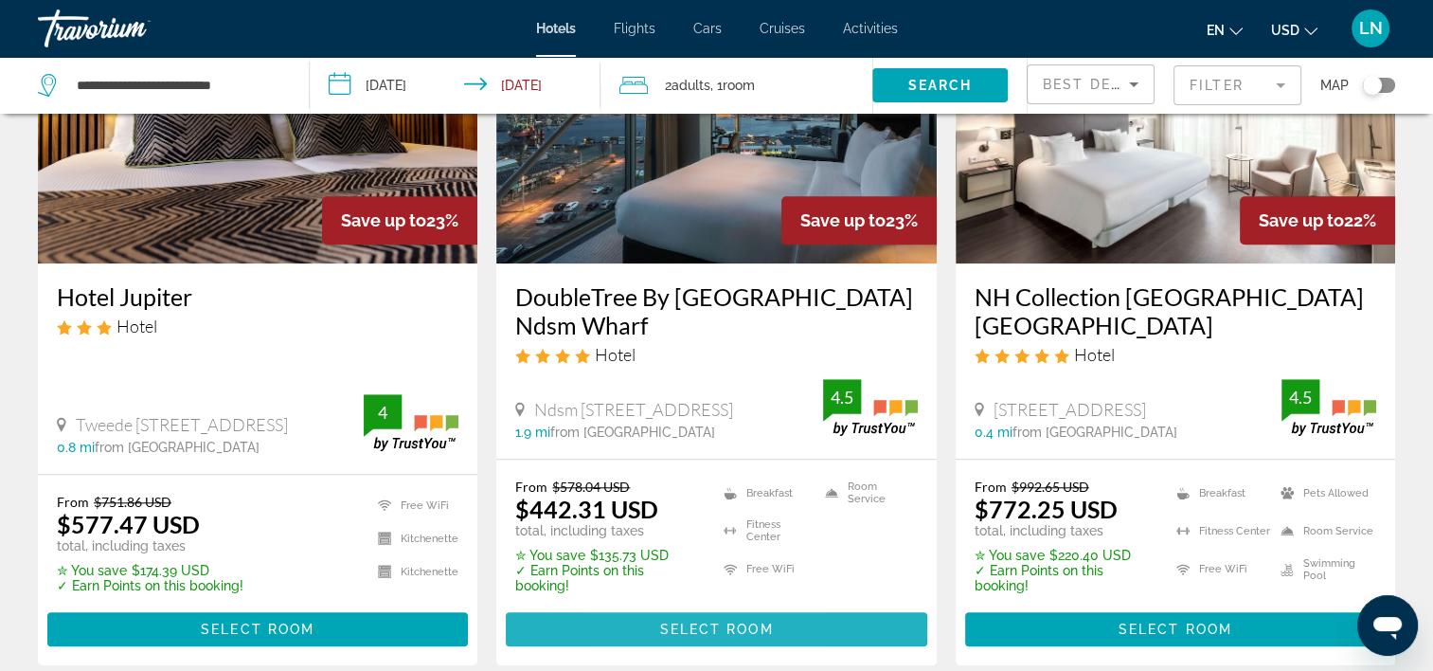
click at [637, 606] on span "Main content" at bounding box center [716, 628] width 421 height 45
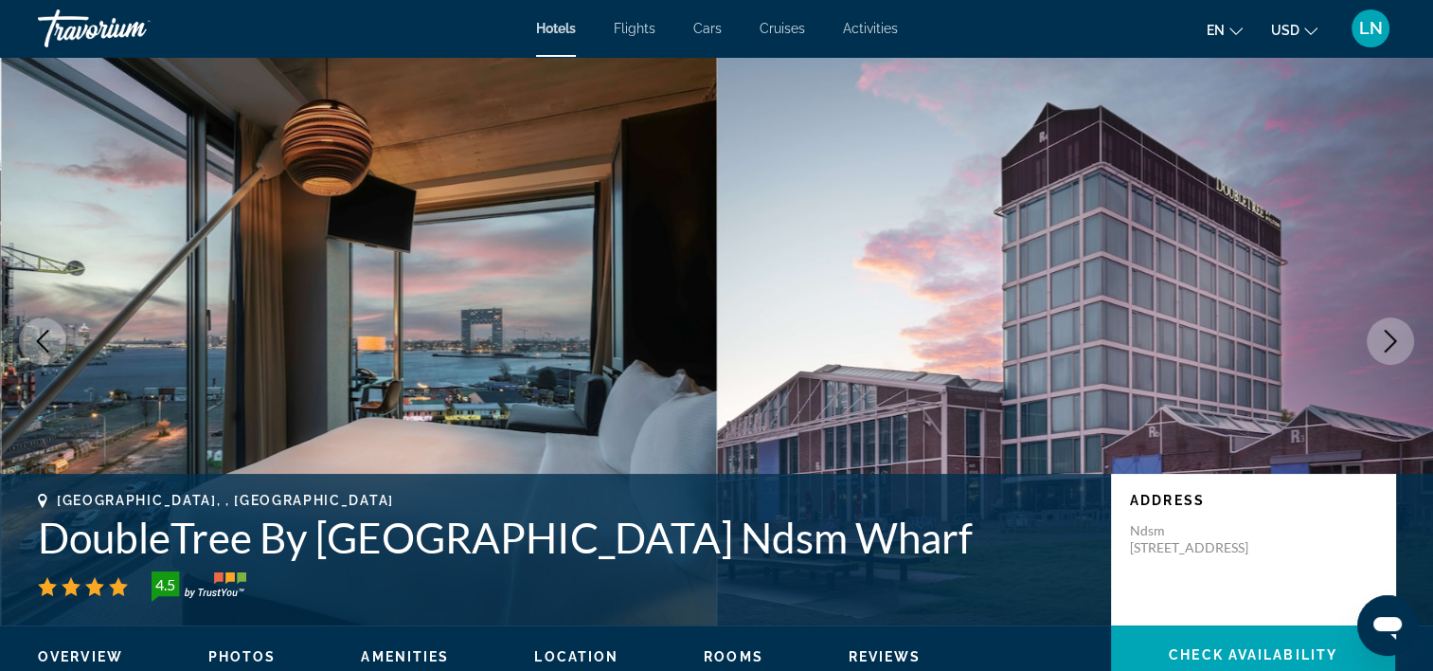
drag, startPoint x: 53, startPoint y: 538, endPoint x: 1052, endPoint y: 536, distance: 998.5
click at [1052, 536] on h1 "DoubleTree By Hilton Hotel Amsterdam Ndsm Wharf" at bounding box center [565, 536] width 1054 height 49
click at [994, 542] on h1 "DoubleTree By Hilton Hotel Amsterdam Ndsm Wharf" at bounding box center [565, 536] width 1054 height 49
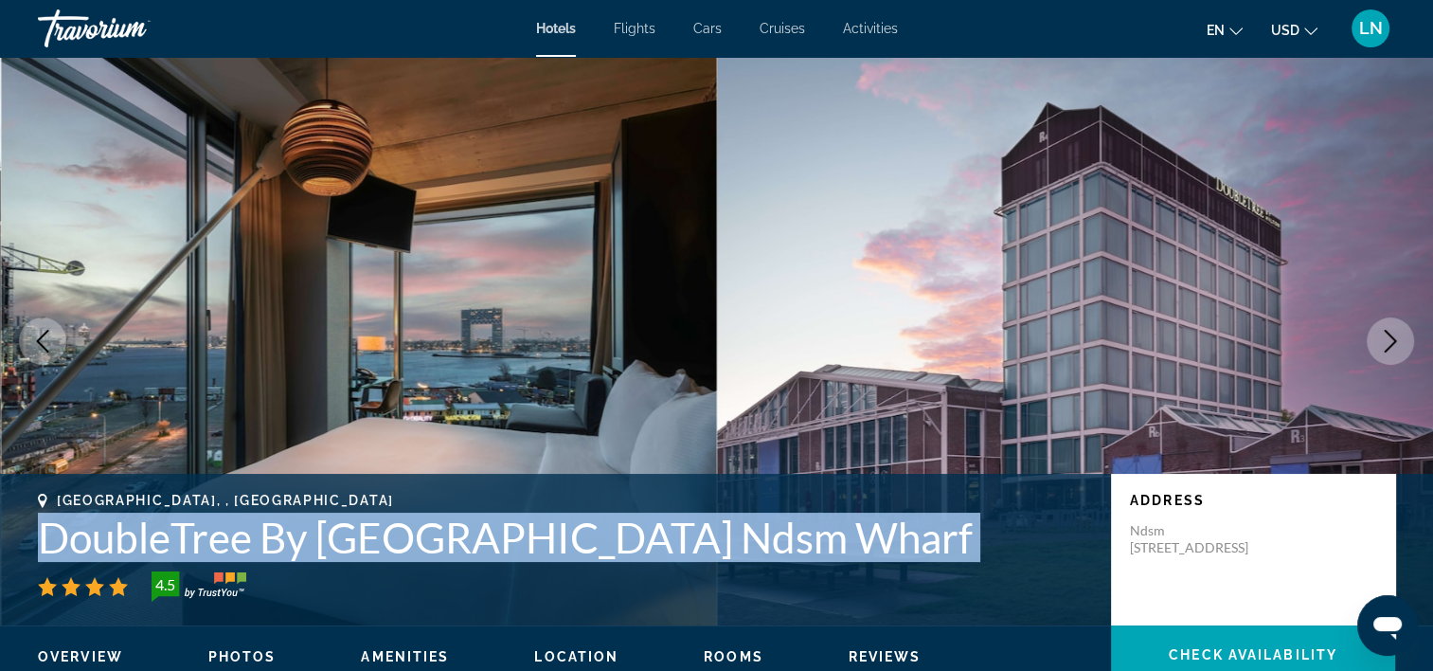
click at [994, 542] on h1 "DoubleTree By Hilton Hotel Amsterdam Ndsm Wharf" at bounding box center [565, 536] width 1054 height 49
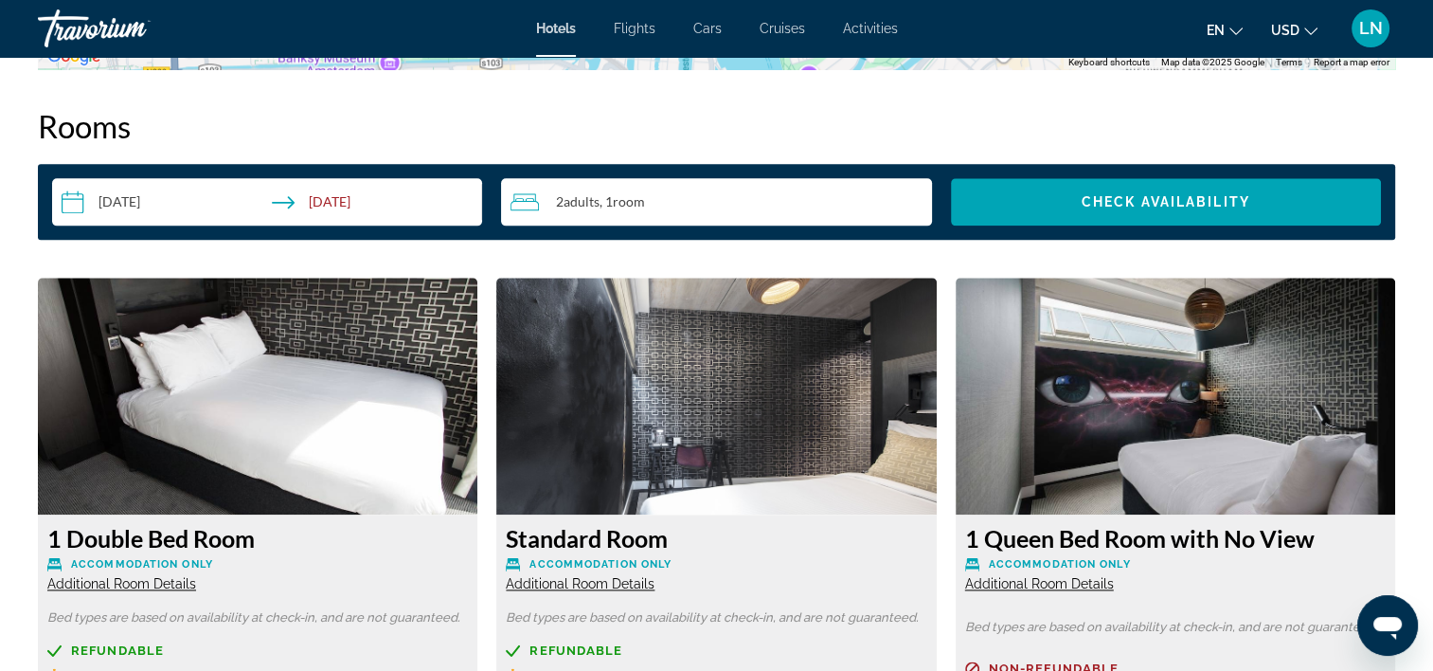
scroll to position [2463, 0]
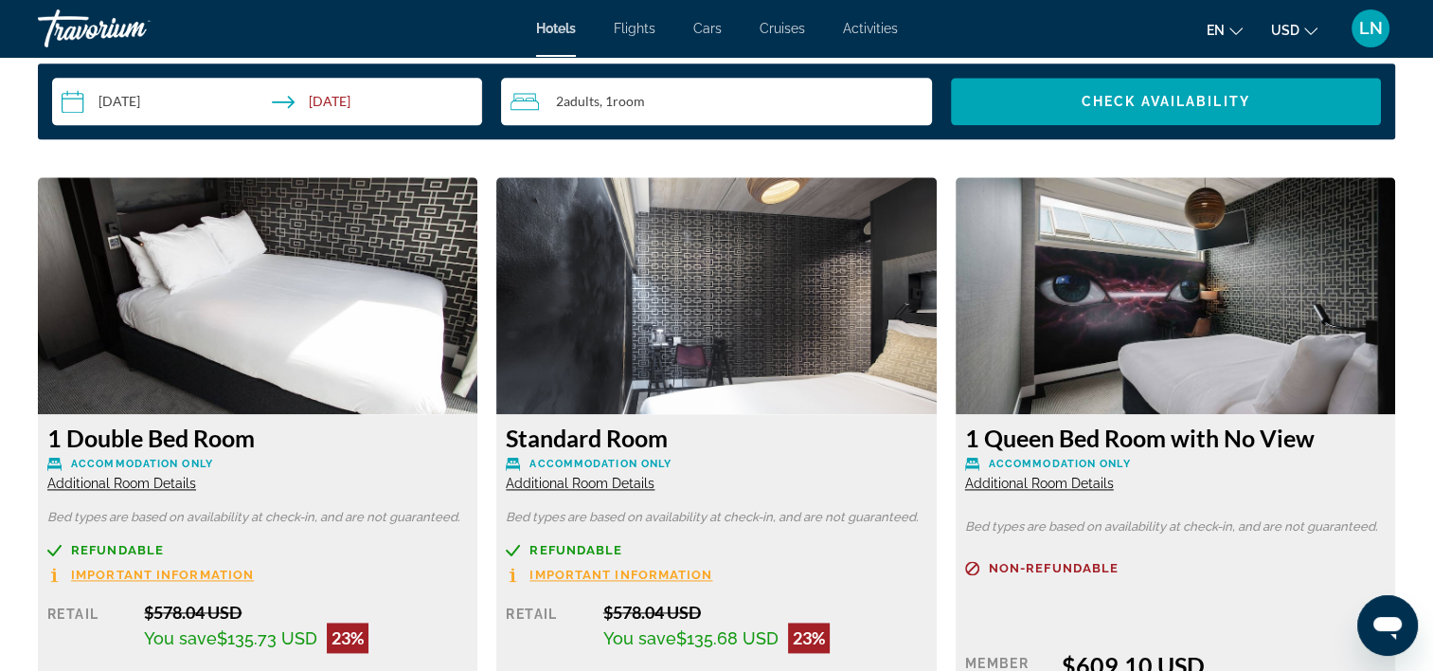
click at [152, 490] on span "Additional Room Details" at bounding box center [121, 483] width 149 height 15
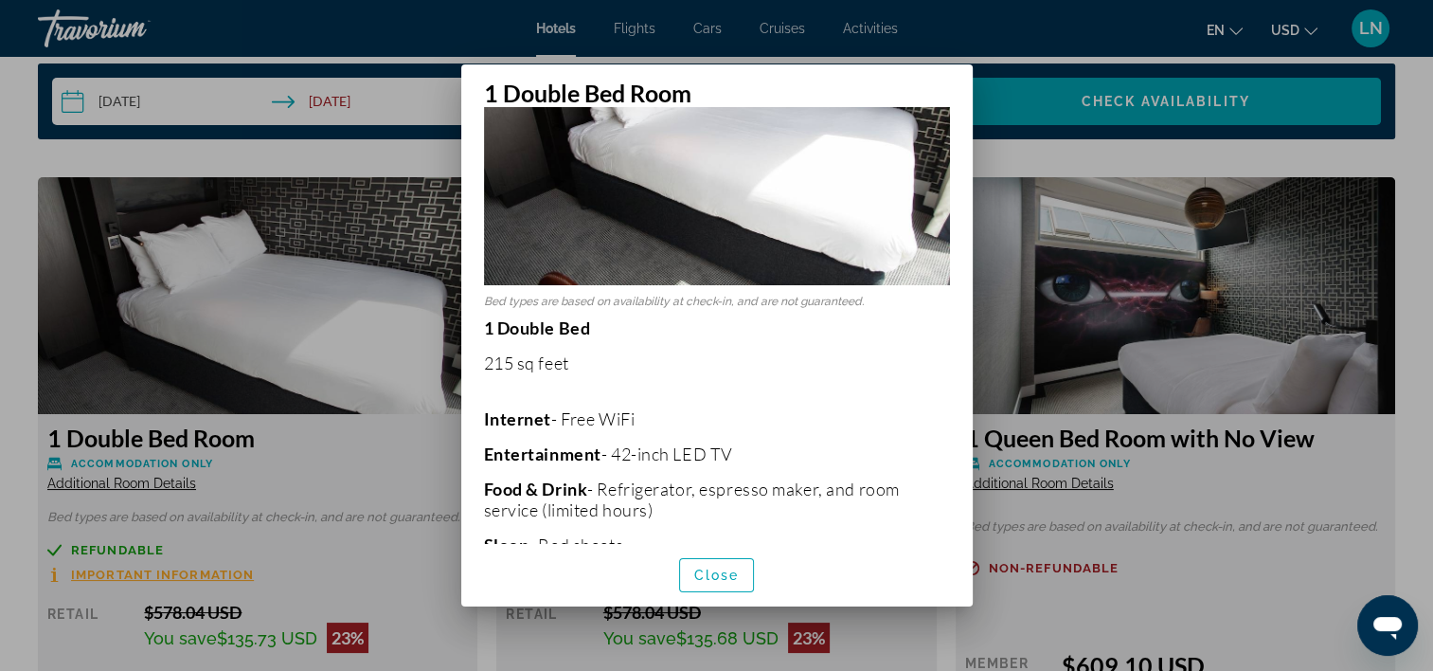
scroll to position [189, 0]
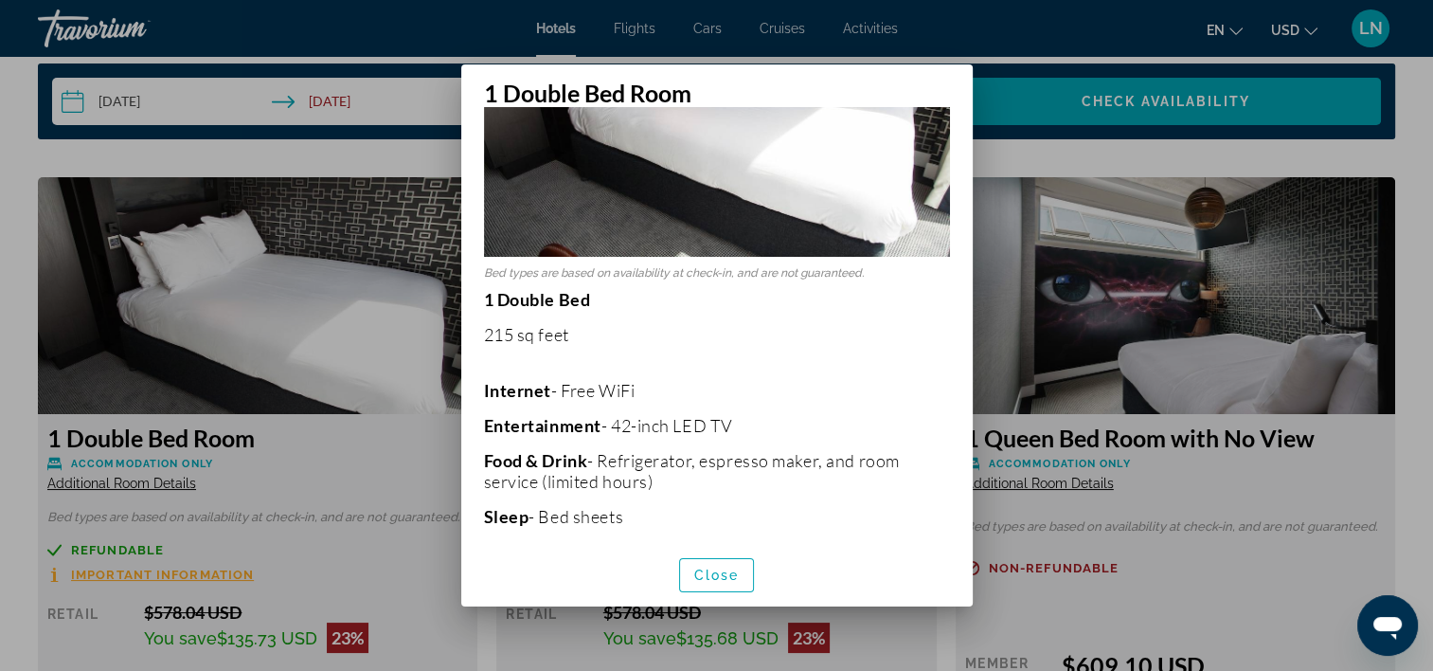
click at [731, 572] on span "Close" at bounding box center [716, 574] width 45 height 15
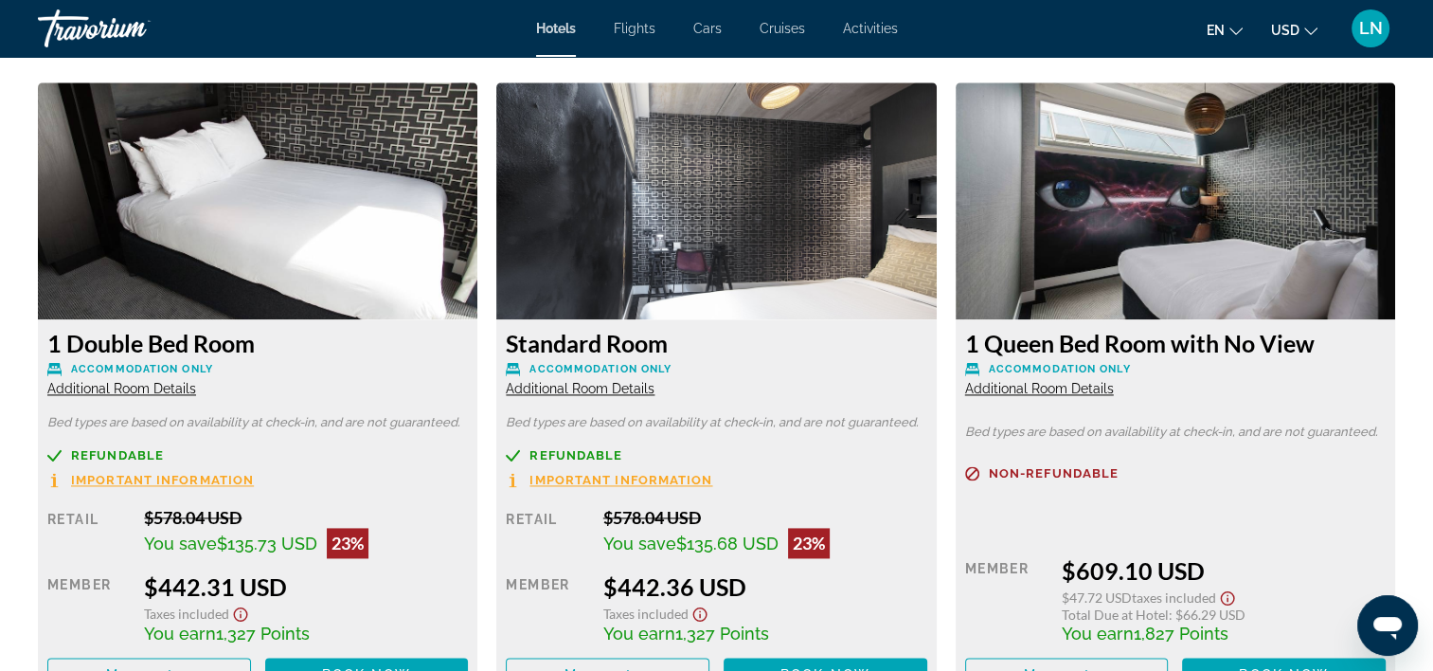
scroll to position [2652, 0]
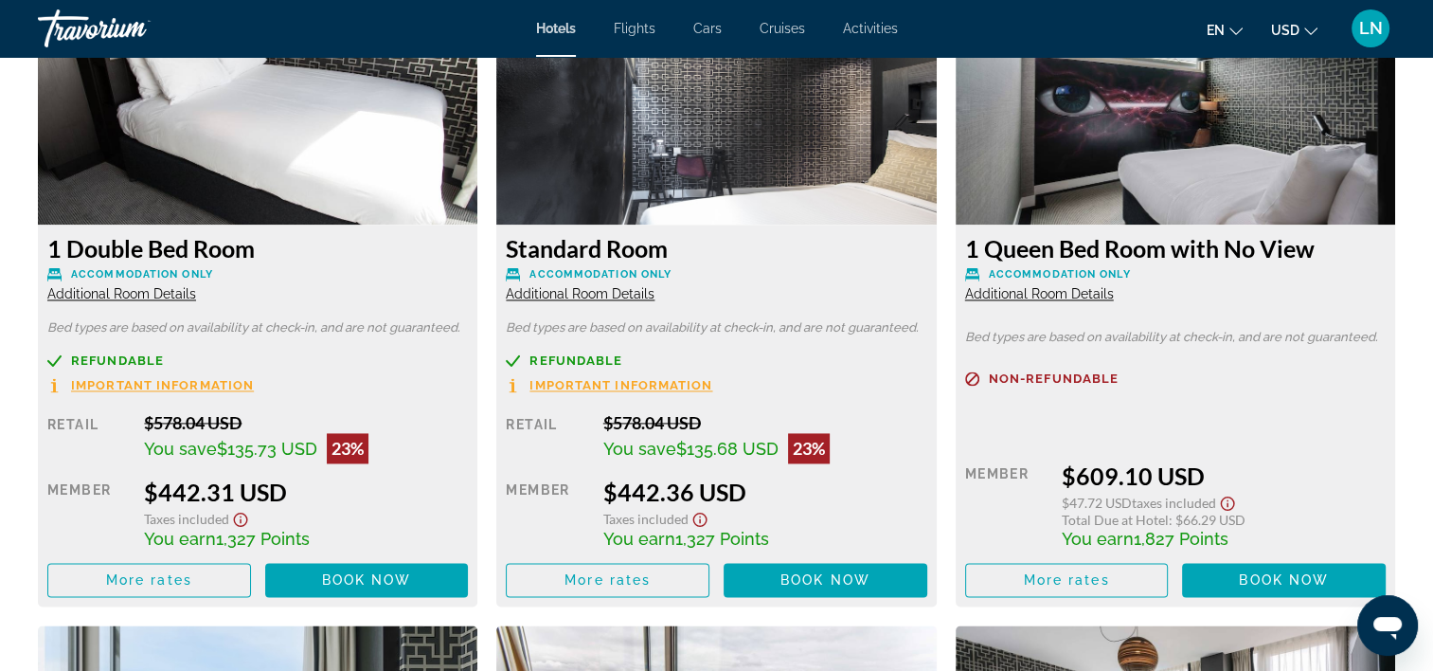
click at [625, 289] on span "Additional Room Details" at bounding box center [580, 293] width 149 height 15
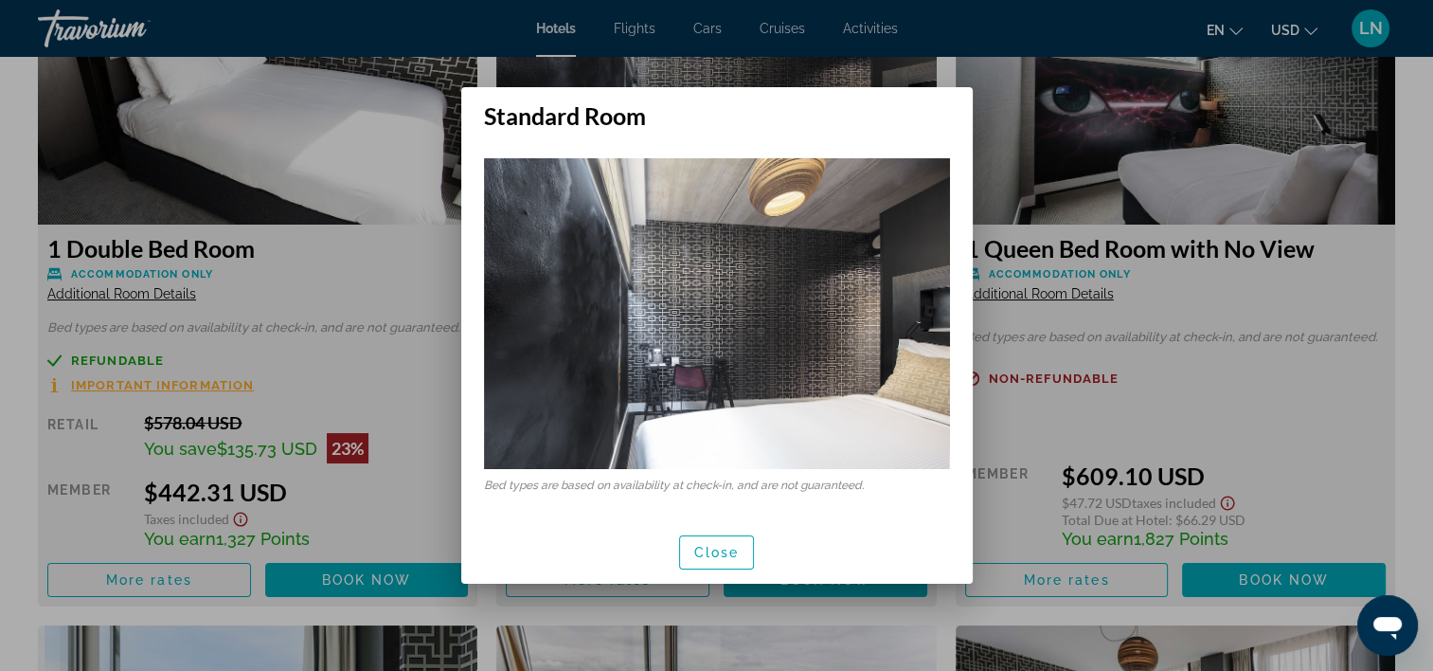
scroll to position [0, 0]
click at [728, 558] on span "Close" at bounding box center [716, 552] width 45 height 15
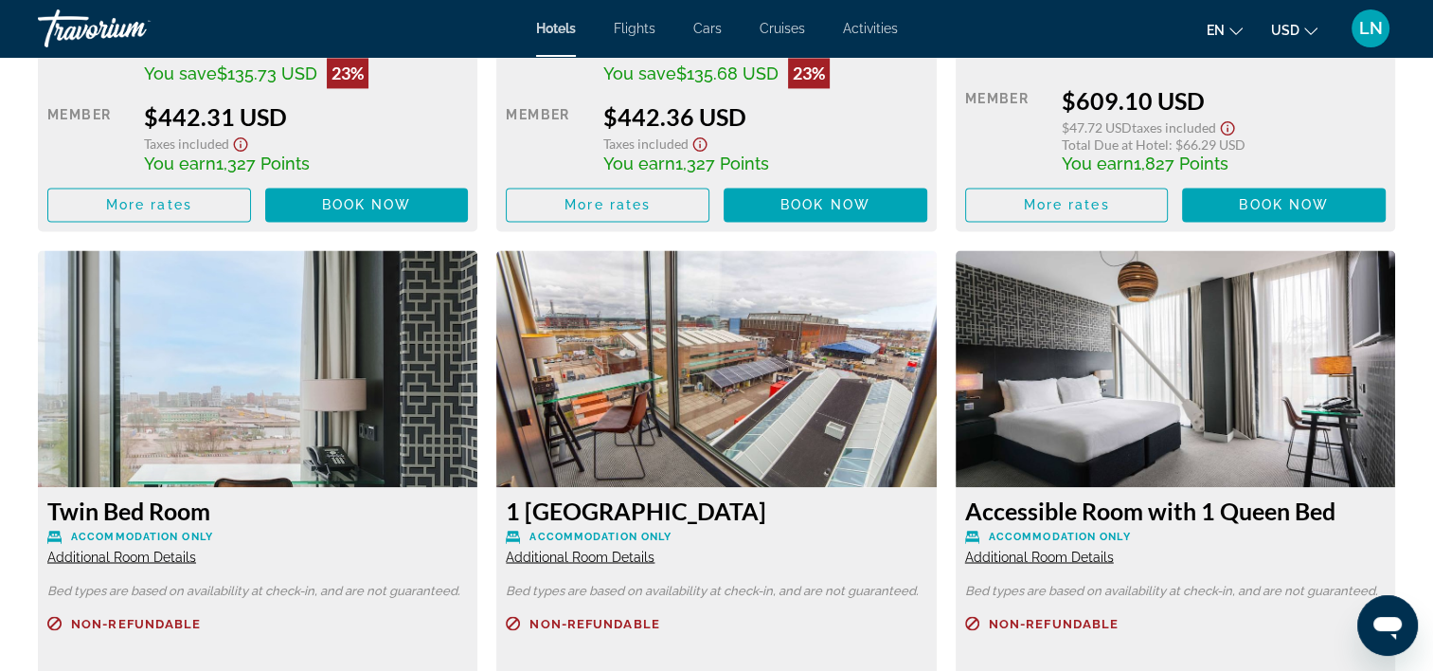
scroll to position [3031, 0]
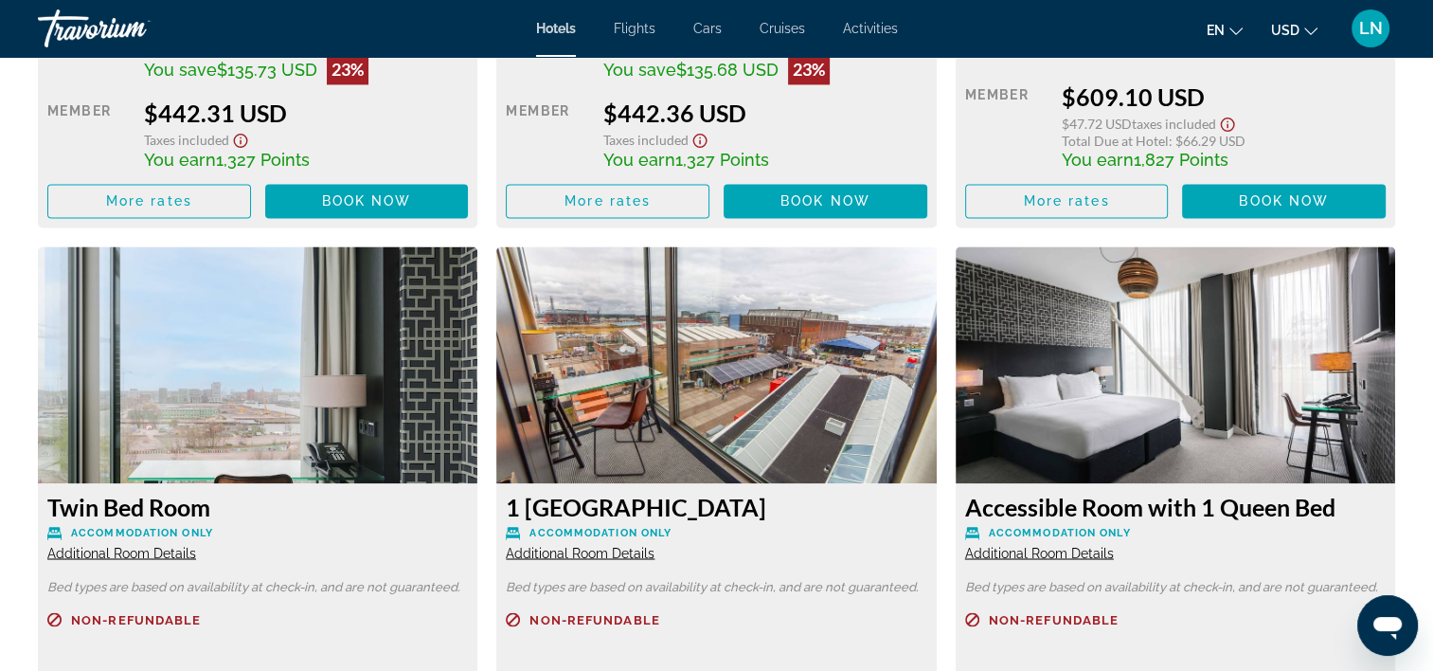
click at [171, 549] on span "Additional Room Details" at bounding box center [121, 552] width 149 height 15
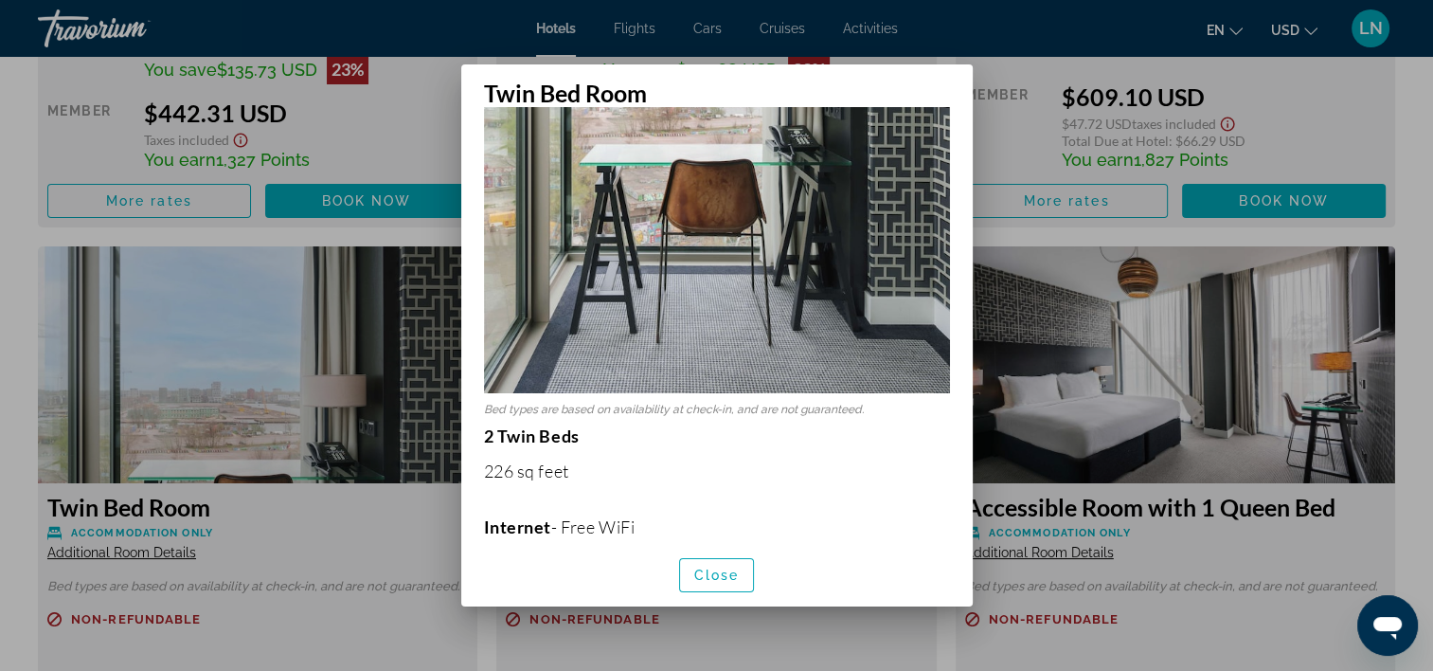
scroll to position [474, 0]
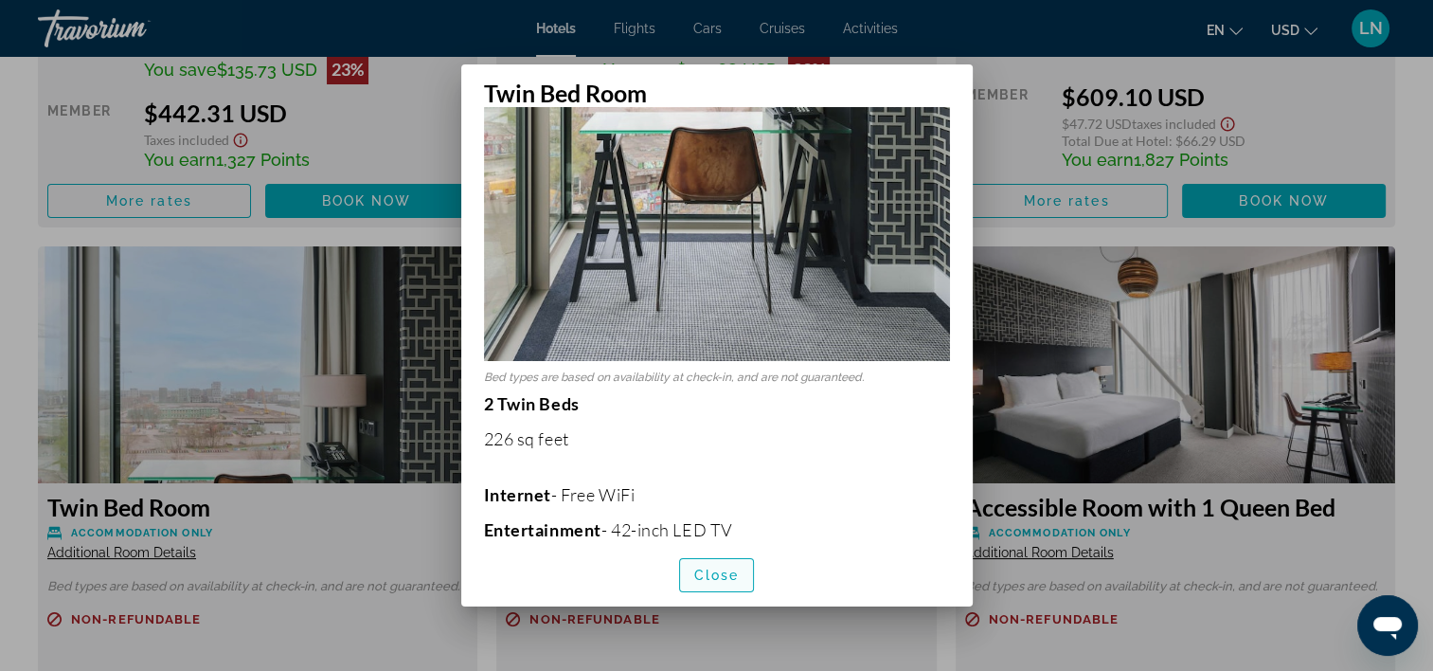
click at [714, 573] on span "Close" at bounding box center [716, 574] width 45 height 15
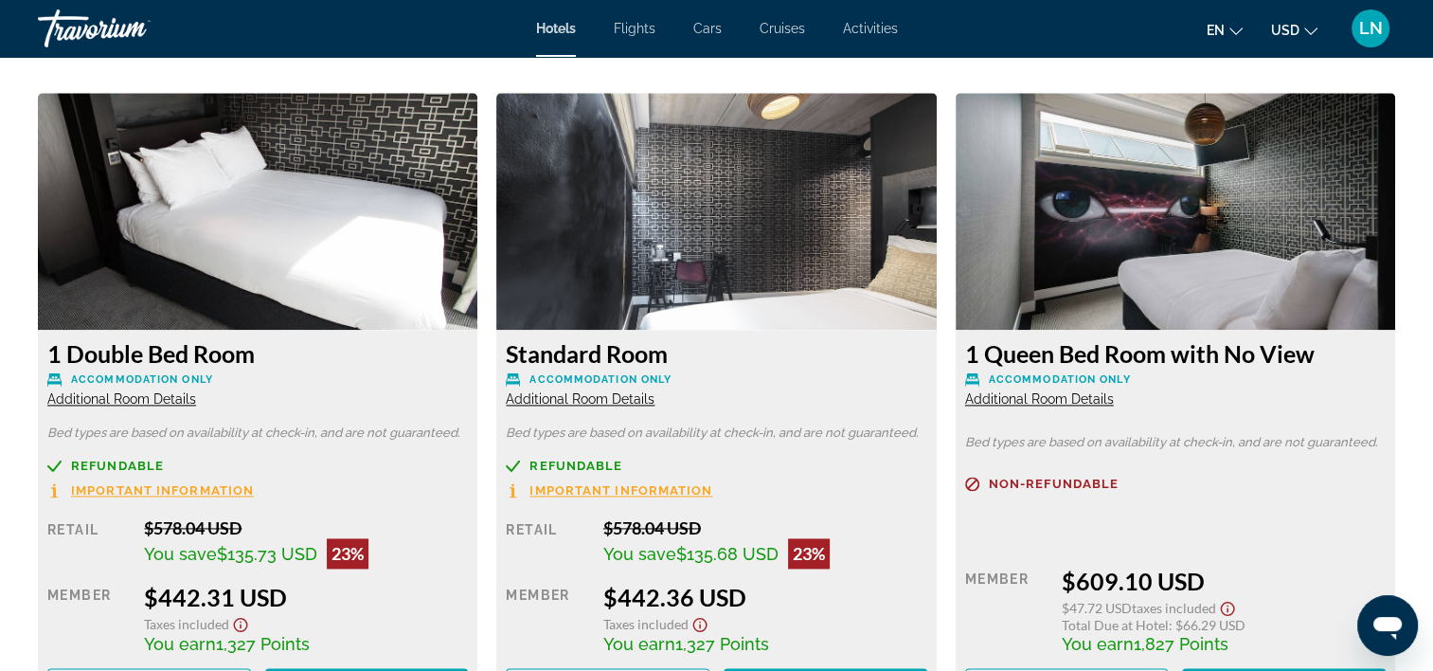
scroll to position [2558, 0]
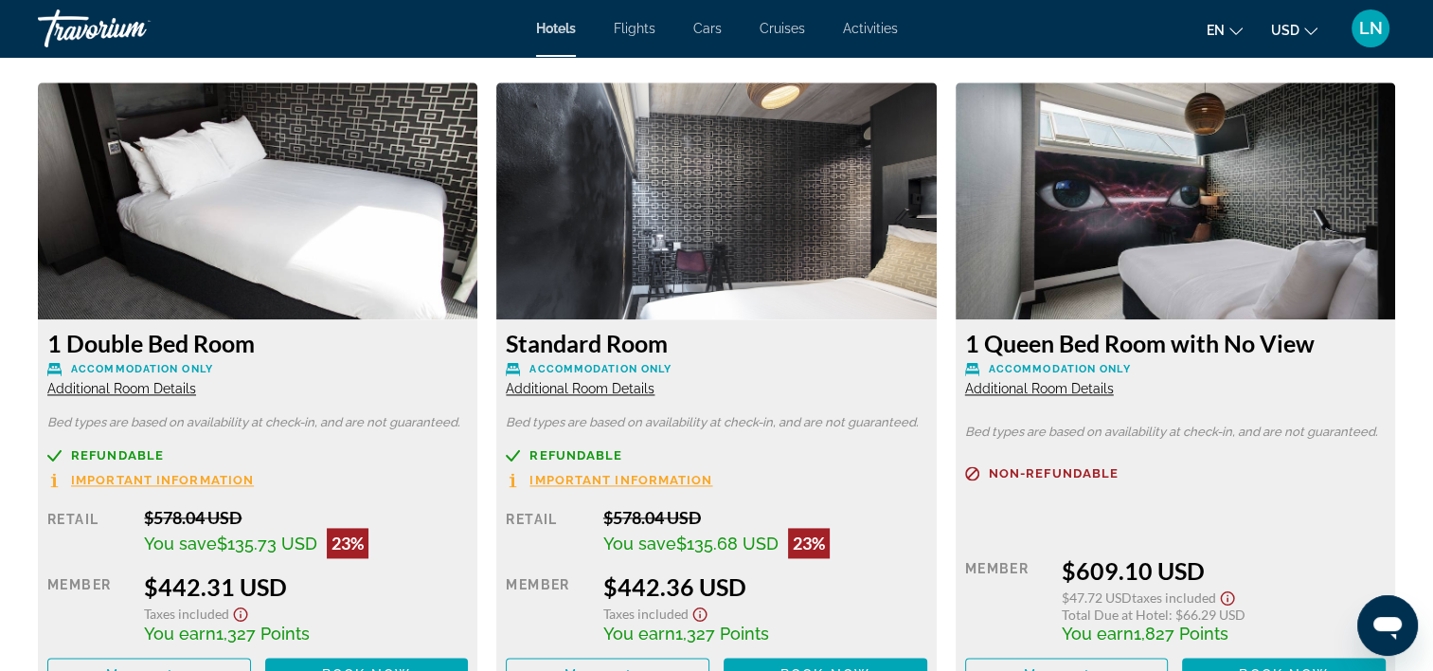
click at [155, 387] on span "Additional Room Details" at bounding box center [121, 388] width 149 height 15
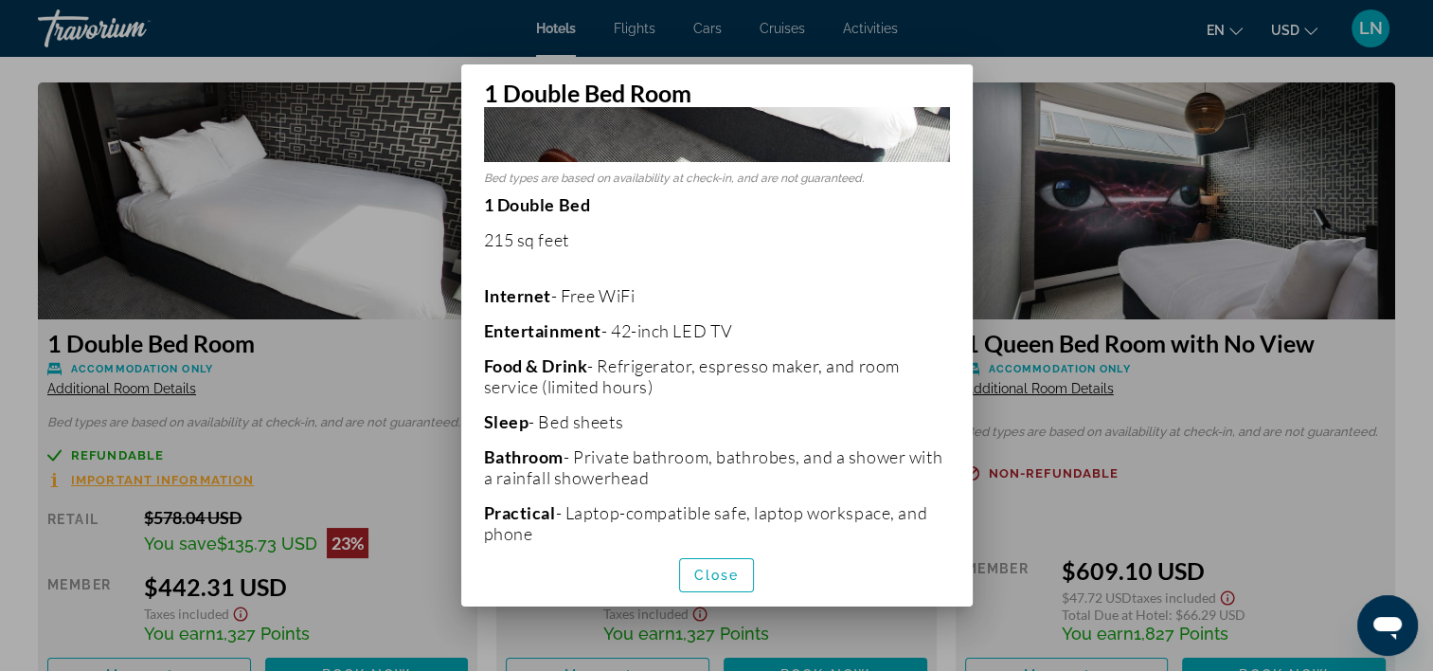
scroll to position [469, 0]
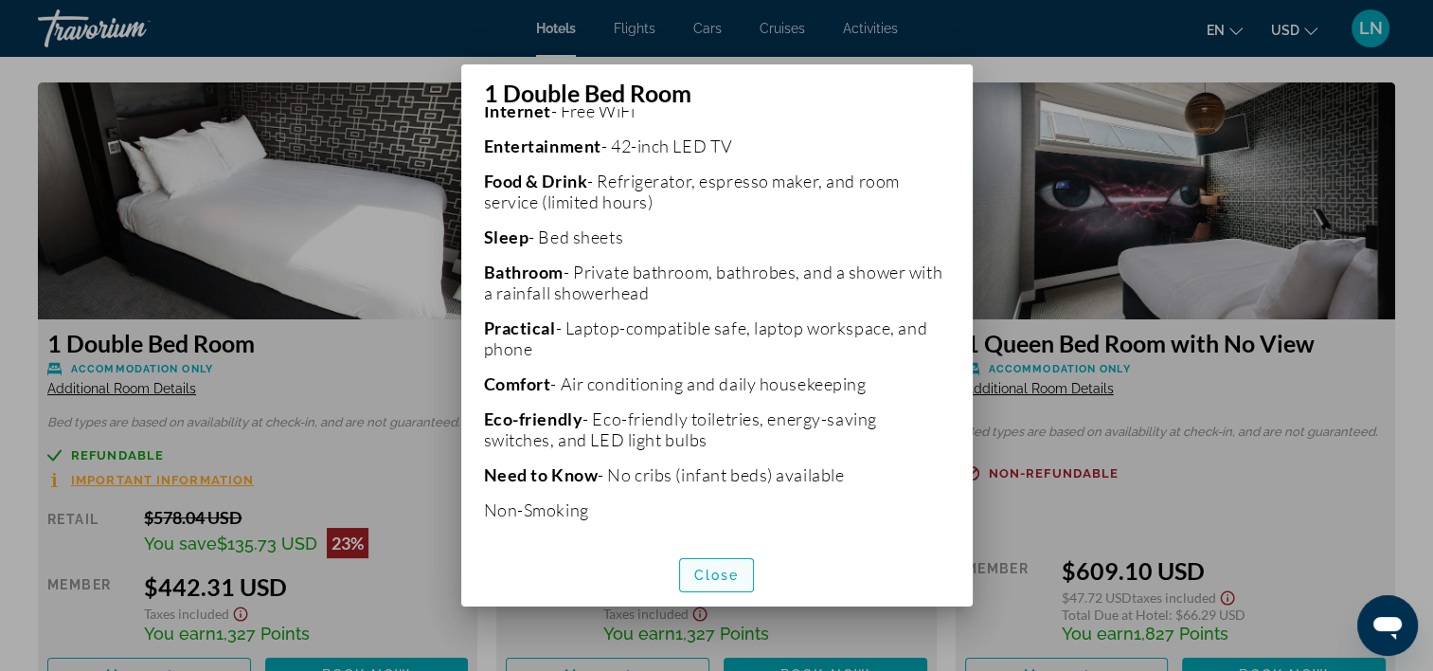
click at [728, 575] on span "Close" at bounding box center [716, 574] width 45 height 15
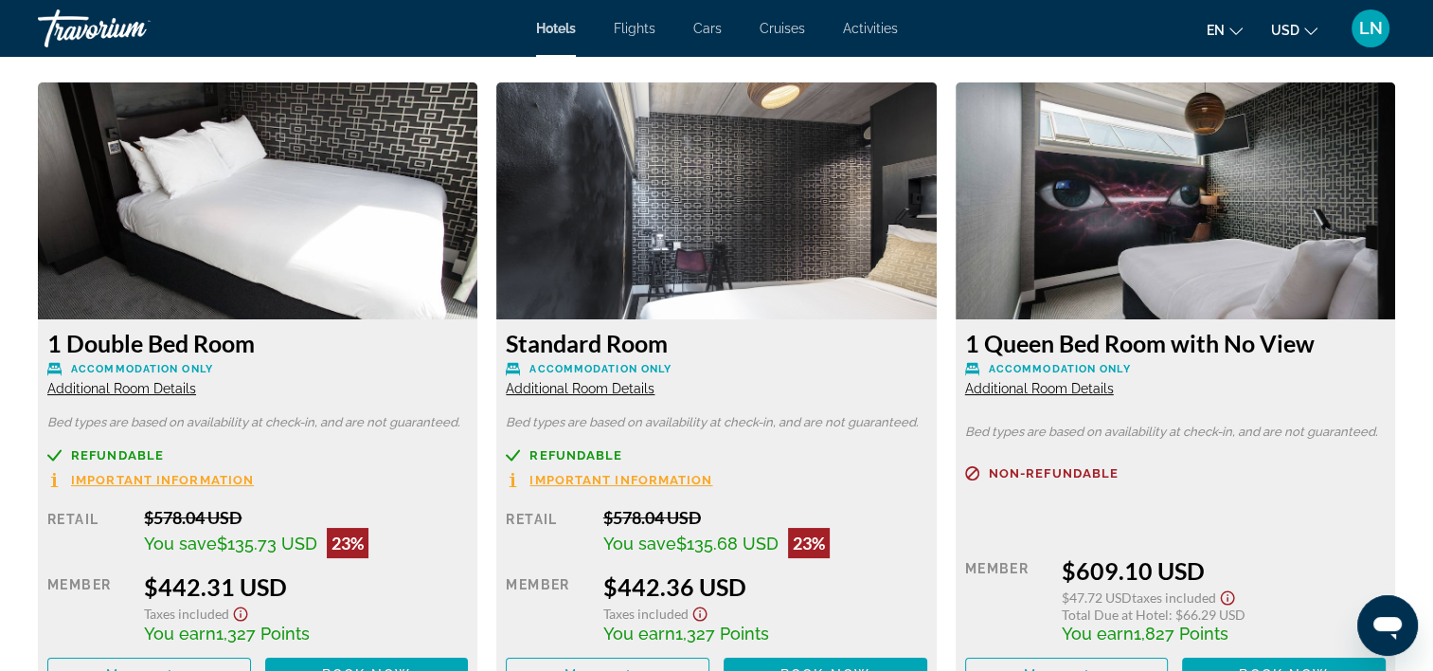
scroll to position [2558, 0]
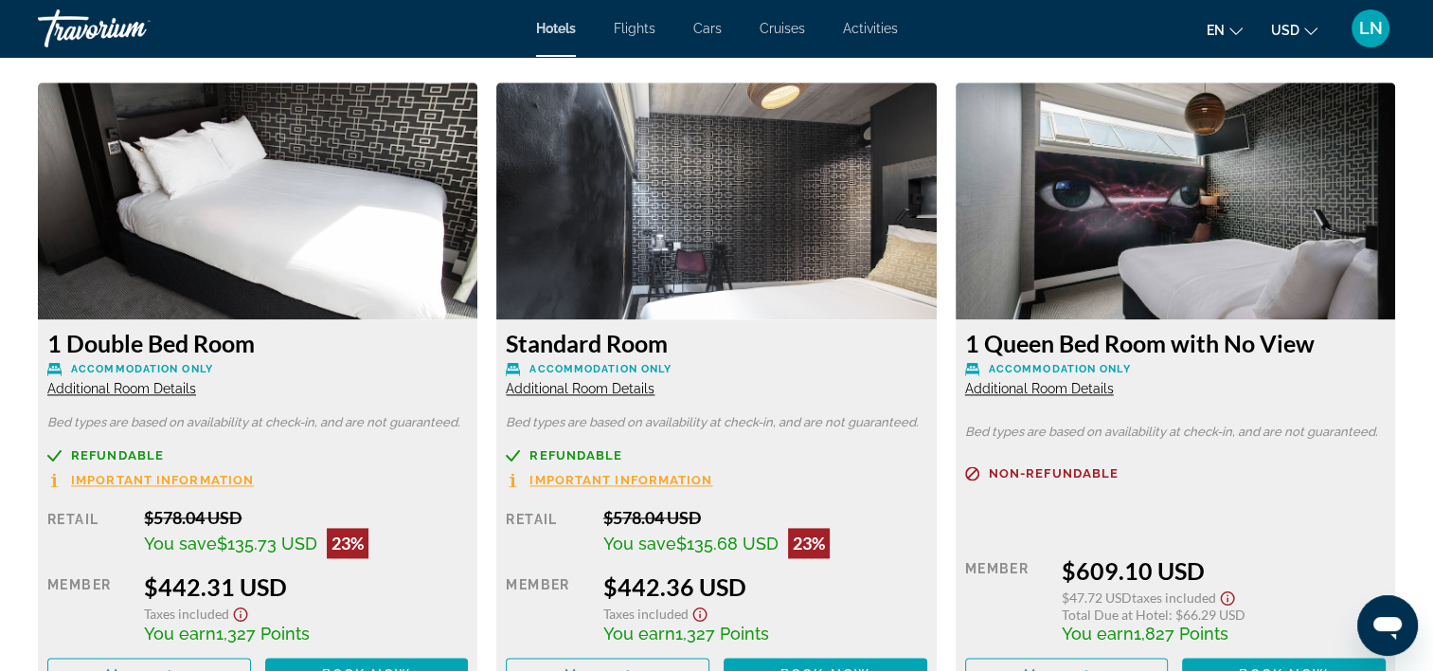
click at [135, 386] on span "Additional Room Details" at bounding box center [121, 388] width 149 height 15
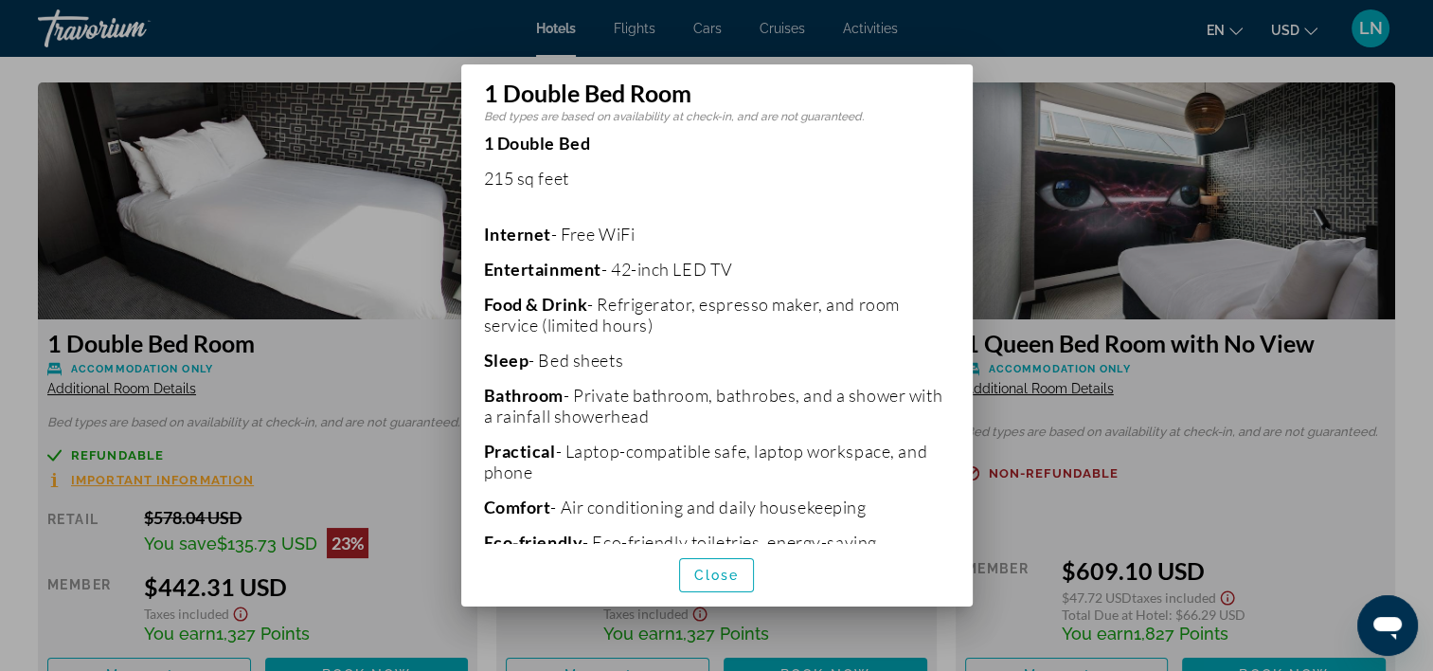
scroll to position [379, 0]
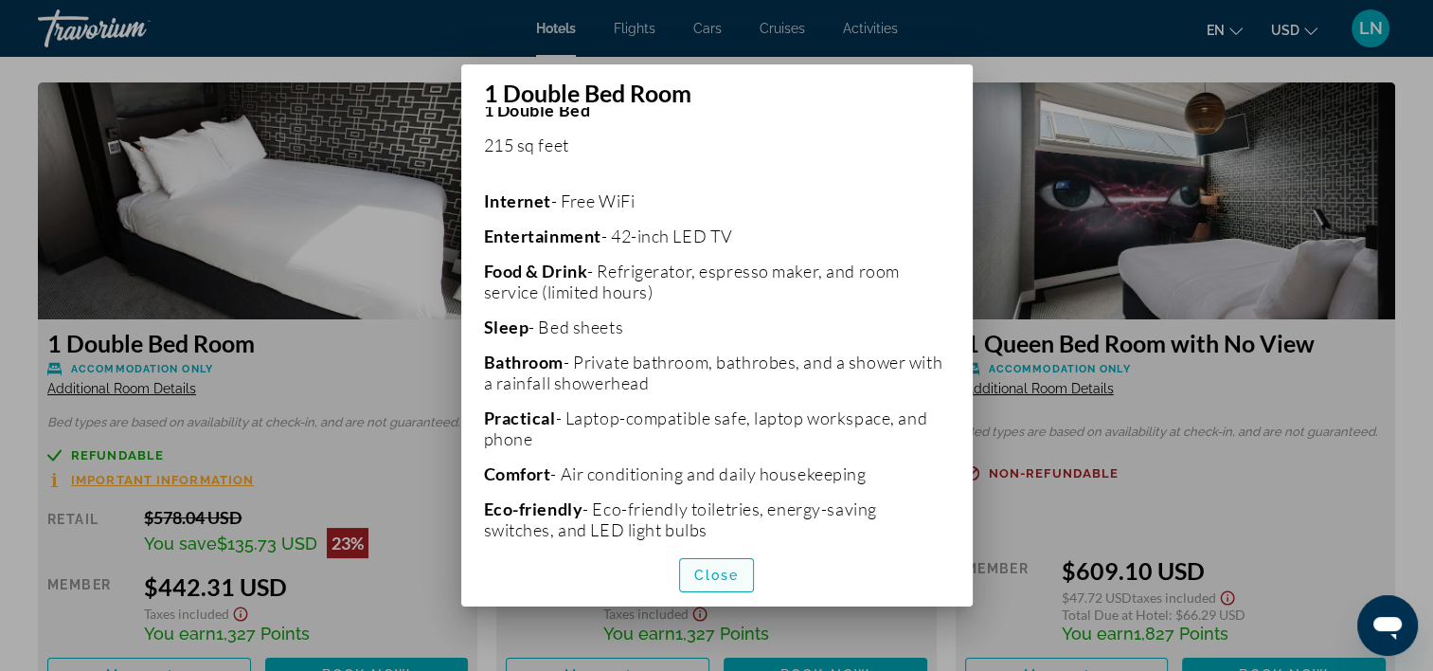
click at [719, 587] on span "button" at bounding box center [717, 574] width 74 height 45
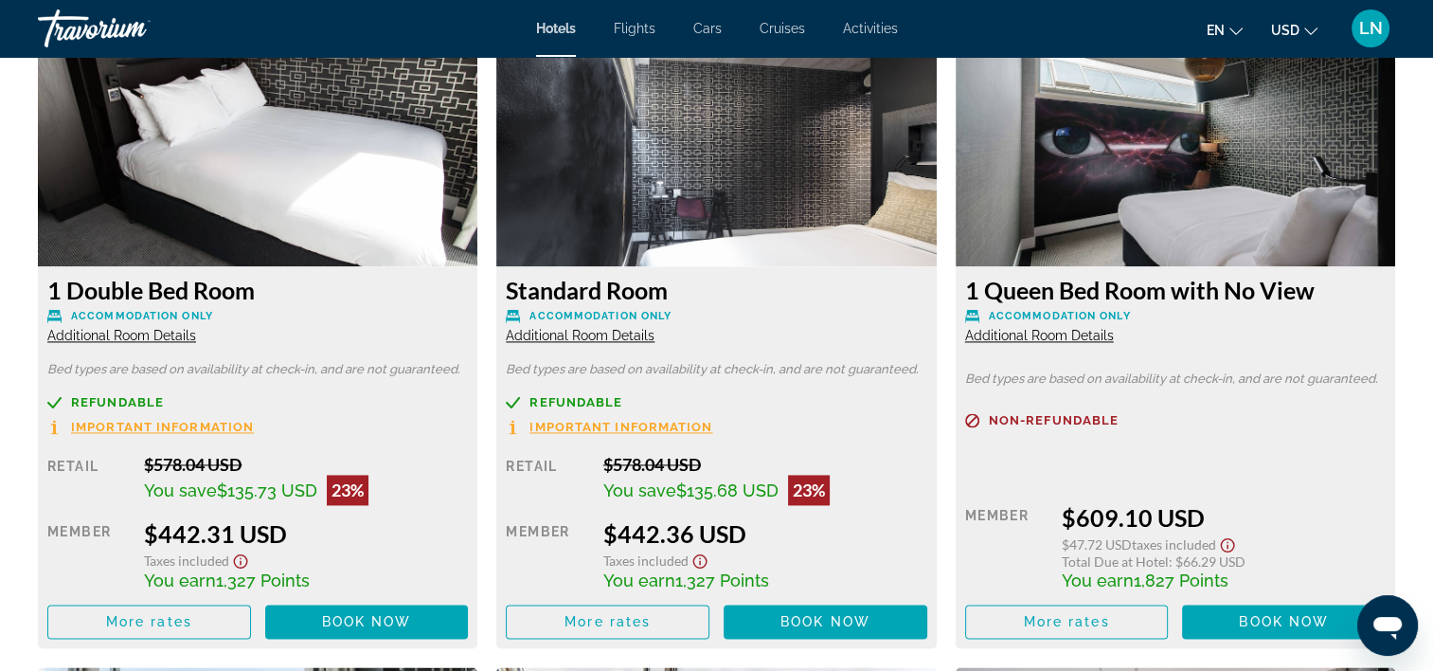
scroll to position [2652, 0]
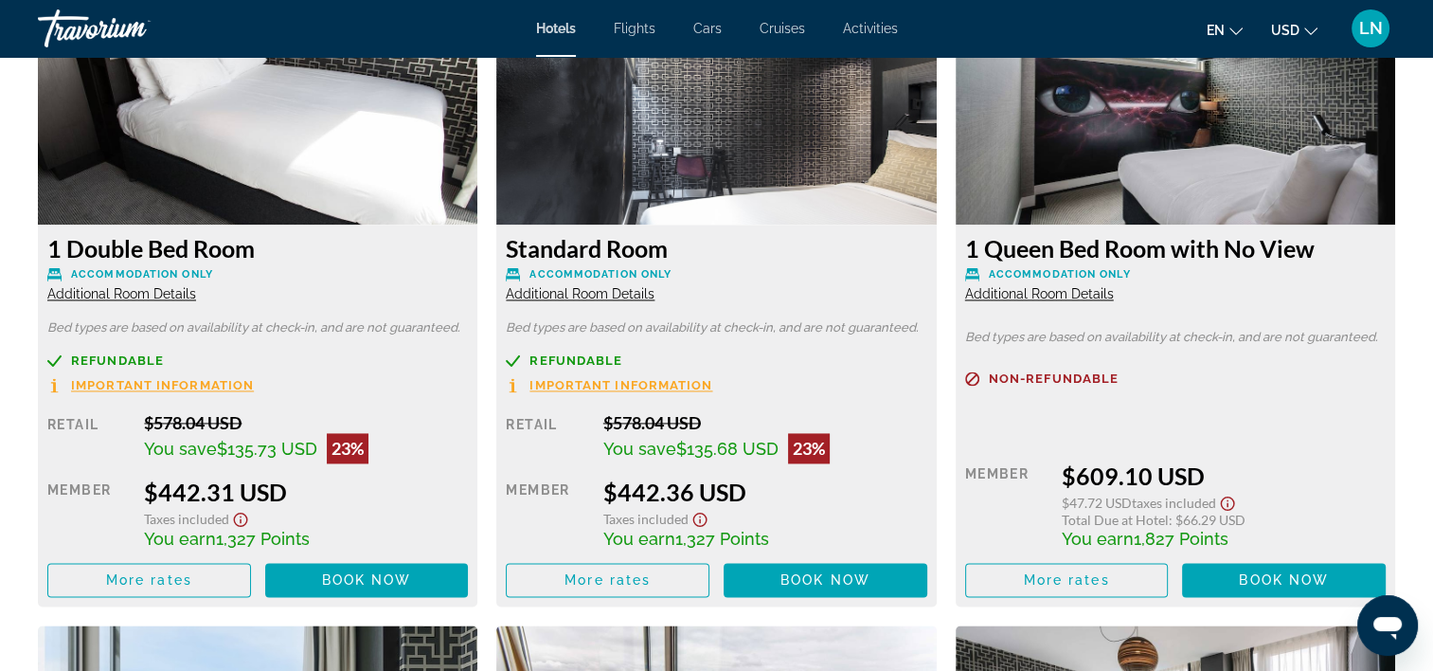
click at [1067, 272] on span "Accommodation Only" at bounding box center [1060, 274] width 142 height 12
click at [1069, 293] on span "Additional Room Details" at bounding box center [1039, 293] width 149 height 15
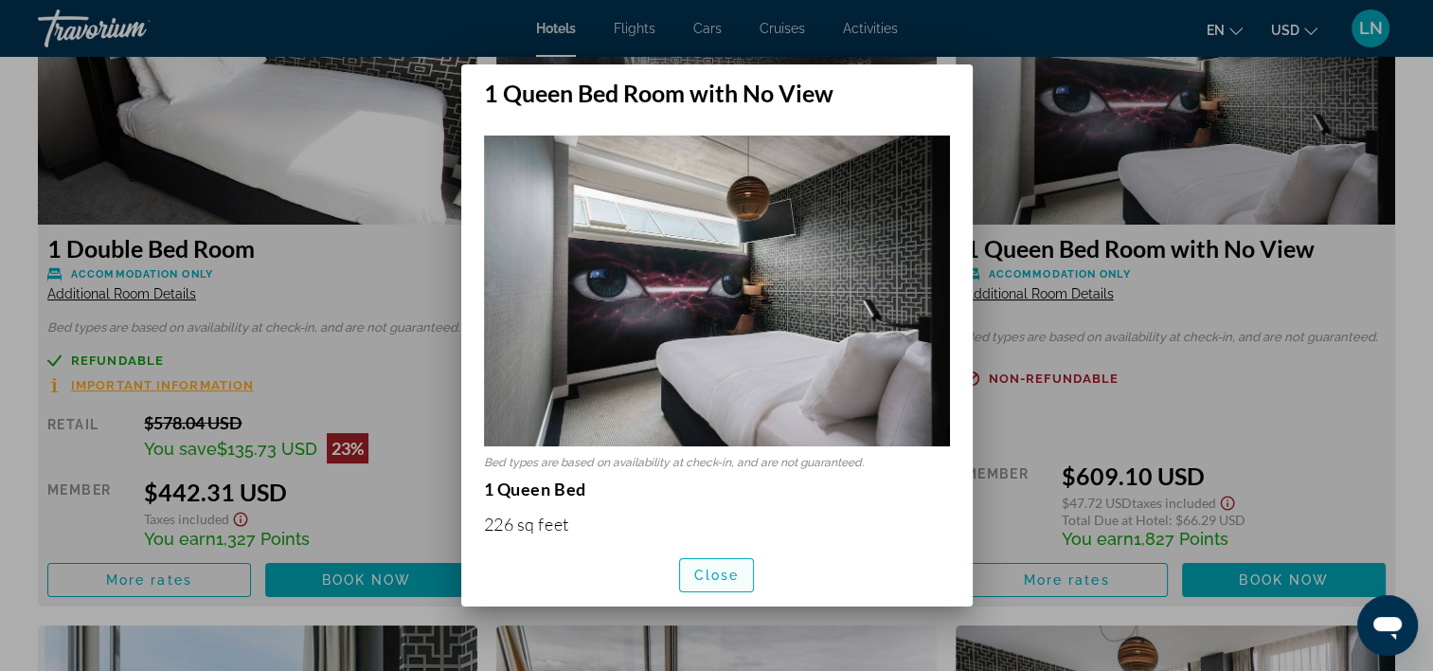
click at [734, 567] on span "Close" at bounding box center [716, 574] width 45 height 15
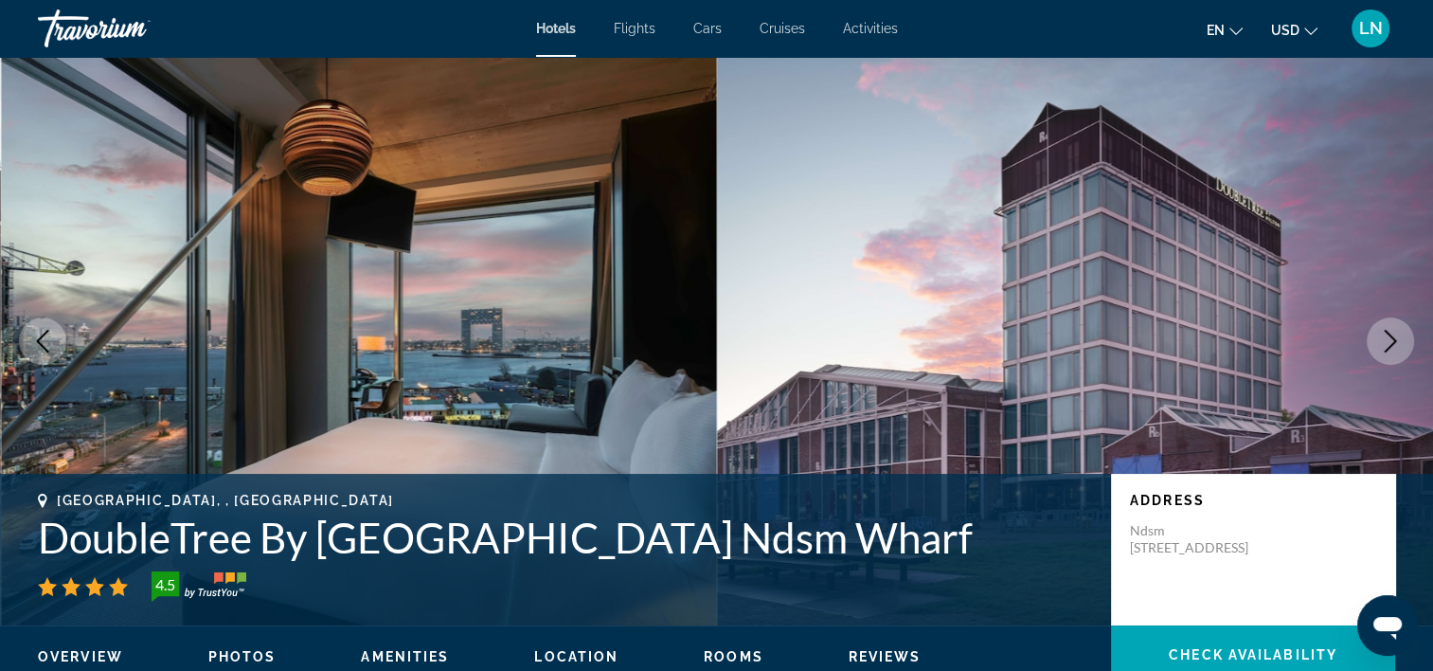
scroll to position [2652, 0]
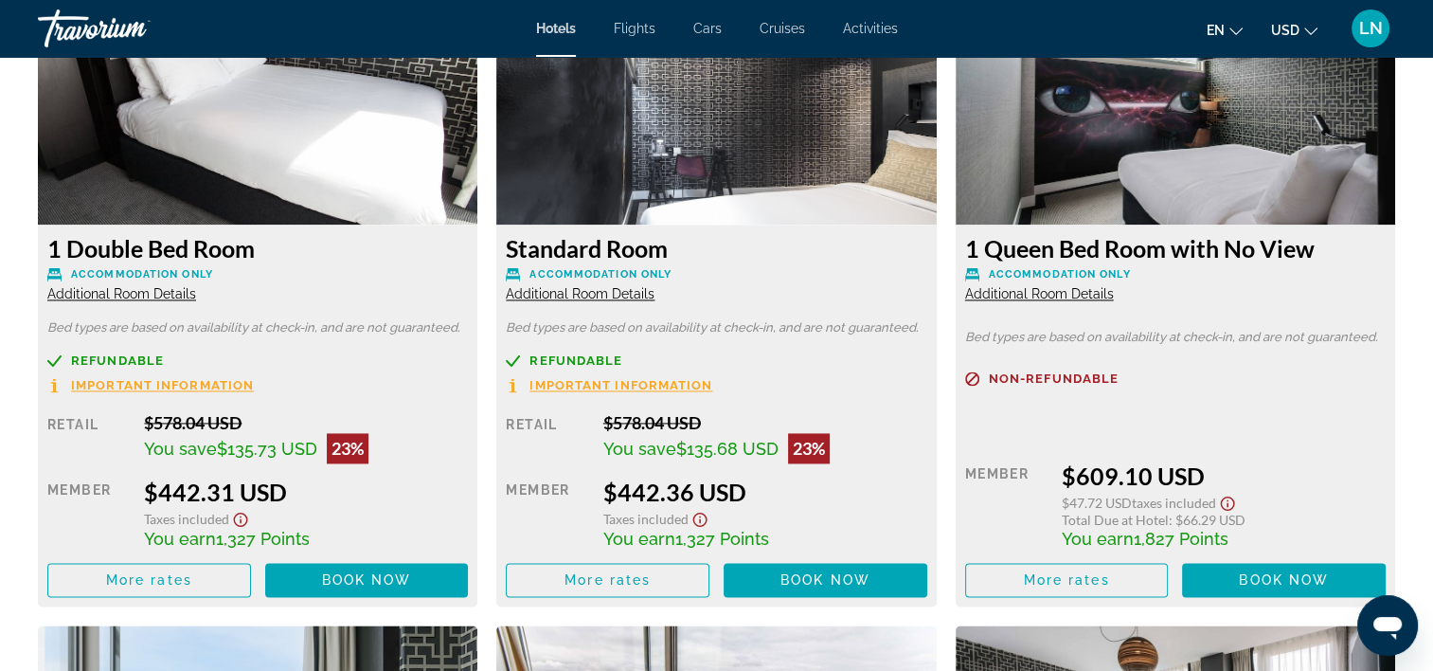
click at [153, 296] on span "Additional Room Details" at bounding box center [121, 293] width 149 height 15
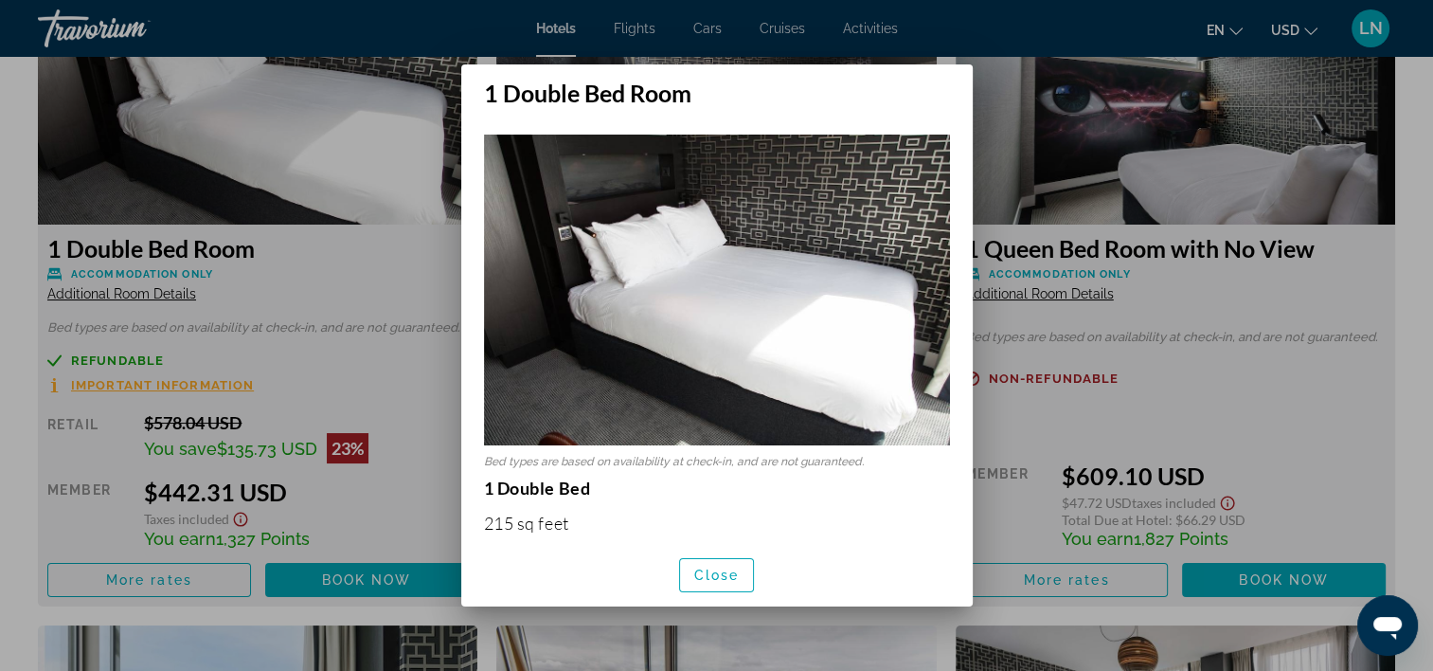
scroll to position [0, 0]
click at [710, 573] on span "Close" at bounding box center [716, 574] width 45 height 15
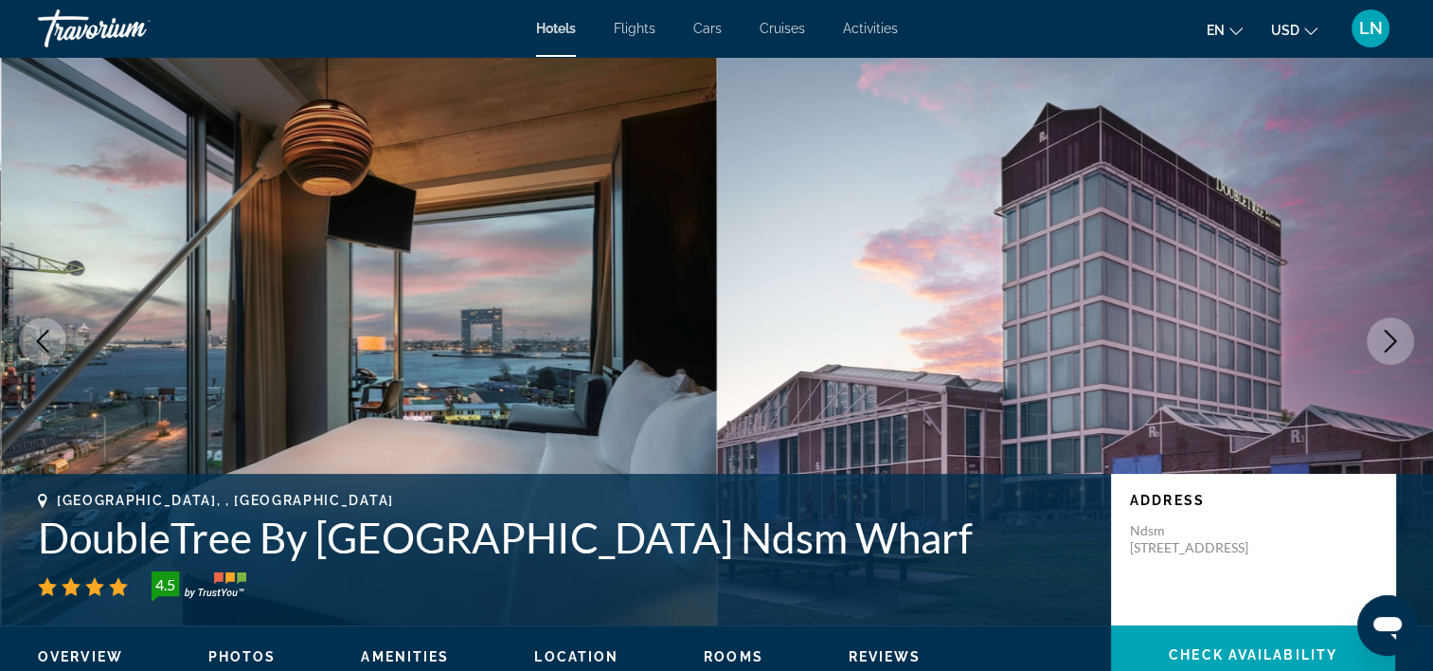
scroll to position [2652, 0]
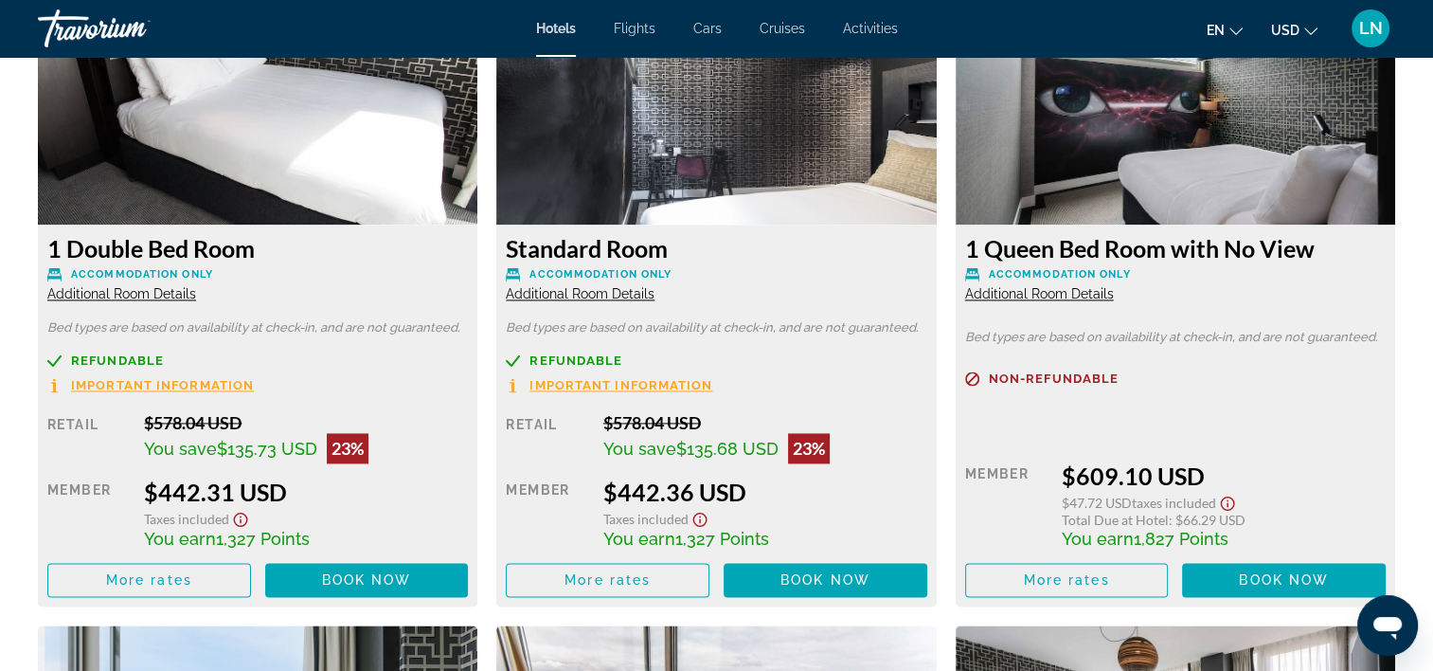
click at [95, 300] on span "Additional Room Details" at bounding box center [121, 293] width 149 height 15
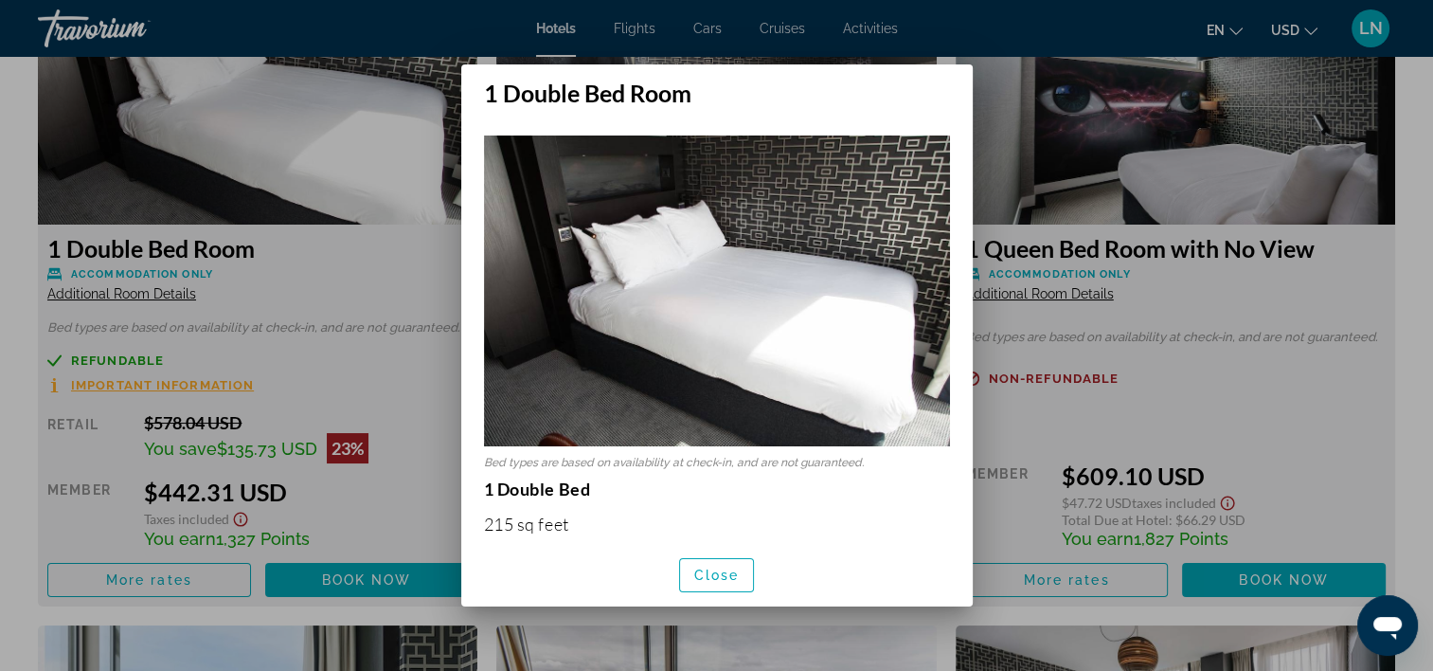
click at [676, 565] on div "Close" at bounding box center [717, 574] width 512 height 63
click at [731, 572] on span "Close" at bounding box center [716, 574] width 45 height 15
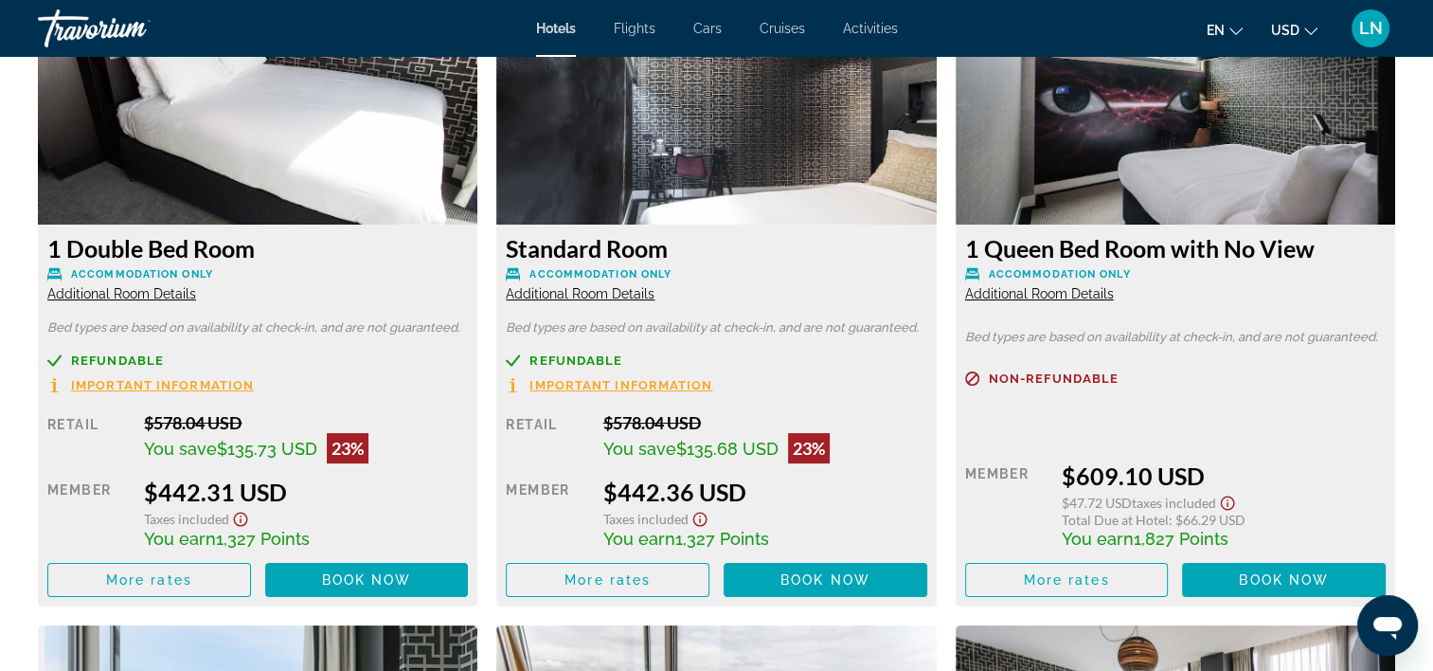
scroll to position [2652, 0]
click at [377, 572] on span "Book now" at bounding box center [367, 579] width 90 height 15
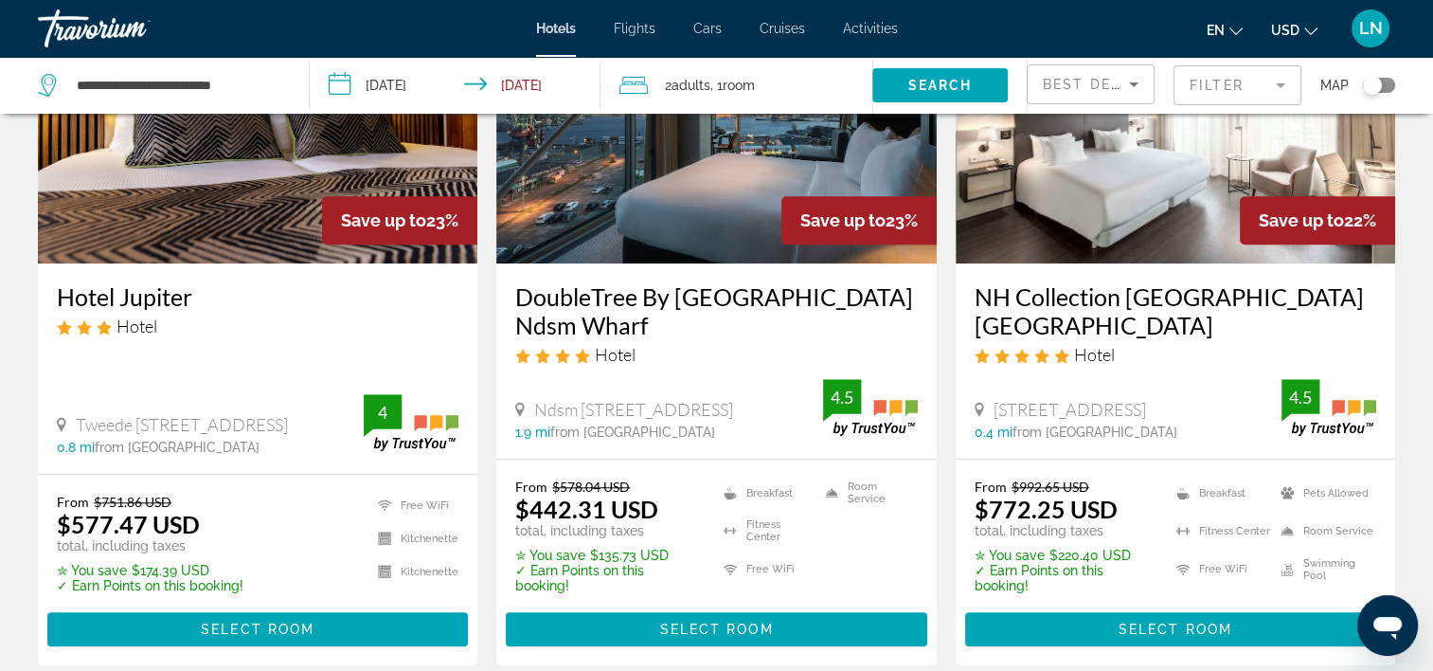
scroll to position [1800, 0]
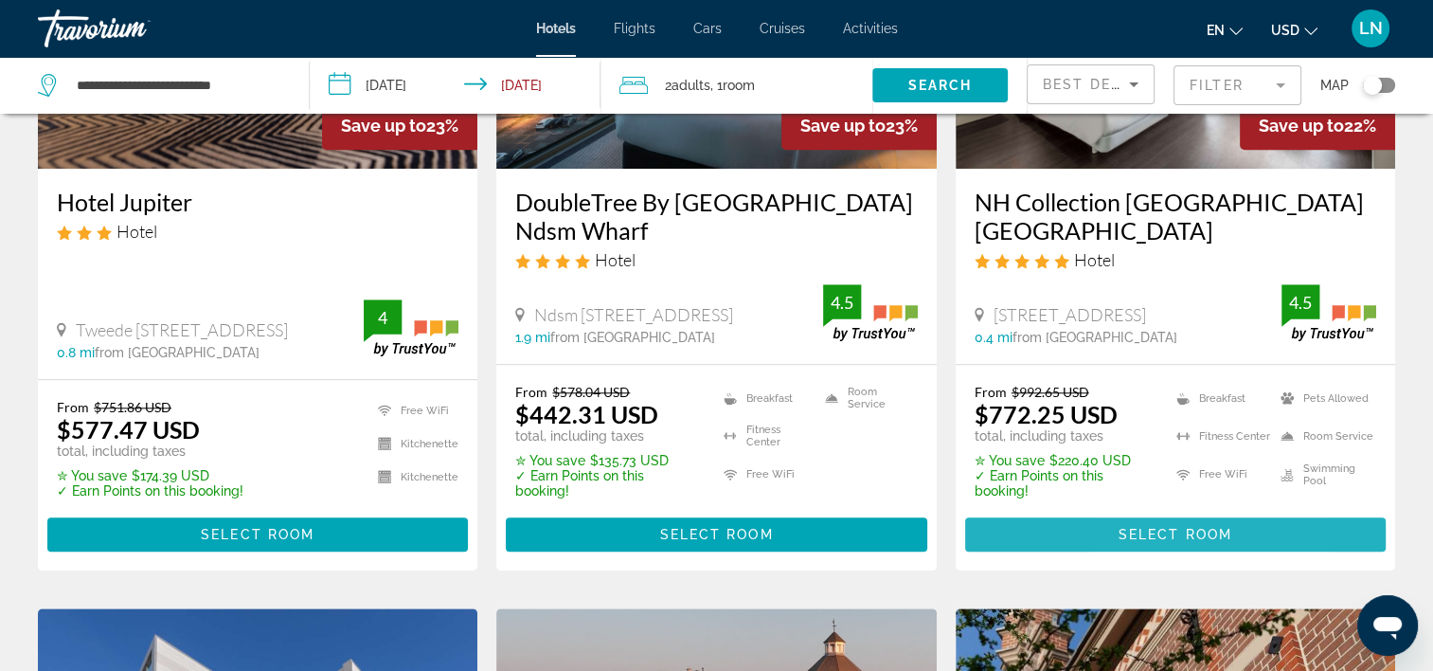
click at [998, 512] on span "Main content" at bounding box center [1175, 534] width 421 height 45
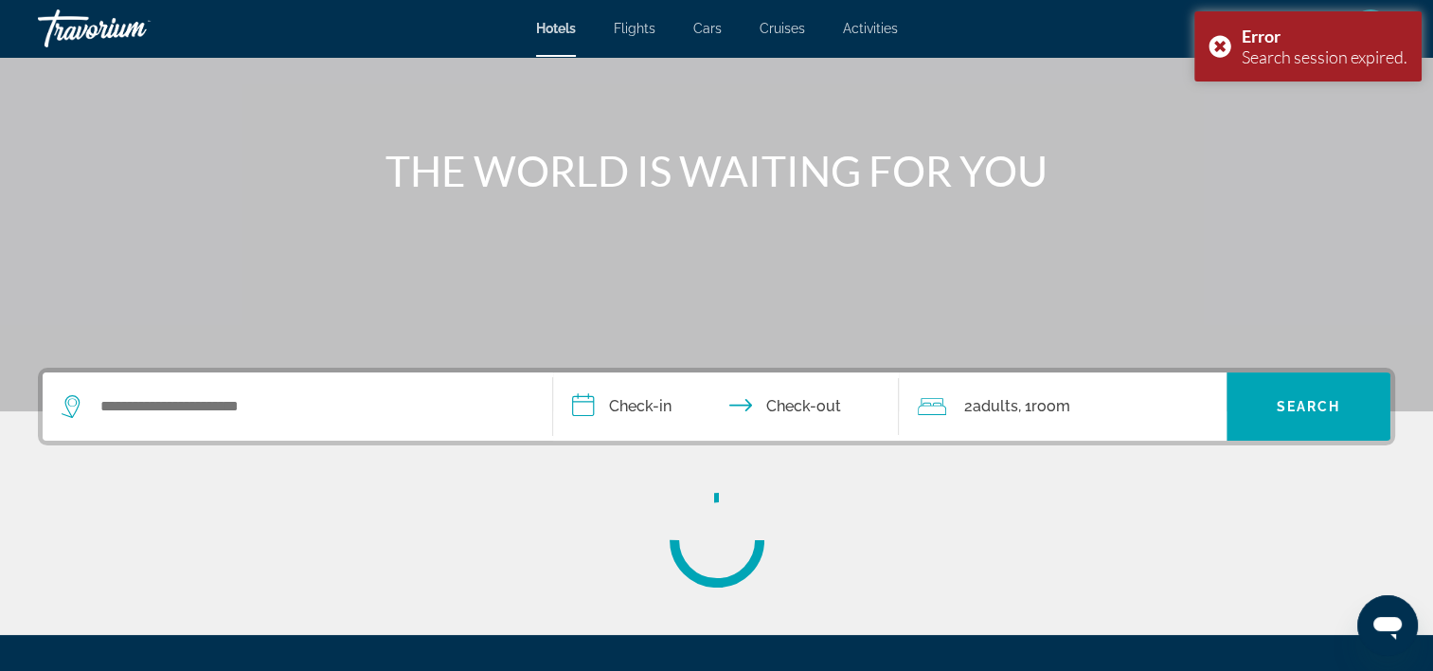
scroll to position [189, 0]
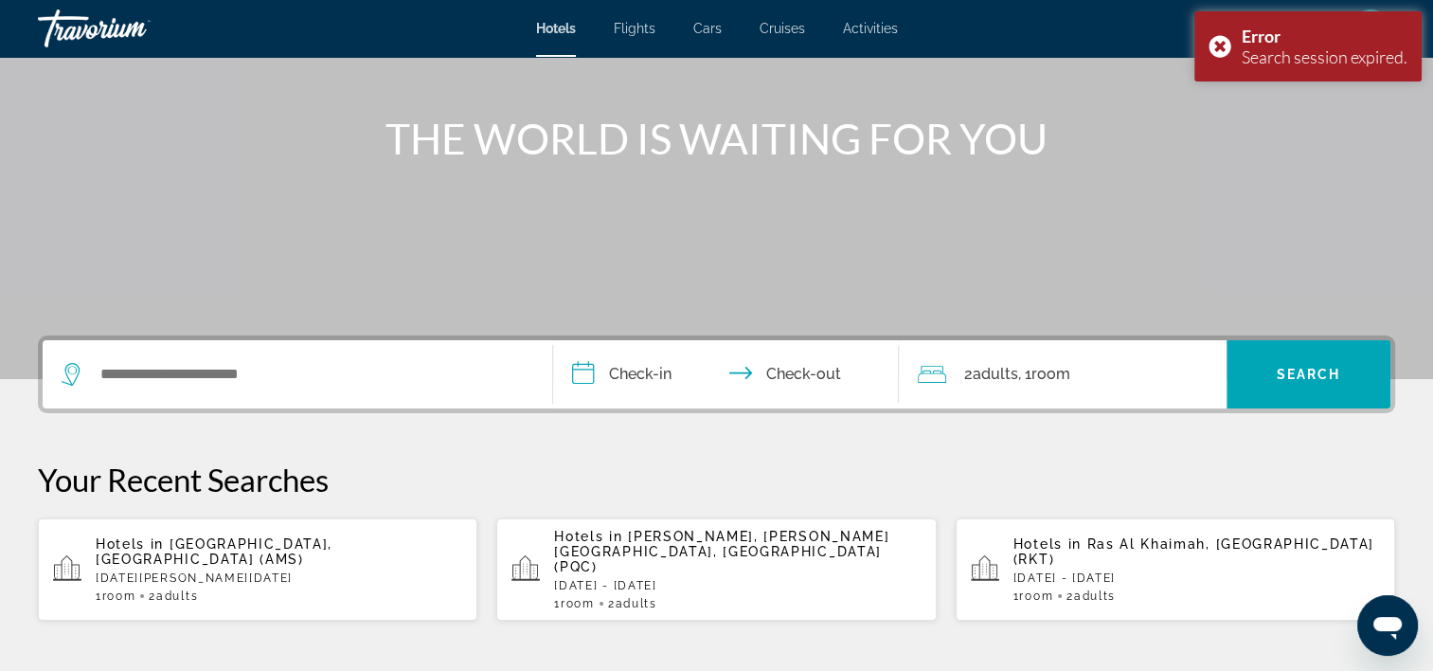
click at [261, 549] on span "Amsterdam, Netherlands (AMS)" at bounding box center [214, 551] width 237 height 30
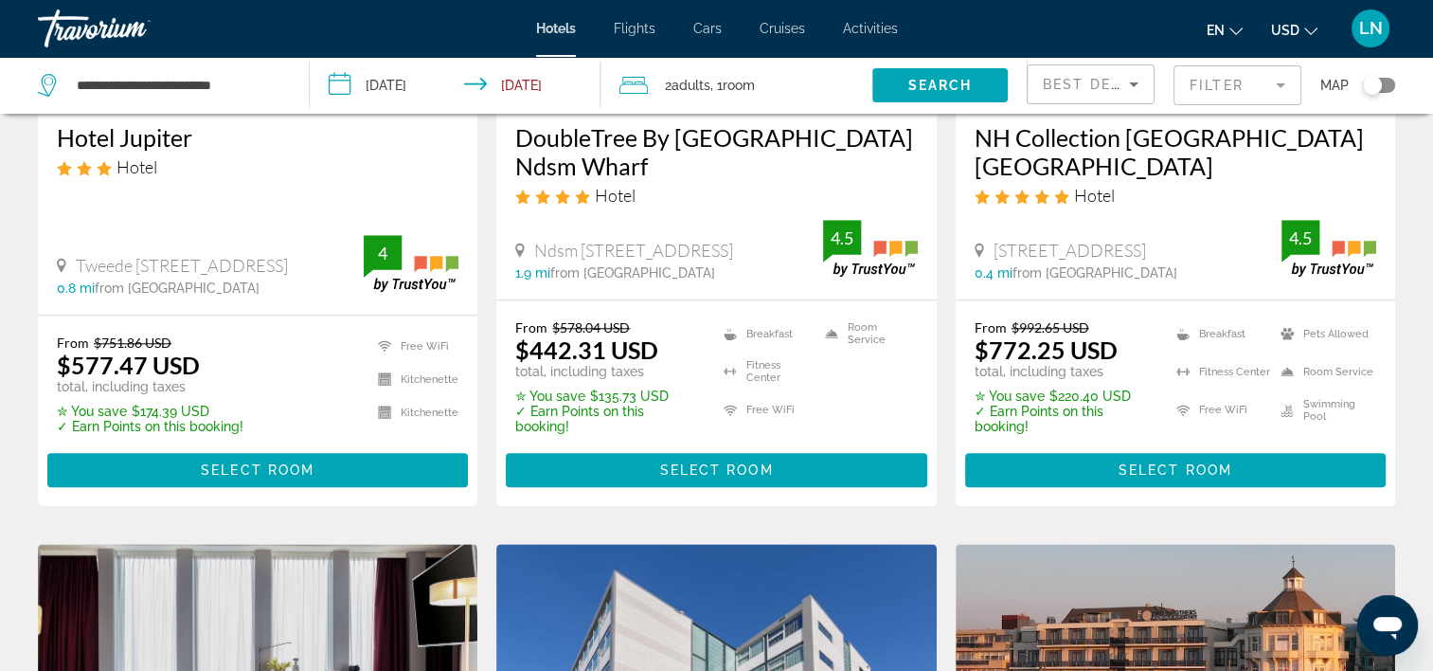
scroll to position [1892, 0]
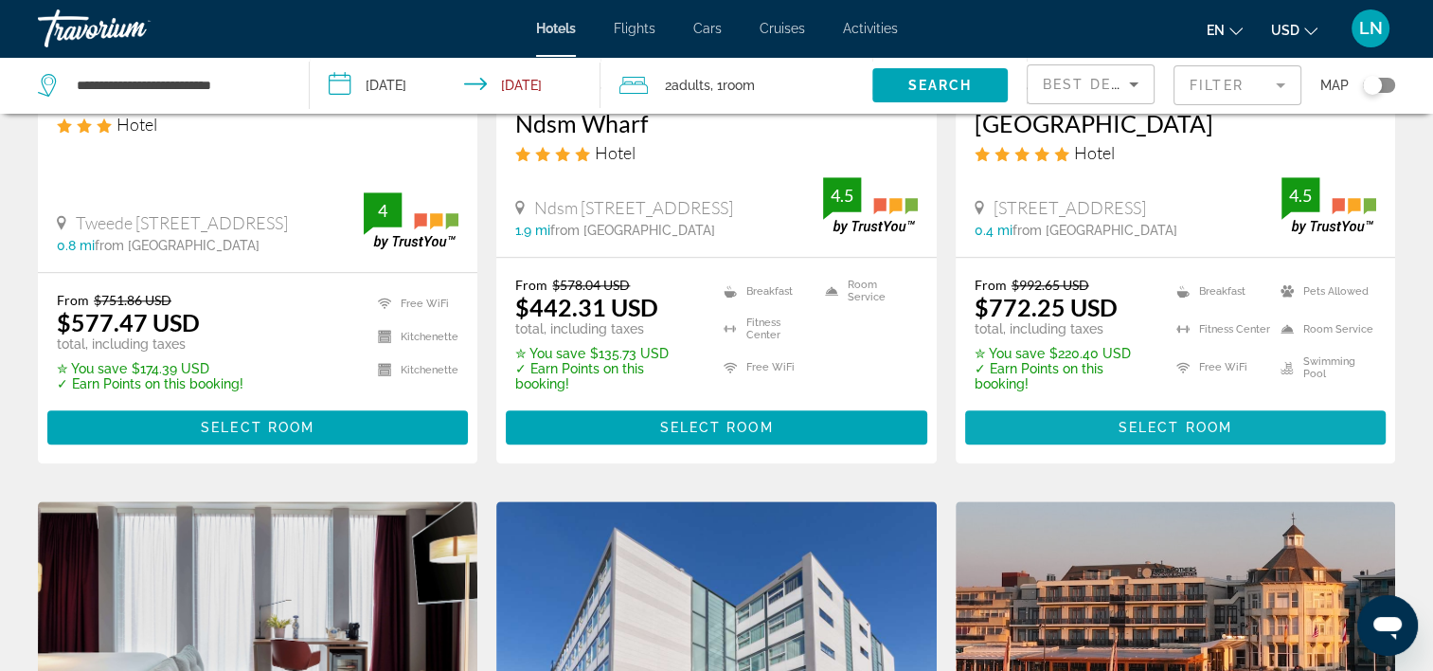
click at [1112, 420] on span "Main content" at bounding box center [1175, 426] width 421 height 45
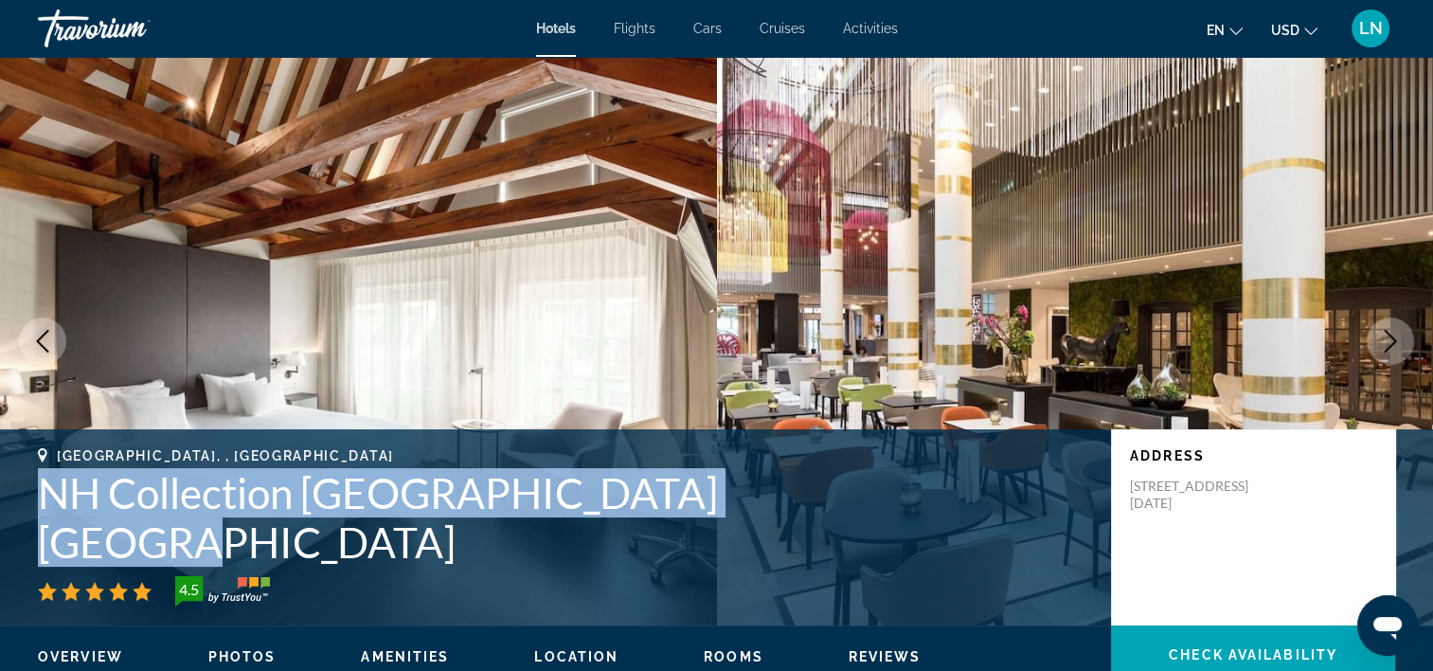
drag, startPoint x: 13, startPoint y: 540, endPoint x: 818, endPoint y: 536, distance: 804.3
click at [818, 536] on div "Amsterdam, , Netherlands NH Collection Amsterdam Barbizon Palace 4.5 Address Pr…" at bounding box center [716, 527] width 1433 height 158
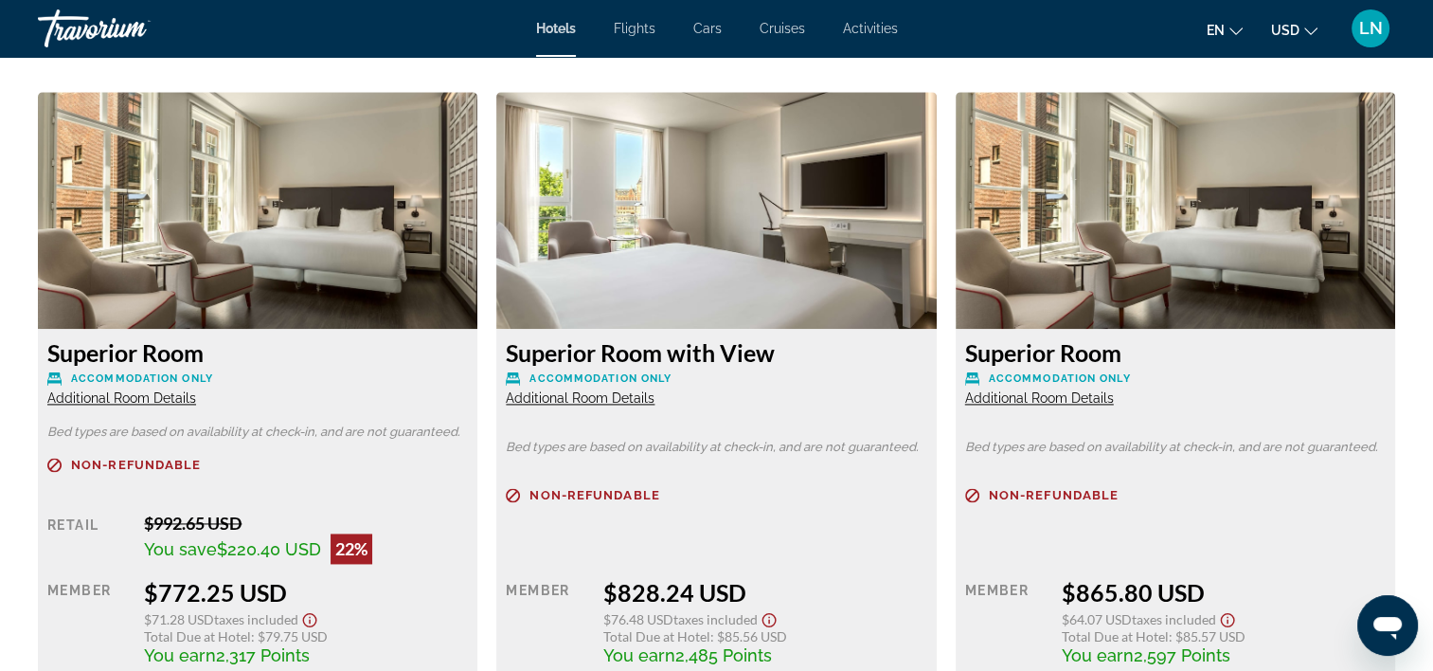
scroll to position [2558, 0]
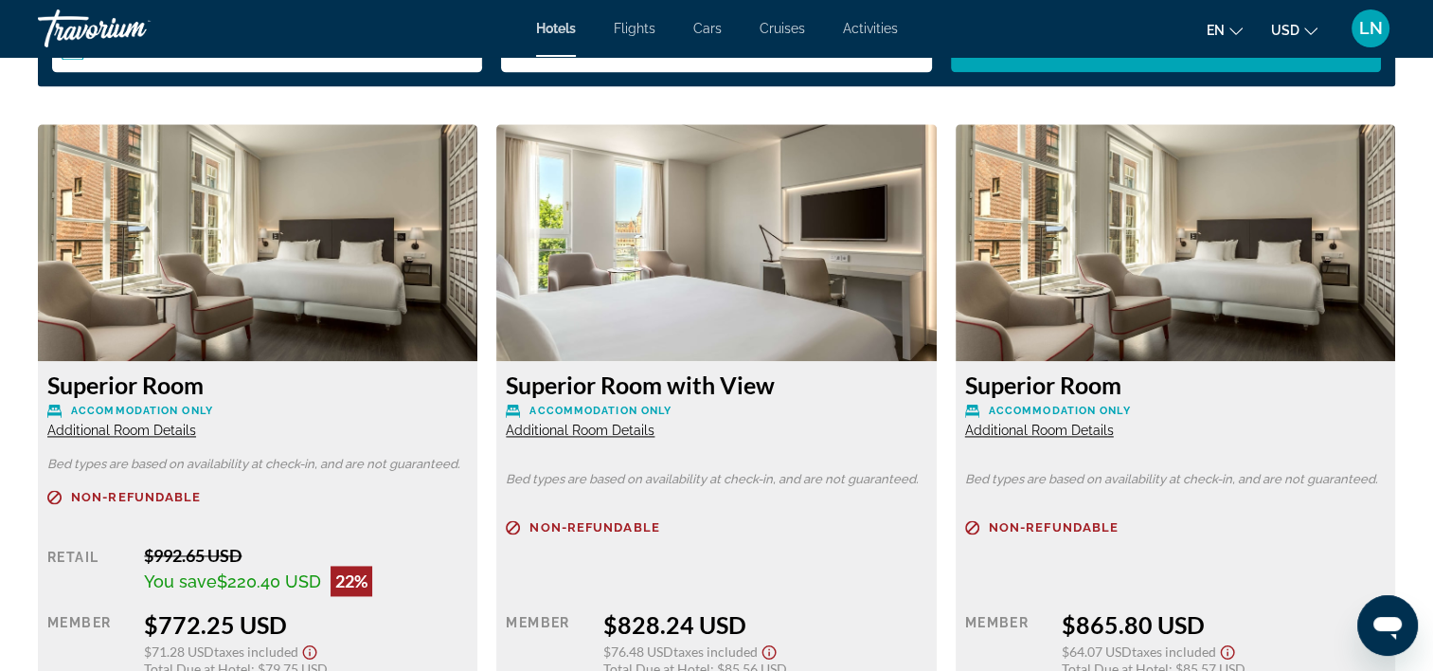
click at [139, 424] on span "Additional Room Details" at bounding box center [121, 429] width 149 height 15
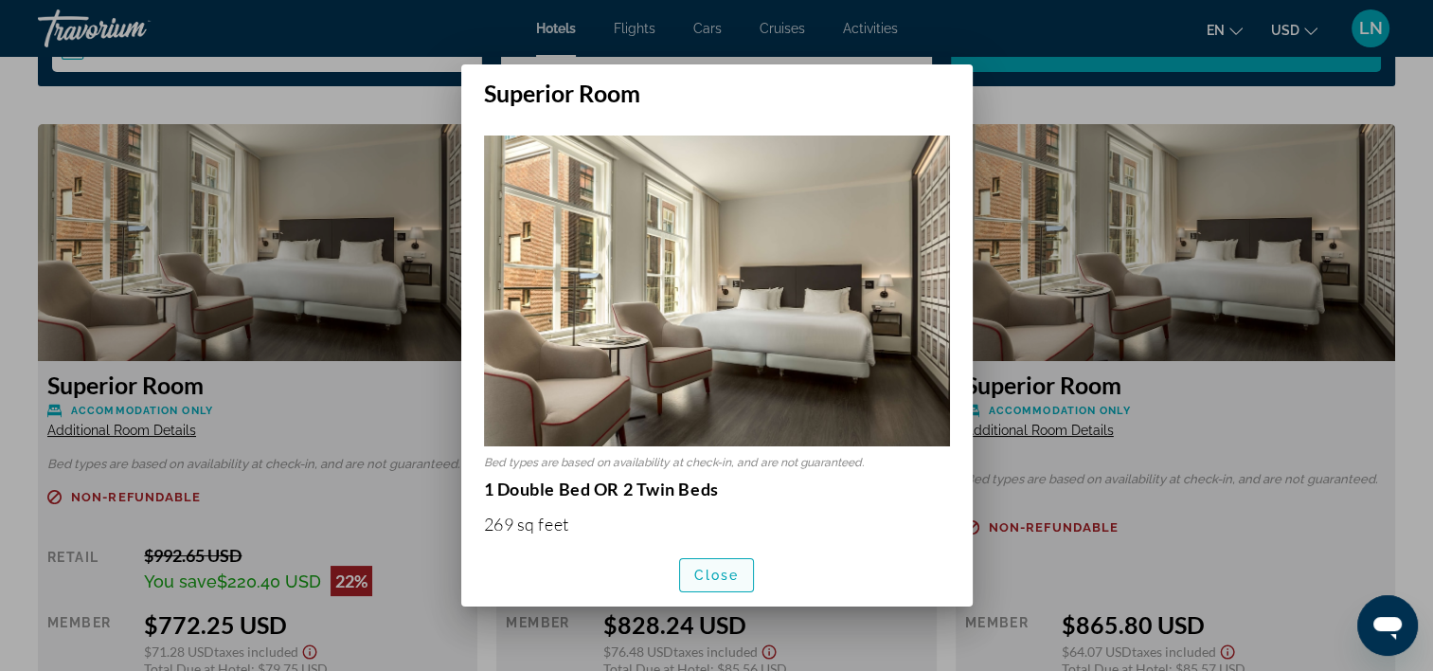
click at [701, 570] on span "Close" at bounding box center [716, 574] width 45 height 15
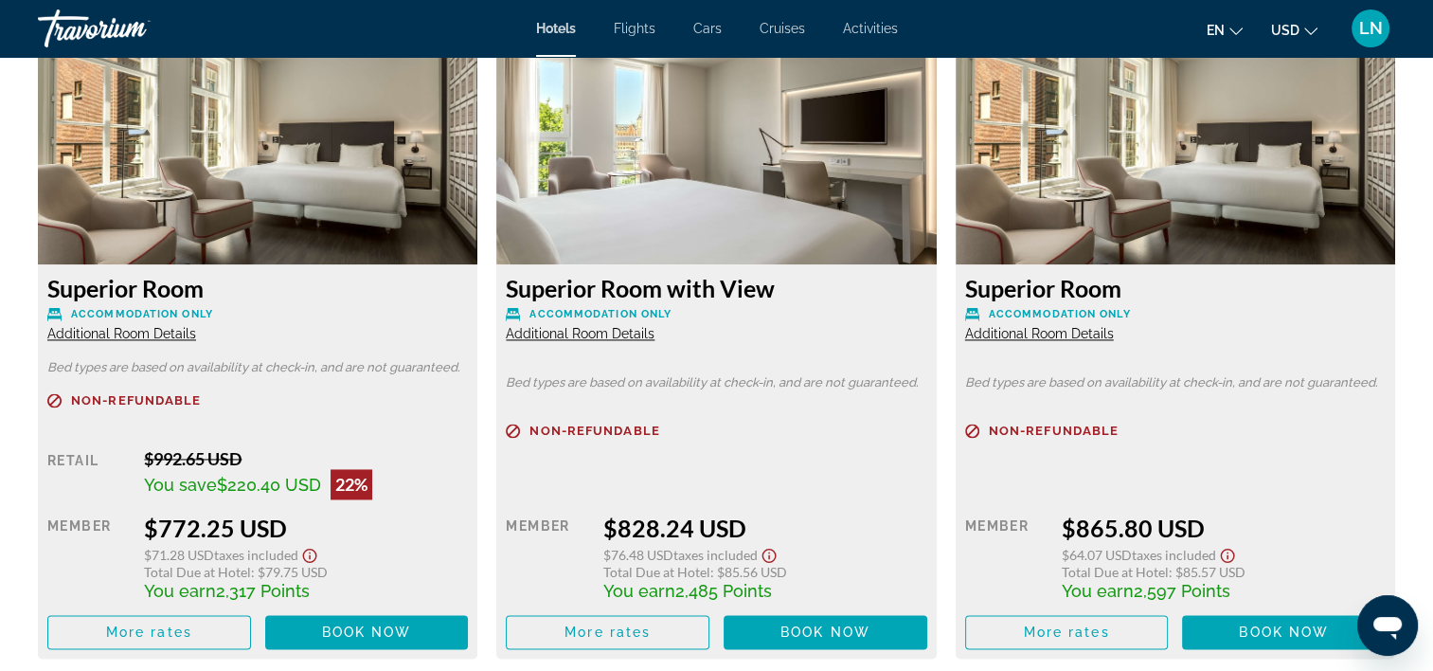
scroll to position [2747, 0]
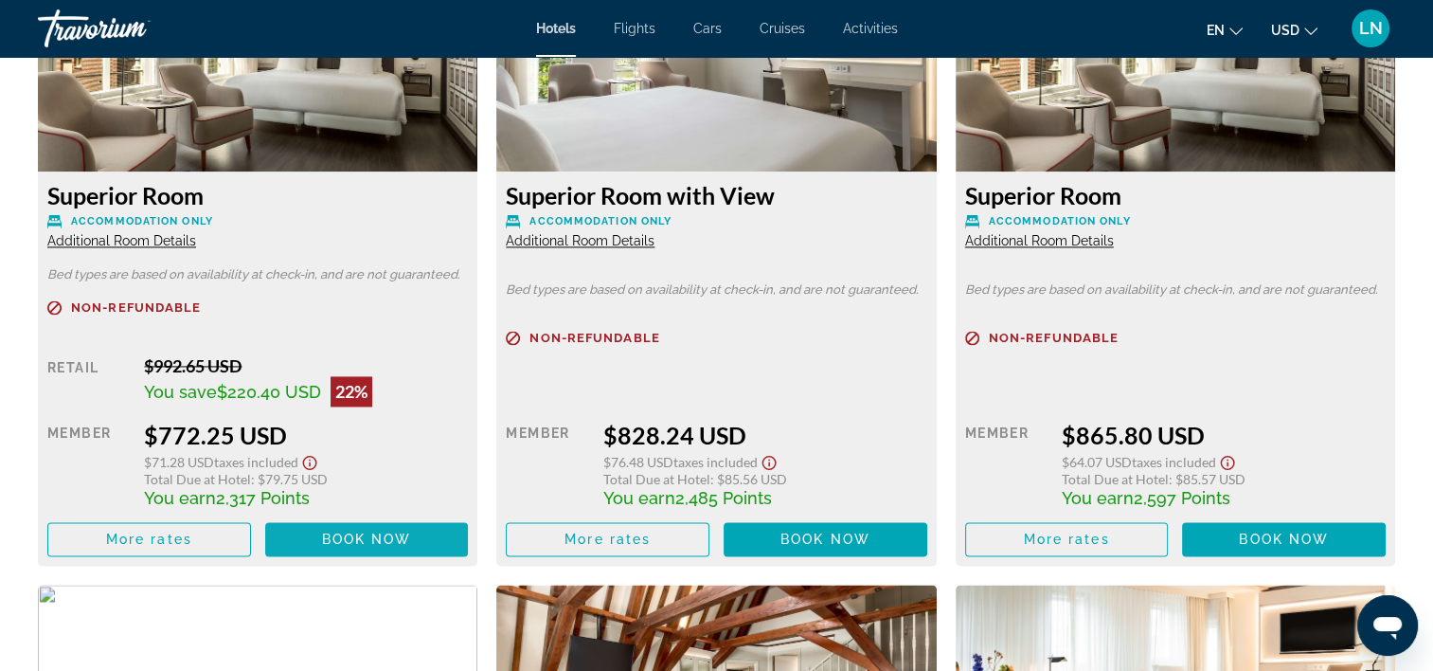
click at [409, 542] on span "Book now" at bounding box center [367, 538] width 90 height 15
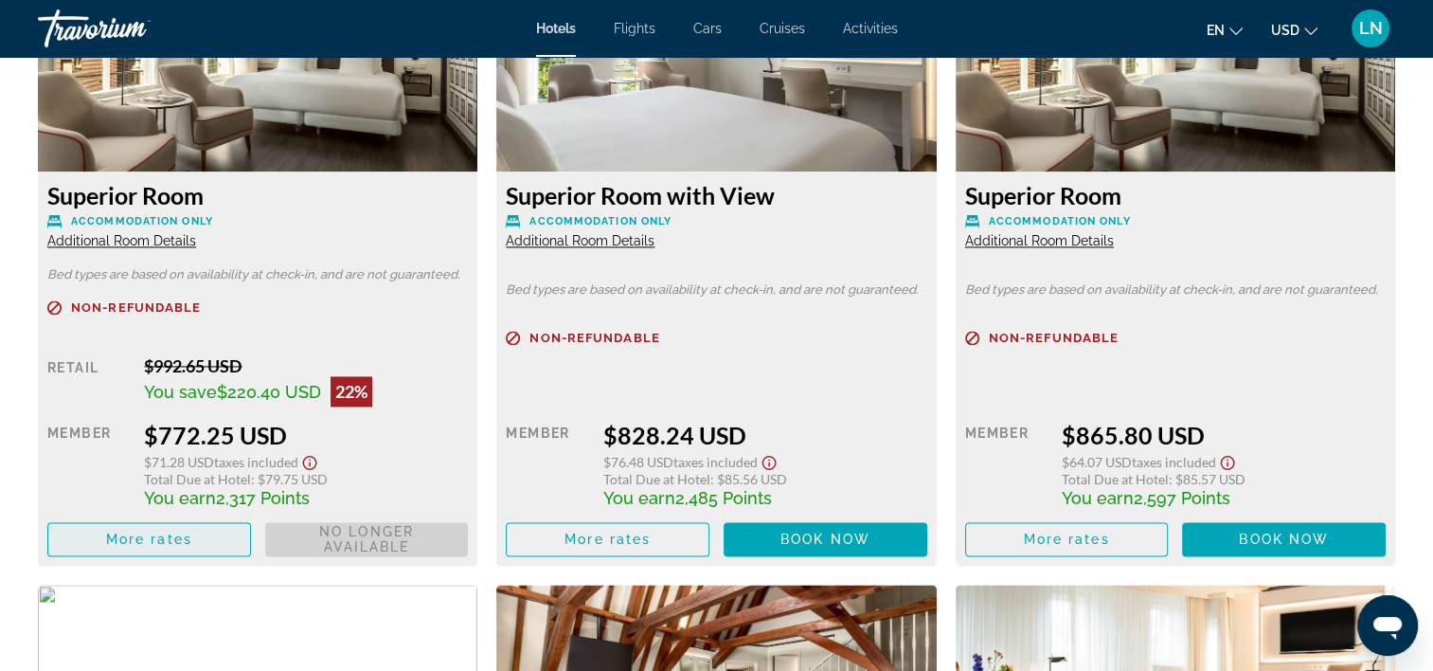
click at [186, 549] on span "Main content" at bounding box center [149, 538] width 202 height 45
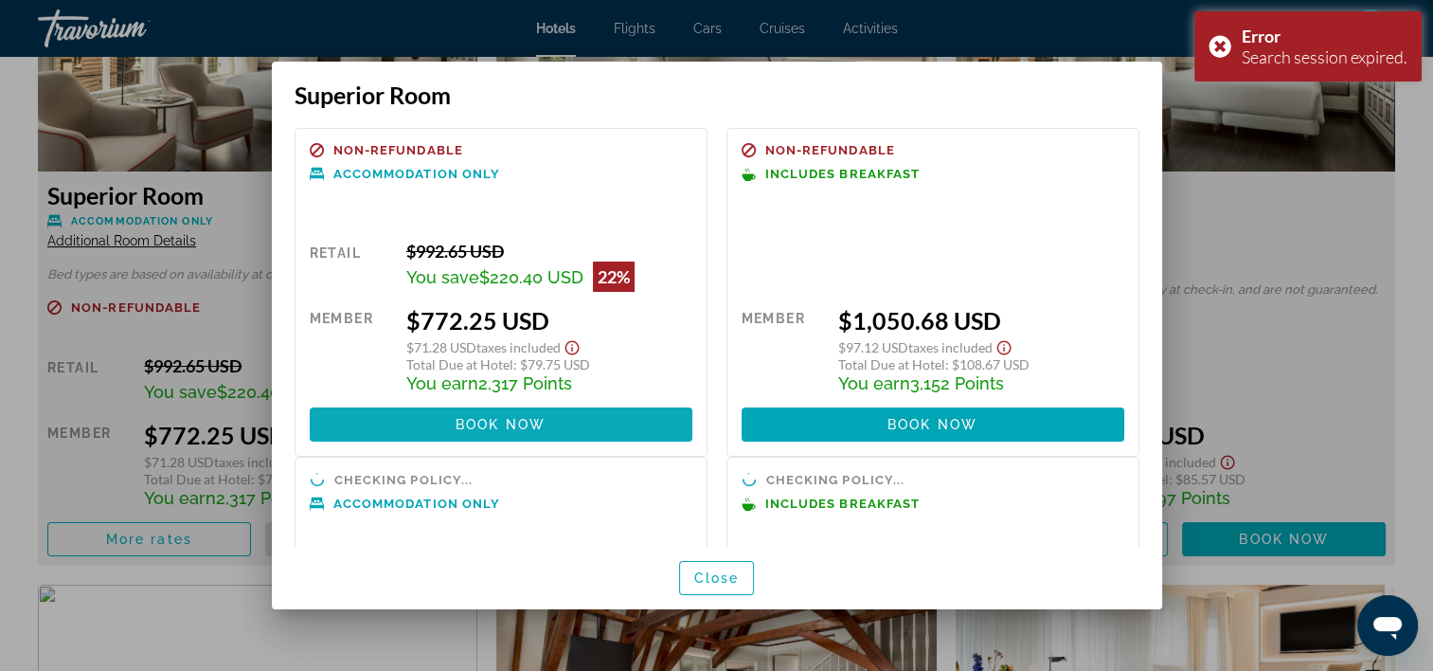
click at [526, 428] on span "Book now" at bounding box center [501, 424] width 90 height 15
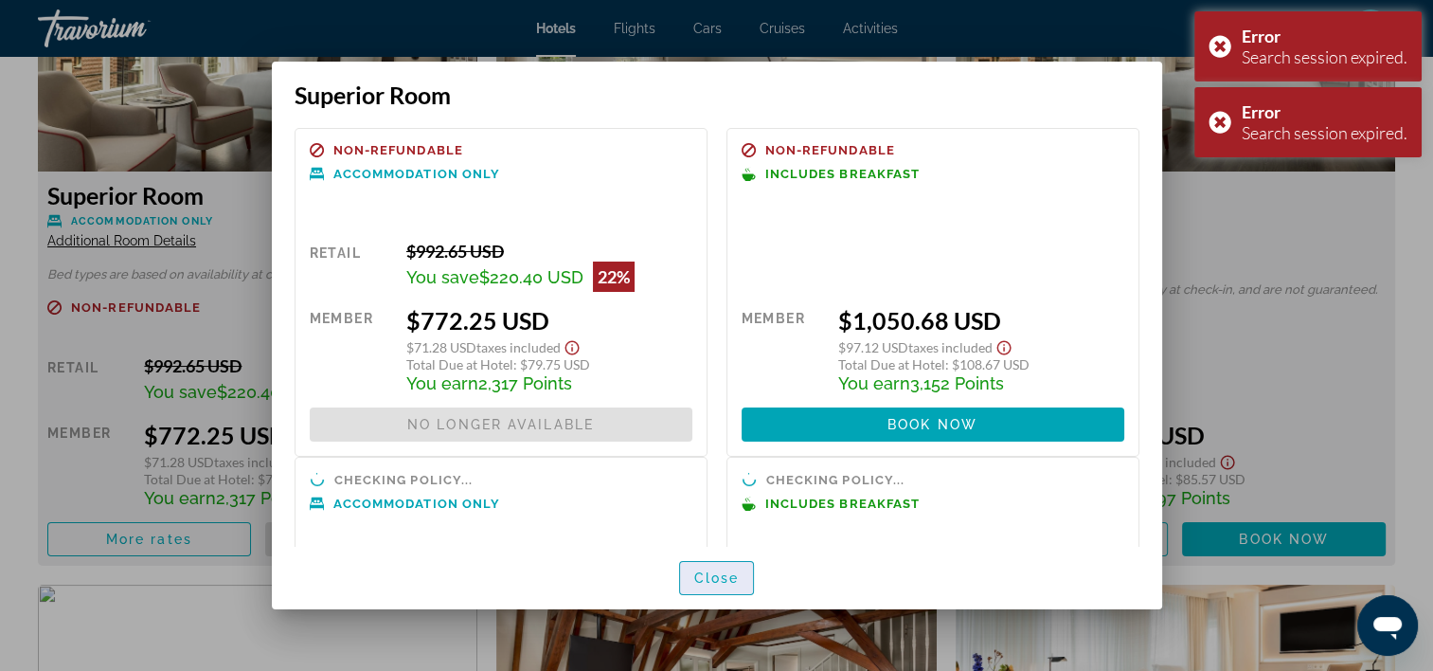
click at [724, 572] on span "Close" at bounding box center [716, 577] width 45 height 15
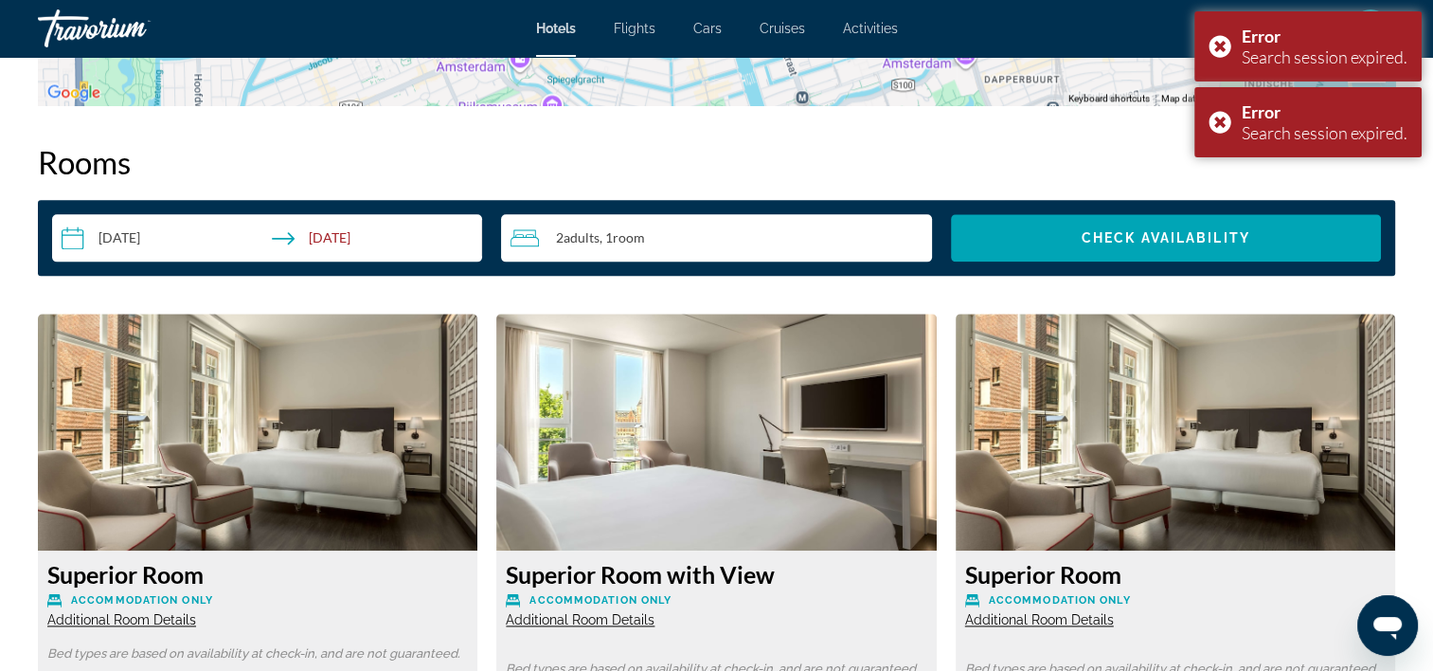
scroll to position [2179, 0]
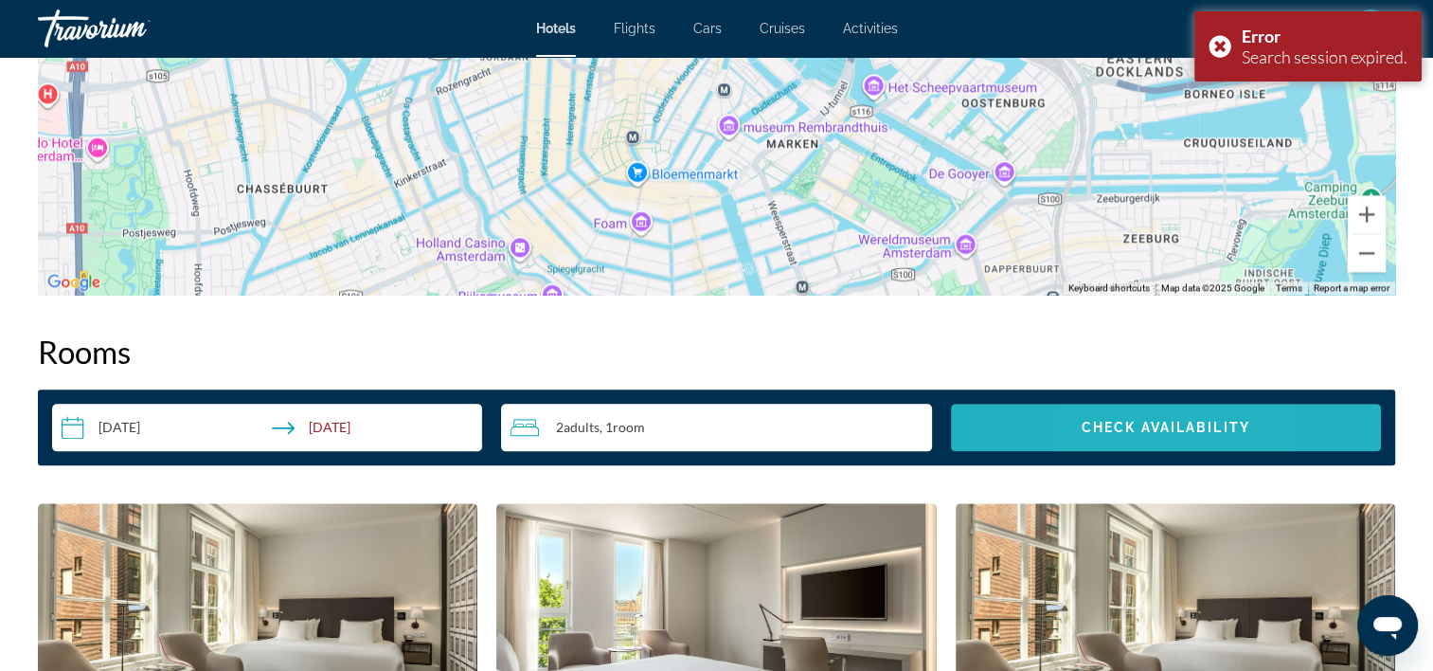
click at [1098, 432] on span "Check Availability" at bounding box center [1166, 427] width 169 height 15
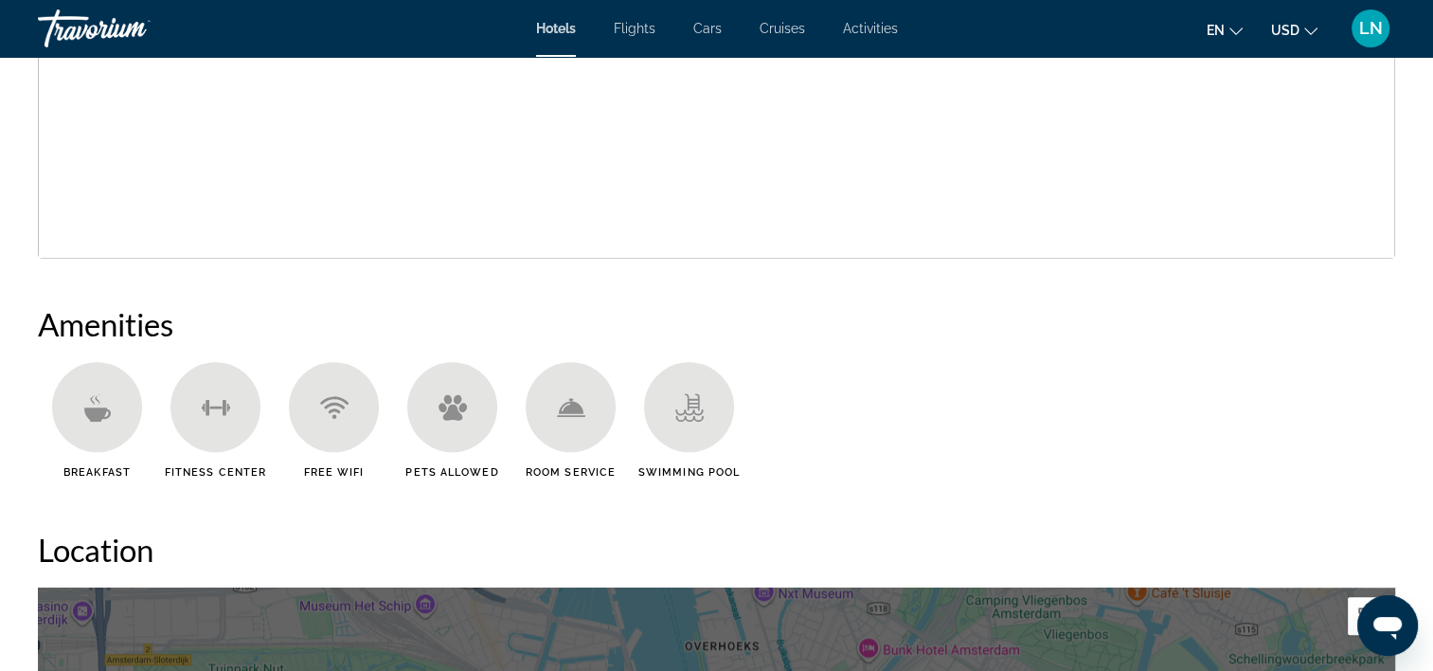
scroll to position [947, 0]
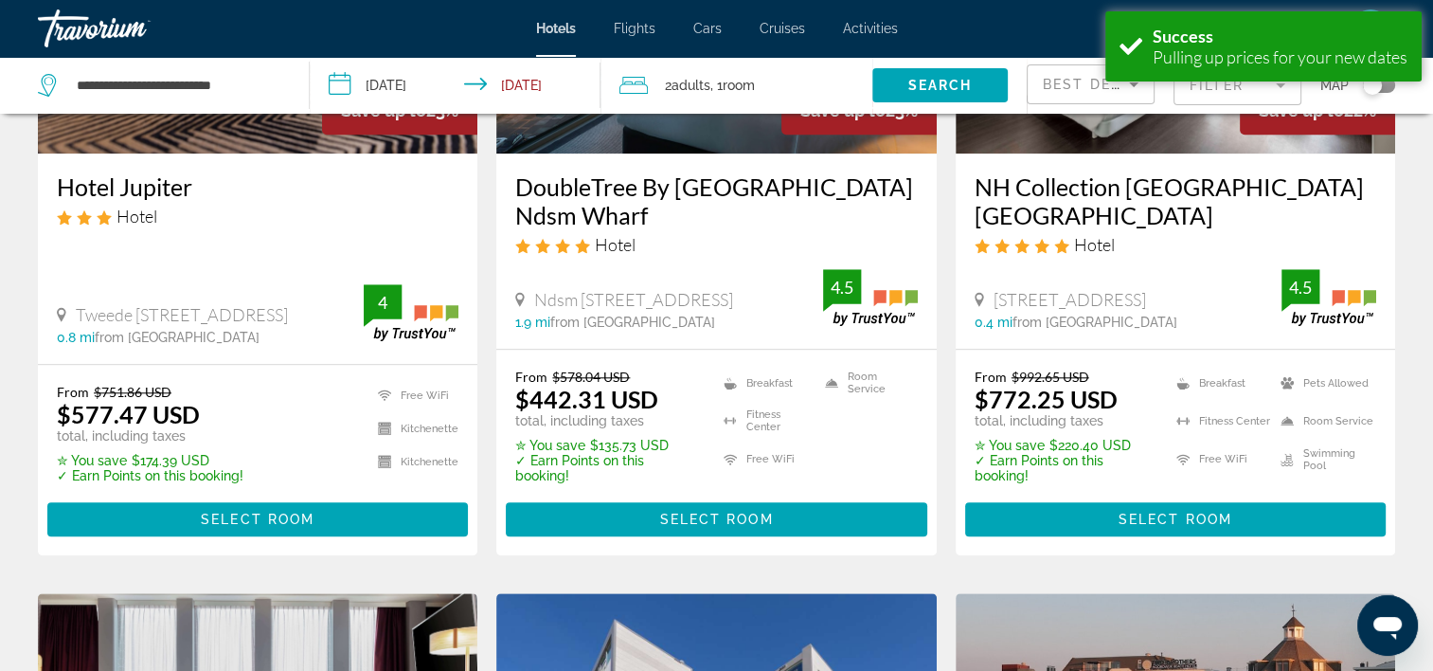
scroll to position [1895, 0]
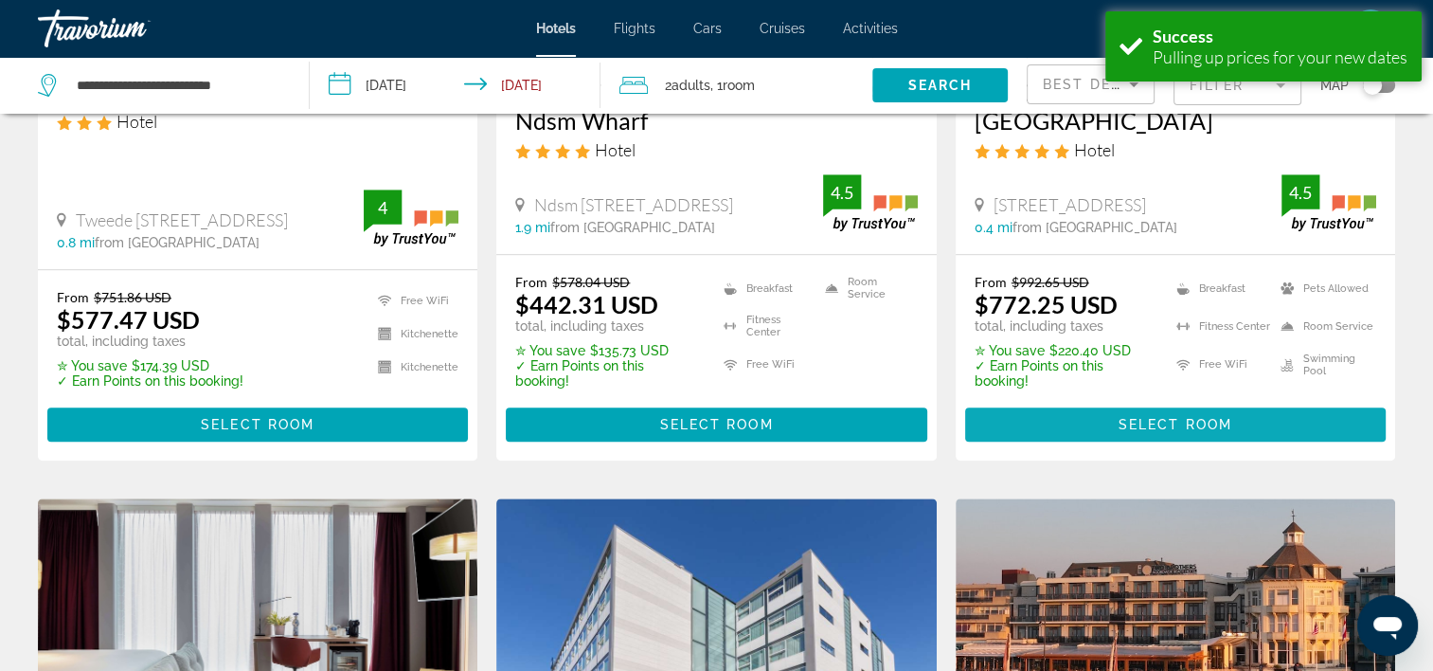
click at [1106, 424] on span "Main content" at bounding box center [1175, 424] width 421 height 45
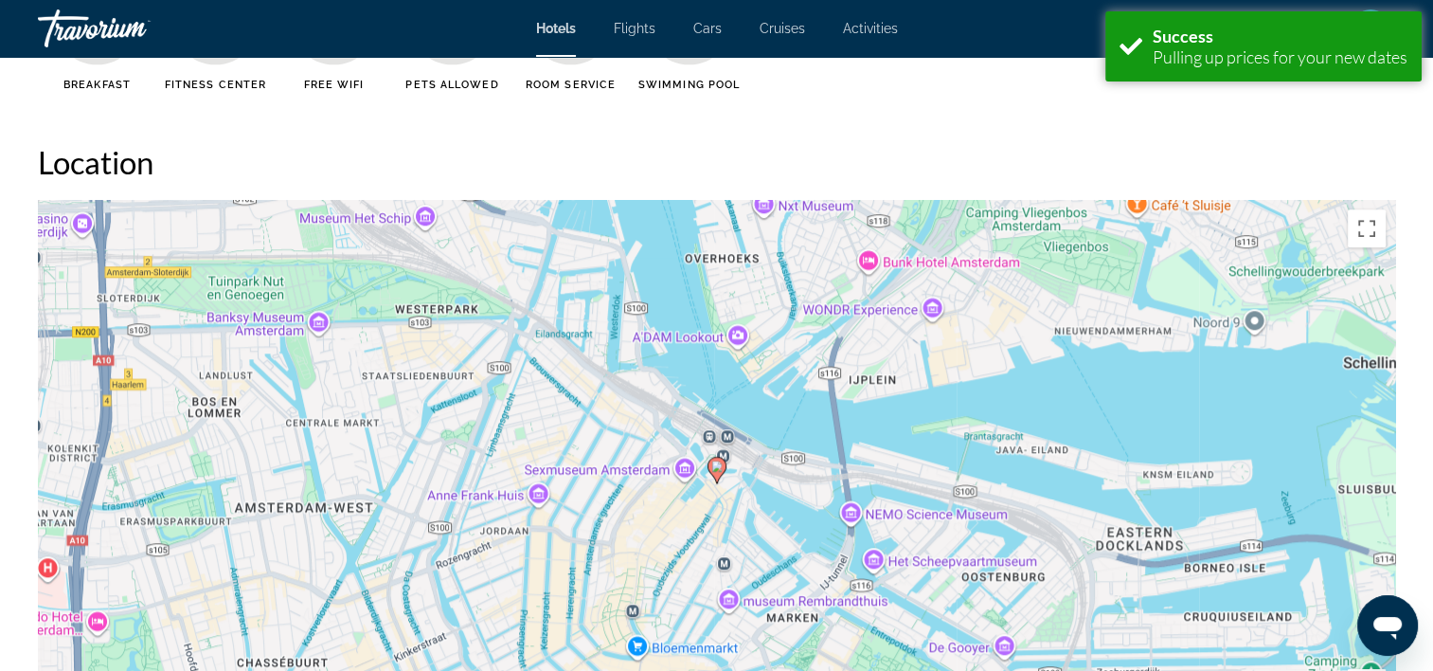
scroll to position [2031, 0]
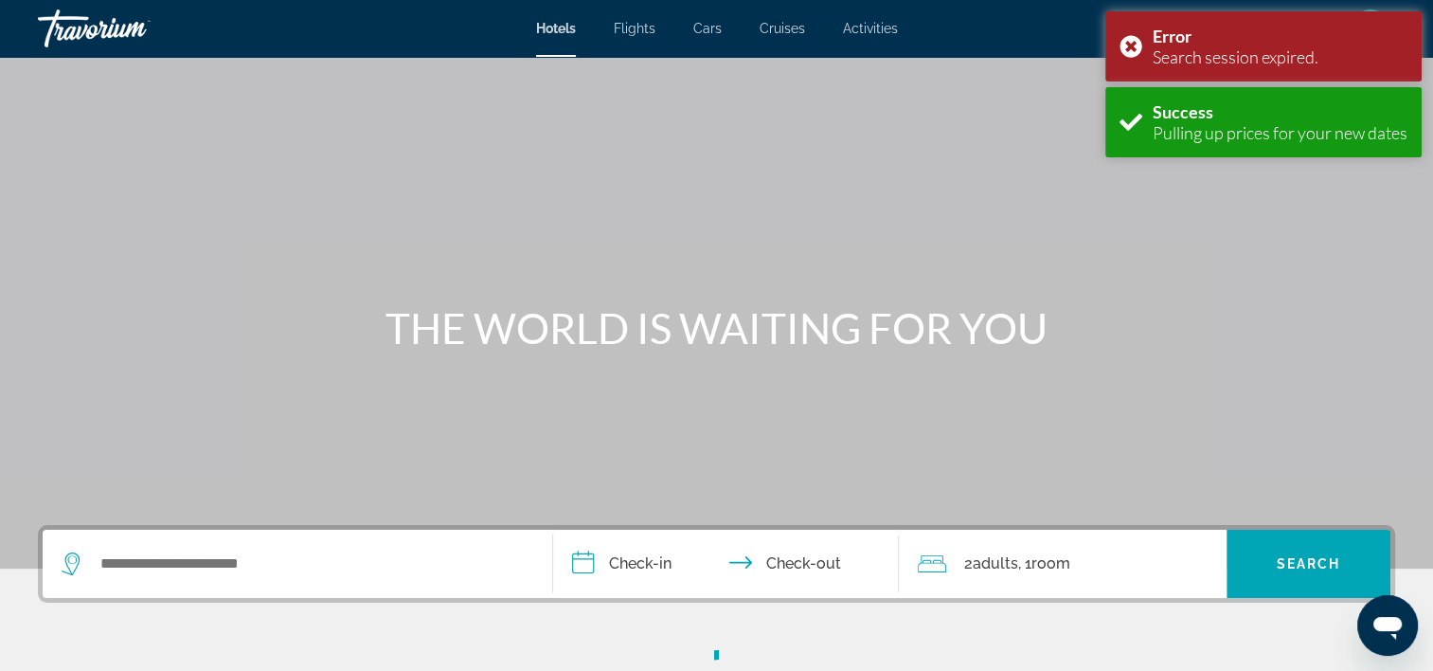
scroll to position [352, 0]
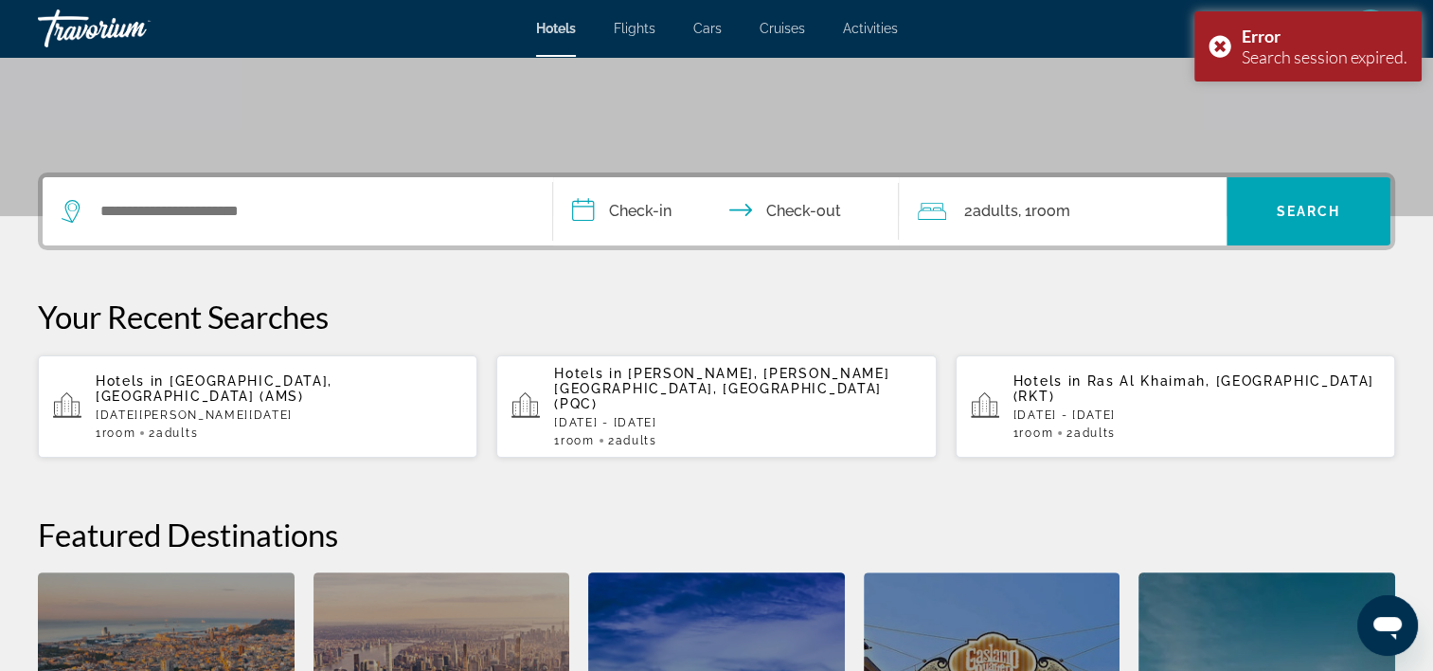
click at [407, 408] on p "Tue, 27 Jan - Sat, 31 Jan" at bounding box center [279, 414] width 367 height 13
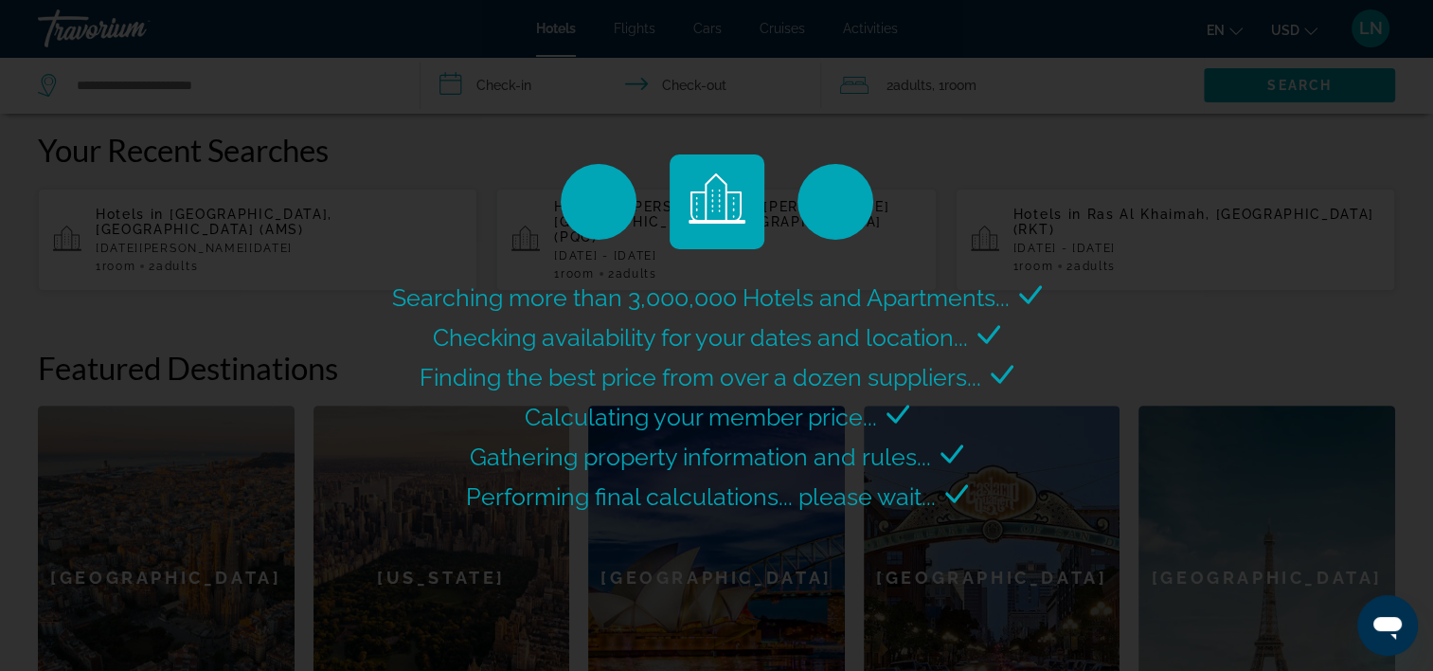
scroll to position [637, 0]
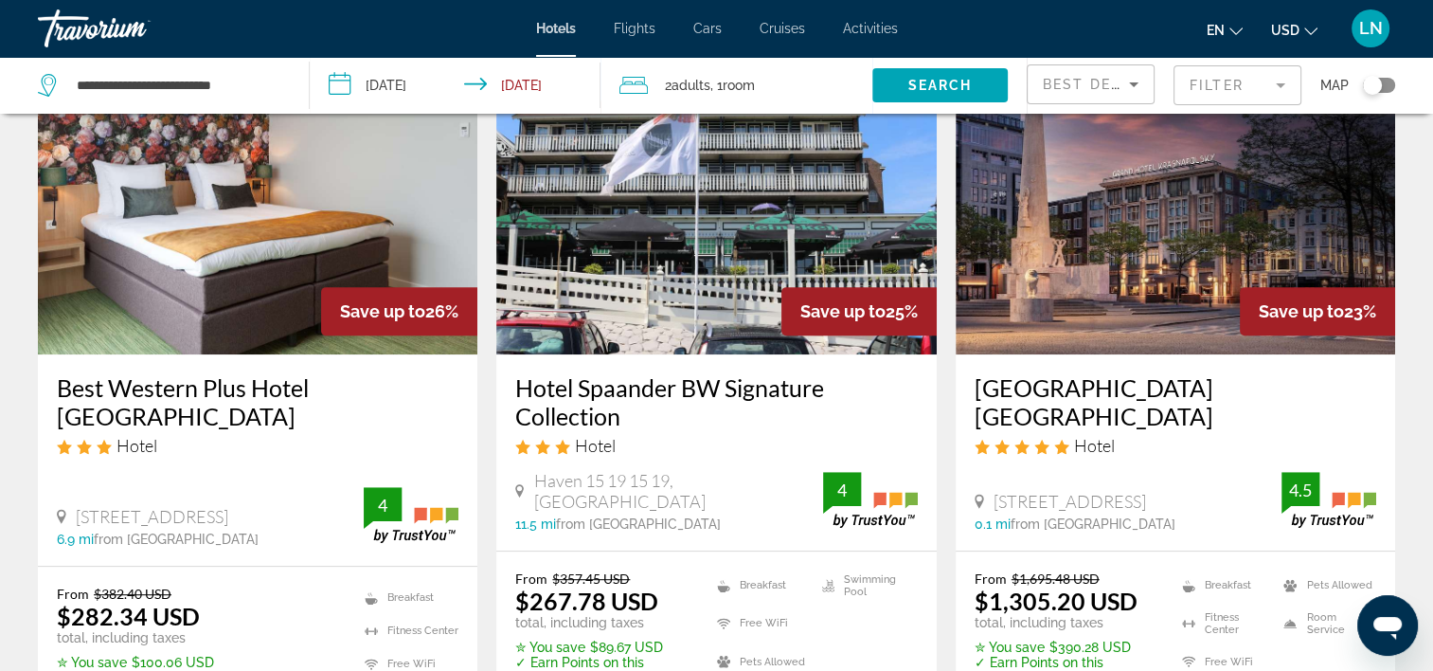
scroll to position [853, 0]
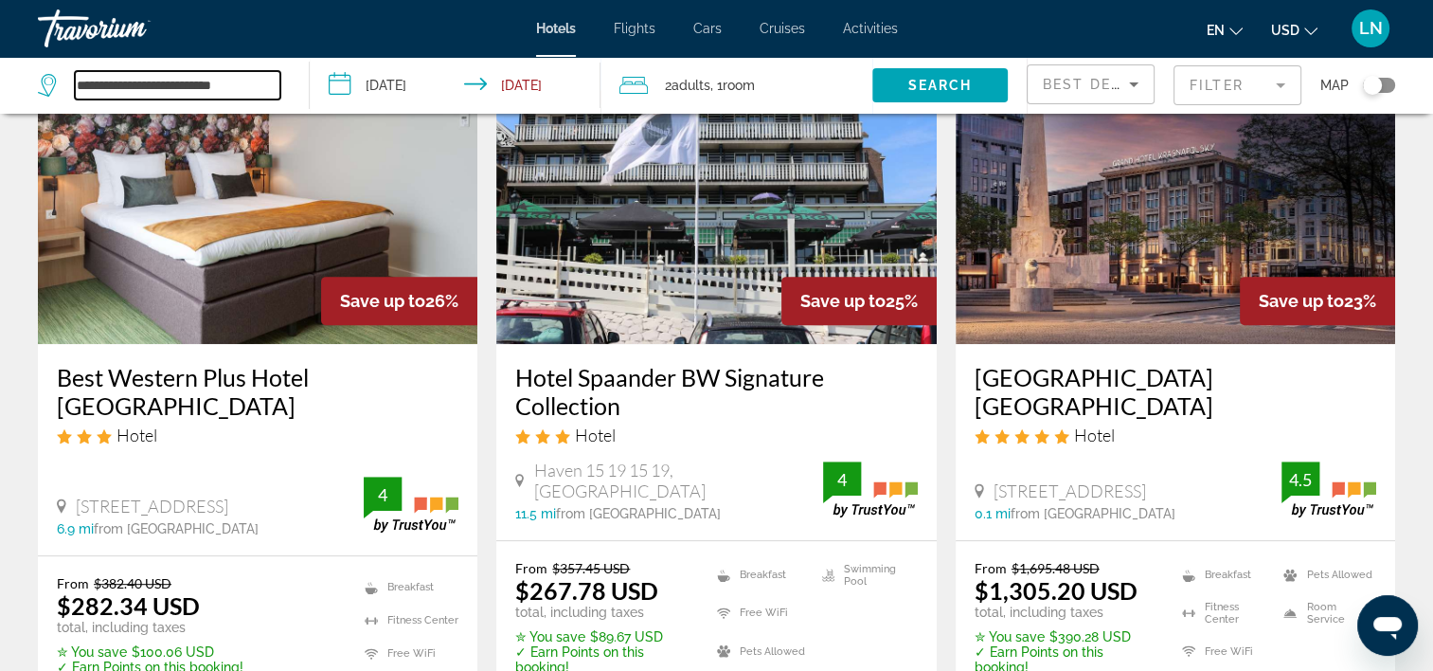
click at [225, 87] on input "**********" at bounding box center [178, 85] width 206 height 28
click at [225, 86] on input "**********" at bounding box center [178, 85] width 206 height 28
paste input "**********"
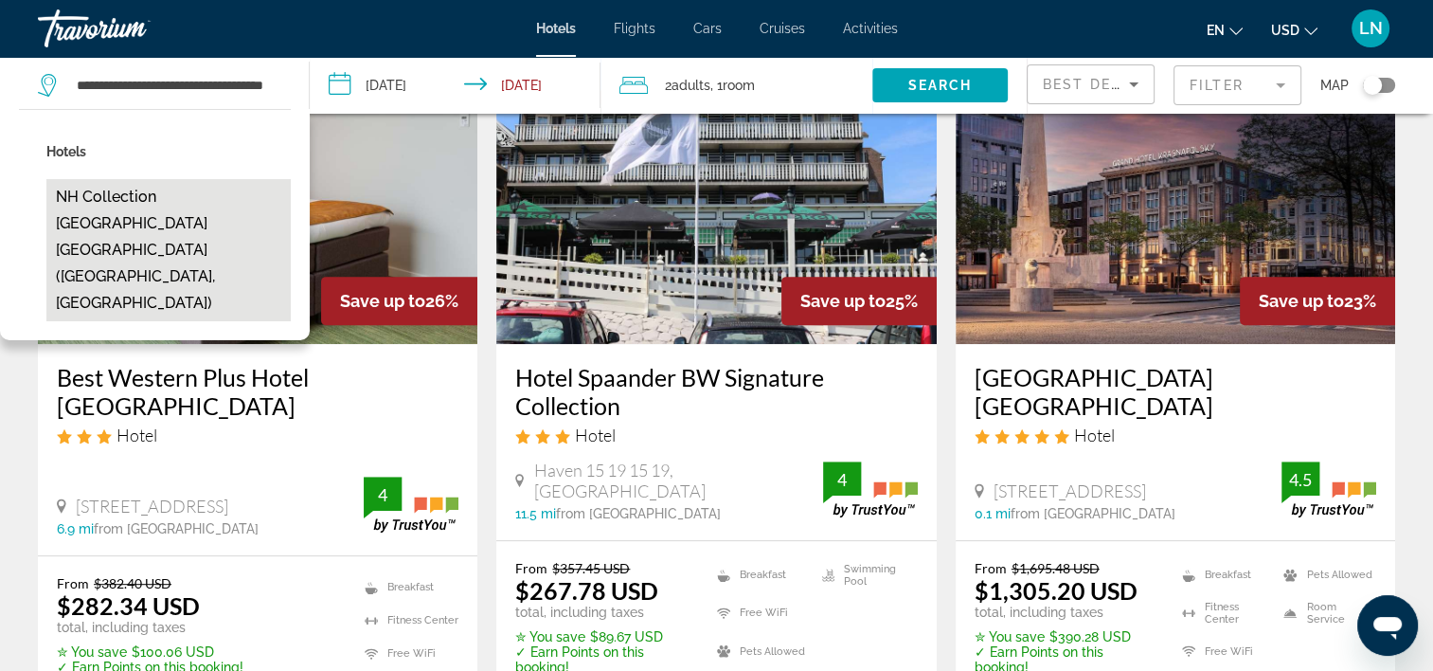
click at [234, 200] on button "NH Collection Amsterdam Barbizon Palace (Amsterdam, NL)" at bounding box center [168, 250] width 244 height 142
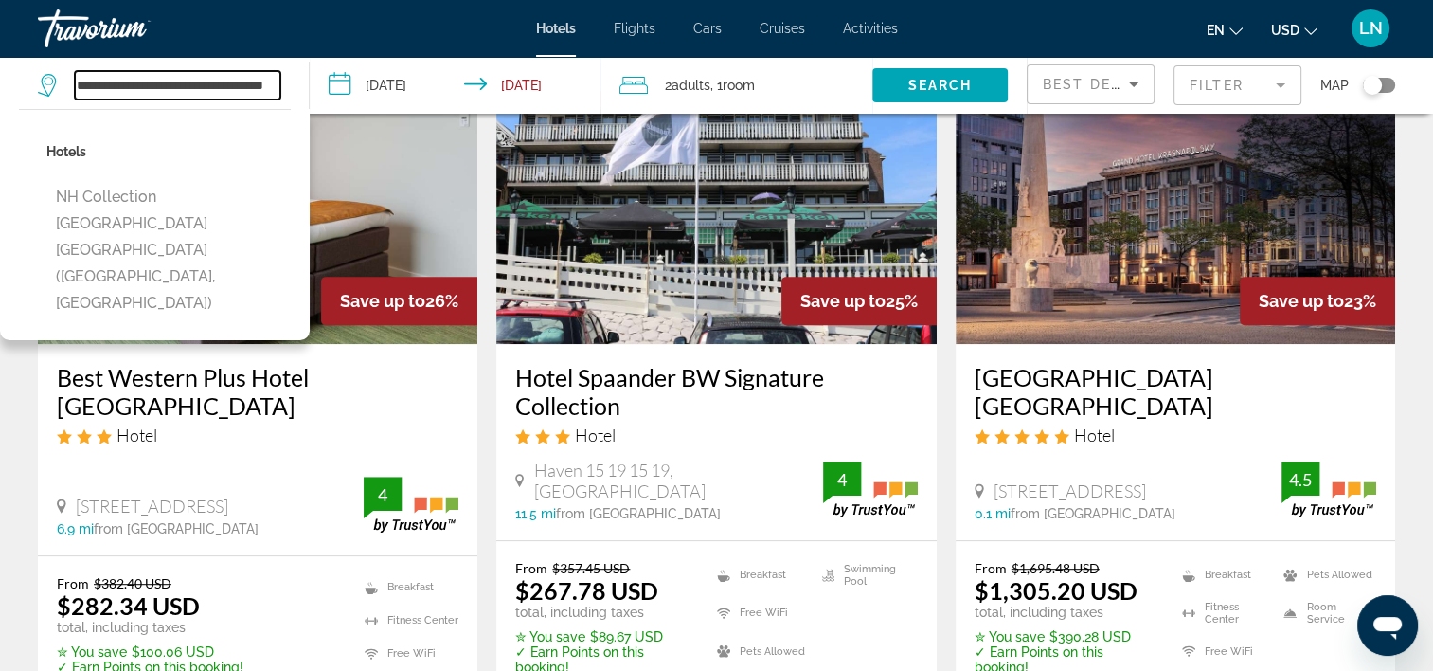
type input "**********"
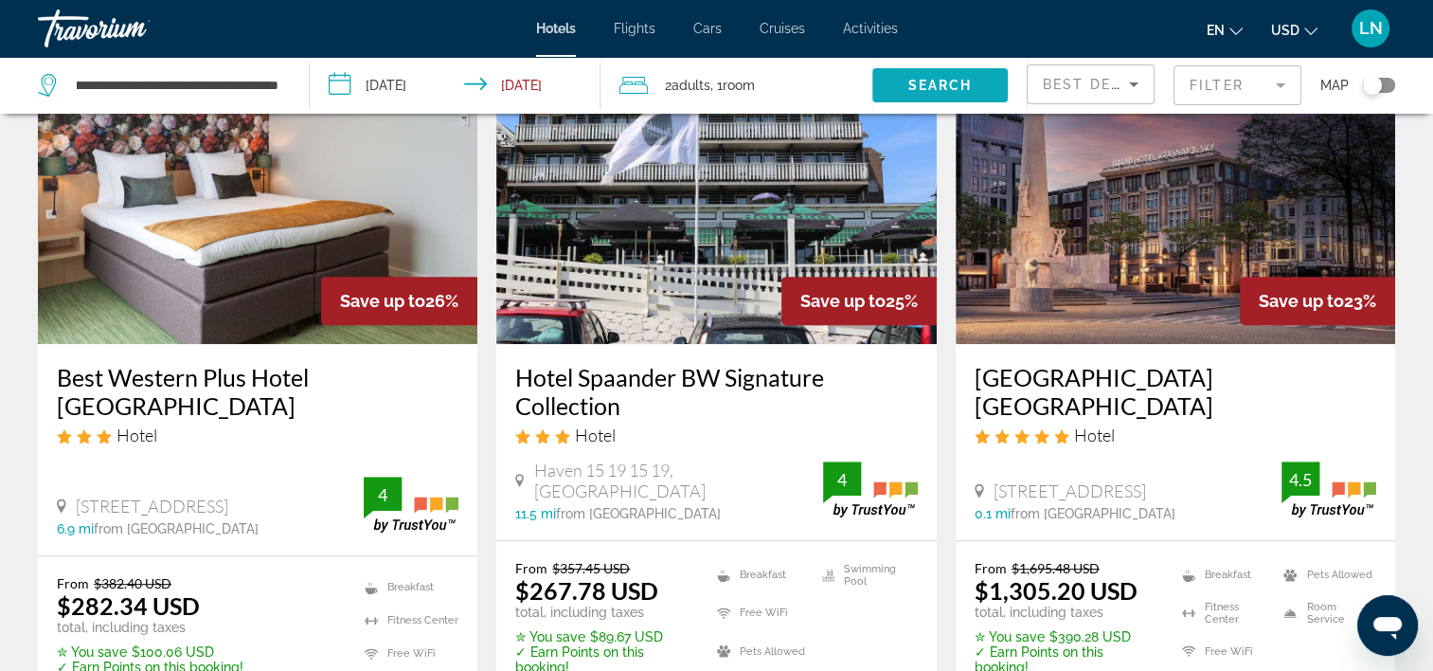
click at [910, 78] on span "Search" at bounding box center [940, 85] width 64 height 15
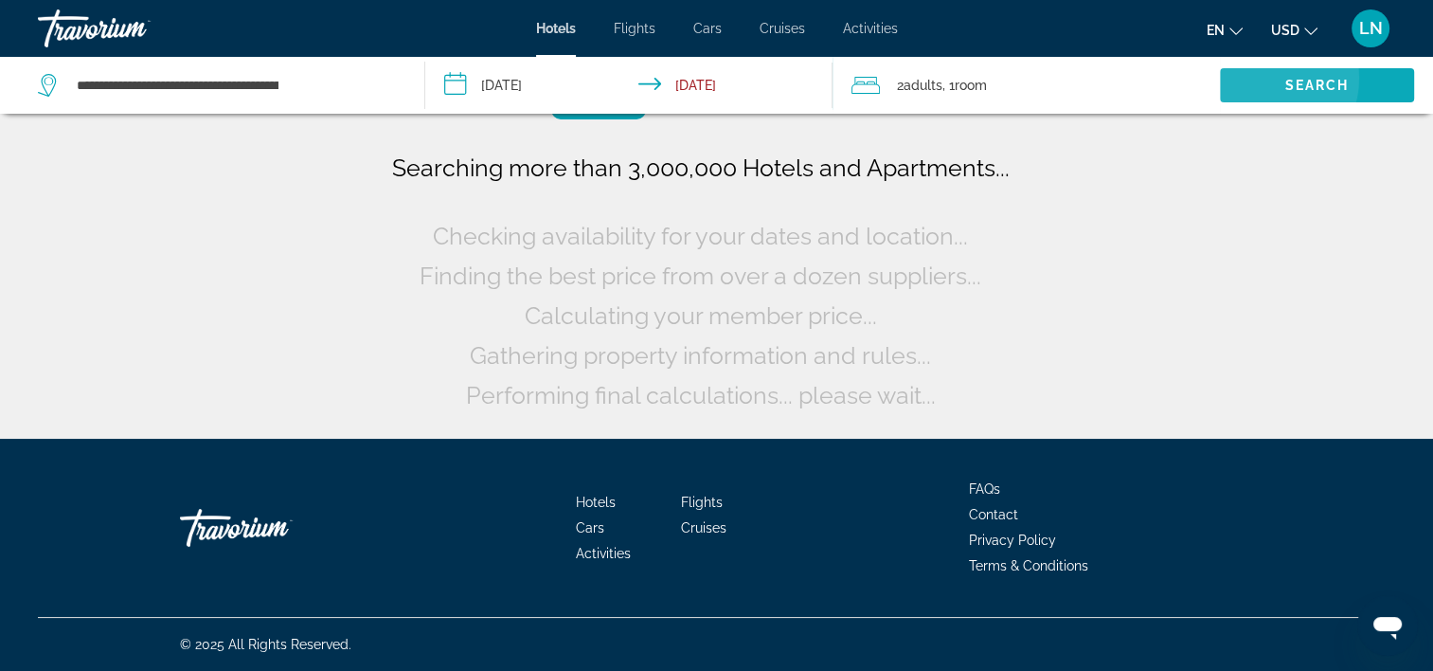
scroll to position [0, 0]
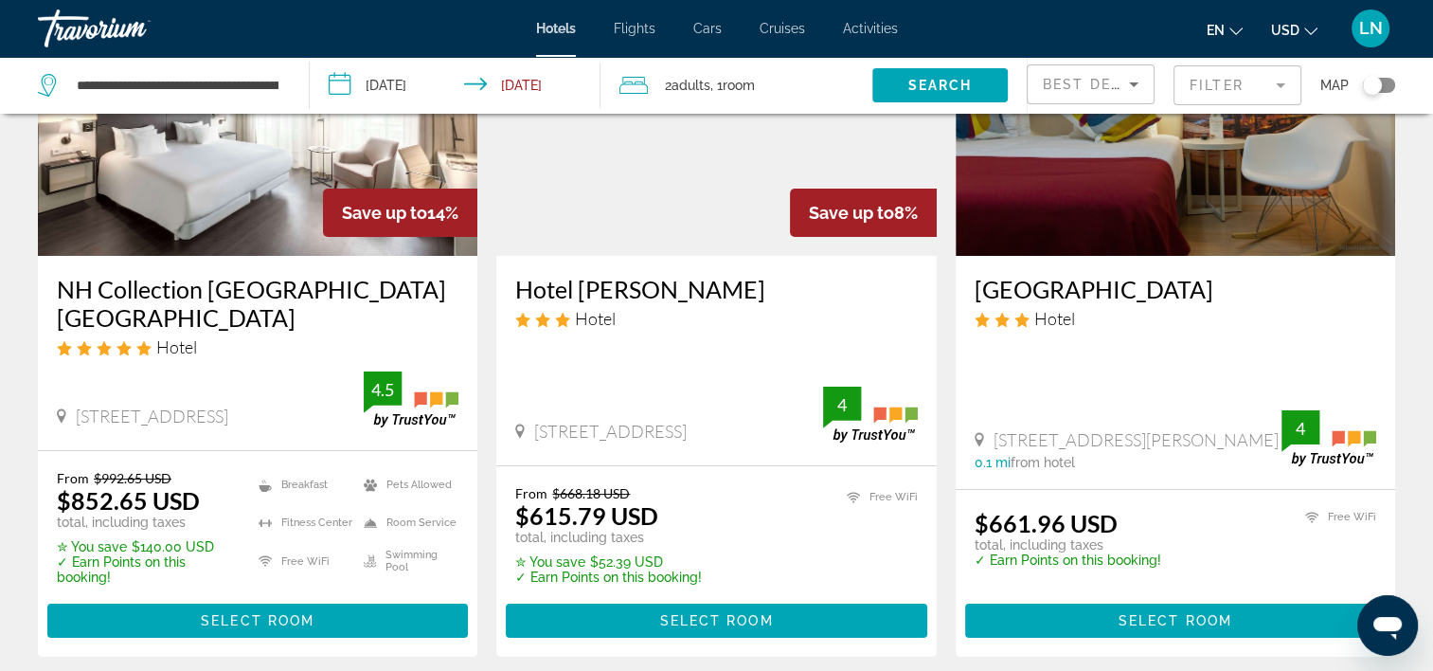
scroll to position [284, 0]
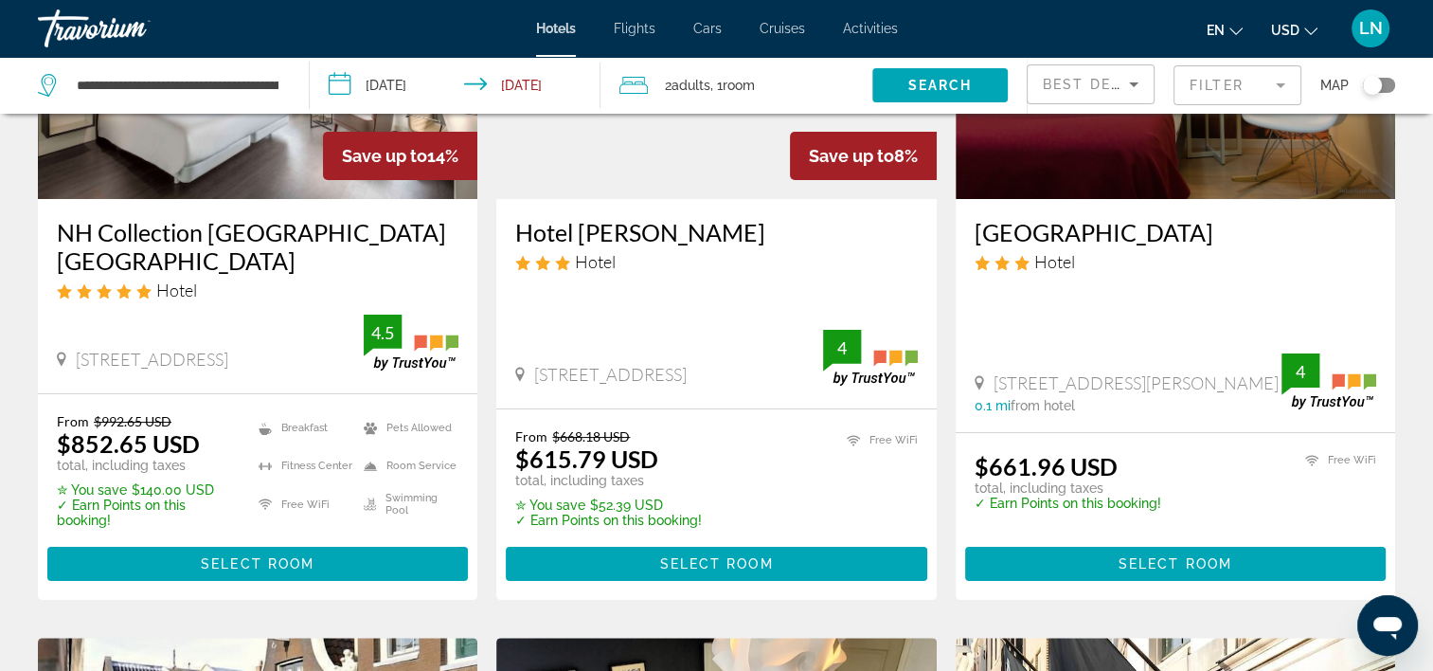
click at [297, 572] on span "Main content" at bounding box center [257, 563] width 421 height 45
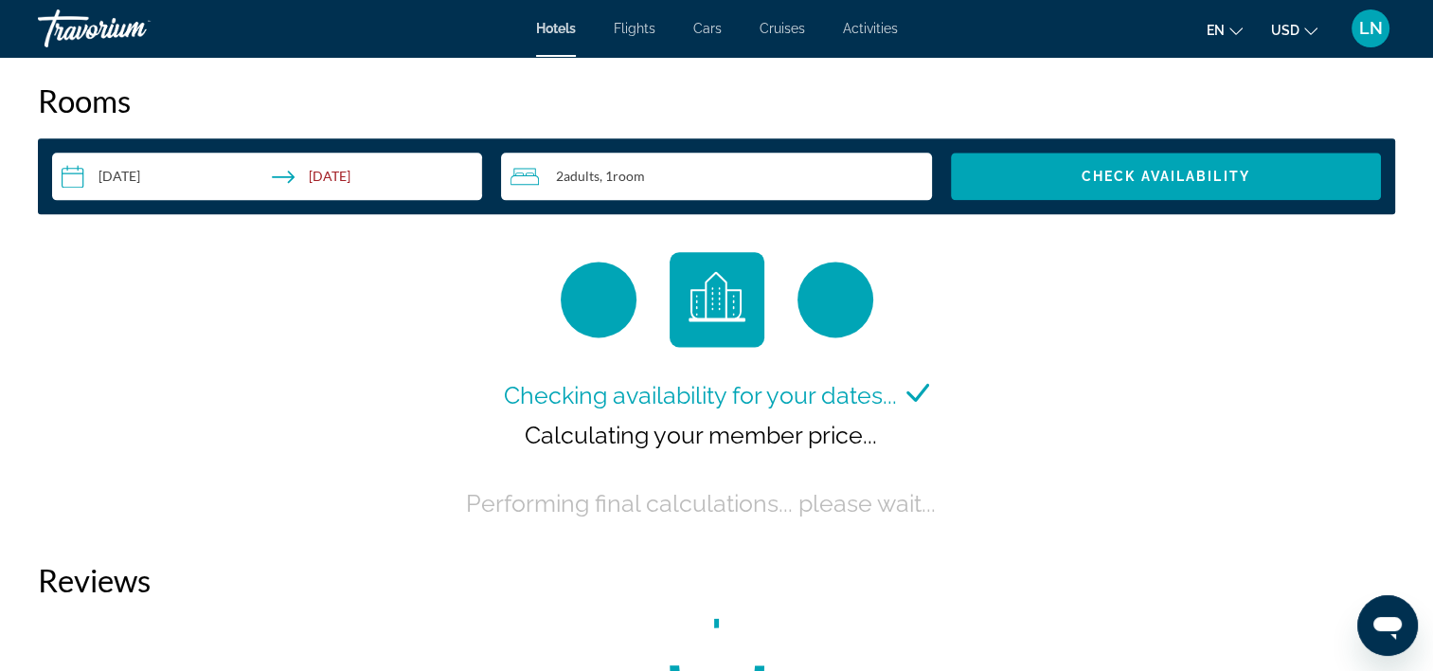
scroll to position [2463, 0]
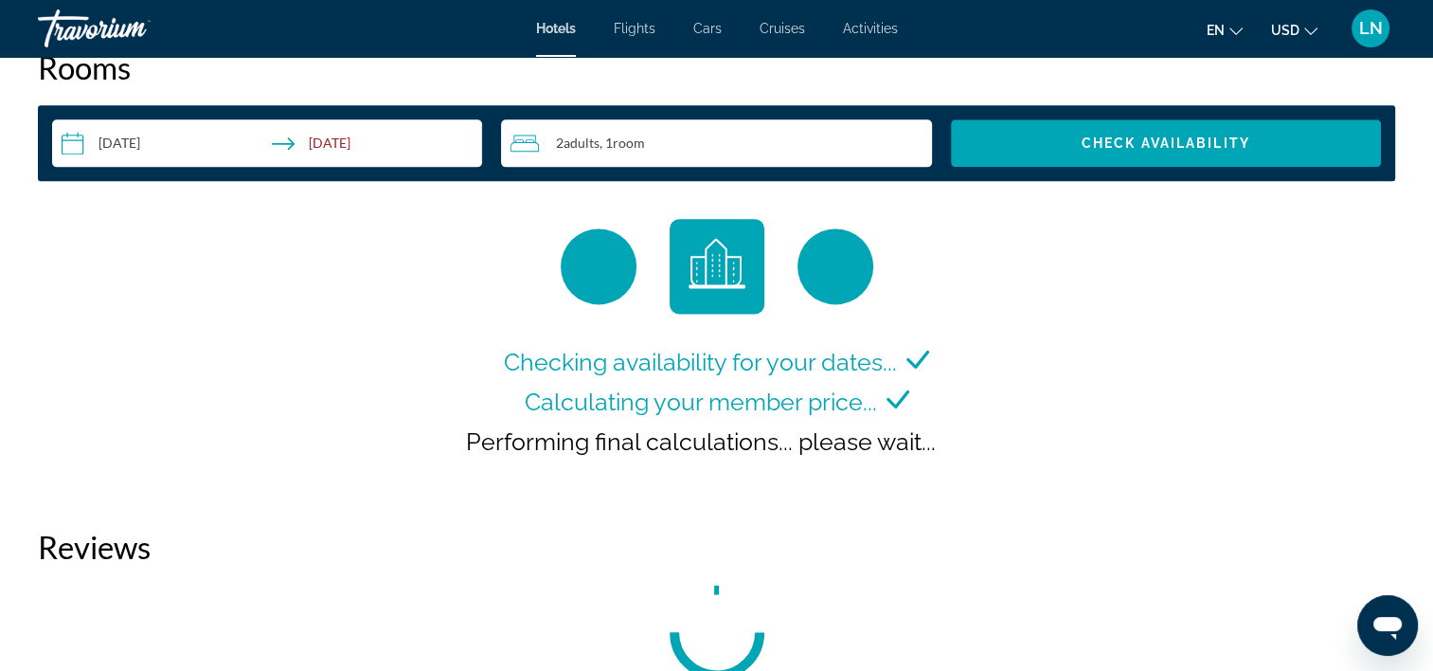
click at [665, 417] on div "Calculating your member price..." at bounding box center [717, 402] width 385 height 40
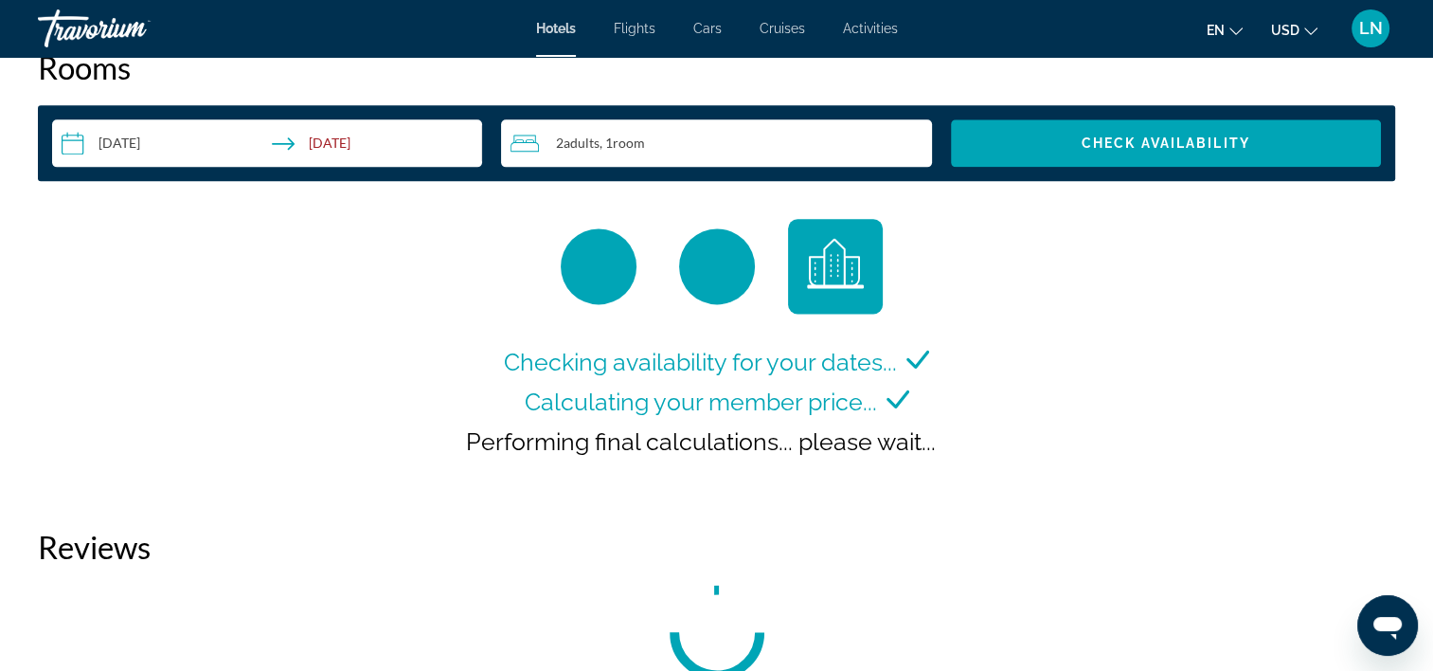
click at [665, 417] on div "Calculating your member price..." at bounding box center [717, 402] width 385 height 40
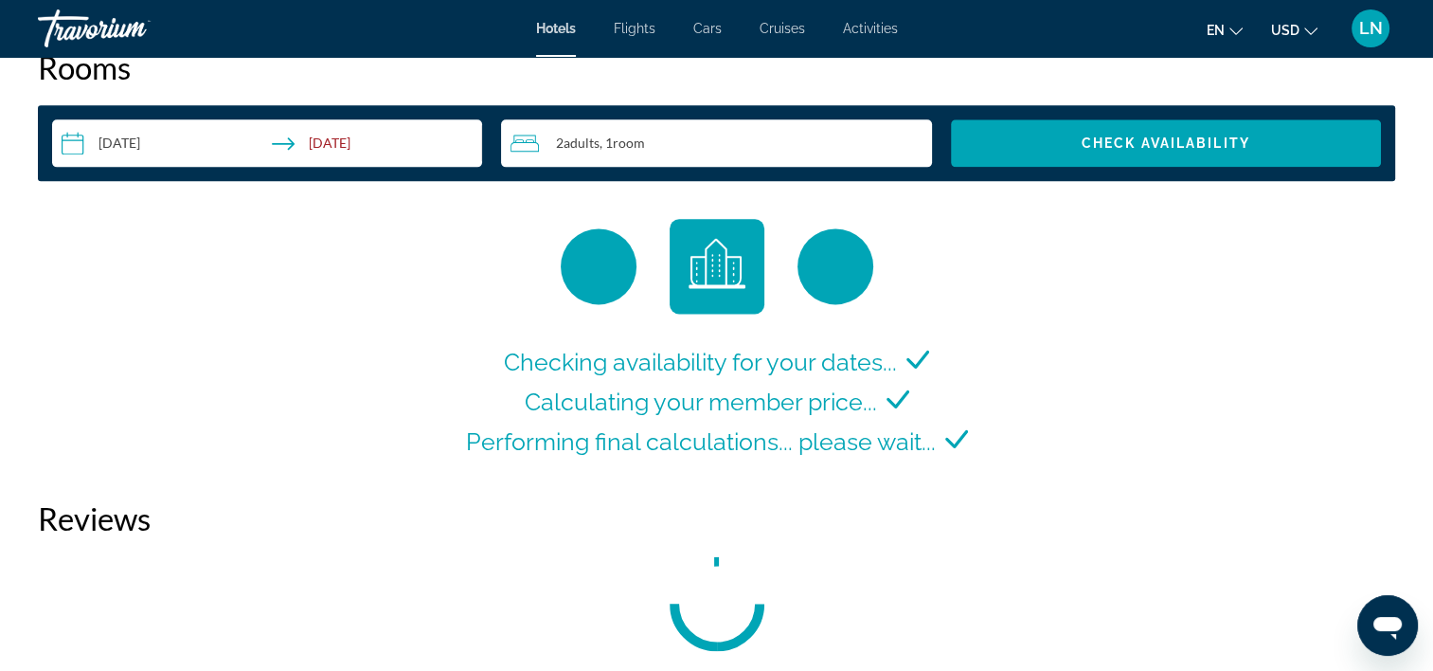
click at [665, 417] on div "Calculating your member price..." at bounding box center [717, 402] width 385 height 40
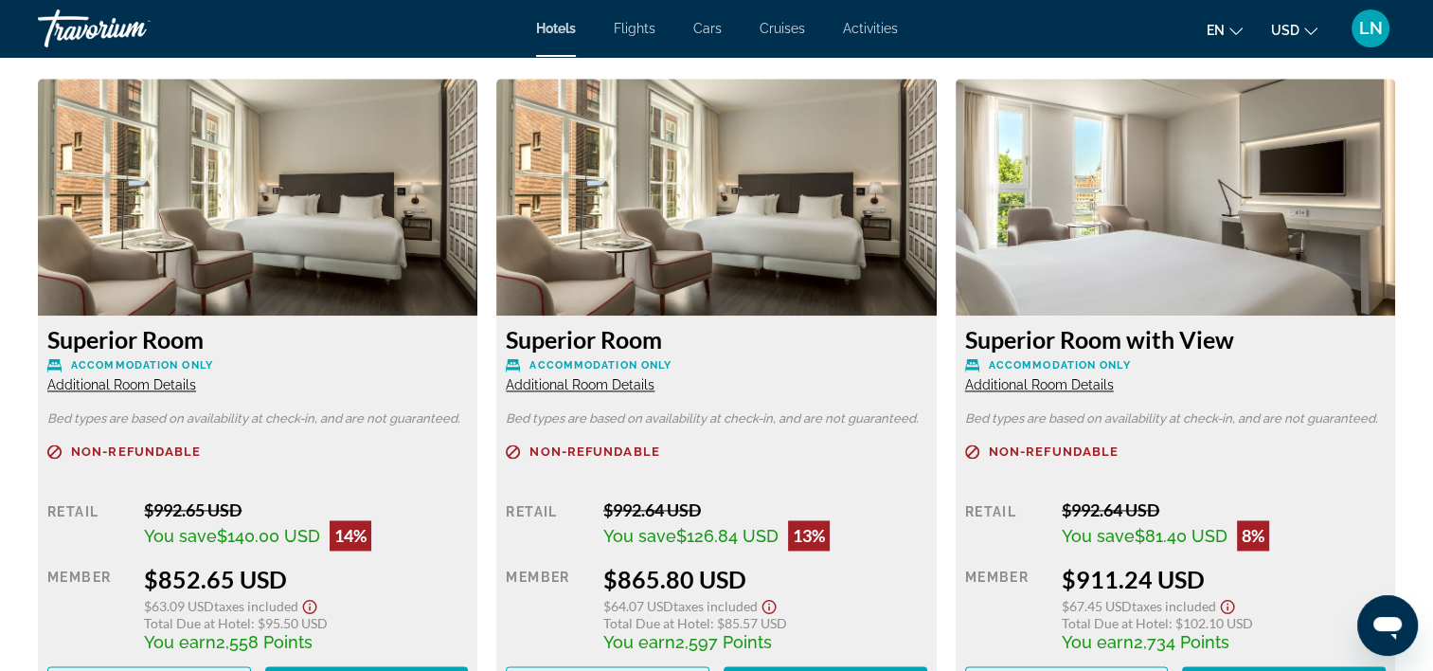
scroll to position [2652, 0]
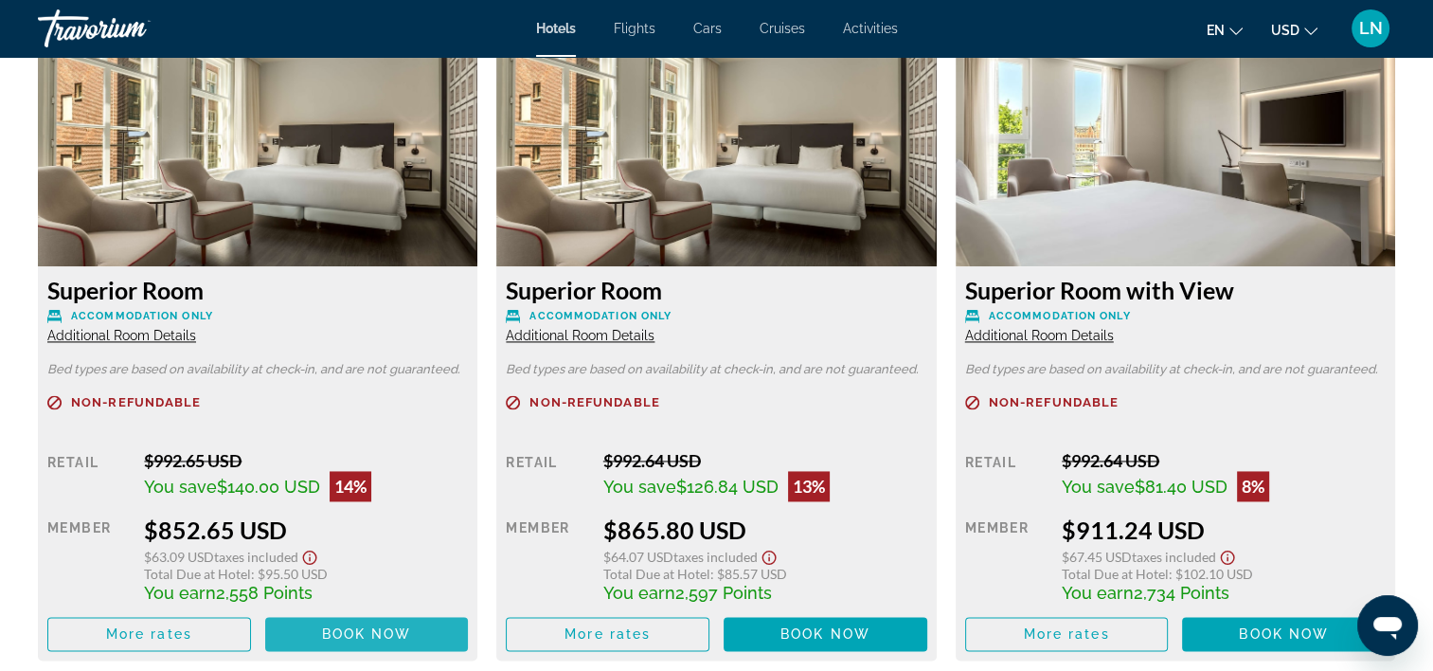
click at [360, 637] on span "Book now" at bounding box center [367, 633] width 90 height 15
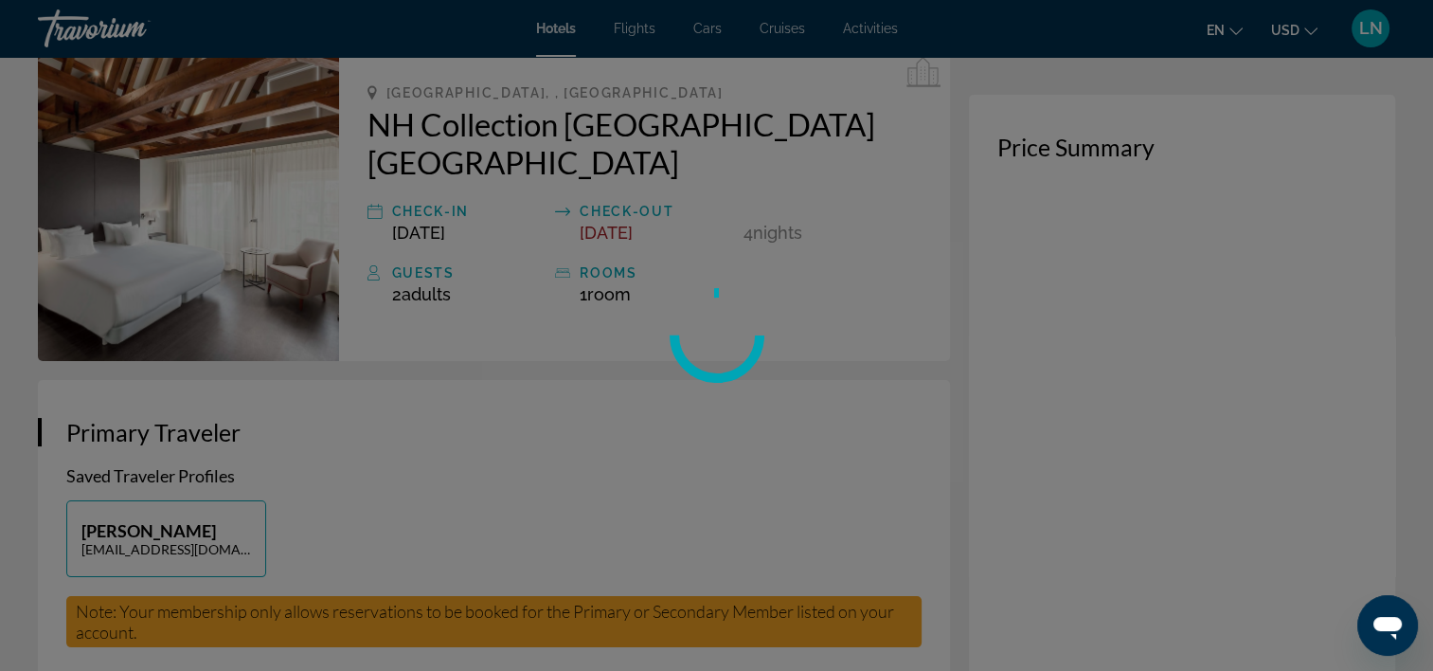
scroll to position [189, 0]
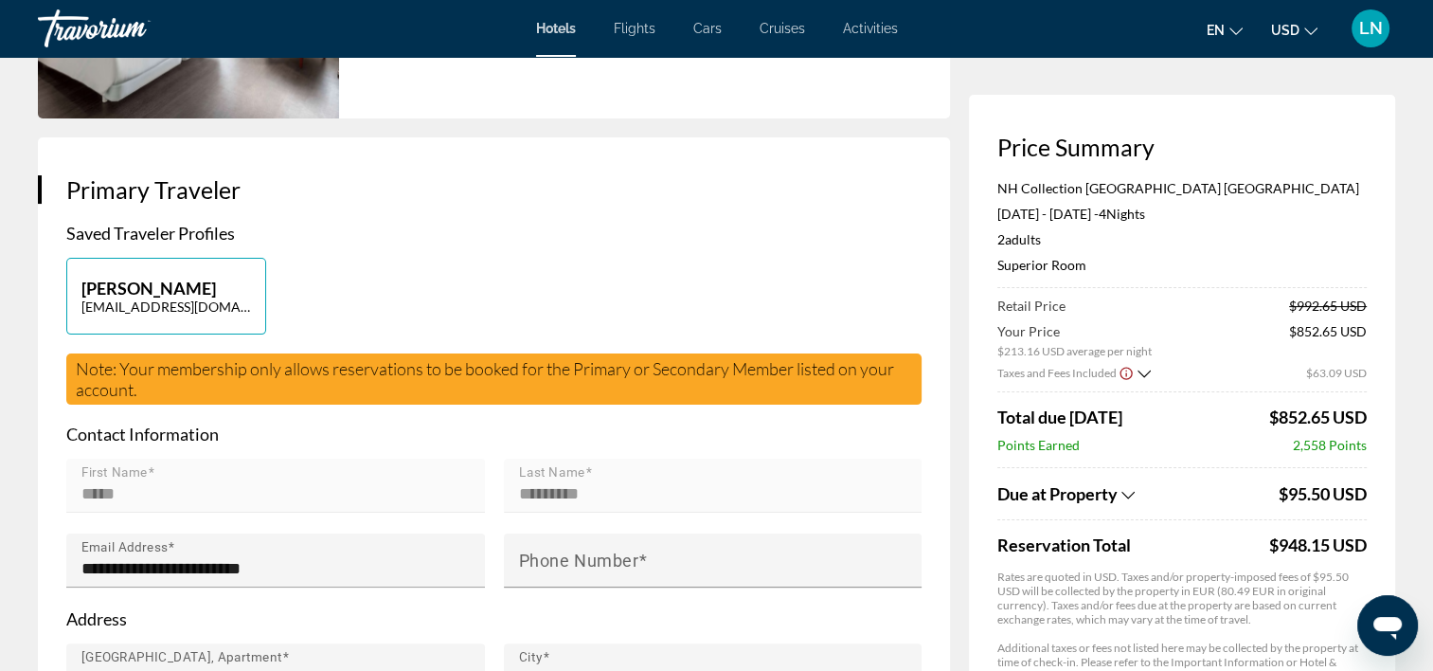
scroll to position [379, 0]
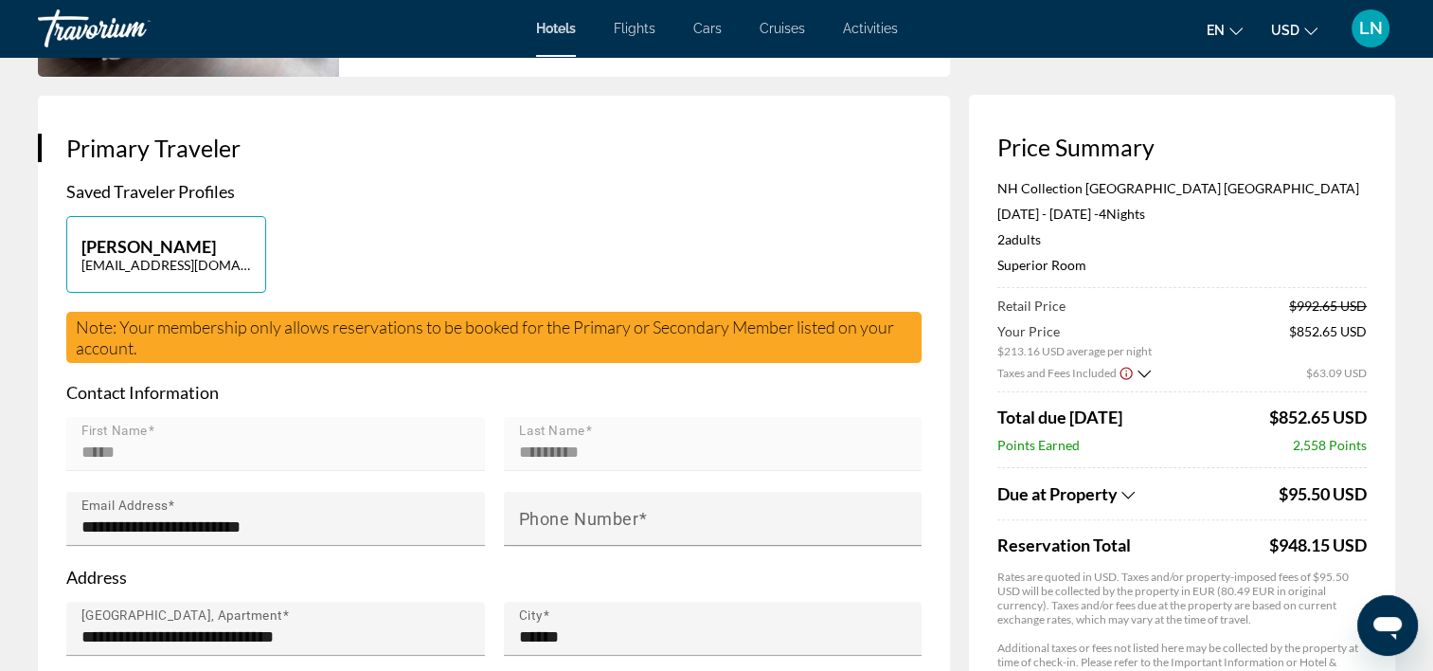
click at [97, 32] on div "Travorium" at bounding box center [132, 28] width 189 height 49
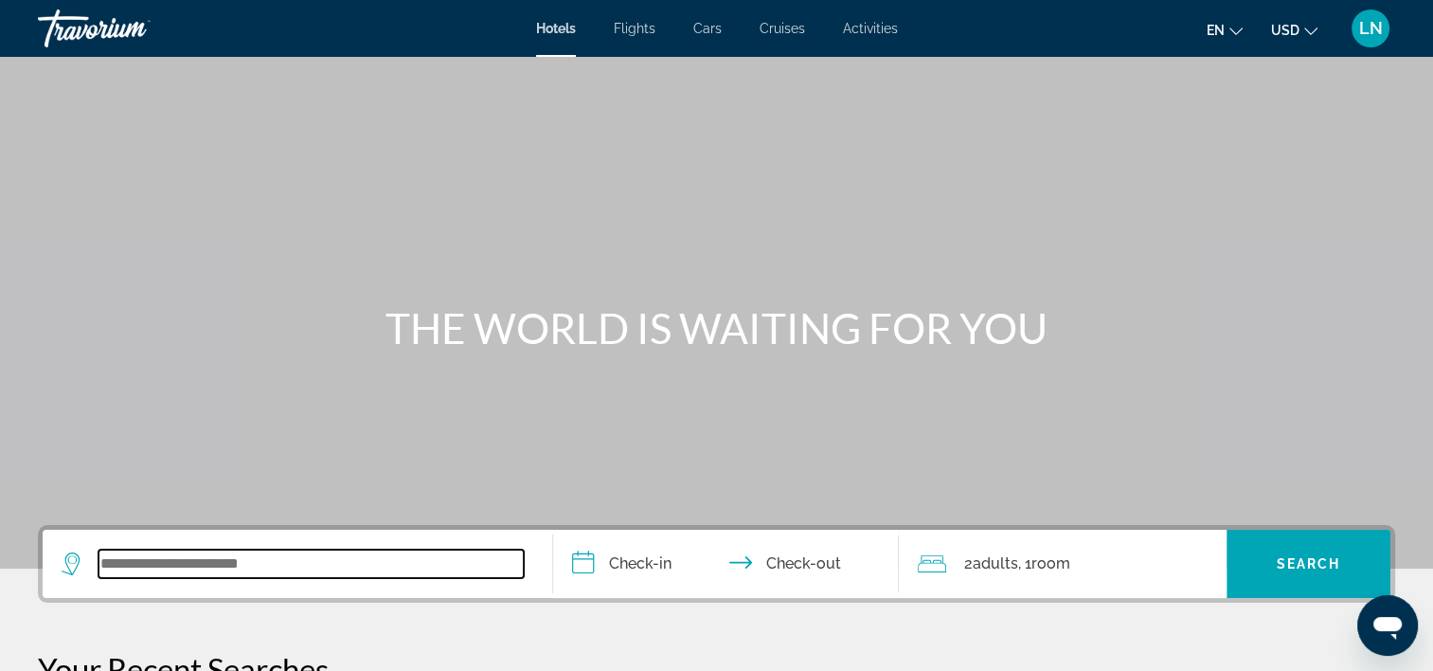
click at [149, 565] on input "Search widget" at bounding box center [311, 563] width 425 height 28
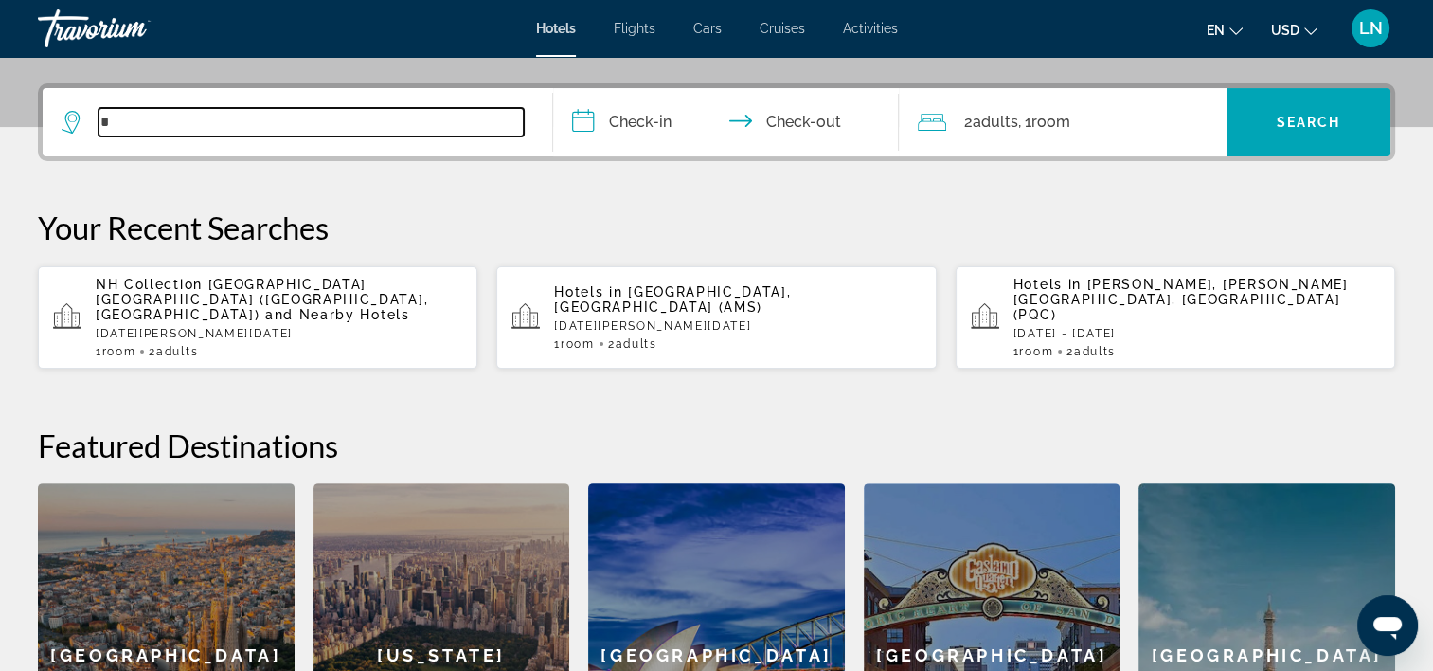
scroll to position [462, 0]
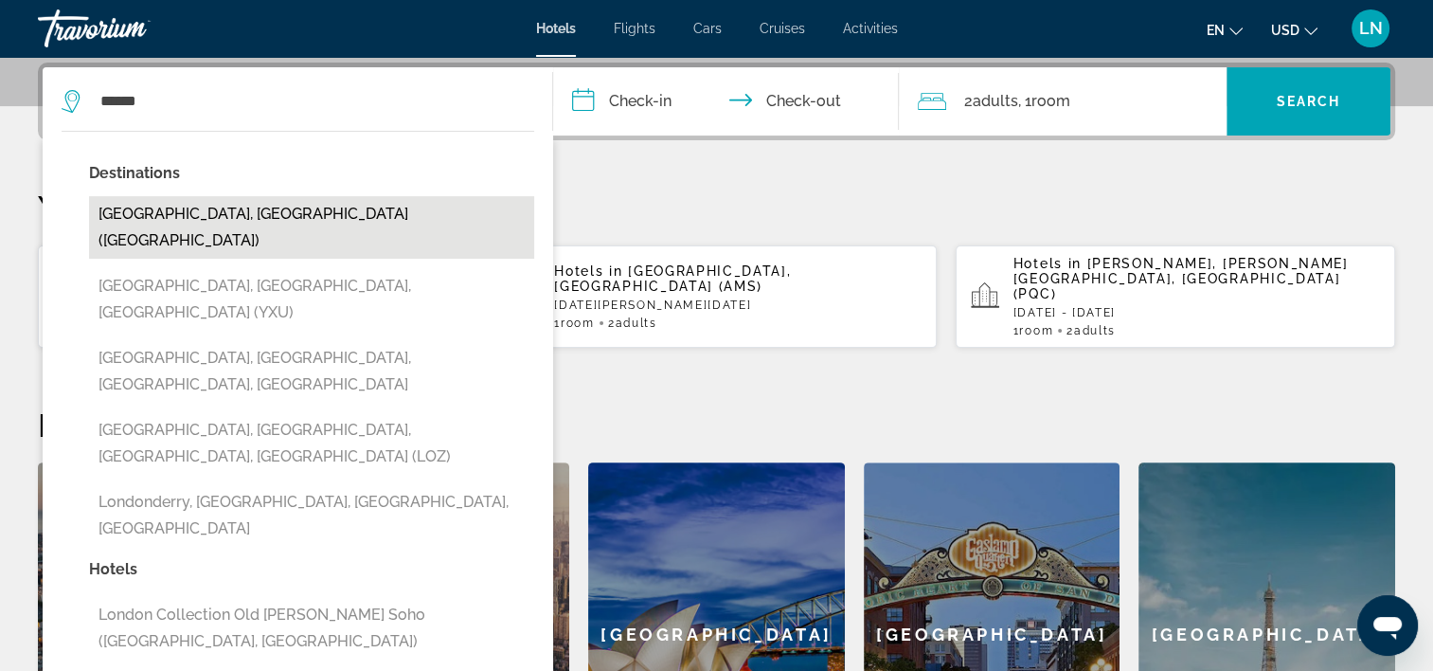
click at [334, 218] on button "[GEOGRAPHIC_DATA], [GEOGRAPHIC_DATA] ([GEOGRAPHIC_DATA])" at bounding box center [311, 227] width 445 height 63
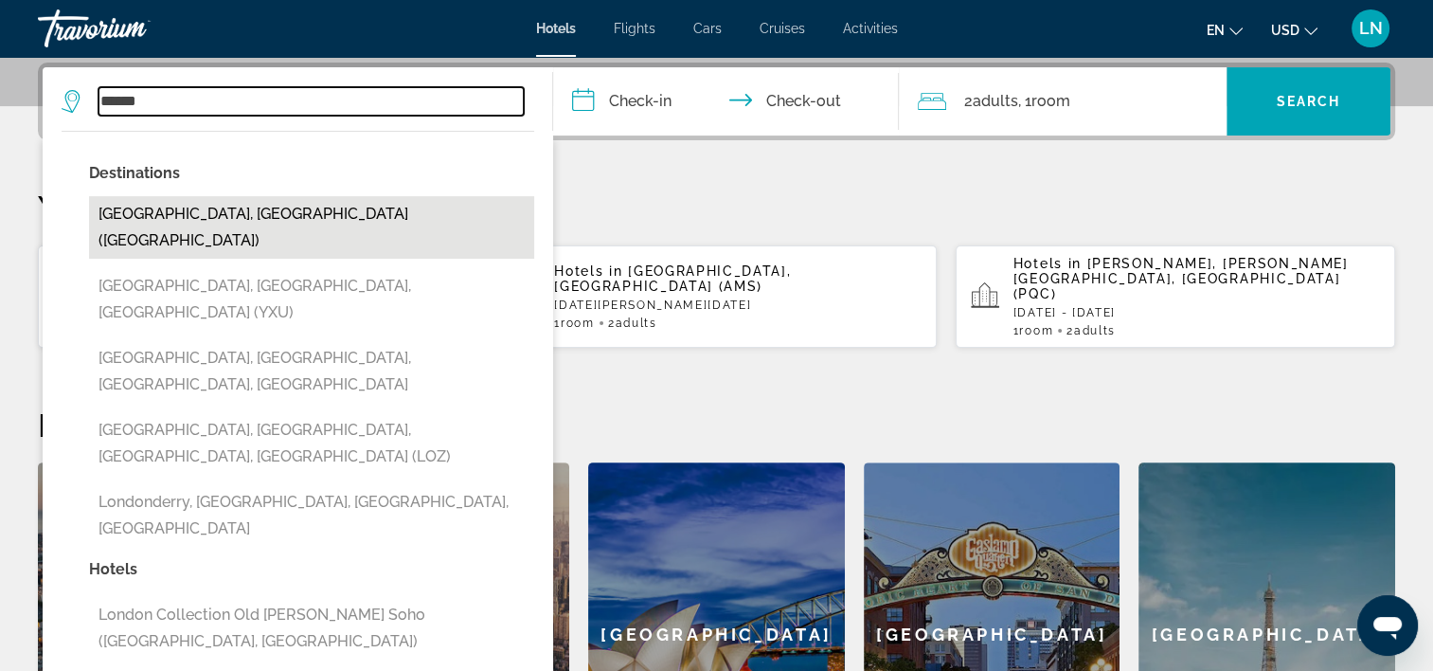
type input "**********"
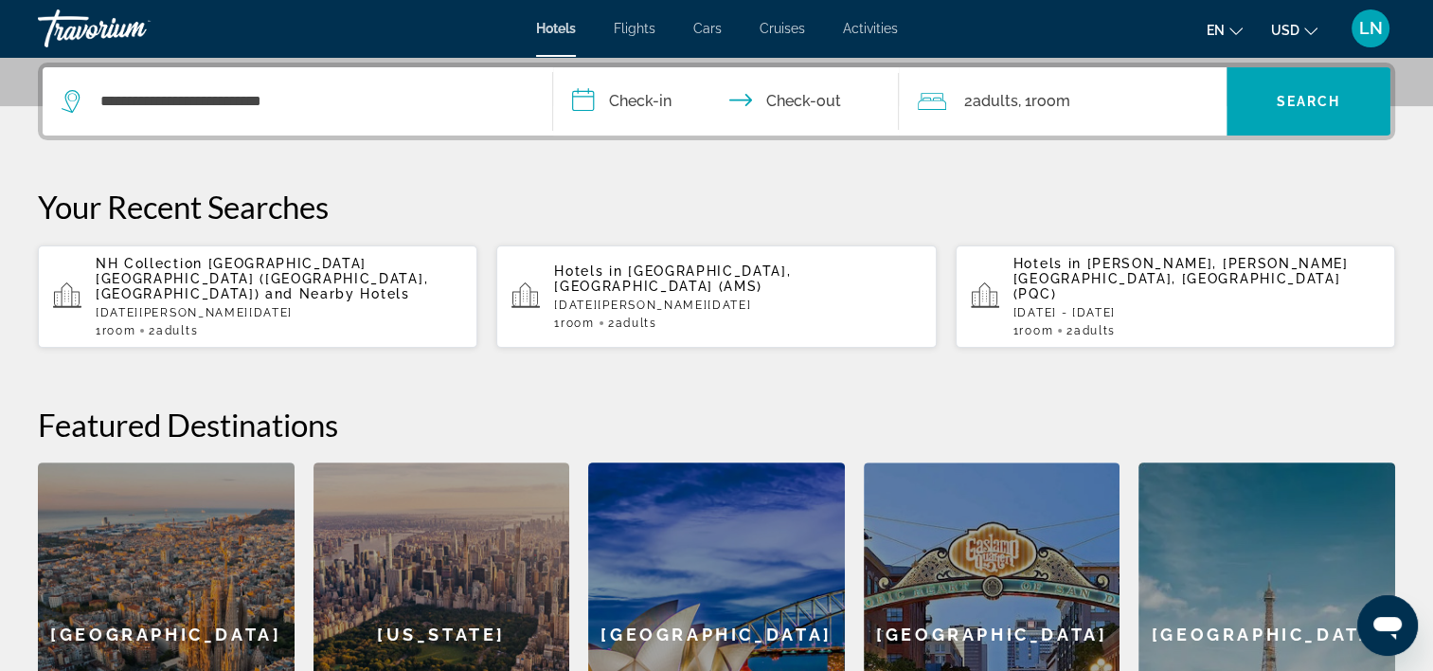
click at [662, 102] on input "**********" at bounding box center [730, 104] width 354 height 74
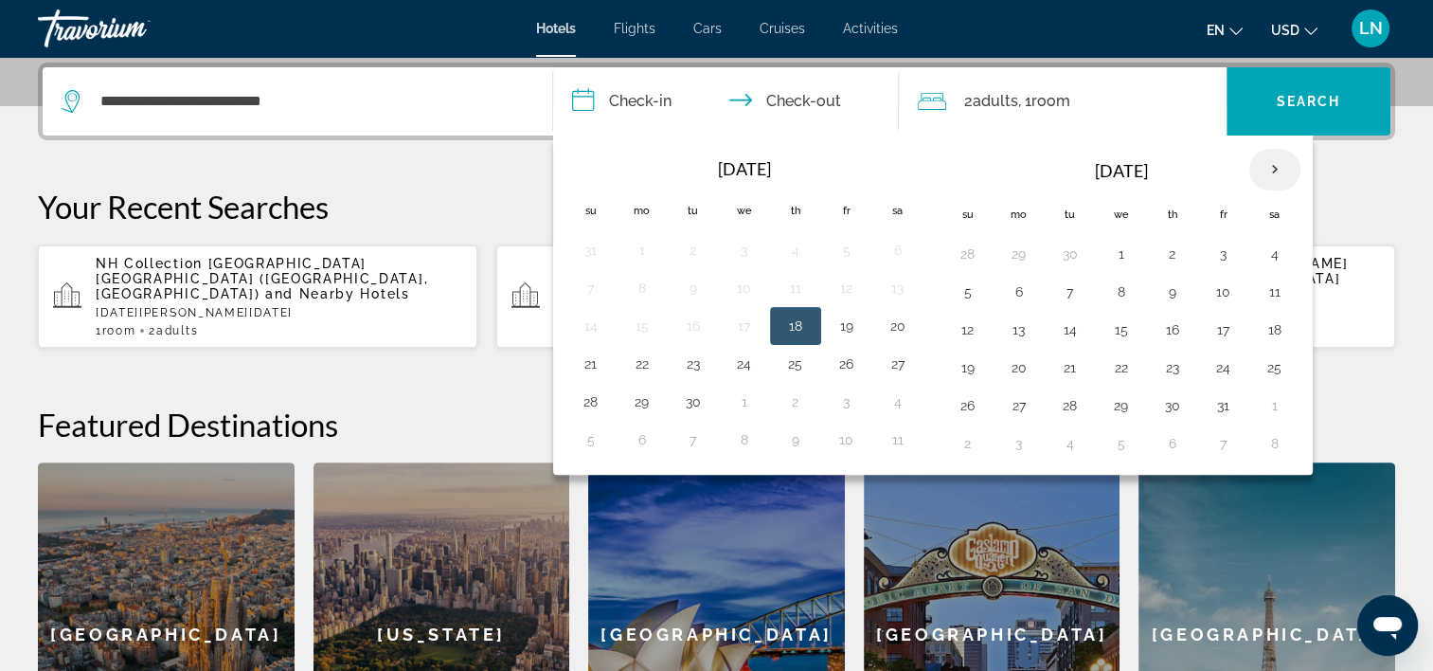
click at [1262, 170] on th "Next month" at bounding box center [1274, 170] width 51 height 42
click at [1262, 169] on th "Next month" at bounding box center [1274, 170] width 51 height 42
click at [1018, 409] on button "29" at bounding box center [1019, 405] width 30 height 27
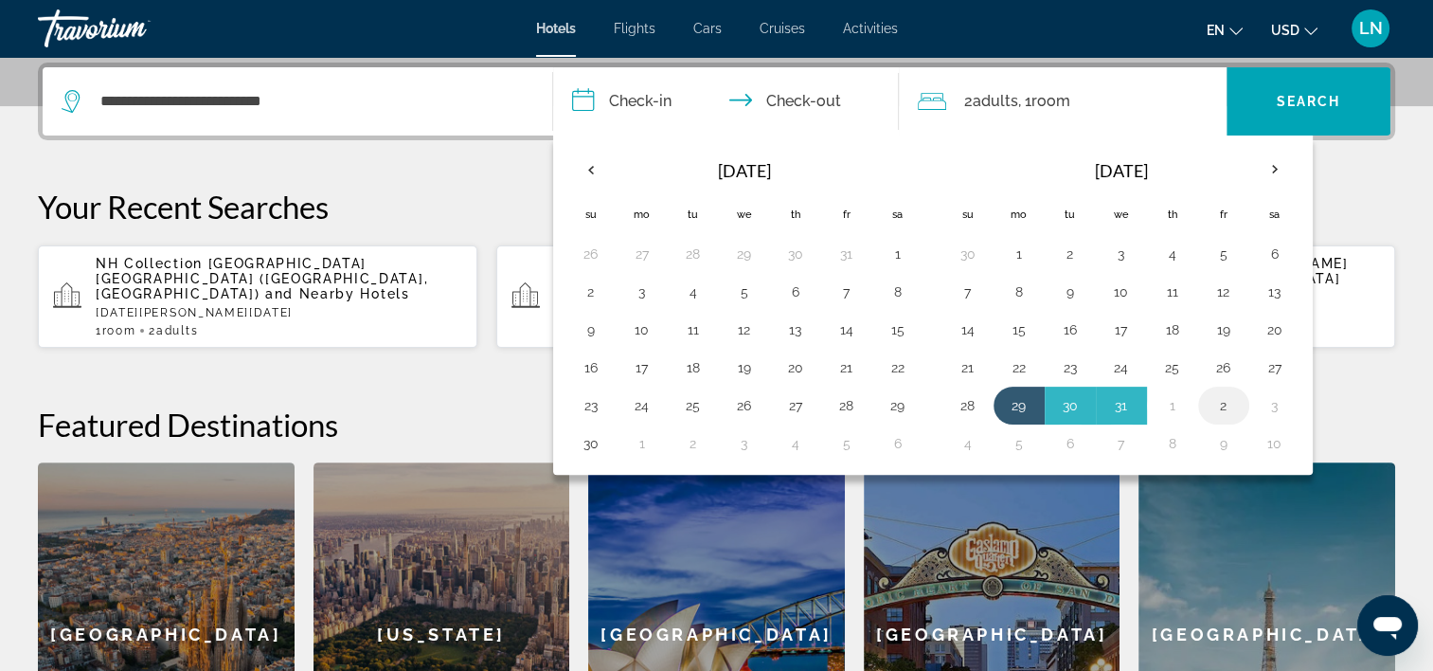
click at [1220, 405] on button "2" at bounding box center [1224, 405] width 30 height 27
type input "**********"
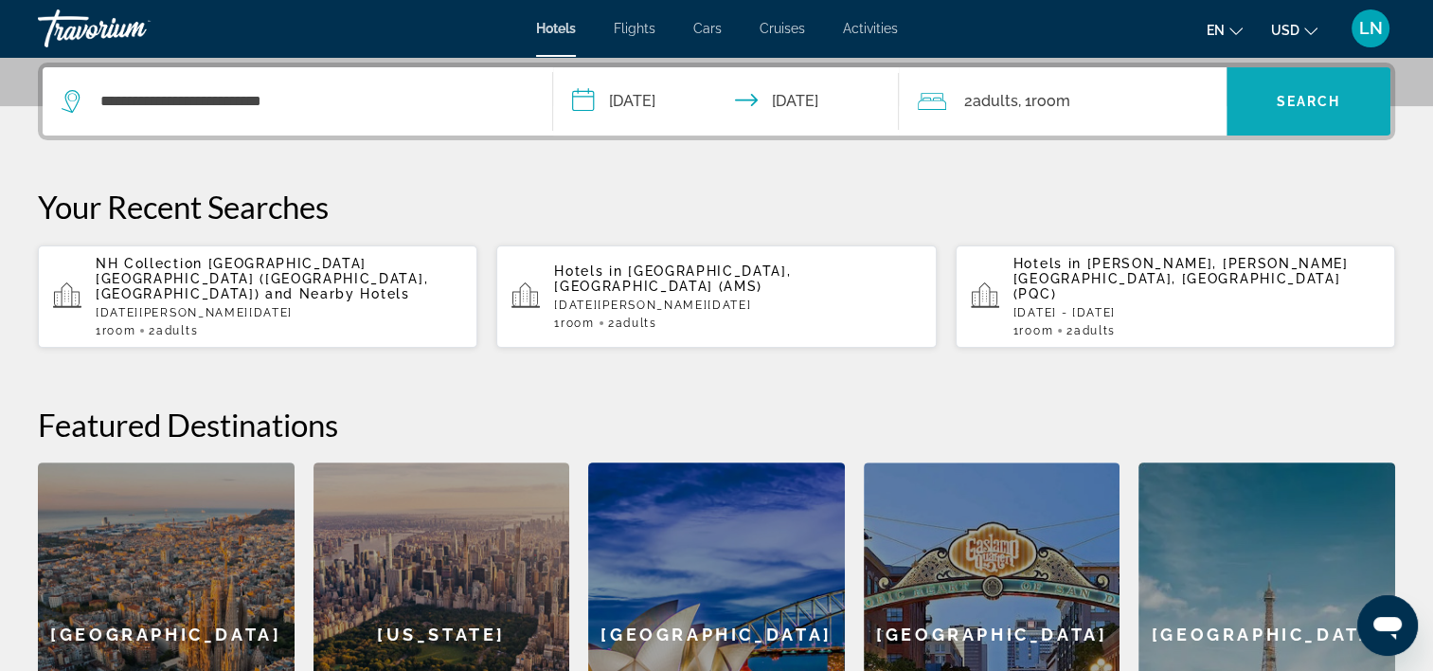
click at [1277, 107] on span "Search" at bounding box center [1309, 101] width 64 height 15
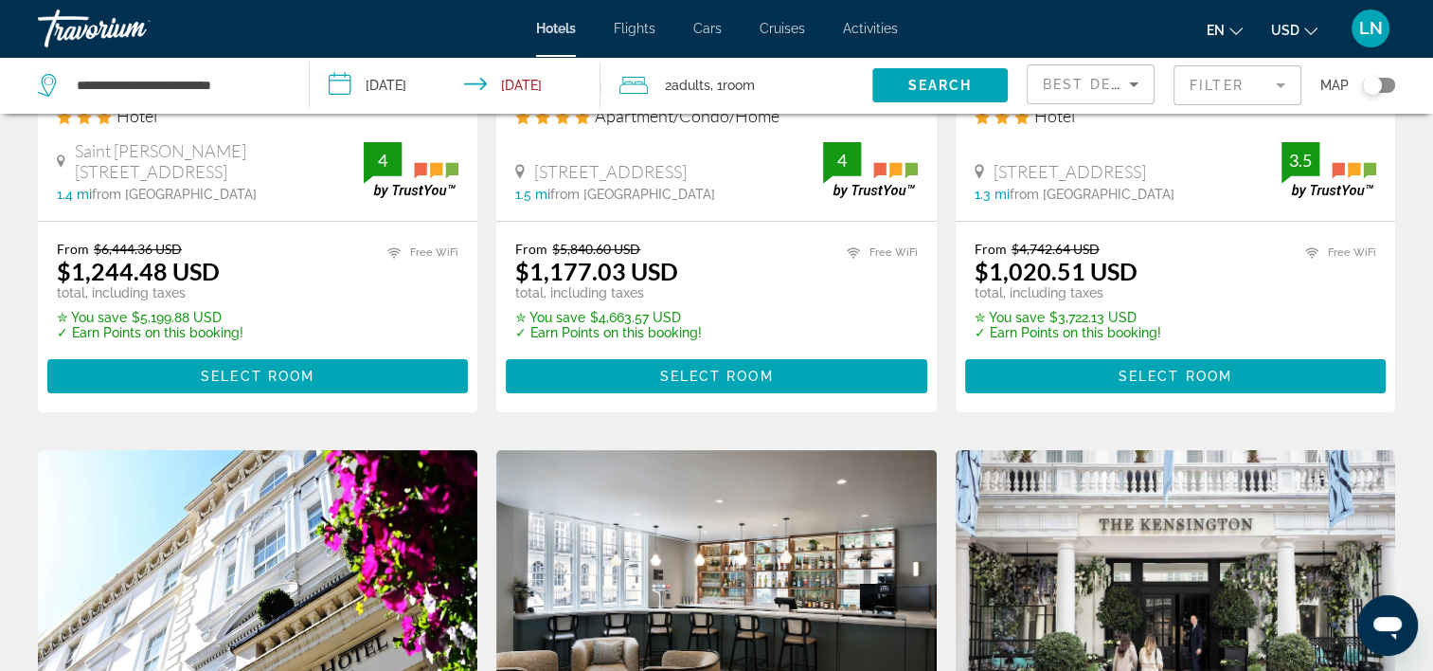
scroll to position [189, 0]
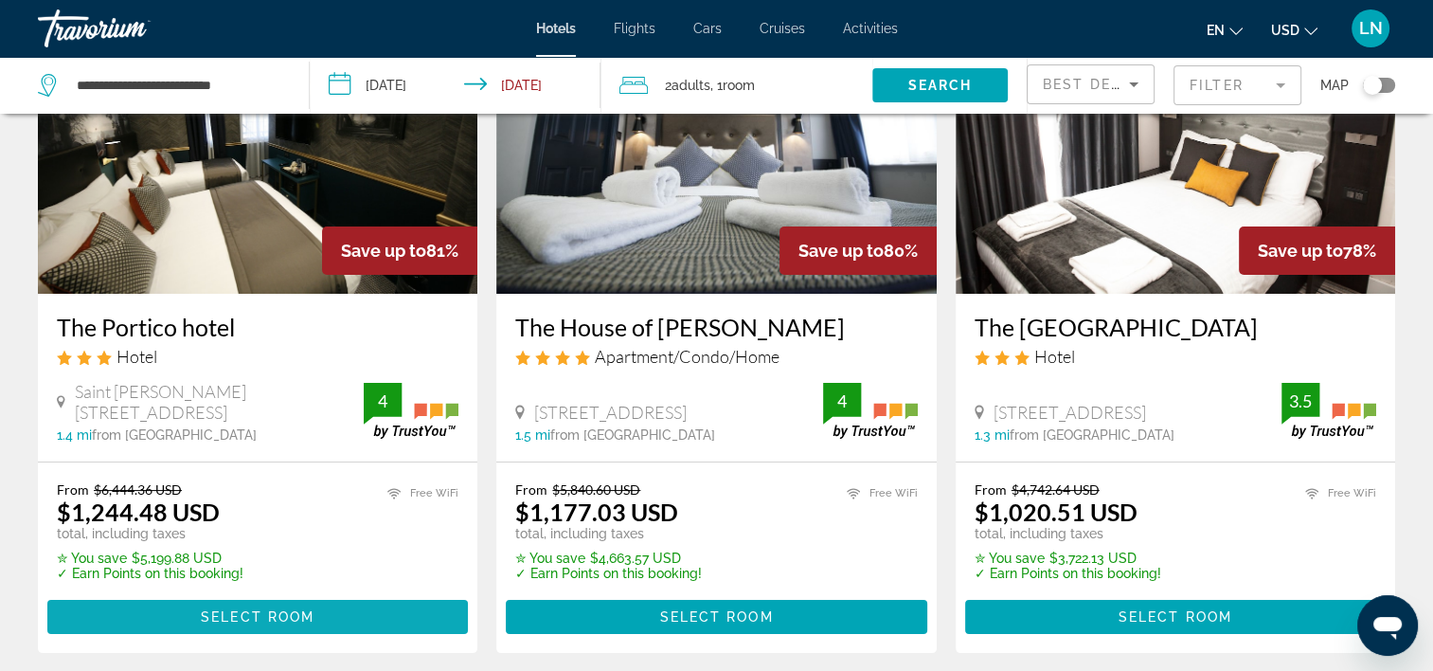
click at [346, 606] on span "Main content" at bounding box center [257, 616] width 421 height 45
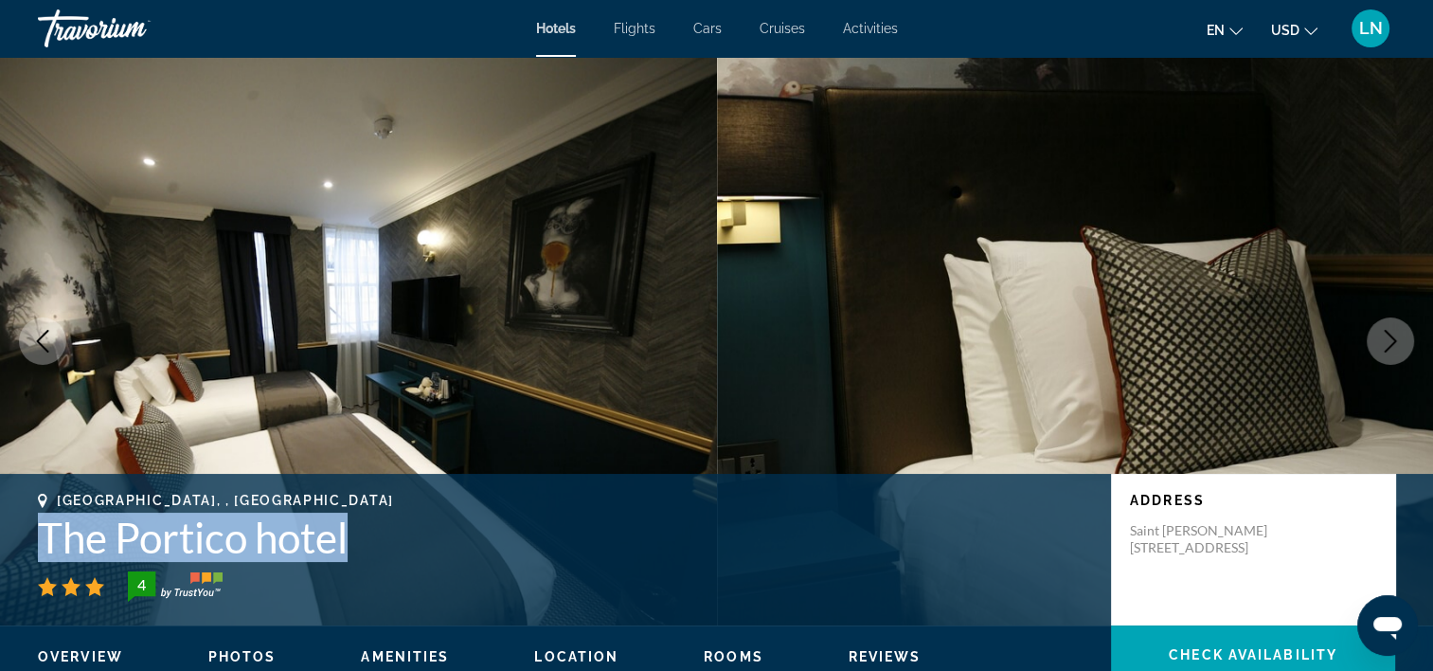
drag, startPoint x: 288, startPoint y: 559, endPoint x: 379, endPoint y: 549, distance: 91.4
click at [379, 549] on h1 "The Portico hotel" at bounding box center [565, 536] width 1054 height 49
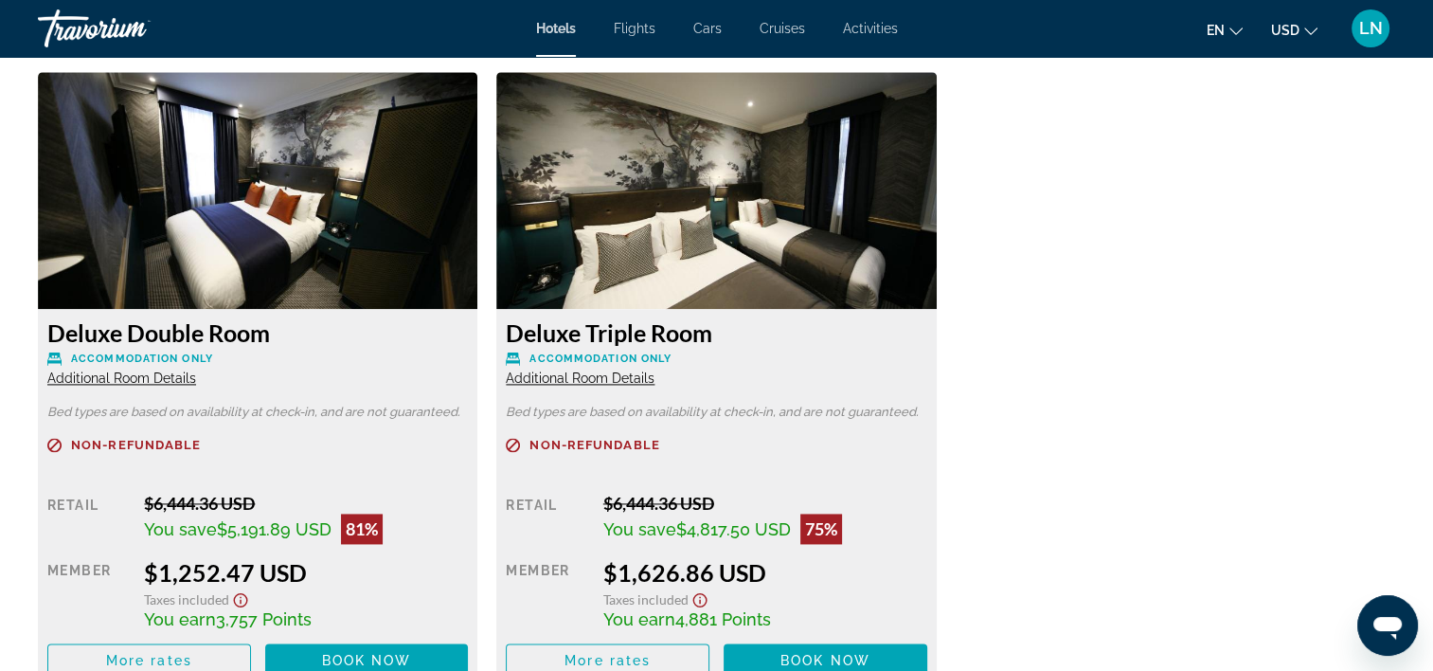
scroll to position [2652, 0]
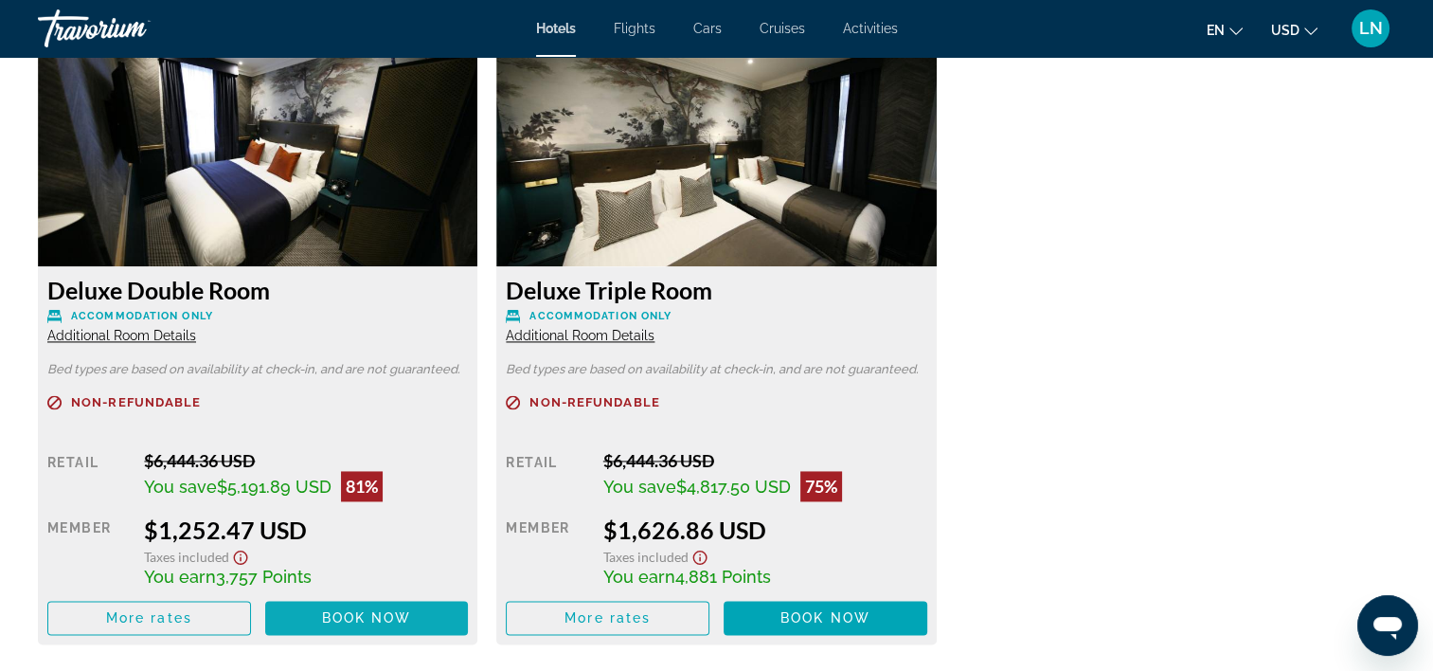
click at [381, 610] on span "Book now" at bounding box center [367, 617] width 90 height 15
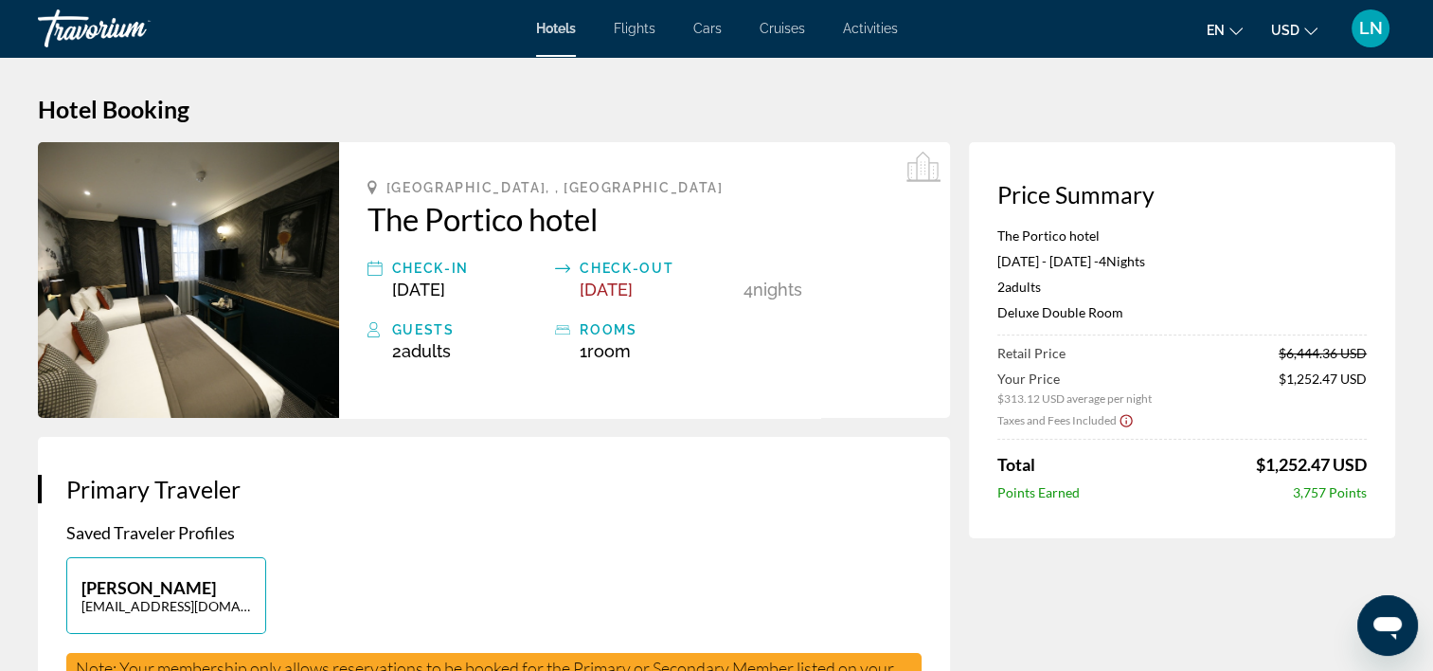
click at [59, 27] on div "Travorium" at bounding box center [132, 28] width 189 height 49
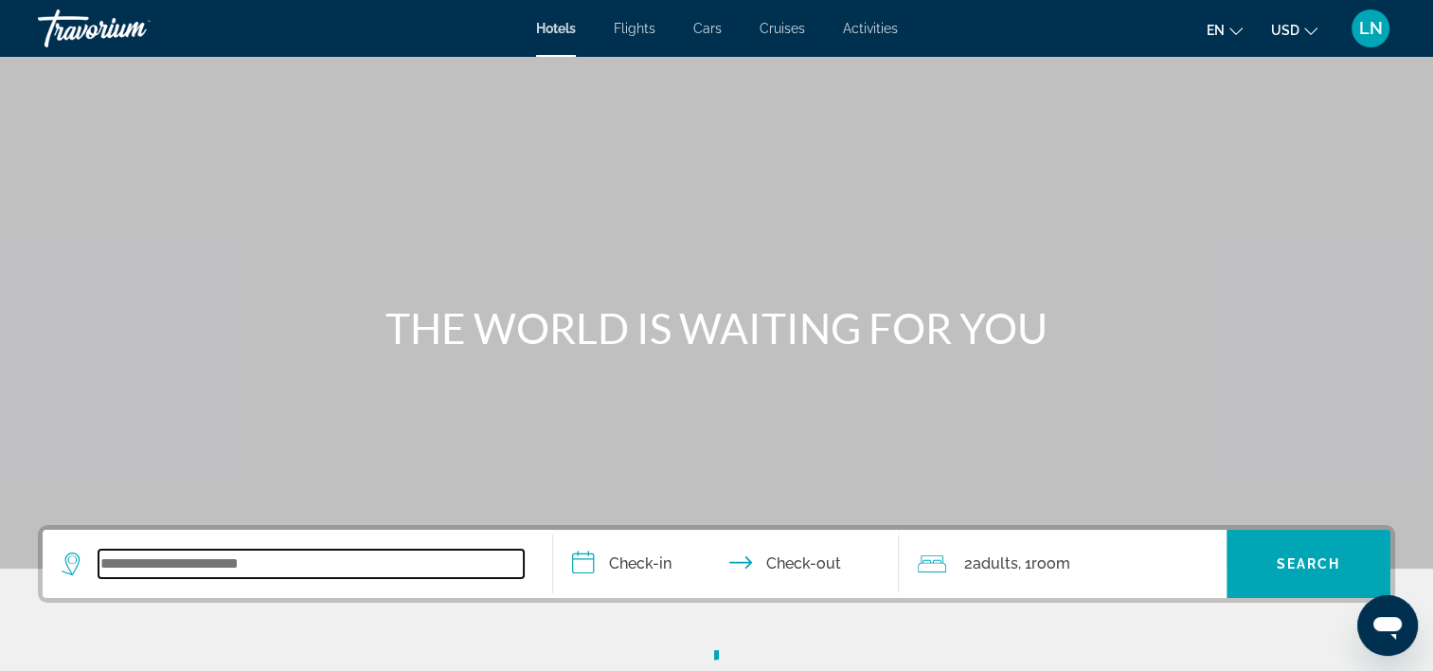
click at [205, 549] on input "Search widget" at bounding box center [311, 563] width 425 height 28
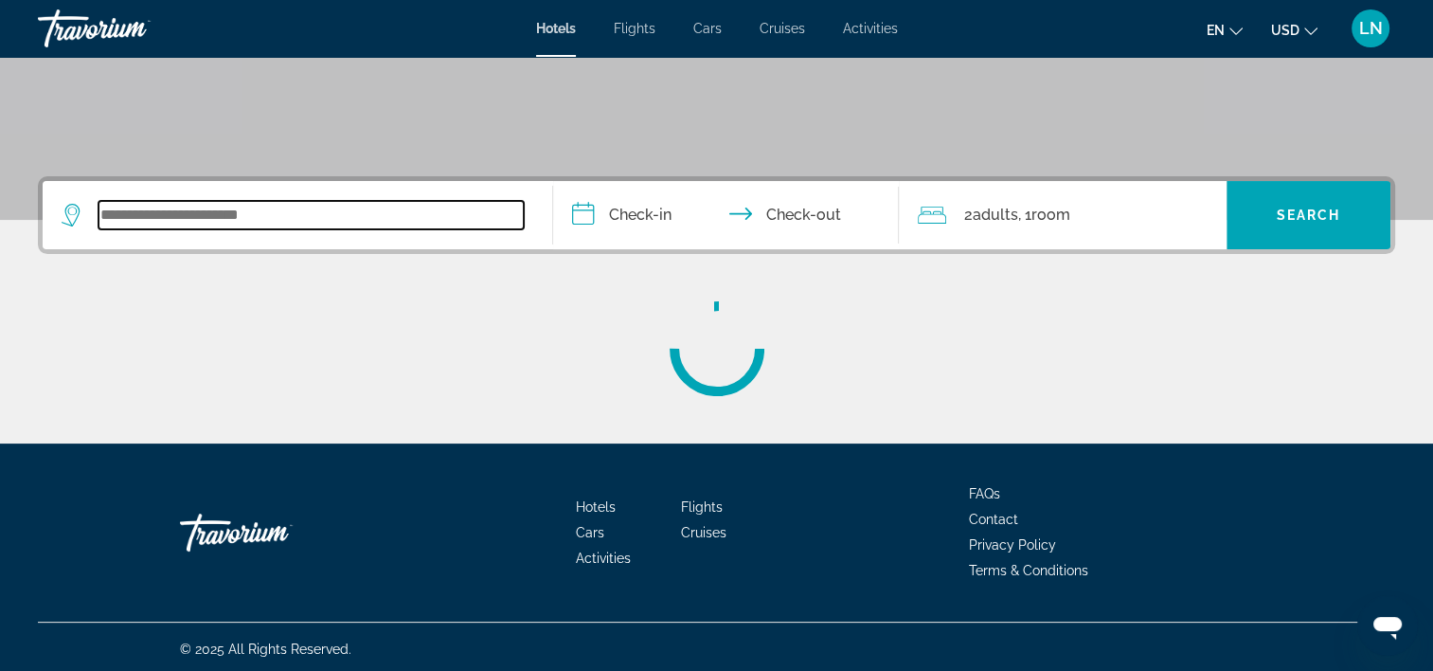
scroll to position [352, 0]
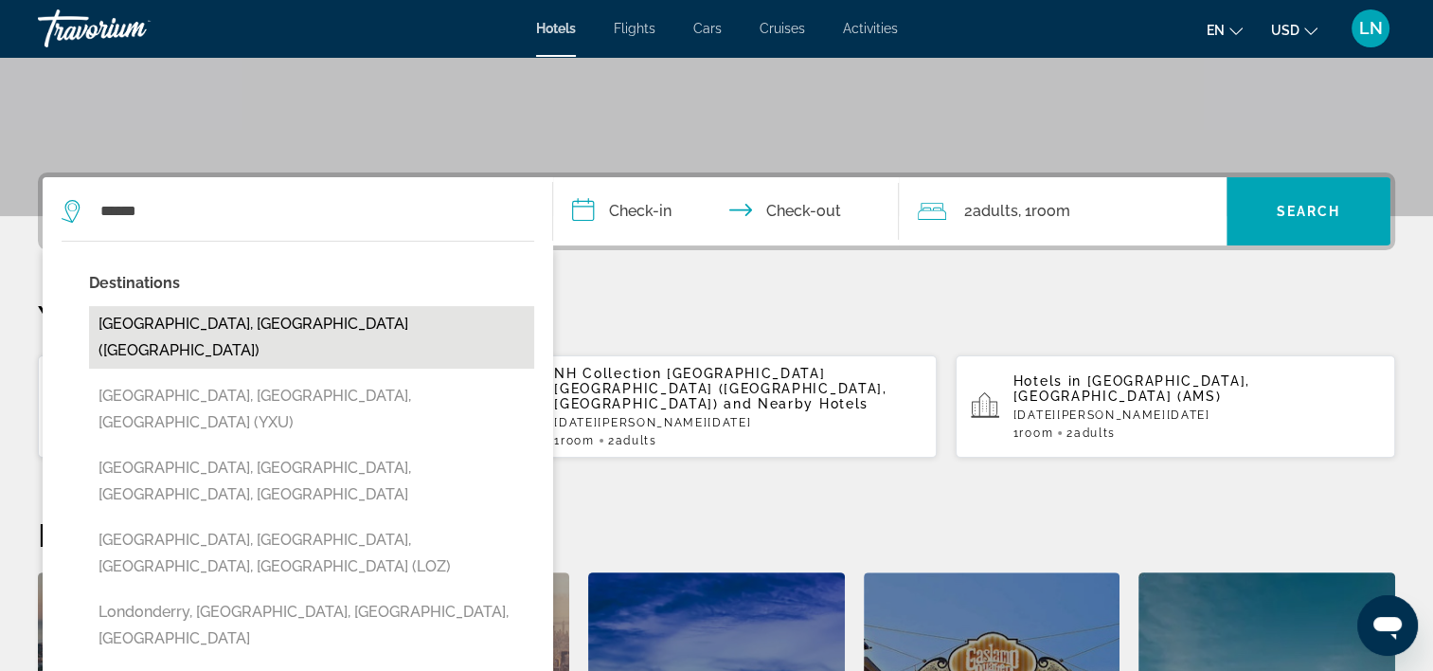
click at [272, 326] on button "[GEOGRAPHIC_DATA], [GEOGRAPHIC_DATA] ([GEOGRAPHIC_DATA])" at bounding box center [311, 337] width 445 height 63
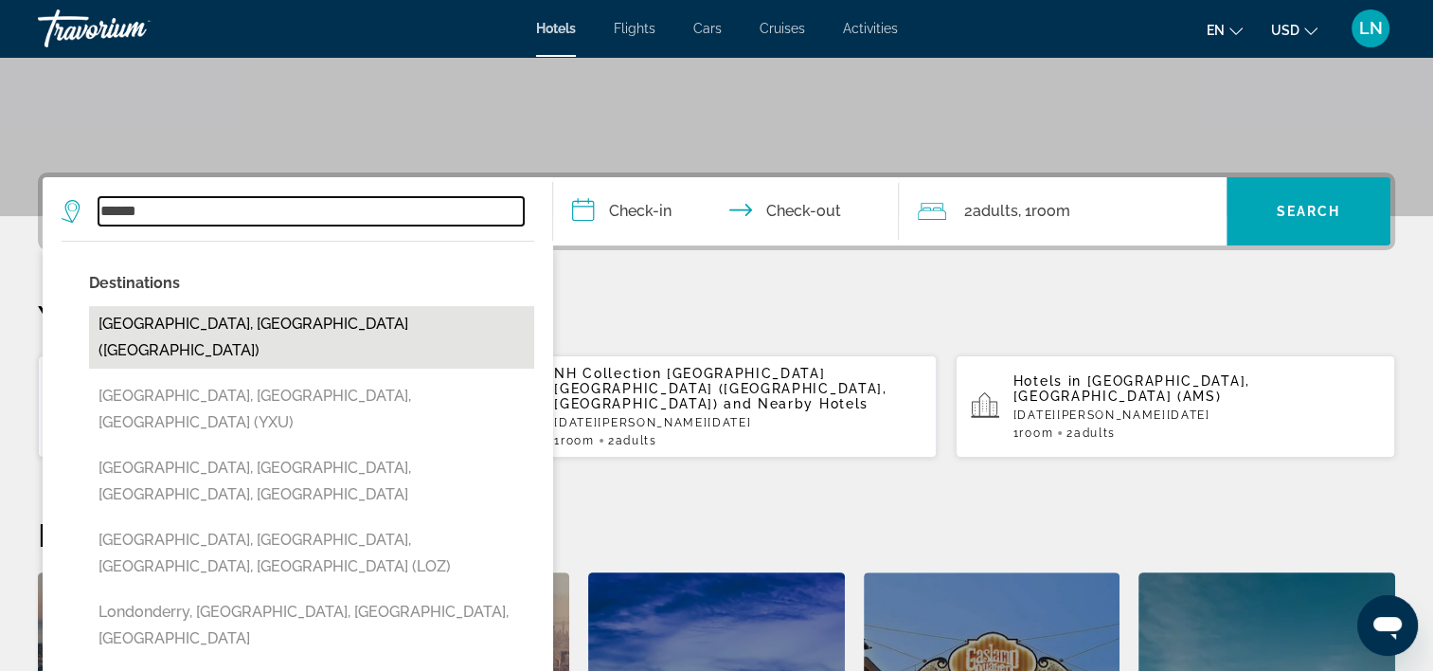
type input "**********"
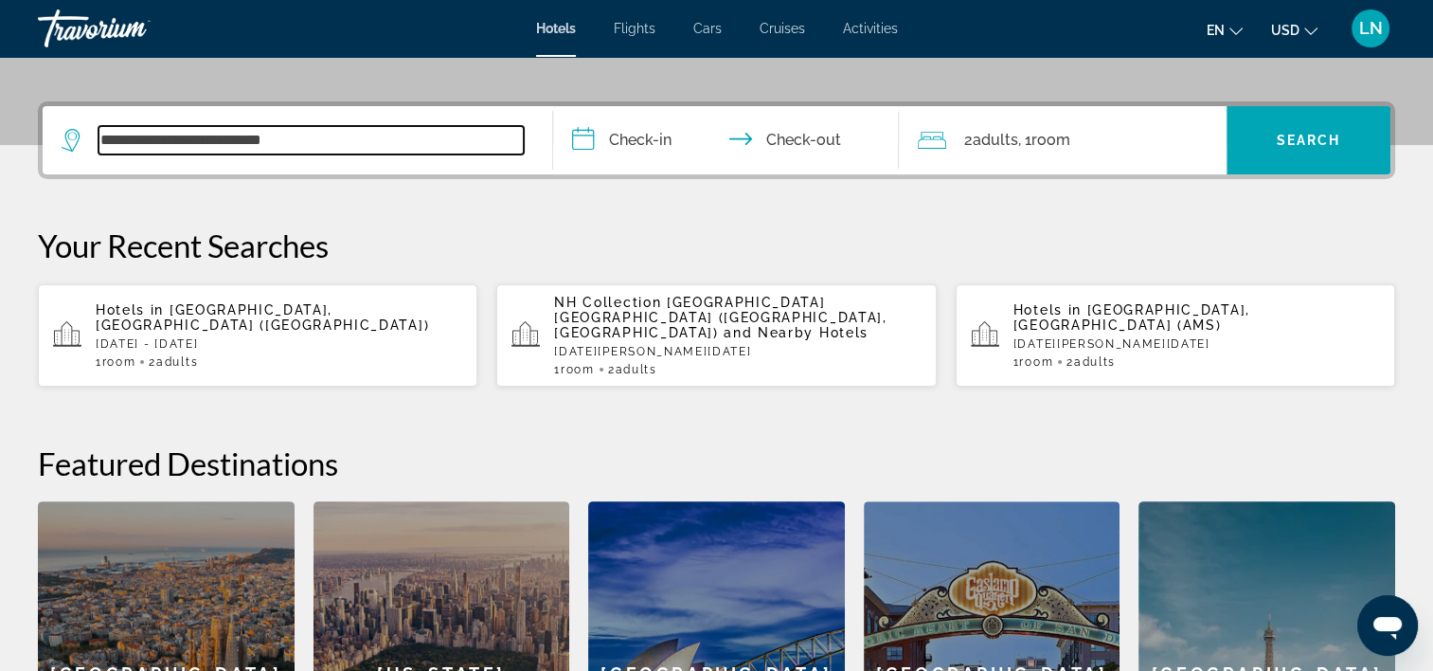
scroll to position [462, 0]
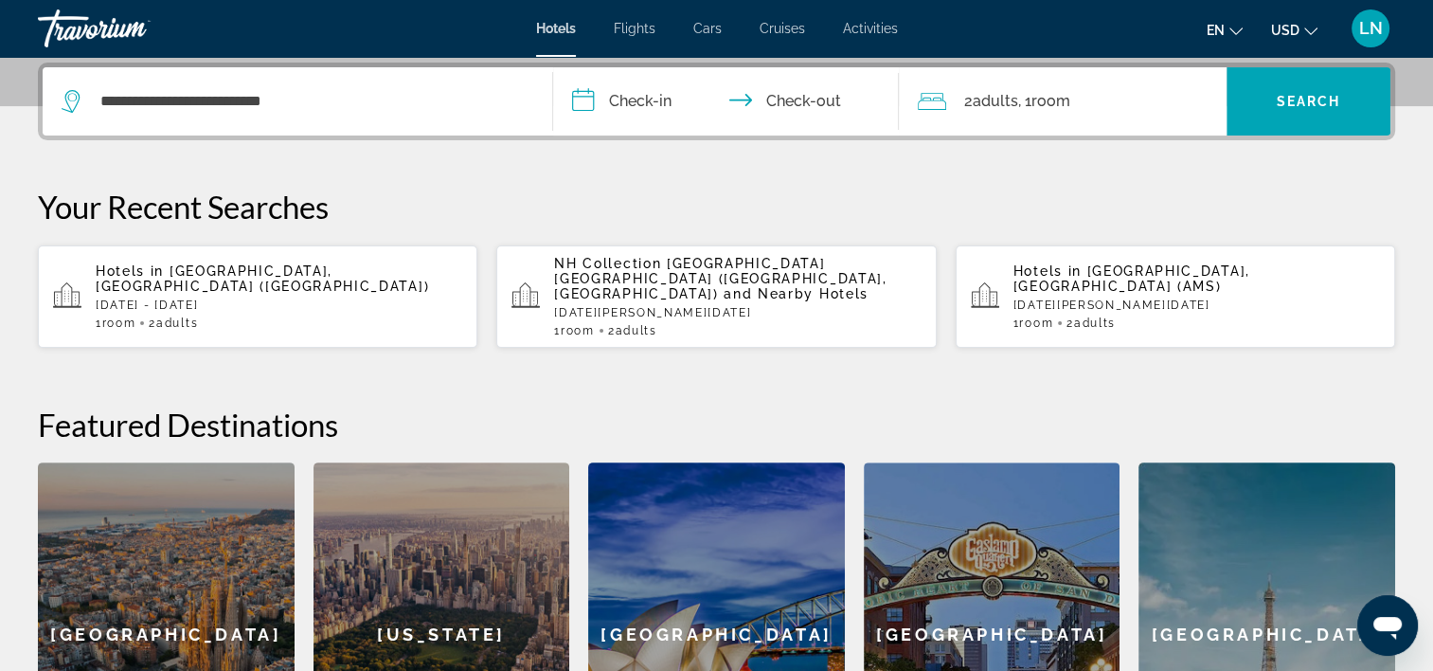
click at [667, 83] on input "**********" at bounding box center [730, 104] width 354 height 74
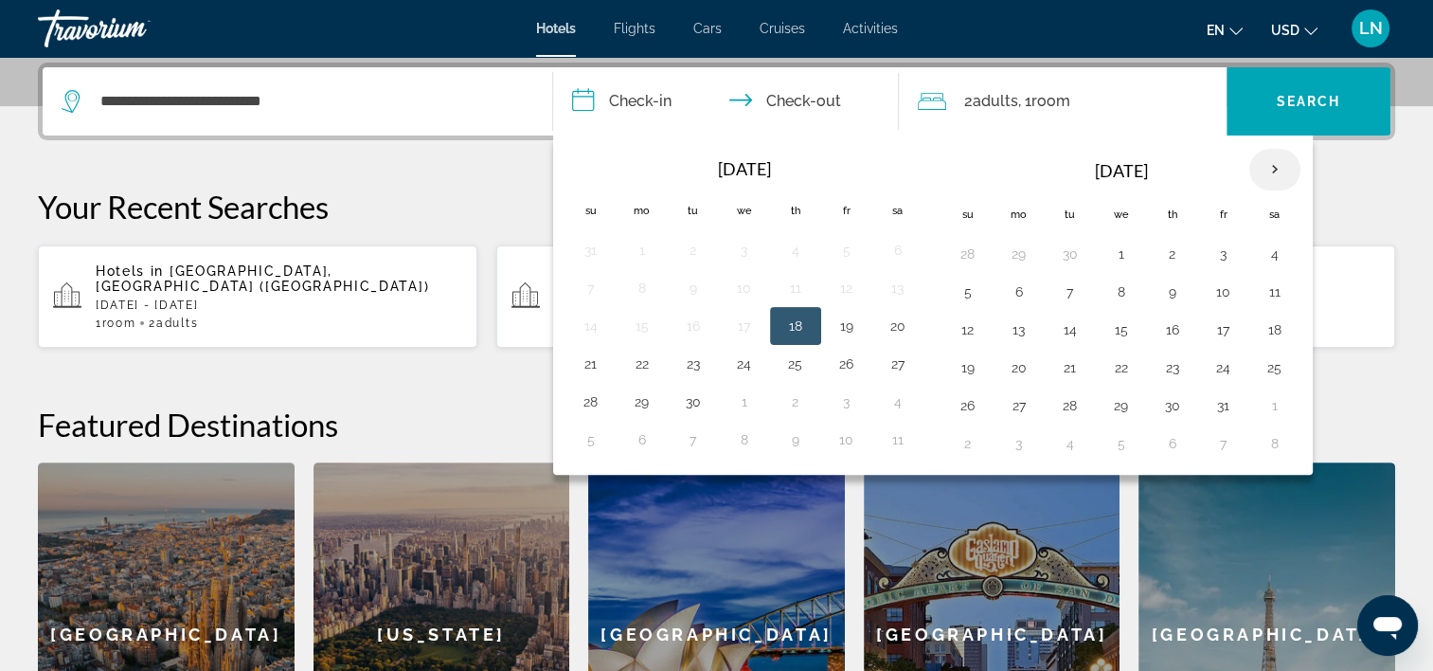
click at [1272, 159] on th "Next month" at bounding box center [1274, 170] width 51 height 42
click at [1279, 159] on th "Next month" at bounding box center [1274, 170] width 51 height 42
click at [600, 366] on button "21" at bounding box center [591, 367] width 30 height 27
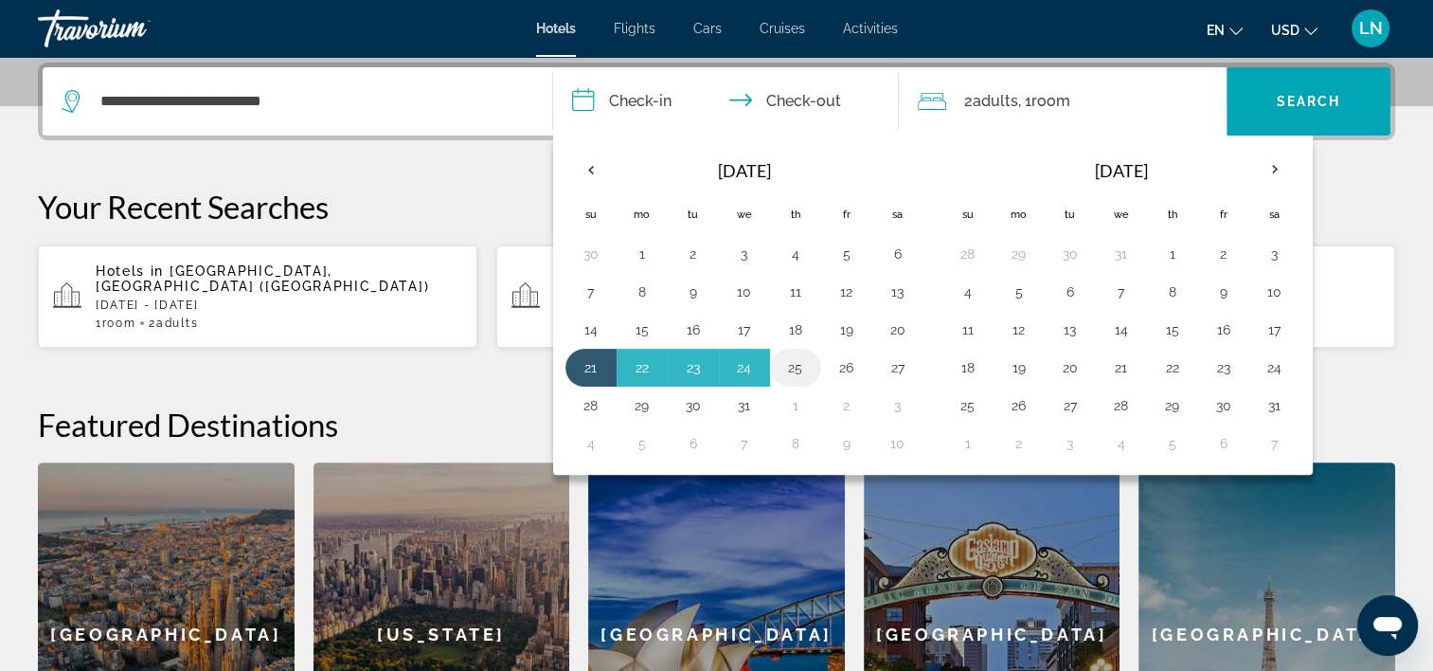
click at [796, 369] on button "25" at bounding box center [796, 367] width 30 height 27
type input "**********"
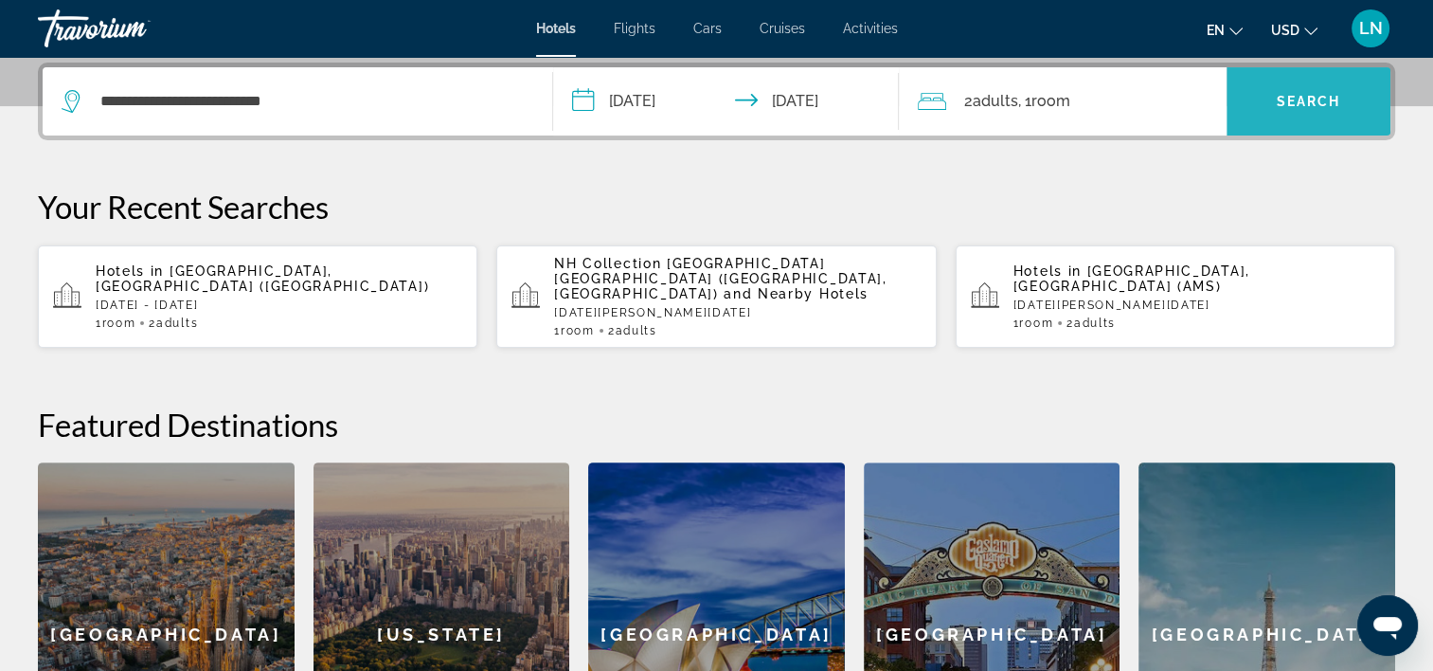
click at [1319, 106] on span "Search" at bounding box center [1309, 101] width 64 height 15
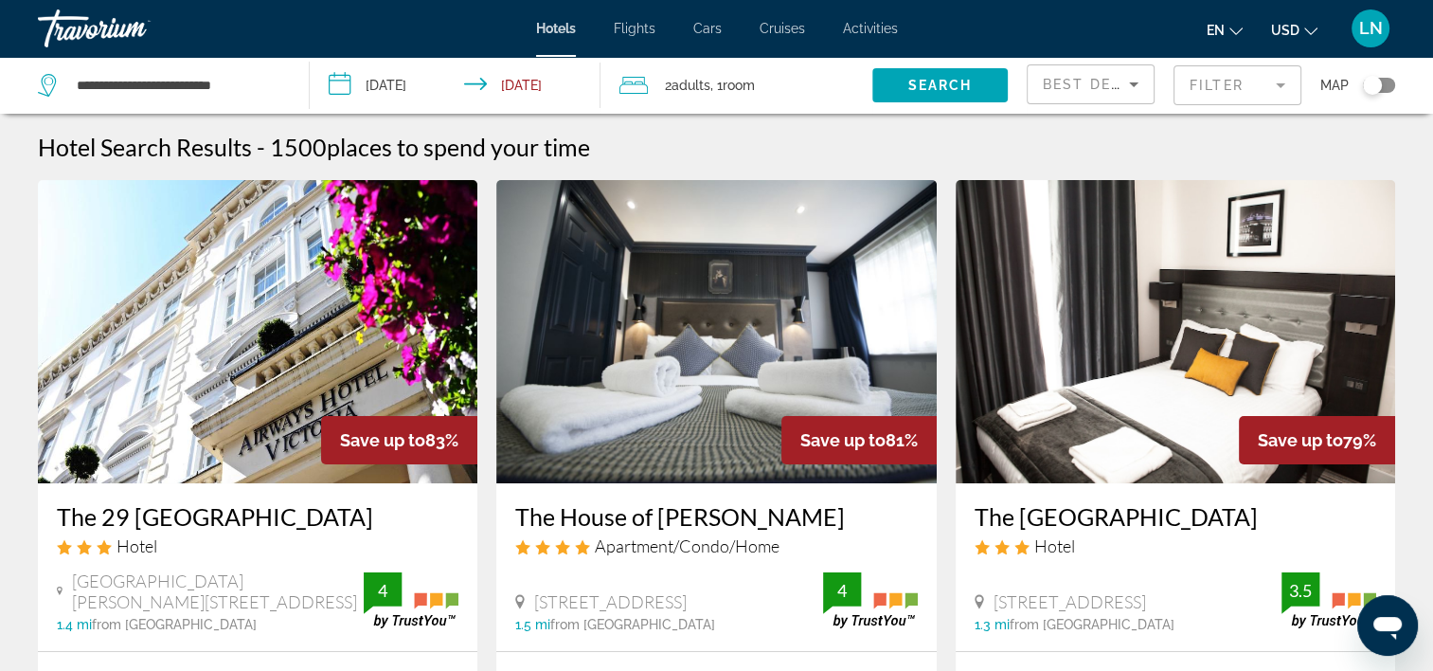
scroll to position [189, 0]
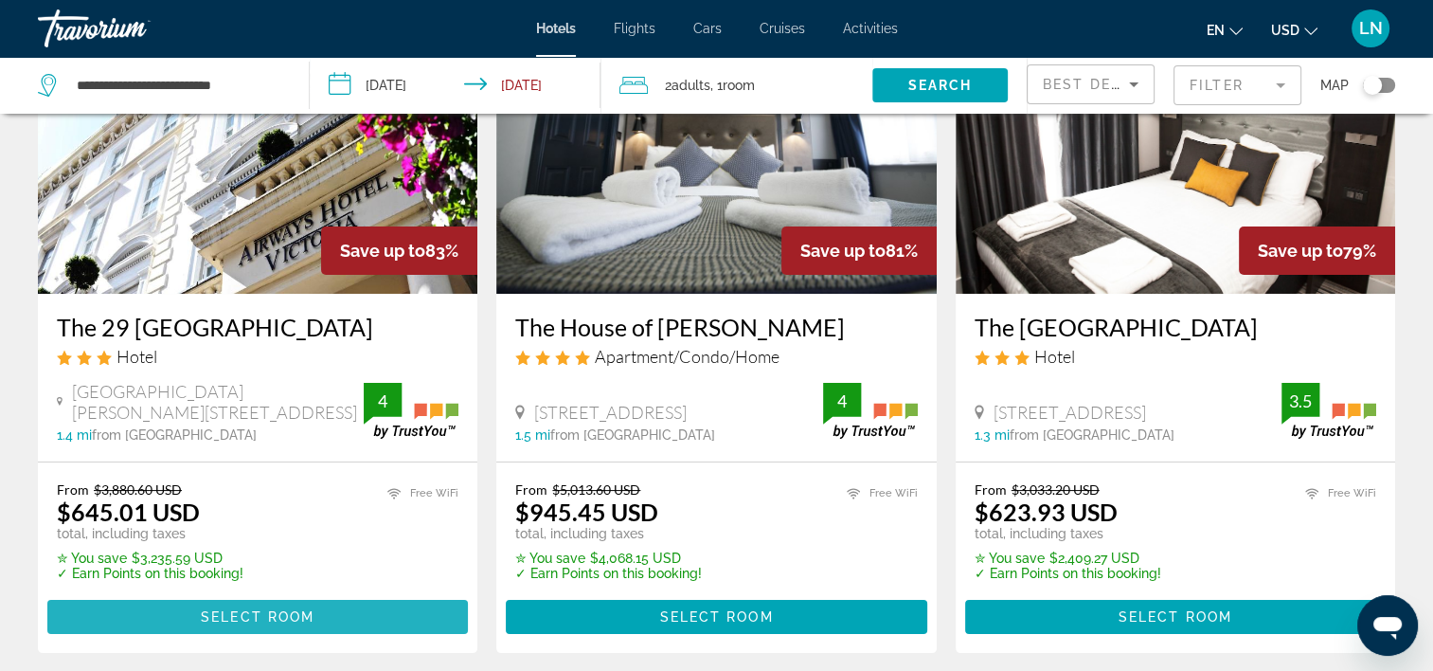
click at [333, 619] on span "Main content" at bounding box center [257, 616] width 421 height 45
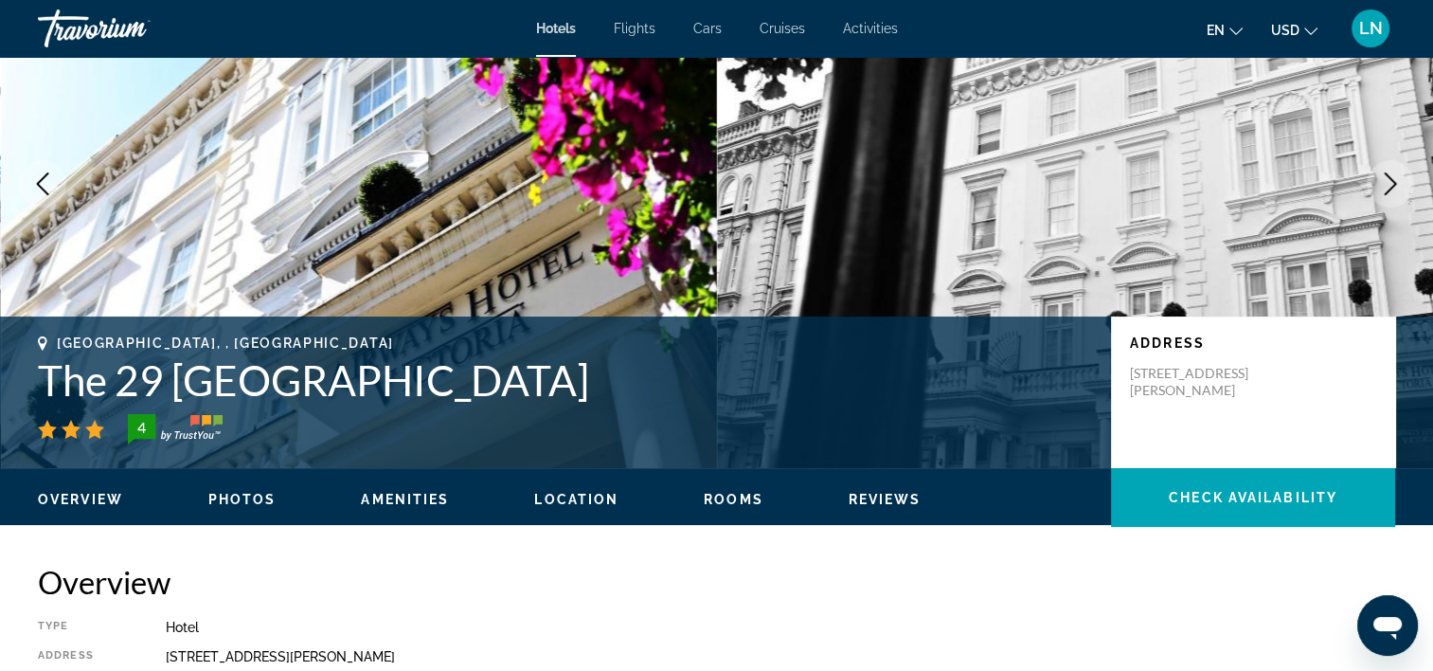
scroll to position [189, 0]
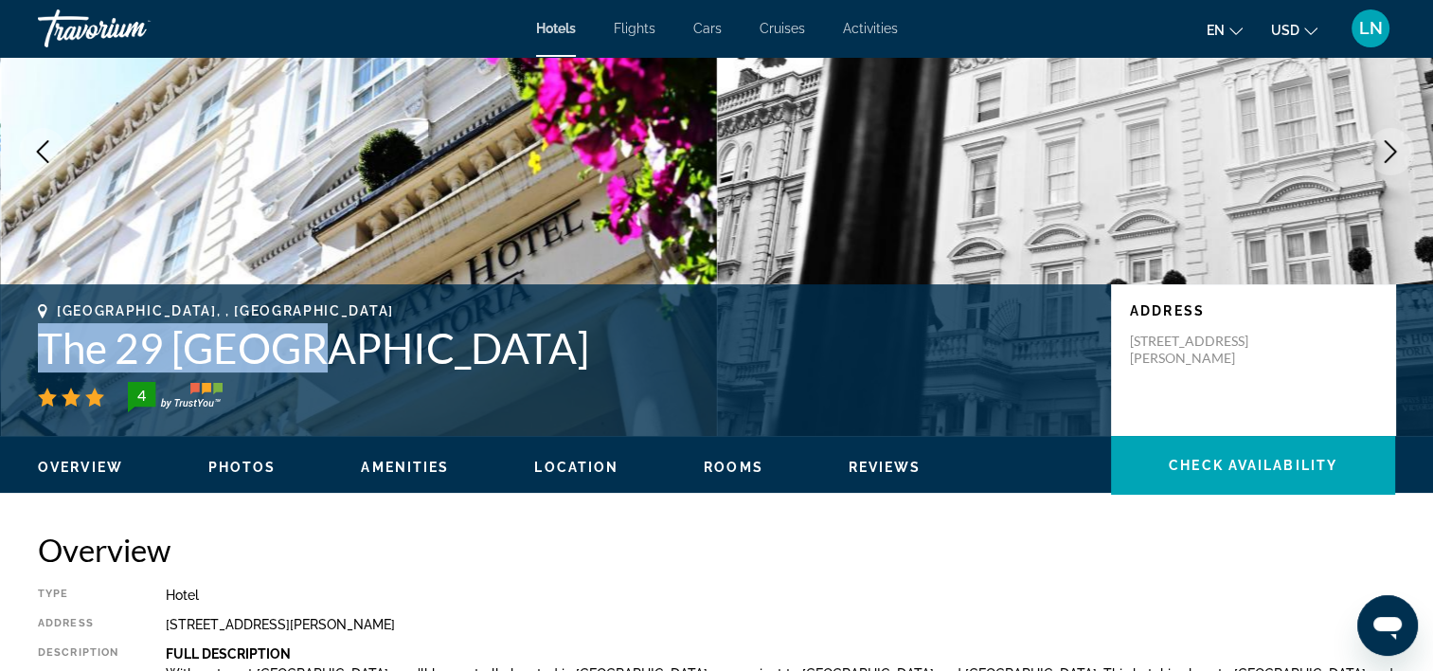
drag, startPoint x: 389, startPoint y: 347, endPoint x: 416, endPoint y: 347, distance: 26.5
click at [416, 347] on div "[GEOGRAPHIC_DATA], , [GEOGRAPHIC_DATA] The 29 London 4 Address [STREET_ADDRESS]…" at bounding box center [716, 360] width 1433 height 114
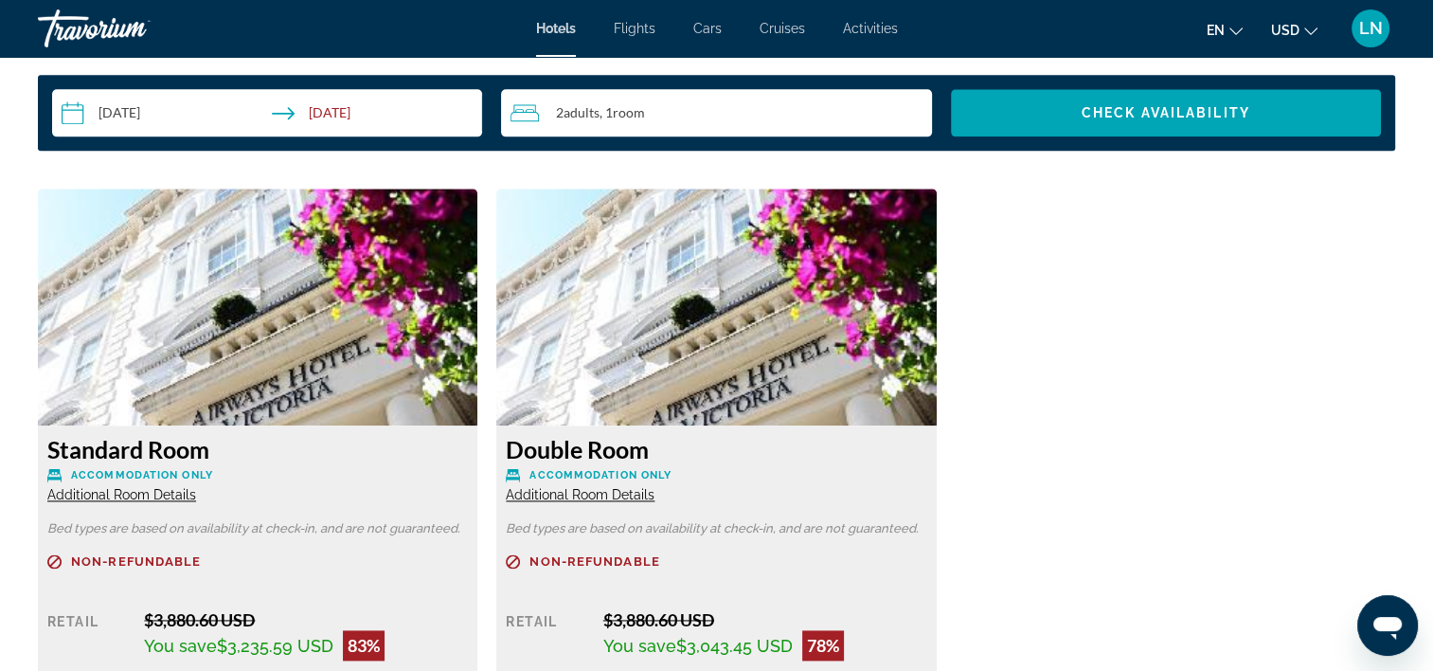
scroll to position [2463, 0]
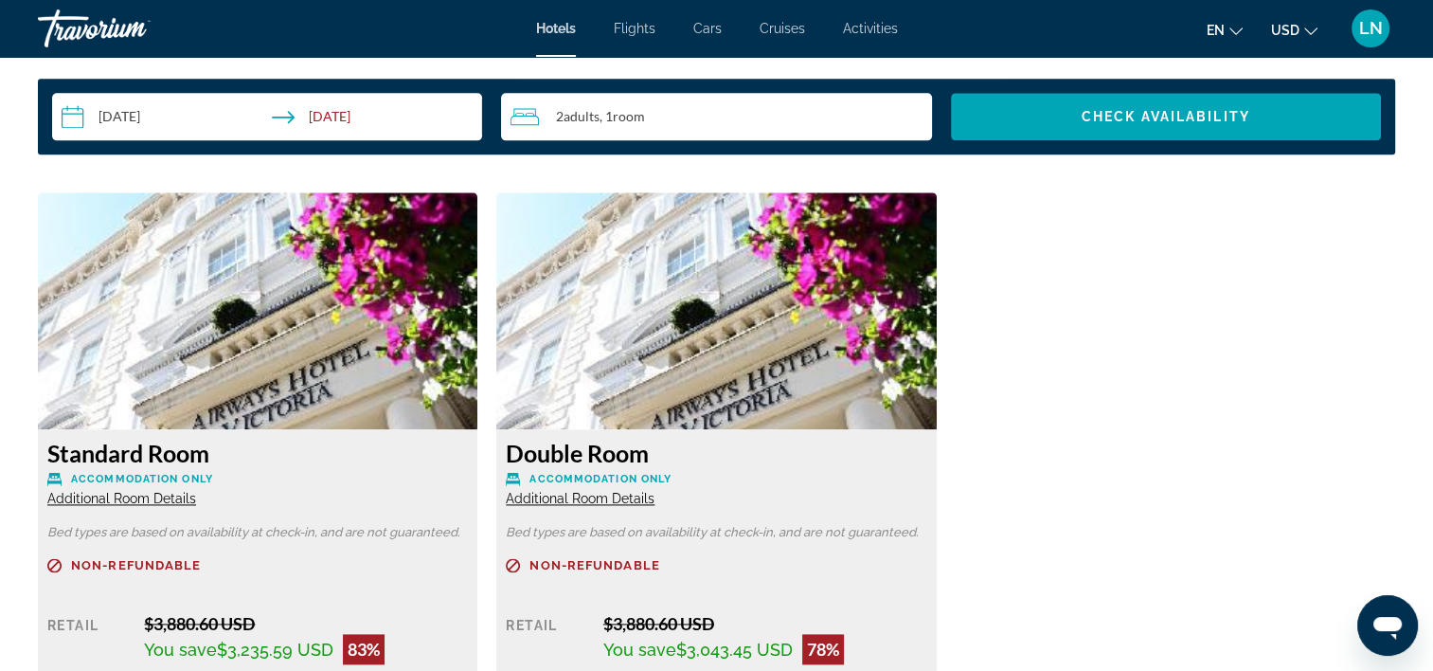
click at [104, 500] on span "Additional Room Details" at bounding box center [121, 498] width 149 height 15
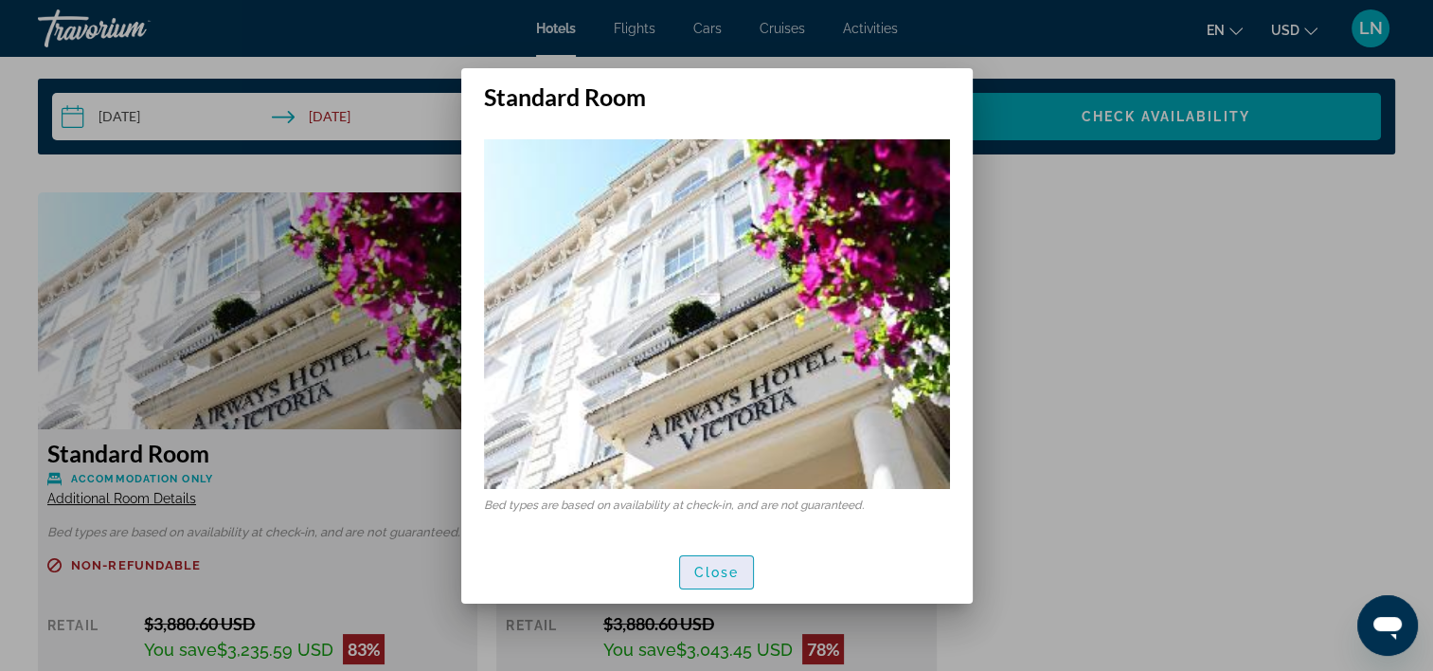
click at [724, 557] on span "button" at bounding box center [717, 571] width 74 height 45
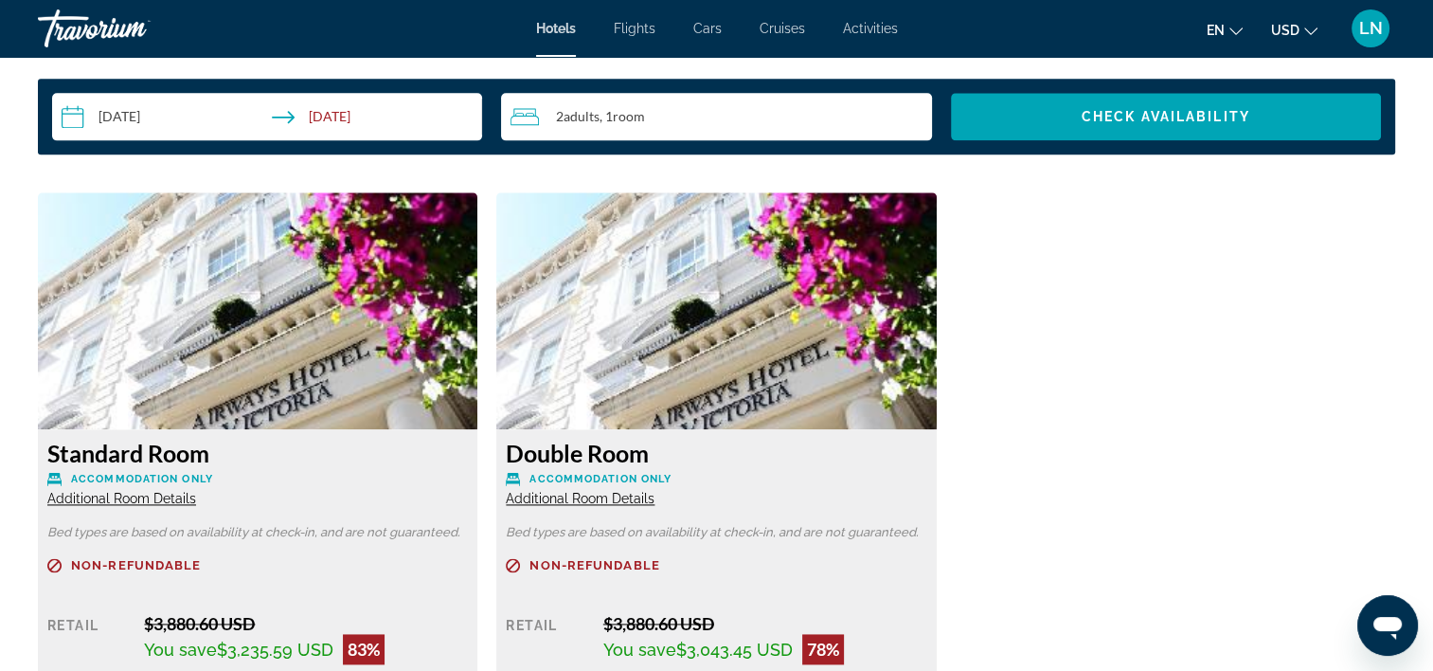
click at [582, 497] on span "Additional Room Details" at bounding box center [580, 498] width 149 height 15
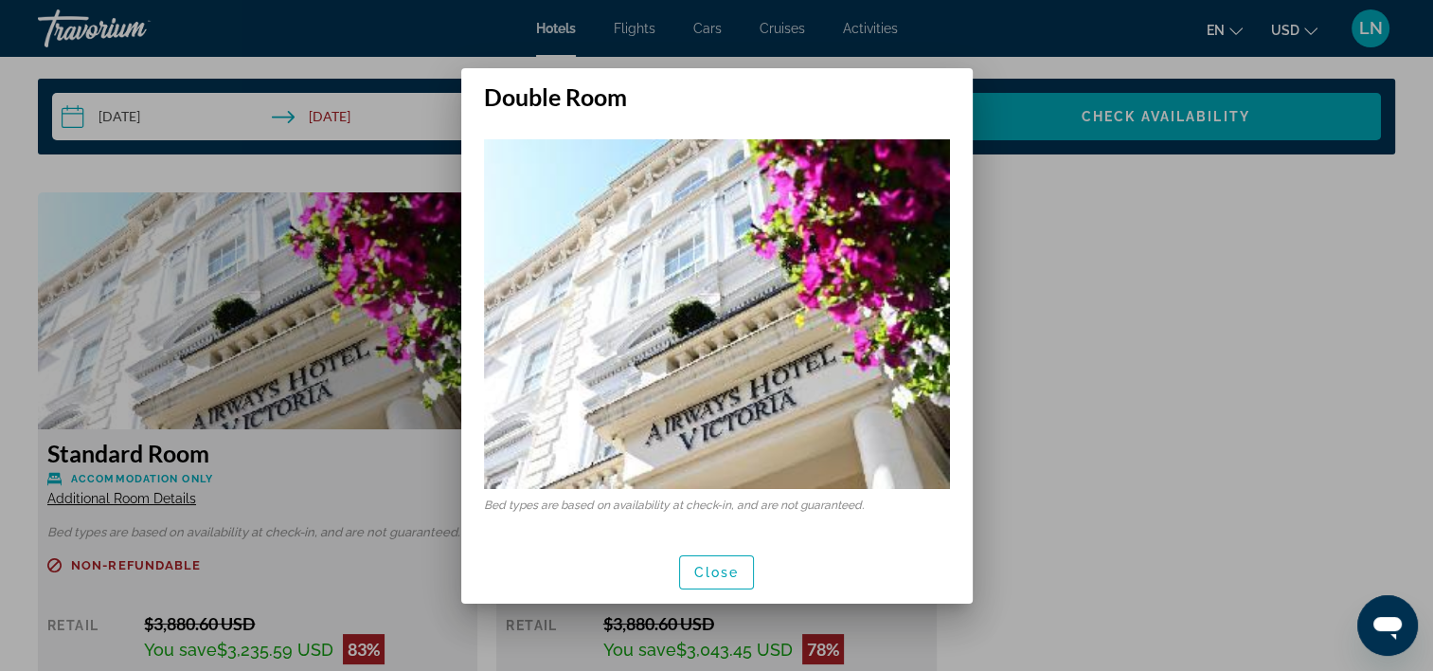
scroll to position [0, 0]
click at [734, 572] on span "Close" at bounding box center [716, 572] width 45 height 15
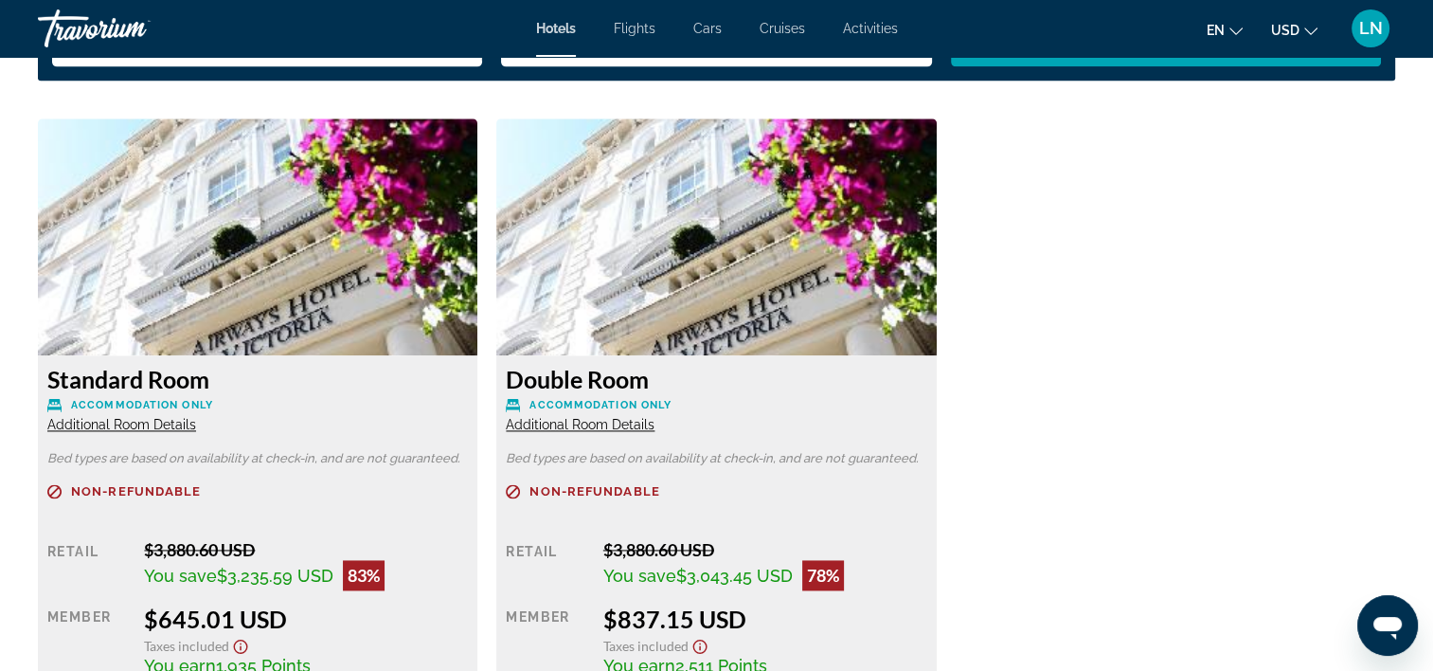
scroll to position [2558, 0]
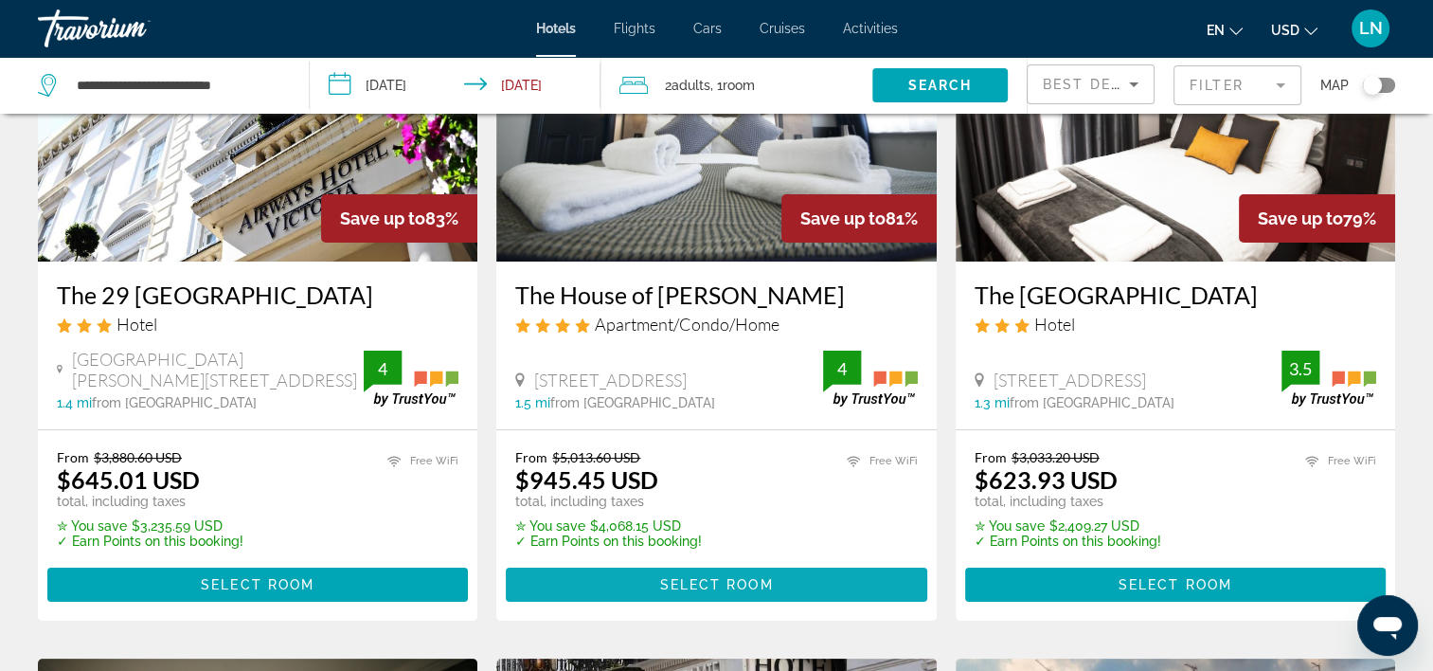
scroll to position [189, 0]
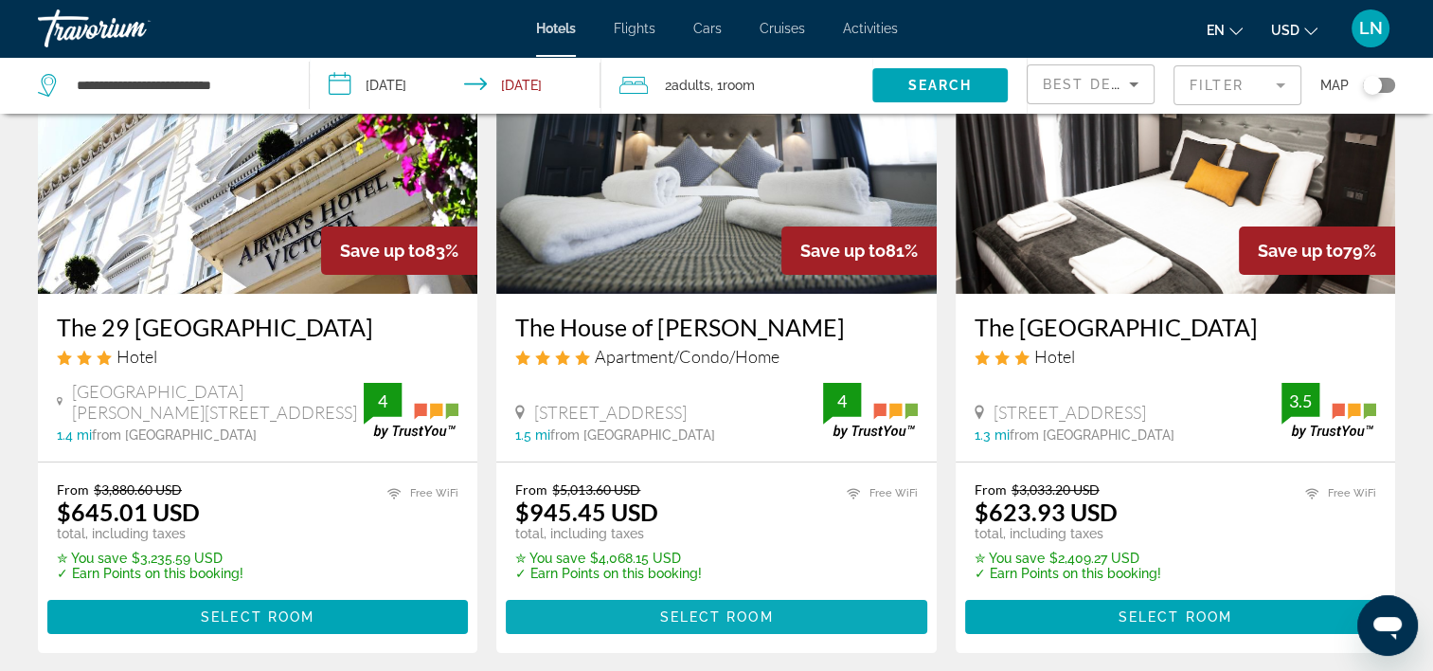
click at [793, 618] on span "Main content" at bounding box center [716, 616] width 421 height 45
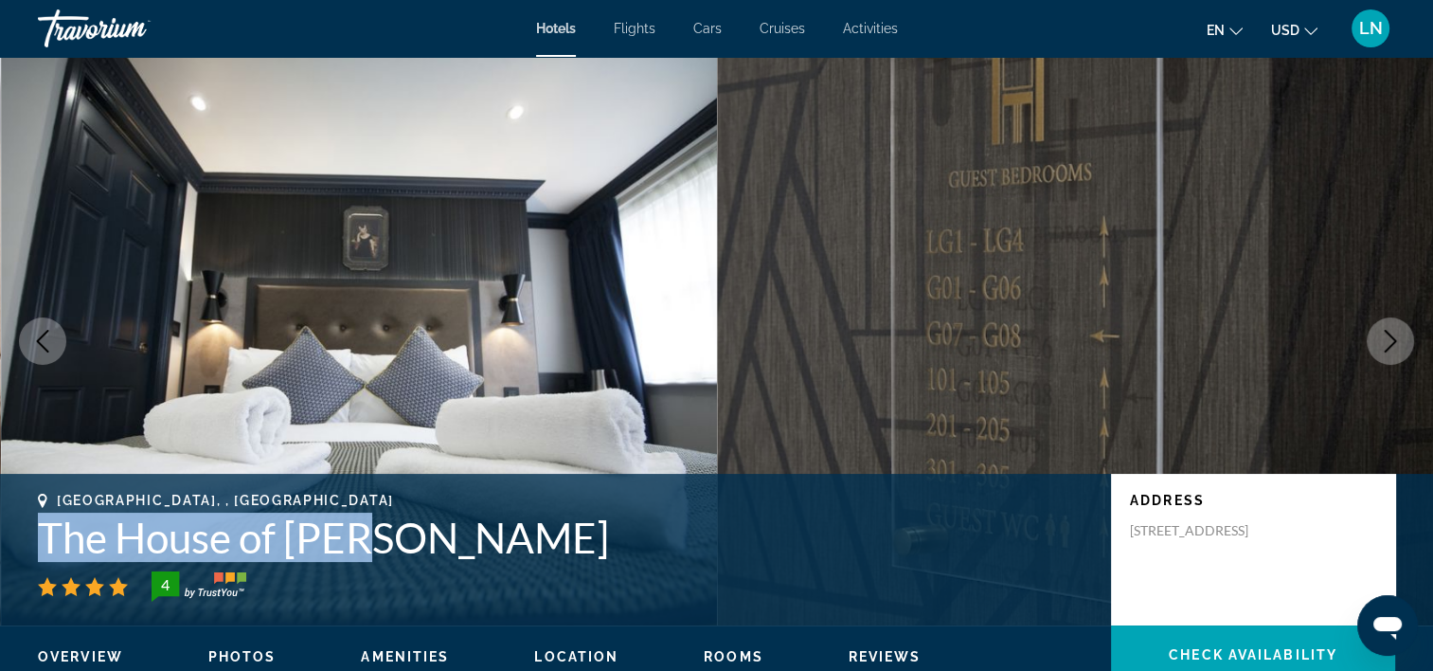
drag, startPoint x: 20, startPoint y: 542, endPoint x: 387, endPoint y: 534, distance: 367.6
click at [387, 534] on div "[GEOGRAPHIC_DATA], , [GEOGRAPHIC_DATA] The House of [PERSON_NAME] 4 Address [ST…" at bounding box center [716, 550] width 1433 height 114
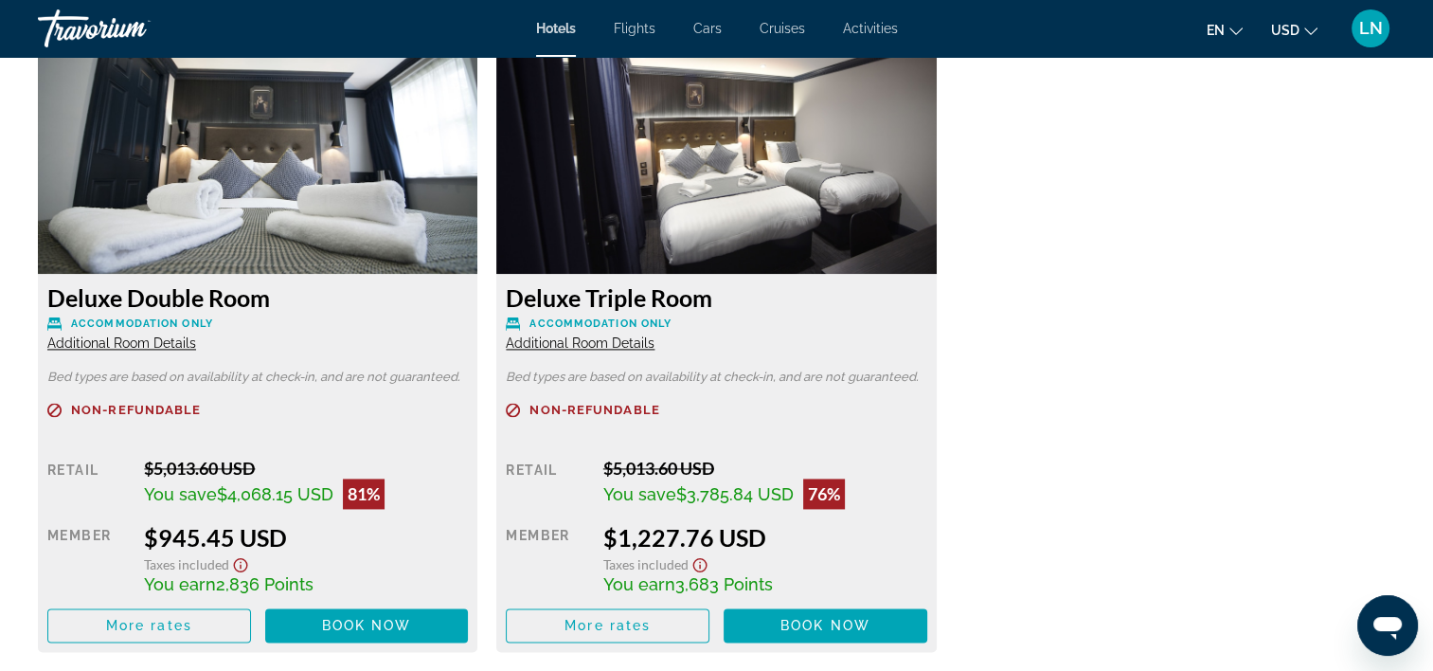
scroll to position [2652, 0]
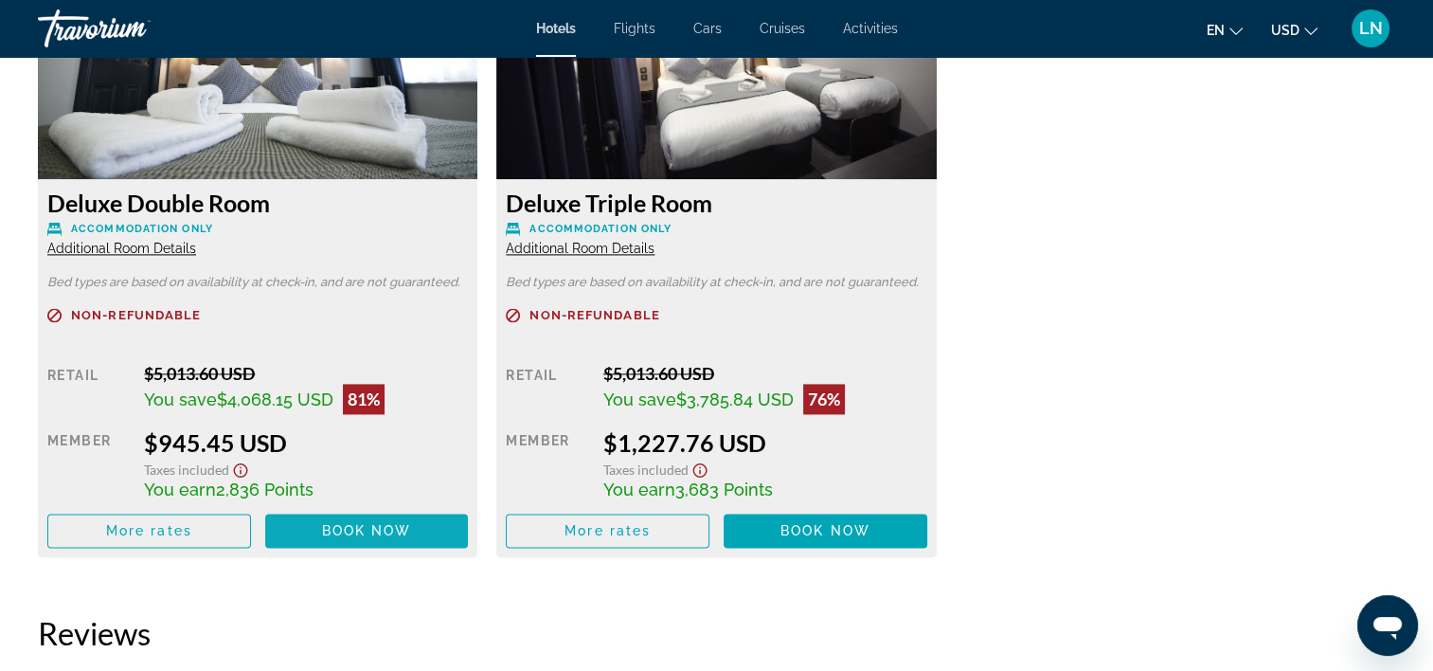
click at [413, 536] on span "Main content" at bounding box center [367, 530] width 204 height 45
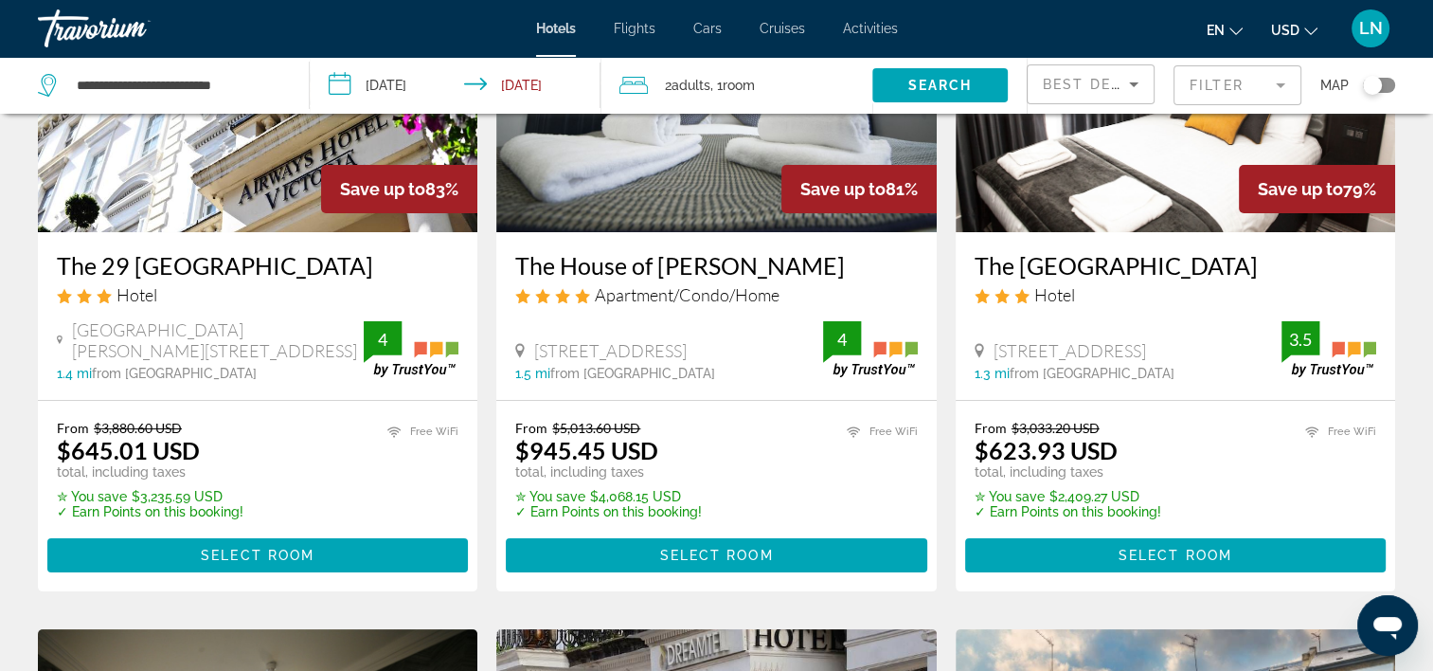
scroll to position [284, 0]
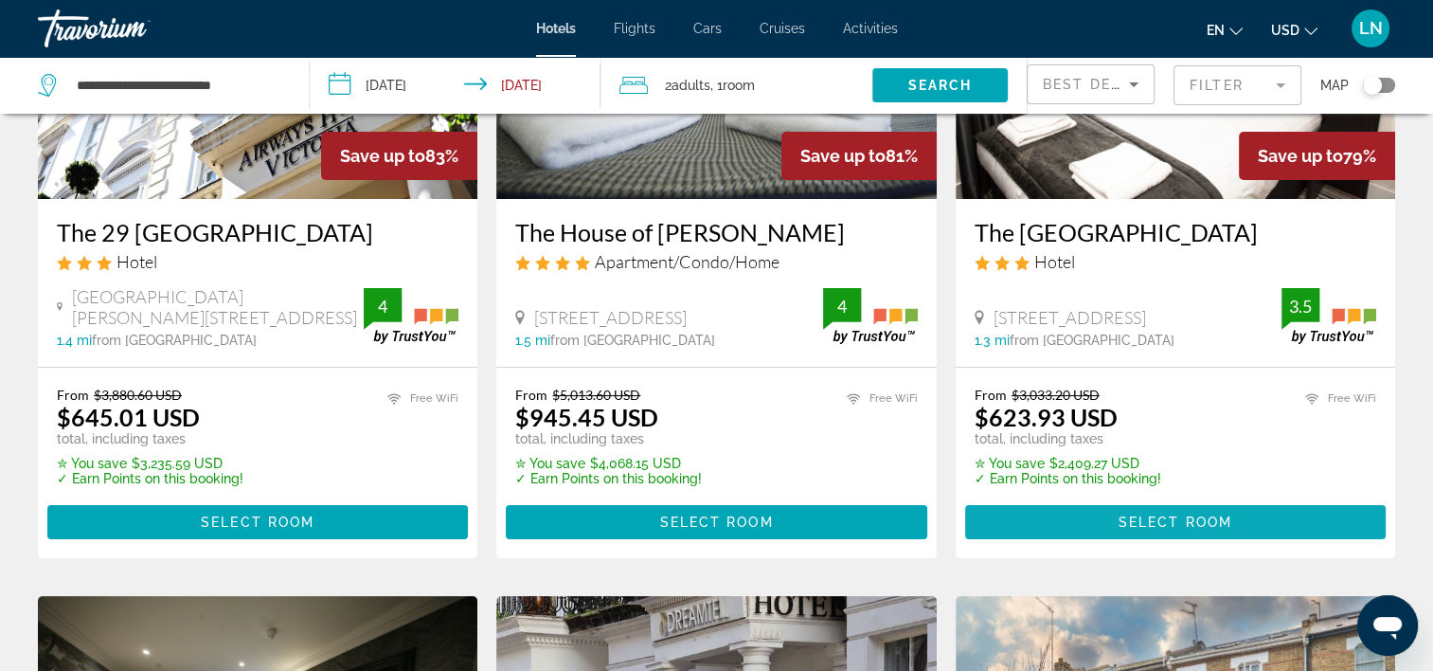
click at [1119, 523] on span "Select Room" at bounding box center [1176, 521] width 114 height 15
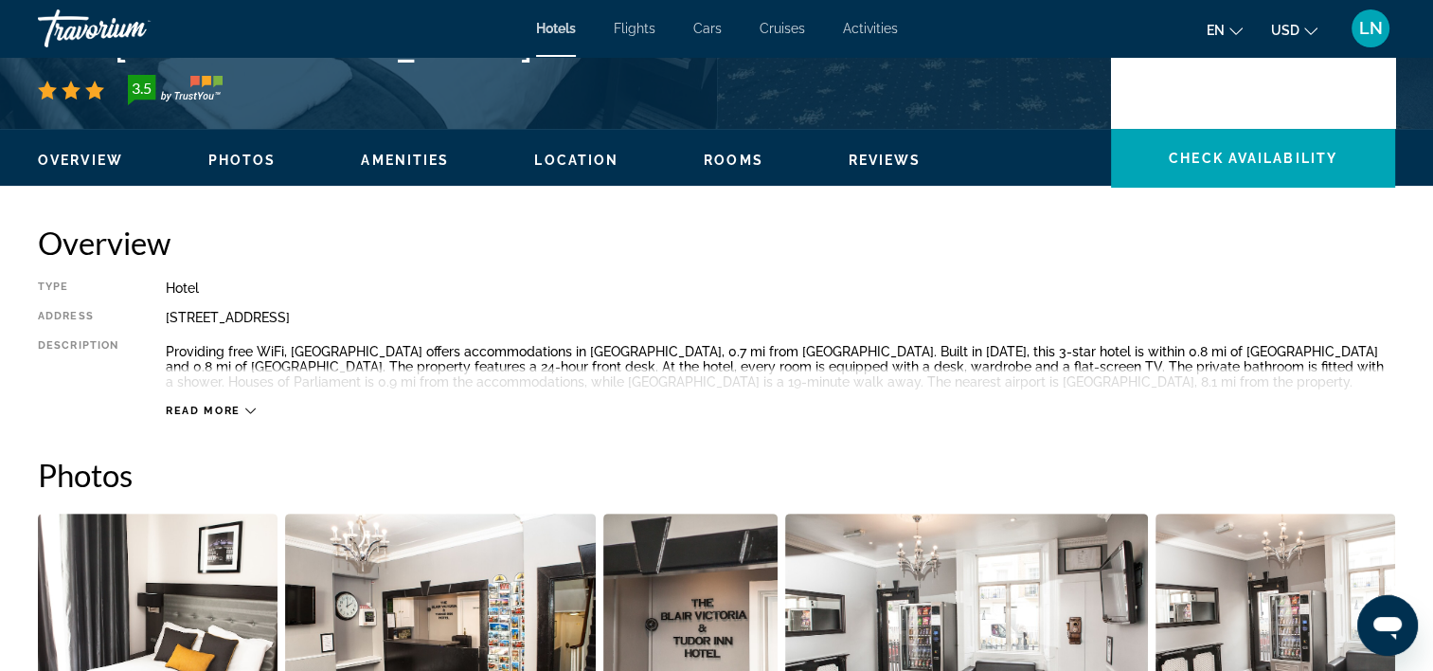
scroll to position [159, 0]
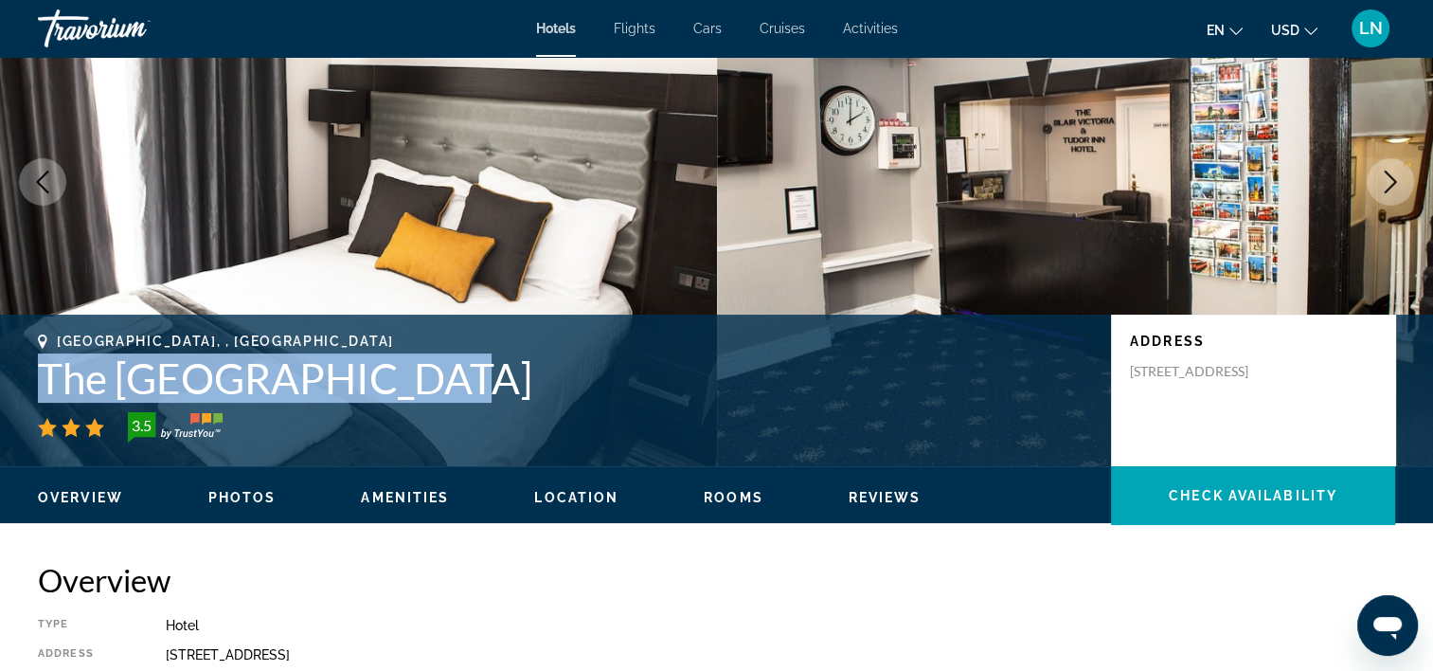
drag, startPoint x: 38, startPoint y: 378, endPoint x: 431, endPoint y: 387, distance: 393.2
click at [431, 387] on h1 "The [GEOGRAPHIC_DATA]" at bounding box center [565, 377] width 1054 height 49
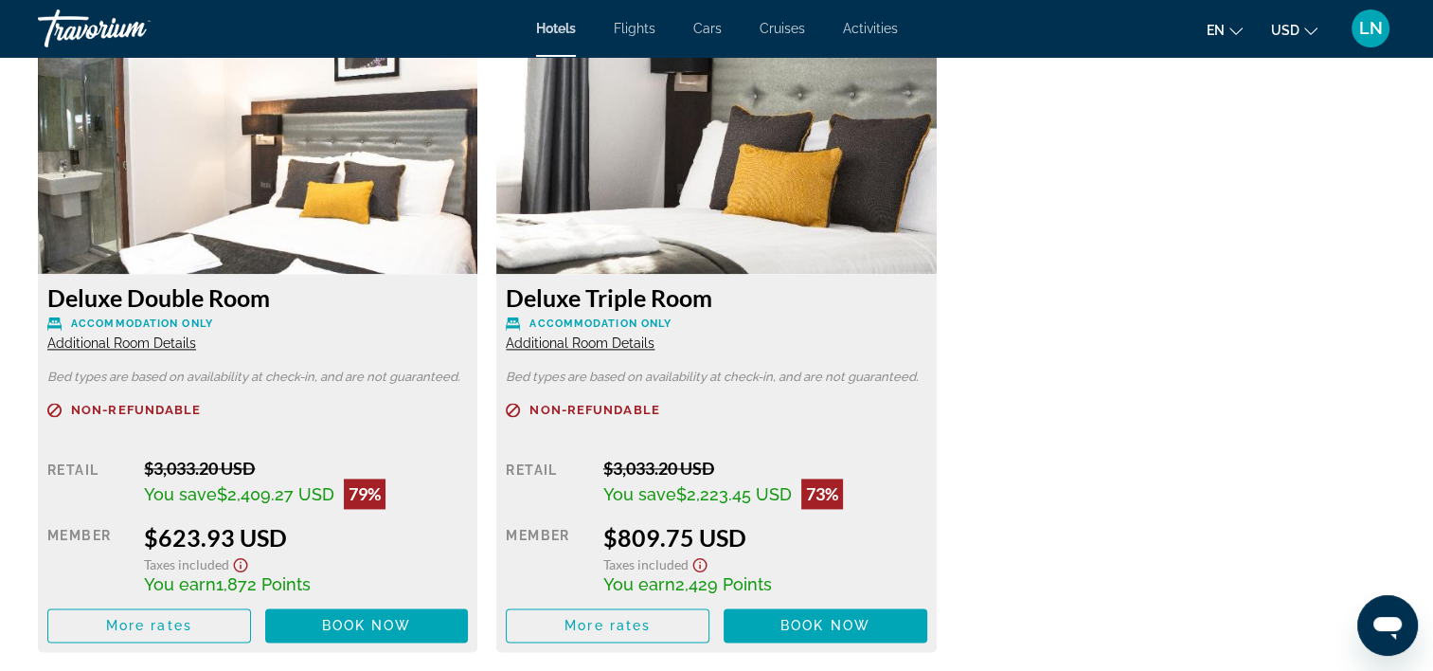
scroll to position [2527, 0]
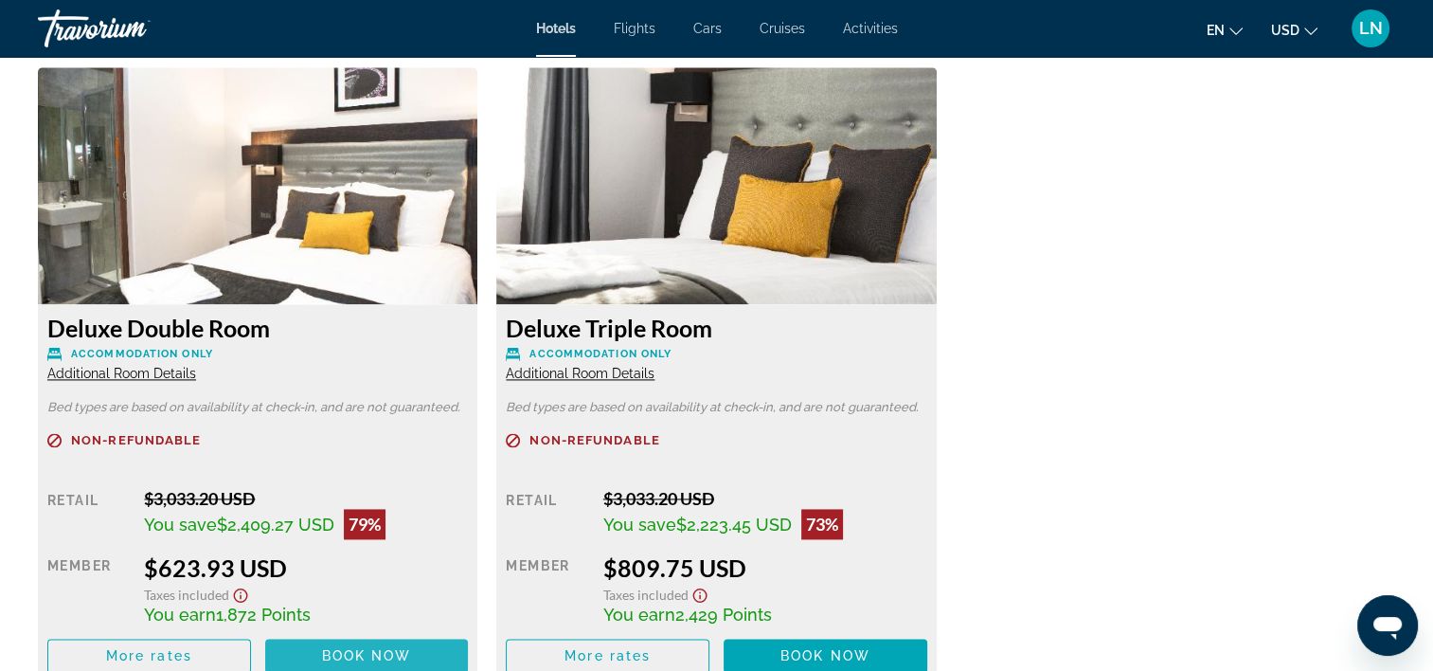
click at [398, 646] on span "Main content" at bounding box center [367, 655] width 204 height 45
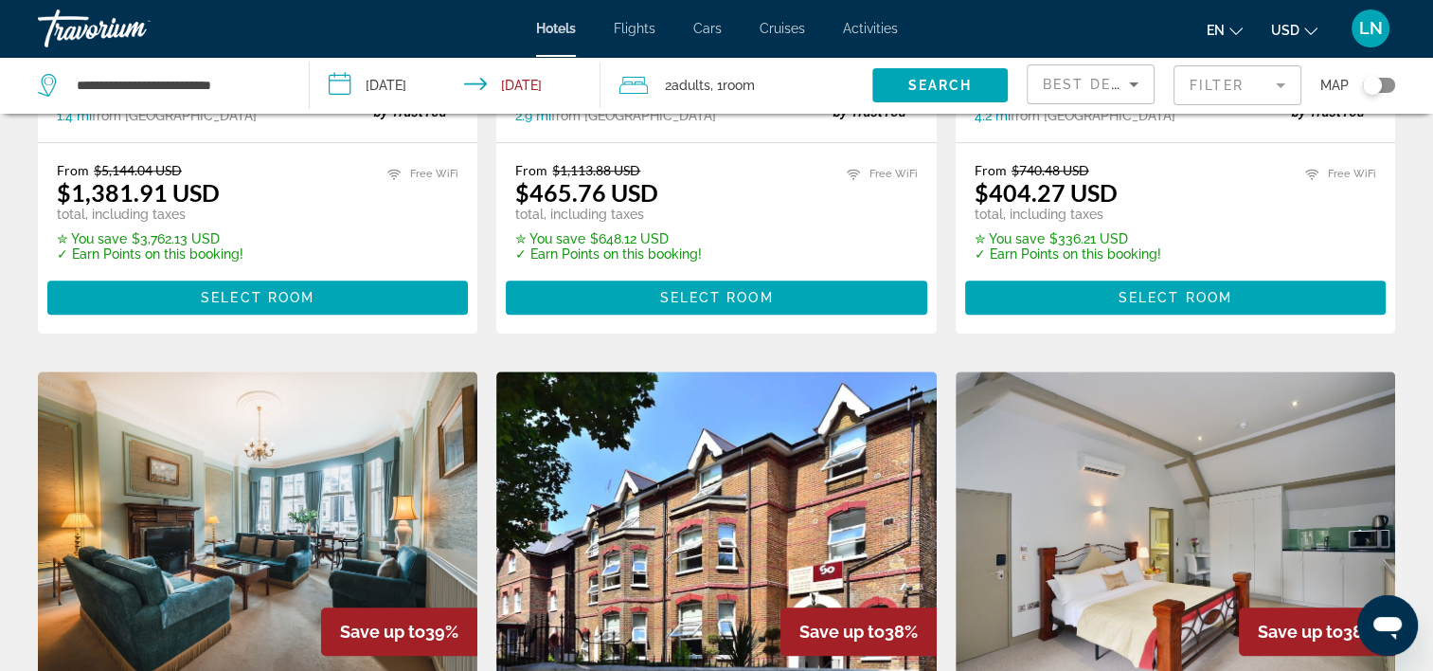
scroll to position [1231, 0]
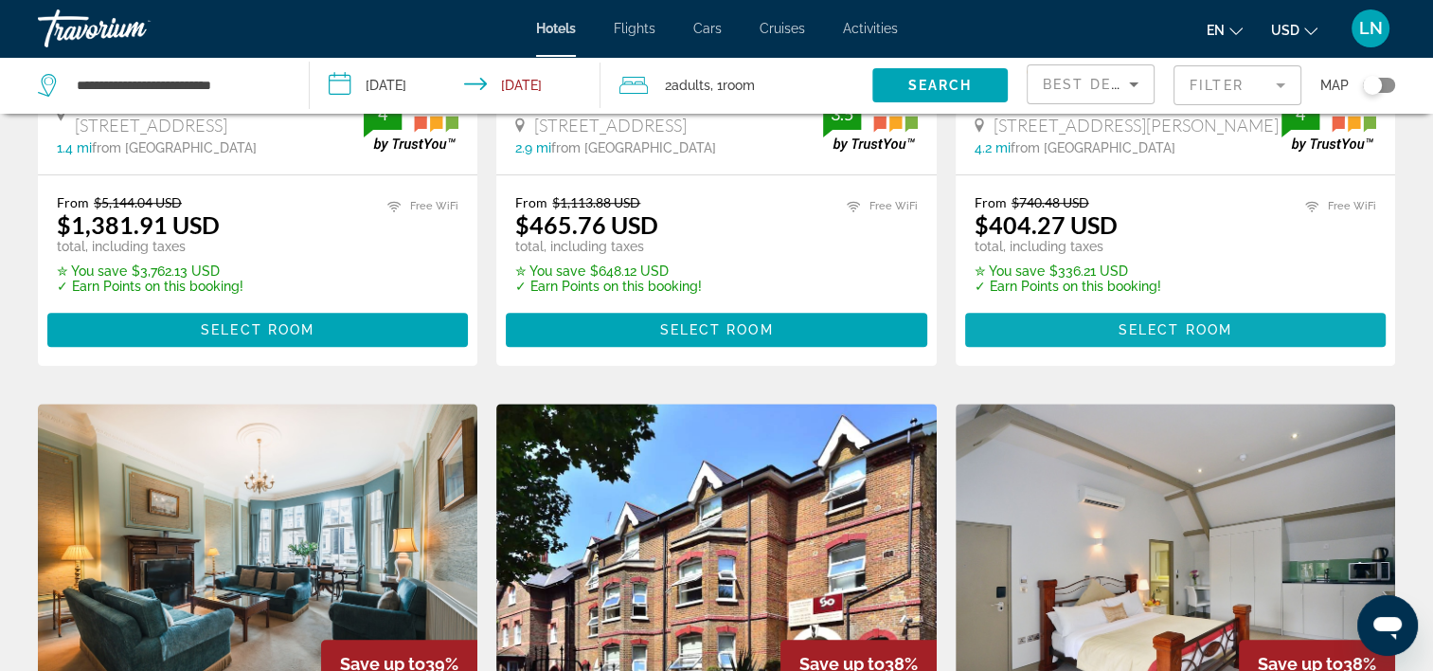
click at [1099, 307] on span "Main content" at bounding box center [1175, 329] width 421 height 45
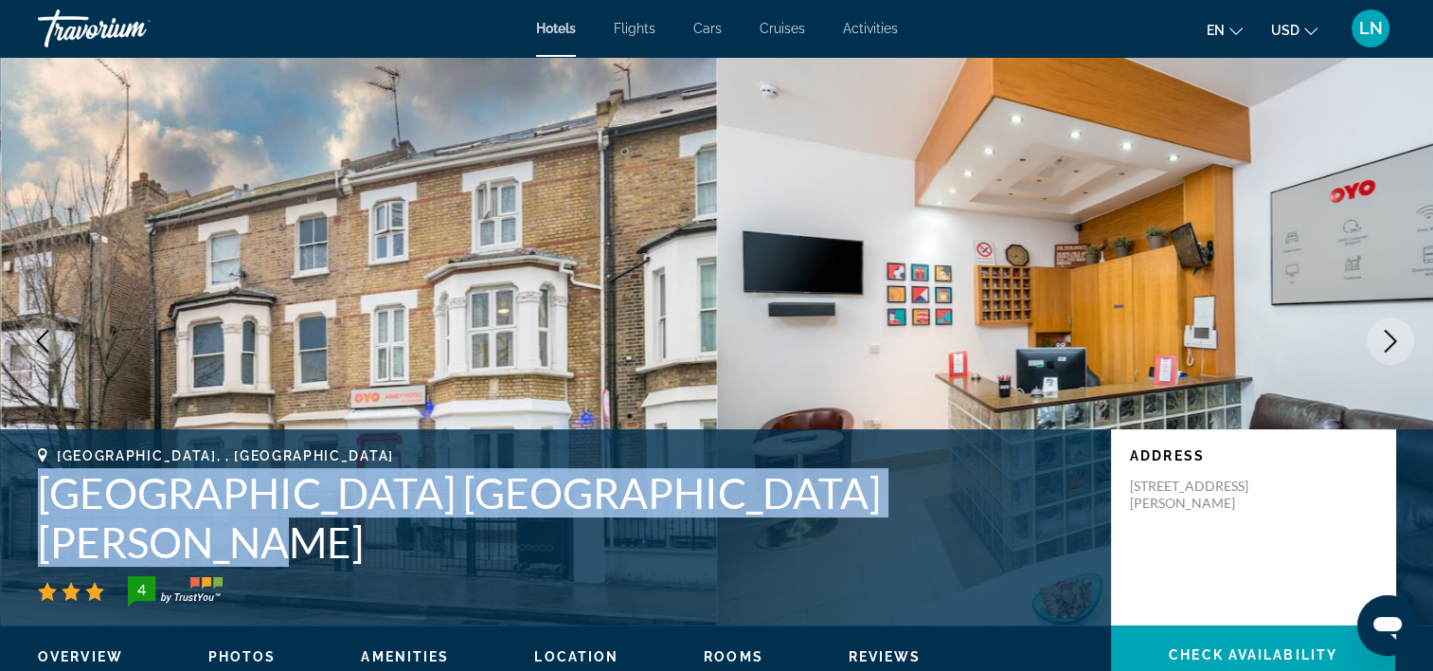
drag, startPoint x: 43, startPoint y: 535, endPoint x: 960, endPoint y: 530, distance: 917.0
click at [960, 530] on h1 "[GEOGRAPHIC_DATA] [GEOGRAPHIC_DATA][PERSON_NAME]" at bounding box center [565, 517] width 1054 height 99
drag, startPoint x: 960, startPoint y: 530, endPoint x: 880, endPoint y: 546, distance: 81.0
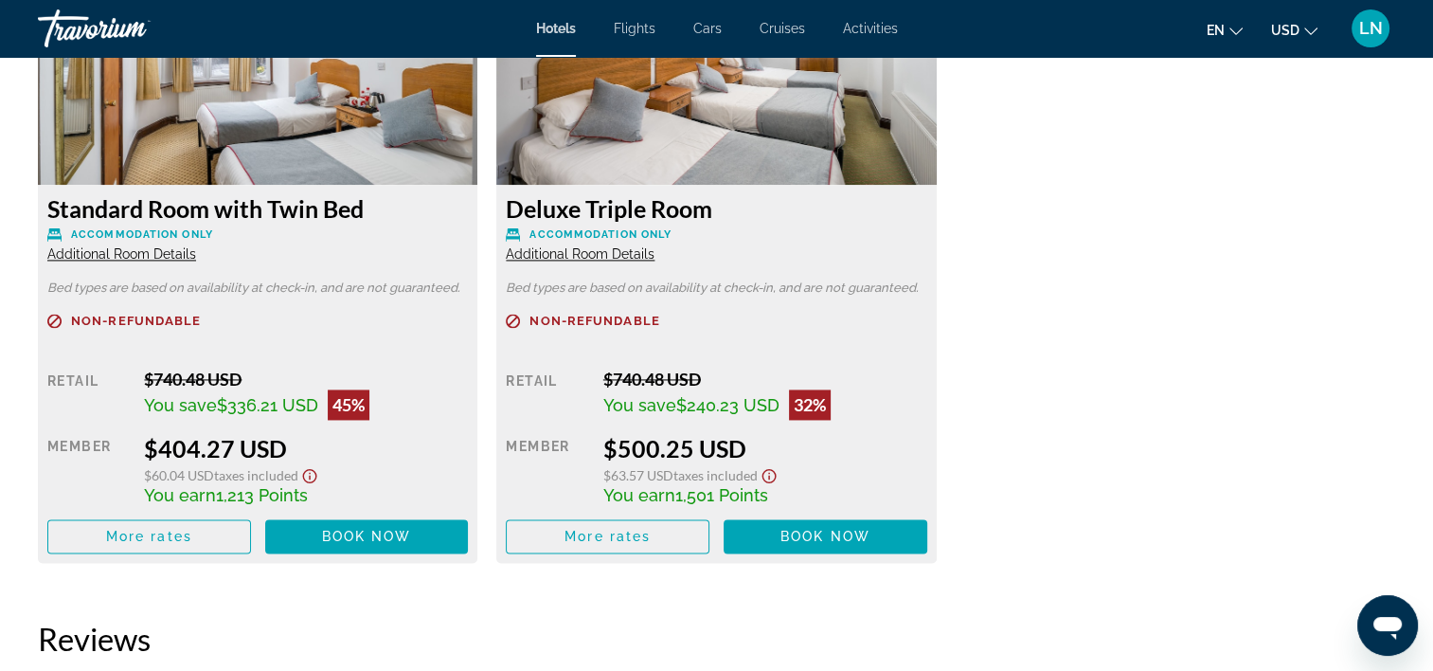
scroll to position [2747, 0]
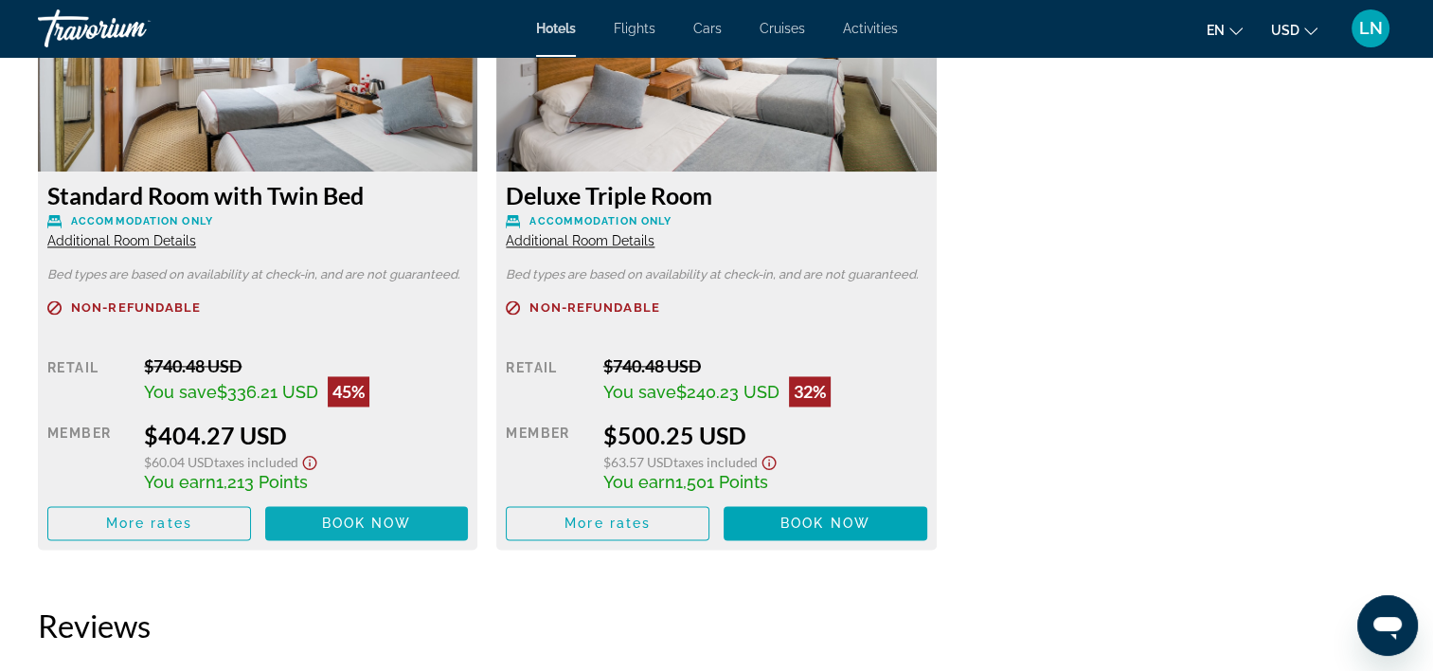
click at [387, 519] on span "Book now" at bounding box center [367, 522] width 90 height 15
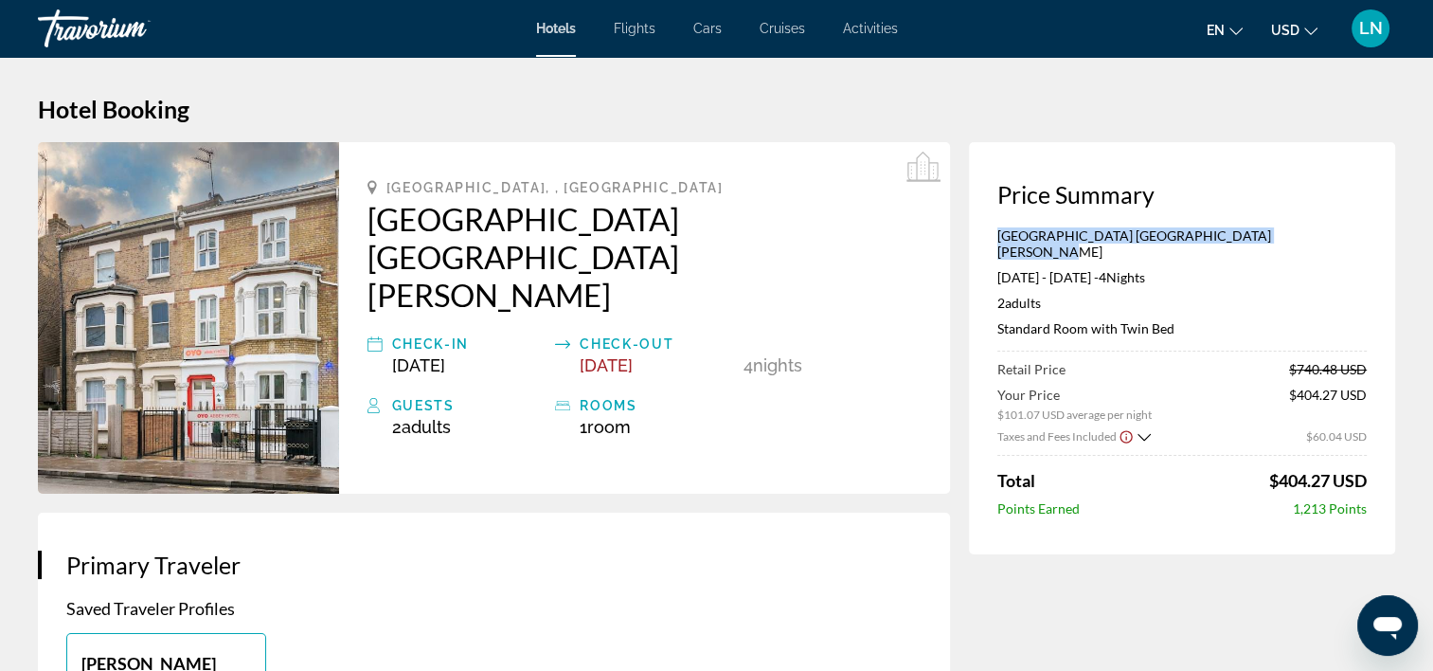
drag, startPoint x: 998, startPoint y: 230, endPoint x: 1367, endPoint y: 235, distance: 368.5
click at [1367, 235] on div "Price Summary [GEOGRAPHIC_DATA] [GEOGRAPHIC_DATA] [GEOGRAPHIC_DATA][PERSON_NAME…" at bounding box center [1182, 348] width 426 height 412
copy p "[GEOGRAPHIC_DATA] [GEOGRAPHIC_DATA][PERSON_NAME]"
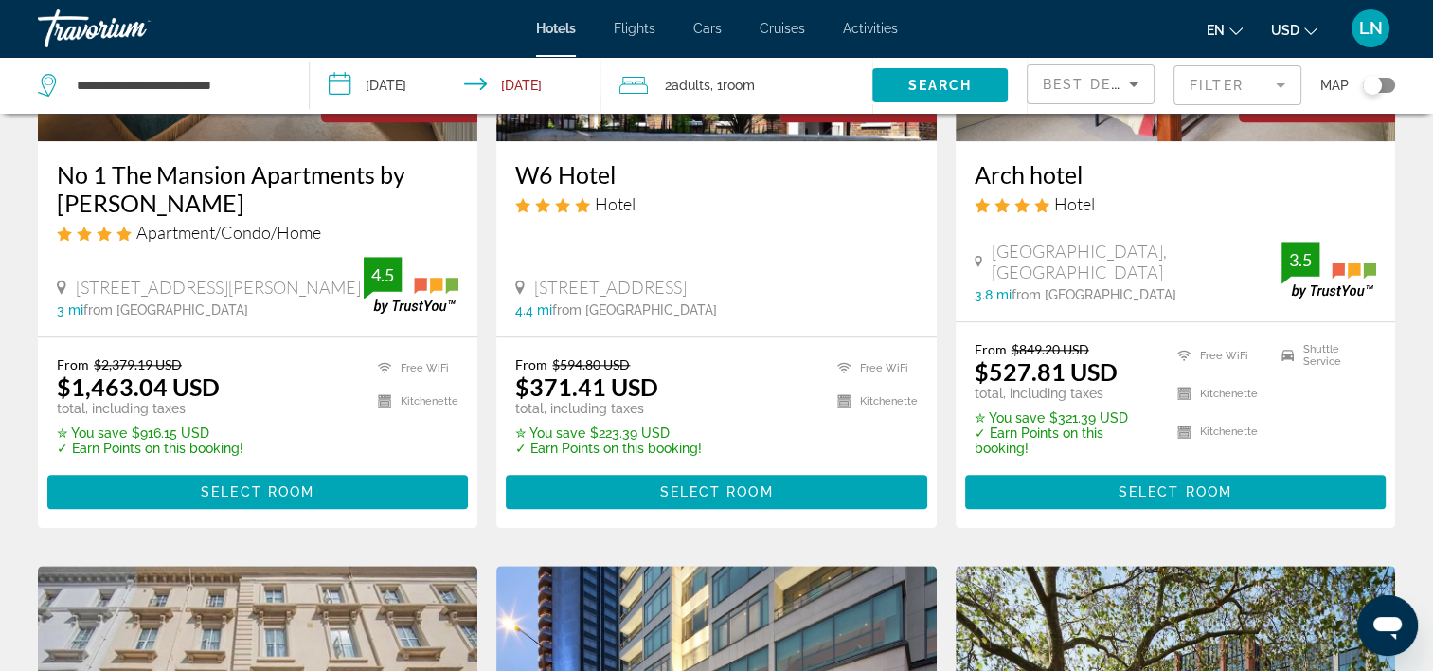
scroll to position [1800, 0]
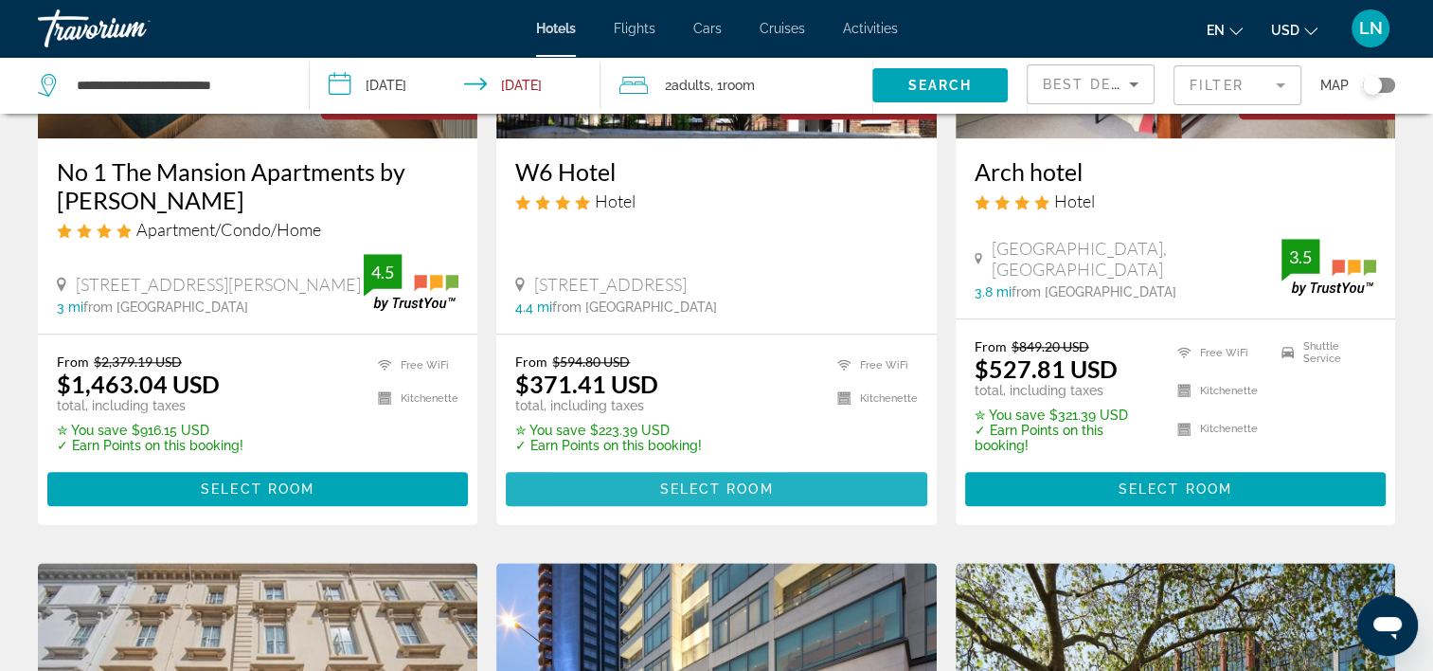
click at [618, 466] on span "Main content" at bounding box center [716, 488] width 421 height 45
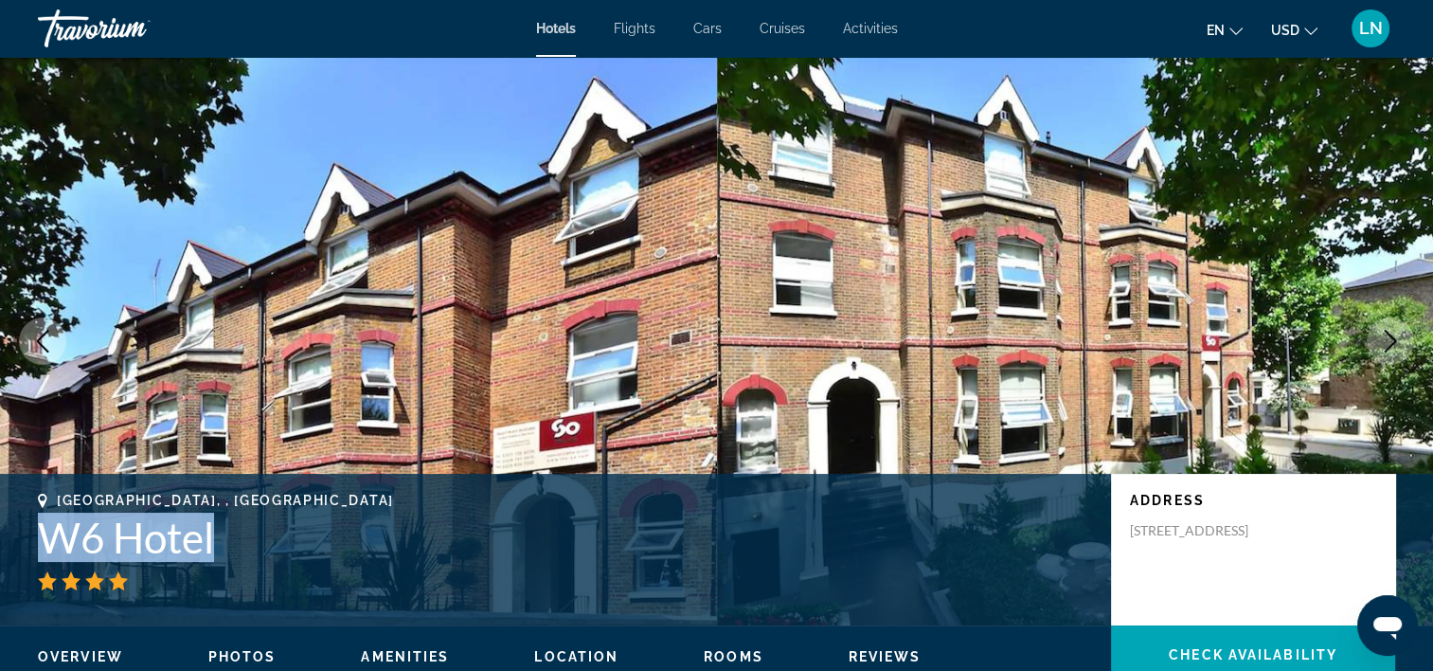
drag, startPoint x: 16, startPoint y: 529, endPoint x: 288, endPoint y: 537, distance: 272.0
click at [288, 537] on div "[GEOGRAPHIC_DATA], , [GEOGRAPHIC_DATA] [GEOGRAPHIC_DATA] Address [STREET_ADDRES…" at bounding box center [716, 550] width 1433 height 114
copy h1 "W6 Hotel"
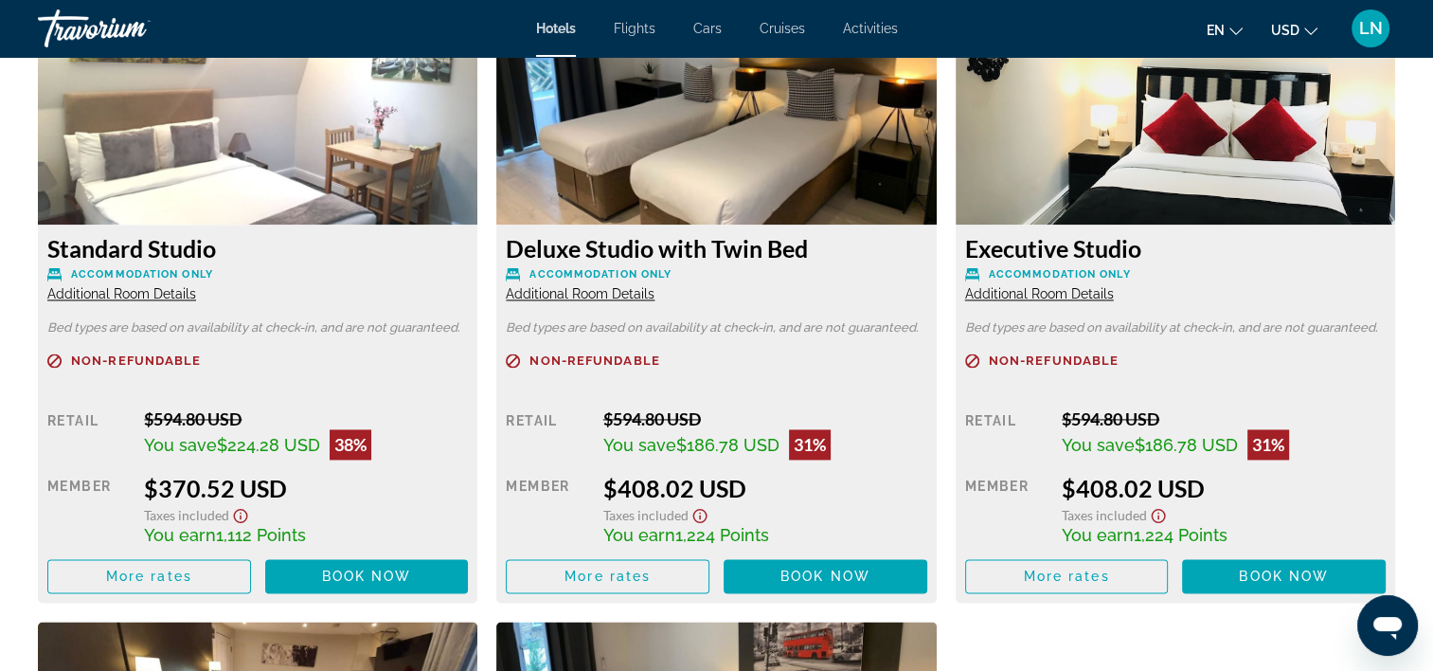
scroll to position [2652, 0]
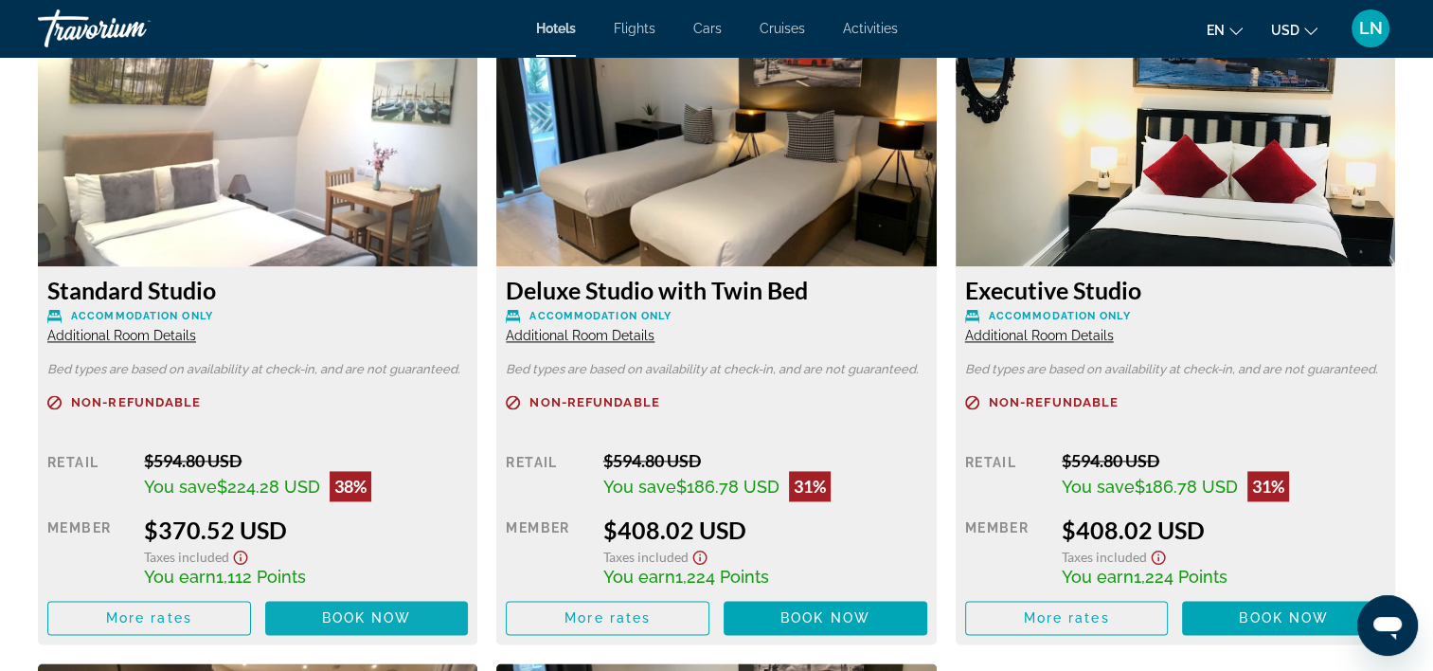
click at [398, 604] on span "Main content" at bounding box center [367, 617] width 204 height 45
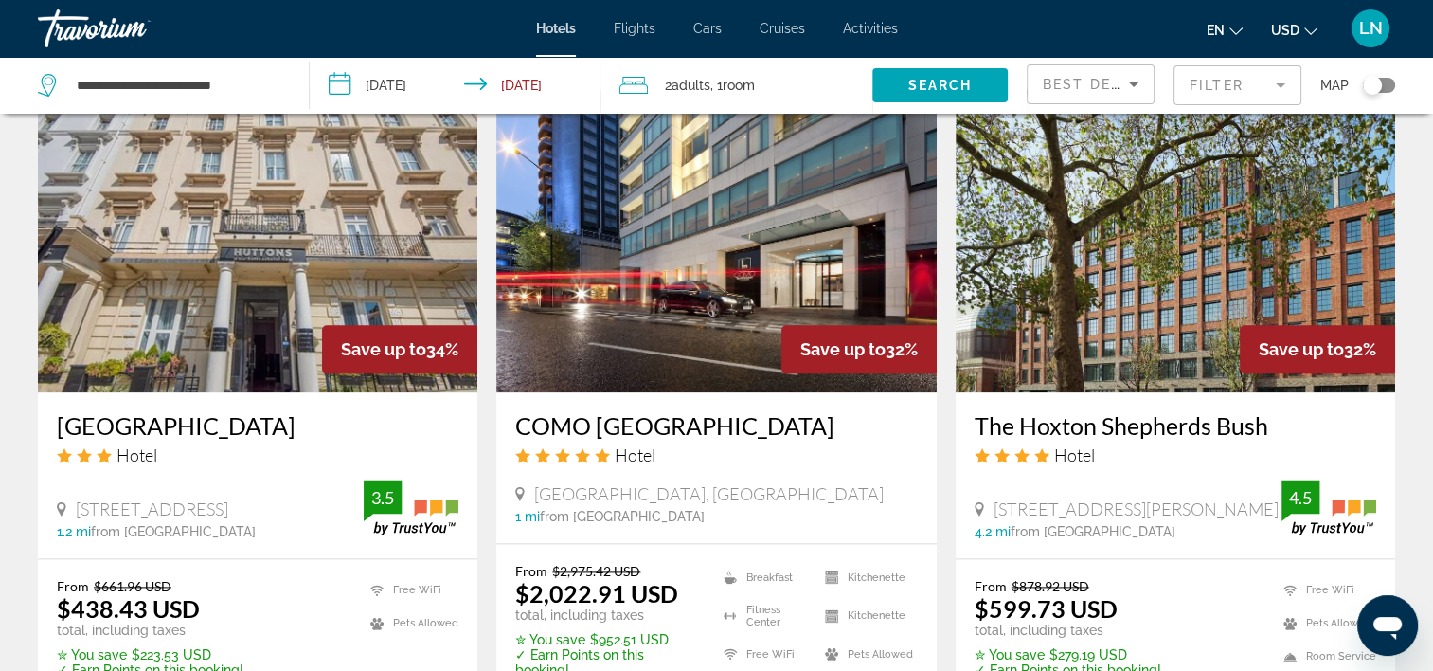
scroll to position [2368, 0]
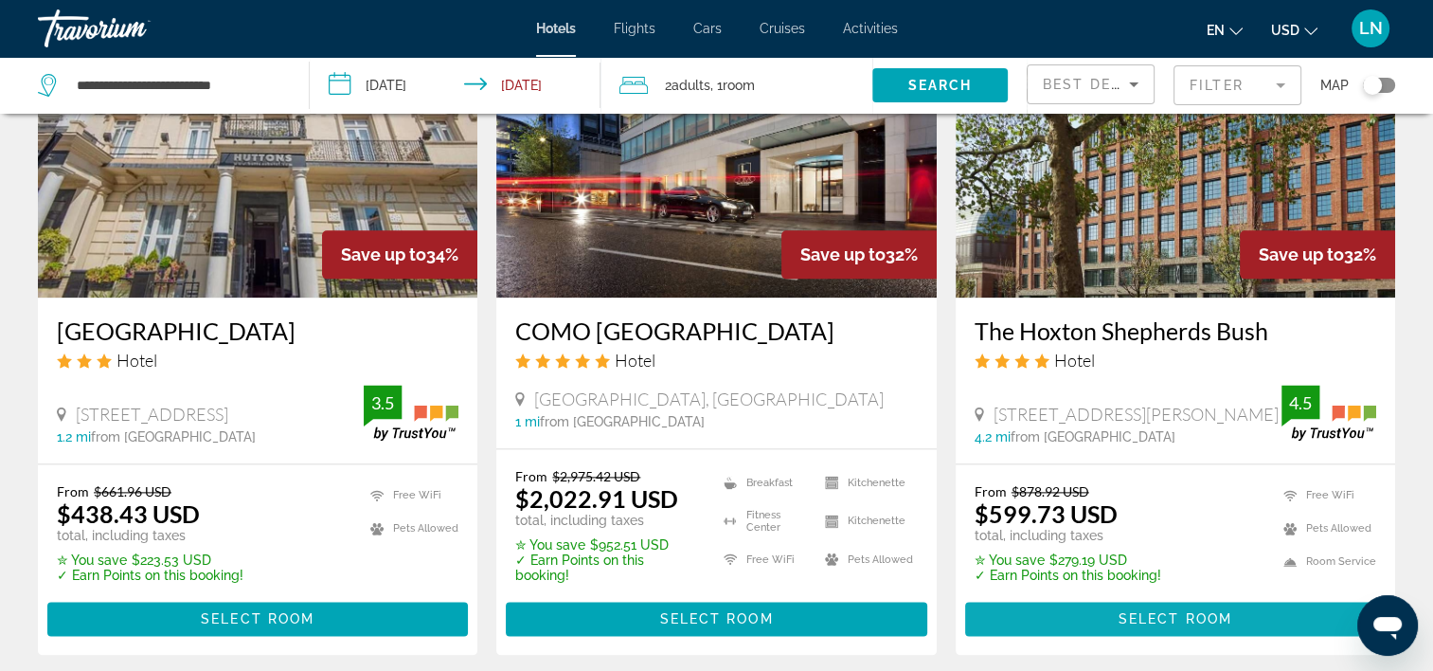
click at [1048, 596] on span "Main content" at bounding box center [1175, 618] width 421 height 45
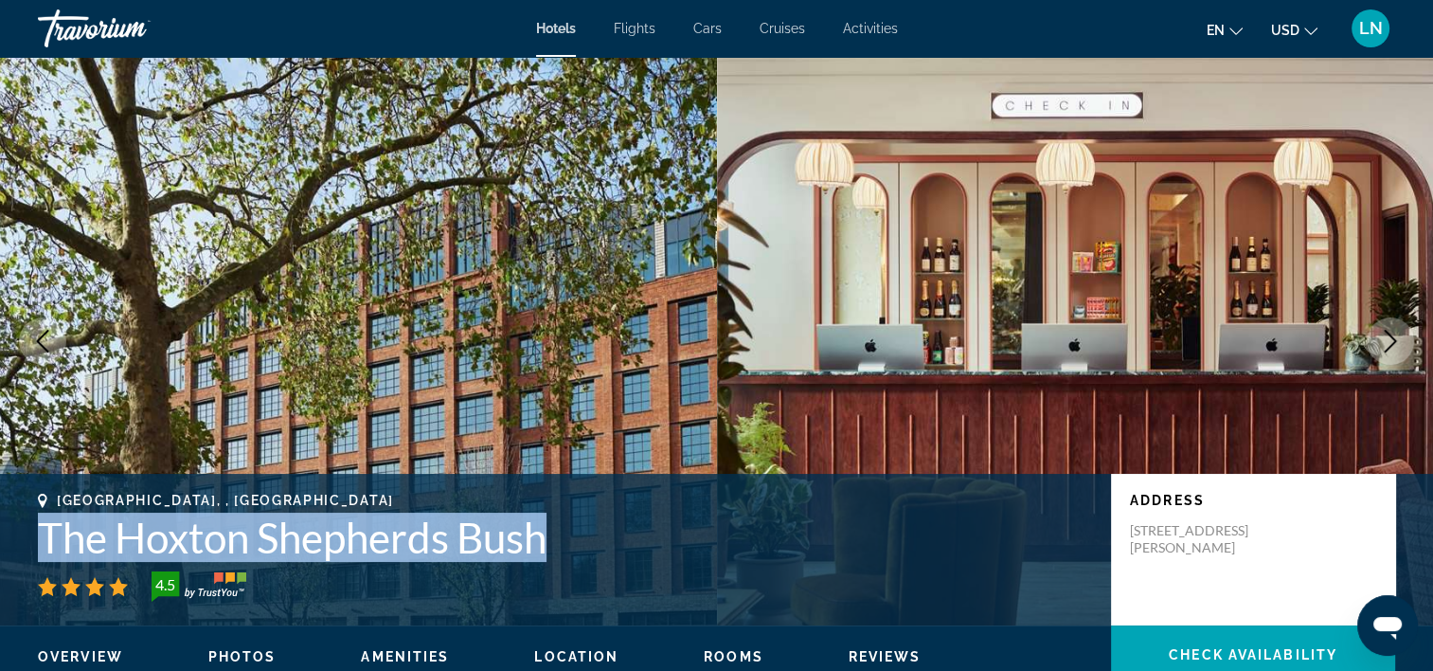
drag, startPoint x: 415, startPoint y: 550, endPoint x: 550, endPoint y: 550, distance: 135.5
click at [550, 550] on div "London, , United Kingdom The Hoxton Shepherds Bush 4.5 Address 65 Shepherds Bus…" at bounding box center [716, 550] width 1433 height 114
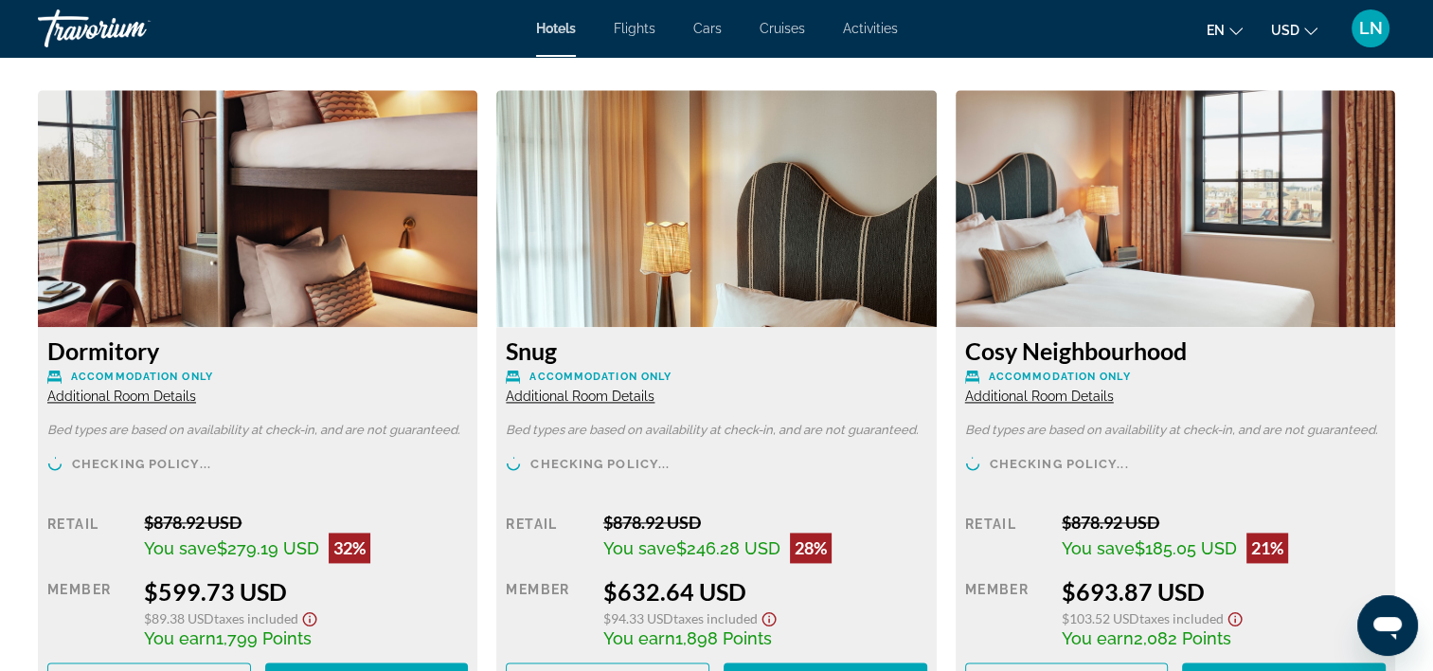
scroll to position [2652, 0]
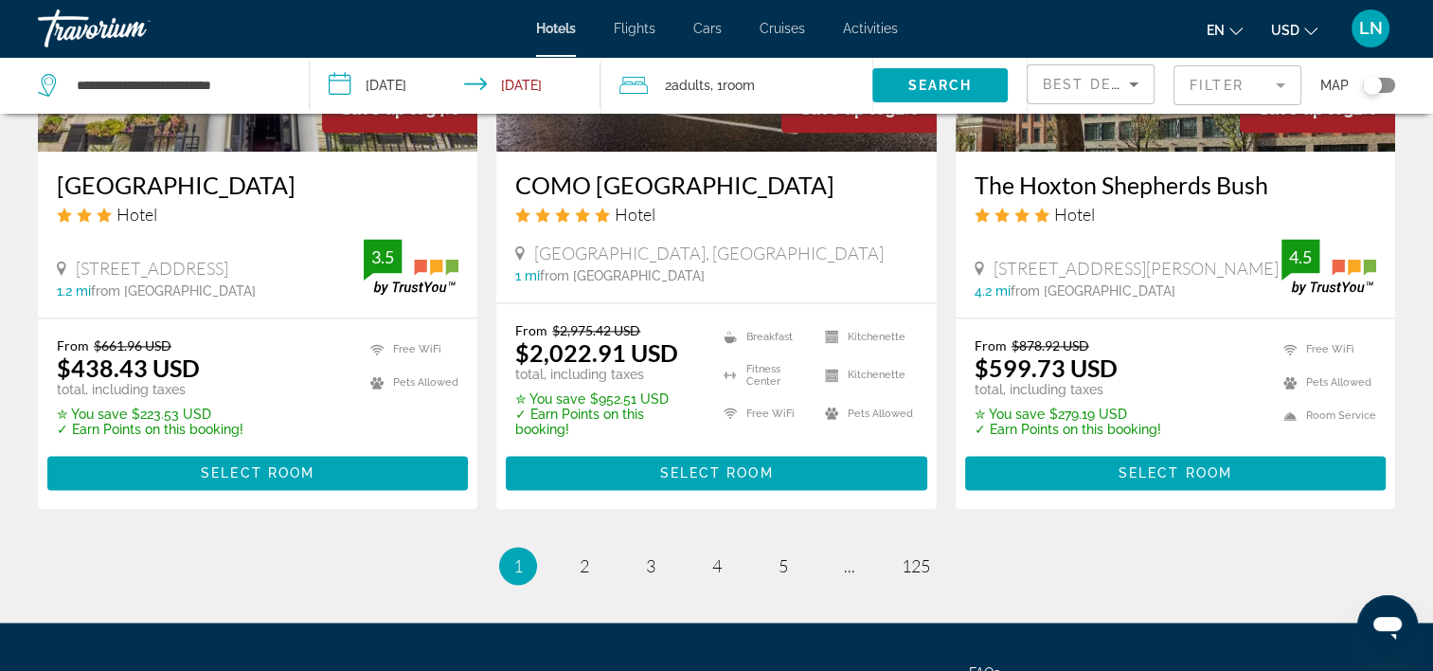
scroll to position [2558, 0]
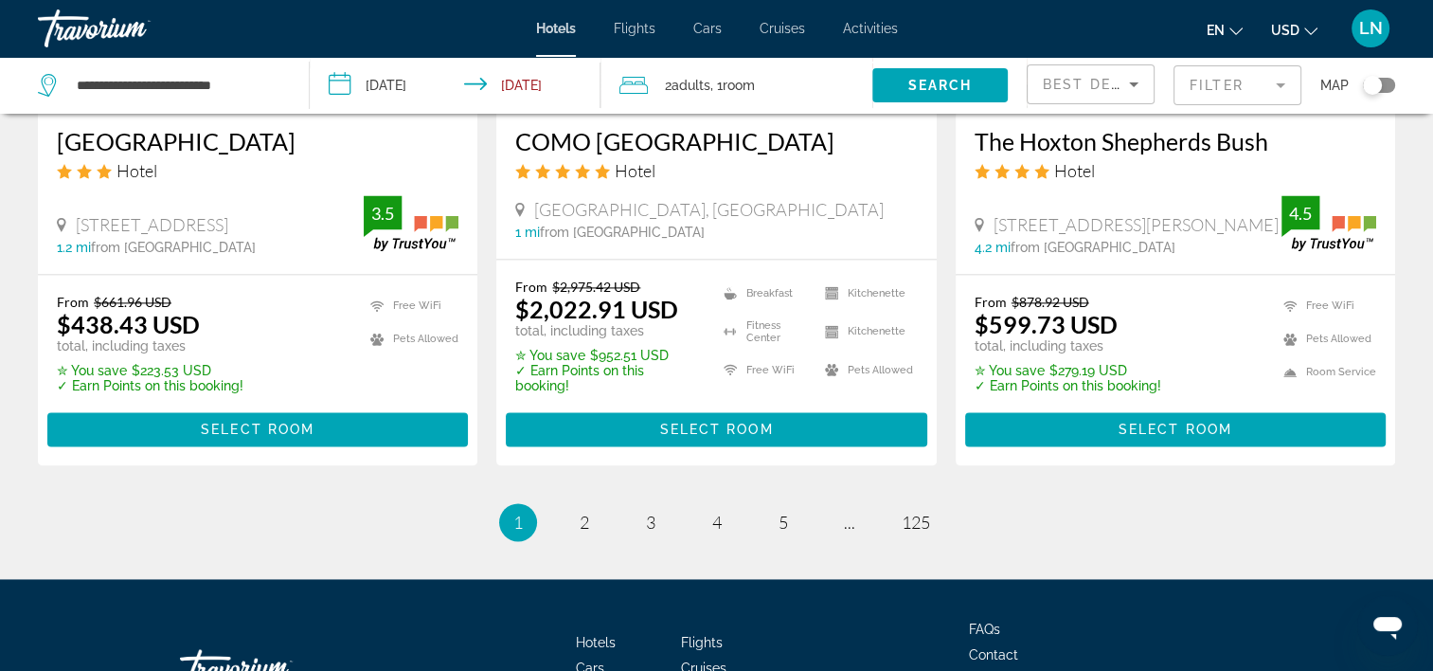
click at [567, 503] on li "page 2" at bounding box center [585, 522] width 38 height 38
click at [580, 512] on span "2" at bounding box center [584, 522] width 9 height 21
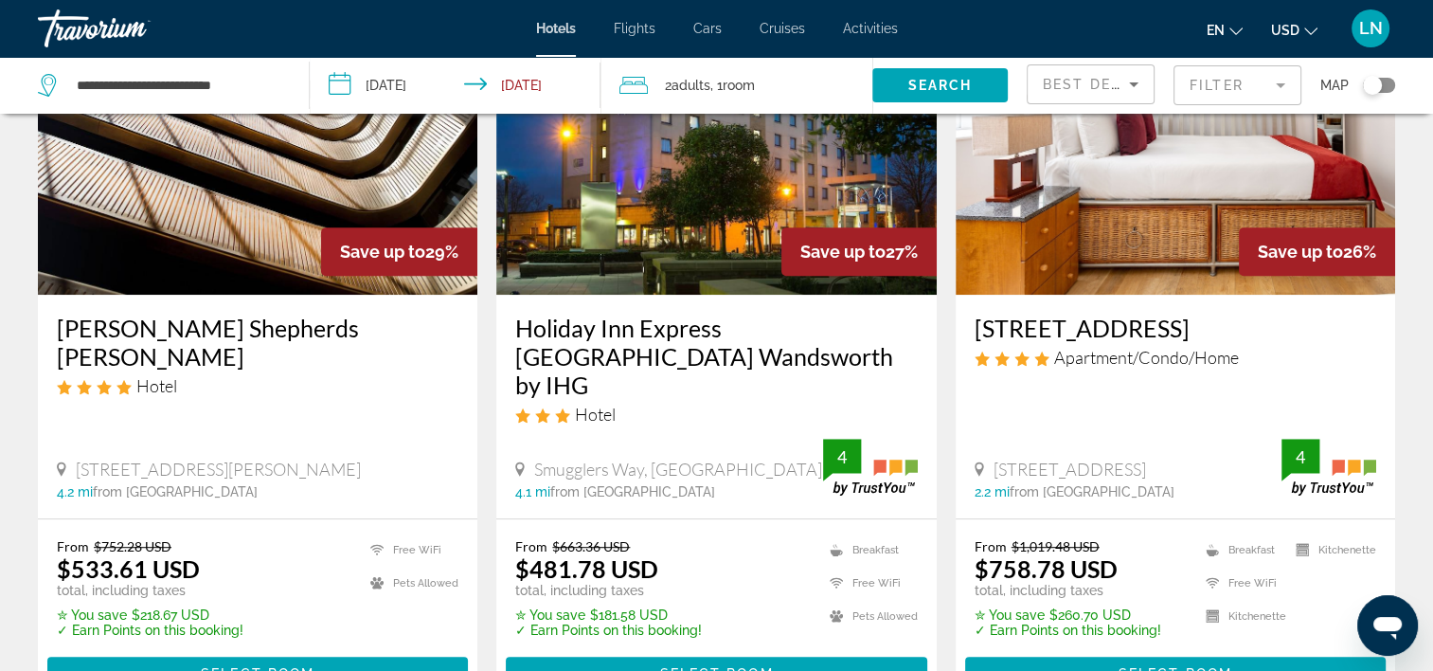
scroll to position [947, 0]
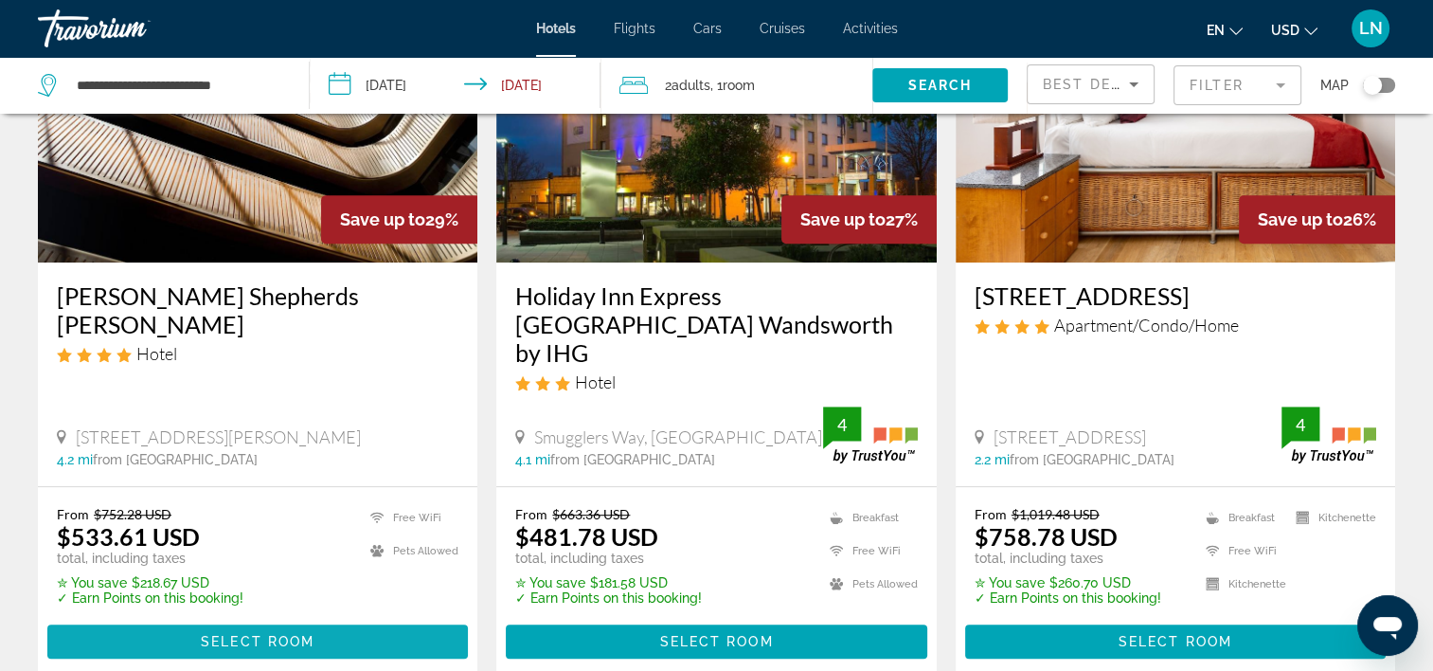
click at [300, 619] on span "Main content" at bounding box center [257, 641] width 421 height 45
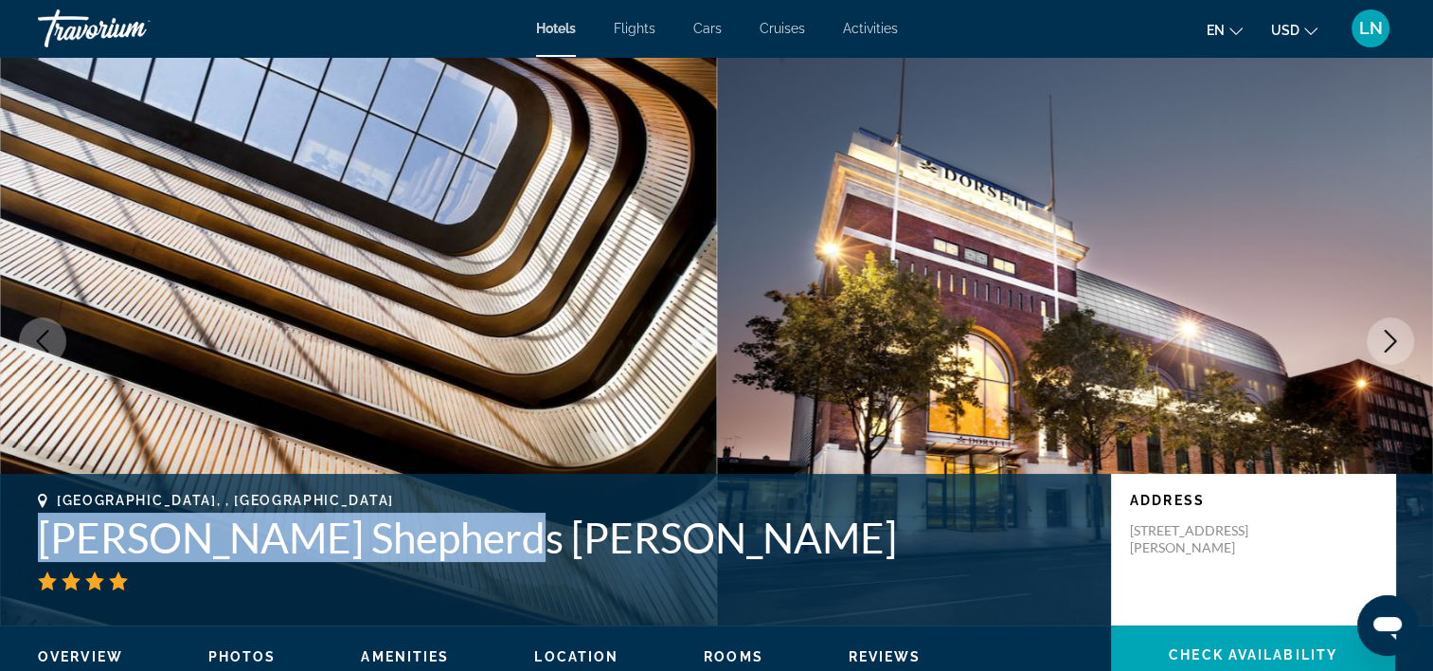
drag, startPoint x: 24, startPoint y: 540, endPoint x: 477, endPoint y: 527, distance: 454.0
click at [477, 527] on div "London, , United Kingdom Dorsett Shepherds Bush Address 58 Shepherds Bush Green…" at bounding box center [716, 550] width 1433 height 114
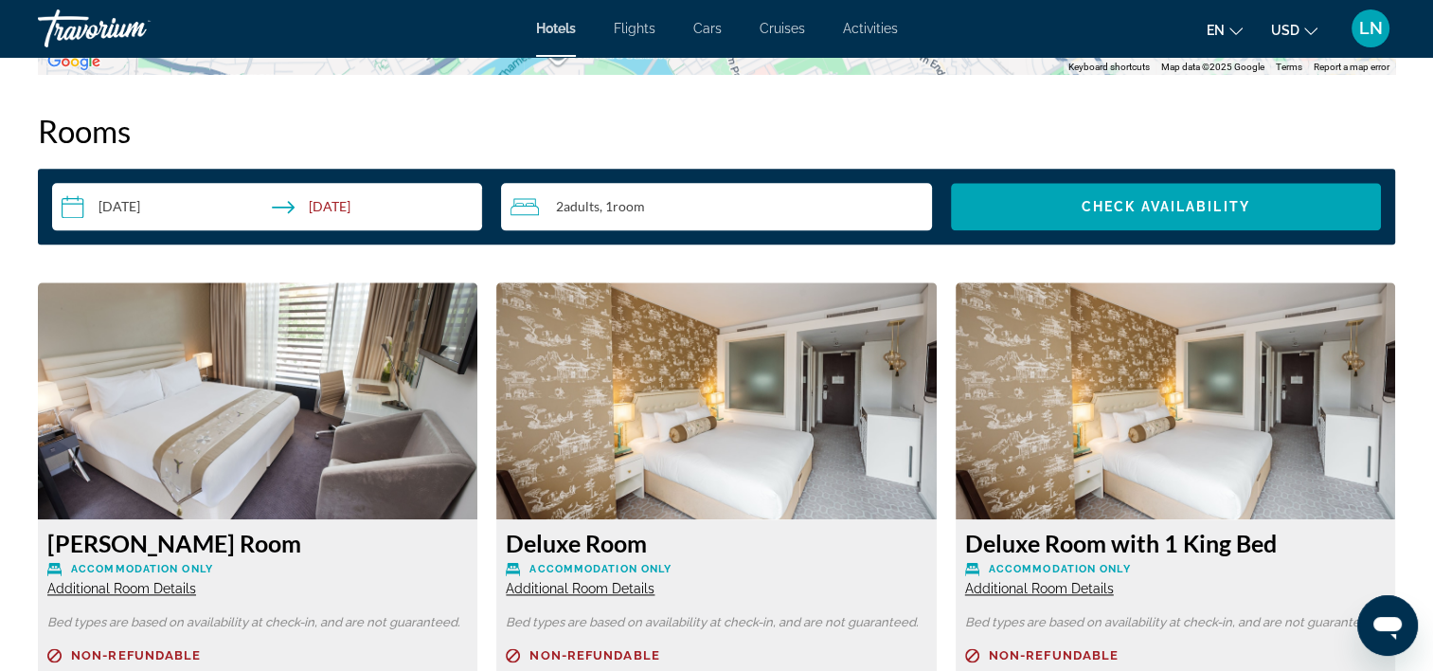
scroll to position [2558, 0]
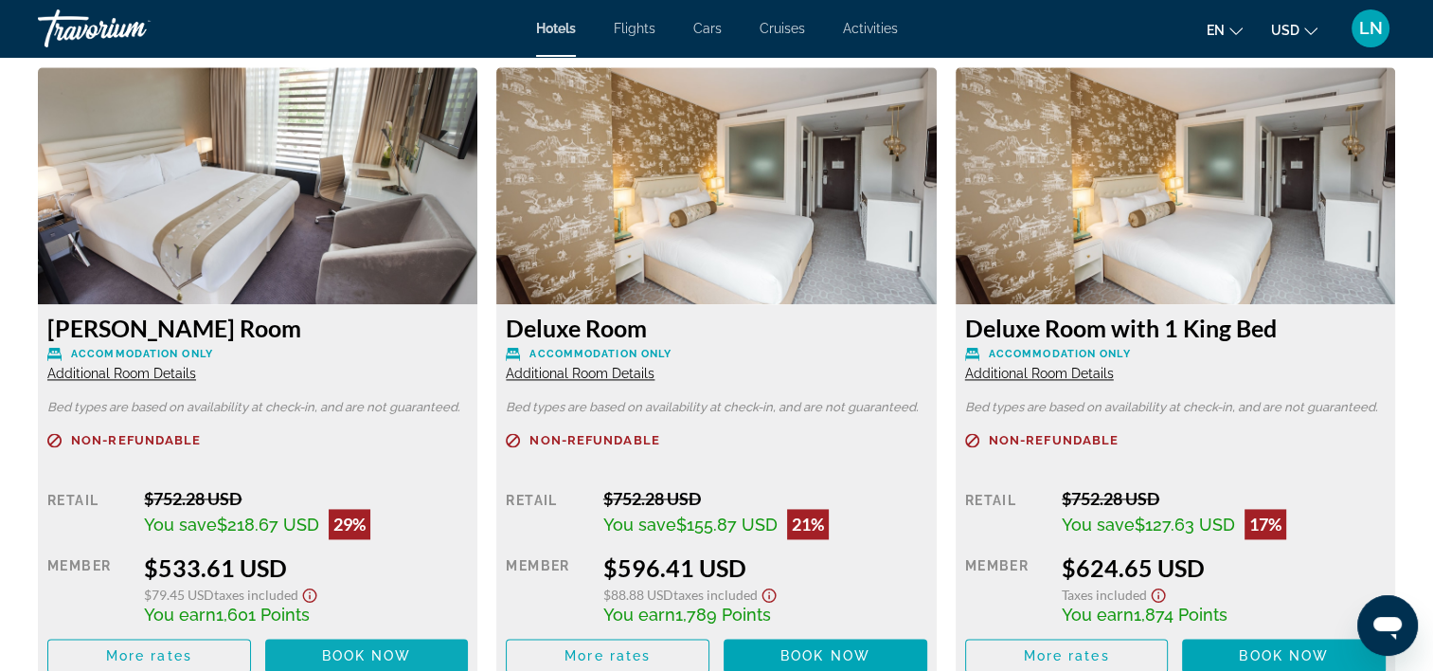
click at [383, 648] on span "Book now" at bounding box center [367, 655] width 90 height 15
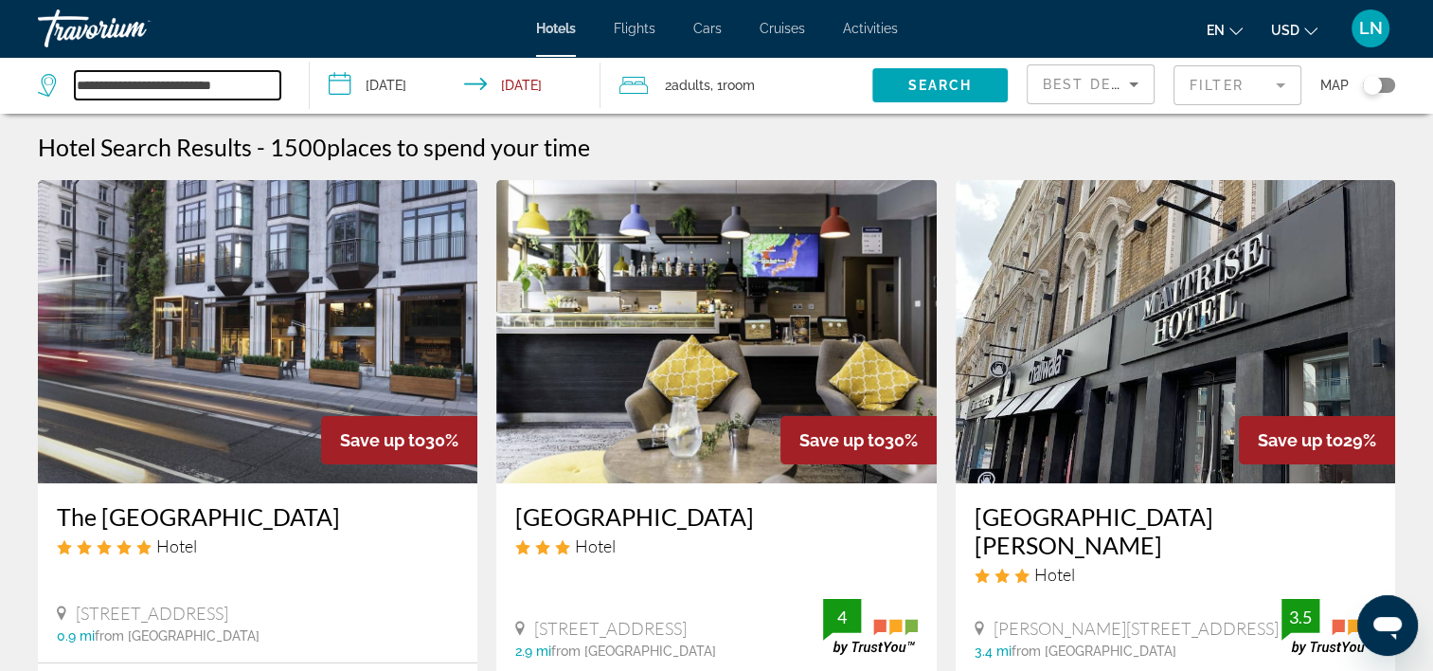
click at [226, 88] on input "**********" at bounding box center [178, 85] width 206 height 28
click at [226, 87] on input "**********" at bounding box center [178, 85] width 206 height 28
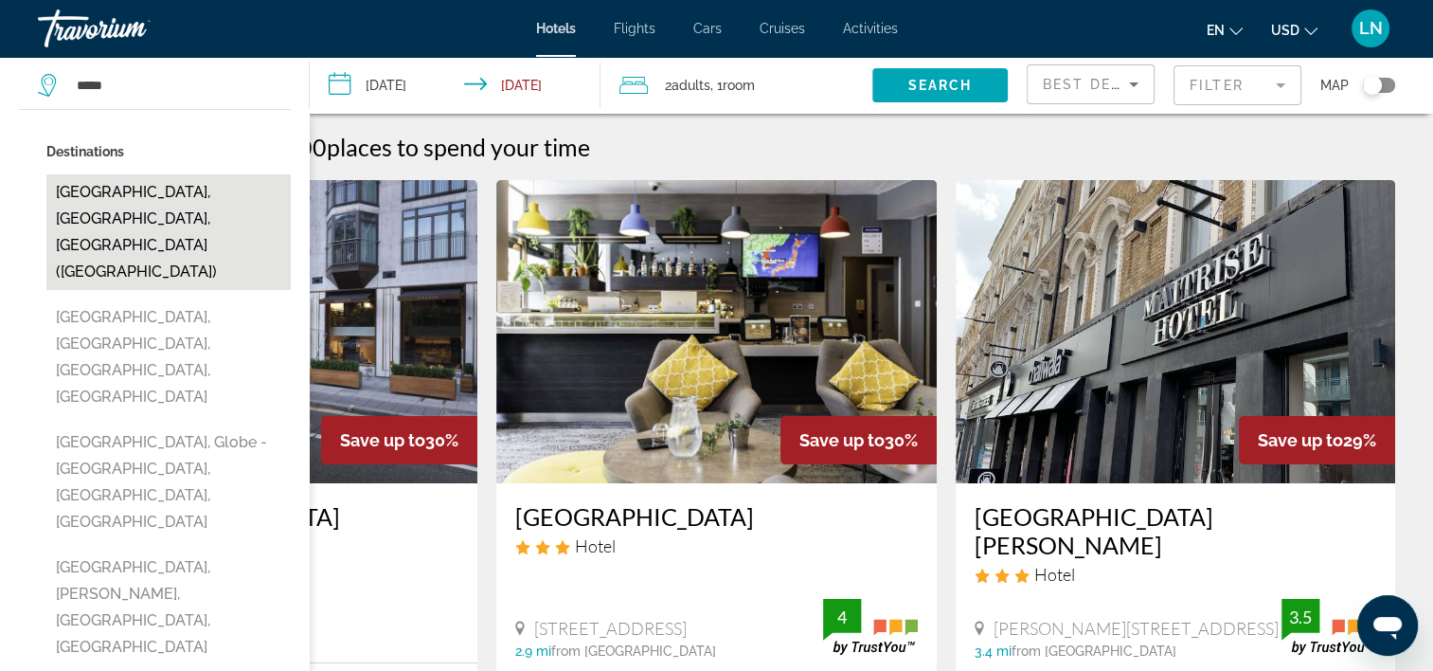
click at [171, 182] on button "Miami, FL, United States (MIA)" at bounding box center [168, 232] width 244 height 116
type input "**********"
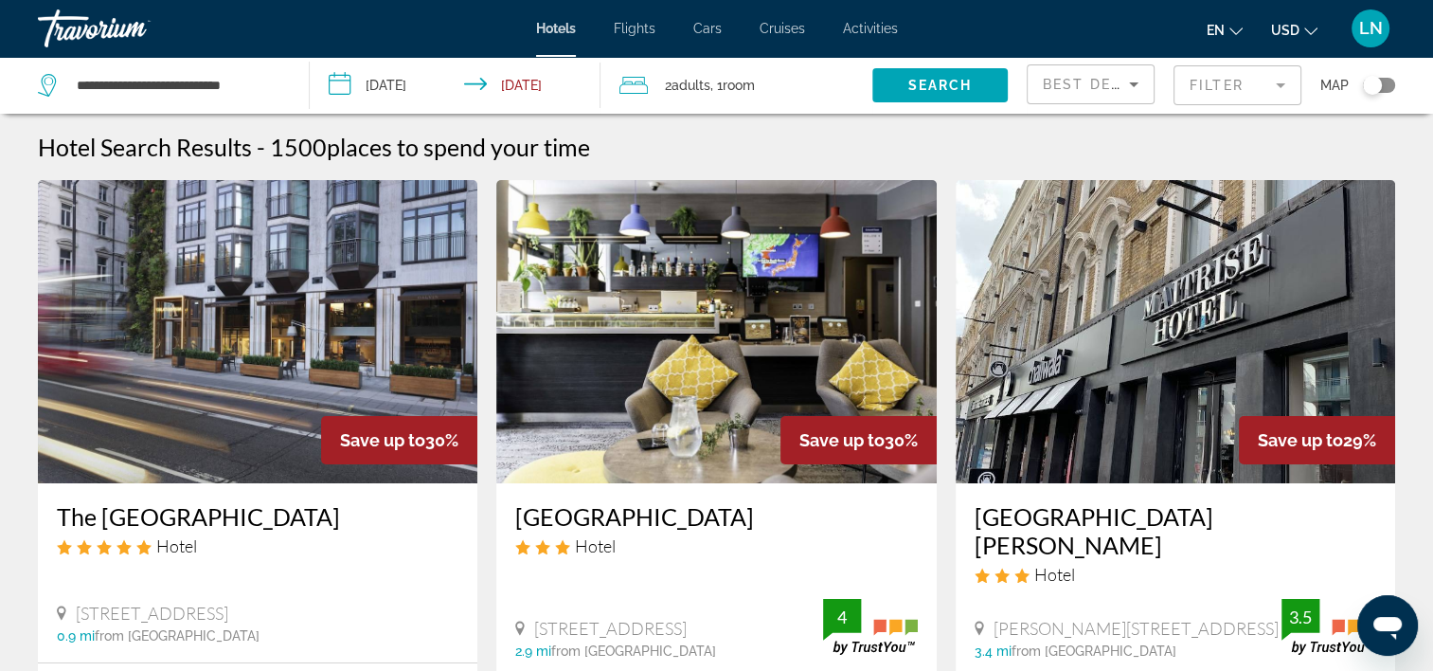
click at [386, 93] on input "**********" at bounding box center [459, 88] width 298 height 63
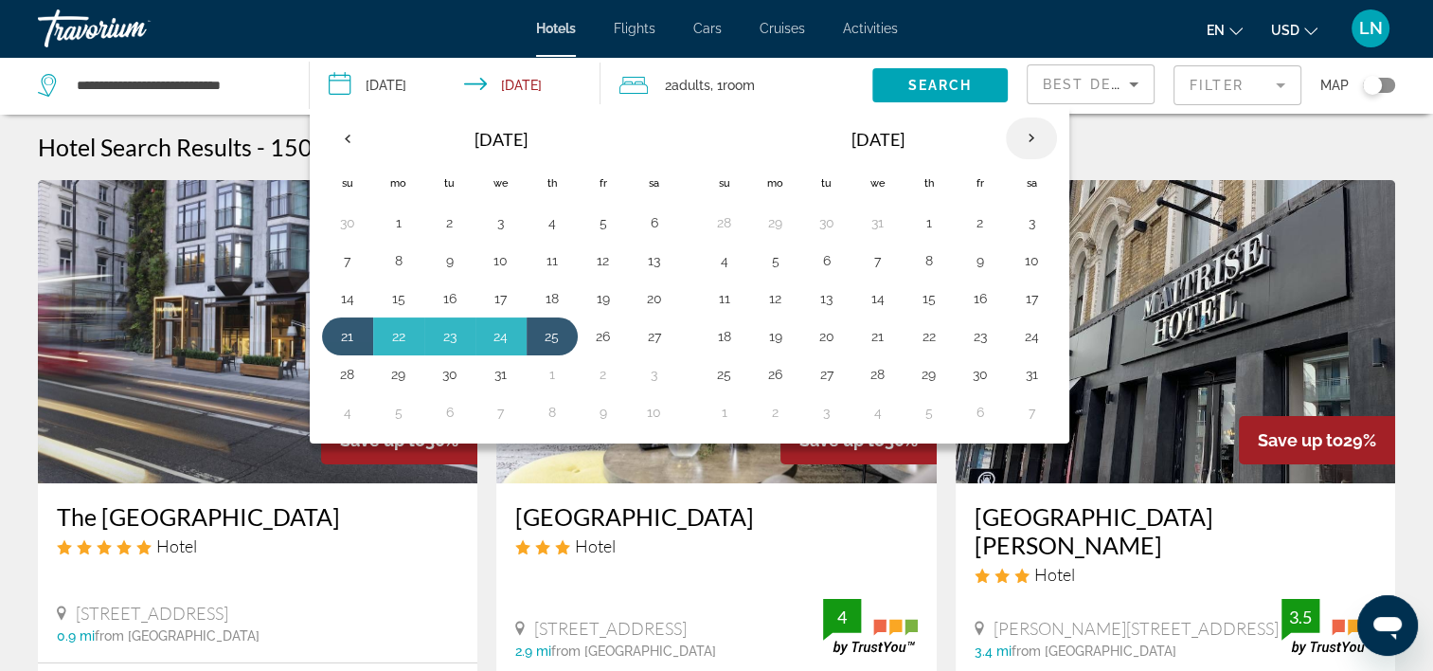
click at [1026, 138] on th "Next month" at bounding box center [1031, 138] width 51 height 42
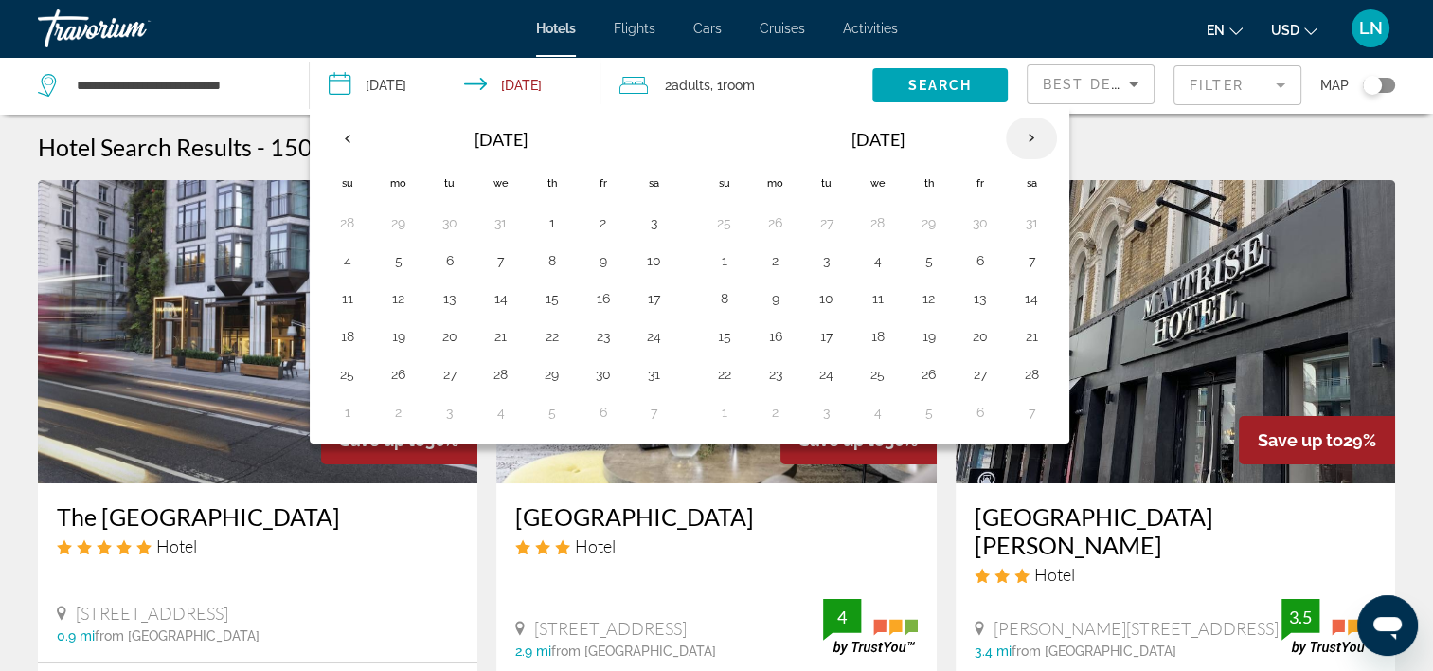
click at [1026, 138] on th "Next month" at bounding box center [1031, 138] width 51 height 42
click at [353, 133] on th "Previous month" at bounding box center [347, 138] width 51 height 42
click at [354, 133] on th "Previous month" at bounding box center [347, 138] width 51 height 42
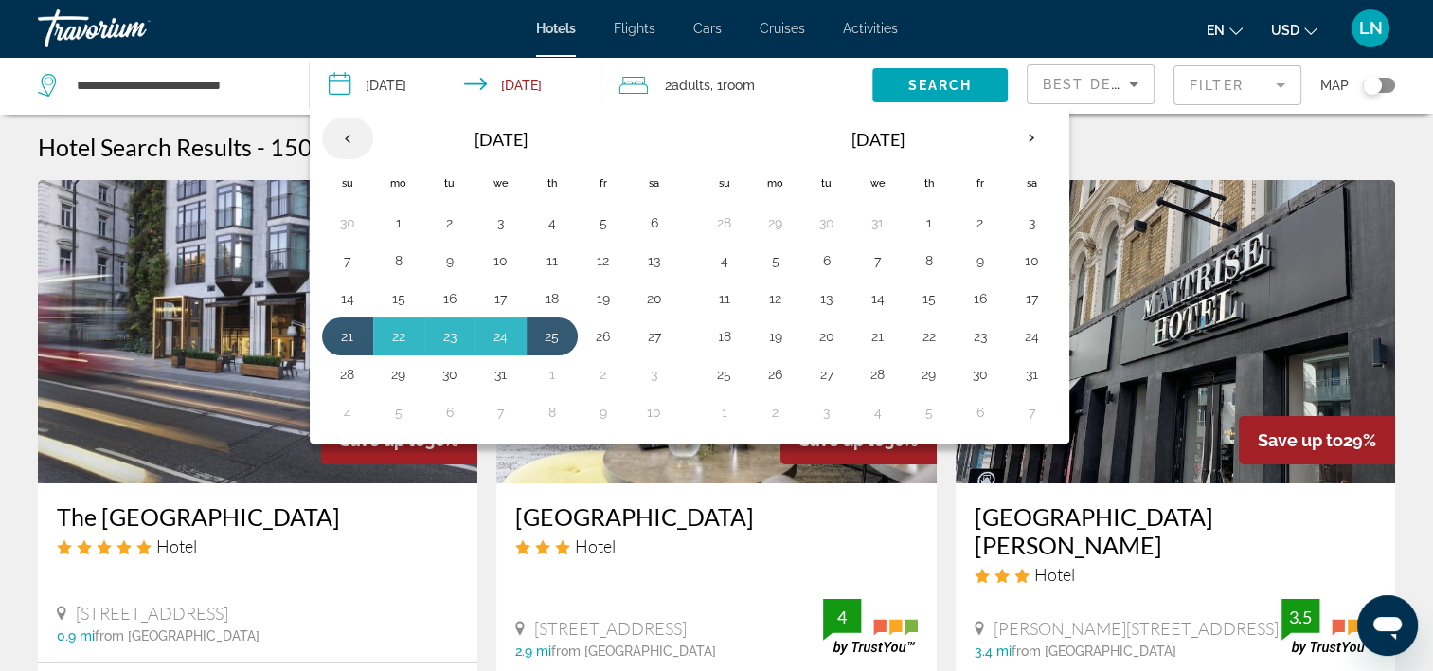
click at [354, 133] on th "Previous month" at bounding box center [347, 138] width 51 height 42
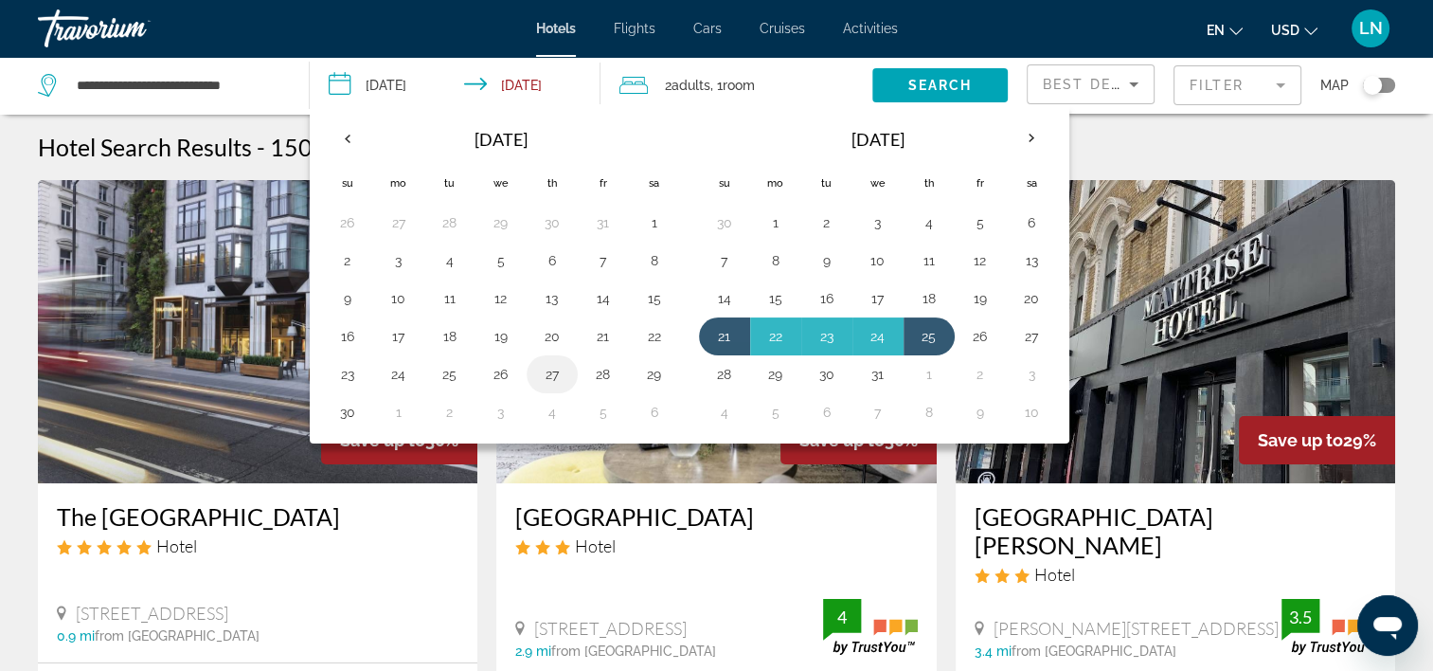
click at [553, 376] on button "27" at bounding box center [552, 374] width 30 height 27
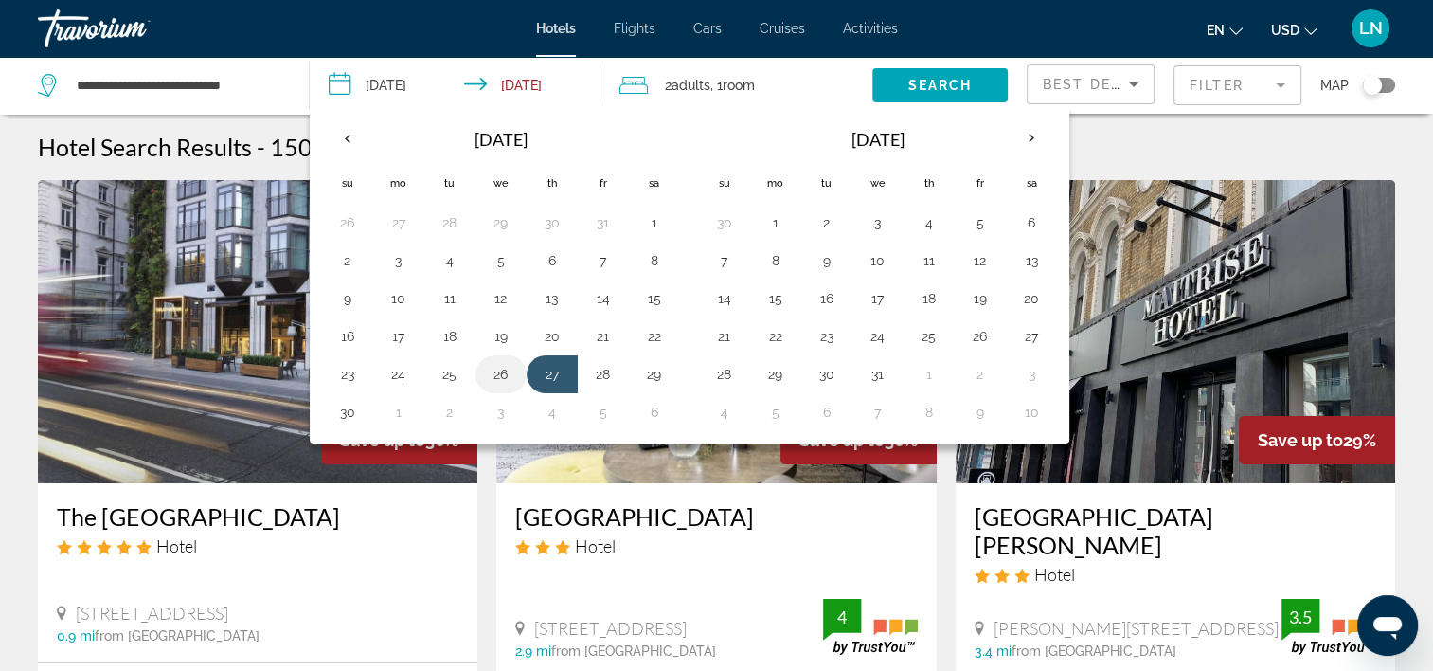
click at [498, 365] on button "26" at bounding box center [501, 374] width 30 height 27
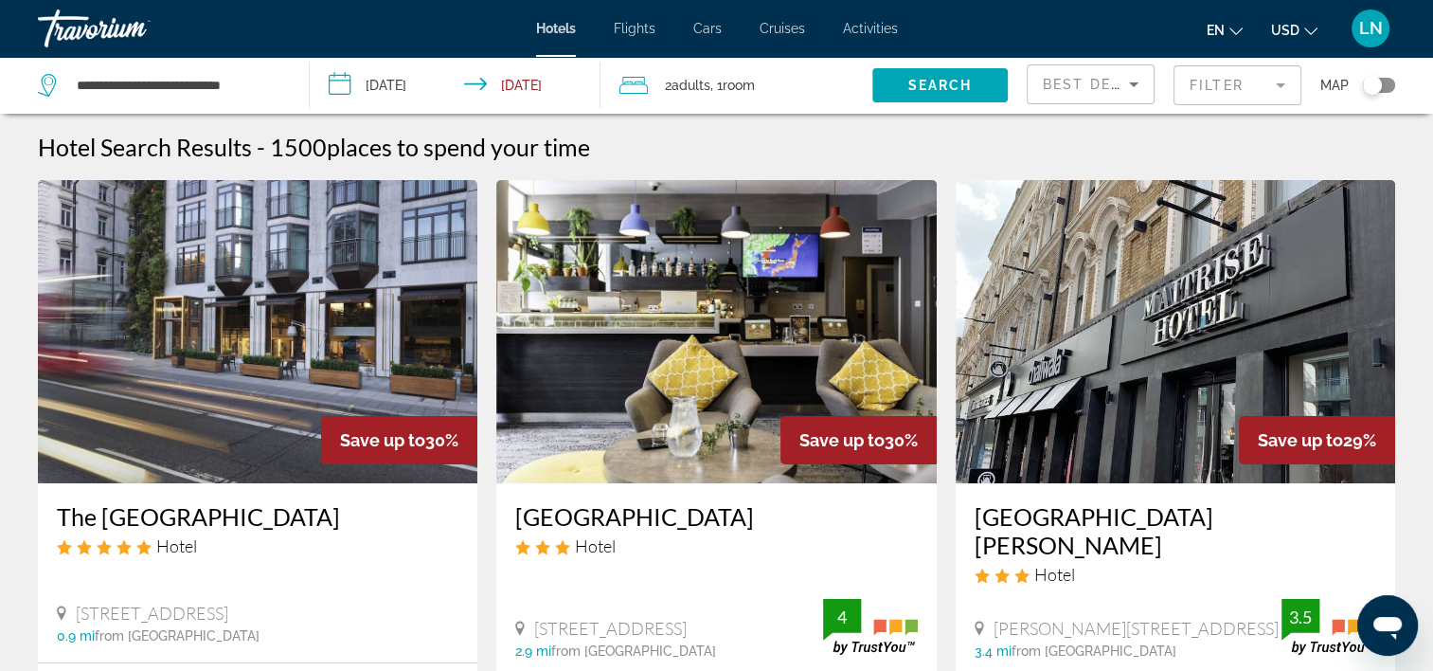
click at [428, 67] on input "**********" at bounding box center [459, 88] width 298 height 63
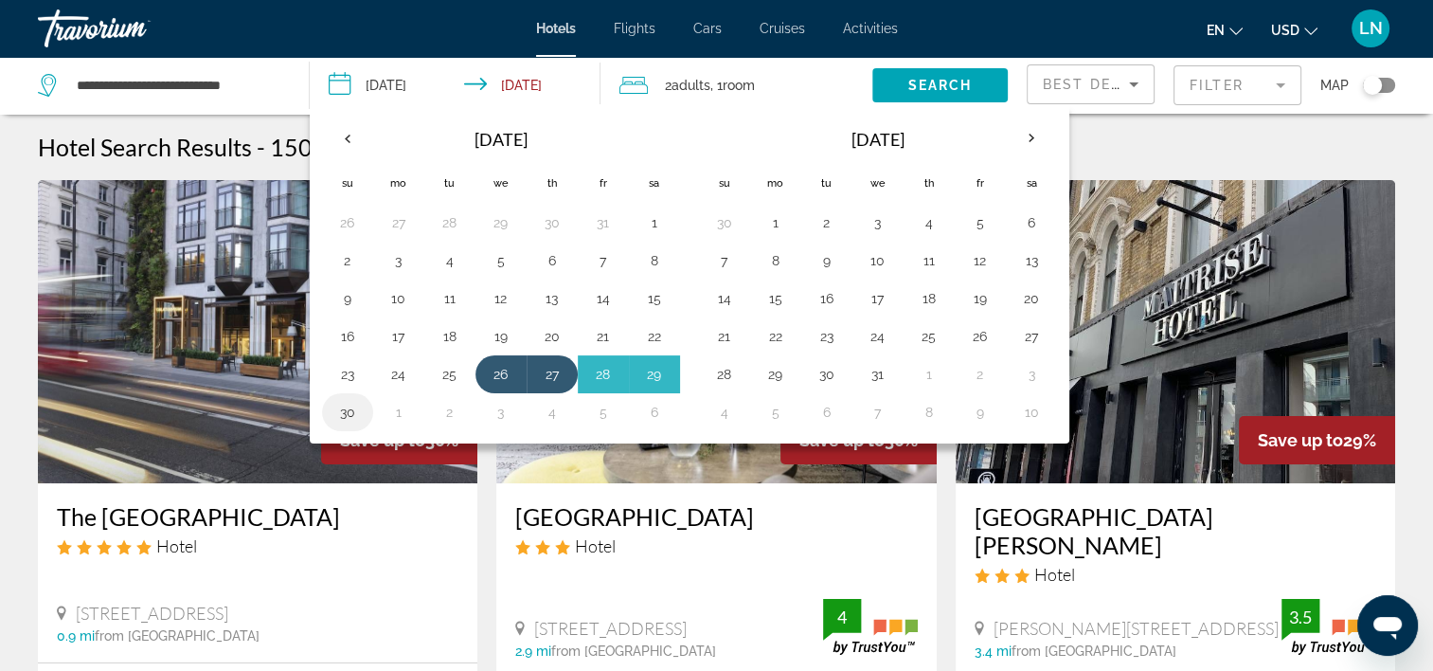
click at [338, 413] on button "30" at bounding box center [348, 412] width 30 height 27
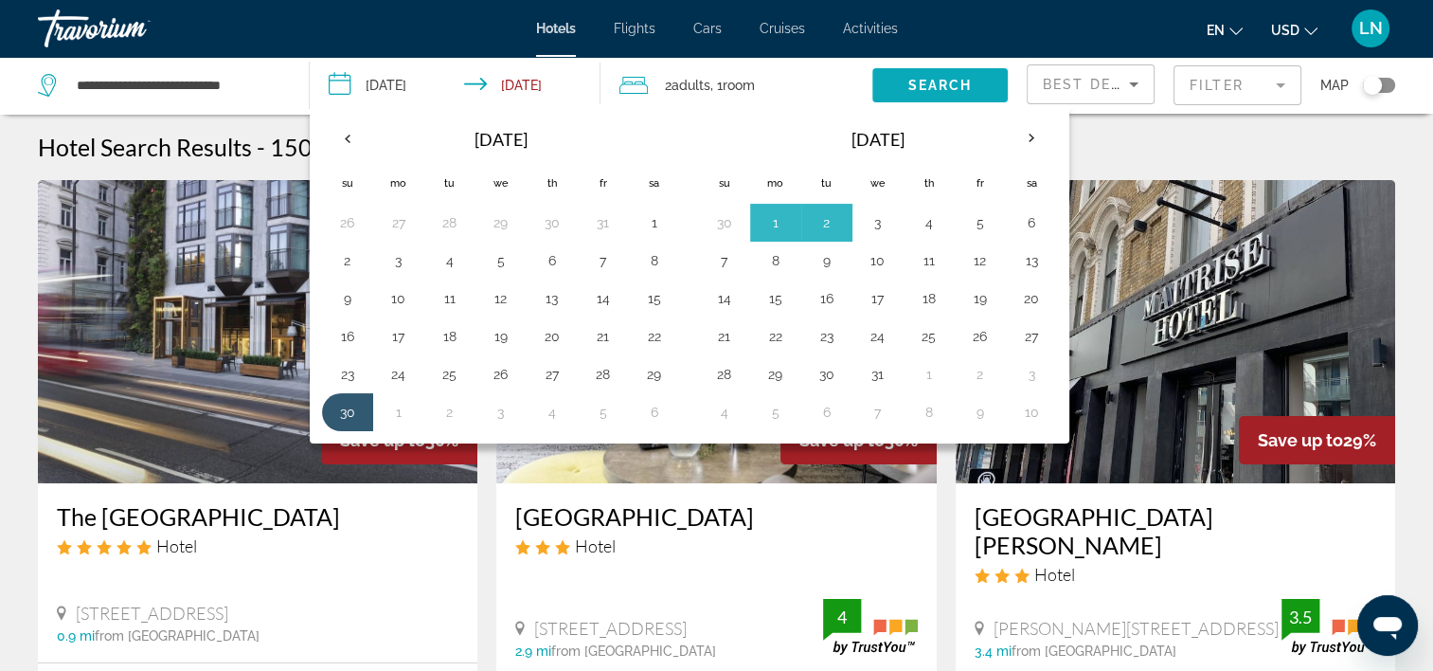
click at [925, 81] on span "Search" at bounding box center [940, 85] width 64 height 15
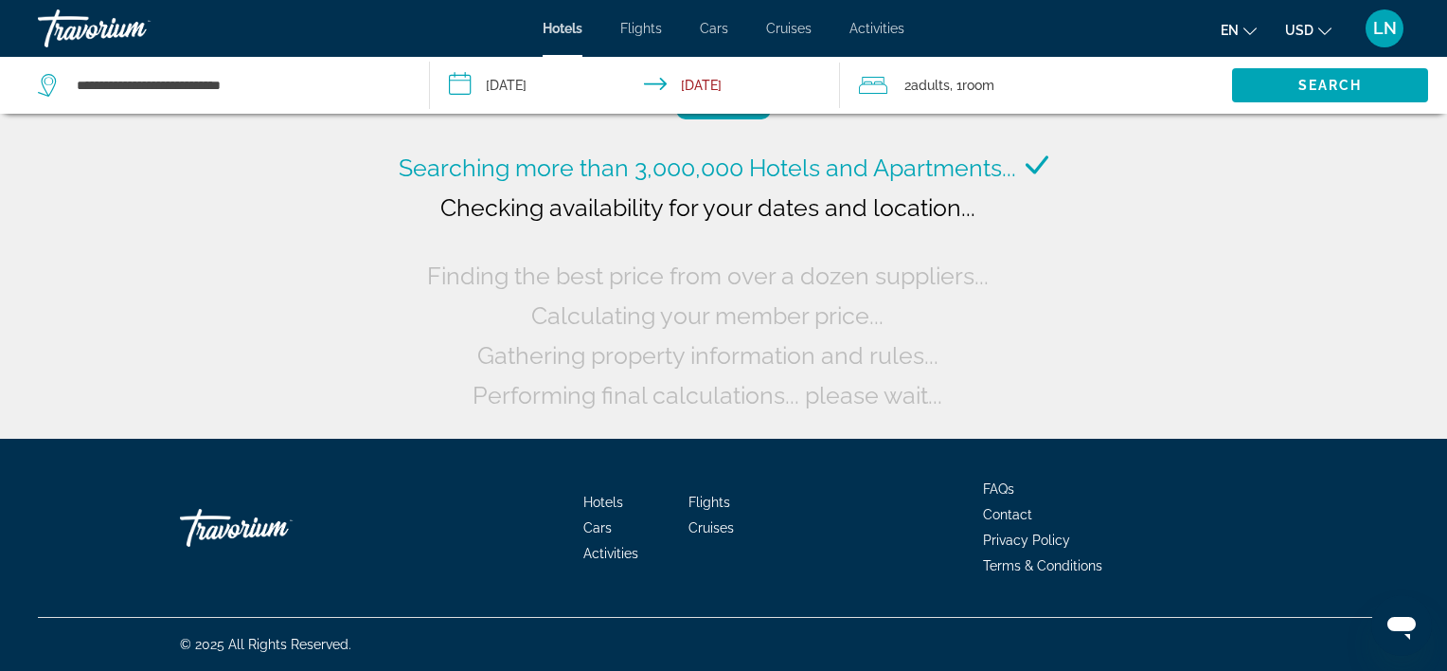
click at [507, 79] on input "**********" at bounding box center [639, 88] width 419 height 63
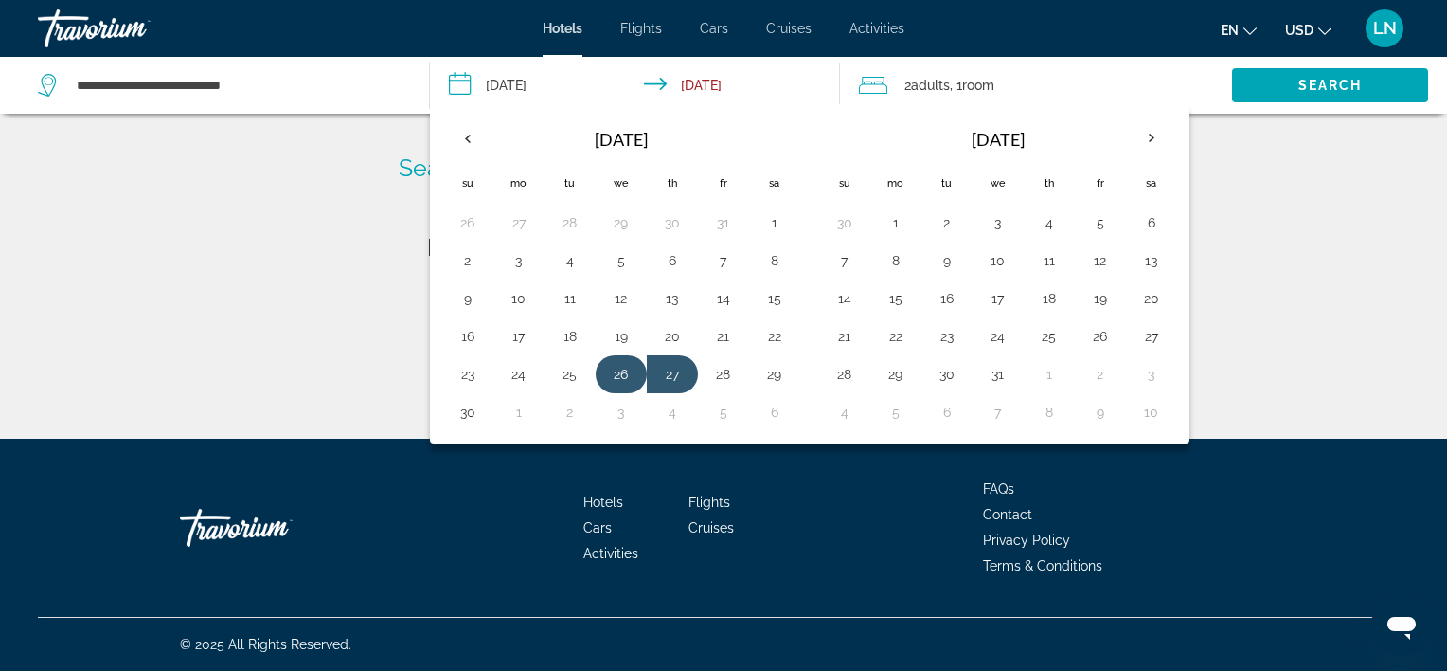
click at [621, 376] on button "26" at bounding box center [621, 374] width 30 height 27
click at [460, 410] on button "30" at bounding box center [468, 412] width 30 height 27
type input "**********"
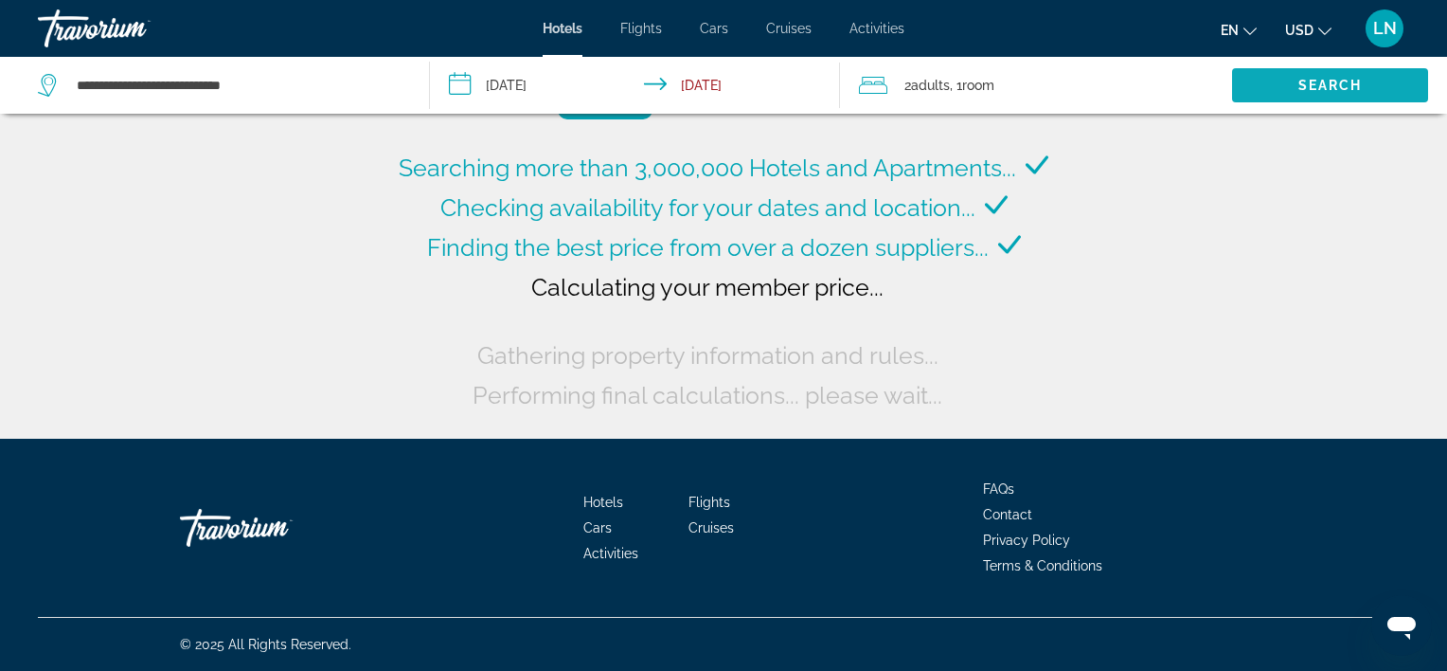
click at [1357, 69] on span "Search widget" at bounding box center [1330, 85] width 196 height 45
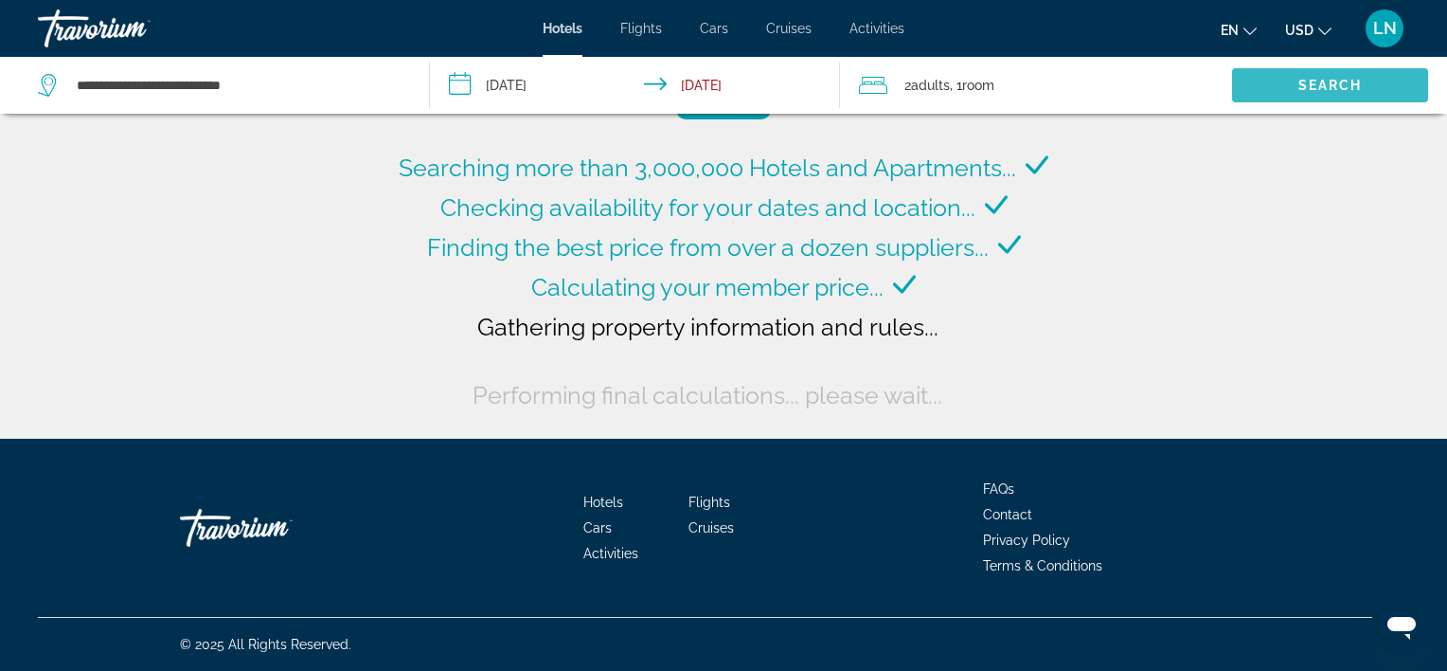
click at [1348, 82] on span "Search" at bounding box center [1331, 85] width 64 height 15
click at [1319, 97] on span "Search widget" at bounding box center [1330, 85] width 196 height 45
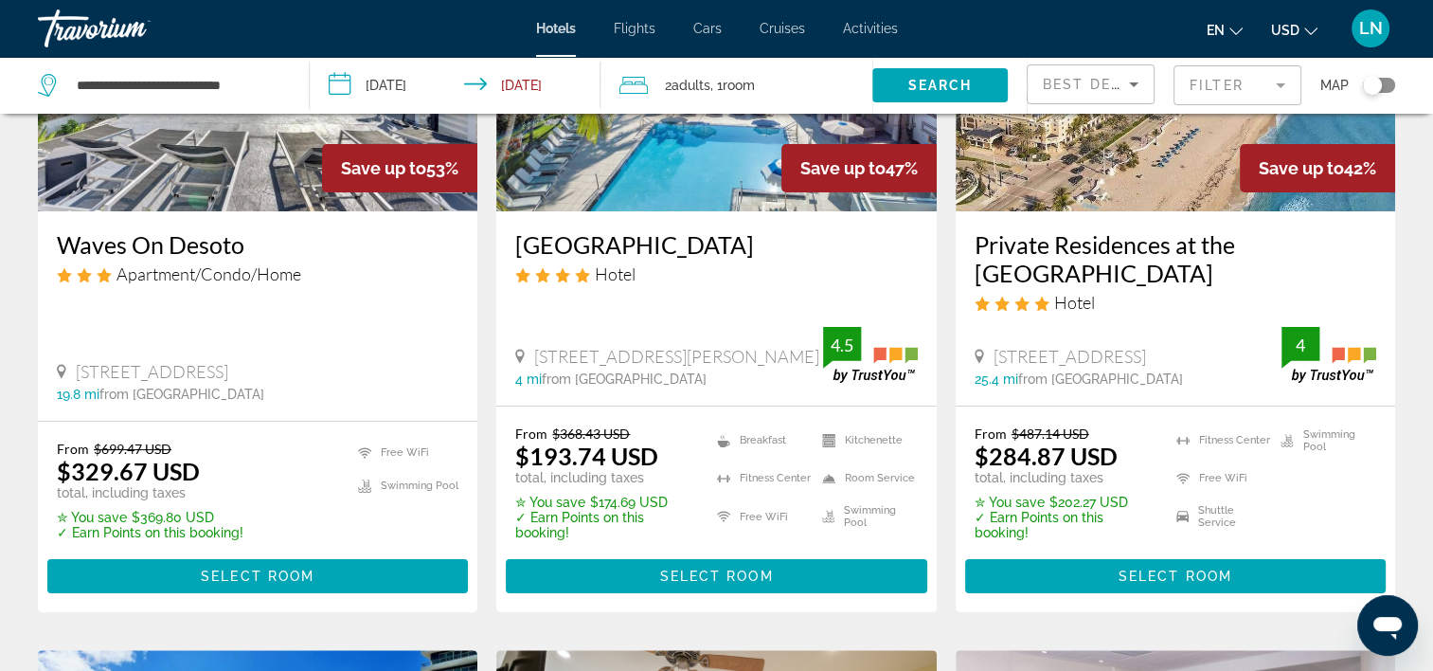
scroll to position [284, 0]
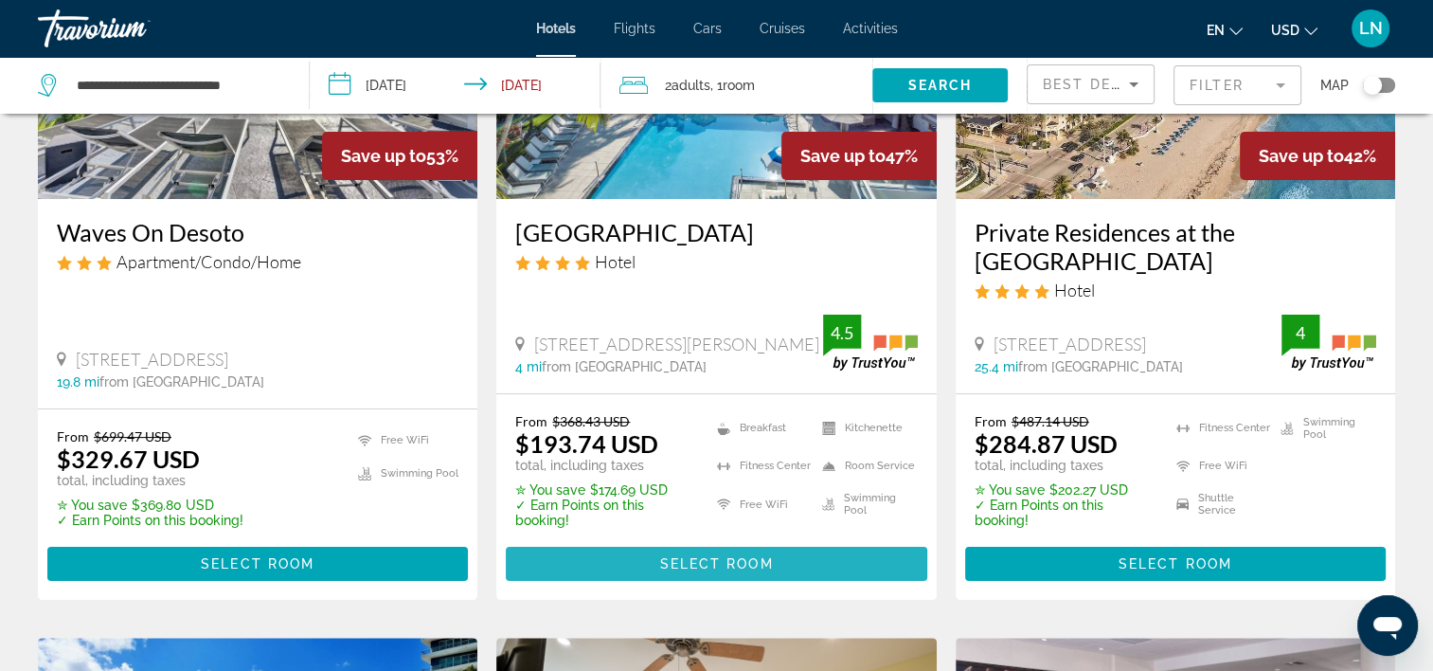
click at [637, 569] on span "Main content" at bounding box center [716, 563] width 421 height 45
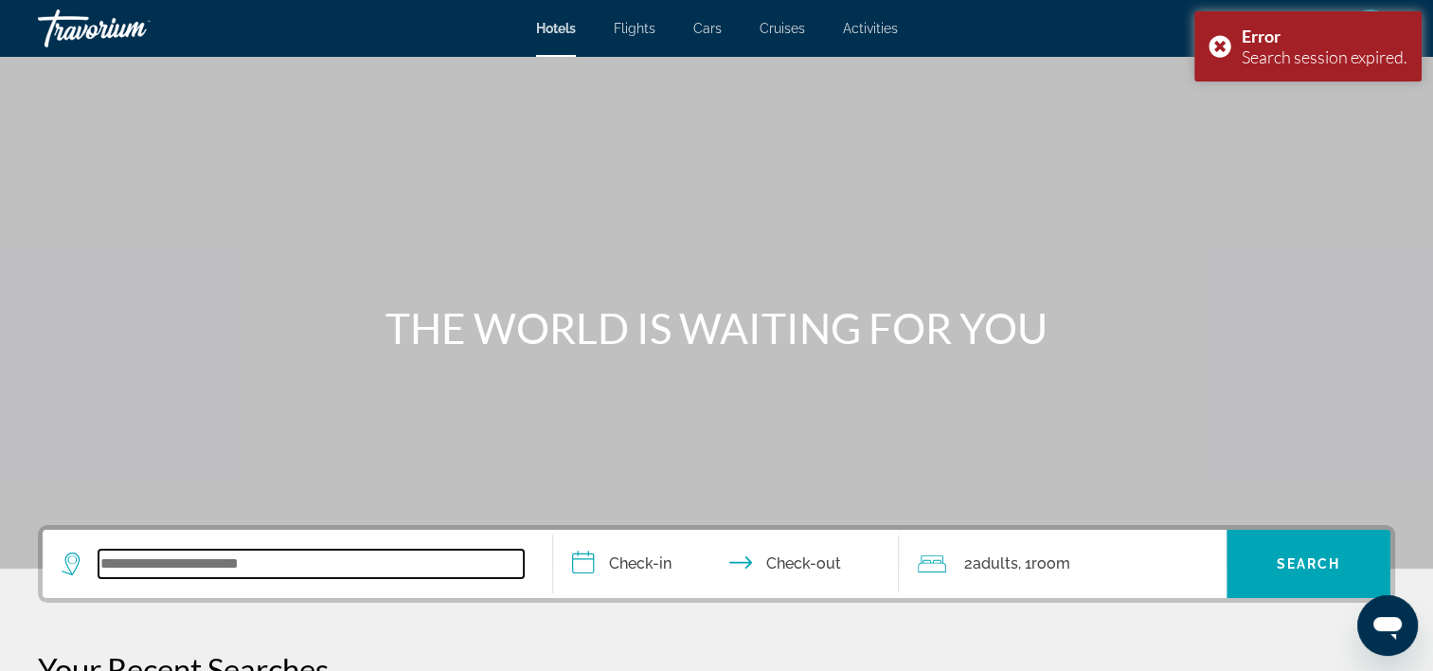
click at [318, 565] on input "Search widget" at bounding box center [311, 563] width 425 height 28
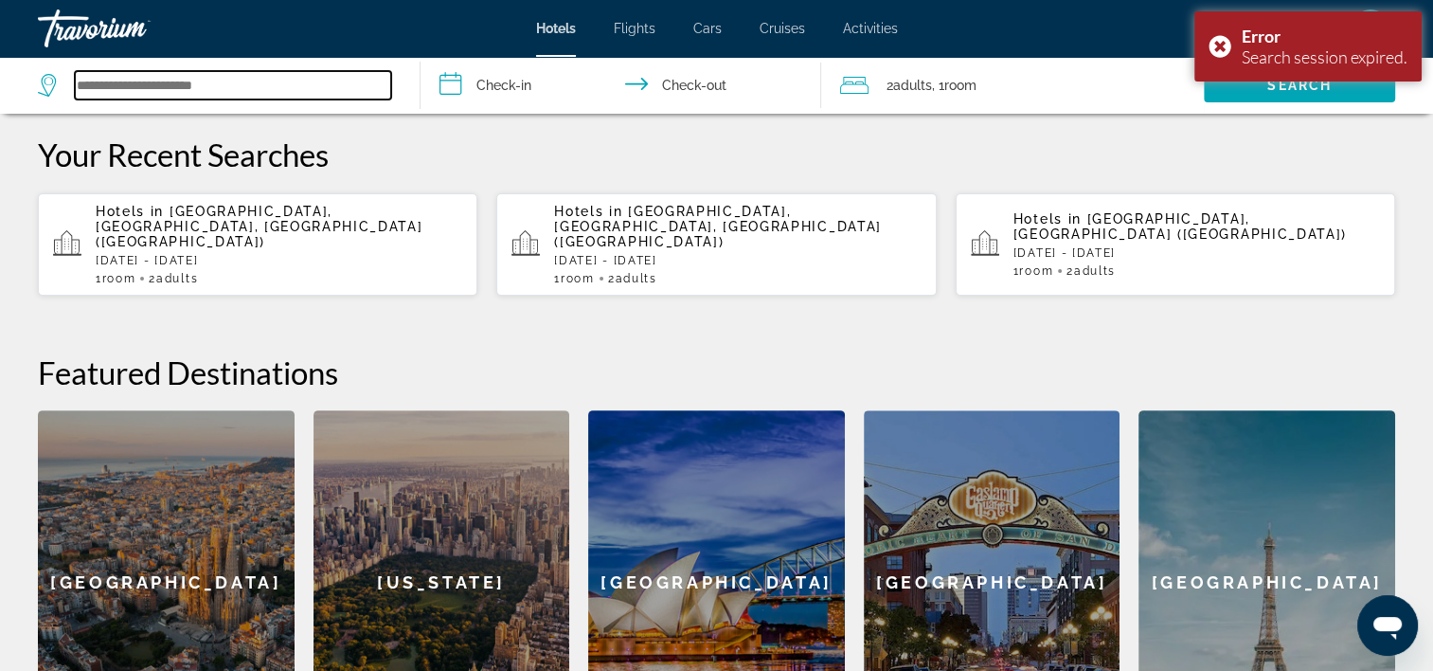
scroll to position [581, 0]
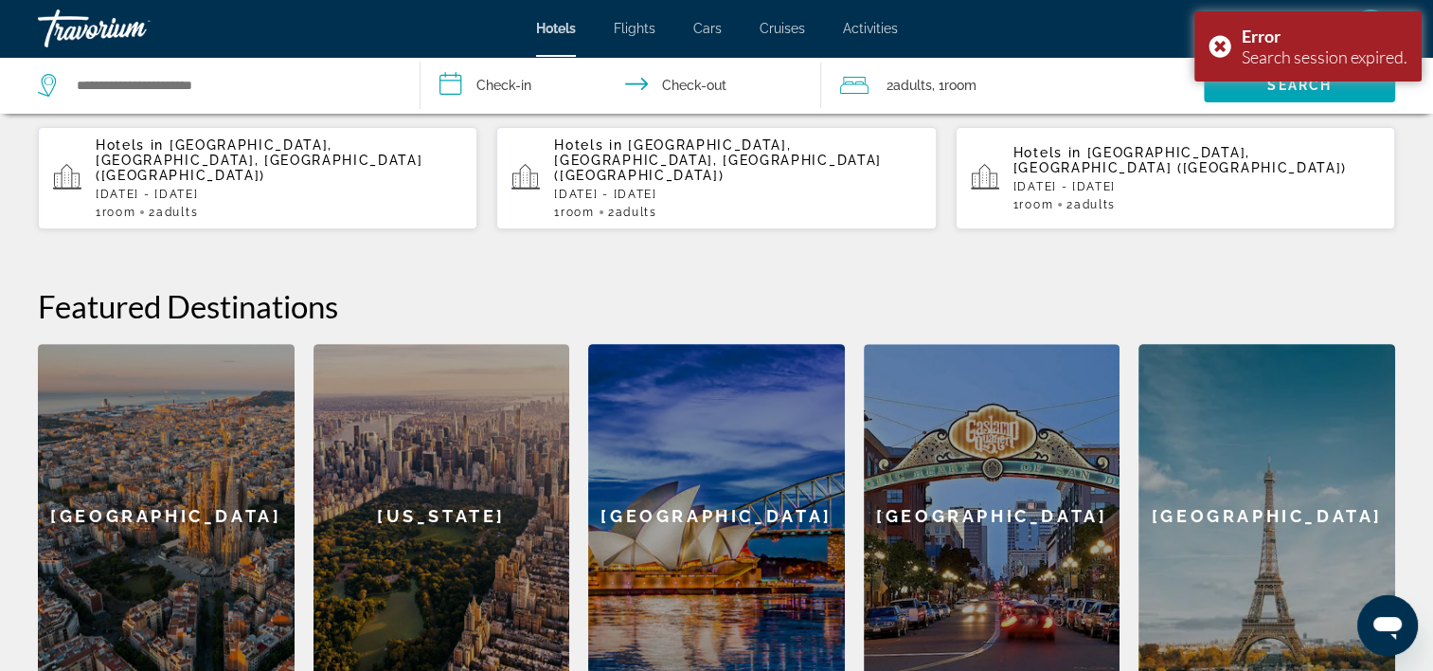
click at [276, 188] on p "Wed, 26 Nov - Sun, 30 Nov" at bounding box center [279, 194] width 367 height 13
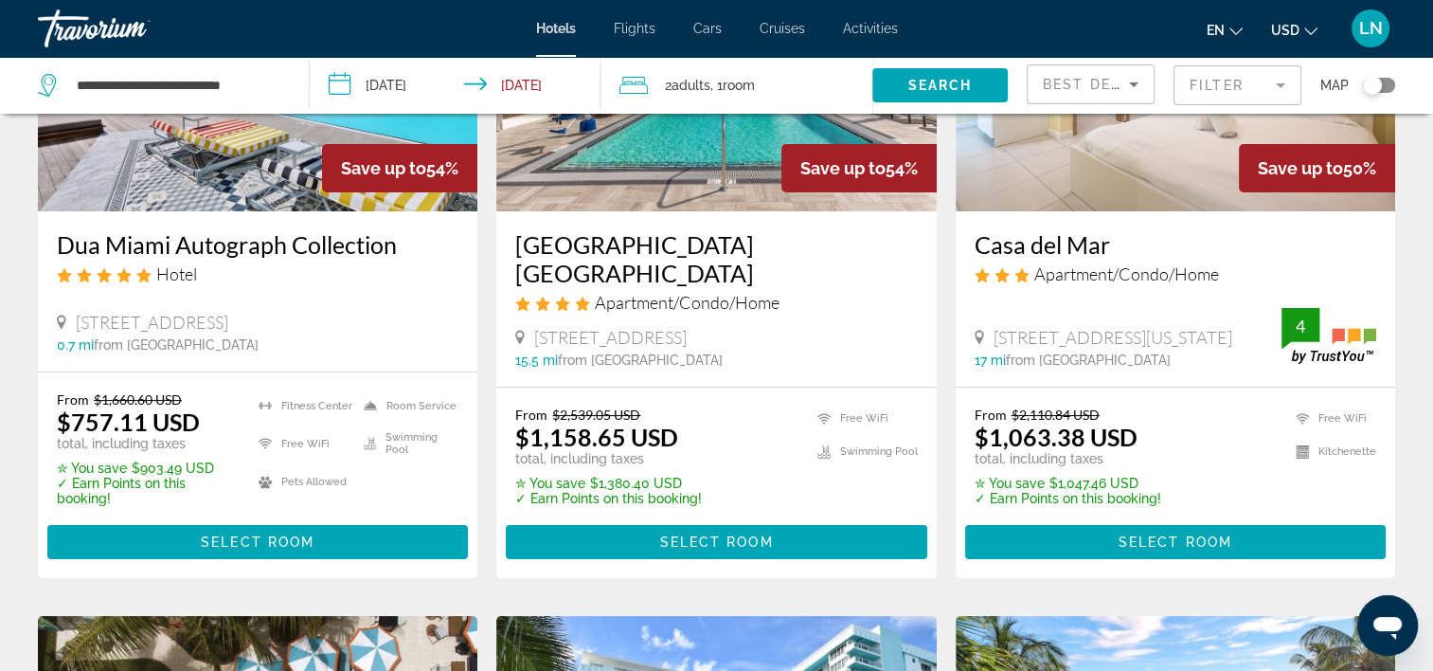
scroll to position [284, 0]
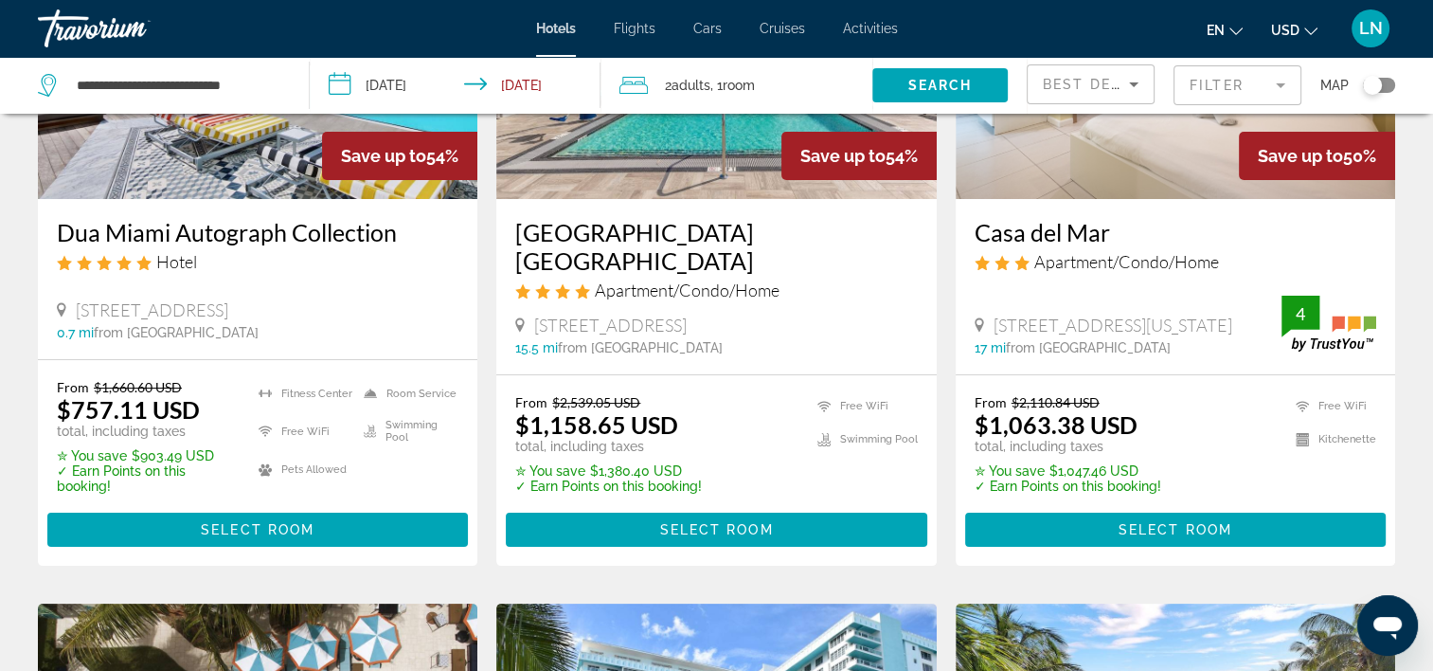
click at [379, 530] on span "Main content" at bounding box center [257, 529] width 421 height 45
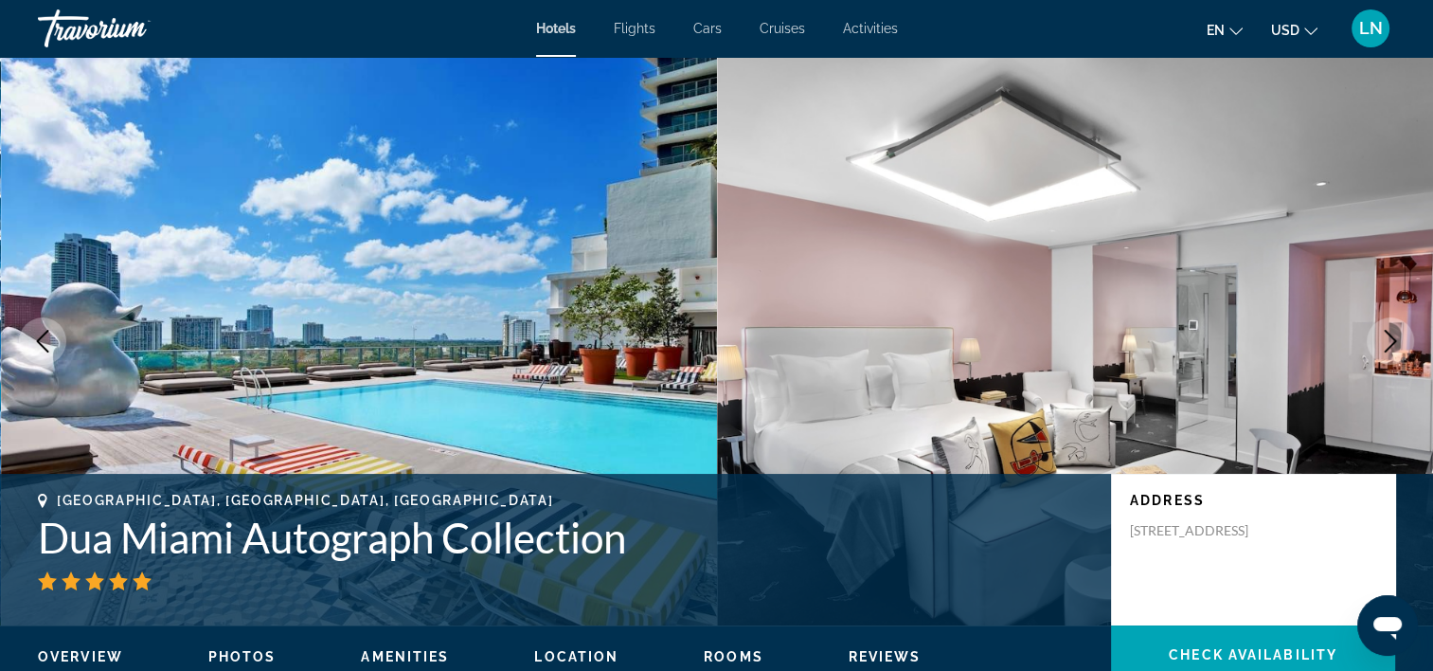
drag, startPoint x: 7, startPoint y: 548, endPoint x: 674, endPoint y: 526, distance: 668.2
click at [674, 526] on div "Miami, FL, United States Dua Miami Autograph Collection Address 1300 South Miam…" at bounding box center [716, 550] width 1433 height 114
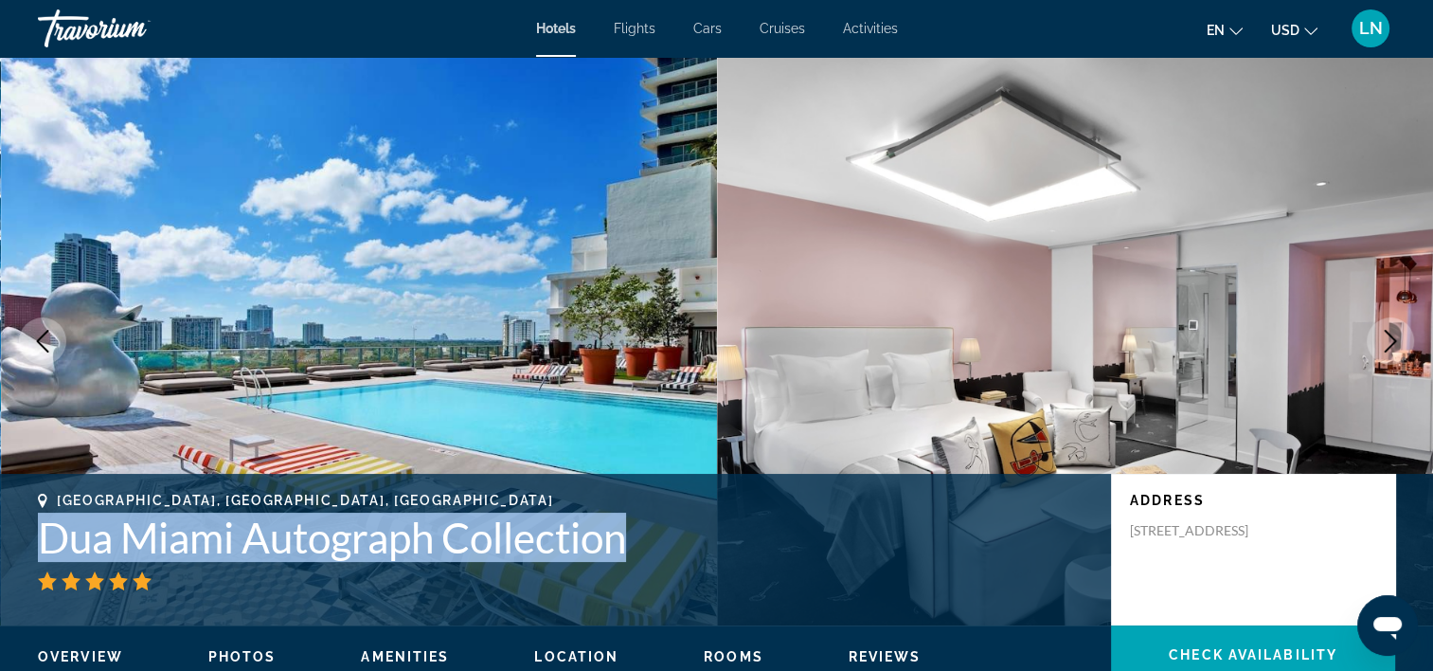
copy h1 "Dua Miami Autograph Collection"
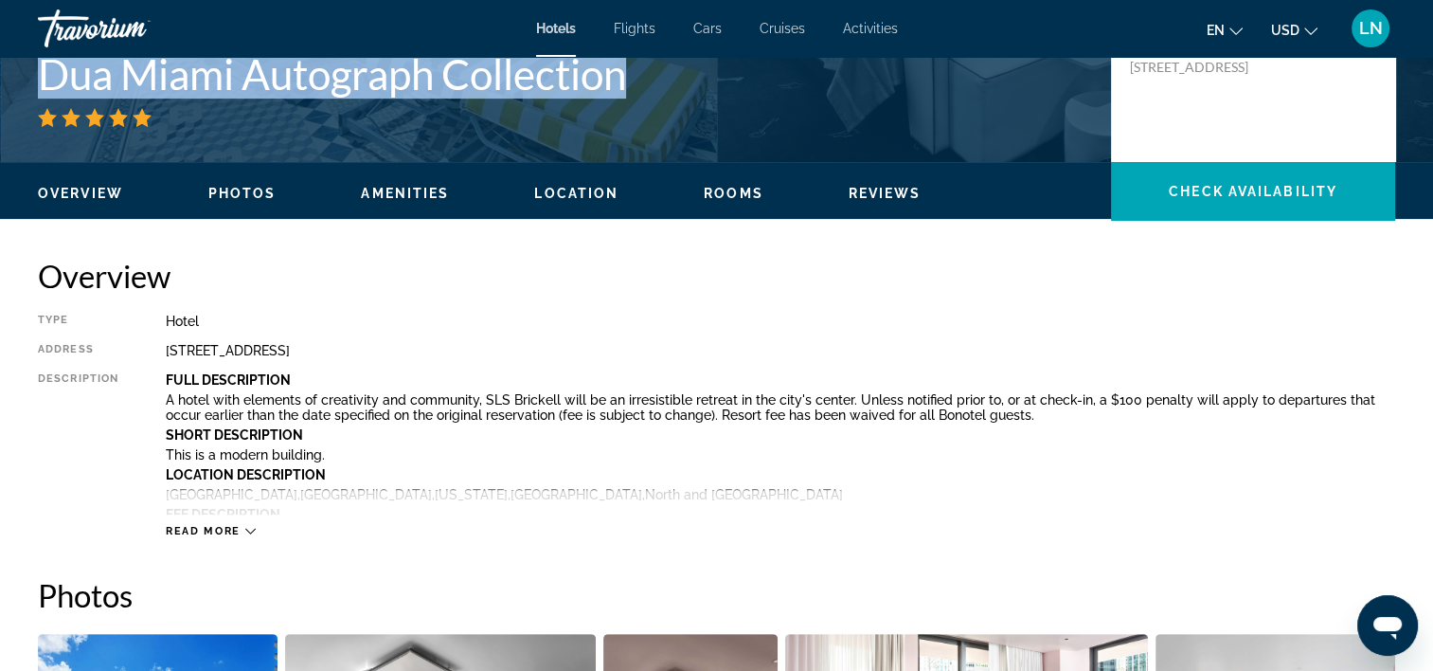
scroll to position [189, 0]
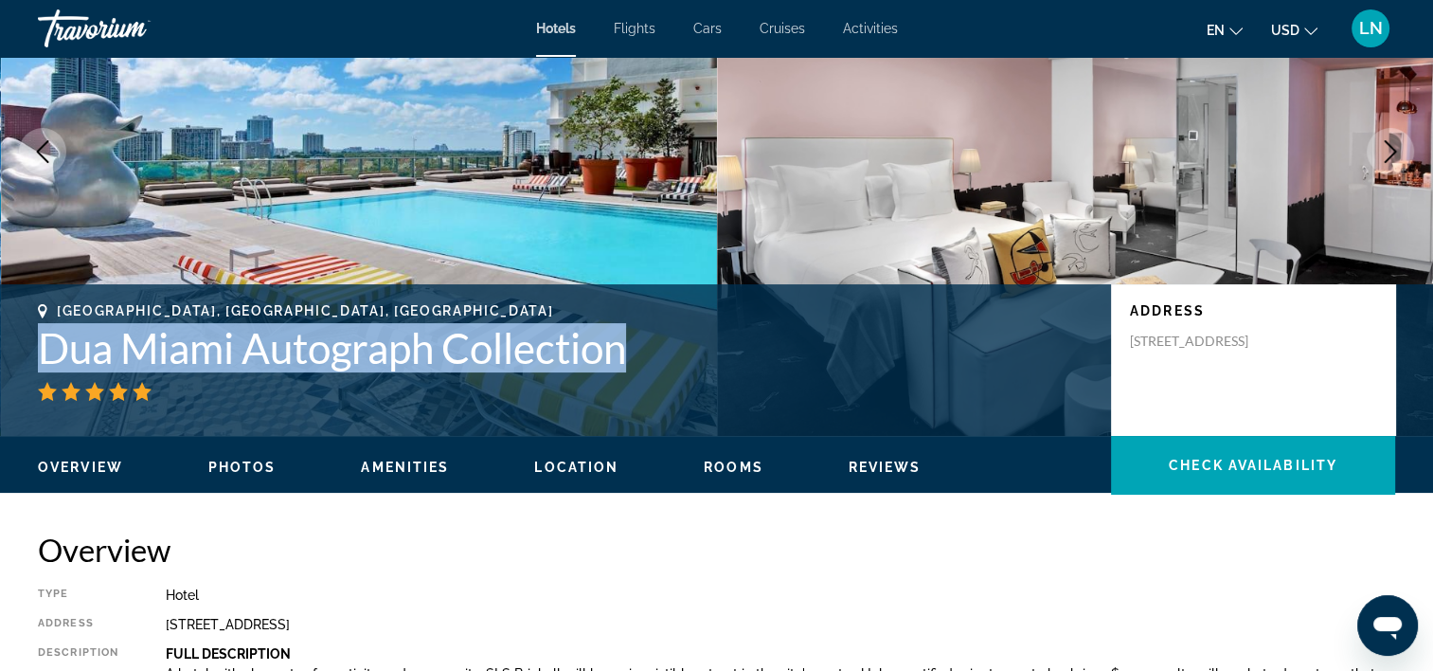
copy h1 "Dua Miami Autograph Collection"
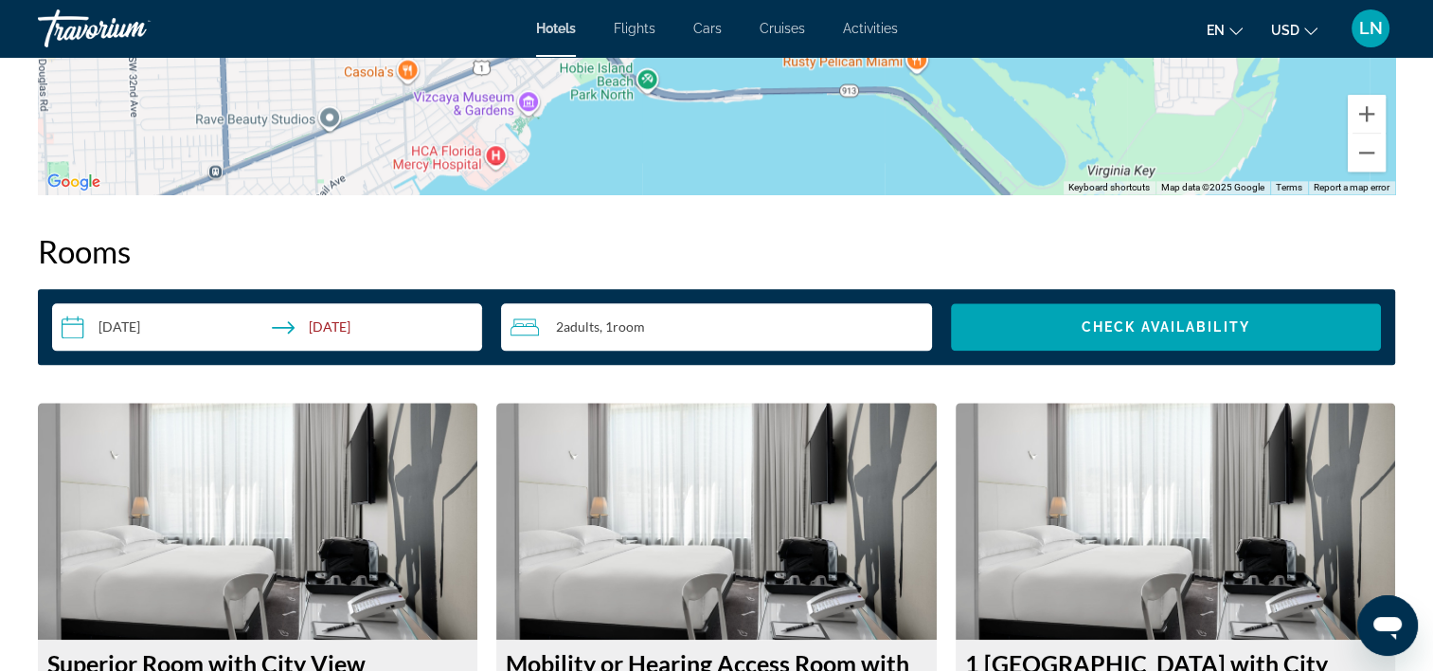
scroll to position [2652, 0]
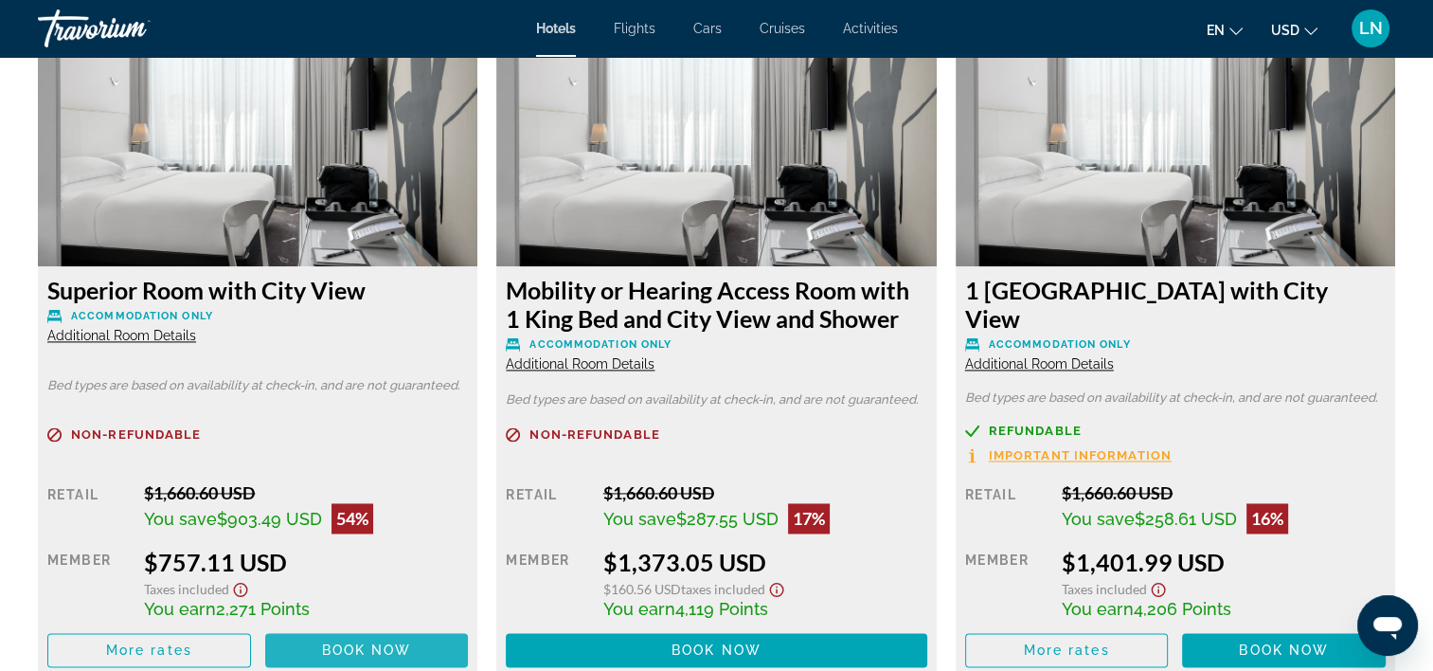
click at [426, 640] on span "Main content" at bounding box center [367, 649] width 204 height 45
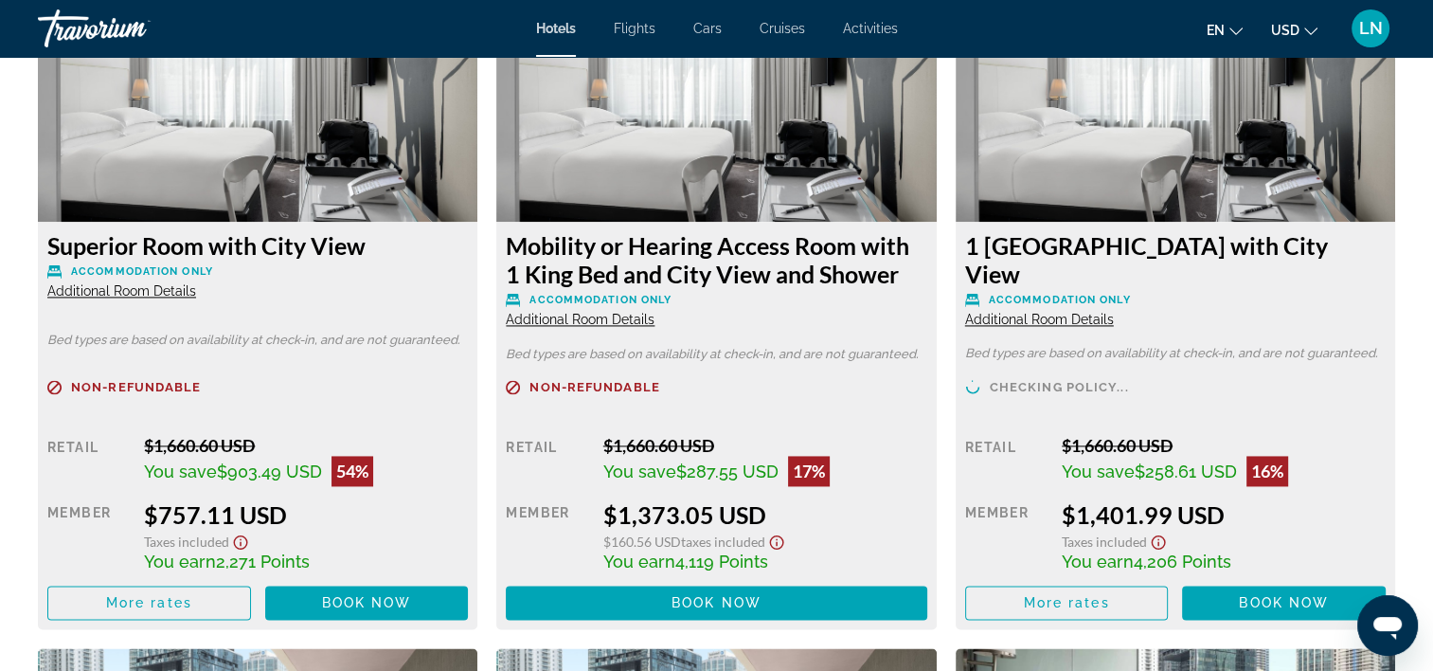
scroll to position [2747, 0]
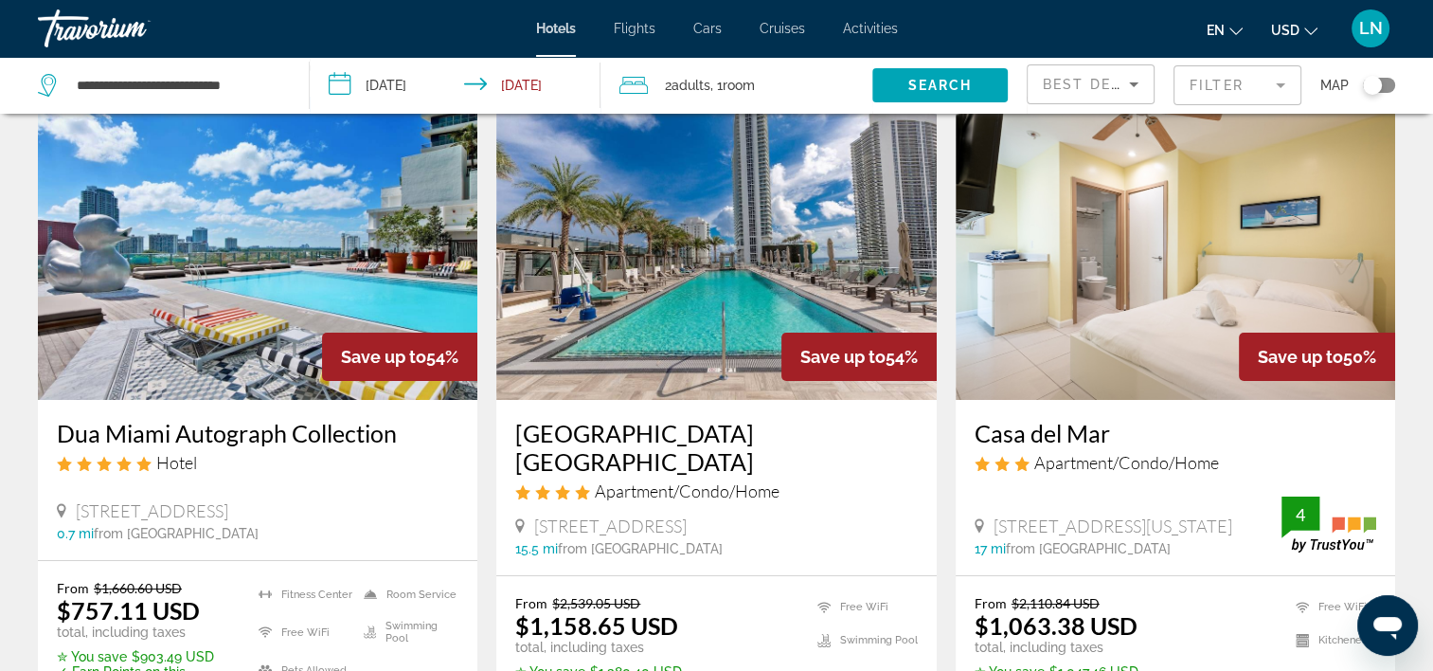
scroll to position [189, 0]
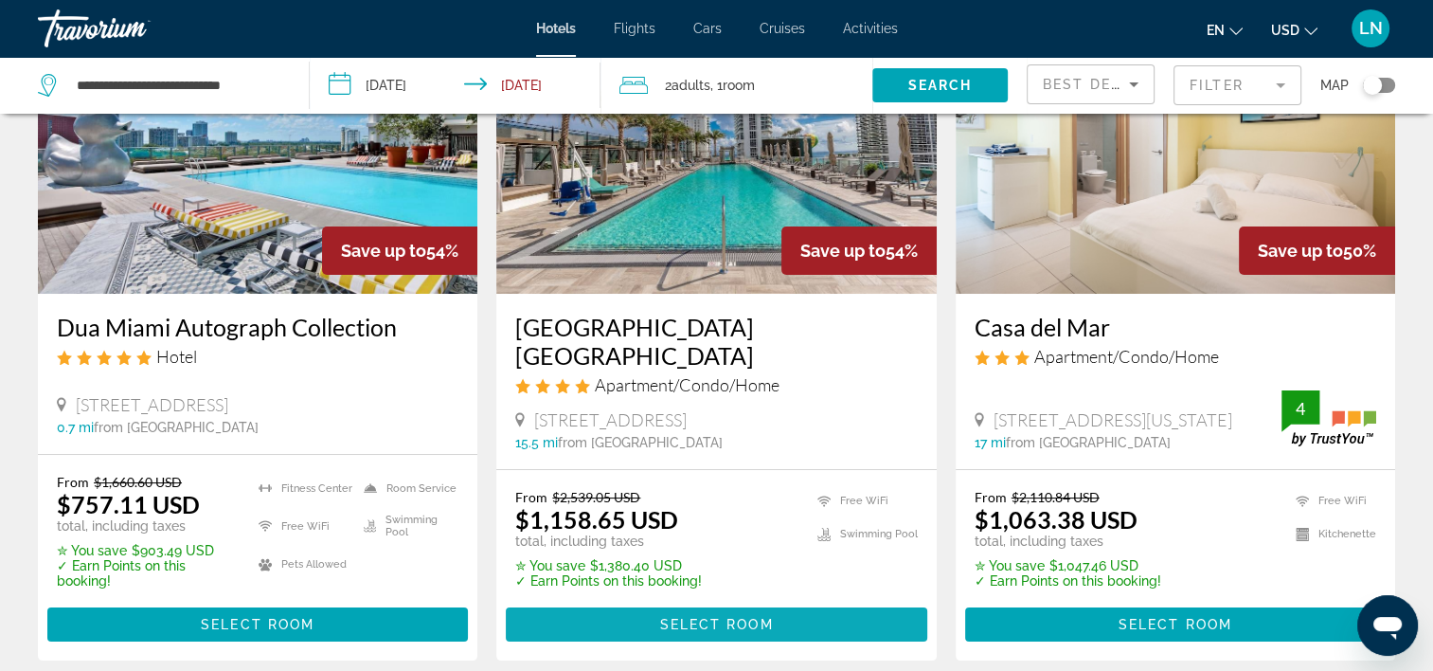
click at [657, 625] on span "Main content" at bounding box center [716, 624] width 421 height 45
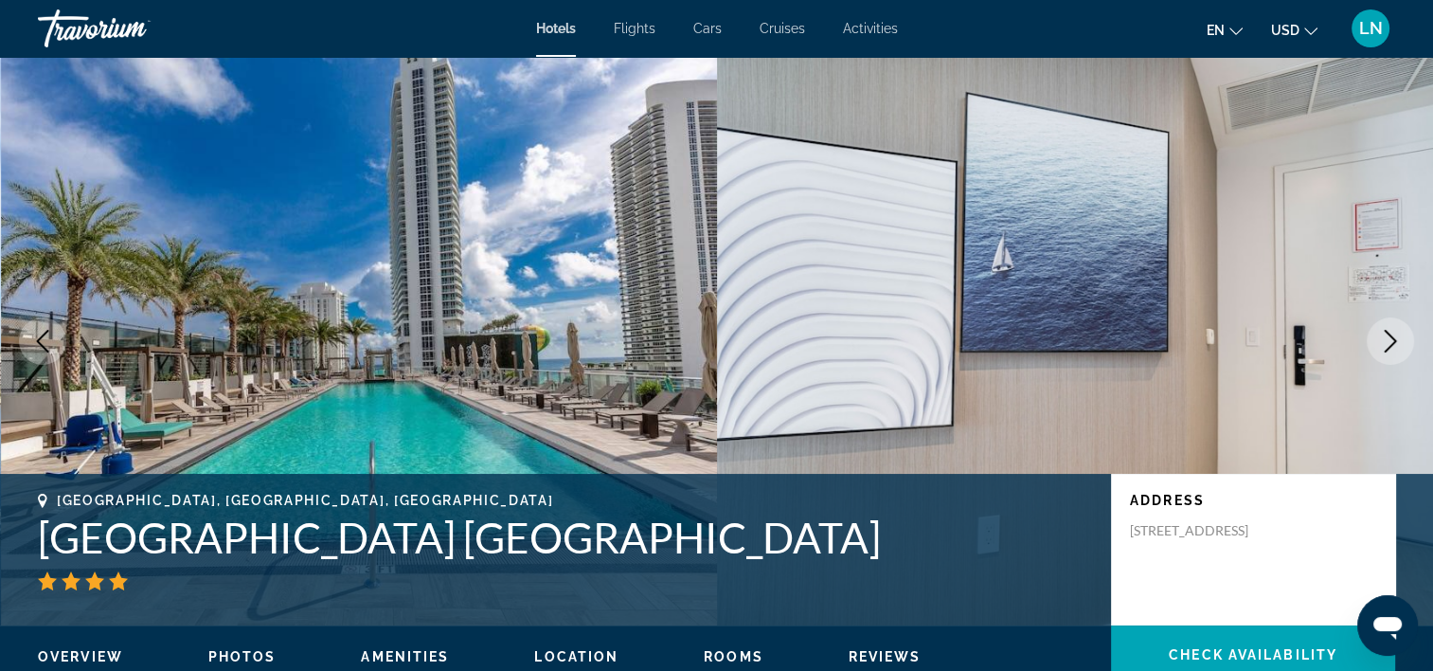
drag, startPoint x: 369, startPoint y: 545, endPoint x: 750, endPoint y: 534, distance: 381.9
click at [750, 534] on div "Hollywood, FL, United States Hyde Beach House Hollywood Pr Suites Address 4010 …" at bounding box center [716, 550] width 1433 height 114
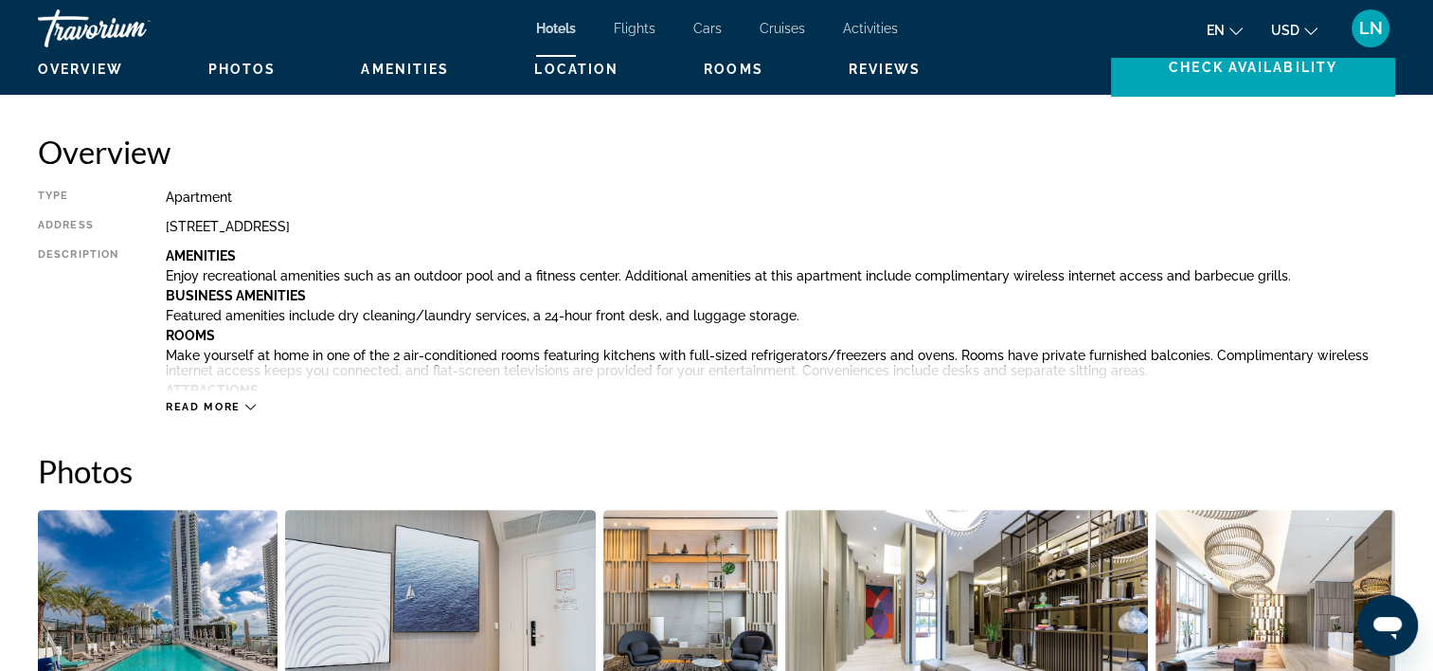
scroll to position [853, 0]
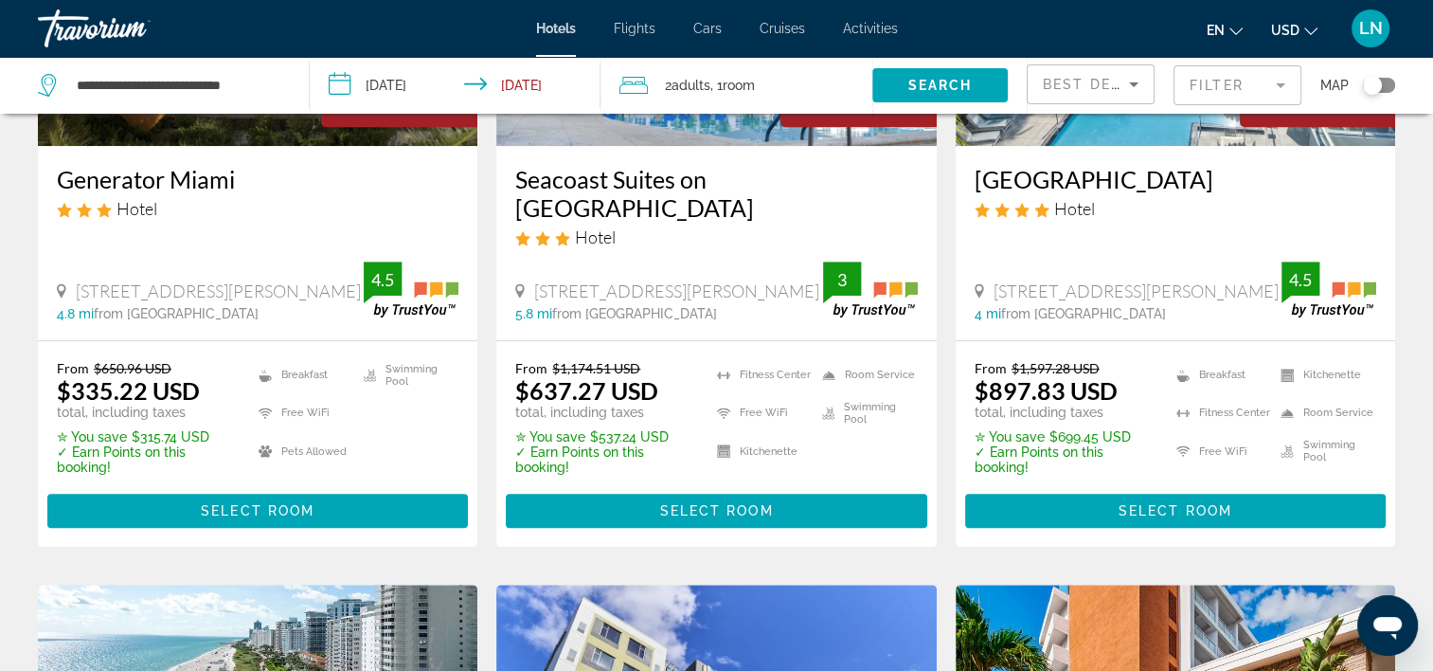
scroll to position [1137, 0]
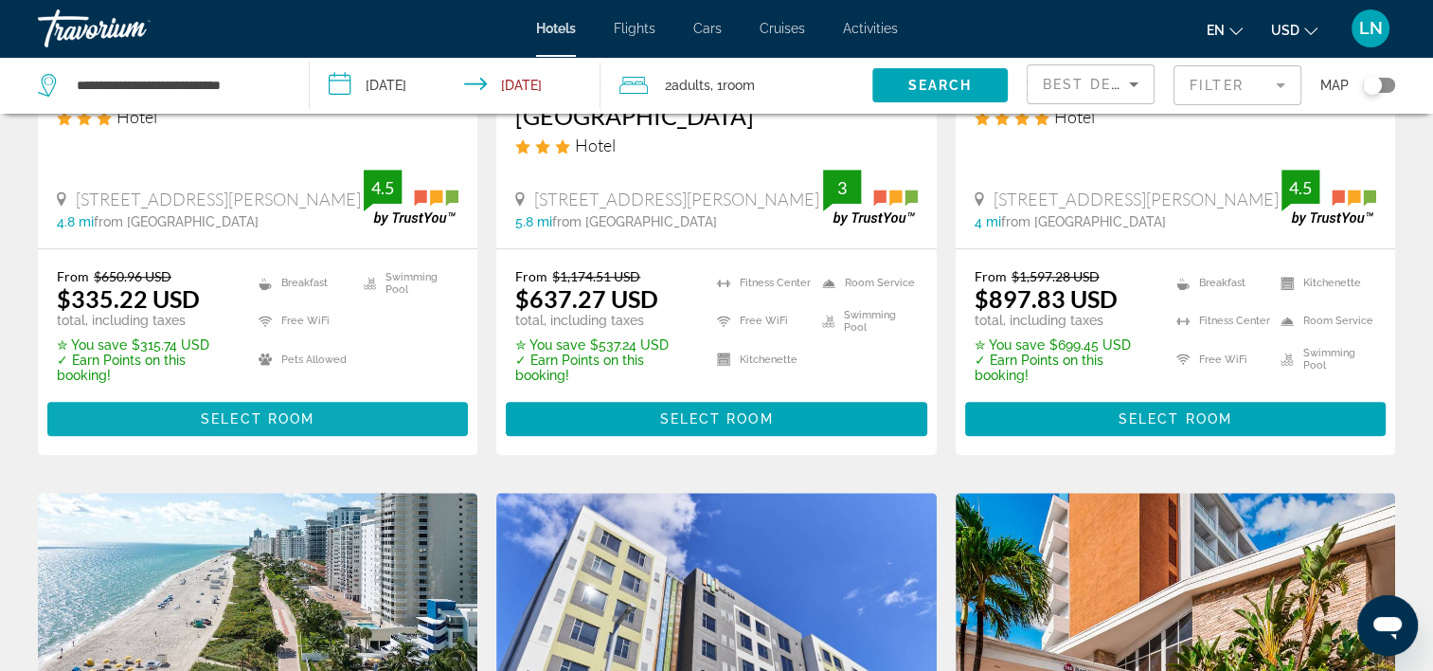
click at [315, 424] on span "Main content" at bounding box center [257, 418] width 421 height 45
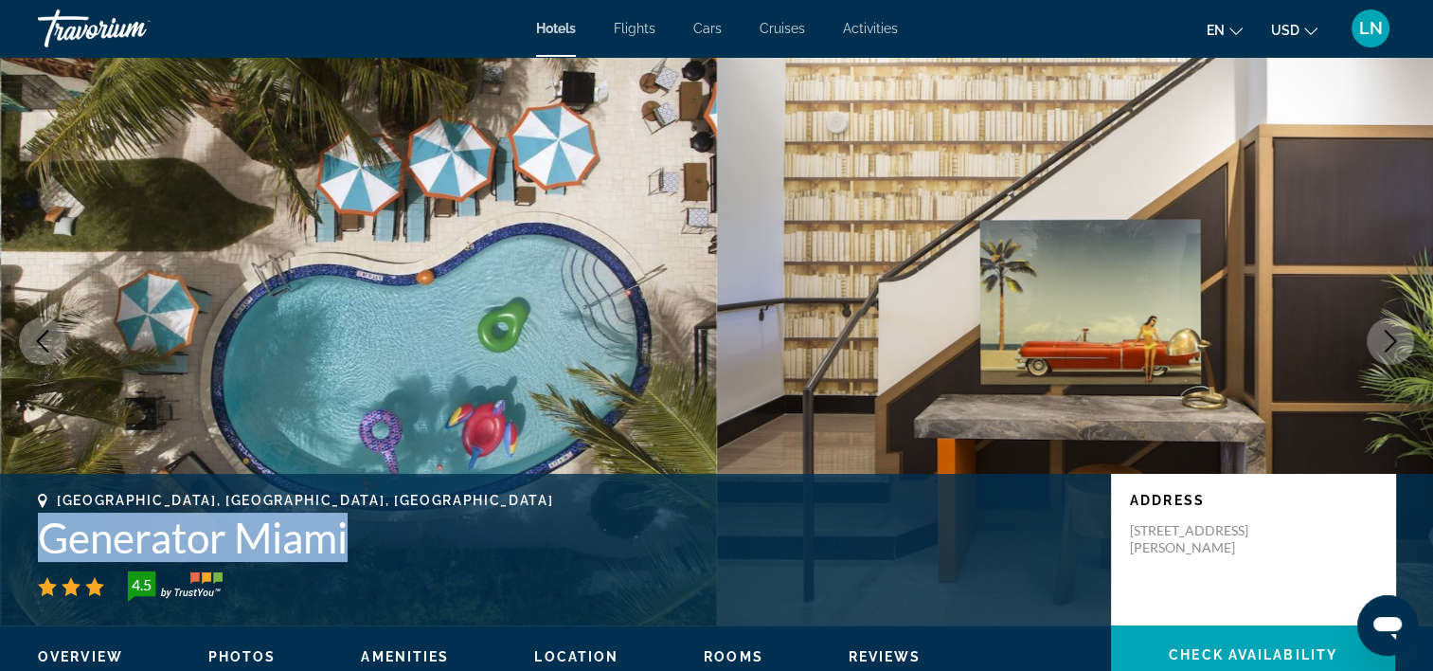
drag, startPoint x: 26, startPoint y: 528, endPoint x: 357, endPoint y: 538, distance: 331.7
click at [357, 538] on div "Miami Beach, FL, United States Generator Miami 4.5 Address 3120 Collins Avenue,…" at bounding box center [716, 550] width 1433 height 114
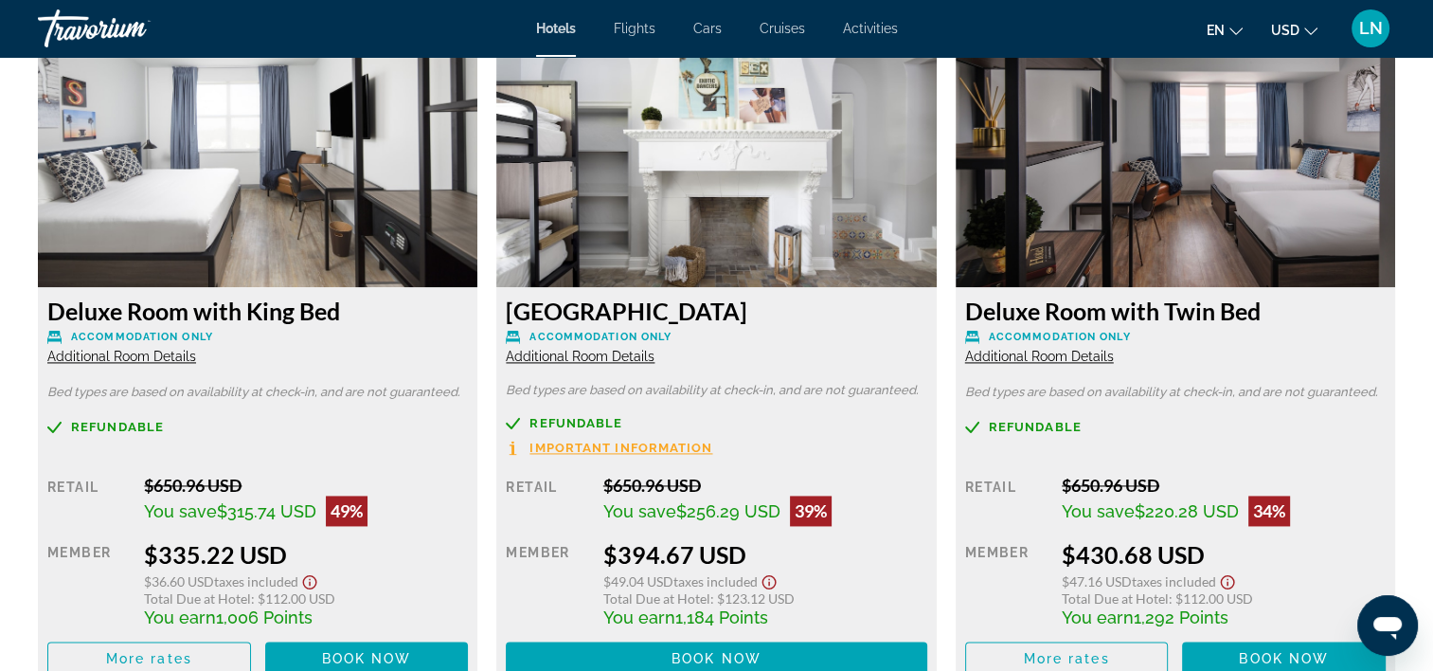
scroll to position [2652, 0]
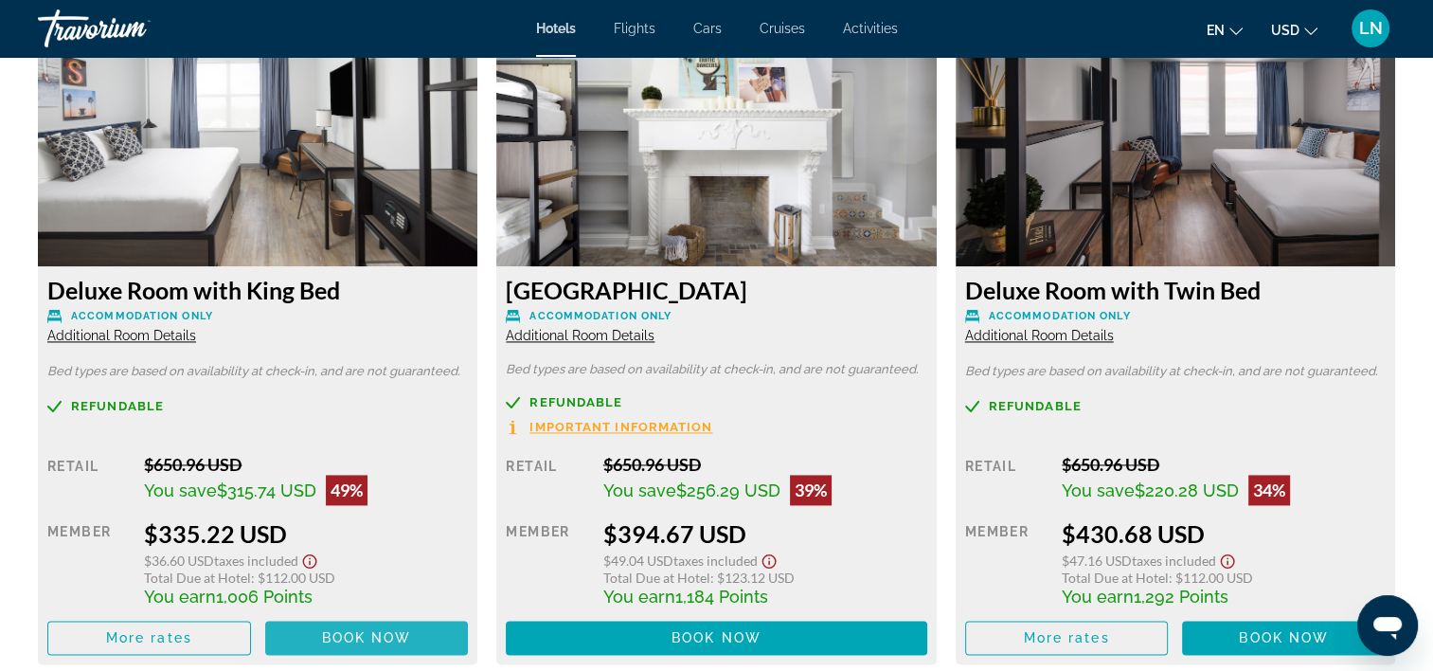
click at [316, 630] on span "Main content" at bounding box center [367, 637] width 204 height 45
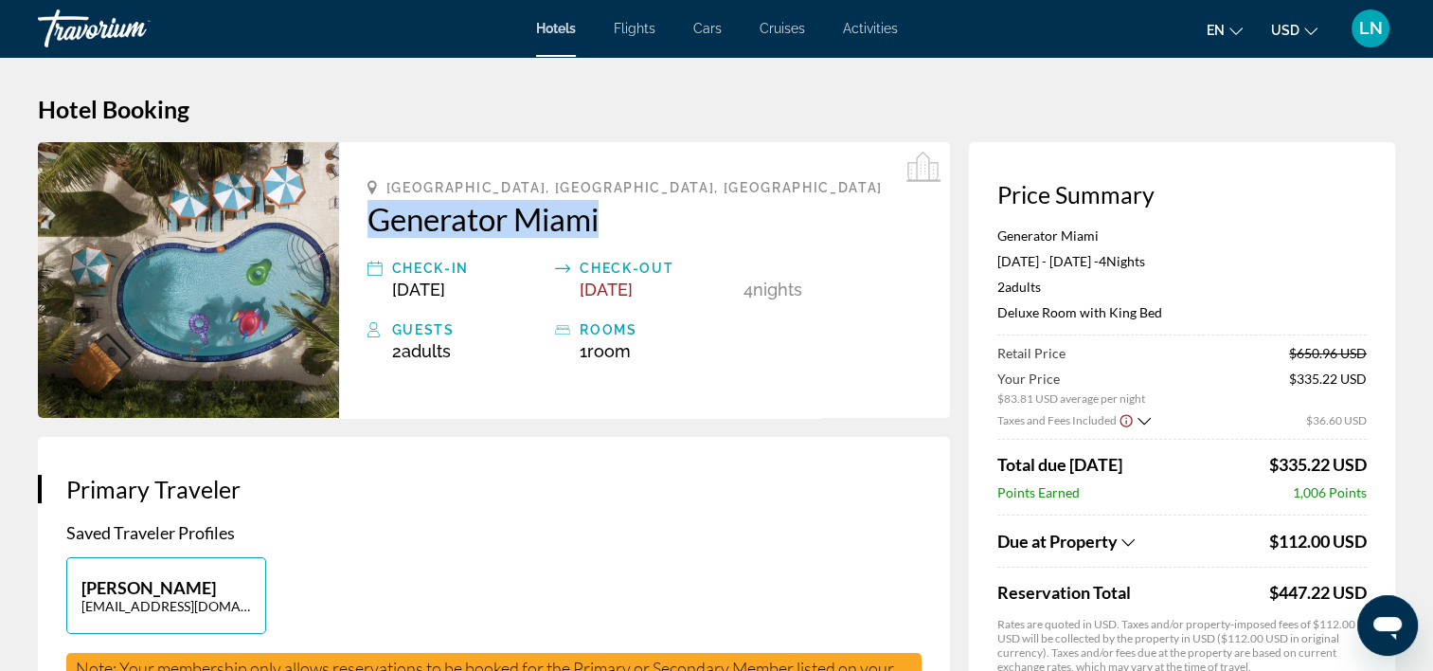
drag, startPoint x: 358, startPoint y: 226, endPoint x: 679, endPoint y: 222, distance: 321.2
click at [679, 222] on div "Miami Beach, FL, United States Generator Miami Check-in Nov 26, 2025 Check-out …" at bounding box center [644, 280] width 611 height 276
copy h2 "Generator Miami"
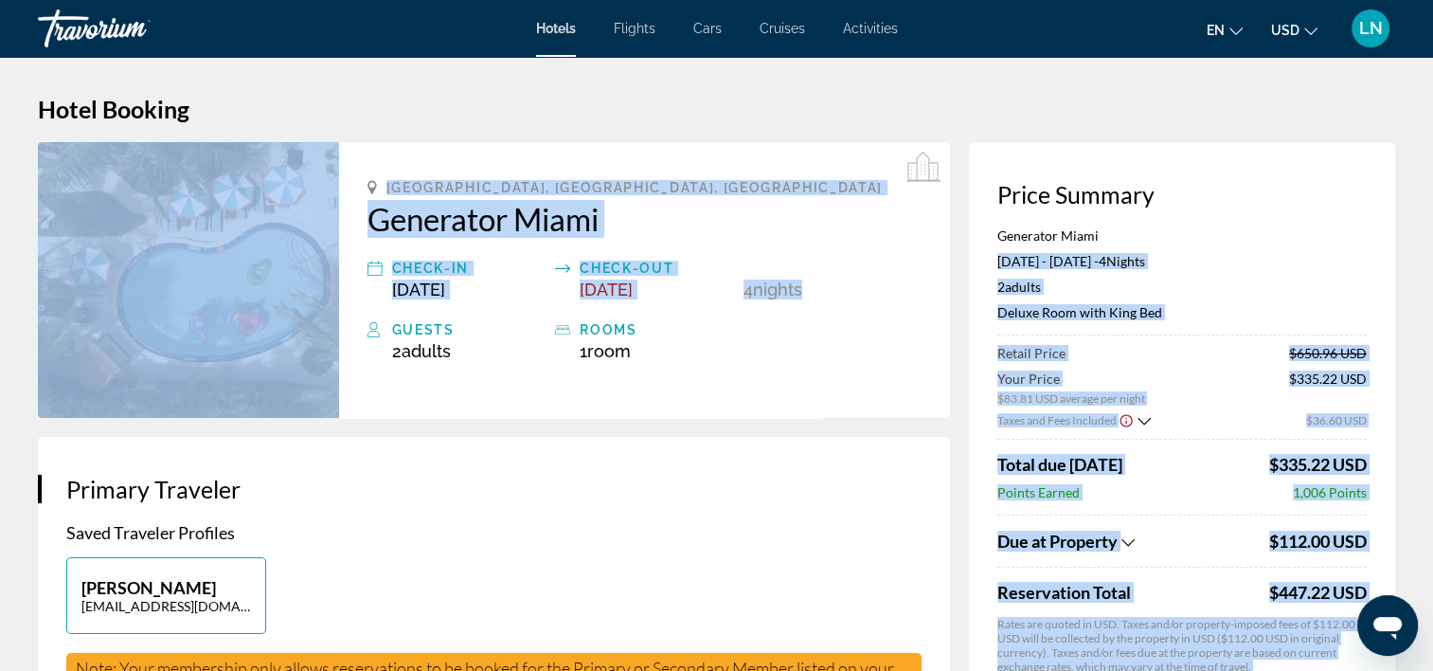
drag, startPoint x: 1110, startPoint y: 235, endPoint x: 964, endPoint y: 243, distance: 146.1
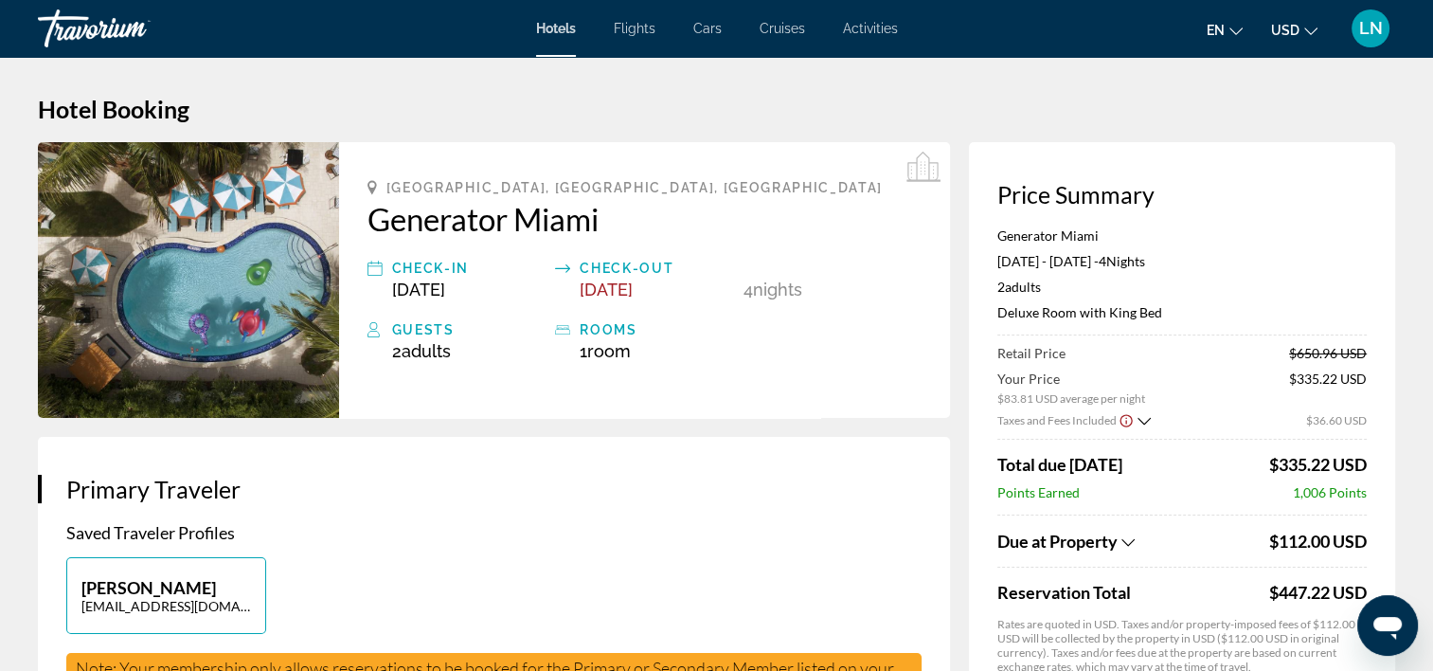
click at [981, 221] on div "Price Summary Generator Miami Nov 26, 2025 - Nov 30, 2025 - 4 Night Nights 2 Ad…" at bounding box center [1182, 462] width 426 height 640
drag, startPoint x: 988, startPoint y: 231, endPoint x: 1148, endPoint y: 233, distance: 160.1
click at [1148, 233] on div "Price Summary Generator Miami Nov 26, 2025 - Nov 30, 2025 - 4 Night Nights 2 Ad…" at bounding box center [1182, 462] width 426 height 640
copy p "Generator Miami"
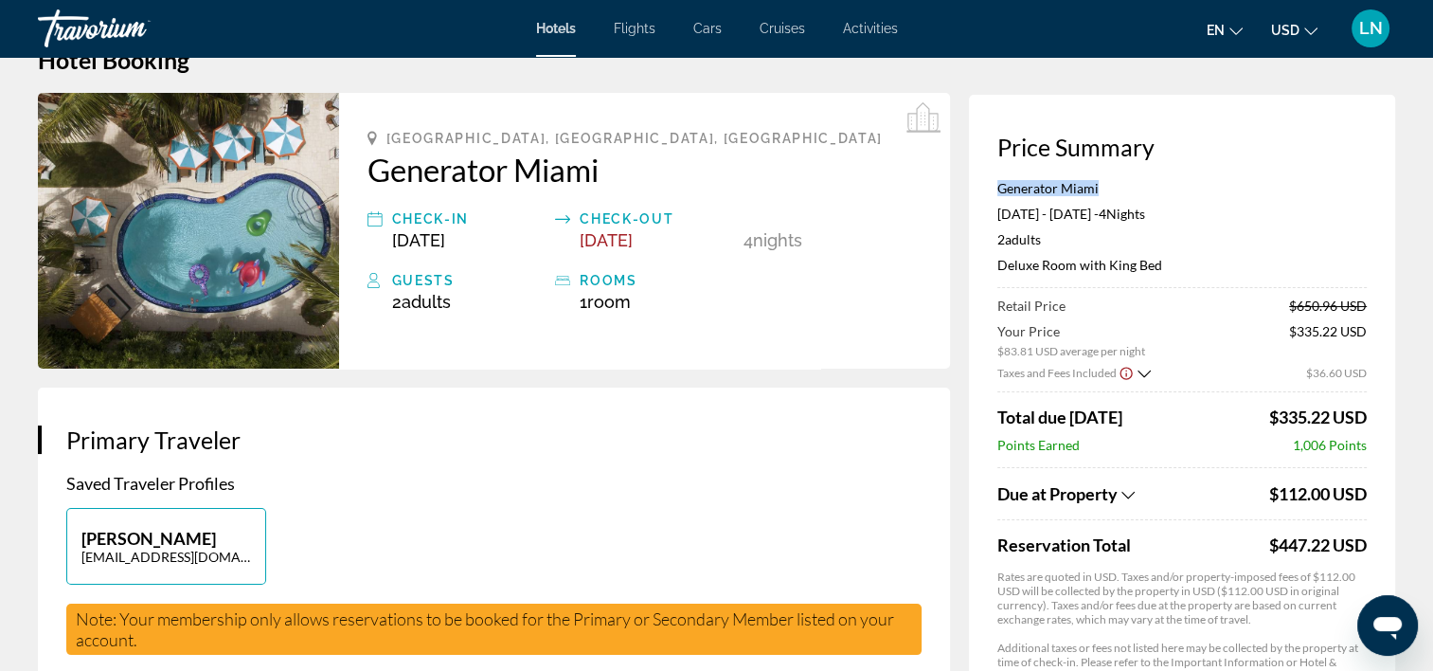
scroll to position [95, 0]
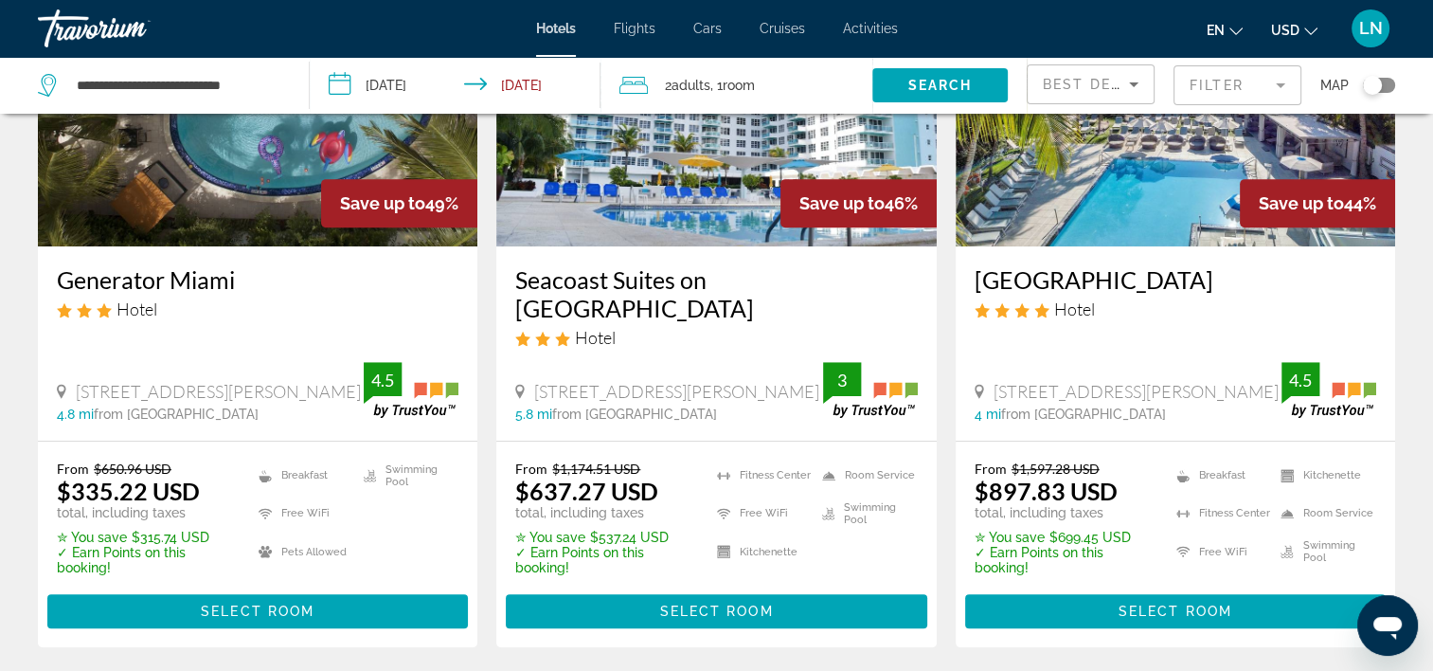
scroll to position [947, 0]
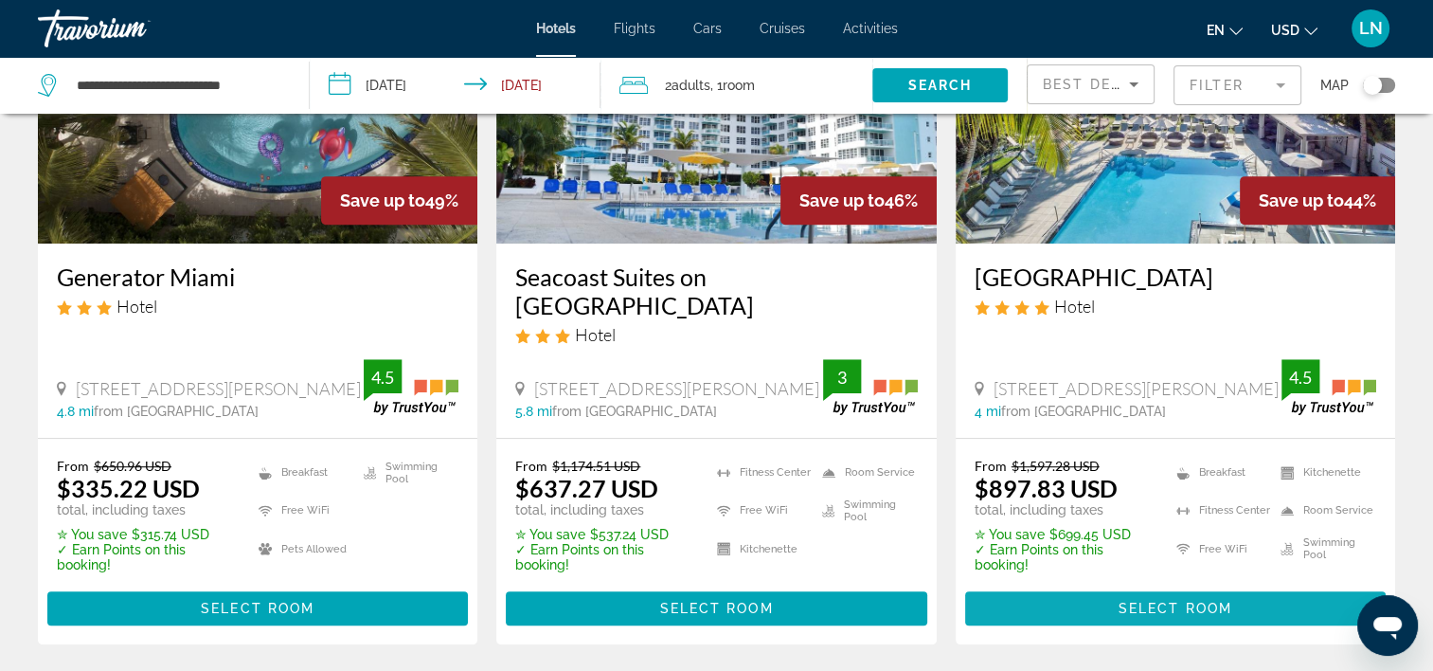
click at [1031, 602] on span "Main content" at bounding box center [1175, 607] width 421 height 45
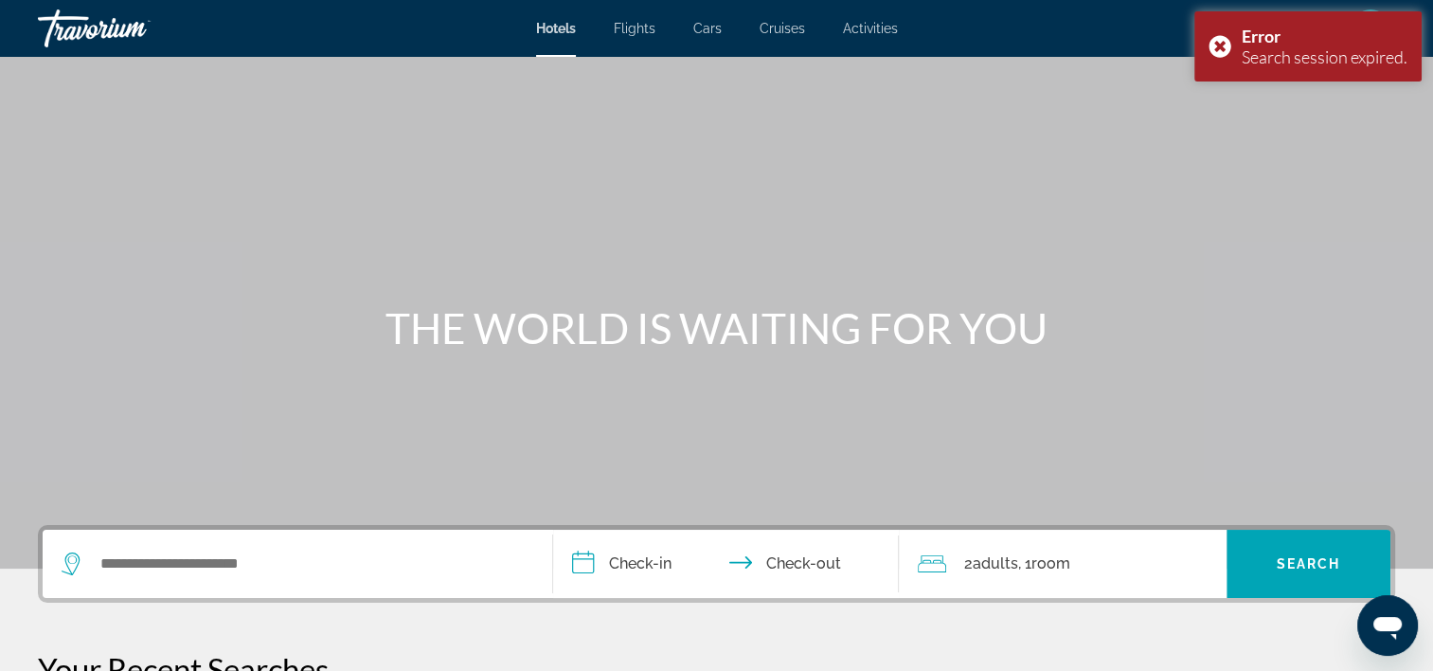
click at [315, 546] on div "Search widget" at bounding box center [298, 564] width 472 height 68
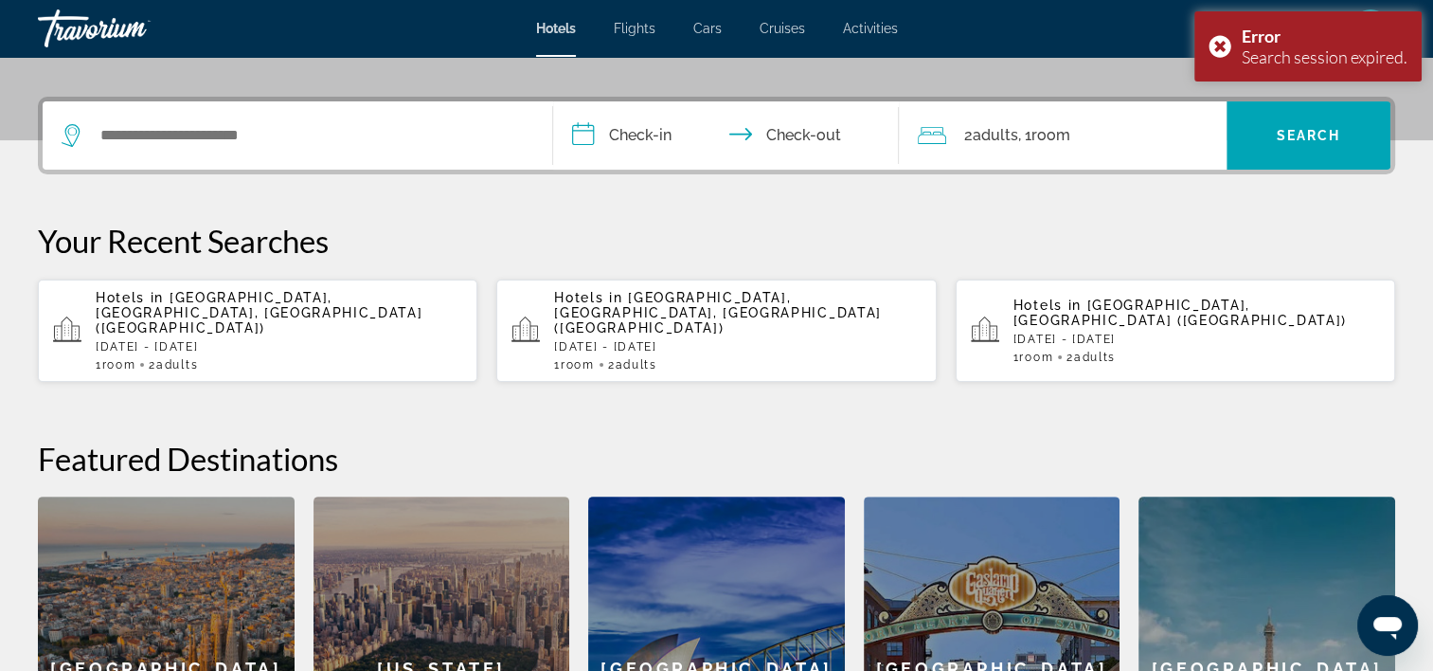
scroll to position [462, 0]
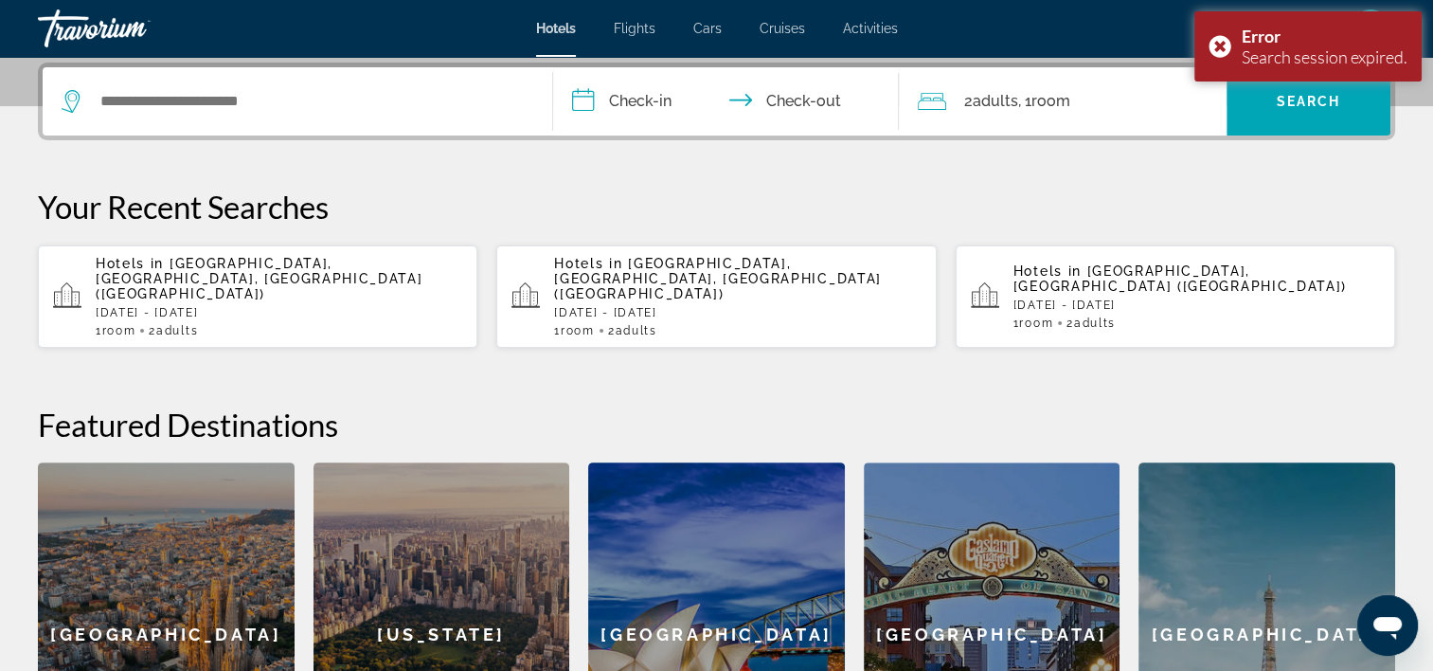
click at [292, 306] on p "Wed, 26 Nov - Sun, 30 Nov" at bounding box center [279, 312] width 367 height 13
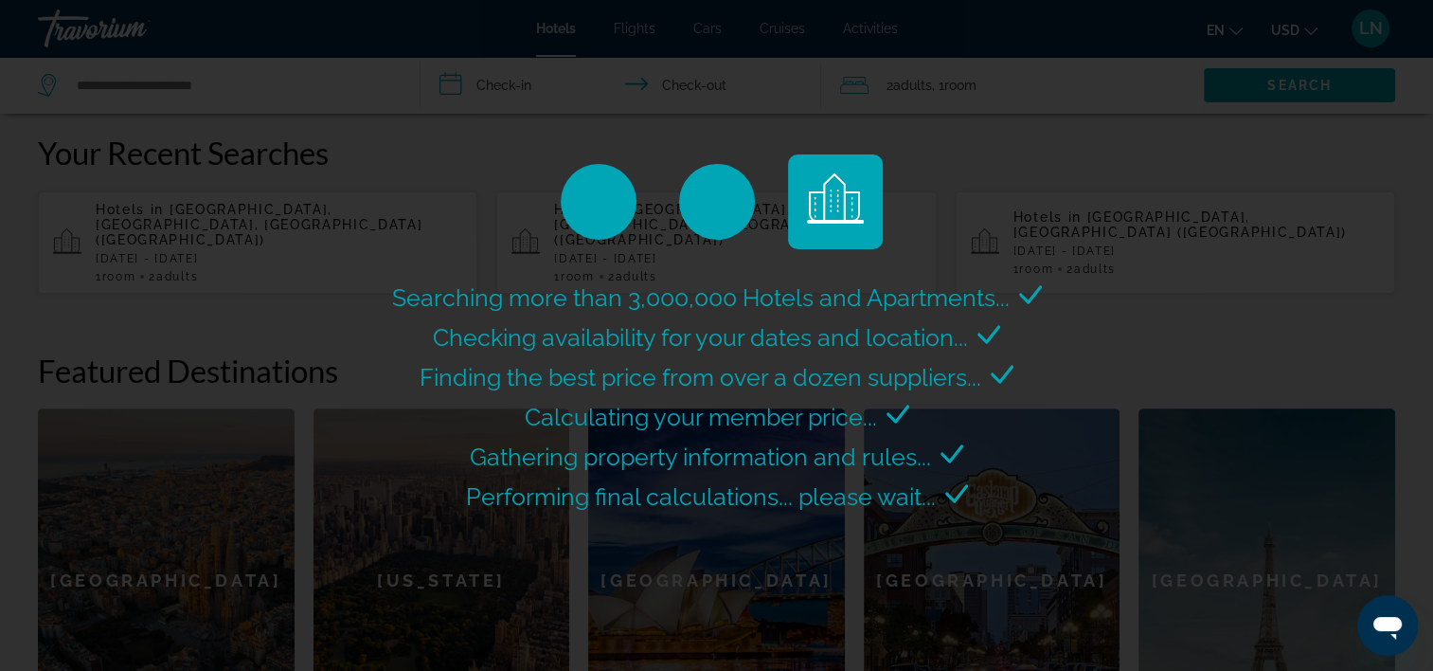
scroll to position [557, 0]
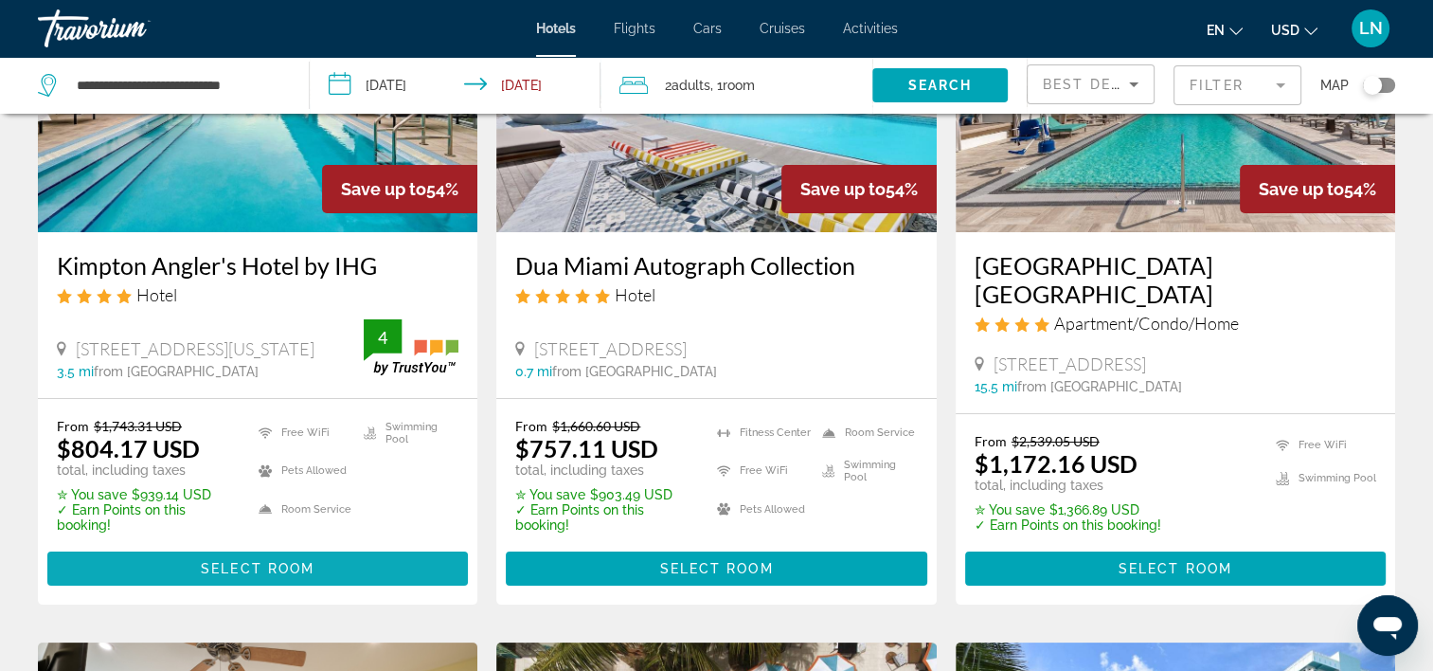
scroll to position [284, 0]
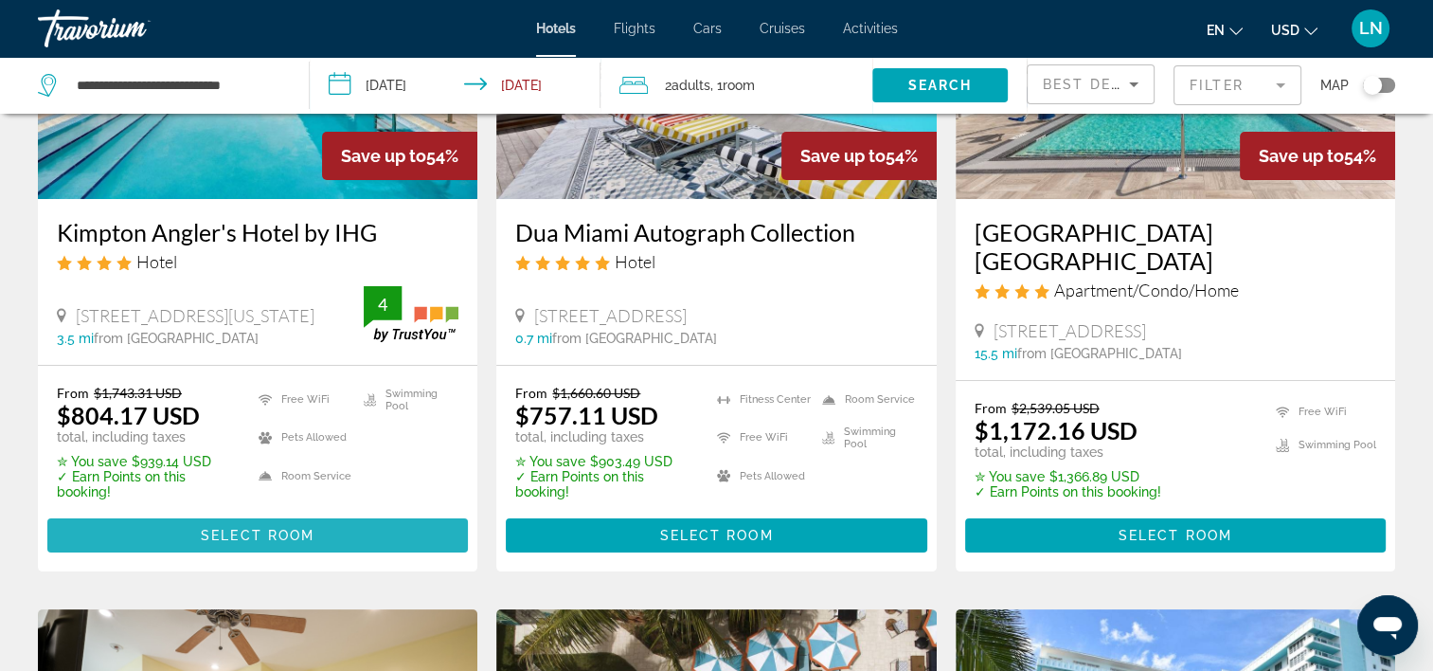
click at [163, 525] on span "Main content" at bounding box center [257, 534] width 421 height 45
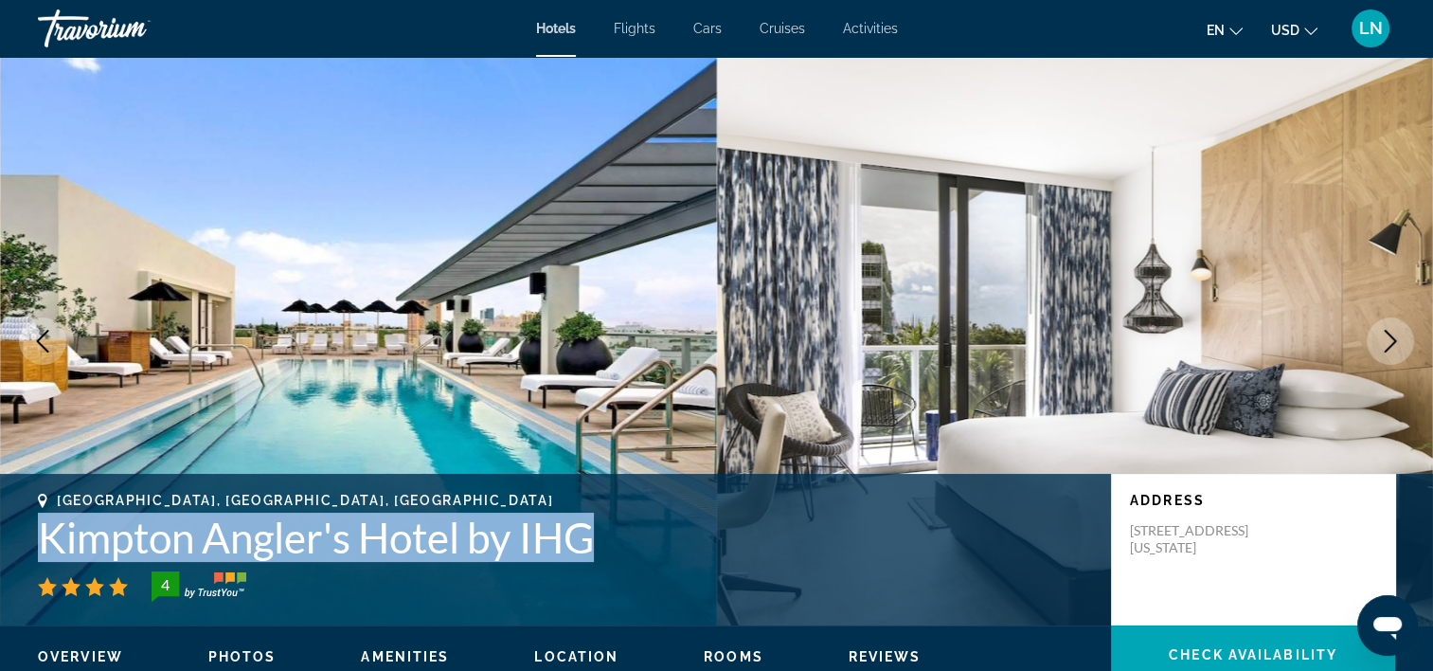
drag, startPoint x: 23, startPoint y: 534, endPoint x: 648, endPoint y: 551, distance: 625.5
click at [648, 551] on div "Miami Beach, FL, United States Kimpton Angler's Hotel by IHG 4 Address 660 Wash…" at bounding box center [716, 550] width 1433 height 114
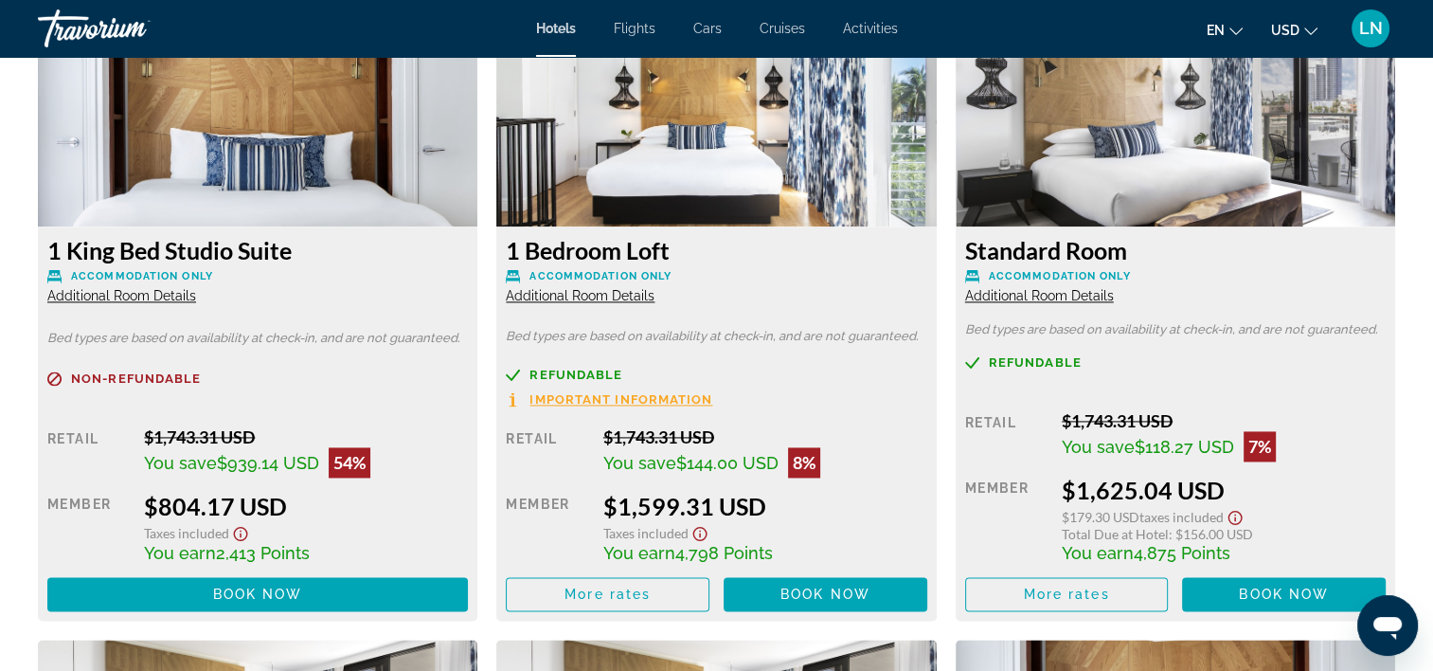
scroll to position [2652, 0]
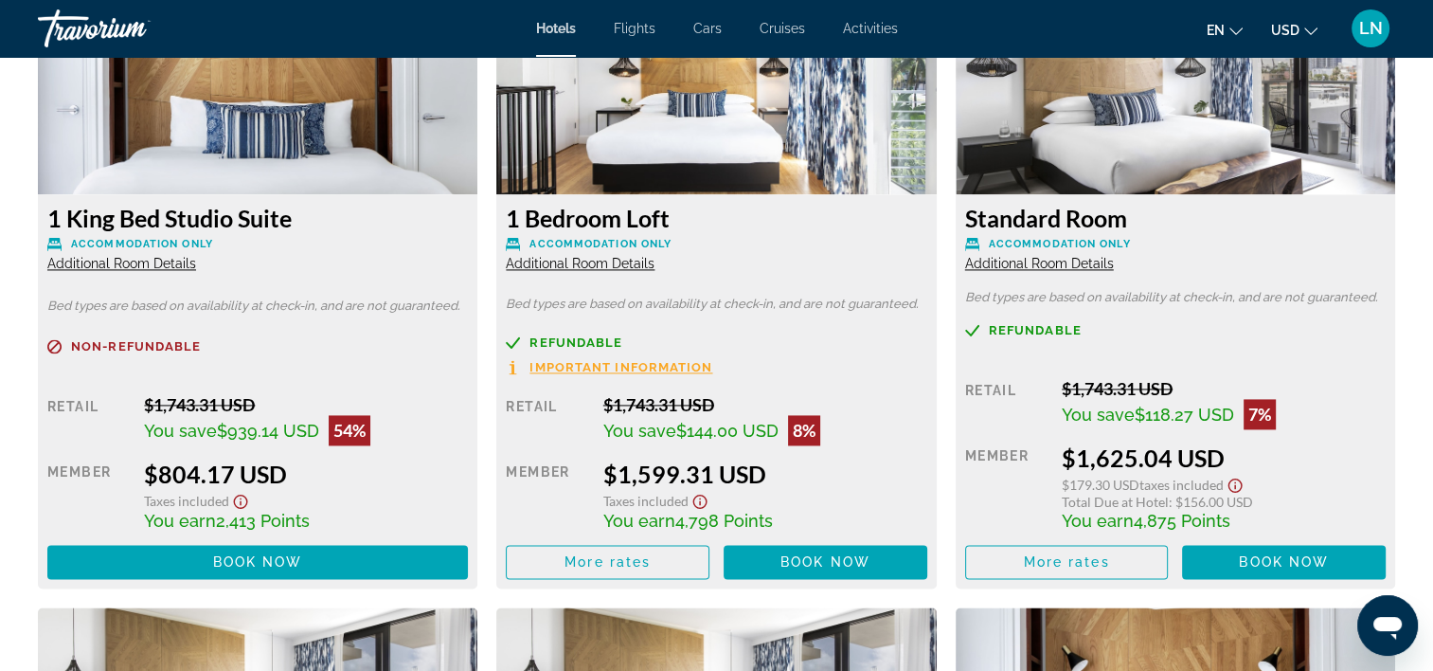
click at [118, 248] on span "Accommodation Only" at bounding box center [142, 244] width 142 height 12
click at [118, 259] on span "Additional Room Details" at bounding box center [121, 263] width 149 height 15
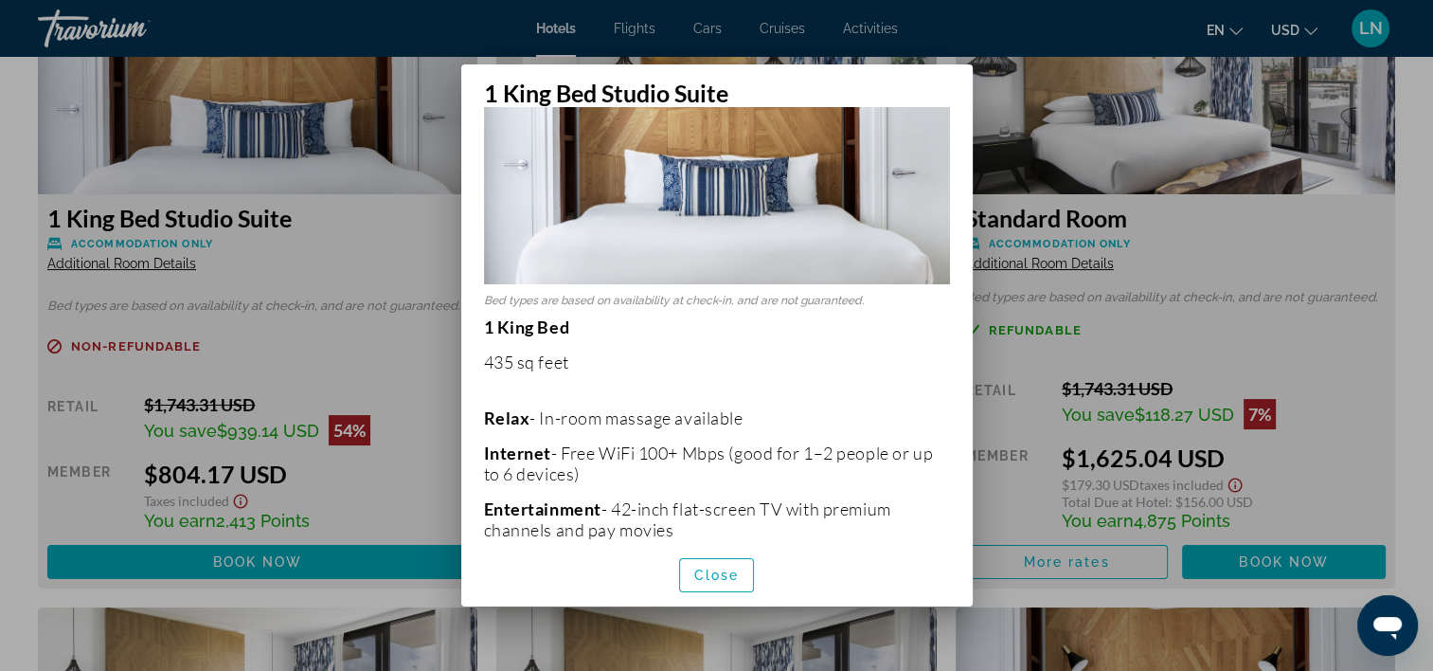
scroll to position [189, 0]
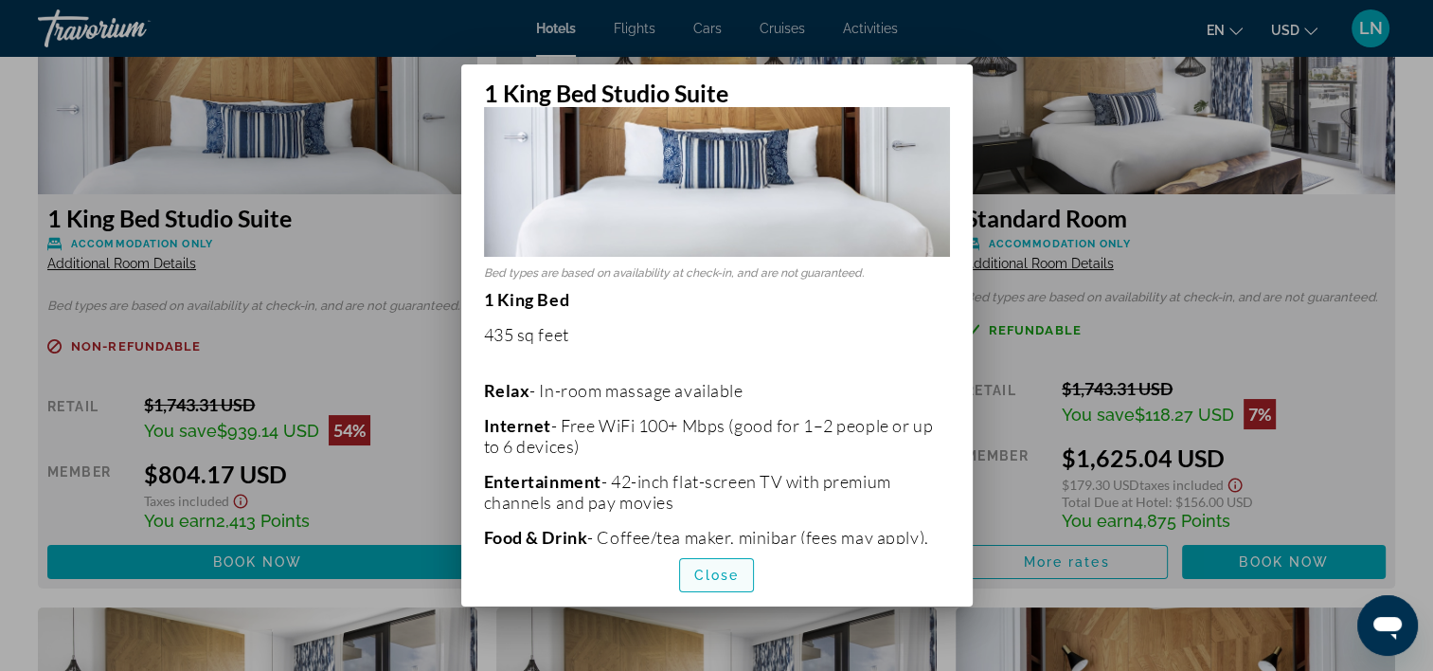
click at [716, 576] on span "Close" at bounding box center [716, 574] width 45 height 15
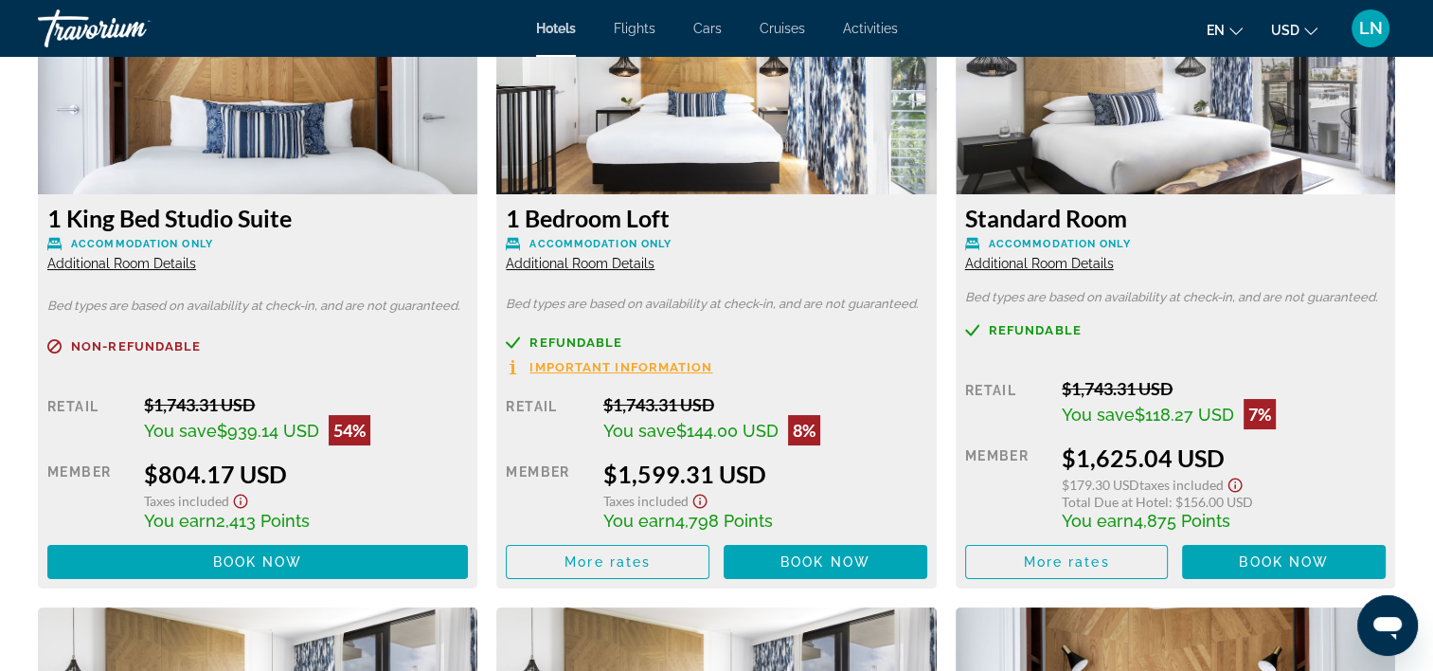
scroll to position [2652, 0]
click at [618, 254] on div "1 Bedroom Loft Accommodation Only Additional Room Details" at bounding box center [716, 238] width 421 height 68
click at [618, 261] on span "Additional Room Details" at bounding box center [580, 263] width 149 height 15
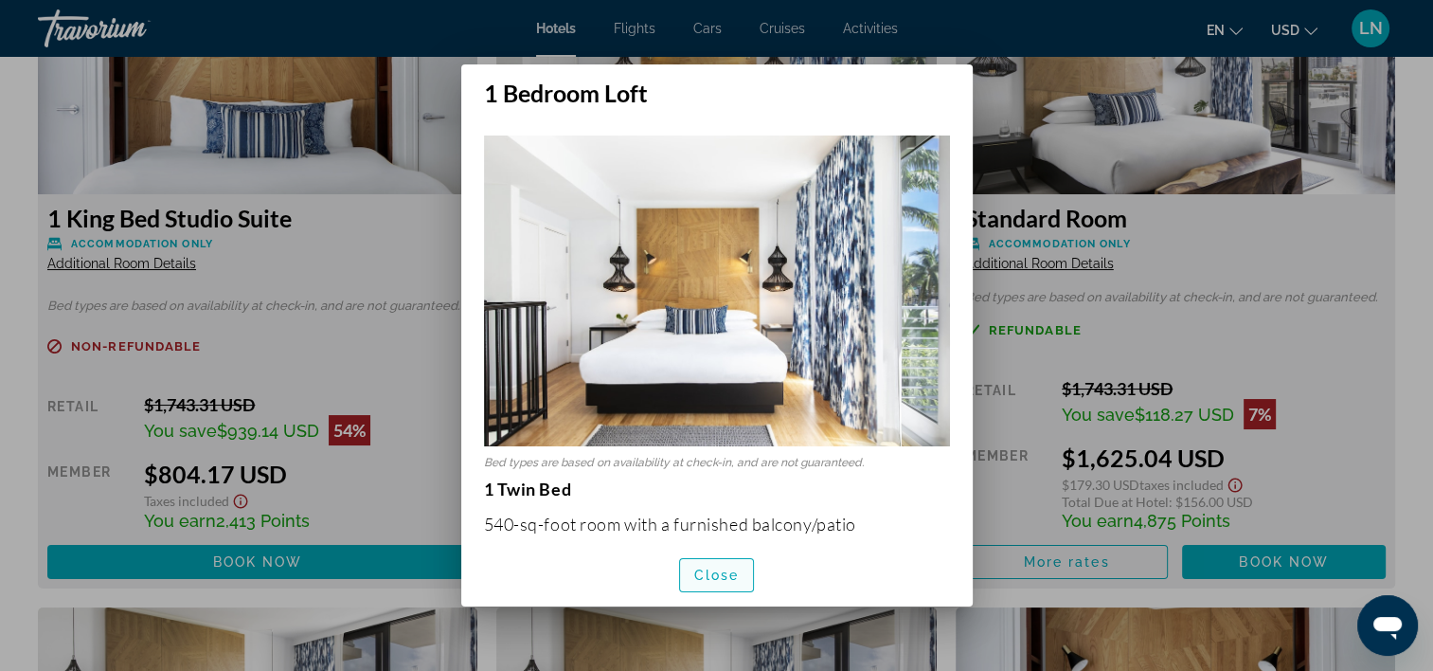
click at [732, 563] on span "button" at bounding box center [717, 574] width 74 height 45
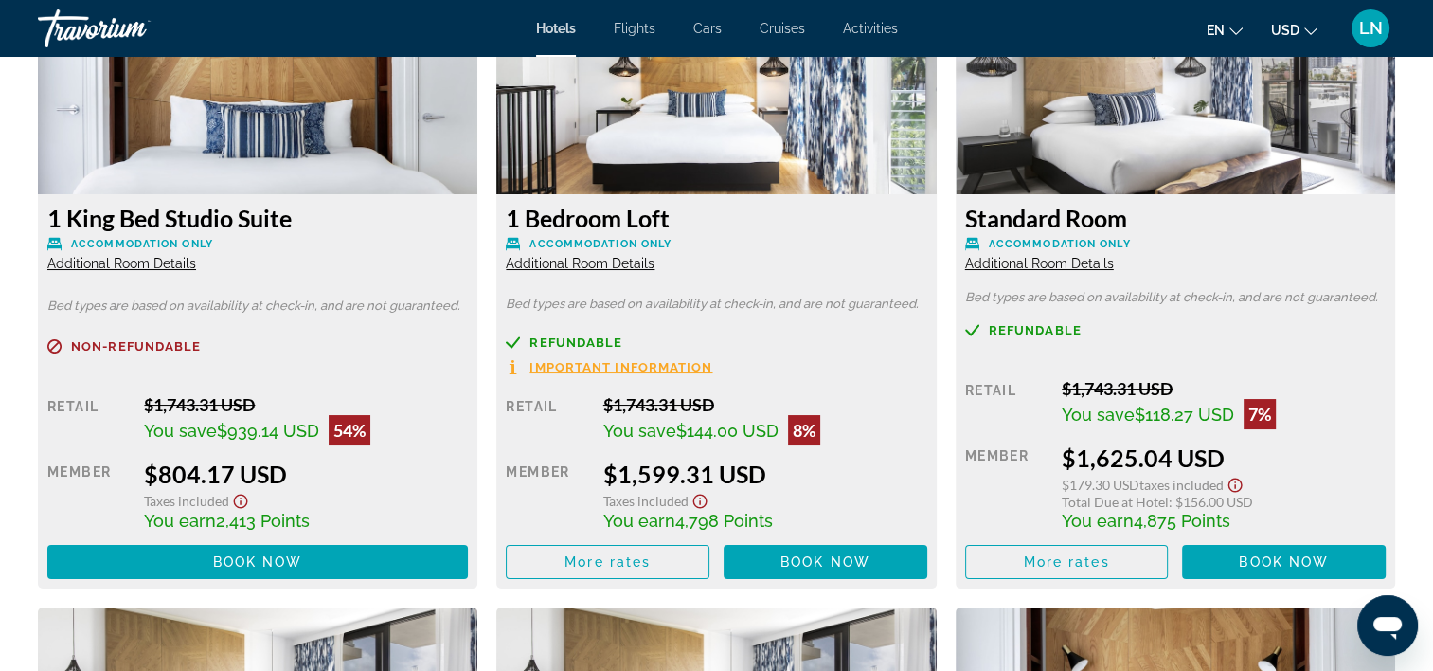
scroll to position [2652, 0]
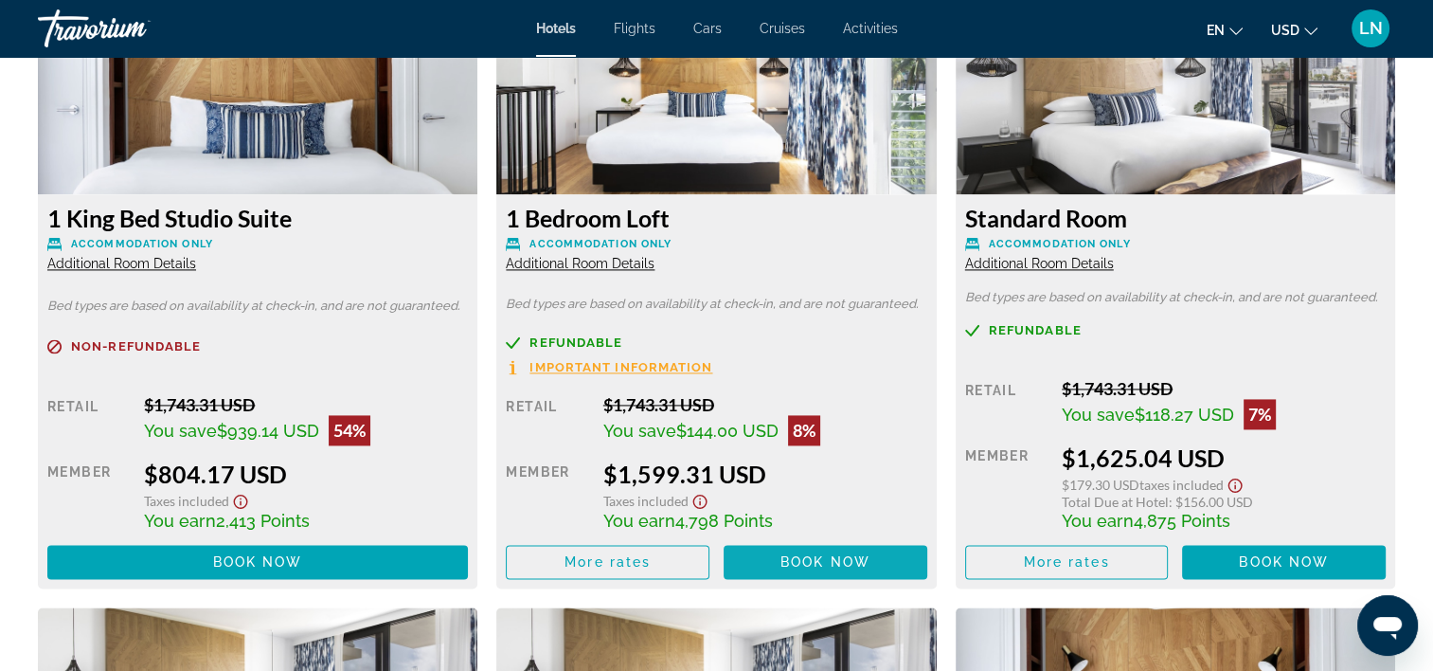
click at [781, 561] on span "Book now" at bounding box center [826, 561] width 90 height 15
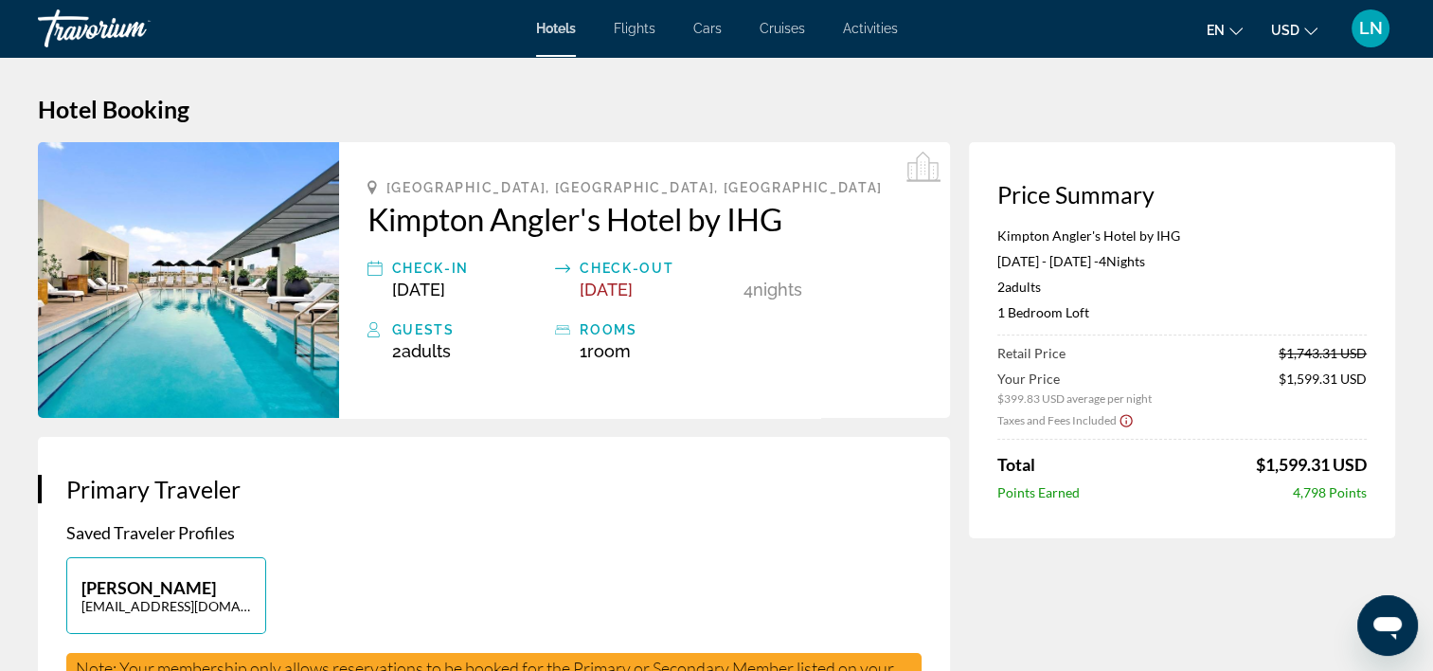
scroll to position [95, 0]
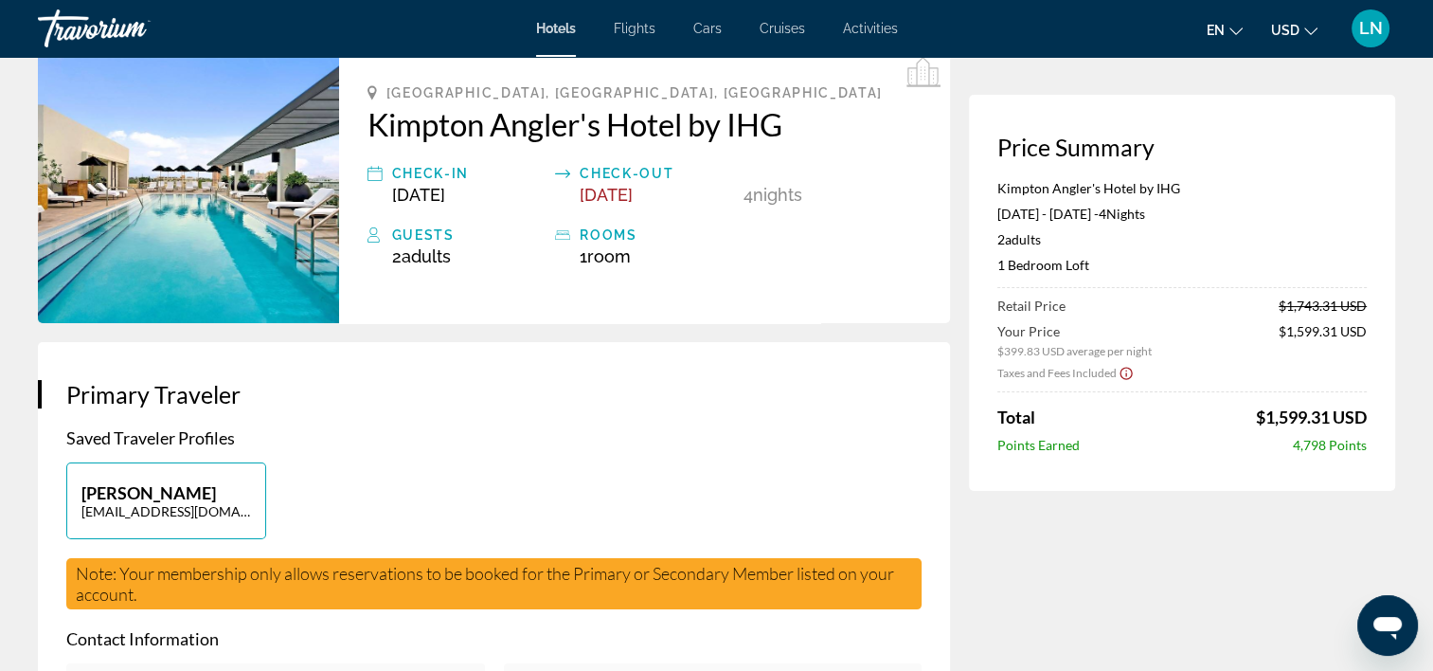
drag, startPoint x: 1106, startPoint y: 267, endPoint x: 962, endPoint y: 277, distance: 144.3
drag, startPoint x: 962, startPoint y: 277, endPoint x: 996, endPoint y: 265, distance: 35.9
click at [996, 265] on div "Price Summary Kimpton Angler's Hotel by IHG Nov 26, 2025 - Nov 30, 2025 - 4 Nig…" at bounding box center [1182, 293] width 426 height 396
drag, startPoint x: 995, startPoint y: 269, endPoint x: 1118, endPoint y: 268, distance: 123.2
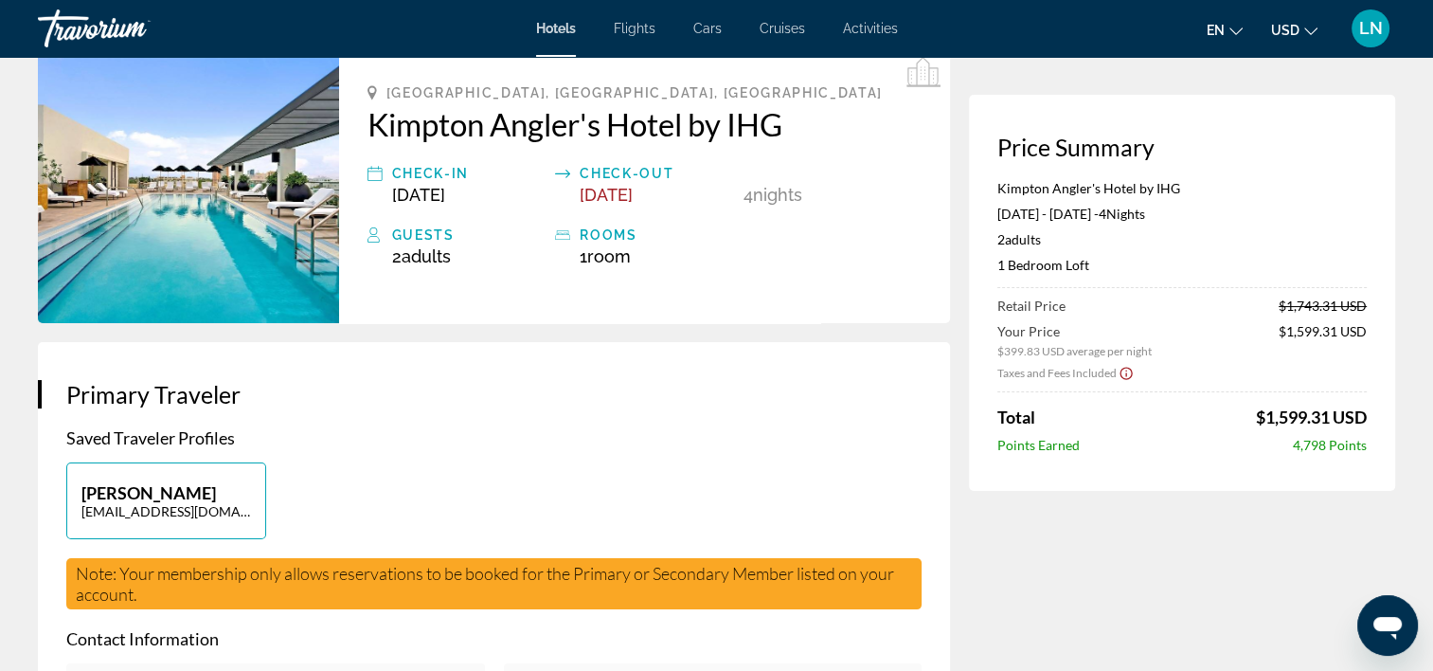
click at [1118, 268] on div "Price Summary Kimpton Angler's Hotel by IHG Nov 26, 2025 - Nov 30, 2025 - 4 Nig…" at bounding box center [1182, 293] width 426 height 396
copy p "1 Bedroom Loft"
drag, startPoint x: 1190, startPoint y: 185, endPoint x: 973, endPoint y: 180, distance: 217.0
click at [973, 180] on div "Price Summary Kimpton Angler's Hotel by IHG Nov 26, 2025 - Nov 30, 2025 - 4 Nig…" at bounding box center [1182, 293] width 426 height 396
copy p "Kimpton Angler's Hotel by IHG"
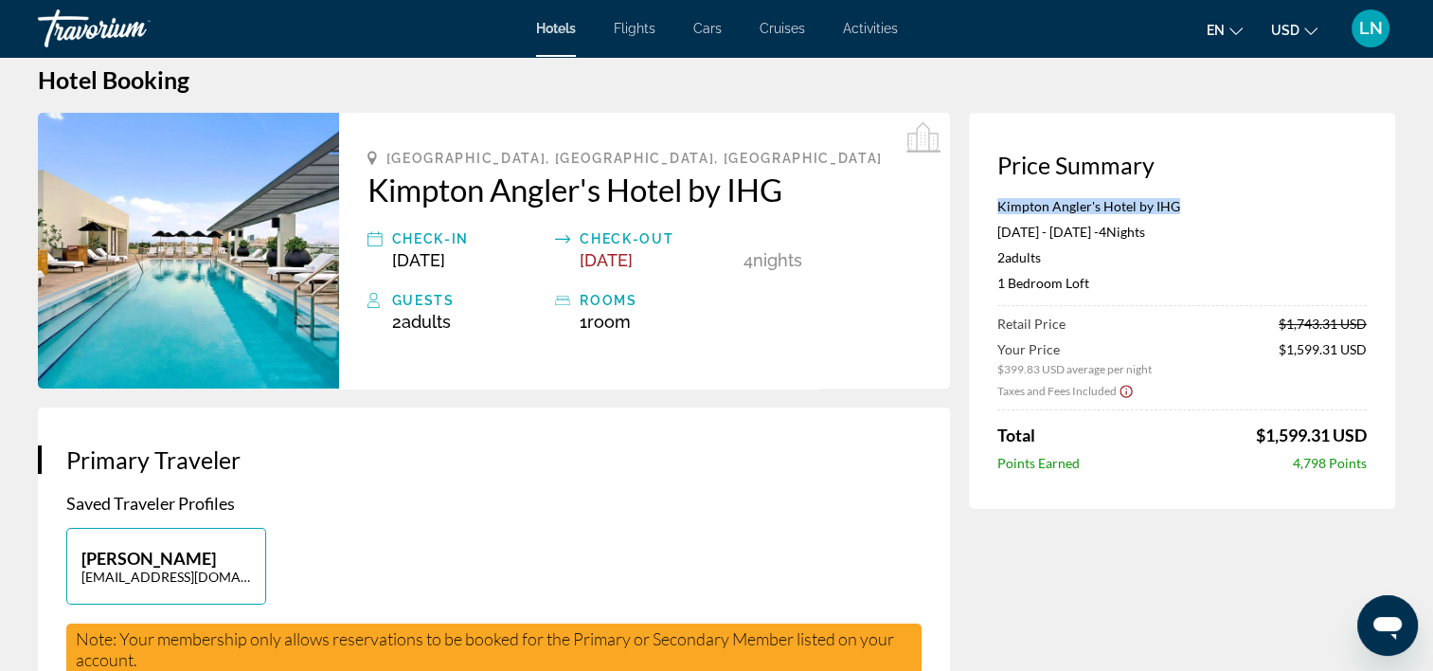
scroll to position [0, 0]
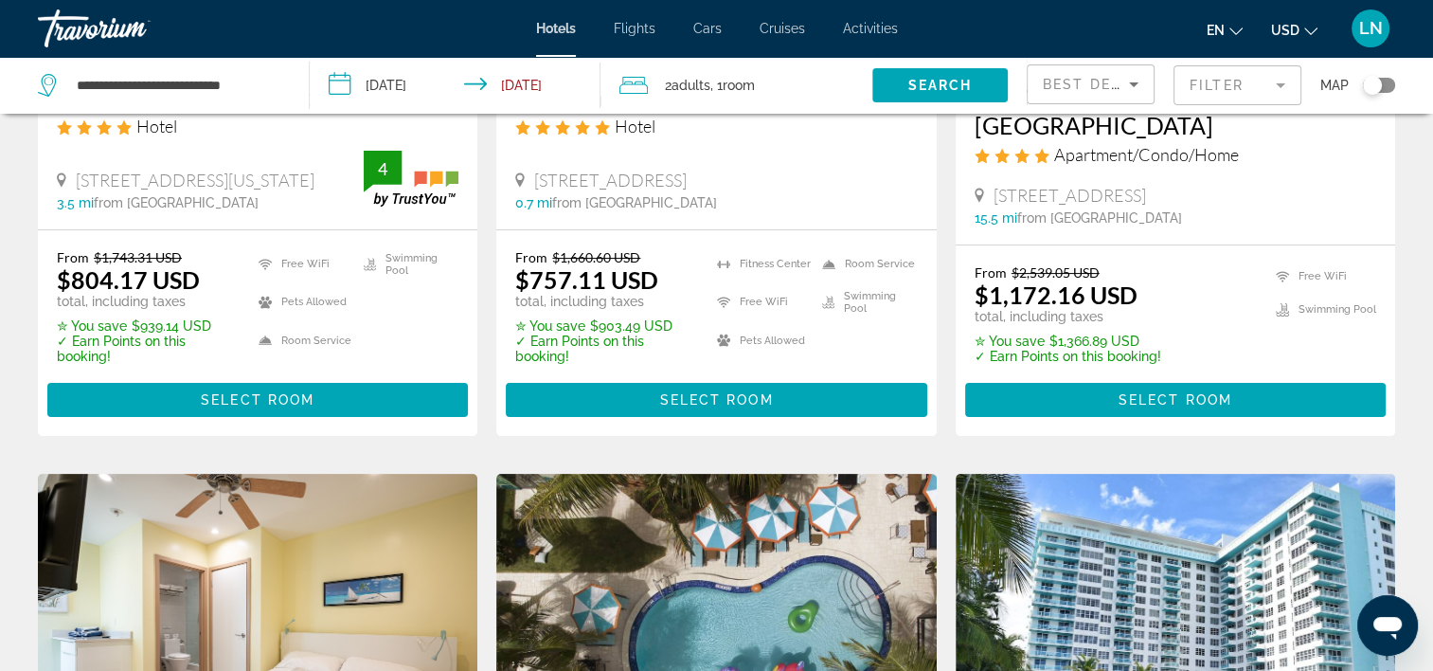
scroll to position [379, 0]
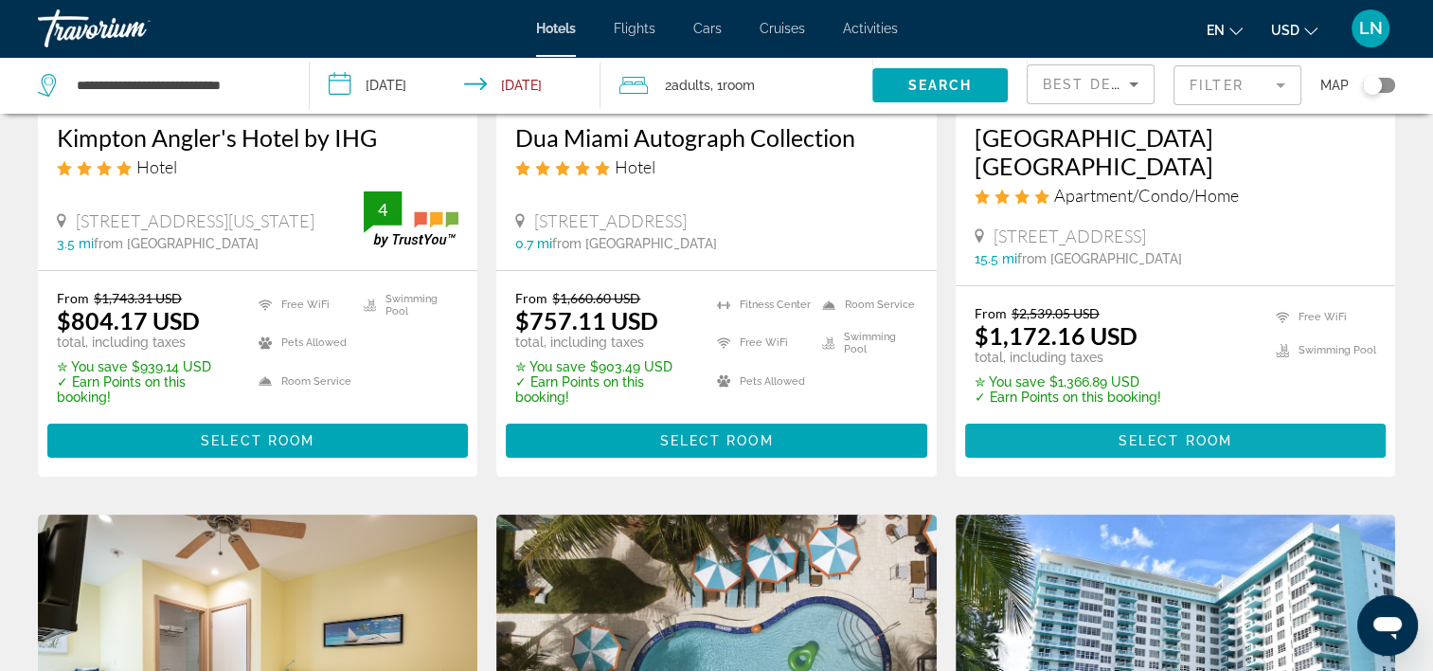
click at [1103, 445] on span "Main content" at bounding box center [1175, 440] width 421 height 45
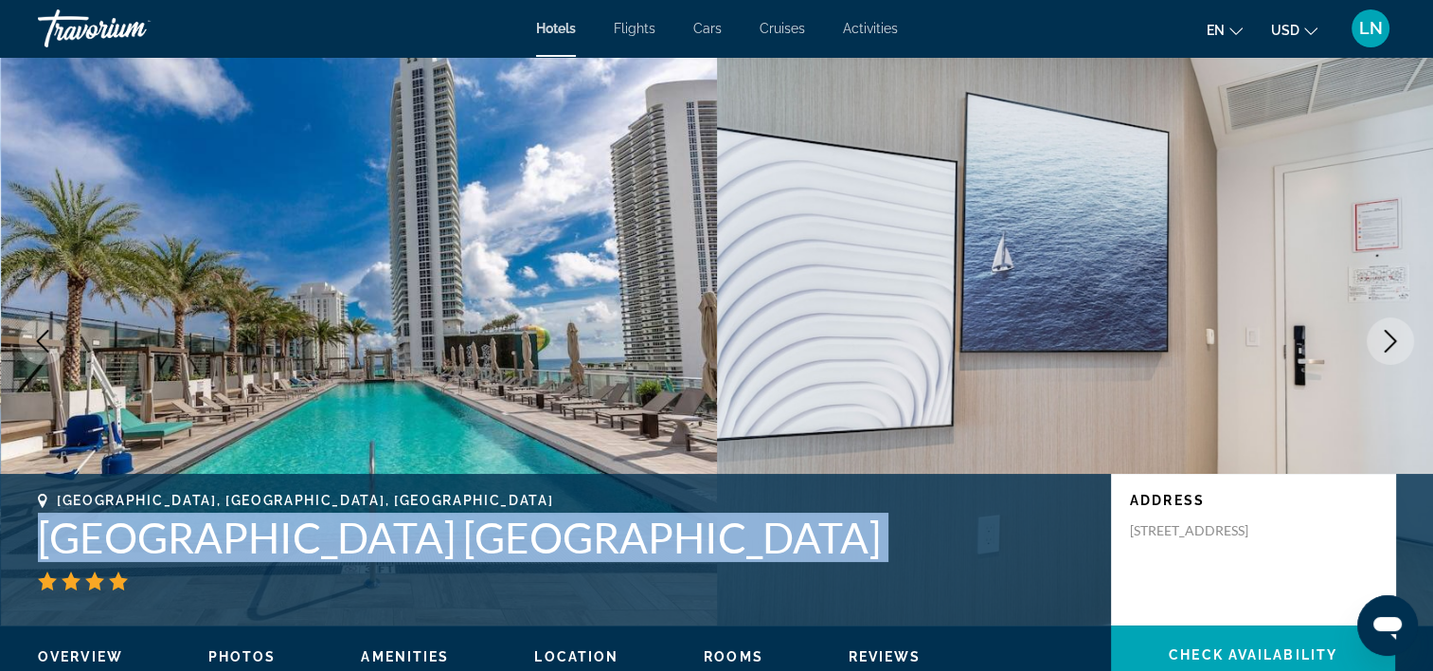
drag, startPoint x: 0, startPoint y: 528, endPoint x: 802, endPoint y: 565, distance: 803.2
click at [802, 566] on div "Hollywood, FL, United States Hyde Beach House Hollywood Pr Suites Address 4010 …" at bounding box center [716, 550] width 1433 height 114
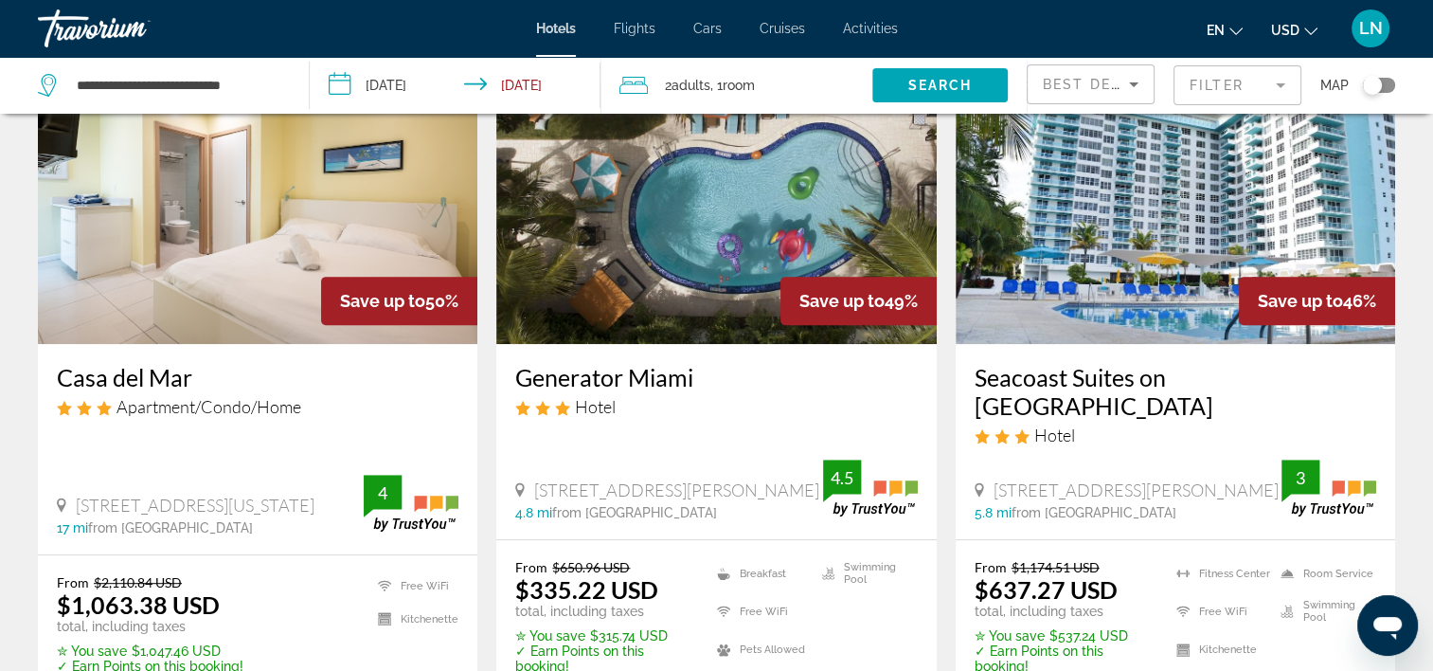
scroll to position [947, 0]
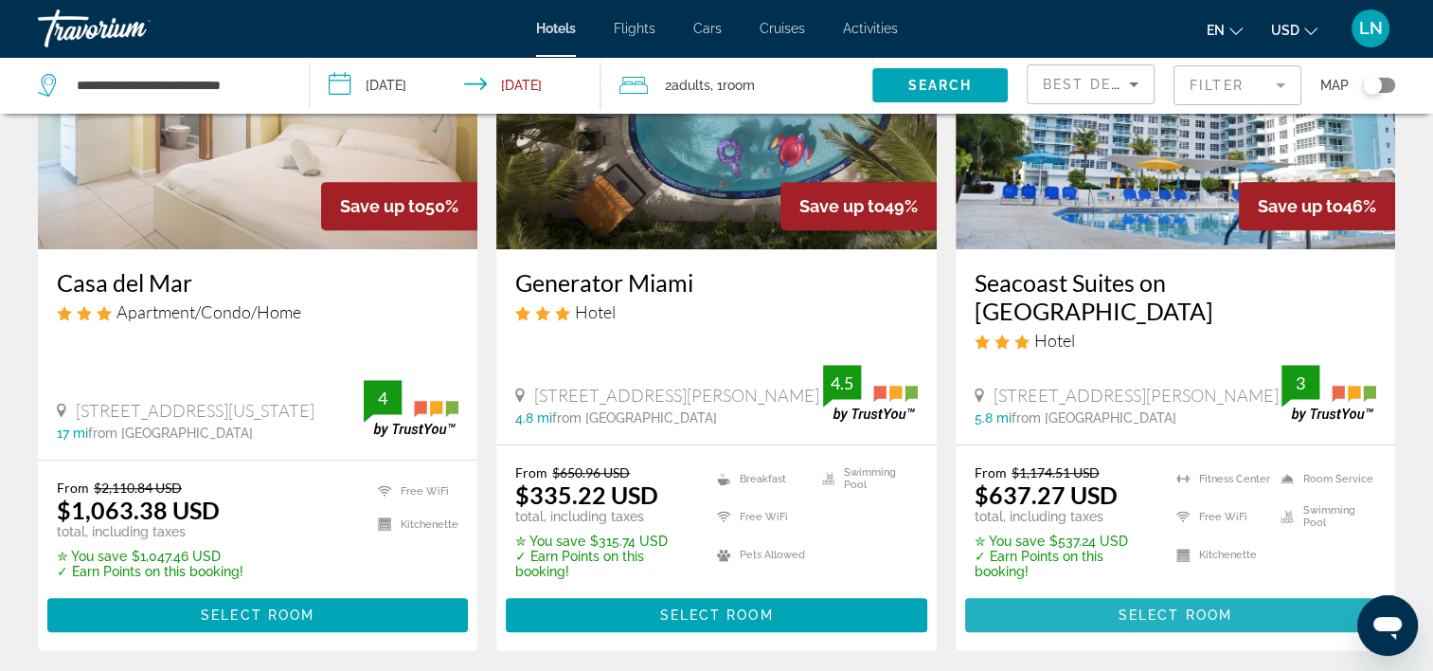
click at [1019, 592] on span "Main content" at bounding box center [1175, 614] width 421 height 45
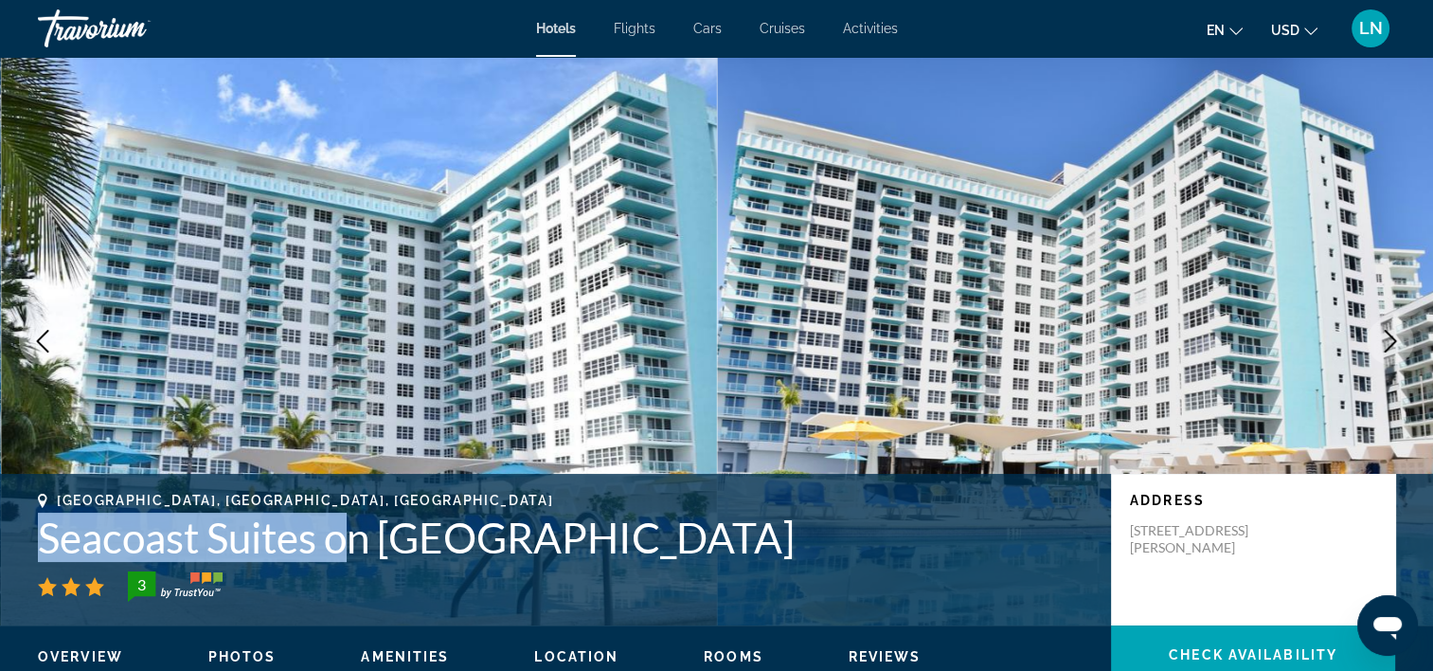
drag, startPoint x: 361, startPoint y: 545, endPoint x: 656, endPoint y: 538, distance: 294.7
click at [656, 538] on div "Miami Beach, FL, United States Seacoast Suites on Miami Beach 3 Address 5101 Co…" at bounding box center [716, 550] width 1433 height 114
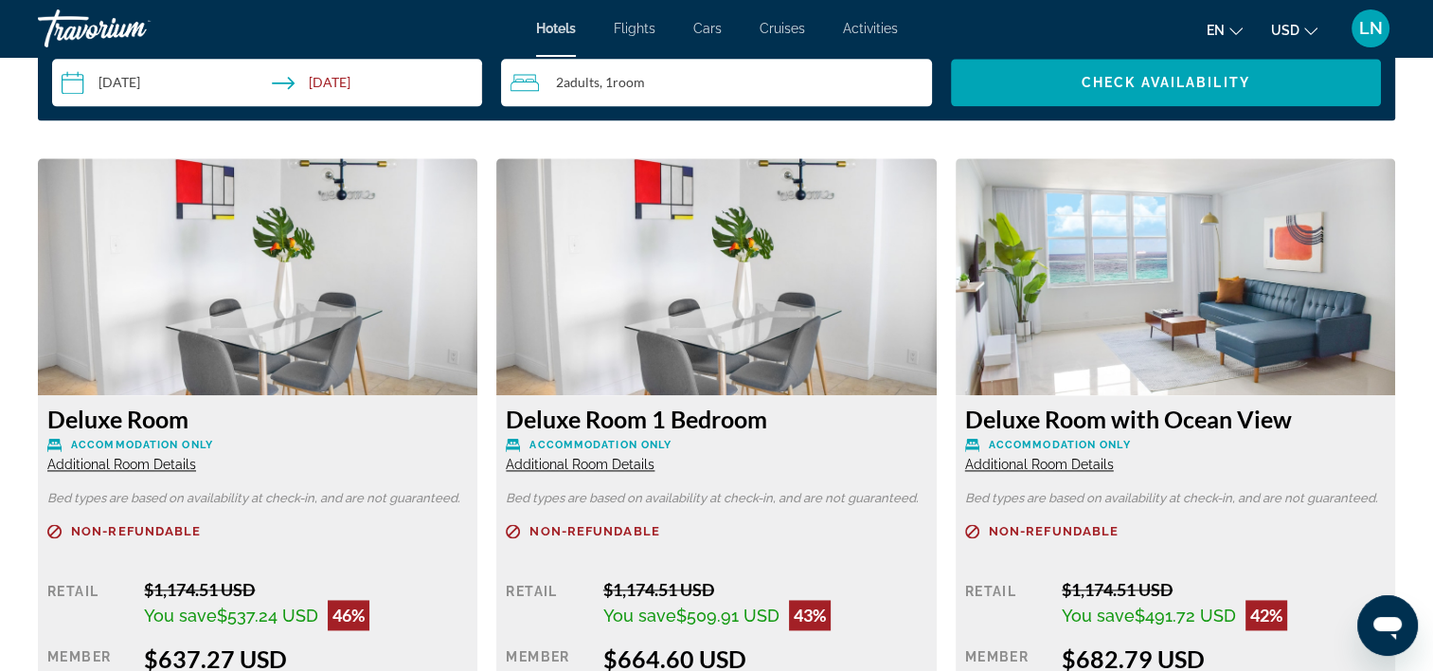
scroll to position [2652, 0]
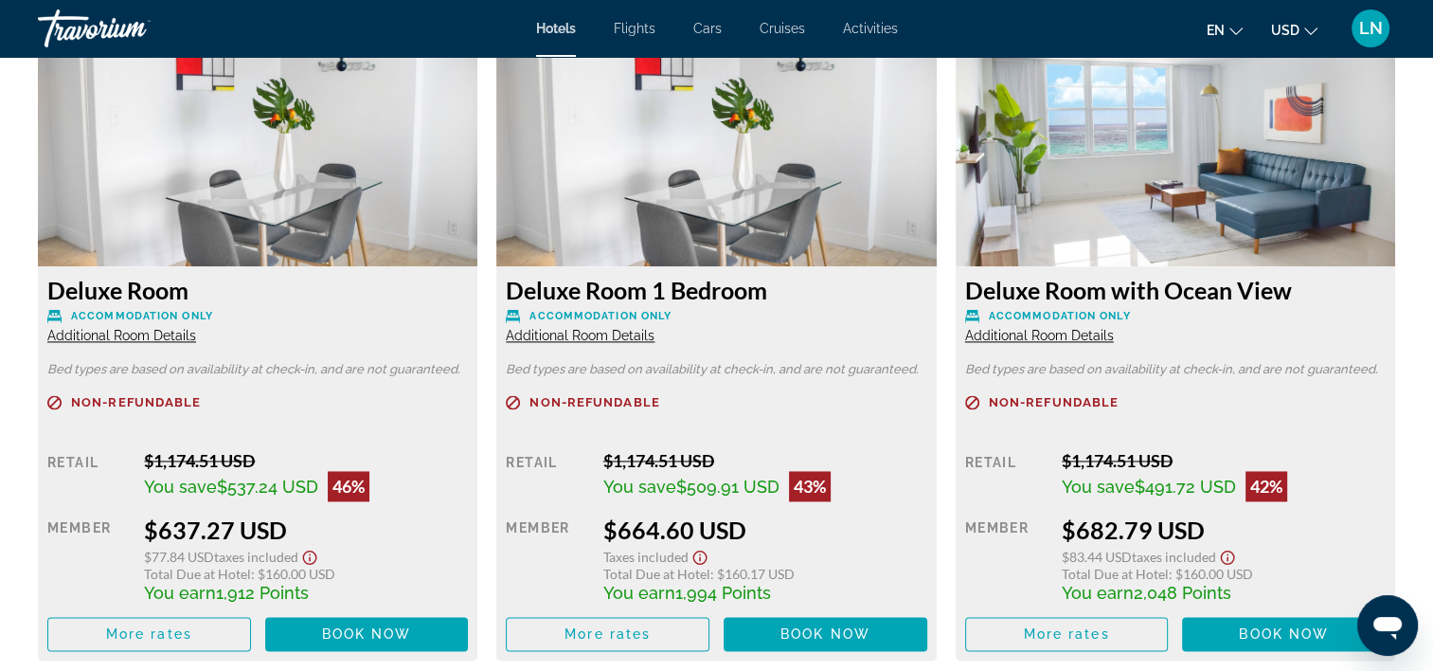
click at [631, 336] on span "Additional Room Details" at bounding box center [580, 335] width 149 height 15
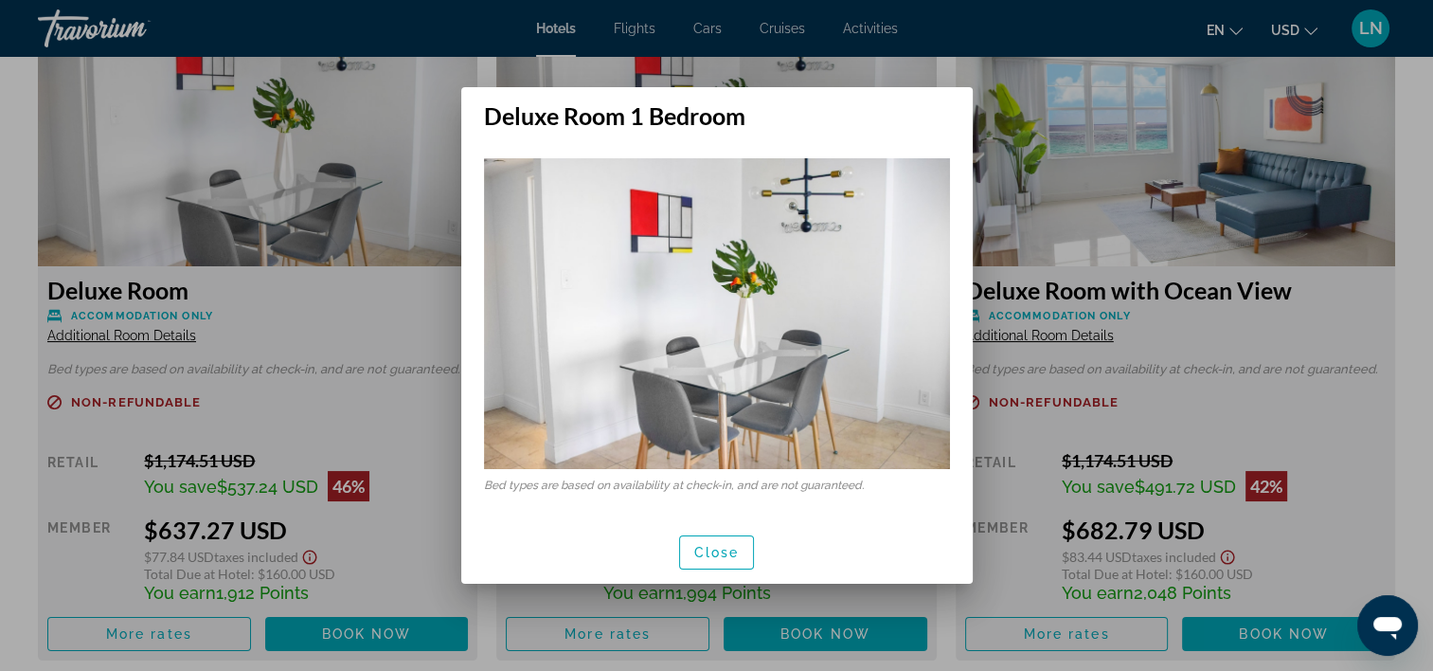
scroll to position [0, 0]
click at [728, 556] on span "Close" at bounding box center [716, 552] width 45 height 15
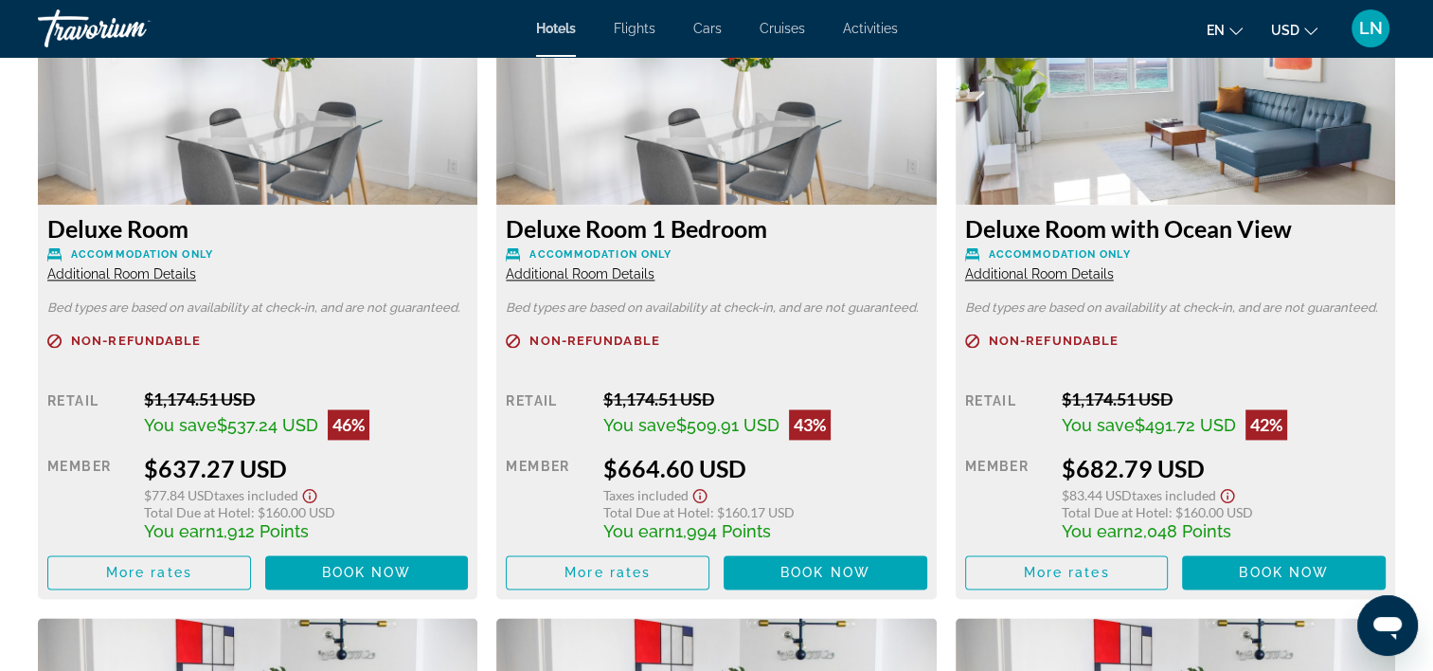
scroll to position [2747, 0]
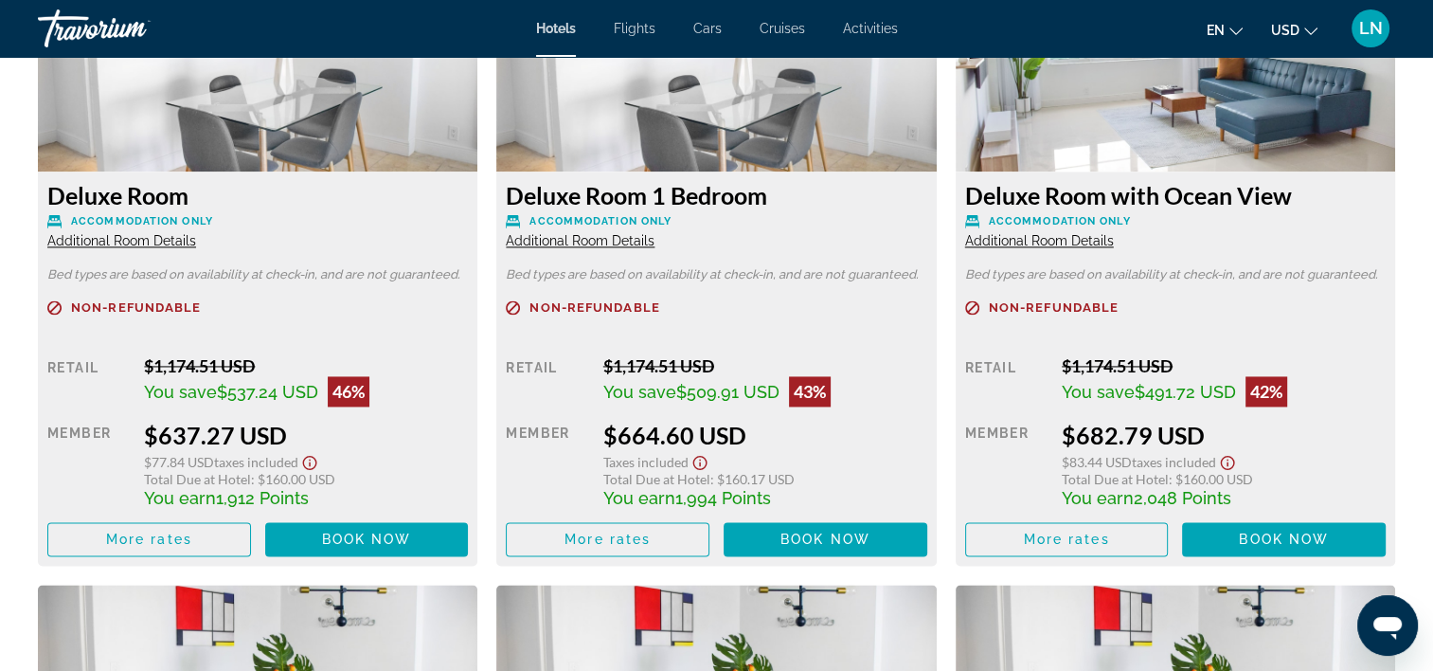
click at [1039, 243] on span "Additional Room Details" at bounding box center [1039, 240] width 149 height 15
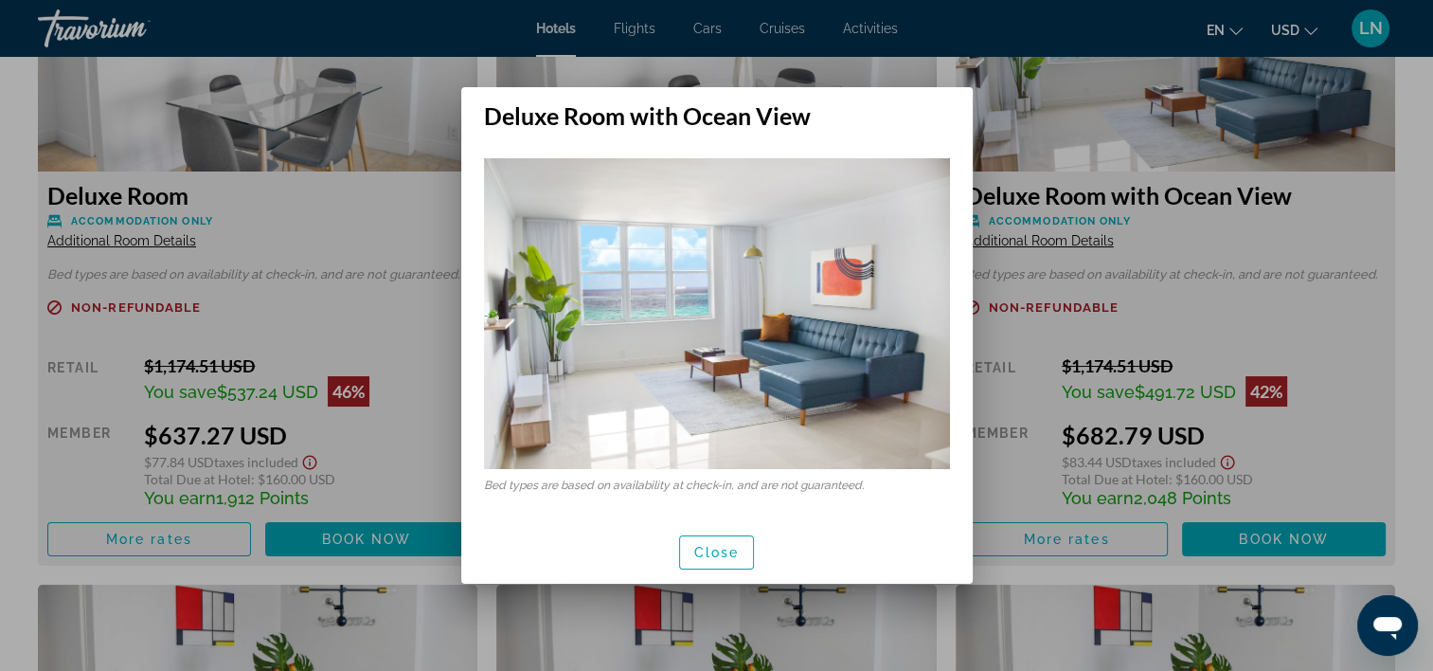
scroll to position [0, 0]
click at [721, 552] on span "Close" at bounding box center [716, 552] width 45 height 15
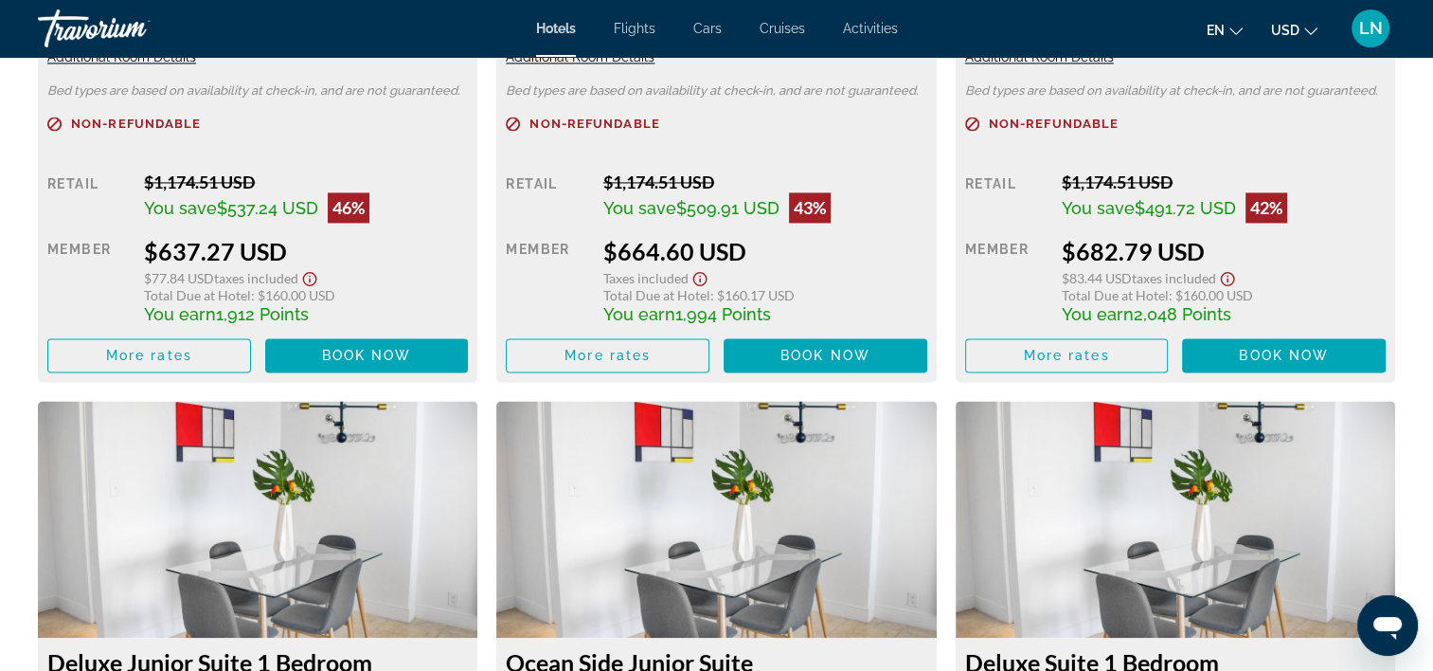
scroll to position [2747, 0]
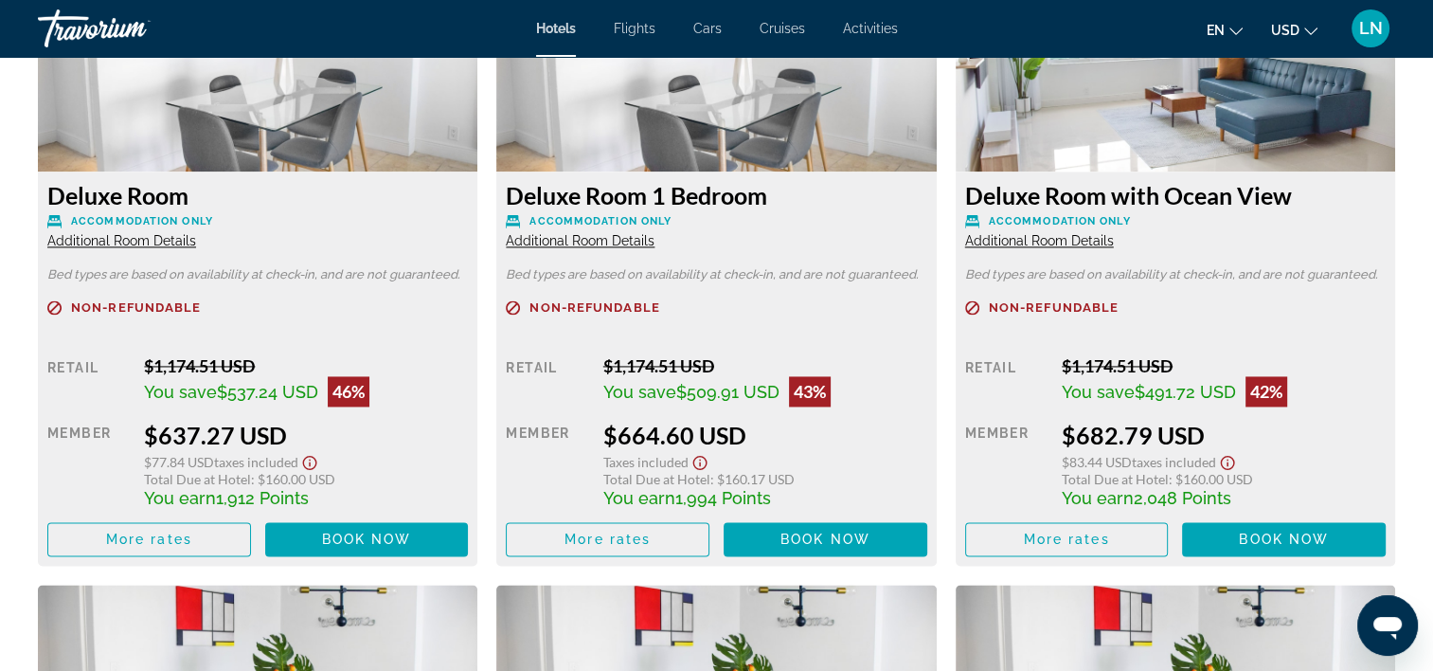
click at [1065, 238] on span "Additional Room Details" at bounding box center [1039, 240] width 149 height 15
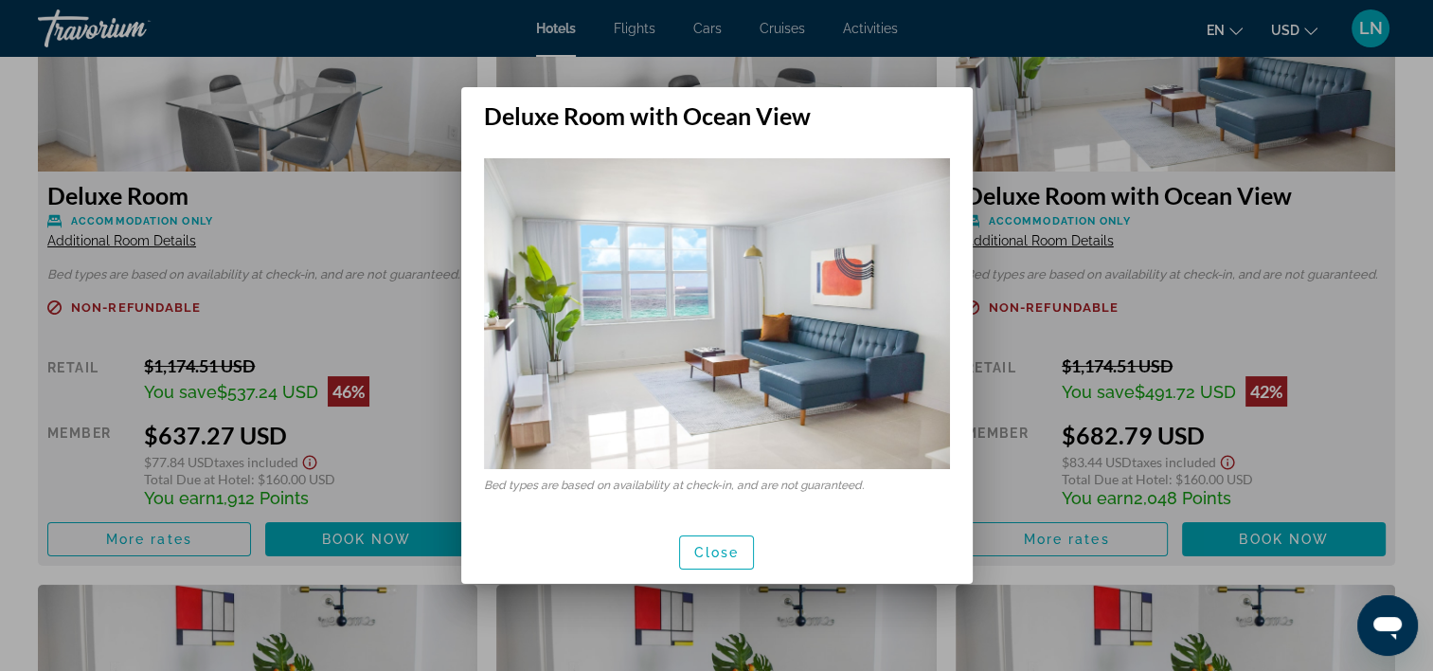
click at [723, 546] on span "Close" at bounding box center [716, 552] width 45 height 15
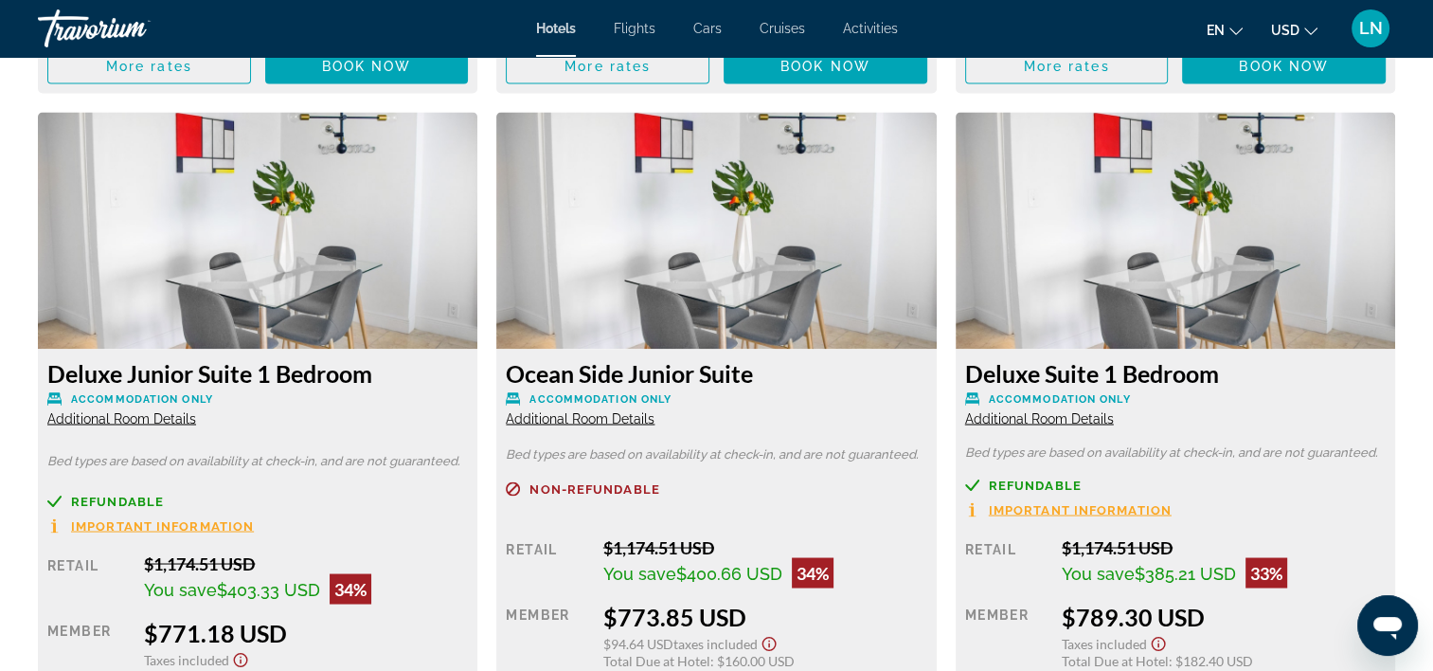
scroll to position [3221, 0]
click at [1015, 422] on span "Additional Room Details" at bounding box center [1039, 416] width 149 height 15
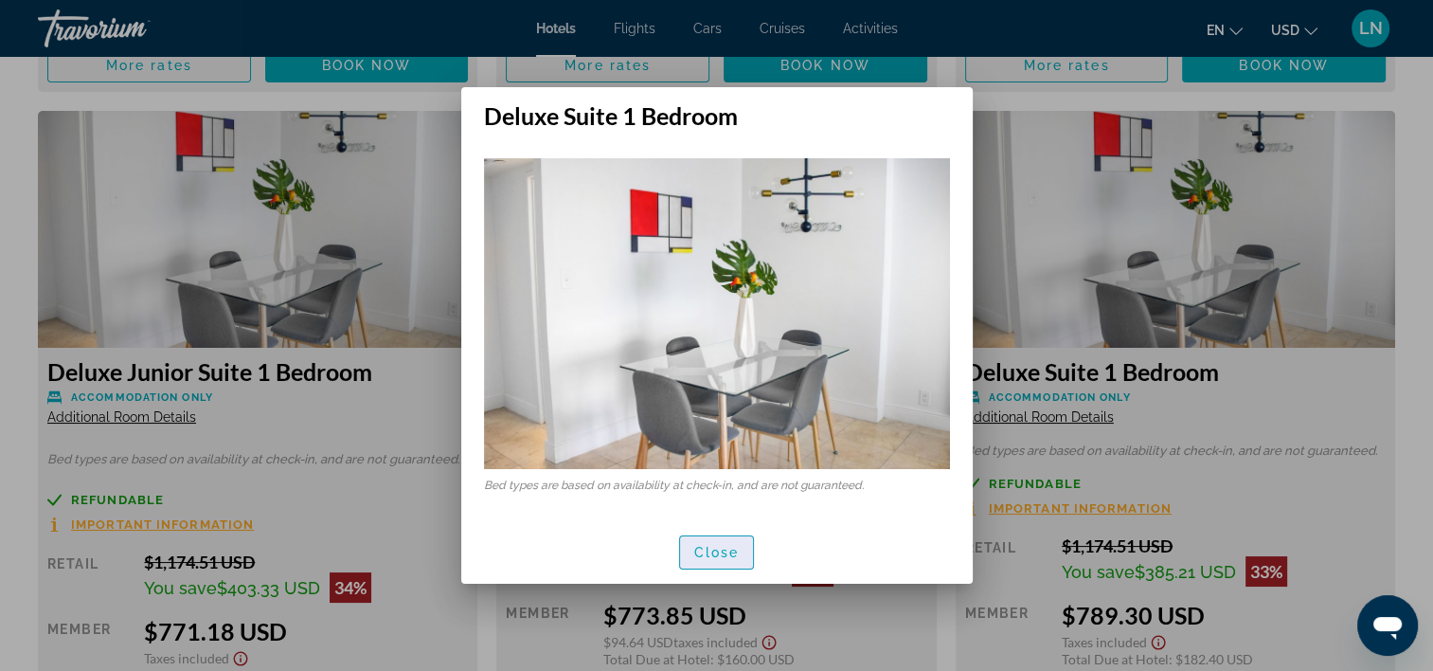
click at [728, 546] on span "Close" at bounding box center [716, 552] width 45 height 15
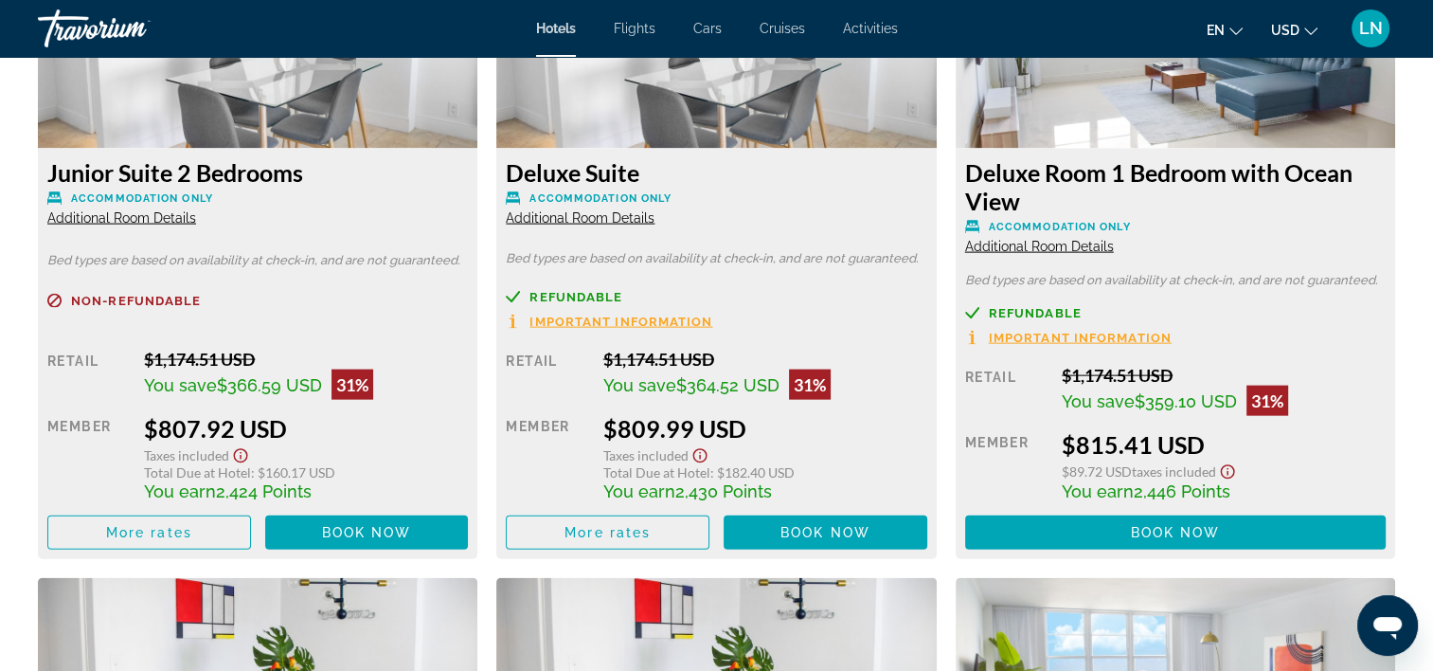
scroll to position [3979, 0]
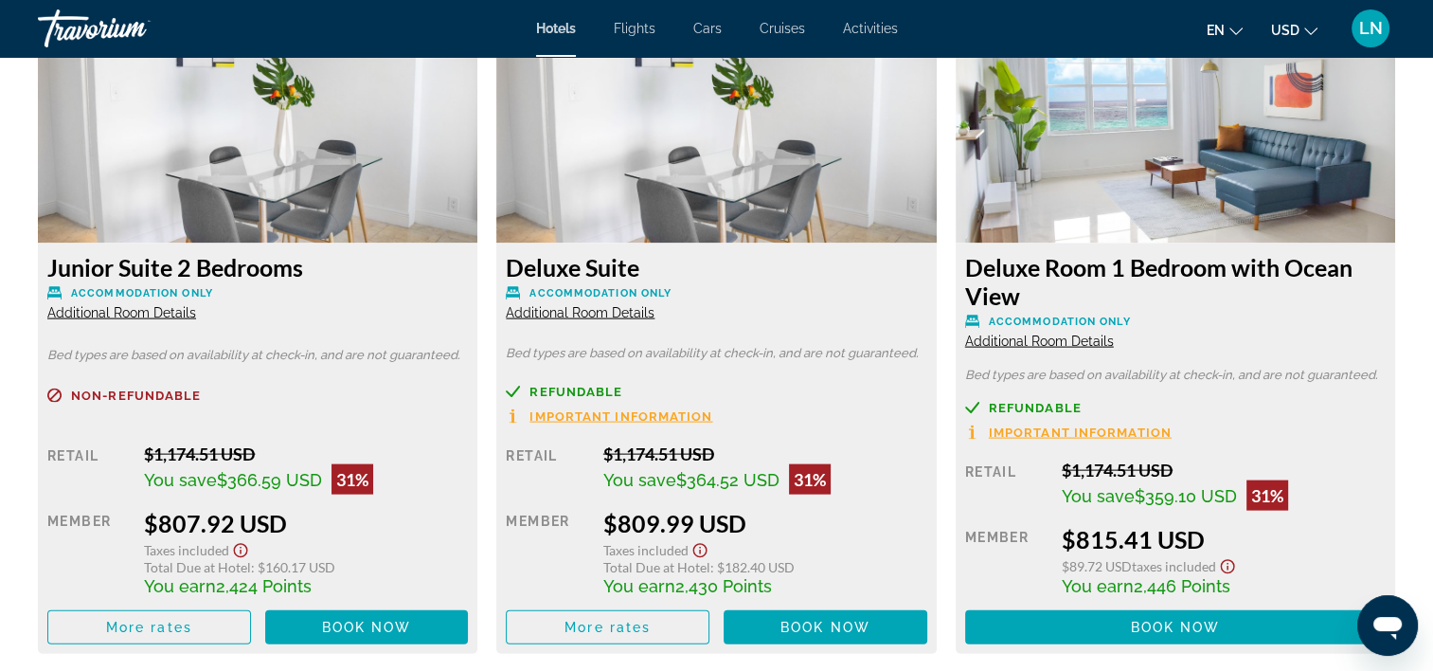
click at [1074, 342] on span "Additional Room Details" at bounding box center [1039, 340] width 149 height 15
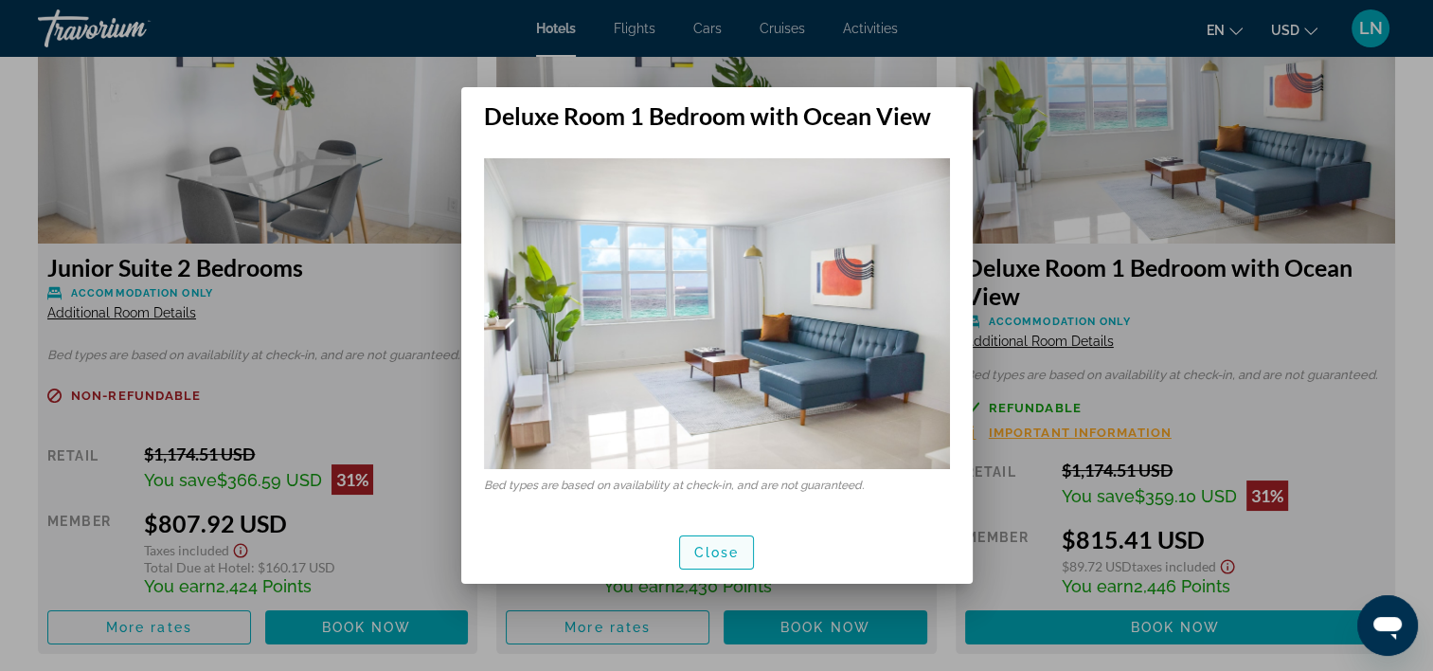
click at [692, 553] on span "button" at bounding box center [717, 552] width 74 height 45
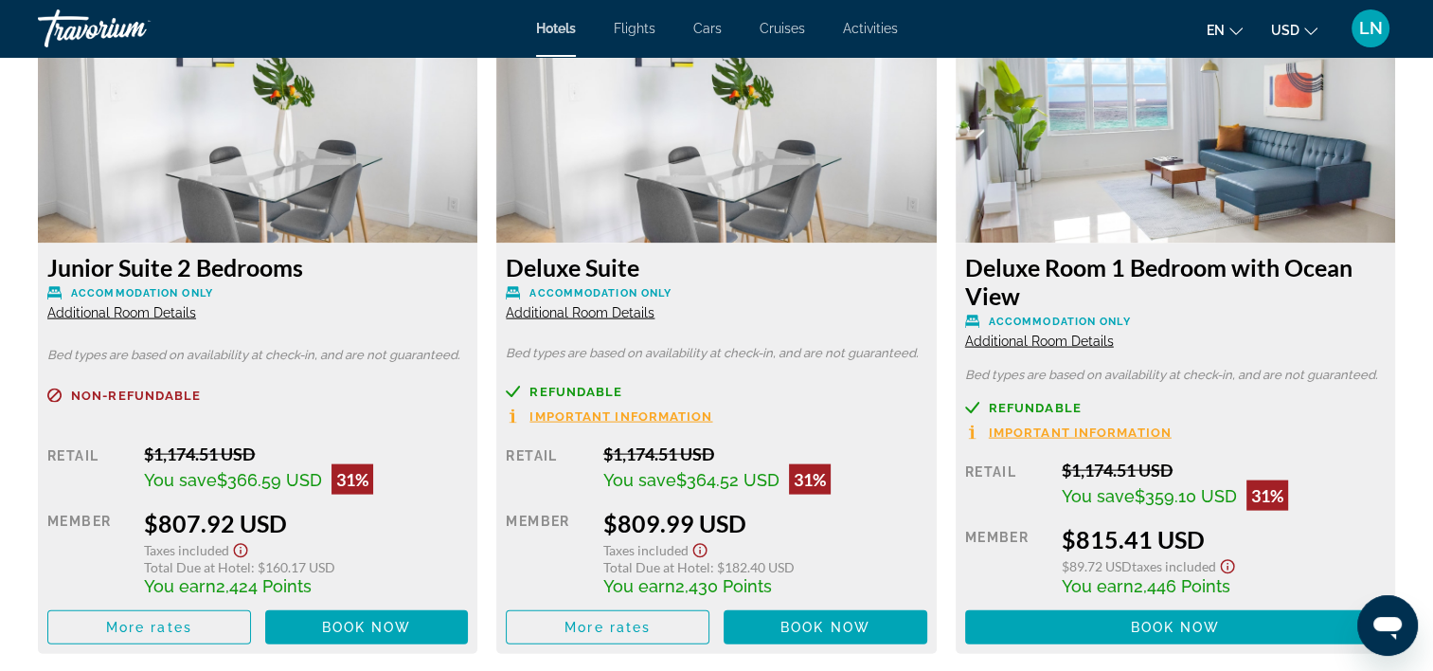
scroll to position [4073, 0]
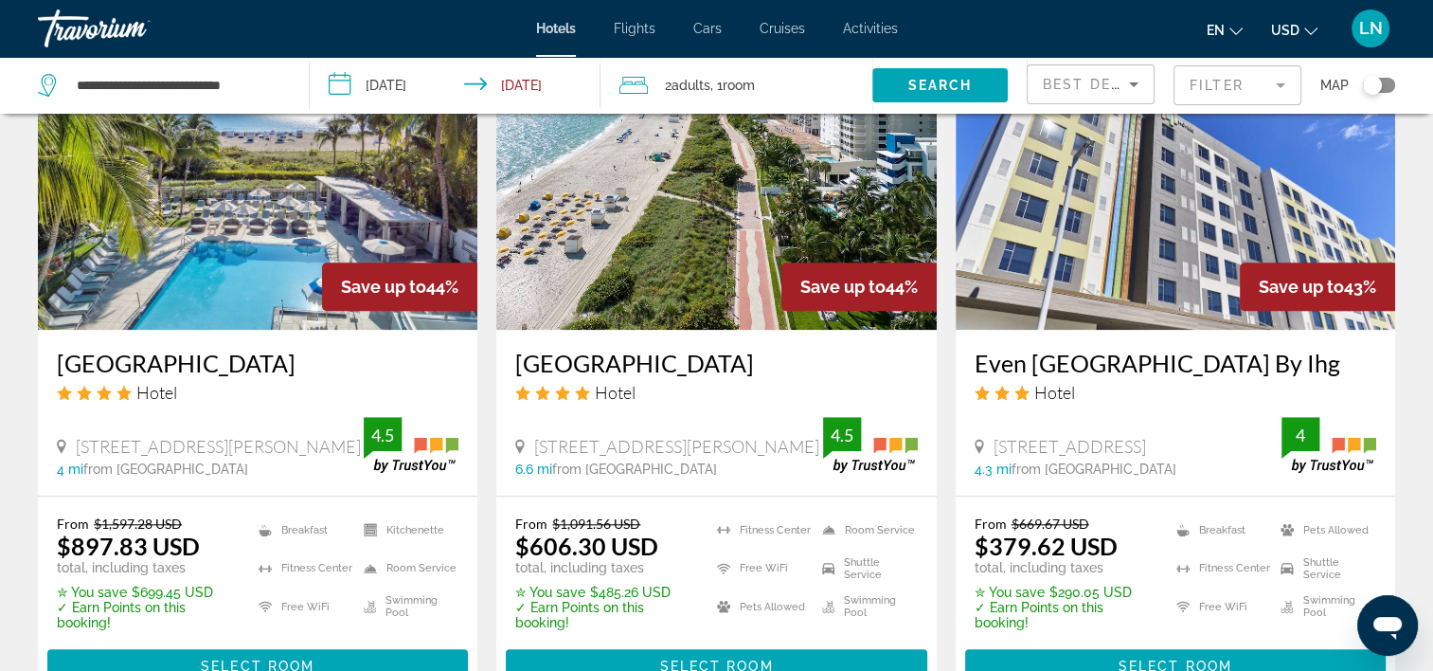
scroll to position [1610, 0]
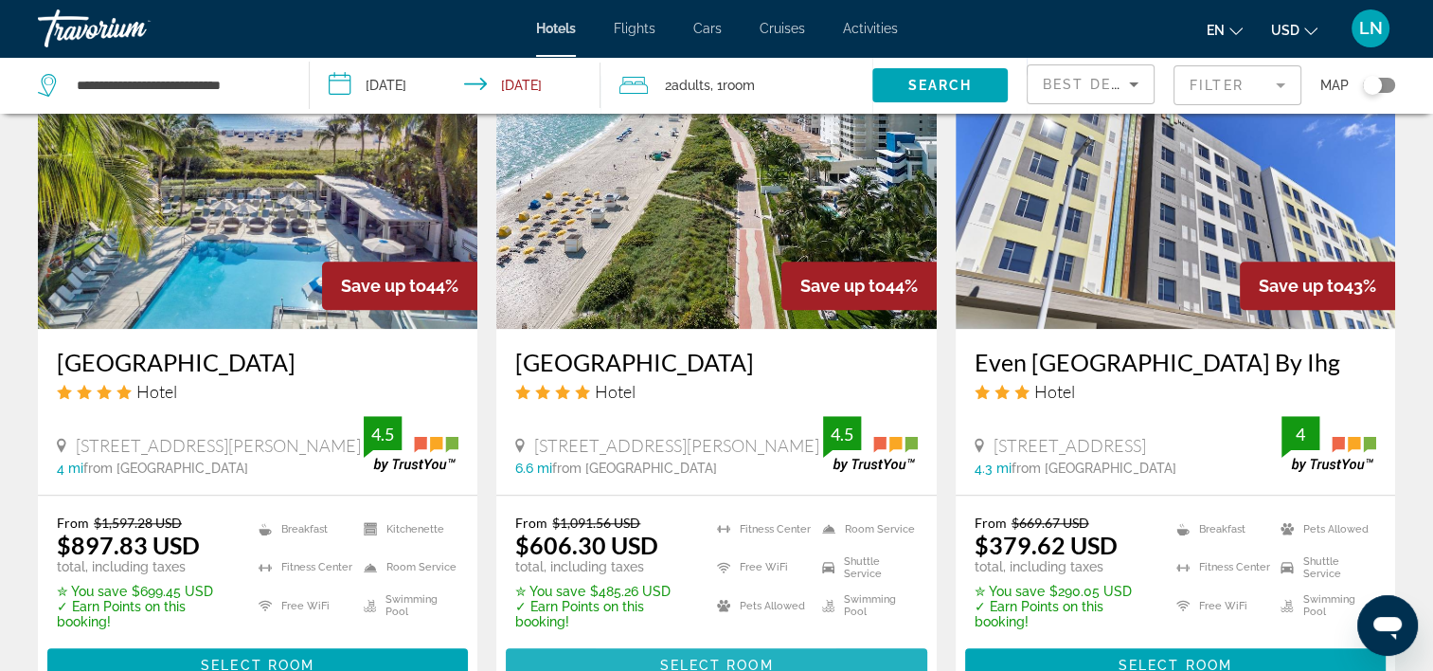
click at [641, 657] on span "Main content" at bounding box center [716, 664] width 421 height 45
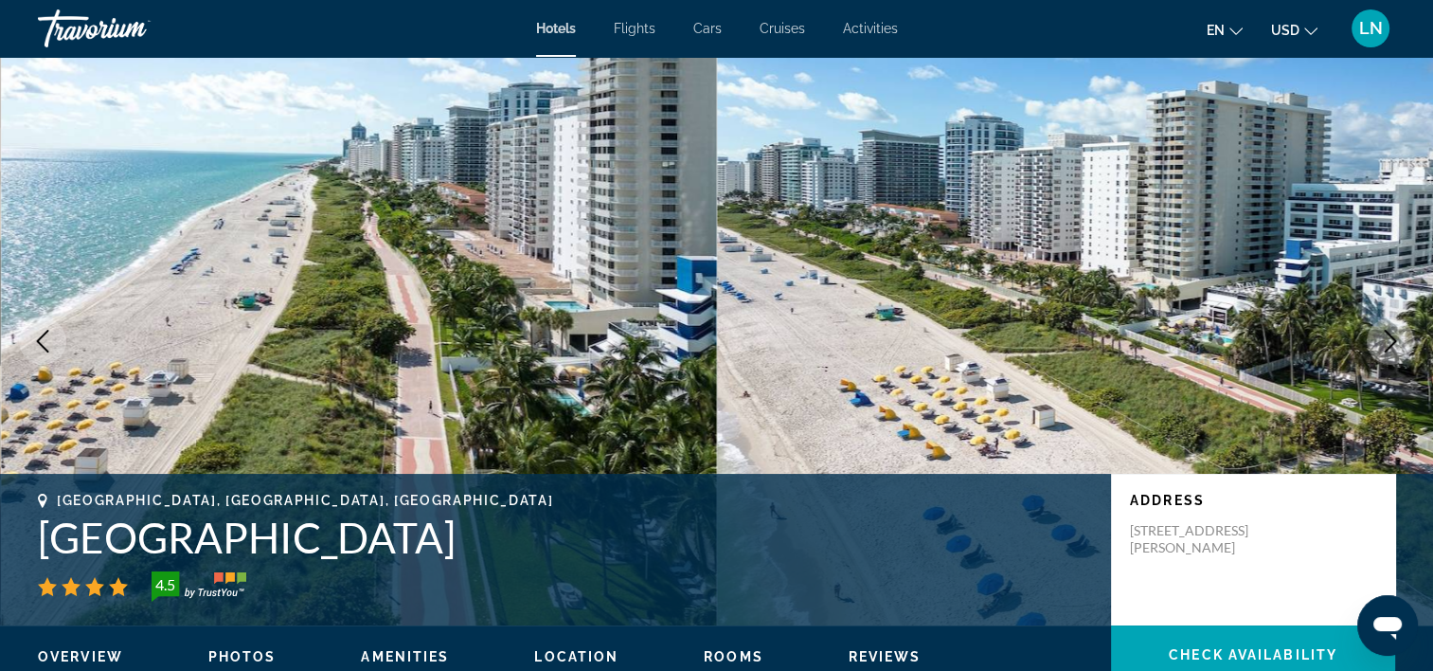
drag, startPoint x: 55, startPoint y: 540, endPoint x: 700, endPoint y: 556, distance: 645.3
click at [700, 556] on h1 "[GEOGRAPHIC_DATA]" at bounding box center [565, 536] width 1054 height 49
copy h1 "[GEOGRAPHIC_DATA]"
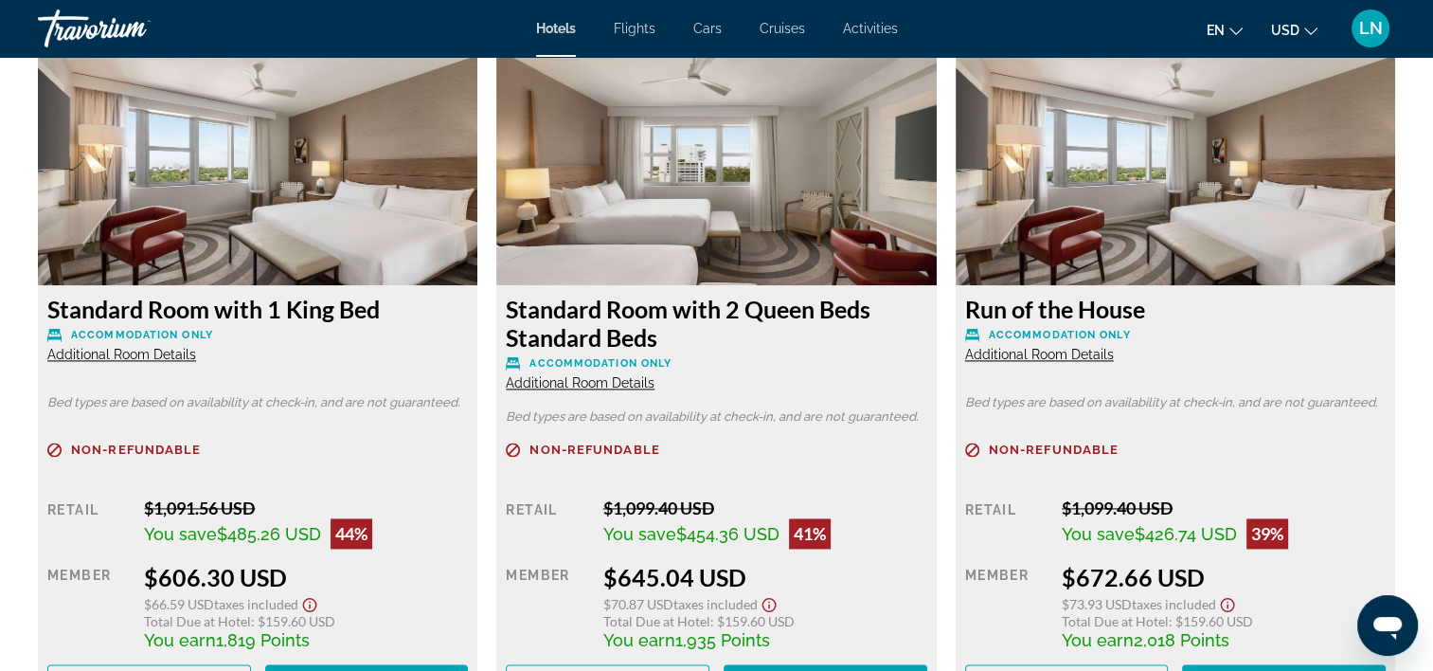
scroll to position [2652, 0]
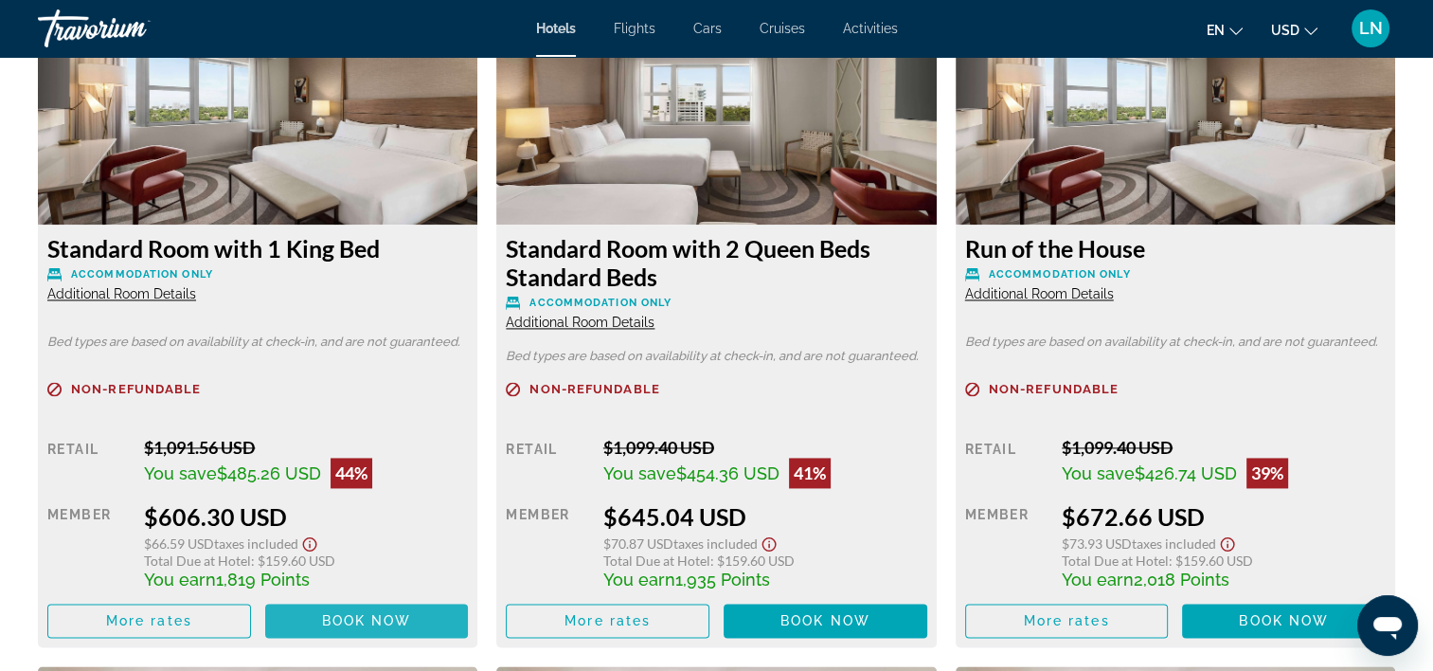
click at [388, 612] on span "Main content" at bounding box center [367, 620] width 204 height 45
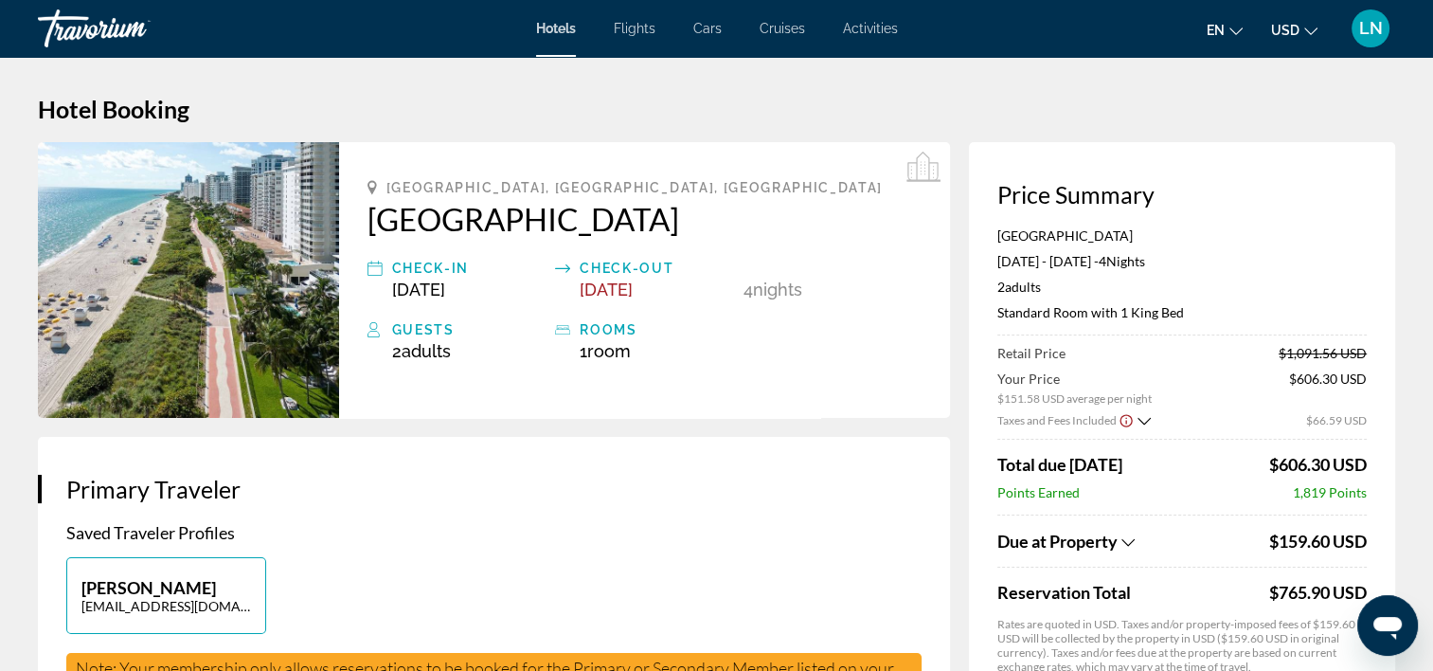
drag, startPoint x: 1208, startPoint y: 231, endPoint x: 989, endPoint y: 235, distance: 218.9
click at [989, 235] on div "Price Summary [GEOGRAPHIC_DATA] [DATE] - [DATE] - 4 Night Nights 2 Adult Adults…" at bounding box center [1182, 462] width 426 height 640
copy p "[GEOGRAPHIC_DATA]"
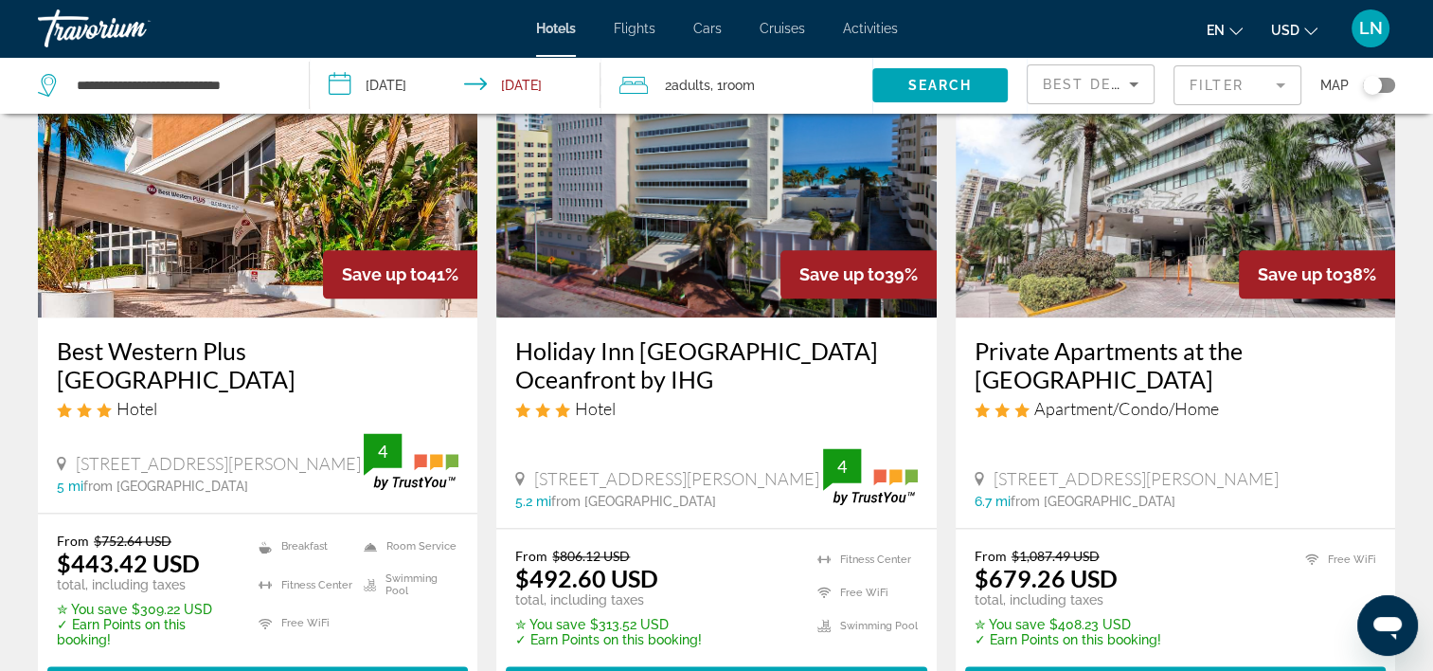
scroll to position [2368, 0]
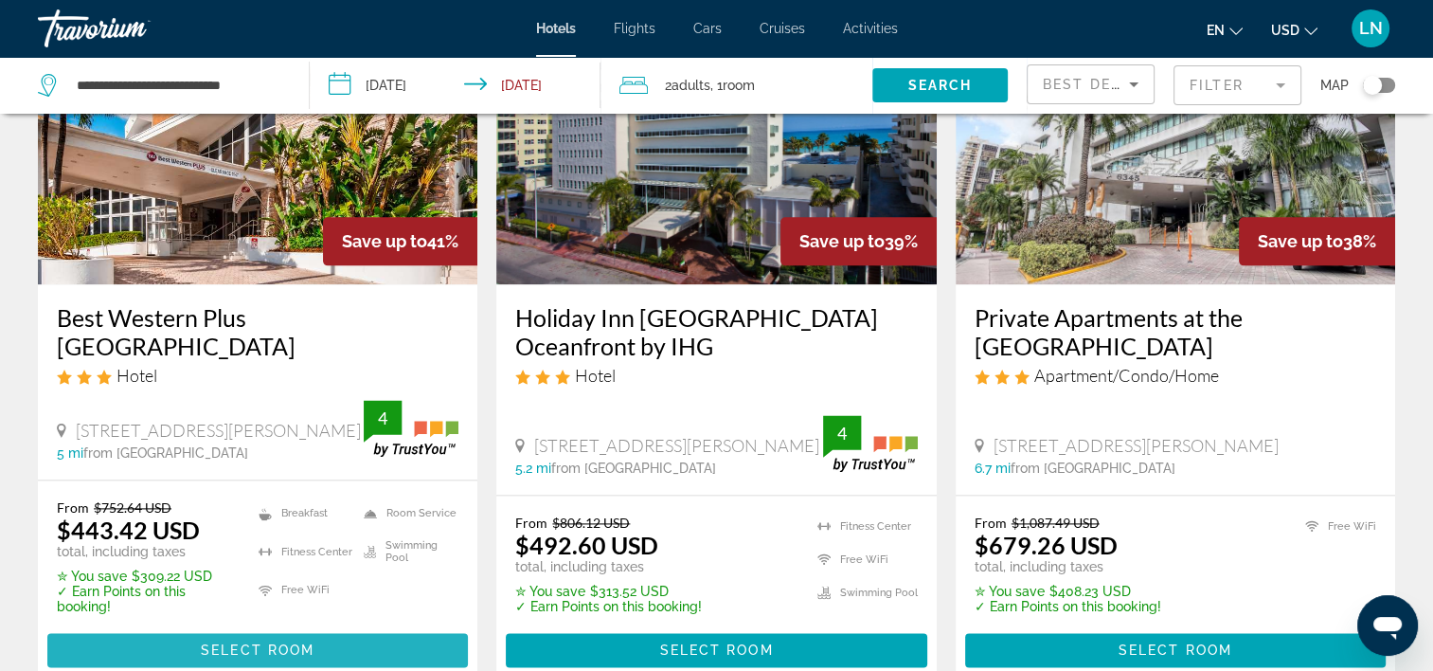
click at [315, 656] on span "Main content" at bounding box center [257, 649] width 421 height 45
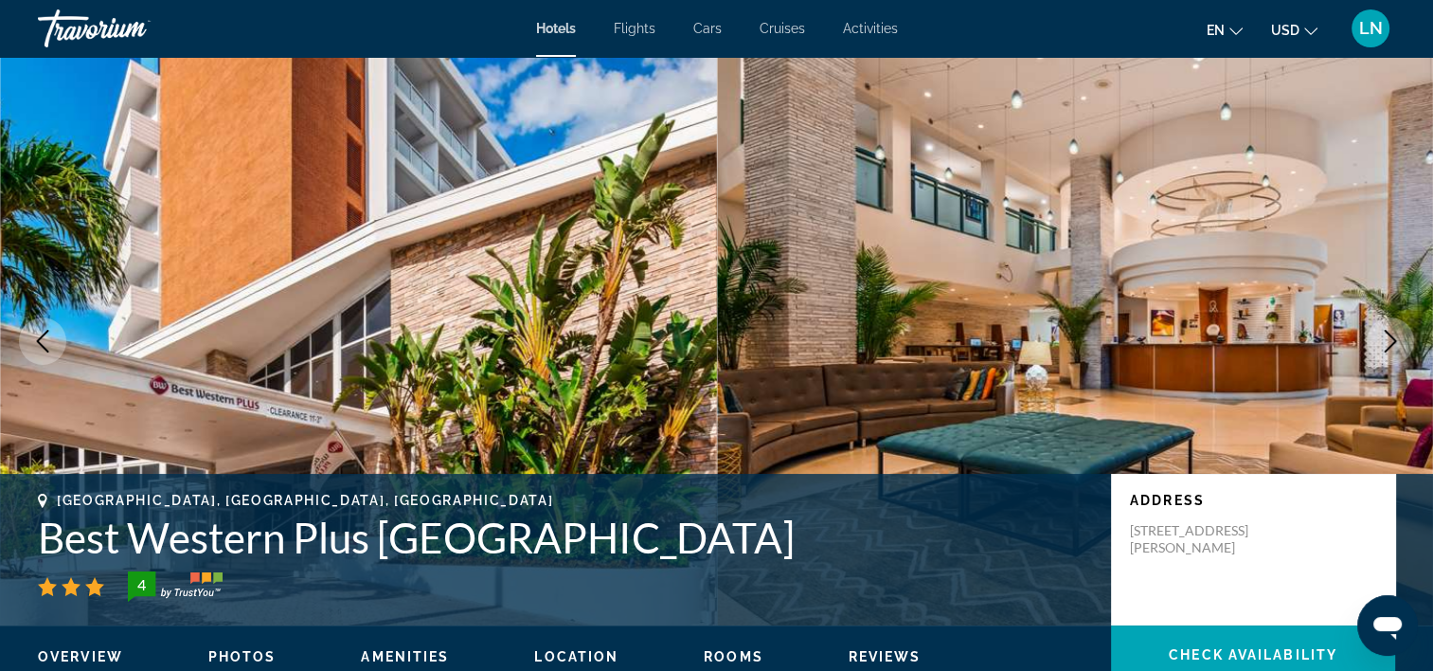
drag, startPoint x: 95, startPoint y: 547, endPoint x: 818, endPoint y: 559, distance: 722.9
click at [818, 559] on h1 "Best Western Plus [GEOGRAPHIC_DATA]" at bounding box center [565, 536] width 1054 height 49
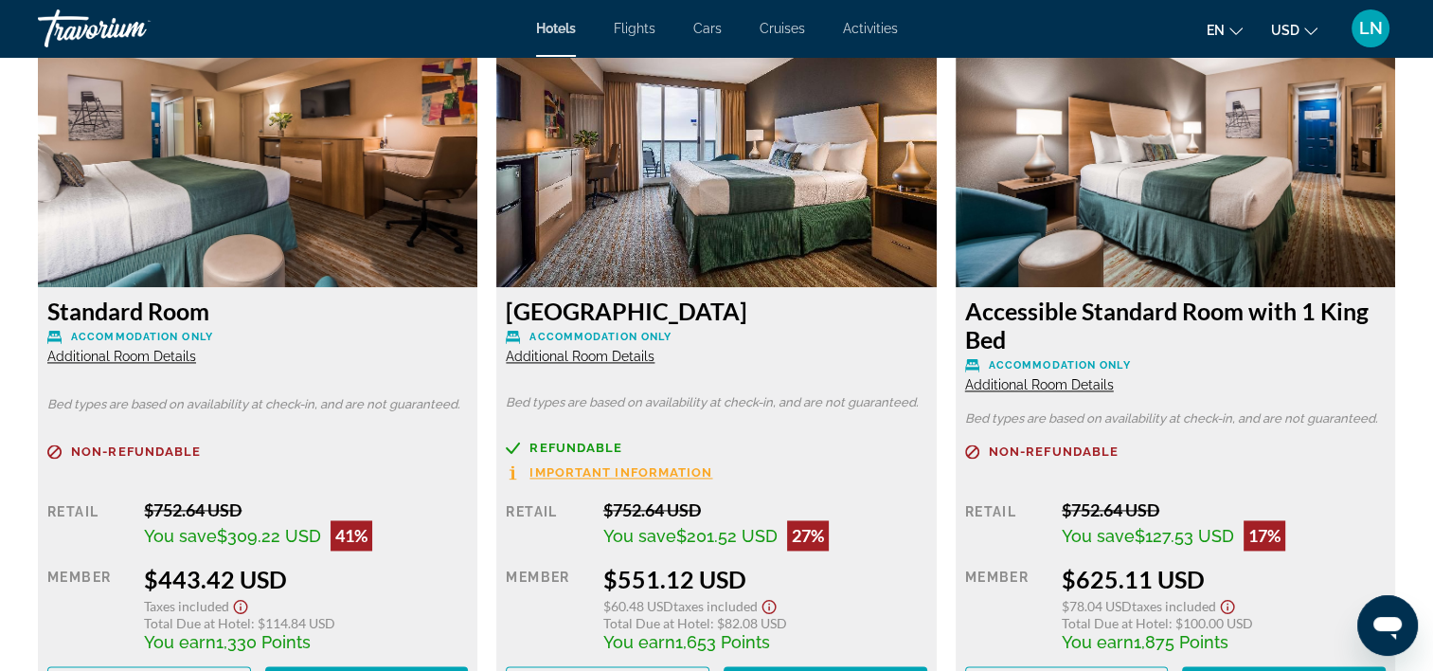
scroll to position [2652, 0]
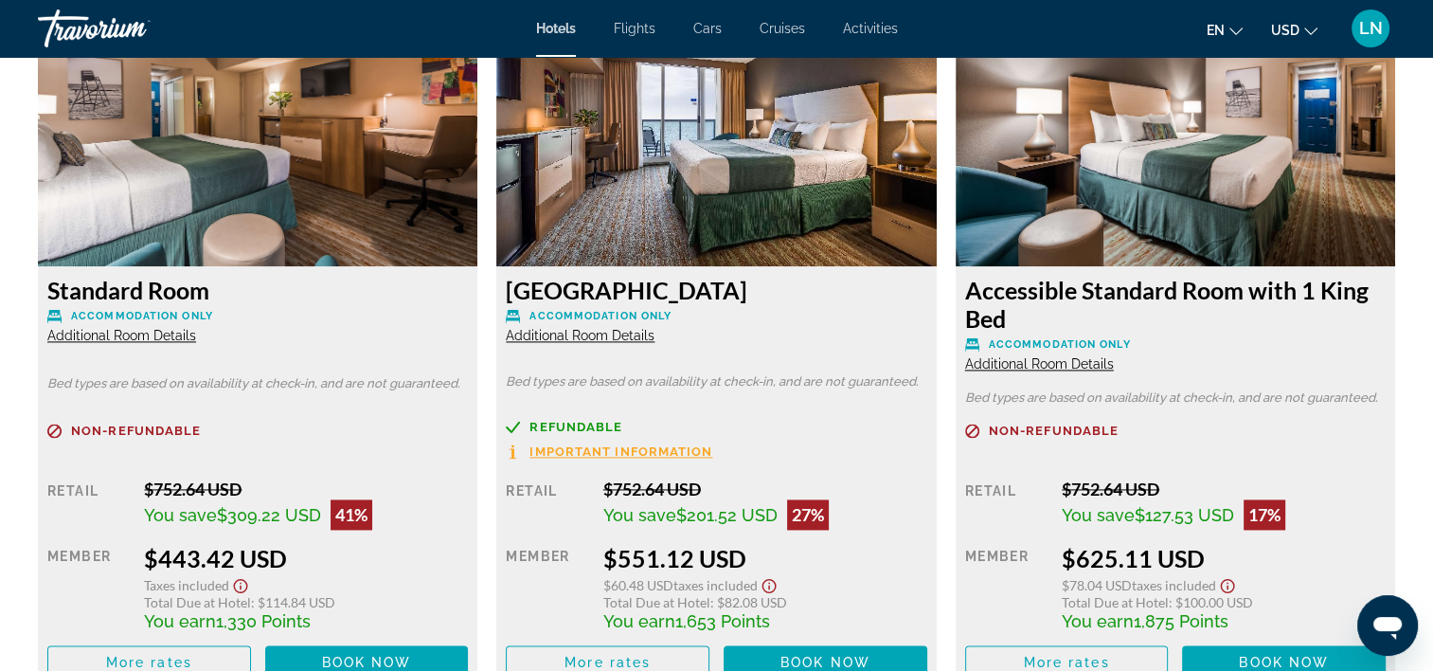
click at [121, 340] on span "Additional Room Details" at bounding box center [121, 335] width 149 height 15
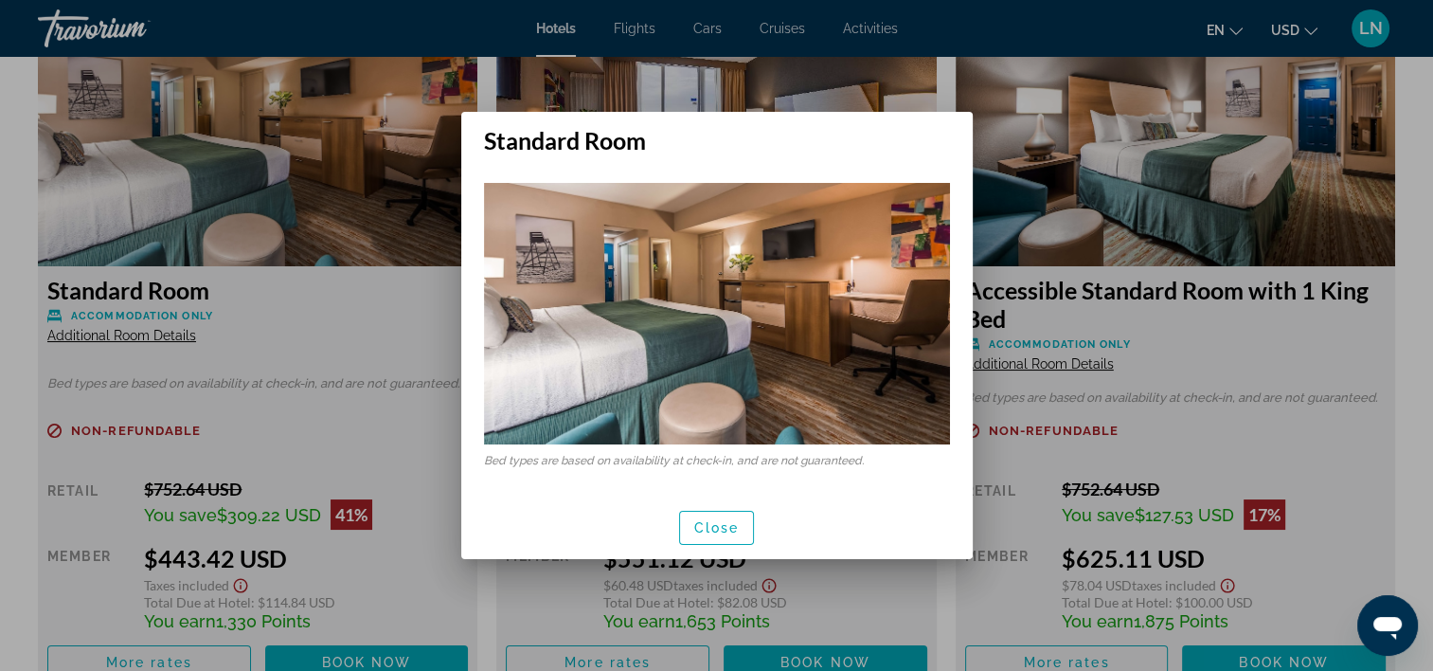
scroll to position [0, 0]
click at [731, 528] on span "Close" at bounding box center [716, 527] width 45 height 15
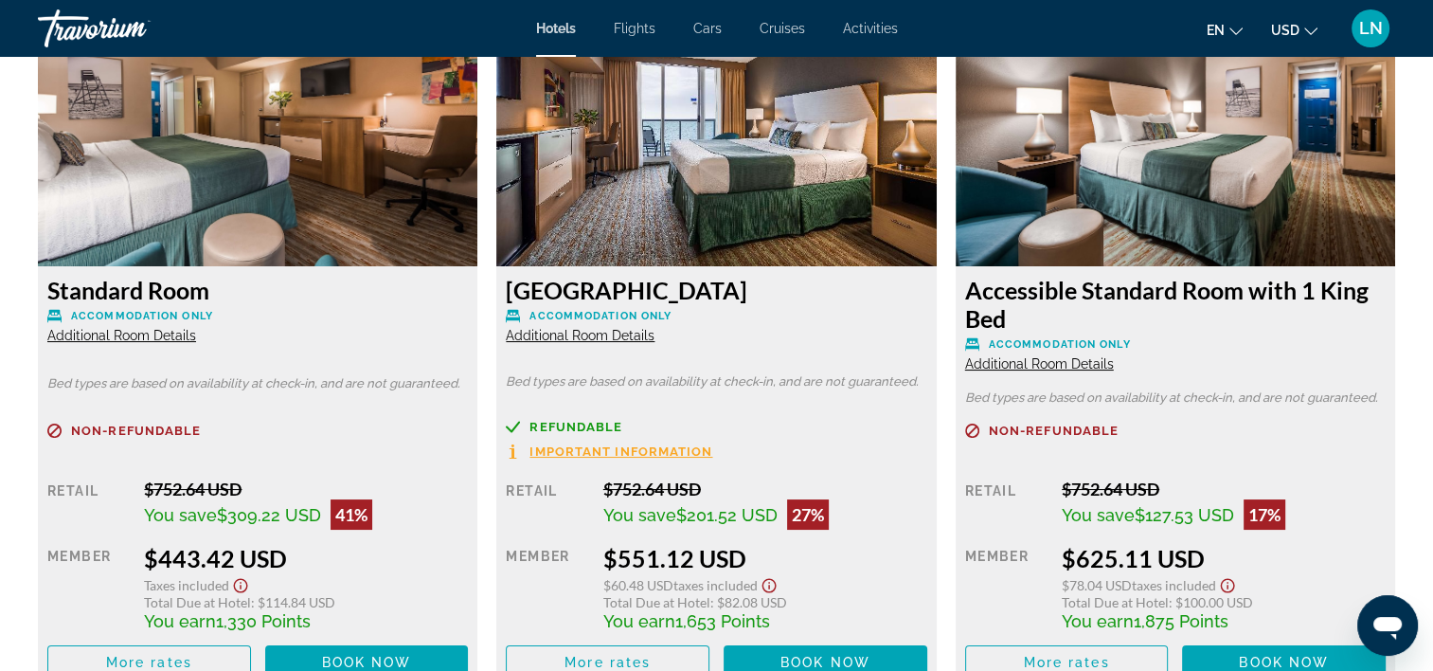
scroll to position [2652, 0]
click at [803, 659] on span "Book now" at bounding box center [826, 662] width 90 height 15
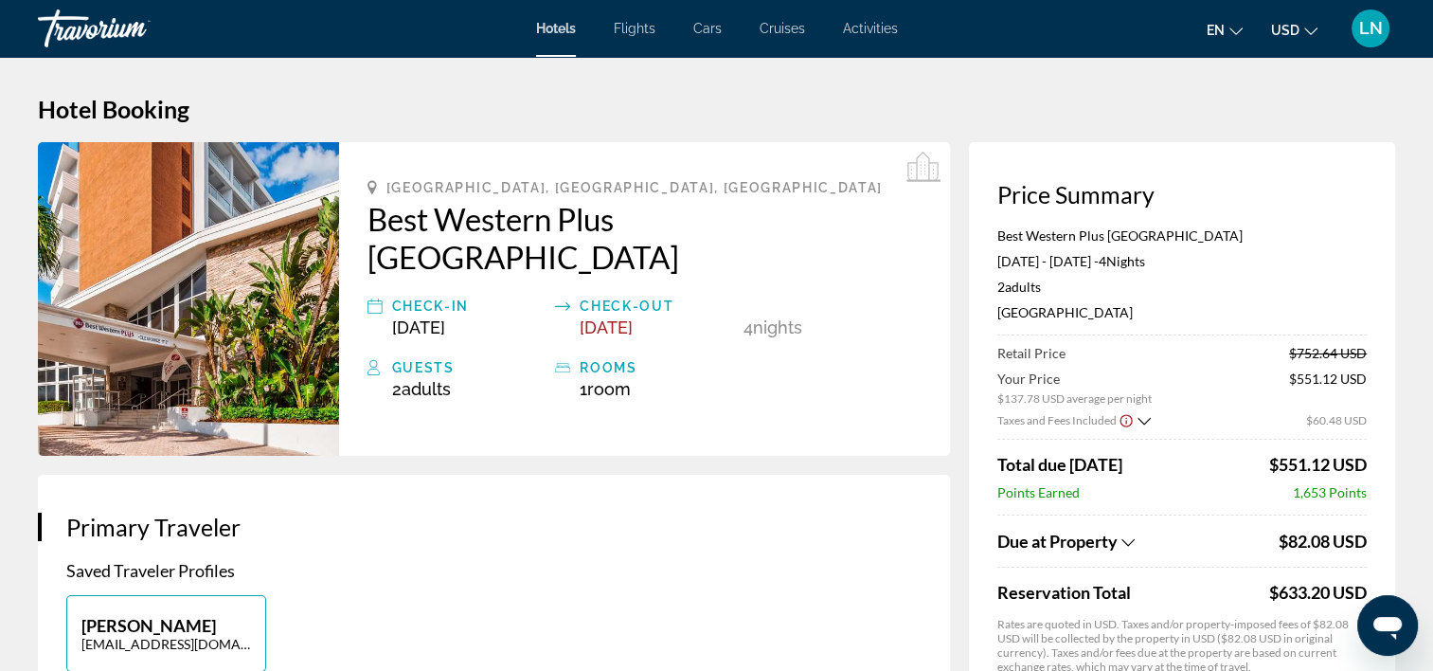
drag, startPoint x: 1268, startPoint y: 233, endPoint x: 984, endPoint y: 230, distance: 284.2
click at [984, 230] on div "Price Summary Best Western Plus [GEOGRAPHIC_DATA] [DATE] - [DATE] - 4 Night Nig…" at bounding box center [1182, 462] width 426 height 640
copy p "Best Western Plus [GEOGRAPHIC_DATA]"
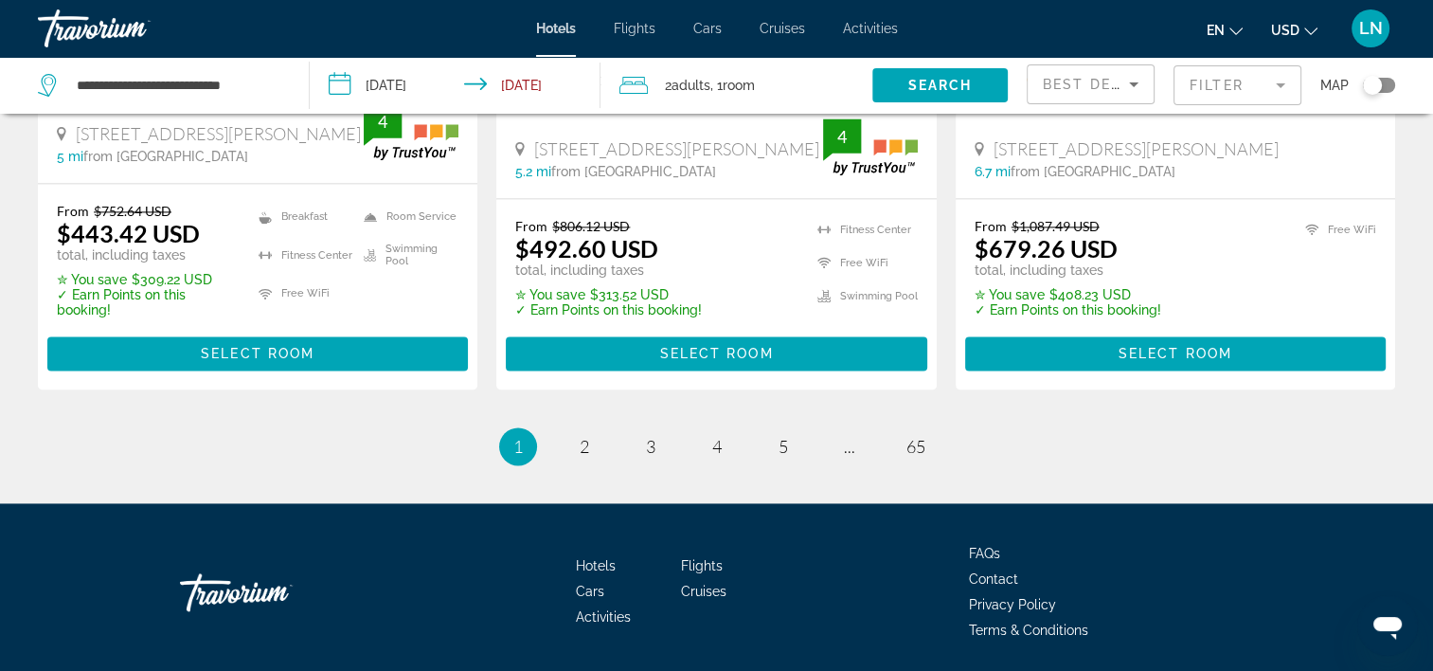
scroll to position [2540, 0]
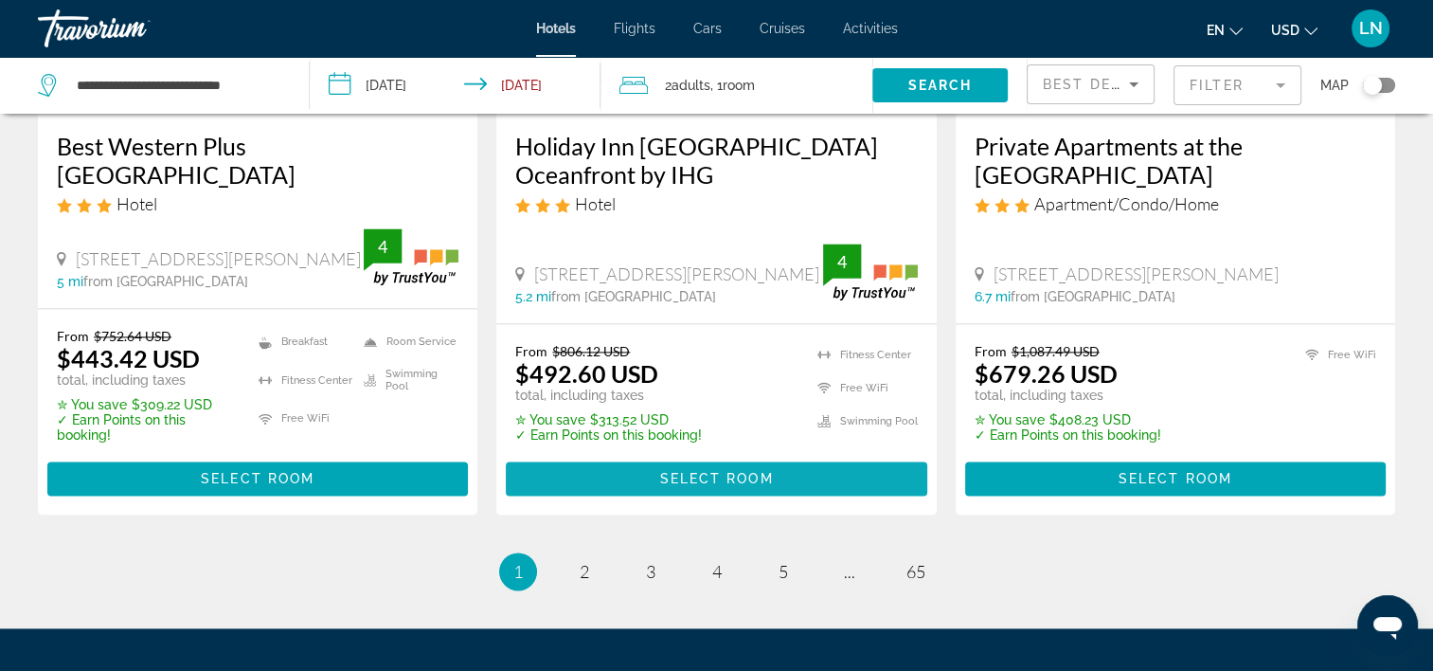
click at [752, 476] on span "Select Room" at bounding box center [716, 478] width 114 height 15
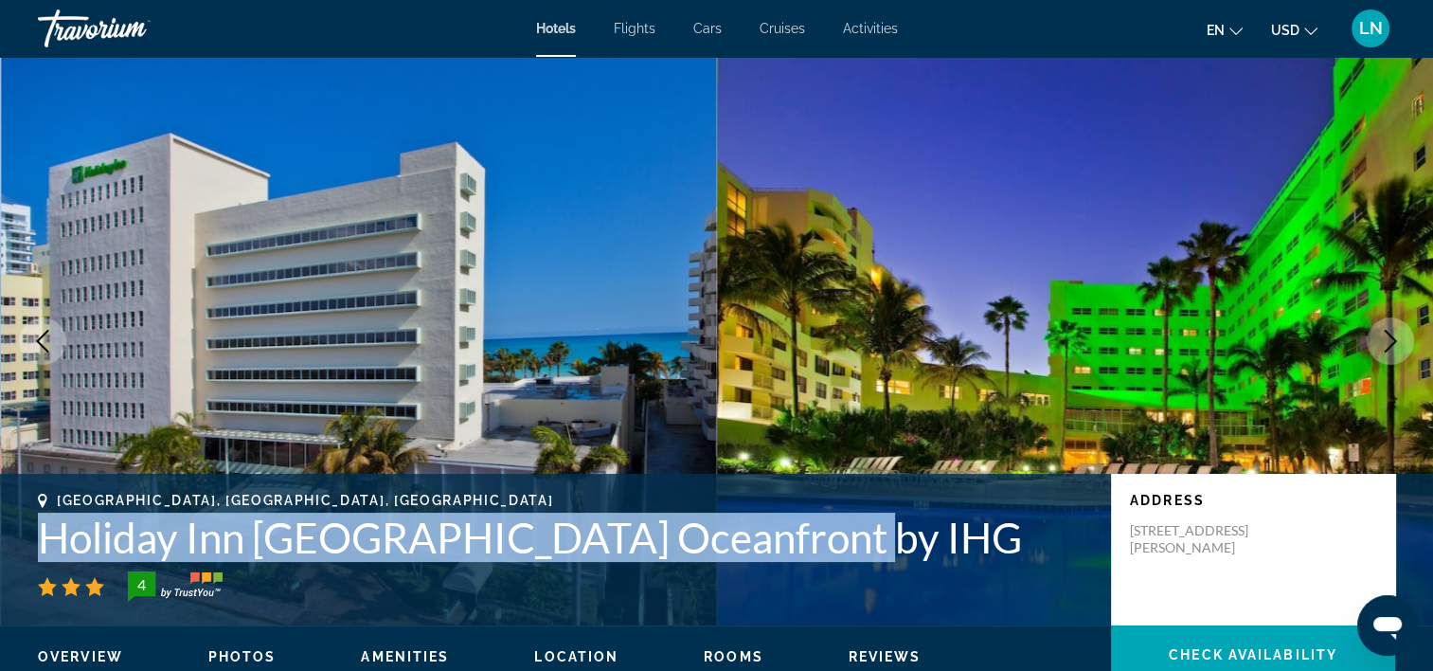
drag, startPoint x: 26, startPoint y: 549, endPoint x: 865, endPoint y: 549, distance: 839.3
click at [865, 549] on div "[GEOGRAPHIC_DATA], [GEOGRAPHIC_DATA], [GEOGRAPHIC_DATA] [GEOGRAPHIC_DATA] [GEOG…" at bounding box center [716, 550] width 1433 height 114
copy h1 "Holiday Inn [GEOGRAPHIC_DATA] Oceanfront by IHG"
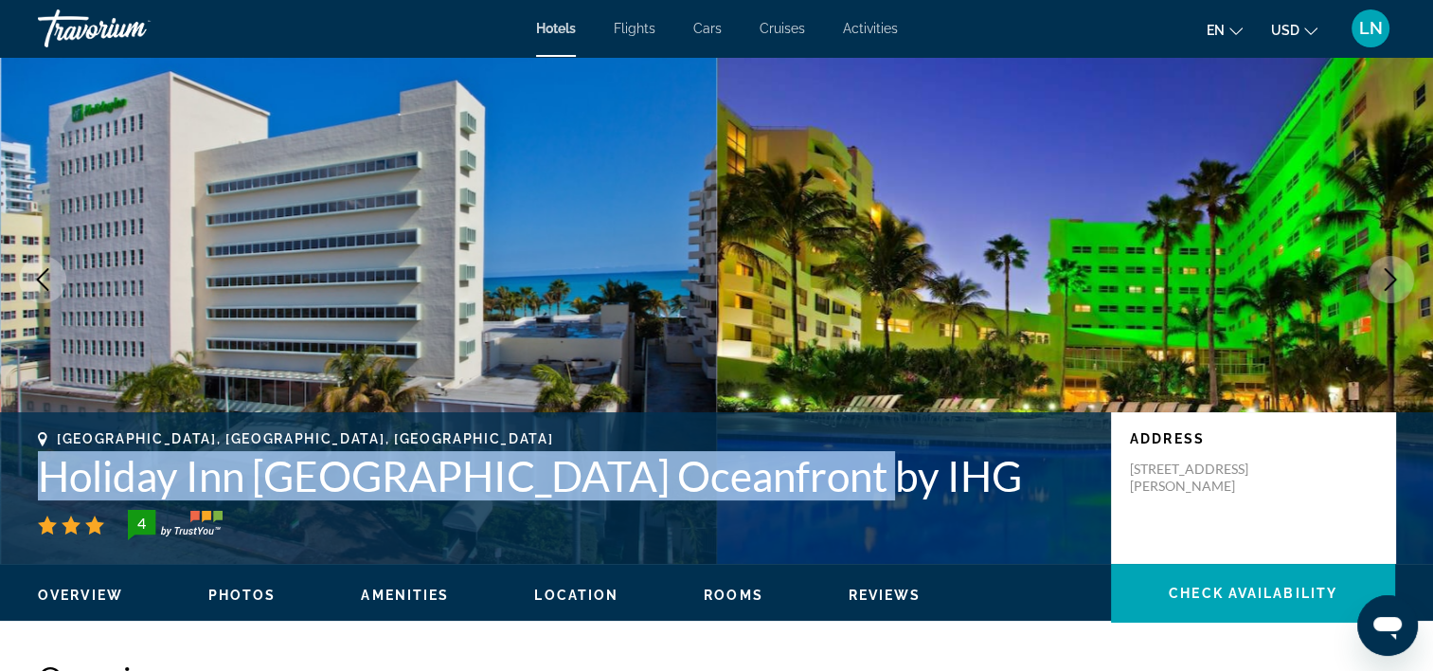
scroll to position [95, 0]
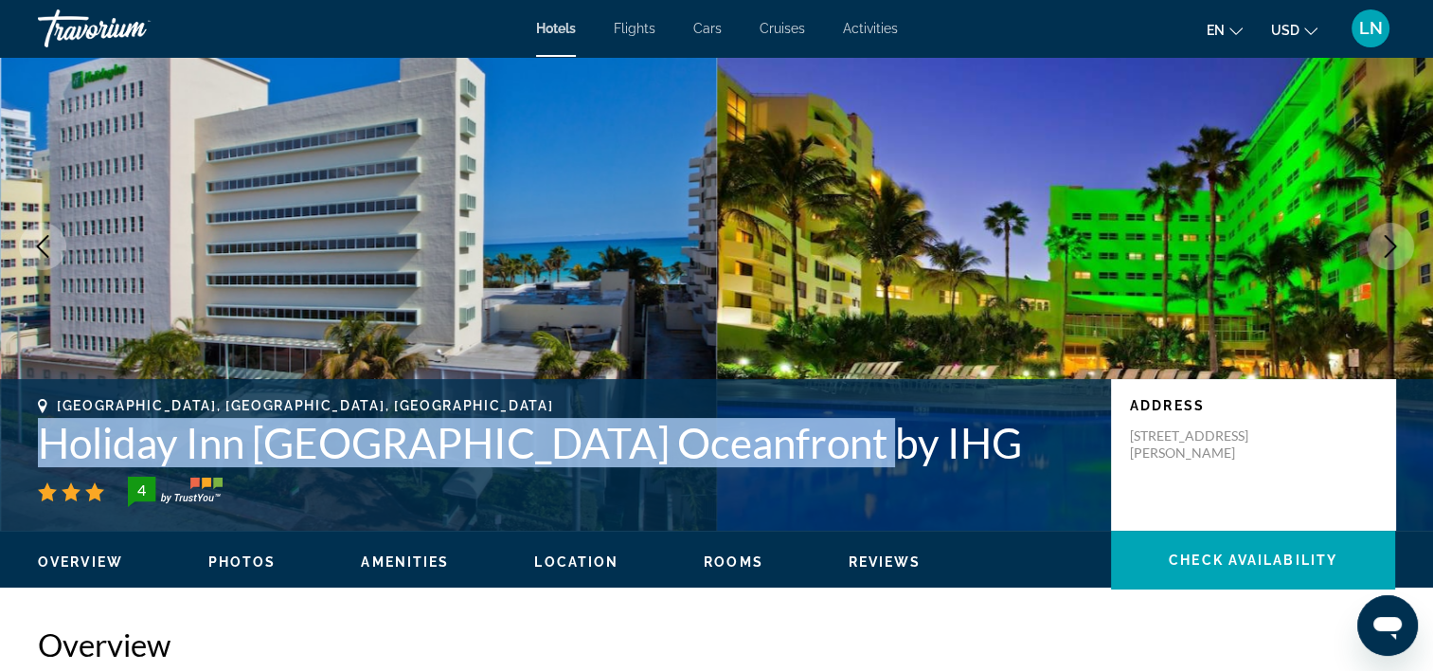
copy h1 "Holiday Inn [GEOGRAPHIC_DATA] Oceanfront by IHG"
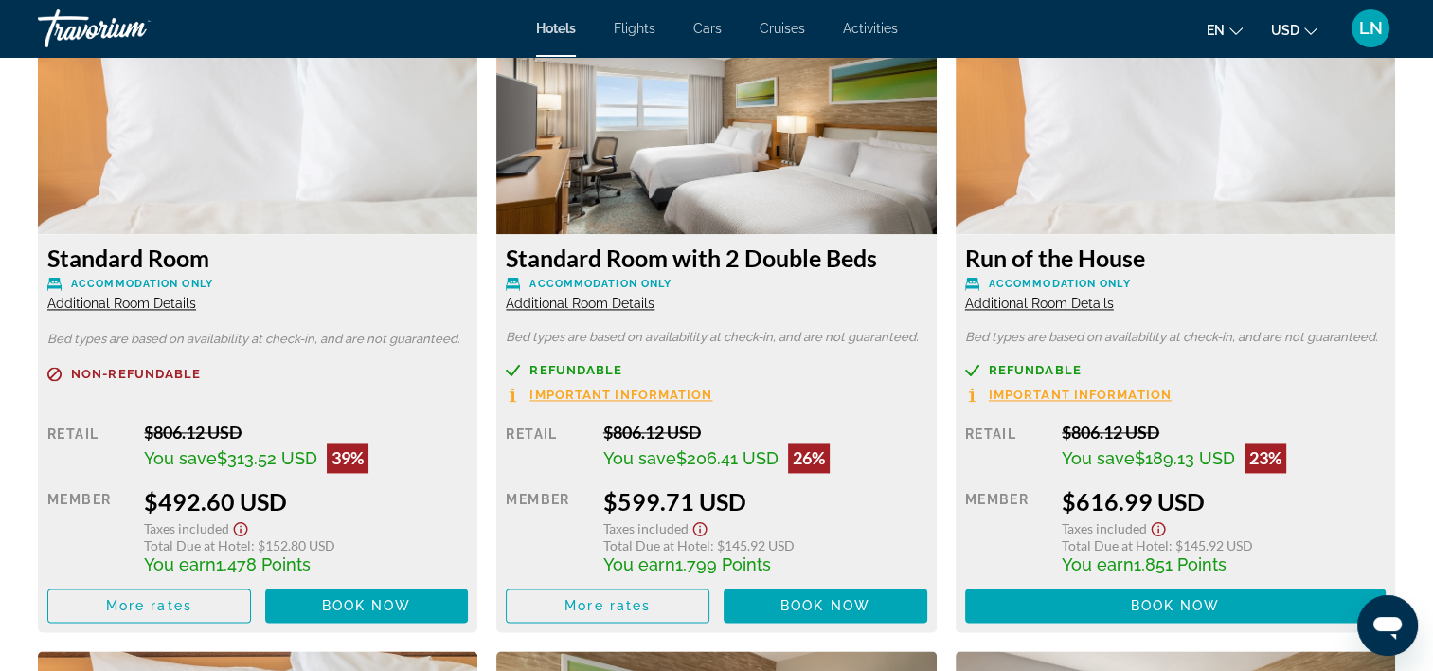
scroll to position [2652, 0]
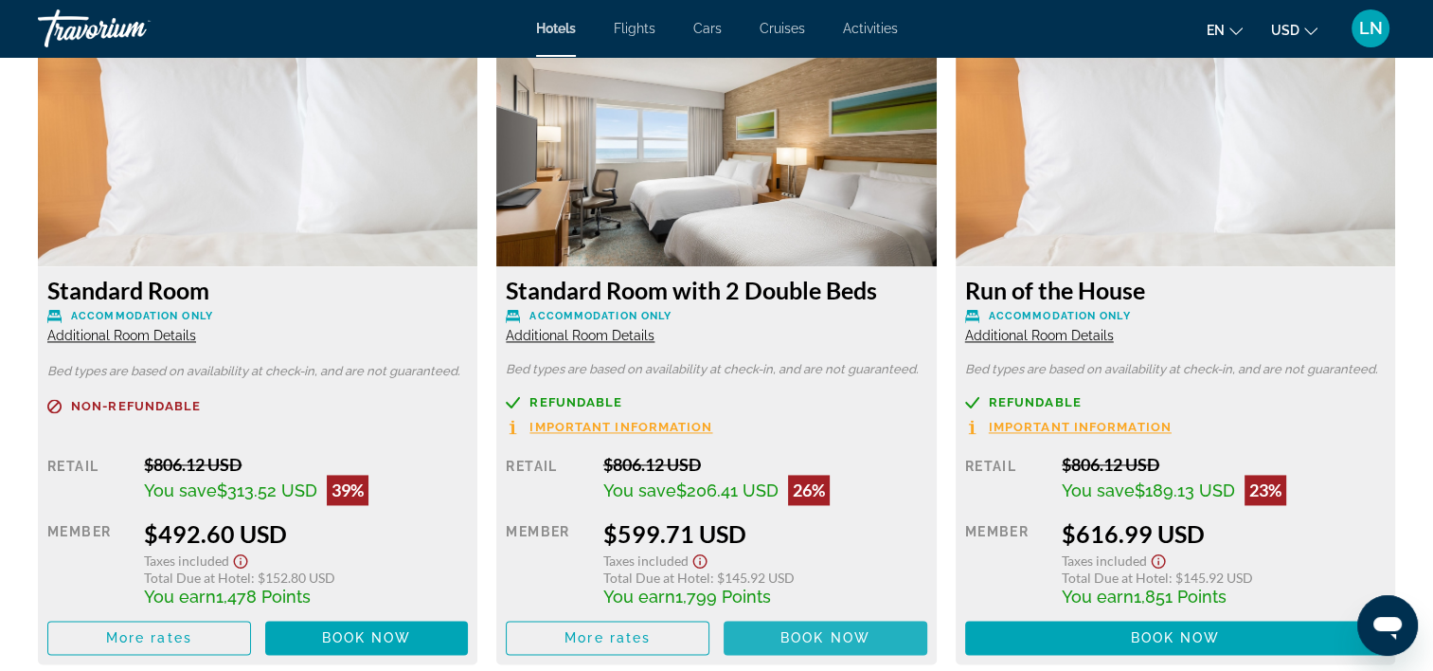
click at [859, 644] on span "Book now" at bounding box center [826, 637] width 90 height 15
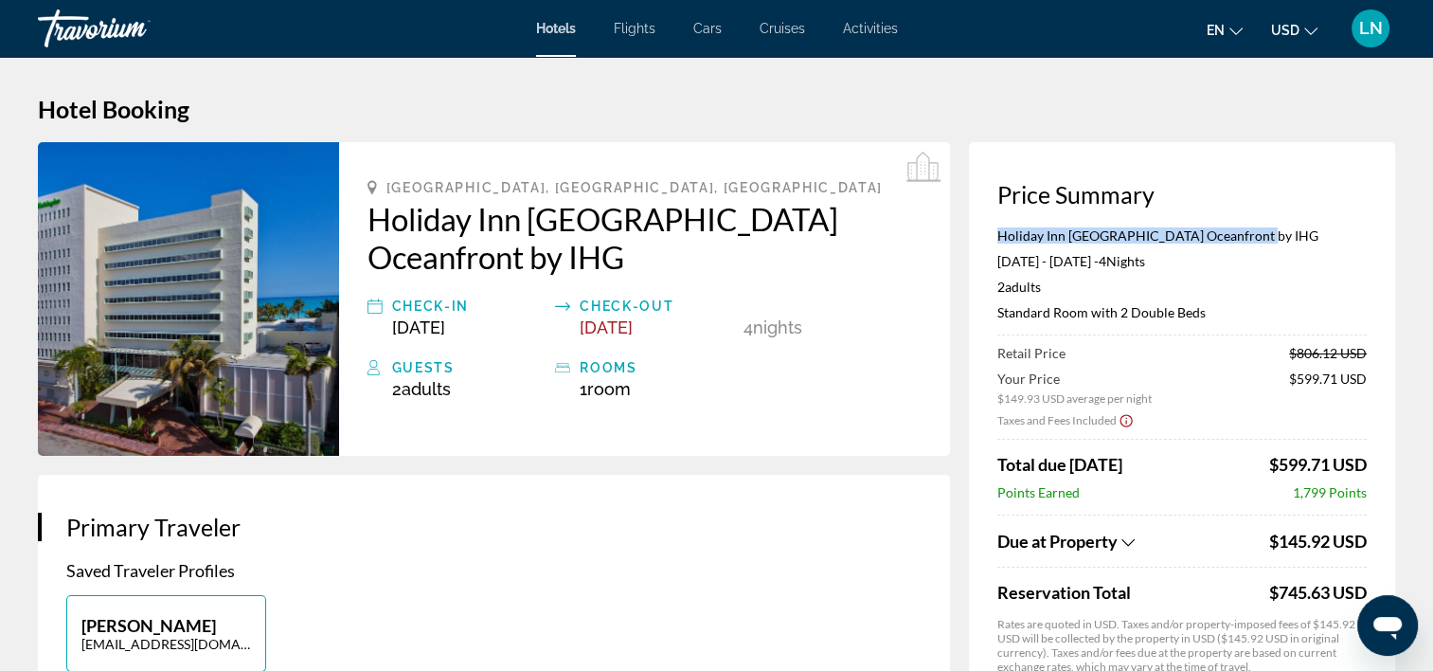
drag, startPoint x: 1151, startPoint y: 231, endPoint x: 979, endPoint y: 227, distance: 172.5
click at [979, 227] on div "Price Summary Holiday Inn [GEOGRAPHIC_DATA] Oceanfront by IHG [DATE] - [DATE] -…" at bounding box center [1182, 462] width 426 height 640
copy p "Holiday Inn [GEOGRAPHIC_DATA] Oceanfront by IHG"
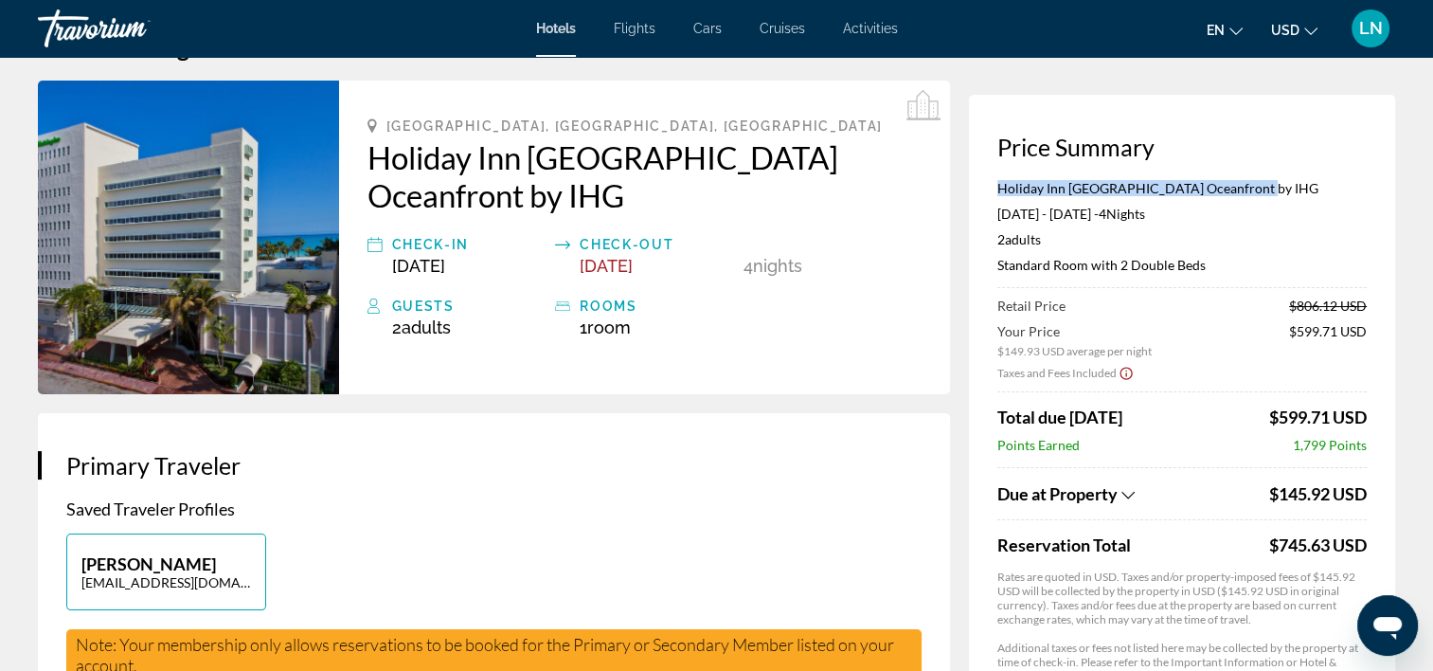
scroll to position [95, 0]
